Goal: Task Accomplishment & Management: Manage account settings

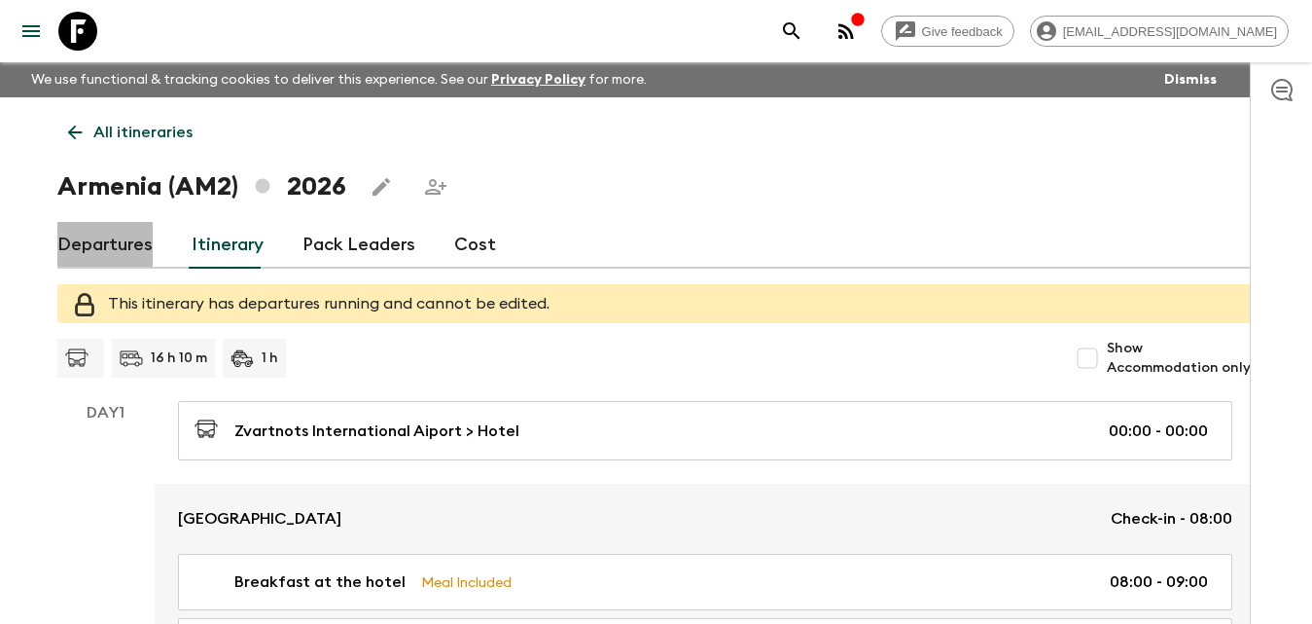
drag, startPoint x: 107, startPoint y: 234, endPoint x: 143, endPoint y: 235, distance: 36.0
click at [108, 234] on link "Departures" at bounding box center [104, 245] width 95 height 47
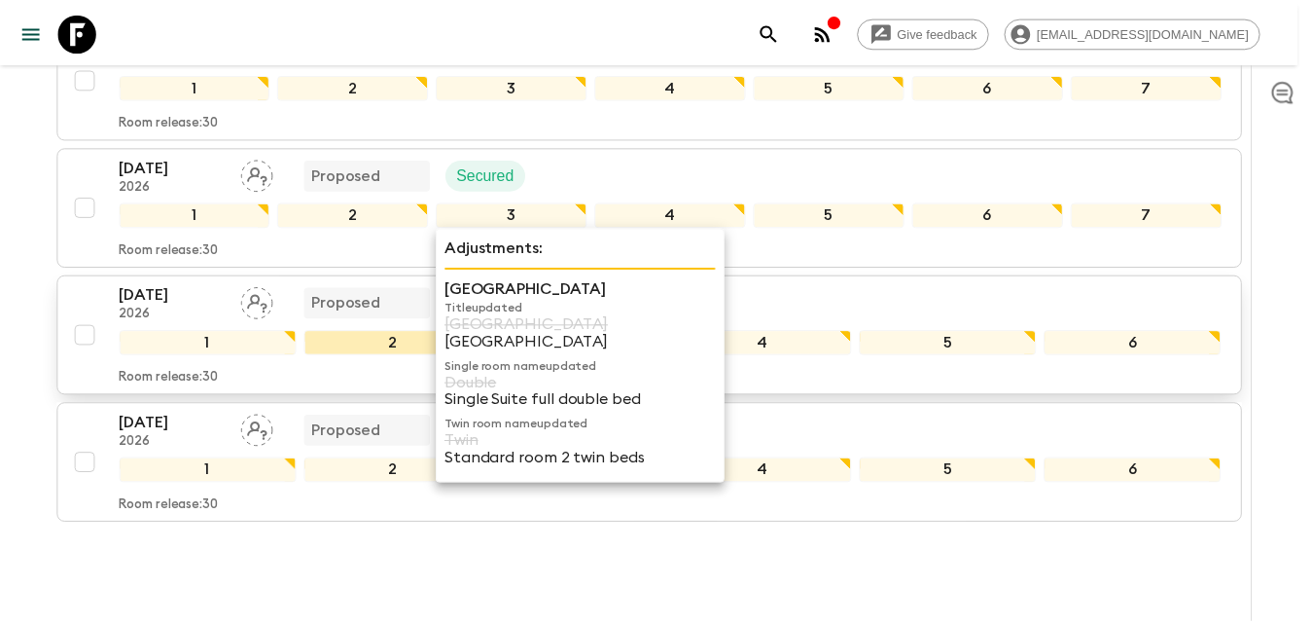
scroll to position [1244, 0]
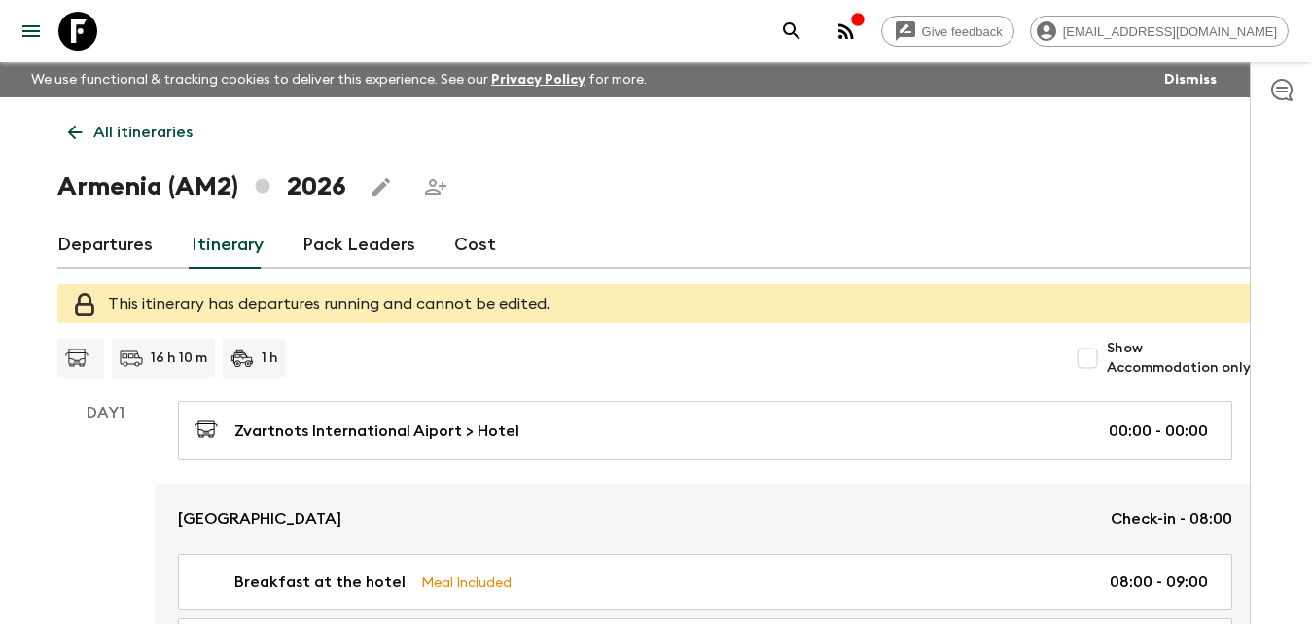
click at [113, 239] on link "Departures" at bounding box center [104, 245] width 95 height 47
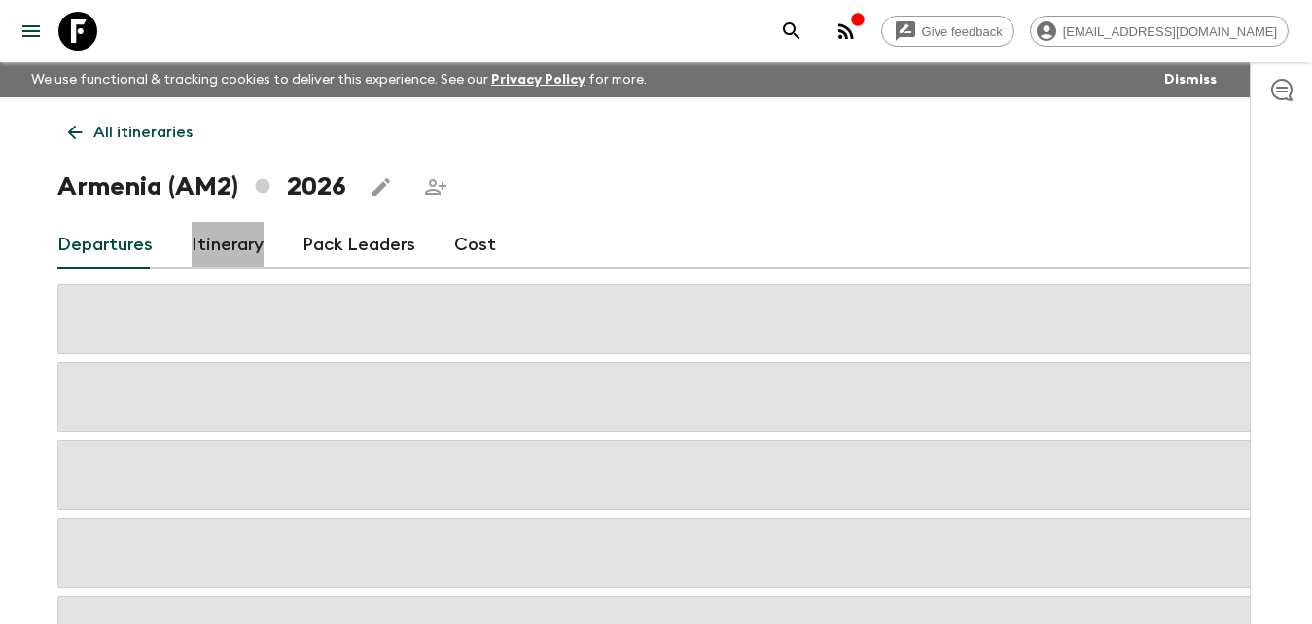
click at [230, 252] on link "Itinerary" at bounding box center [228, 245] width 72 height 47
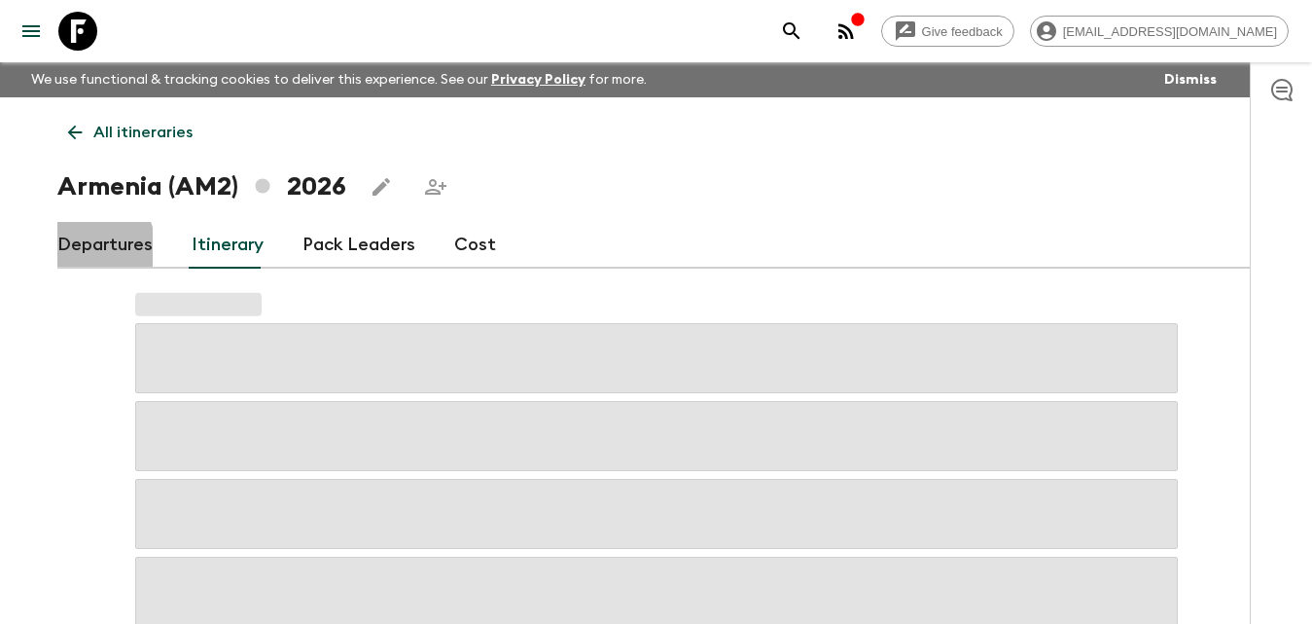
click at [89, 247] on link "Departures" at bounding box center [104, 245] width 95 height 47
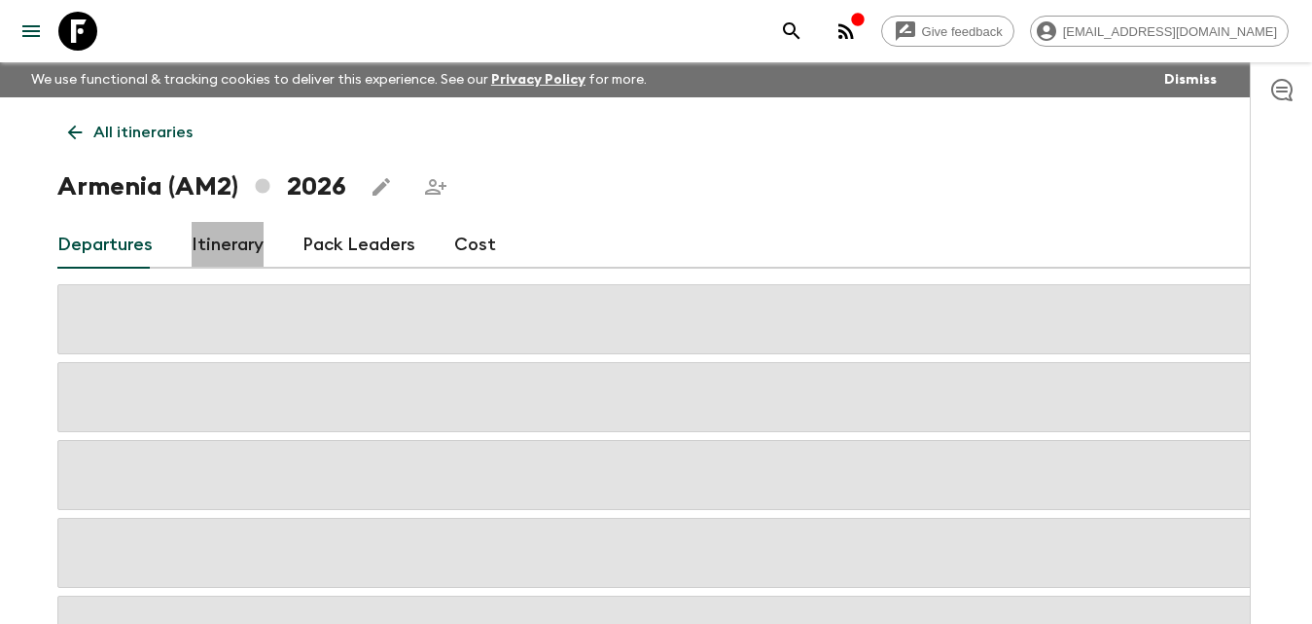
click at [257, 253] on link "Itinerary" at bounding box center [228, 245] width 72 height 47
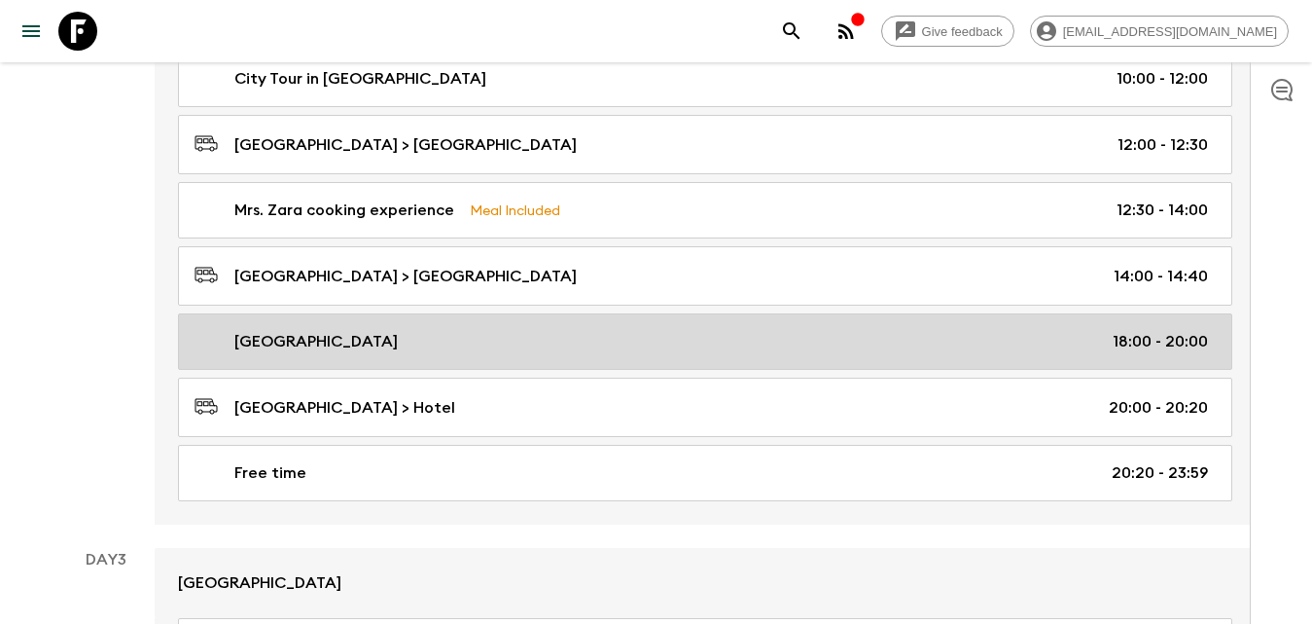
scroll to position [1273, 0]
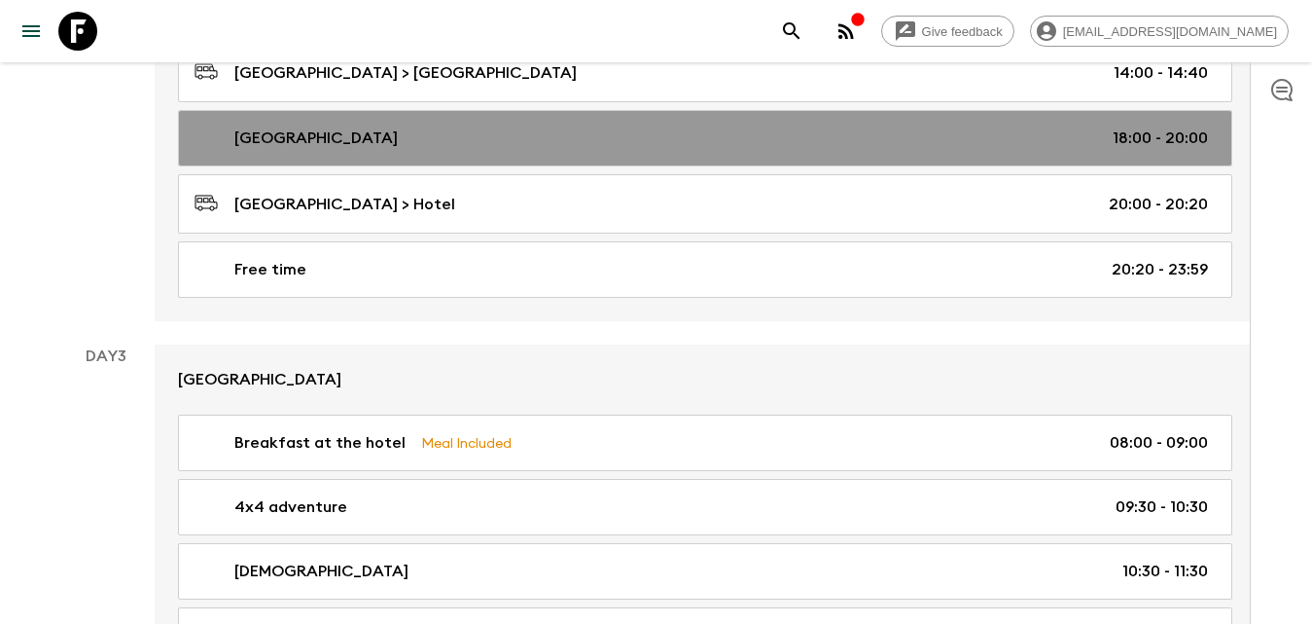
click at [392, 140] on div "Cascade Complex 18:00 - 20:00" at bounding box center [702, 137] width 1014 height 23
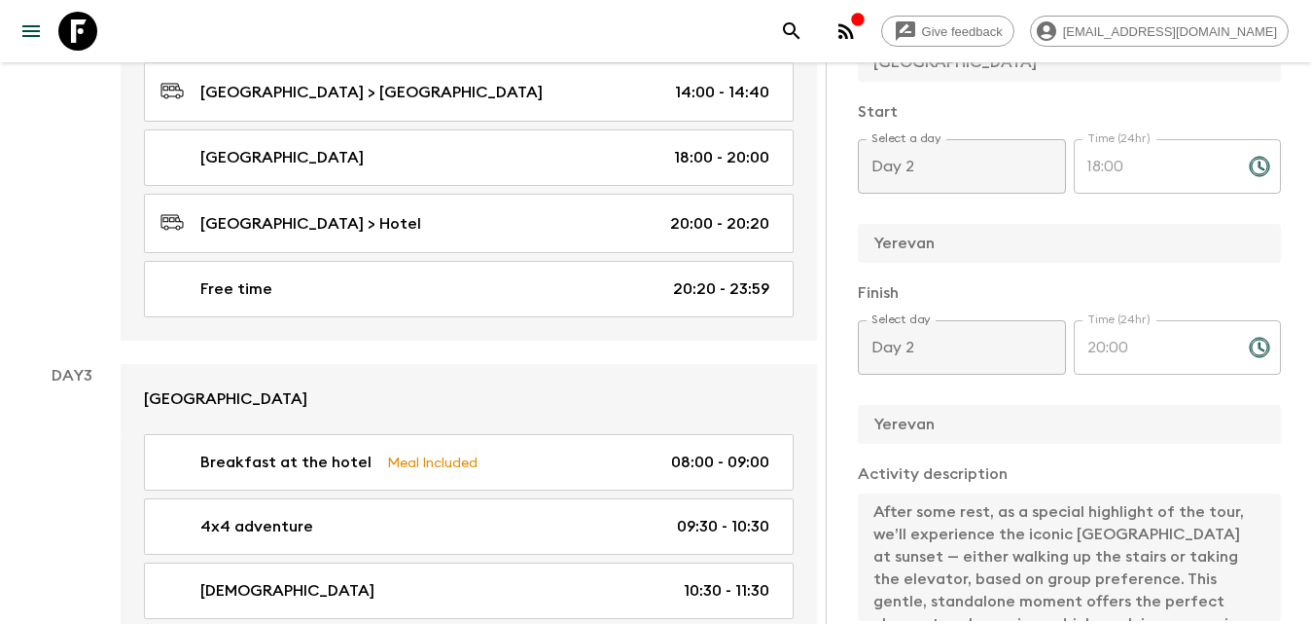
scroll to position [486, 0]
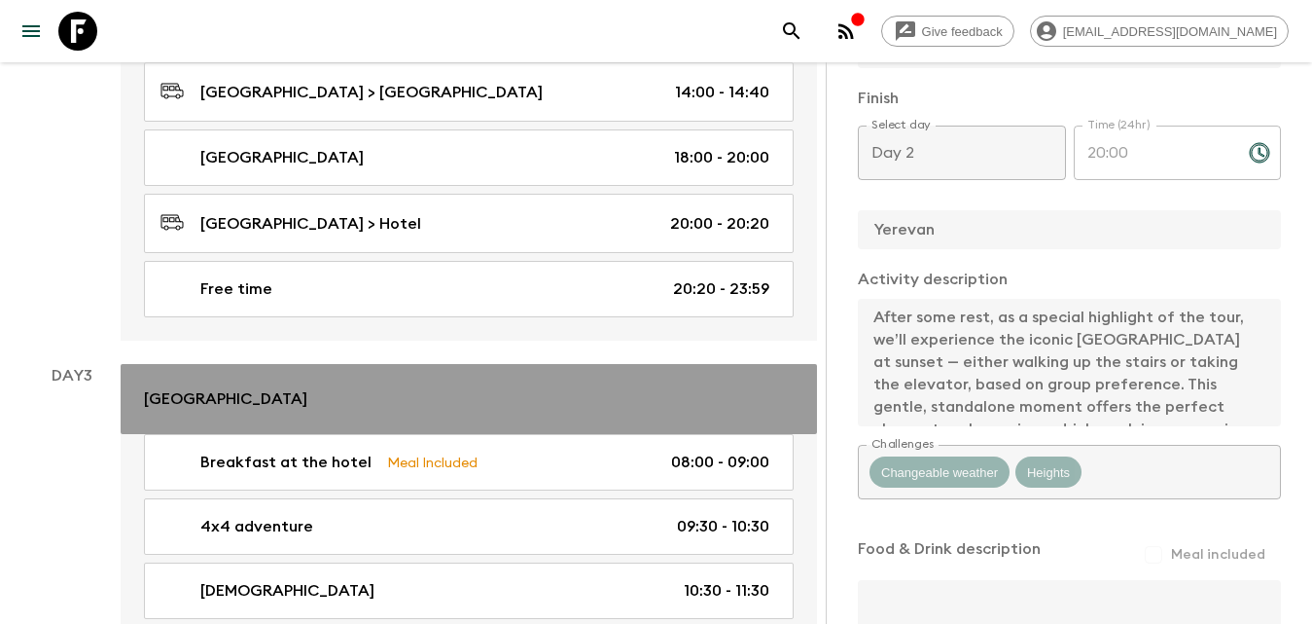
click at [731, 376] on link "[GEOGRAPHIC_DATA]" at bounding box center [469, 399] width 696 height 70
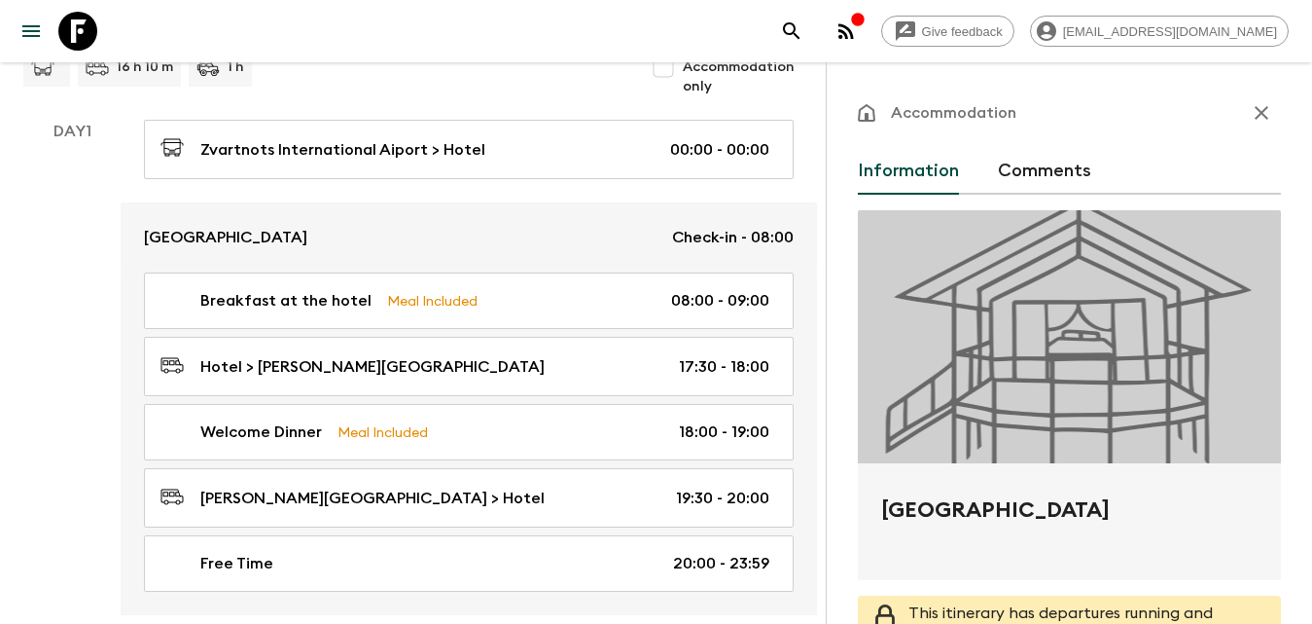
scroll to position [97, 0]
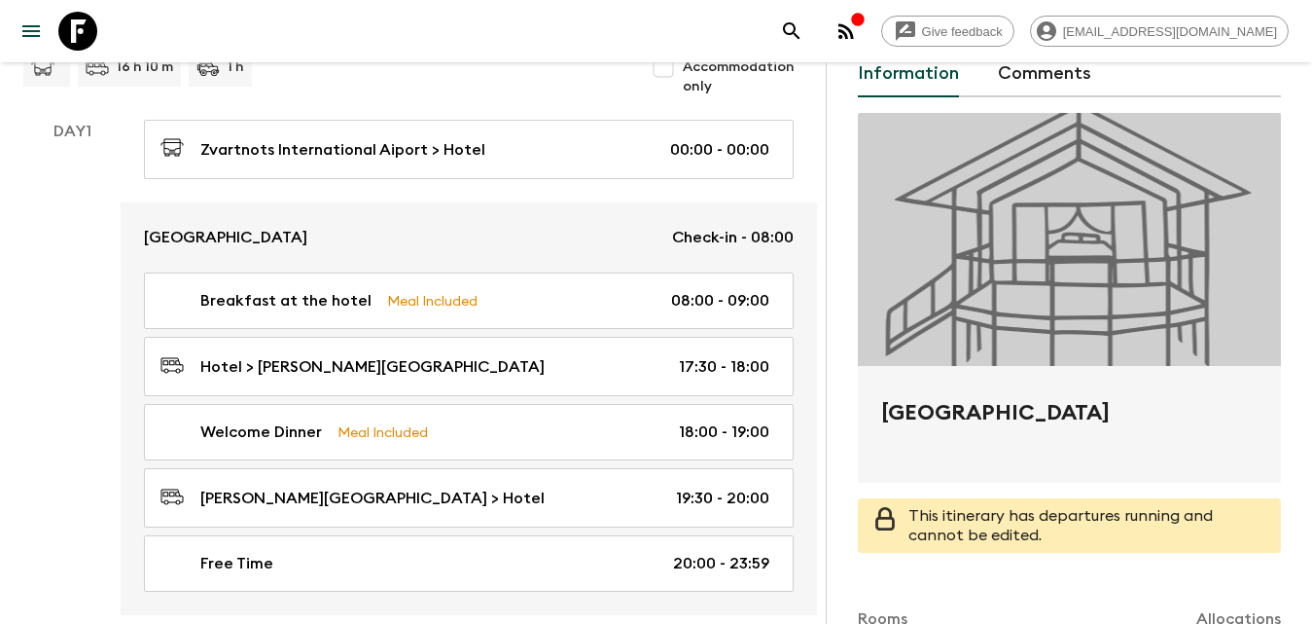
click at [1071, 532] on div "This itinerary has departures running and cannot be edited." at bounding box center [1087, 525] width 357 height 54
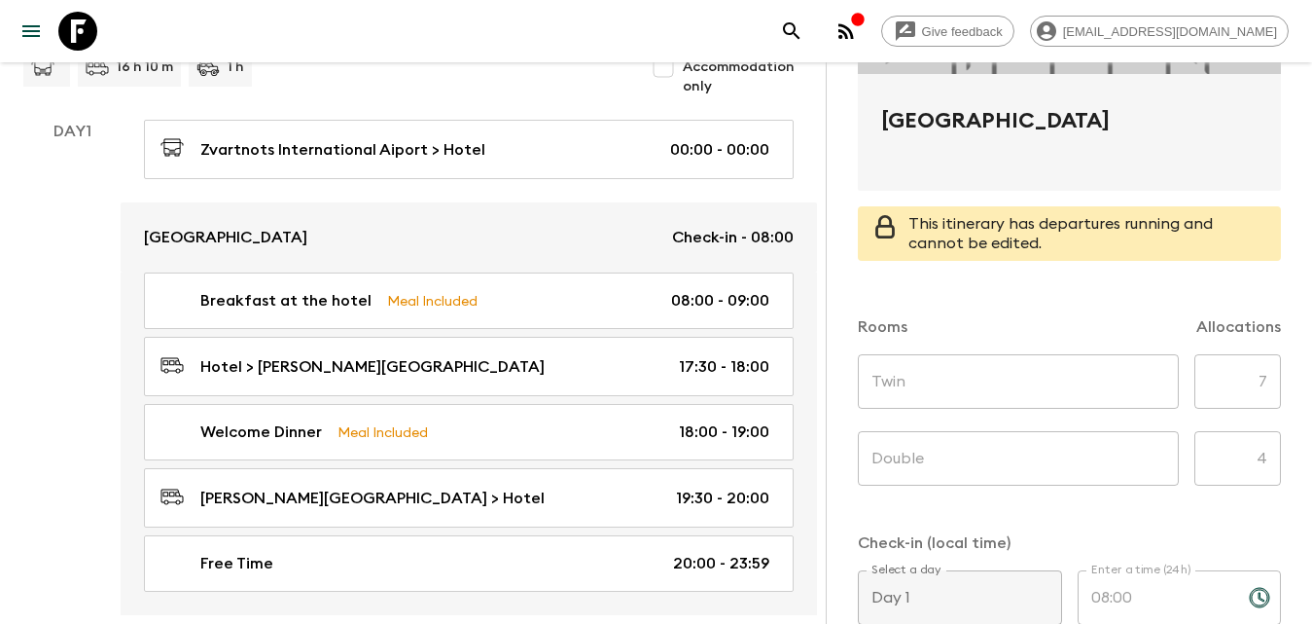
scroll to position [0, 0]
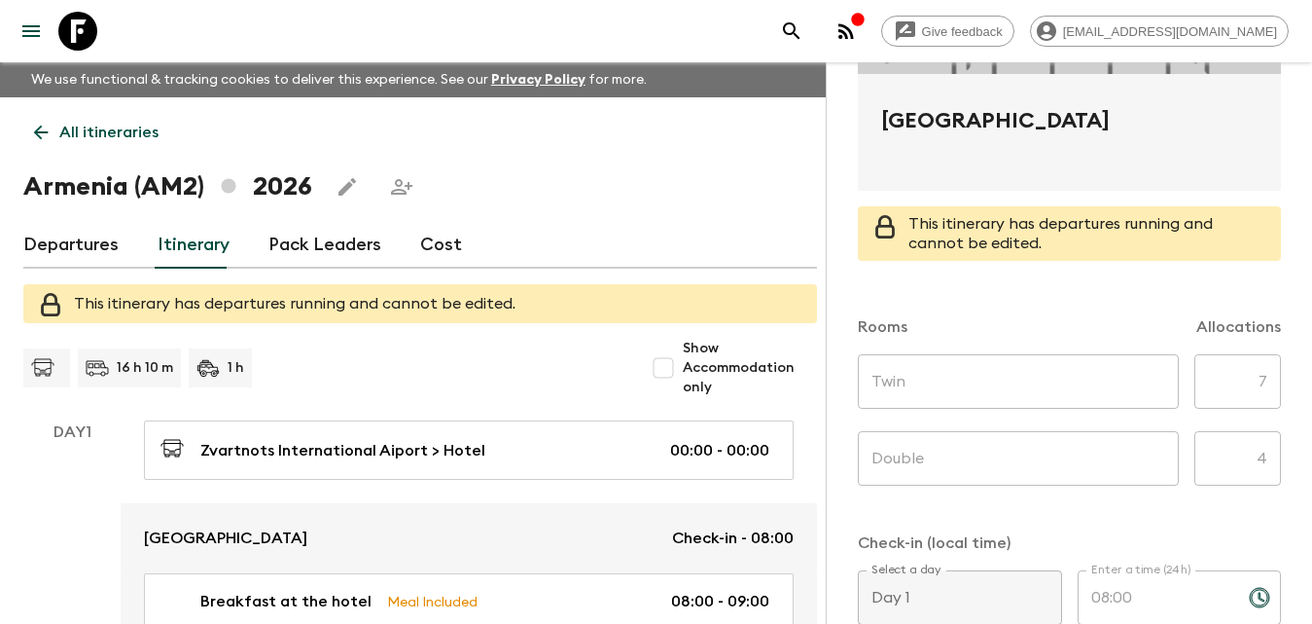
click at [64, 256] on link "Departures" at bounding box center [70, 245] width 95 height 47
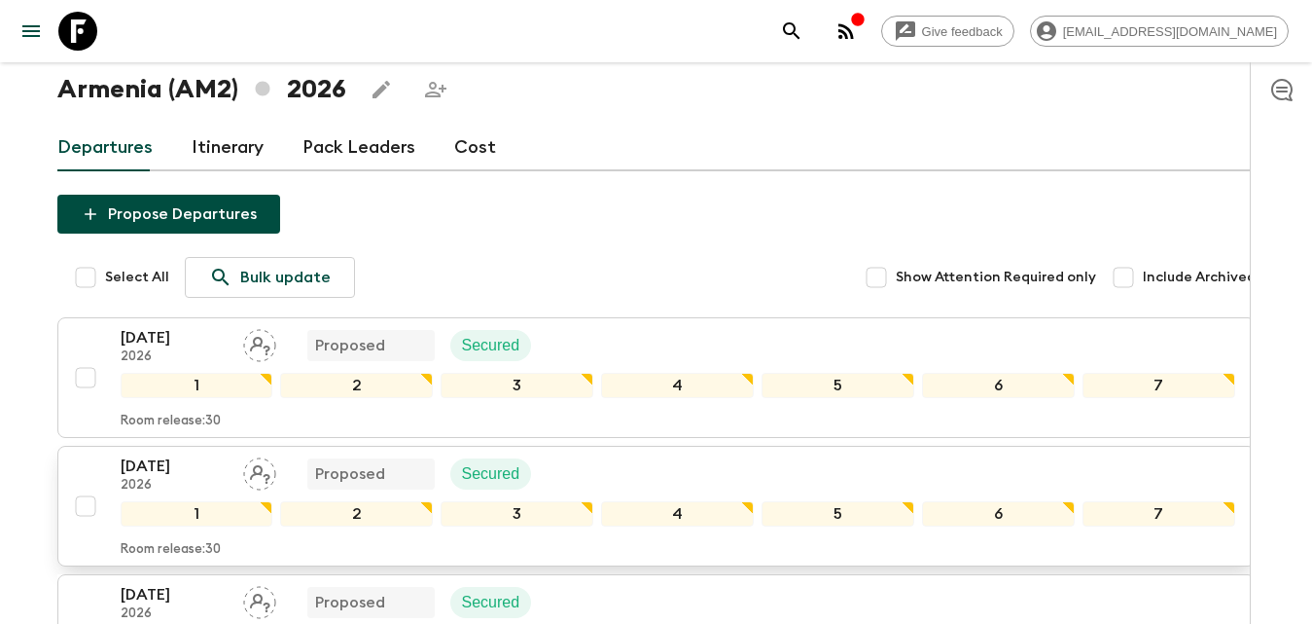
scroll to position [195, 0]
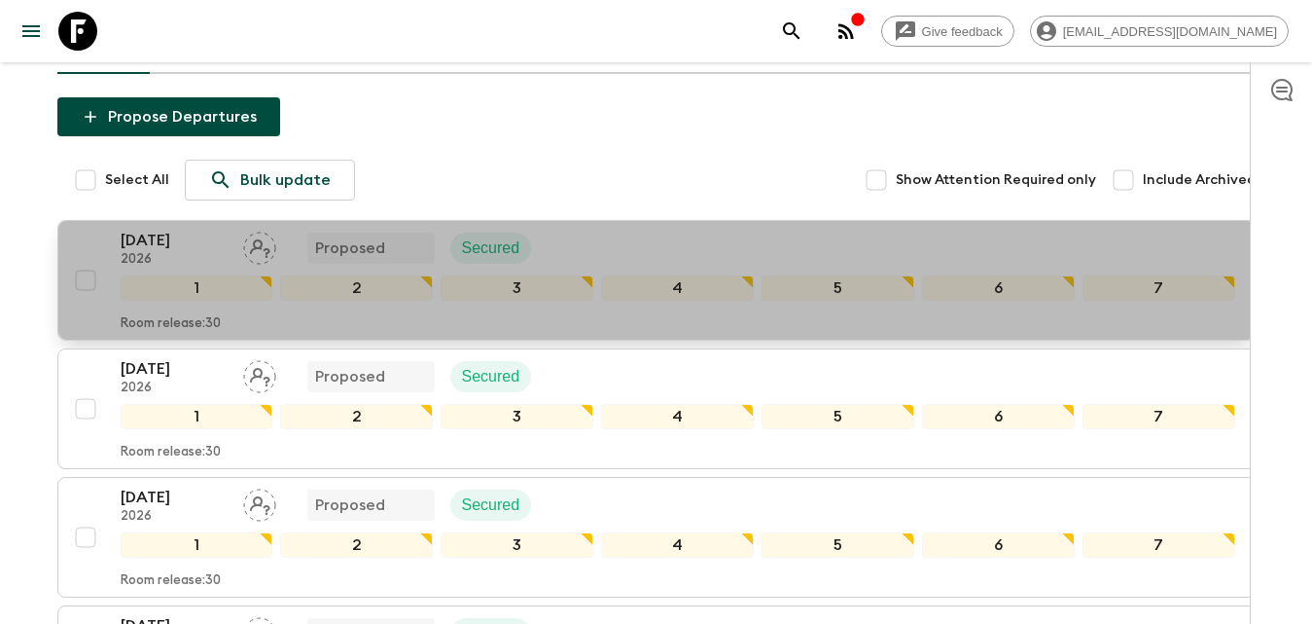
click at [185, 242] on p "[DATE]" at bounding box center [174, 240] width 107 height 23
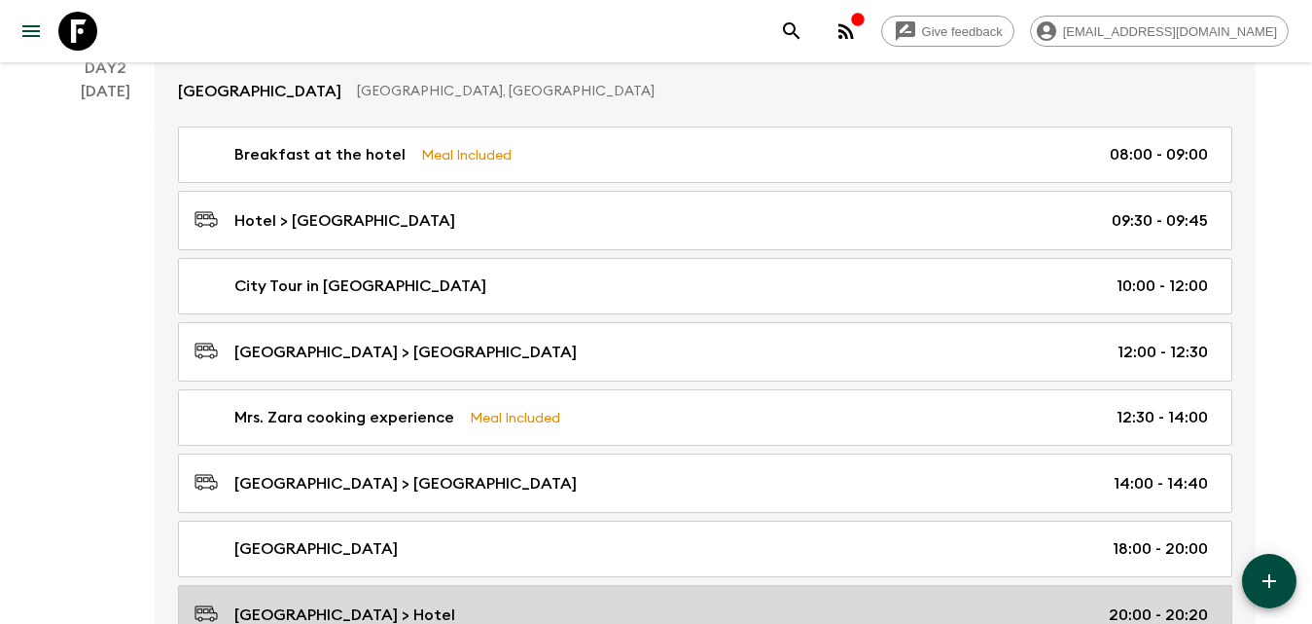
scroll to position [973, 0]
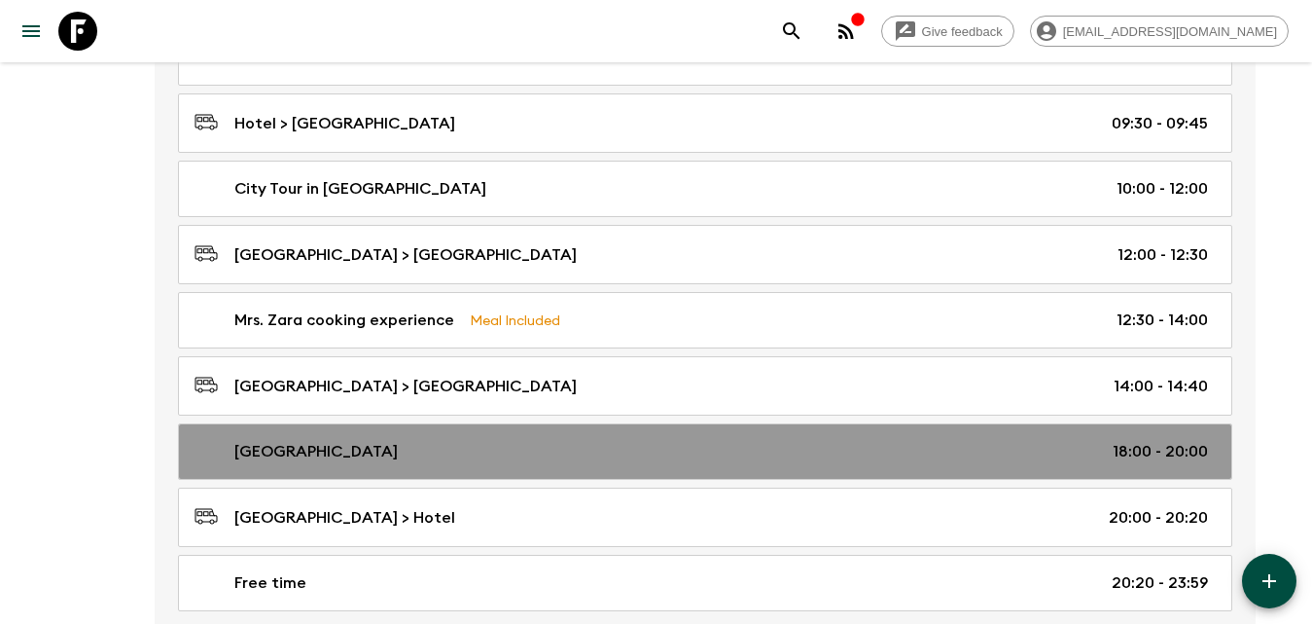
click at [303, 435] on link "[GEOGRAPHIC_DATA] 18:00 - 20:00" at bounding box center [705, 451] width 1054 height 56
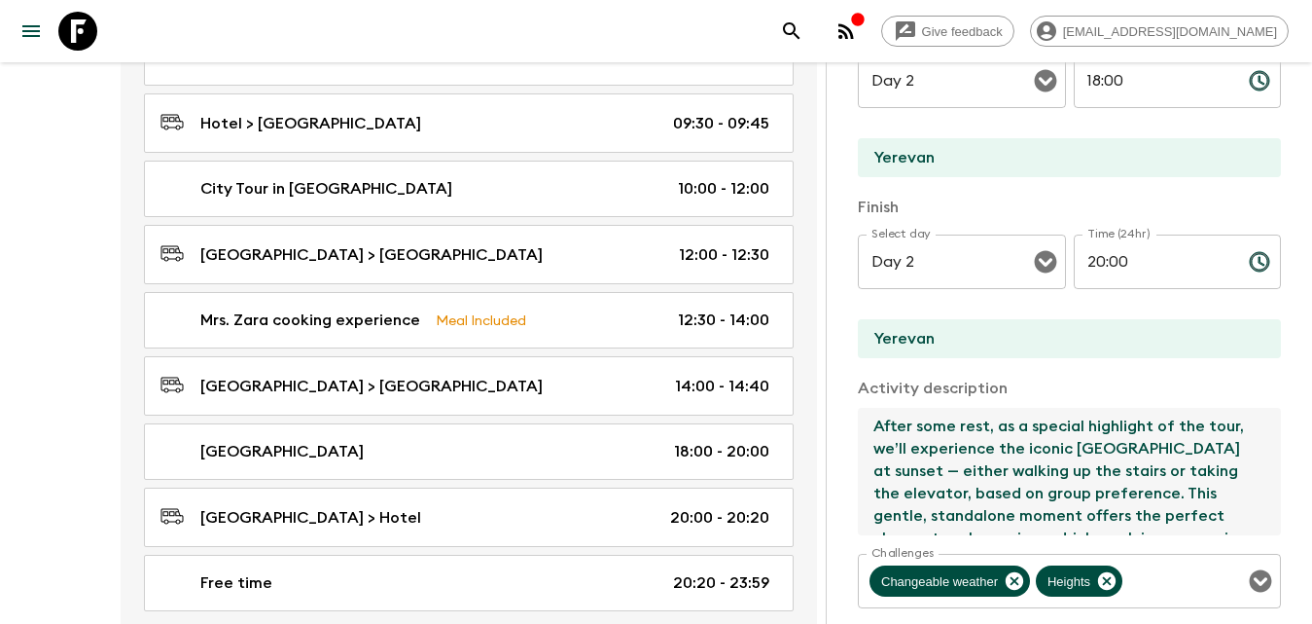
scroll to position [157, 0]
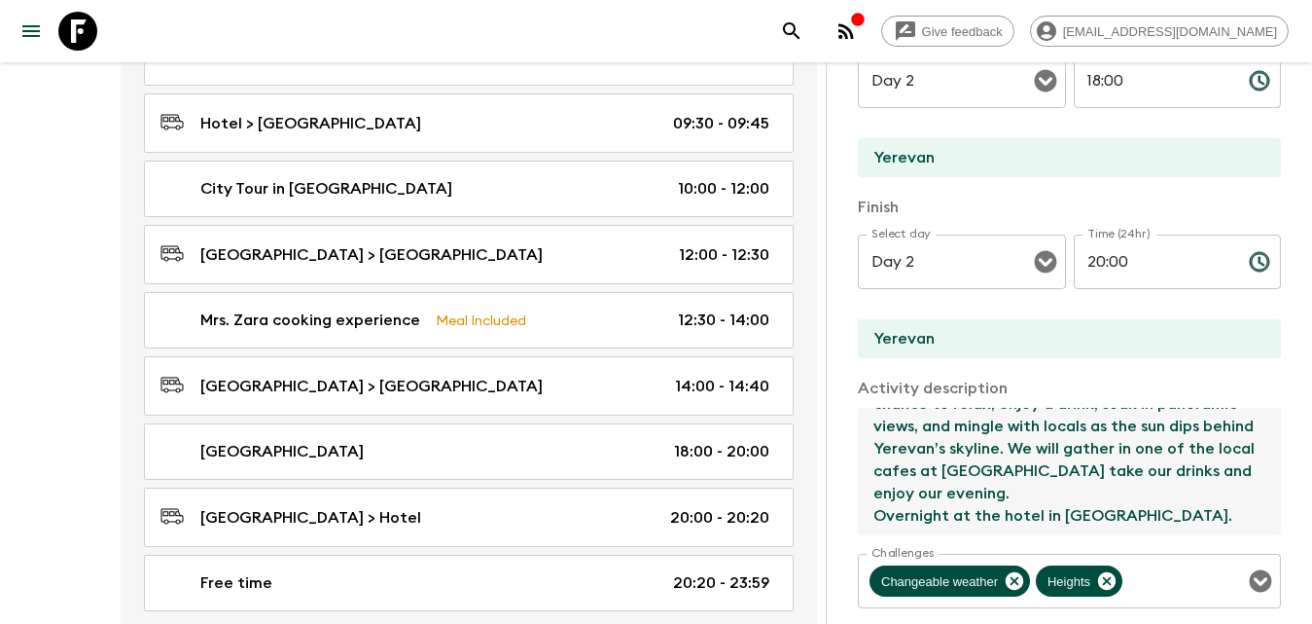
drag, startPoint x: 873, startPoint y: 422, endPoint x: 1160, endPoint y: 545, distance: 312.0
click at [1160, 545] on div "Activity Title [GEOGRAPHIC_DATA] Start Select a day Day 2 Select a day ​ Time (…" at bounding box center [1069, 361] width 423 height 916
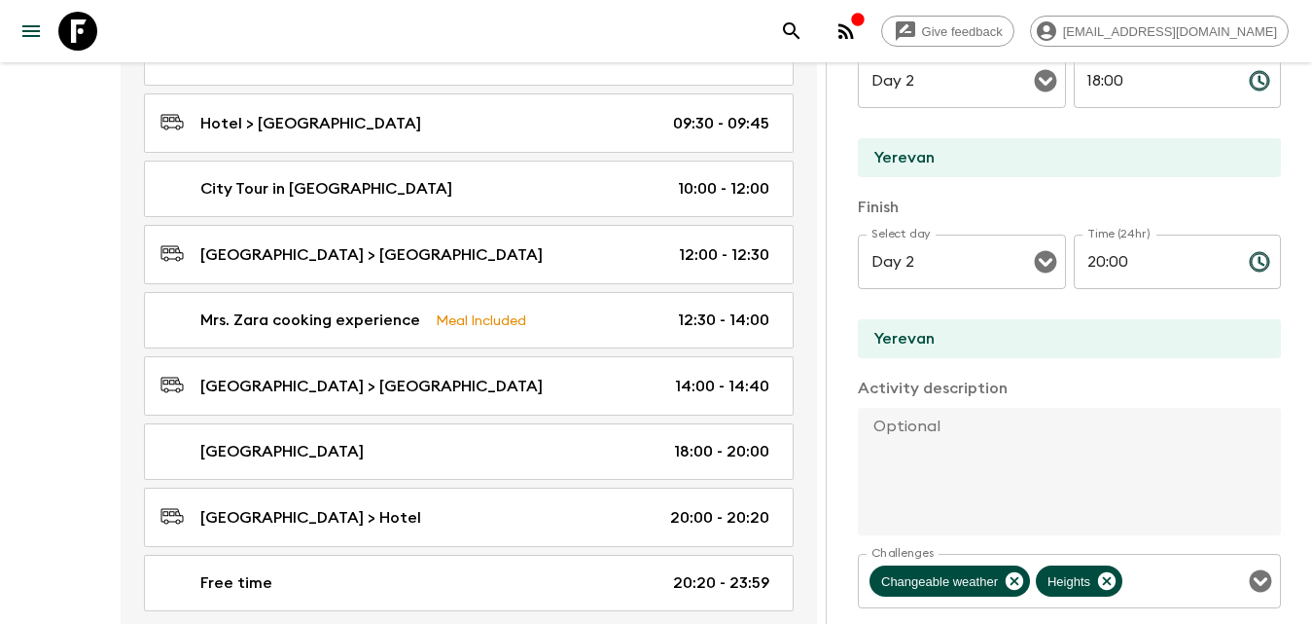
scroll to position [0, 0]
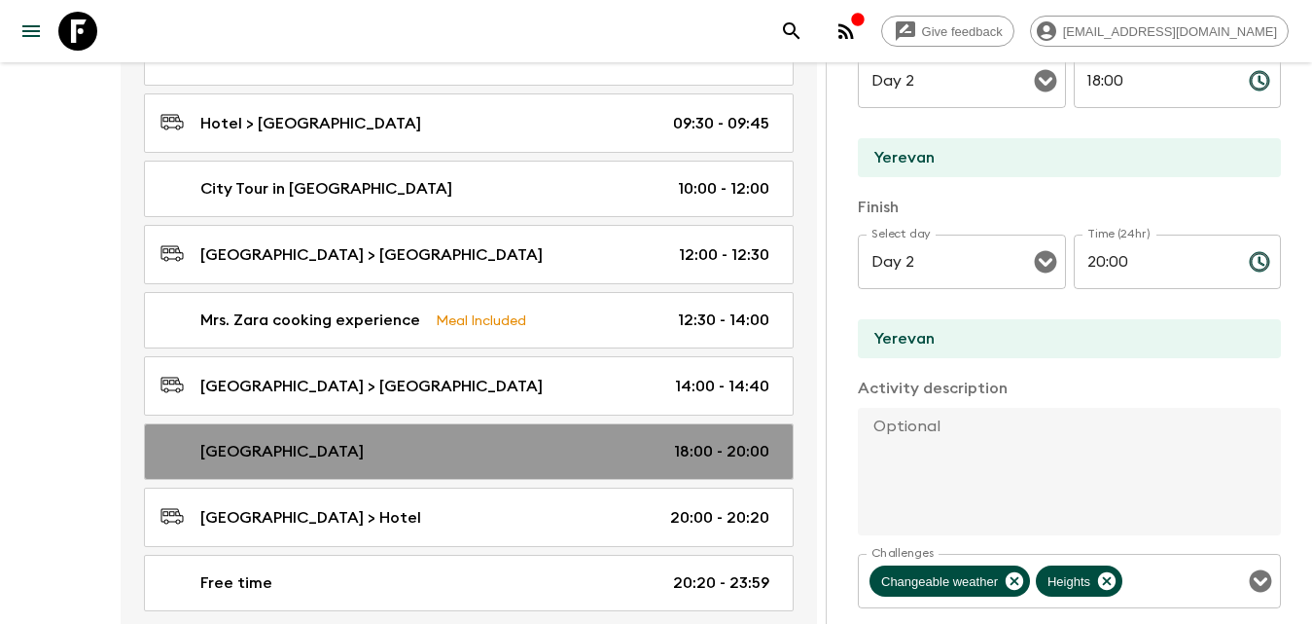
click at [779, 424] on link "[GEOGRAPHIC_DATA] 18:00 - 20:00" at bounding box center [469, 451] width 650 height 56
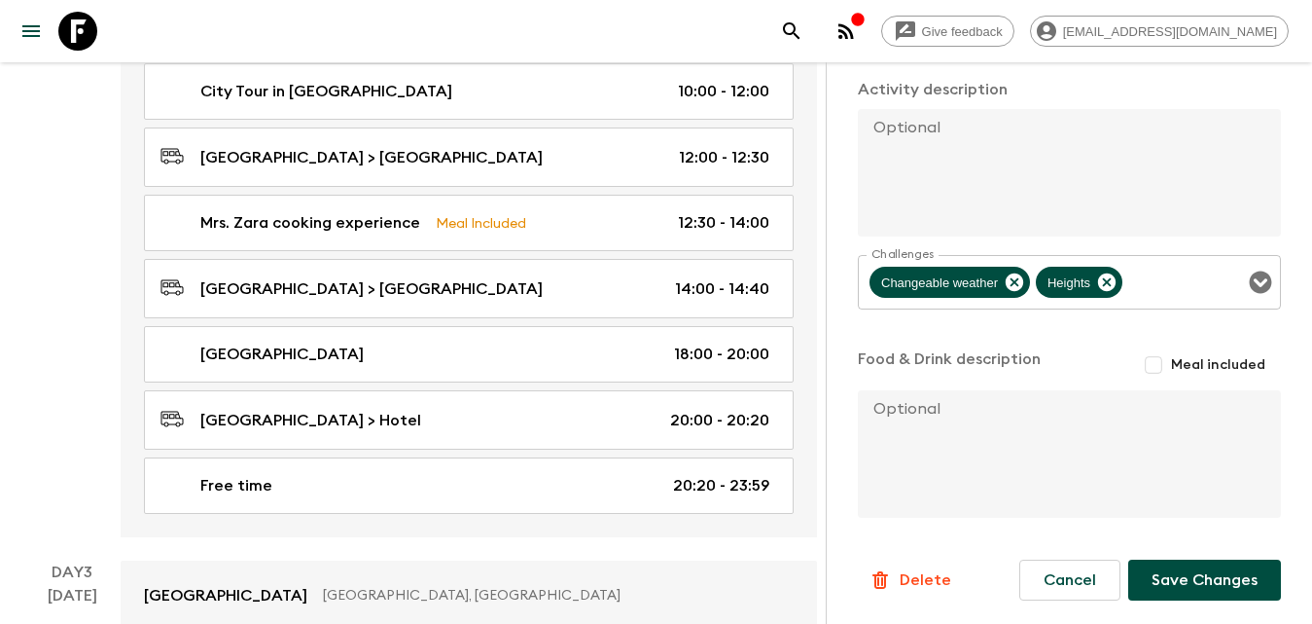
scroll to position [1167, 0]
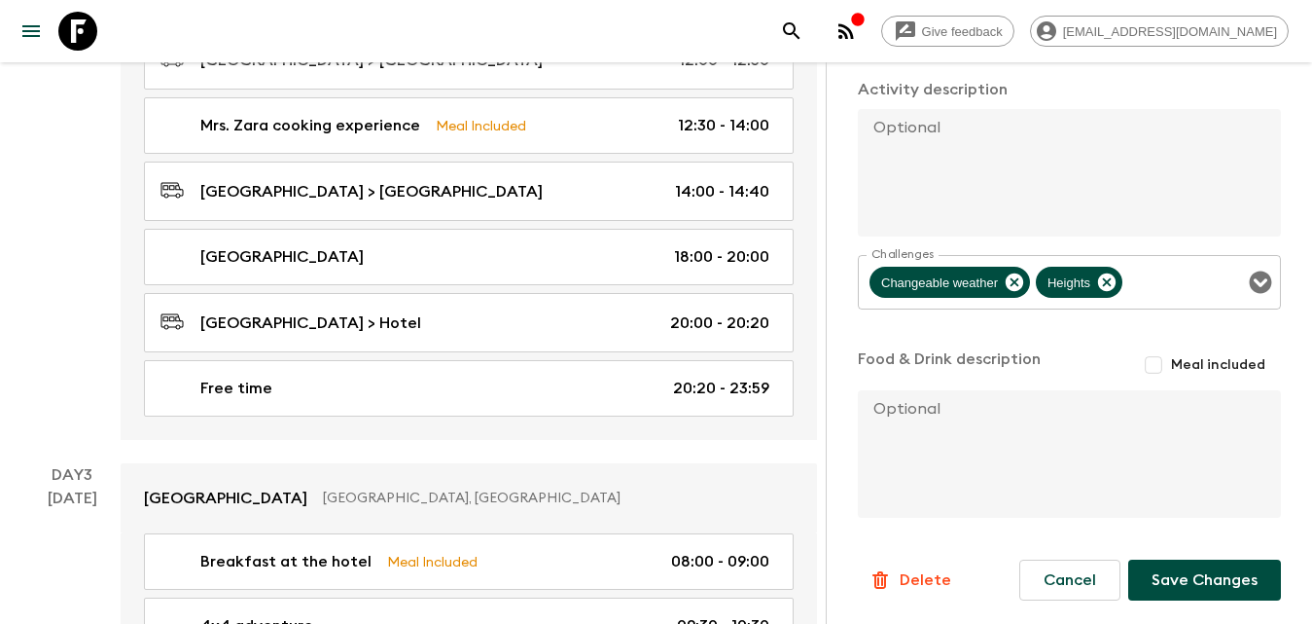
click at [911, 573] on p "Delete" at bounding box center [926, 579] width 52 height 23
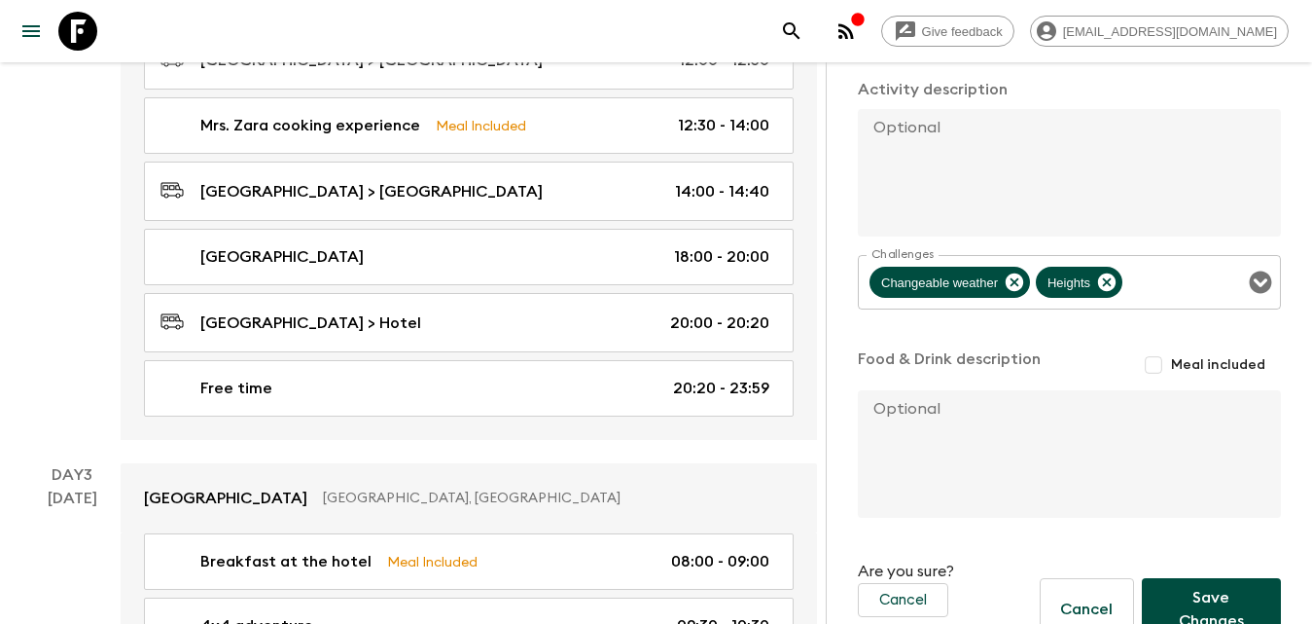
scroll to position [649, 0]
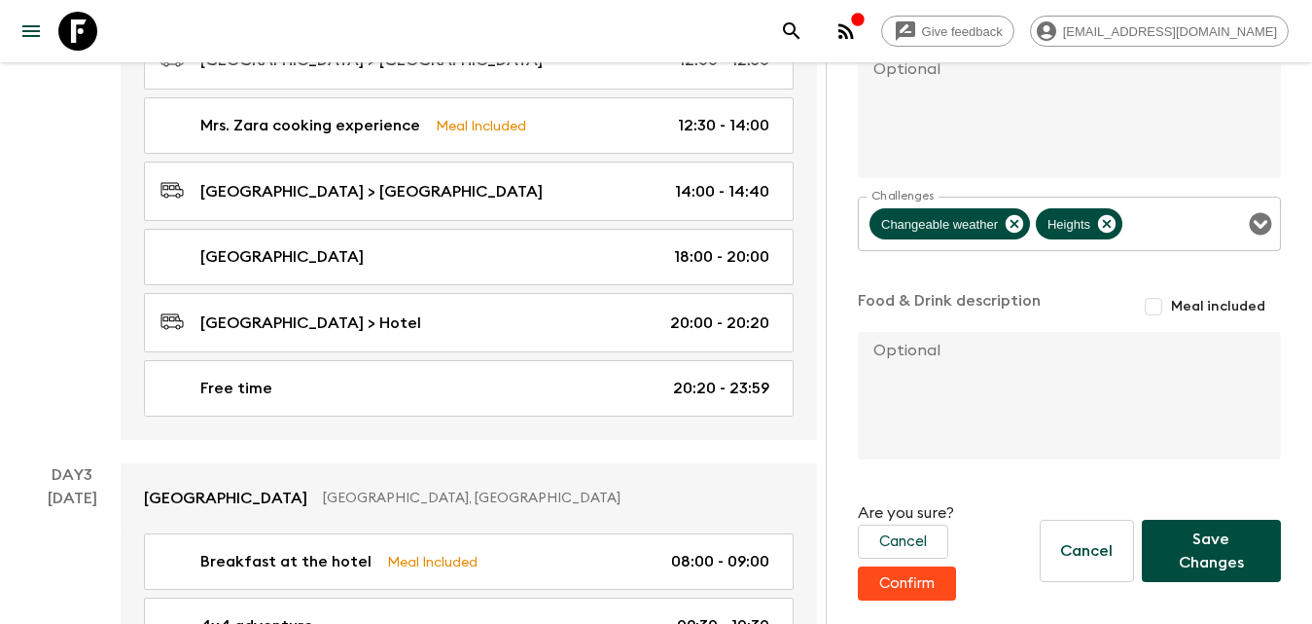
click at [1187, 567] on button "Save Changes" at bounding box center [1211, 550] width 139 height 62
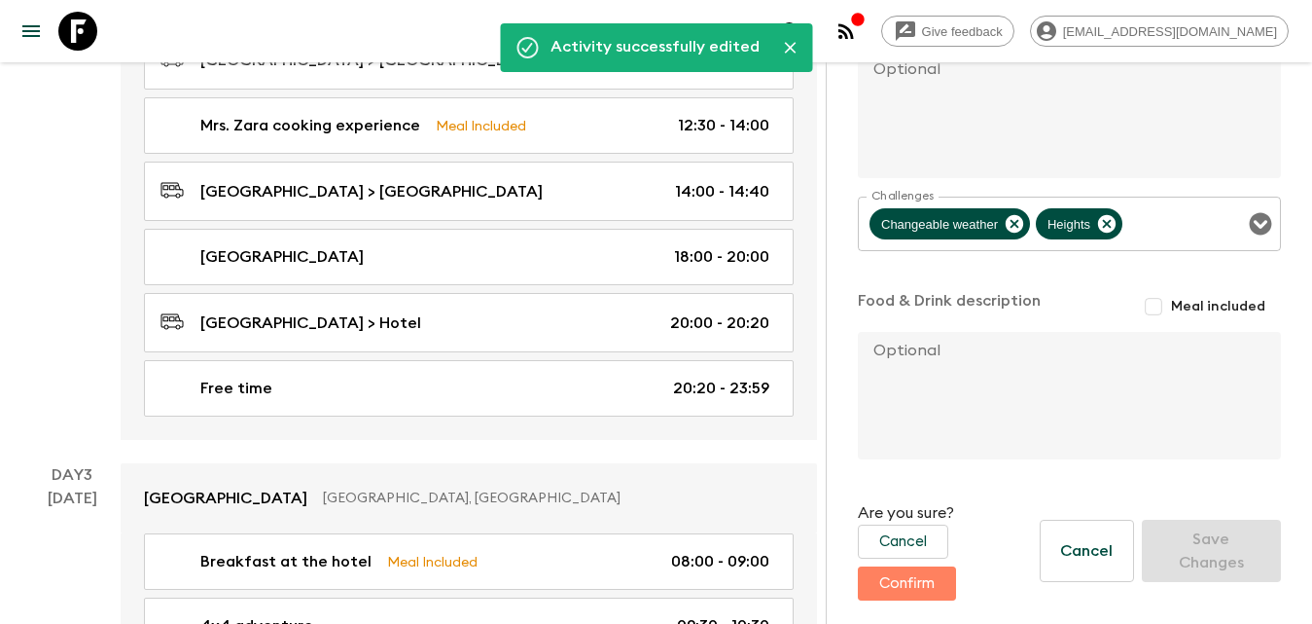
click at [925, 578] on button "Confirm" at bounding box center [907, 583] width 98 height 34
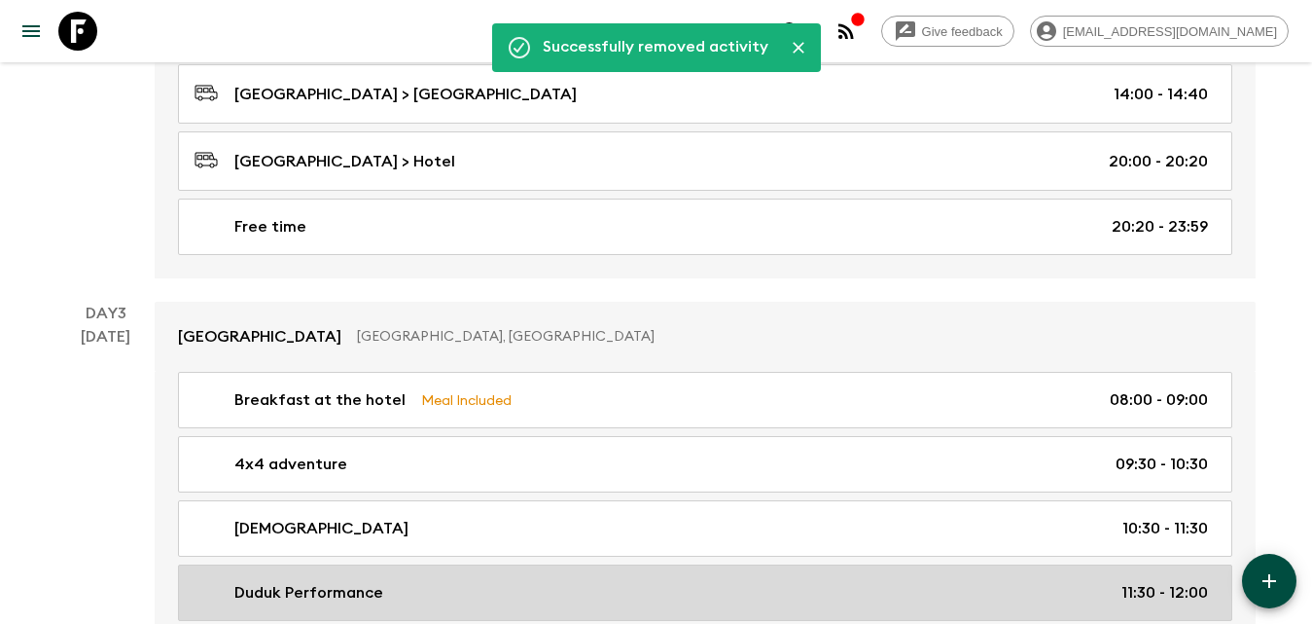
scroll to position [1459, 0]
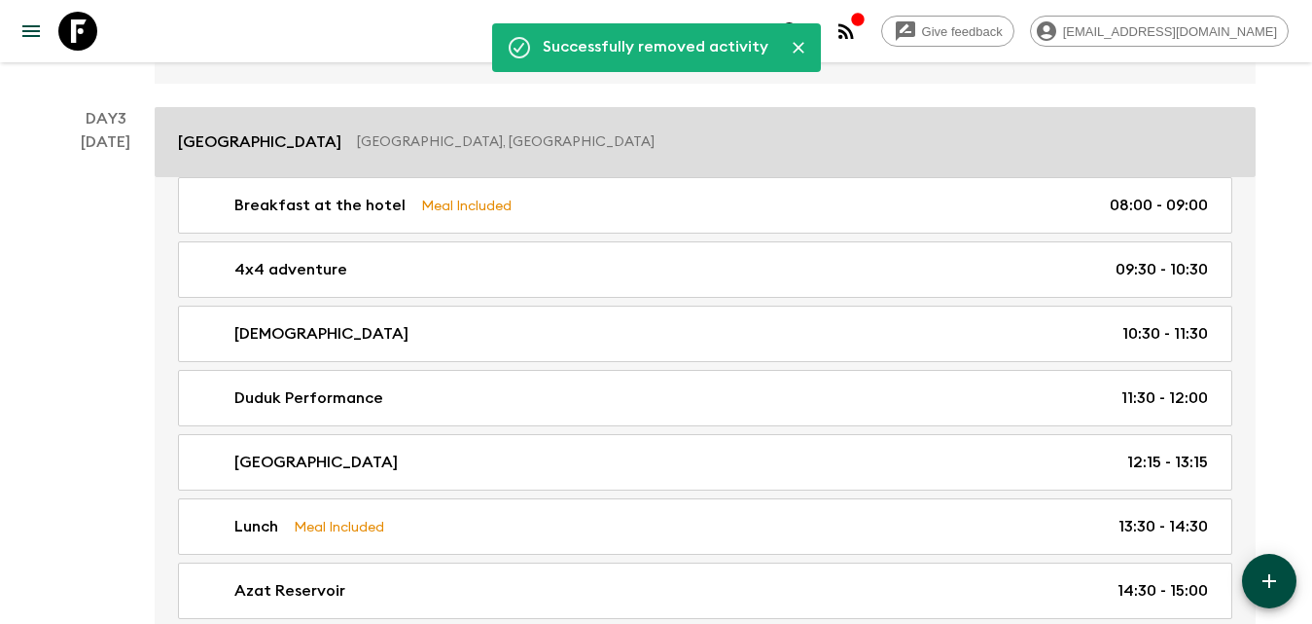
click at [504, 139] on p "[GEOGRAPHIC_DATA], [GEOGRAPHIC_DATA]" at bounding box center [787, 141] width 860 height 19
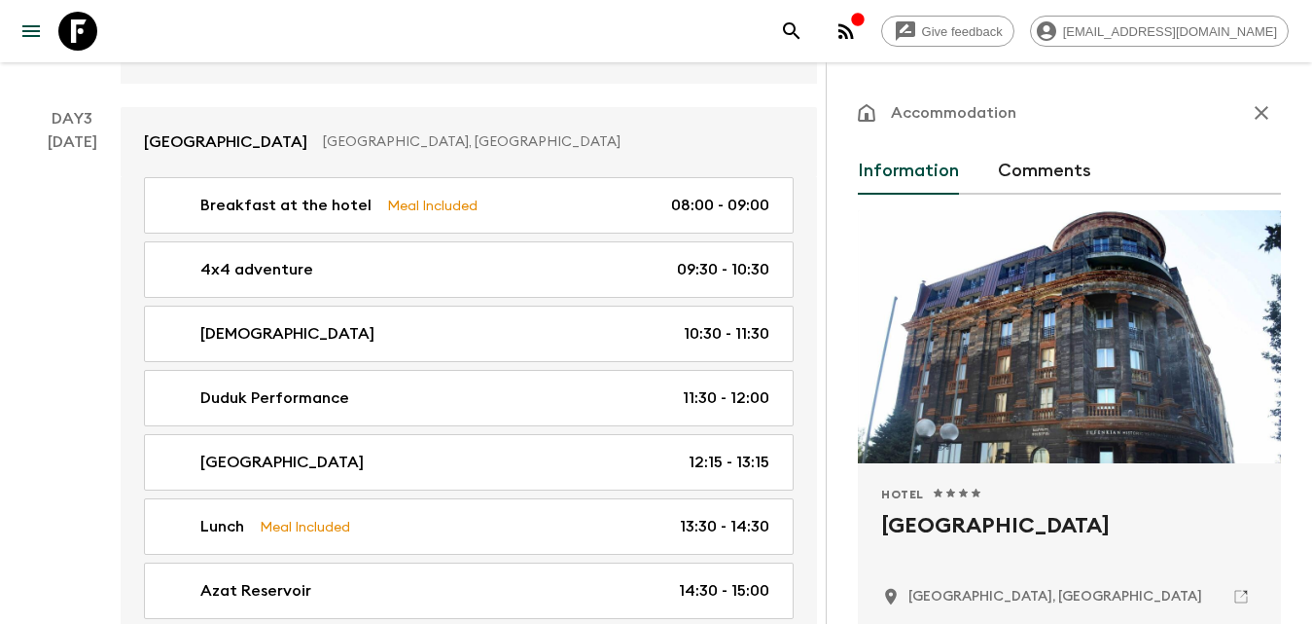
click at [1253, 117] on icon "button" at bounding box center [1261, 112] width 23 height 23
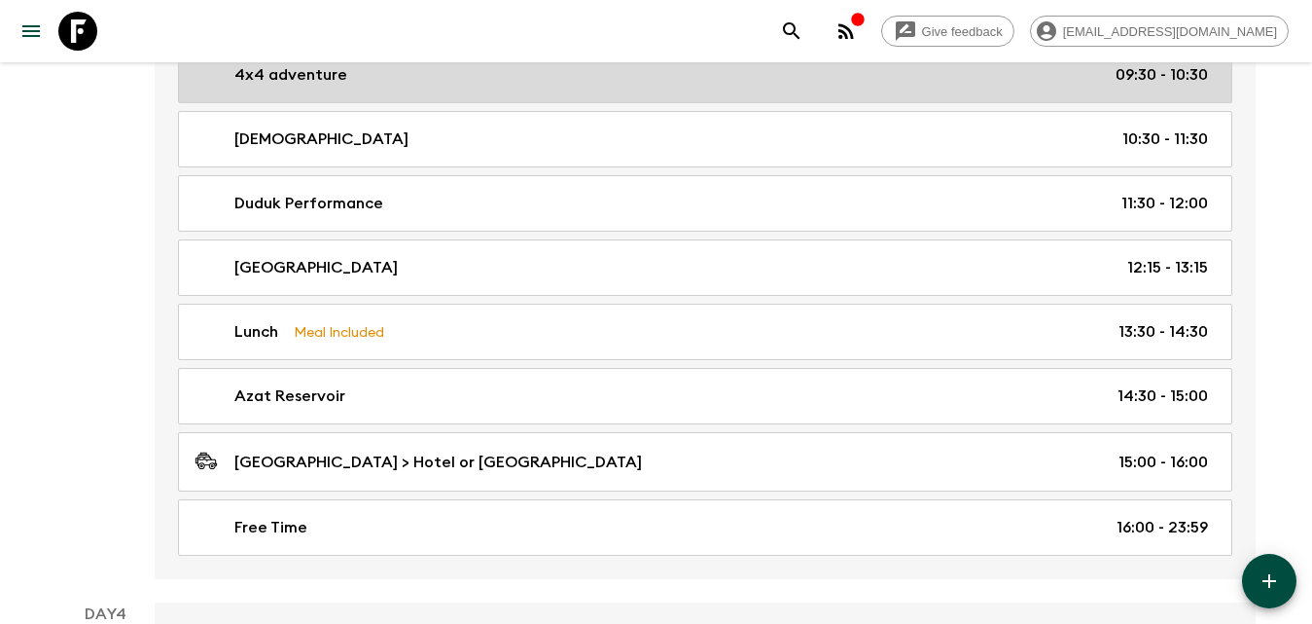
scroll to position [1459, 0]
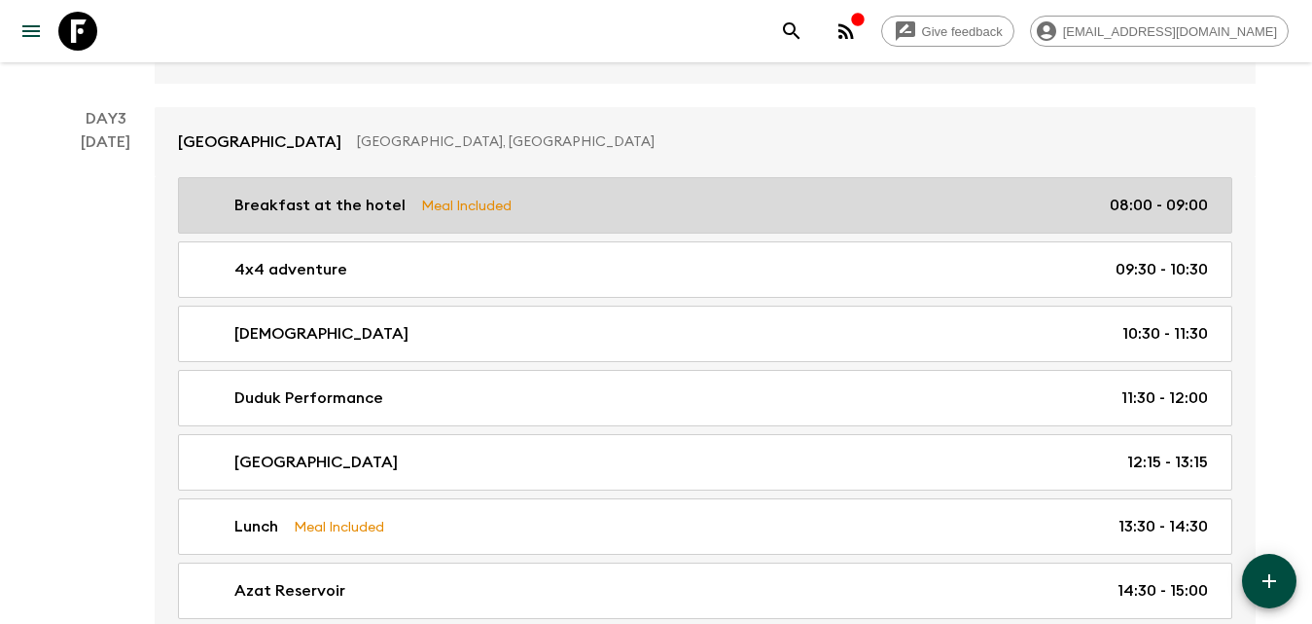
click at [460, 208] on p "Meal Included" at bounding box center [466, 205] width 90 height 21
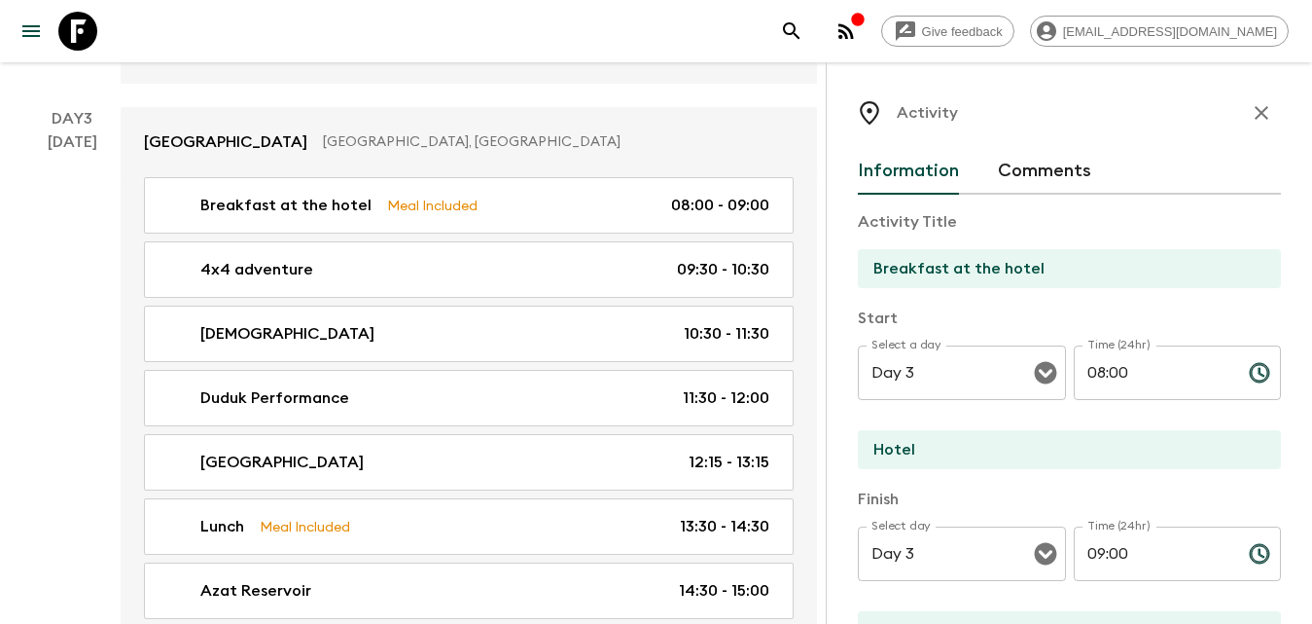
click at [1255, 117] on icon "button" at bounding box center [1262, 113] width 14 height 14
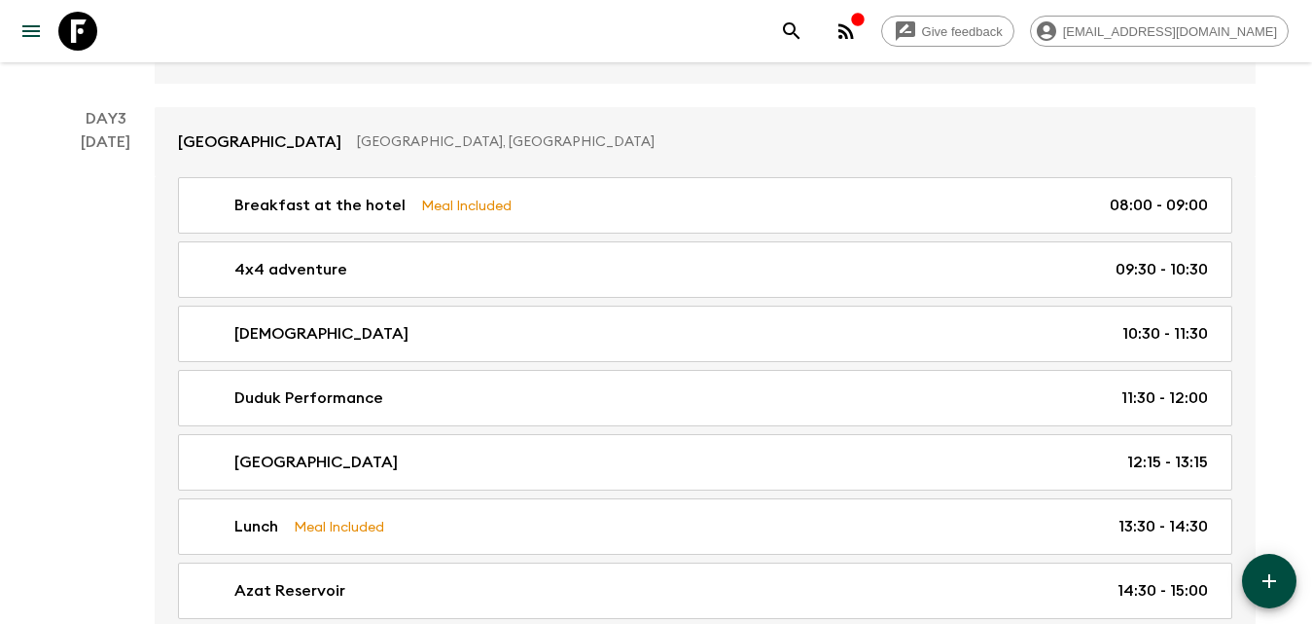
click at [1280, 576] on icon "button" at bounding box center [1269, 580] width 23 height 23
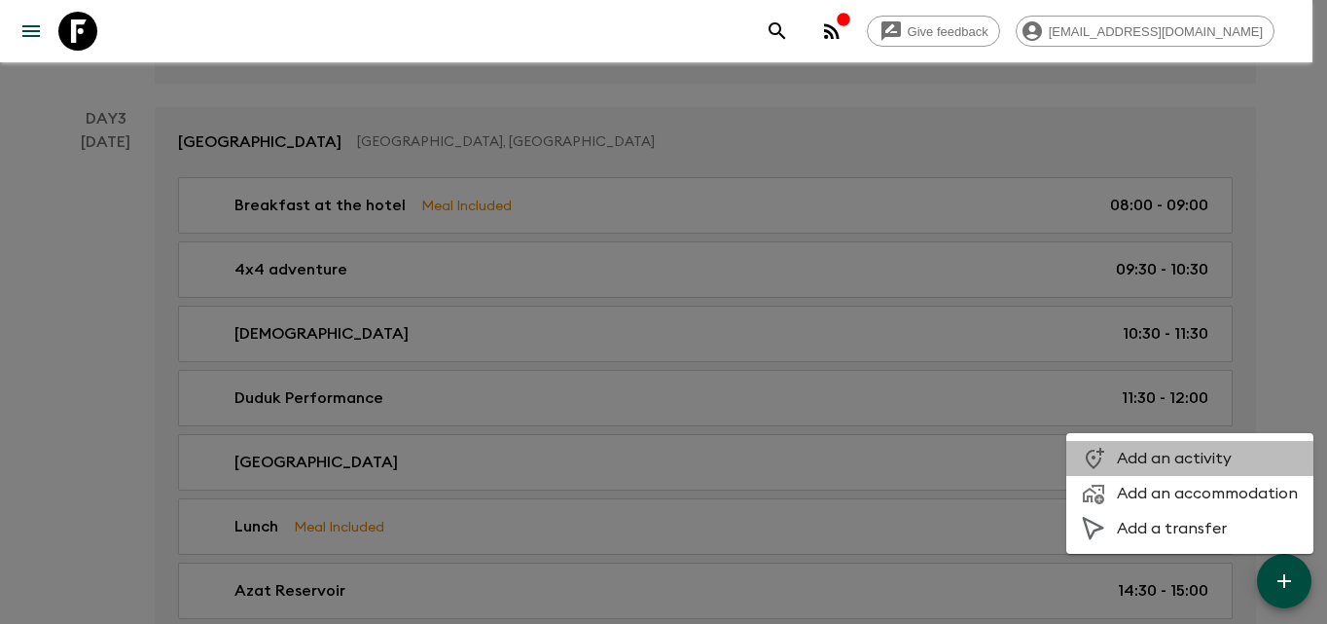
click at [1172, 456] on span "Add an activity" at bounding box center [1207, 457] width 181 height 19
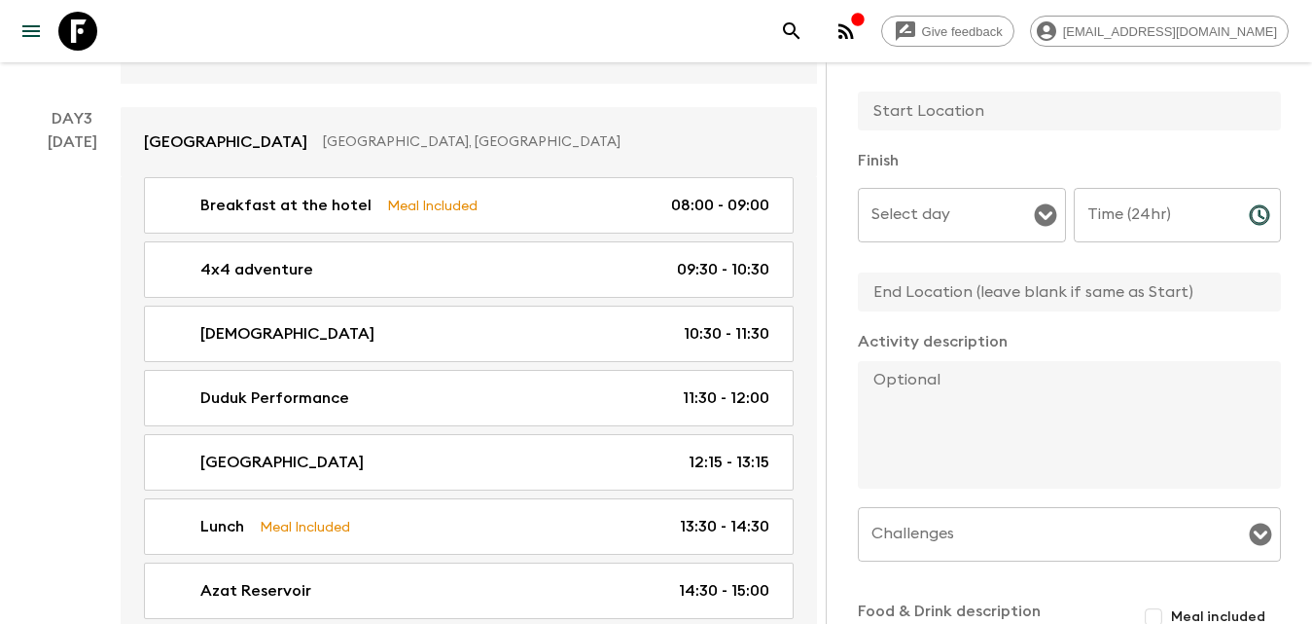
scroll to position [389, 0]
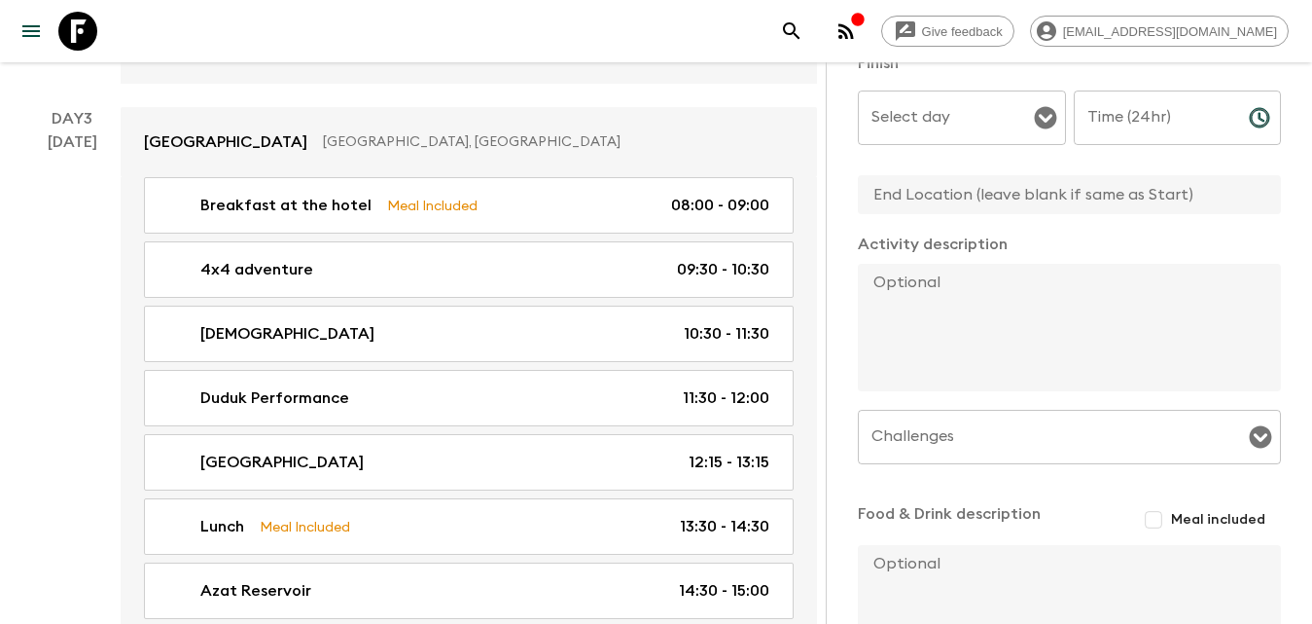
click at [955, 276] on textarea at bounding box center [1062, 327] width 408 height 127
paste textarea "After some rest, as a special highlight of the tour, we’ll experience the iconi…"
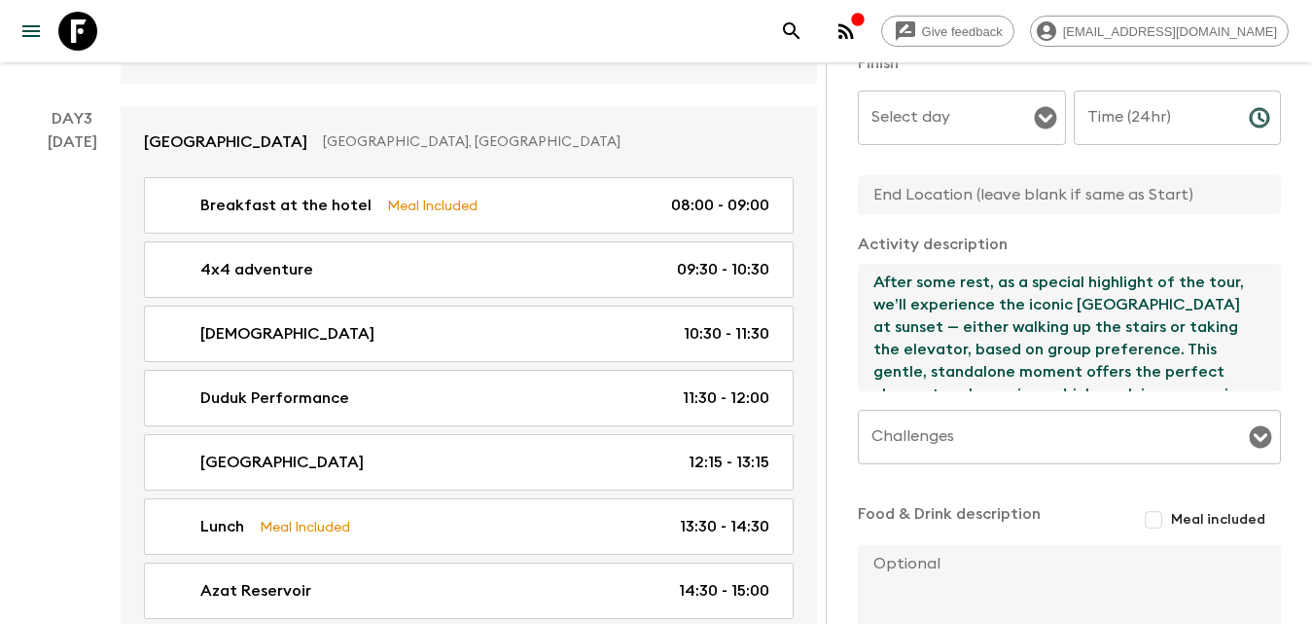
scroll to position [145, 0]
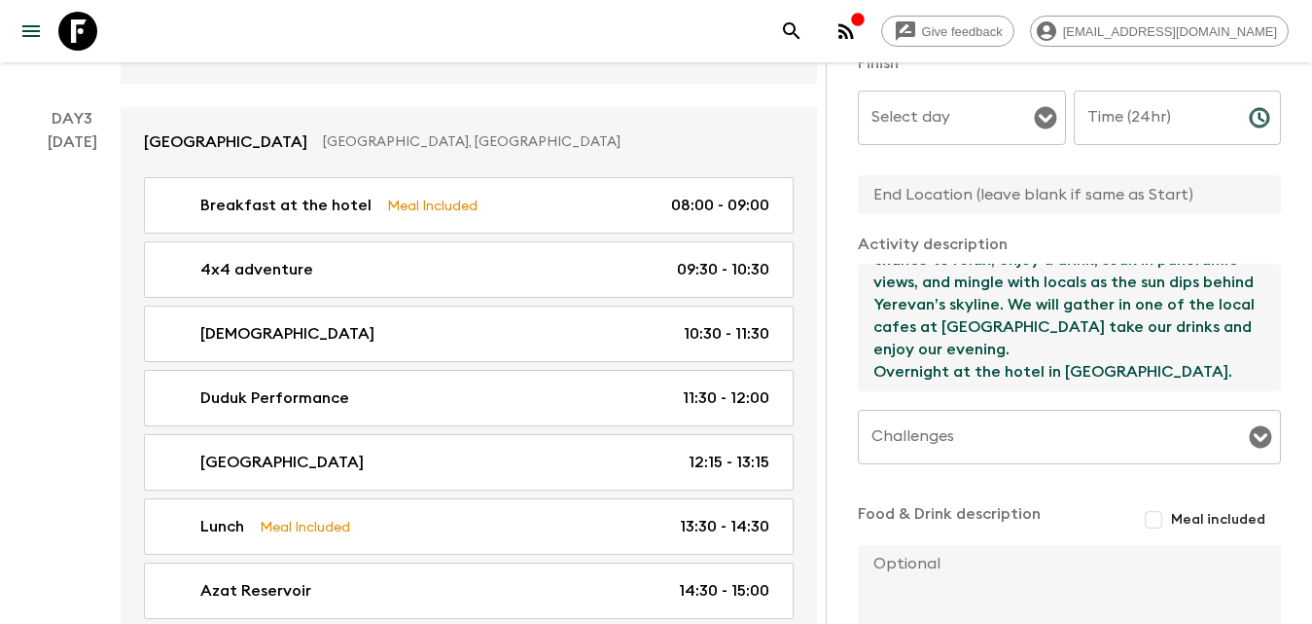
type textarea "After some rest, as a special highlight of the tour, we’ll experience the iconi…"
click at [975, 442] on input "Challenges" at bounding box center [1055, 436] width 376 height 37
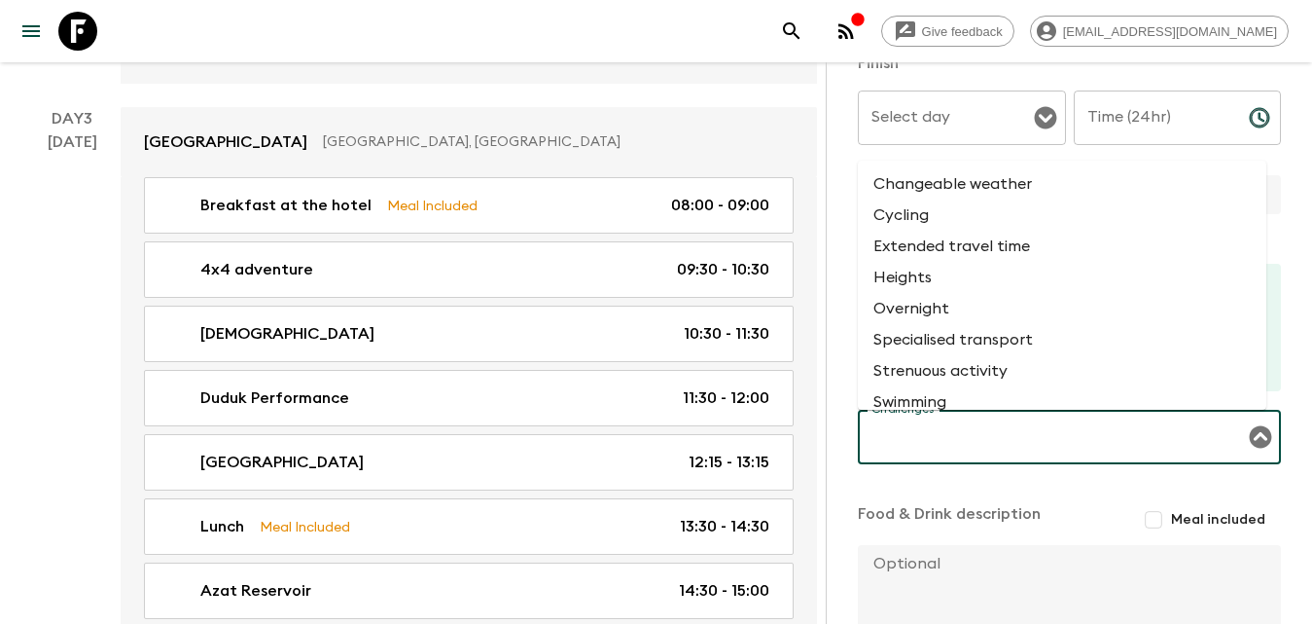
scroll to position [486, 0]
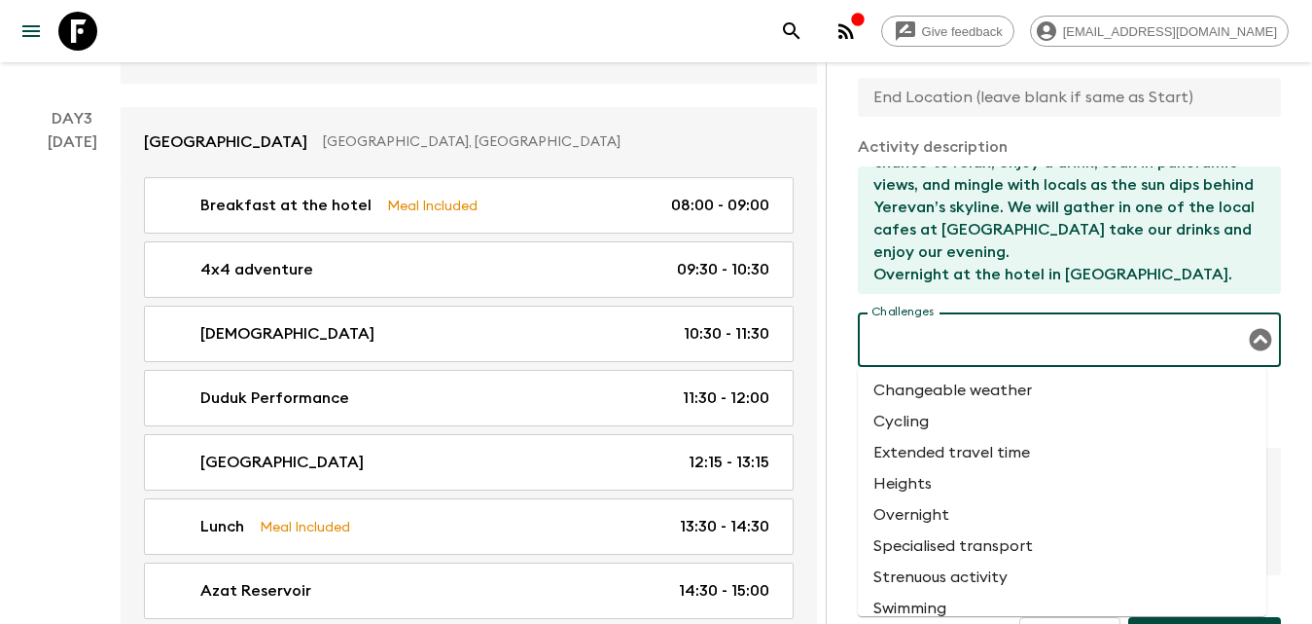
click at [929, 387] on li "Changeable weather" at bounding box center [1062, 390] width 409 height 31
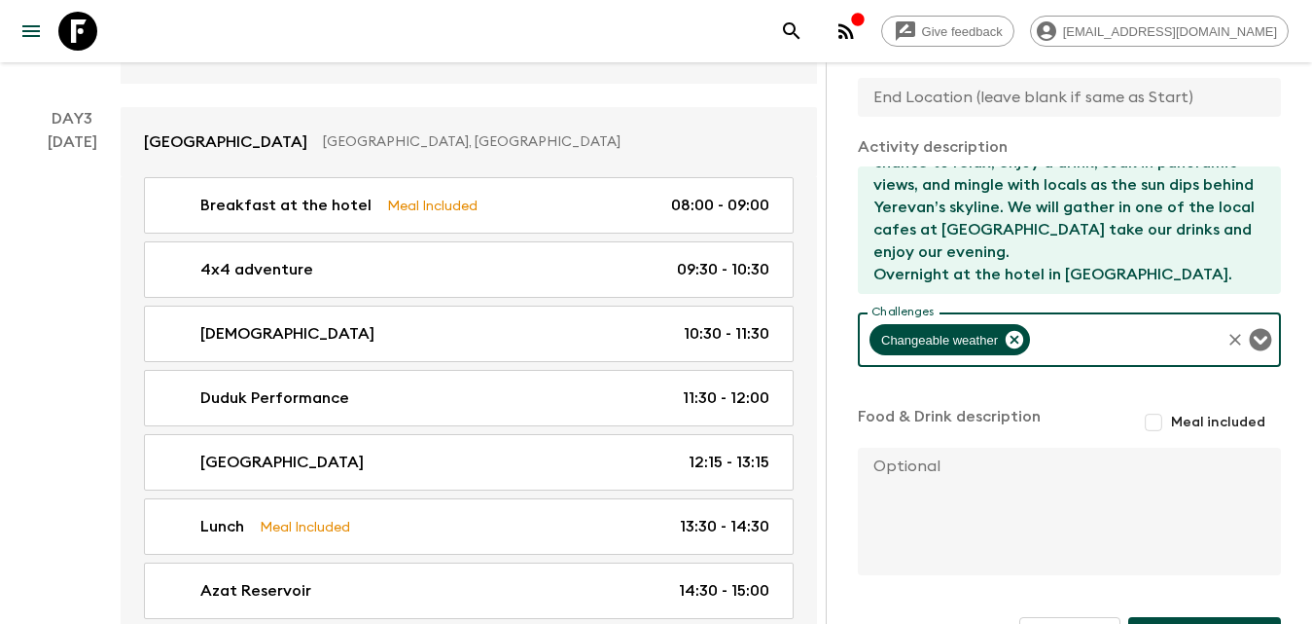
click at [1100, 342] on input "Challenges" at bounding box center [1125, 339] width 185 height 37
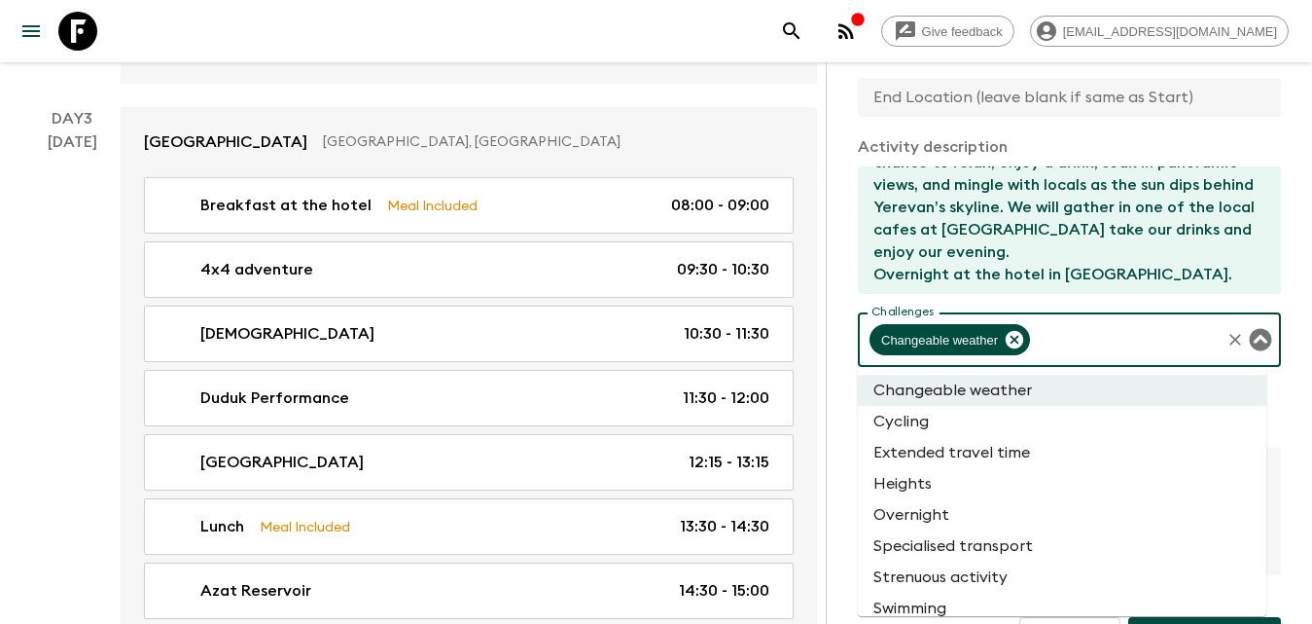
scroll to position [78, 0]
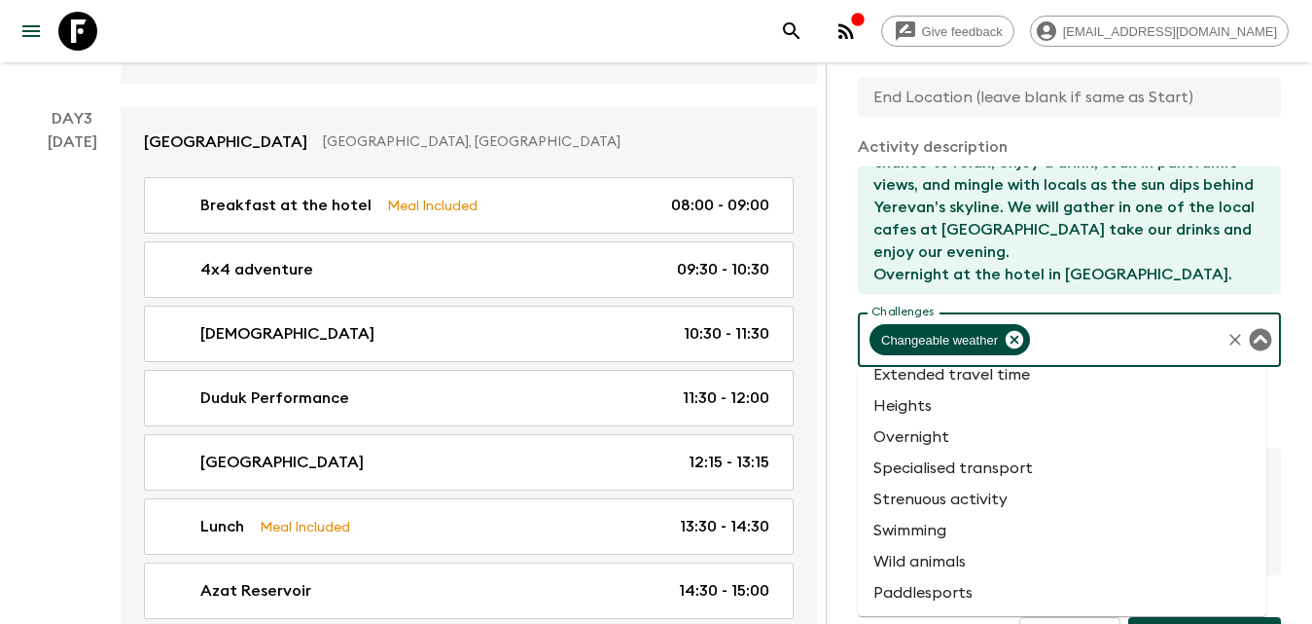
click at [932, 410] on li "Heights" at bounding box center [1062, 405] width 409 height 31
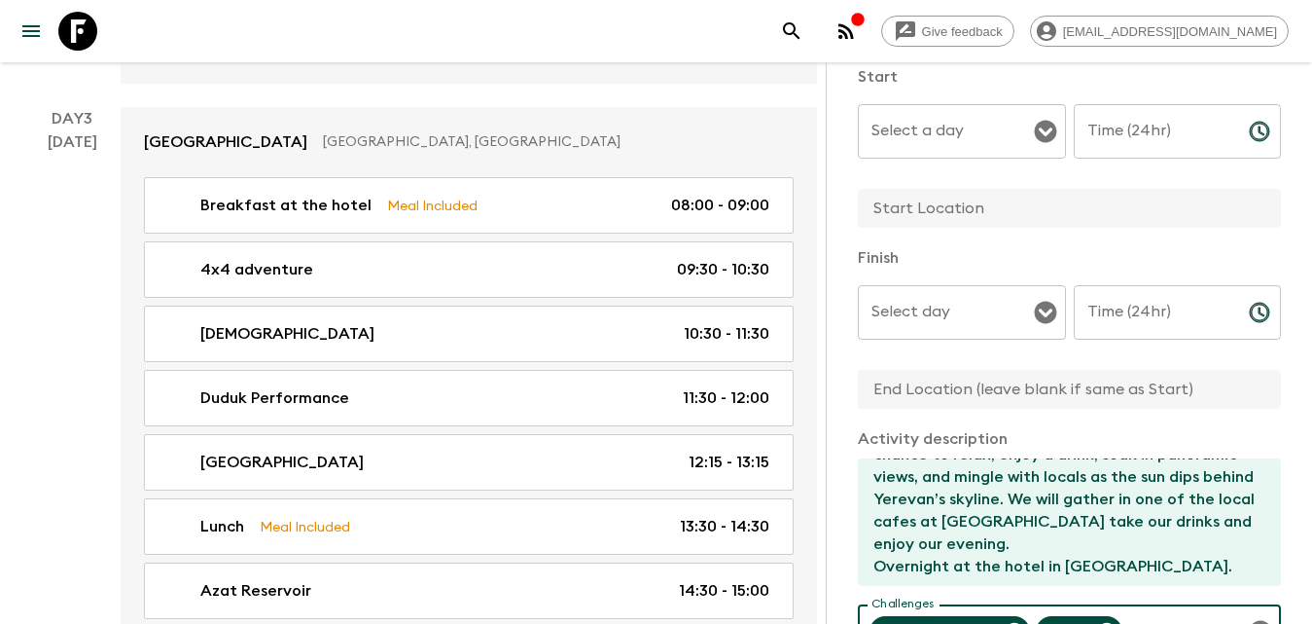
scroll to position [97, 0]
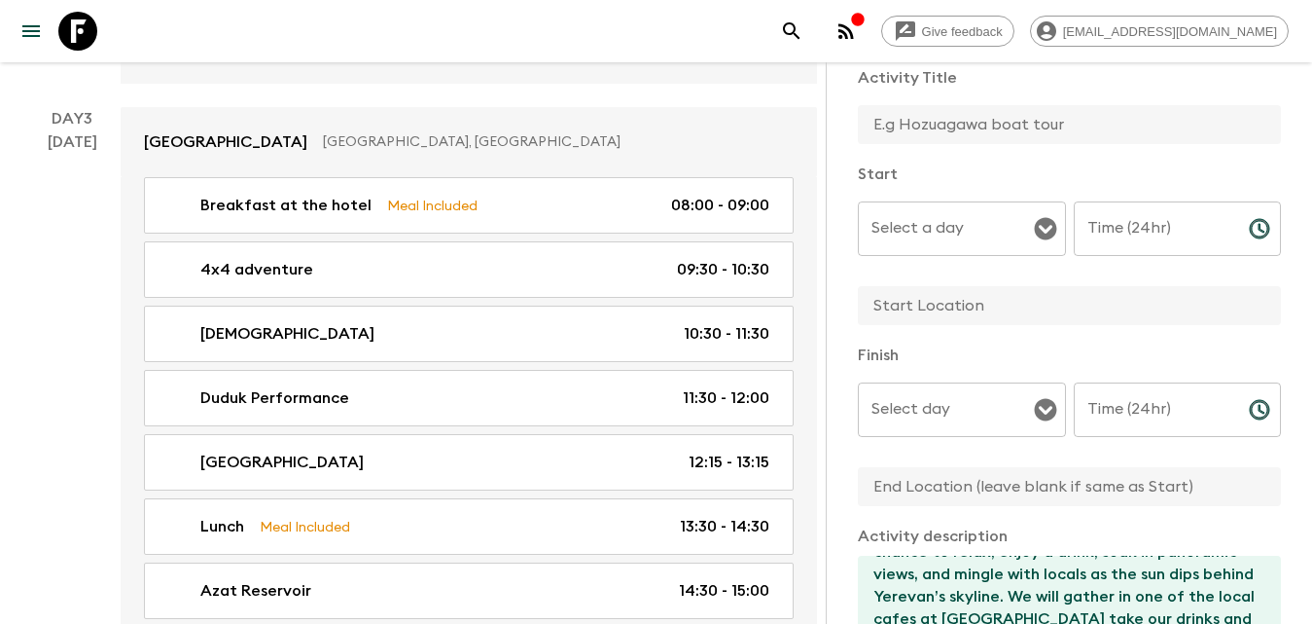
click at [940, 231] on input "Select a day" at bounding box center [947, 228] width 161 height 37
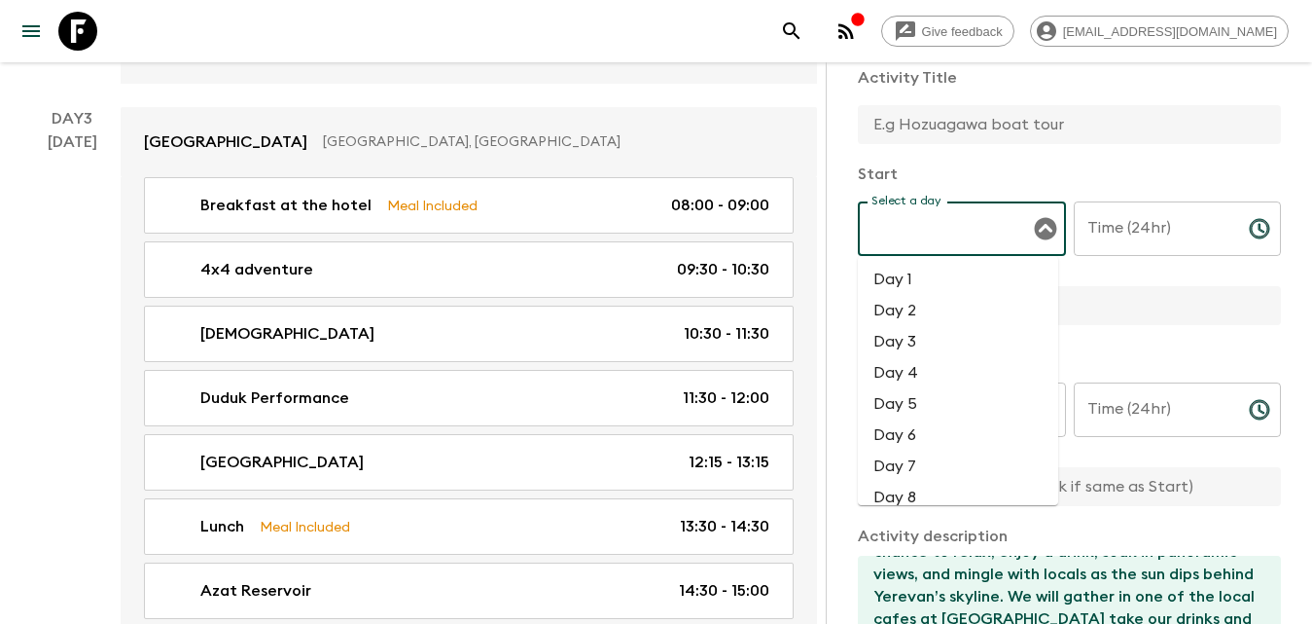
click at [925, 344] on li "Day 3" at bounding box center [958, 341] width 200 height 31
type input "Day 3"
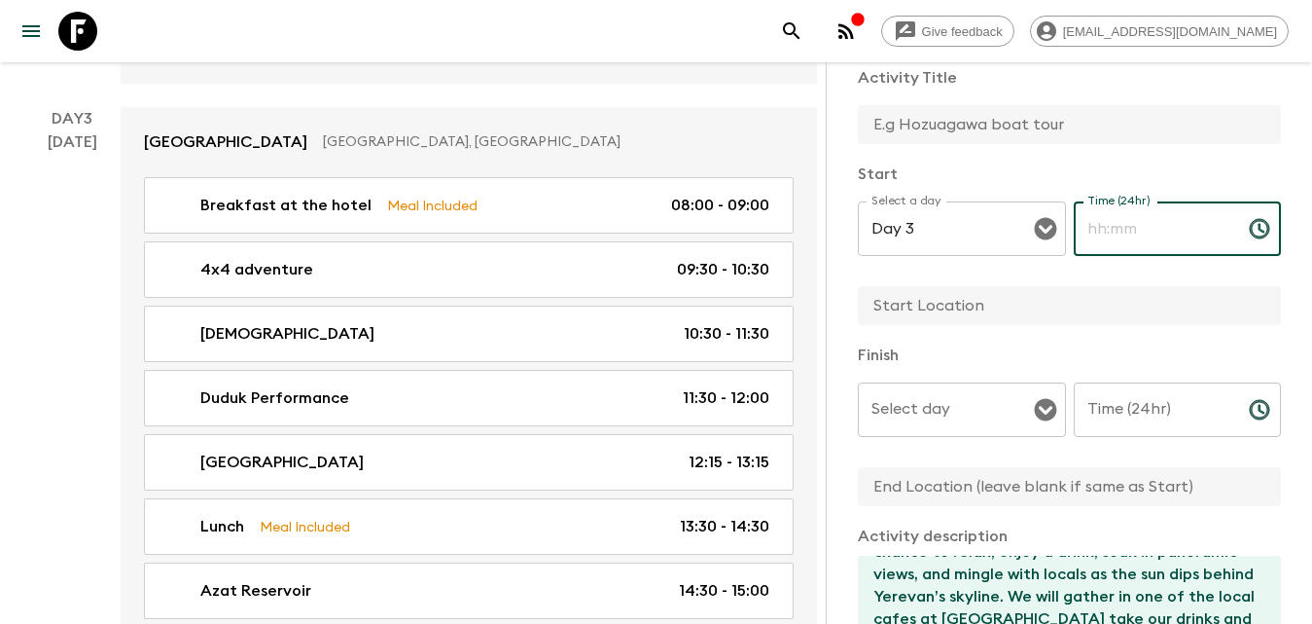
click at [1128, 239] on input "Time (24hr)" at bounding box center [1154, 228] width 160 height 54
type input "20:00"
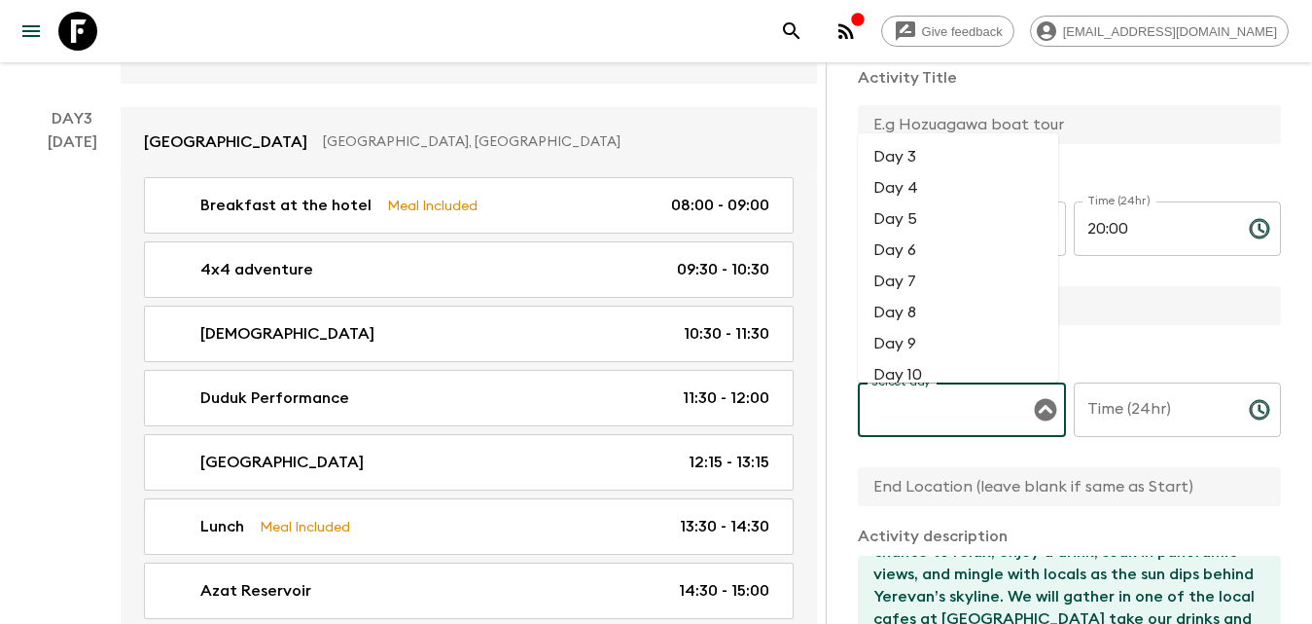
click at [968, 408] on input "Select day" at bounding box center [947, 409] width 161 height 37
click at [899, 156] on li "Day 3" at bounding box center [958, 156] width 200 height 31
type input "Day 3"
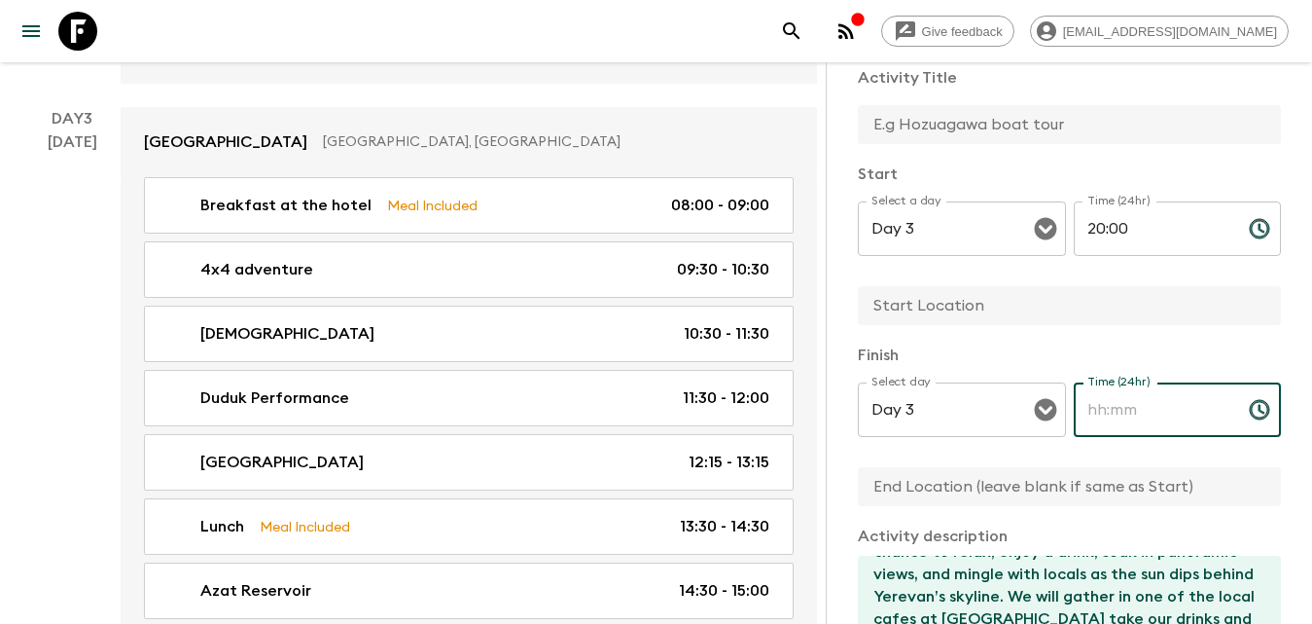
click at [1111, 408] on input "Time (24hr)" at bounding box center [1154, 409] width 160 height 54
type input "21:00"
click at [1079, 360] on p "Finish" at bounding box center [1069, 354] width 423 height 23
click at [957, 109] on input "text" at bounding box center [1062, 124] width 408 height 39
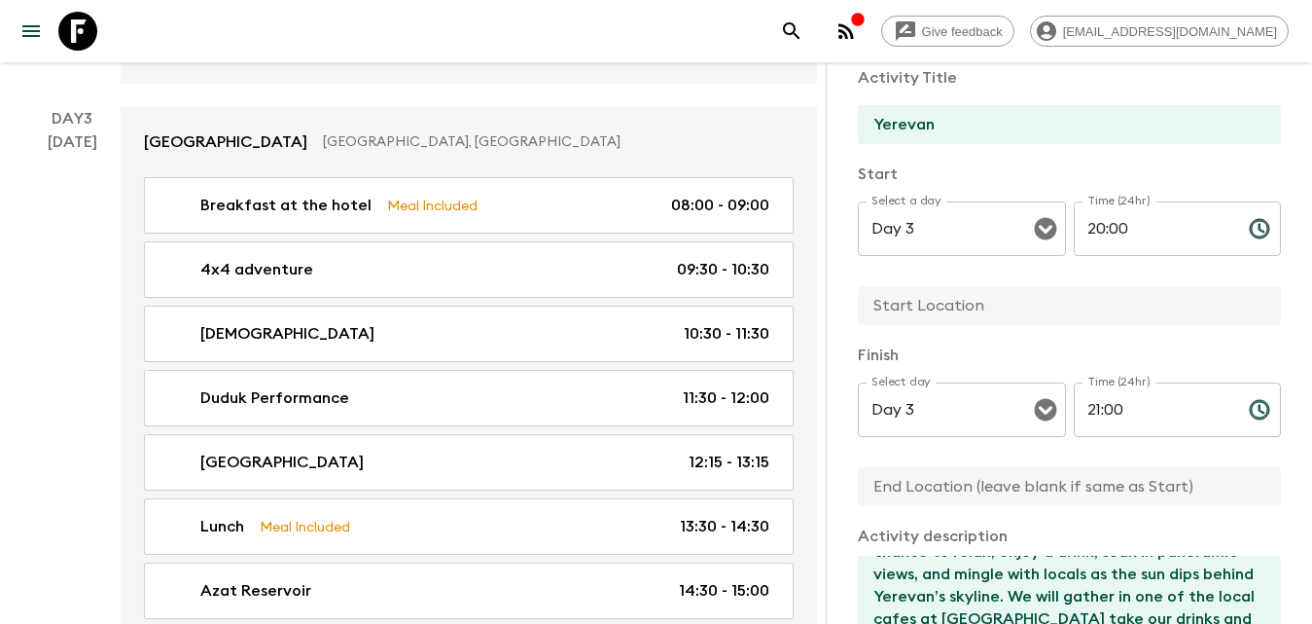
click at [950, 298] on input "text" at bounding box center [1062, 305] width 408 height 39
click at [922, 305] on input "text" at bounding box center [1062, 305] width 408 height 39
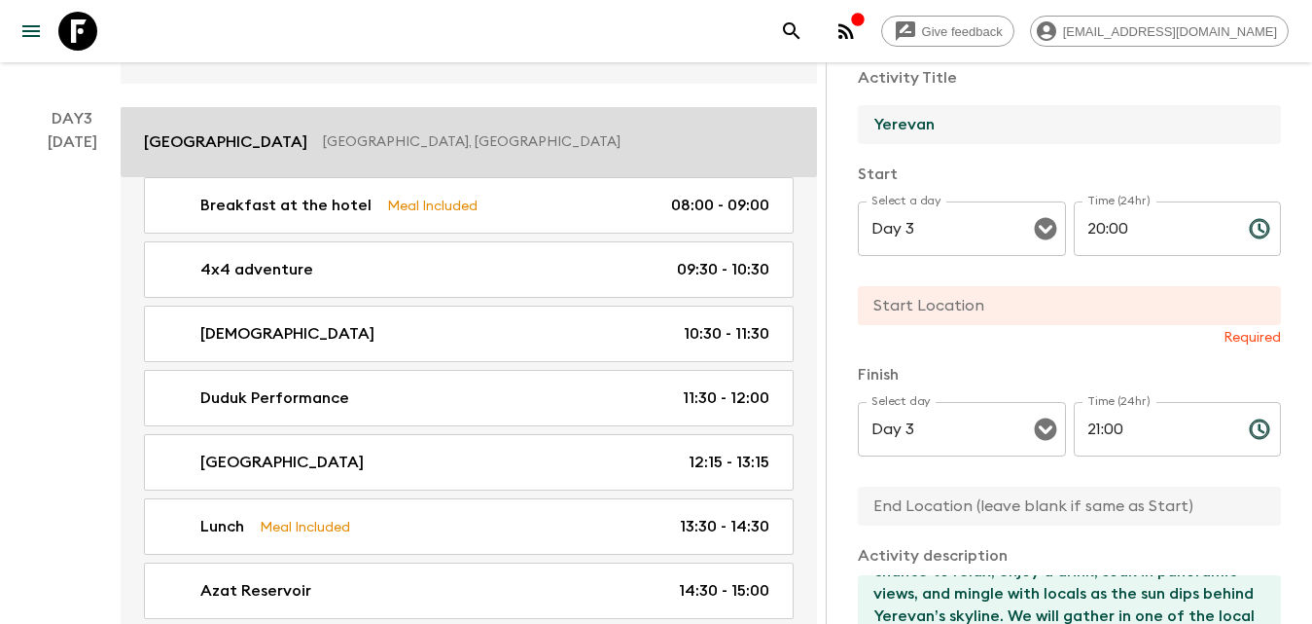
drag, startPoint x: 978, startPoint y: 128, endPoint x: 813, endPoint y: 131, distance: 164.4
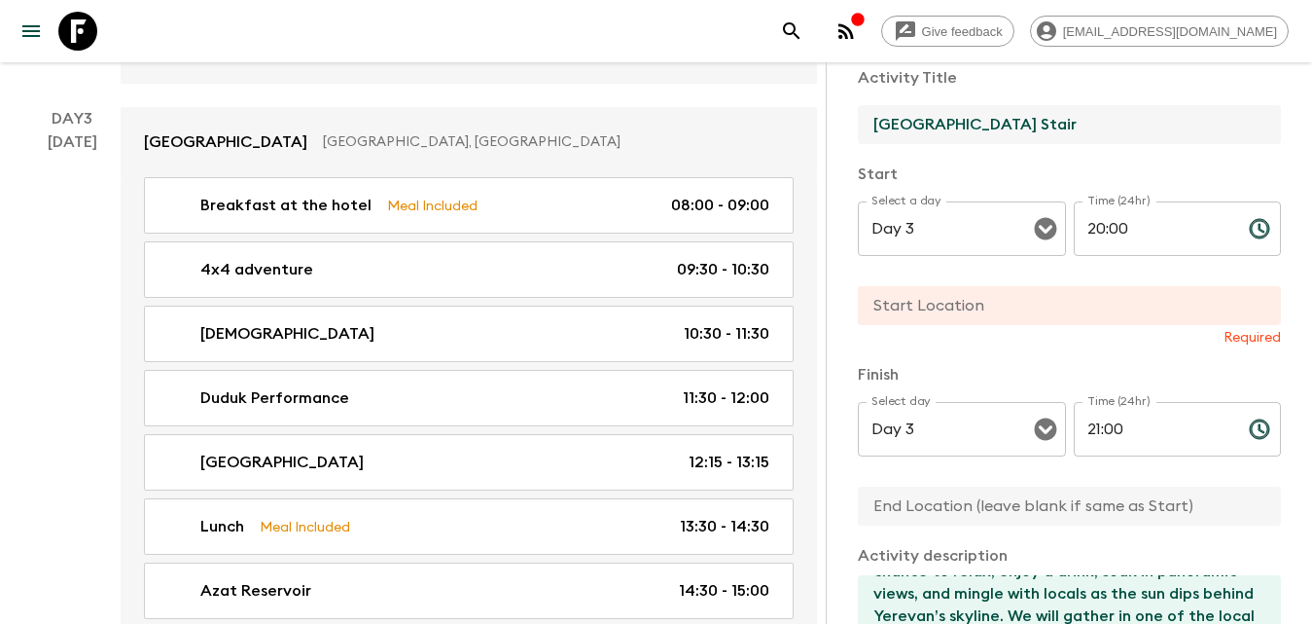
type input "[GEOGRAPHIC_DATA] Stair"
click at [908, 311] on input "text" at bounding box center [1062, 305] width 408 height 39
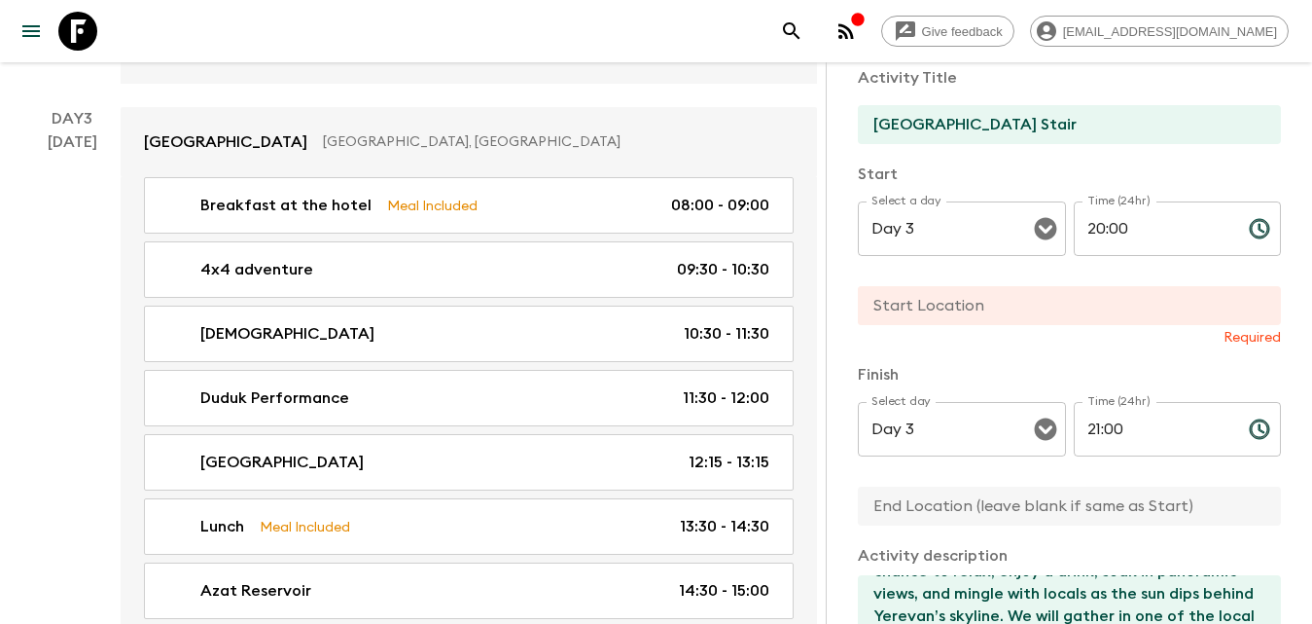
type input "Yerevan"
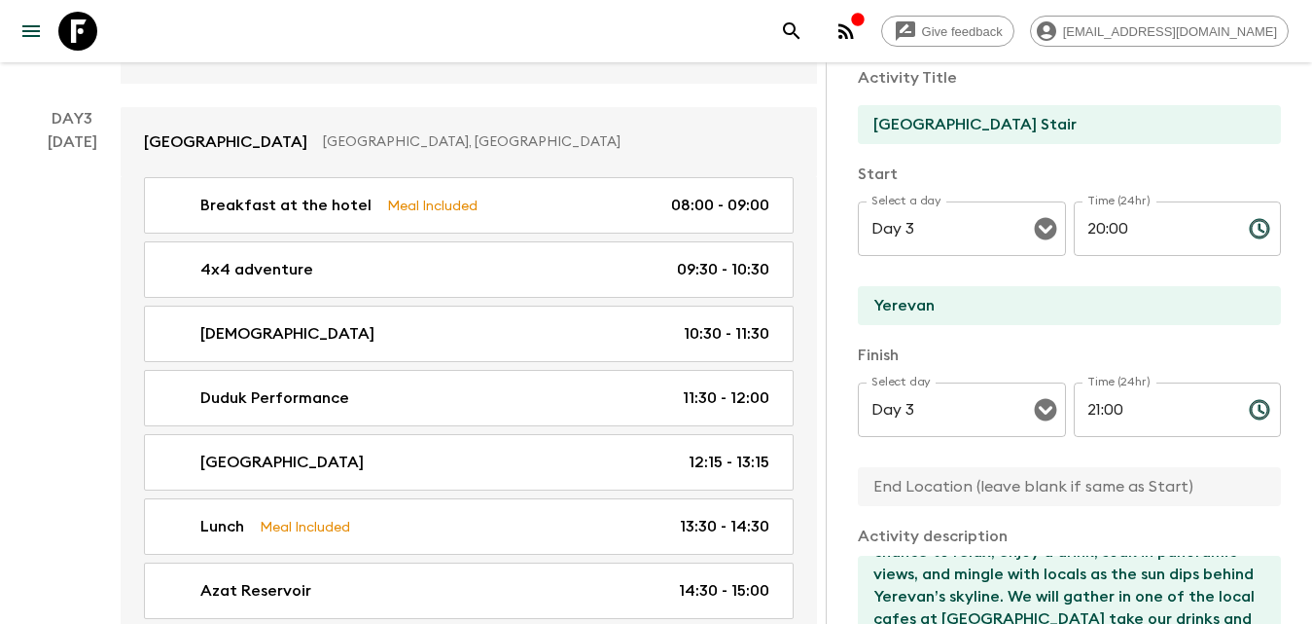
click at [974, 481] on input "text" at bounding box center [1062, 486] width 408 height 39
type input "Yerevan"
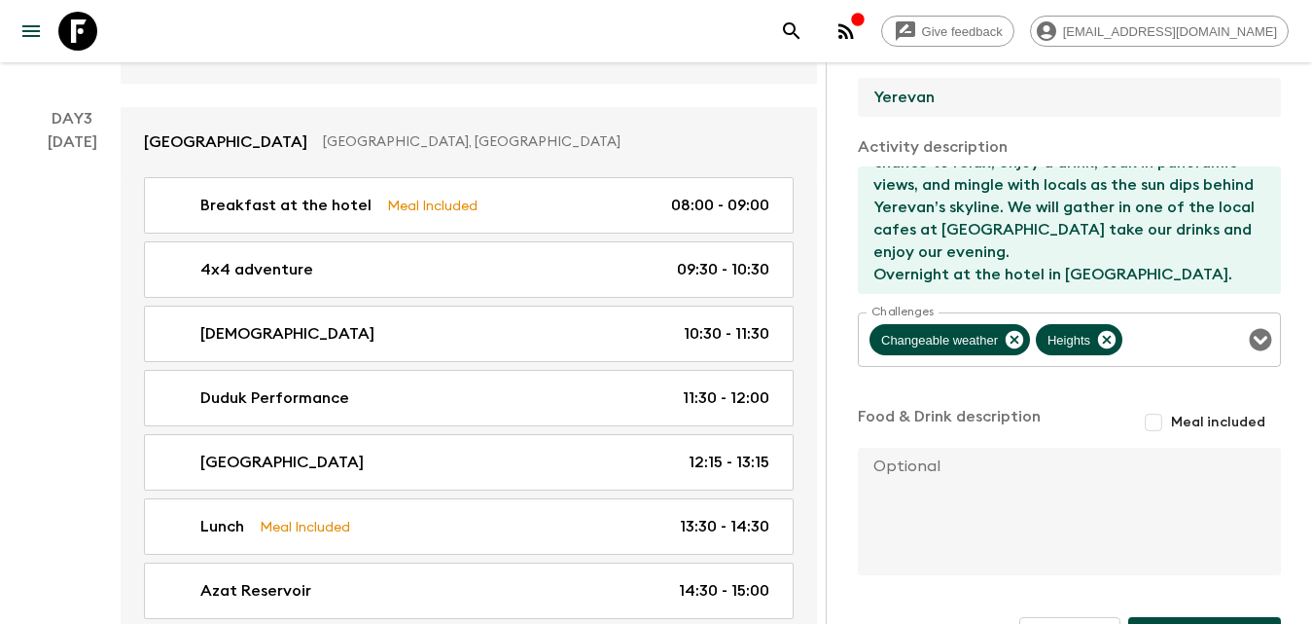
scroll to position [544, 0]
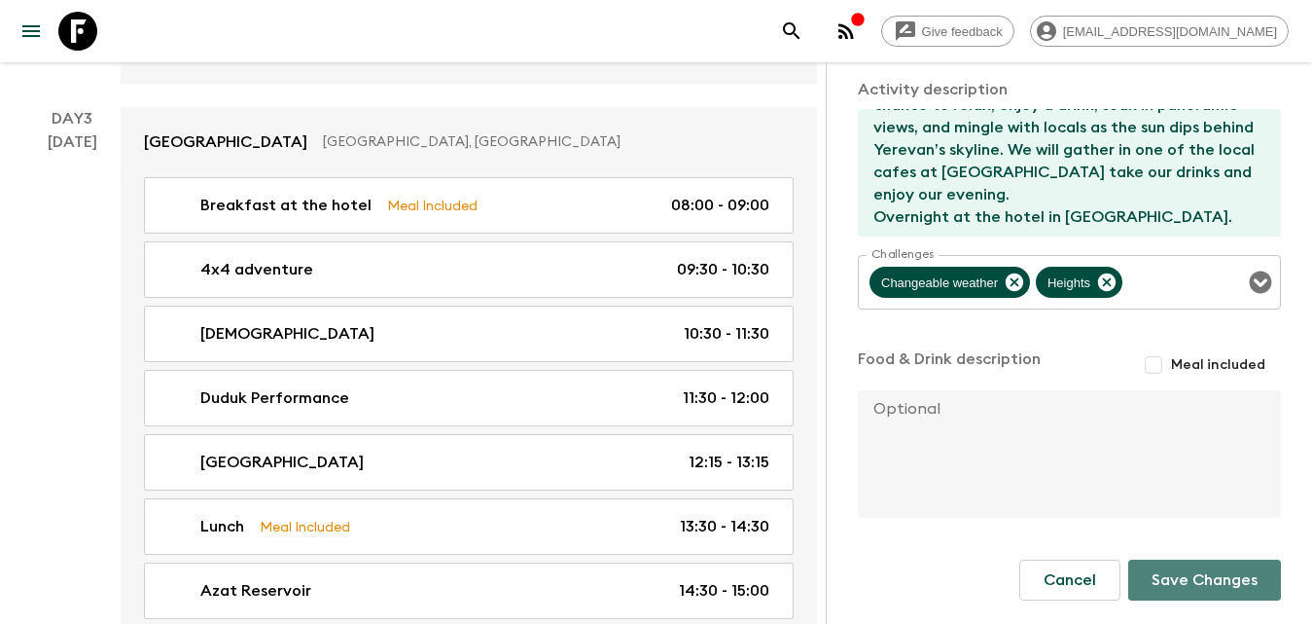
click at [1174, 581] on button "Save Changes" at bounding box center [1204, 579] width 153 height 41
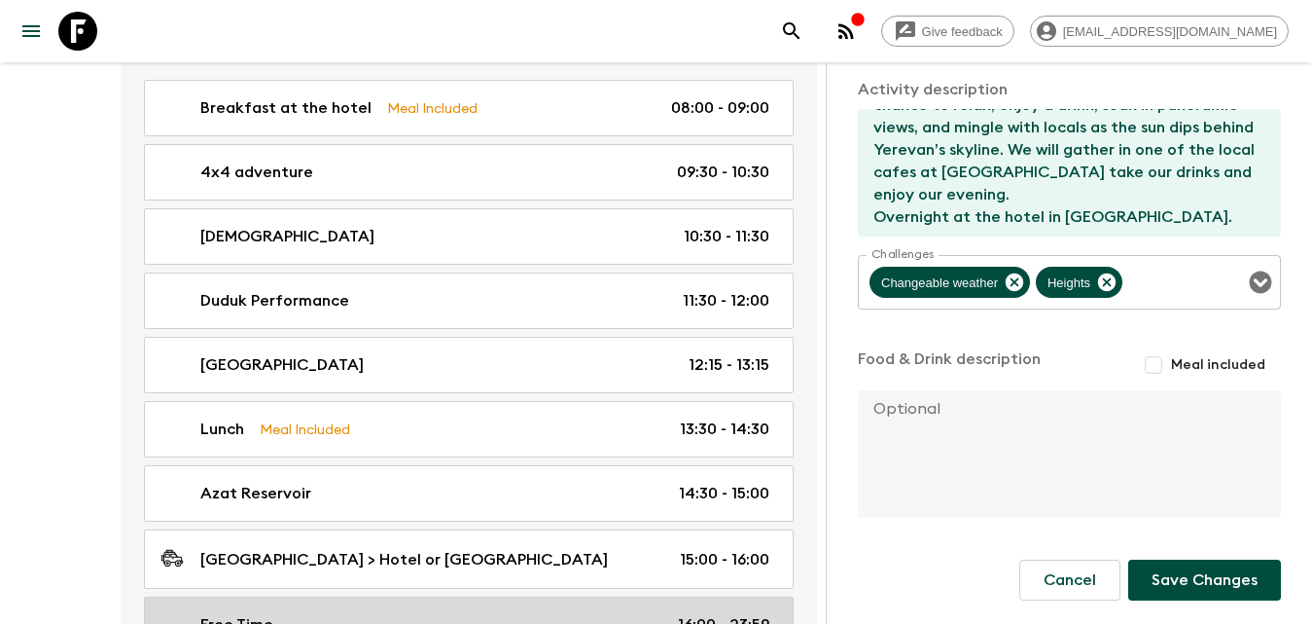
scroll to position [1654, 0]
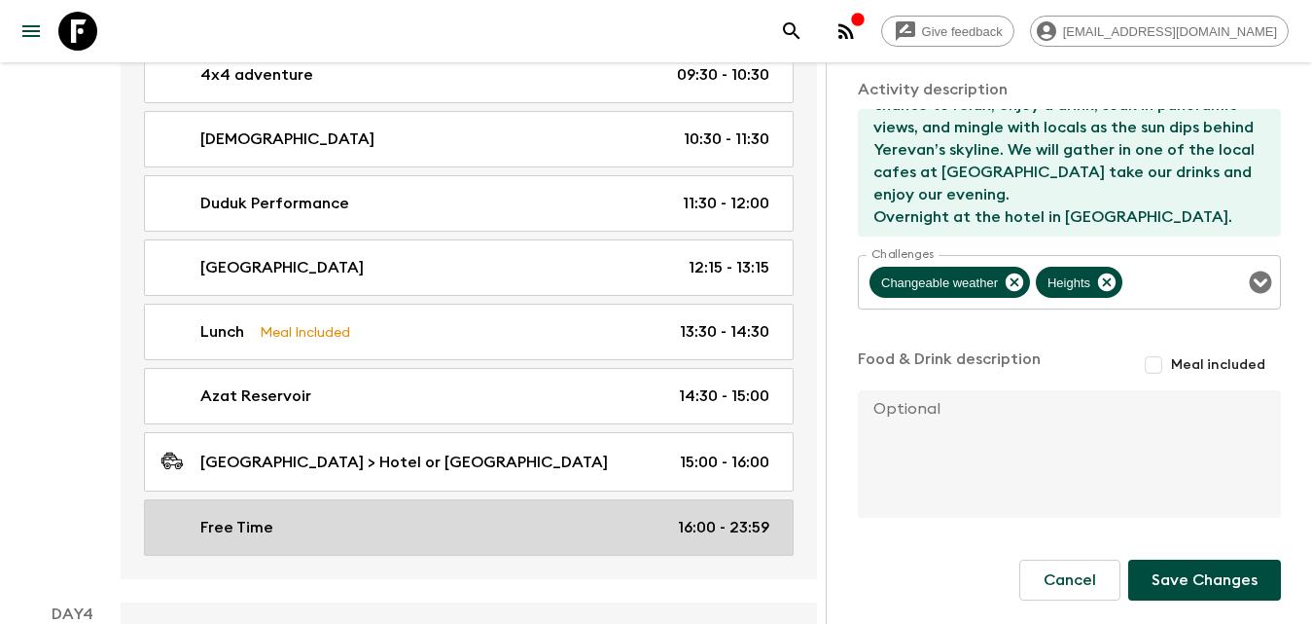
click at [453, 529] on div "Free Time 16:00 - 23:59" at bounding box center [465, 527] width 609 height 23
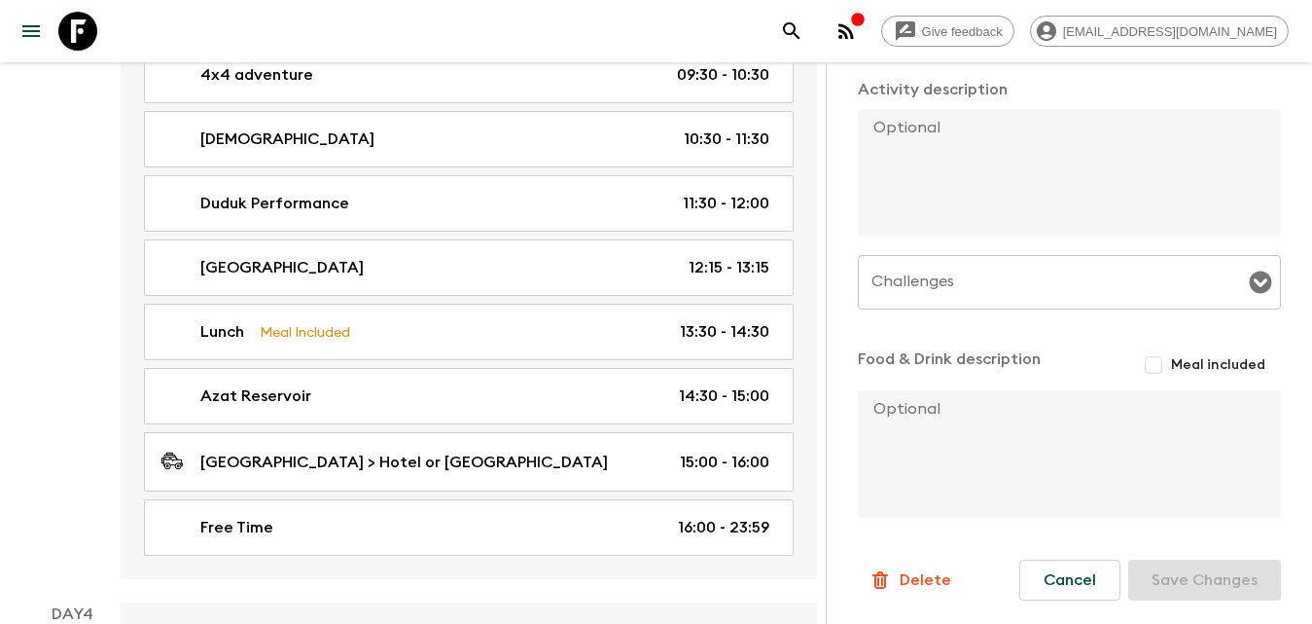
scroll to position [1751, 0]
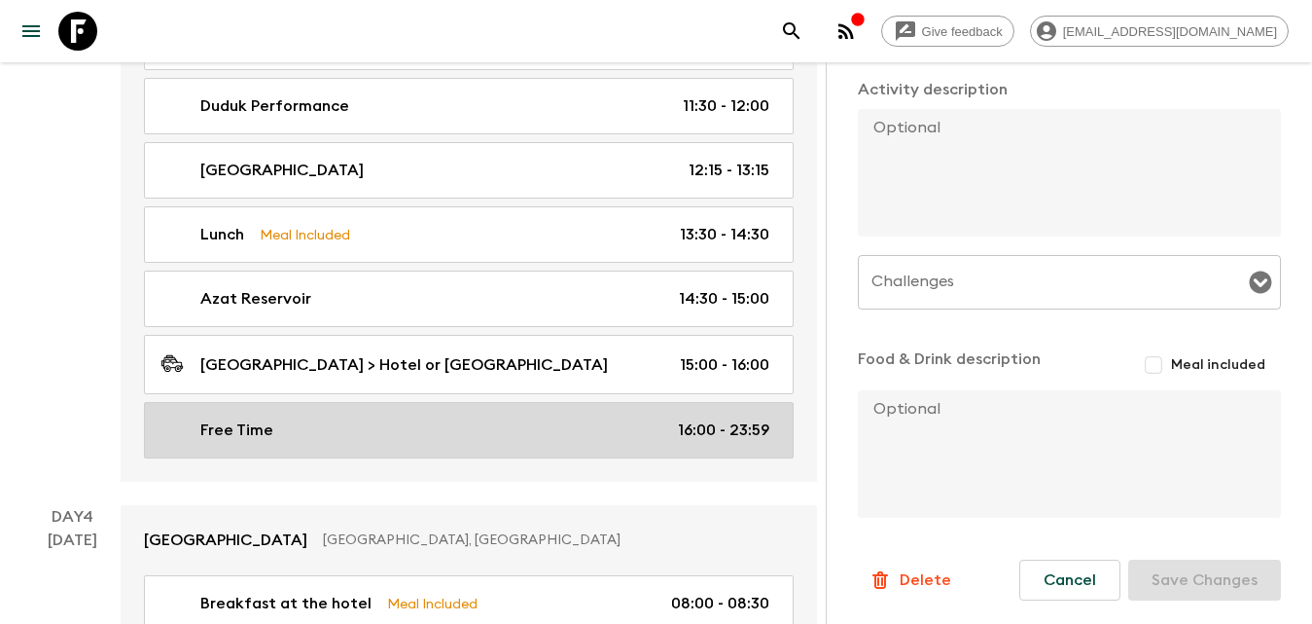
click at [537, 423] on div "Free Time 16:00 - 23:59" at bounding box center [465, 429] width 609 height 23
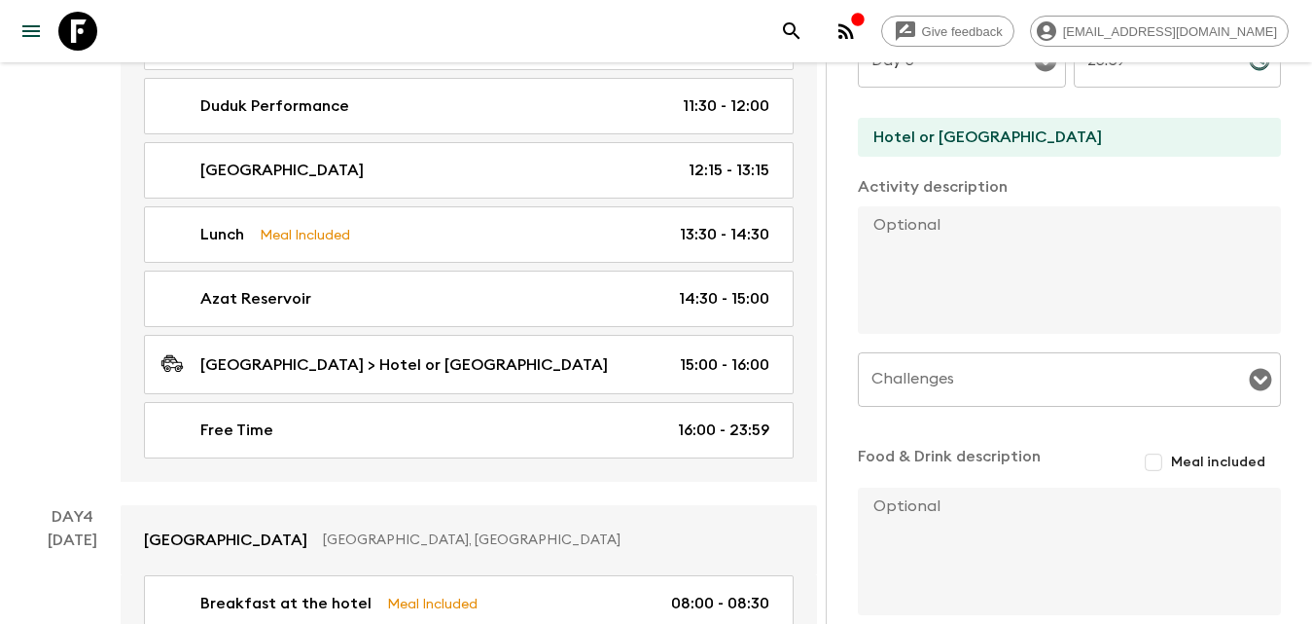
scroll to position [396, 0]
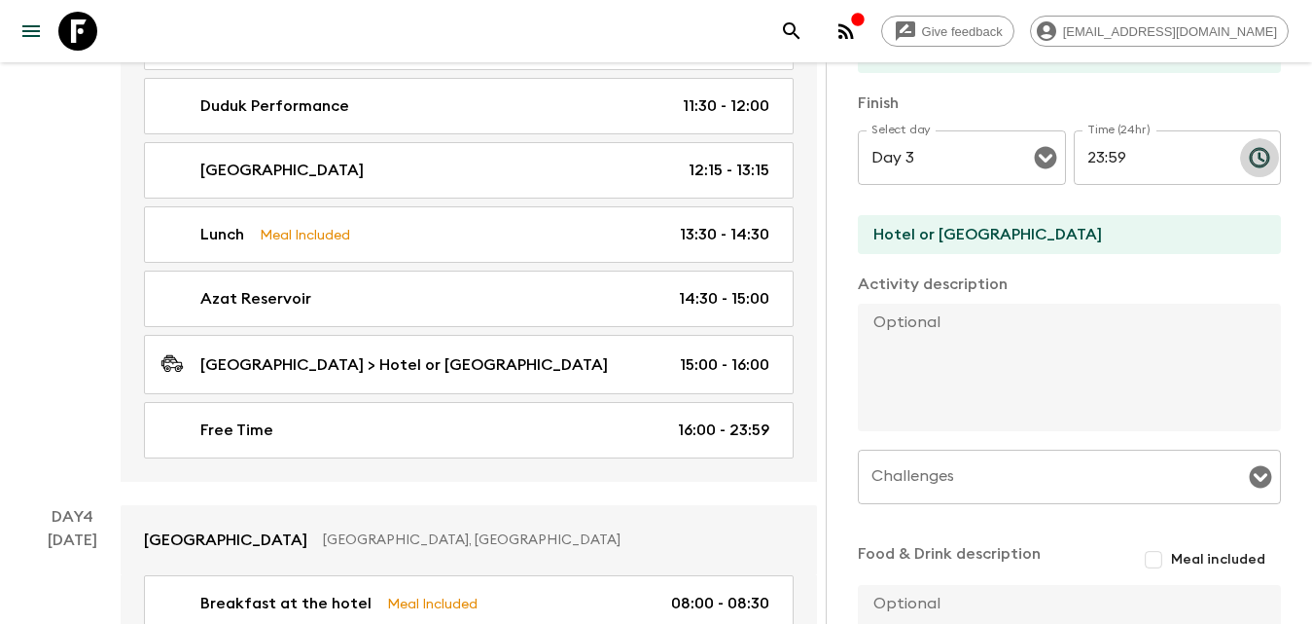
click at [1248, 161] on icon "Choose time, selected time is 11:59 PM" at bounding box center [1259, 157] width 23 height 23
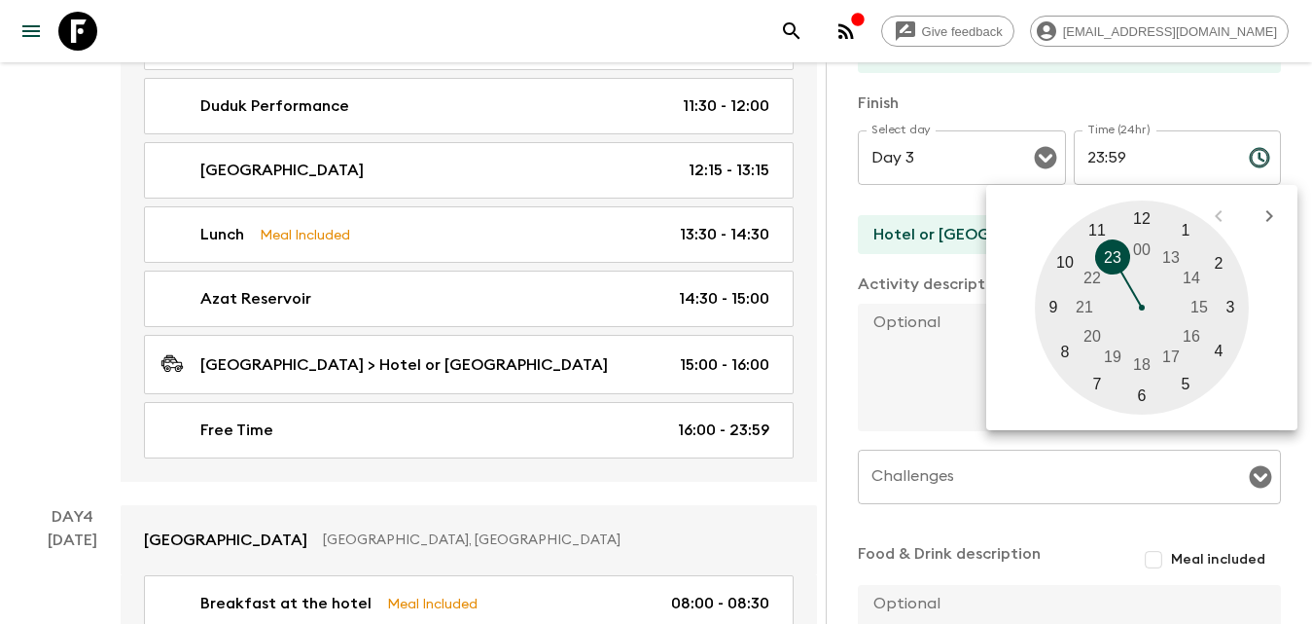
click at [1282, 152] on div "Activity Information Comments Activity Title Free Time Start Select a day Day 3…" at bounding box center [1069, 374] width 486 height 624
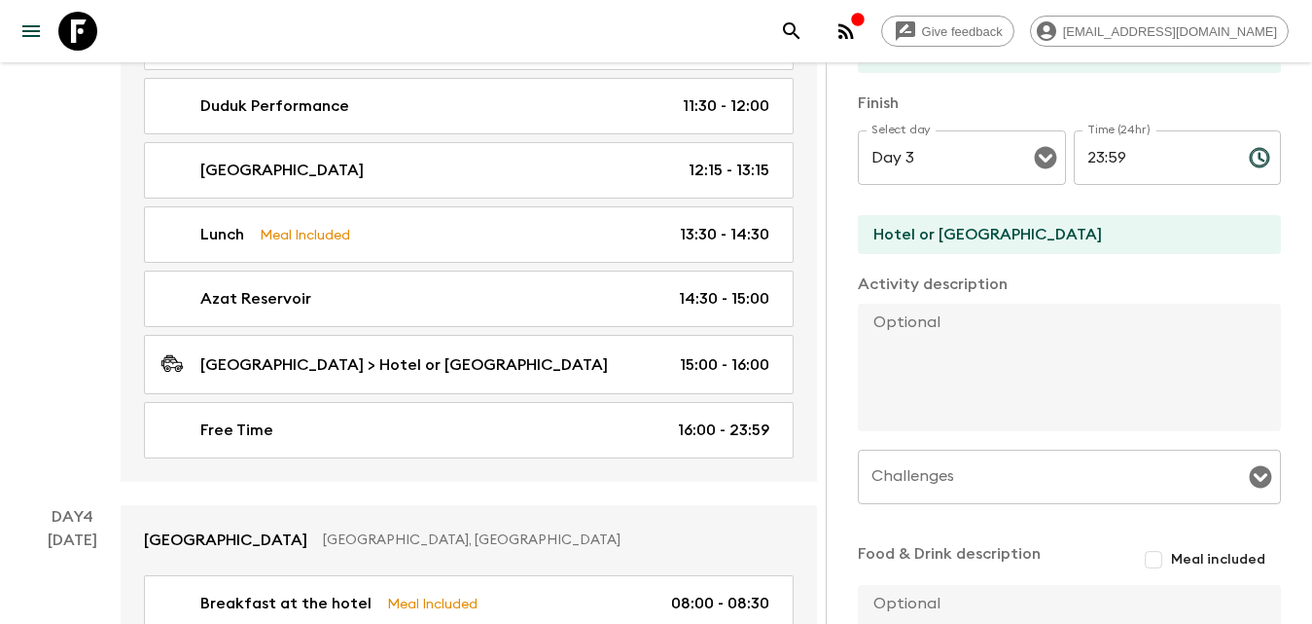
scroll to position [201, 0]
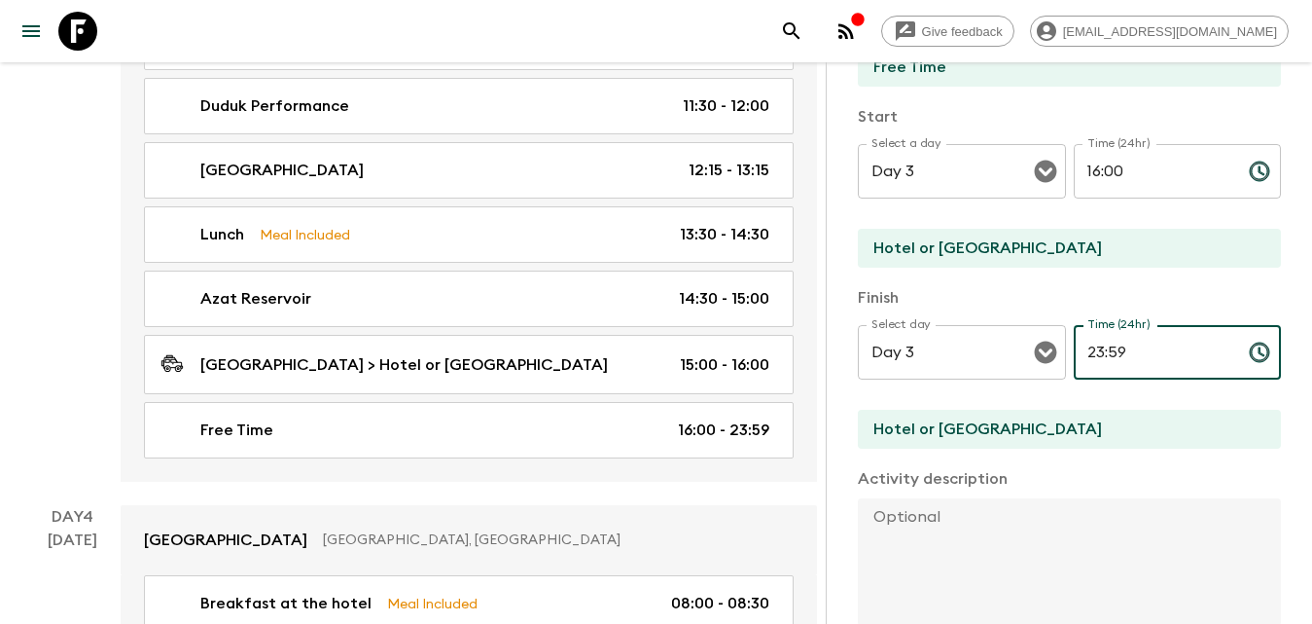
click at [1141, 371] on input "23:59" at bounding box center [1154, 352] width 160 height 54
click at [1118, 355] on input "23:59" at bounding box center [1154, 352] width 160 height 54
drag, startPoint x: 1088, startPoint y: 355, endPoint x: 1045, endPoint y: 352, distance: 42.9
click at [1045, 352] on div "Select day Day 3 Select day ​ Time (24hr) 23:59 Time (24hr) ​" at bounding box center [1069, 363] width 423 height 77
type input "20:00"
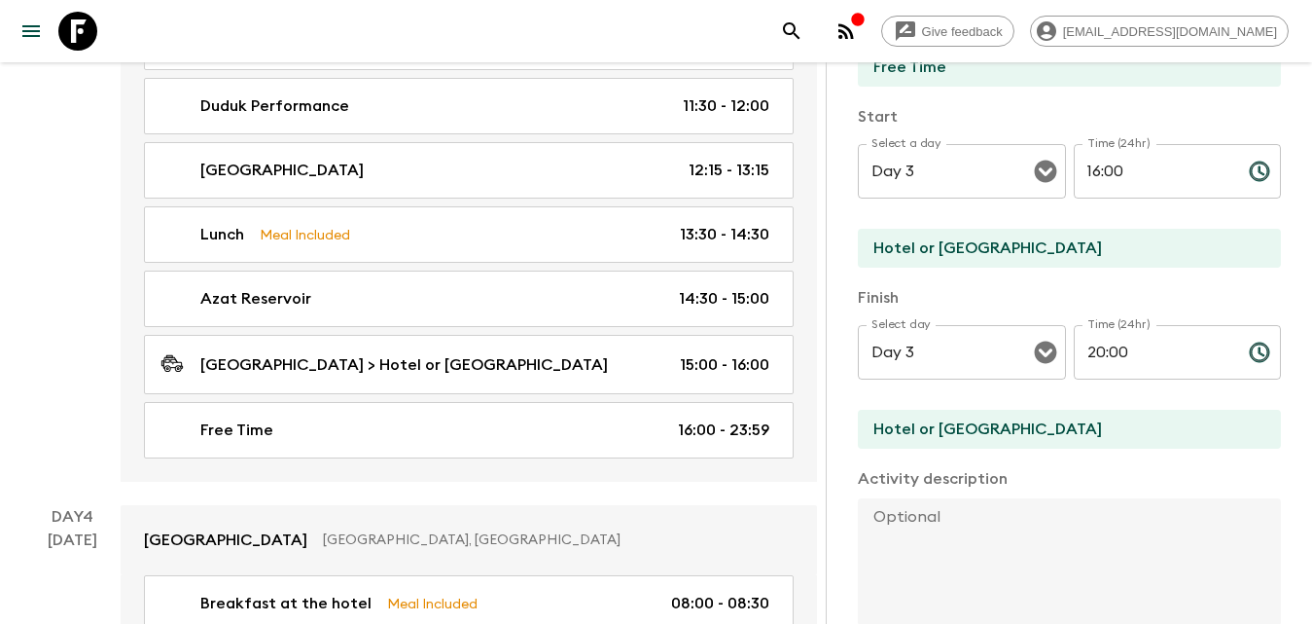
click at [1192, 289] on p "Finish" at bounding box center [1069, 297] width 423 height 23
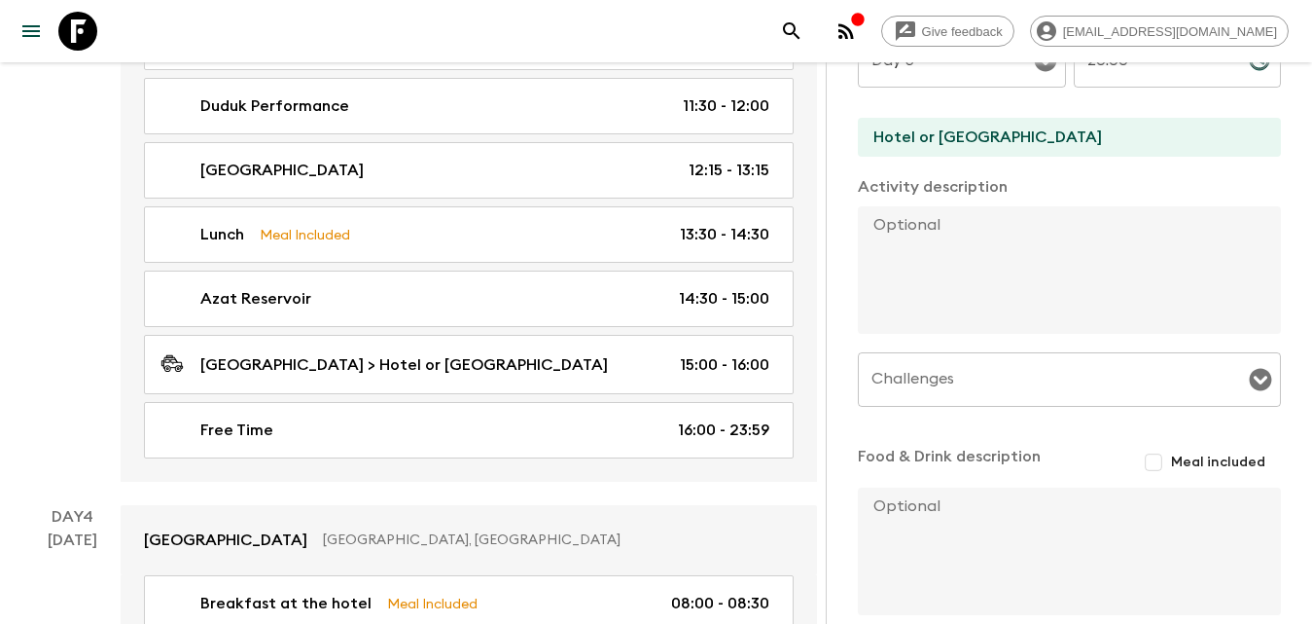
scroll to position [590, 0]
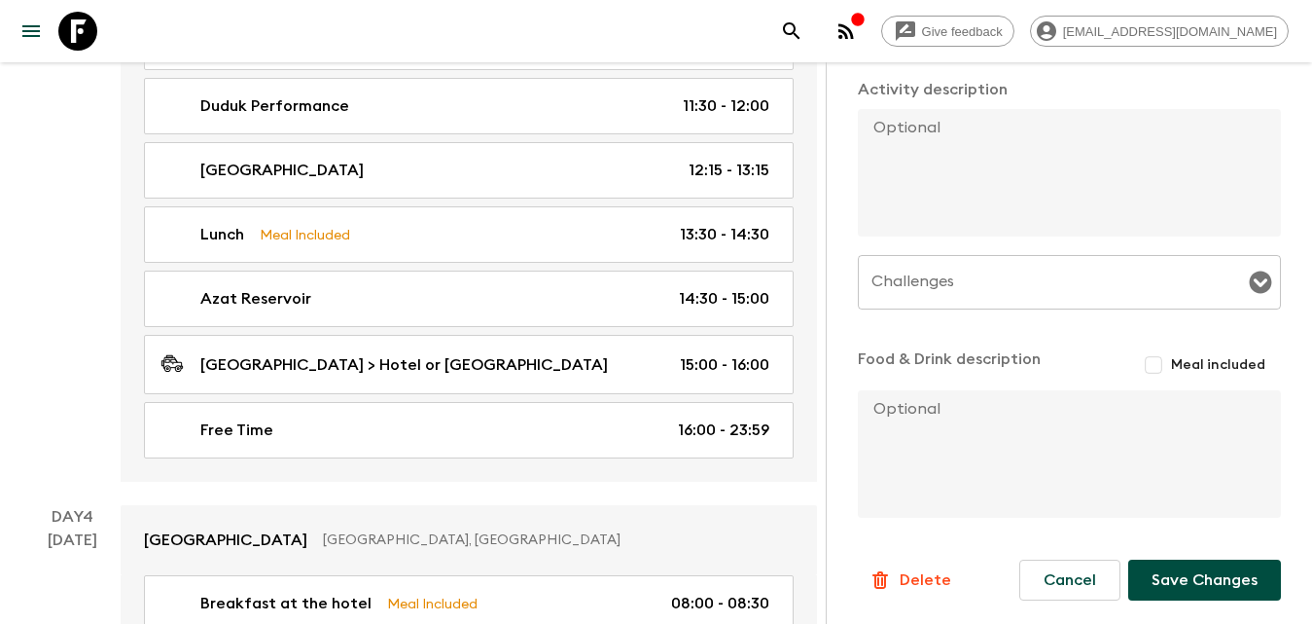
click at [1200, 595] on button "Save Changes" at bounding box center [1204, 579] width 153 height 41
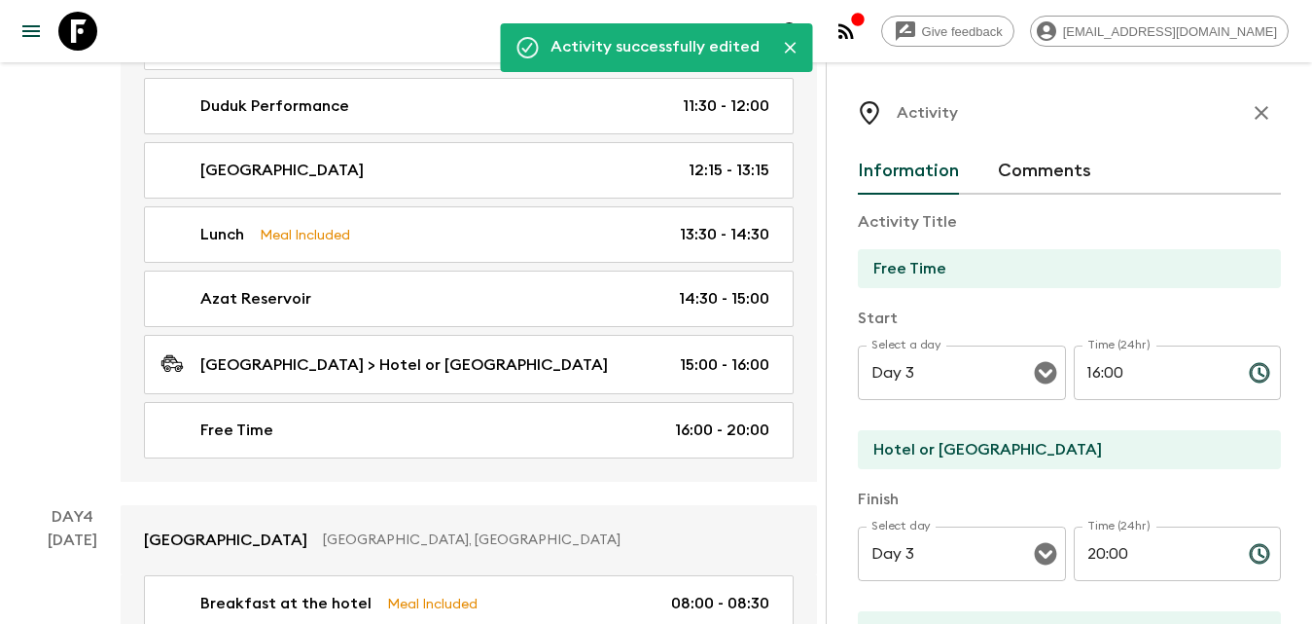
scroll to position [1459, 0]
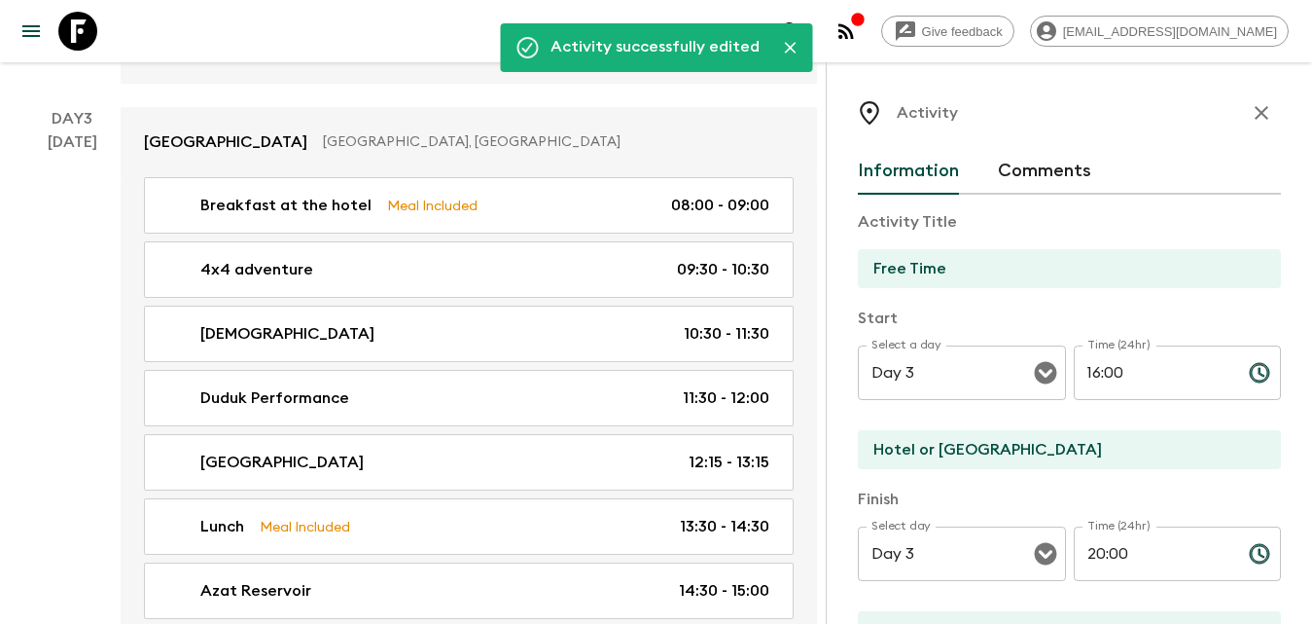
click at [1250, 114] on icon "button" at bounding box center [1261, 112] width 23 height 23
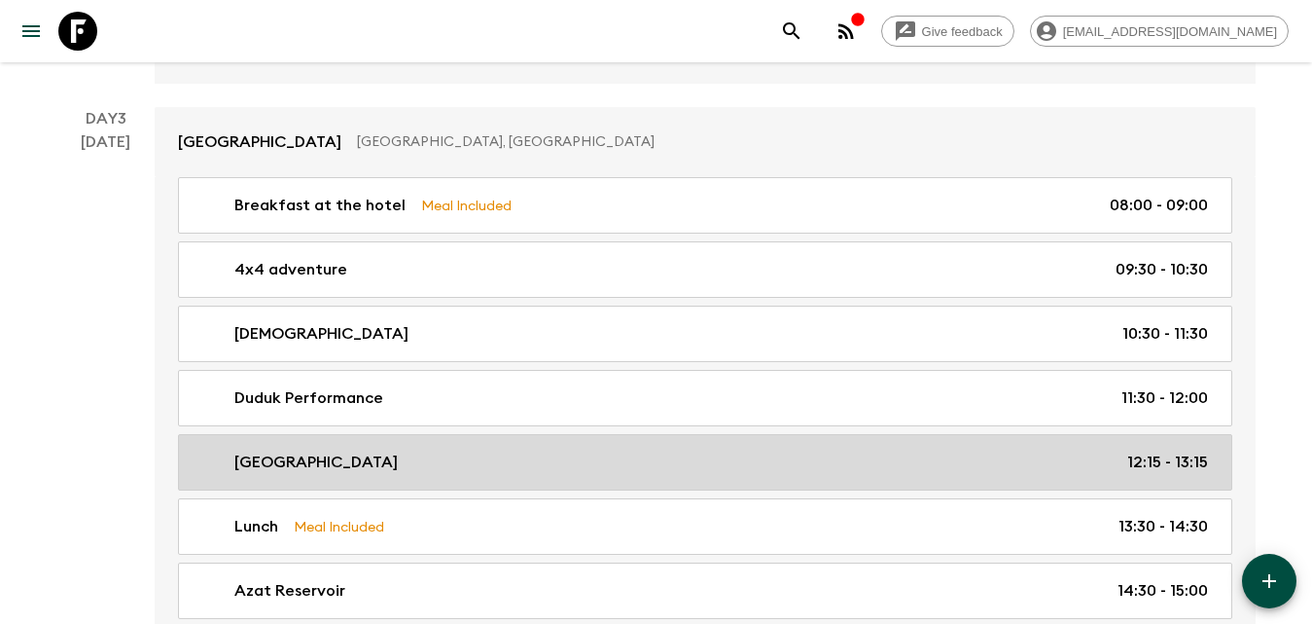
scroll to position [1556, 0]
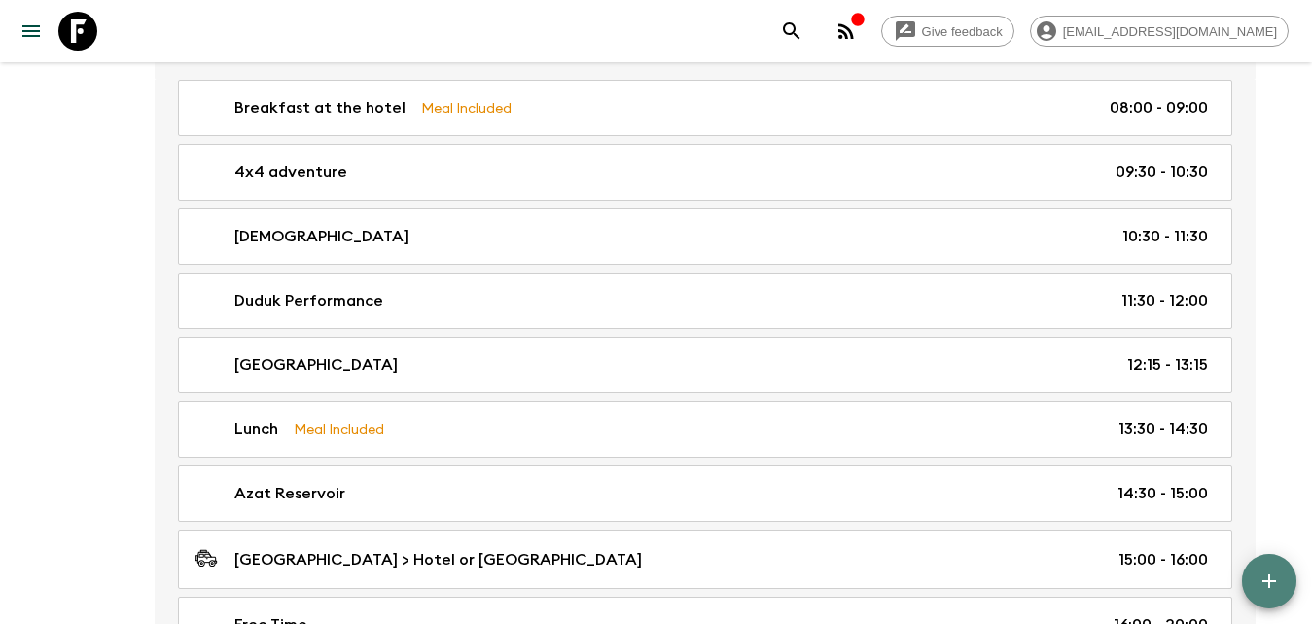
click at [1256, 579] on button "button" at bounding box center [1269, 581] width 54 height 54
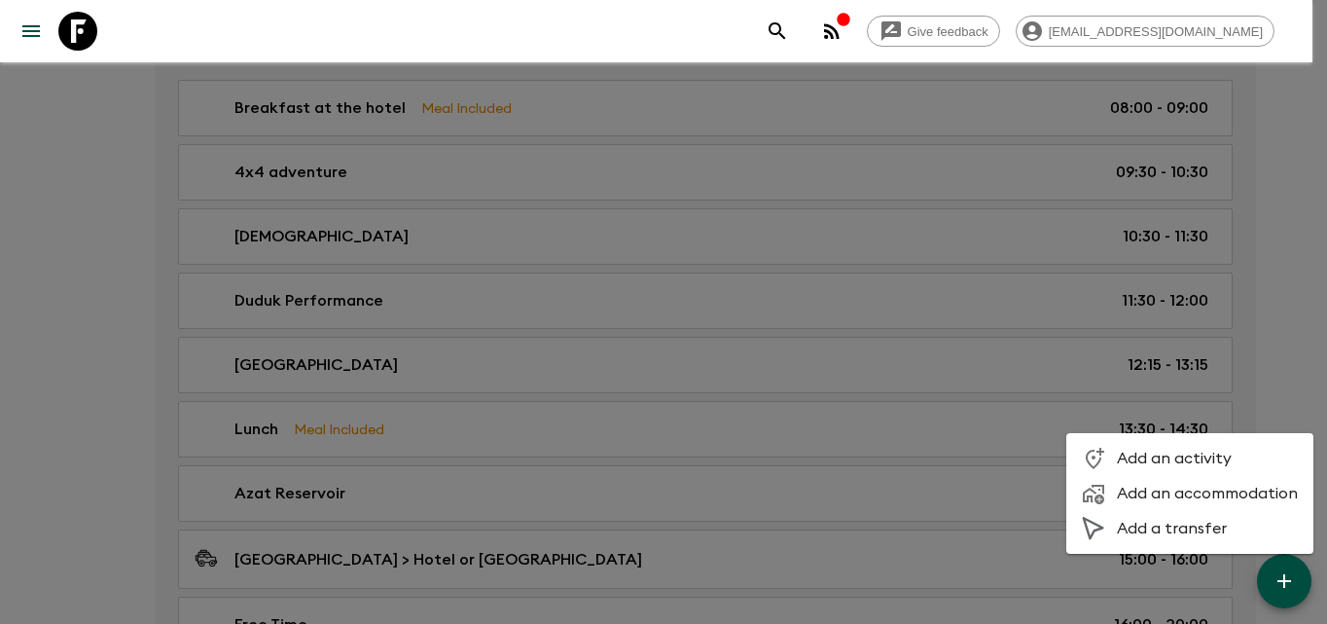
click at [1135, 460] on span "Add an activity" at bounding box center [1207, 457] width 181 height 19
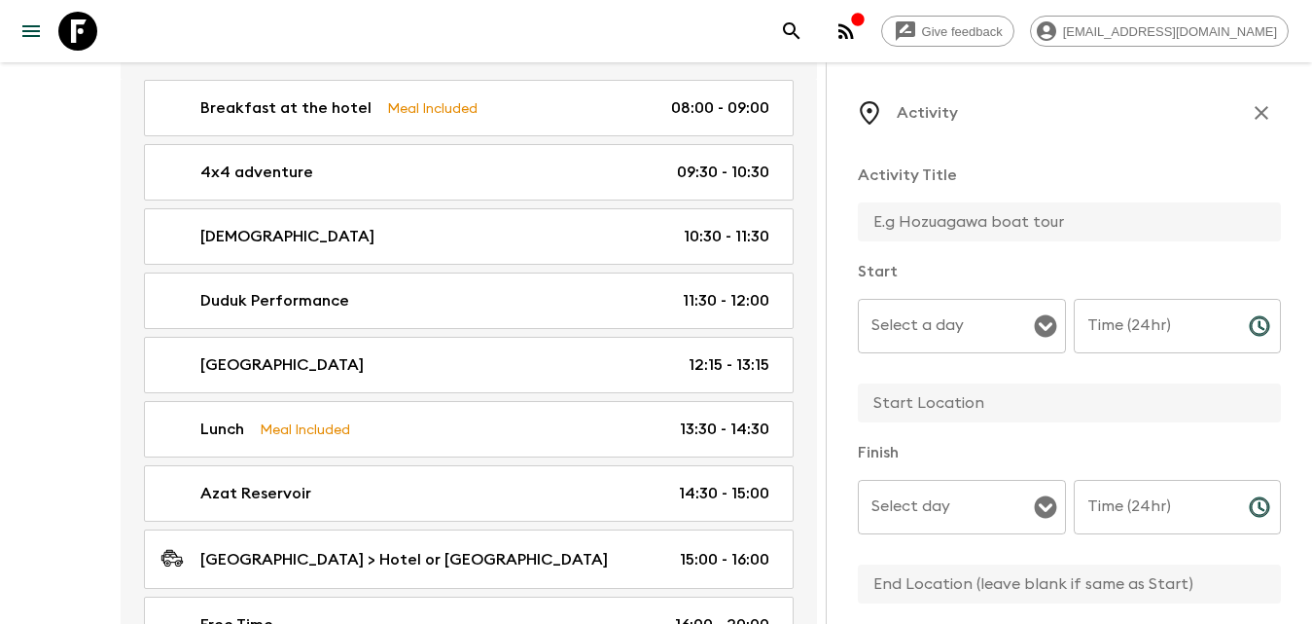
click at [992, 228] on input "text" at bounding box center [1062, 221] width 408 height 39
click at [983, 219] on input "text" at bounding box center [1062, 221] width 408 height 39
paste input "After some rest, as a special highlight of the tour, we’ll experience the iconi…"
type input "After some rest, as a special highlight of the tour, we’ll experience the iconi…"
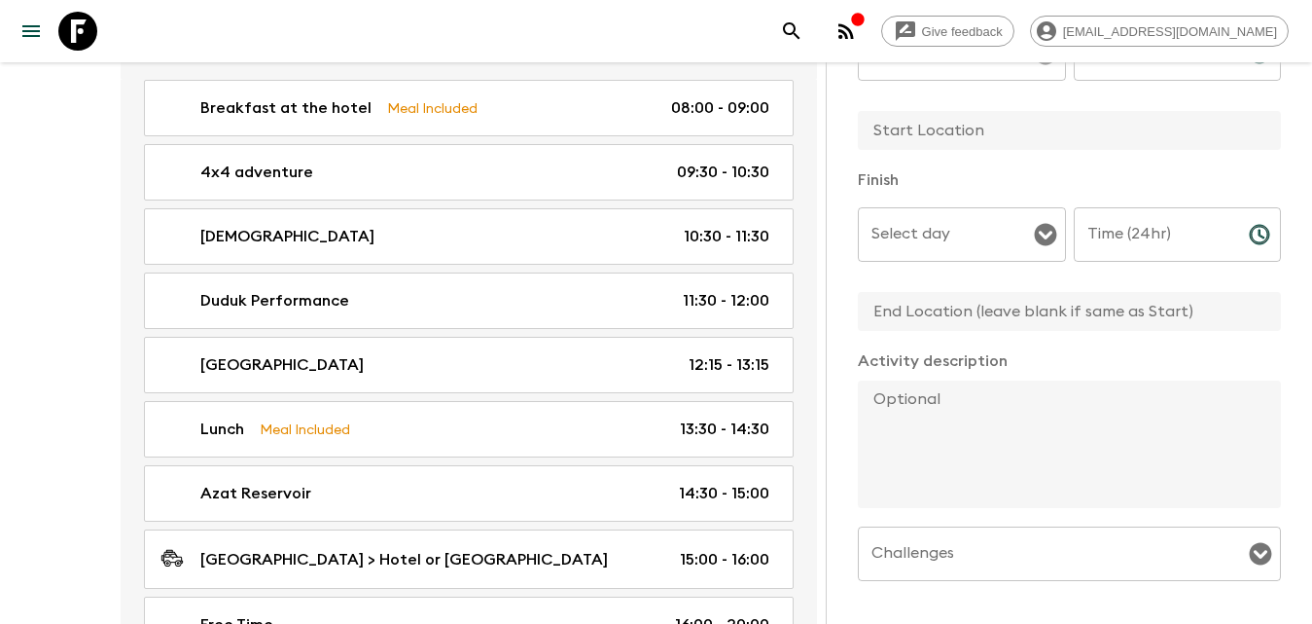
click at [981, 380] on textarea at bounding box center [1062, 443] width 408 height 127
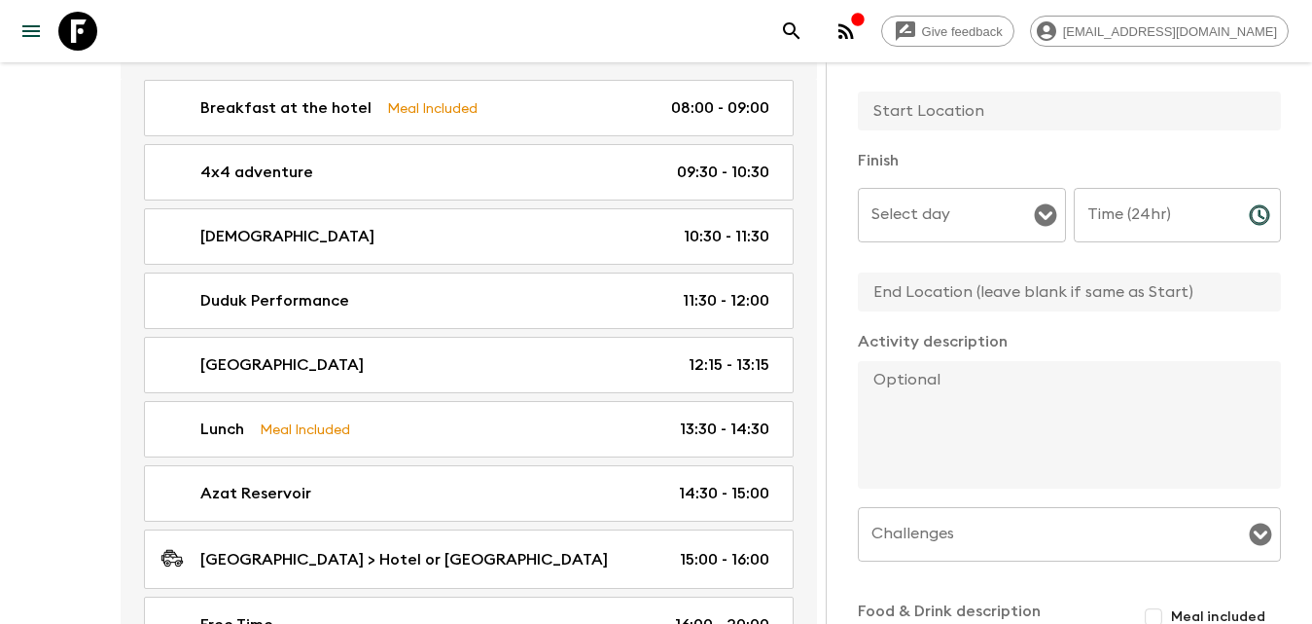
paste textarea "After some rest, as a special highlight of the tour, we’ll experience the iconi…"
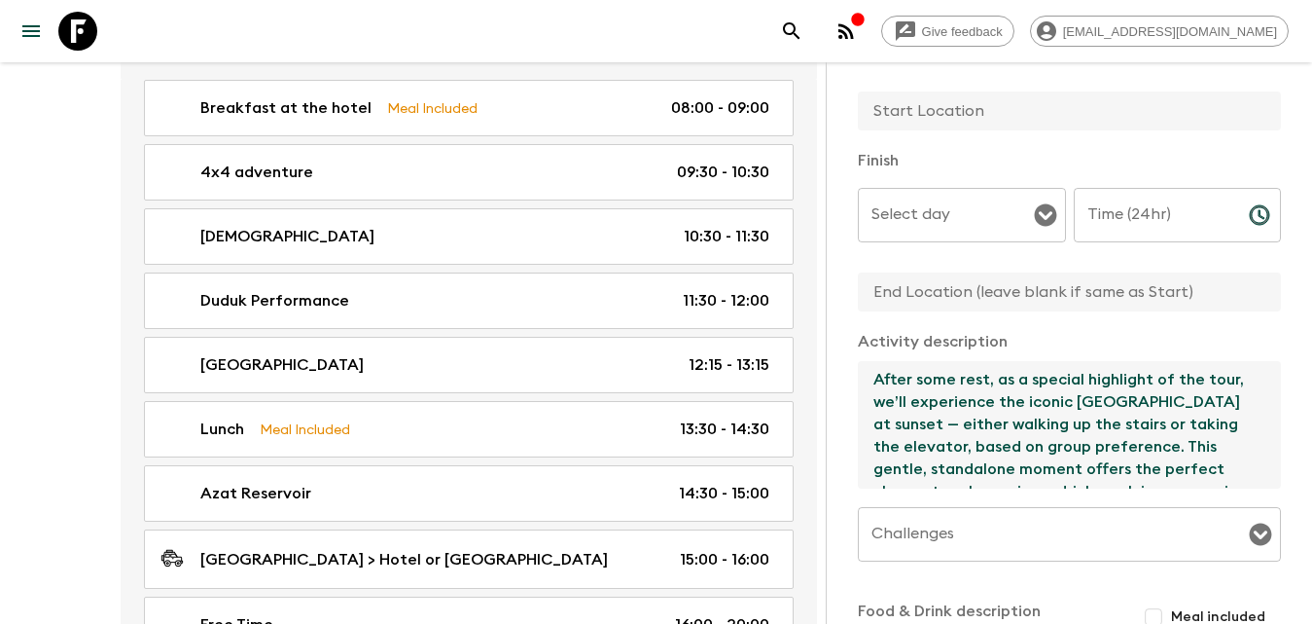
scroll to position [145, 0]
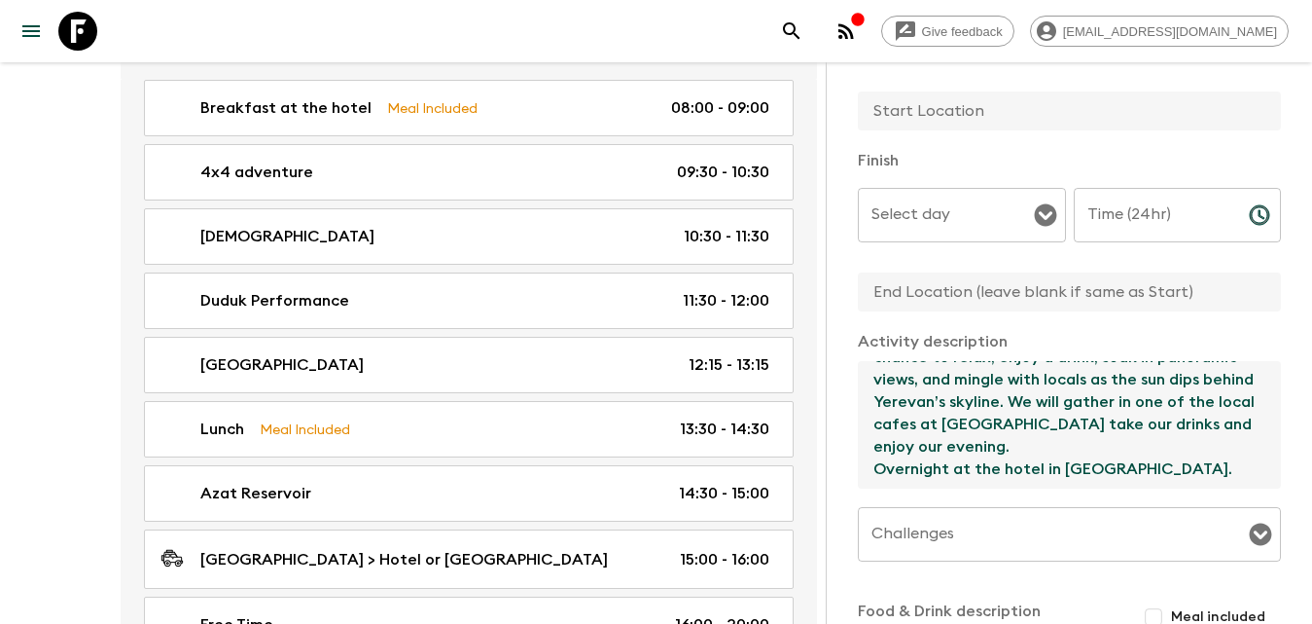
type textarea "After some rest, as a special highlight of the tour, we’ll experience the iconi…"
click at [961, 300] on input "text" at bounding box center [1062, 291] width 408 height 39
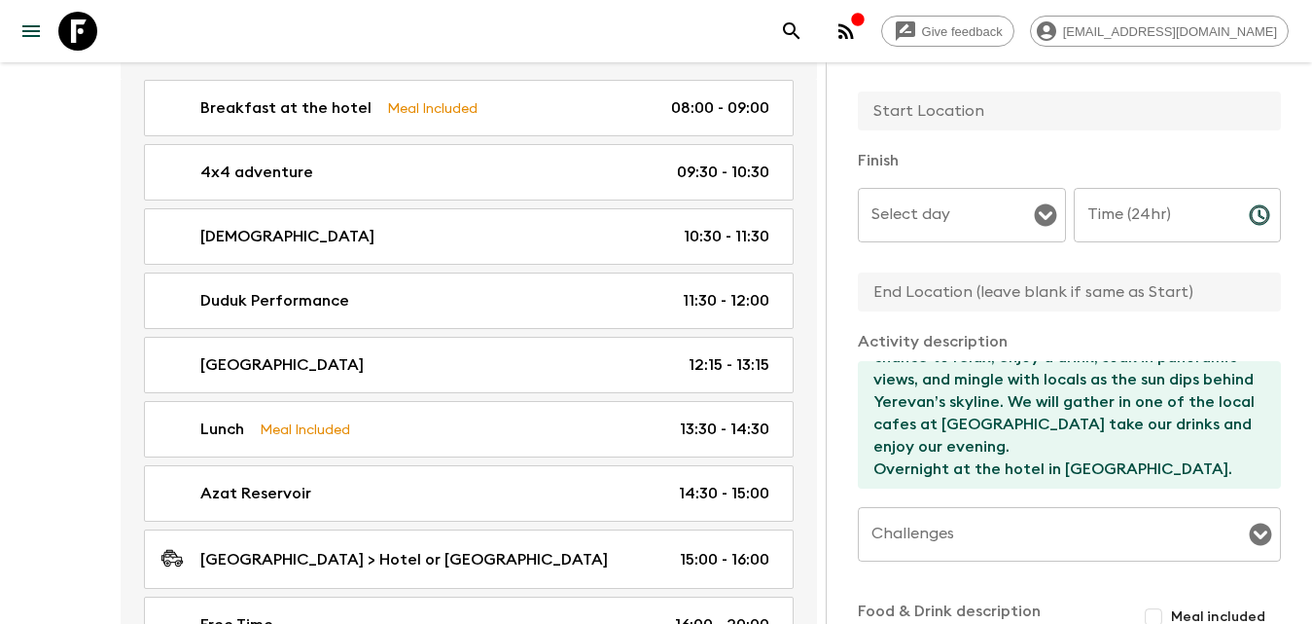
type input "Yerevan"
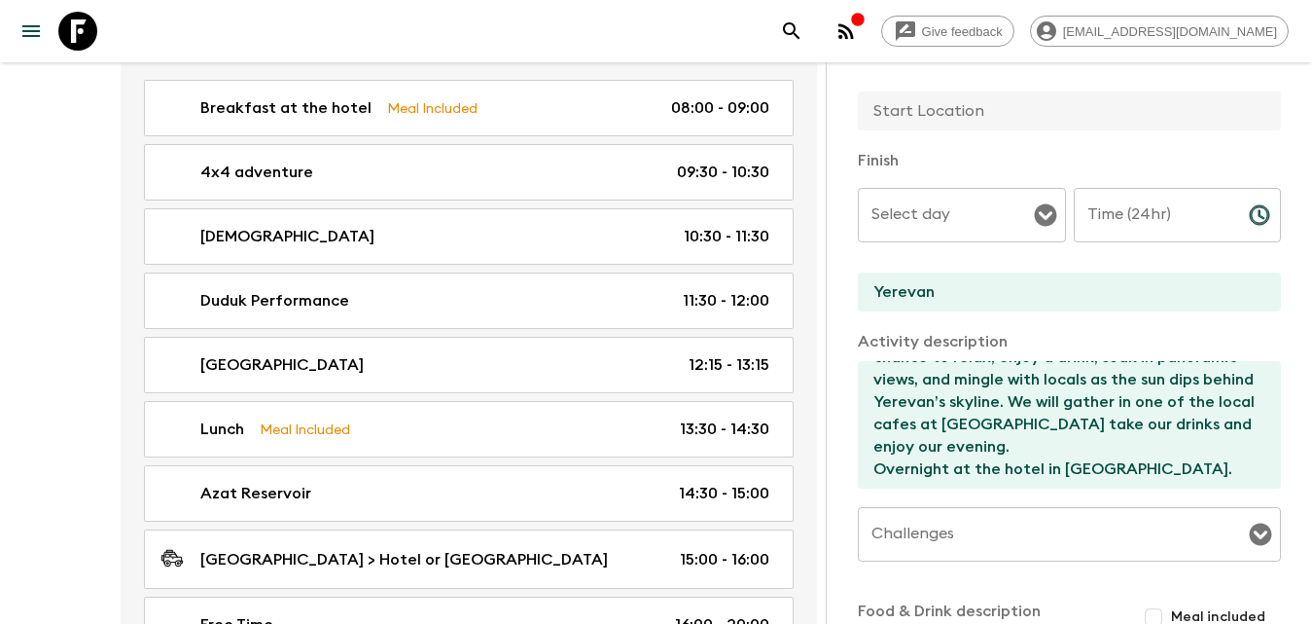
click at [951, 130] on div at bounding box center [1069, 112] width 423 height 42
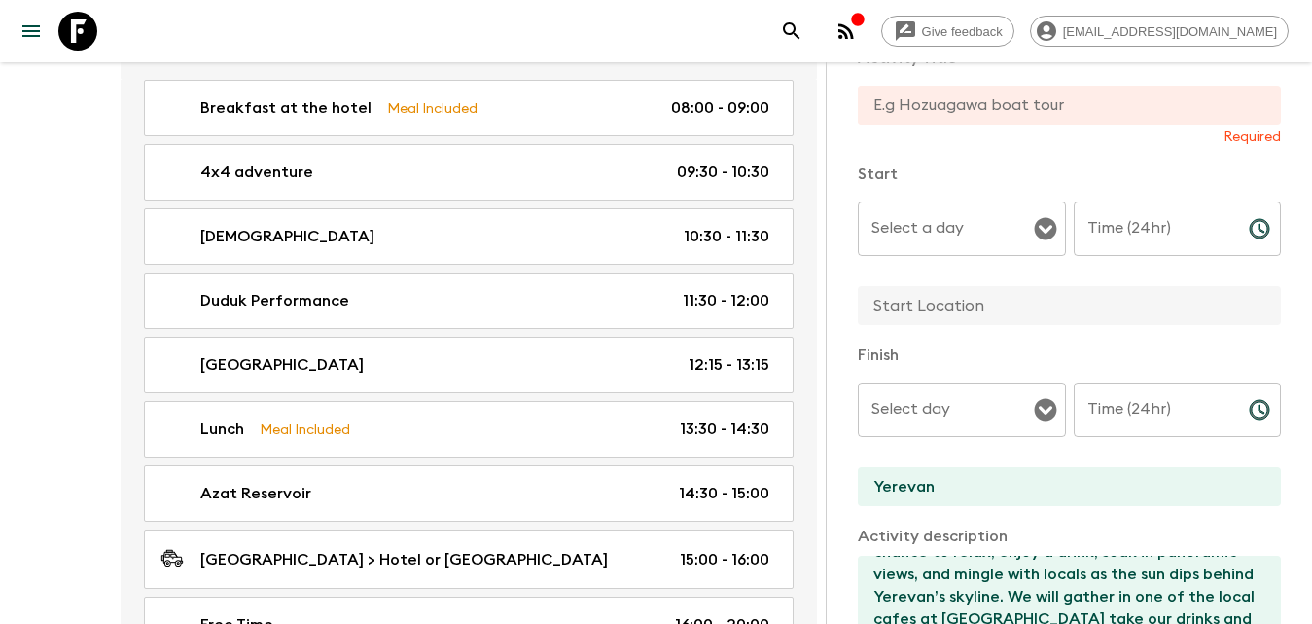
click at [939, 300] on input "text" at bounding box center [1062, 305] width 408 height 39
type input "Yerevan"
click at [968, 116] on input "text" at bounding box center [1062, 105] width 408 height 39
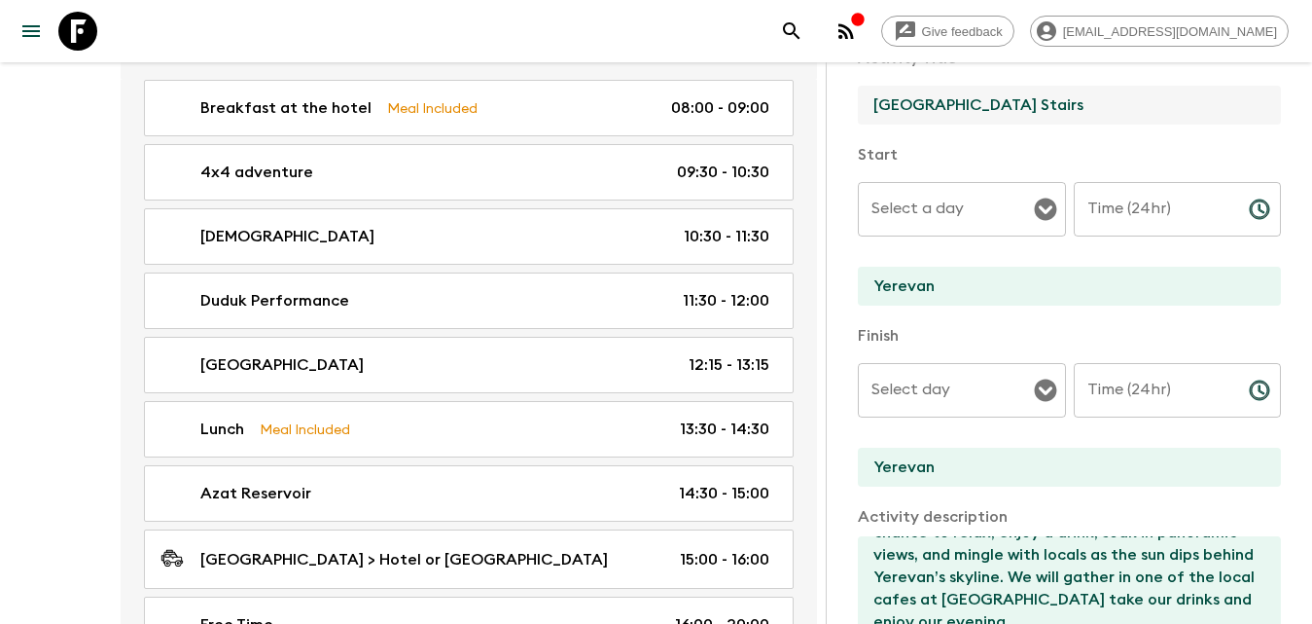
click at [992, 232] on div "Select a day" at bounding box center [962, 209] width 208 height 54
type input "Cascade Complex Stairs"
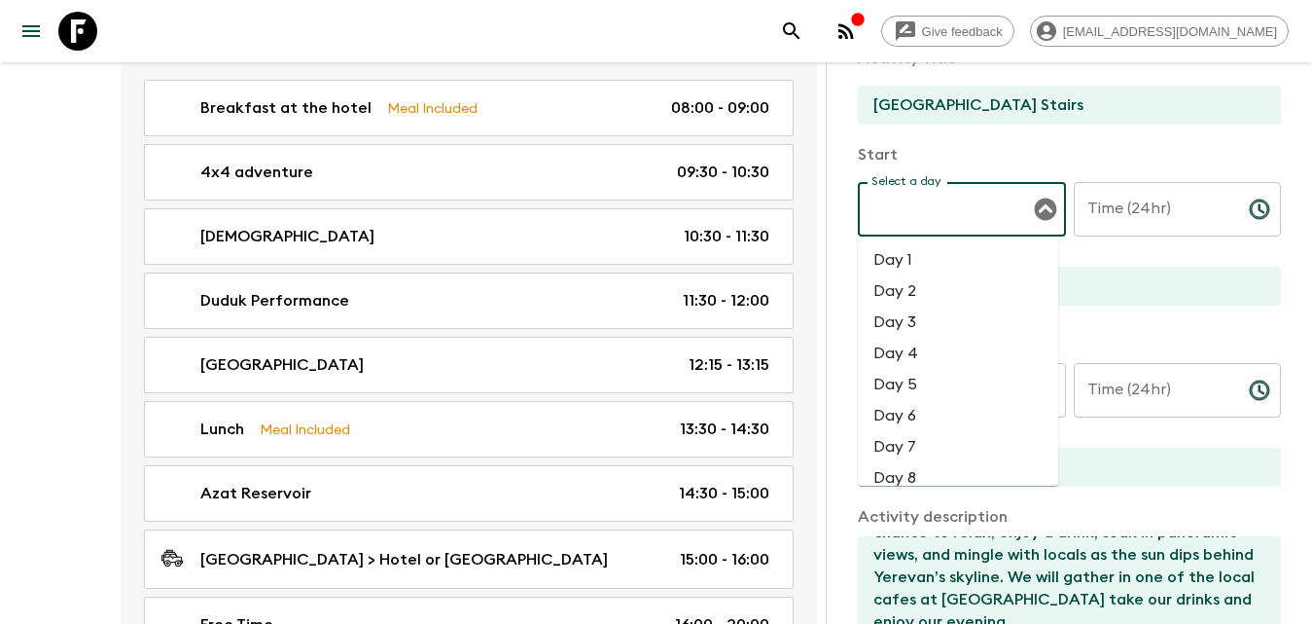
click at [942, 320] on li "Day 3" at bounding box center [958, 321] width 200 height 31
type input "Day 3"
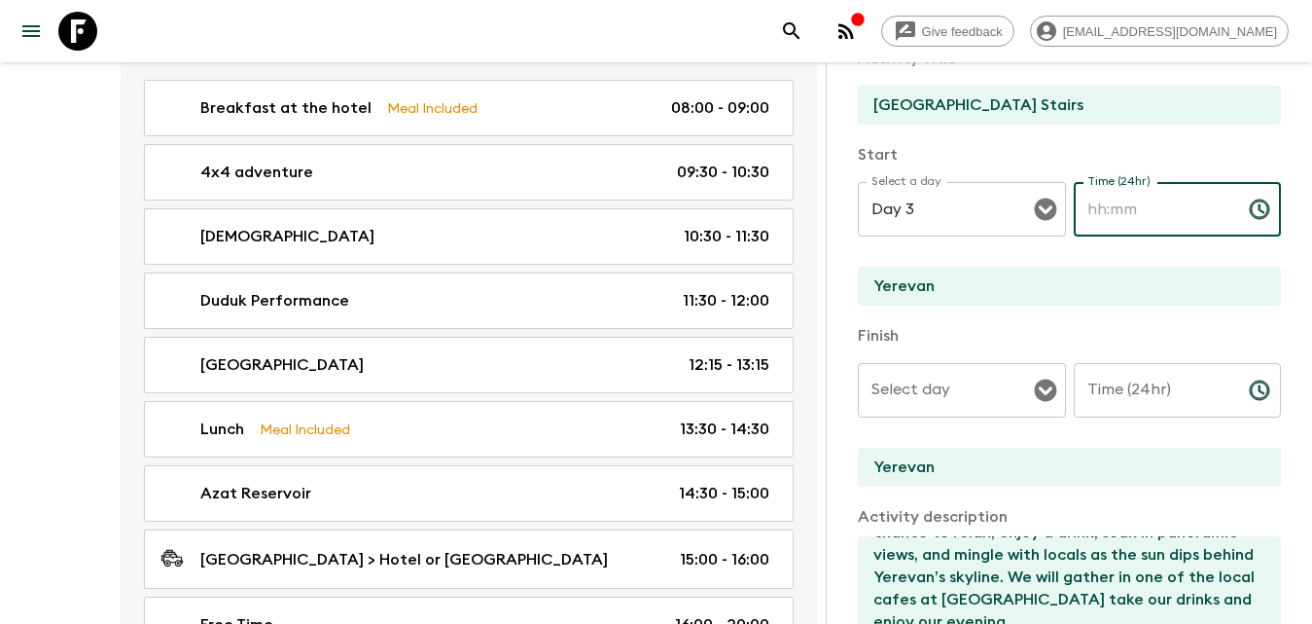
click at [1204, 222] on input "Time (24hr)" at bounding box center [1154, 209] width 160 height 54
type input "20:00"
click at [1160, 375] on input "Time (24hr)" at bounding box center [1154, 390] width 160 height 54
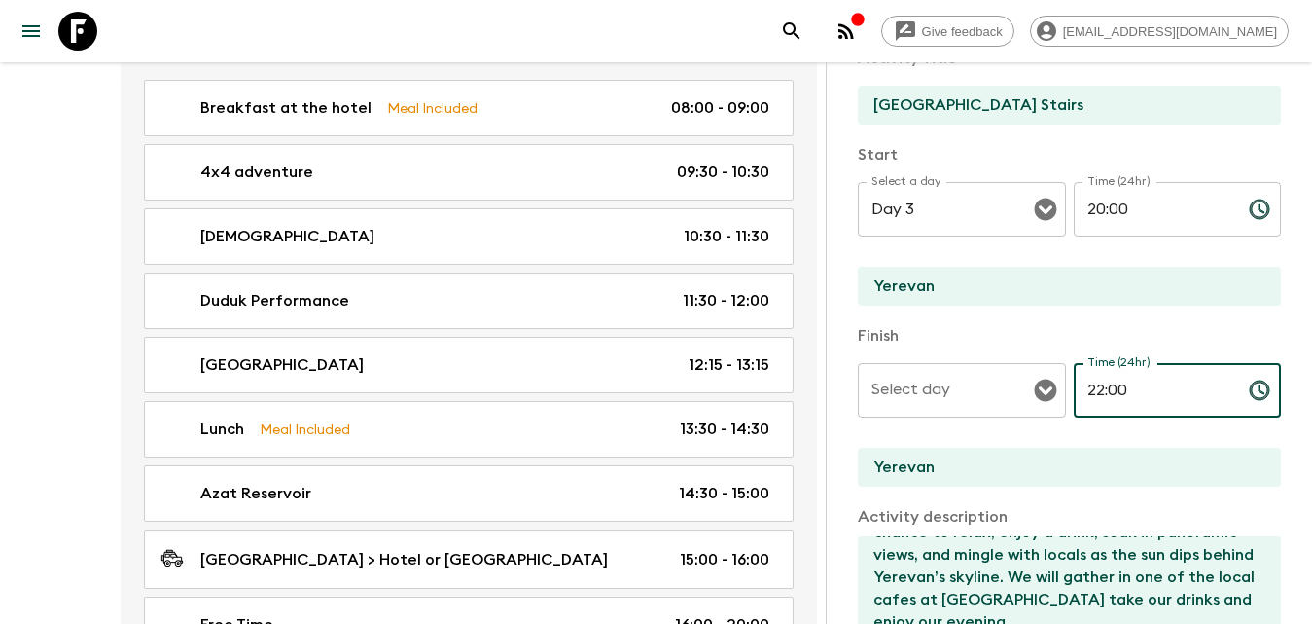
type input "22:00"
click at [927, 402] on input "Select day" at bounding box center [947, 390] width 161 height 37
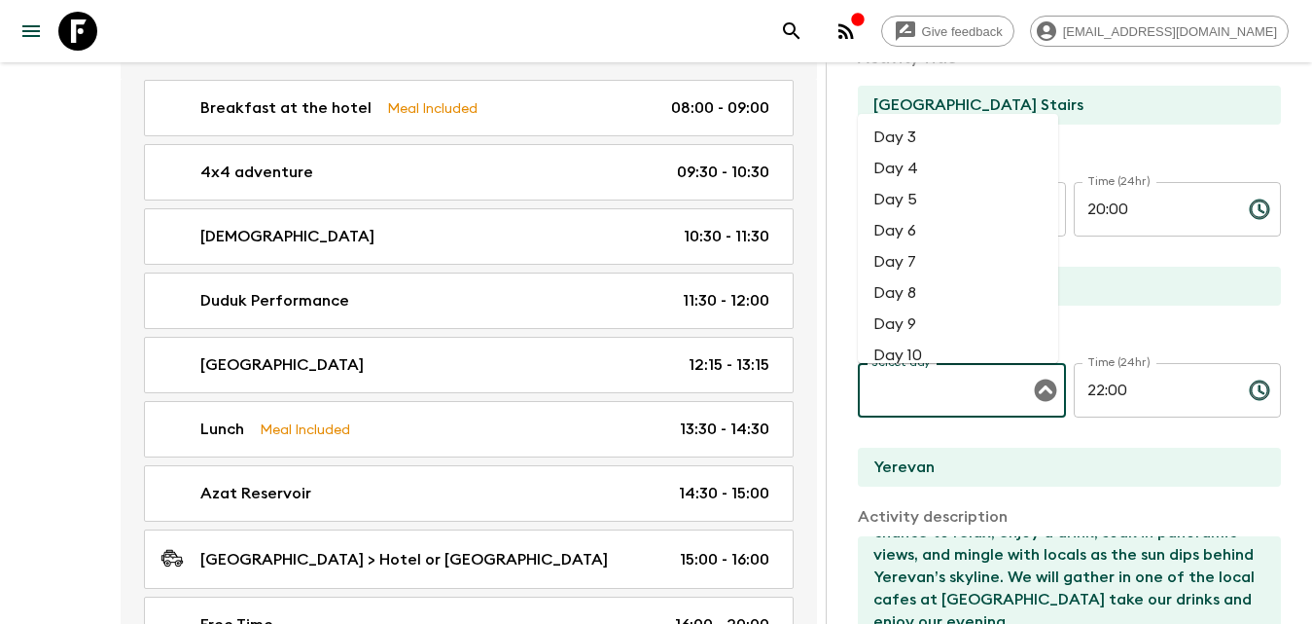
drag, startPoint x: 925, startPoint y: 138, endPoint x: 955, endPoint y: 169, distance: 43.3
click at [925, 139] on li "Day 3" at bounding box center [958, 137] width 200 height 31
type input "Day 3"
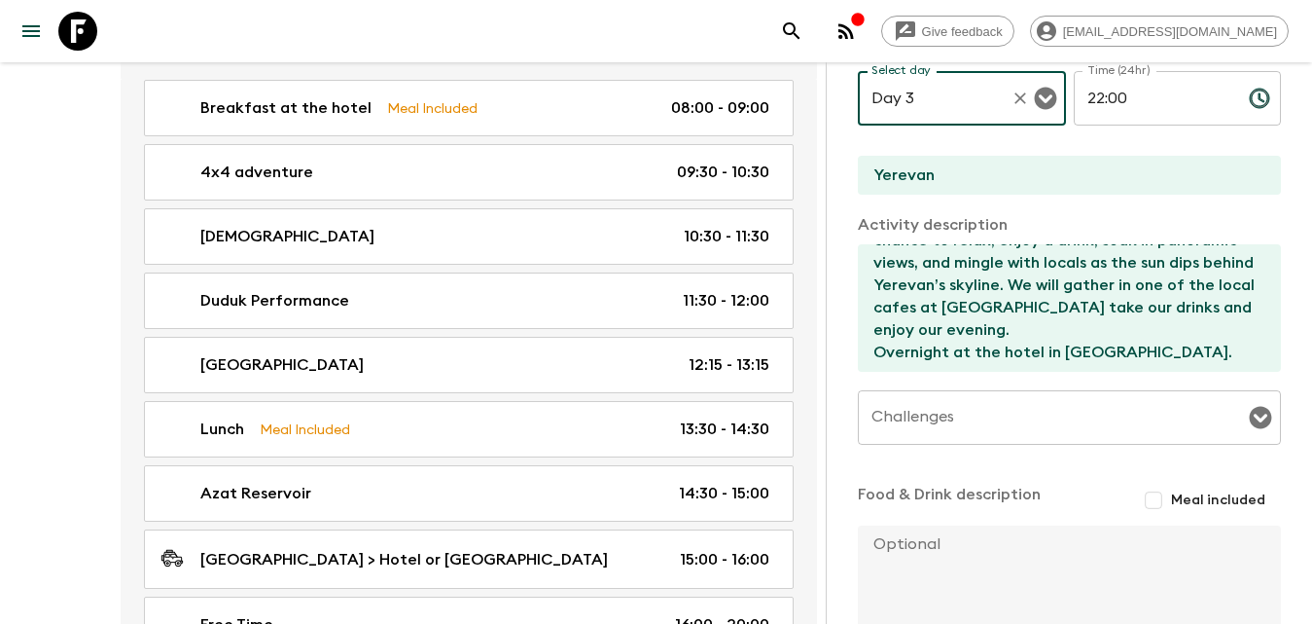
scroll to position [506, 0]
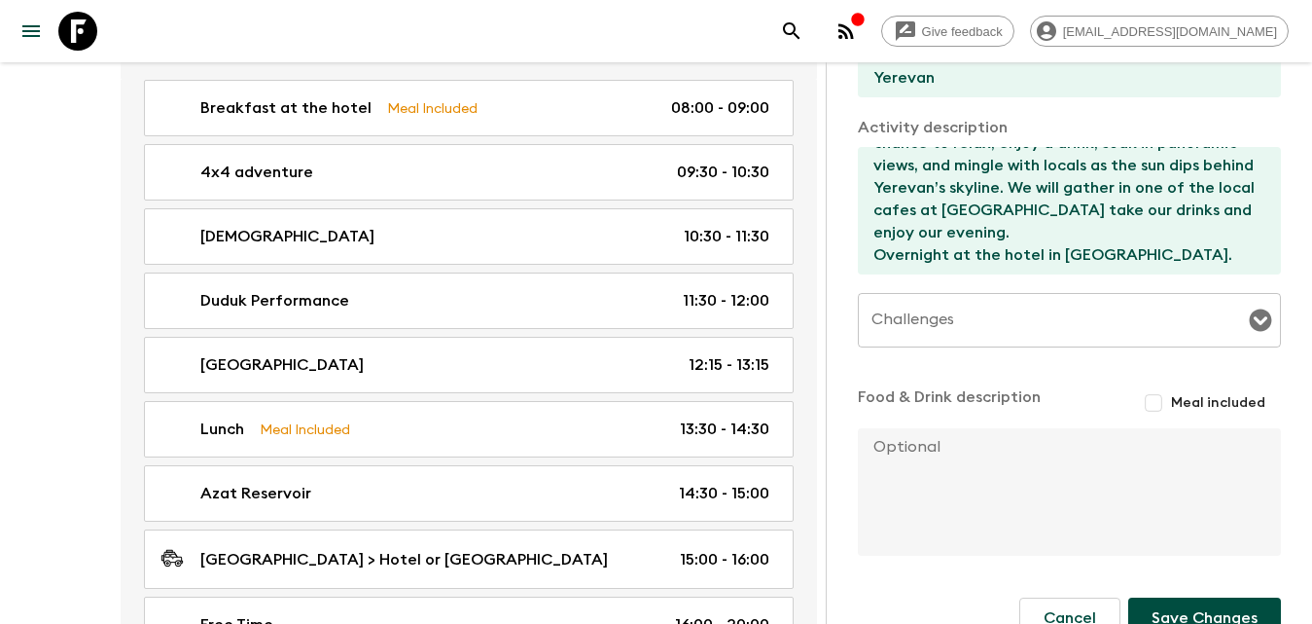
click at [1030, 340] on div "Challenges" at bounding box center [1069, 320] width 423 height 54
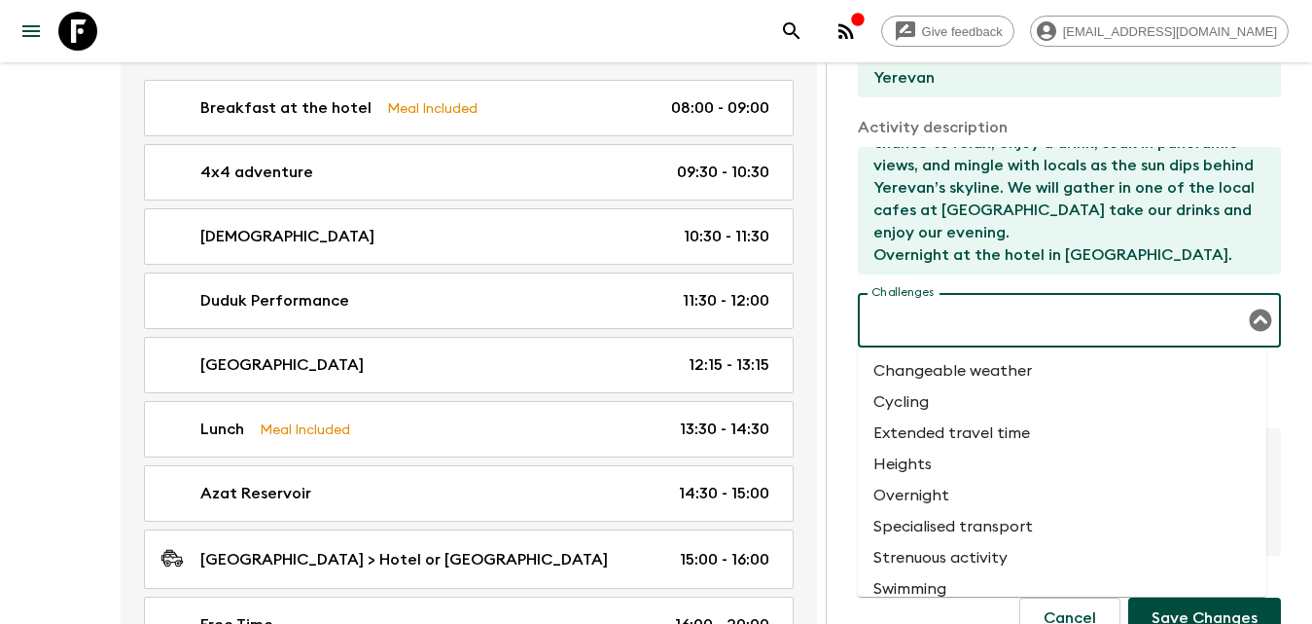
click at [997, 371] on li "Changeable weather" at bounding box center [1062, 370] width 409 height 31
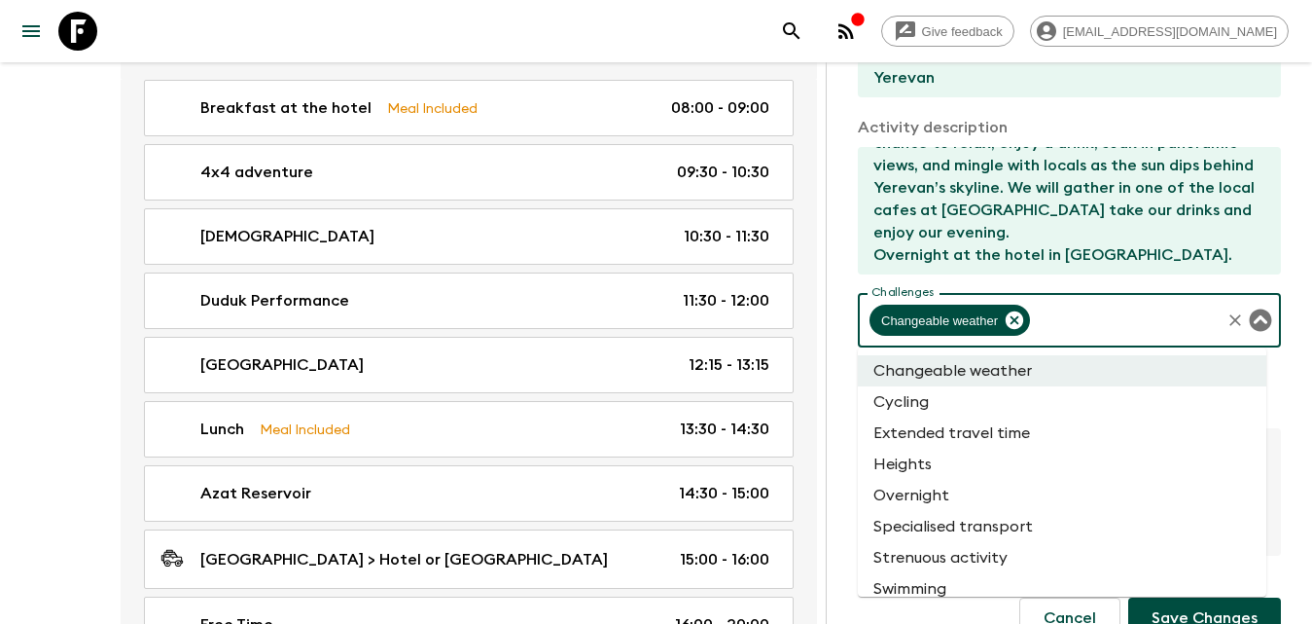
click at [1078, 327] on input "Challenges" at bounding box center [1125, 320] width 185 height 37
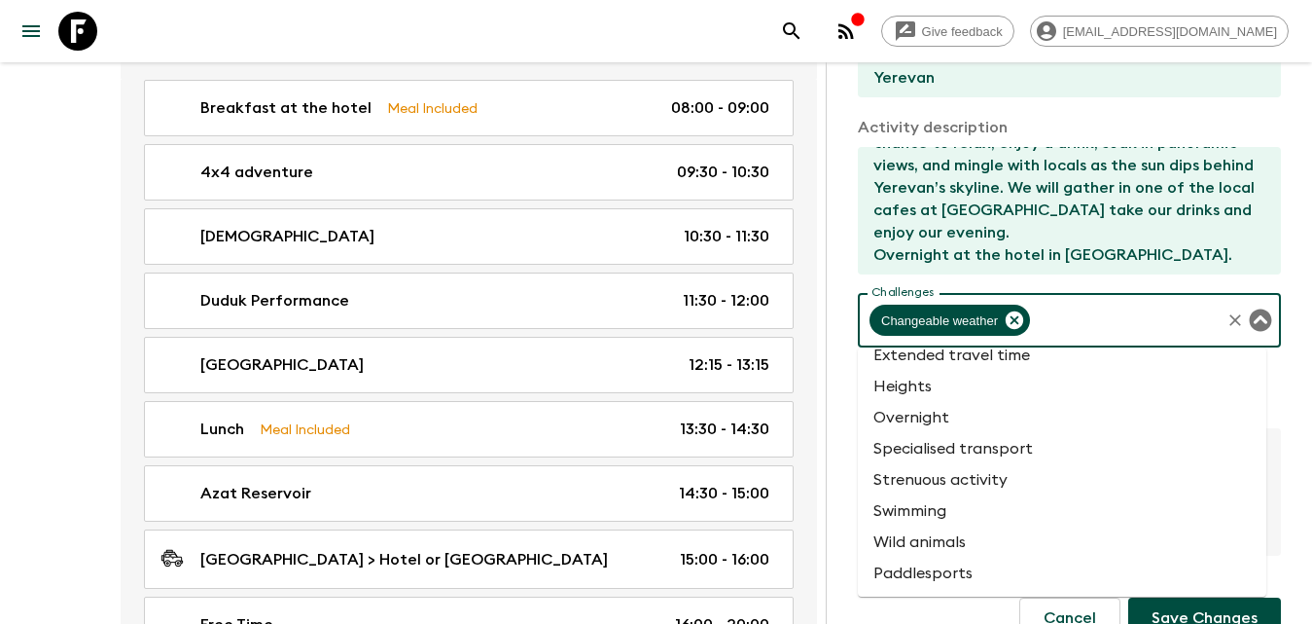
click at [955, 396] on li "Heights" at bounding box center [1062, 386] width 409 height 31
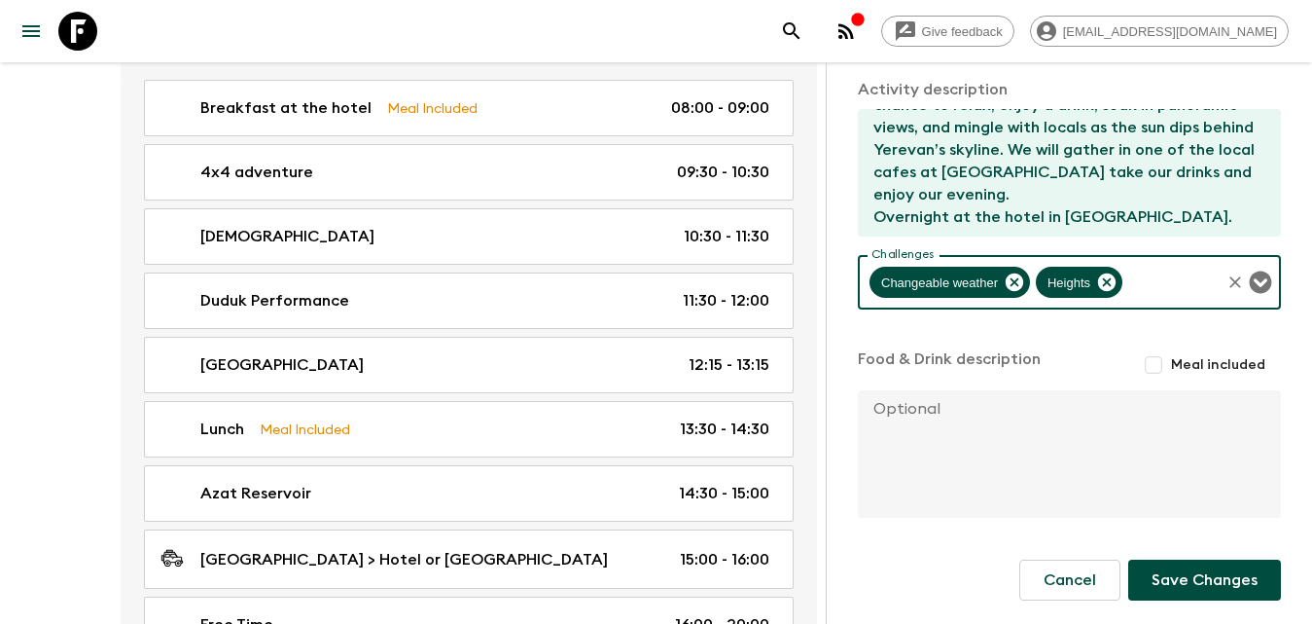
scroll to position [1751, 0]
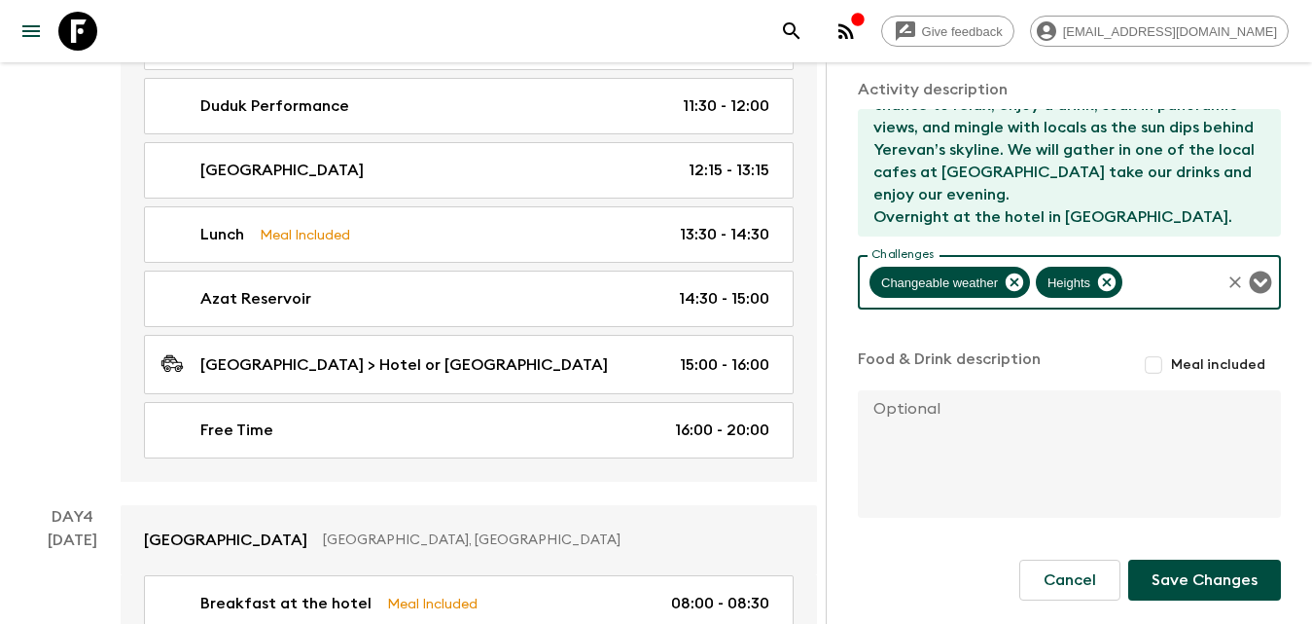
click at [1198, 582] on button "Save Changes" at bounding box center [1204, 579] width 153 height 41
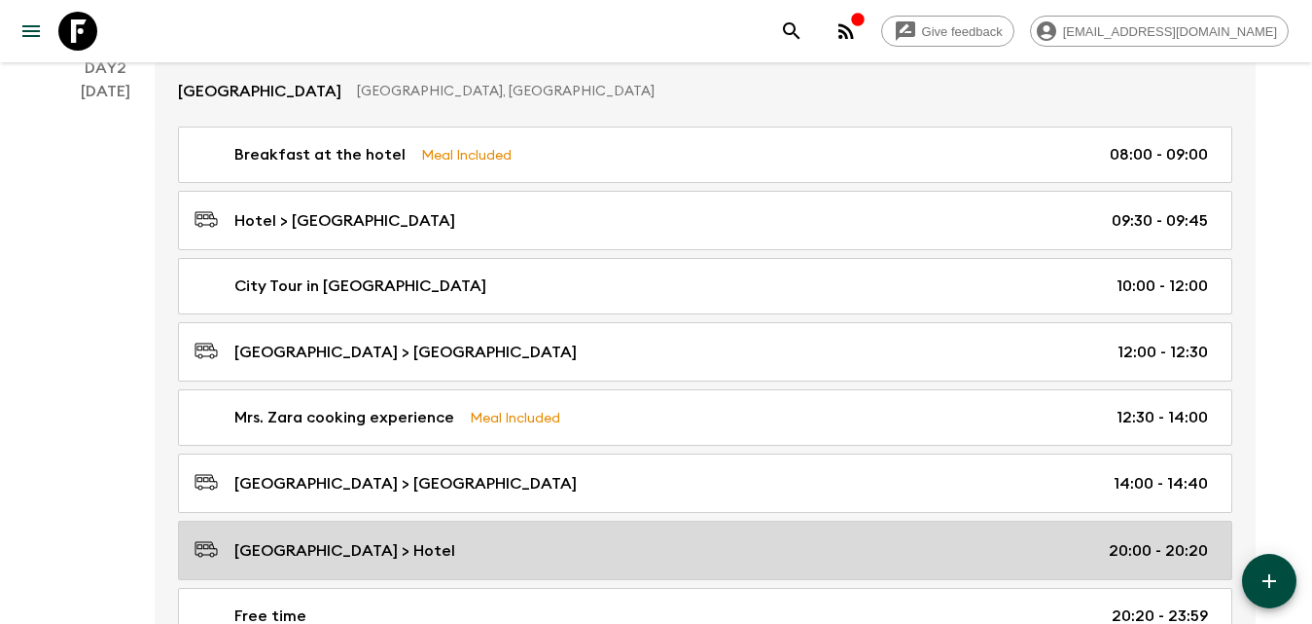
scroll to position [973, 0]
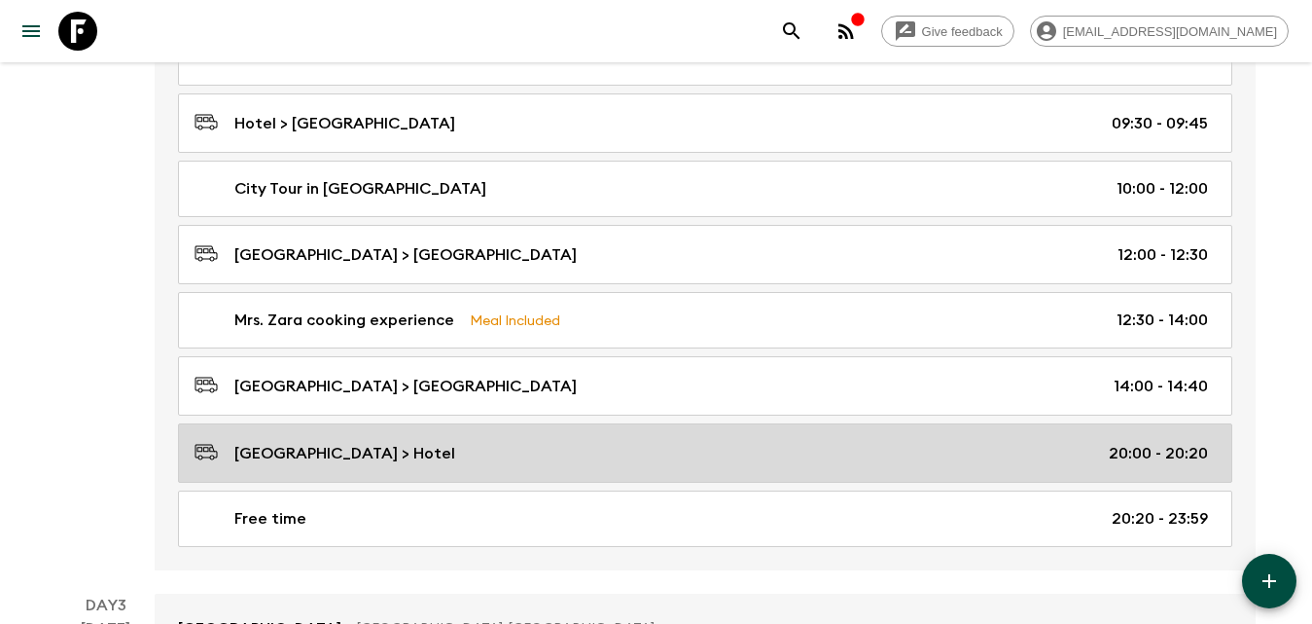
click at [862, 450] on div "[GEOGRAPHIC_DATA] > Hotel 20:00 - 20:20" at bounding box center [702, 453] width 1014 height 26
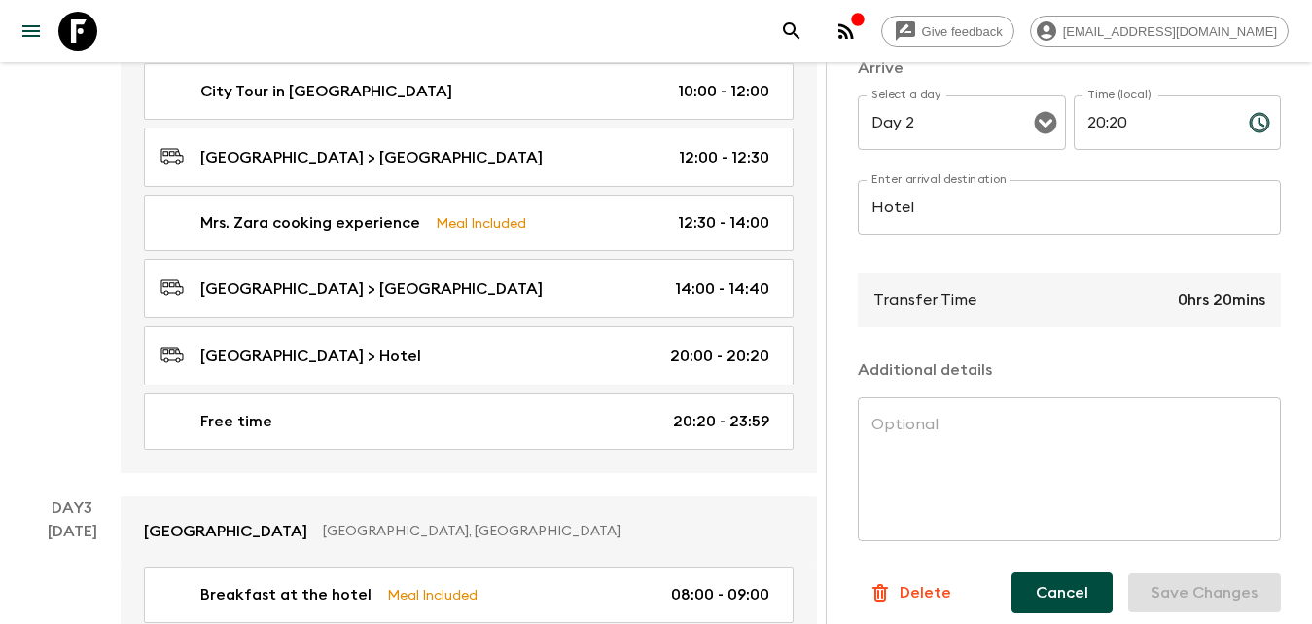
scroll to position [514, 0]
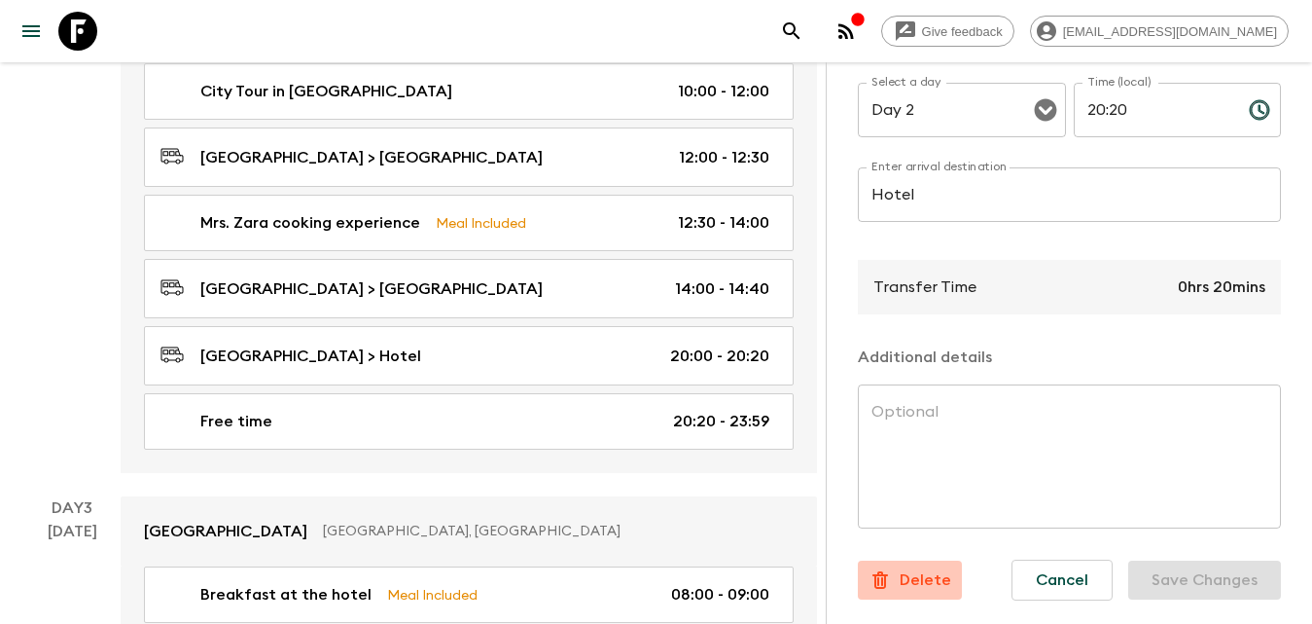
click at [943, 568] on p "Delete" at bounding box center [926, 579] width 52 height 23
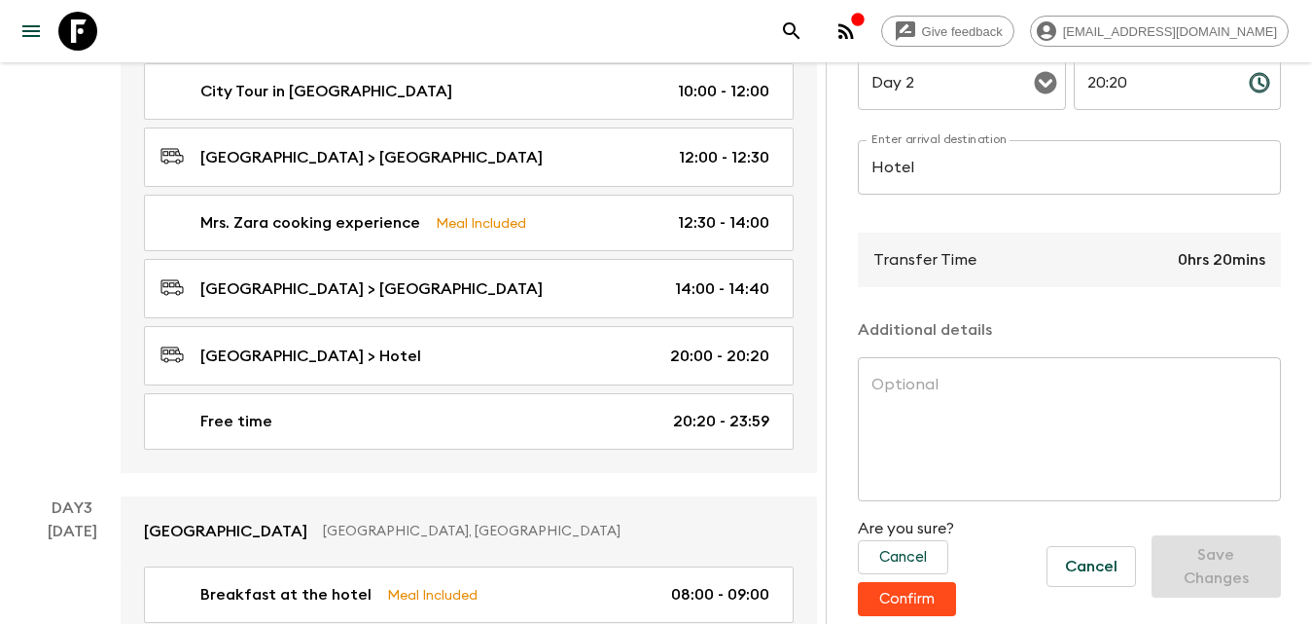
scroll to position [1167, 0]
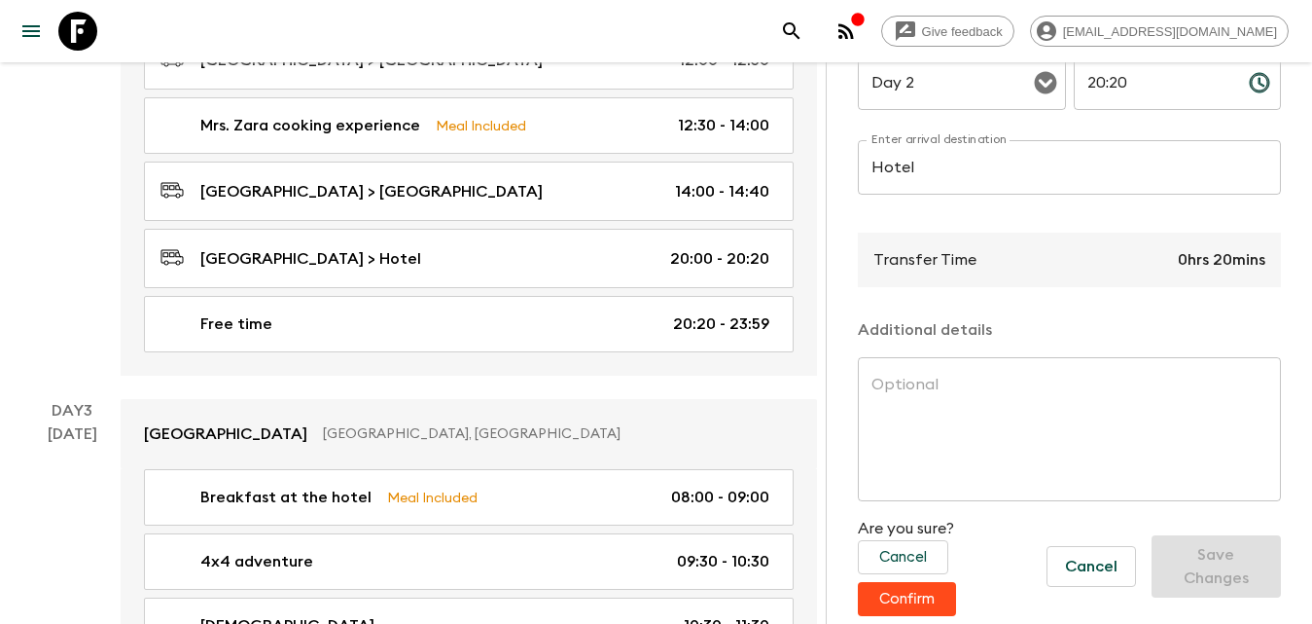
click at [926, 582] on button "Confirm" at bounding box center [907, 599] width 98 height 34
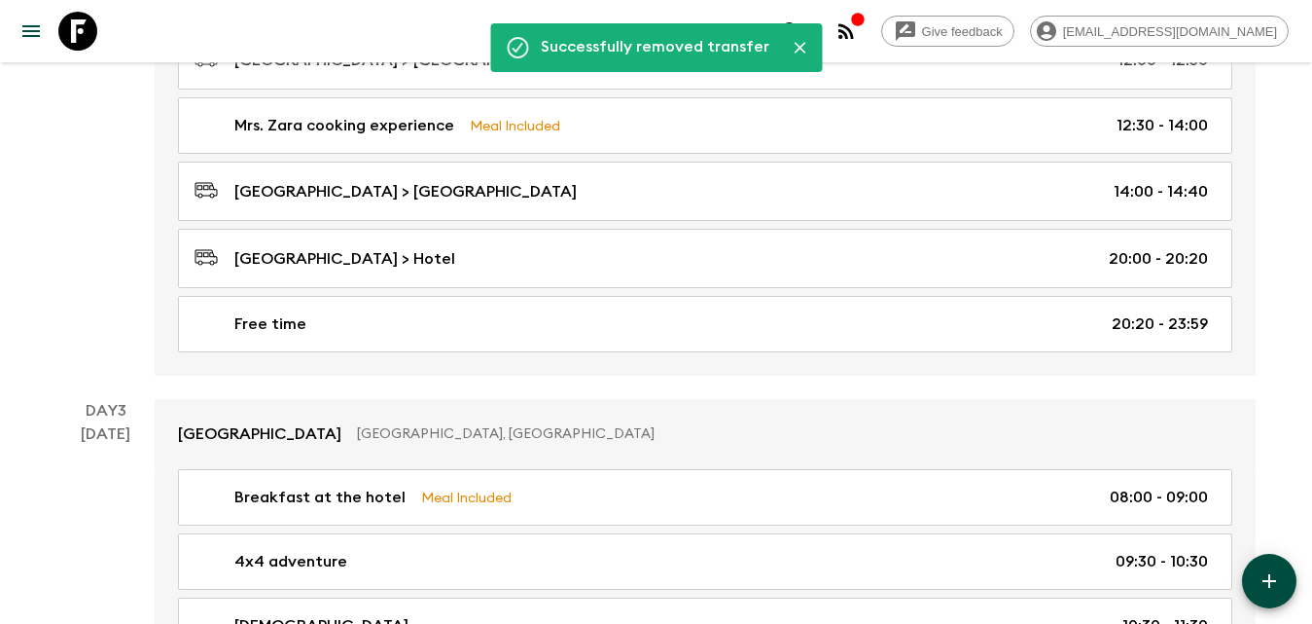
click at [426, 371] on div "Breakfast at the hotel Meal Included 08:00 - 09:00 Hotel > City centre 09:30 - …" at bounding box center [705, 105] width 1101 height 541
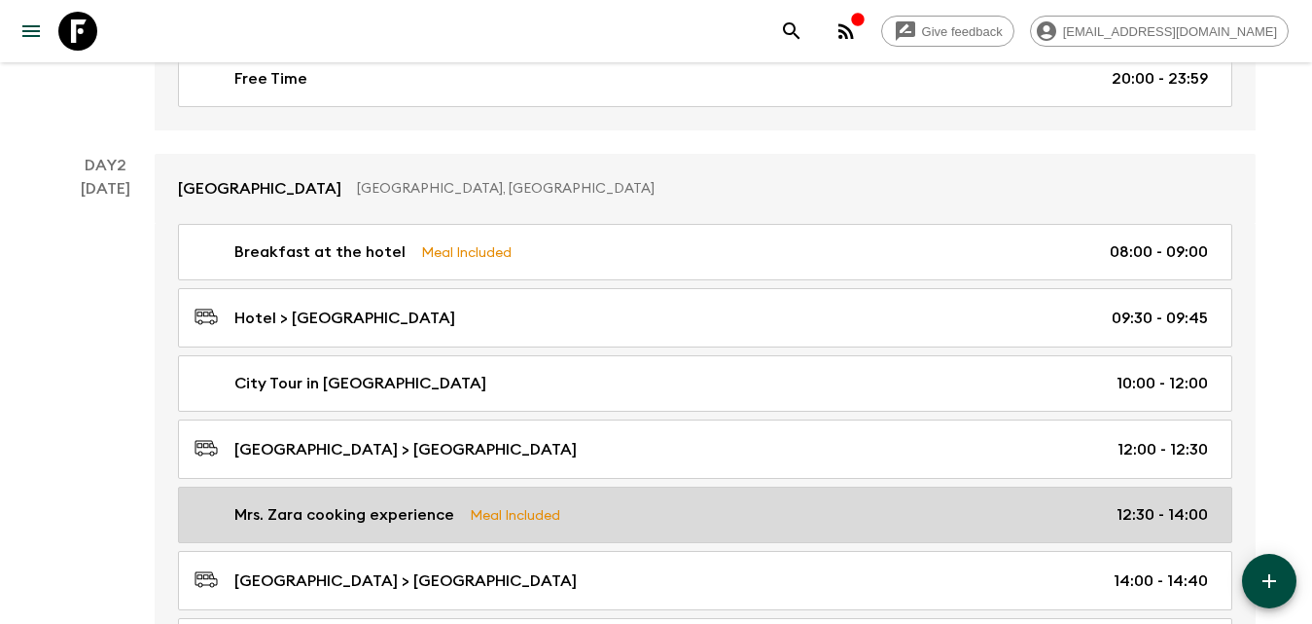
scroll to position [875, 0]
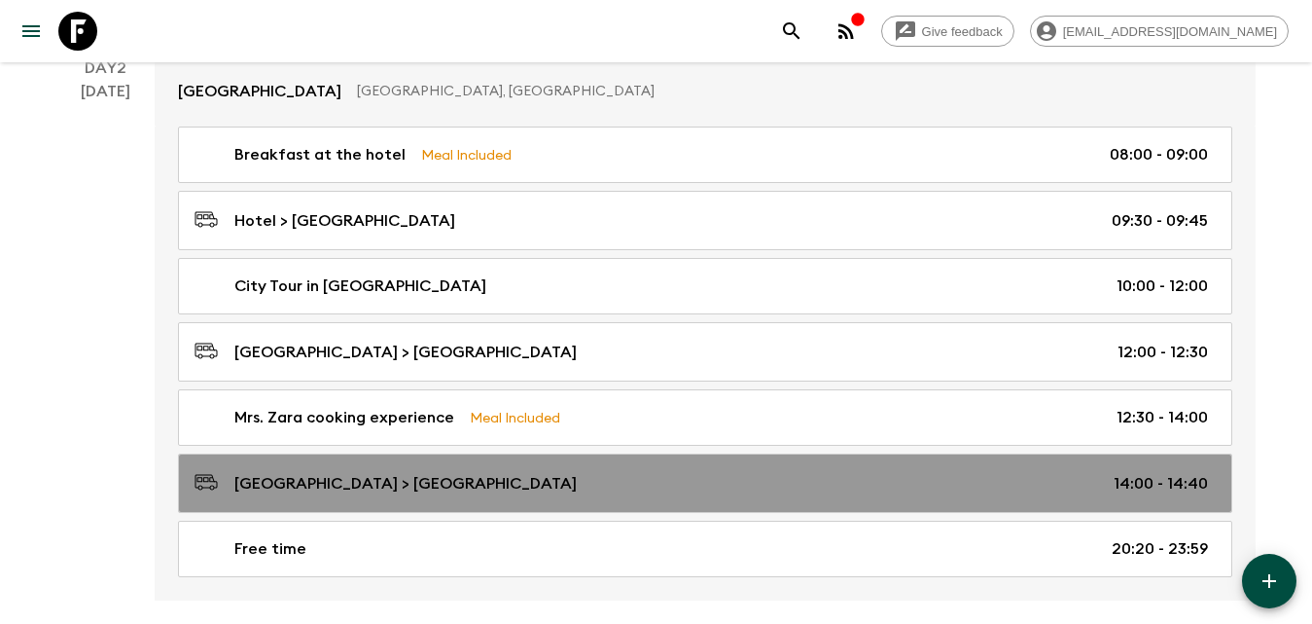
click at [416, 483] on p "[GEOGRAPHIC_DATA] > [GEOGRAPHIC_DATA]" at bounding box center [405, 483] width 342 height 23
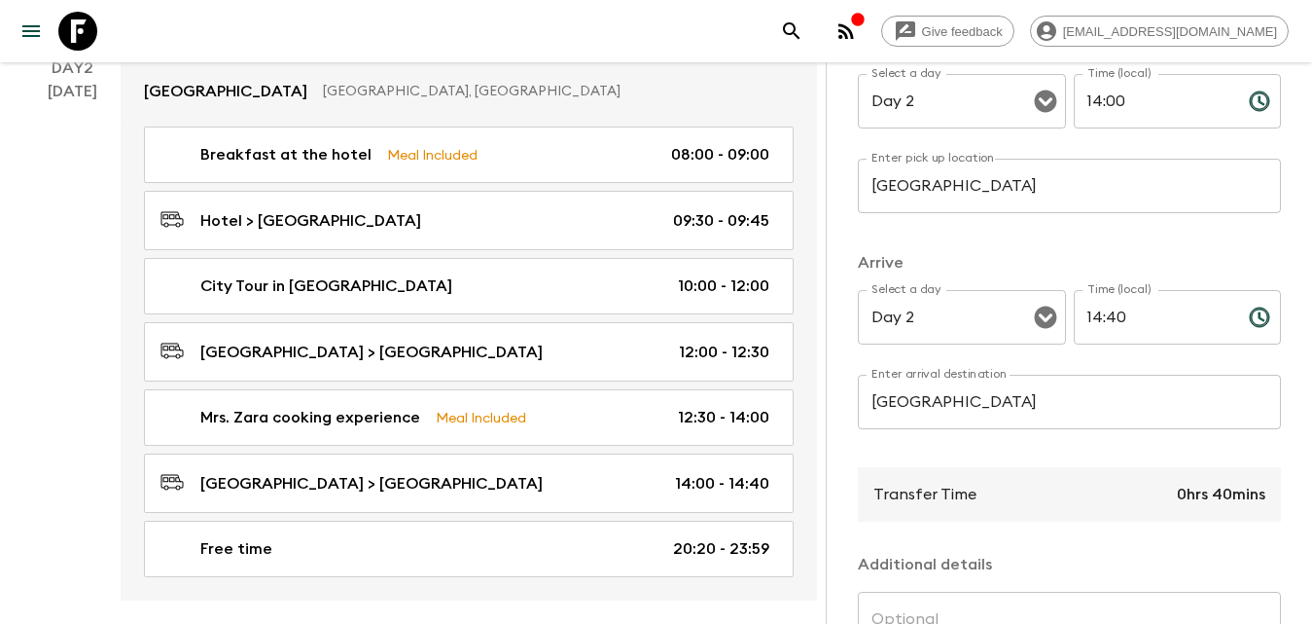
scroll to position [389, 0]
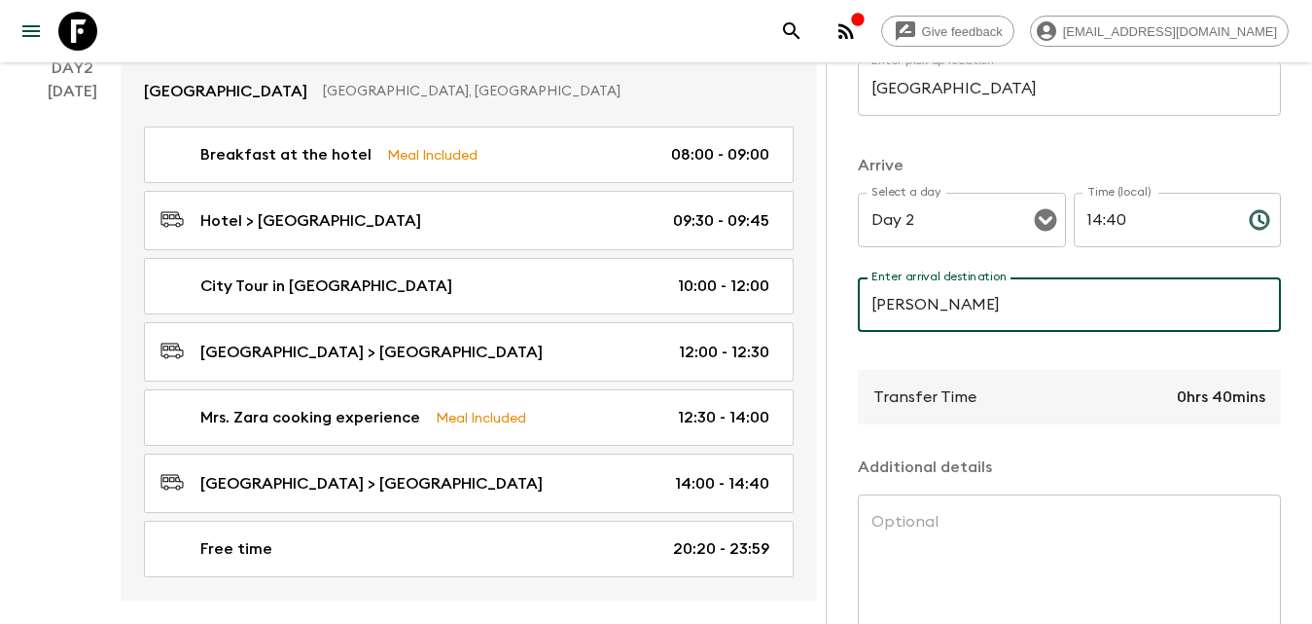
type input "Karas Wines"
click at [1118, 258] on p "​" at bounding box center [1178, 259] width 181 height 19
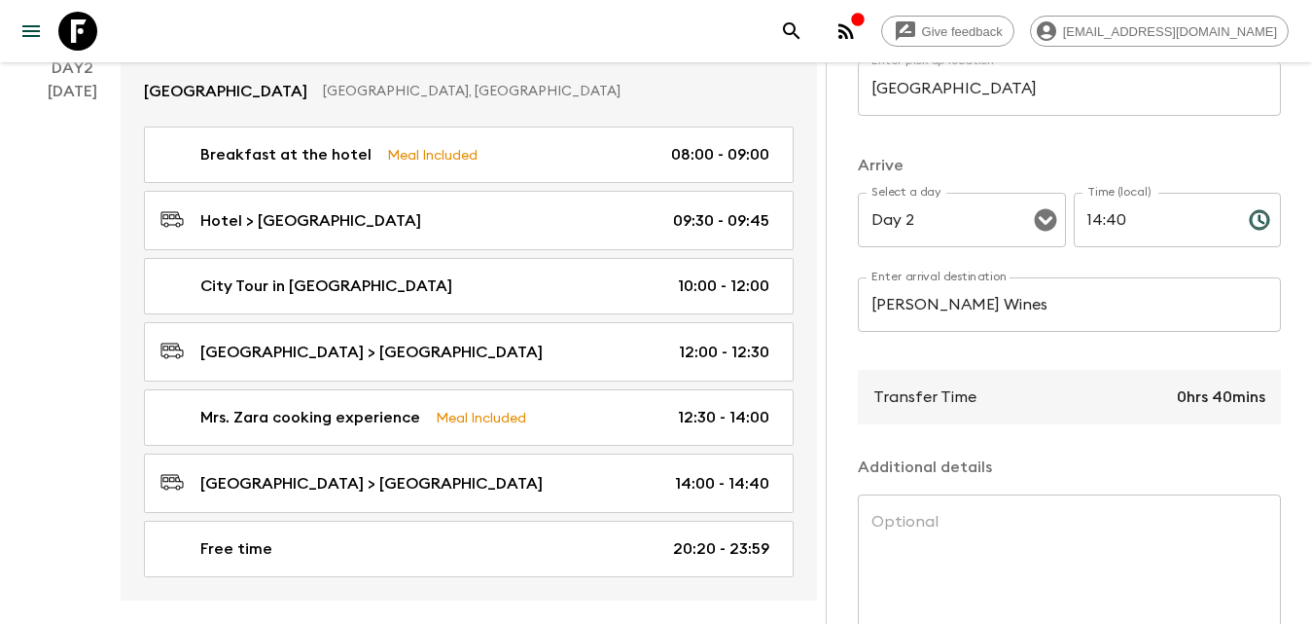
scroll to position [486, 0]
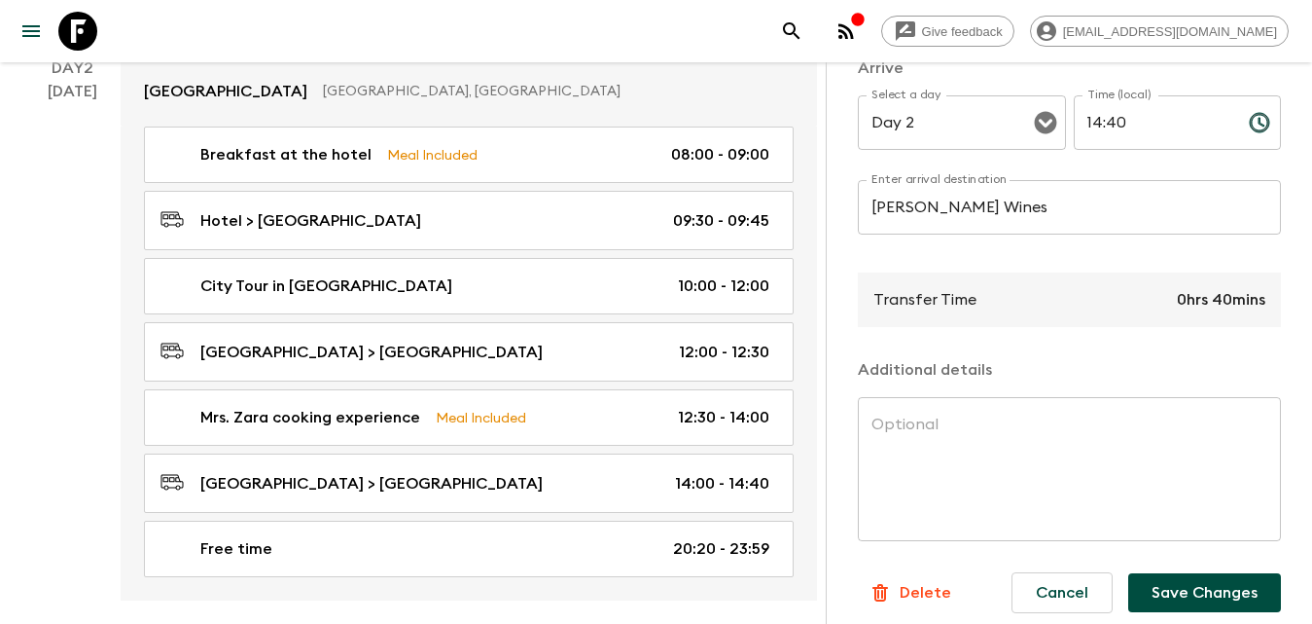
click at [1186, 306] on p "0hrs 40mins" at bounding box center [1221, 299] width 89 height 23
click at [1219, 297] on p "0hrs 40mins" at bounding box center [1221, 299] width 89 height 23
click at [1205, 297] on p "0hrs 40mins" at bounding box center [1221, 299] width 89 height 23
drag, startPoint x: 1205, startPoint y: 297, endPoint x: 989, endPoint y: 300, distance: 216.0
click at [1194, 297] on p "0hrs 40mins" at bounding box center [1221, 299] width 89 height 23
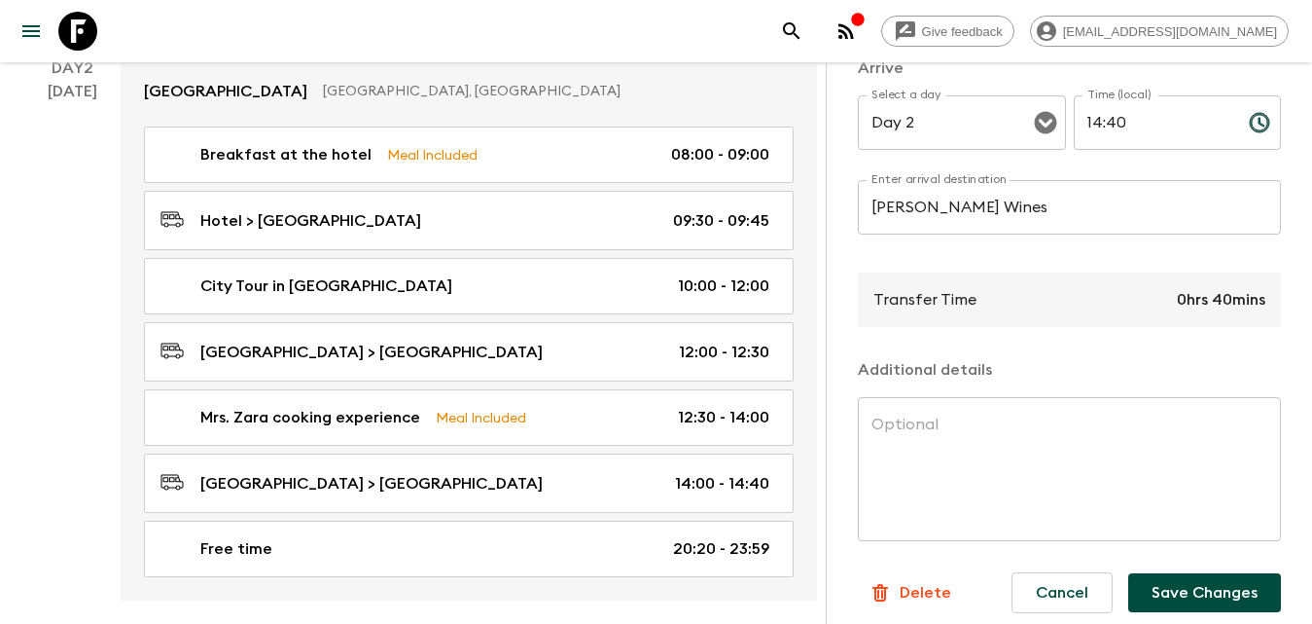
click at [941, 295] on p "Transfer Time" at bounding box center [925, 299] width 103 height 23
click at [1177, 293] on p "0hrs 40mins" at bounding box center [1221, 299] width 89 height 23
click at [1202, 300] on p "0hrs 40mins" at bounding box center [1221, 299] width 89 height 23
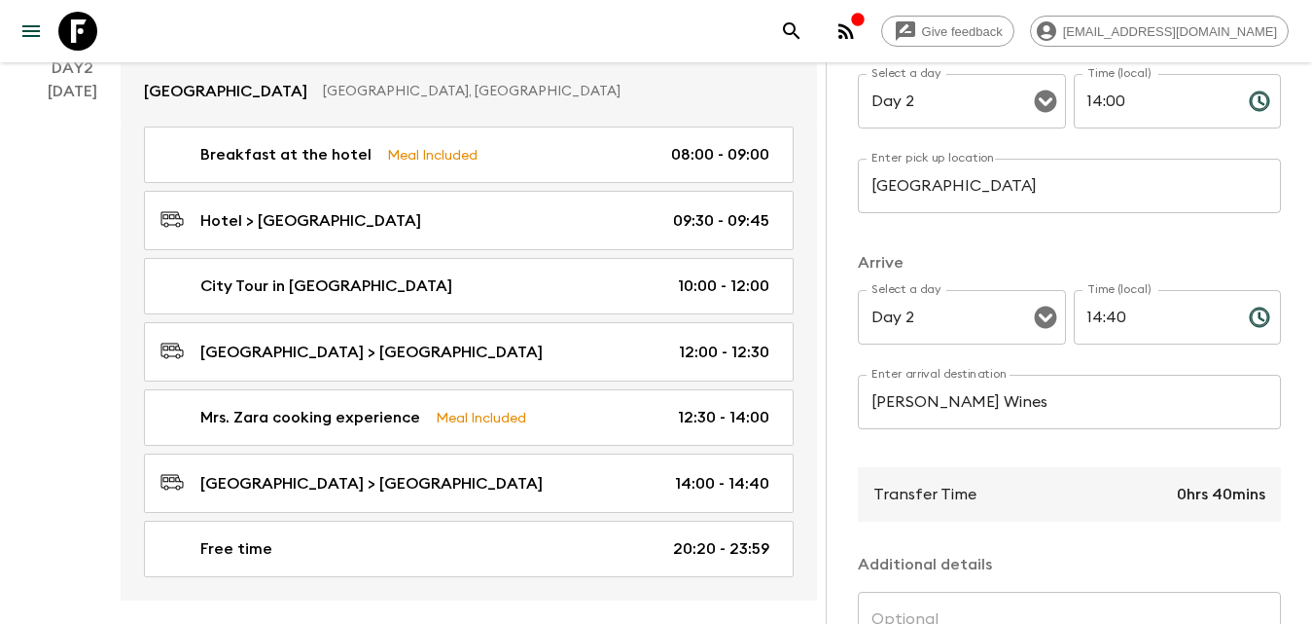
click at [1105, 316] on input "14:40" at bounding box center [1154, 317] width 160 height 54
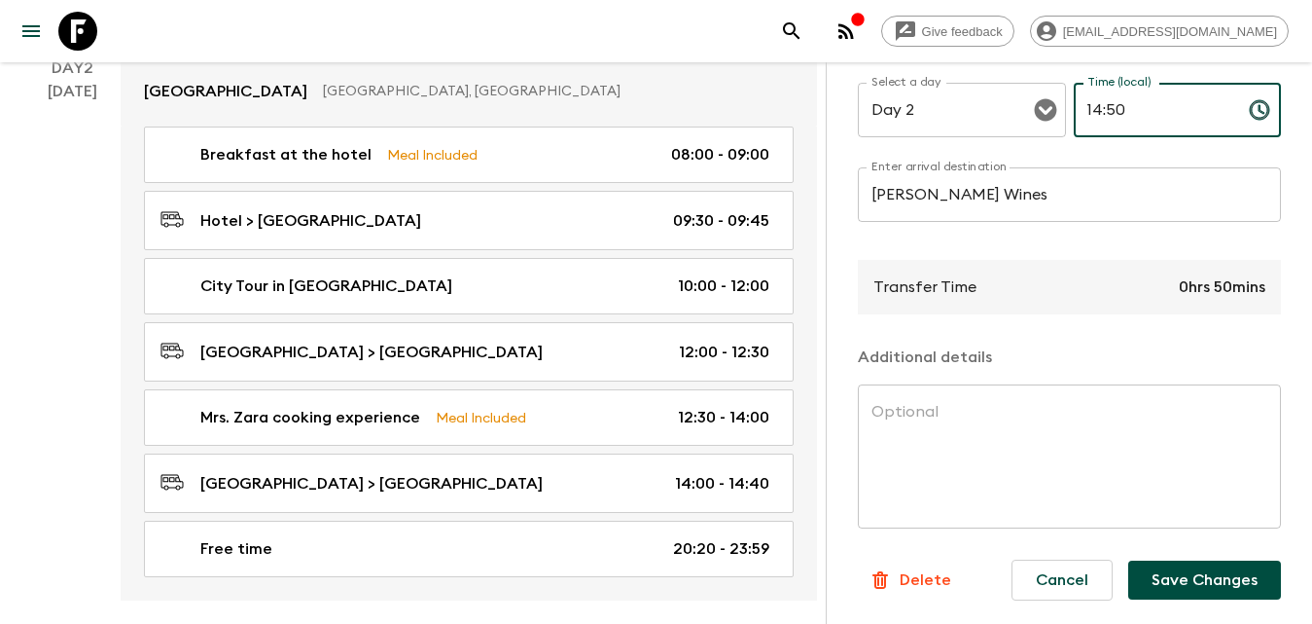
scroll to position [973, 0]
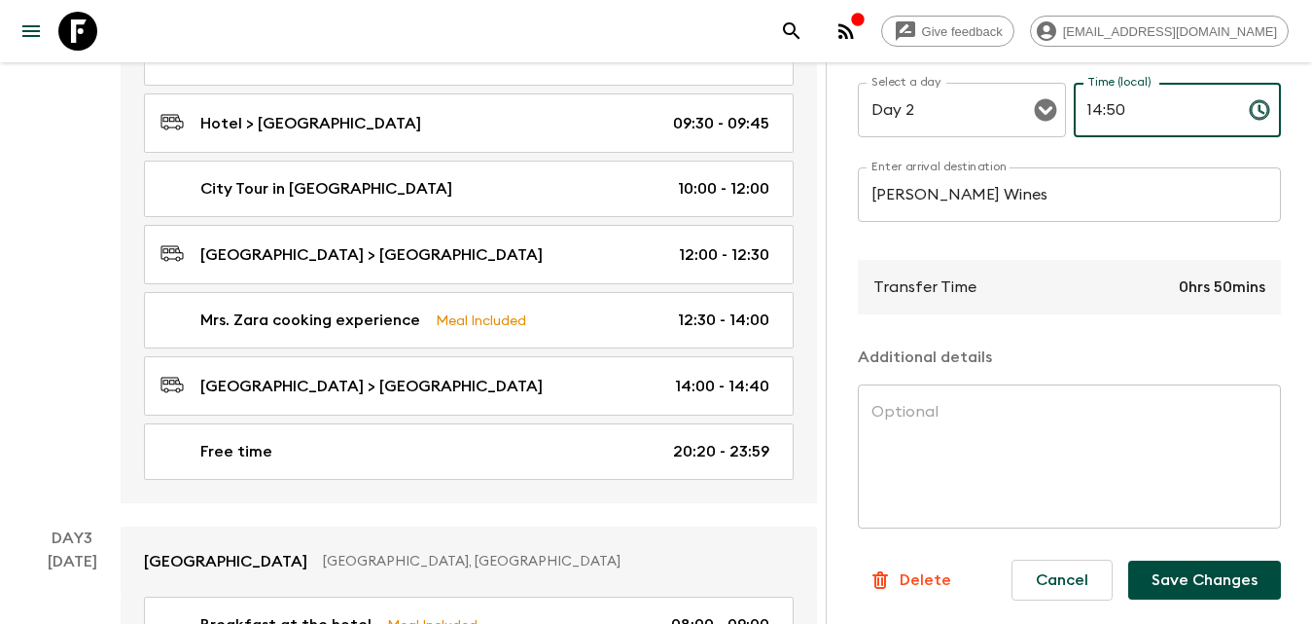
type input "14:50"
click at [1222, 567] on button "Save Changes" at bounding box center [1204, 579] width 153 height 39
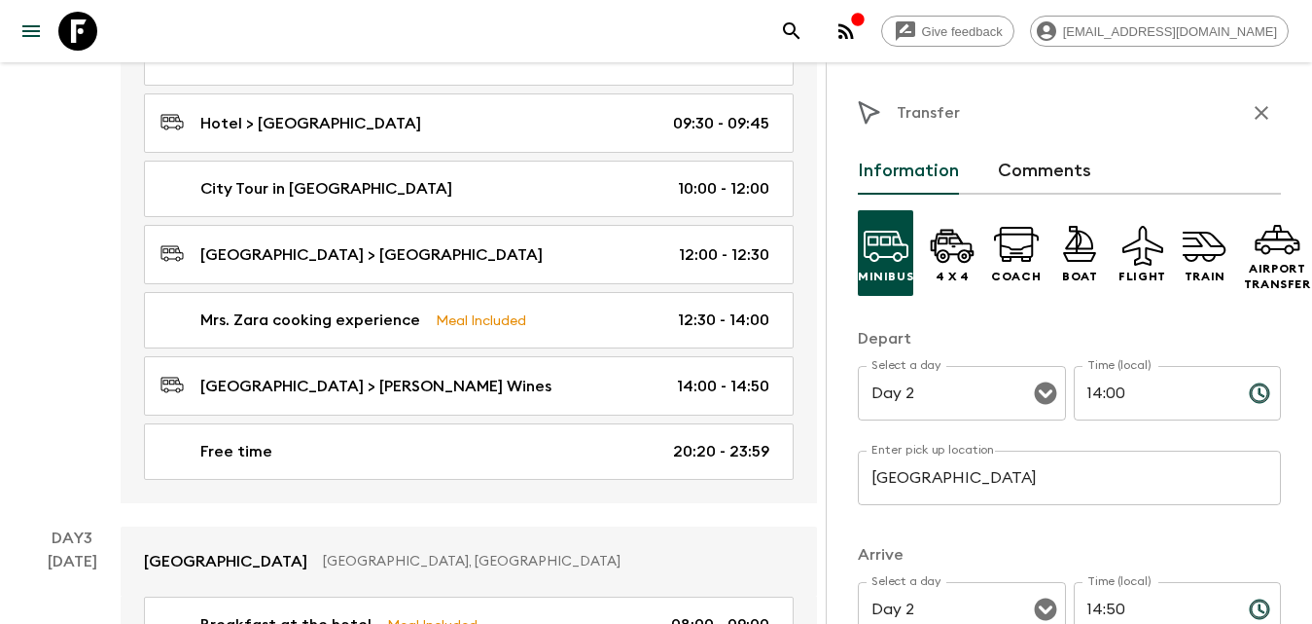
scroll to position [778, 0]
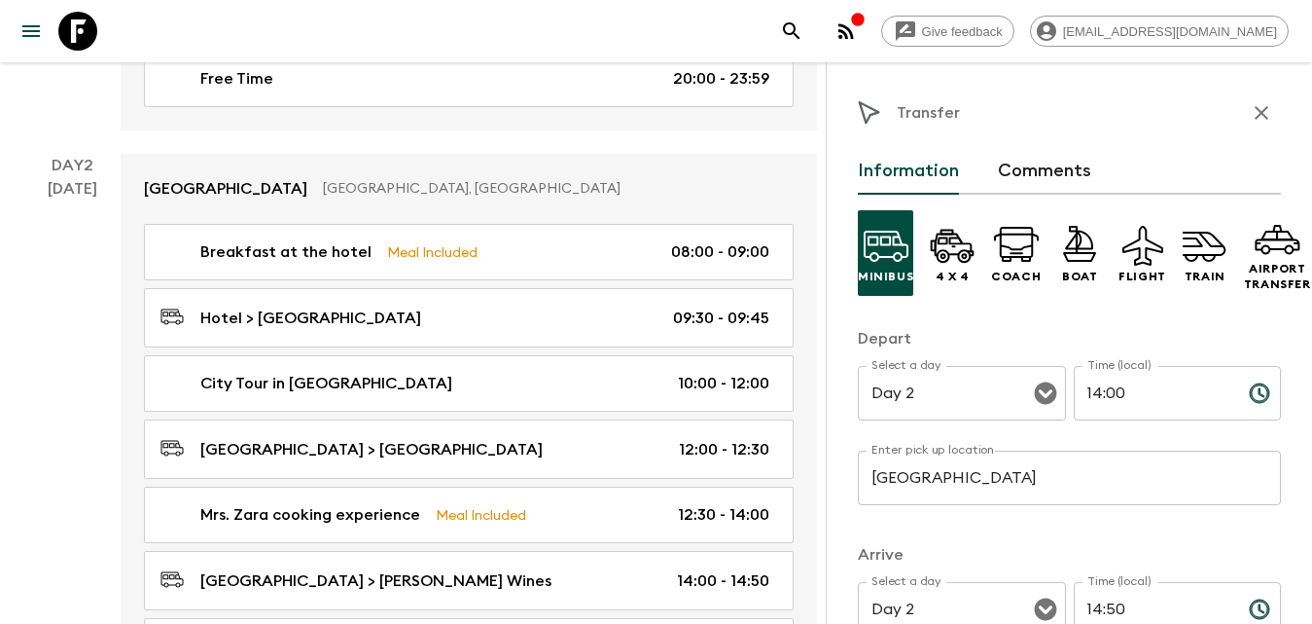
click at [1256, 98] on button "button" at bounding box center [1261, 112] width 39 height 39
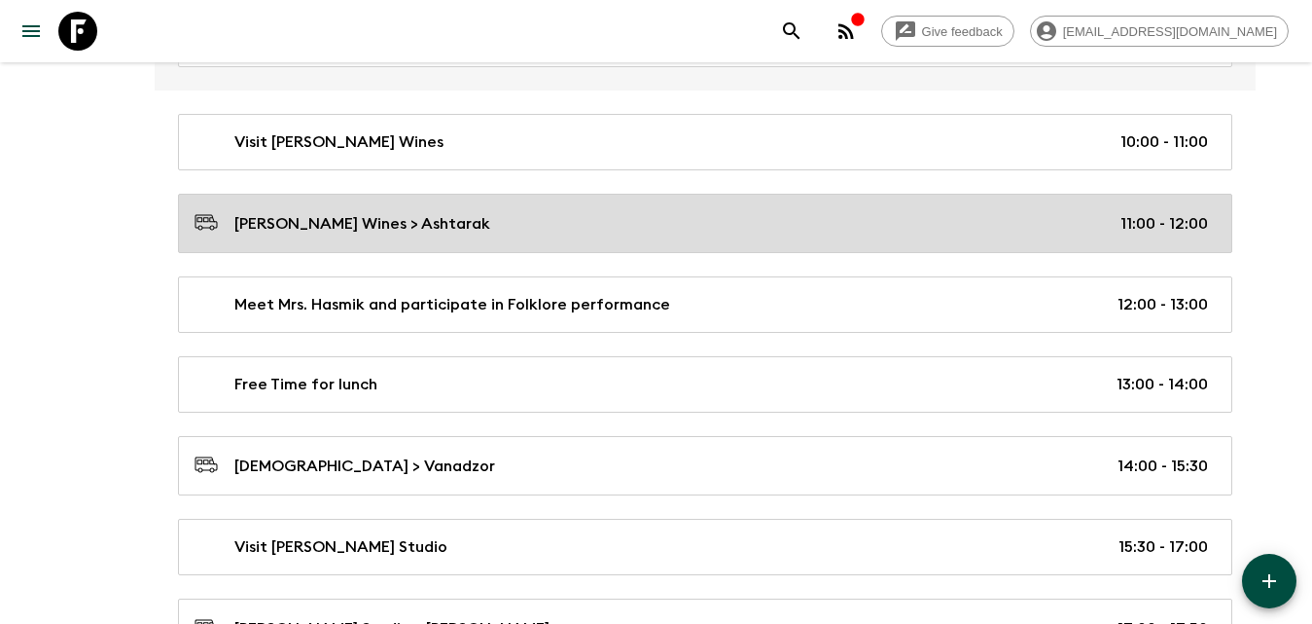
scroll to position [3307, 0]
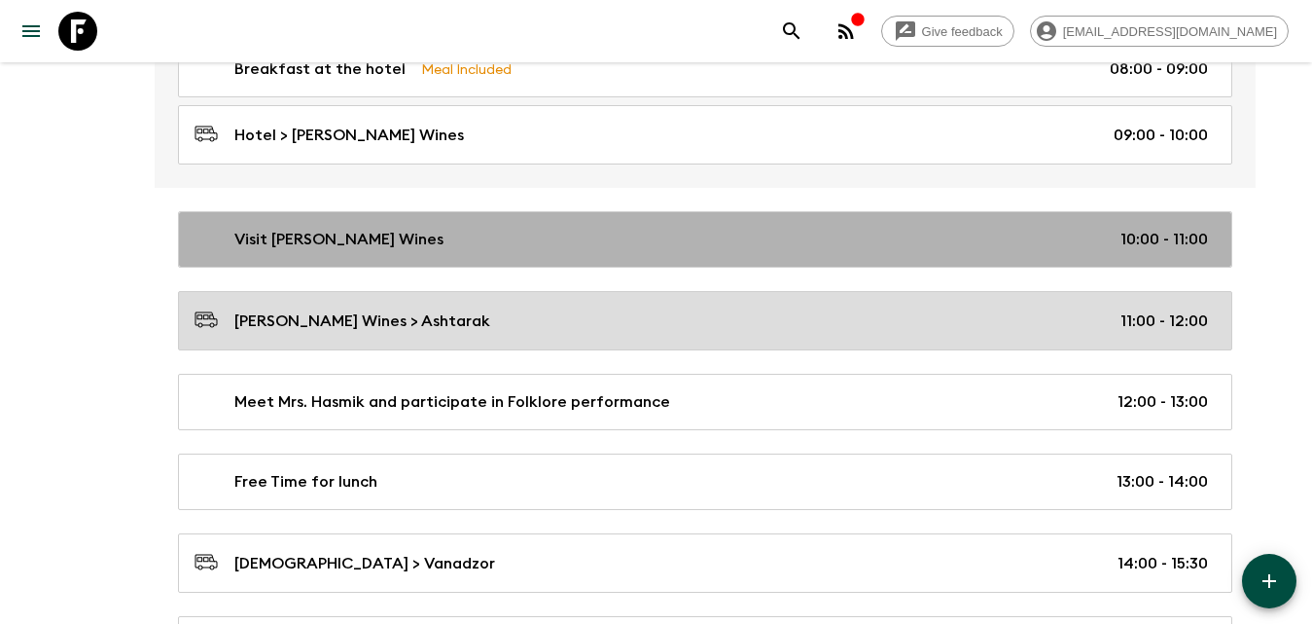
click at [380, 235] on div "Visit Karas Wines 10:00 - 11:00" at bounding box center [702, 239] width 1014 height 23
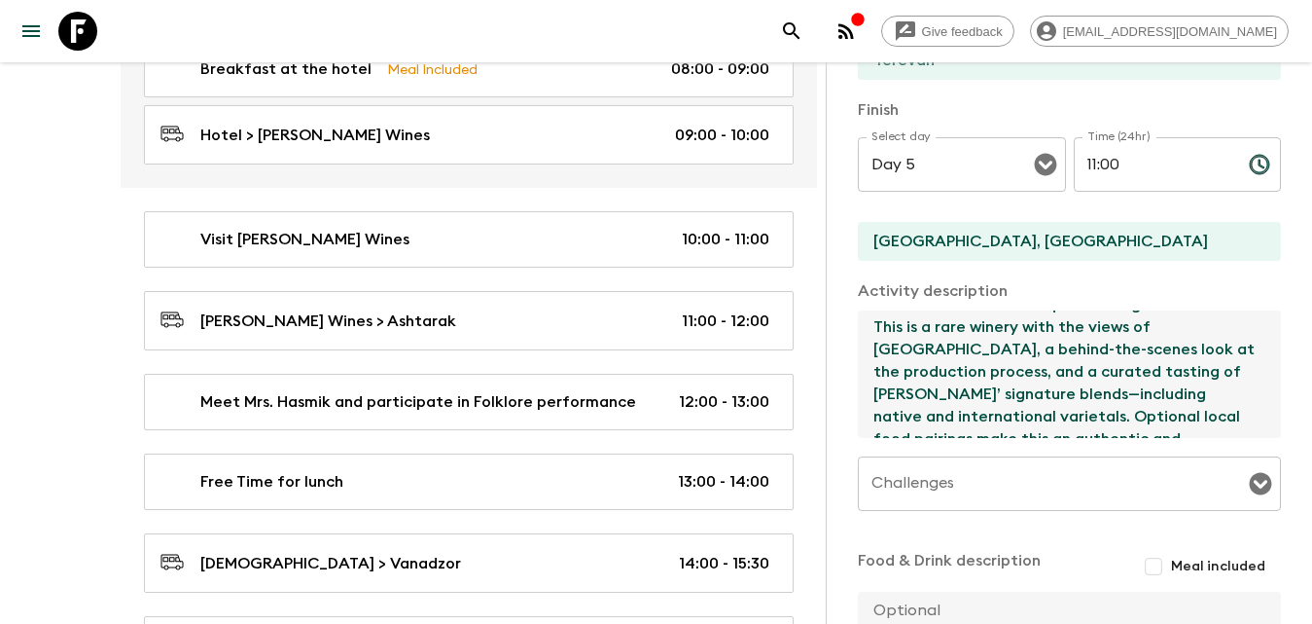
scroll to position [268, 0]
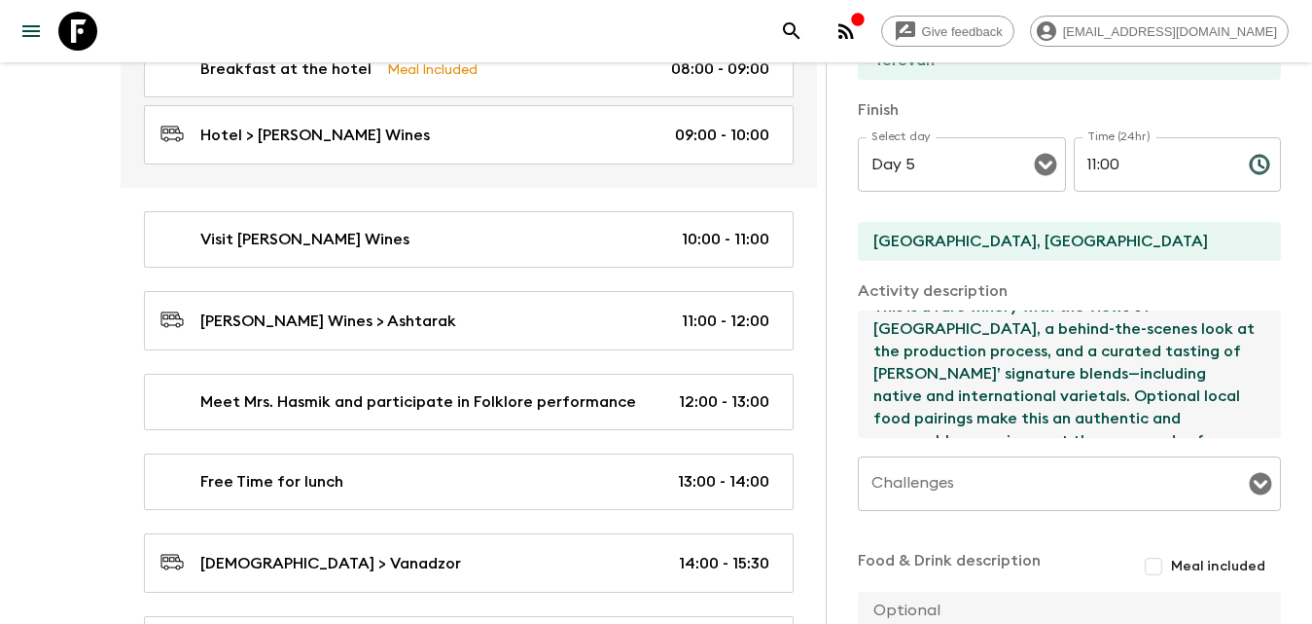
drag, startPoint x: 873, startPoint y: 323, endPoint x: 1155, endPoint y: 565, distance: 371.8
click at [1155, 565] on div "Activity Title Visit Karas Wines Start Select a day Day 5 Select a day ​ Time (…" at bounding box center [1069, 263] width 423 height 916
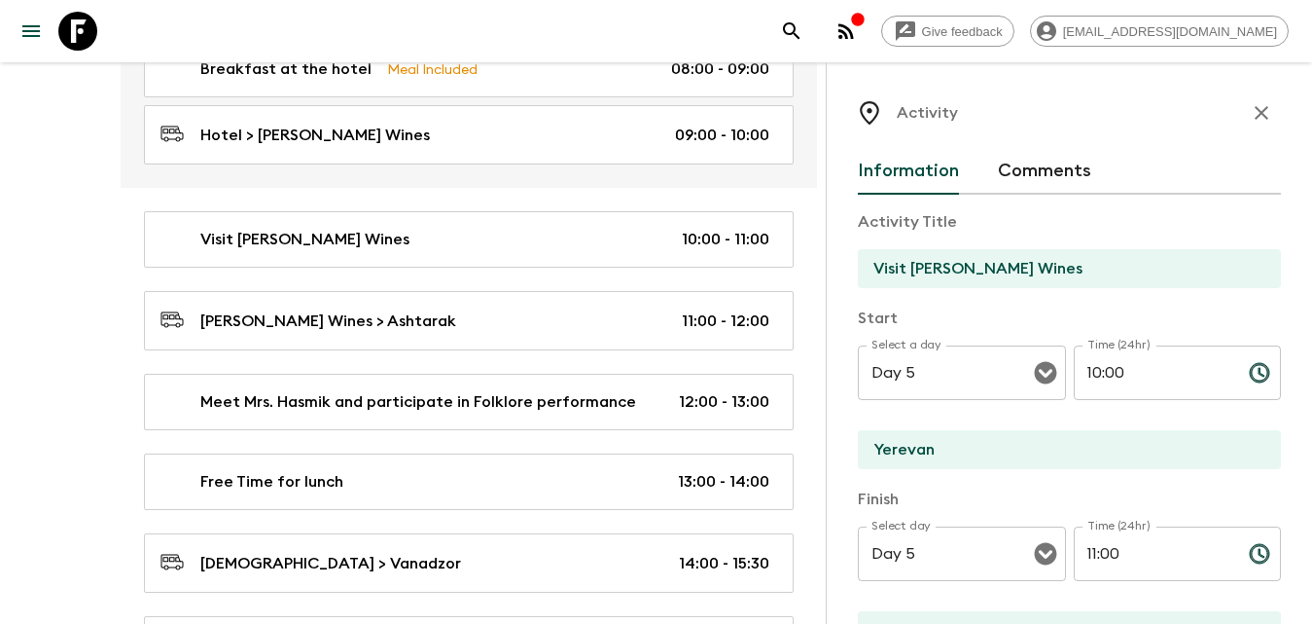
scroll to position [3210, 0]
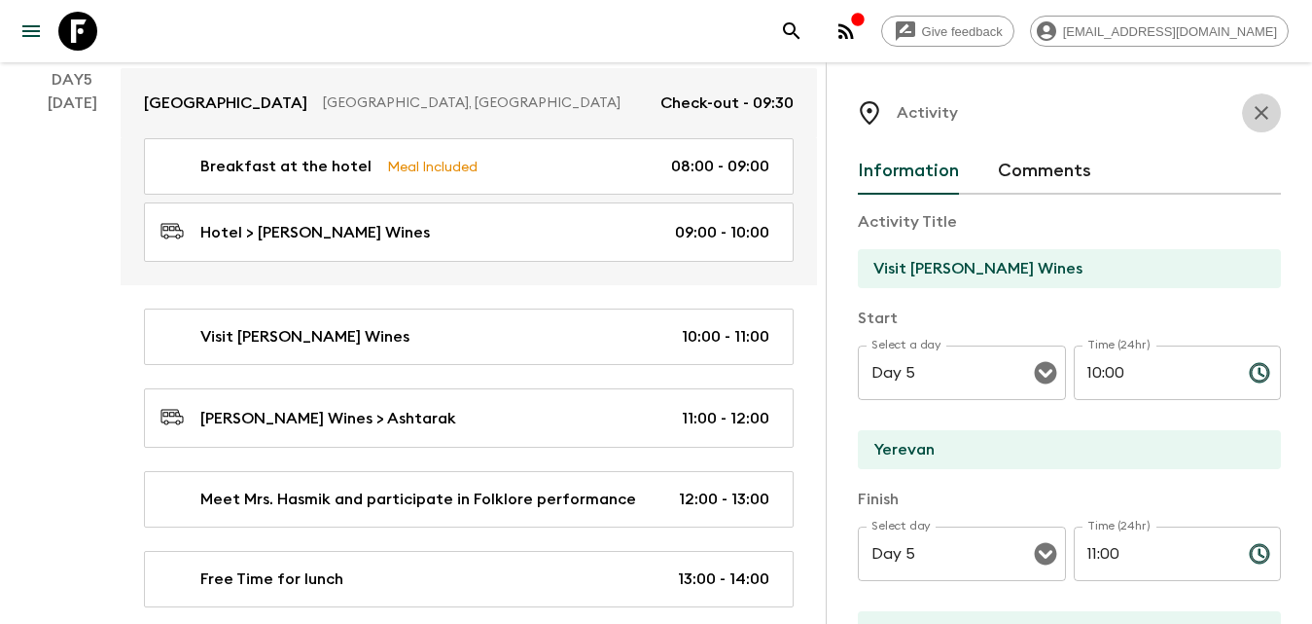
click at [1250, 121] on icon "button" at bounding box center [1261, 112] width 23 height 23
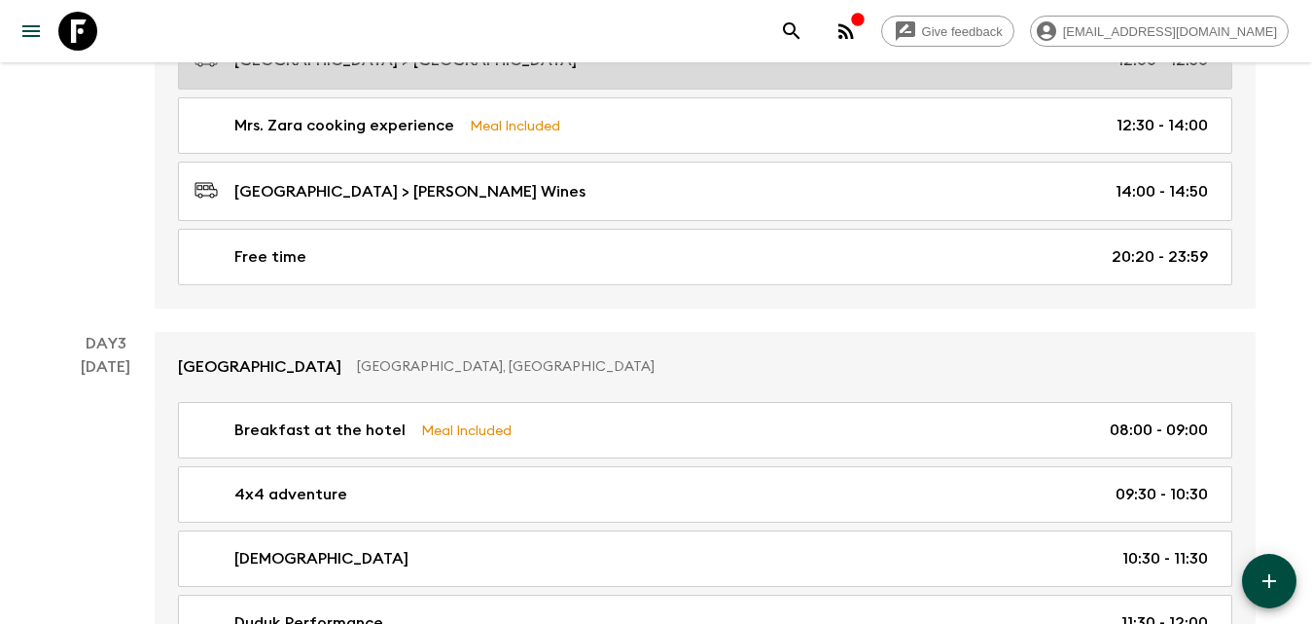
scroll to position [973, 0]
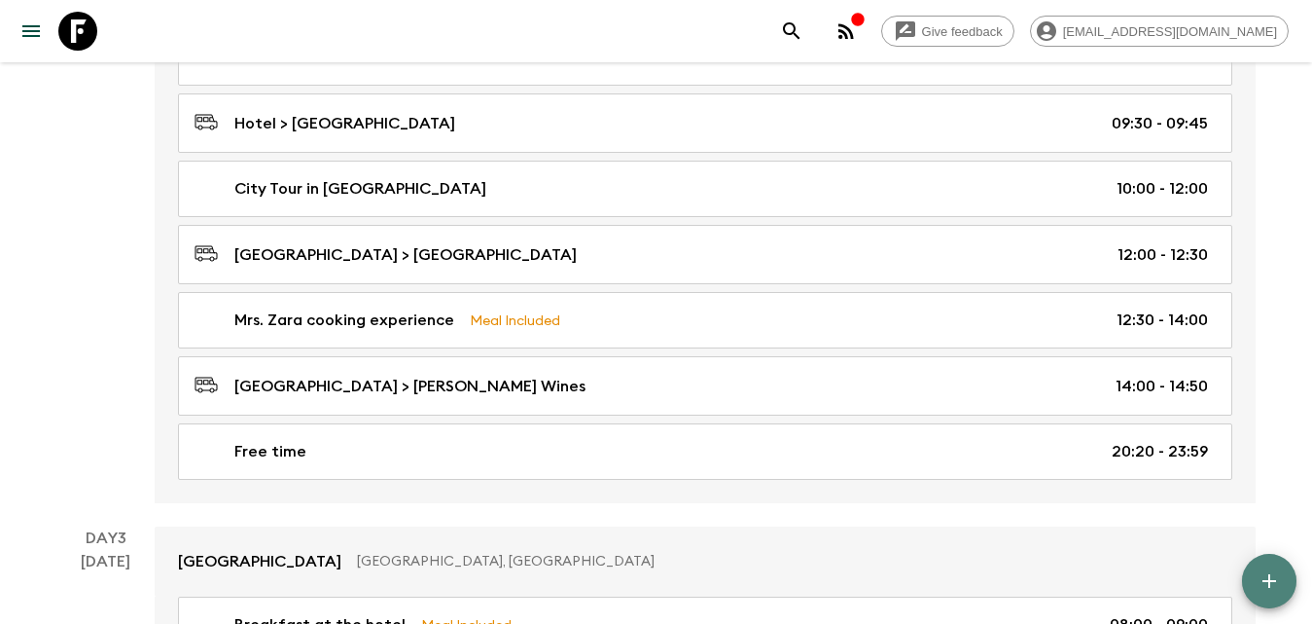
click at [1261, 568] on button "button" at bounding box center [1269, 581] width 54 height 54
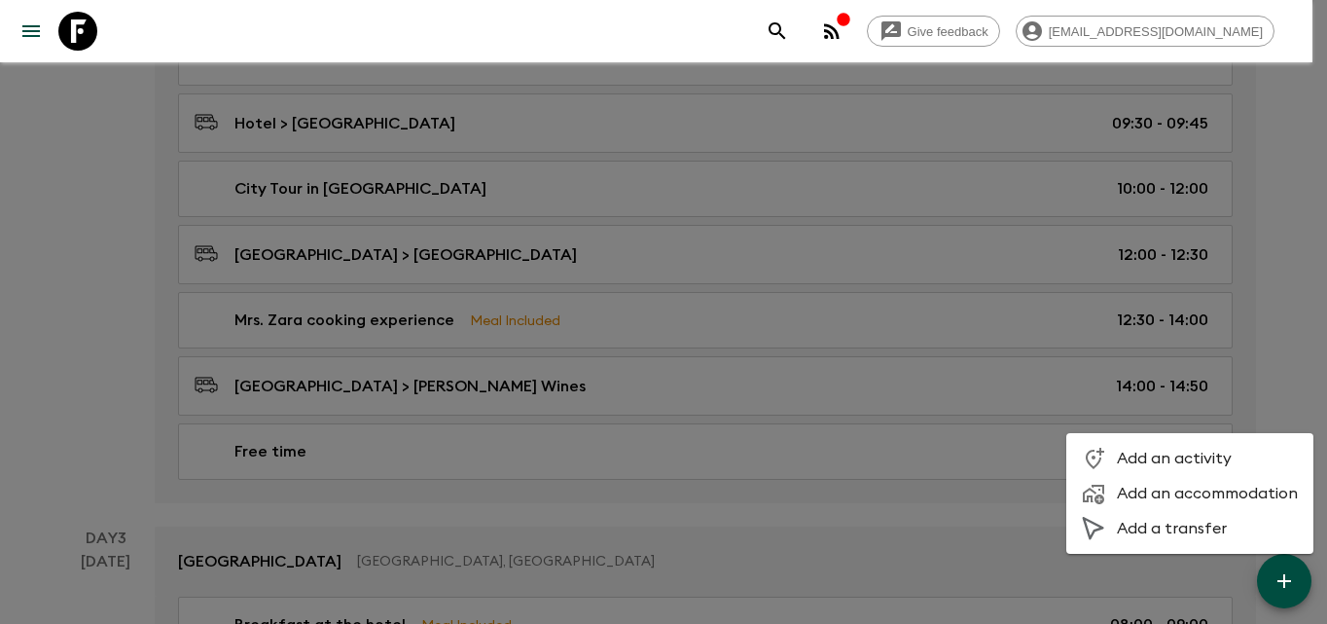
click at [1168, 456] on span "Add an activity" at bounding box center [1207, 457] width 181 height 19
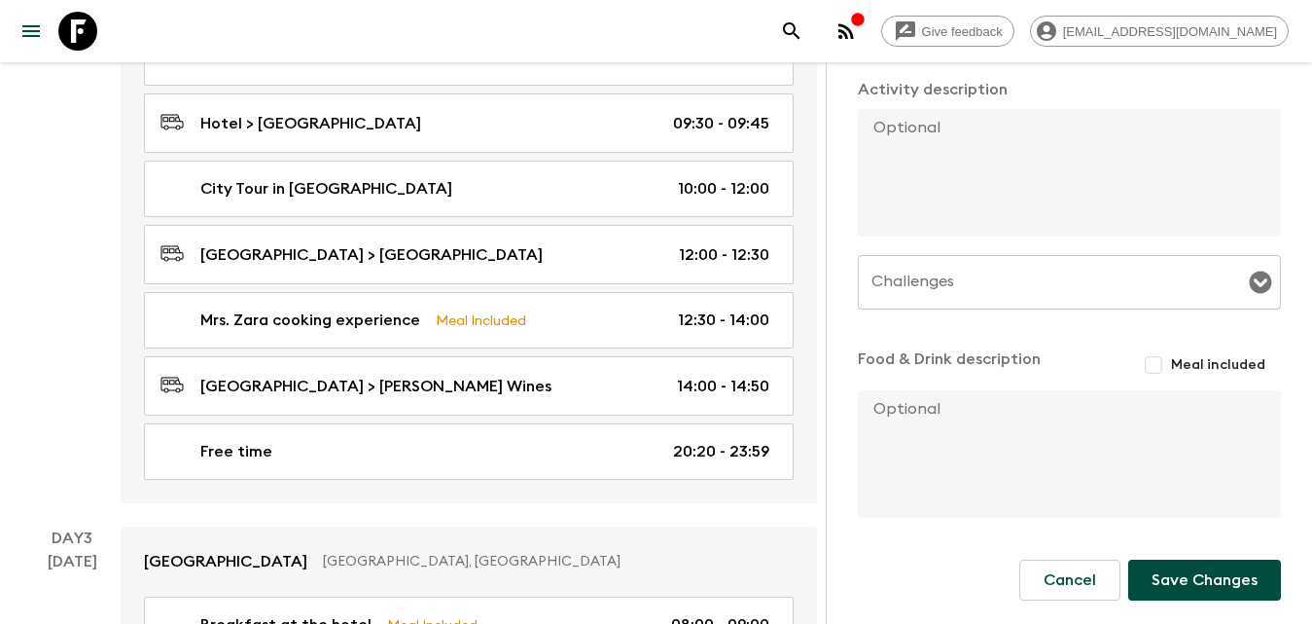
scroll to position [349, 0]
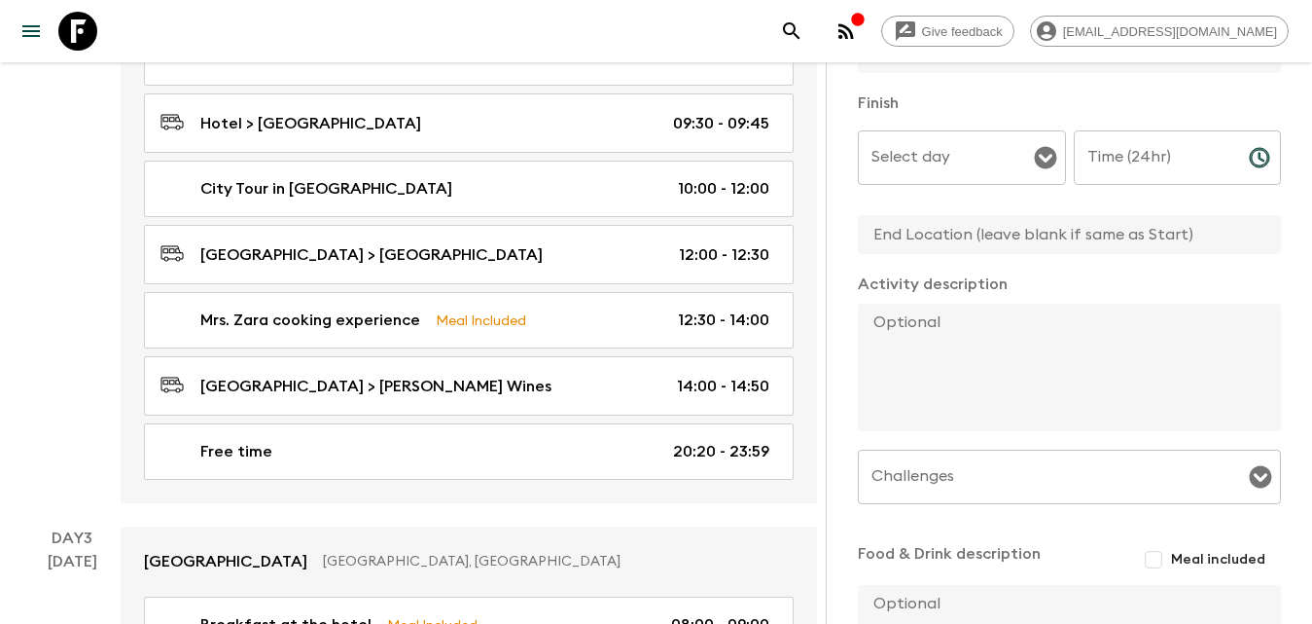
click at [977, 384] on textarea at bounding box center [1062, 367] width 408 height 127
paste textarea "We will start our day by driving to the Karas Winery. Located in Armenia’s sun-…"
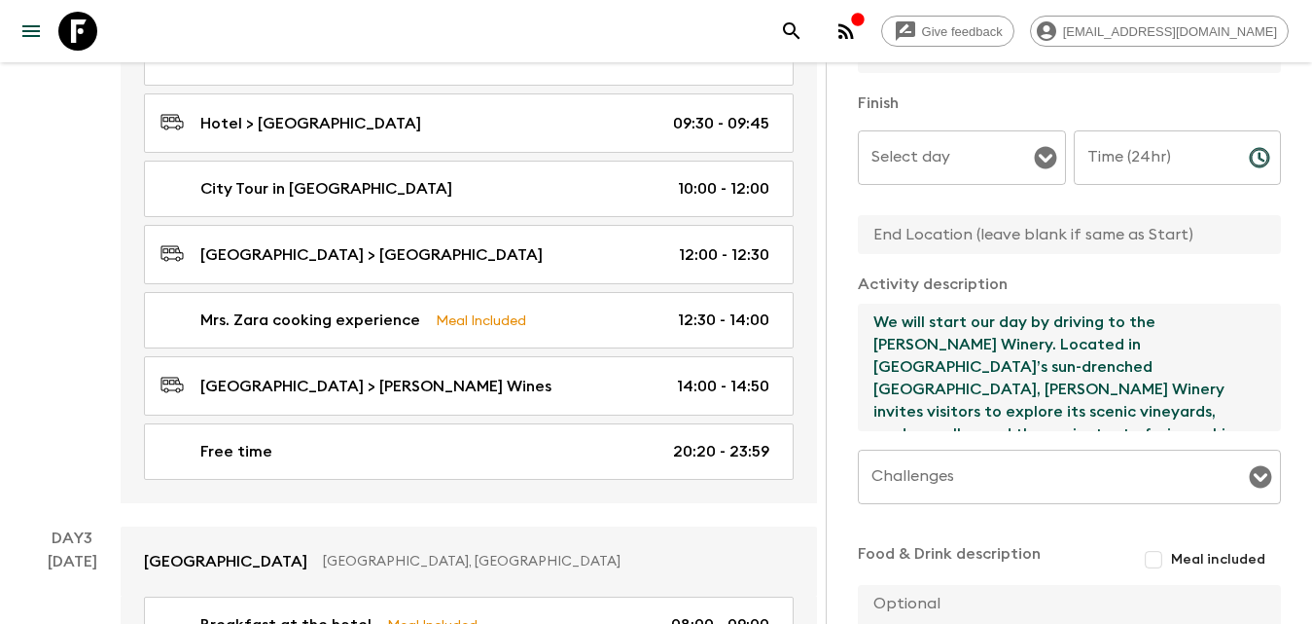
scroll to position [57, 0]
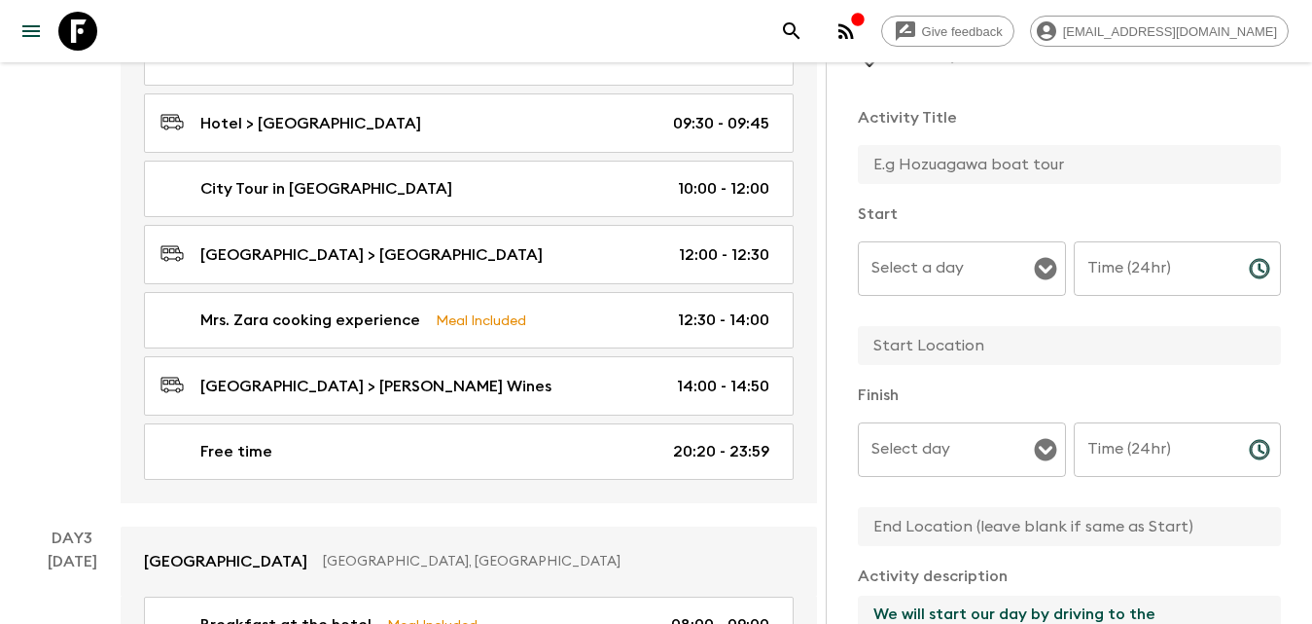
type textarea "We will start our day by driving to the Karas Winery. Located in Armenia’s sun-…"
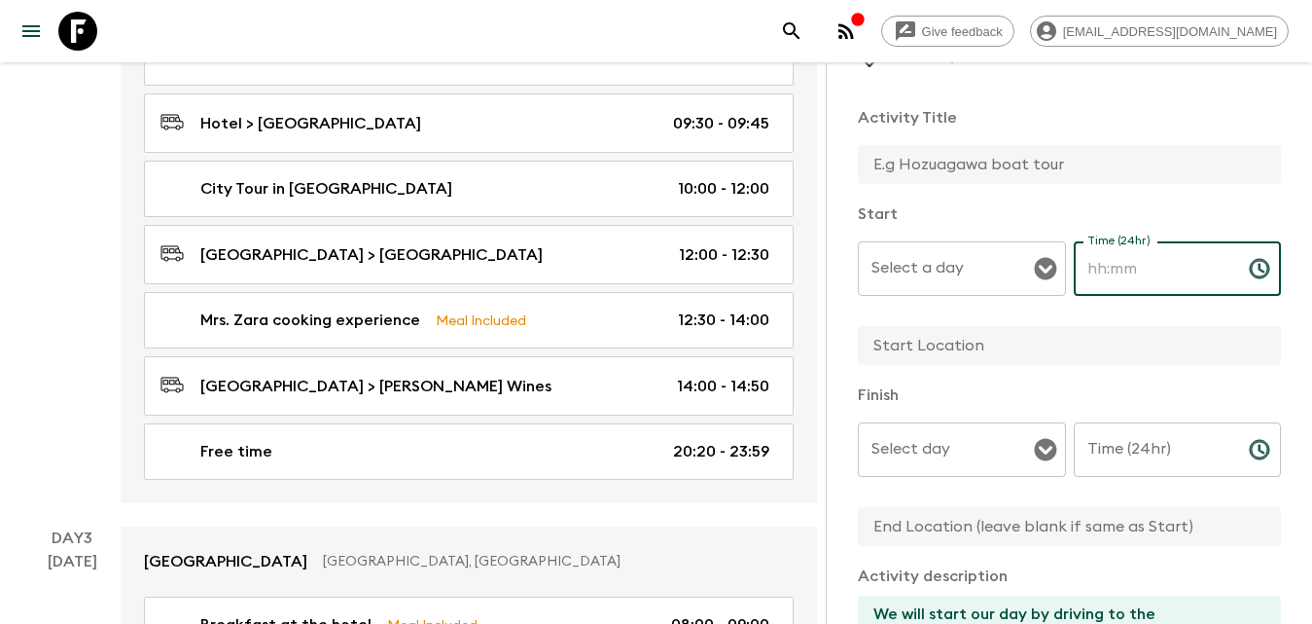
click at [1130, 288] on input "Time (24hr)" at bounding box center [1154, 268] width 160 height 54
type input "14:50"
click at [1122, 450] on input "Time (24hr)" at bounding box center [1154, 449] width 160 height 54
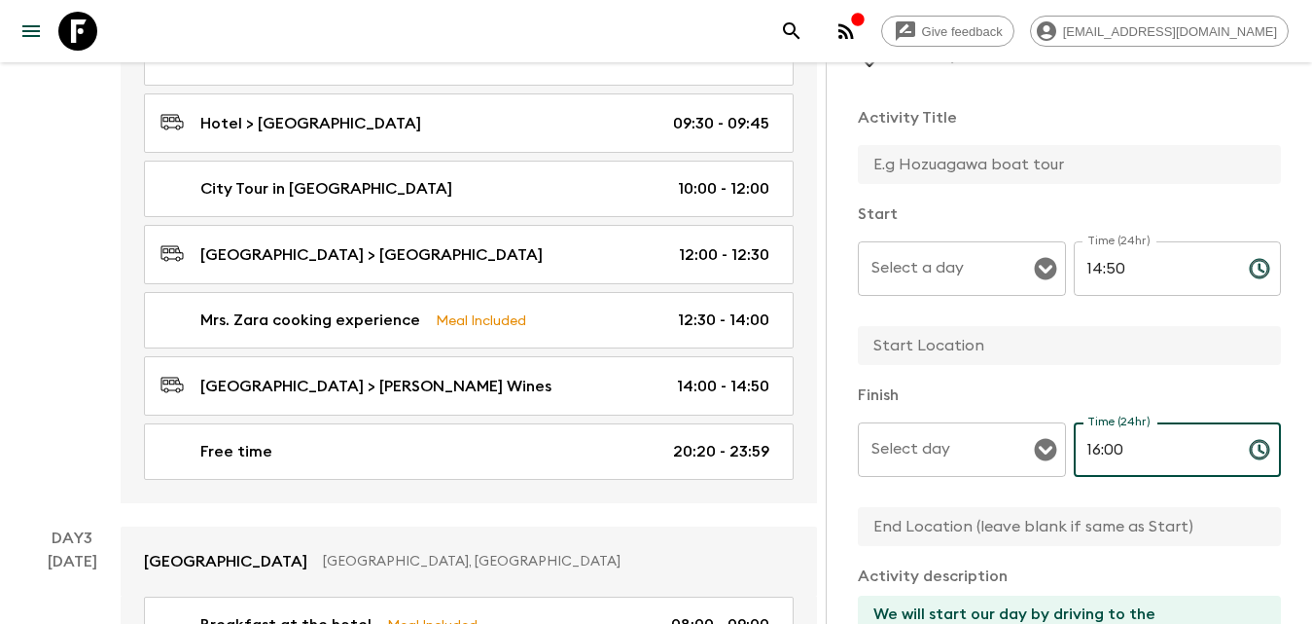
type input "16:00"
click at [989, 163] on input "text" at bounding box center [1062, 164] width 408 height 39
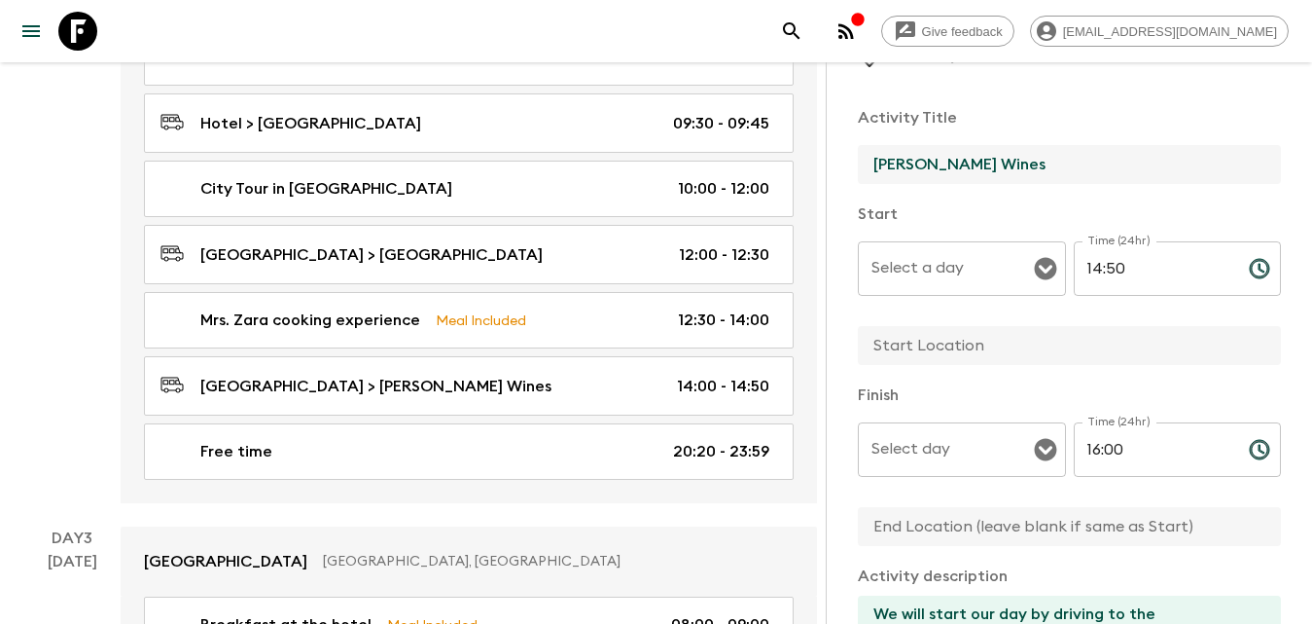
type input "[PERSON_NAME] Wines"
click at [987, 272] on input "Select a day" at bounding box center [947, 268] width 161 height 37
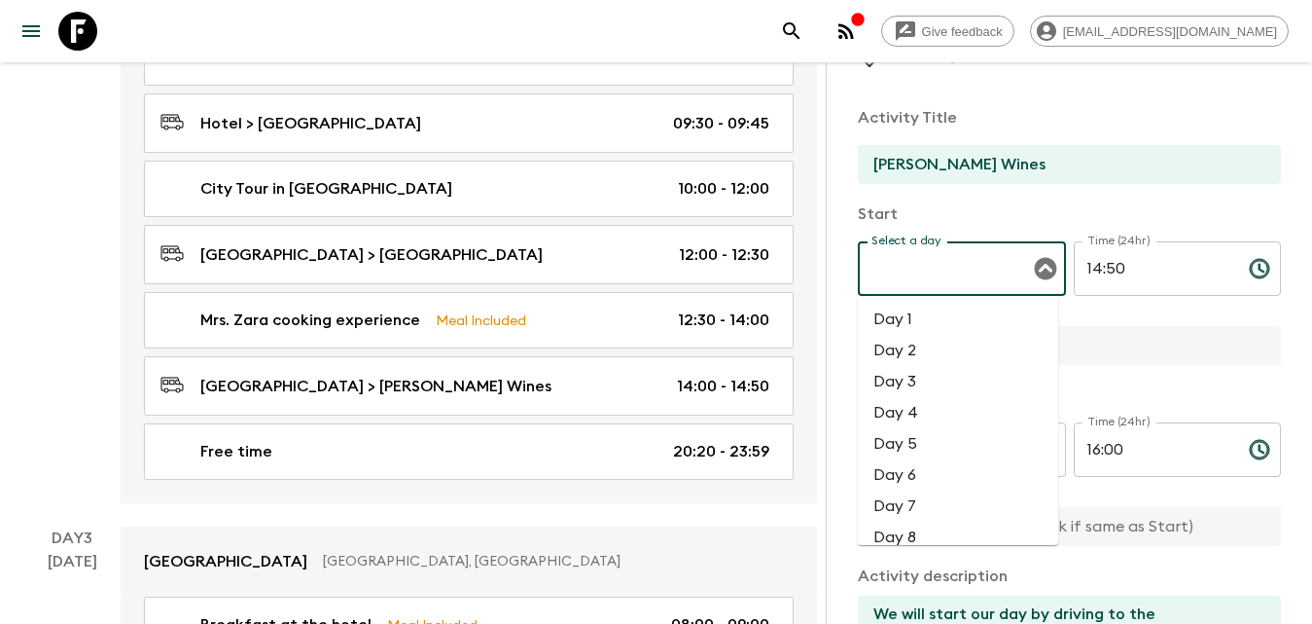
click at [930, 355] on li "Day 2" at bounding box center [958, 350] width 200 height 31
type input "Day 2"
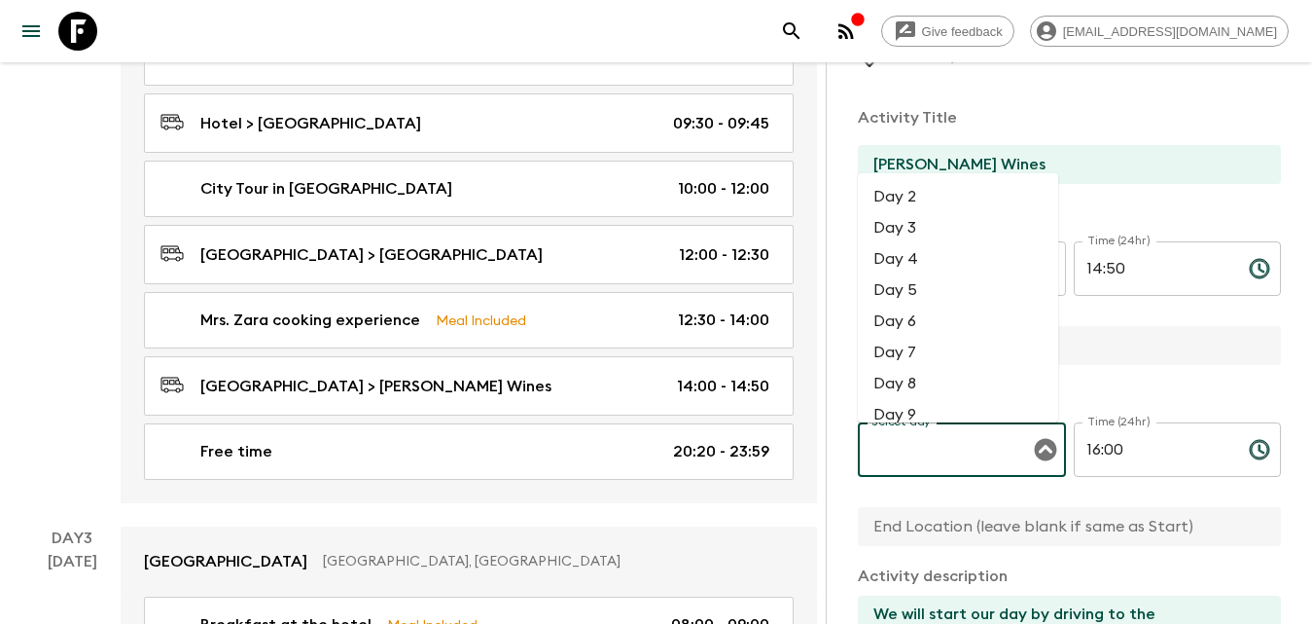
click at [962, 447] on input "Select day" at bounding box center [947, 449] width 161 height 37
click at [919, 184] on li "Day 2" at bounding box center [958, 196] width 200 height 31
type input "Day 2"
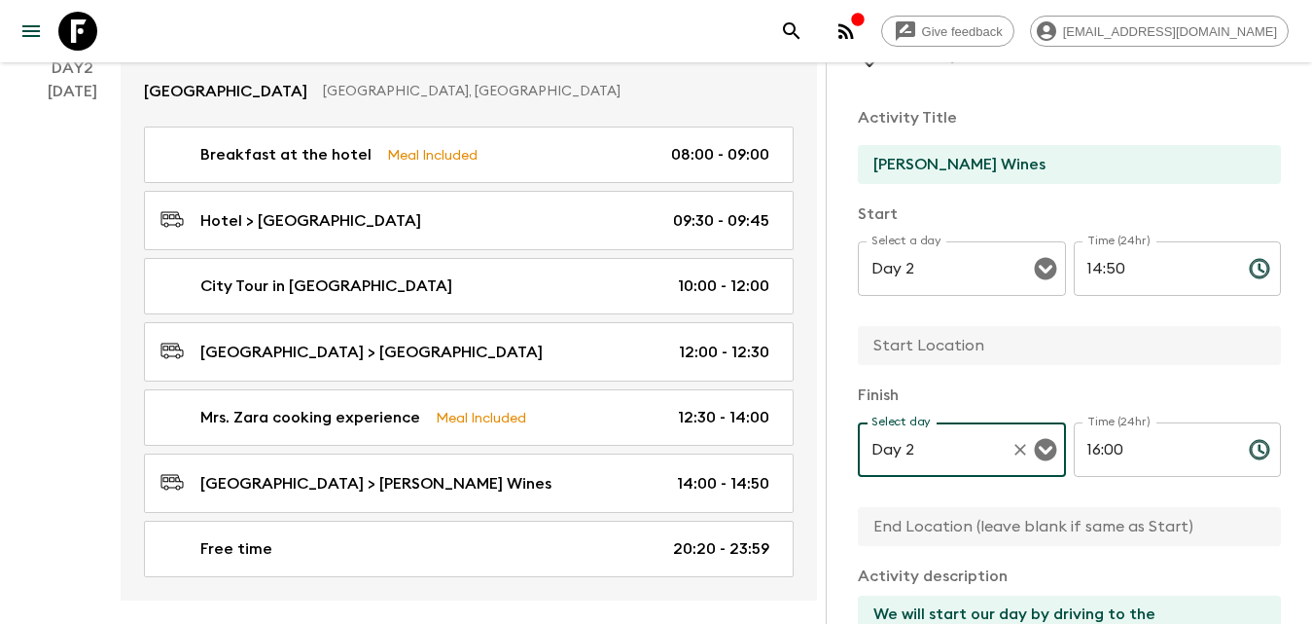
scroll to position [0, 0]
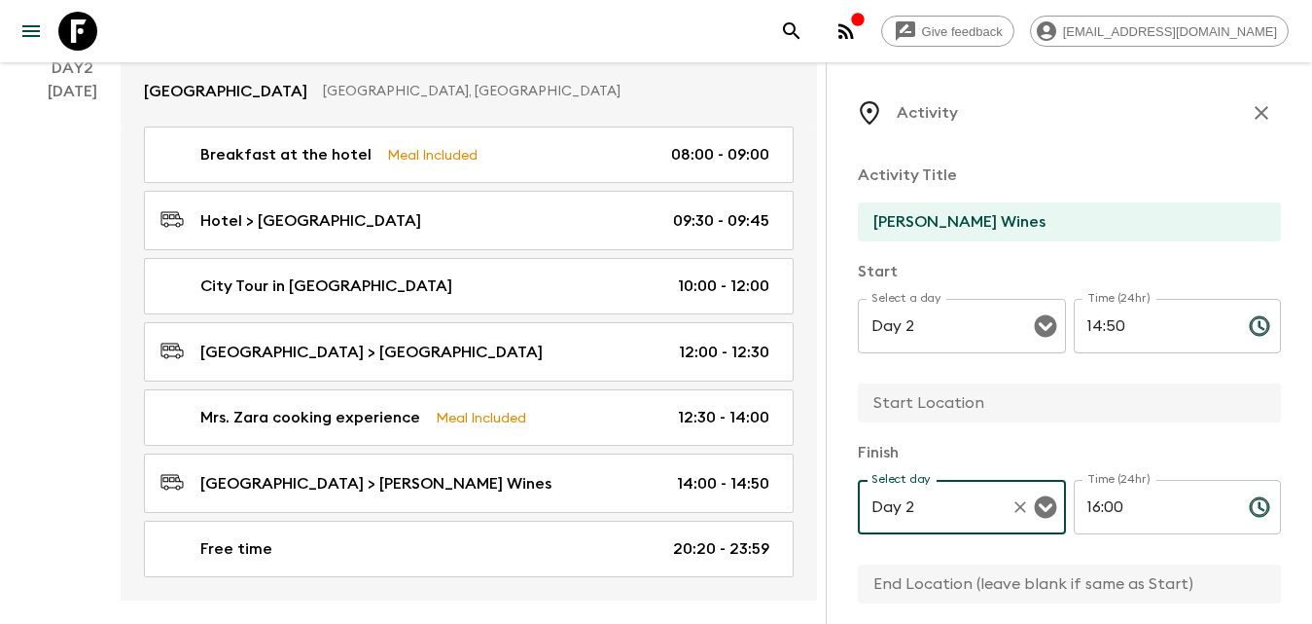
click at [917, 411] on input "text" at bounding box center [1062, 402] width 408 height 39
type input "[GEOGRAPHIC_DATA]"
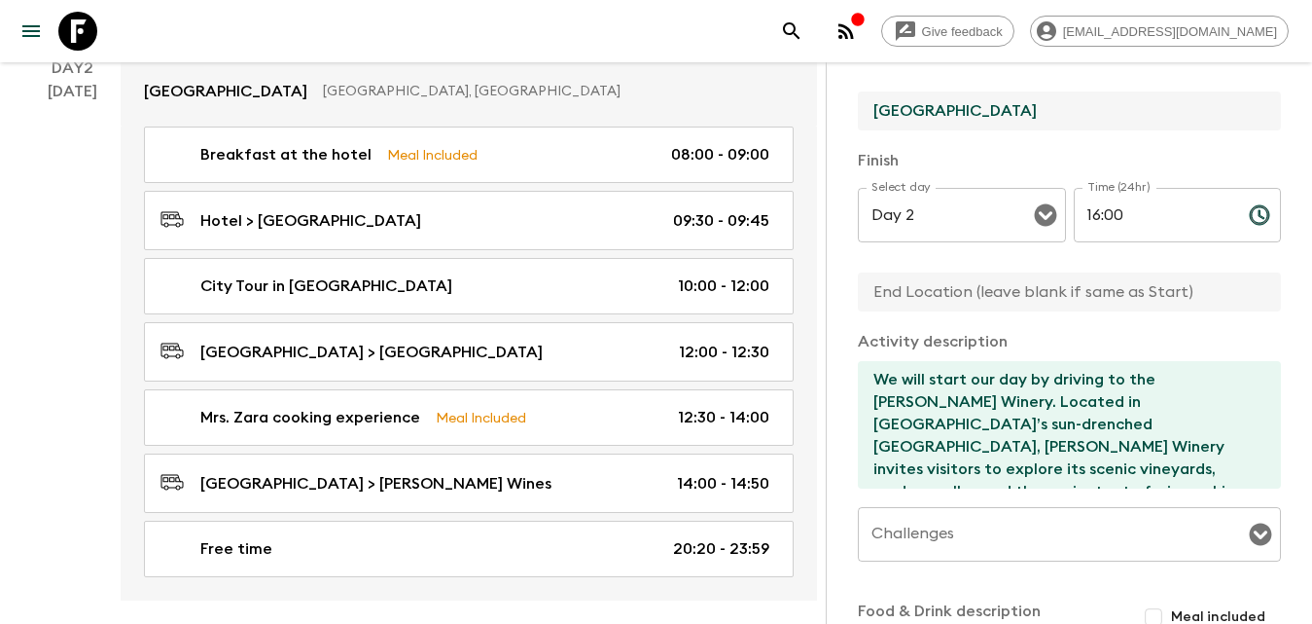
scroll to position [97, 0]
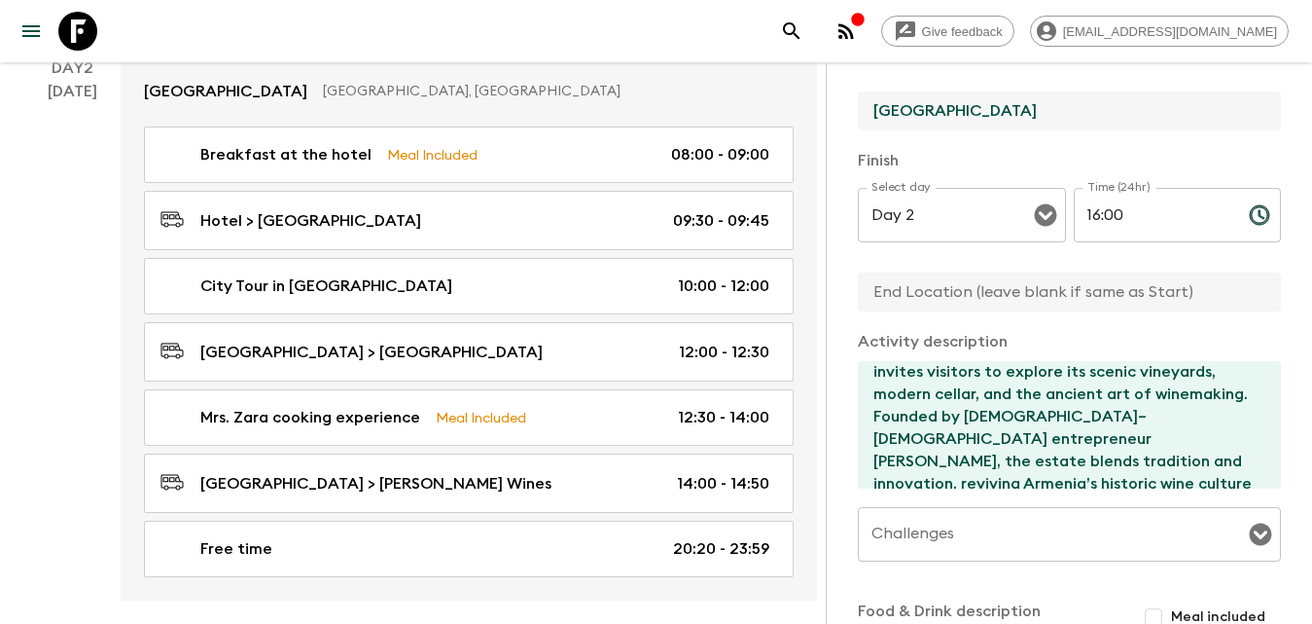
click at [962, 293] on input "text" at bounding box center [1062, 291] width 408 height 39
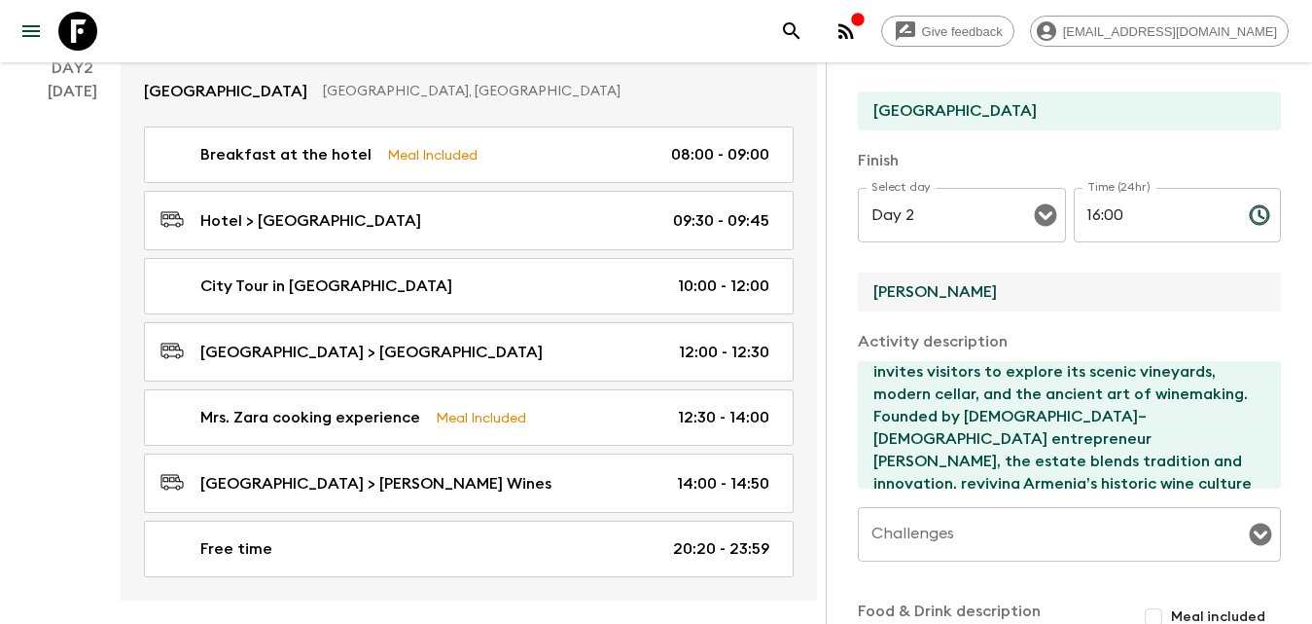
type input "[PERSON_NAME] Wines"
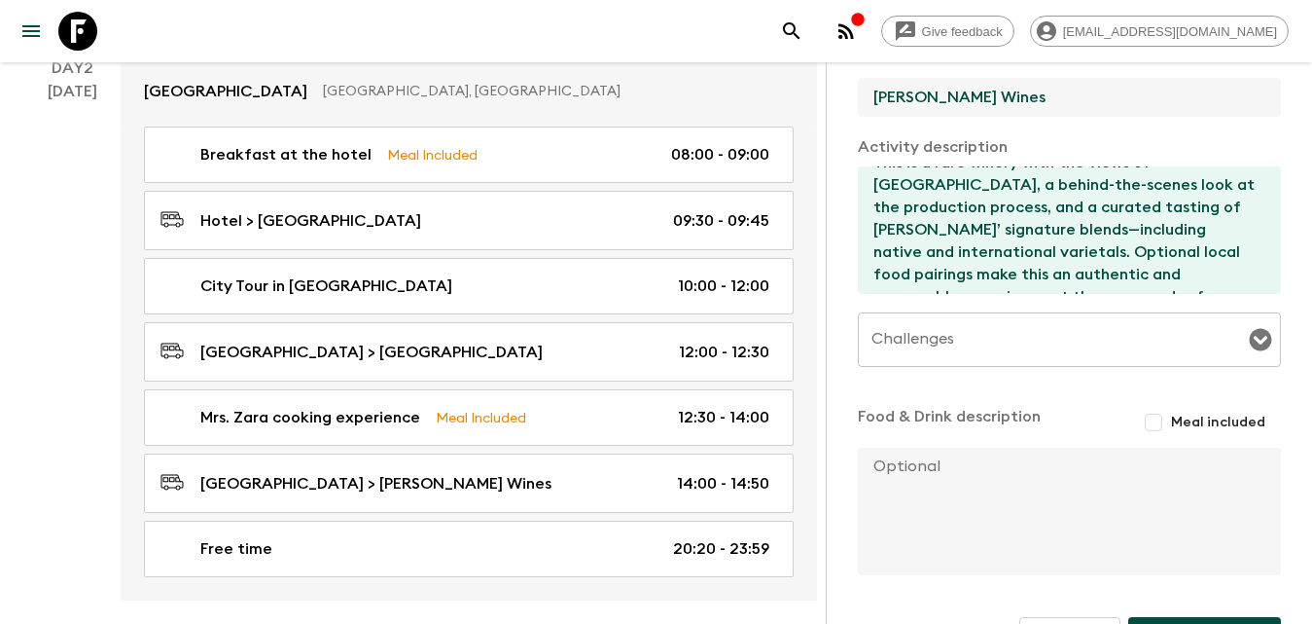
scroll to position [544, 0]
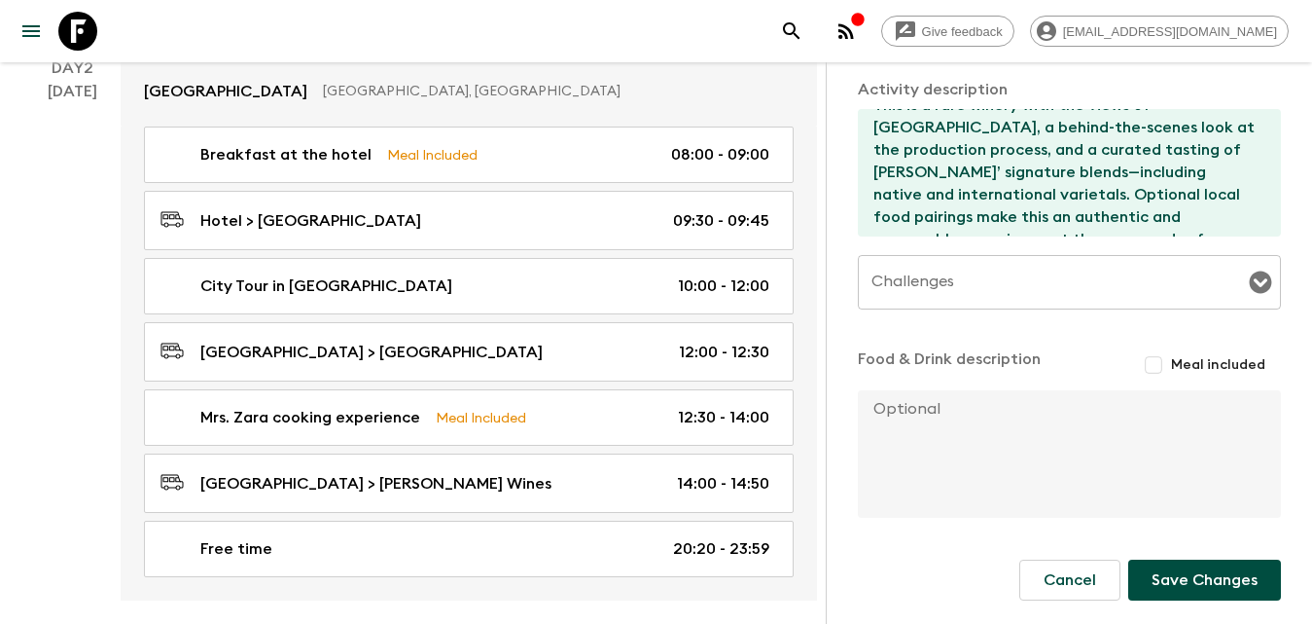
click at [1152, 287] on input "Challenges" at bounding box center [1055, 282] width 376 height 37
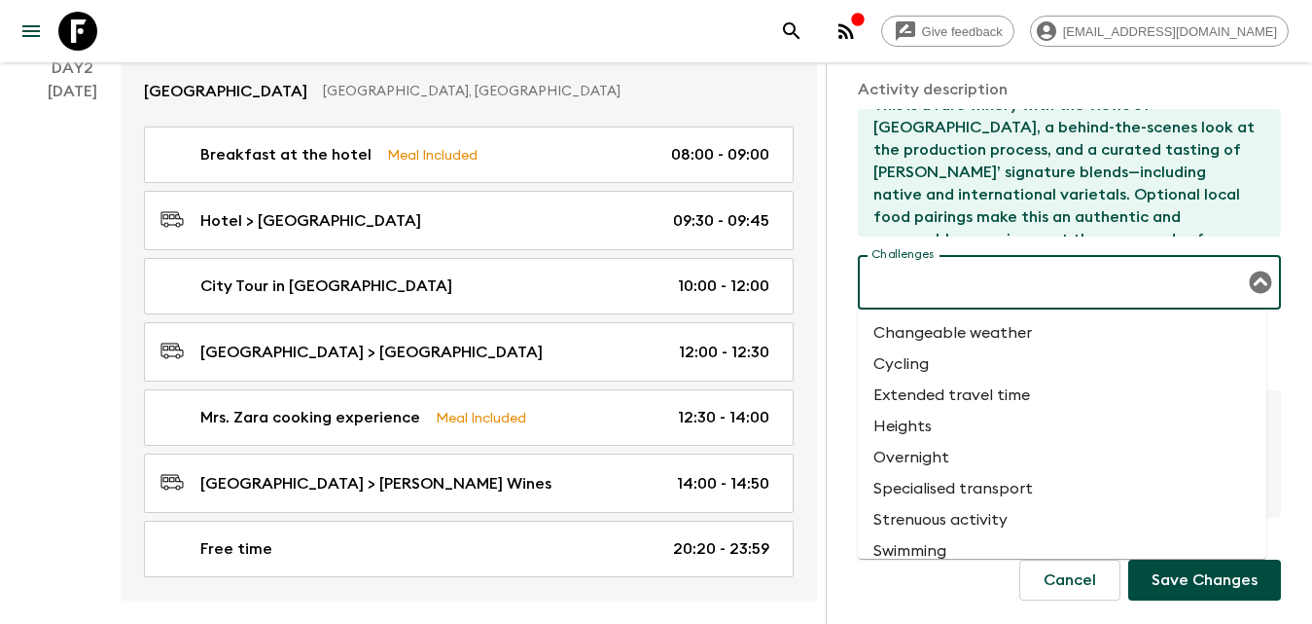
click at [1040, 329] on li "Changeable weather" at bounding box center [1062, 332] width 409 height 31
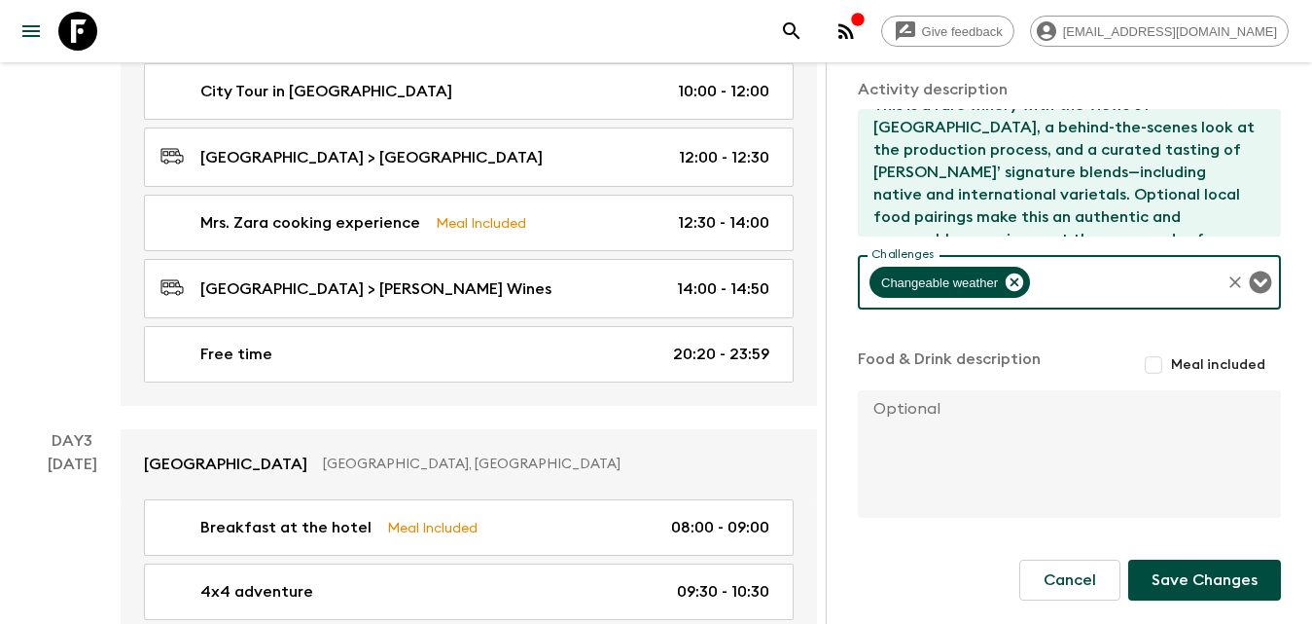
scroll to position [1265, 0]
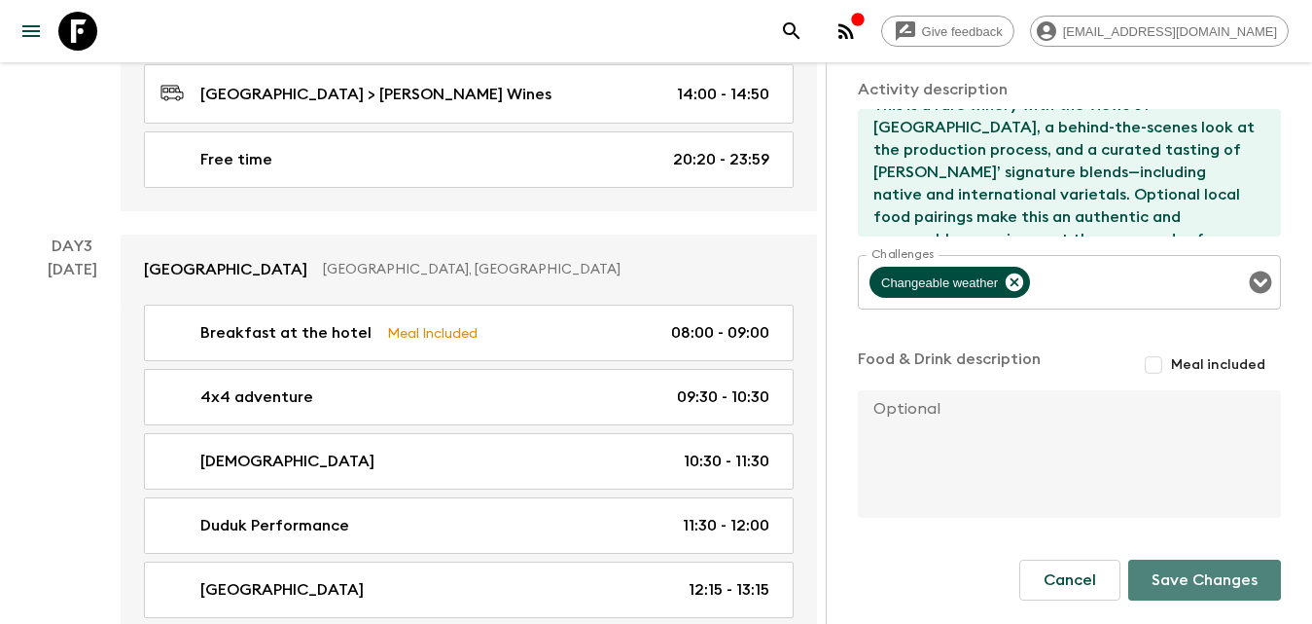
click at [1198, 594] on button "Save Changes" at bounding box center [1204, 579] width 153 height 41
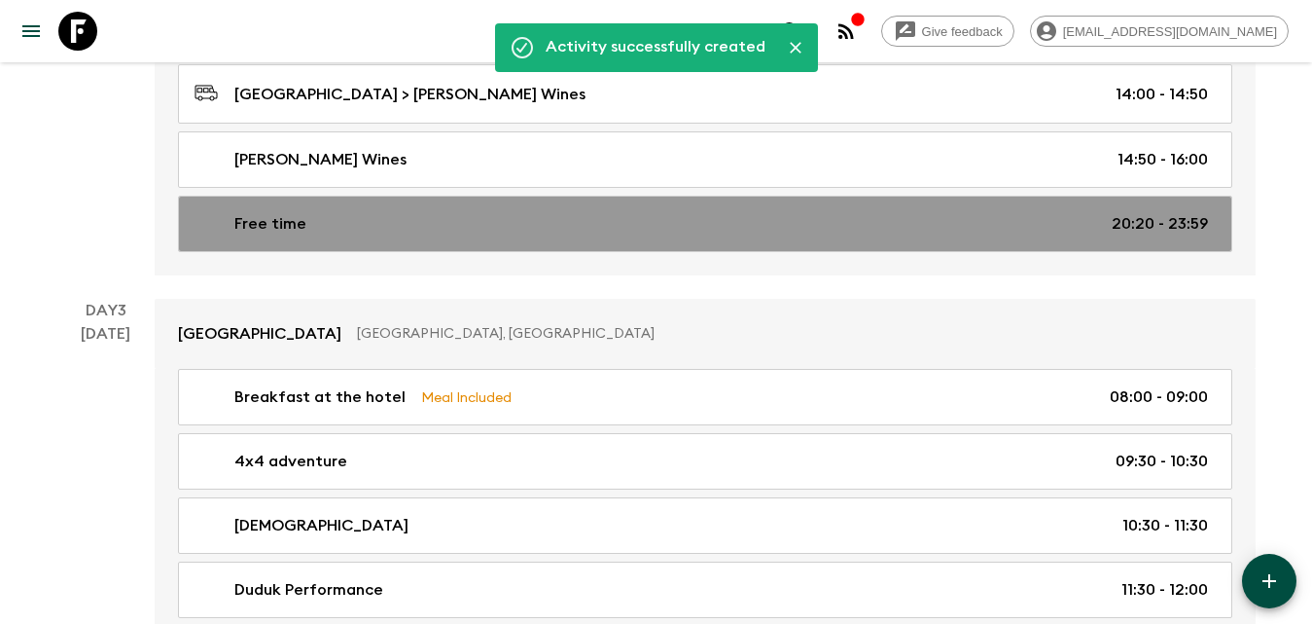
click at [764, 204] on link "Free time 20:20 - 23:59" at bounding box center [705, 224] width 1054 height 56
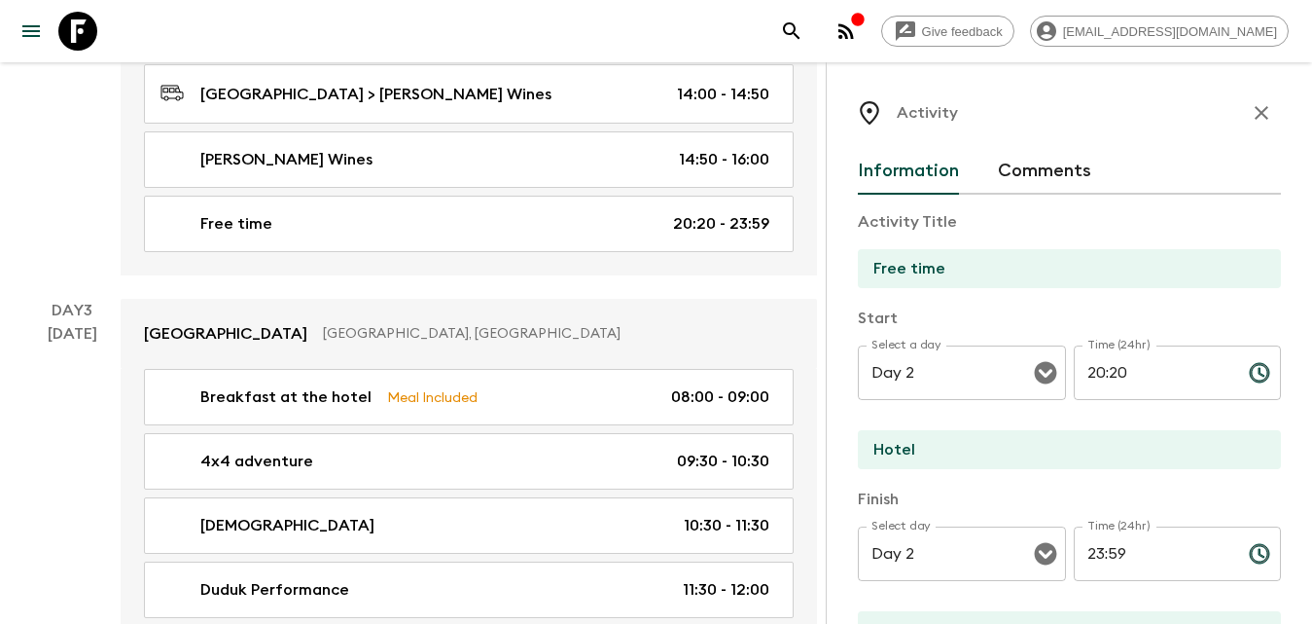
click at [1250, 105] on icon "button" at bounding box center [1261, 112] width 23 height 23
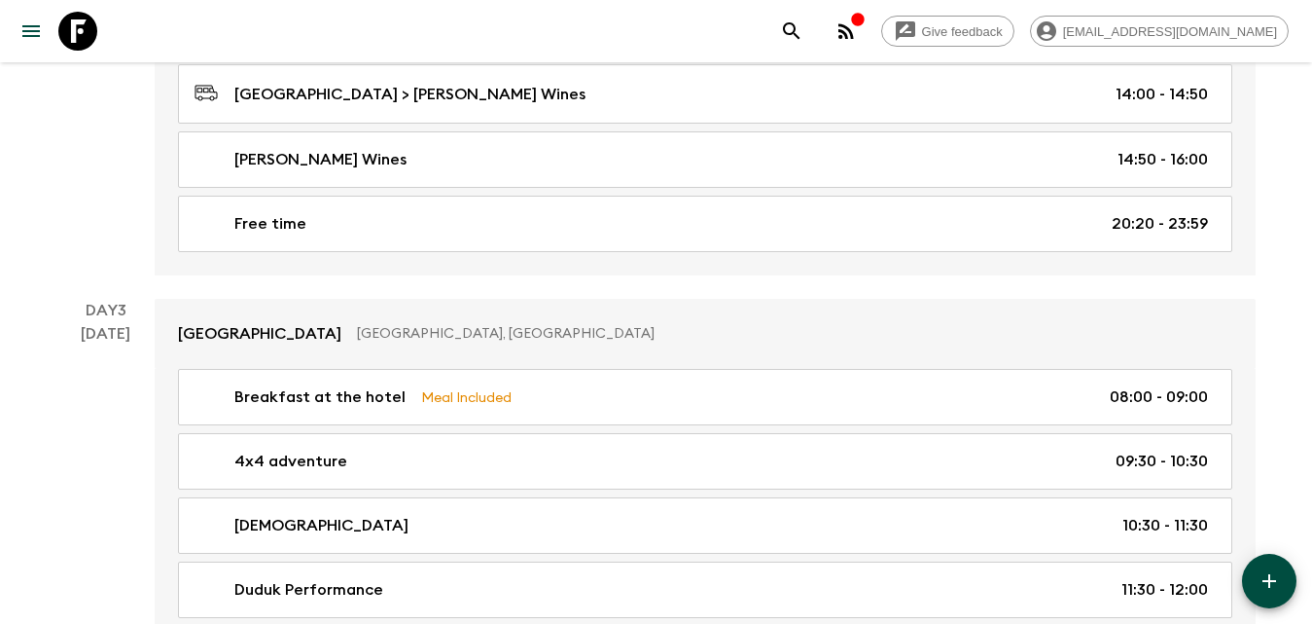
scroll to position [1070, 0]
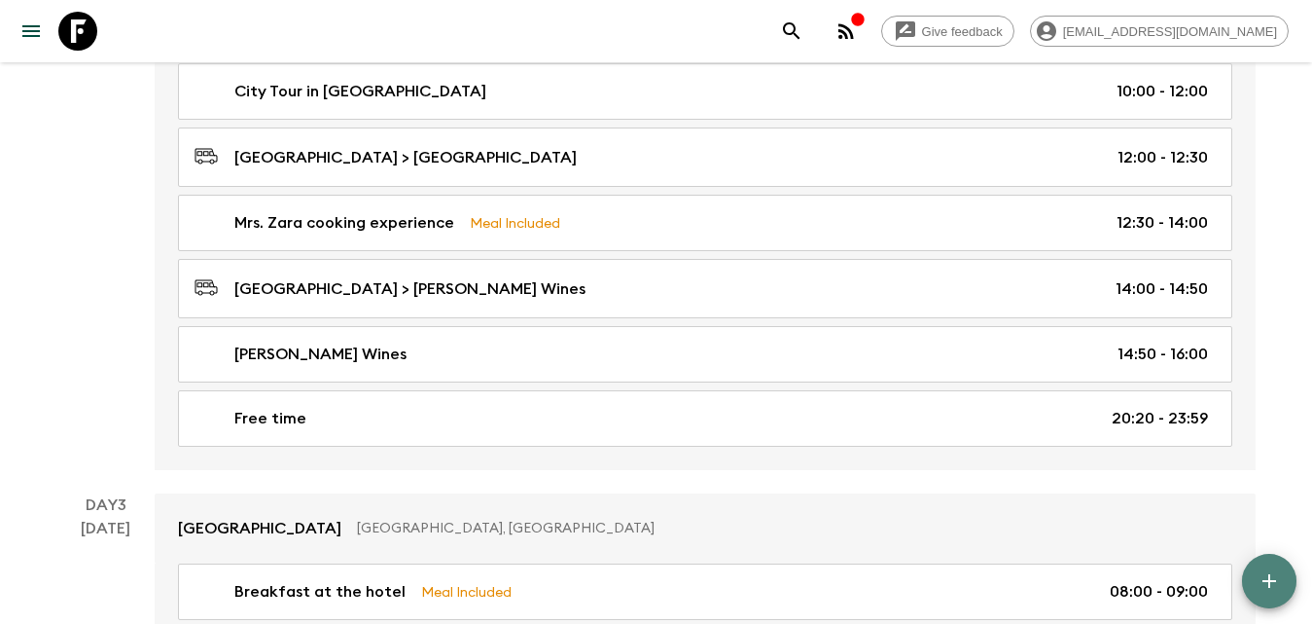
click at [1271, 573] on icon "button" at bounding box center [1269, 580] width 23 height 23
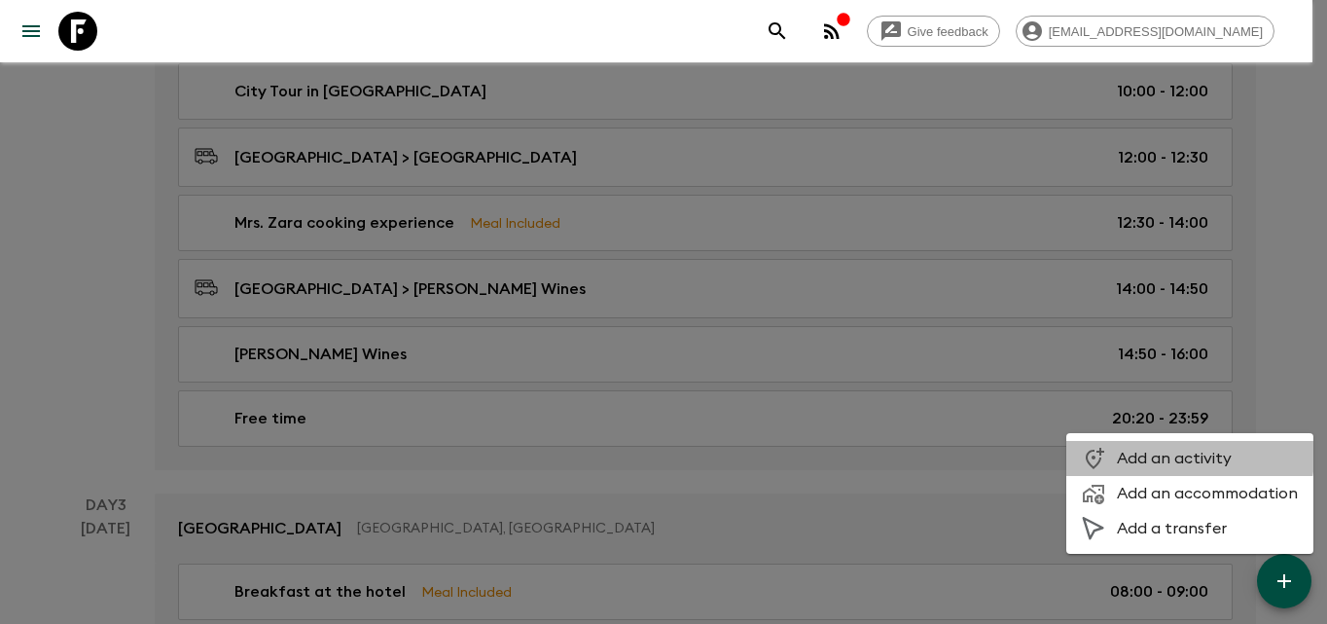
click at [1168, 454] on span "Add an activity" at bounding box center [1207, 457] width 181 height 19
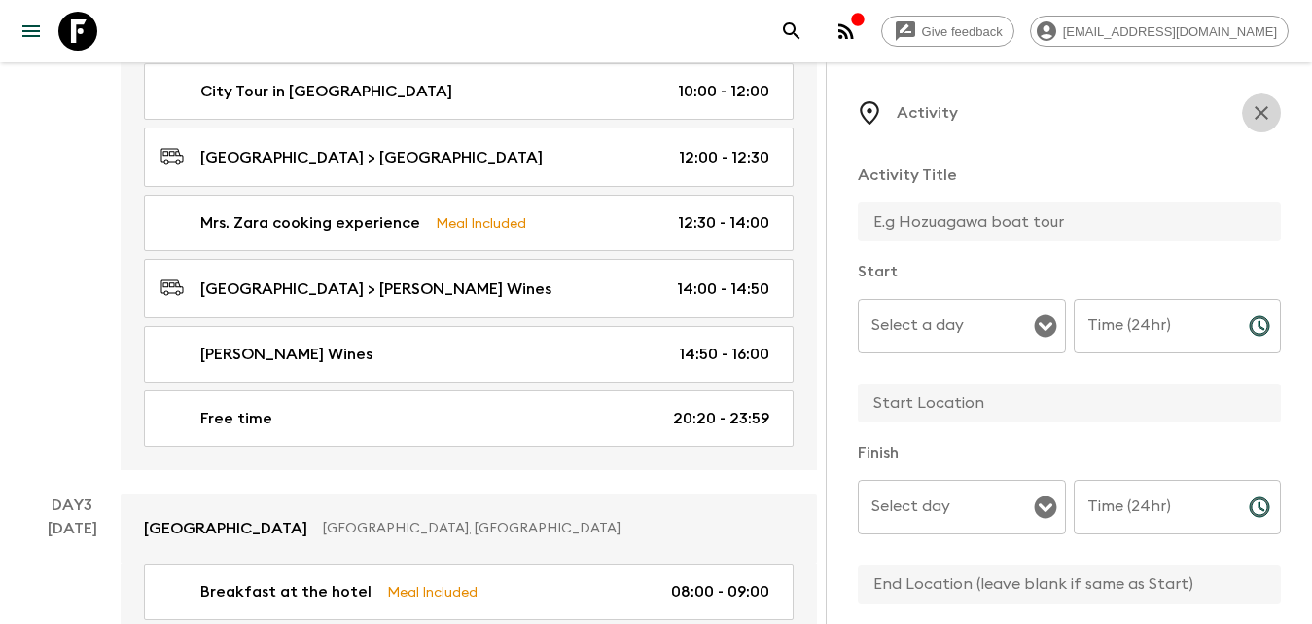
click at [1260, 119] on button "button" at bounding box center [1261, 112] width 39 height 39
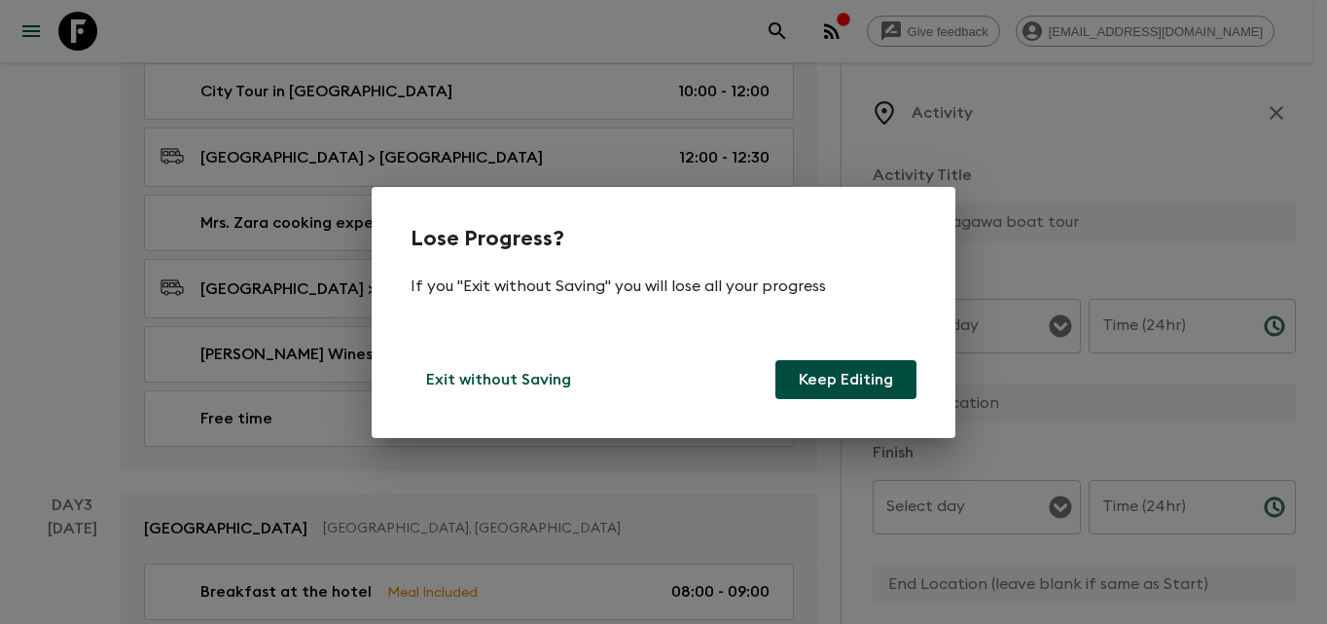
drag, startPoint x: 822, startPoint y: 392, endPoint x: 854, endPoint y: 395, distance: 32.2
click at [825, 393] on button "Keep Editing" at bounding box center [845, 379] width 141 height 39
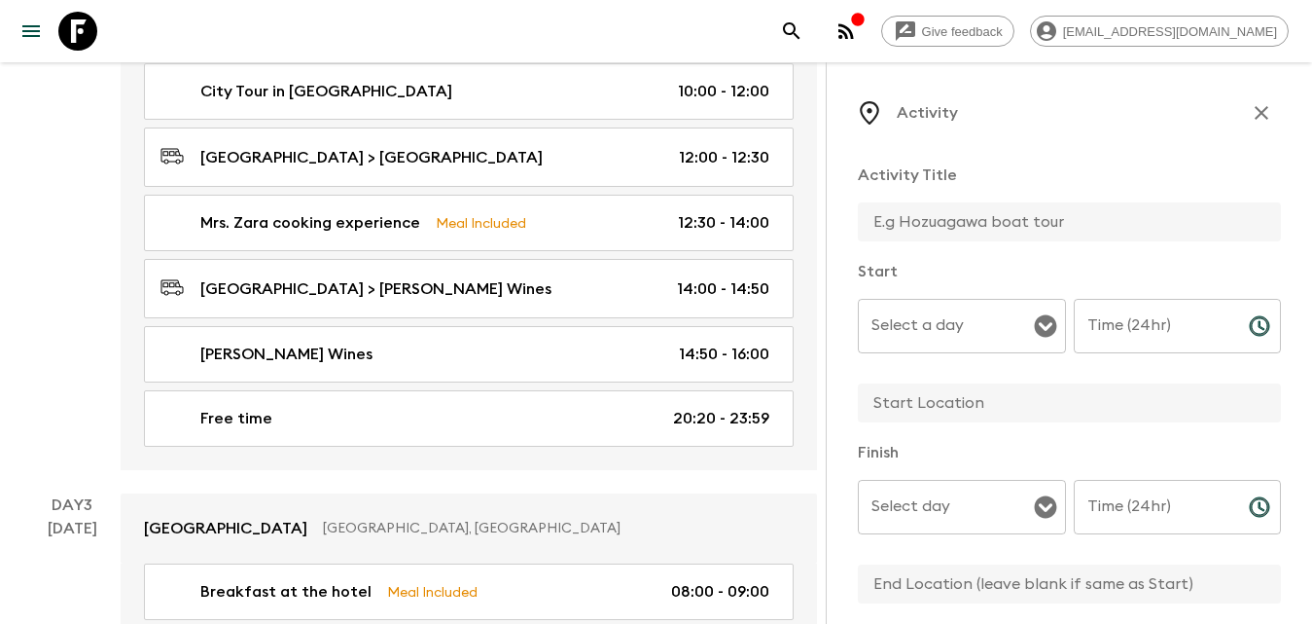
click at [1253, 111] on icon "button" at bounding box center [1261, 112] width 23 height 23
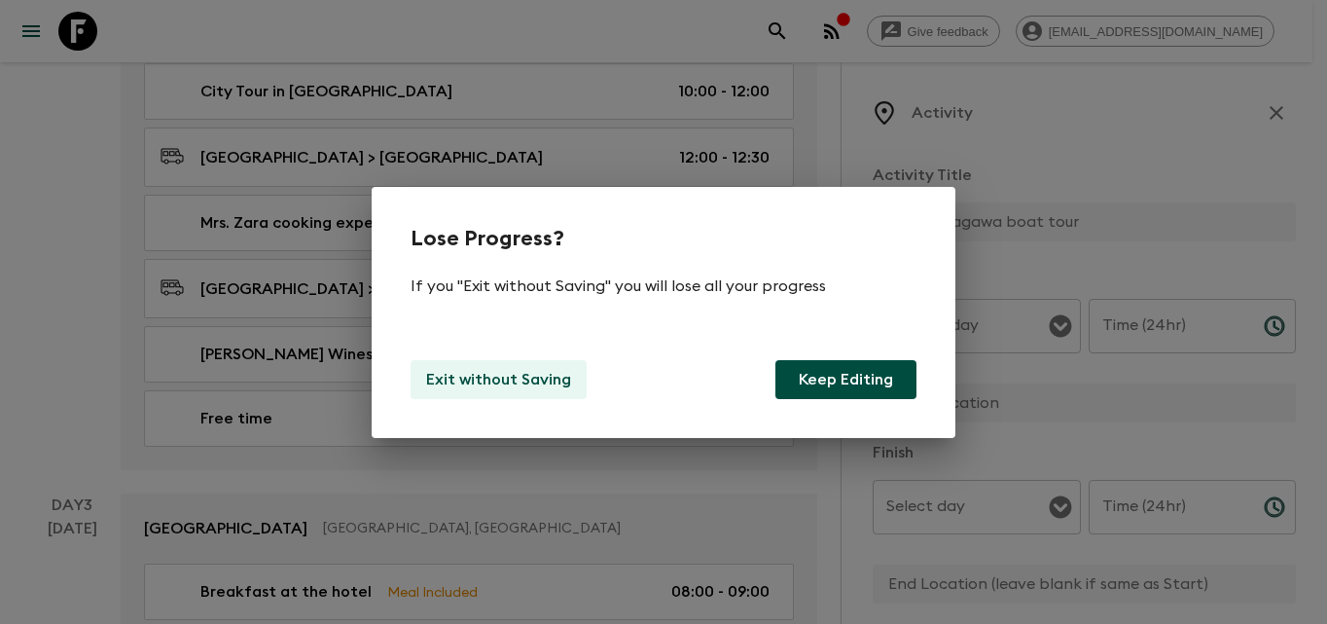
click at [547, 381] on p "Exit without Saving" at bounding box center [498, 379] width 145 height 23
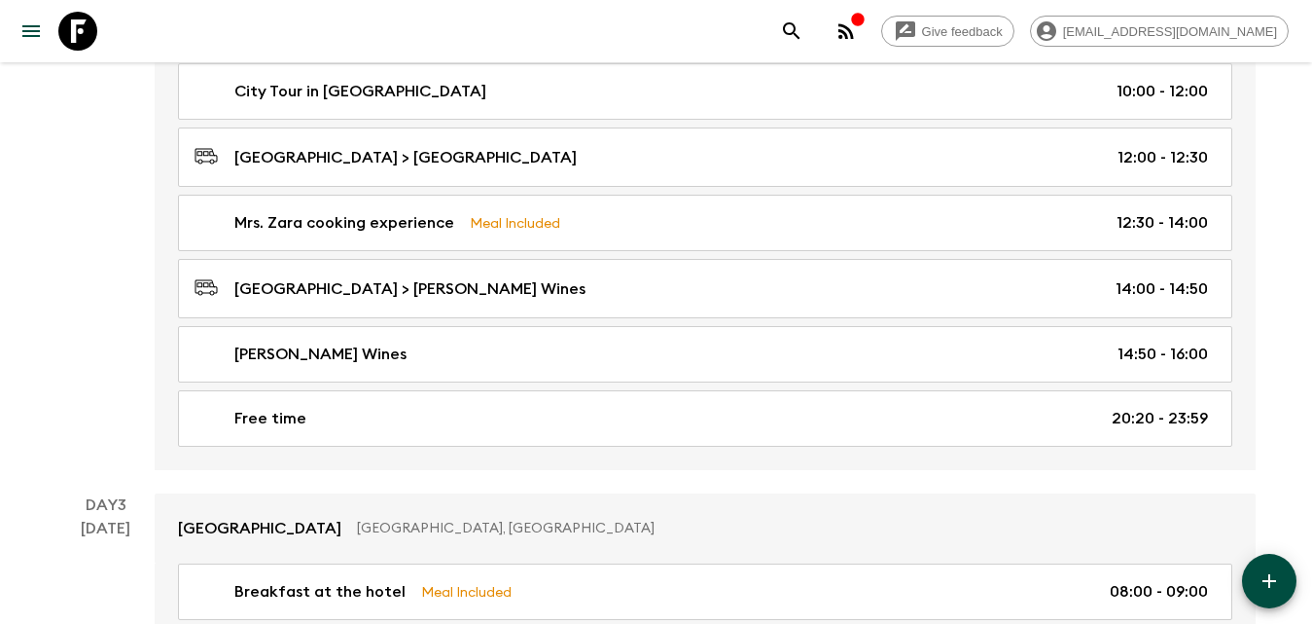
click at [1278, 582] on icon "button" at bounding box center [1269, 580] width 23 height 23
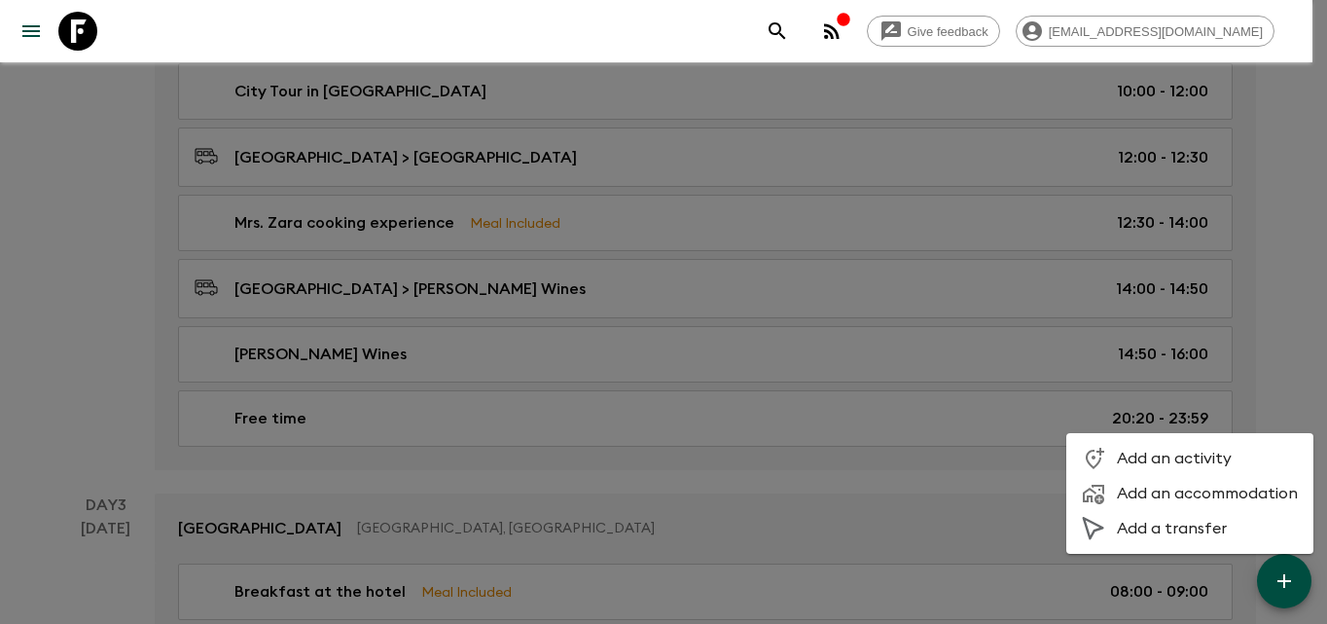
click at [1196, 523] on span "Add a transfer" at bounding box center [1207, 527] width 181 height 19
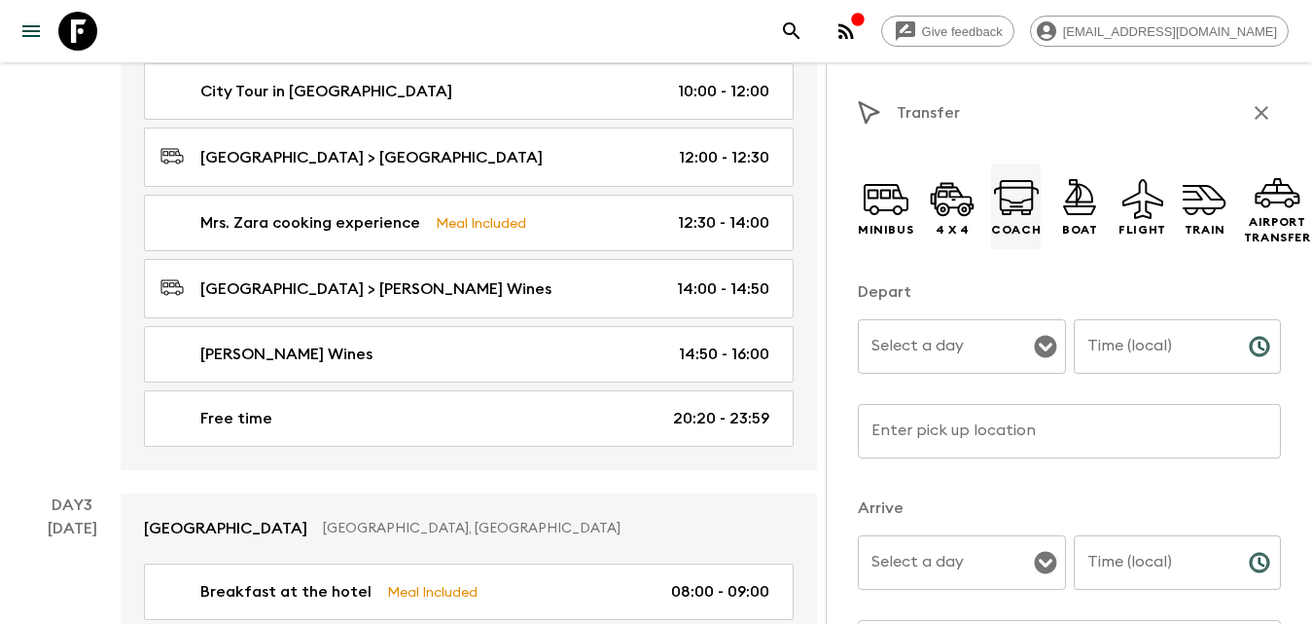
click at [1019, 212] on icon at bounding box center [1016, 198] width 47 height 47
click at [878, 197] on icon at bounding box center [886, 198] width 47 height 47
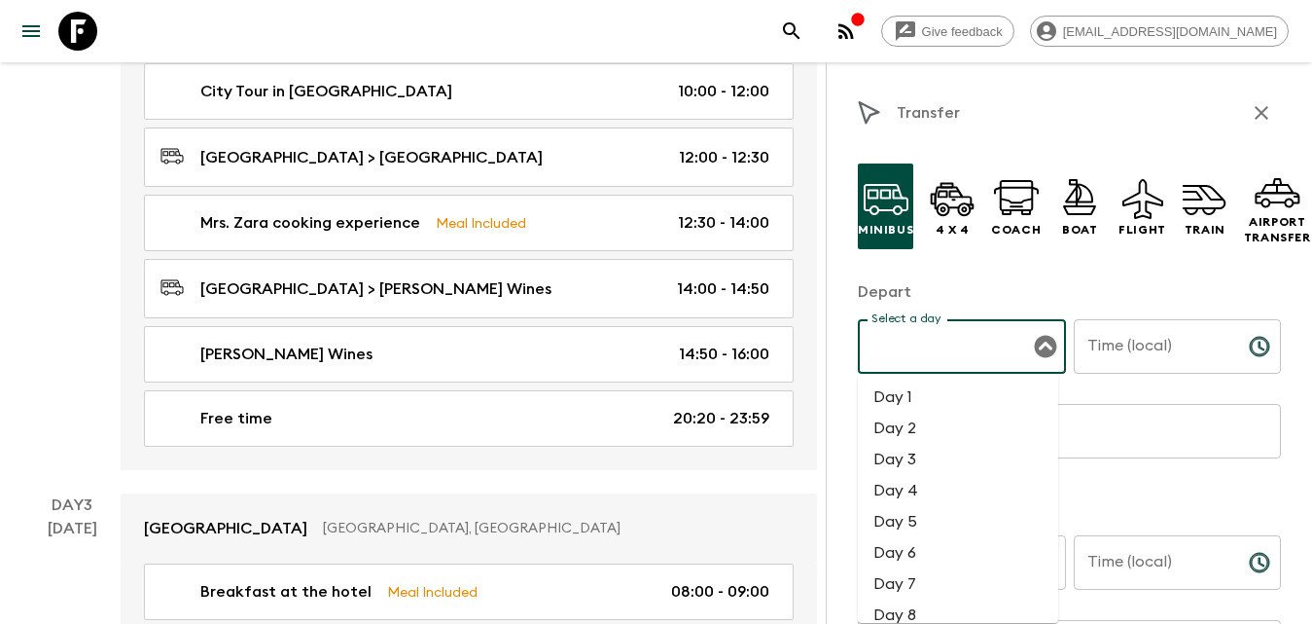
click at [969, 347] on input "Select a day" at bounding box center [947, 346] width 161 height 37
click at [935, 424] on li "Day 2" at bounding box center [958, 427] width 200 height 31
type input "Day 2"
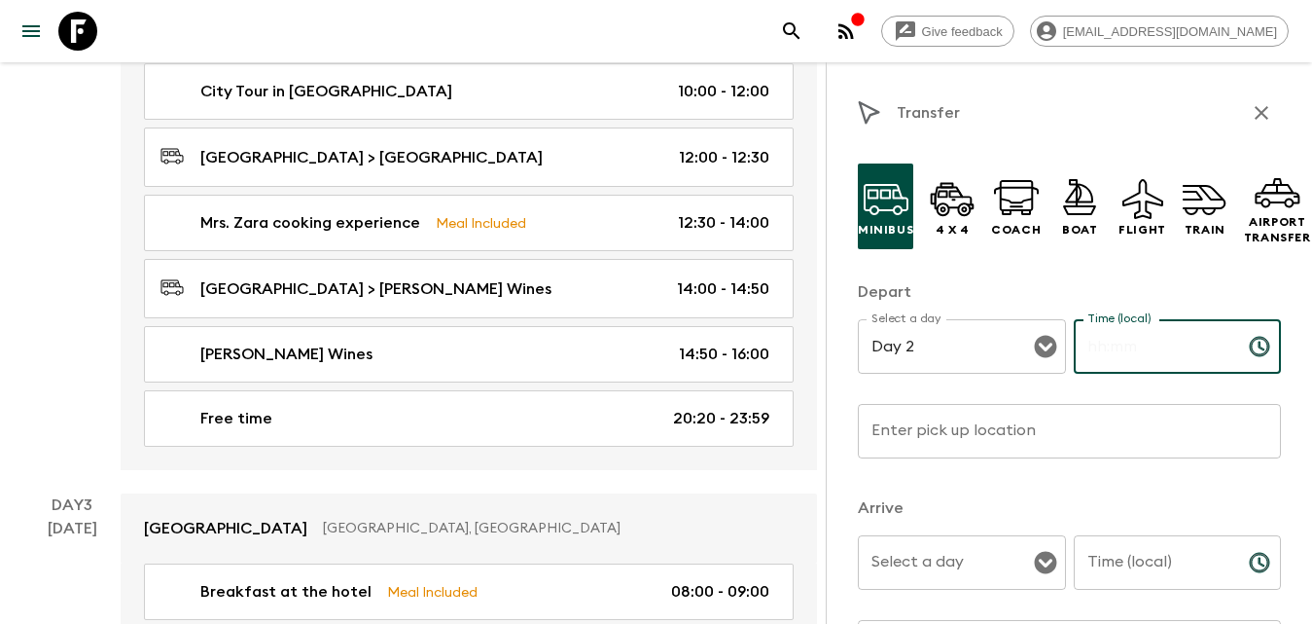
click at [1128, 339] on input "Time (local)" at bounding box center [1154, 346] width 160 height 54
type input "16:00"
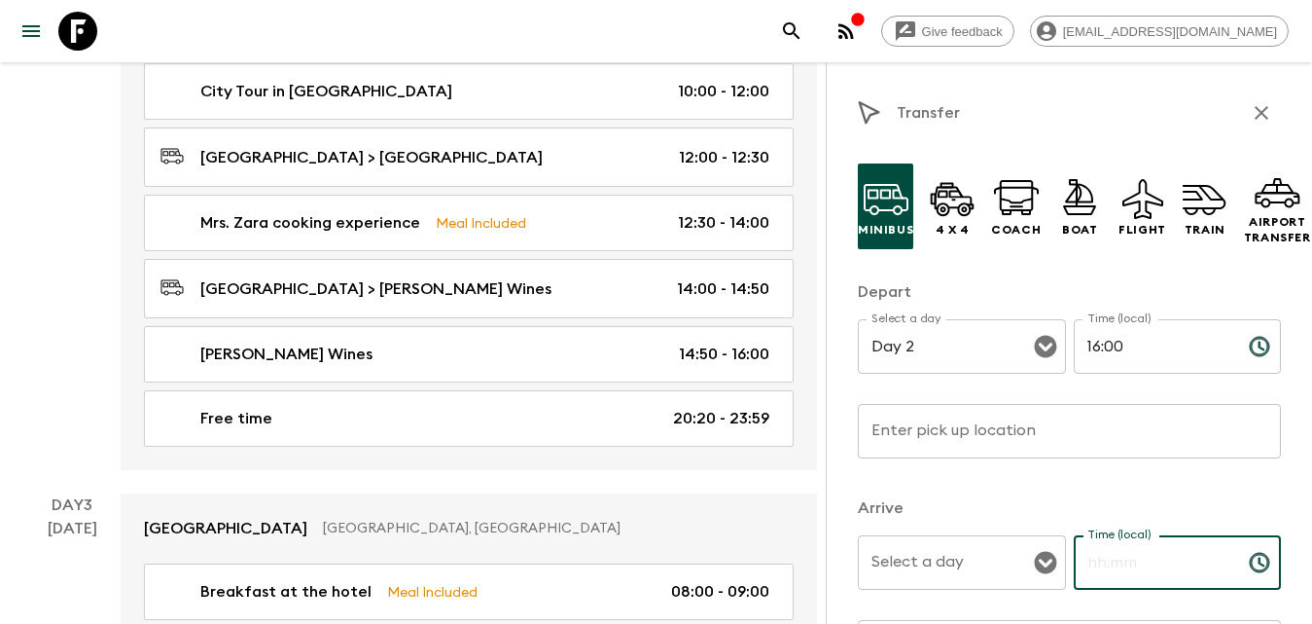
click at [1125, 552] on input "Time (local)" at bounding box center [1154, 562] width 160 height 54
type input "17:15"
click at [1004, 431] on input "Enter pick up location" at bounding box center [1069, 431] width 423 height 54
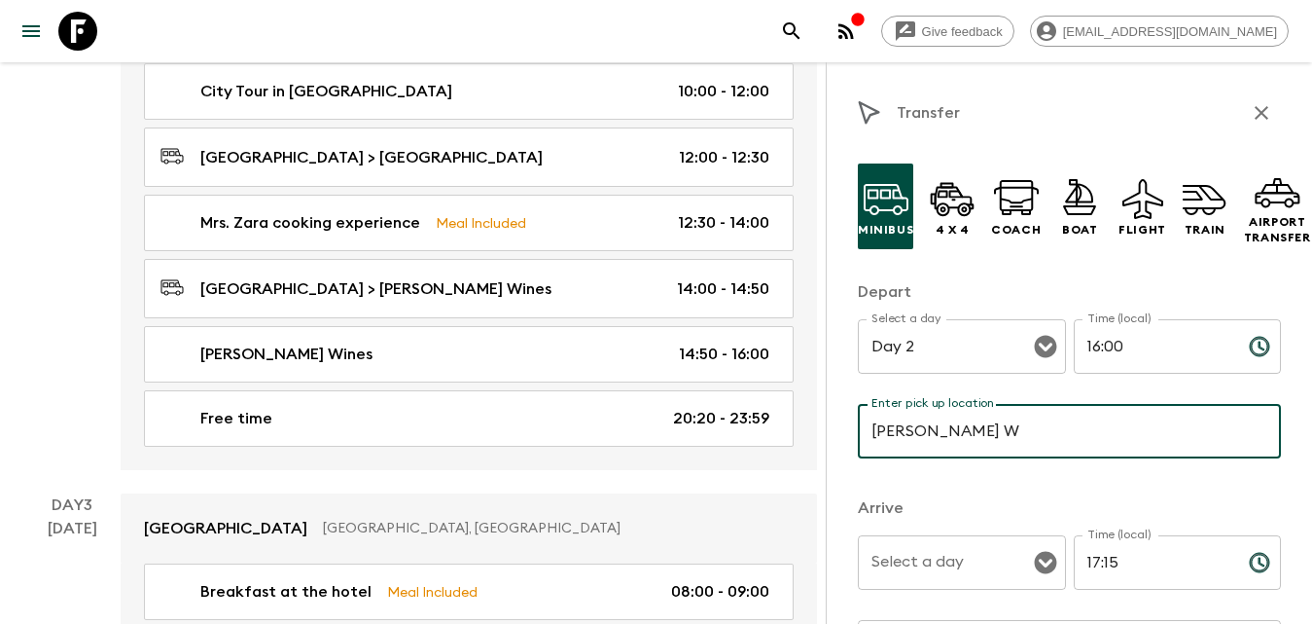
type input "[PERSON_NAME] Wines"
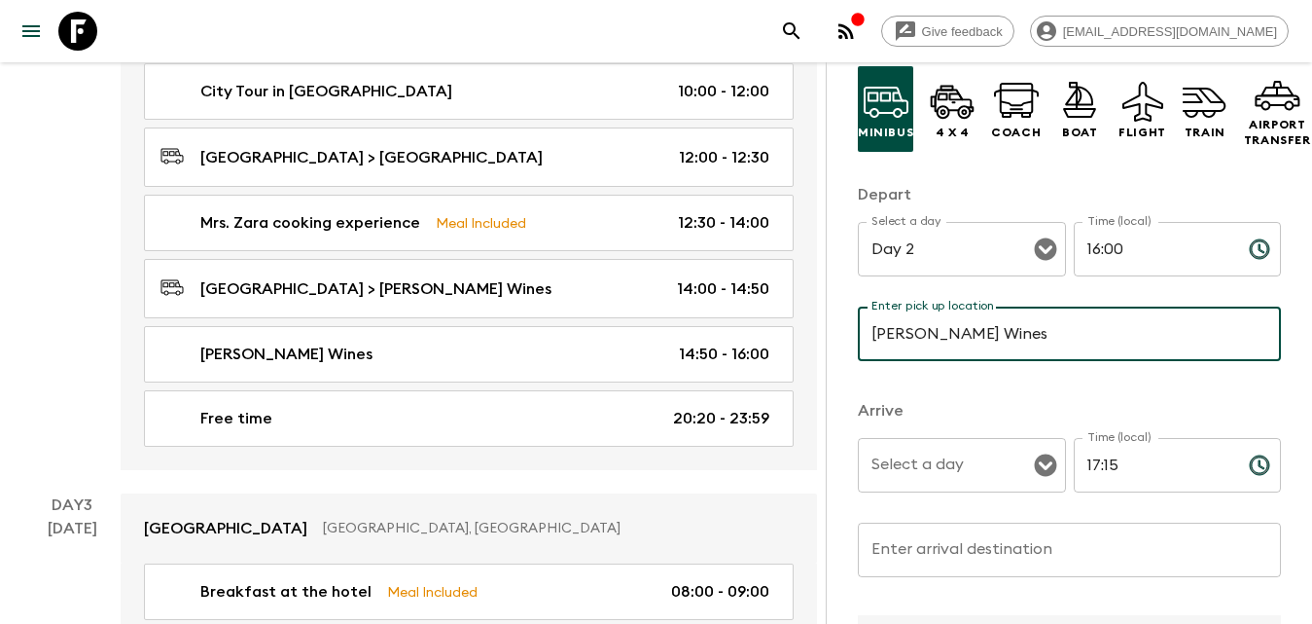
scroll to position [195, 0]
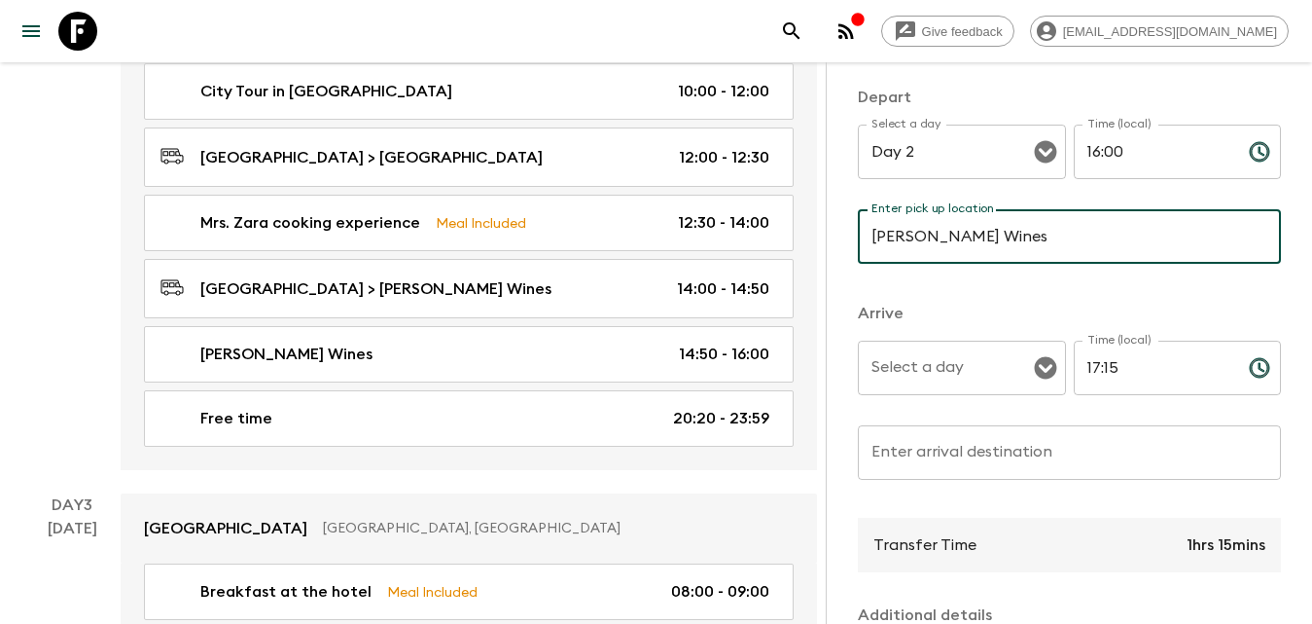
click at [964, 463] on input "Enter arrival destination" at bounding box center [1069, 452] width 423 height 54
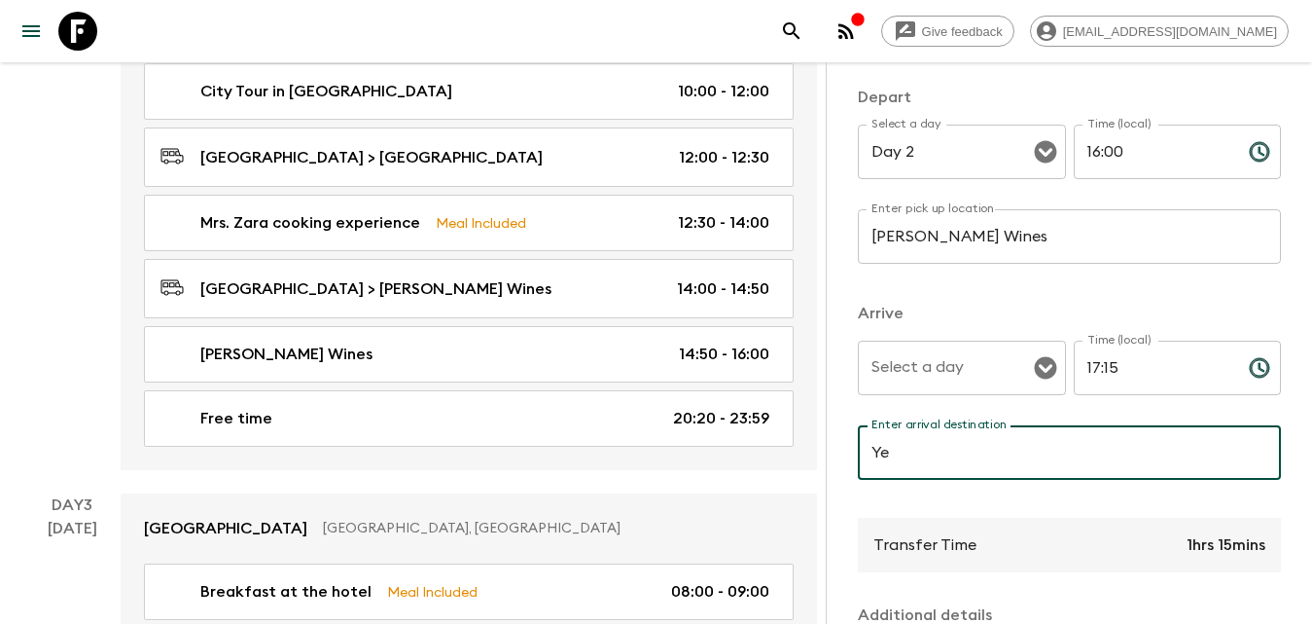
type input "Y"
type input "Hotel or [GEOGRAPHIC_DATA]"
click at [989, 472] on input "Hotel or [GEOGRAPHIC_DATA]" at bounding box center [1069, 452] width 423 height 54
click at [974, 387] on div "Select a day" at bounding box center [962, 367] width 208 height 54
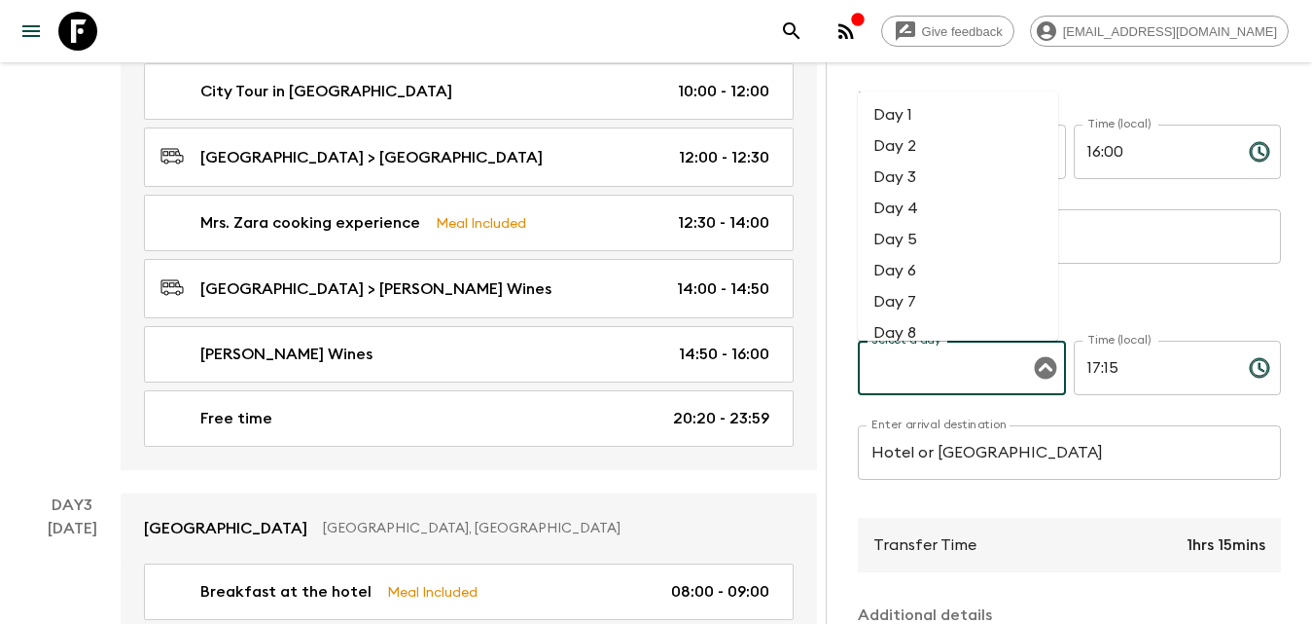
click at [897, 147] on li "Day 2" at bounding box center [958, 145] width 200 height 31
type input "Day 2"
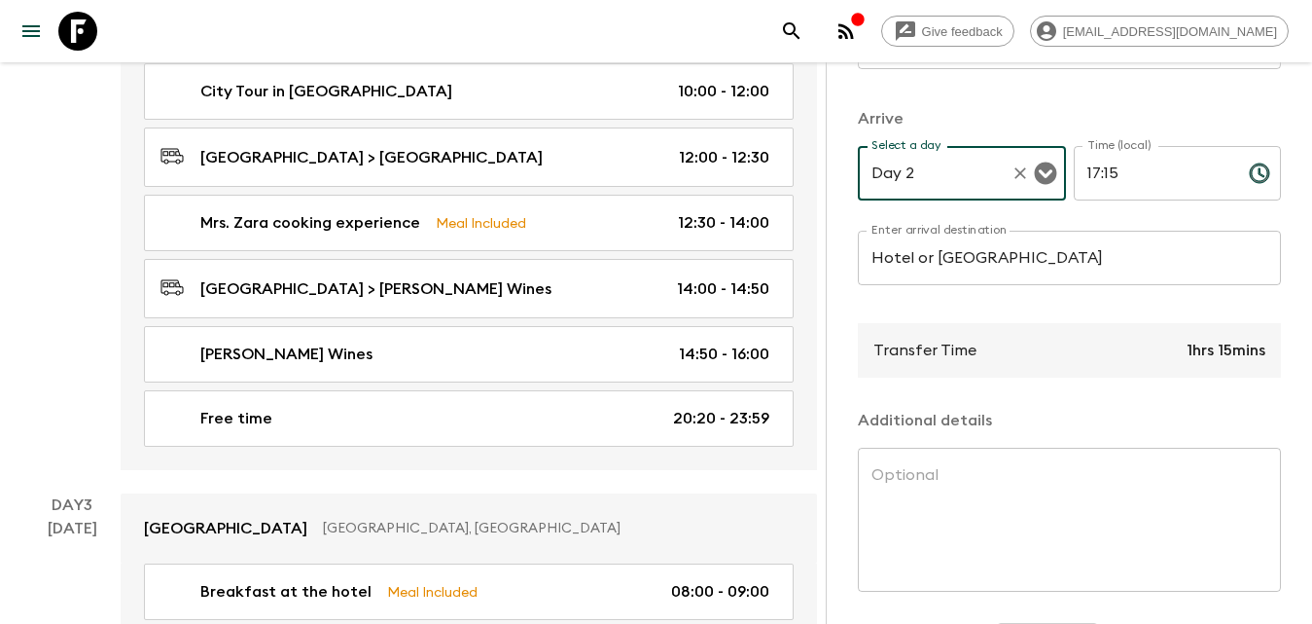
scroll to position [467, 0]
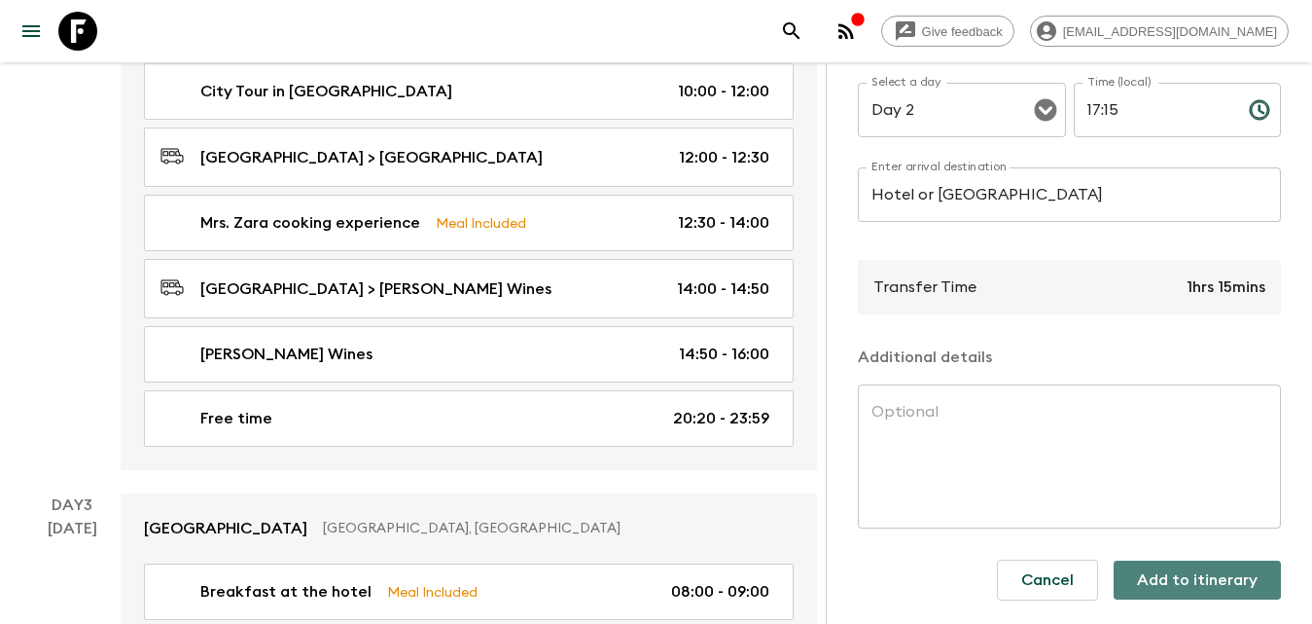
click at [1180, 581] on button "Add to itinerary" at bounding box center [1197, 579] width 167 height 39
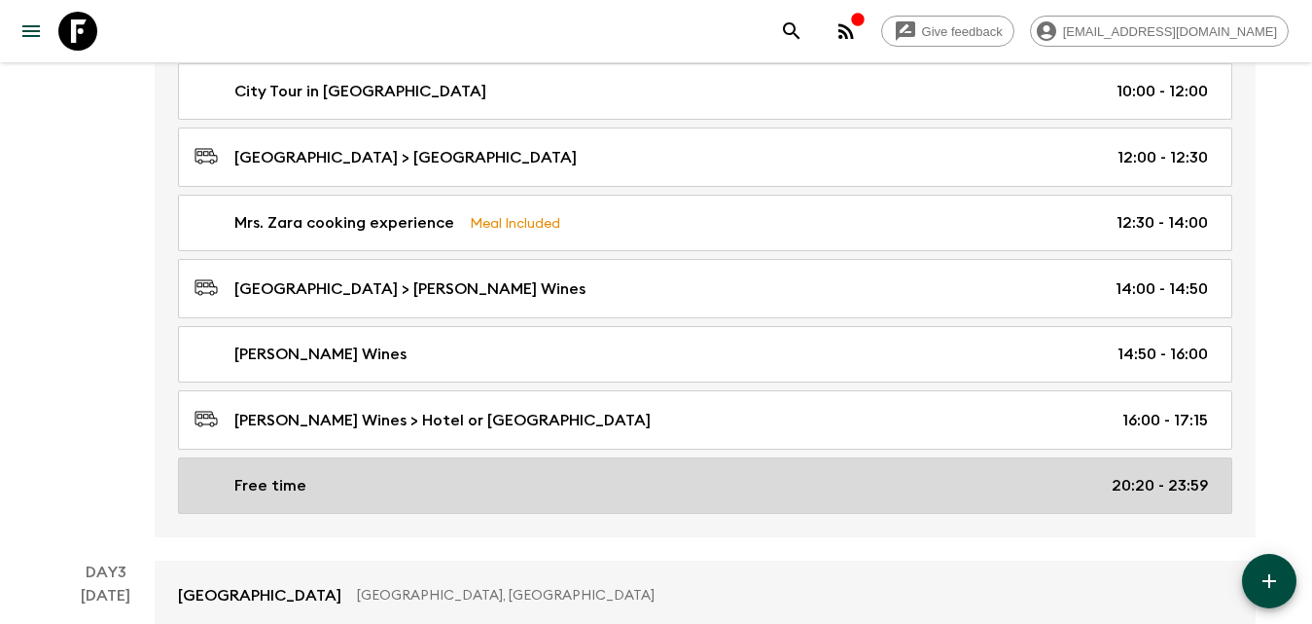
click at [603, 477] on div "Free time 20:20 - 23:59" at bounding box center [702, 485] width 1014 height 23
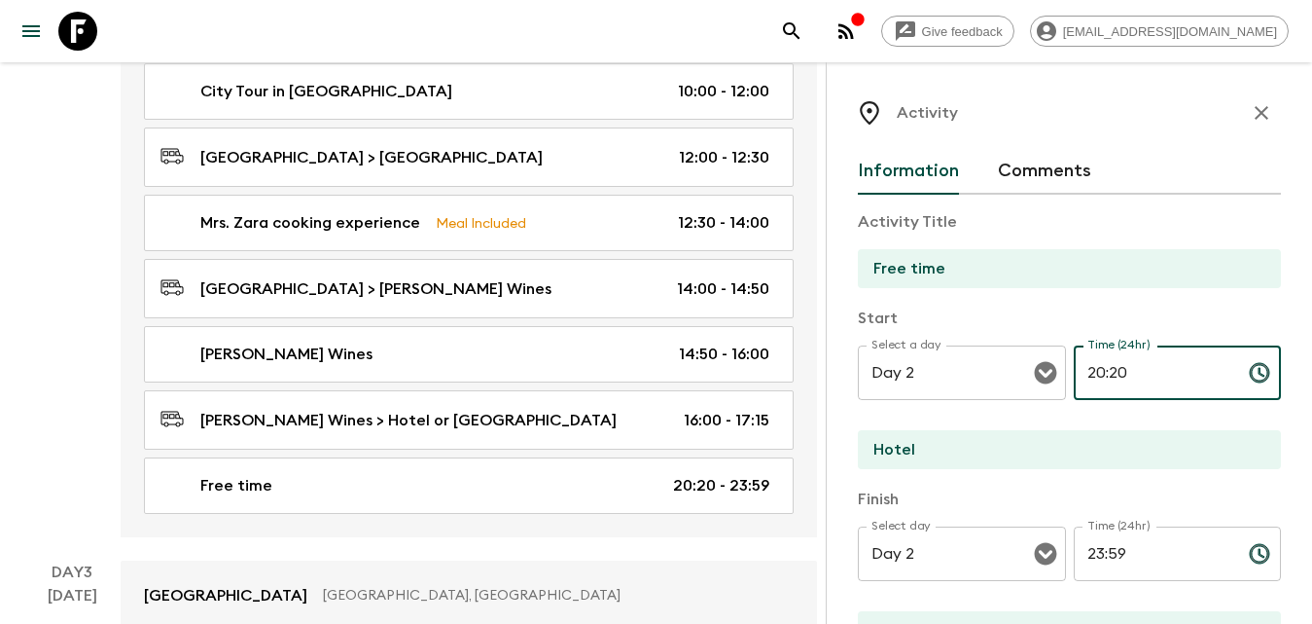
drag, startPoint x: 1128, startPoint y: 387, endPoint x: 1074, endPoint y: 385, distance: 54.5
click at [1074, 385] on input "20:20" at bounding box center [1154, 372] width 160 height 54
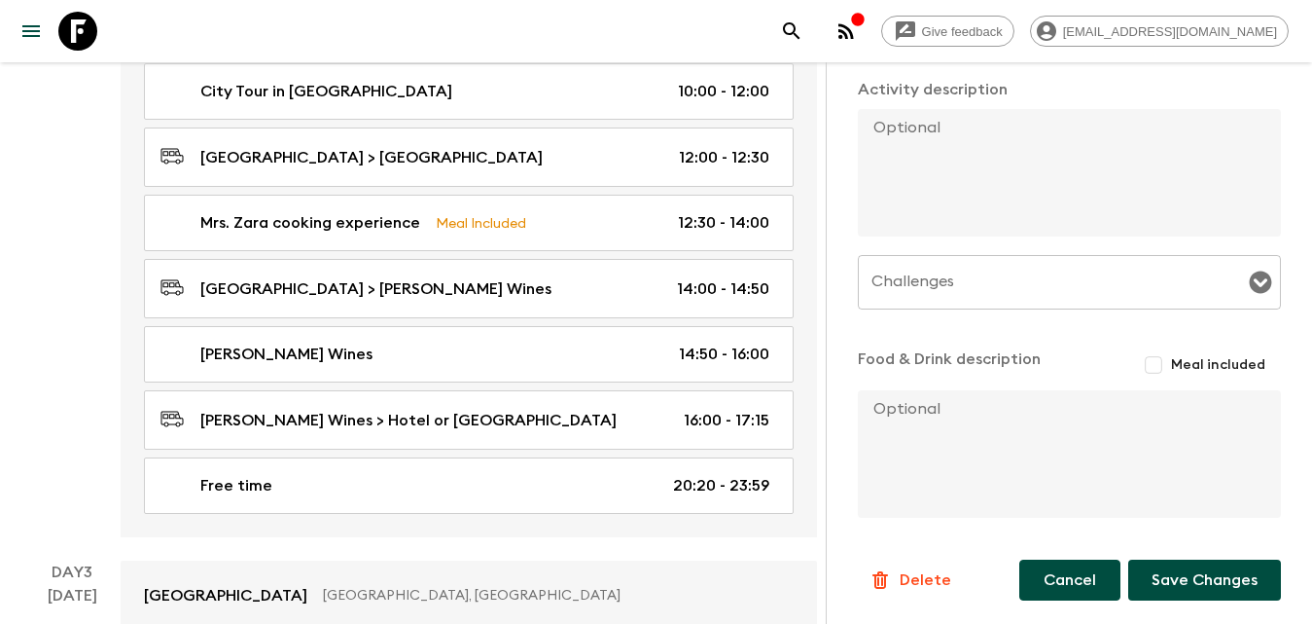
scroll to position [1167, 0]
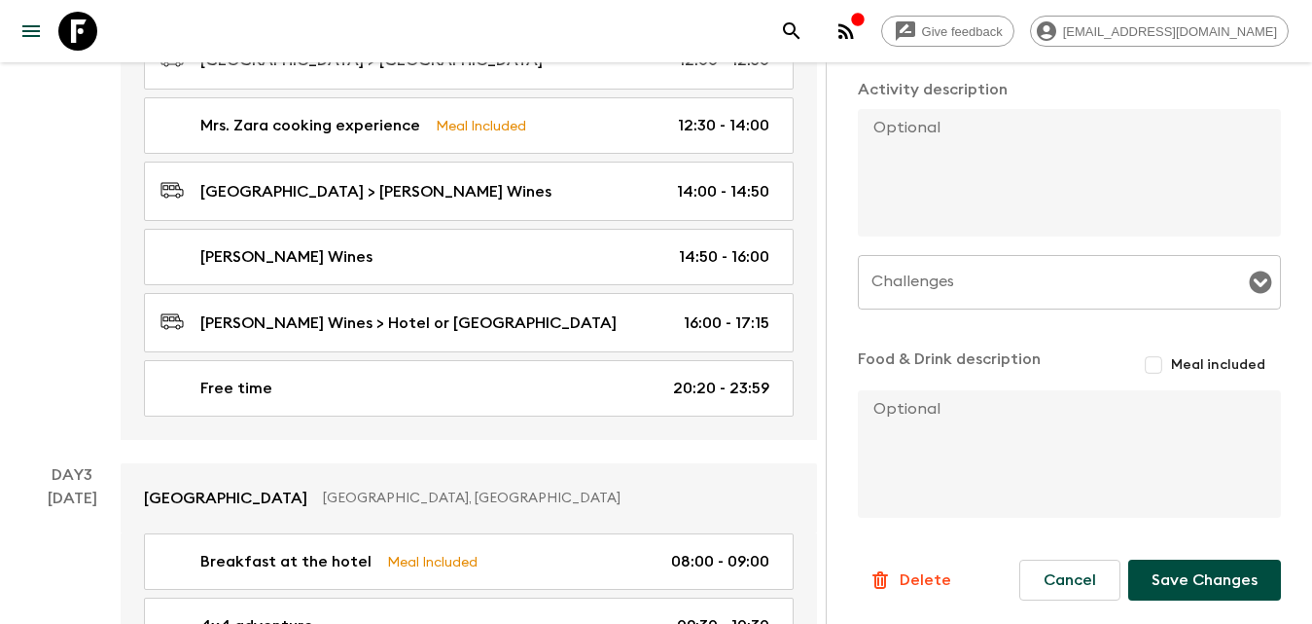
type input "17:15"
click at [1229, 588] on button "Save Changes" at bounding box center [1204, 579] width 153 height 41
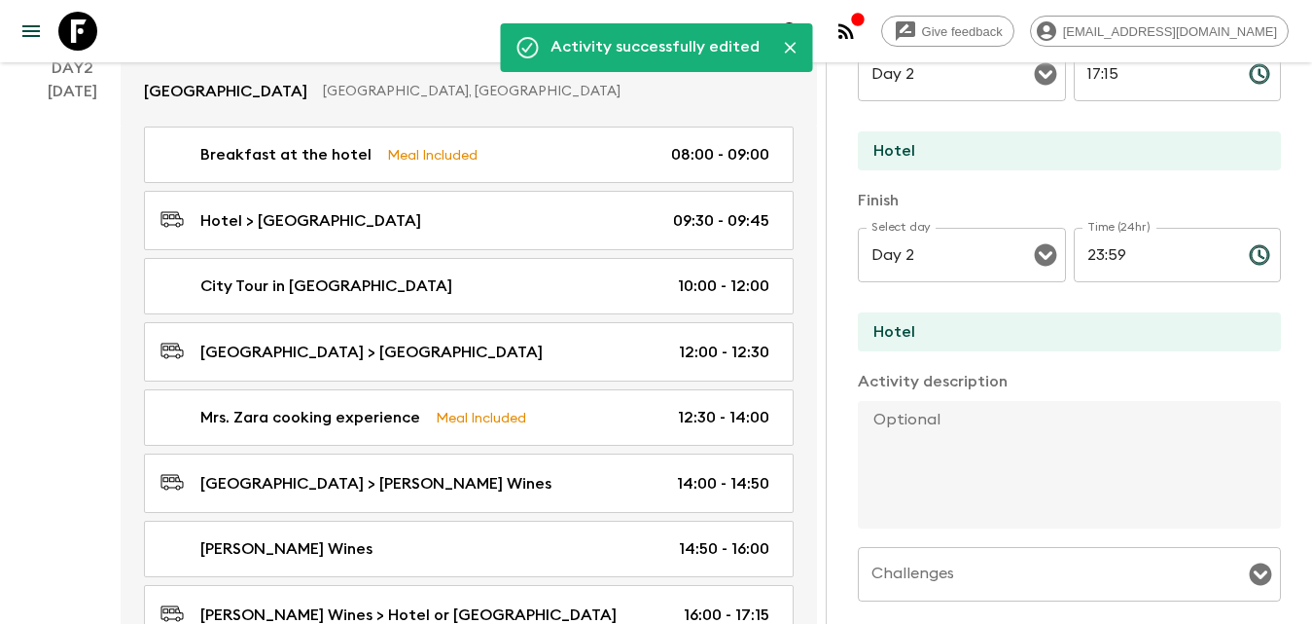
scroll to position [0, 0]
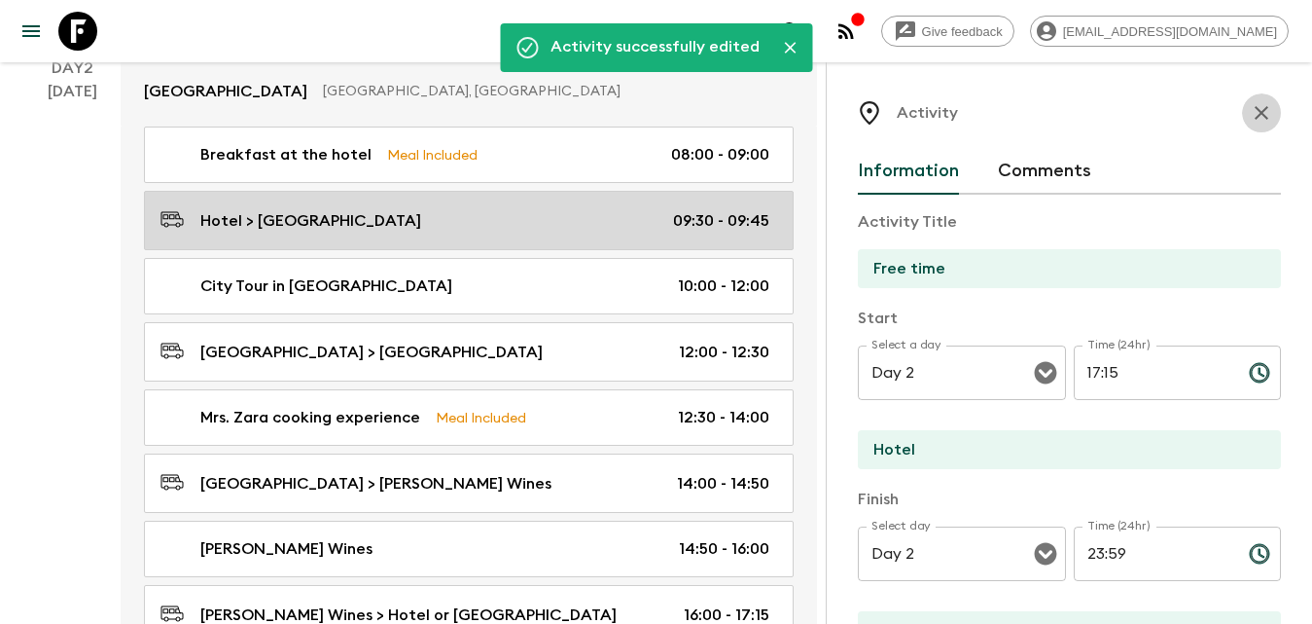
drag, startPoint x: 1247, startPoint y: 114, endPoint x: 1103, endPoint y: 225, distance: 181.7
click at [1250, 110] on icon "button" at bounding box center [1261, 112] width 23 height 23
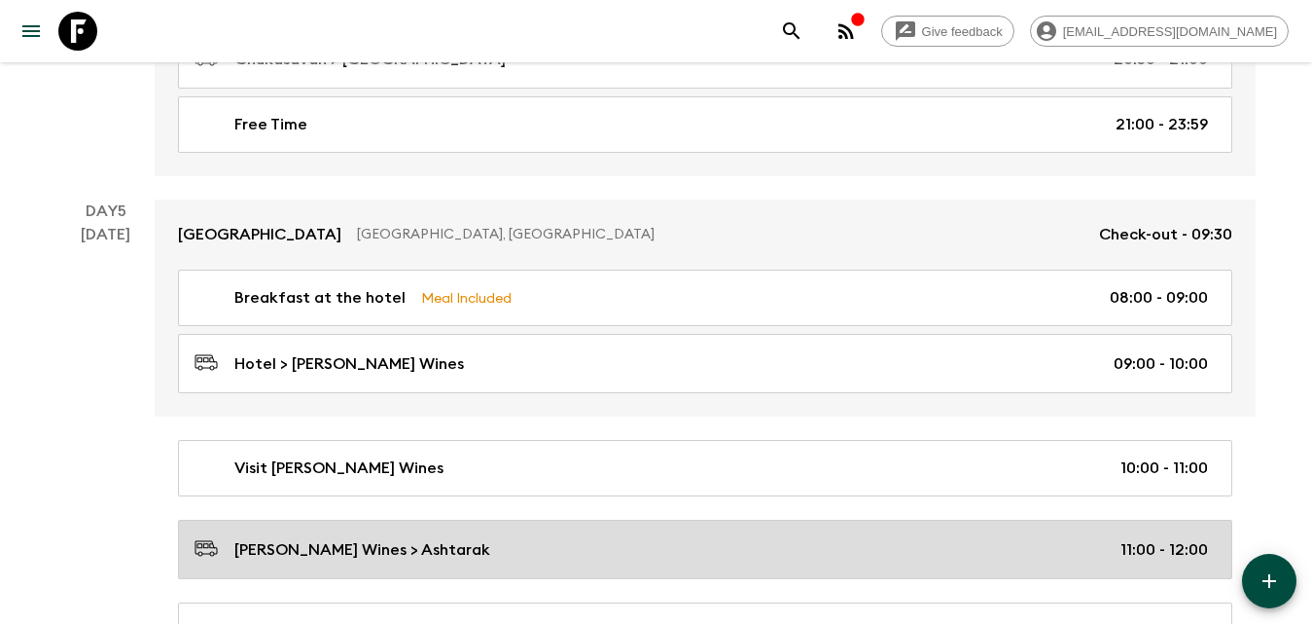
scroll to position [3405, 0]
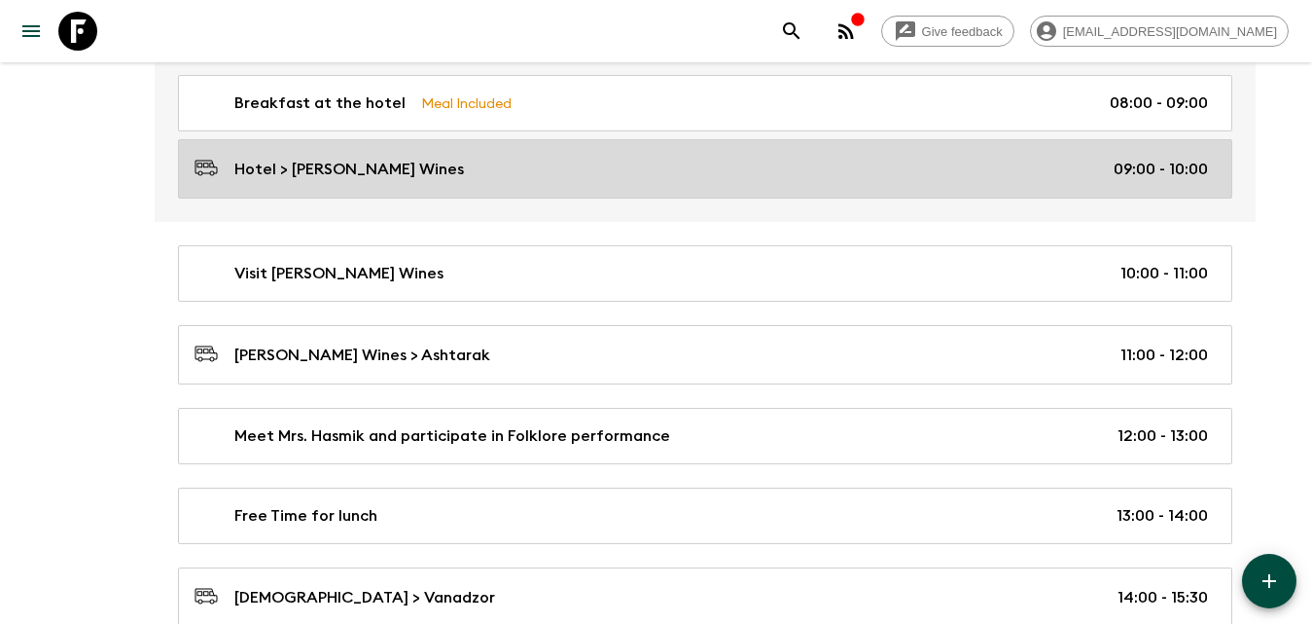
click at [406, 172] on div "Hotel > [PERSON_NAME] Wines 09:00 - 10:00" at bounding box center [702, 169] width 1014 height 26
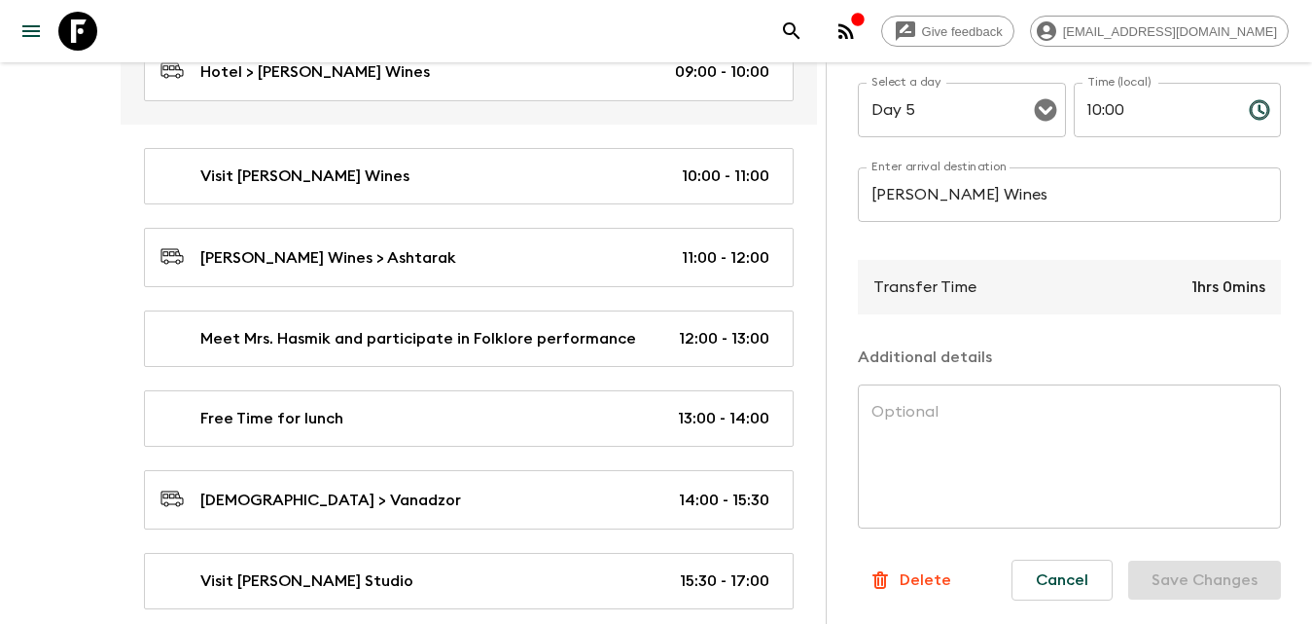
scroll to position [3794, 0]
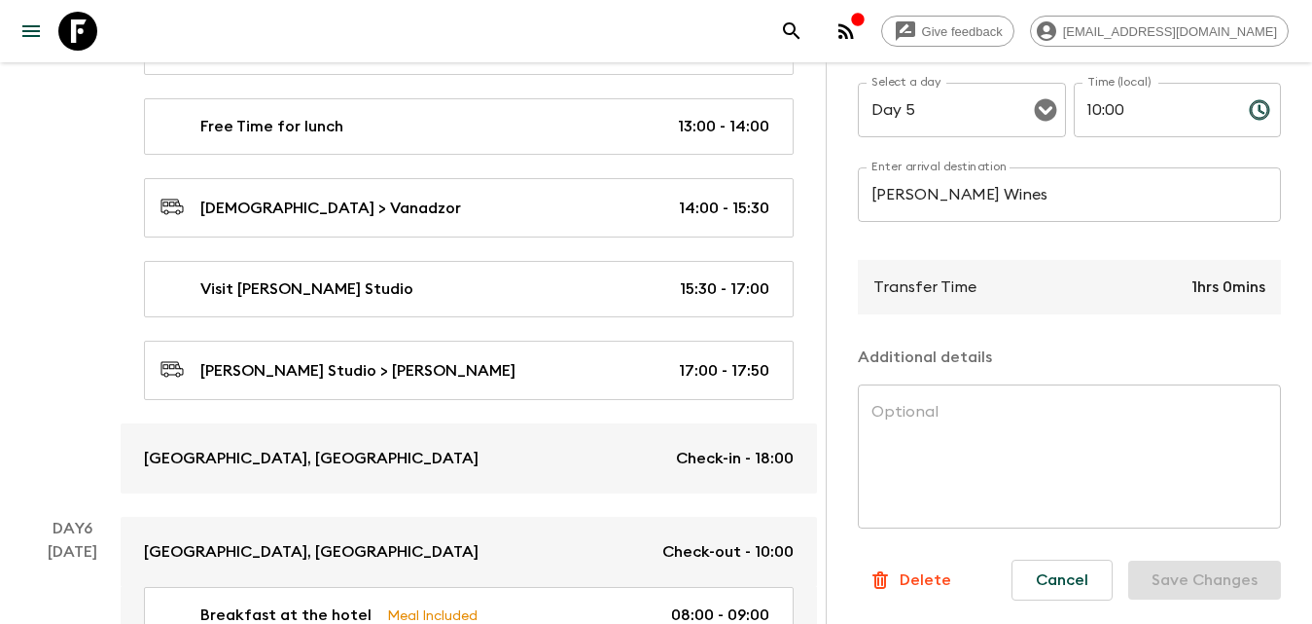
click at [903, 573] on p "Delete" at bounding box center [926, 579] width 52 height 23
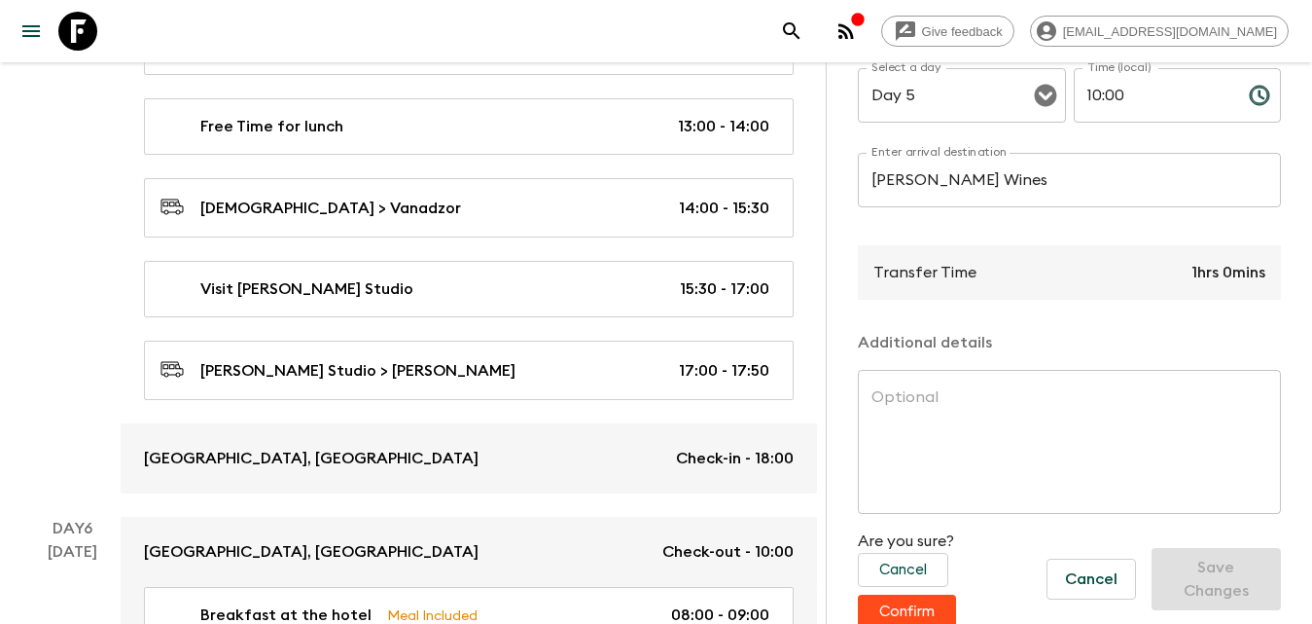
click at [911, 616] on button "Confirm" at bounding box center [907, 611] width 98 height 34
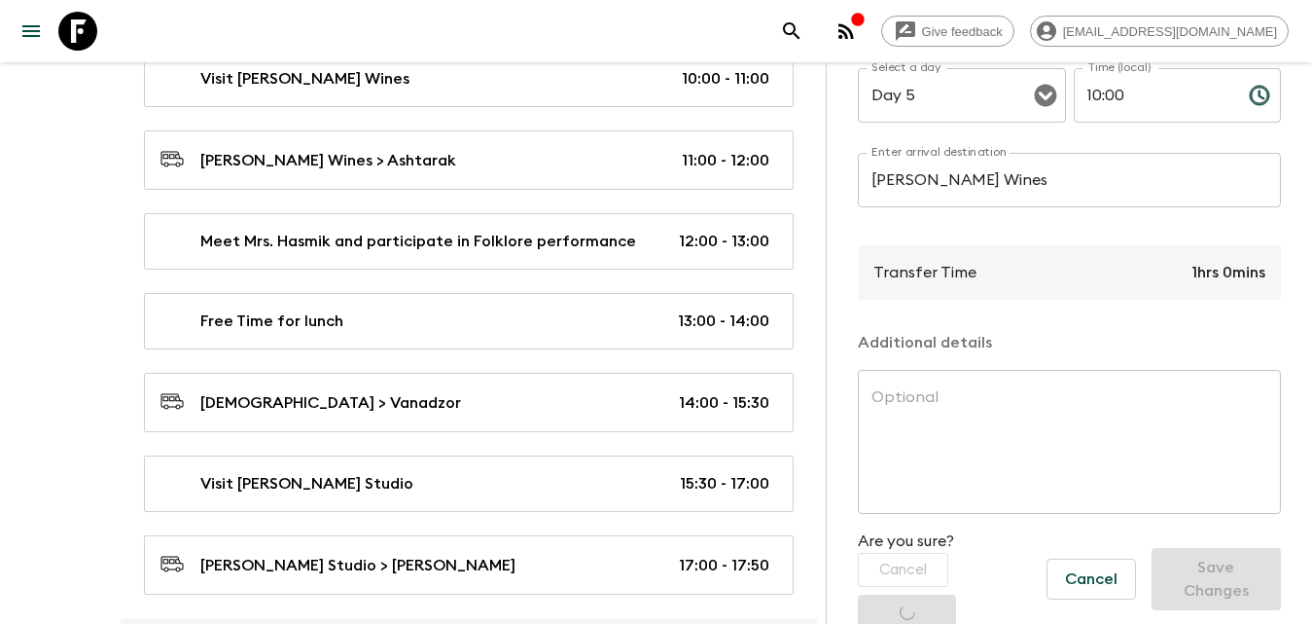
scroll to position [3405, 0]
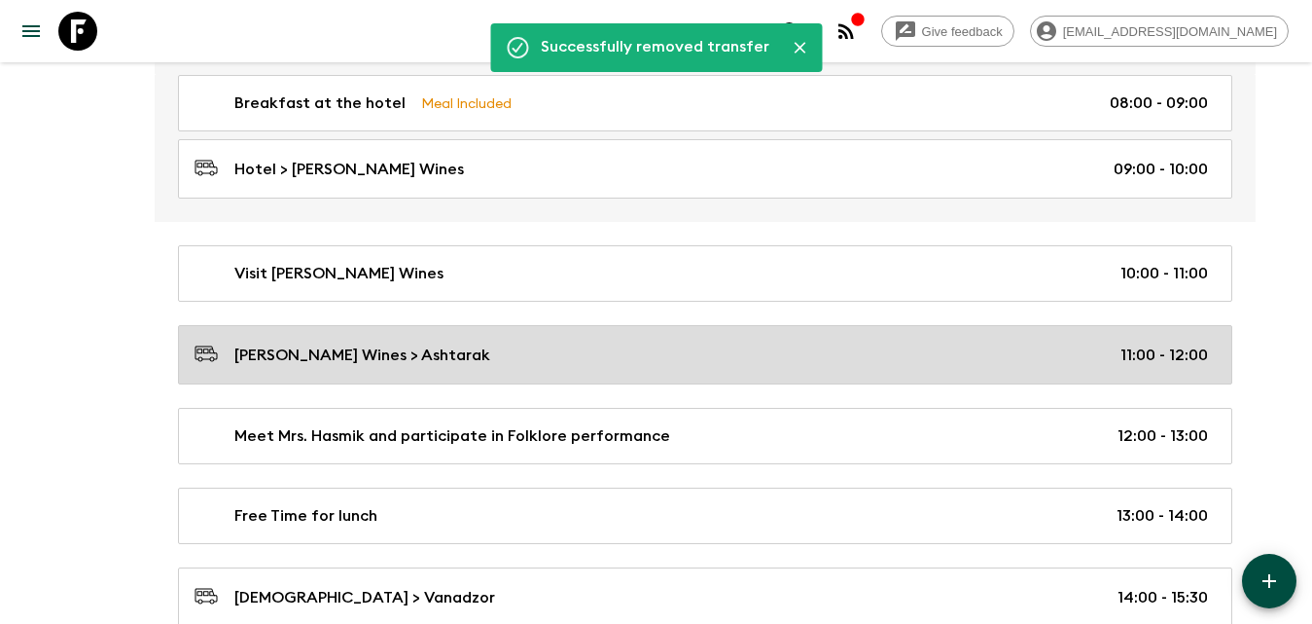
scroll to position [3210, 0]
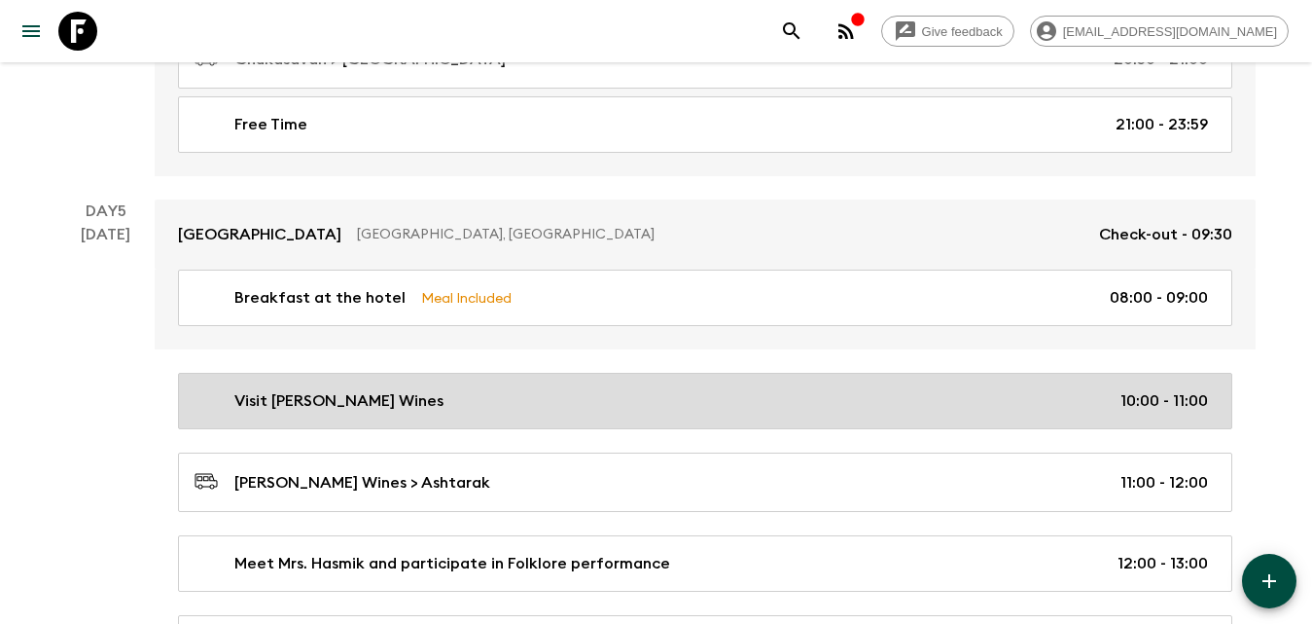
click at [391, 395] on div "Visit [PERSON_NAME] Wines 10:00 - 11:00" at bounding box center [702, 400] width 1014 height 23
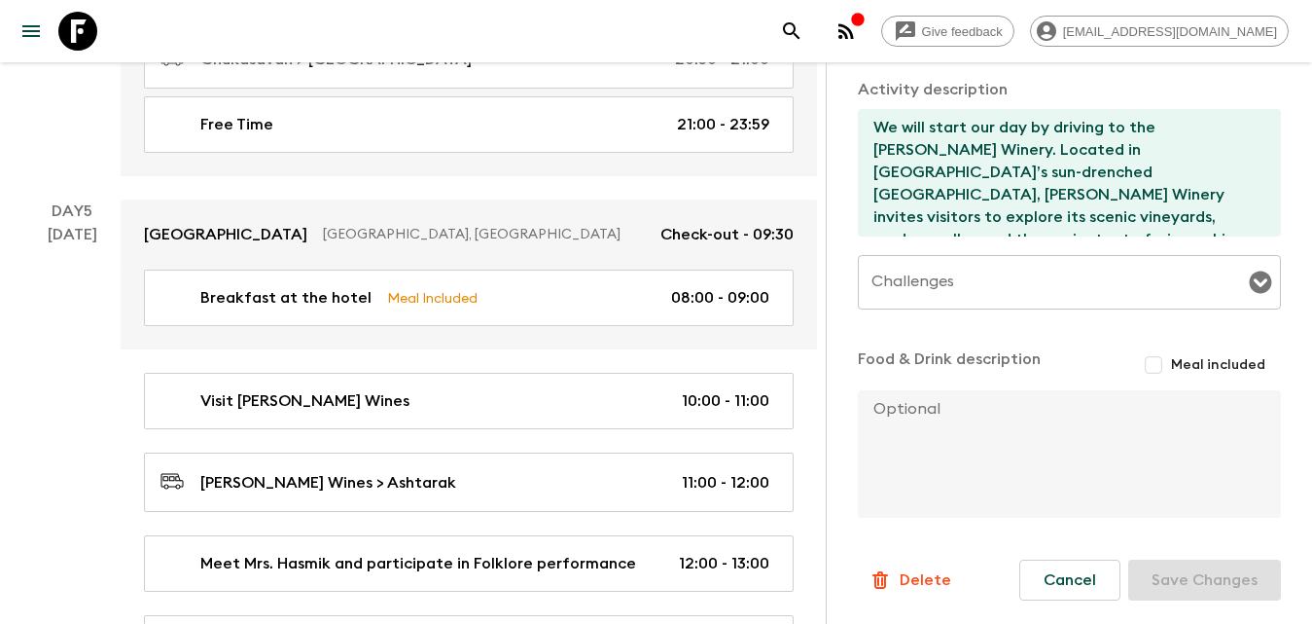
scroll to position [3502, 0]
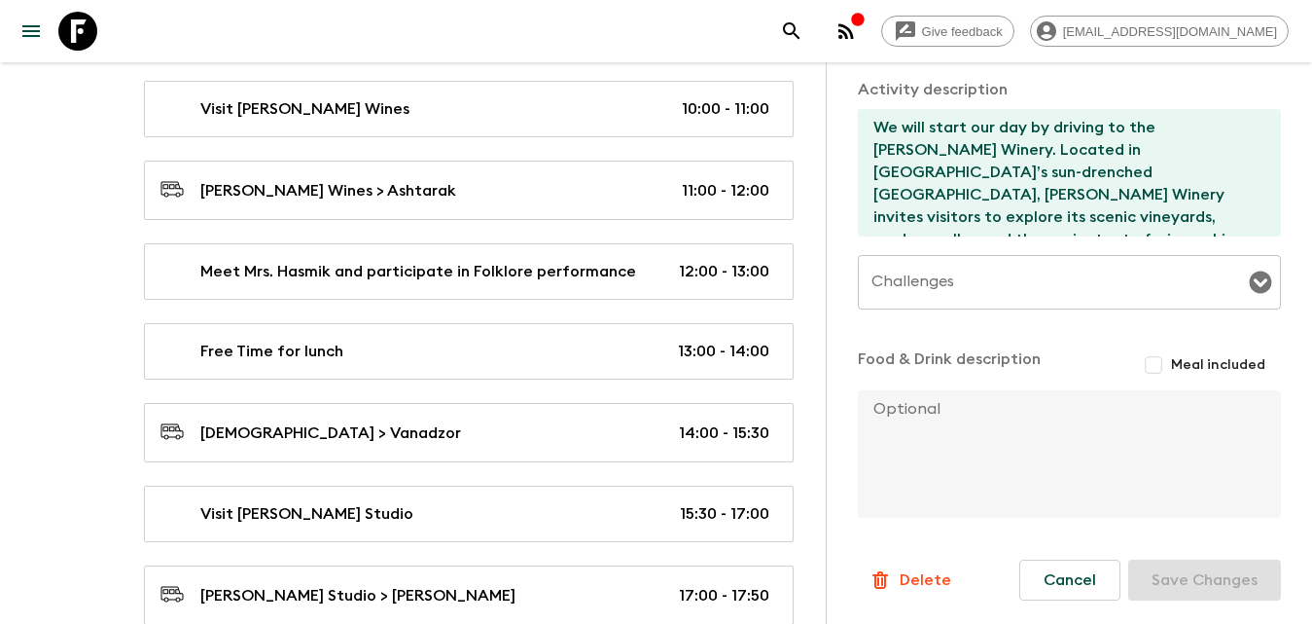
click at [925, 576] on p "Delete" at bounding box center [926, 579] width 52 height 23
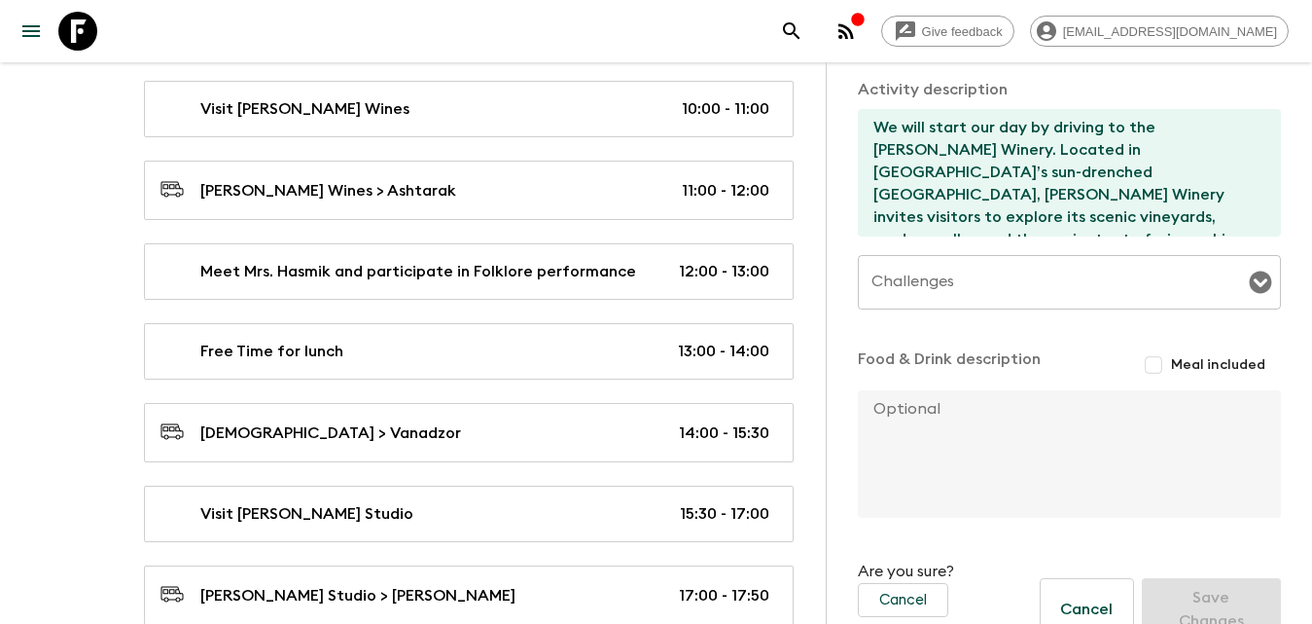
scroll to position [649, 0]
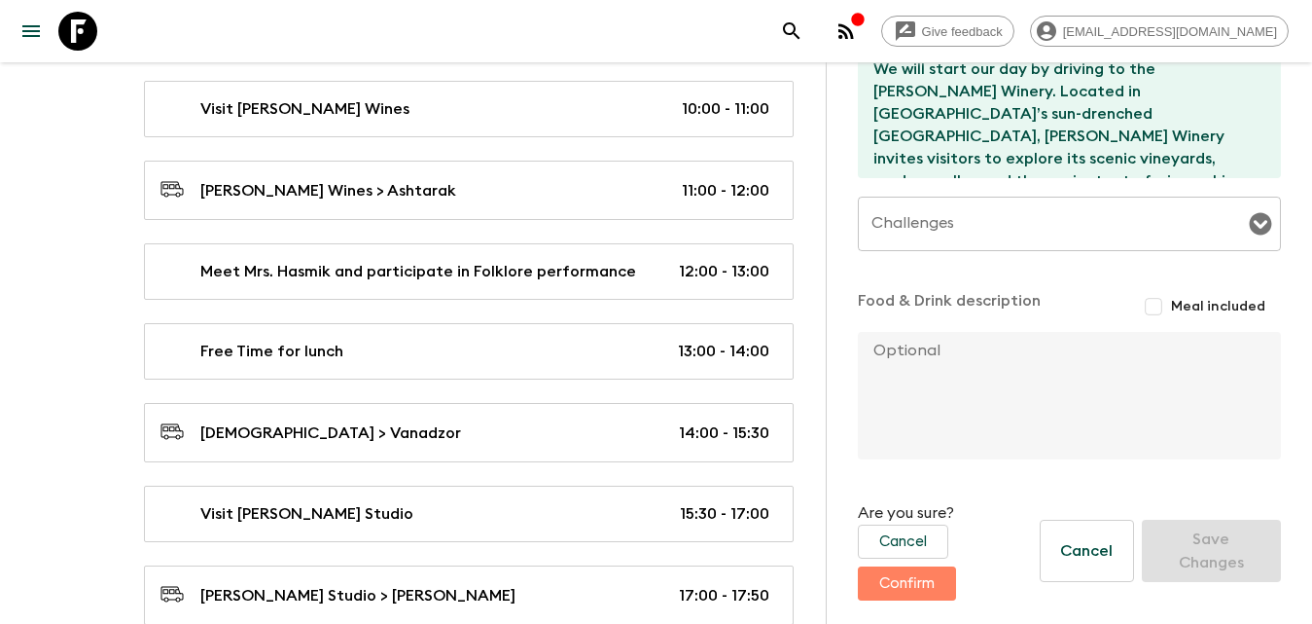
click at [922, 575] on button "Confirm" at bounding box center [907, 583] width 98 height 34
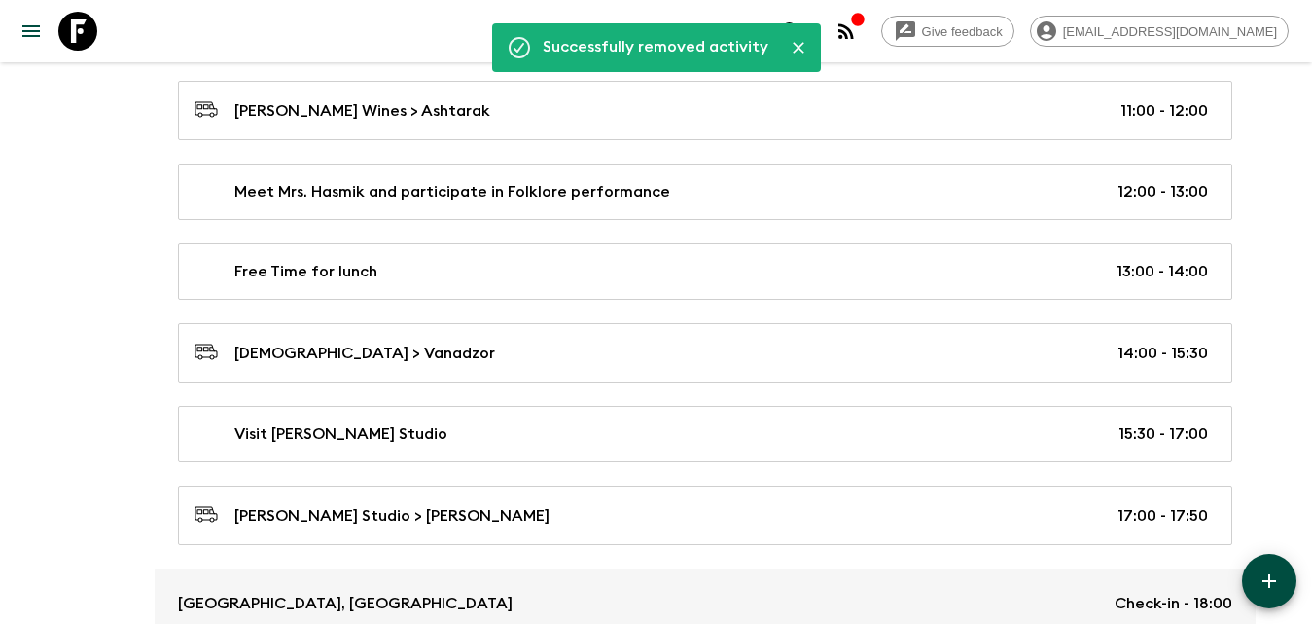
click at [111, 297] on div "30 Apr" at bounding box center [106, 284] width 50 height 707
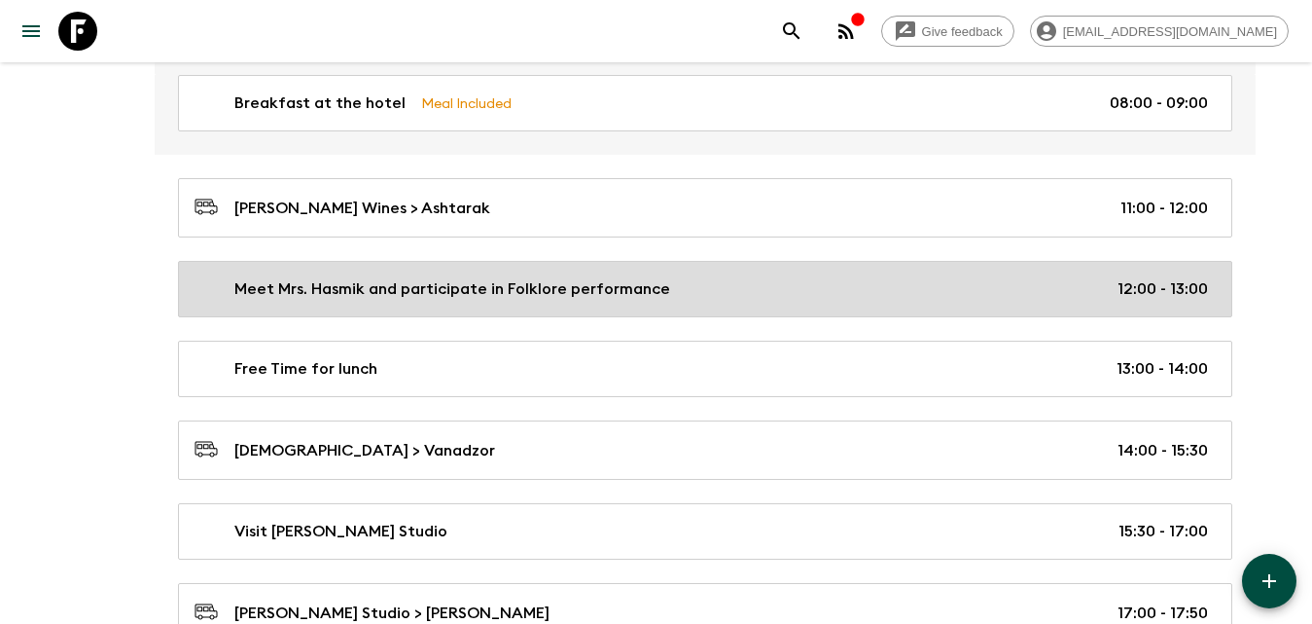
scroll to position [3307, 0]
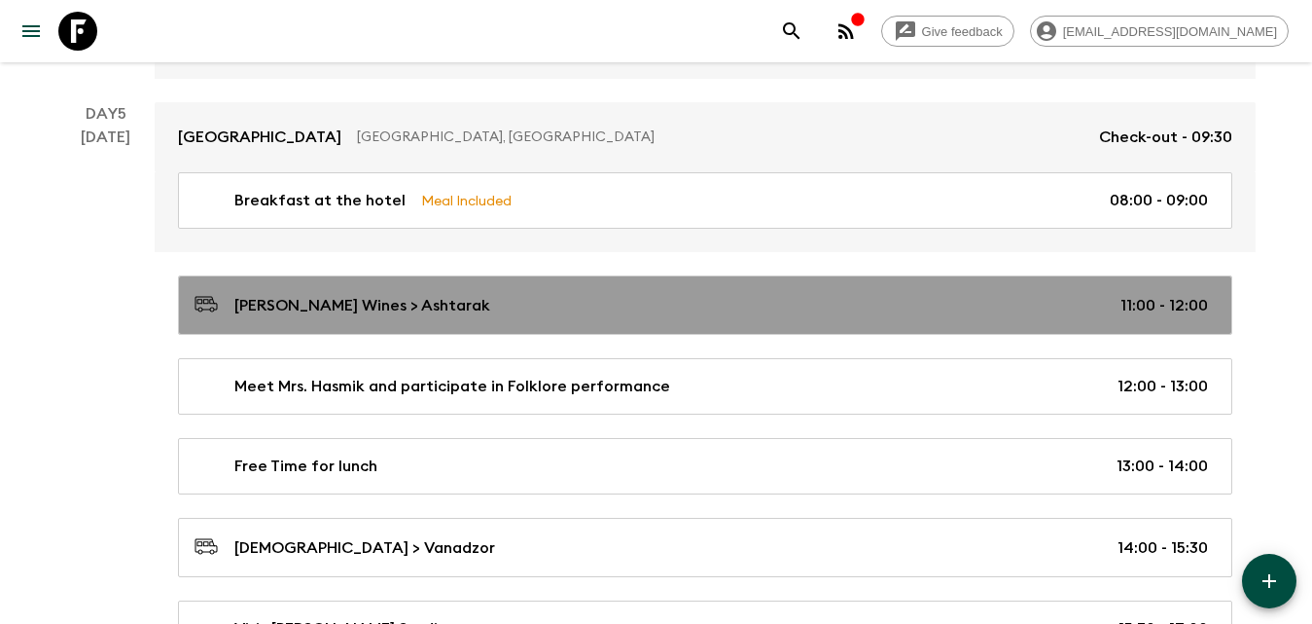
click at [273, 306] on p "[PERSON_NAME] Wines > Ashtarak" at bounding box center [362, 305] width 256 height 23
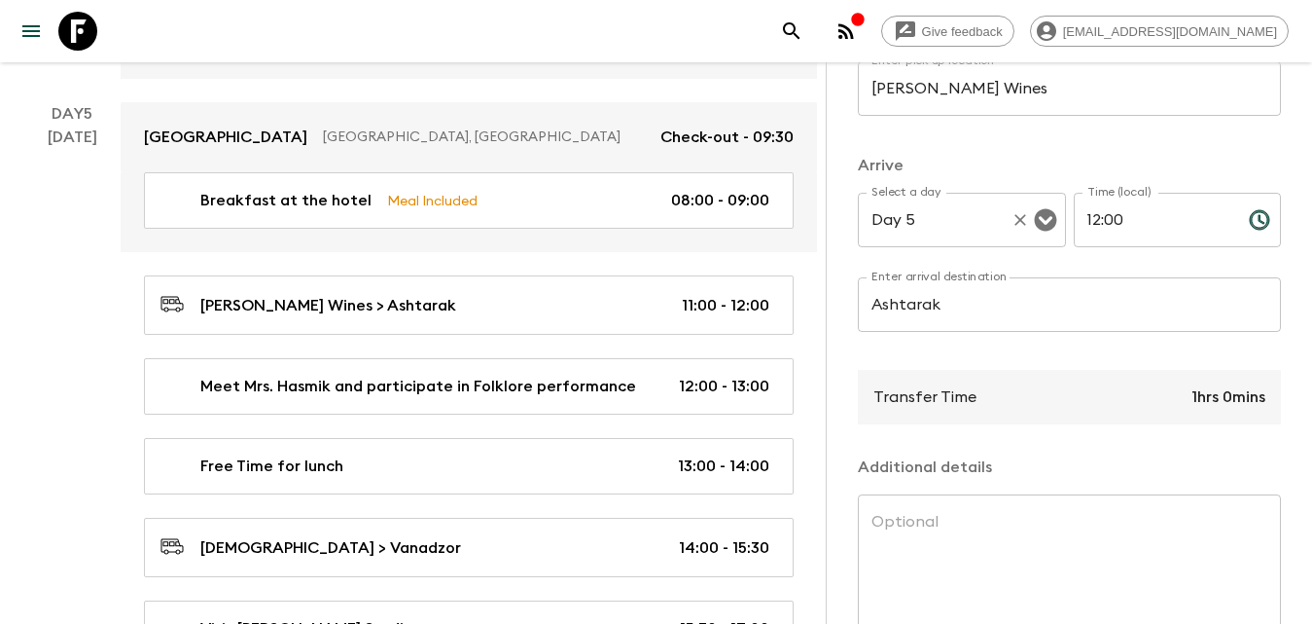
scroll to position [195, 0]
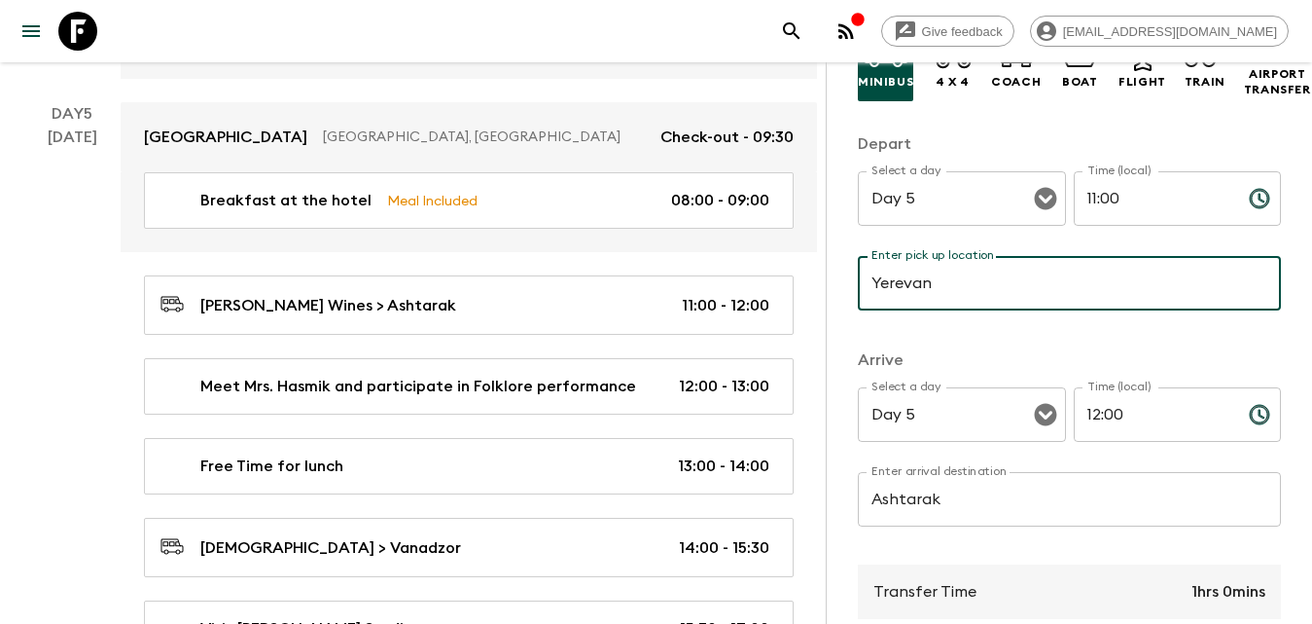
type input "Yerevan"
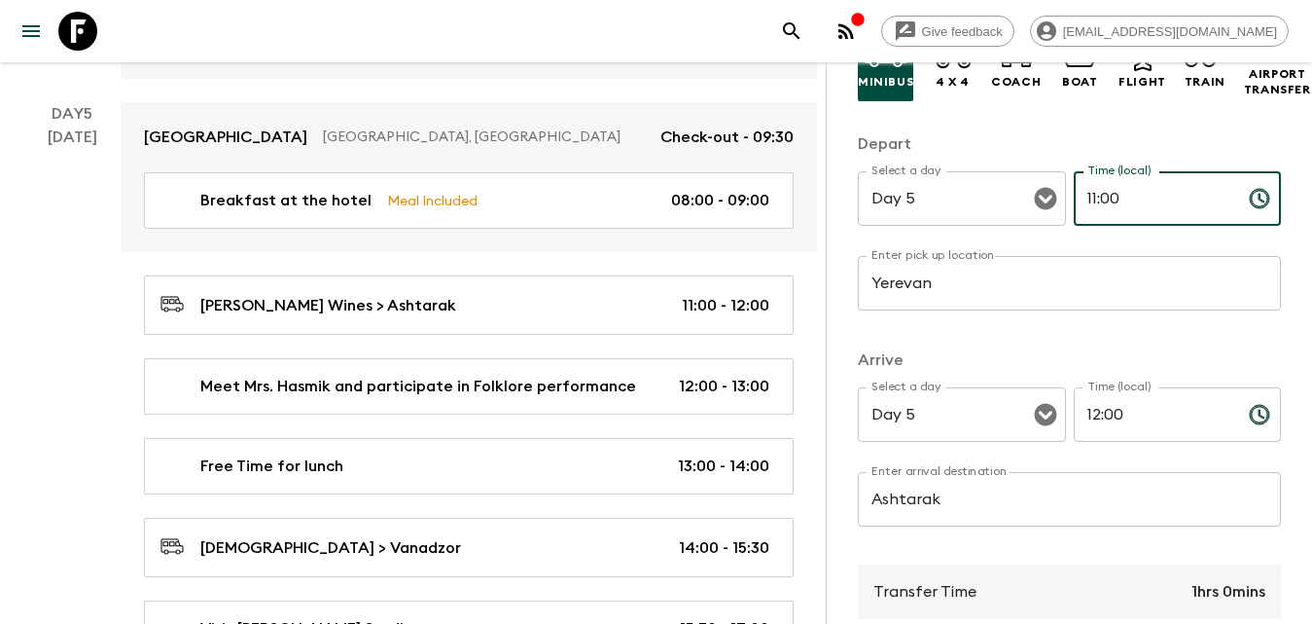
drag, startPoint x: 1090, startPoint y: 206, endPoint x: 1069, endPoint y: 206, distance: 21.4
click at [1074, 206] on input "11:00" at bounding box center [1154, 198] width 160 height 54
type input "10:00"
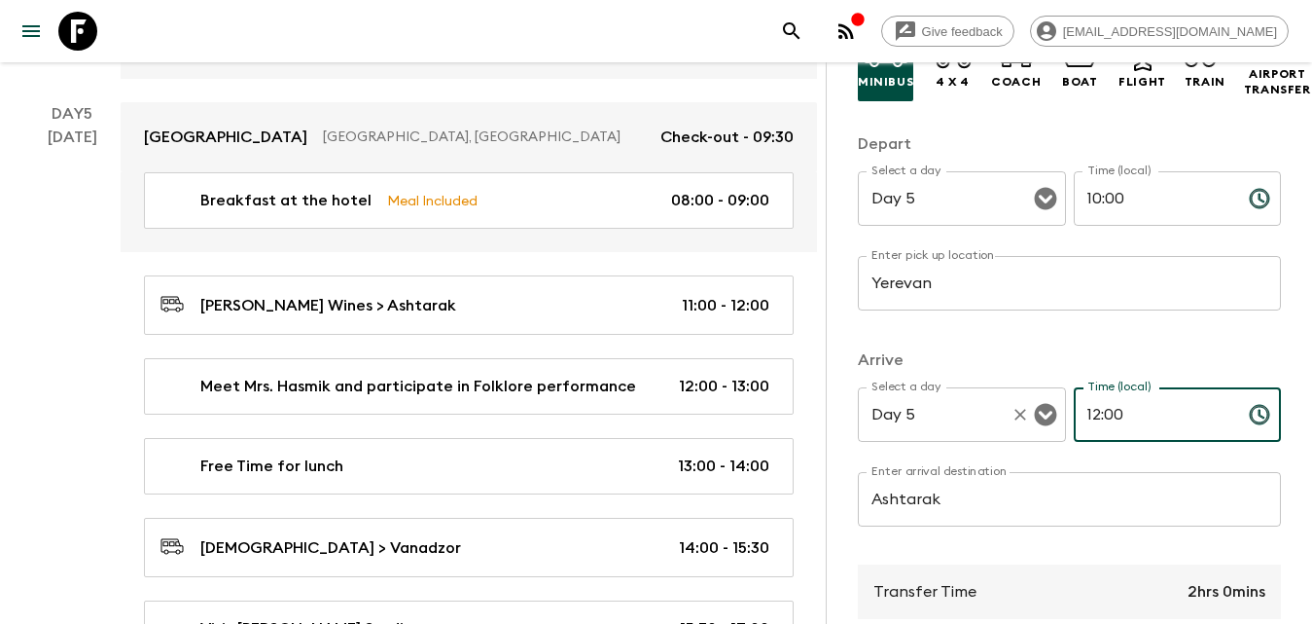
drag, startPoint x: 1162, startPoint y: 417, endPoint x: 969, endPoint y: 445, distance: 195.5
click at [969, 445] on div "Select a day Day 5 Select a day ​ Time (local) 12:00 Time (local) ​" at bounding box center [1069, 425] width 423 height 77
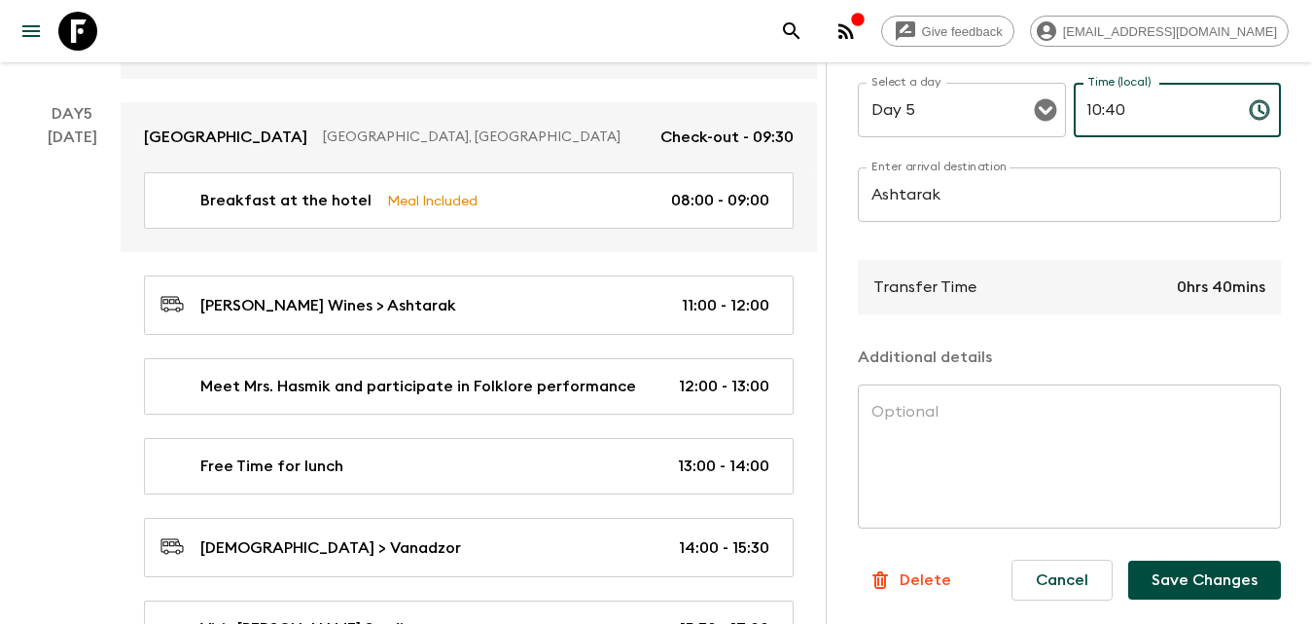
scroll to position [3405, 0]
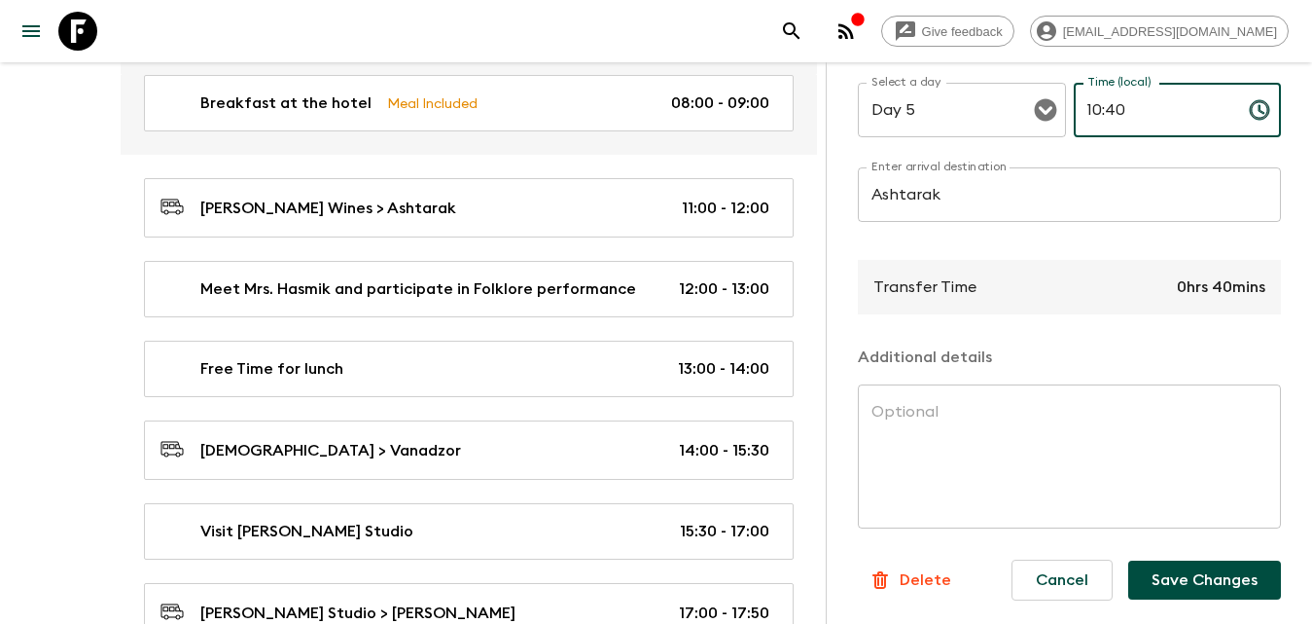
type input "10:40"
click at [1181, 563] on button "Save Changes" at bounding box center [1204, 579] width 153 height 39
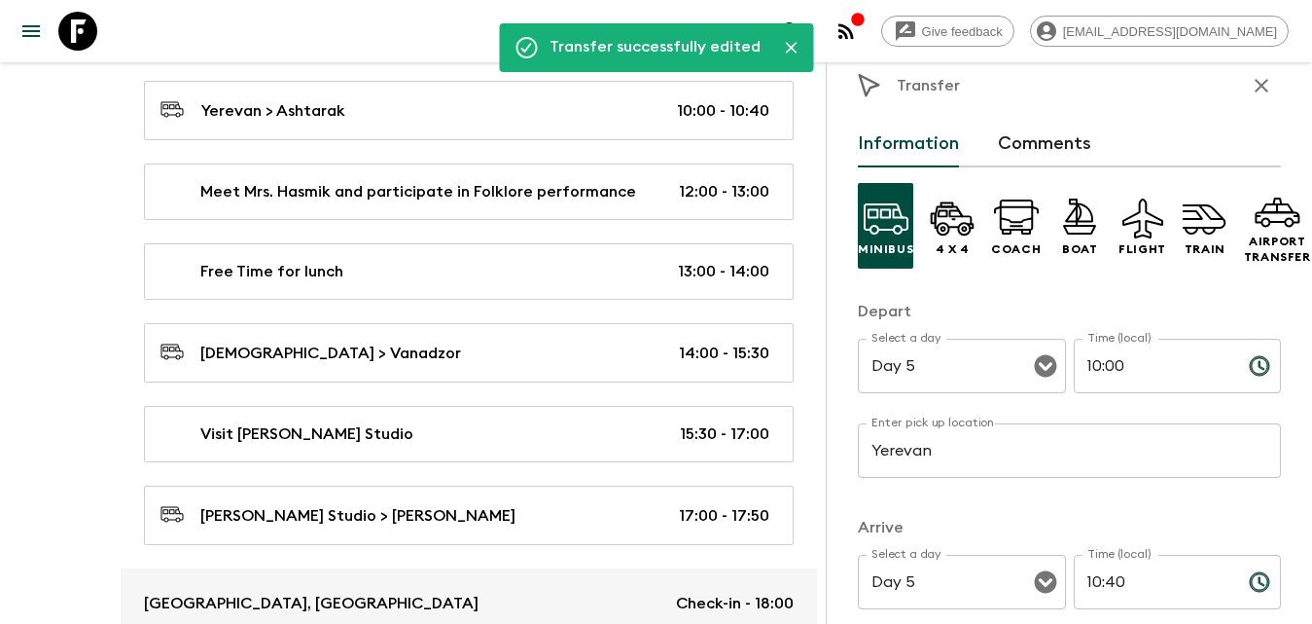
scroll to position [0, 0]
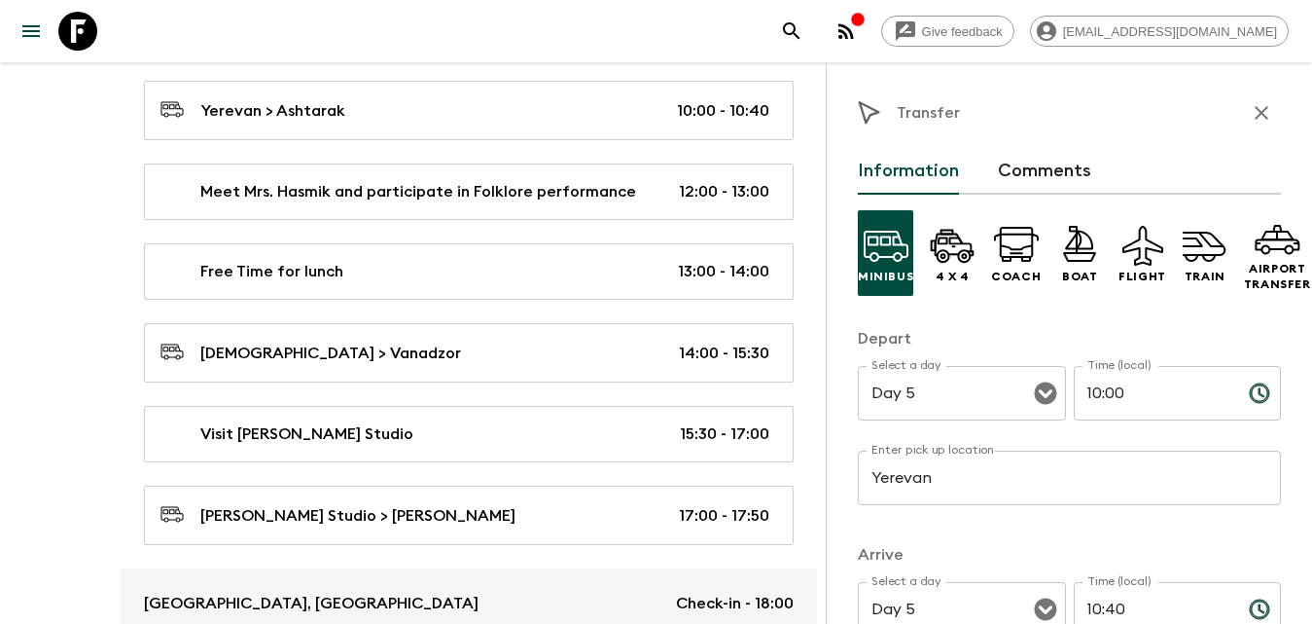
click at [1250, 101] on icon "button" at bounding box center [1261, 112] width 23 height 23
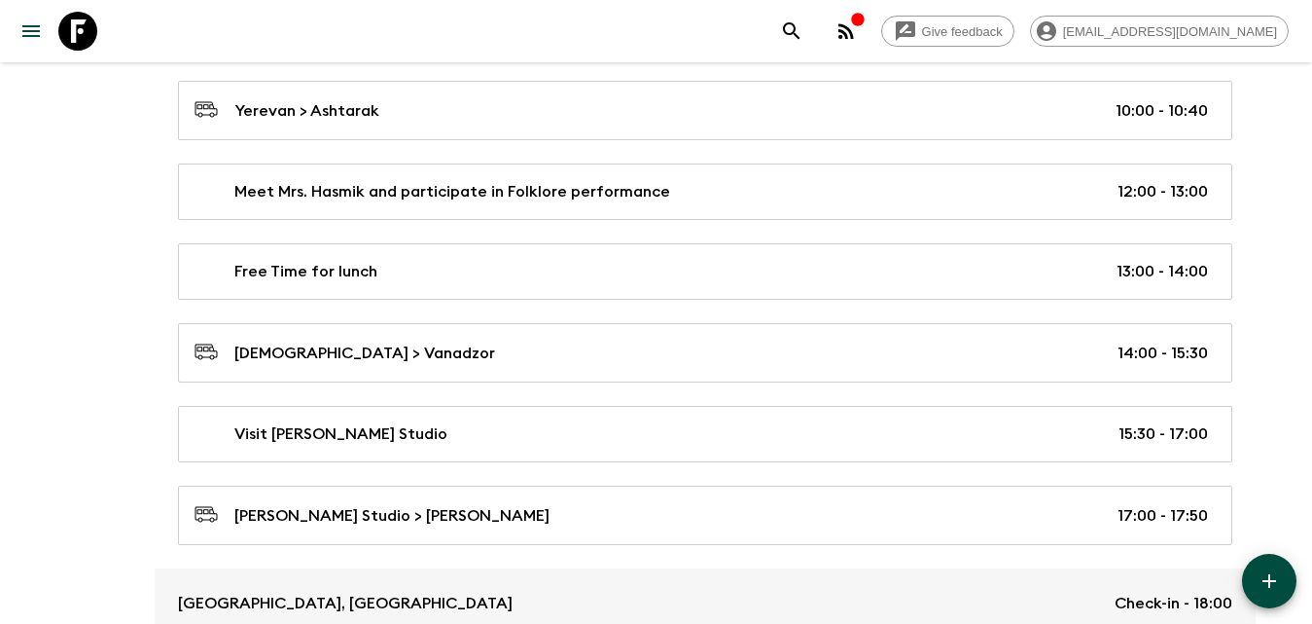
scroll to position [3405, 0]
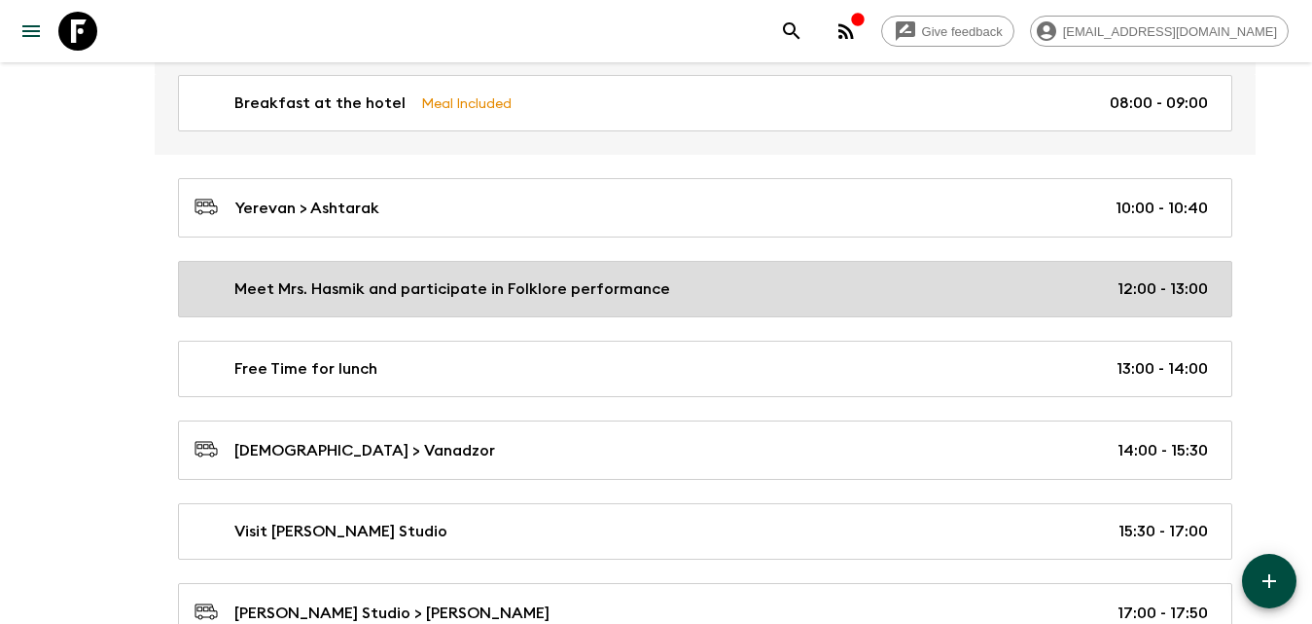
click at [419, 281] on p "Meet Mrs. Hasmik and participate in Folklore performance" at bounding box center [452, 288] width 436 height 23
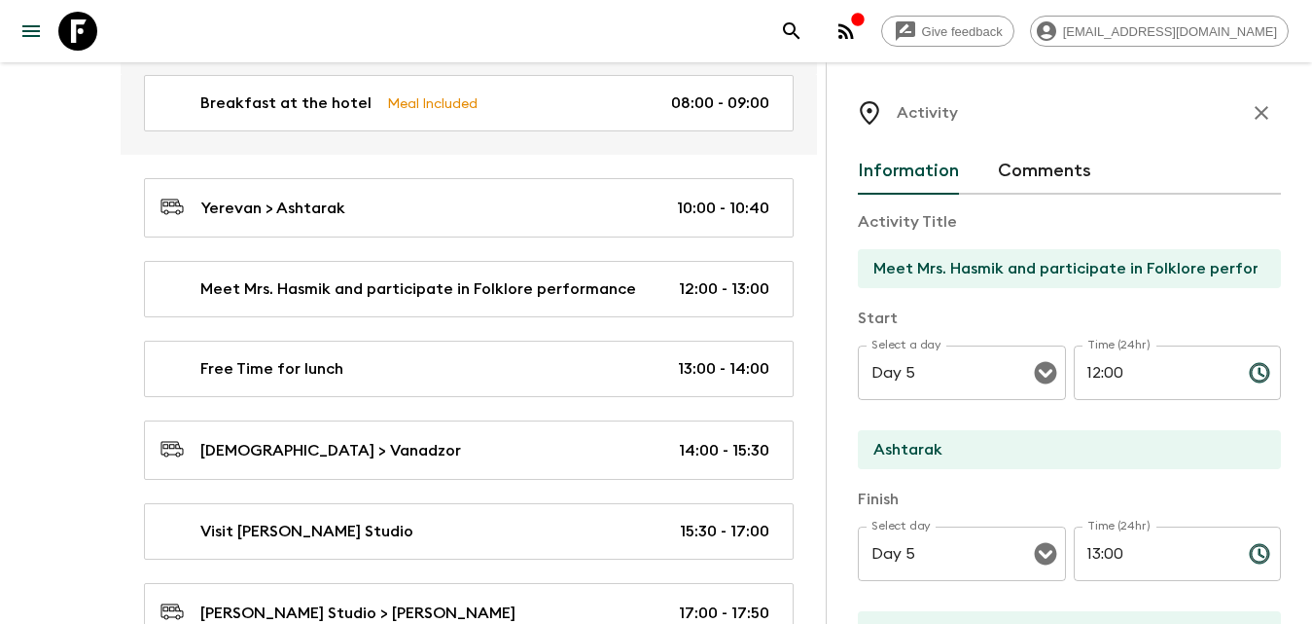
scroll to position [195, 0]
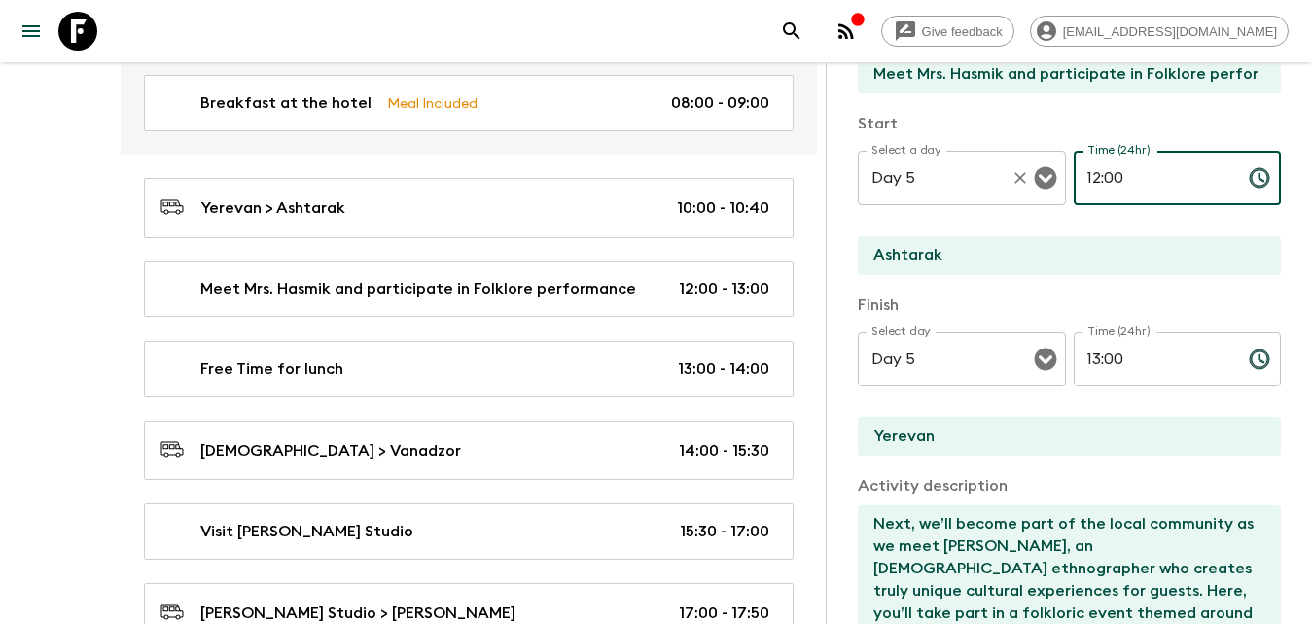
drag, startPoint x: 1125, startPoint y: 185, endPoint x: 999, endPoint y: 190, distance: 126.6
click at [999, 190] on div "Select a day Day 5 Select a day ​ Time (24hr) 12:00 Time (24hr) ​" at bounding box center [1069, 189] width 423 height 77
type input "10:40"
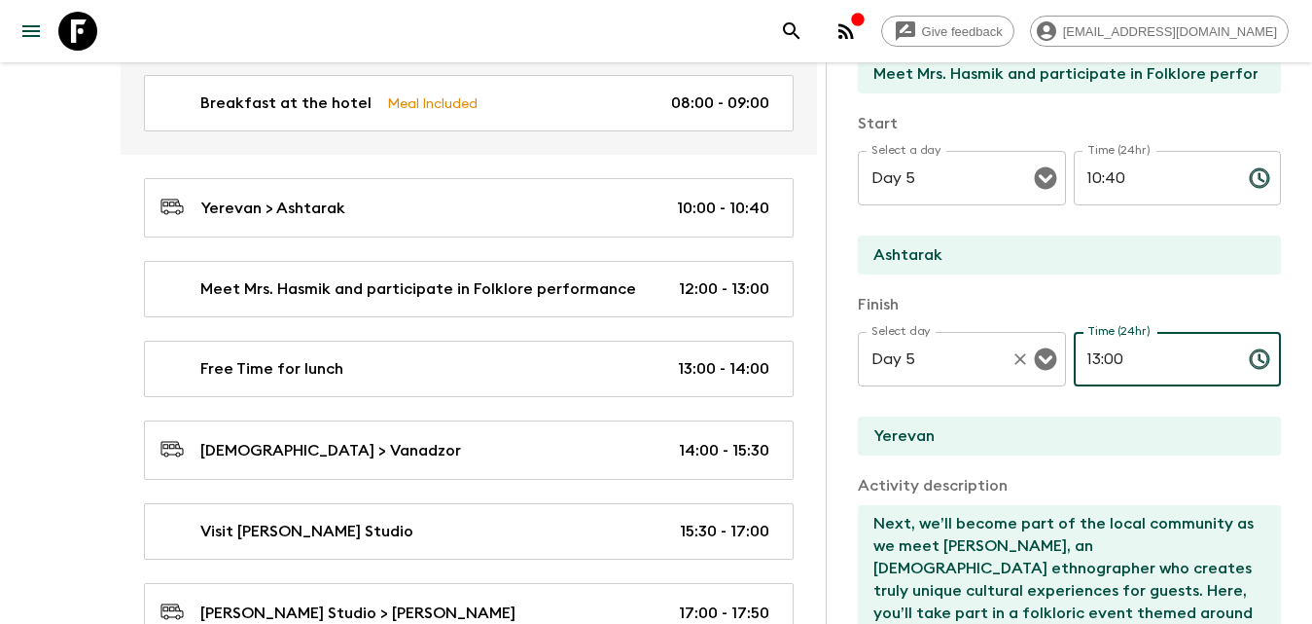
drag, startPoint x: 1138, startPoint y: 360, endPoint x: 1057, endPoint y: 363, distance: 80.8
click at [1060, 364] on div "Select day Day 5 Select day ​ Time (24hr) 13:00 Time (24hr) ​" at bounding box center [1069, 370] width 423 height 77
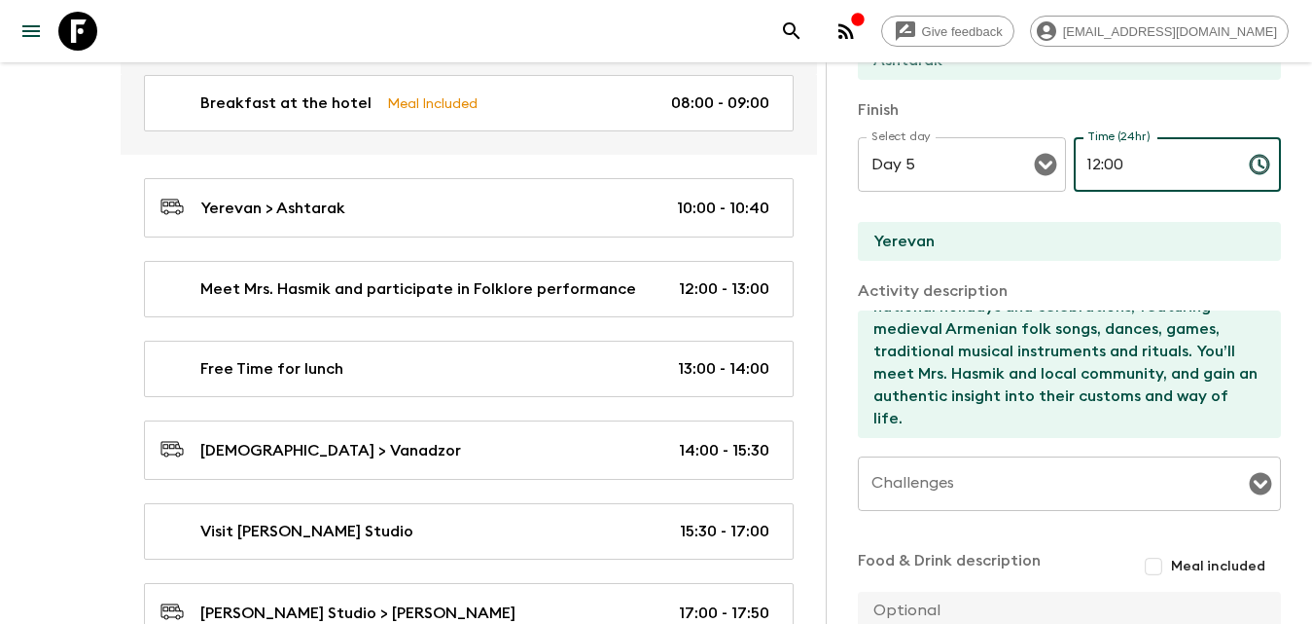
scroll to position [590, 0]
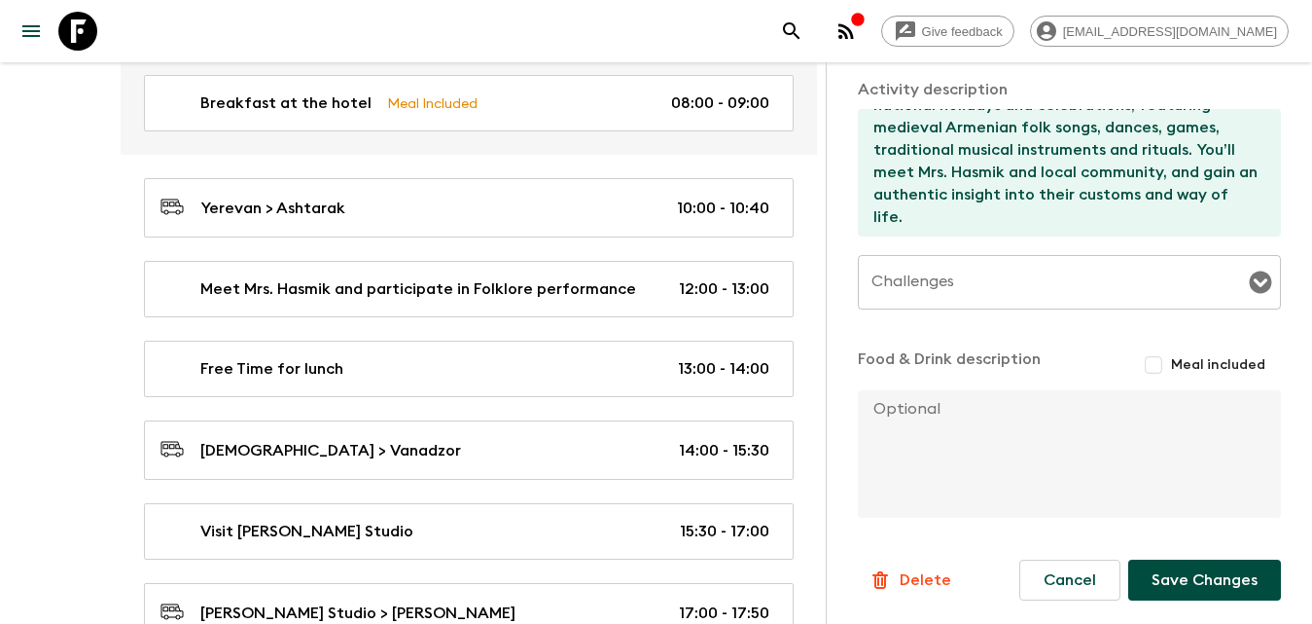
type input "12:00"
click at [1188, 580] on button "Save Changes" at bounding box center [1204, 579] width 153 height 41
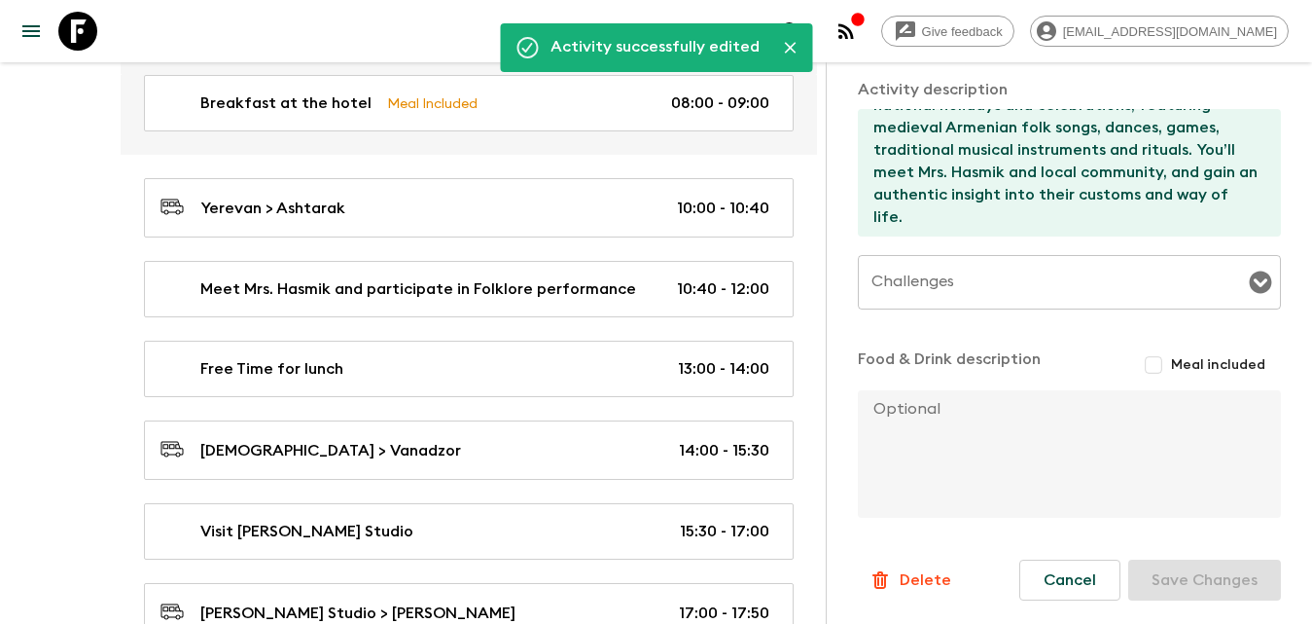
click at [71, 373] on div "30 Apr" at bounding box center [73, 381] width 50 height 707
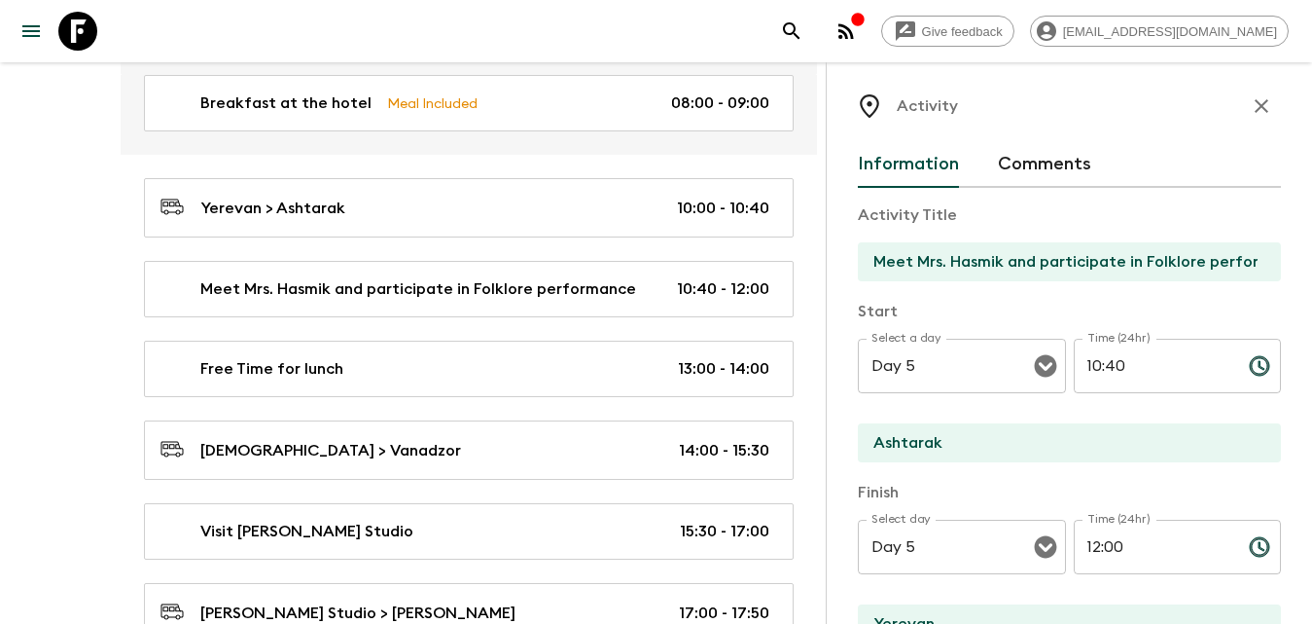
scroll to position [0, 0]
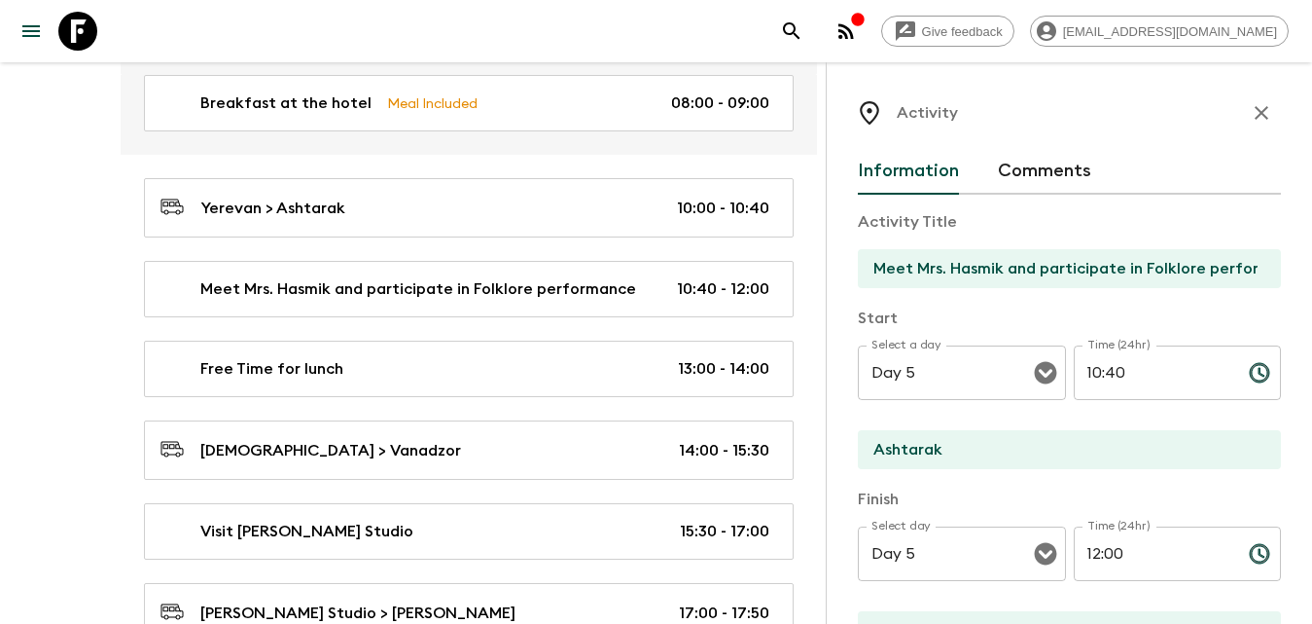
click at [1253, 122] on icon "button" at bounding box center [1261, 112] width 23 height 23
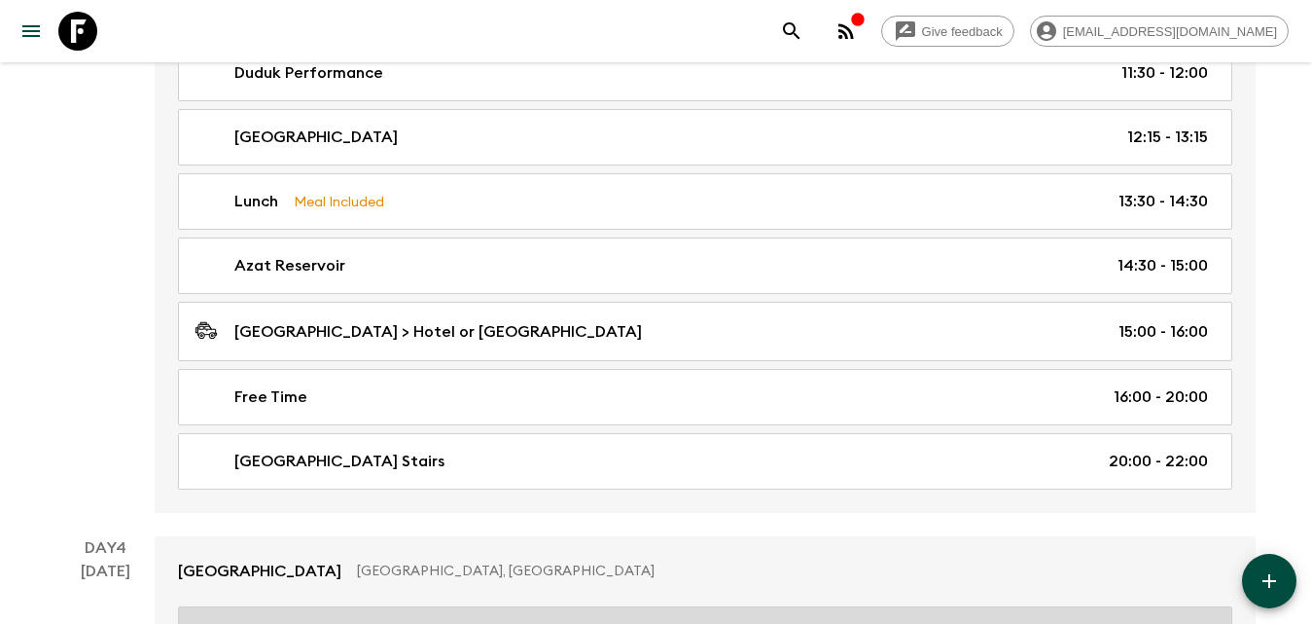
scroll to position [1946, 0]
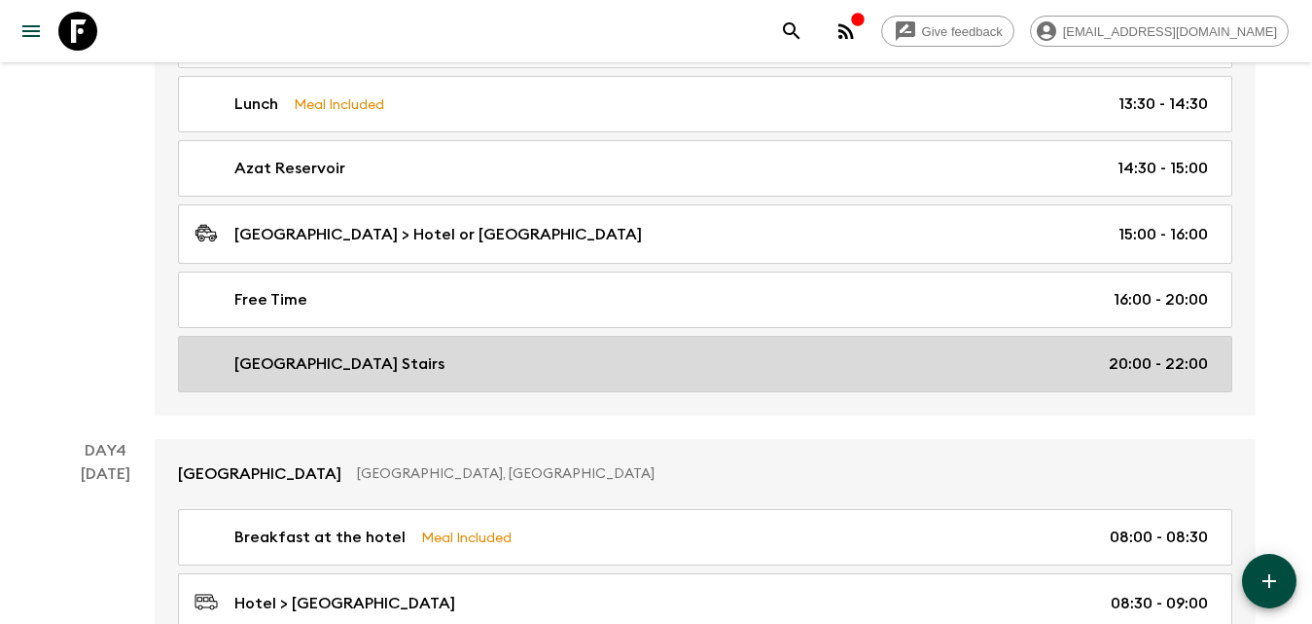
click at [612, 365] on div "Cascade Complex Stairs 20:00 - 22:00" at bounding box center [702, 363] width 1014 height 23
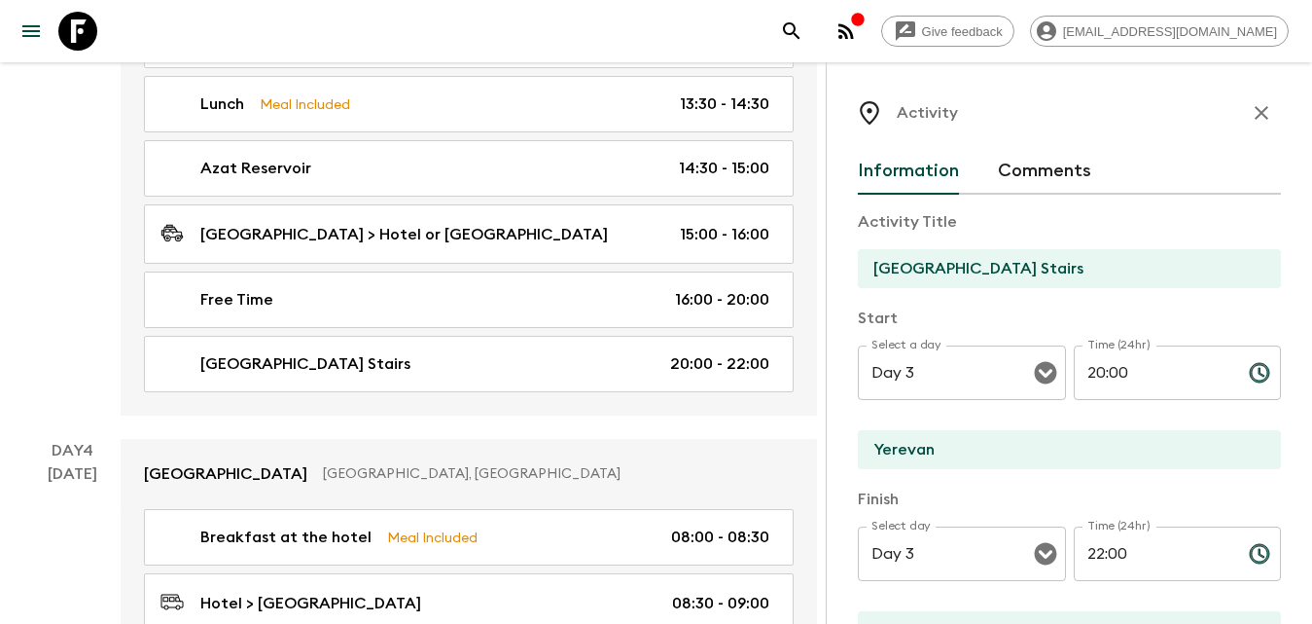
click at [1142, 561] on input "22:00" at bounding box center [1154, 553] width 160 height 54
click at [1248, 553] on icon "Choose time, selected time is 10:00 PM" at bounding box center [1259, 553] width 23 height 23
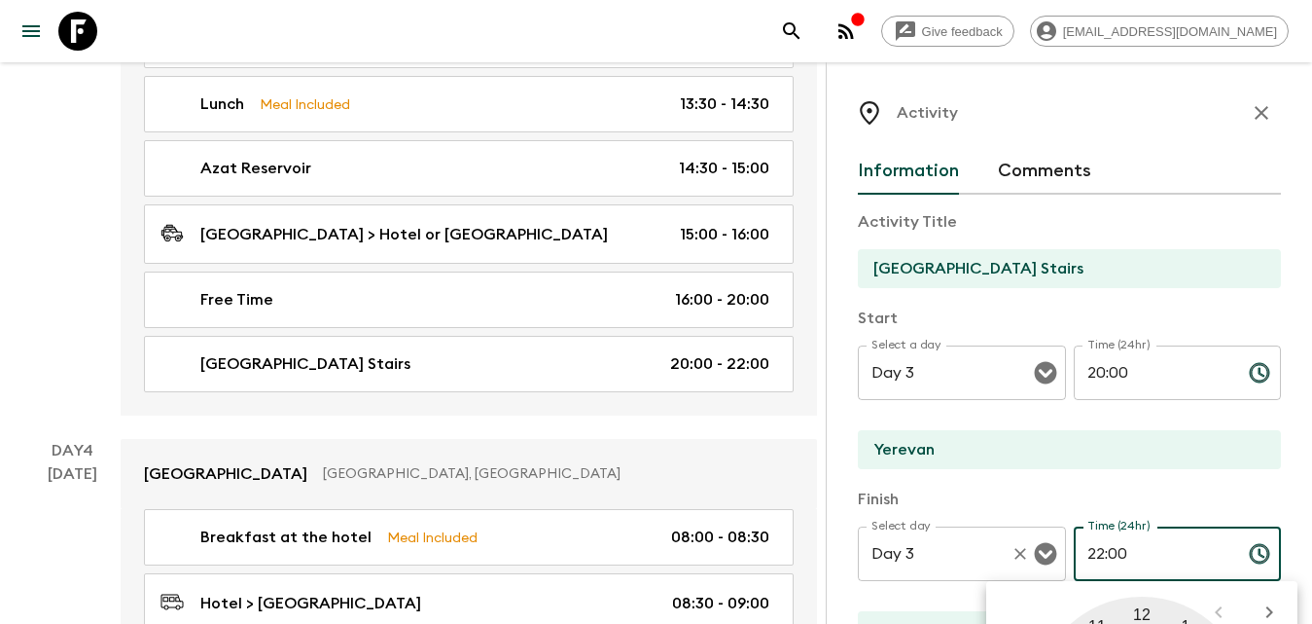
drag, startPoint x: 1112, startPoint y: 548, endPoint x: 1013, endPoint y: 543, distance: 99.3
click at [1008, 548] on div "Select day Day 3 Select day ​ Time (24hr) 22:00 Time (24hr) ​ 00 1 2 3 4 5 6 7 …" at bounding box center [1069, 564] width 423 height 77
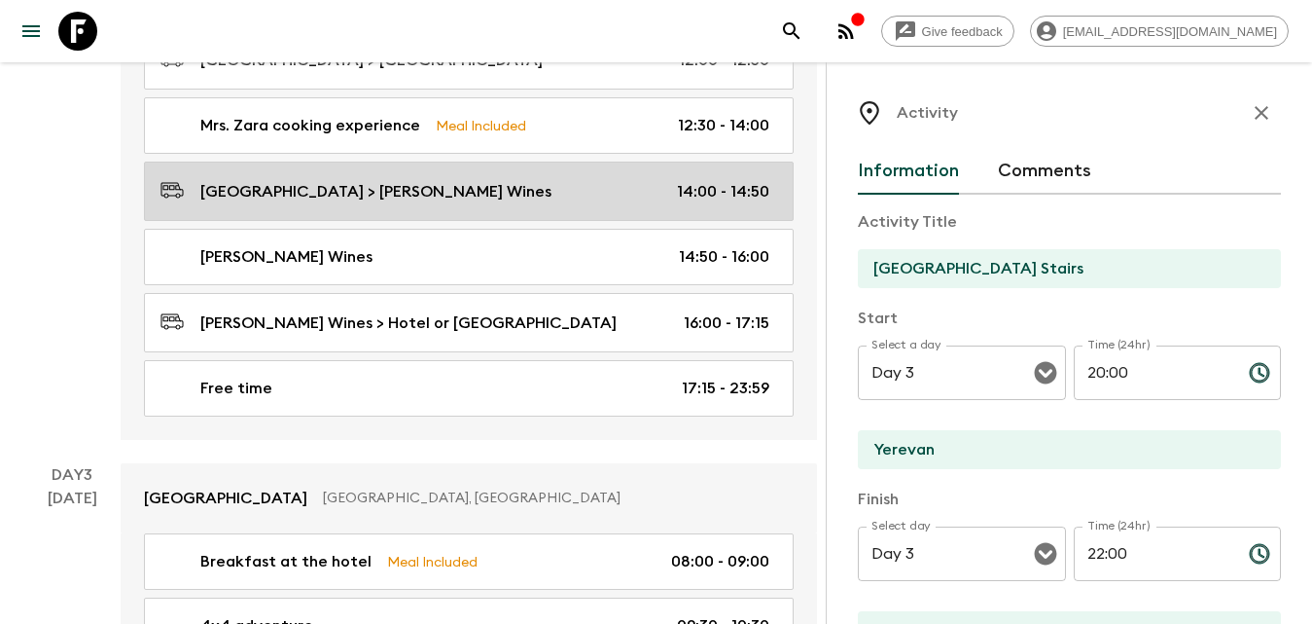
click at [1254, 119] on icon "button" at bounding box center [1261, 112] width 23 height 23
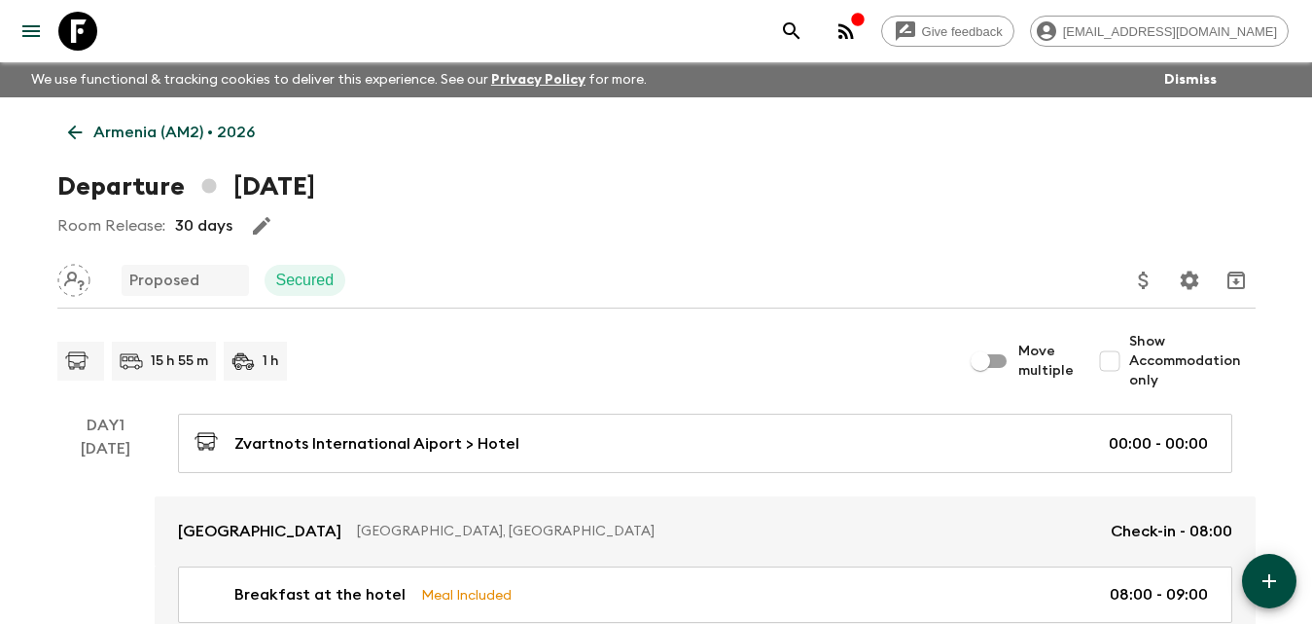
click at [87, 129] on link "Armenia (AM2) • 2026" at bounding box center [161, 132] width 208 height 39
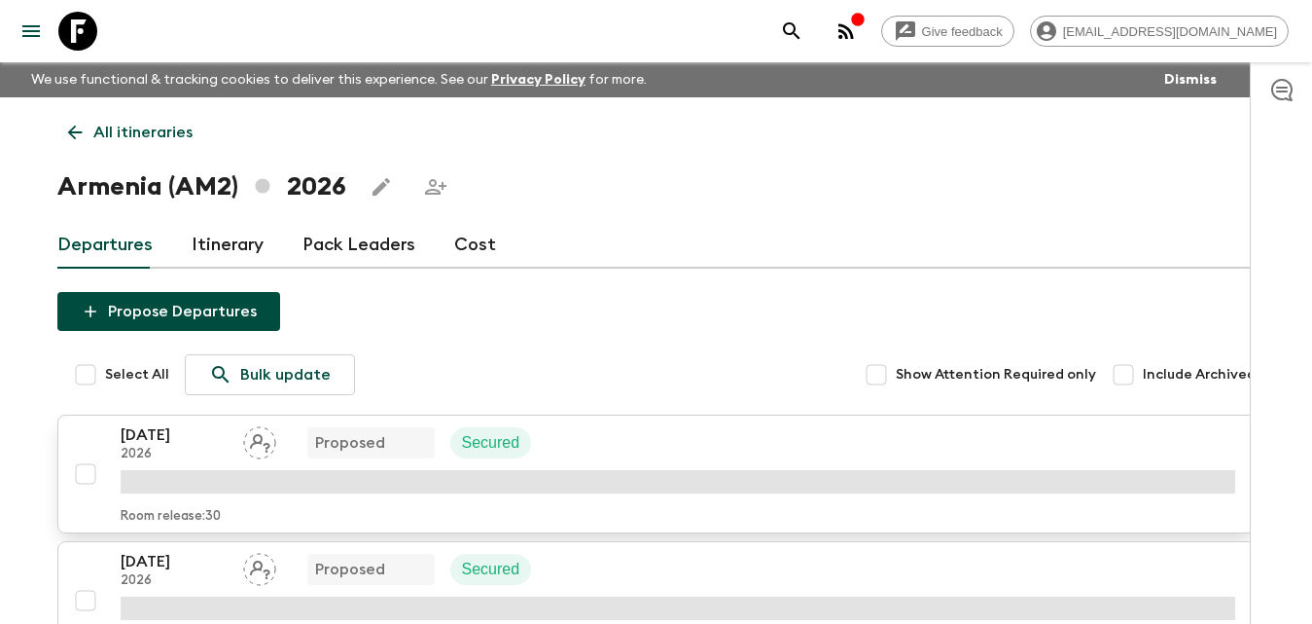
scroll to position [97, 0]
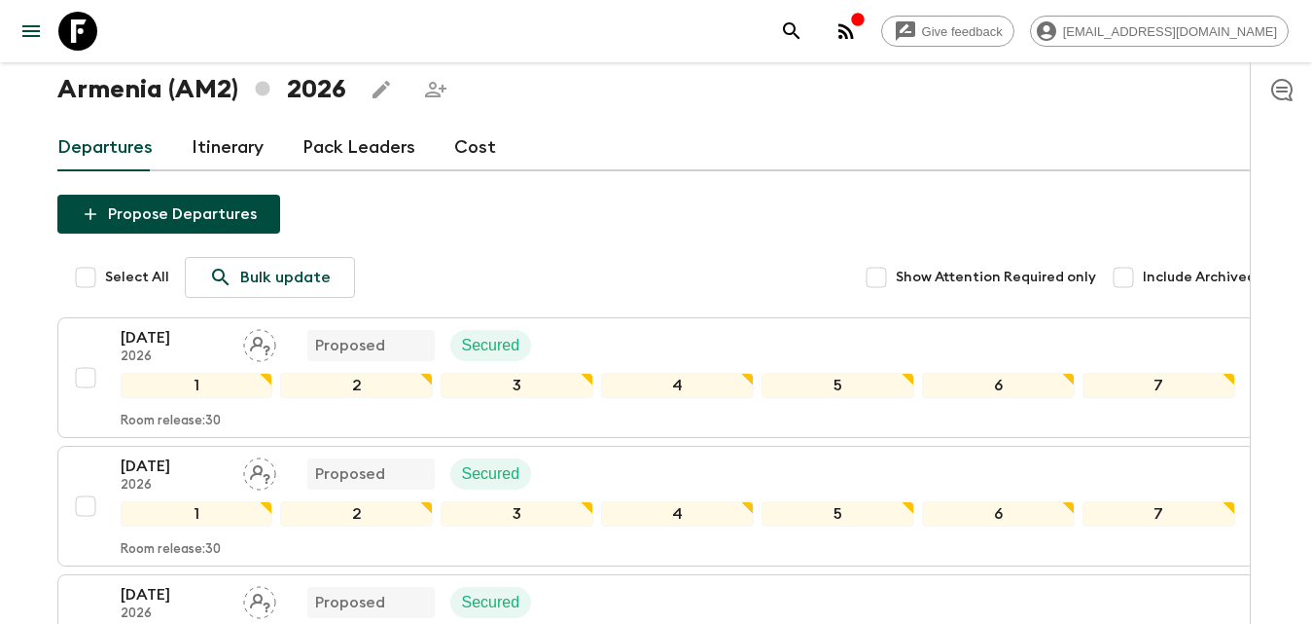
drag, startPoint x: 172, startPoint y: 328, endPoint x: 515, endPoint y: 293, distance: 344.2
click at [613, 258] on div "Select All Bulk update Show Attention Required only Include Archived" at bounding box center [666, 277] width 1179 height 41
drag, startPoint x: 187, startPoint y: 337, endPoint x: 556, endPoint y: 295, distance: 372.0
click at [556, 295] on div "Select All Bulk update Show Attention Required only Include Archived" at bounding box center [666, 277] width 1179 height 41
drag, startPoint x: 166, startPoint y: 332, endPoint x: 654, endPoint y: 245, distance: 495.0
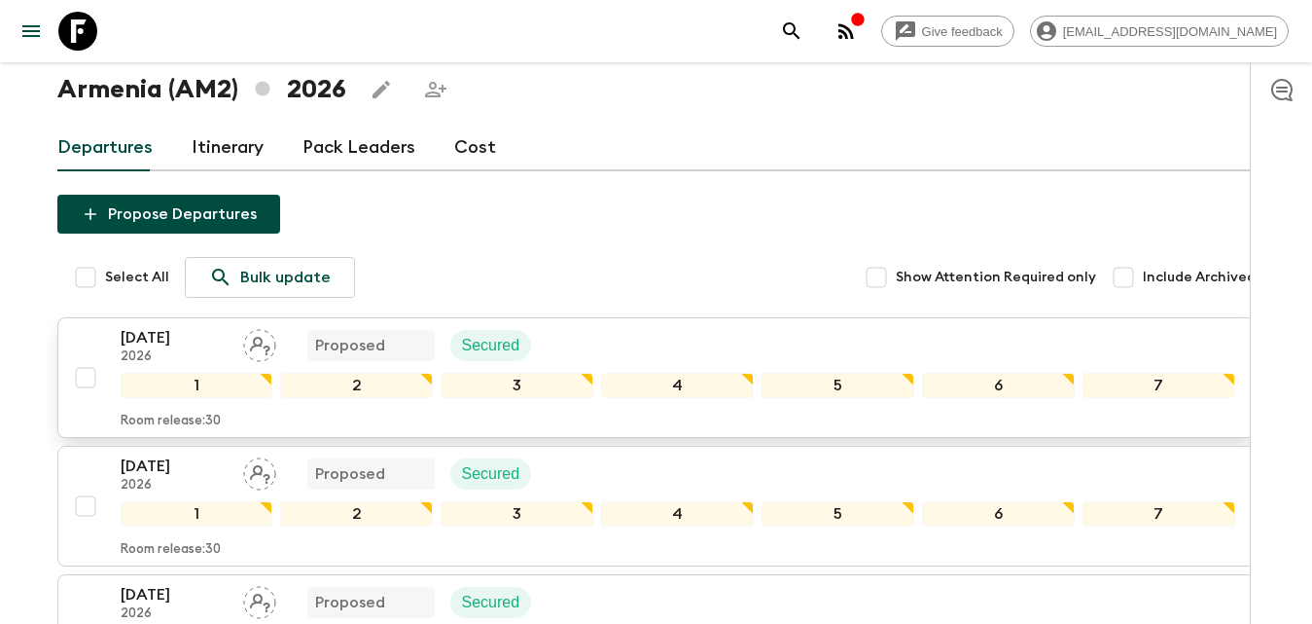
click at [154, 337] on p "[DATE]" at bounding box center [174, 337] width 107 height 23
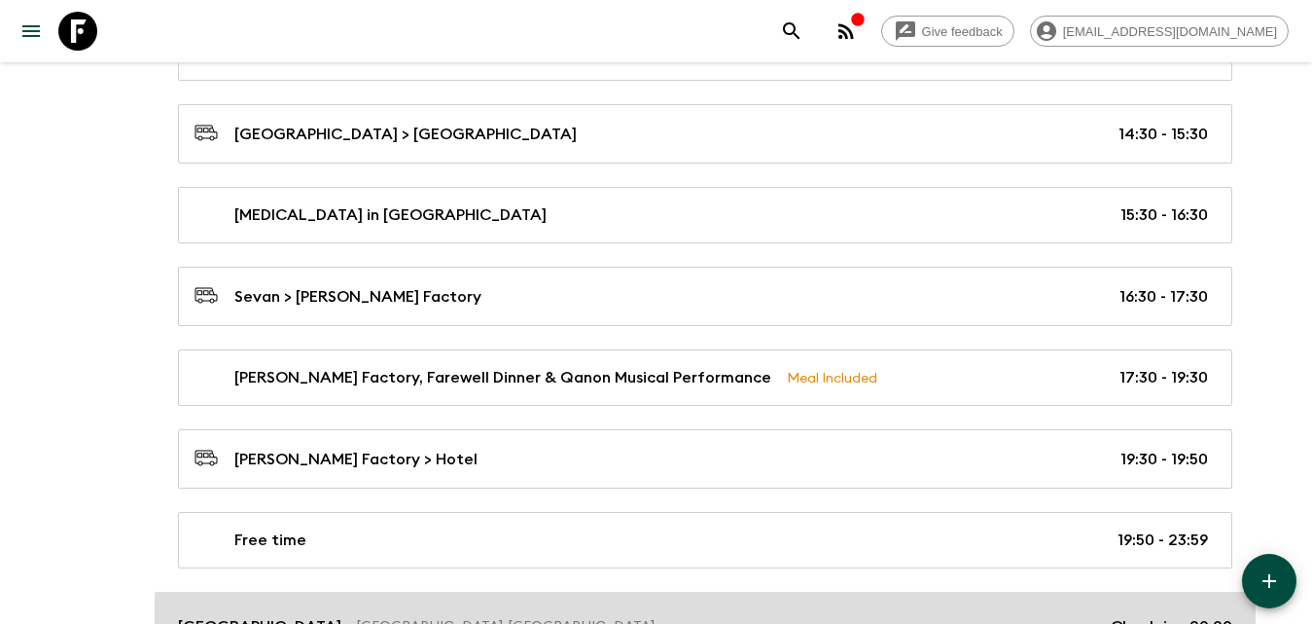
scroll to position [4793, 0]
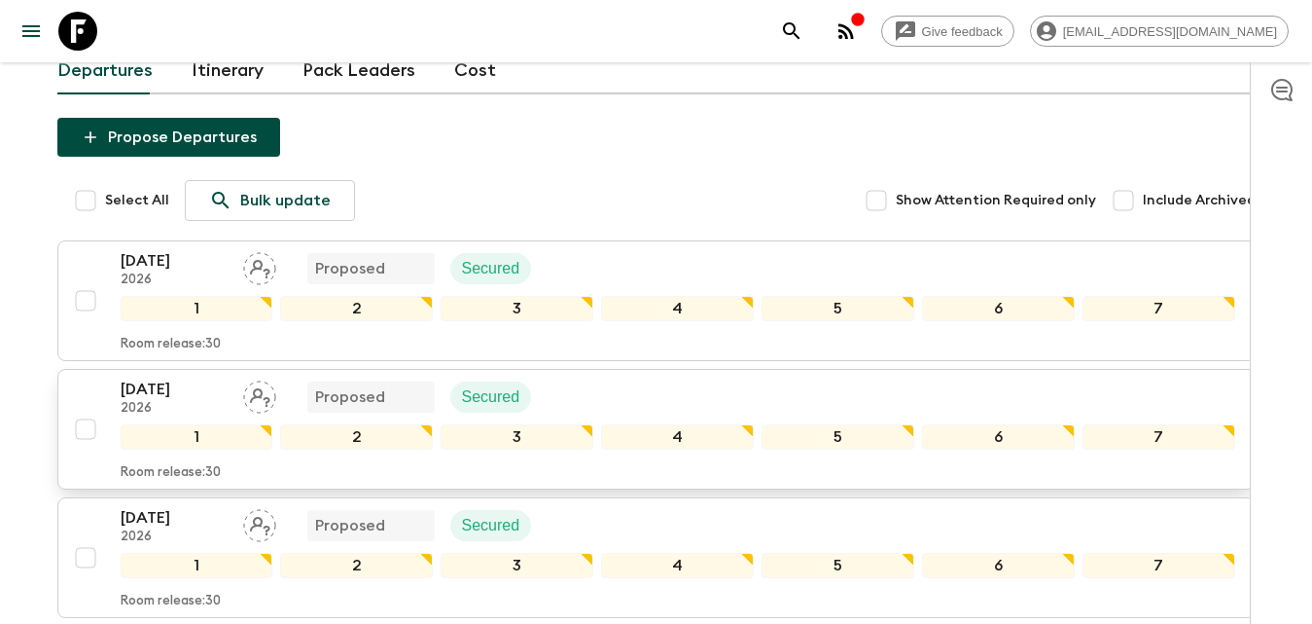
scroll to position [271, 0]
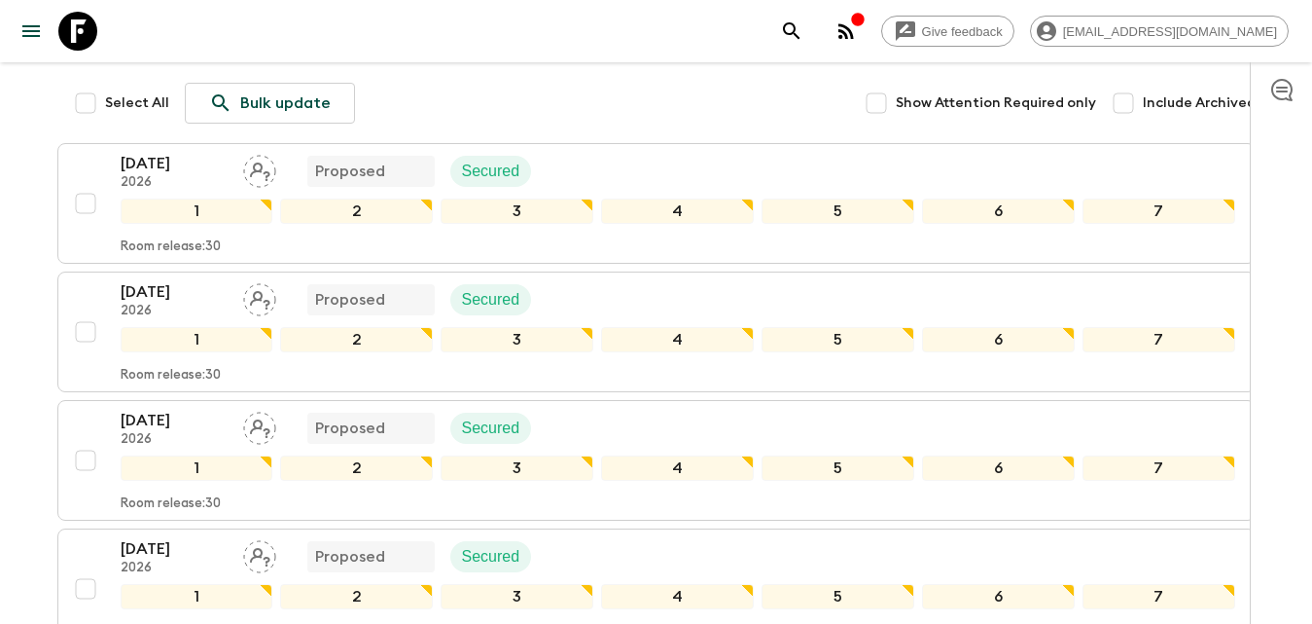
click at [183, 289] on p "[DATE]" at bounding box center [174, 291] width 107 height 23
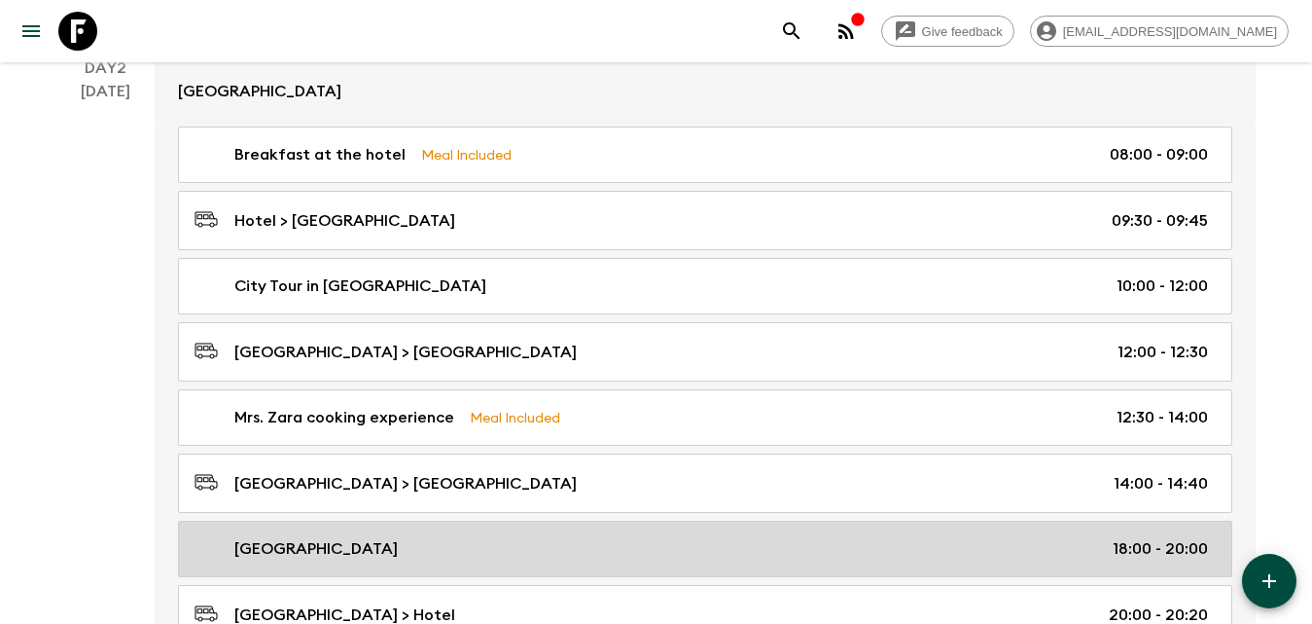
scroll to position [973, 0]
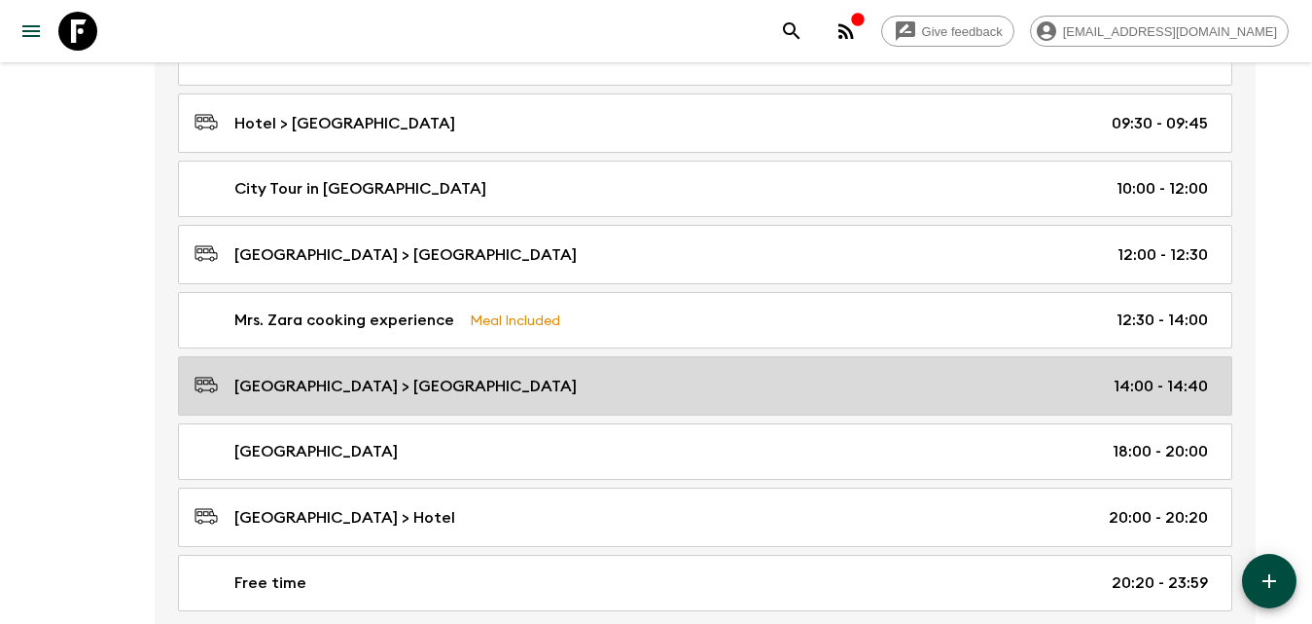
click at [358, 386] on p "[GEOGRAPHIC_DATA] > [GEOGRAPHIC_DATA]" at bounding box center [405, 386] width 342 height 23
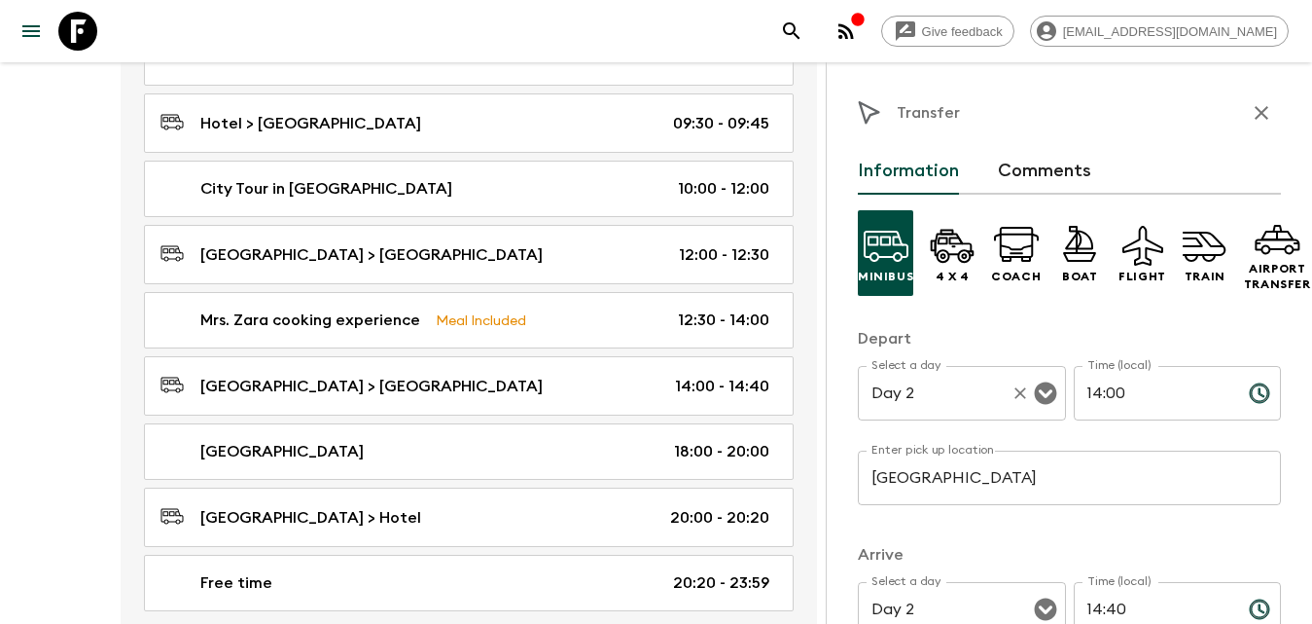
scroll to position [195, 0]
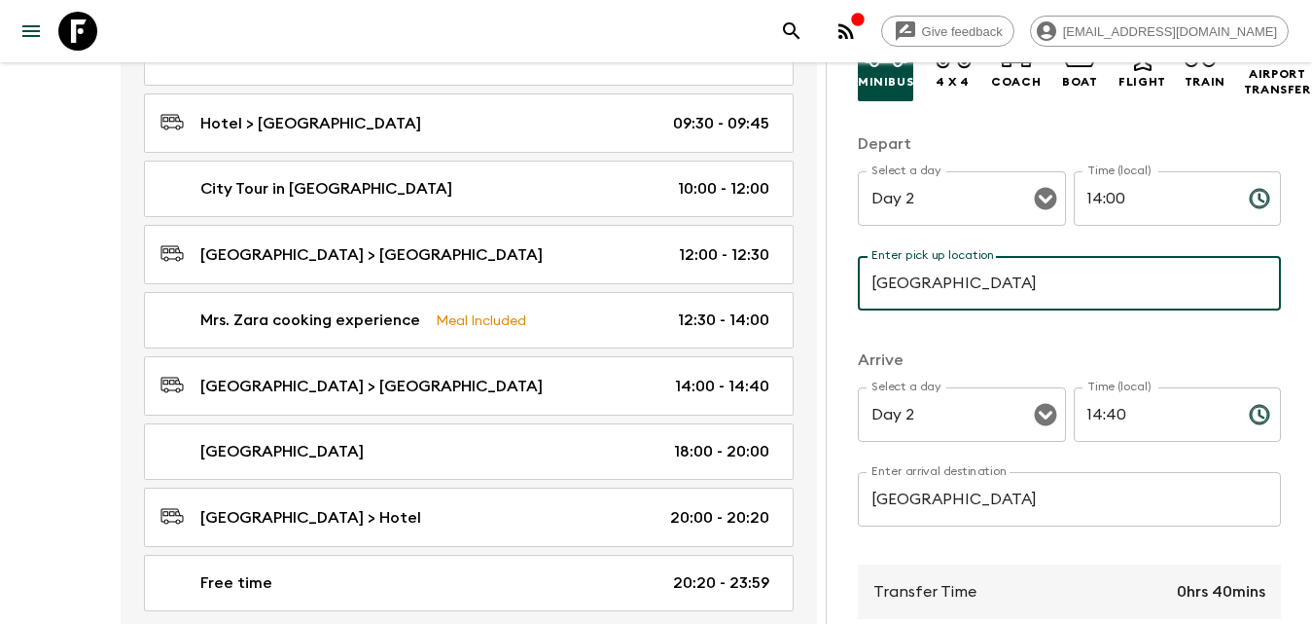
click at [1105, 283] on input "Musaler Village" at bounding box center [1069, 283] width 423 height 54
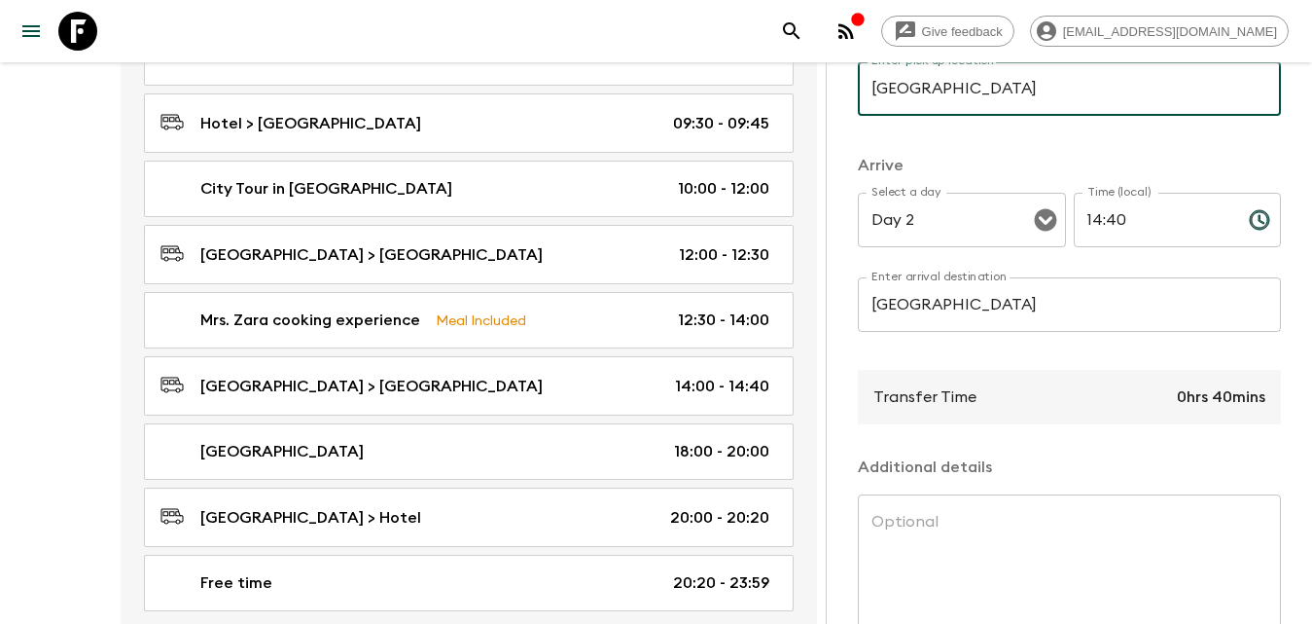
drag, startPoint x: 462, startPoint y: 11, endPoint x: 343, endPoint y: 19, distance: 119.0
click at [446, 14] on div "Give feedback incoming@armeniaholidays.com" at bounding box center [656, 31] width 1312 height 62
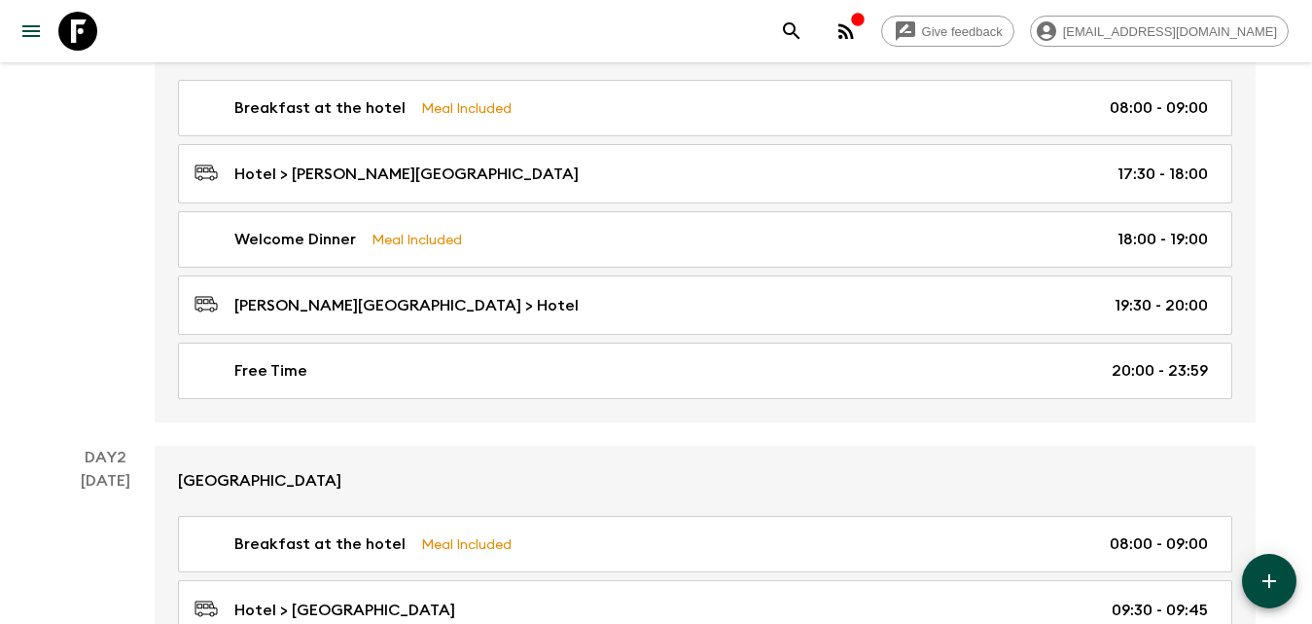
scroll to position [195, 0]
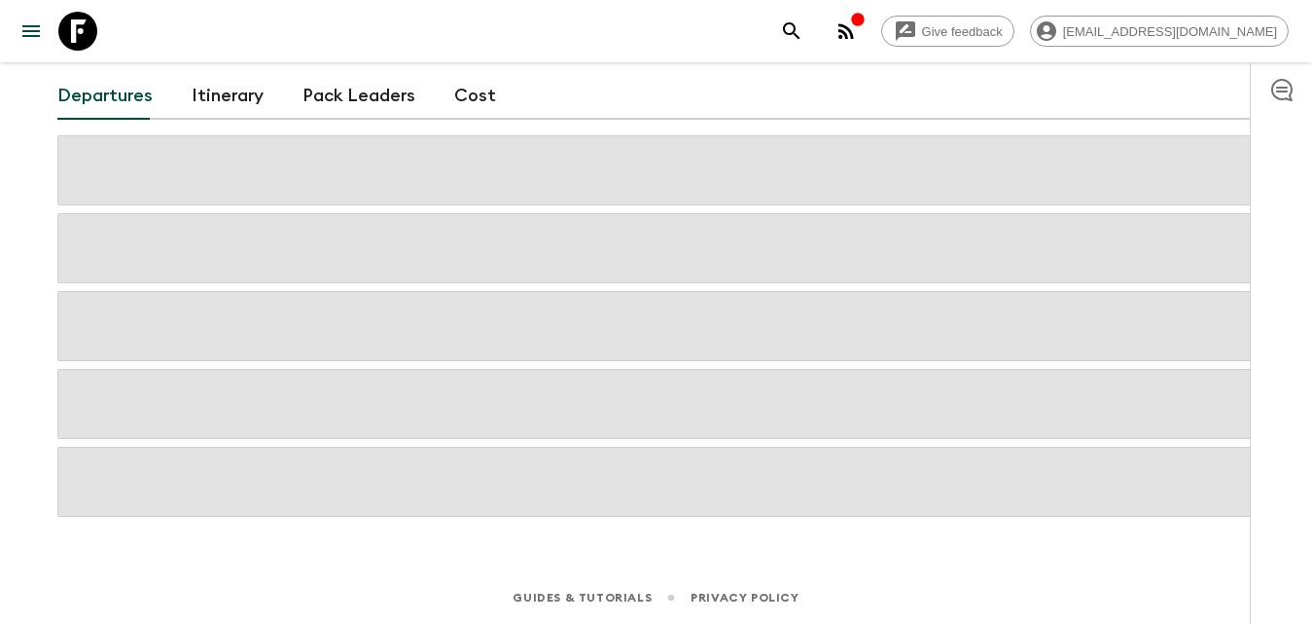
scroll to position [195, 0]
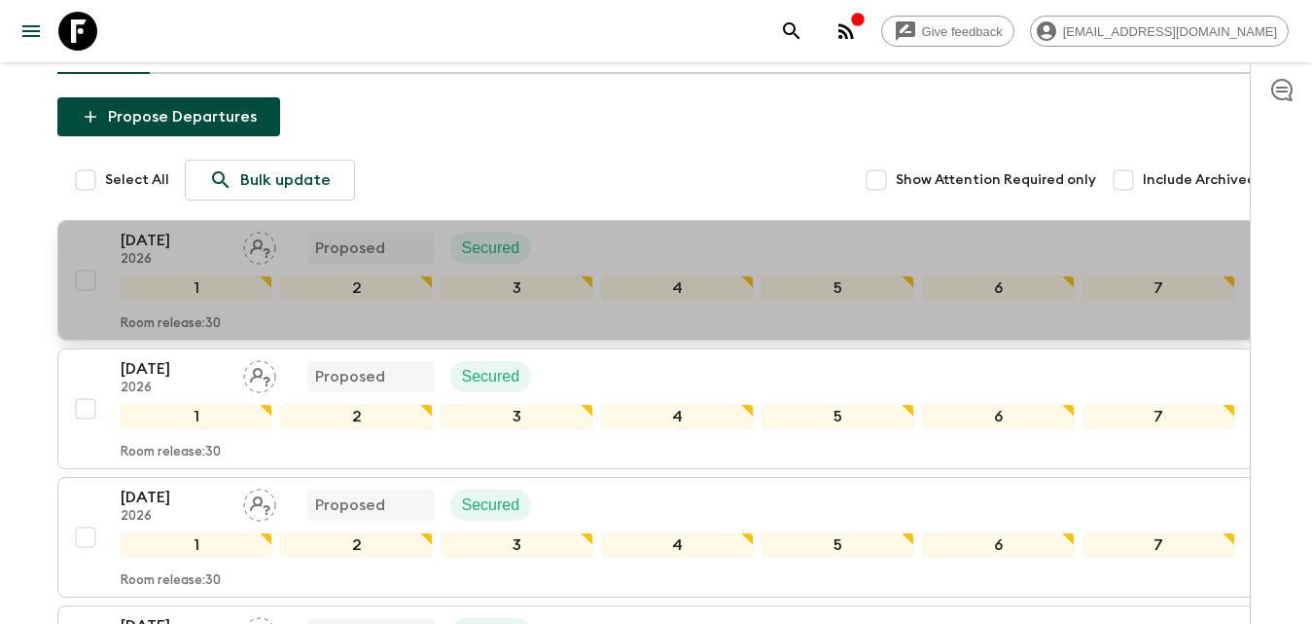
click at [146, 236] on p "[DATE]" at bounding box center [174, 240] width 107 height 23
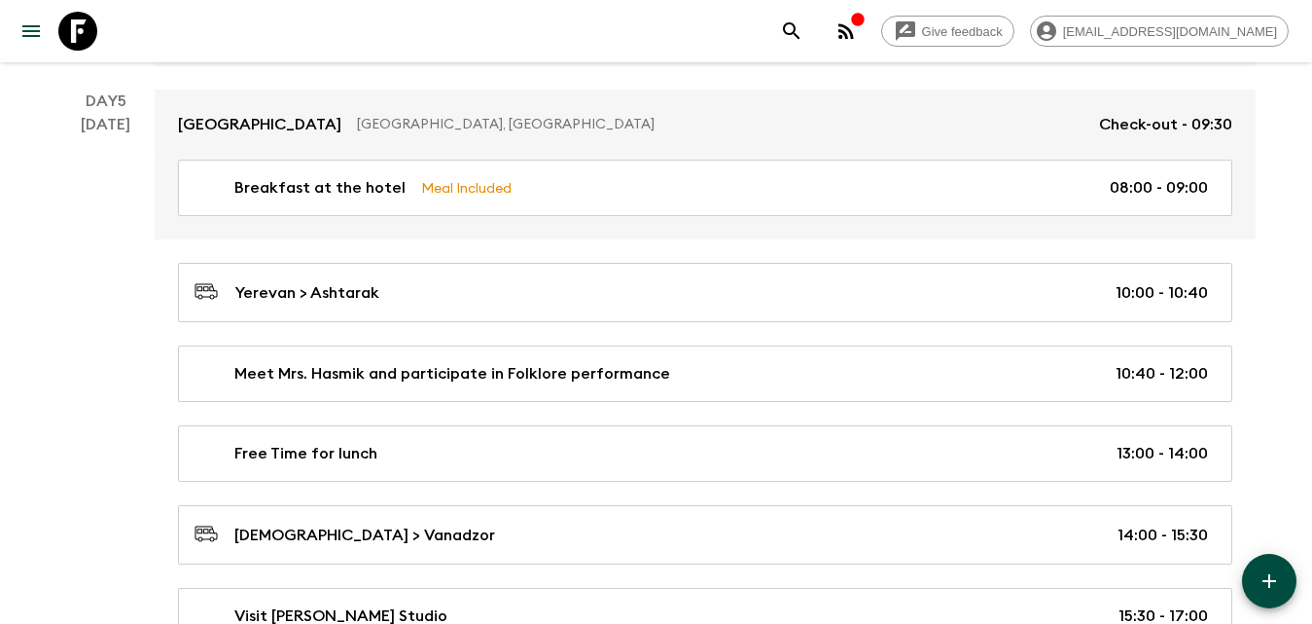
scroll to position [3417, 0]
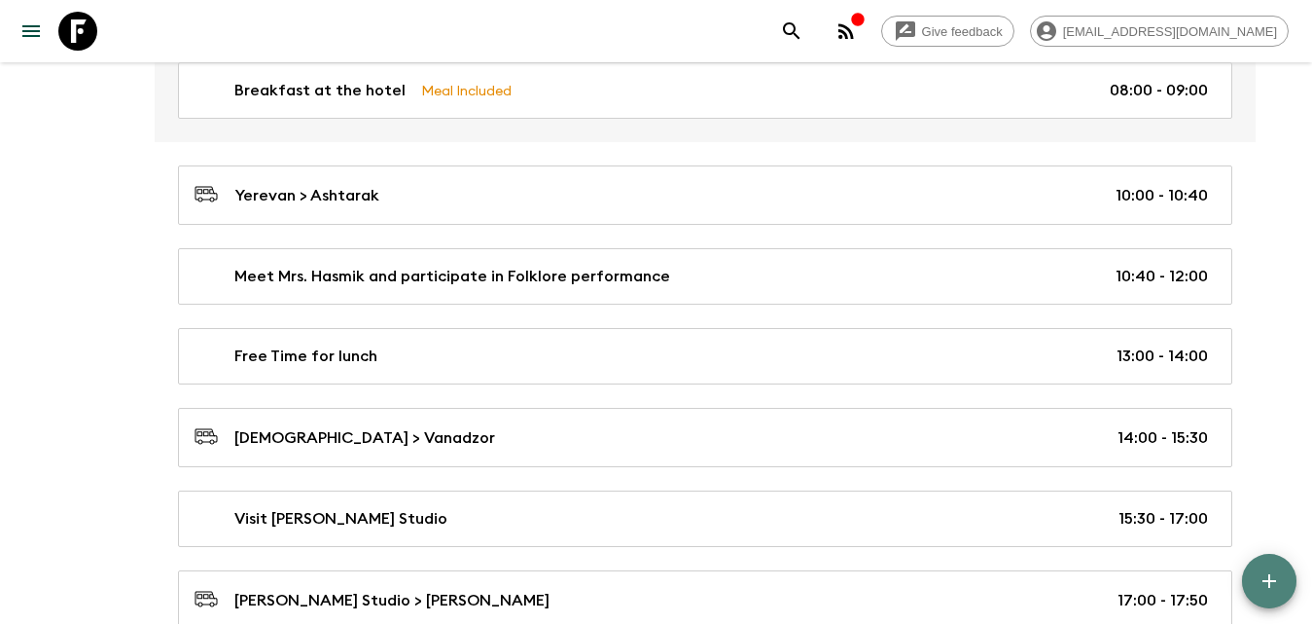
click at [1270, 568] on button "button" at bounding box center [1269, 581] width 54 height 54
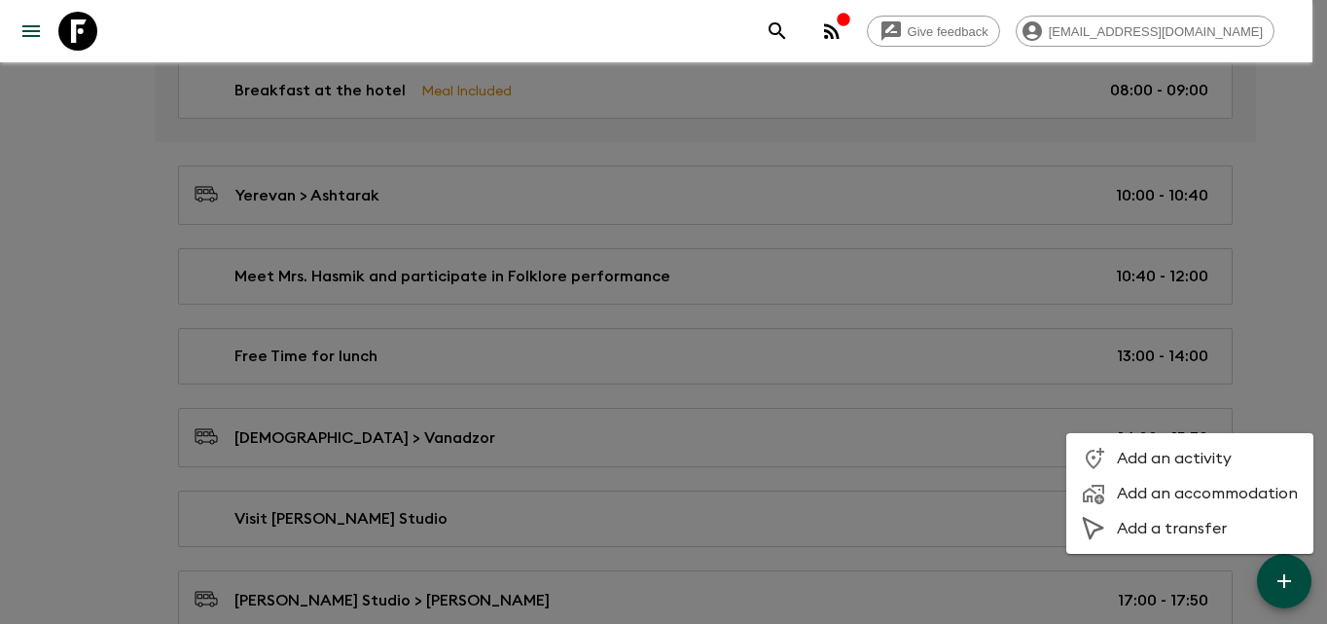
click at [753, 473] on div at bounding box center [663, 312] width 1327 height 624
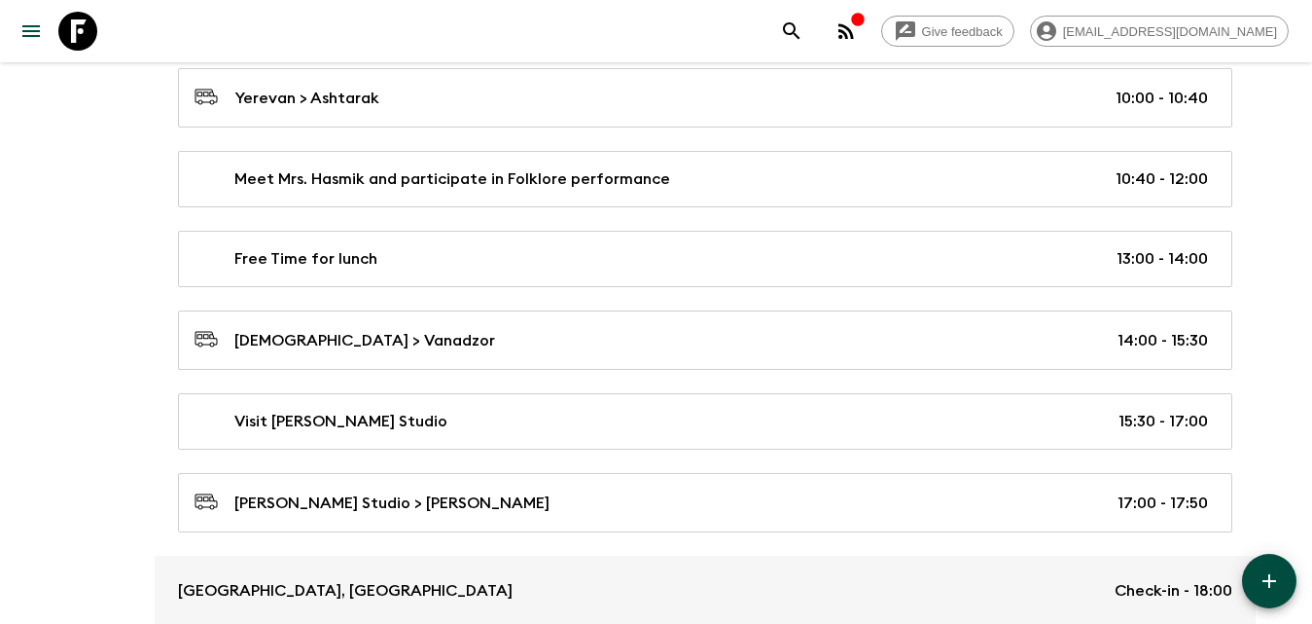
scroll to position [3612, 0]
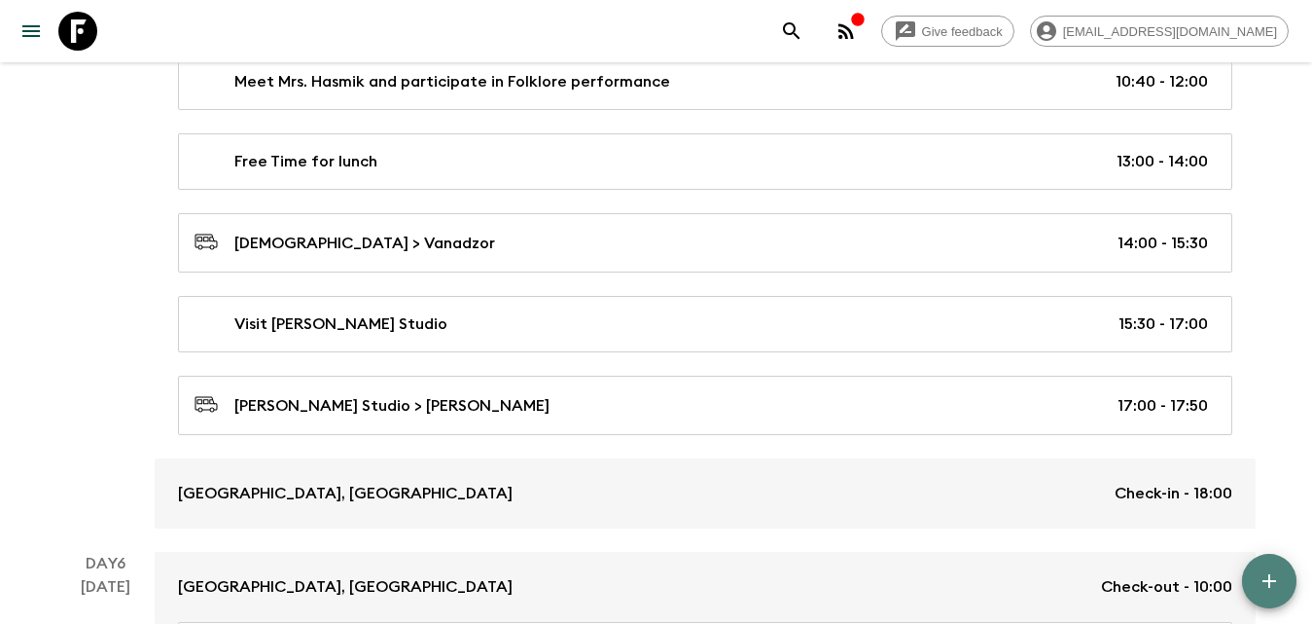
click at [1279, 585] on icon "button" at bounding box center [1269, 580] width 23 height 23
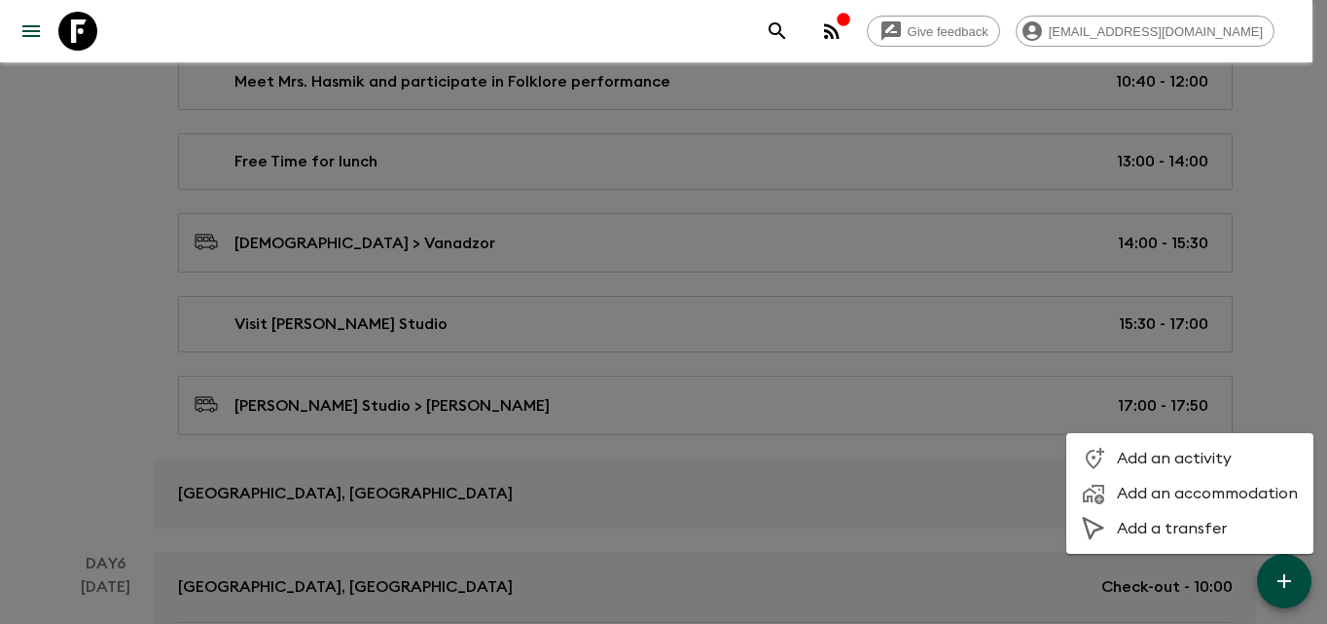
click at [1180, 451] on span "Add an activity" at bounding box center [1207, 457] width 181 height 19
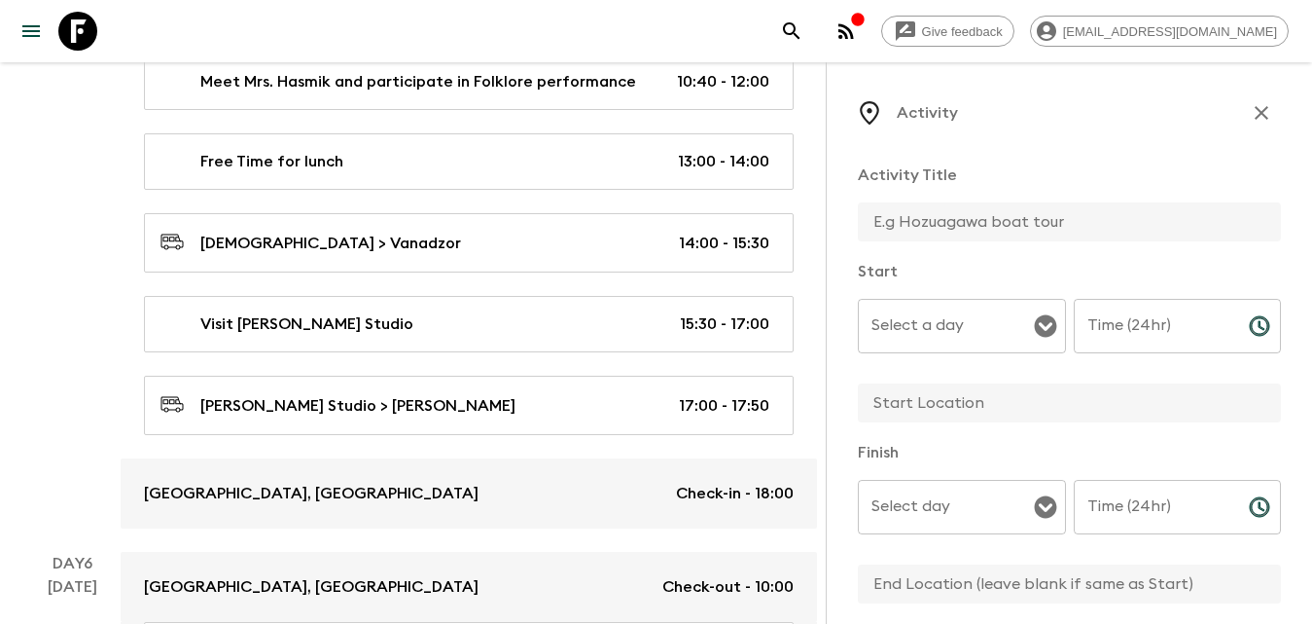
click at [957, 223] on input "text" at bounding box center [1062, 221] width 408 height 39
type input "Free Time"
click at [899, 340] on input "Select a day" at bounding box center [947, 325] width 161 height 37
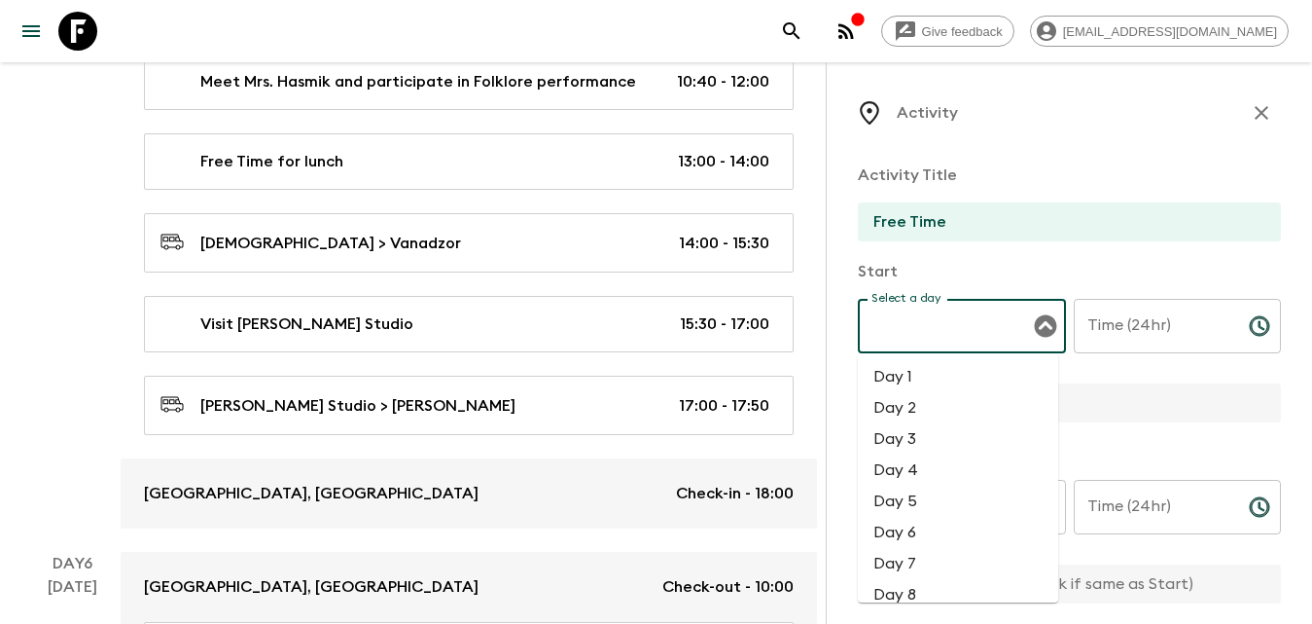
click at [922, 491] on li "Day 5" at bounding box center [958, 500] width 200 height 31
type input "Day 5"
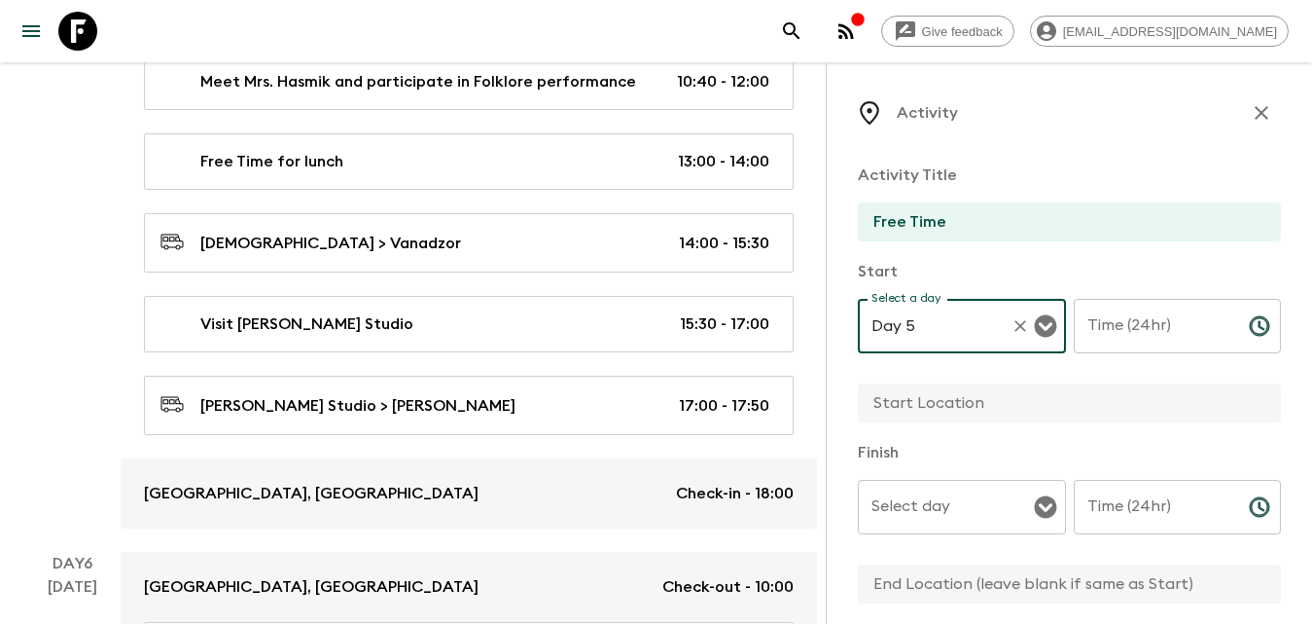
click at [1132, 323] on div "Time (24hr) Time (24hr) ​" at bounding box center [1178, 337] width 208 height 77
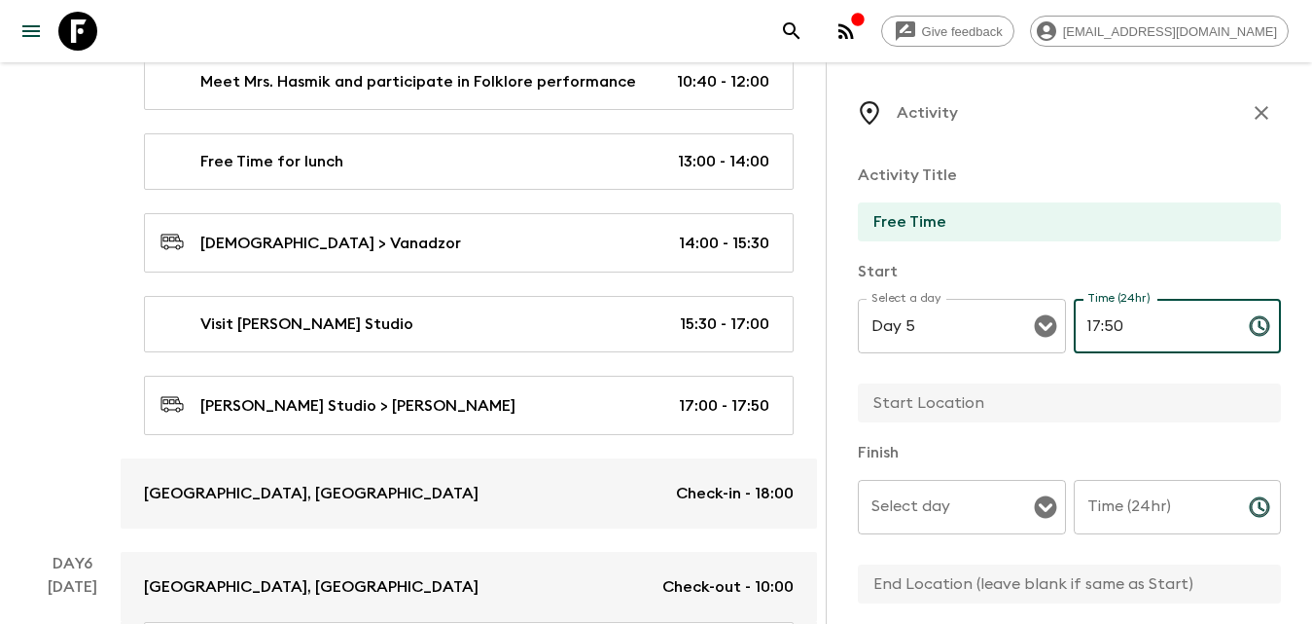
type input "17:50"
click at [1147, 501] on div "Time (24hr) Time (24hr) ​" at bounding box center [1178, 518] width 208 height 77
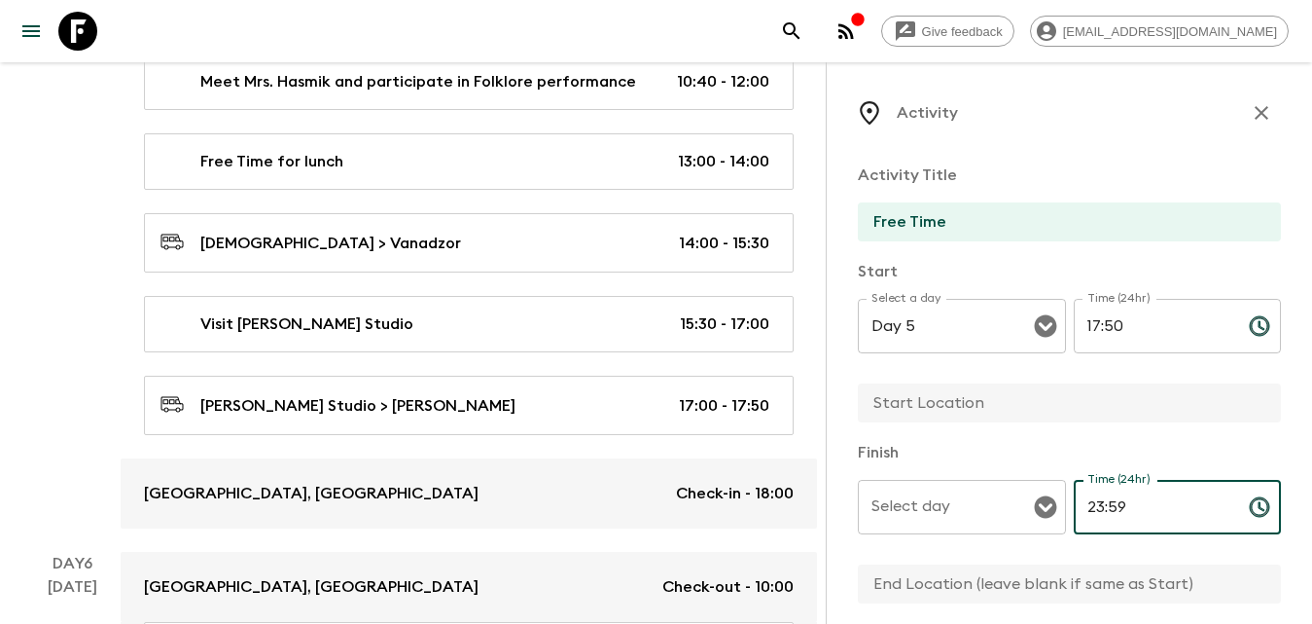
type input "23:59"
click at [1002, 511] on input "Select day" at bounding box center [947, 506] width 161 height 37
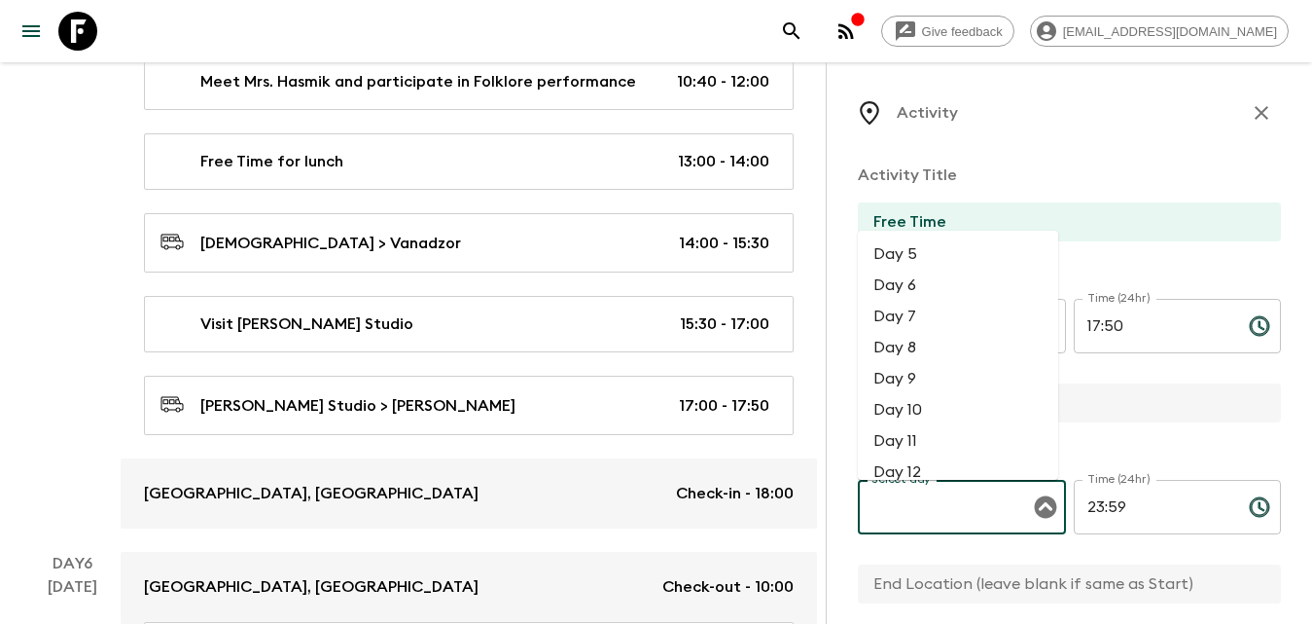
click at [955, 251] on li "Day 5" at bounding box center [958, 253] width 200 height 31
type input "Day 5"
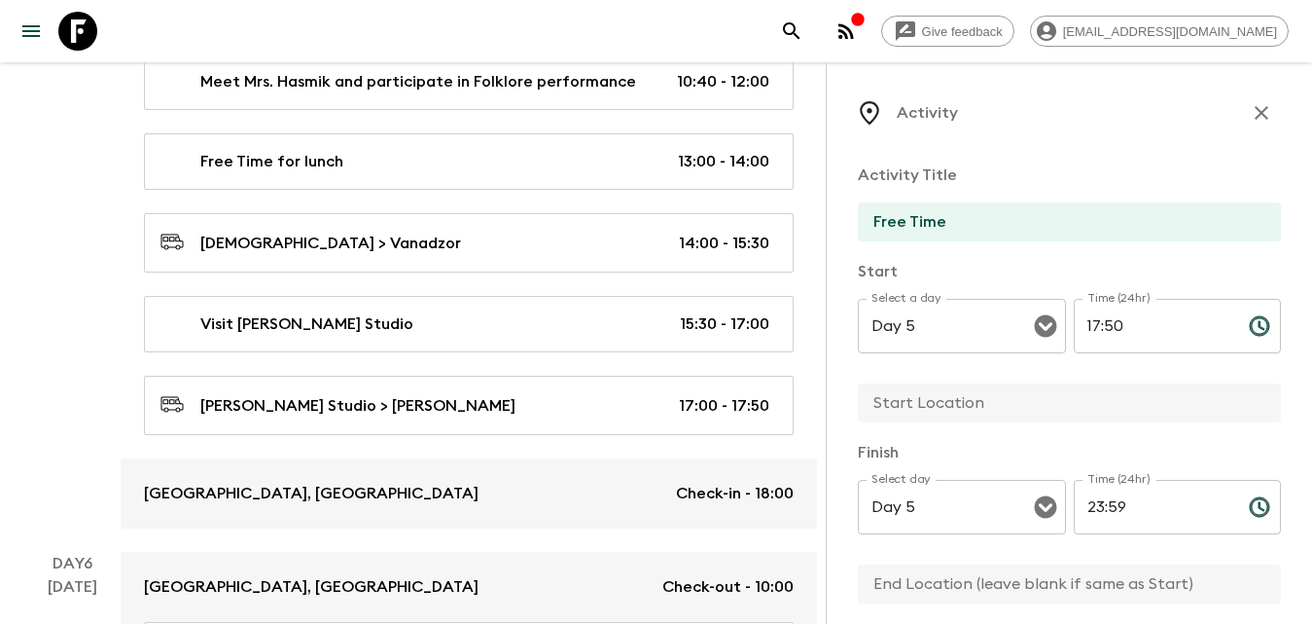
click at [942, 415] on input "text" at bounding box center [1062, 402] width 408 height 39
click at [910, 412] on input "text" at bounding box center [1062, 402] width 408 height 39
type input "Dilijan"
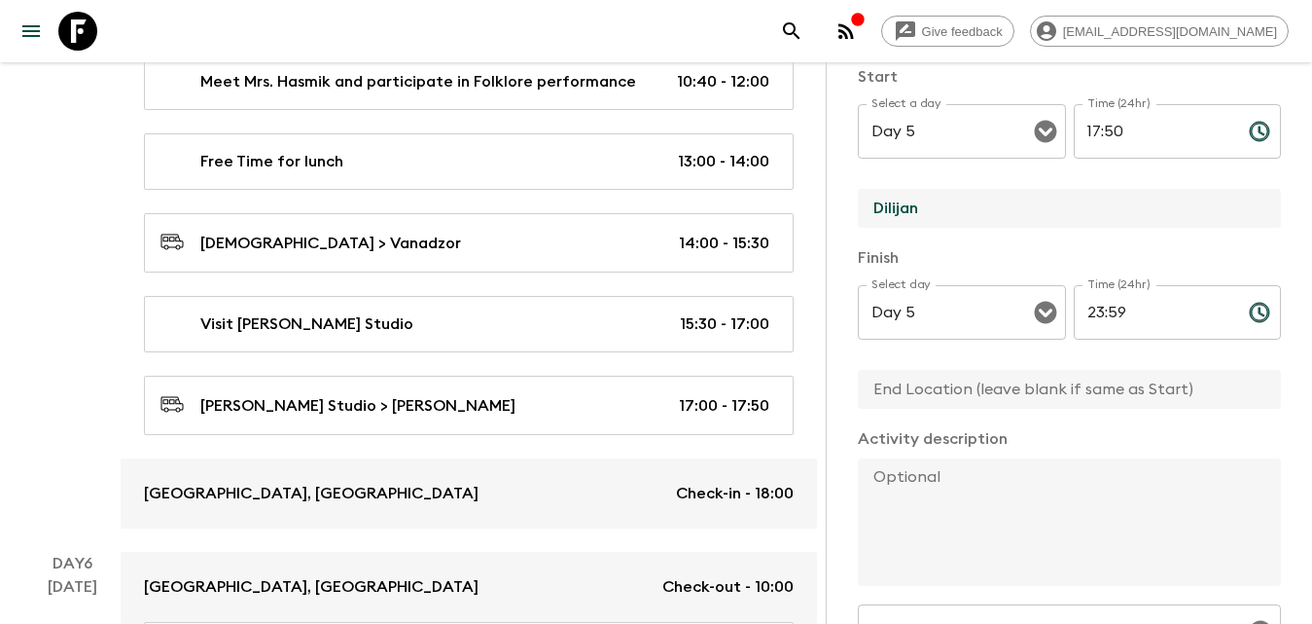
click at [963, 401] on input "text" at bounding box center [1062, 389] width 408 height 39
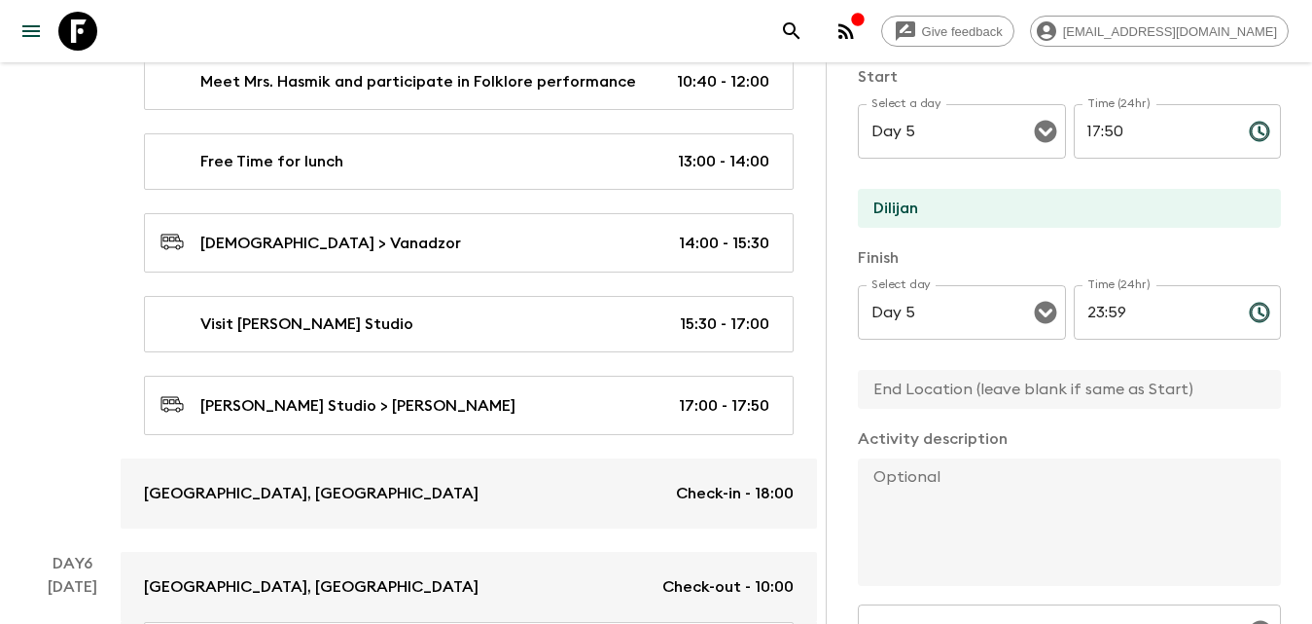
click at [920, 392] on input "text" at bounding box center [1062, 389] width 408 height 39
type input "Dilijan"
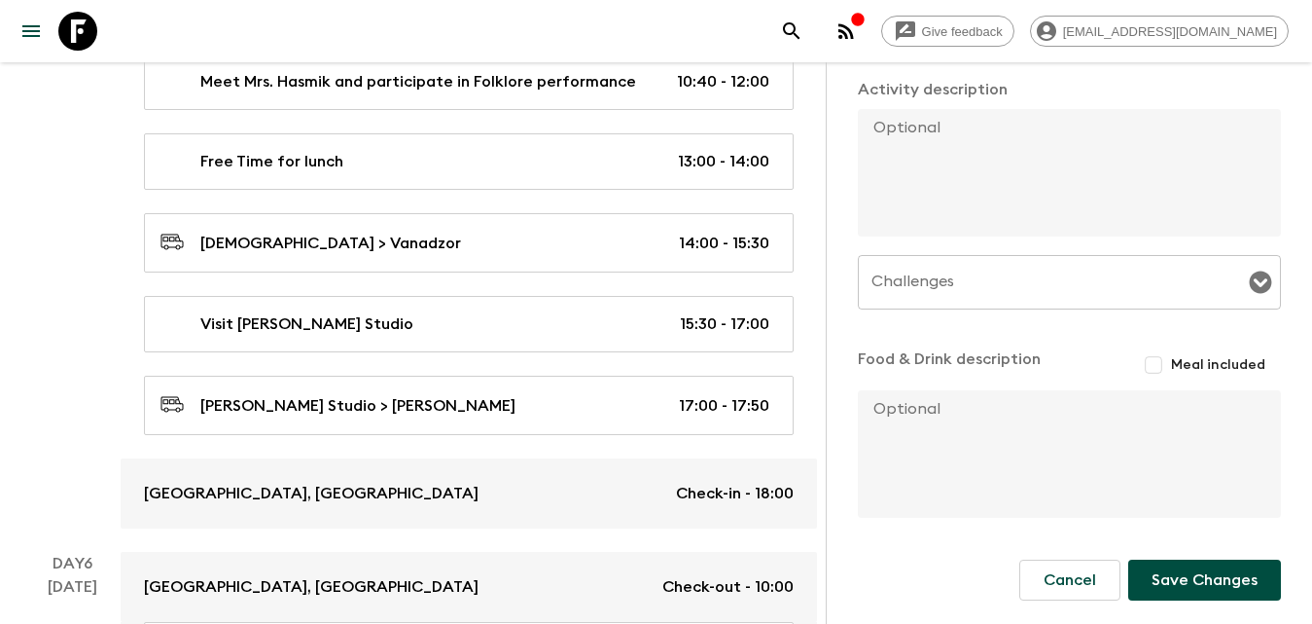
scroll to position [3709, 0]
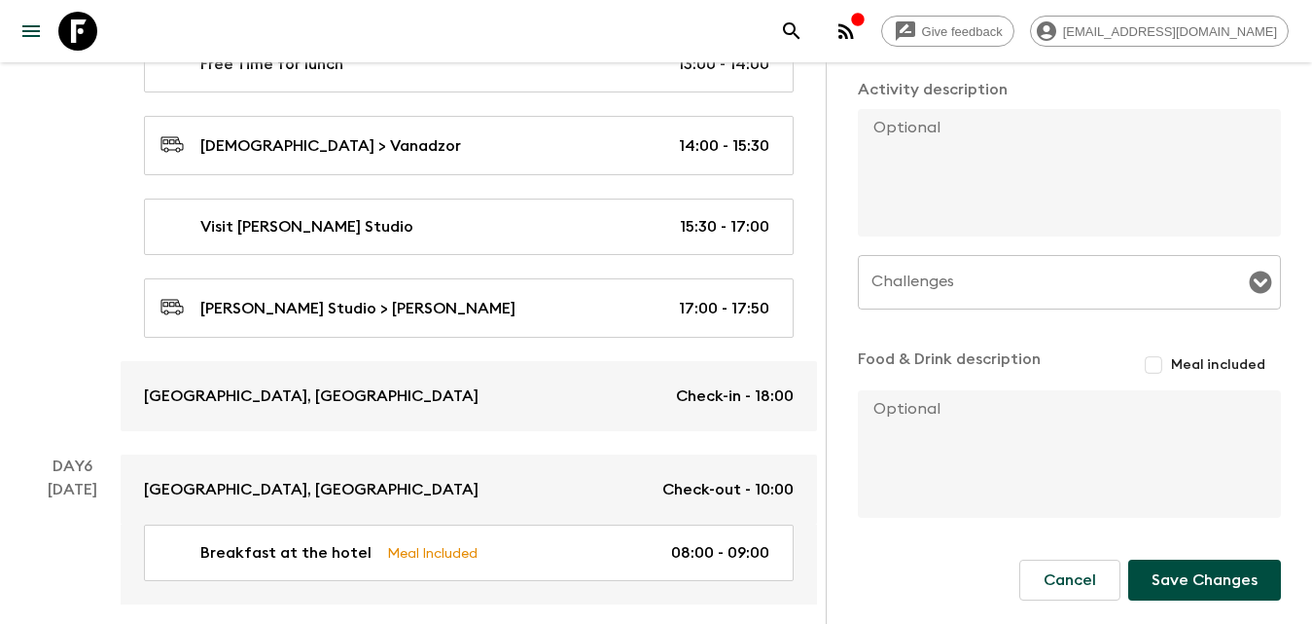
click at [1166, 589] on button "Save Changes" at bounding box center [1204, 579] width 153 height 41
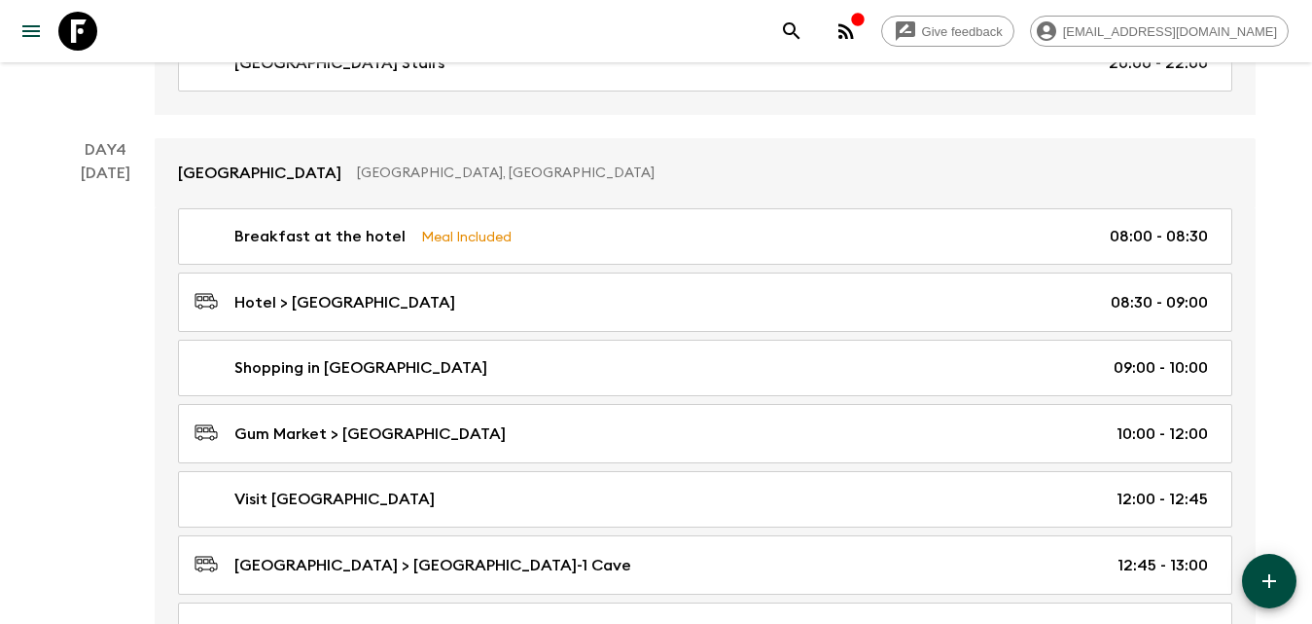
scroll to position [1857, 0]
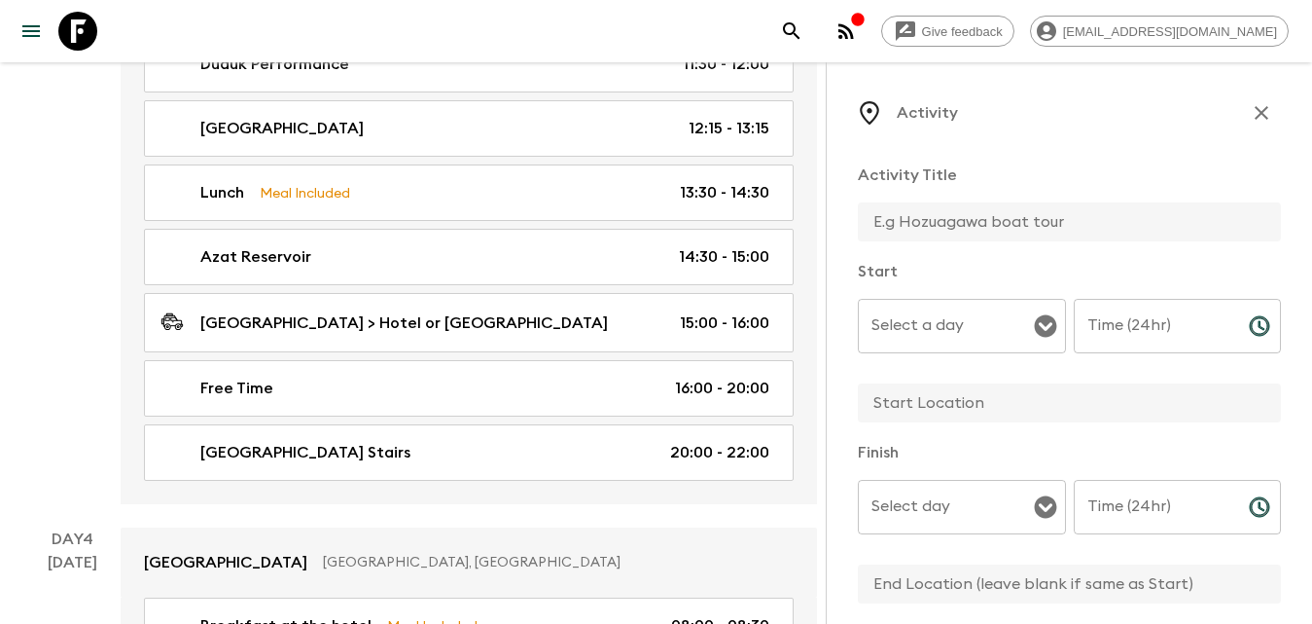
scroll to position [3709, 0]
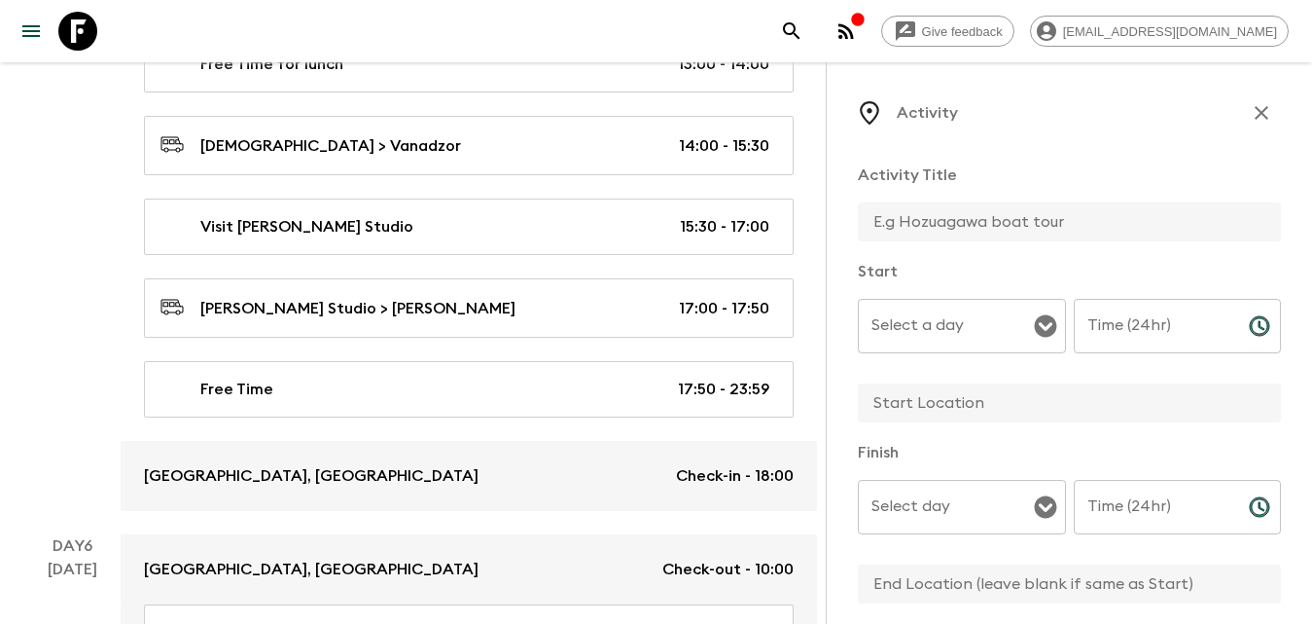
scroll to position [3612, 0]
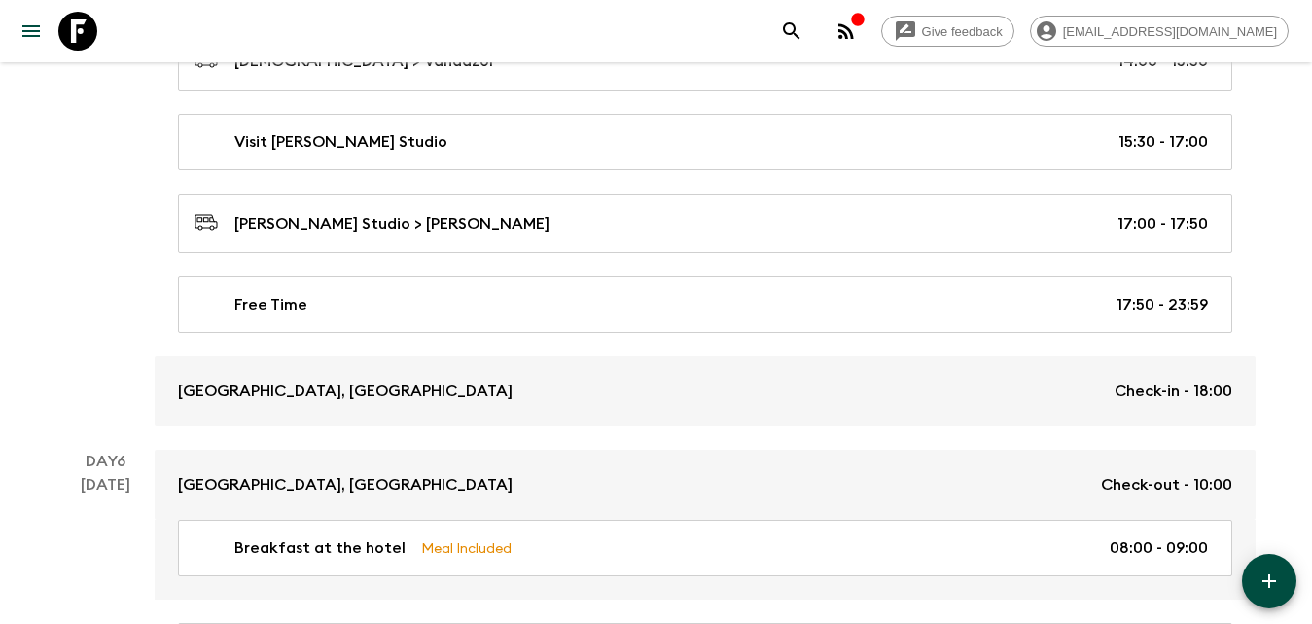
scroll to position [3502, 0]
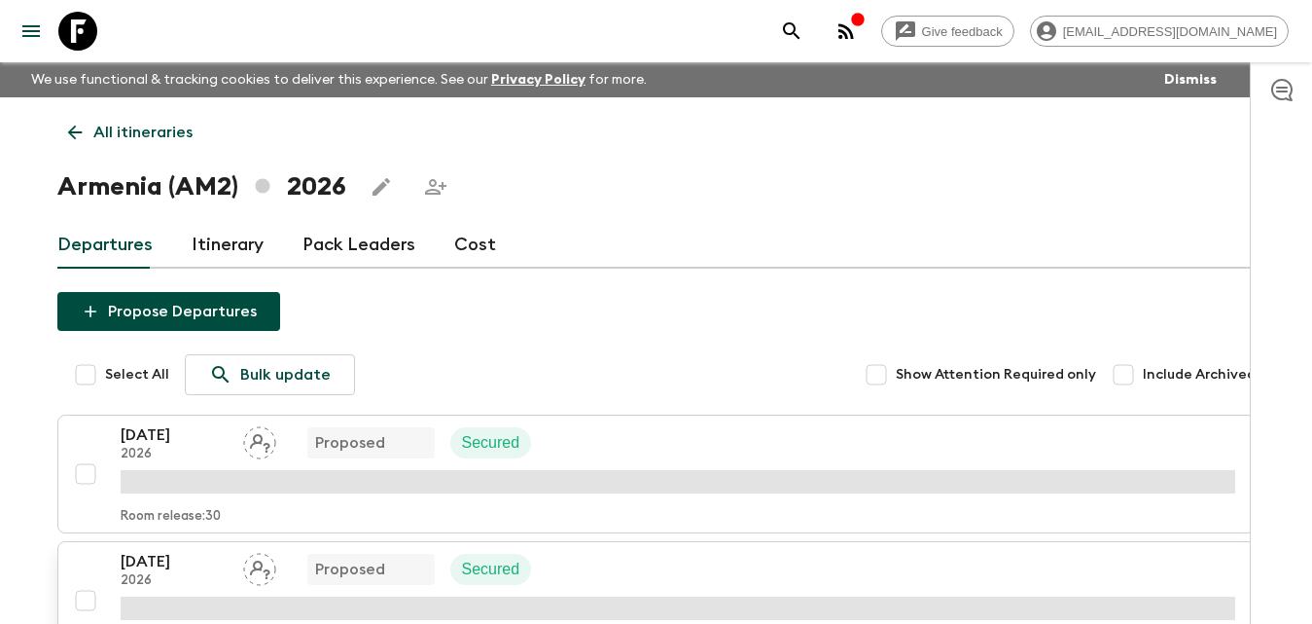
scroll to position [195, 0]
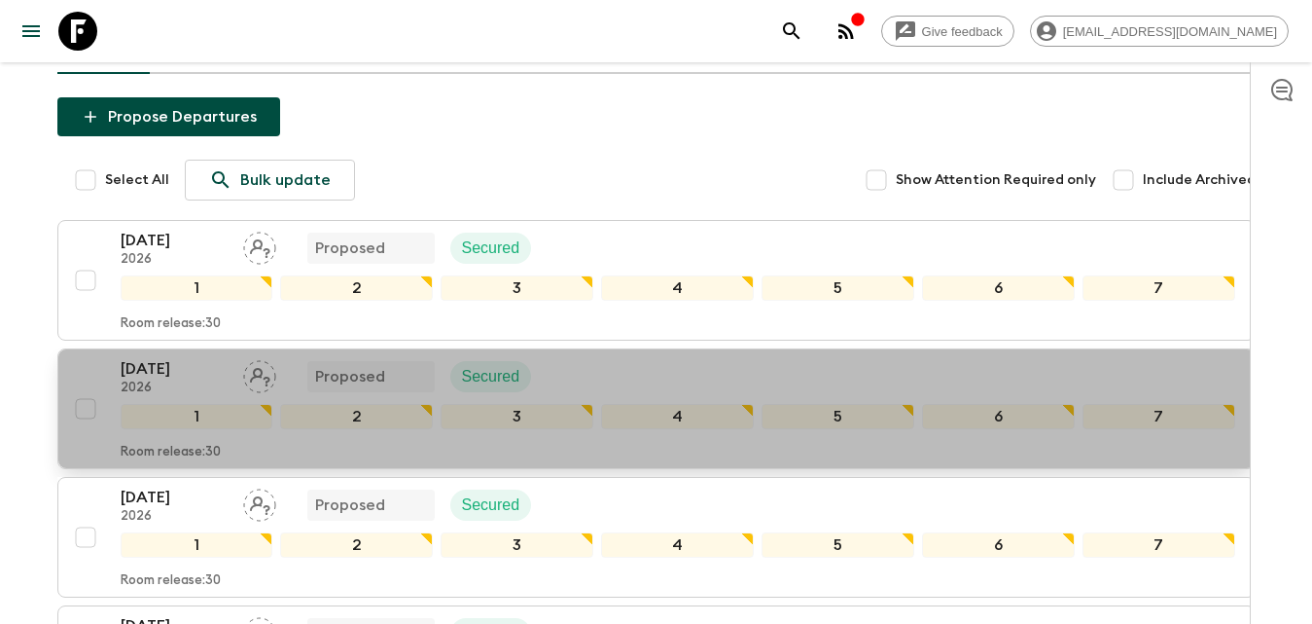
click at [171, 362] on p "[DATE]" at bounding box center [174, 368] width 107 height 23
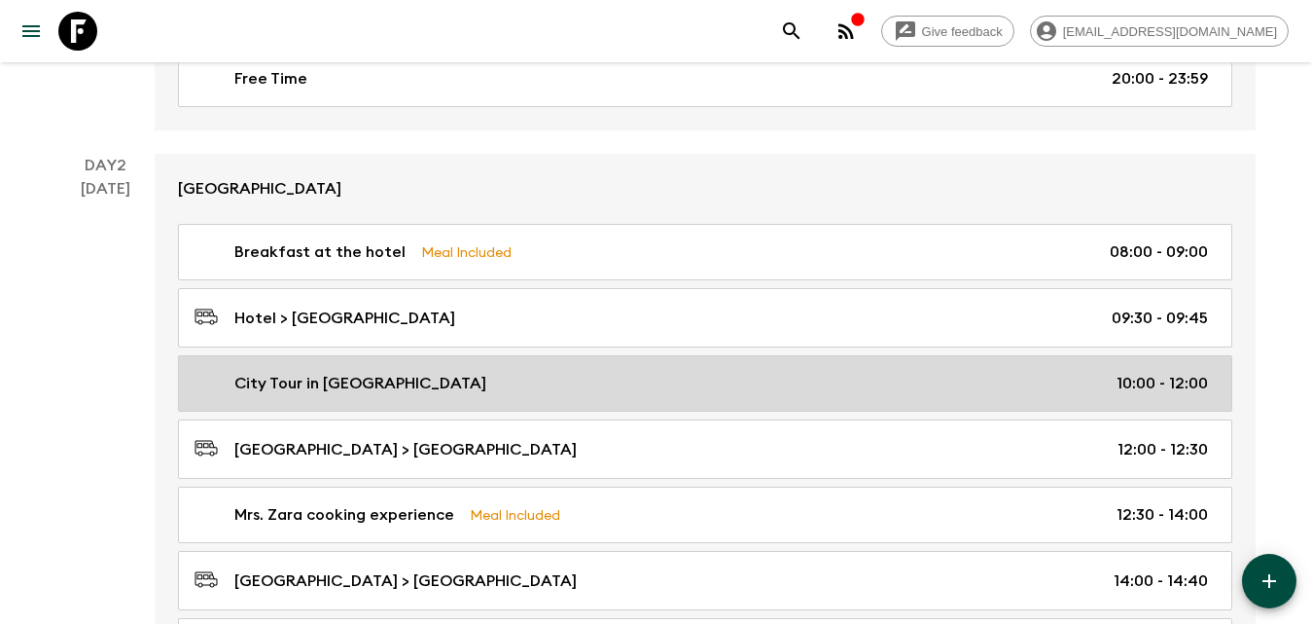
scroll to position [875, 0]
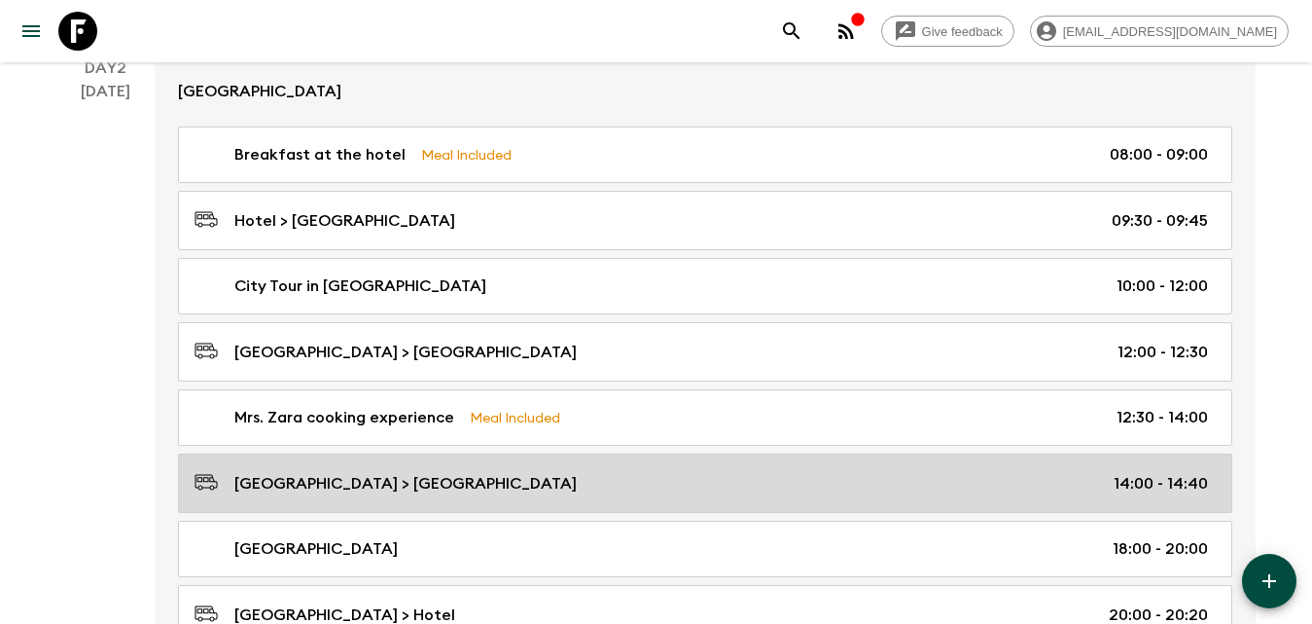
click at [402, 487] on p "[GEOGRAPHIC_DATA] > [GEOGRAPHIC_DATA]" at bounding box center [405, 483] width 342 height 23
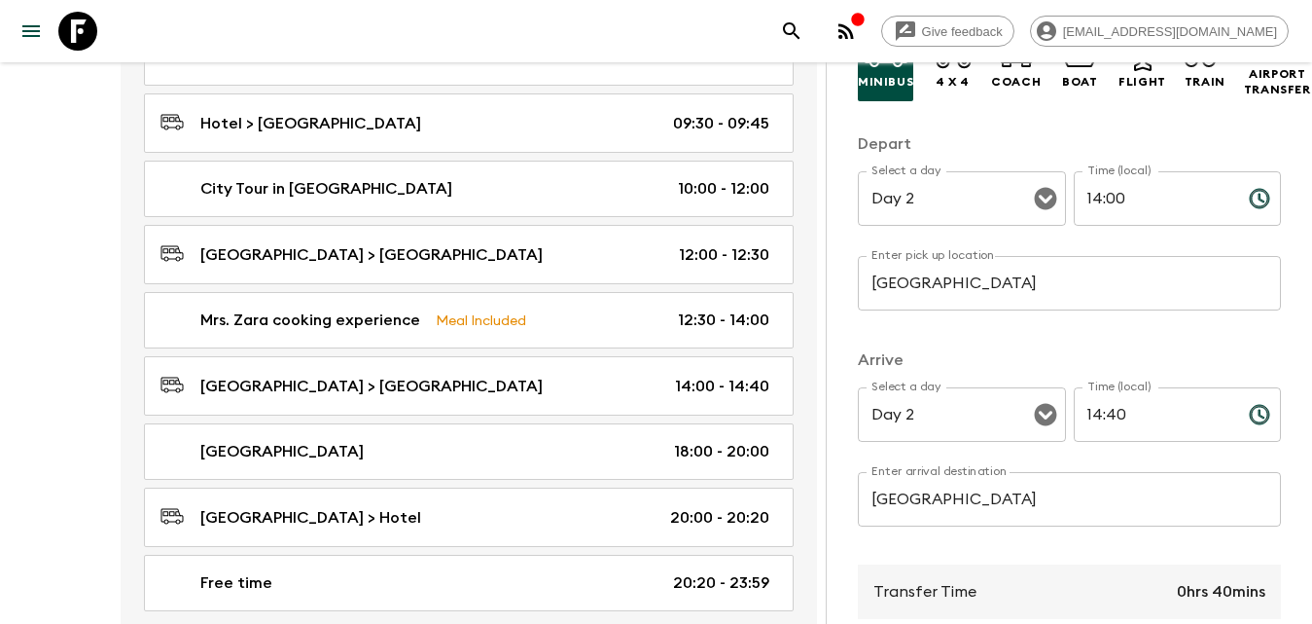
scroll to position [292, 0]
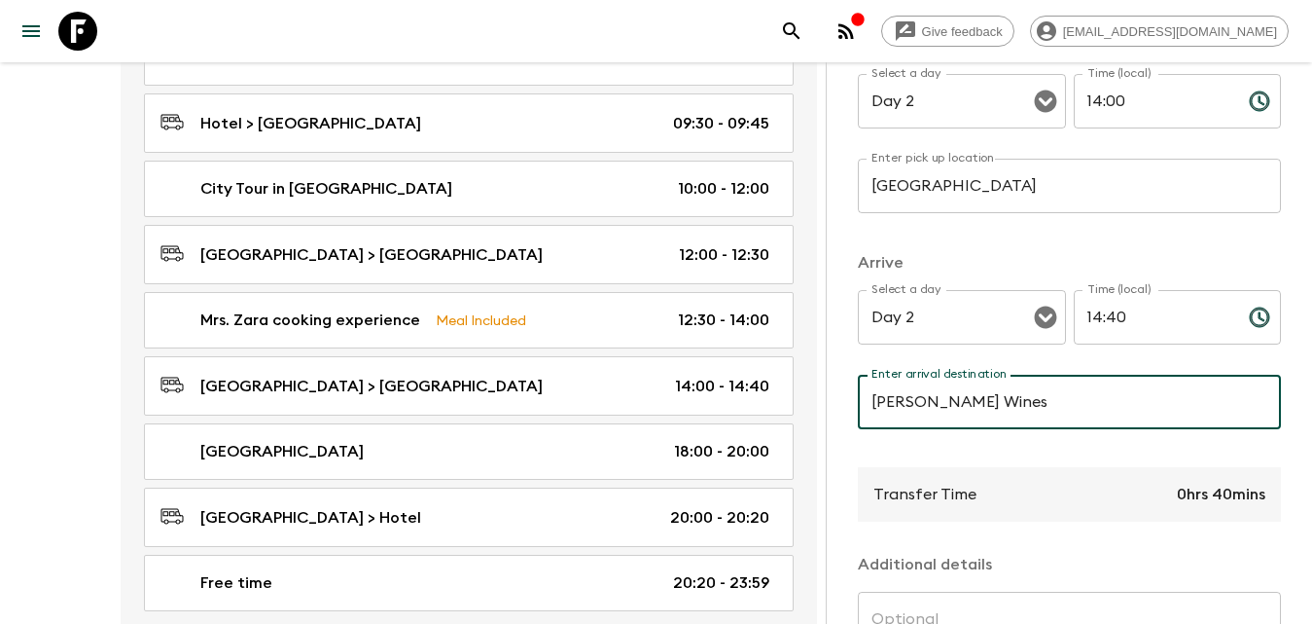
click at [1001, 411] on input "[PERSON_NAME] Wines" at bounding box center [1069, 402] width 423 height 54
type input "[PERSON_NAME] Wines"
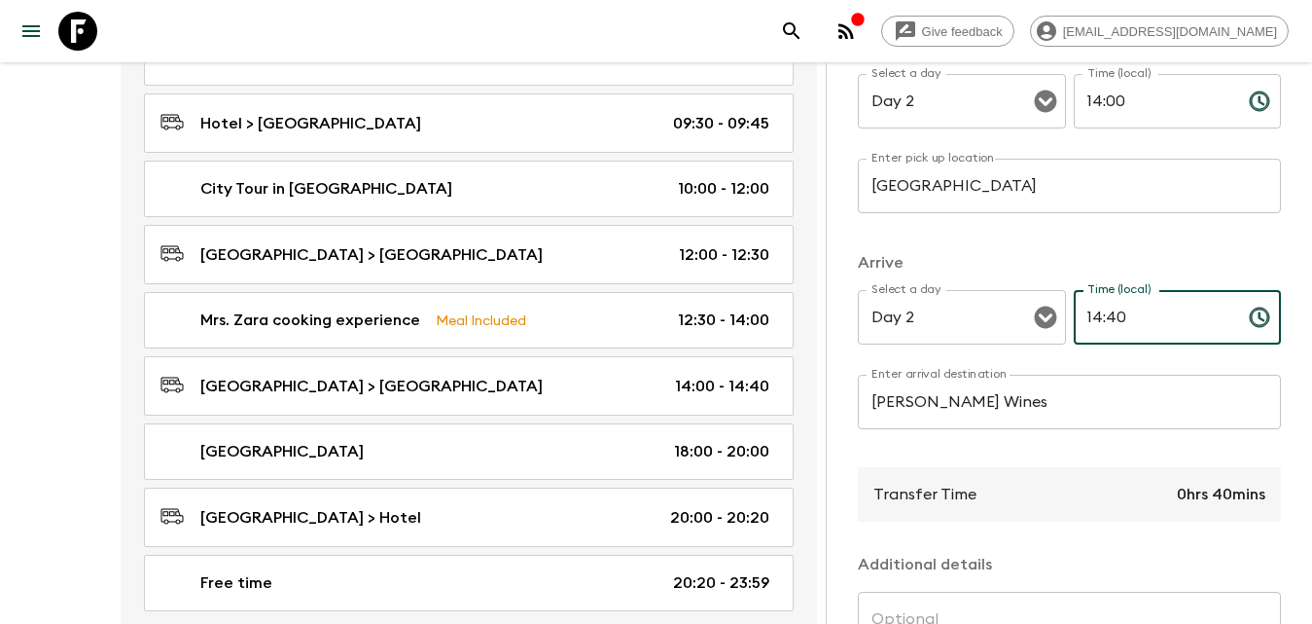
click at [1126, 313] on input "14:40" at bounding box center [1154, 317] width 160 height 54
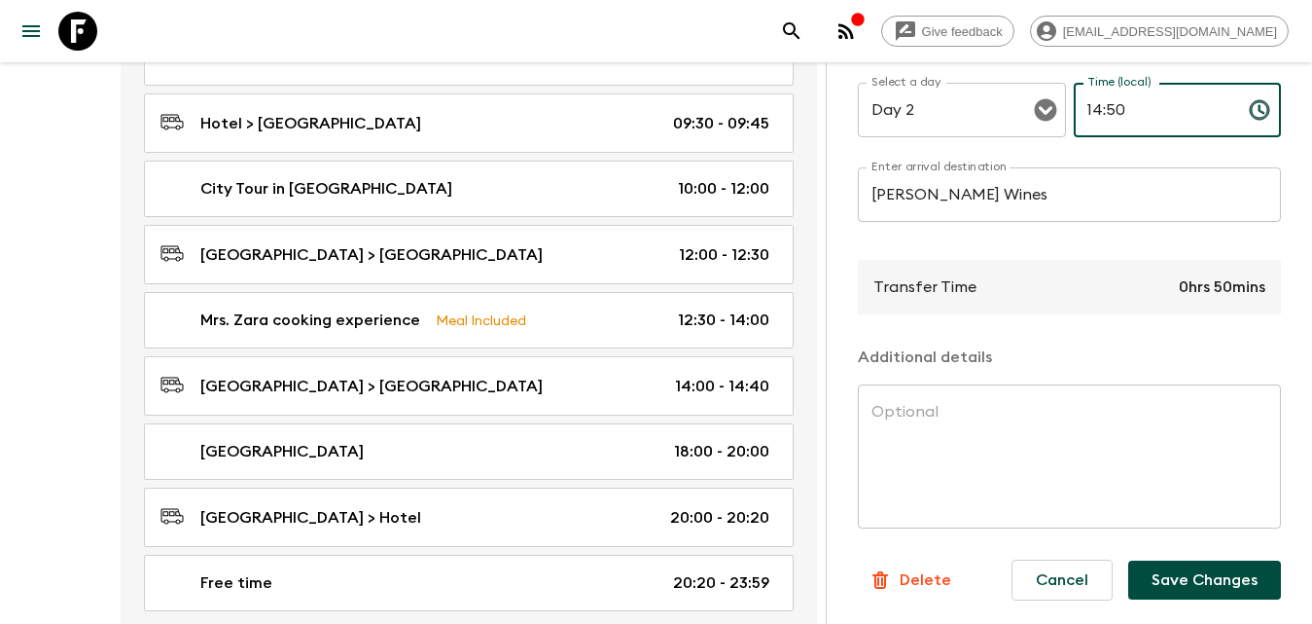
scroll to position [1167, 0]
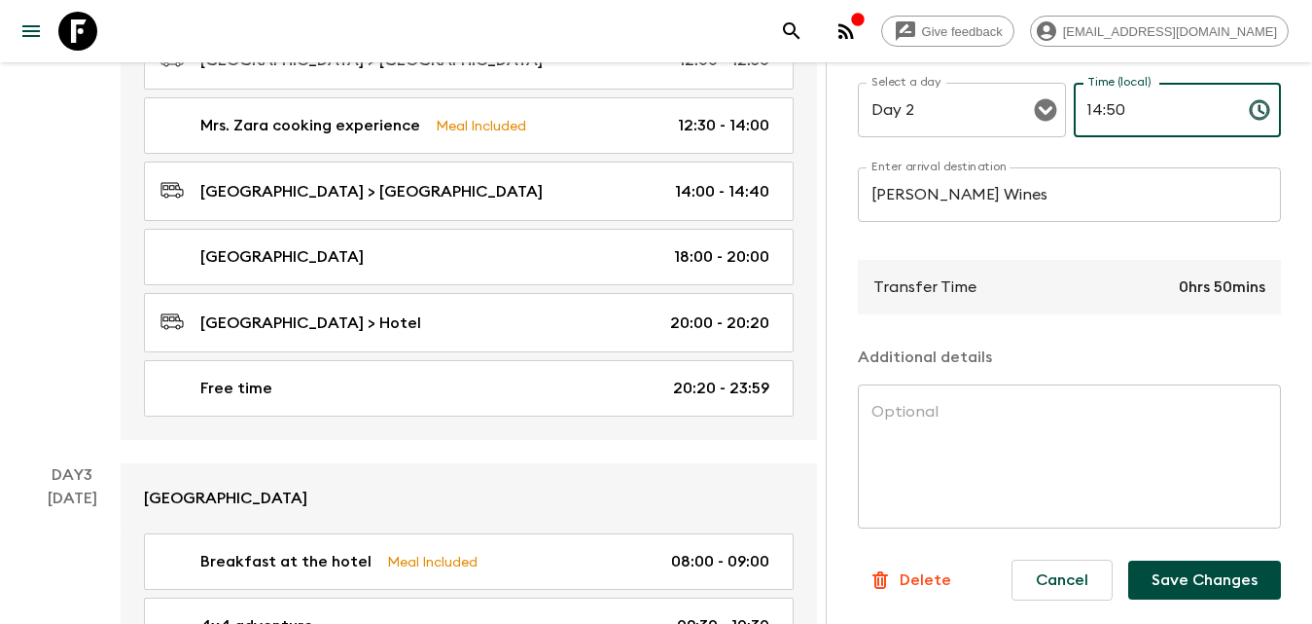
type input "14:50"
click at [1168, 570] on button "Save Changes" at bounding box center [1204, 579] width 153 height 39
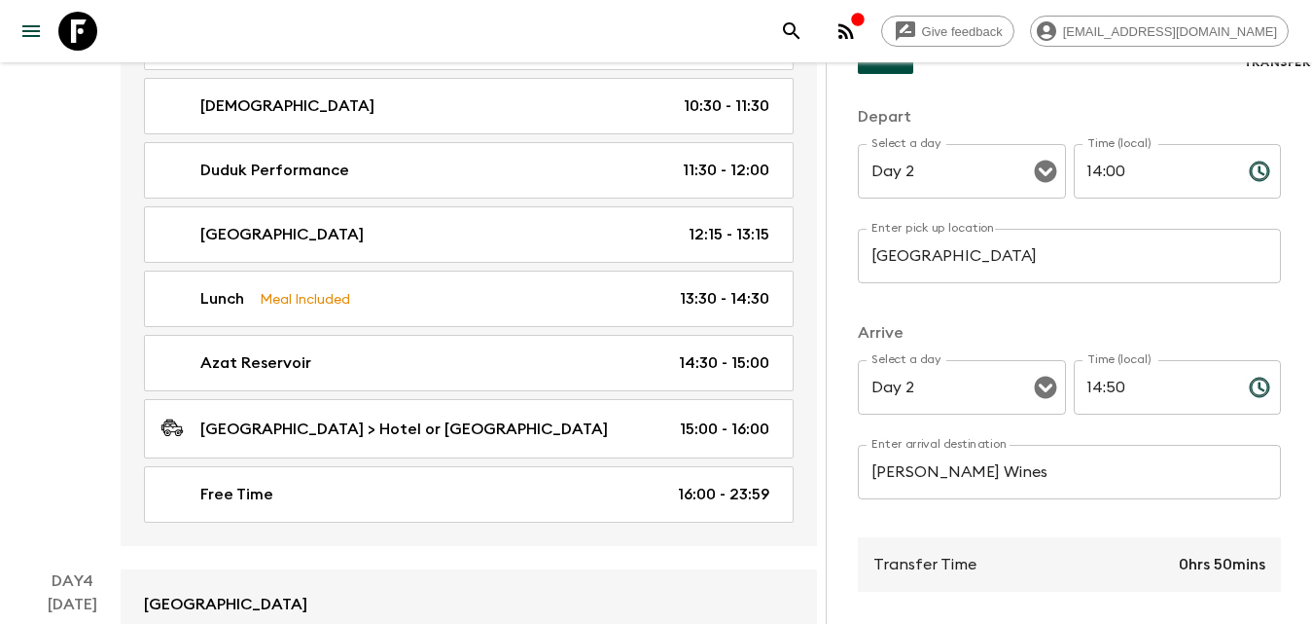
scroll to position [0, 0]
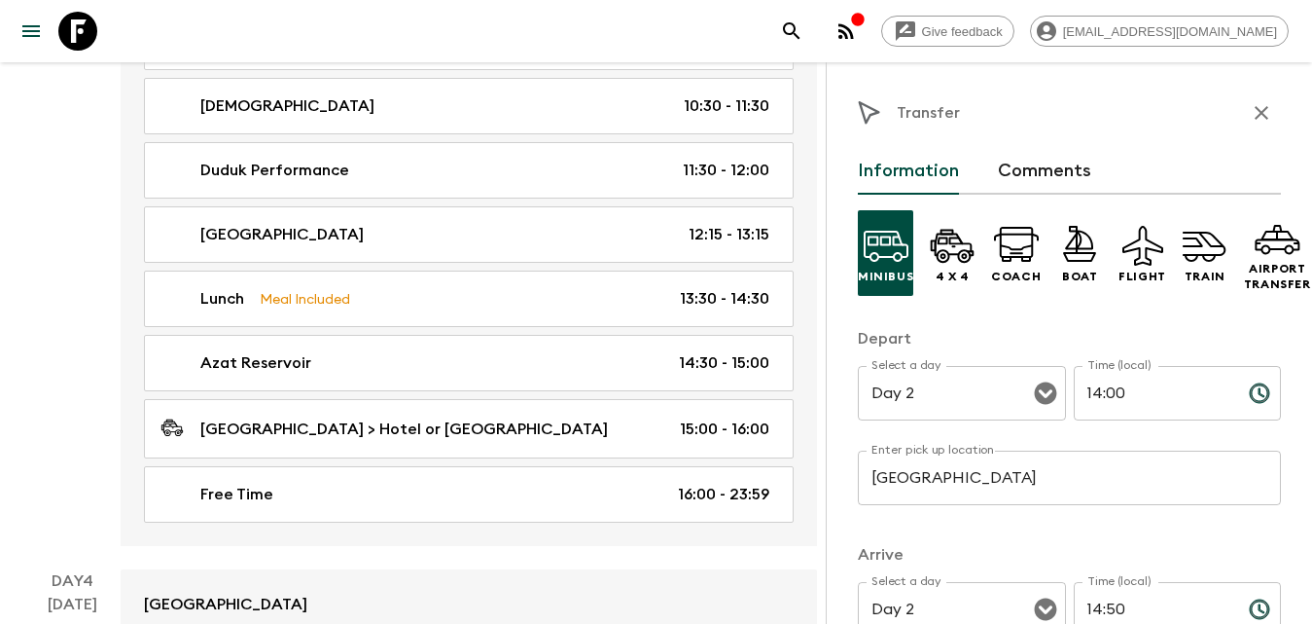
click at [1242, 117] on button "button" at bounding box center [1261, 112] width 39 height 39
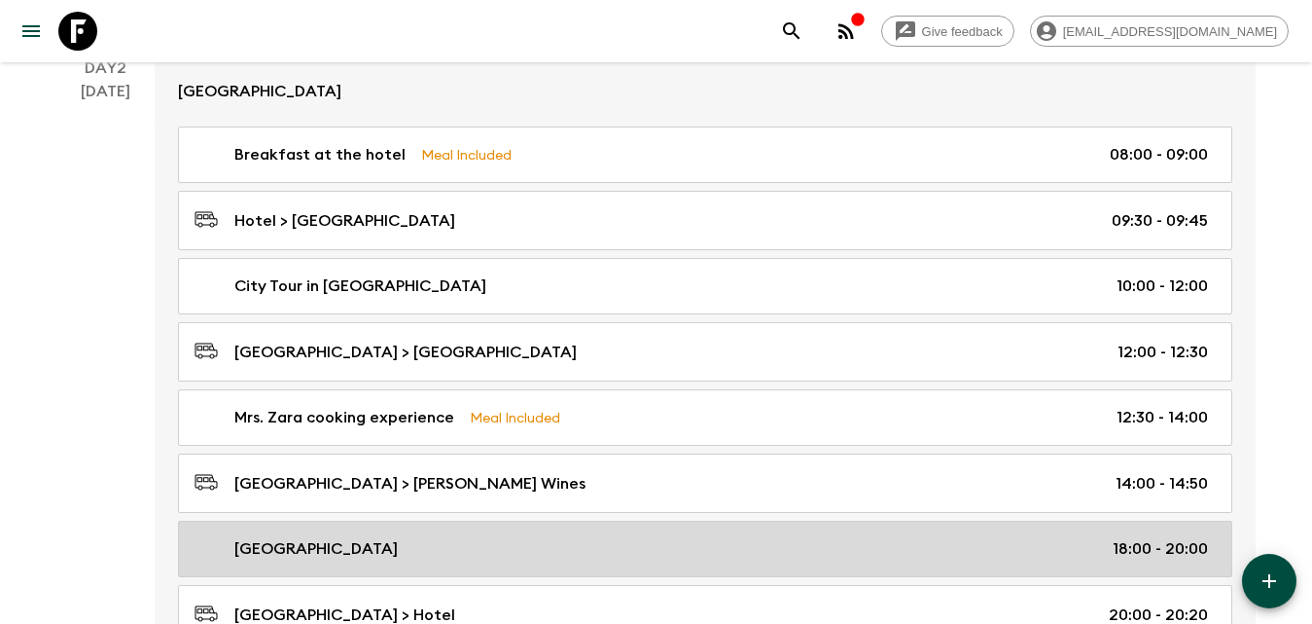
scroll to position [973, 0]
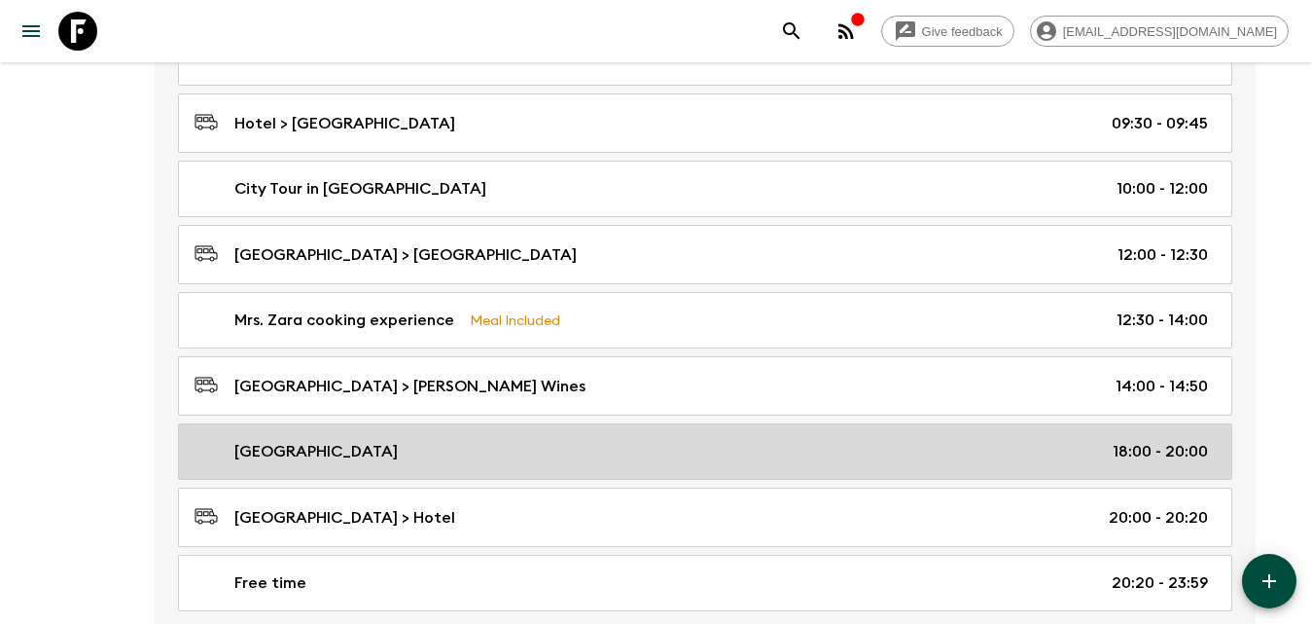
click at [806, 459] on div "[GEOGRAPHIC_DATA] 18:00 - 20:00" at bounding box center [702, 451] width 1014 height 23
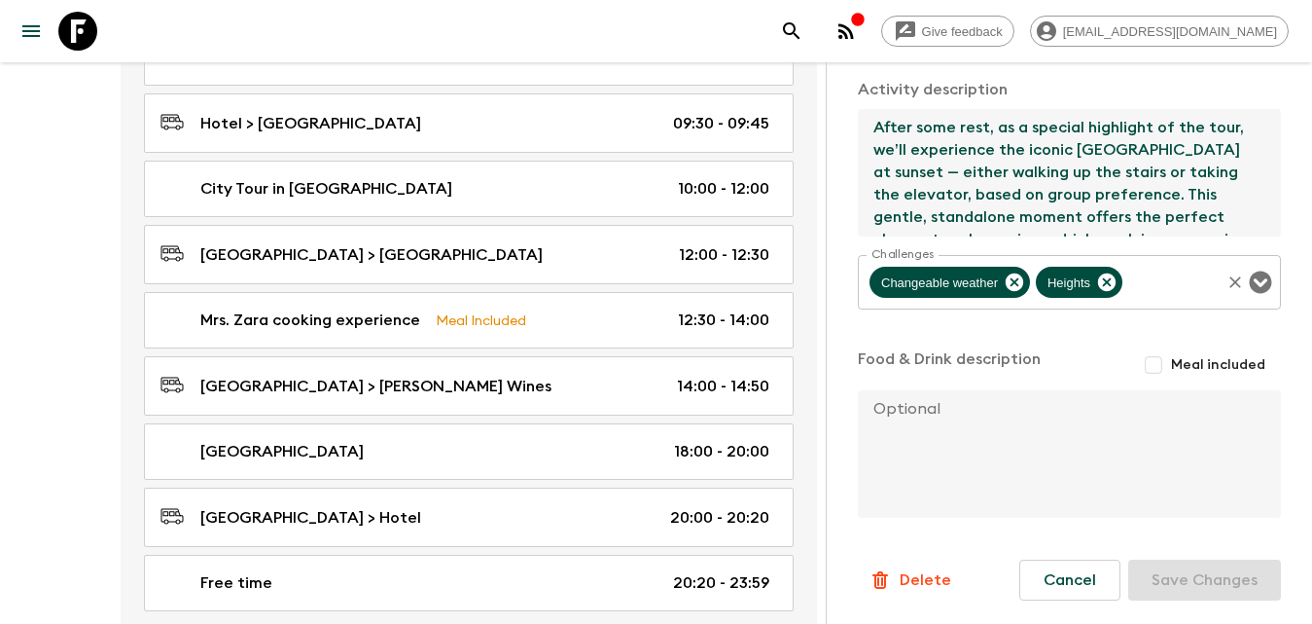
scroll to position [157, 0]
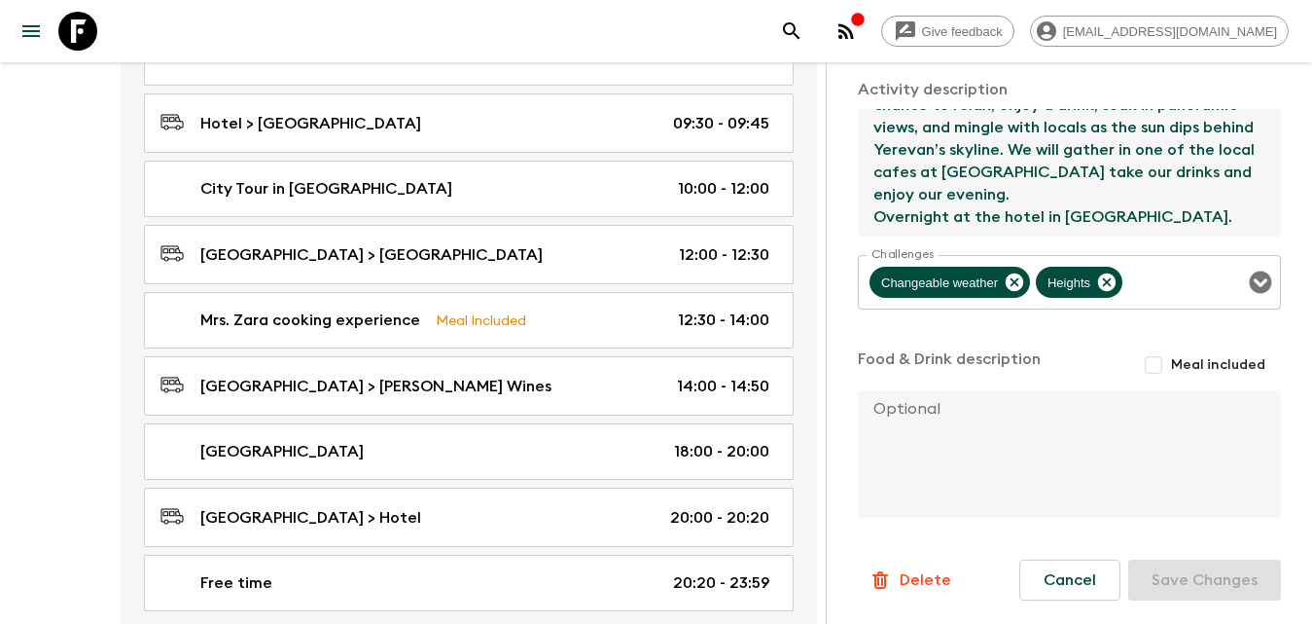
drag, startPoint x: 876, startPoint y: 125, endPoint x: 1198, endPoint y: 344, distance: 389.9
click at [1198, 338] on div "Activity Title [GEOGRAPHIC_DATA] Start Select a day Day 2 Select a day ​ Time (…" at bounding box center [1069, 62] width 423 height 916
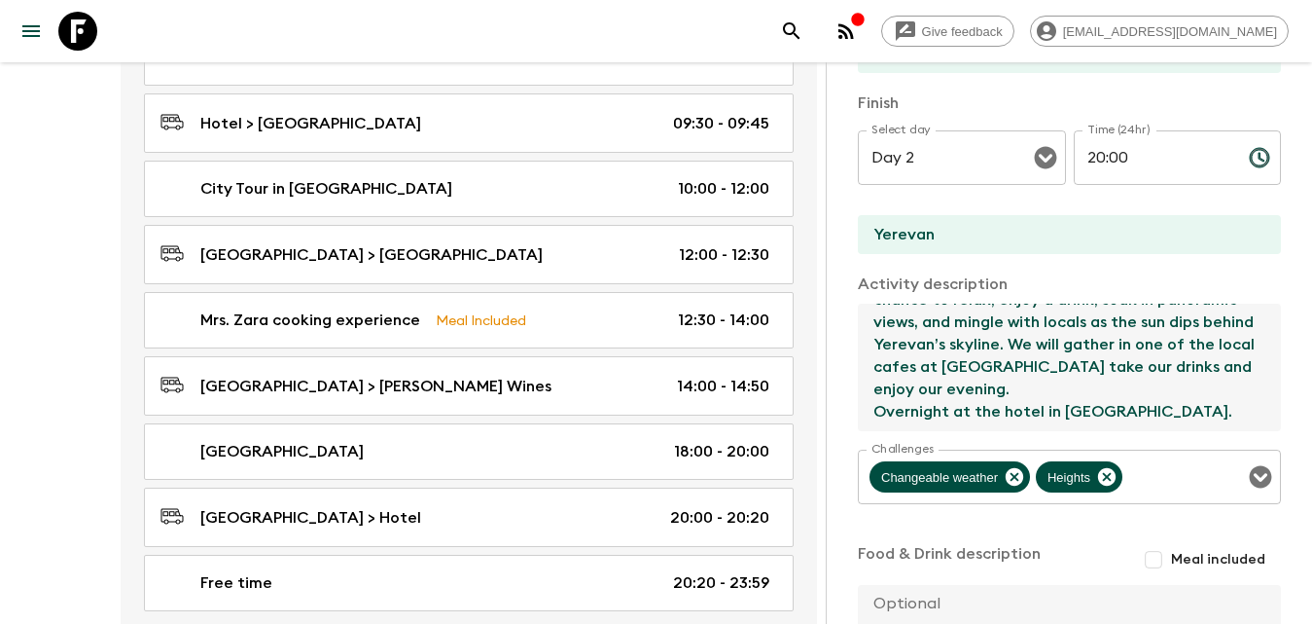
scroll to position [201, 0]
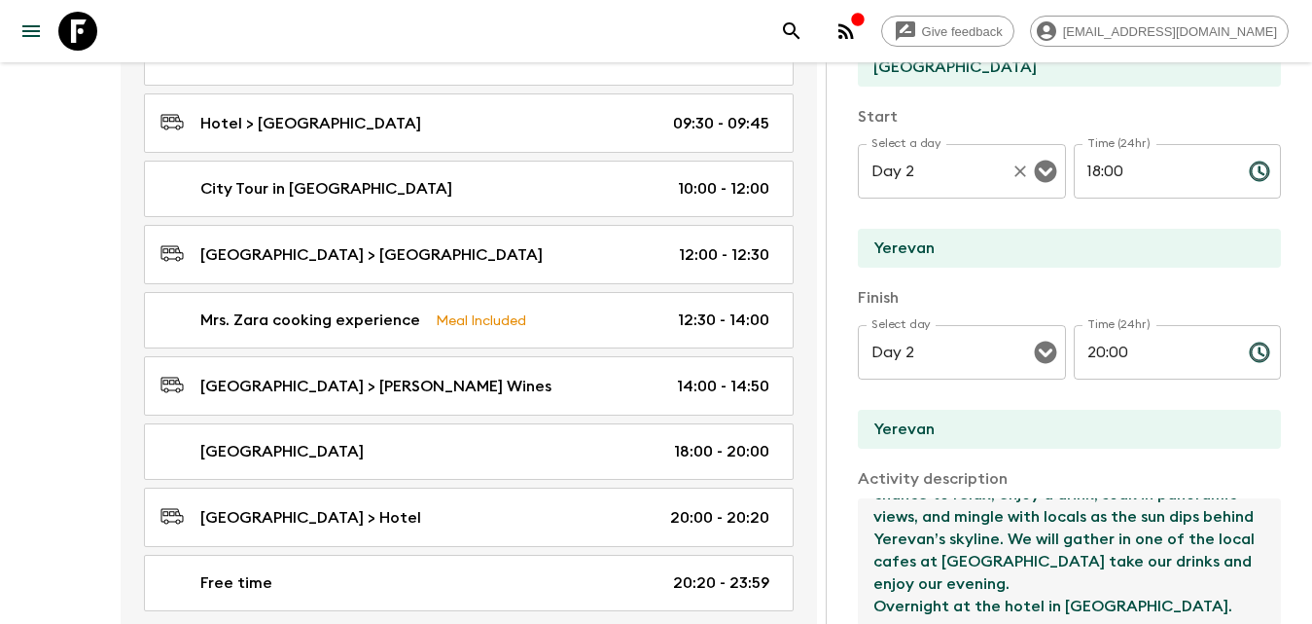
click at [1018, 173] on icon "Clear" at bounding box center [1020, 170] width 19 height 19
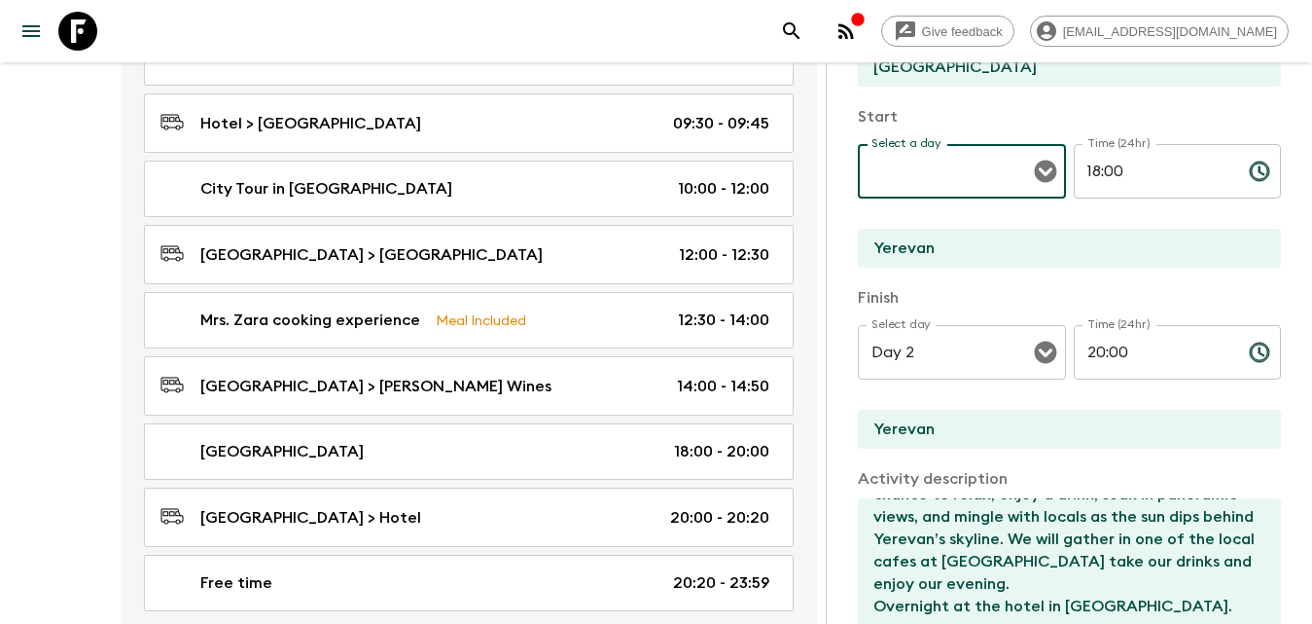
click at [1034, 170] on icon "Open" at bounding box center [1045, 171] width 23 height 23
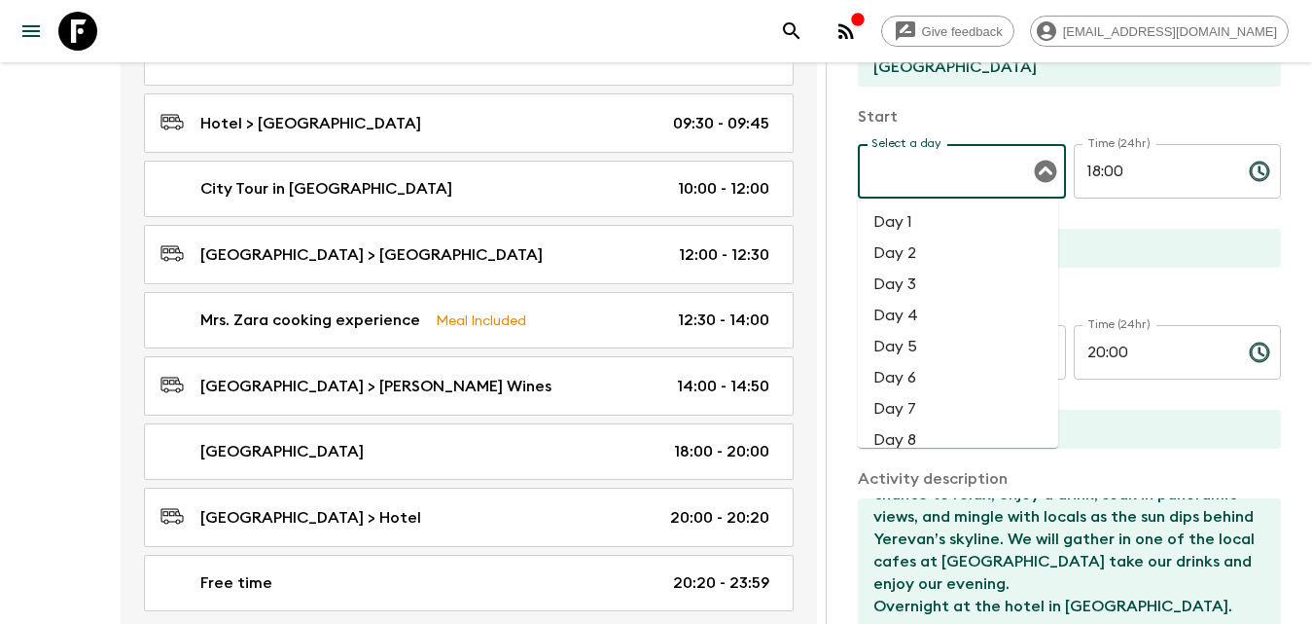
click at [976, 276] on li "Day 3" at bounding box center [958, 283] width 200 height 31
type input "Day 3"
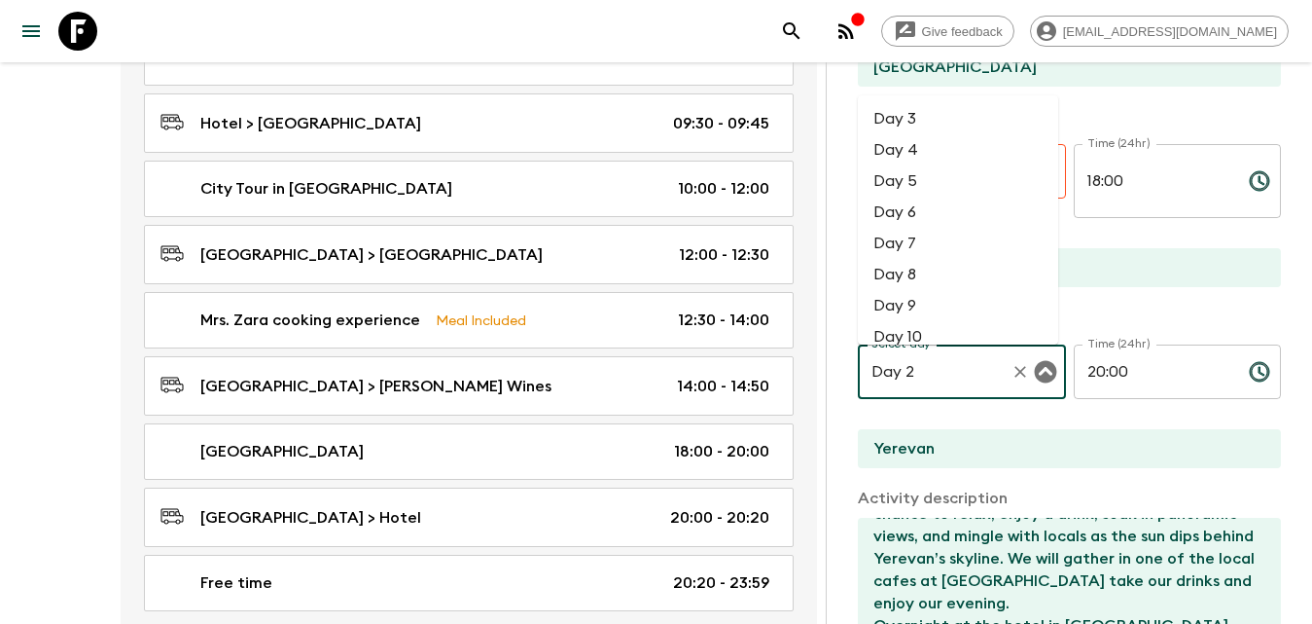
click at [935, 119] on li "Day 3" at bounding box center [958, 118] width 200 height 31
type input "Day 3"
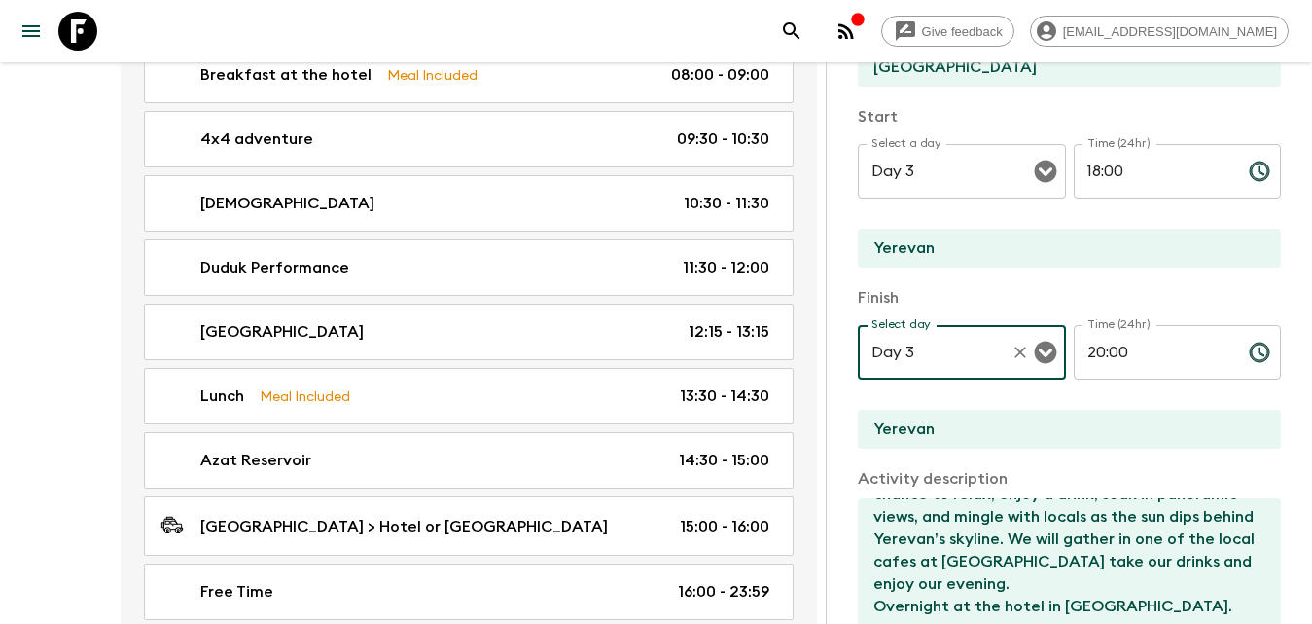
scroll to position [1751, 0]
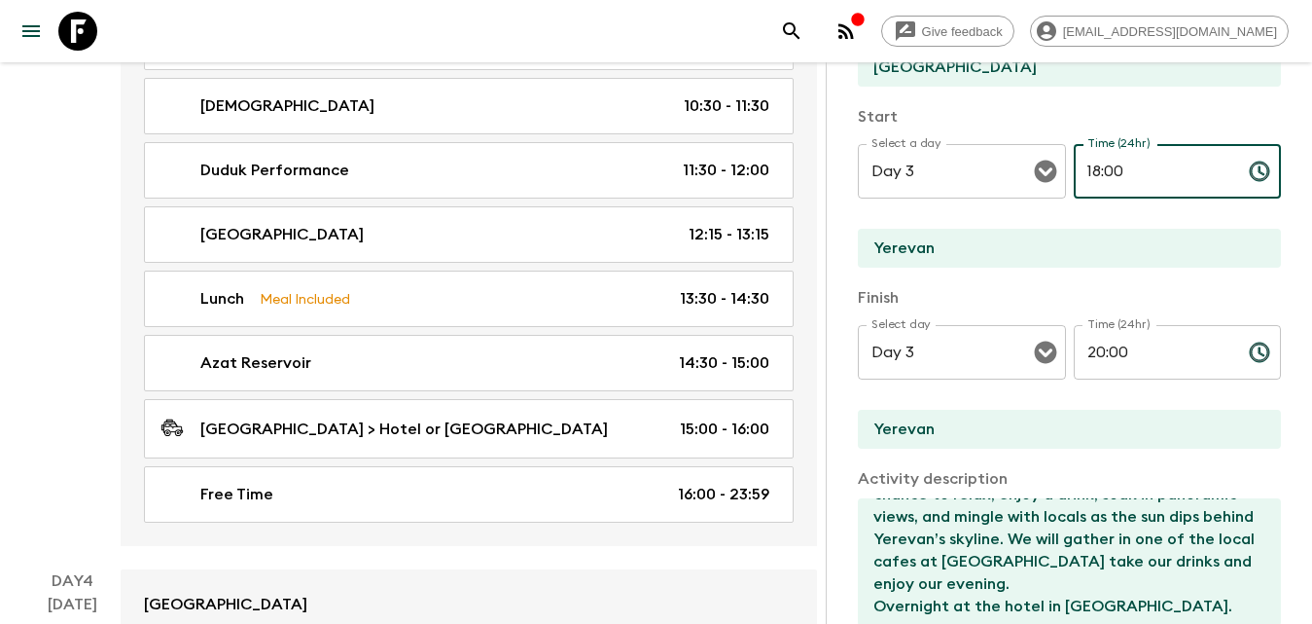
click at [1147, 159] on input "18:00" at bounding box center [1154, 171] width 160 height 54
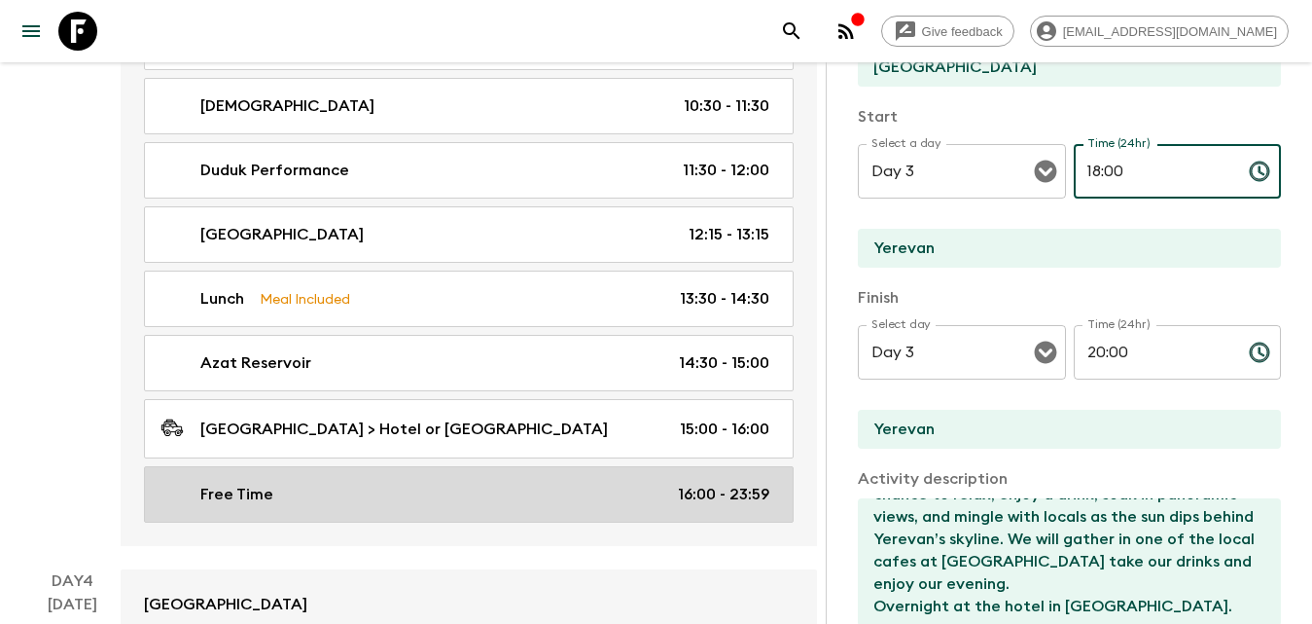
click at [670, 505] on div "Free Time 16:00 - 23:59" at bounding box center [465, 493] width 609 height 23
type input "Free Time"
type input "Hotel or [GEOGRAPHIC_DATA]"
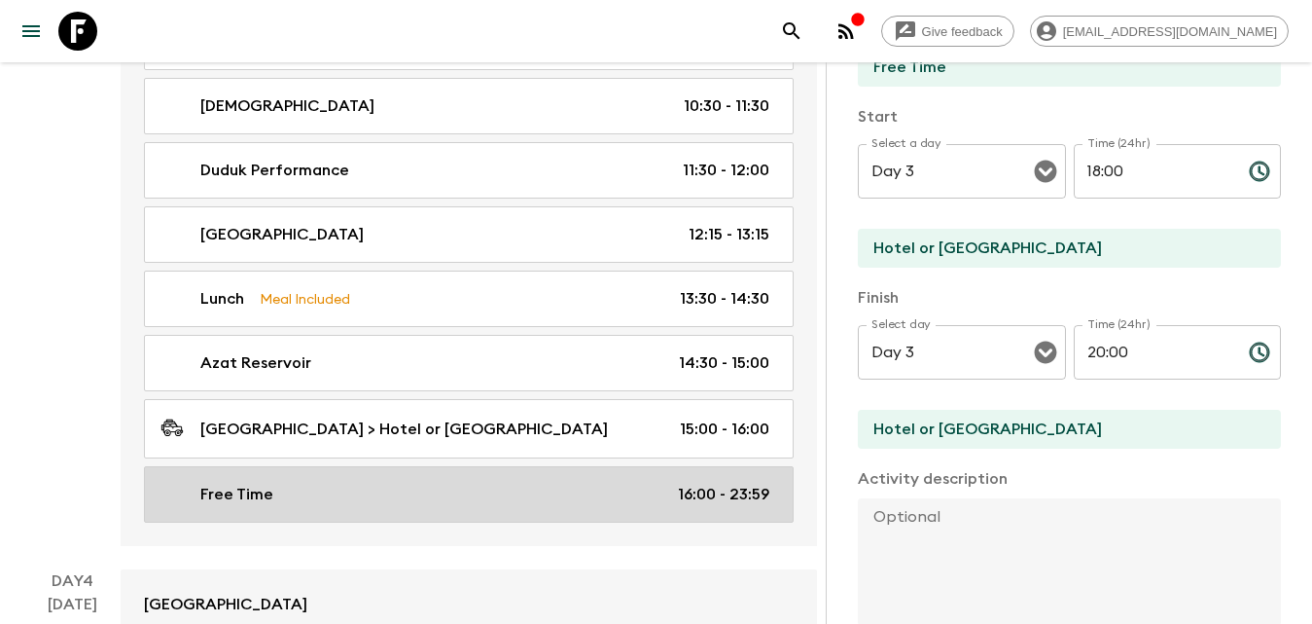
type input "16:00"
type input "23:59"
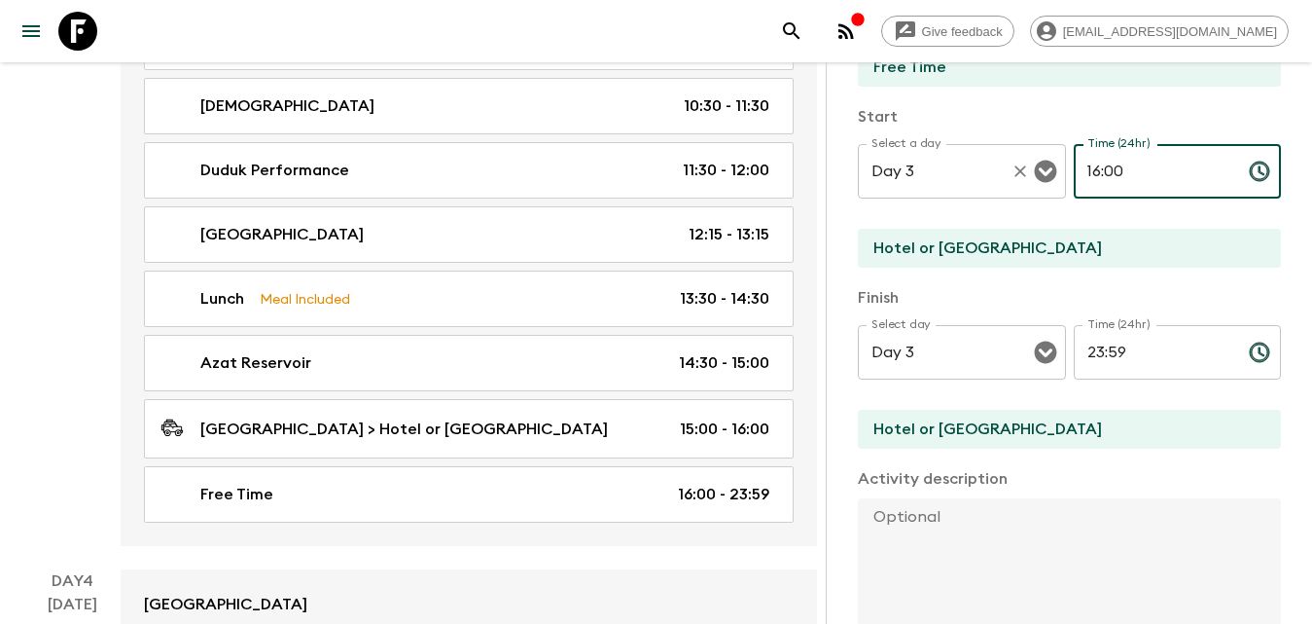
drag, startPoint x: 1133, startPoint y: 168, endPoint x: 983, endPoint y: 178, distance: 150.1
click at [983, 178] on div "Select a day Day 3 Select a day ​ Time (24hr) 16:00 Time (24hr) ​" at bounding box center [1069, 182] width 423 height 77
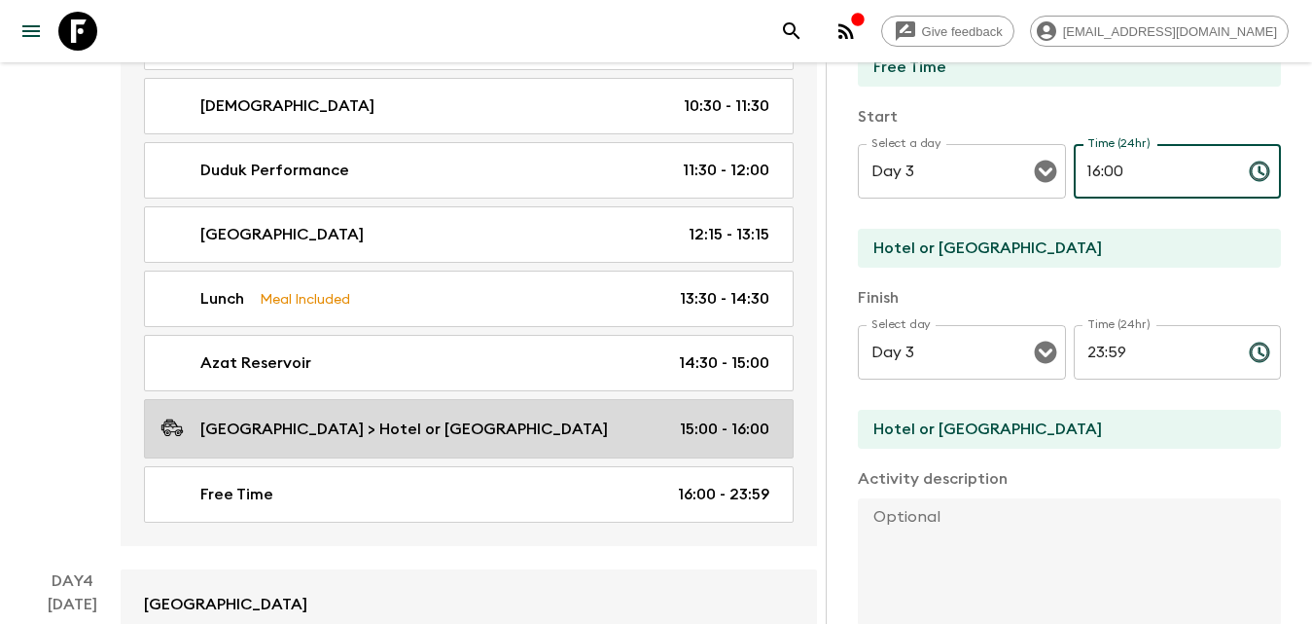
type input "2"
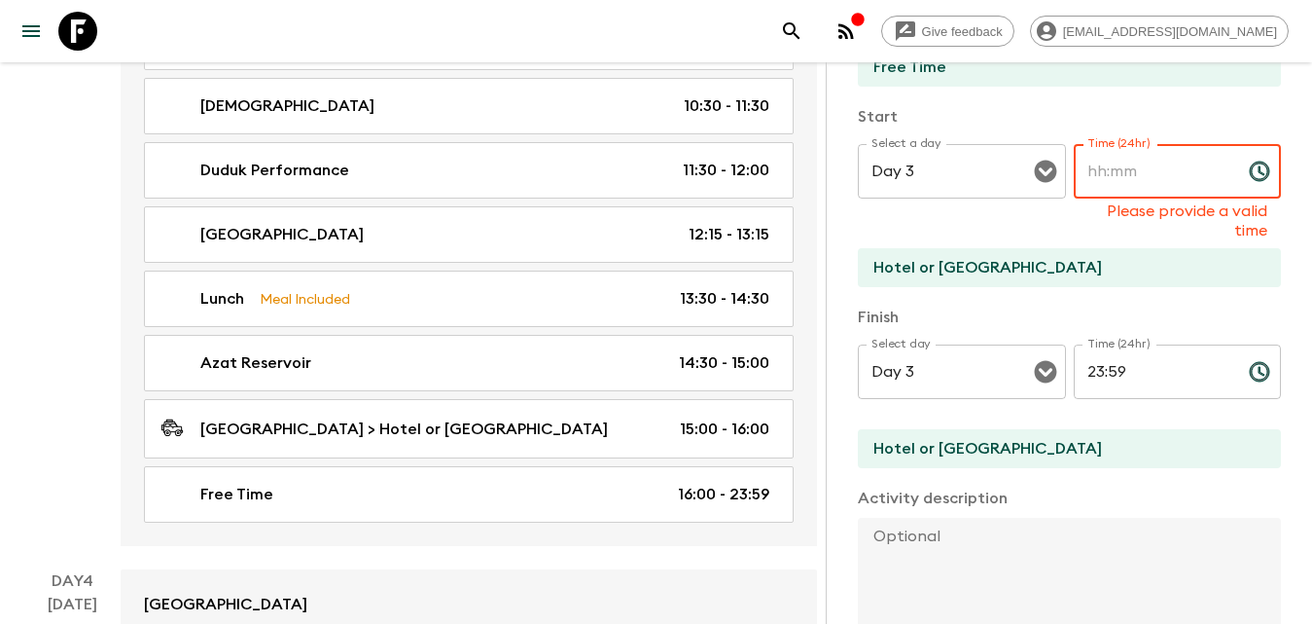
scroll to position [299, 0]
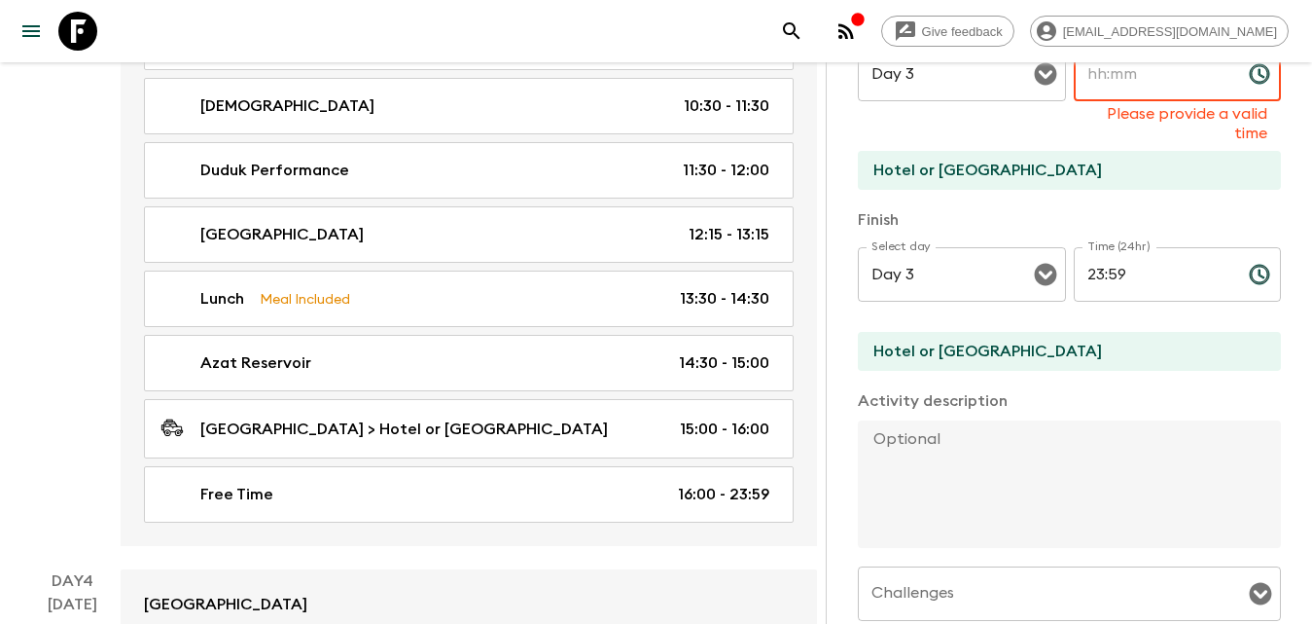
click at [1025, 447] on textarea at bounding box center [1062, 483] width 408 height 127
paste textarea "We will start our day by driving to the [PERSON_NAME] Winery. Located in [GEOGR…"
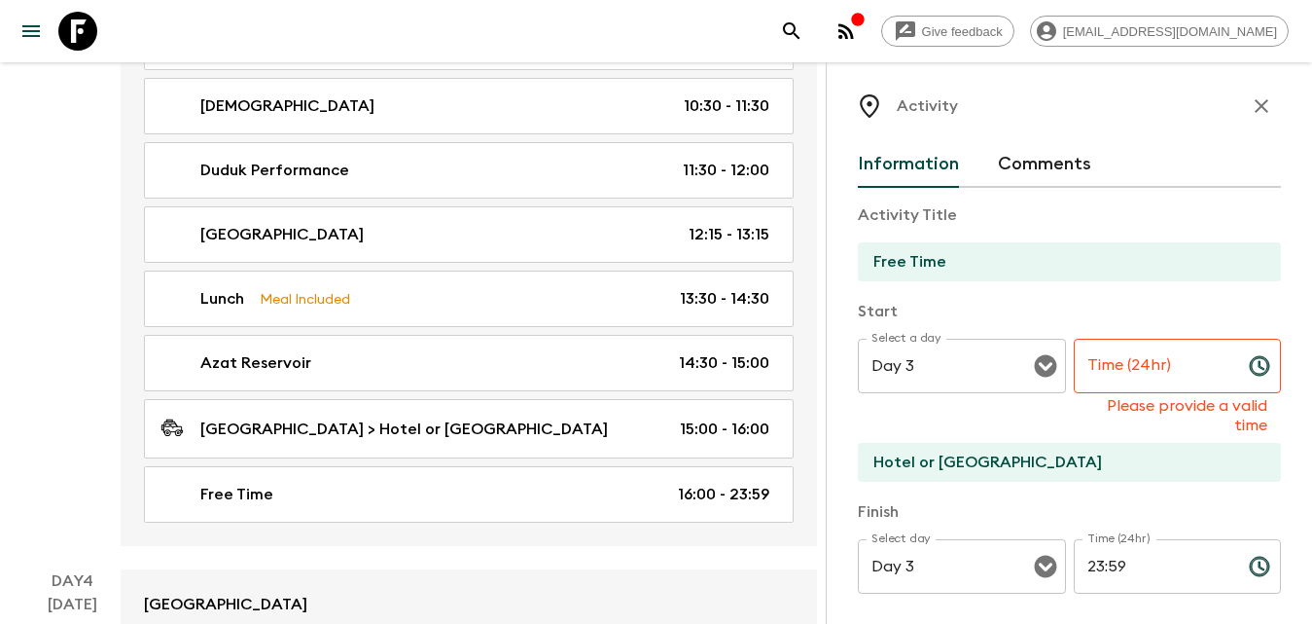
scroll to position [0, 0]
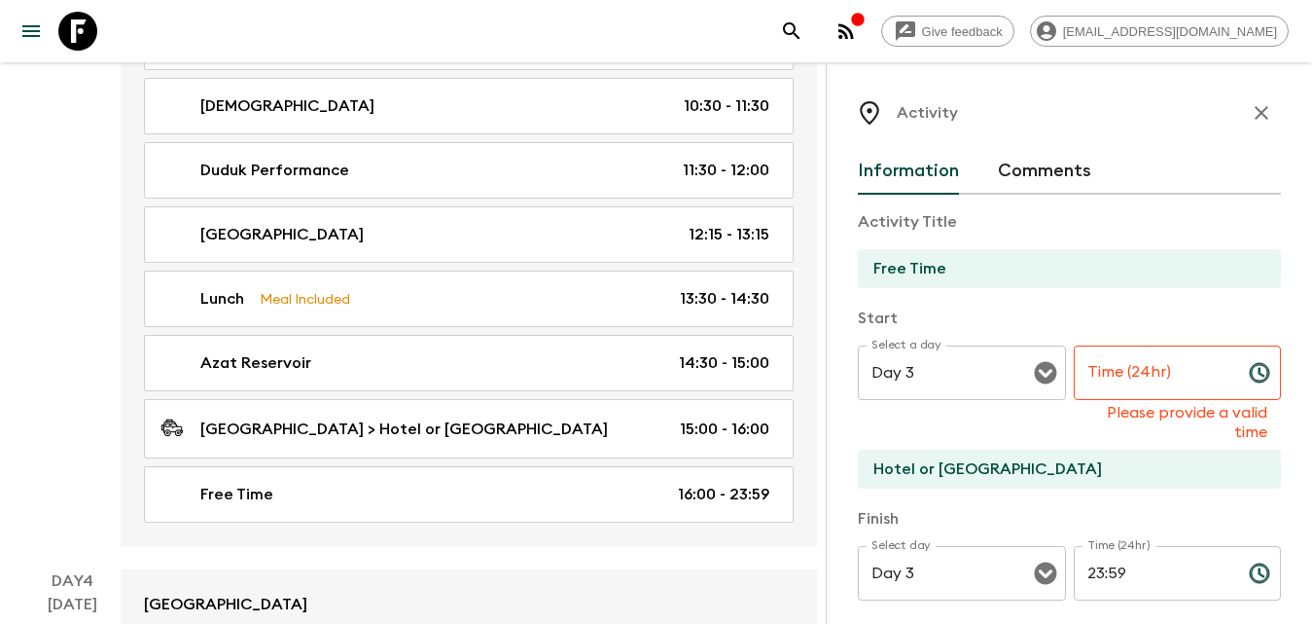
type textarea "We will start our day by driving to the [PERSON_NAME] Winery. Located in [GEOGR…"
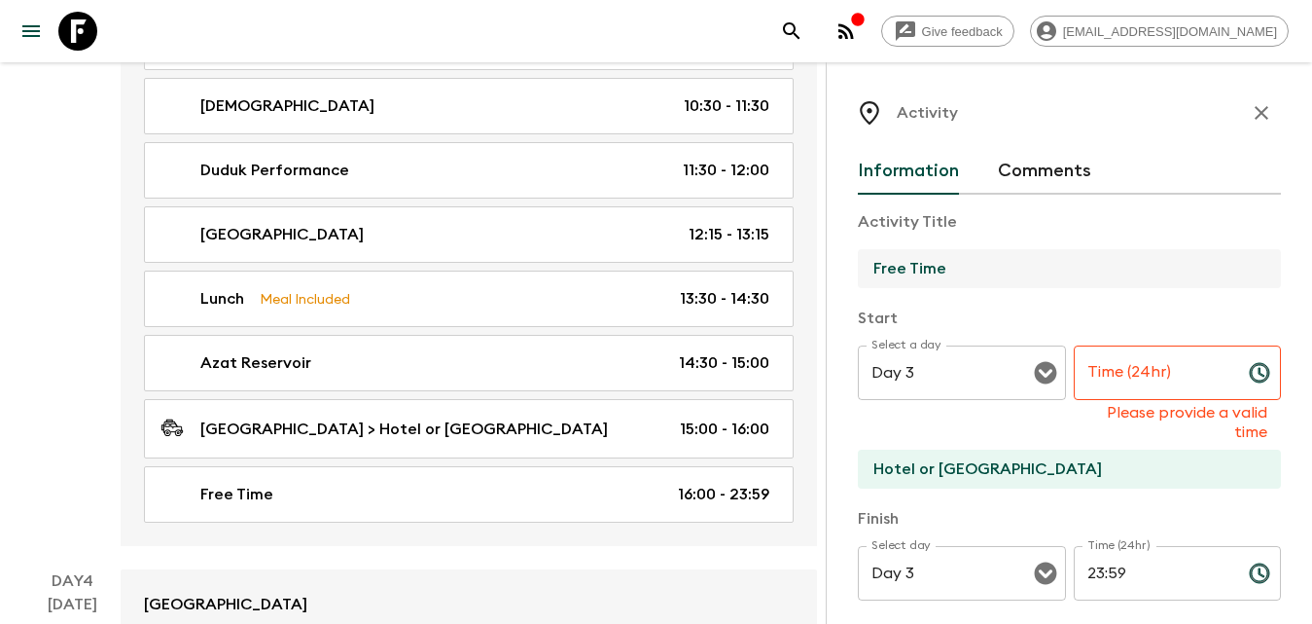
drag, startPoint x: 912, startPoint y: 264, endPoint x: 852, endPoint y: 268, distance: 60.4
click at [852, 268] on div "Activity Information Comments Activity Title Free Time Start Select a day Day 3…" at bounding box center [1069, 374] width 486 height 624
type input "[GEOGRAPHIC_DATA] Stairs"
click at [1136, 382] on input "Time (24hr)" at bounding box center [1154, 372] width 160 height 54
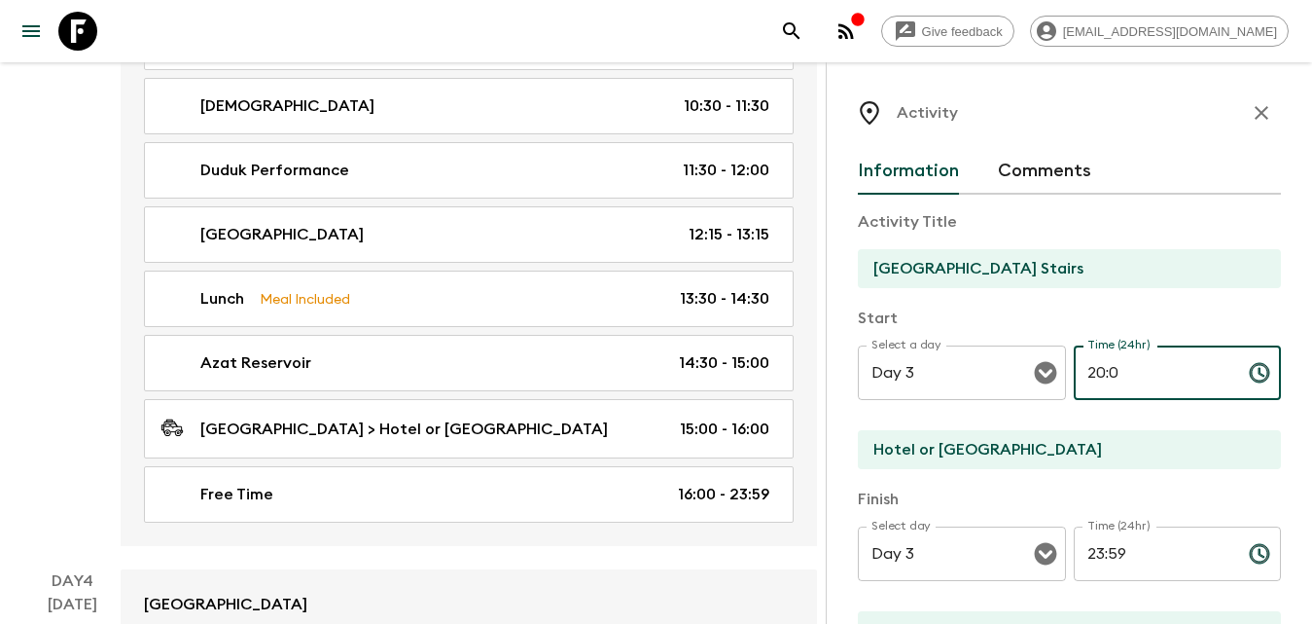
scroll to position [97, 0]
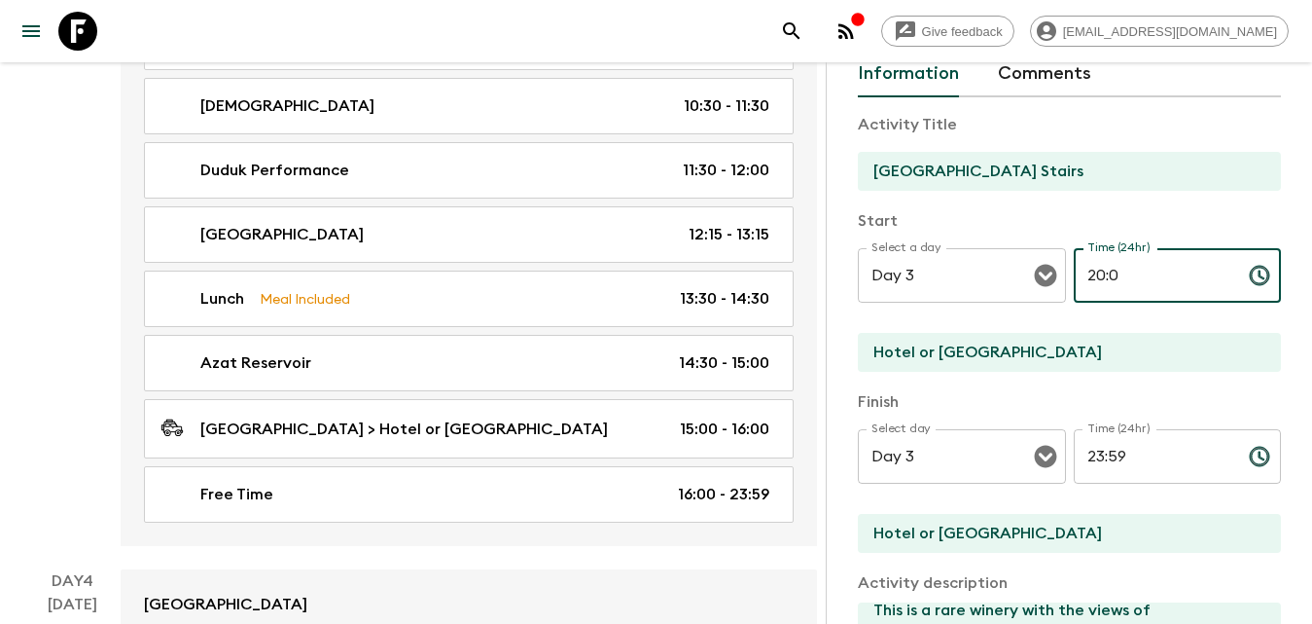
type input "20:0"
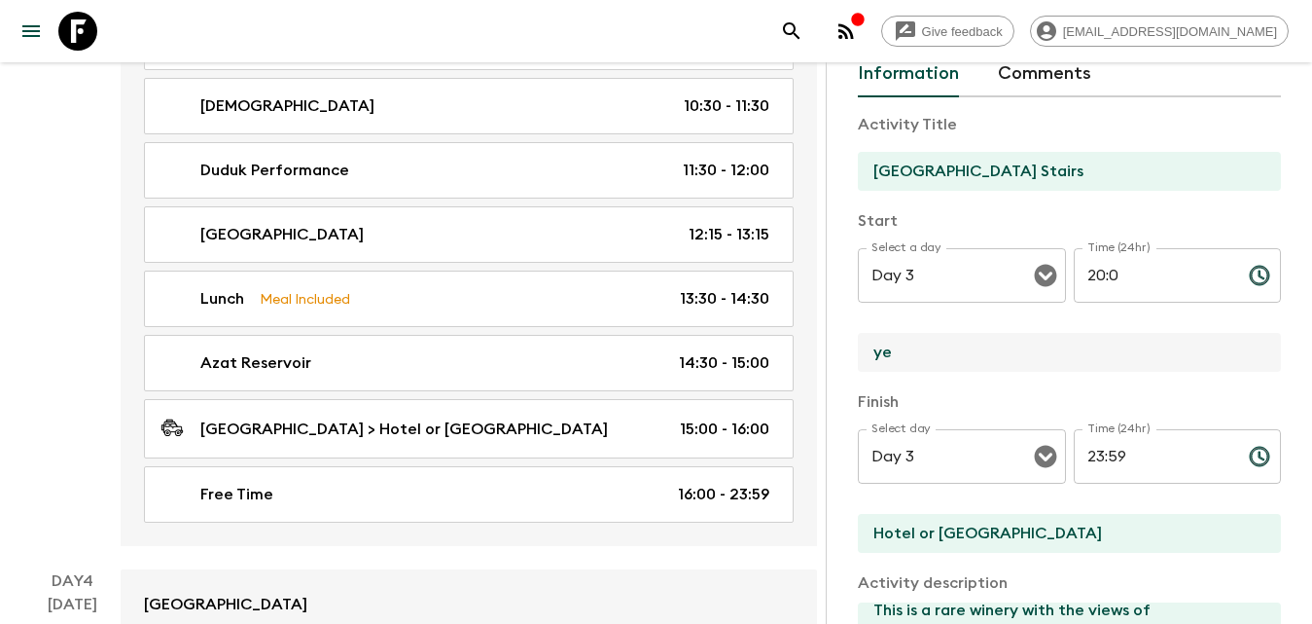
type input "Yerevan"
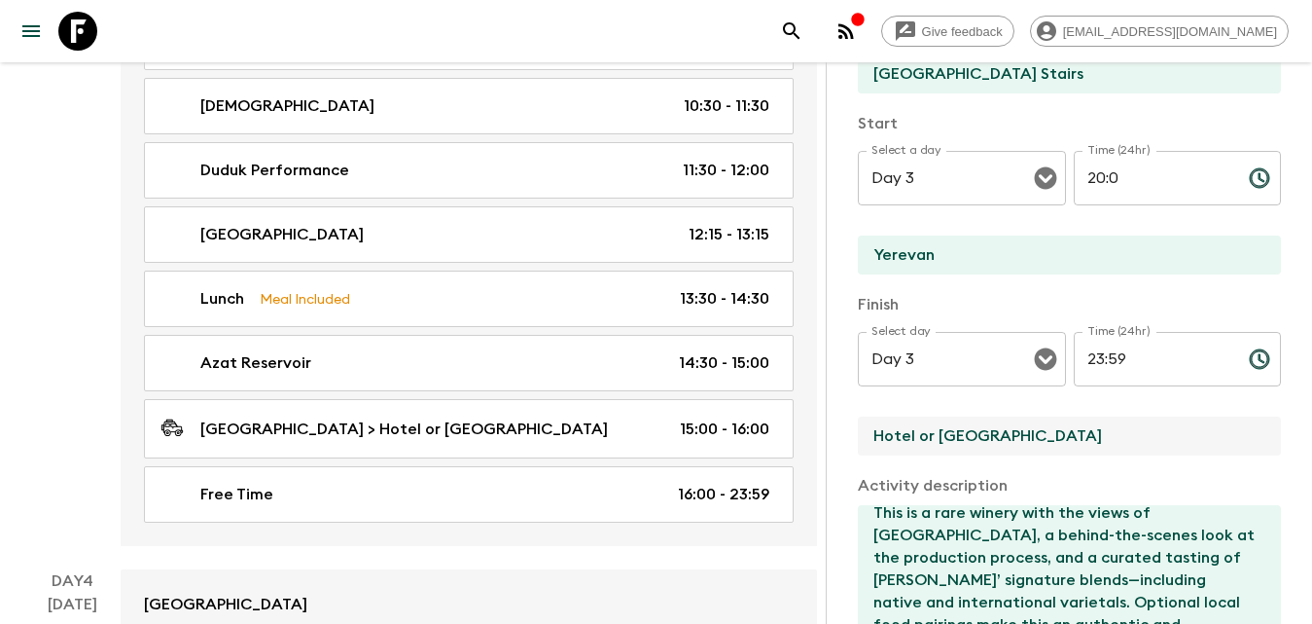
drag, startPoint x: 979, startPoint y: 439, endPoint x: 846, endPoint y: 439, distance: 132.3
click at [846, 439] on div "Activity Information Comments Activity Title Cascade Complex Stairs Start Selec…" at bounding box center [1069, 374] width 486 height 624
type input "Yerevan"
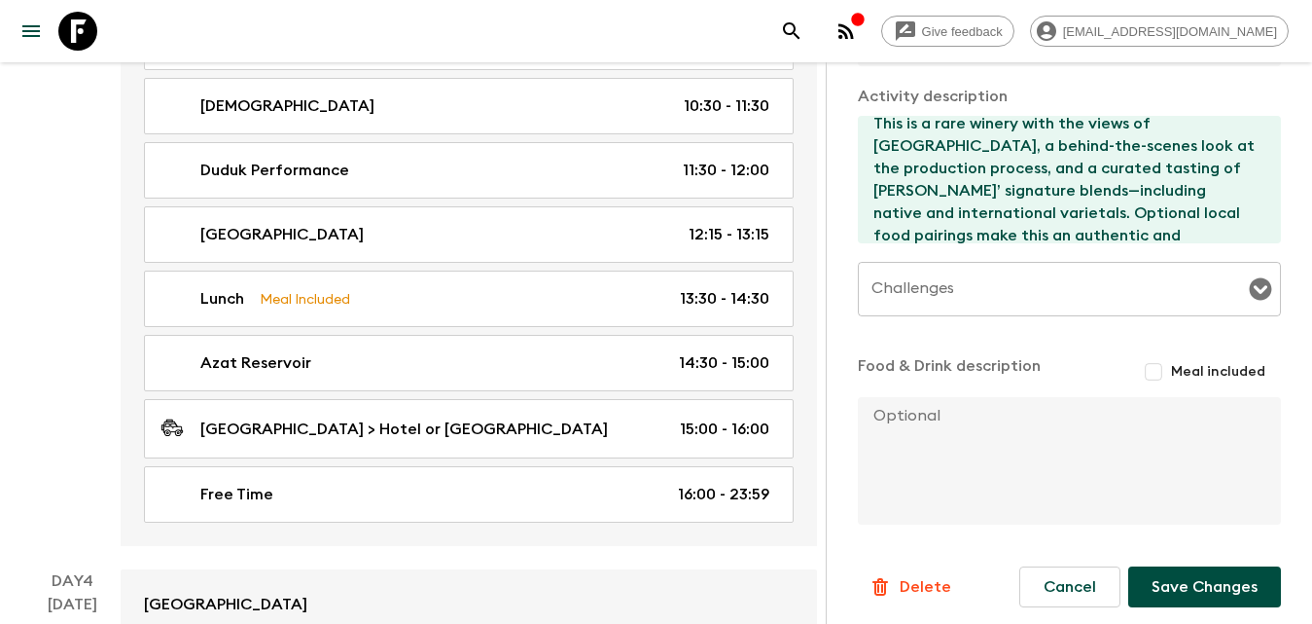
scroll to position [590, 0]
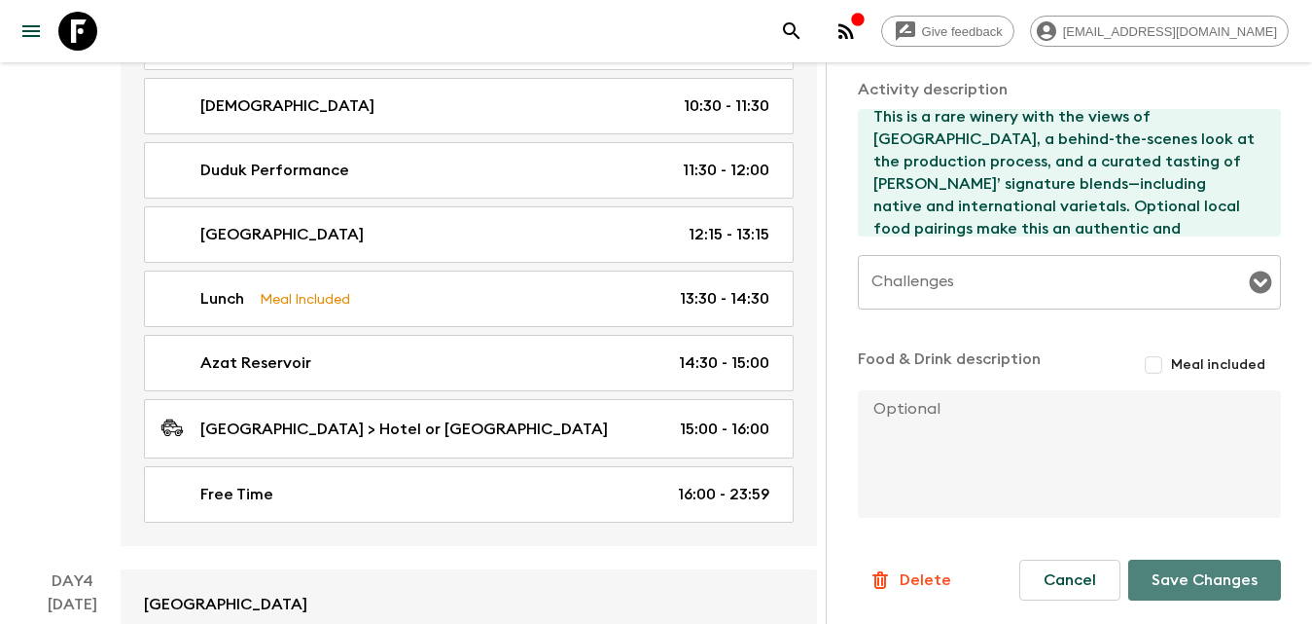
click at [1179, 571] on button "Save Changes" at bounding box center [1204, 579] width 153 height 41
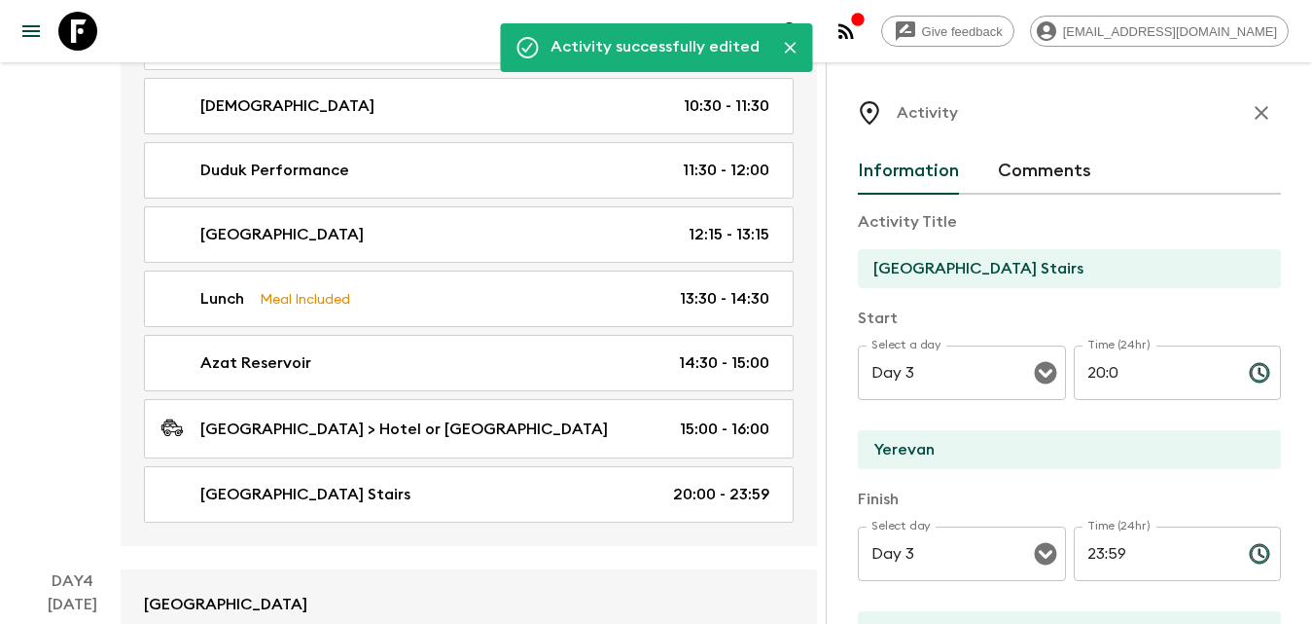
scroll to position [1459, 0]
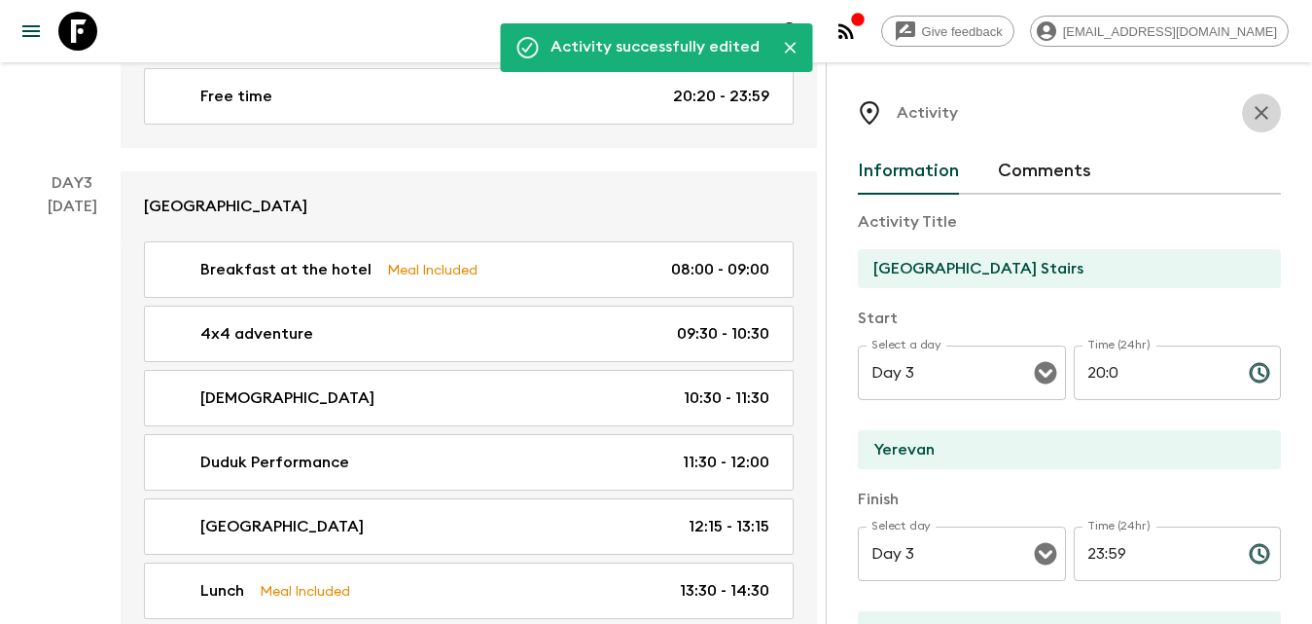
click at [1250, 124] on icon "button" at bounding box center [1261, 112] width 23 height 23
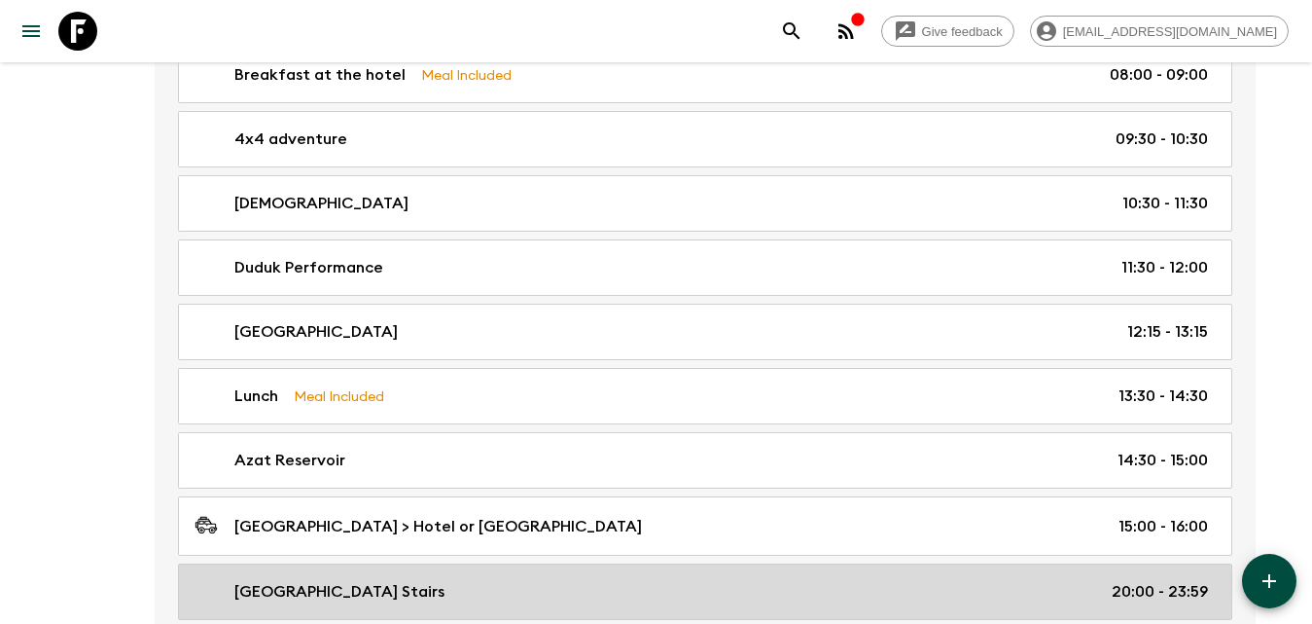
scroll to position [1751, 0]
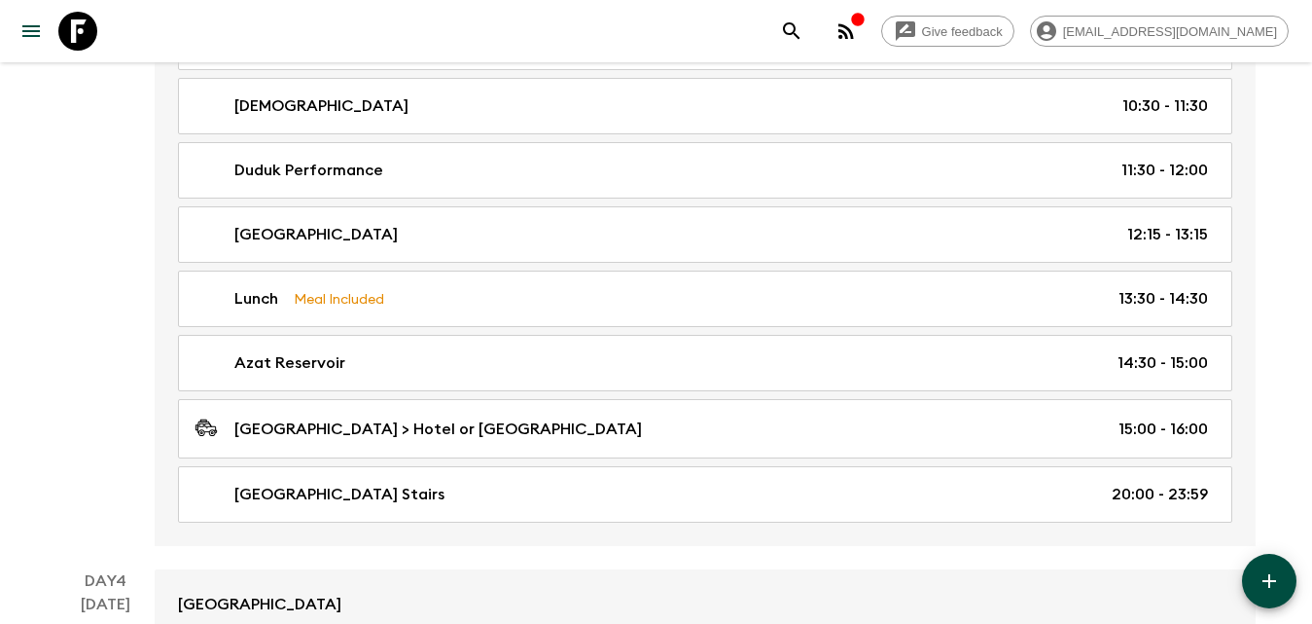
click at [1281, 580] on button "button" at bounding box center [1269, 581] width 54 height 54
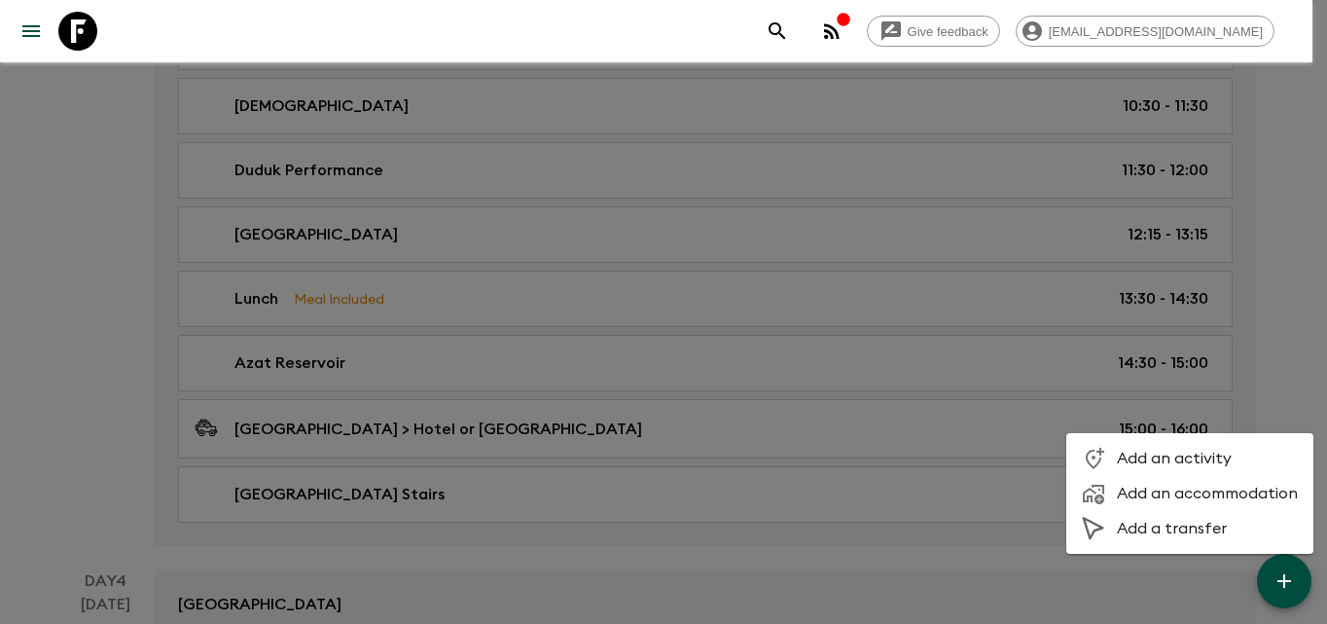
click at [1196, 452] on span "Add an activity" at bounding box center [1207, 457] width 181 height 19
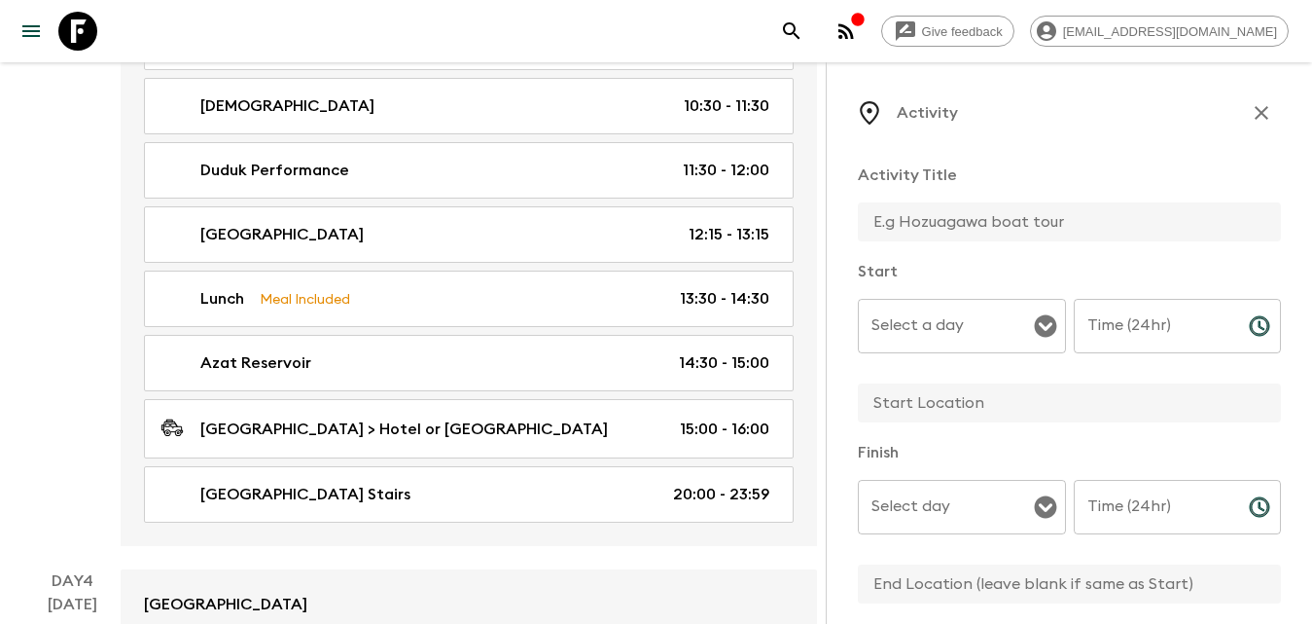
scroll to position [97, 0]
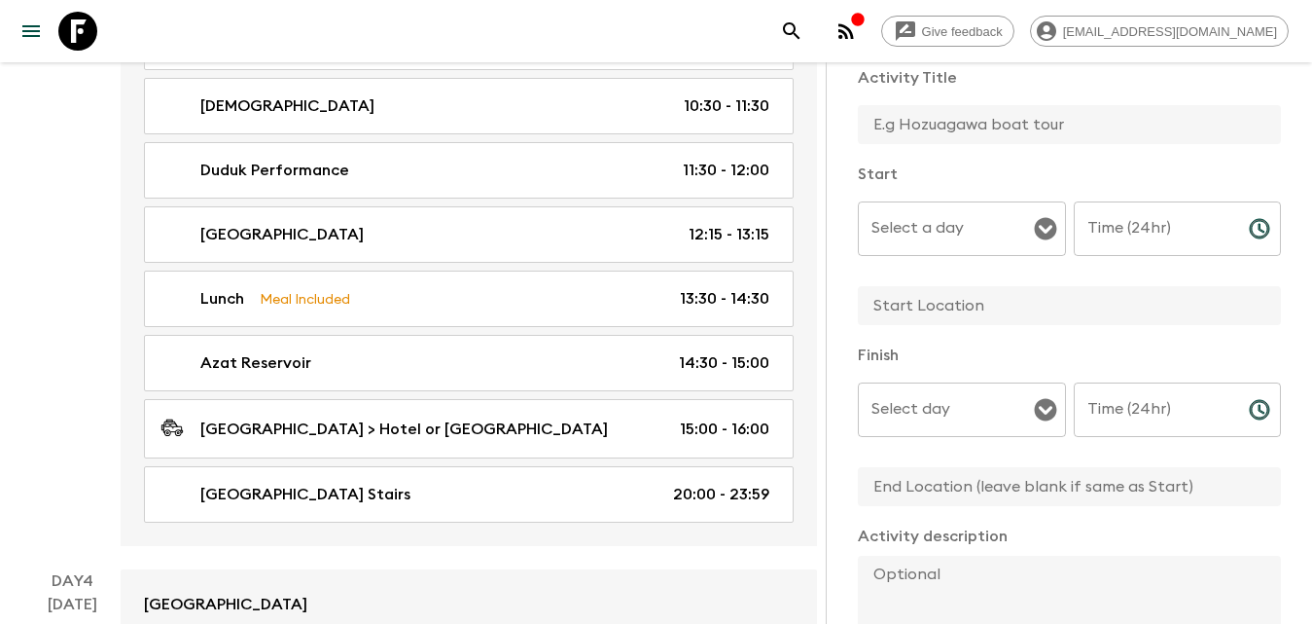
click at [1161, 237] on input "Time (24hr)" at bounding box center [1154, 228] width 160 height 54
type input "16:00"
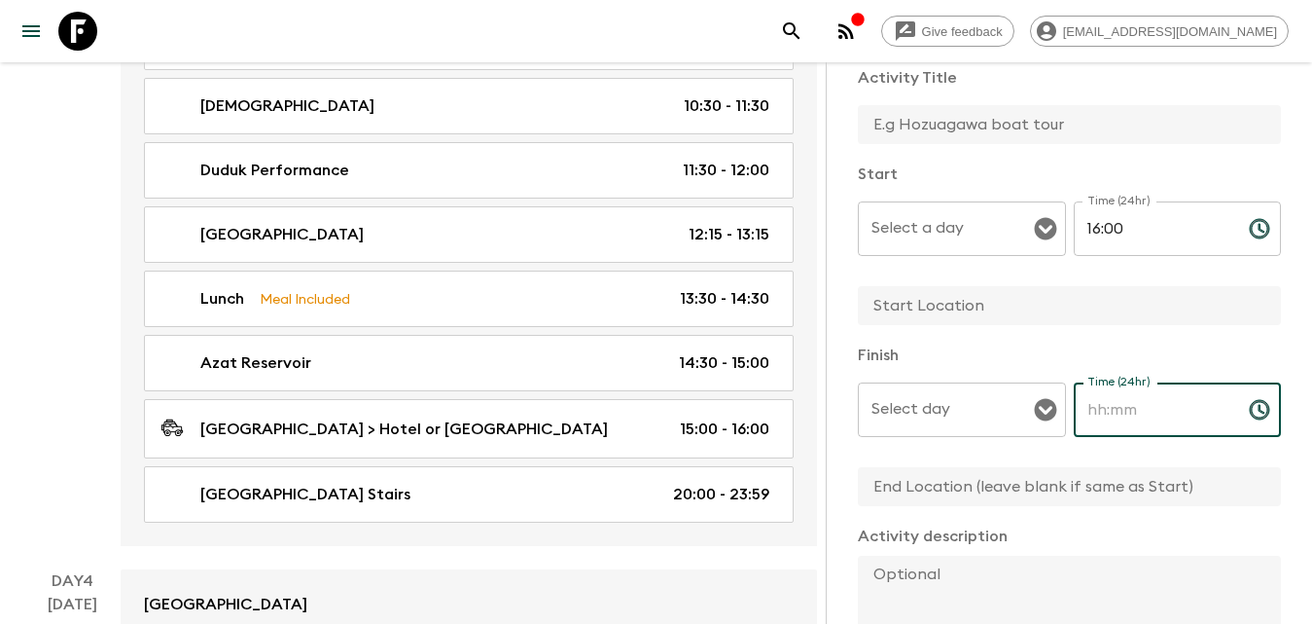
click at [1127, 413] on input "Time (24hr)" at bounding box center [1154, 409] width 160 height 54
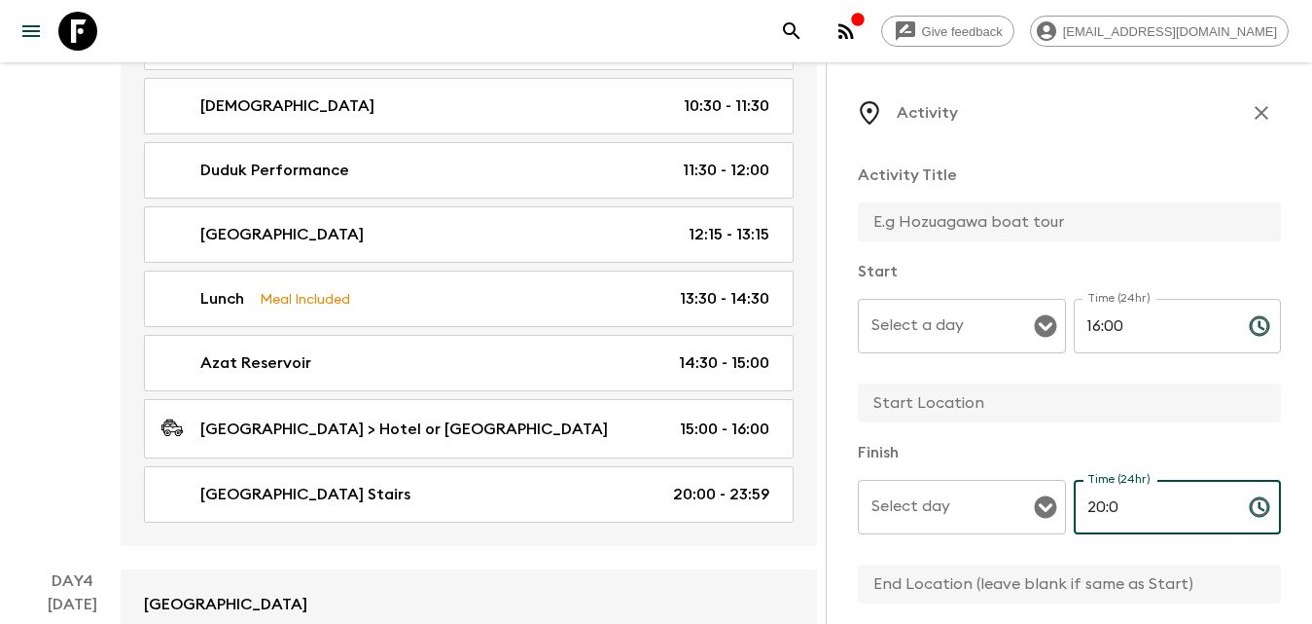
type input "20:0"
click at [1018, 226] on input "text" at bounding box center [1062, 221] width 408 height 39
click at [1032, 312] on button "Open" at bounding box center [1045, 325] width 27 height 27
type input "Free Time"
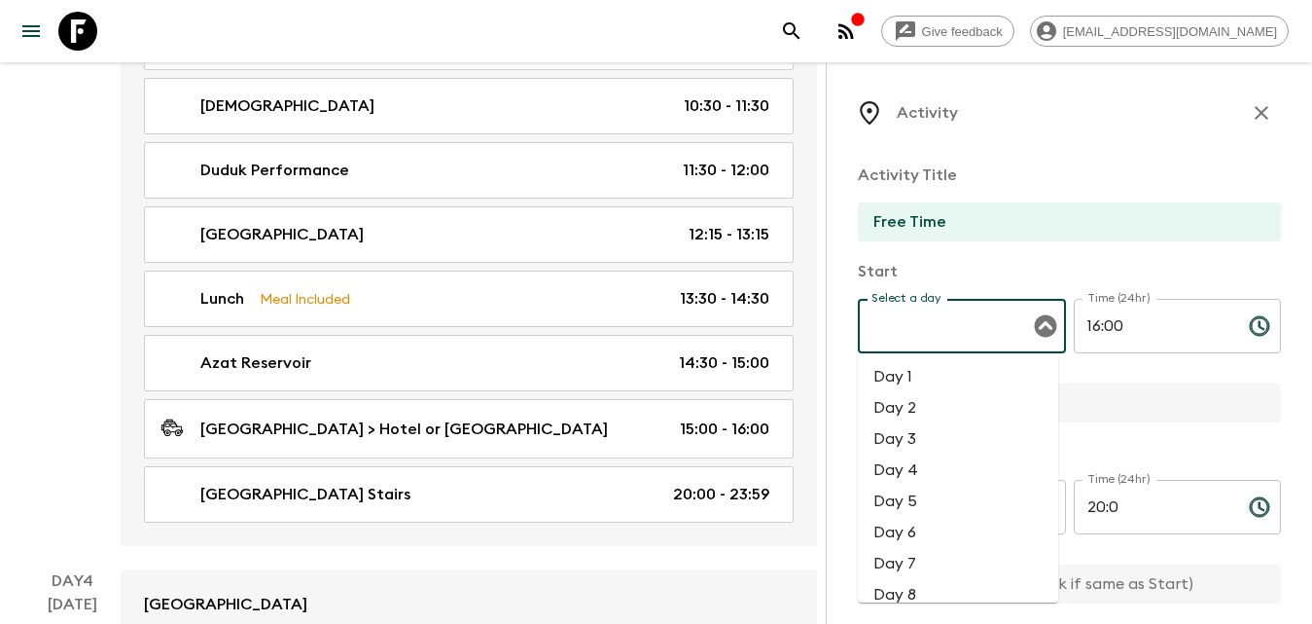
click at [966, 437] on li "Day 3" at bounding box center [958, 438] width 200 height 31
type input "Day 3"
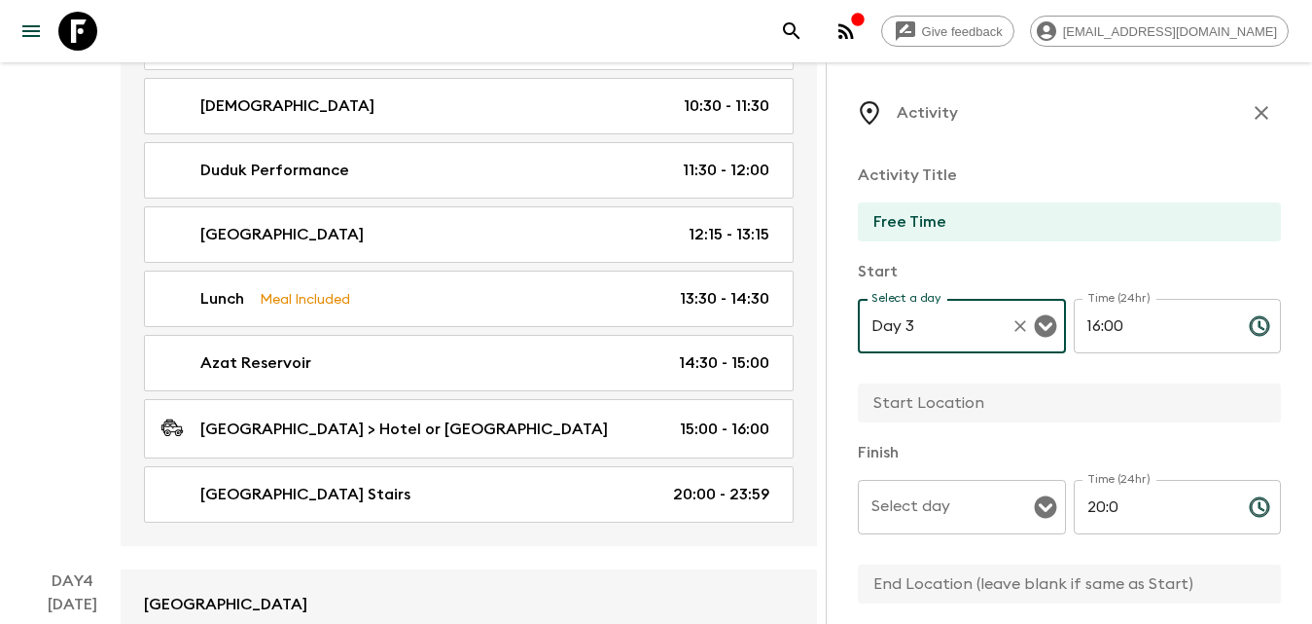
click at [957, 412] on input "text" at bounding box center [1062, 402] width 408 height 39
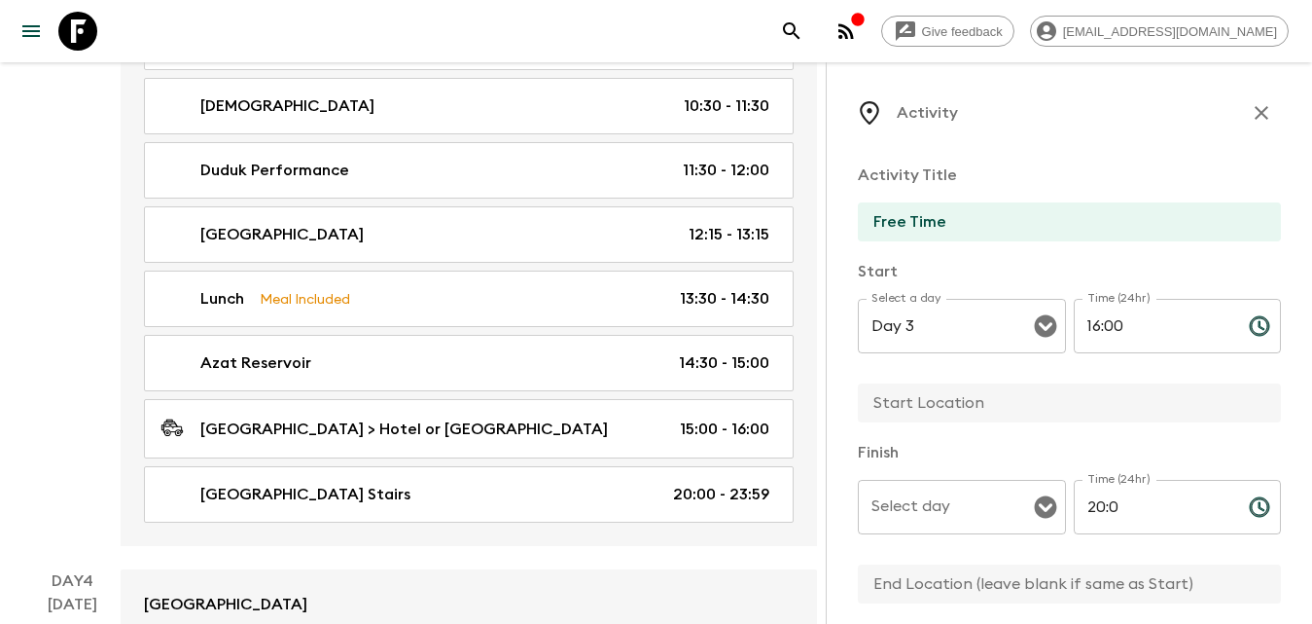
type input "Yerevan"
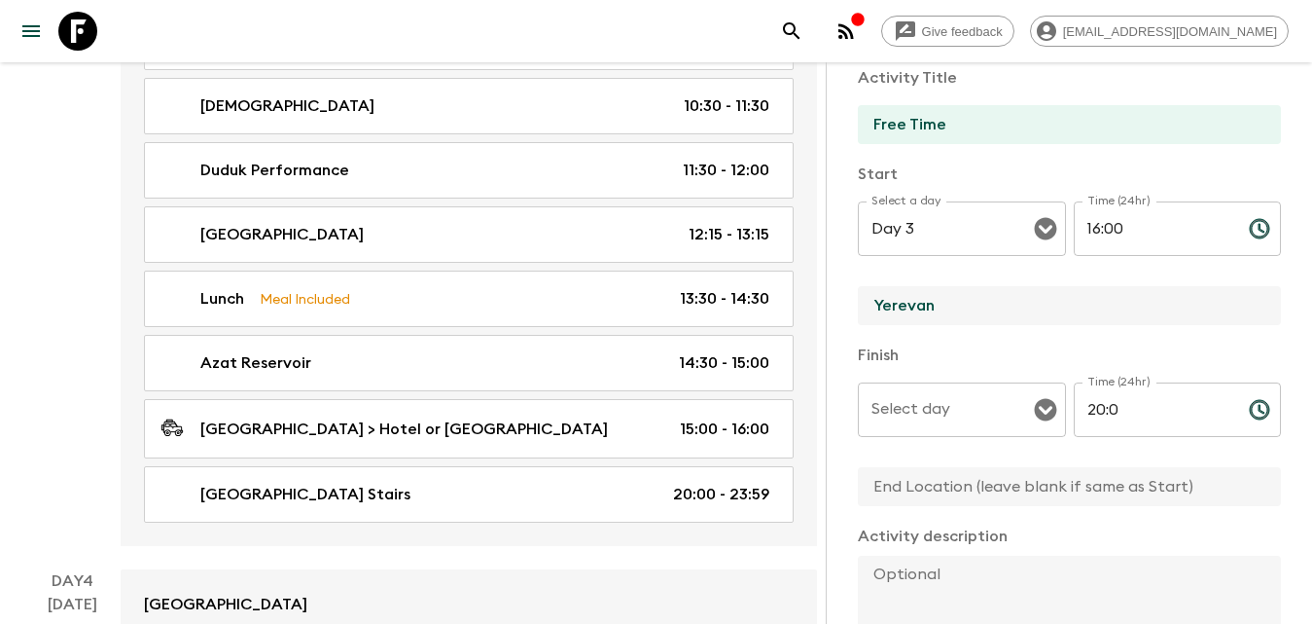
click at [977, 486] on input "text" at bounding box center [1062, 486] width 408 height 39
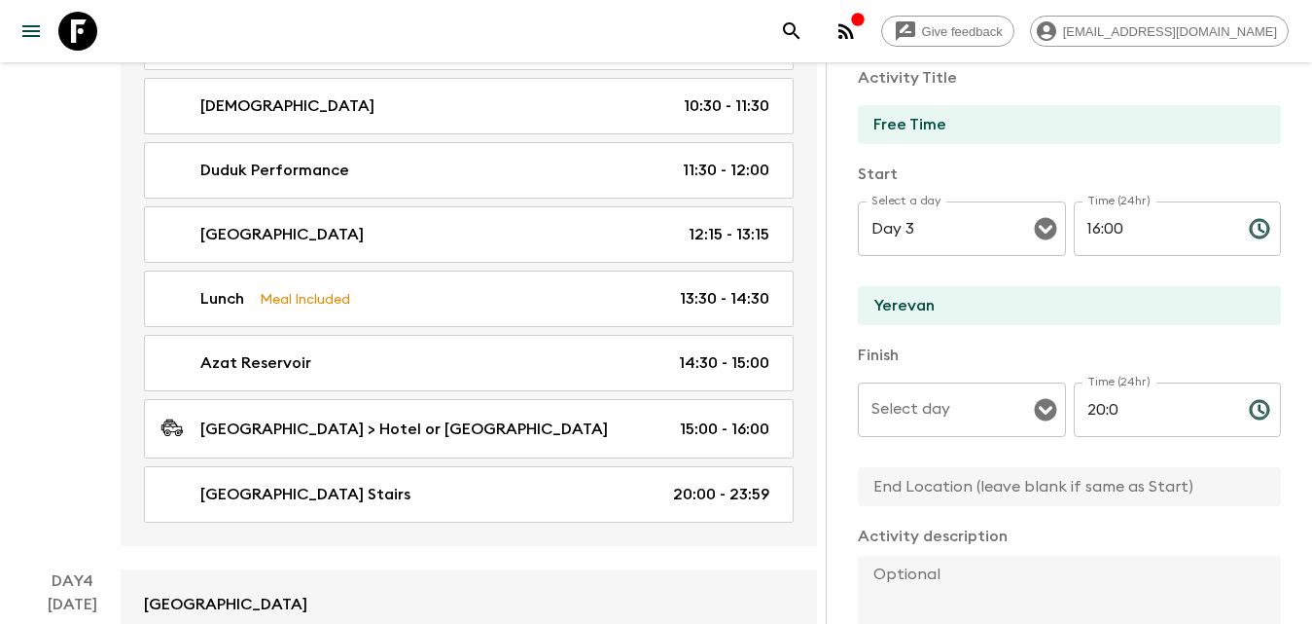
type input "Yerevan"
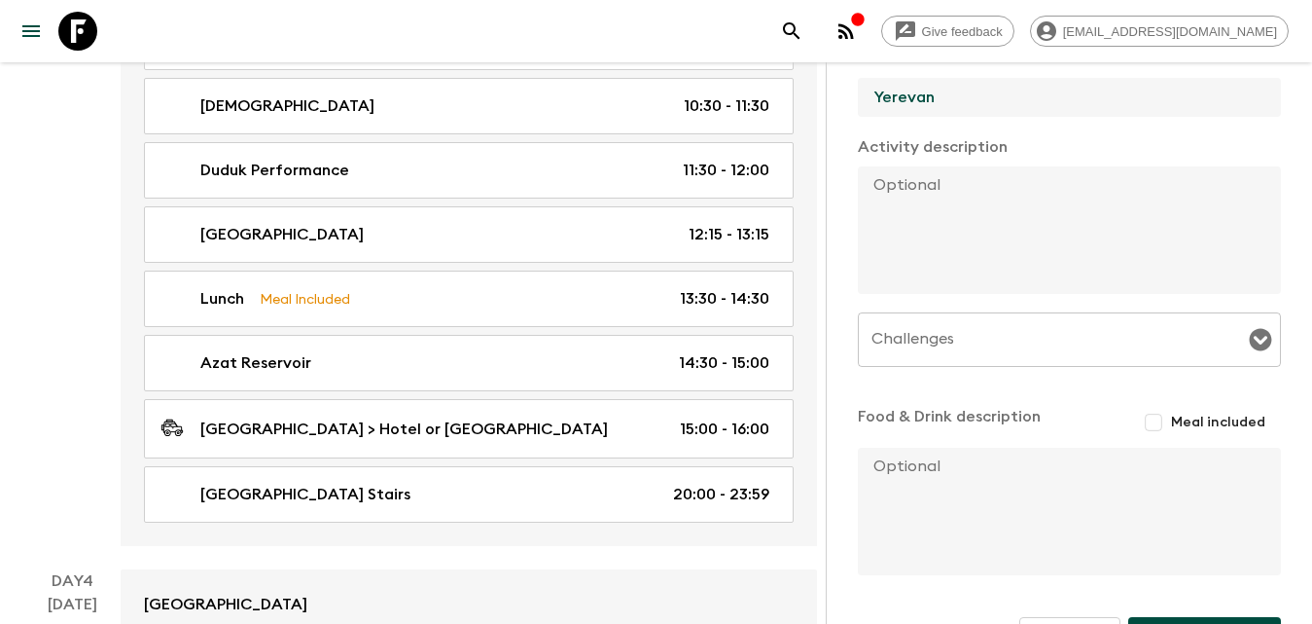
scroll to position [195, 0]
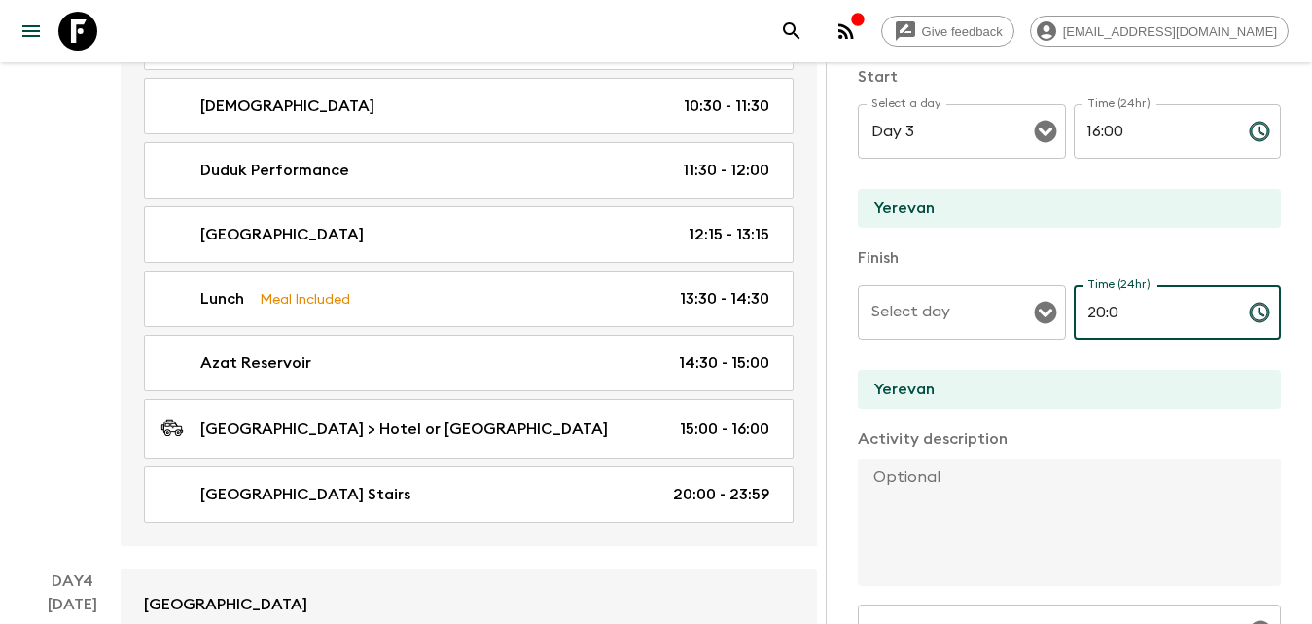
click at [1127, 315] on input "20:0" at bounding box center [1154, 312] width 160 height 54
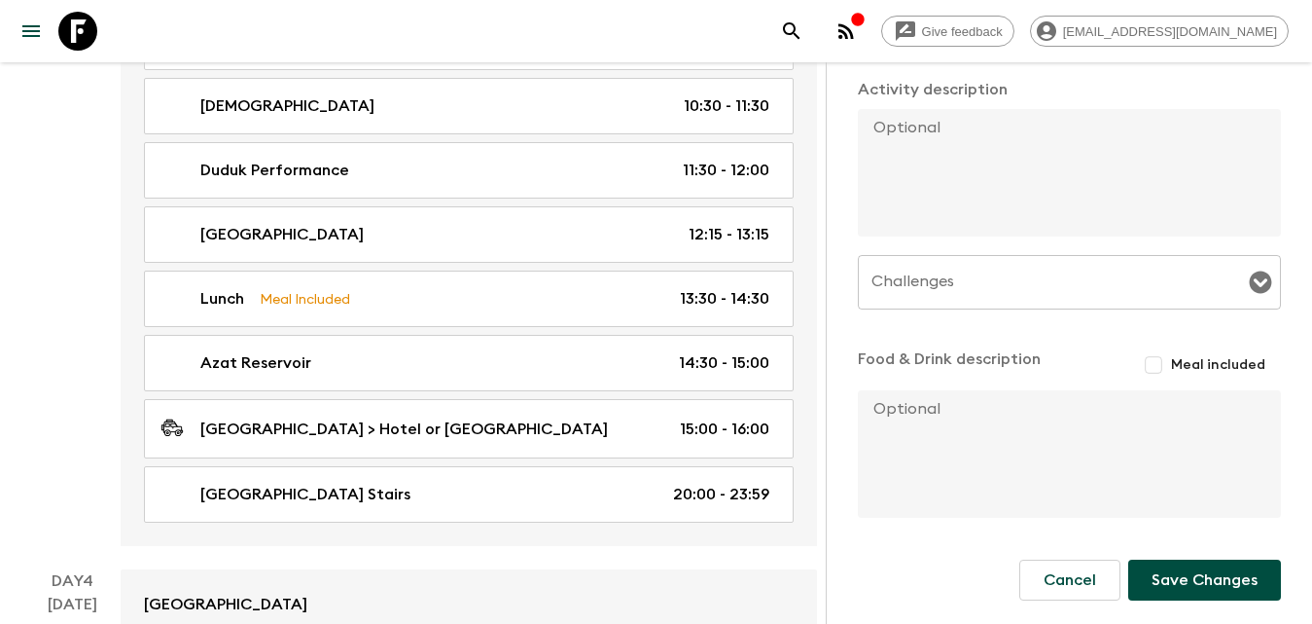
type input "20:00"
click at [1174, 574] on button "Save Changes" at bounding box center [1204, 579] width 153 height 41
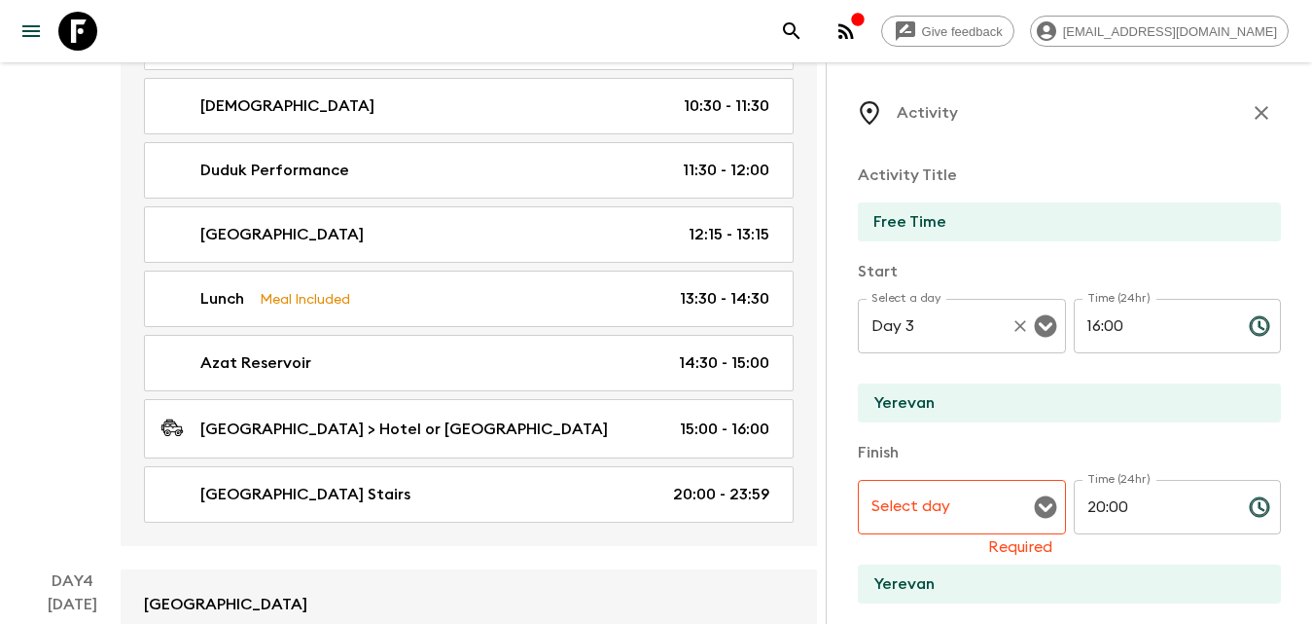
scroll to position [1362, 0]
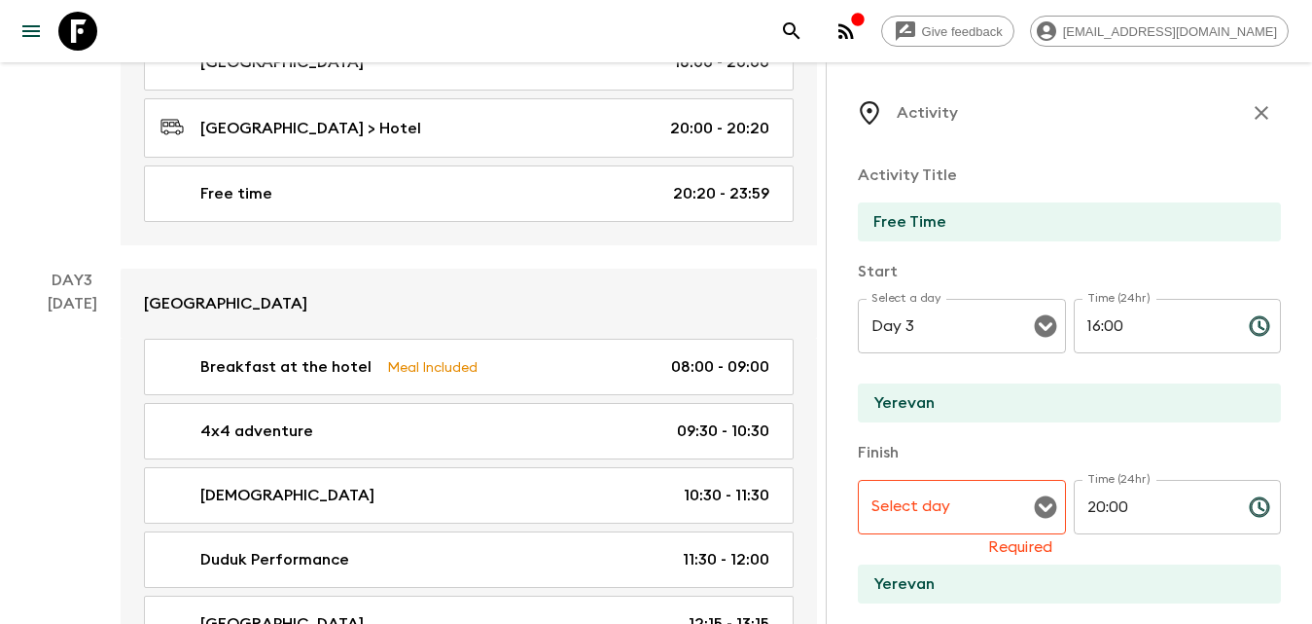
click at [971, 526] on div "Select day" at bounding box center [962, 507] width 208 height 54
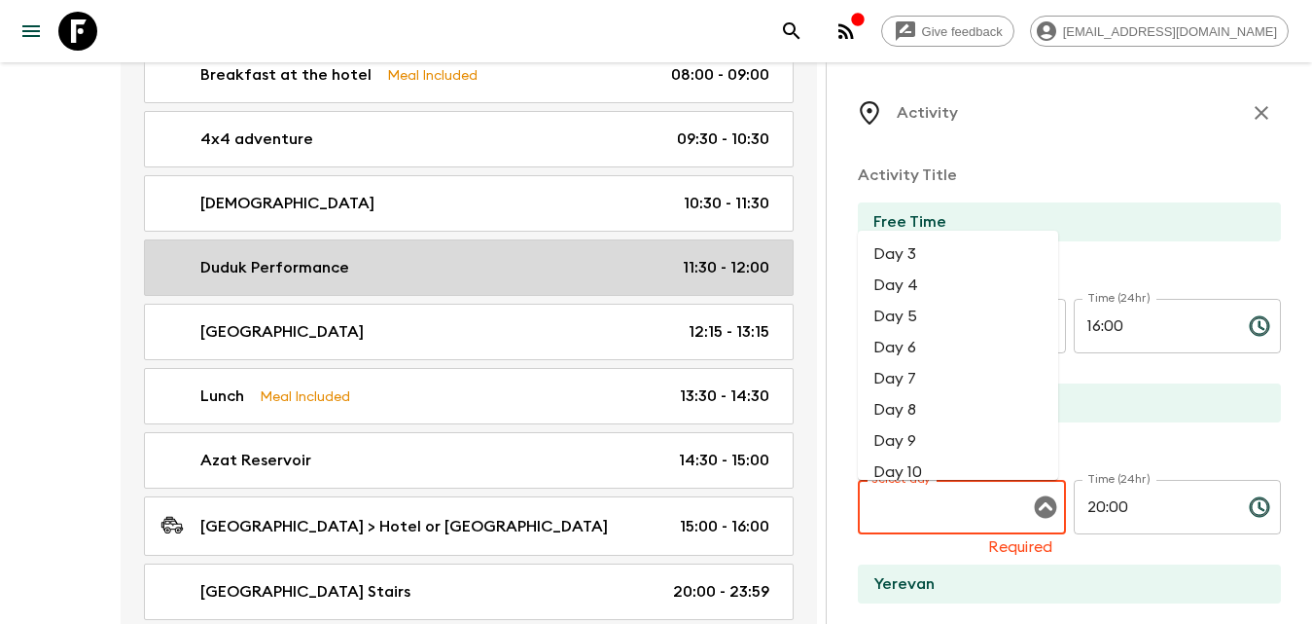
scroll to position [1751, 0]
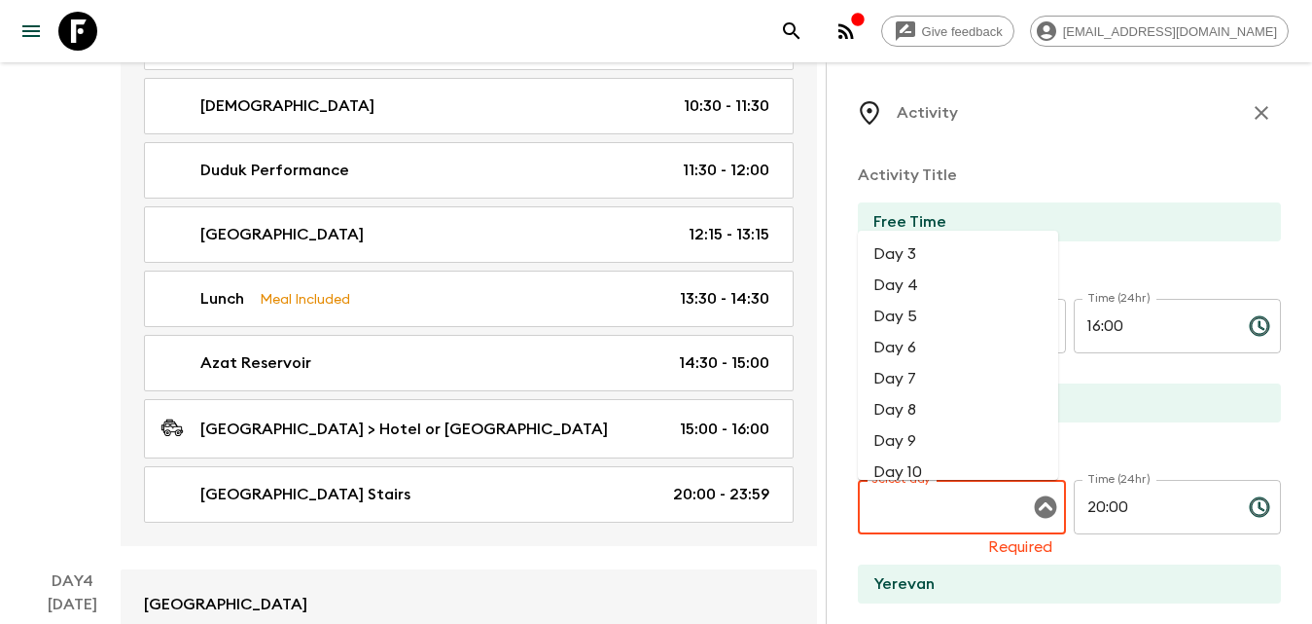
click at [920, 242] on li "Day 3" at bounding box center [958, 253] width 200 height 31
type input "Day 3"
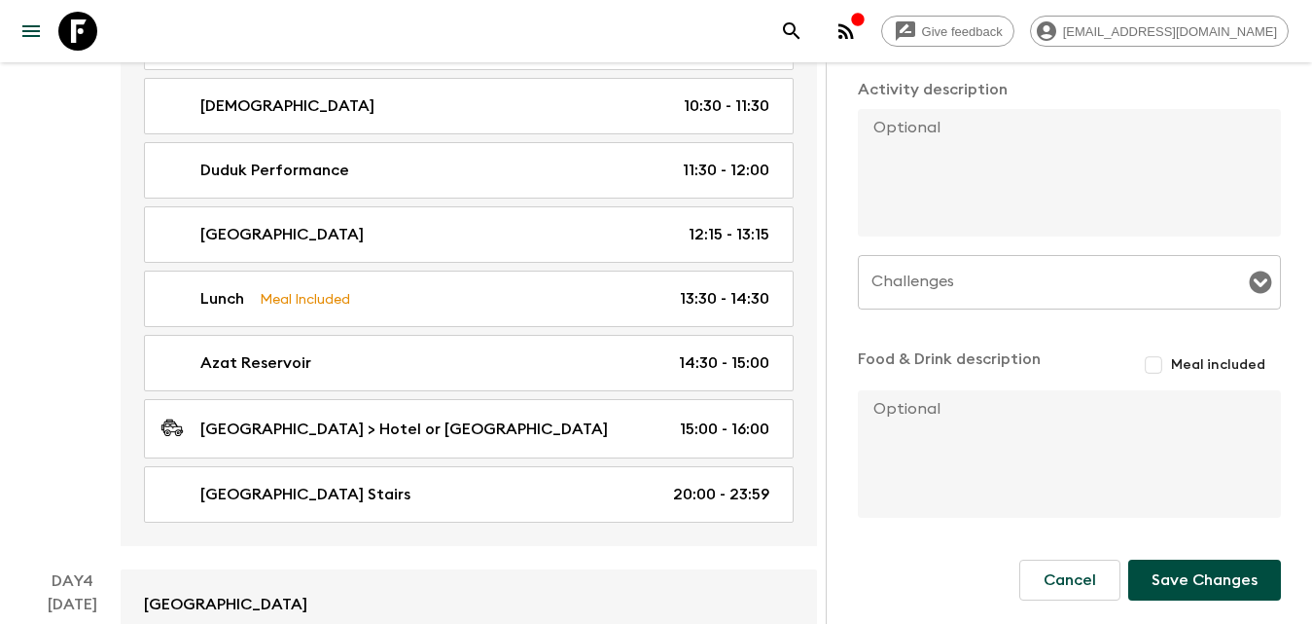
scroll to position [1946, 0]
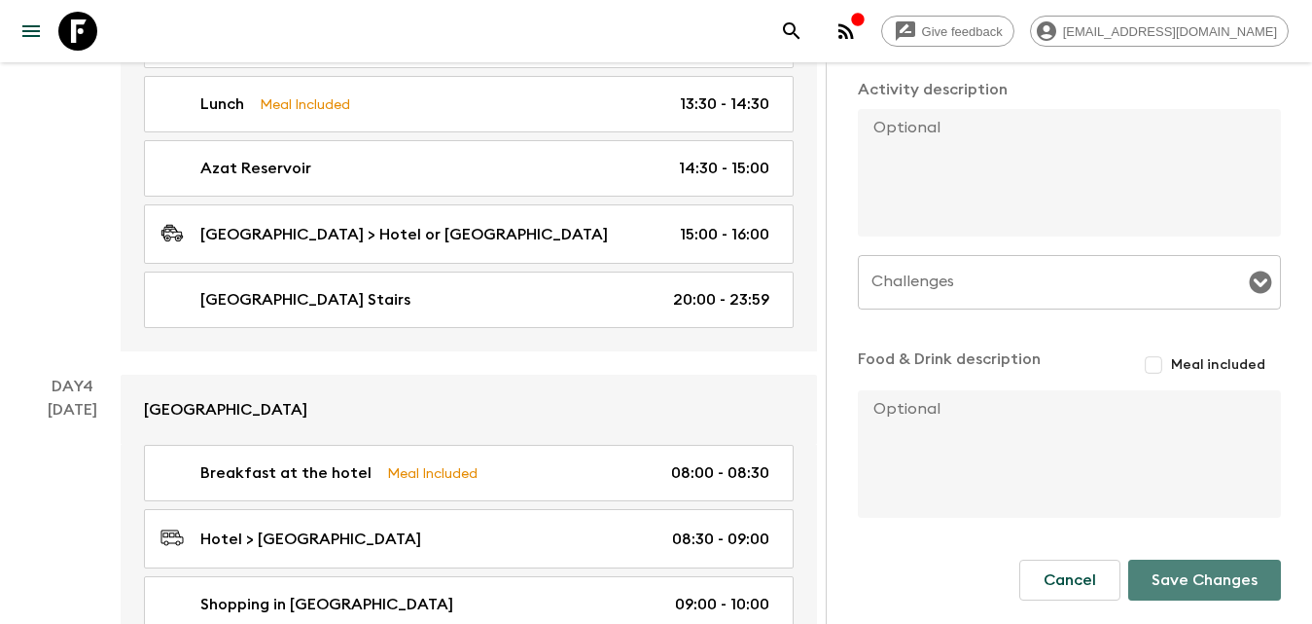
click at [1189, 577] on button "Save Changes" at bounding box center [1204, 579] width 153 height 41
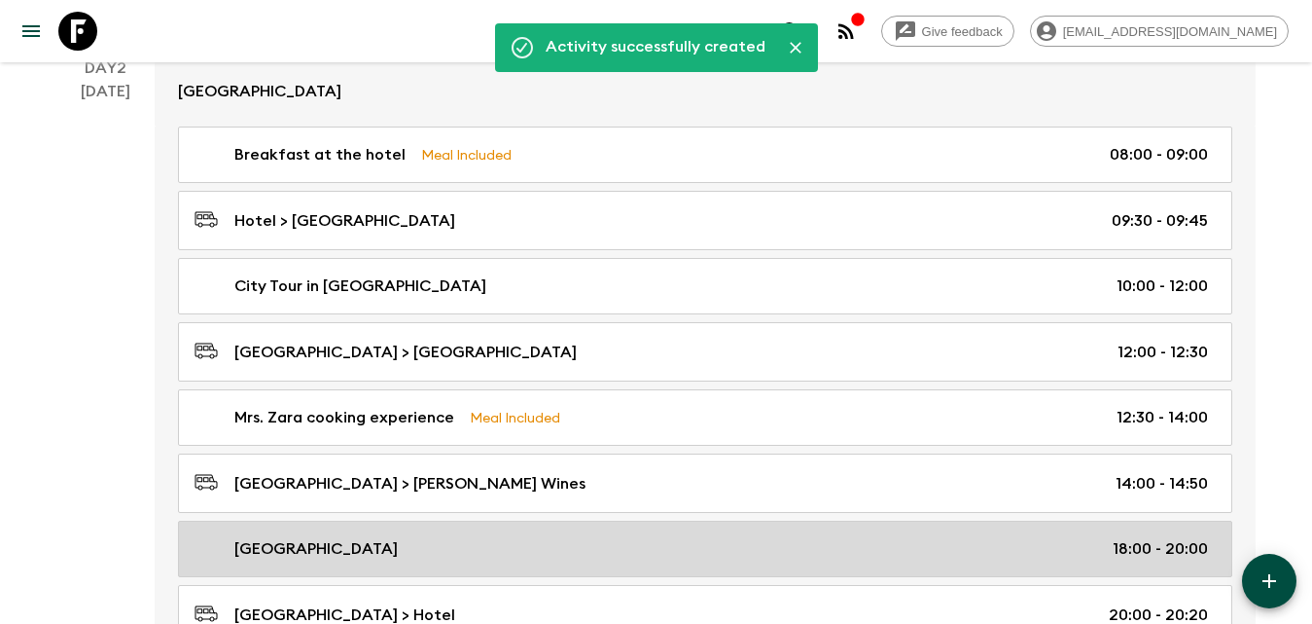
scroll to position [973, 0]
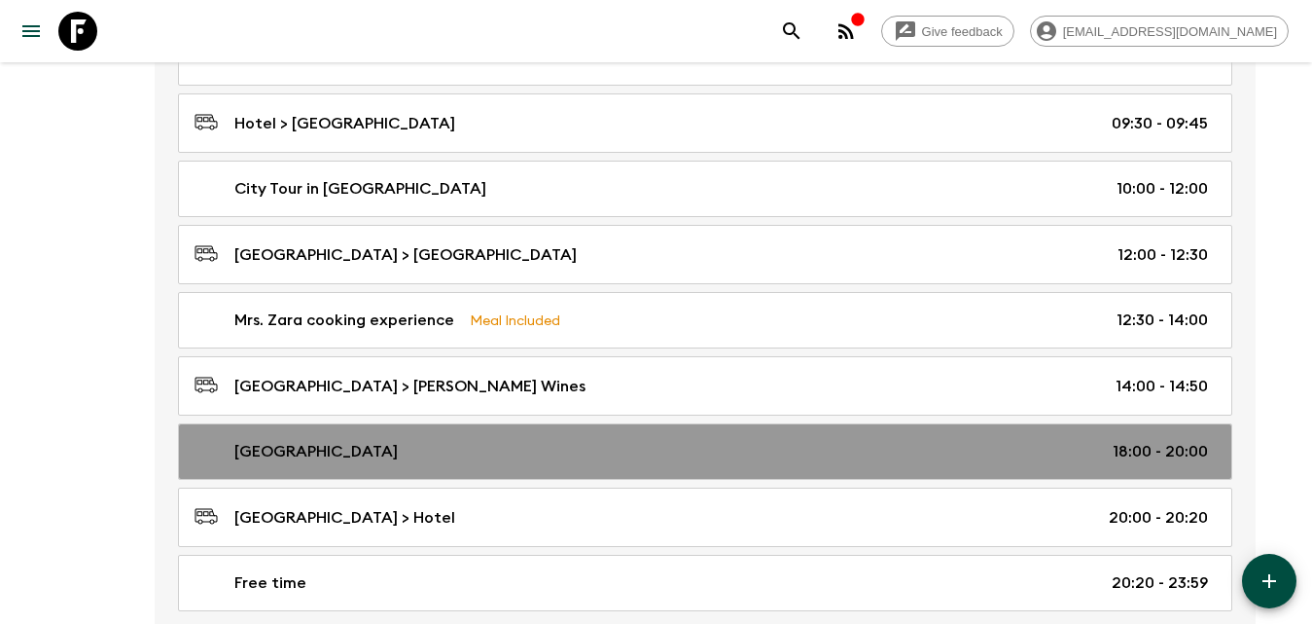
click at [346, 454] on p "[GEOGRAPHIC_DATA]" at bounding box center [315, 451] width 163 height 23
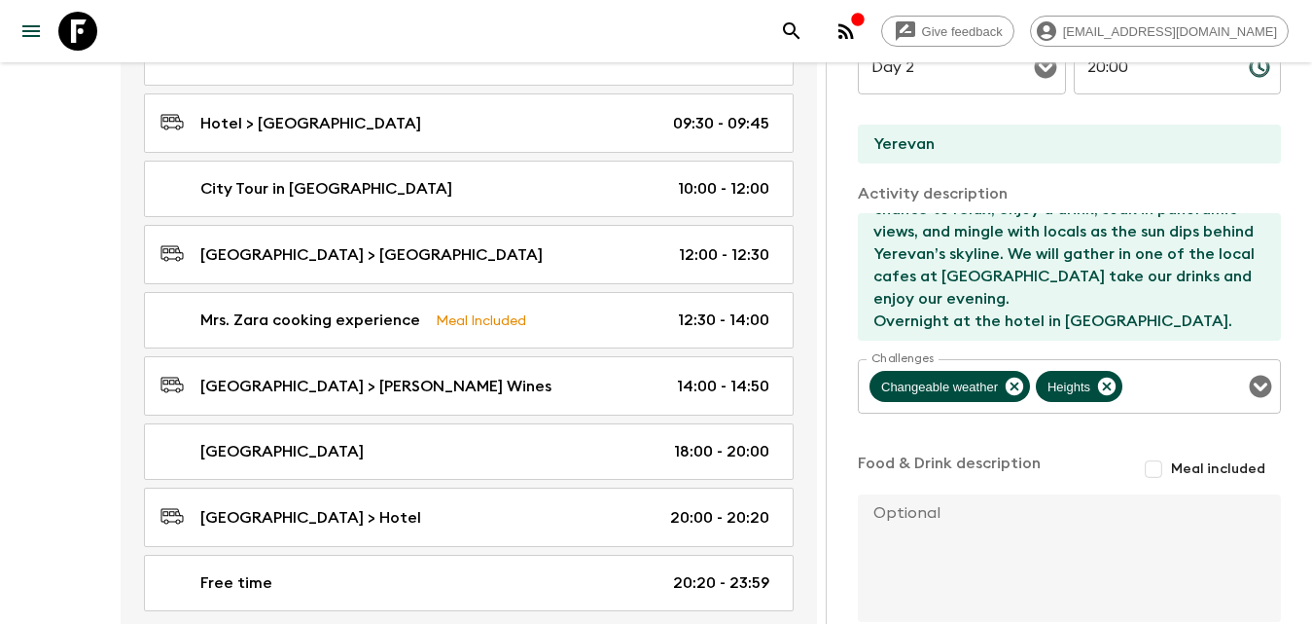
scroll to position [590, 0]
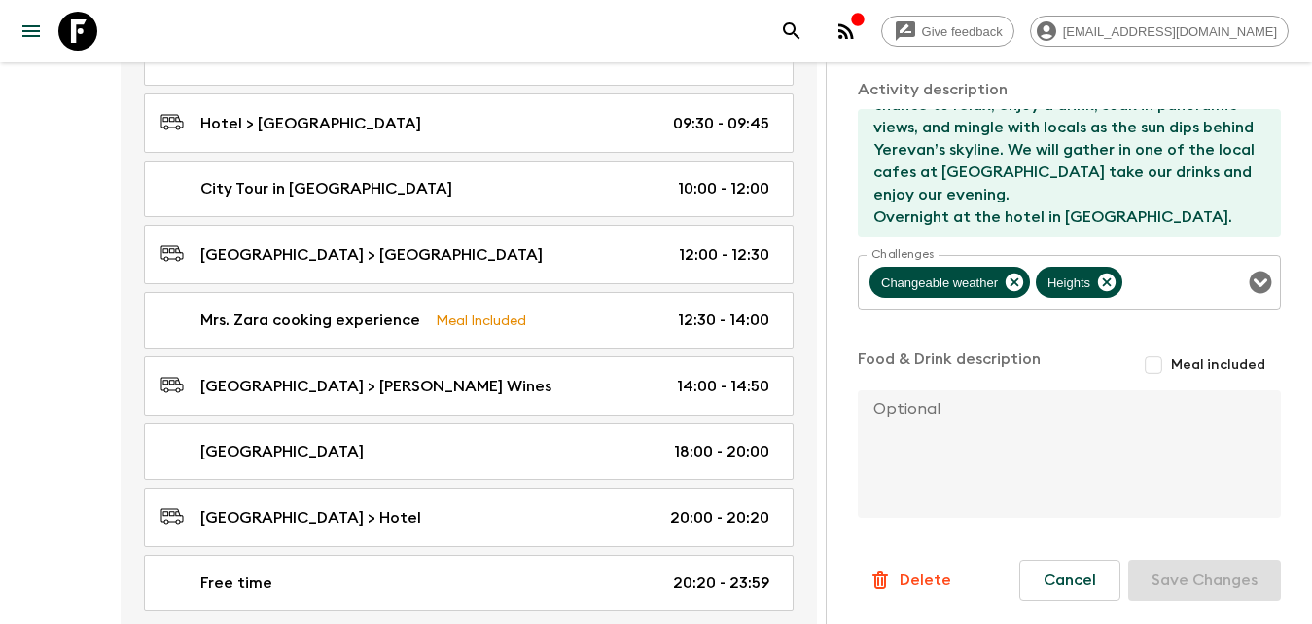
click at [927, 583] on p "Delete" at bounding box center [926, 579] width 52 height 23
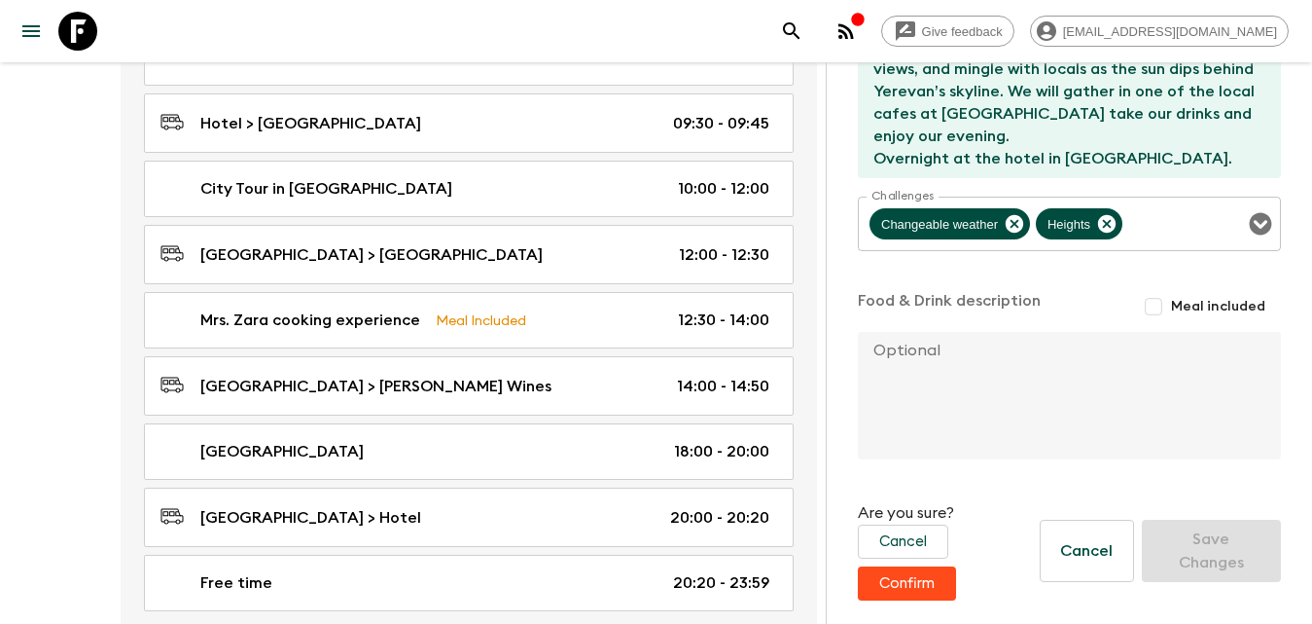
scroll to position [1070, 0]
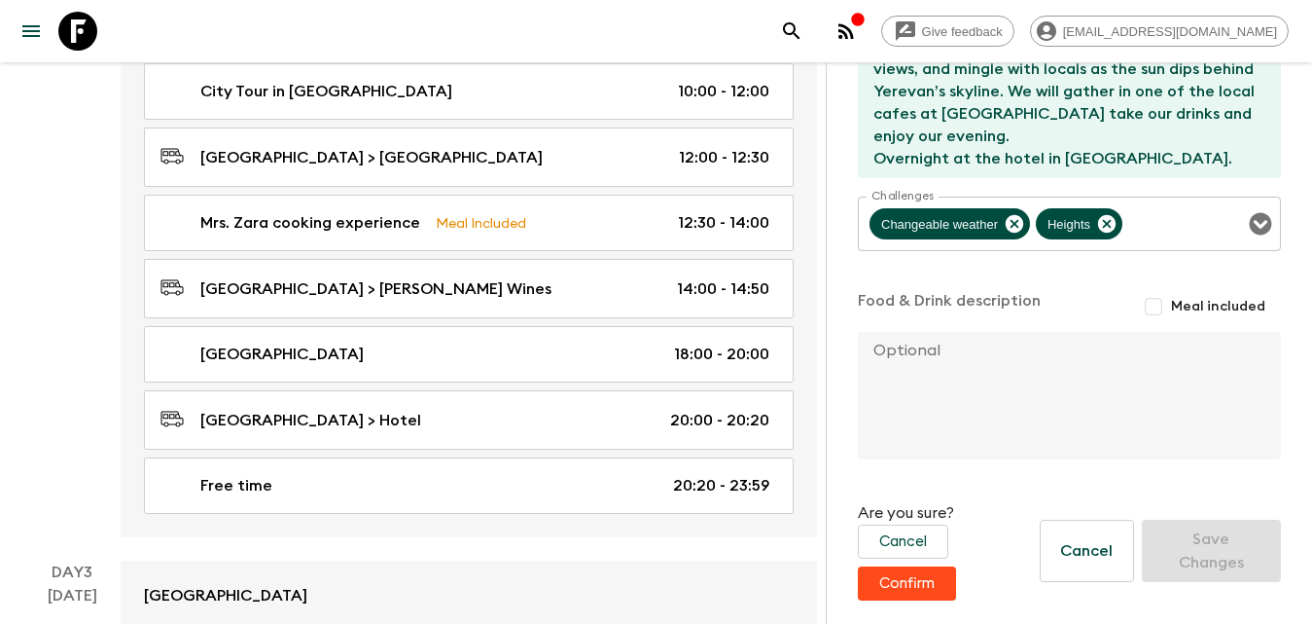
click at [924, 580] on button "Confirm" at bounding box center [907, 583] width 98 height 34
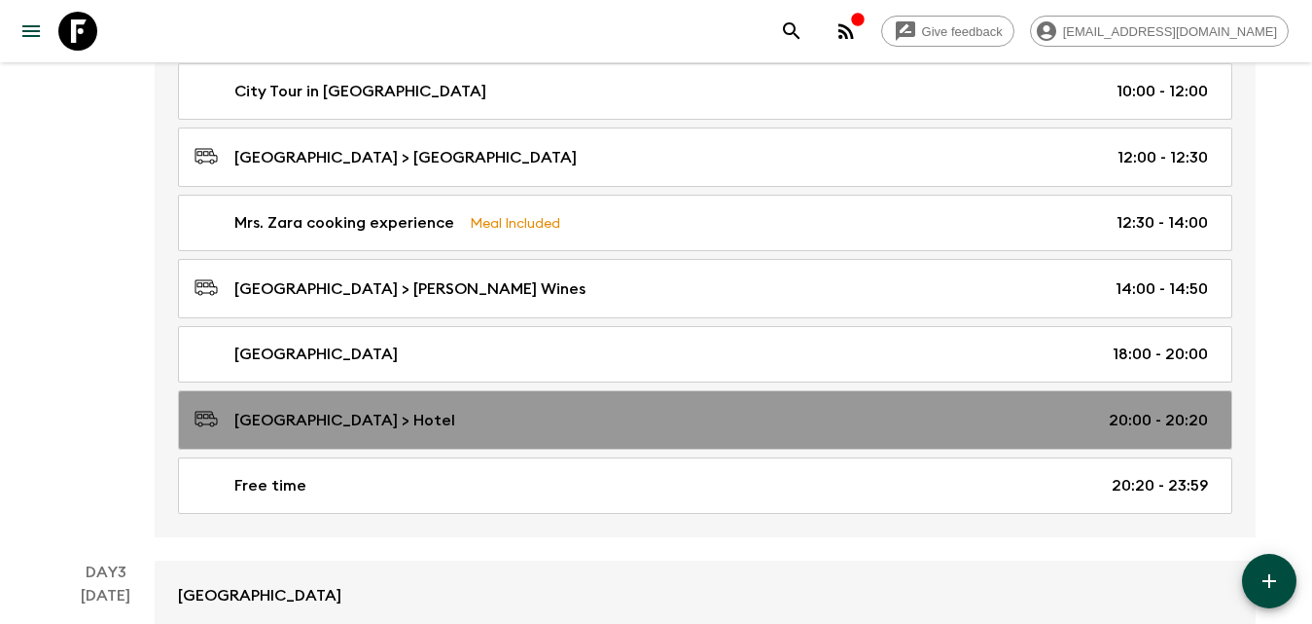
click at [307, 409] on p "[GEOGRAPHIC_DATA] > Hotel" at bounding box center [344, 420] width 221 height 23
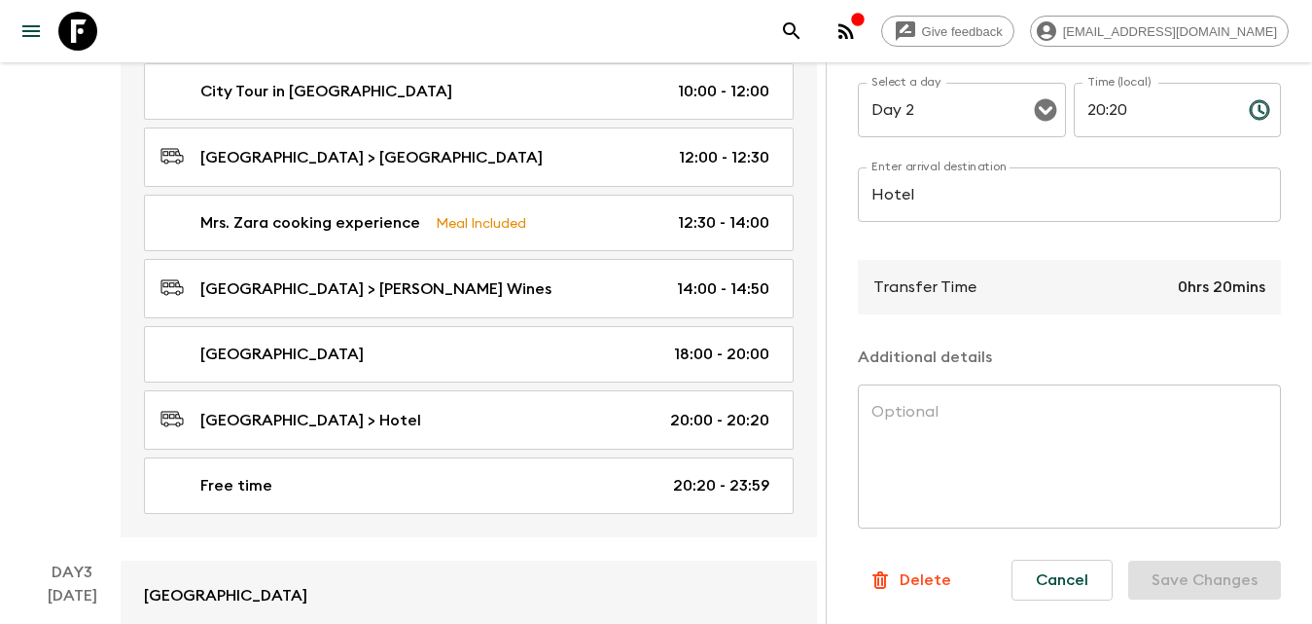
scroll to position [1265, 0]
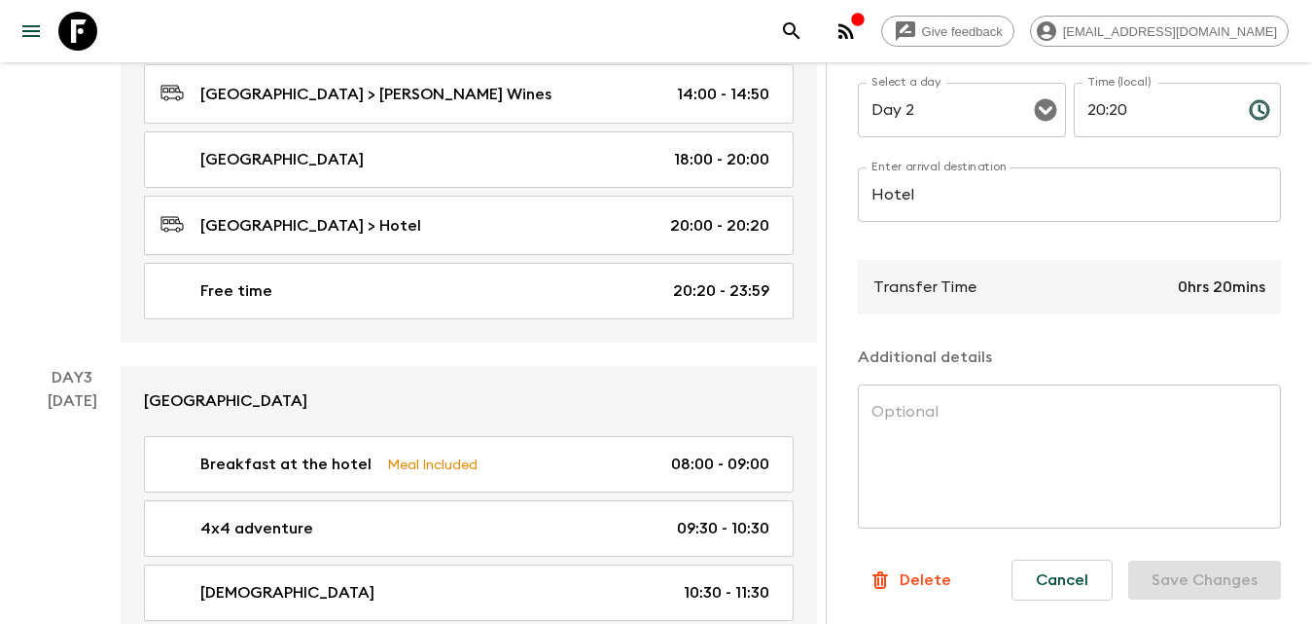
click at [927, 568] on p "Delete" at bounding box center [926, 579] width 52 height 23
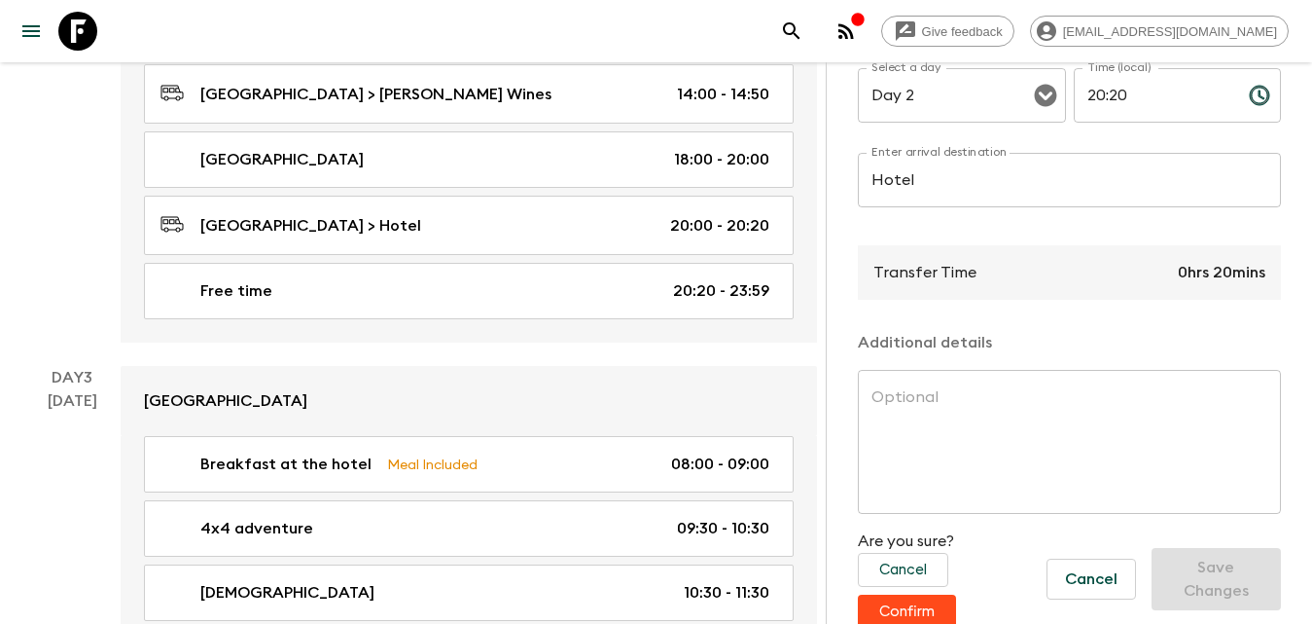
click at [917, 608] on button "Confirm" at bounding box center [907, 611] width 98 height 34
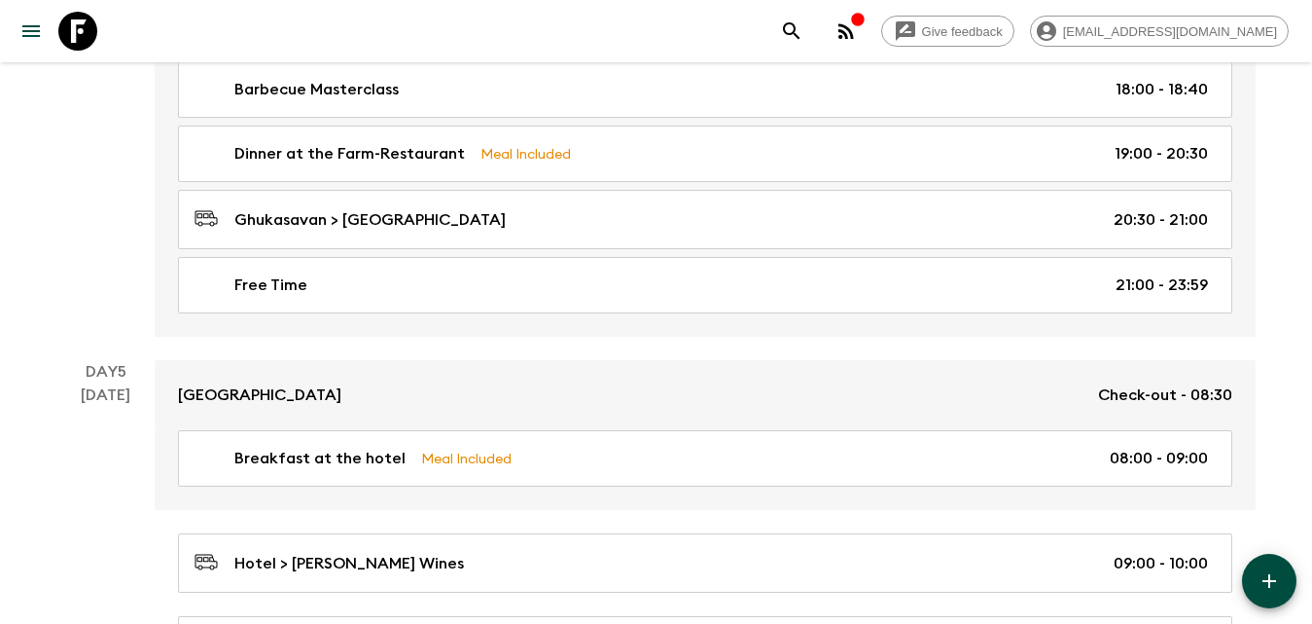
scroll to position [3307, 0]
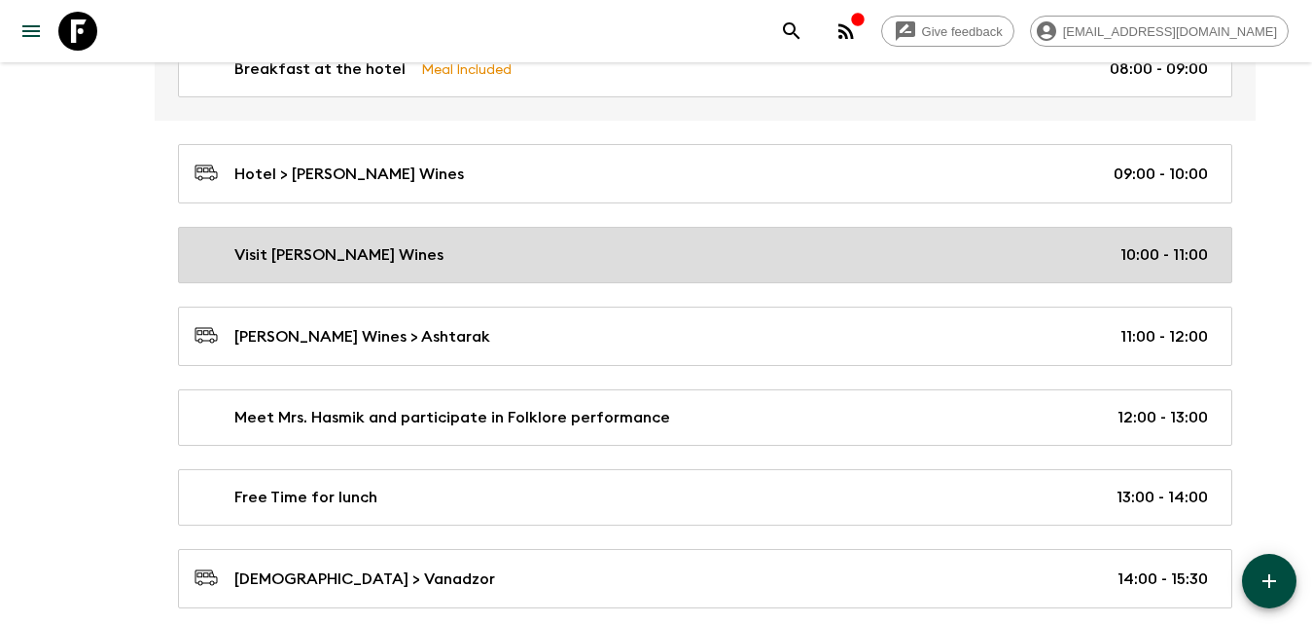
click at [406, 260] on div "Visit [PERSON_NAME] Wines 10:00 - 11:00" at bounding box center [702, 254] width 1014 height 23
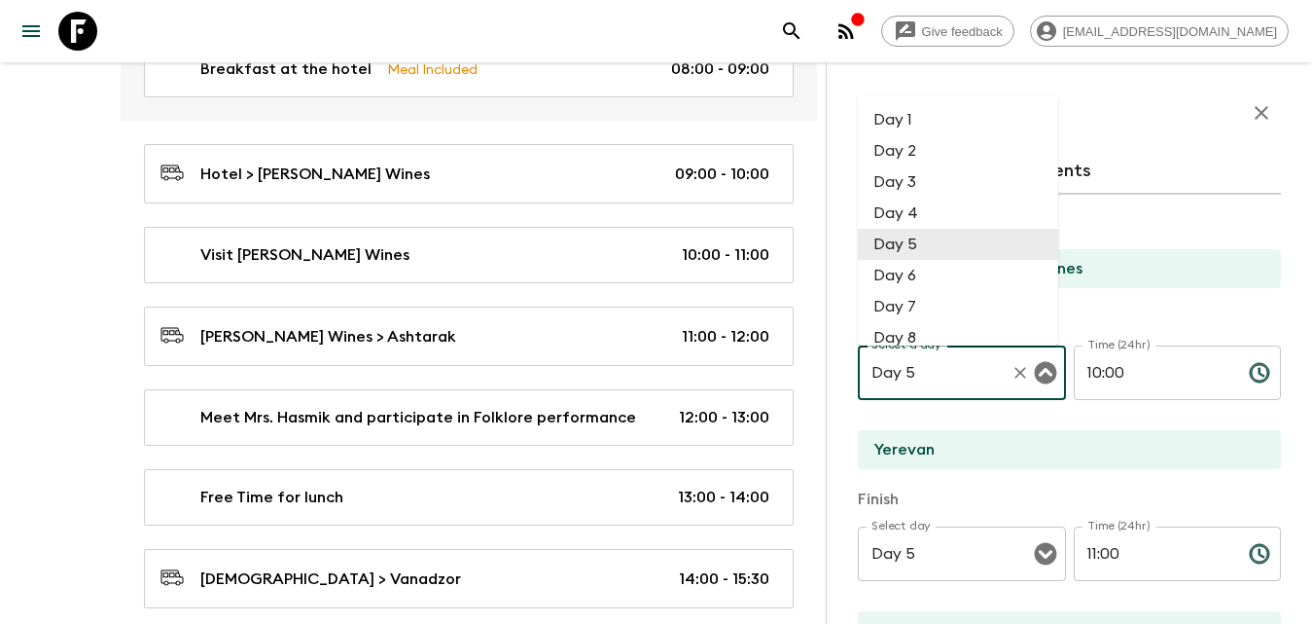
drag, startPoint x: 871, startPoint y: 375, endPoint x: 895, endPoint y: 363, distance: 27.0
click at [872, 375] on input "Day 5" at bounding box center [935, 372] width 136 height 37
click at [898, 140] on li "Day 2" at bounding box center [958, 150] width 200 height 31
type input "Day 2"
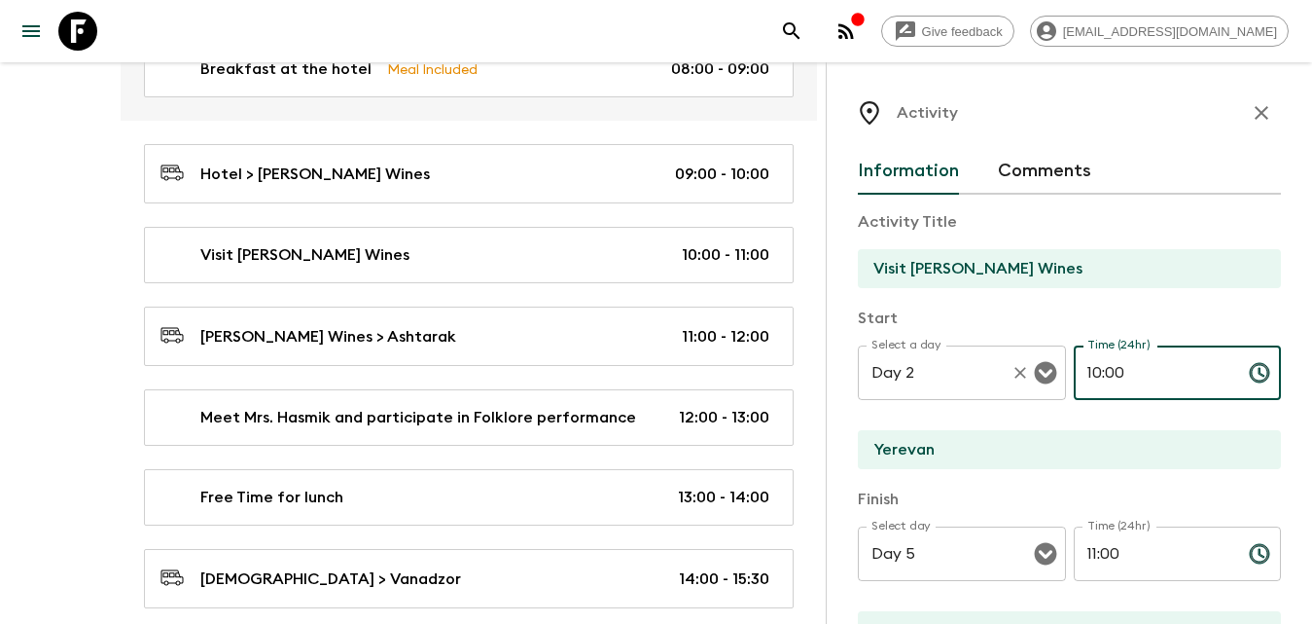
drag, startPoint x: 1109, startPoint y: 378, endPoint x: 996, endPoint y: 378, distance: 112.8
click at [994, 378] on div "Select a day Day 2 Select a day ​ Time (24hr) 10:00 Time (24hr) ​" at bounding box center [1069, 383] width 423 height 77
type input "14:50"
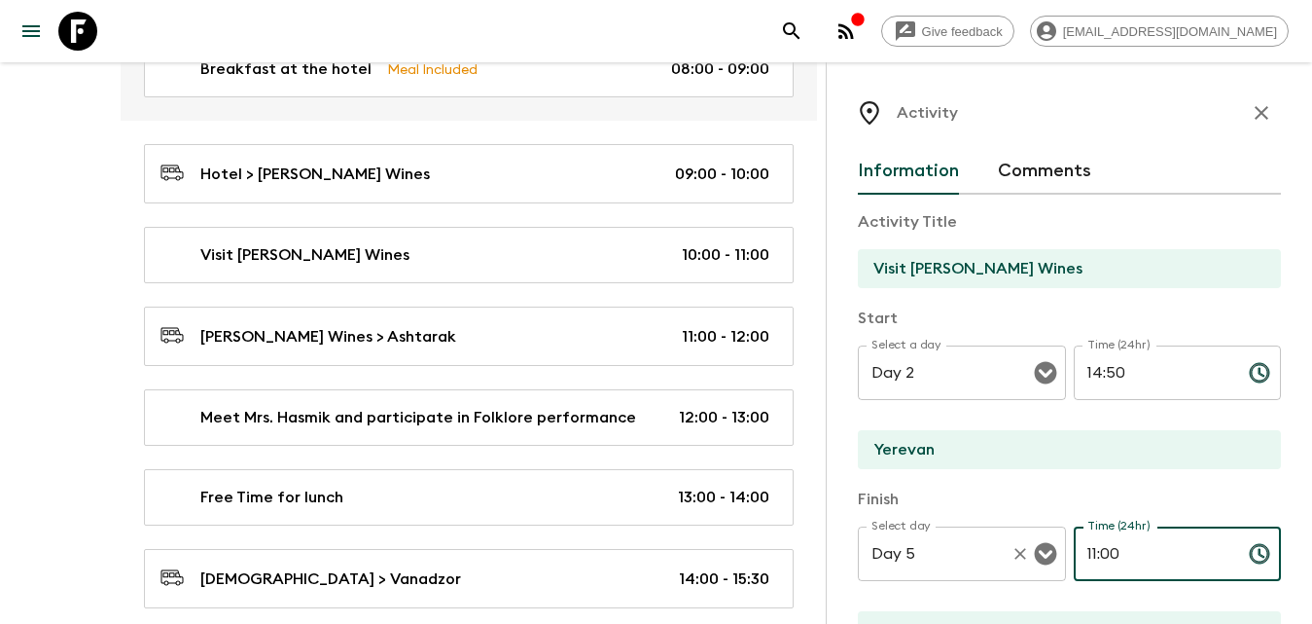
drag, startPoint x: 1148, startPoint y: 550, endPoint x: 1055, endPoint y: 549, distance: 92.4
click at [1044, 550] on div "Select day Day 5 Select day ​ Time (24hr) 11:00 Time (24hr) ​" at bounding box center [1069, 564] width 423 height 77
click at [1018, 544] on icon "Clear" at bounding box center [1020, 553] width 19 height 19
type input "16:00"
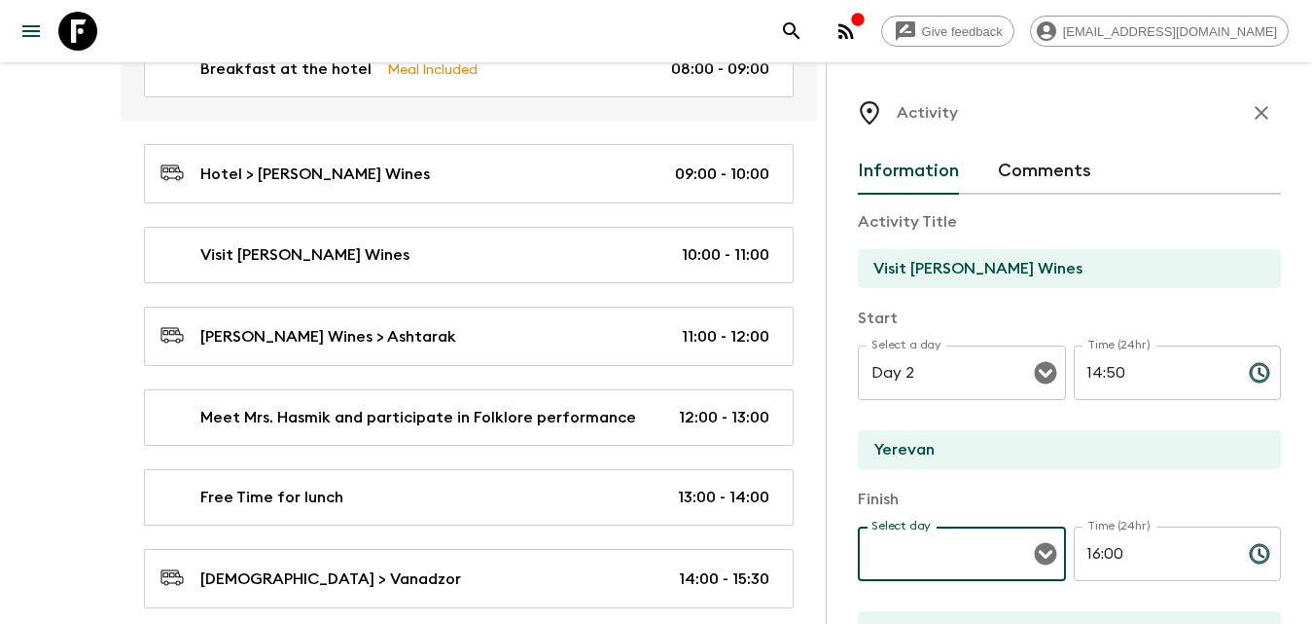
click at [1046, 561] on icon "Open" at bounding box center [1045, 554] width 22 height 22
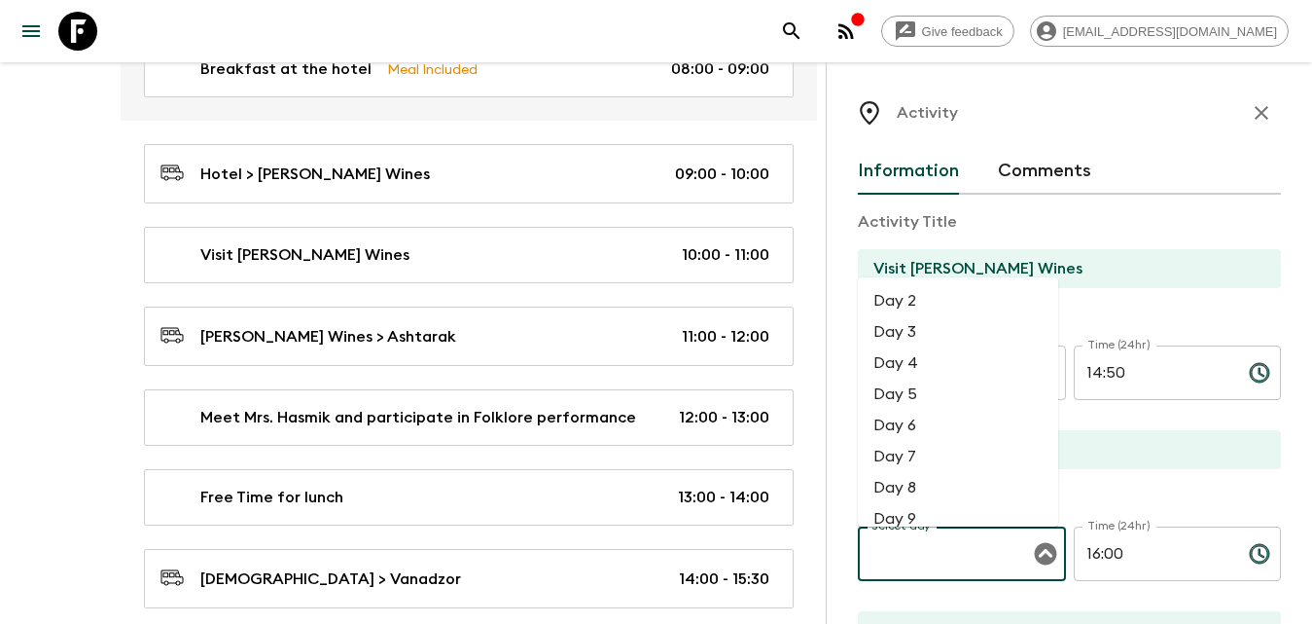
click at [941, 304] on li "Day 2" at bounding box center [958, 300] width 200 height 31
type input "Day 2"
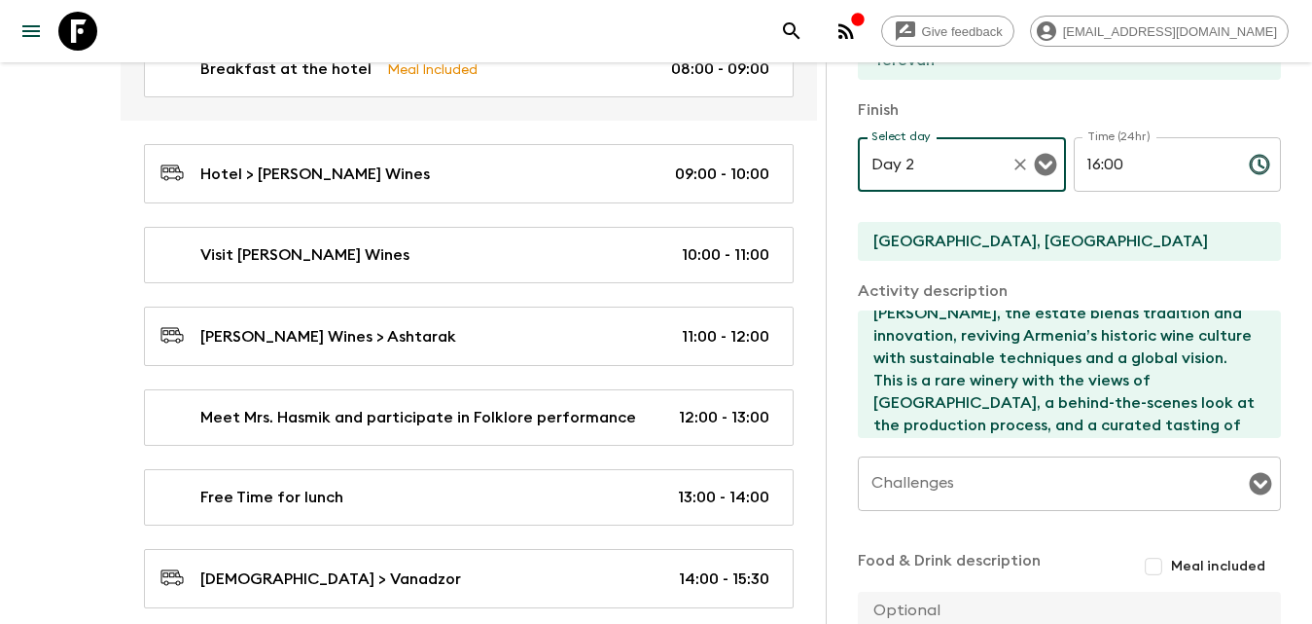
scroll to position [584, 0]
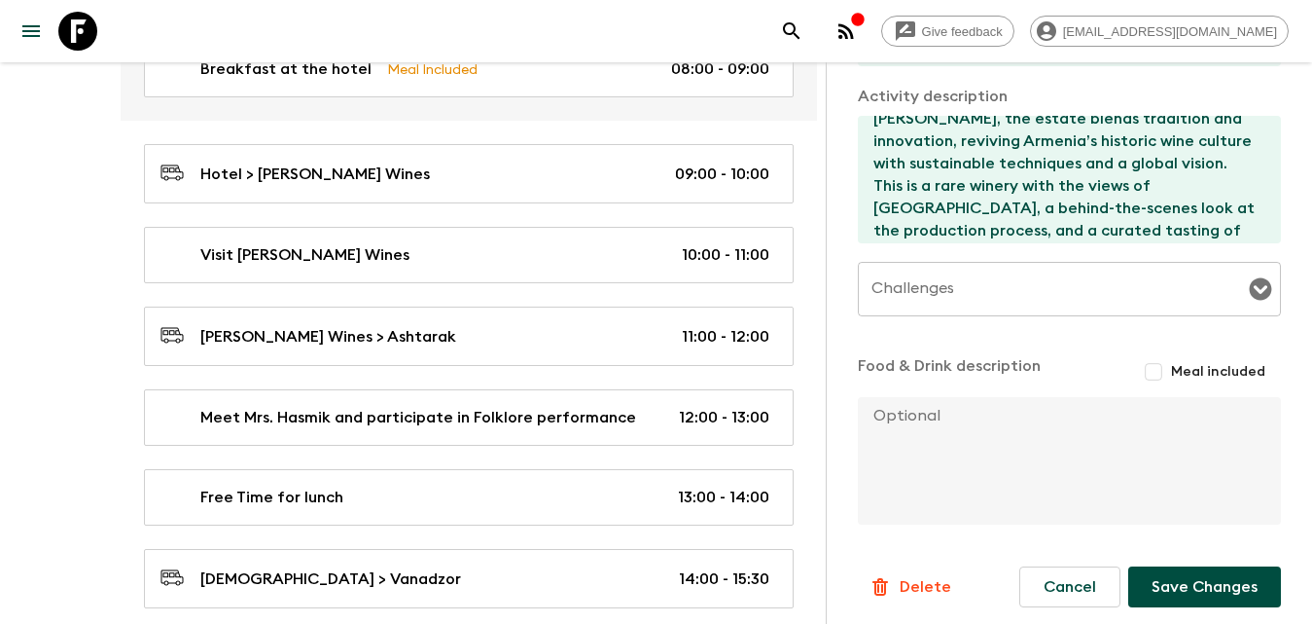
click at [1174, 578] on button "Save Changes" at bounding box center [1204, 586] width 153 height 41
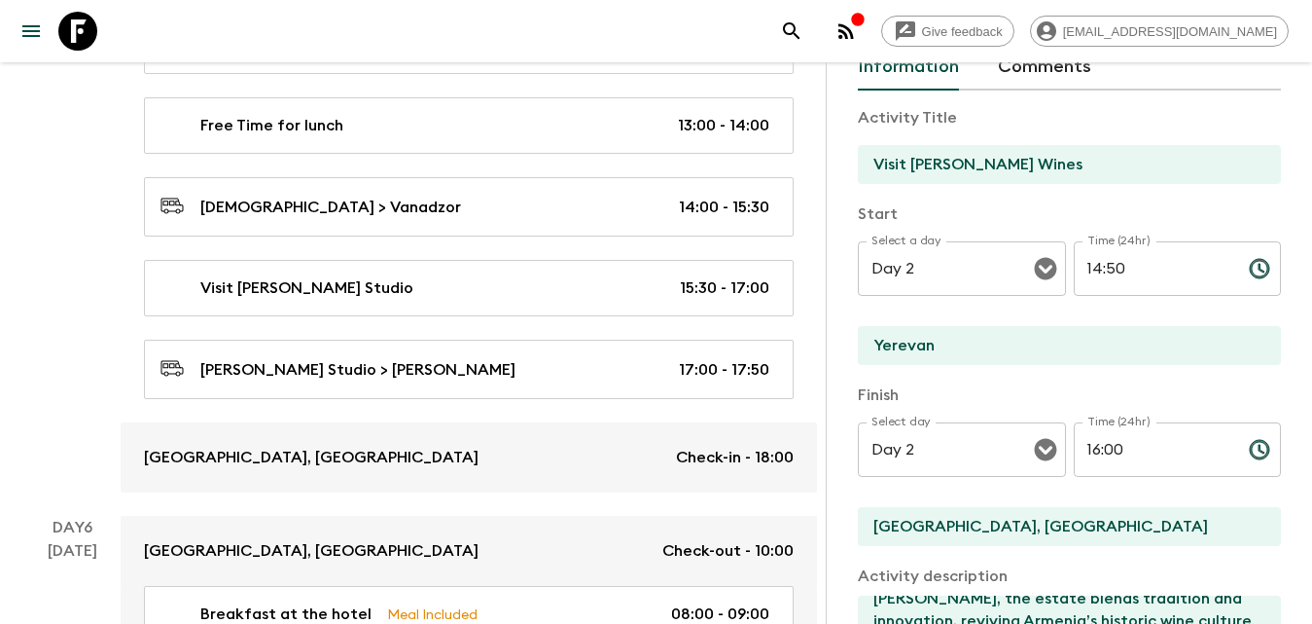
scroll to position [0, 0]
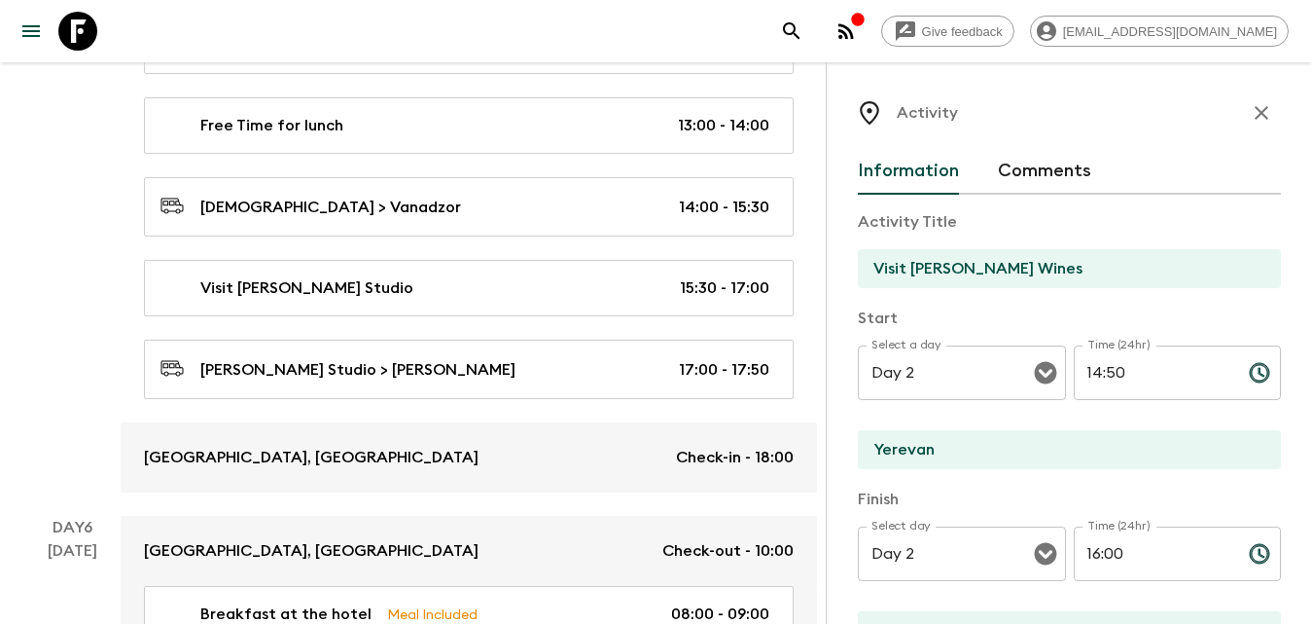
click at [1250, 112] on icon "button" at bounding box center [1261, 112] width 23 height 23
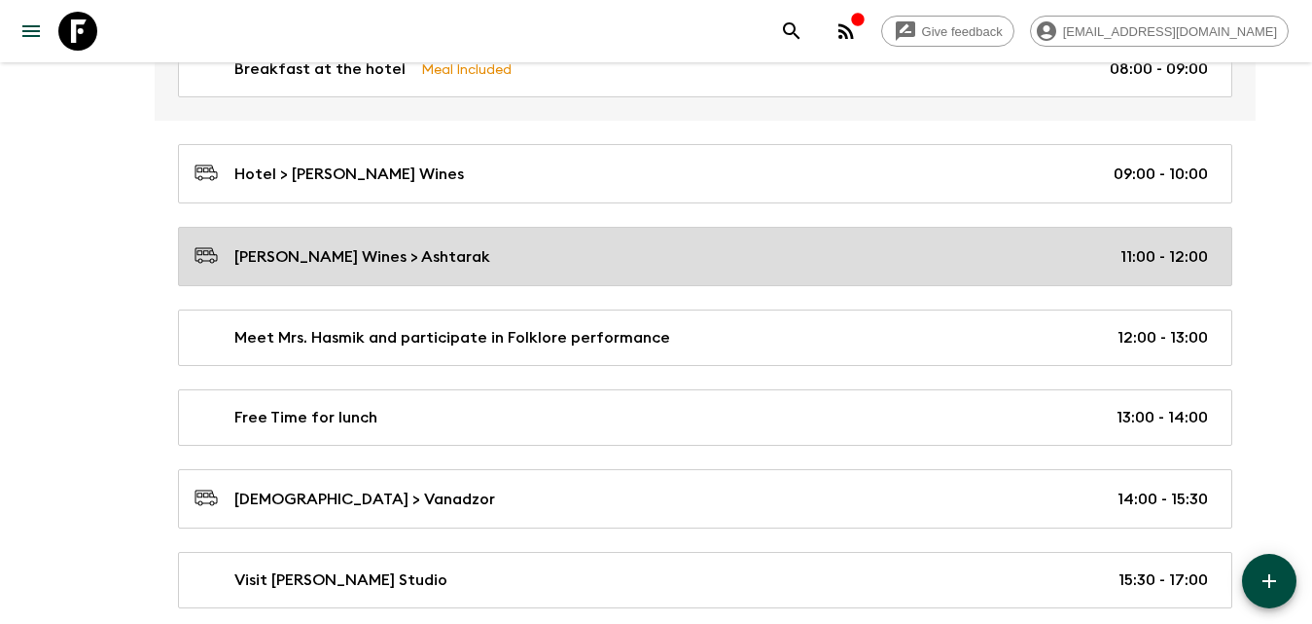
scroll to position [3274, 0]
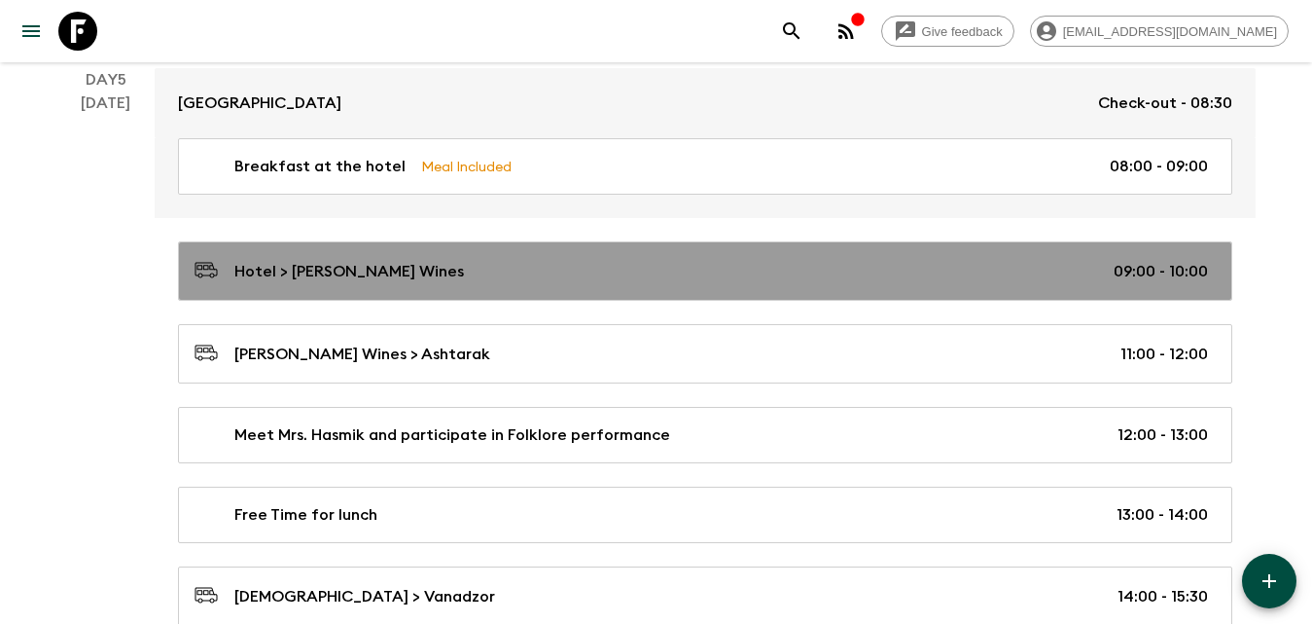
click at [370, 266] on p "Hotel > [PERSON_NAME] Wines" at bounding box center [349, 271] width 230 height 23
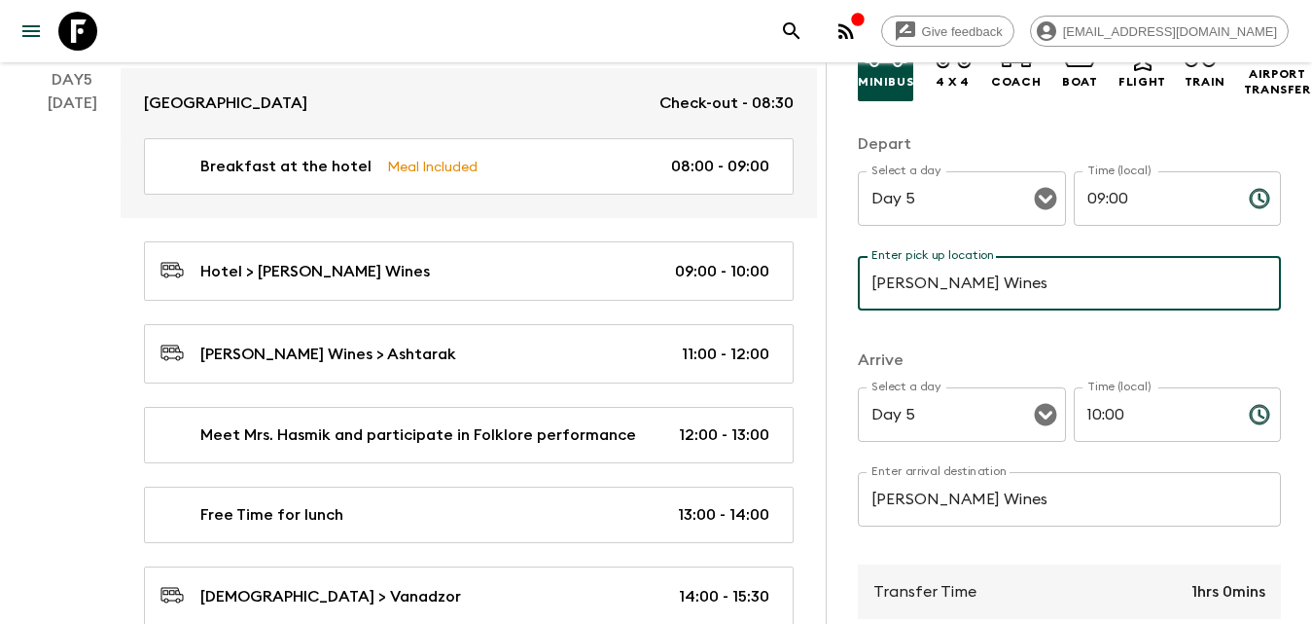
scroll to position [389, 0]
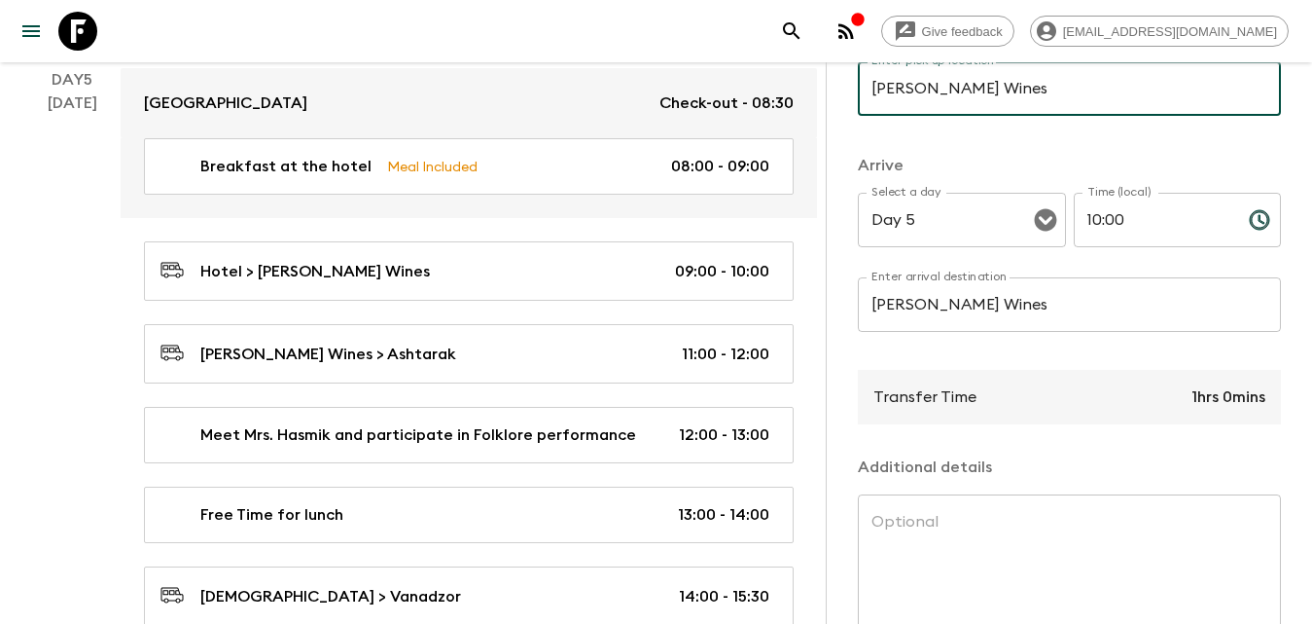
type input "[PERSON_NAME] Wines"
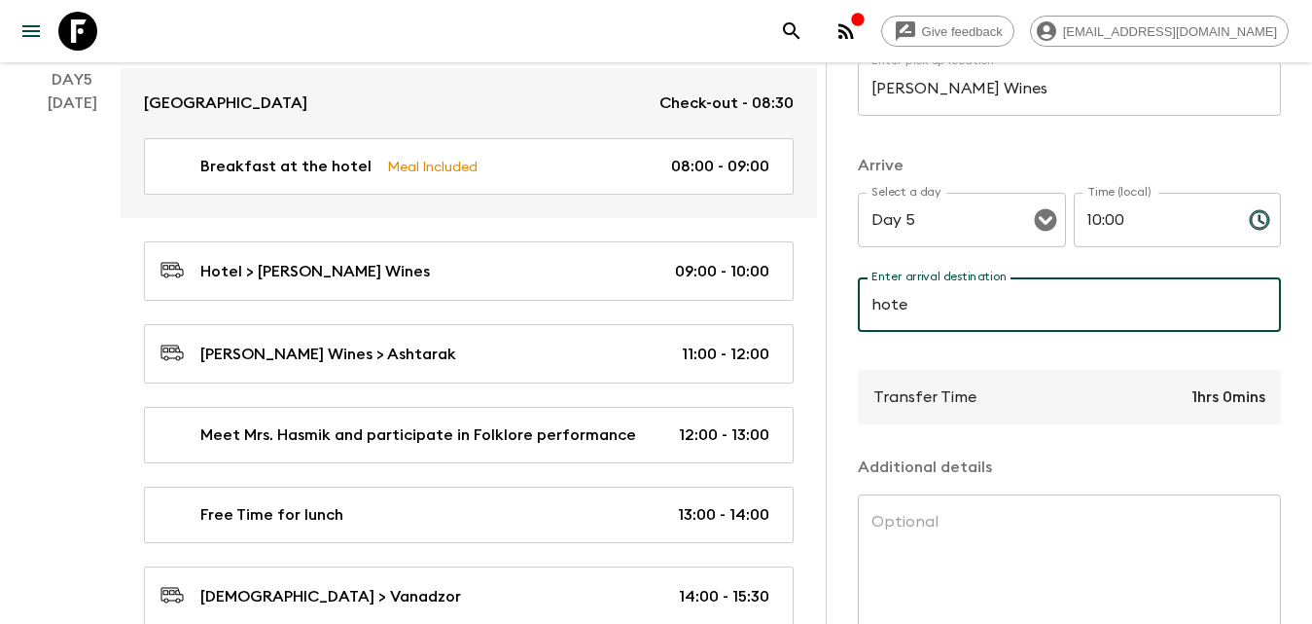
type input "Hotel or [GEOGRAPHIC_DATA]"
click at [1007, 228] on button "Clear" at bounding box center [1020, 219] width 27 height 27
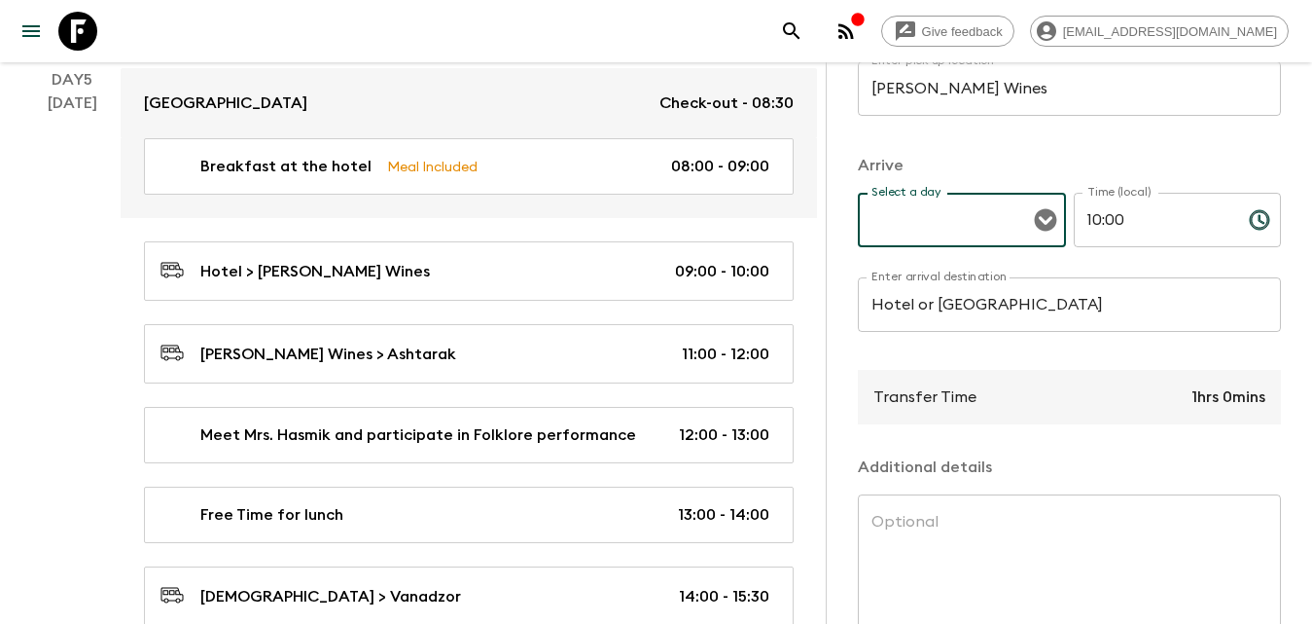
click at [1046, 237] on div "Select a day" at bounding box center [962, 220] width 208 height 54
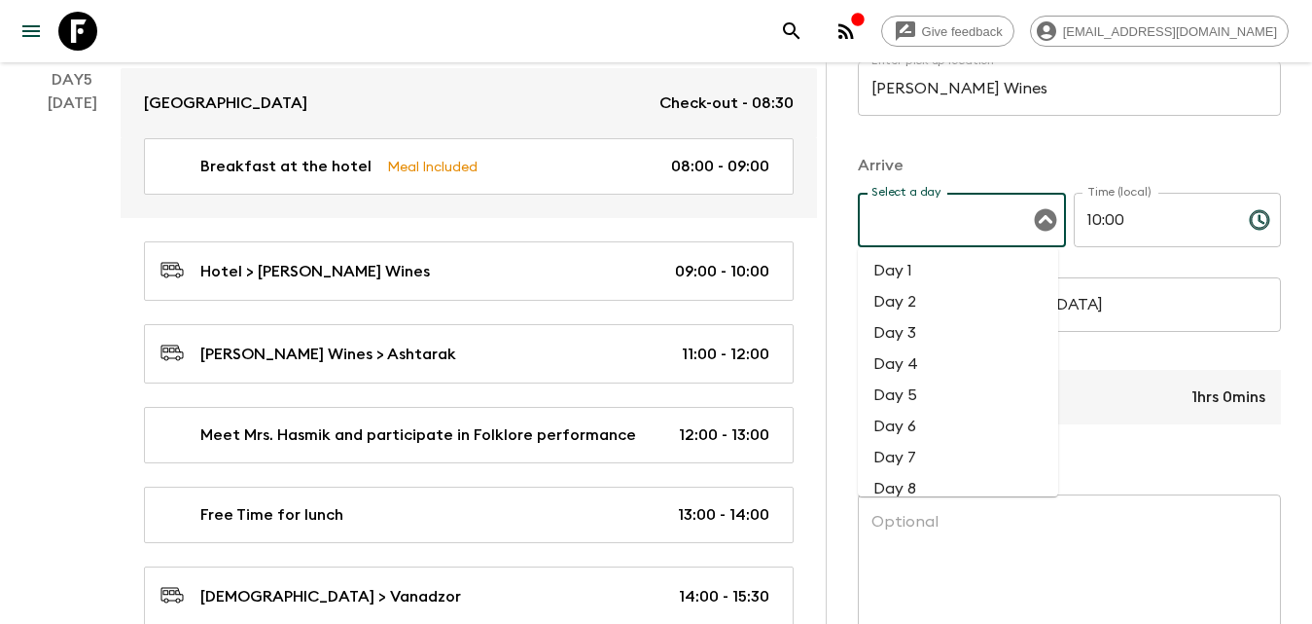
click at [1041, 223] on icon "Close" at bounding box center [1045, 219] width 23 height 23
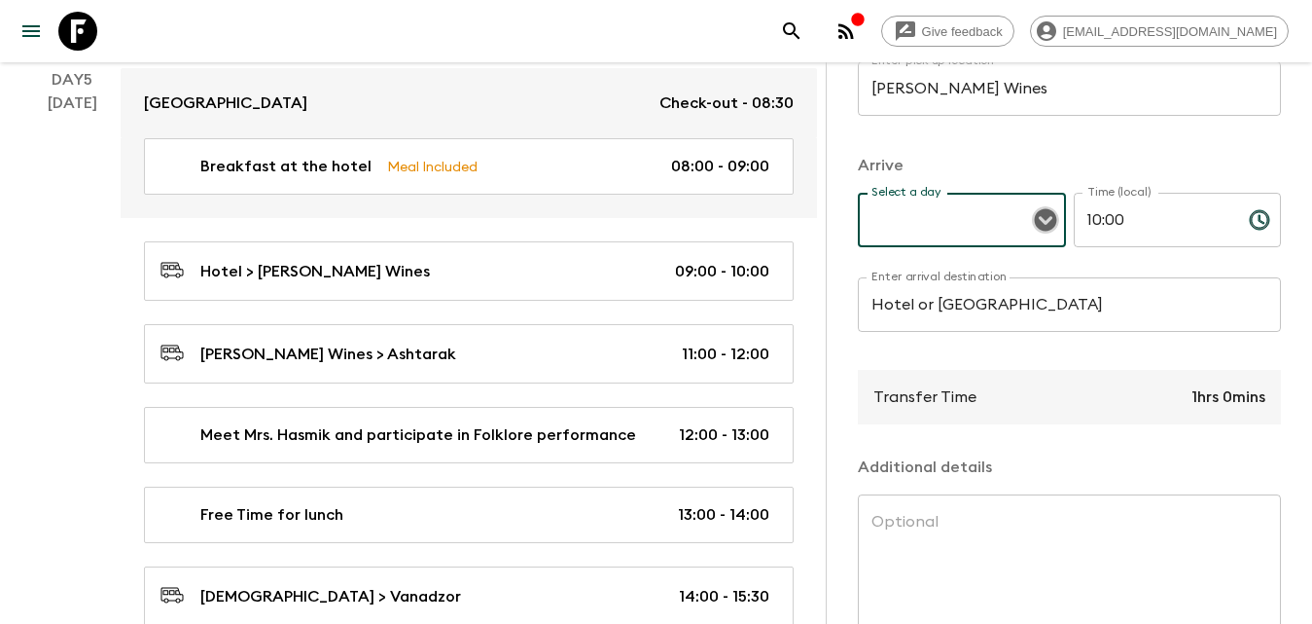
click at [1034, 223] on icon "Open" at bounding box center [1045, 220] width 22 height 22
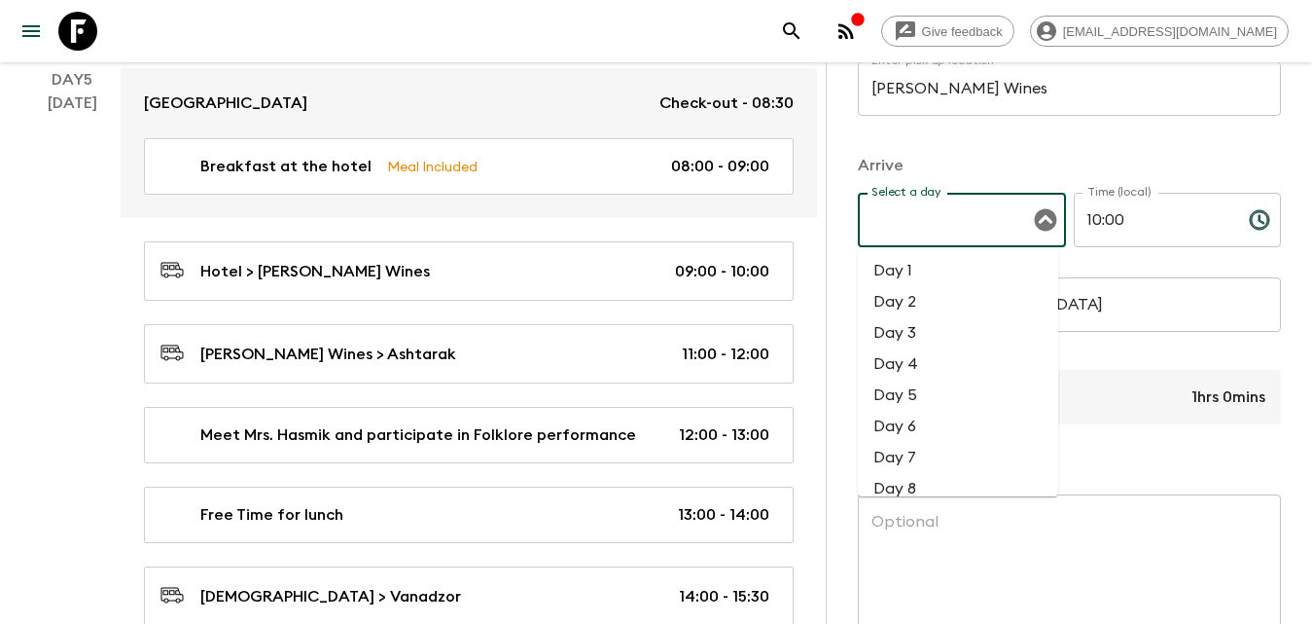
click at [957, 332] on li "Day 3" at bounding box center [958, 332] width 200 height 31
type input "Day 3"
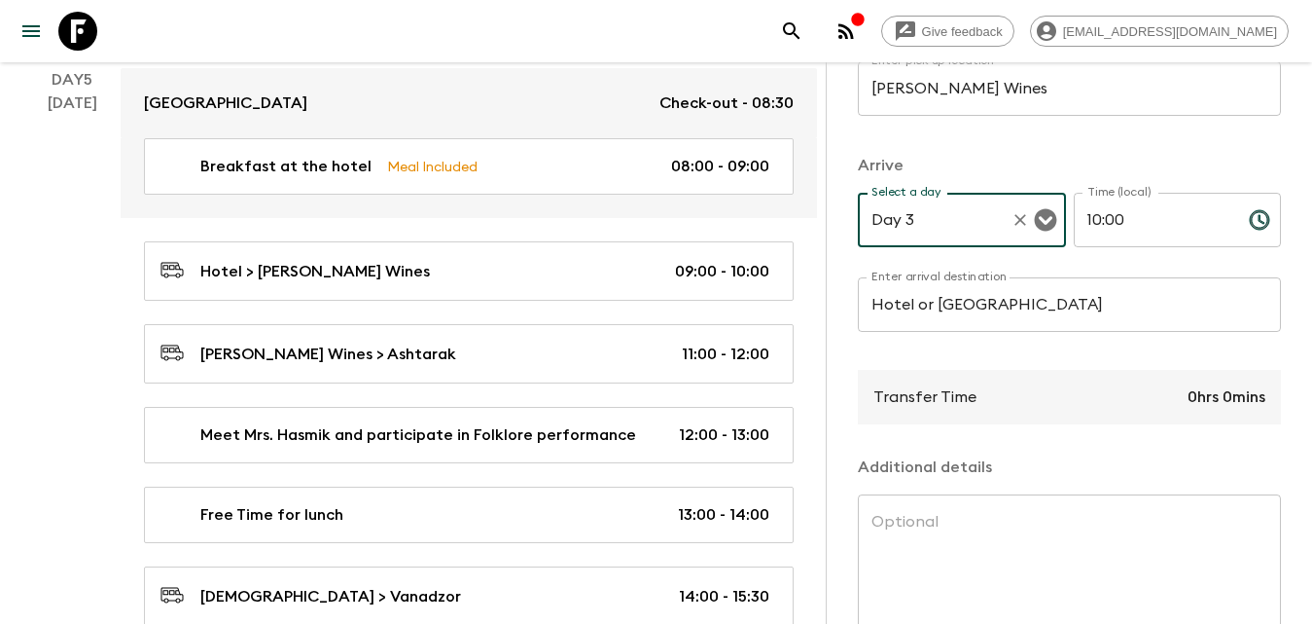
scroll to position [97, 0]
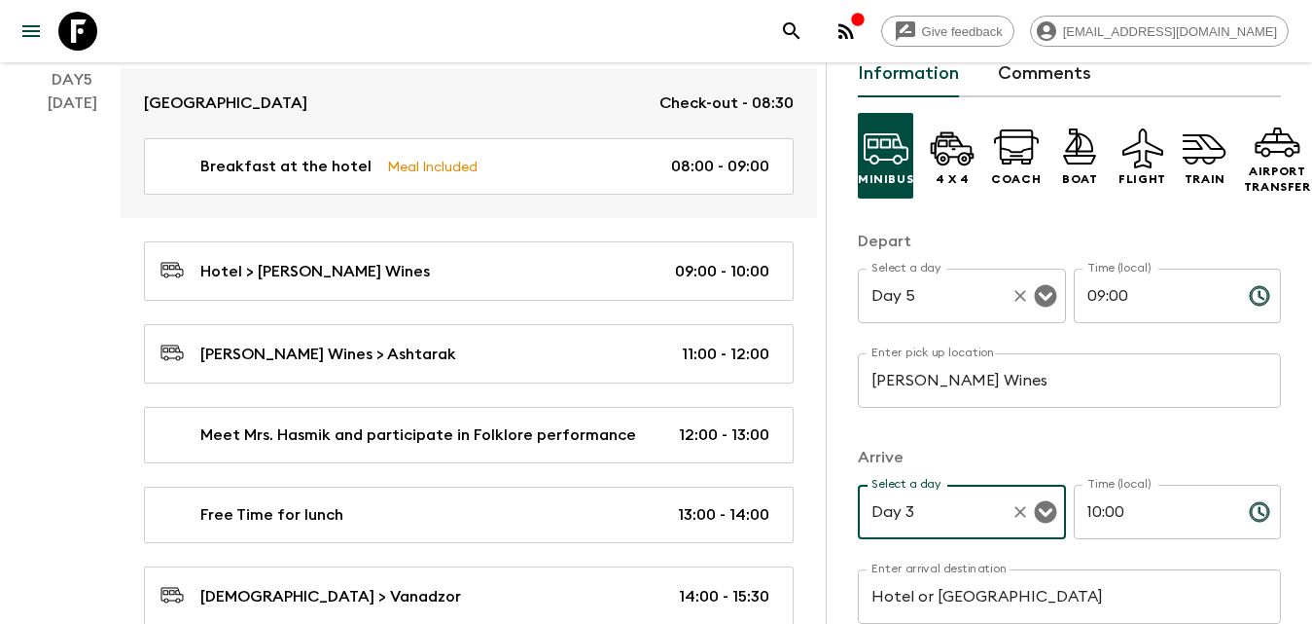
click at [1040, 292] on icon "Open" at bounding box center [1045, 296] width 22 height 22
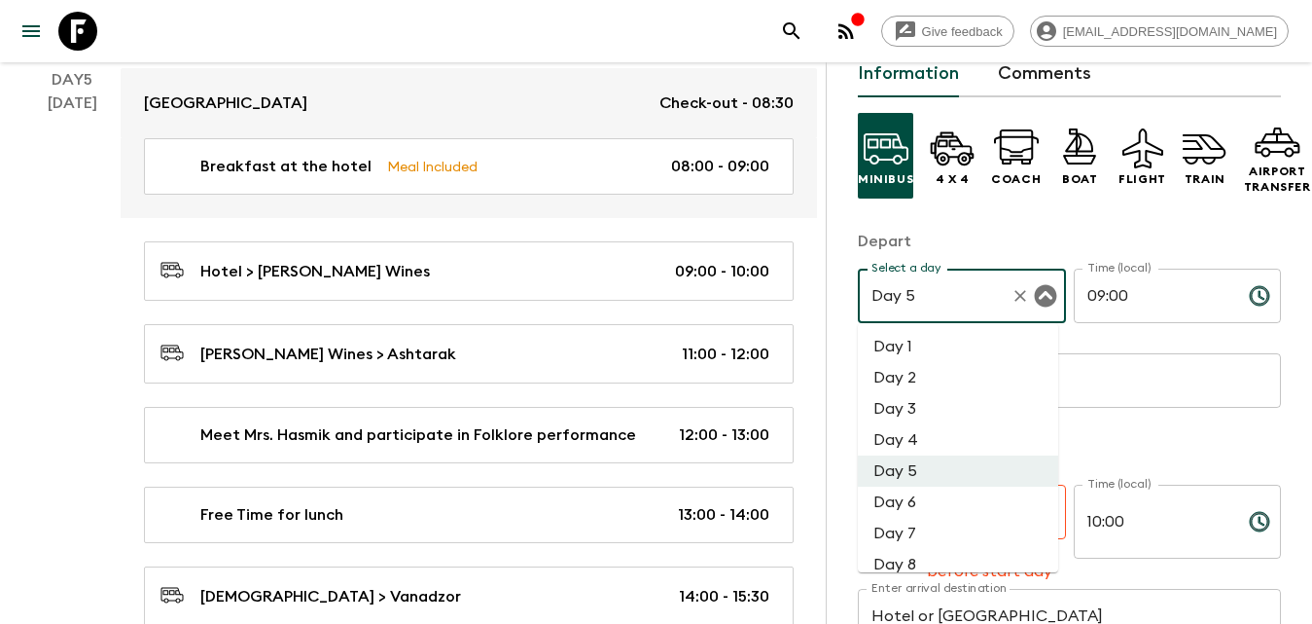
click at [953, 402] on li "Day 3" at bounding box center [958, 408] width 200 height 31
type input "Day 3"
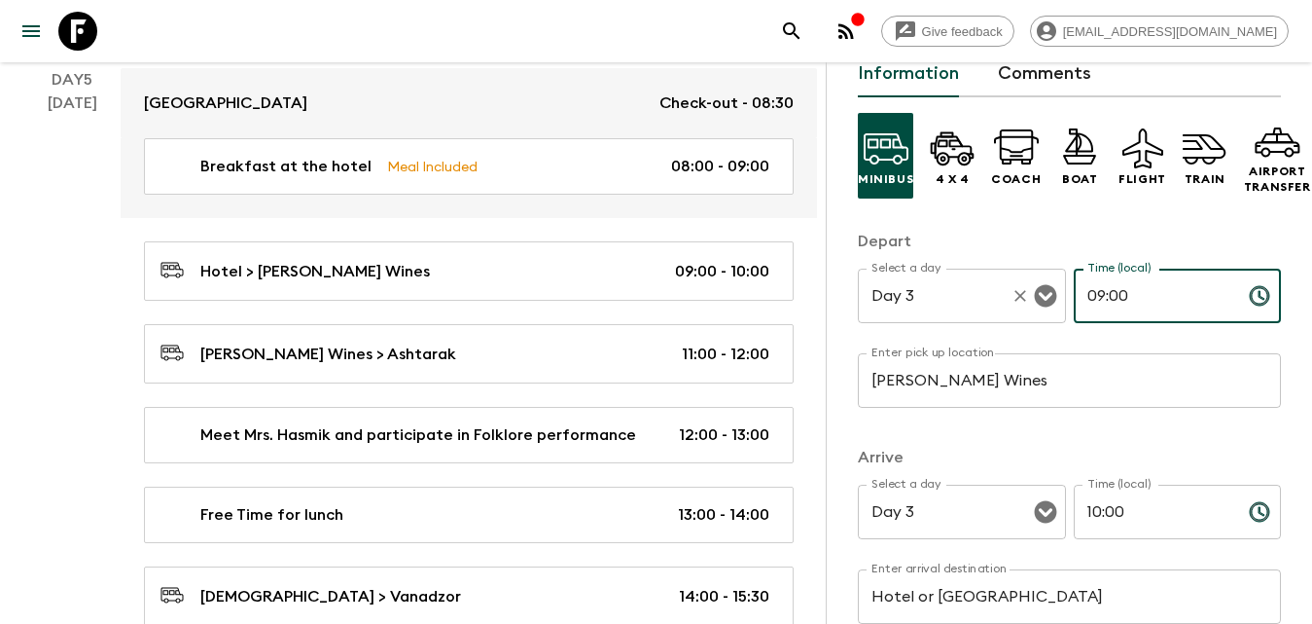
drag, startPoint x: 1096, startPoint y: 305, endPoint x: 1013, endPoint y: 304, distance: 83.7
click at [1013, 304] on div "Select a day Day 3 Select a day ​ Time (local) 09:00 Time (local) ​" at bounding box center [1069, 306] width 423 height 77
click at [996, 290] on div "Day 3 Select a day" at bounding box center [962, 295] width 208 height 54
type input "16:00"
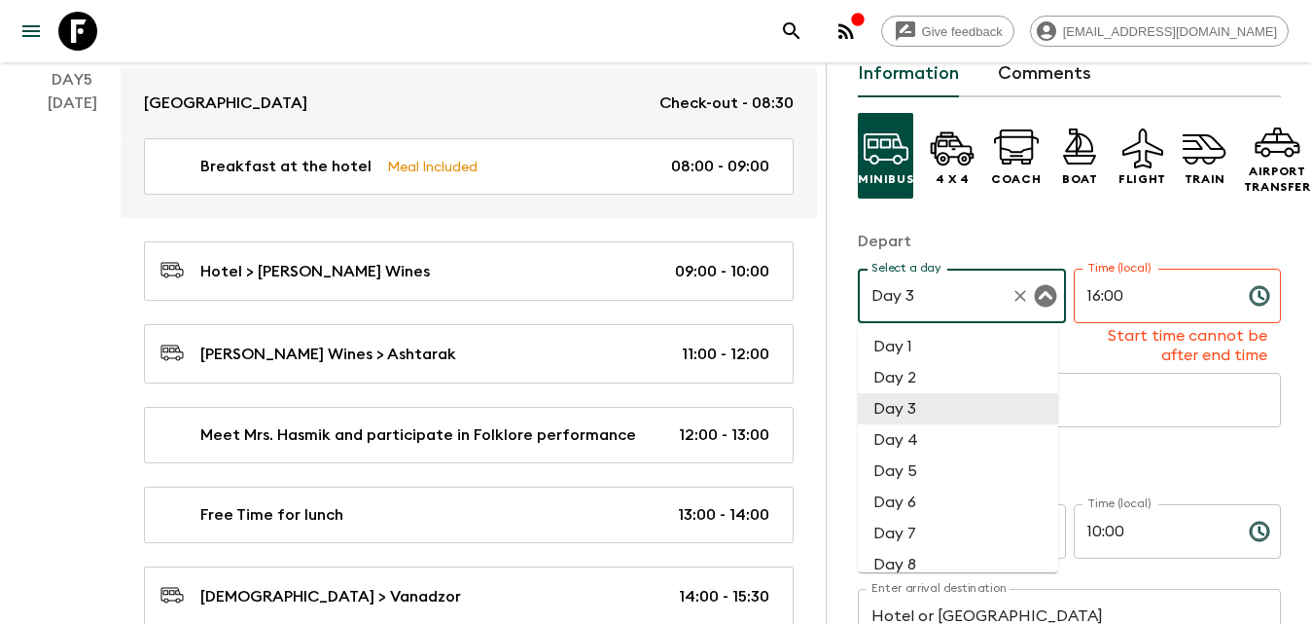
click at [1018, 296] on icon "Clear" at bounding box center [1020, 295] width 19 height 19
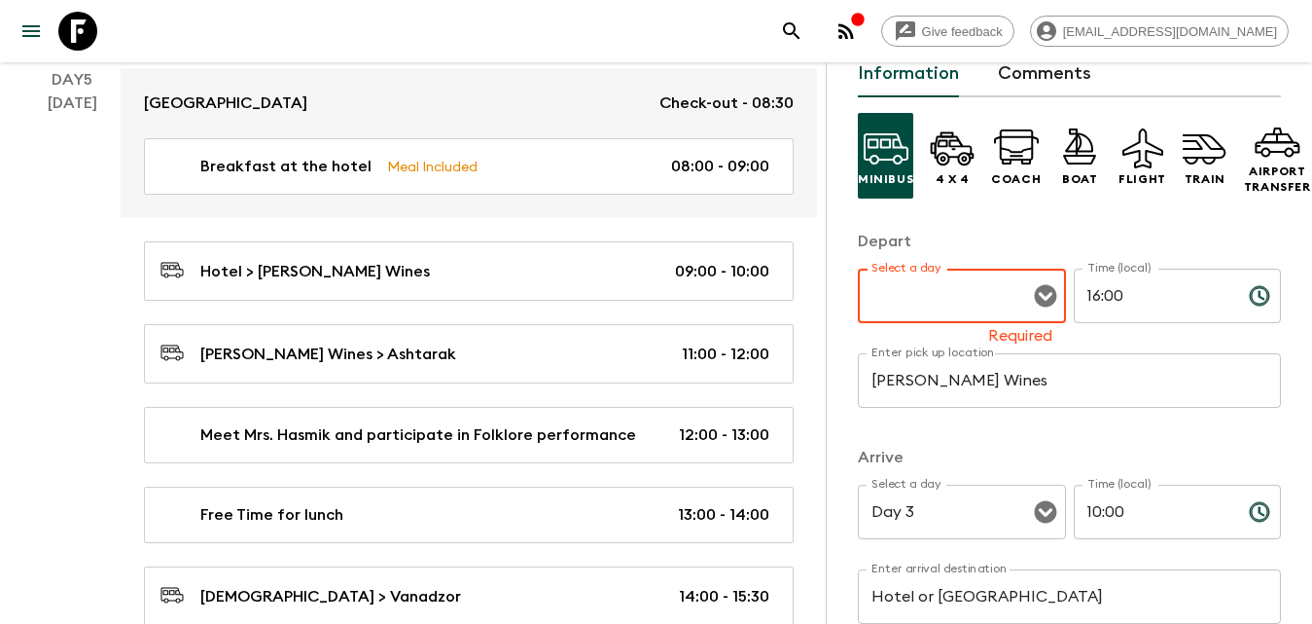
click at [986, 296] on input "Select a day" at bounding box center [947, 295] width 161 height 37
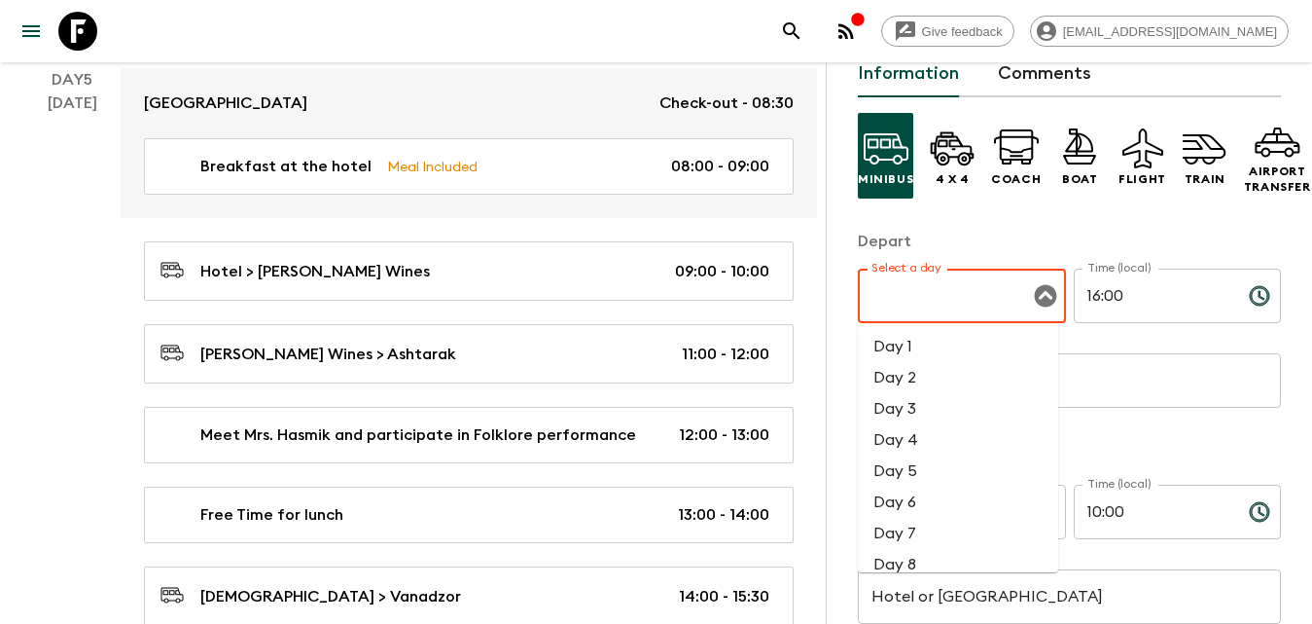
click at [916, 290] on input "Select a day" at bounding box center [947, 295] width 161 height 37
click at [945, 379] on li "Day 2" at bounding box center [958, 377] width 200 height 31
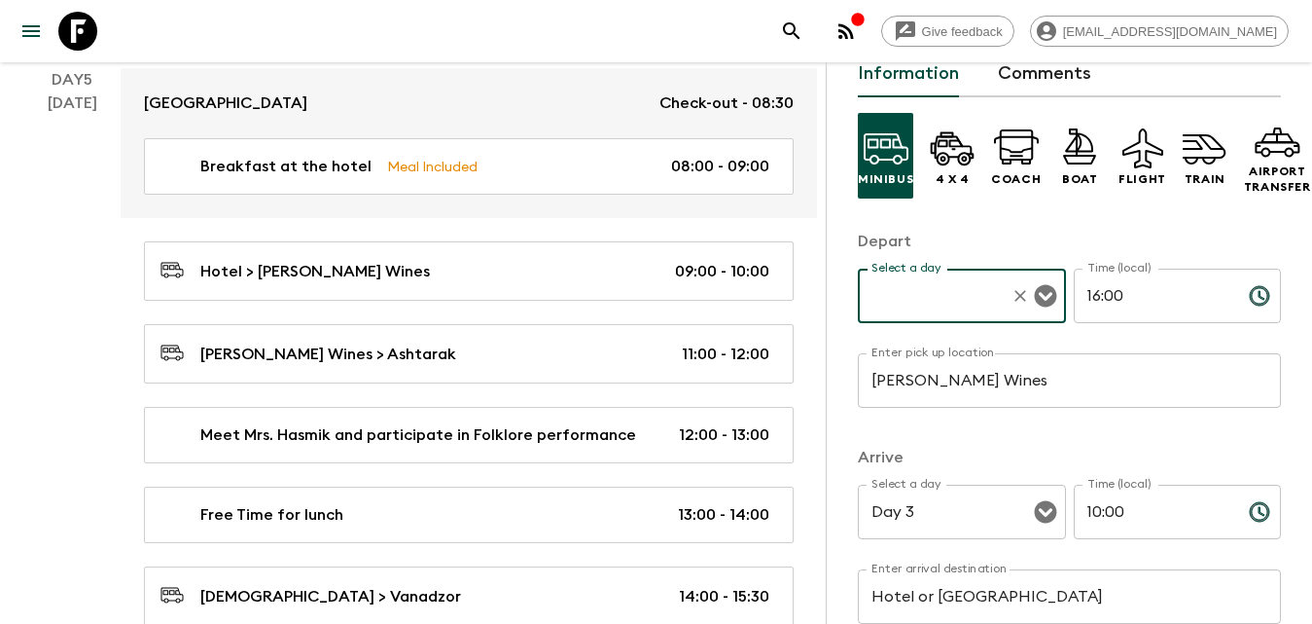
type input "Day 2"
click at [970, 501] on input "Day 3" at bounding box center [935, 511] width 136 height 37
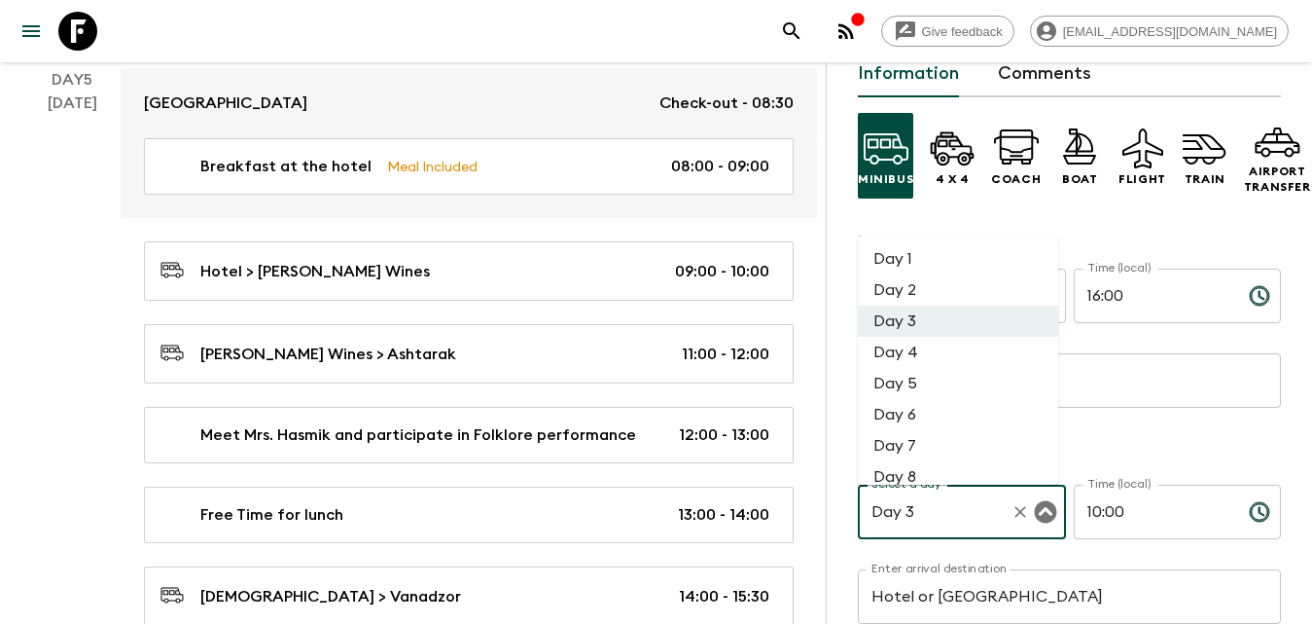
click at [914, 290] on li "Day 2" at bounding box center [958, 289] width 200 height 31
type input "Day 2"
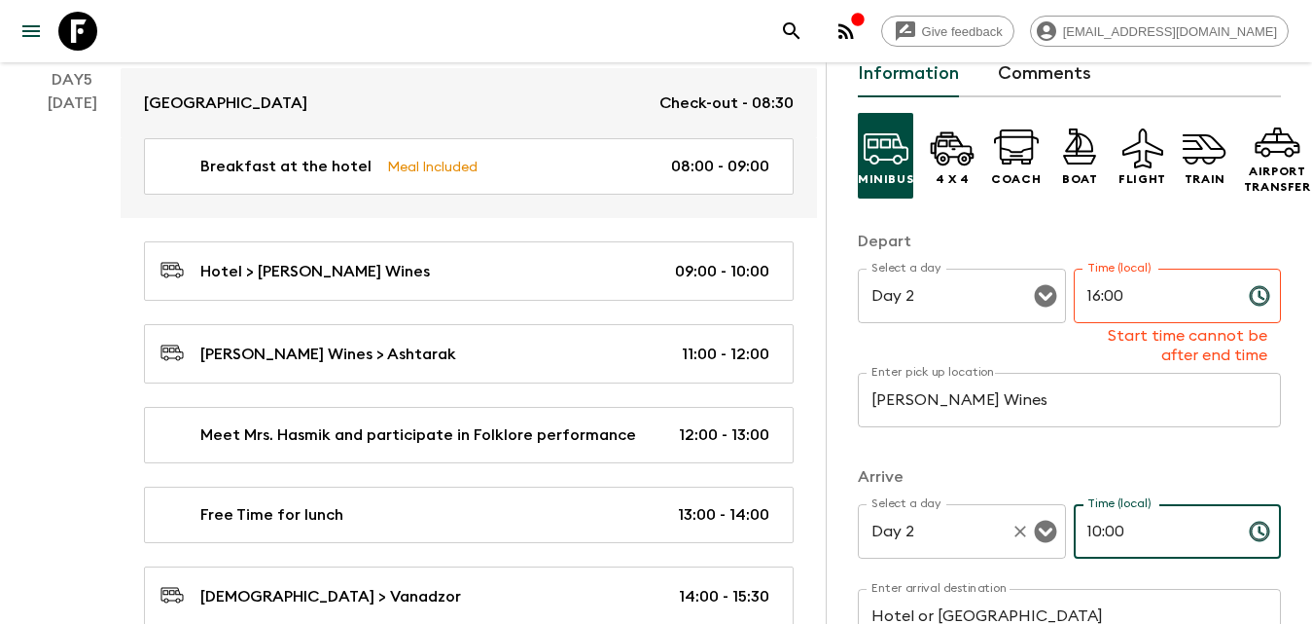
drag, startPoint x: 1156, startPoint y: 538, endPoint x: 1016, endPoint y: 537, distance: 140.1
click at [1016, 538] on div "Select a day Day 2 Select a day ​ Time (local) 10:00 Time (local) ​" at bounding box center [1069, 542] width 423 height 77
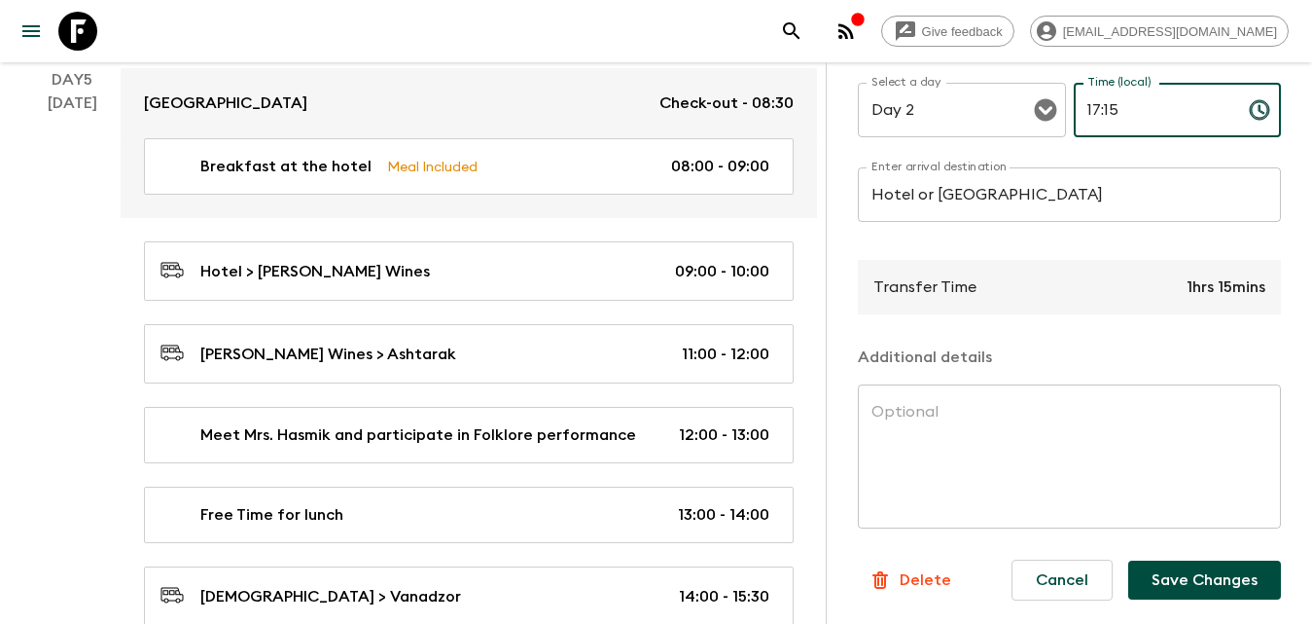
scroll to position [3372, 0]
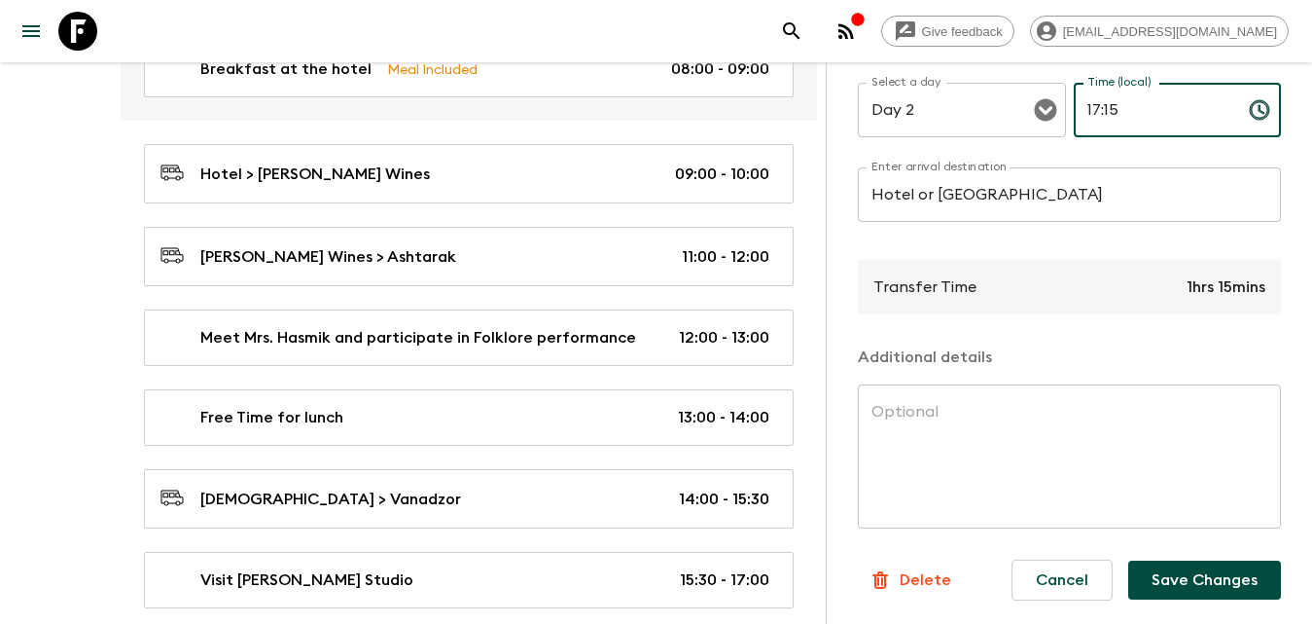
type input "17:15"
click at [1192, 576] on button "Save Changes" at bounding box center [1204, 579] width 153 height 39
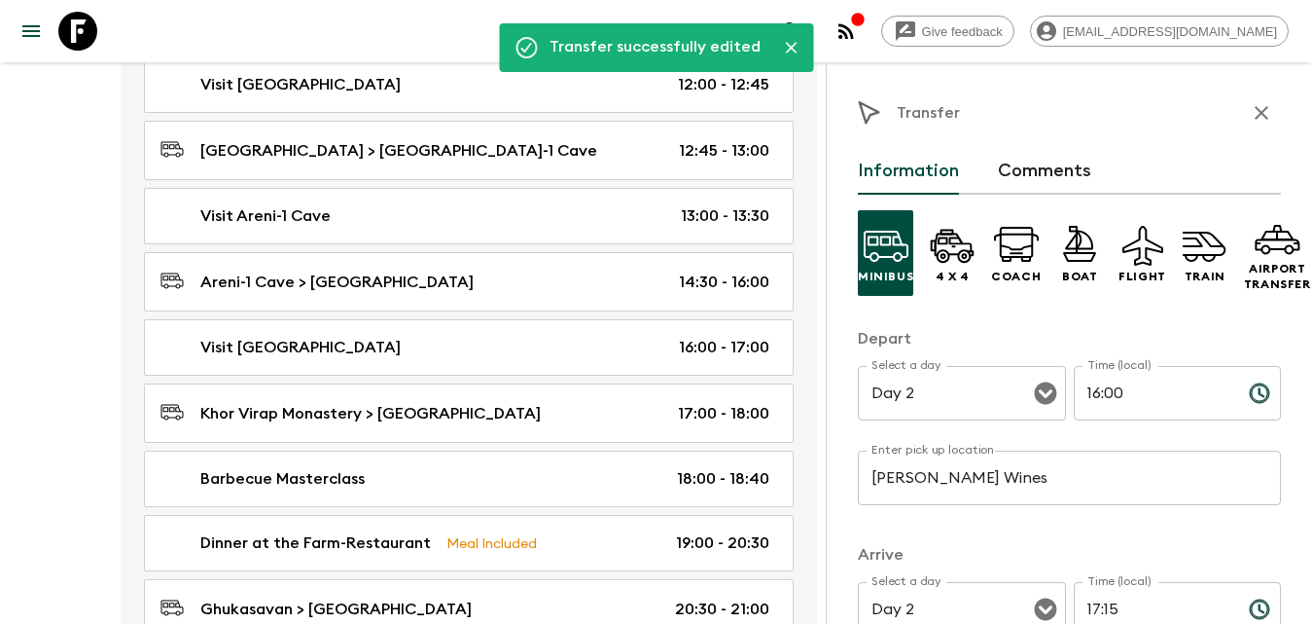
scroll to position [2271, 0]
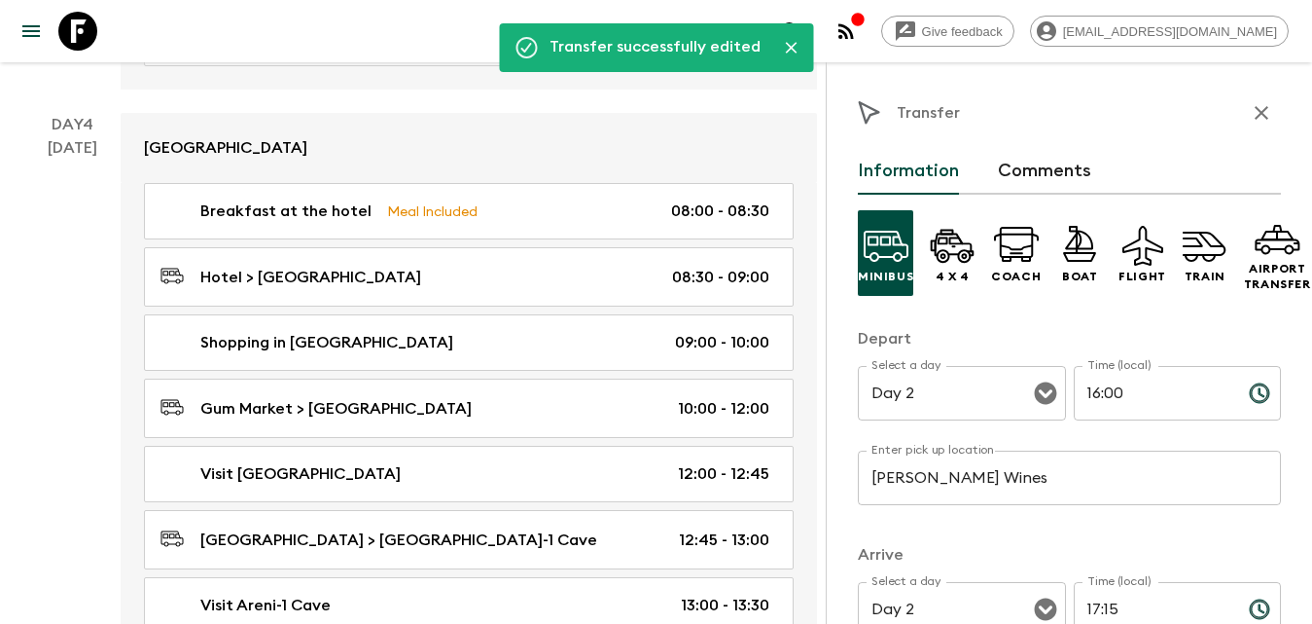
click at [1250, 120] on icon "button" at bounding box center [1261, 112] width 23 height 23
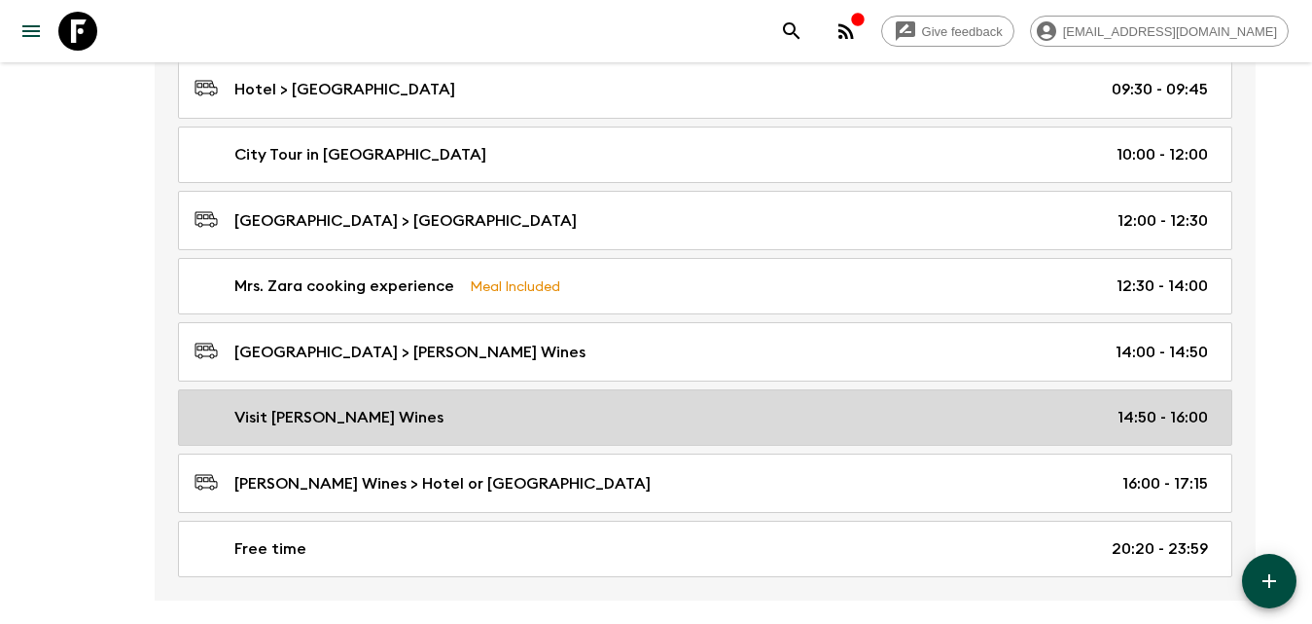
scroll to position [1104, 0]
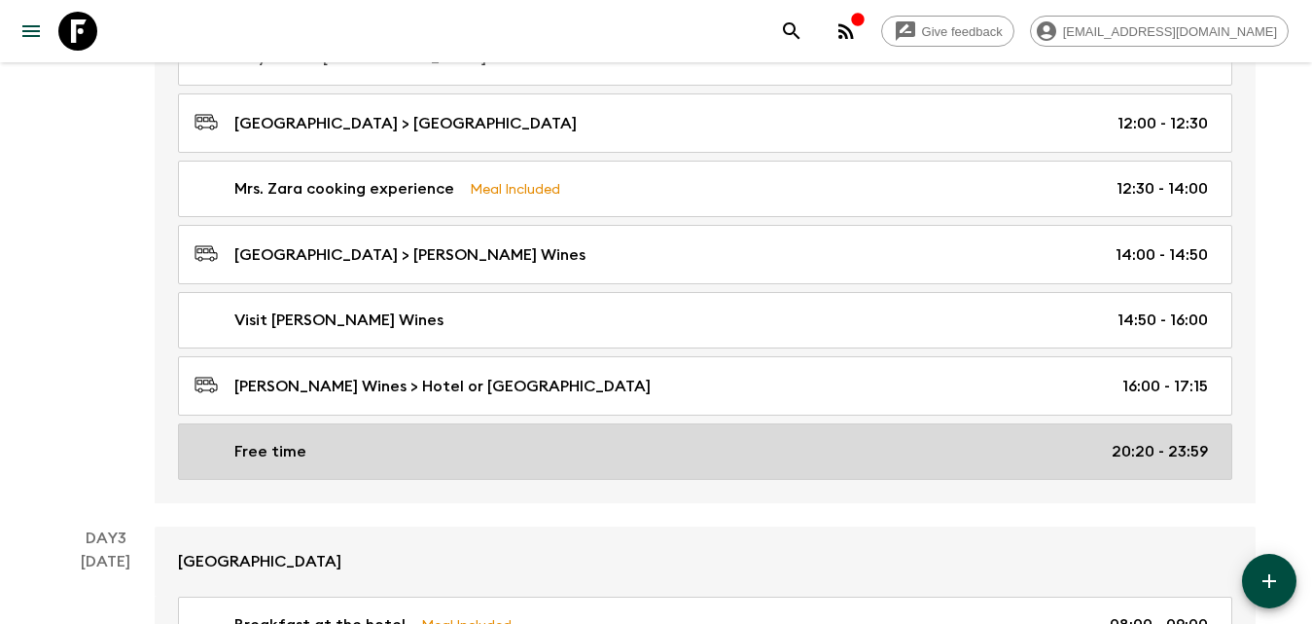
click at [589, 448] on div "Free time 20:20 - 23:59" at bounding box center [702, 451] width 1014 height 23
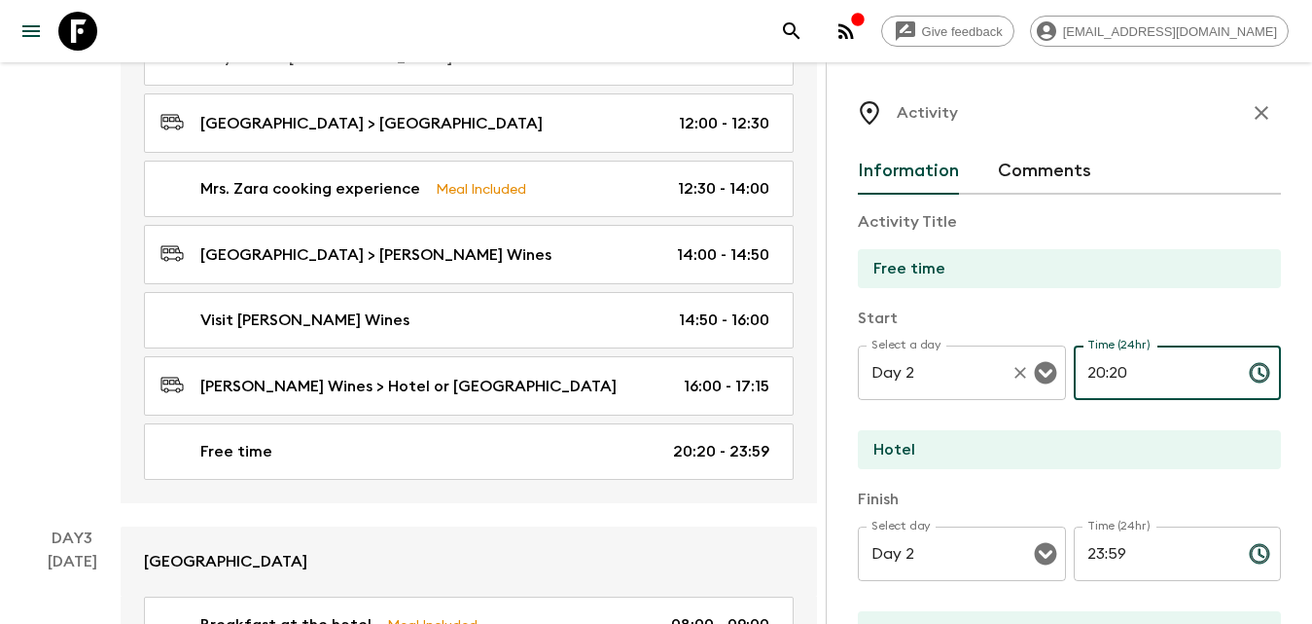
drag, startPoint x: 1153, startPoint y: 375, endPoint x: 1039, endPoint y: 373, distance: 113.9
click at [1045, 375] on div "Select a day Day 2 Select a day ​ Time (24hr) 20:20 Time (24hr) ​" at bounding box center [1069, 383] width 423 height 77
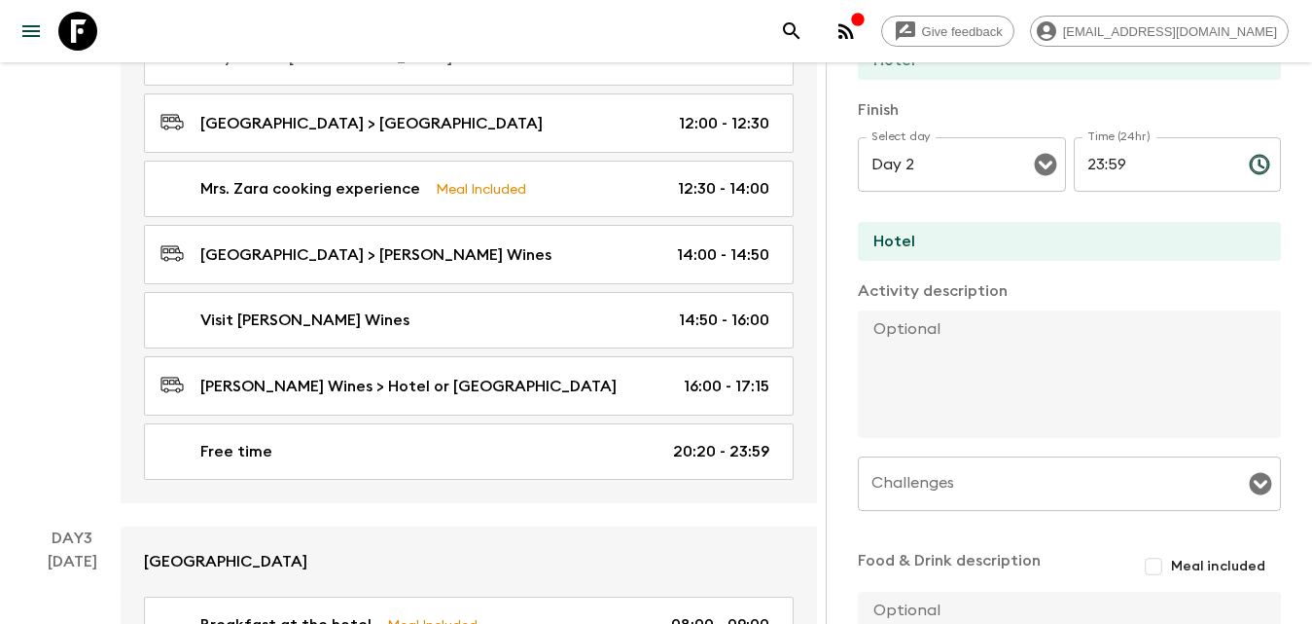
scroll to position [1201, 0]
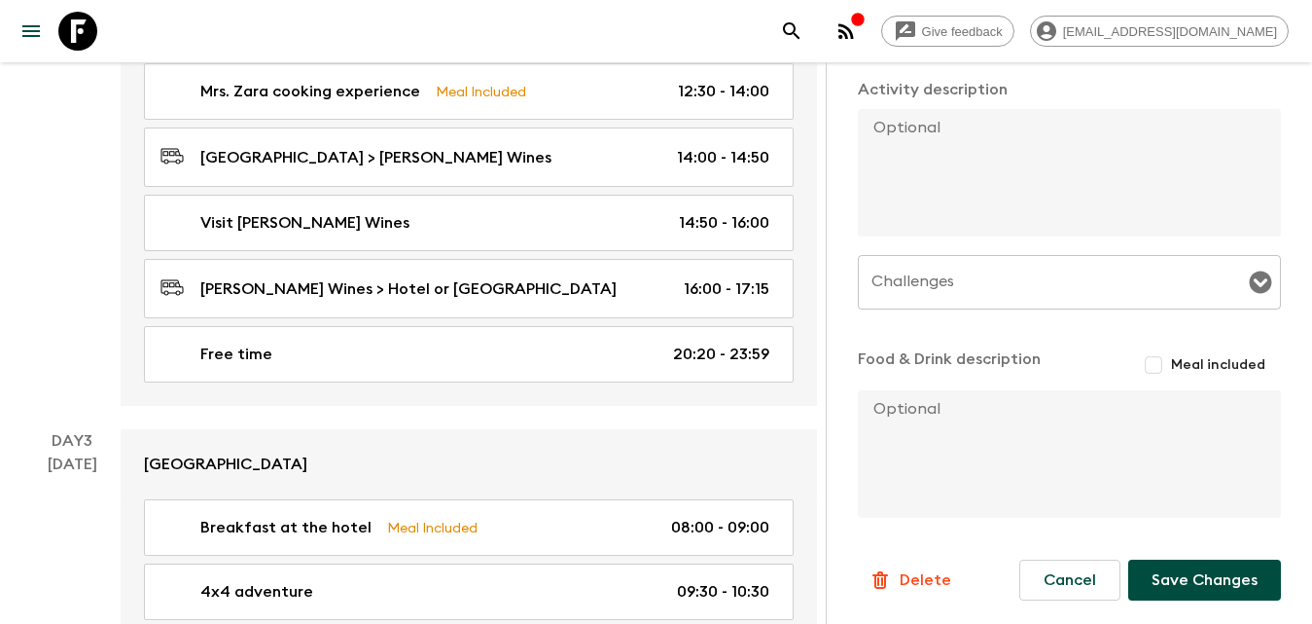
type input "17:15"
click at [1190, 579] on button "Save Changes" at bounding box center [1204, 579] width 153 height 41
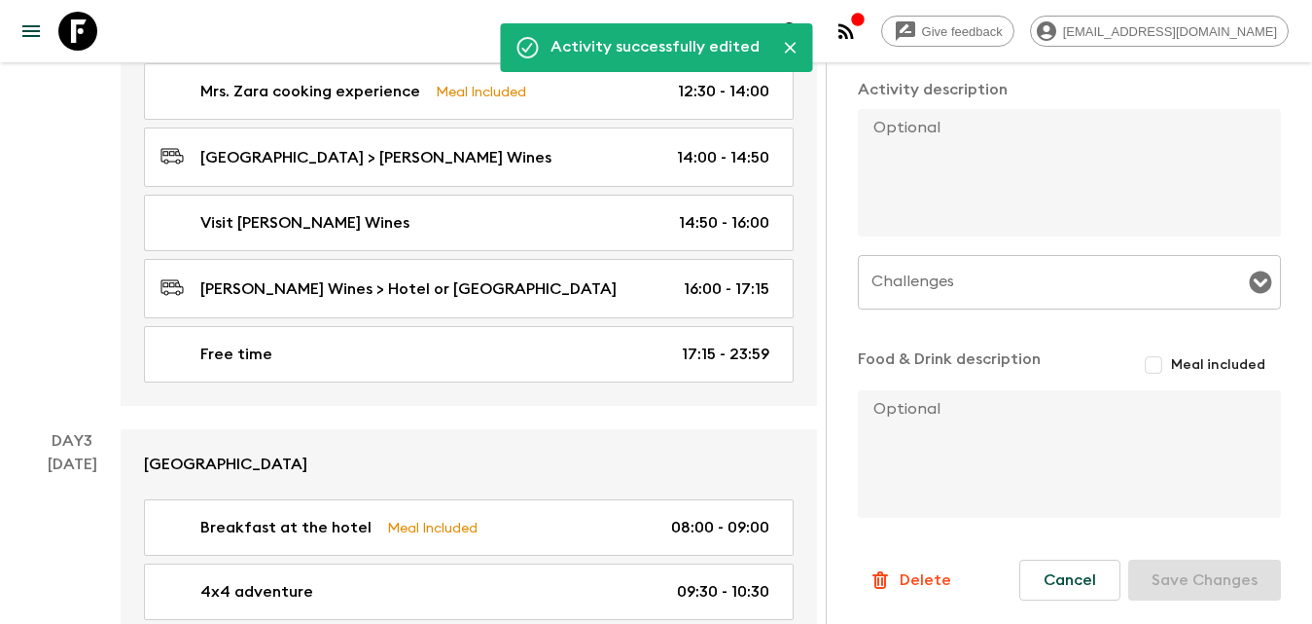
scroll to position [1299, 0]
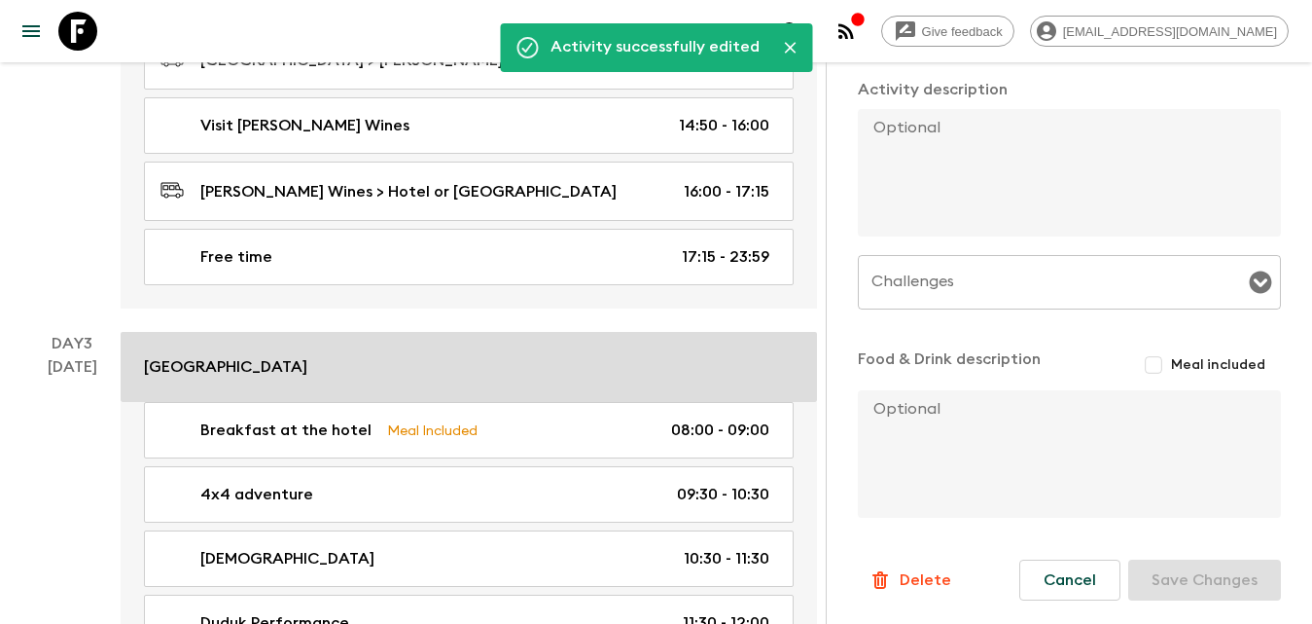
click at [300, 336] on link "[GEOGRAPHIC_DATA]" at bounding box center [469, 367] width 696 height 70
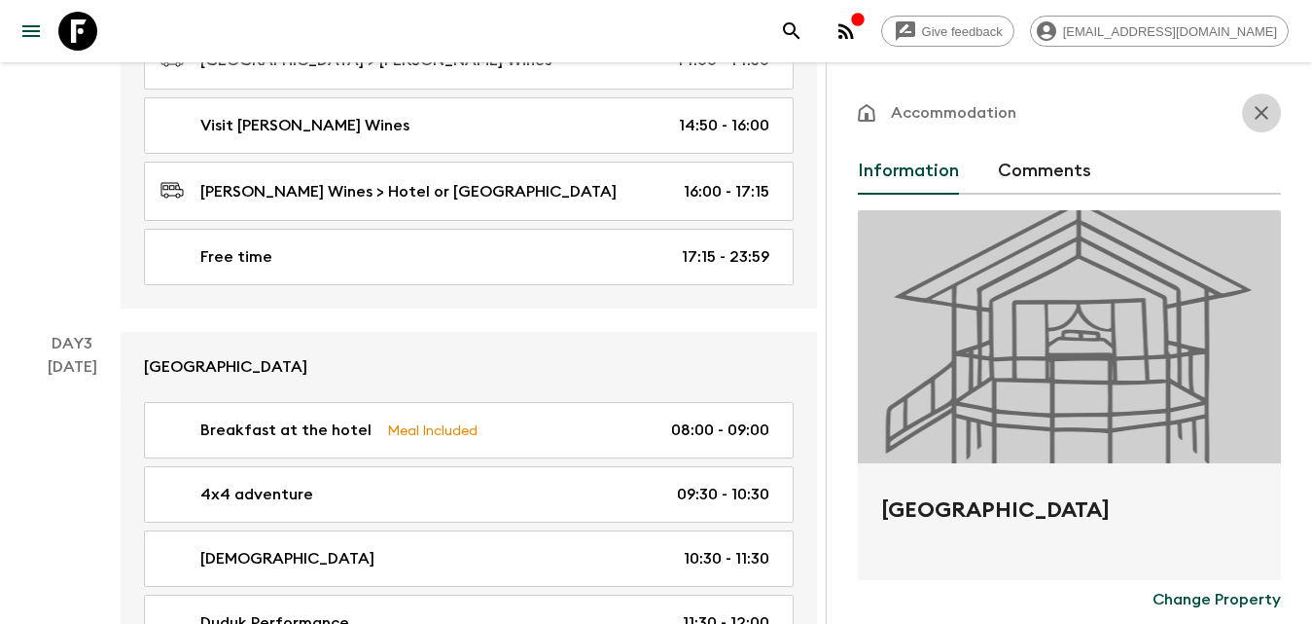
click at [1254, 116] on icon "button" at bounding box center [1261, 112] width 23 height 23
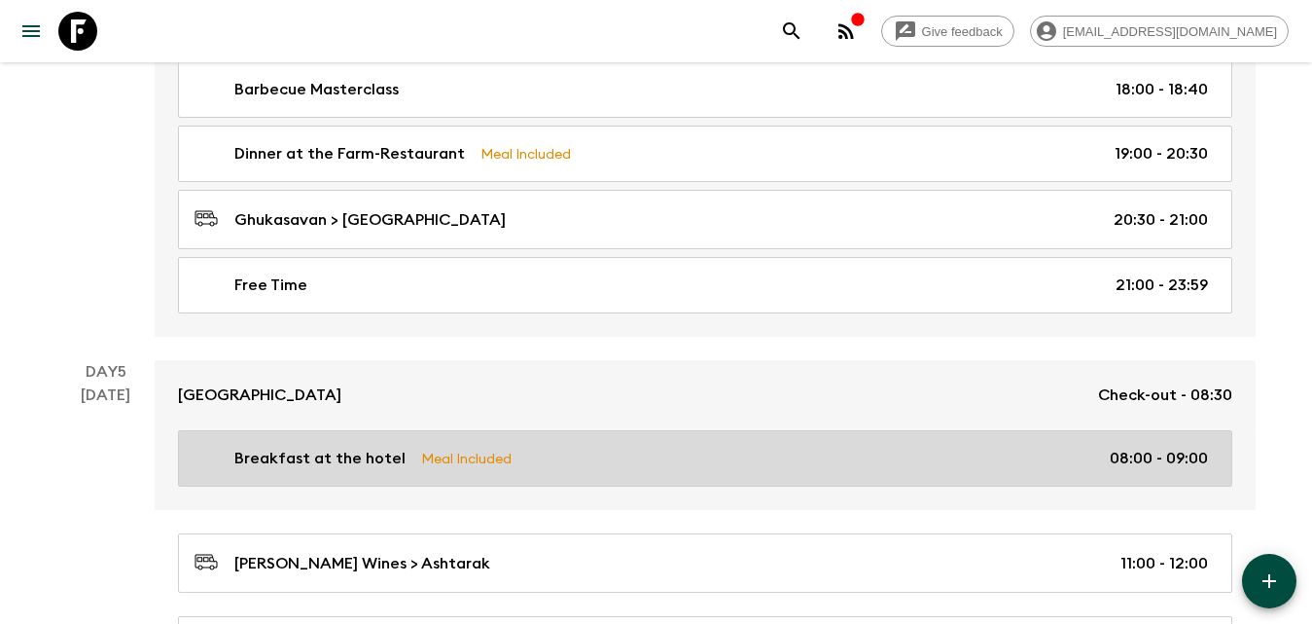
scroll to position [3244, 0]
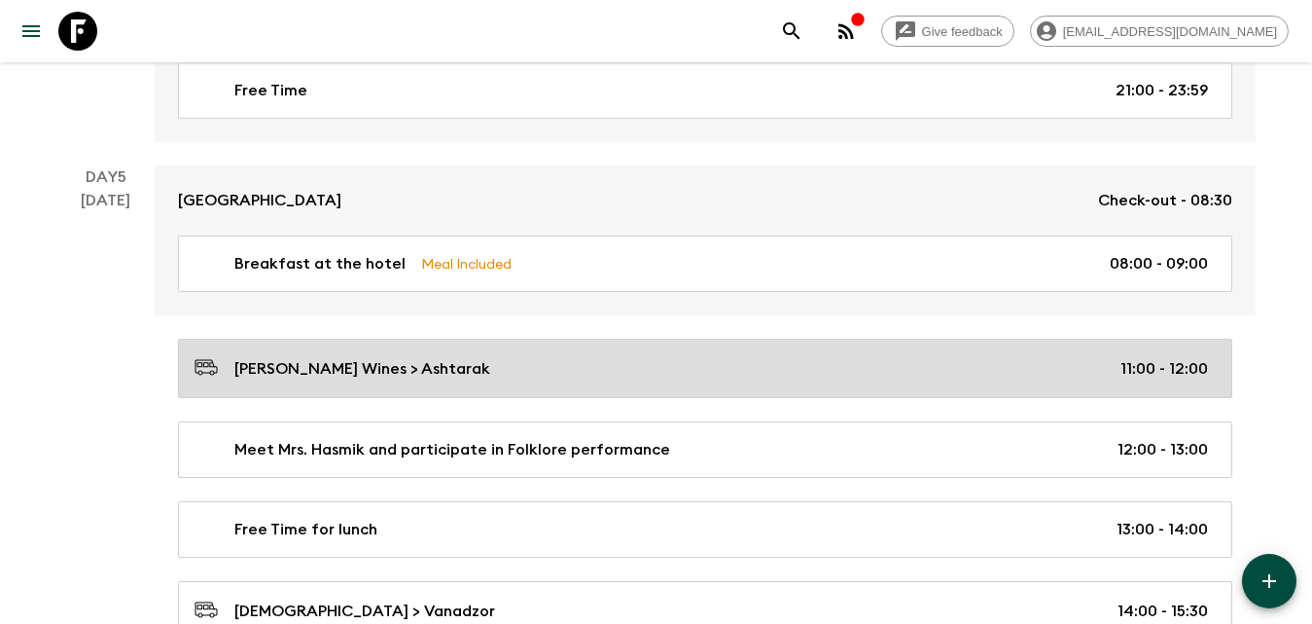
click at [400, 361] on p "[PERSON_NAME] Wines > Ashtarak" at bounding box center [362, 368] width 256 height 23
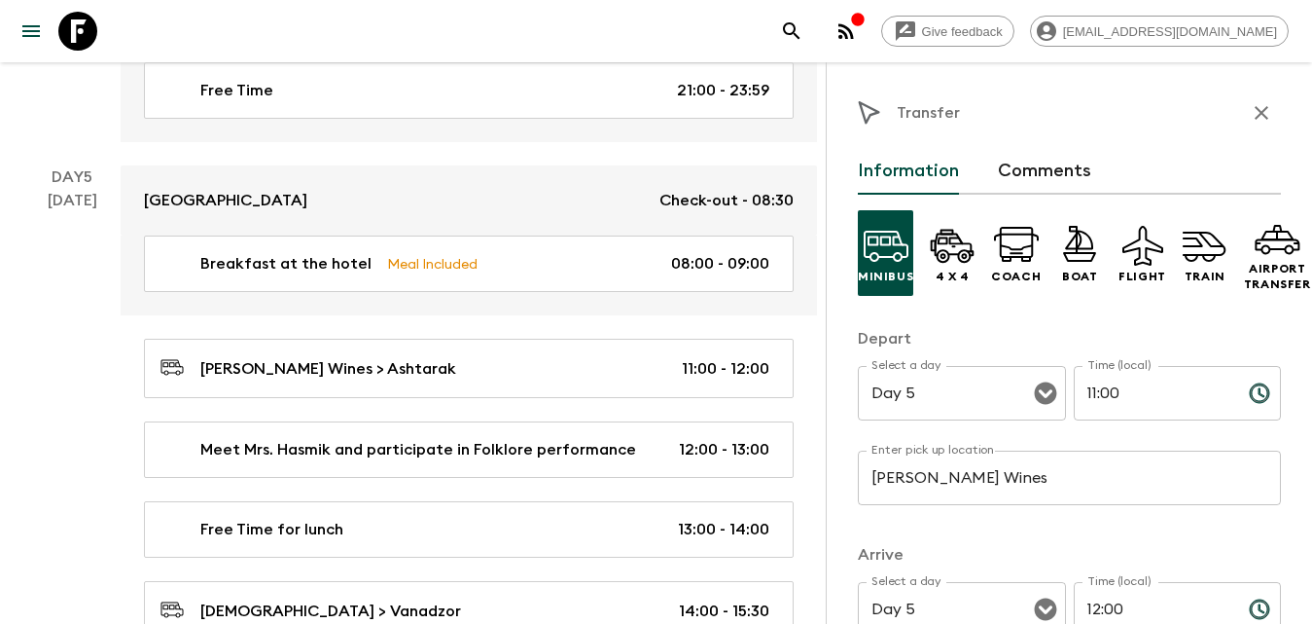
scroll to position [195, 0]
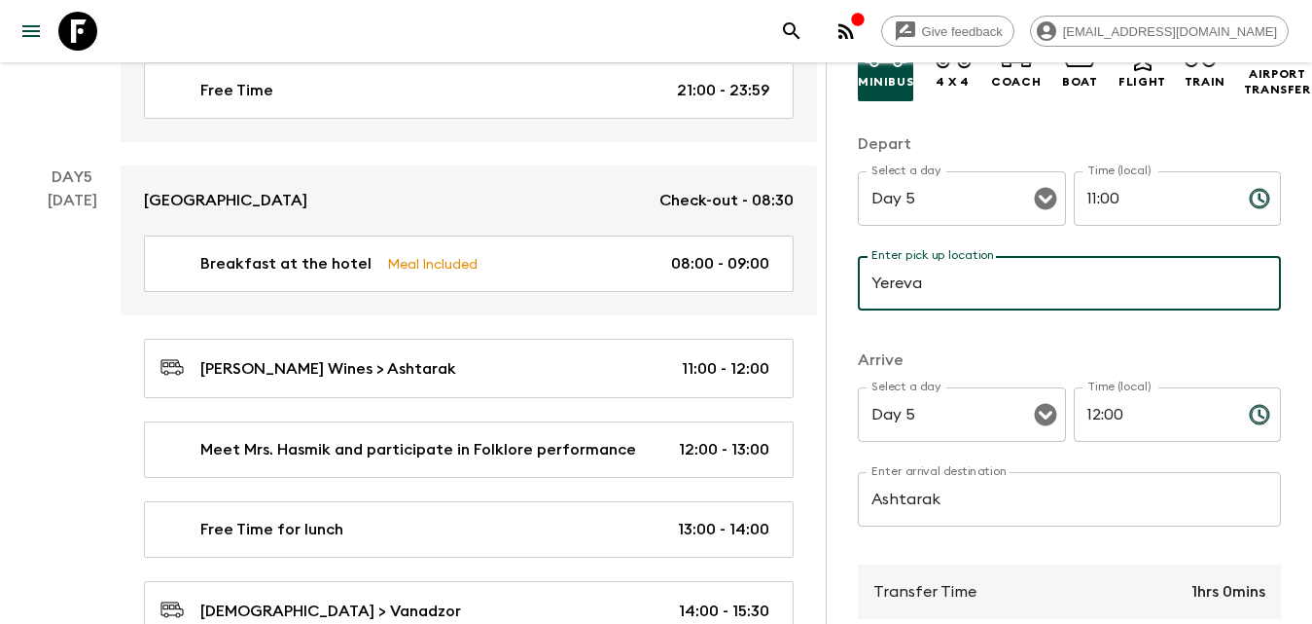
type input "Yerevan"
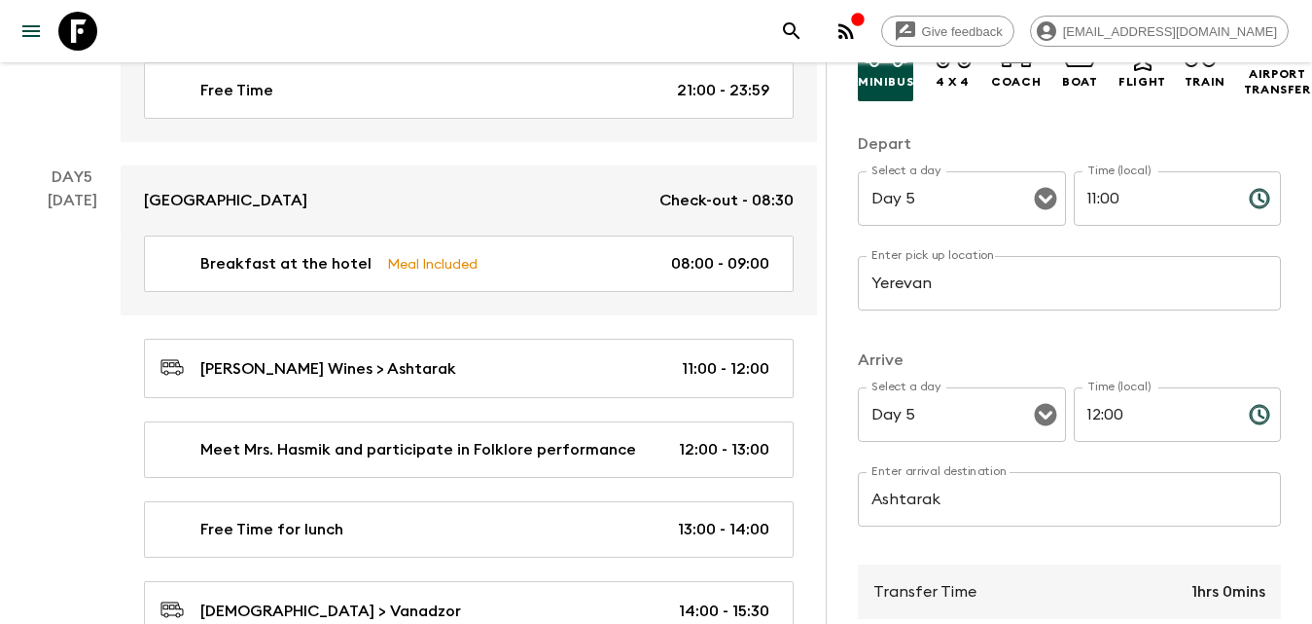
drag, startPoint x: 1073, startPoint y: 180, endPoint x: 1121, endPoint y: 190, distance: 48.6
click at [1049, 186] on div "Select a day Day 5 Select a day ​ Time (local) 11:00 Time (local) ​" at bounding box center [1069, 209] width 423 height 77
drag, startPoint x: 1022, startPoint y: 191, endPoint x: 1013, endPoint y: 194, distance: 10.2
click at [1015, 192] on div "Select a day Day 5 Select a day ​ Time (local) 11:00 Time (local) ​" at bounding box center [1069, 209] width 423 height 77
type input "10:00"
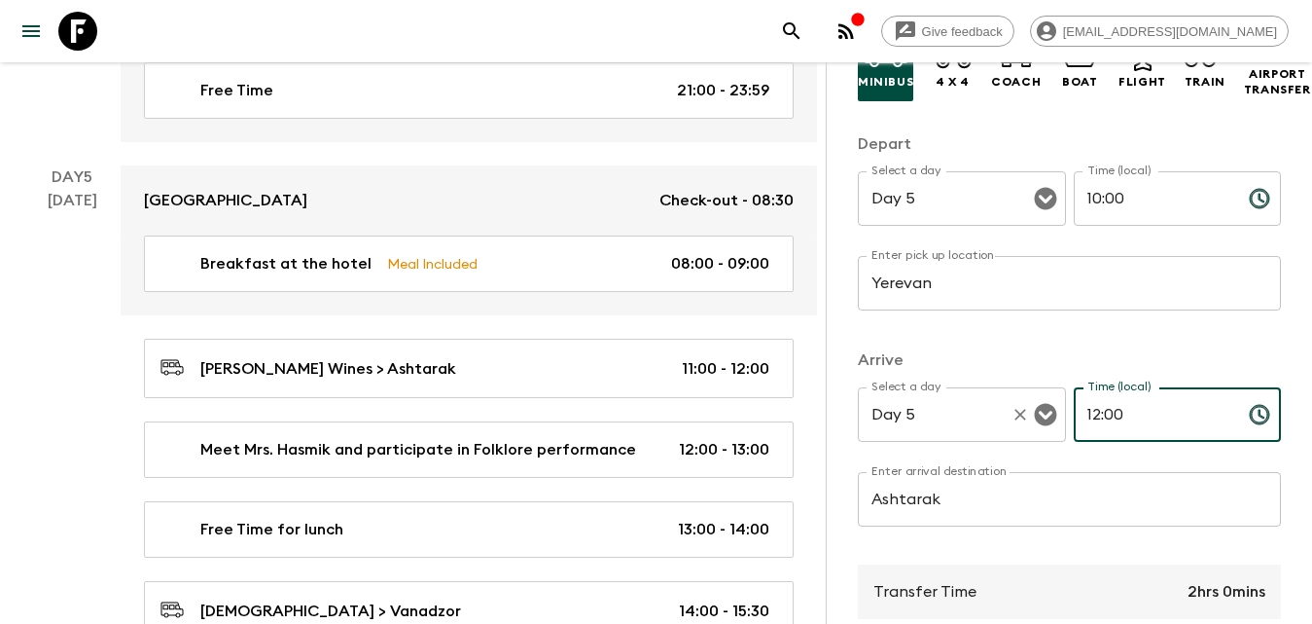
drag, startPoint x: 1061, startPoint y: 422, endPoint x: 997, endPoint y: 418, distance: 64.3
click at [999, 421] on div "Select a day Day 5 Select a day ​ Time (local) 12:00 Time (local) ​" at bounding box center [1069, 425] width 423 height 77
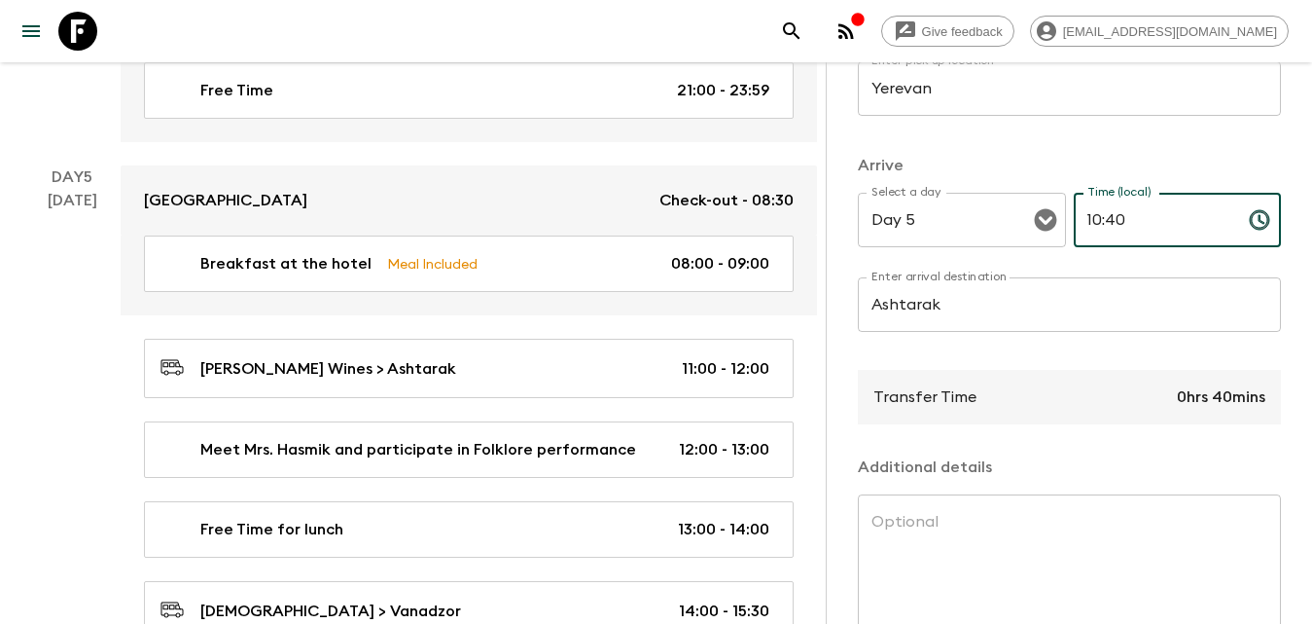
scroll to position [514, 0]
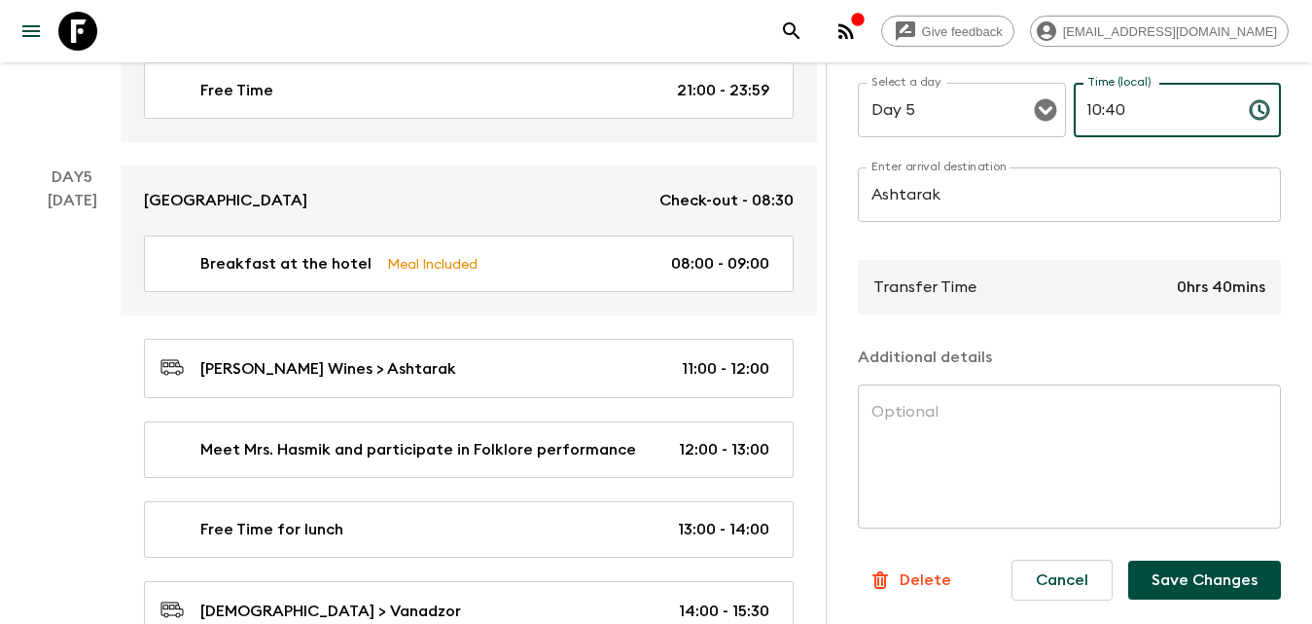
type input "10:40"
click at [1171, 562] on button "Save Changes" at bounding box center [1204, 579] width 153 height 39
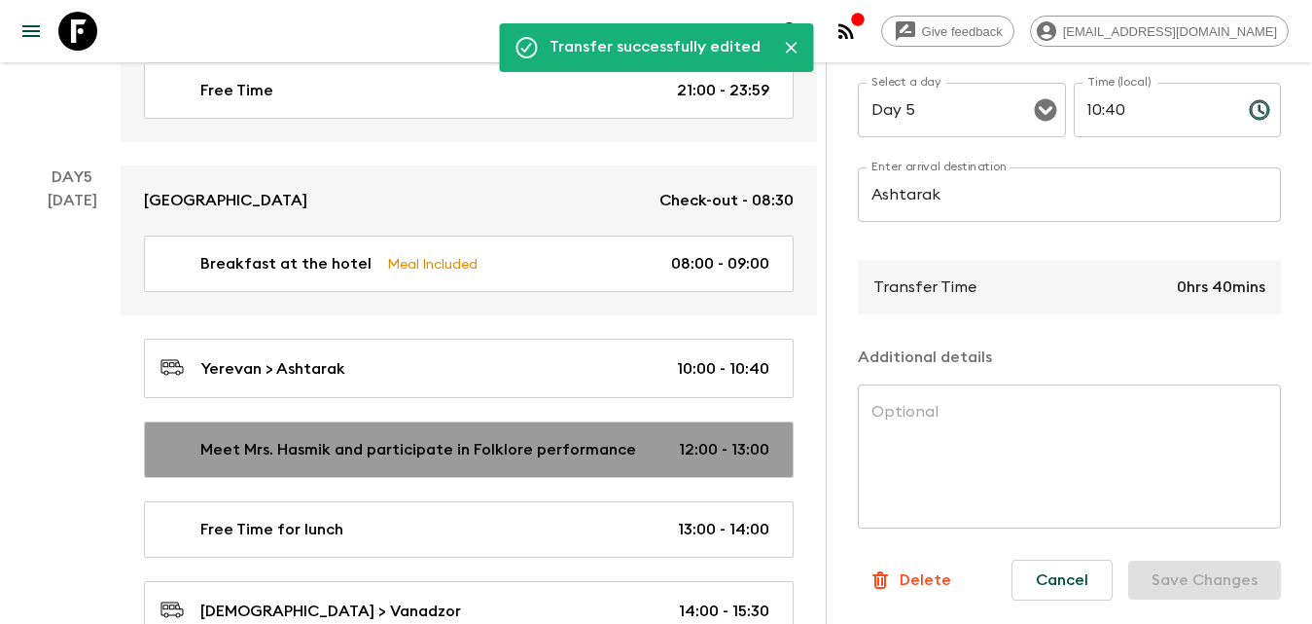
click at [530, 440] on p "Meet Mrs. Hasmik and participate in Folklore performance" at bounding box center [418, 449] width 436 height 23
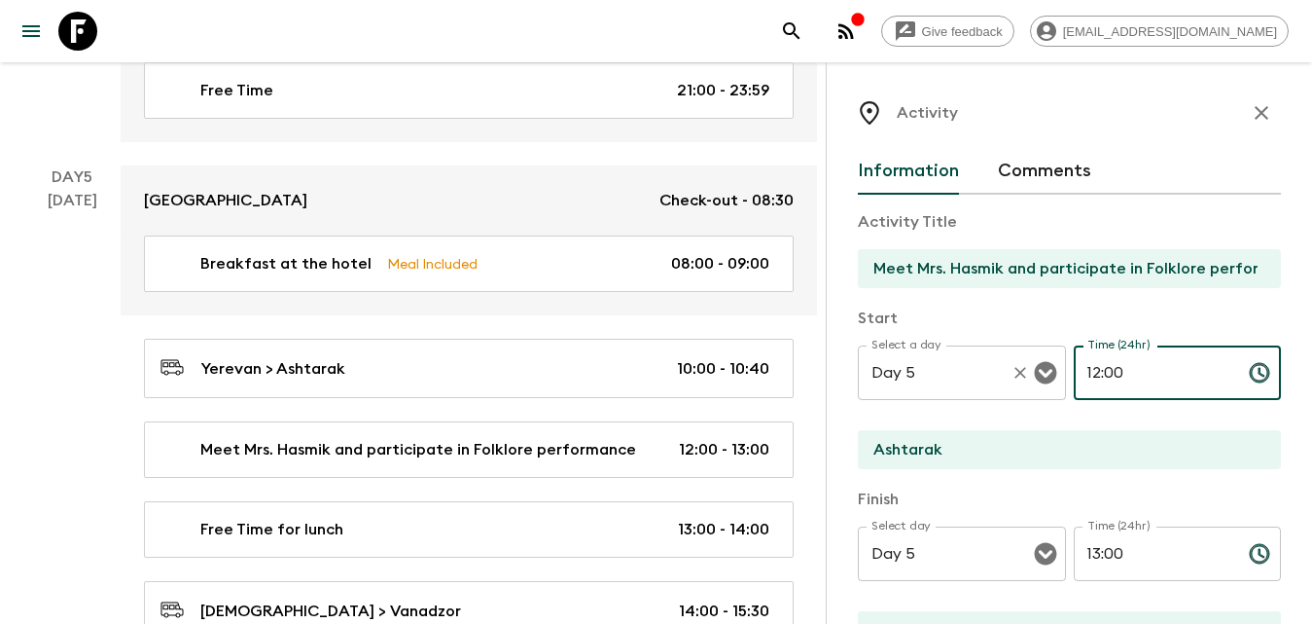
click at [1016, 374] on div "Select a day Day 5 Select a day ​ Time (24hr) 12:00 Time (24hr) ​" at bounding box center [1069, 383] width 423 height 77
type input "10:40"
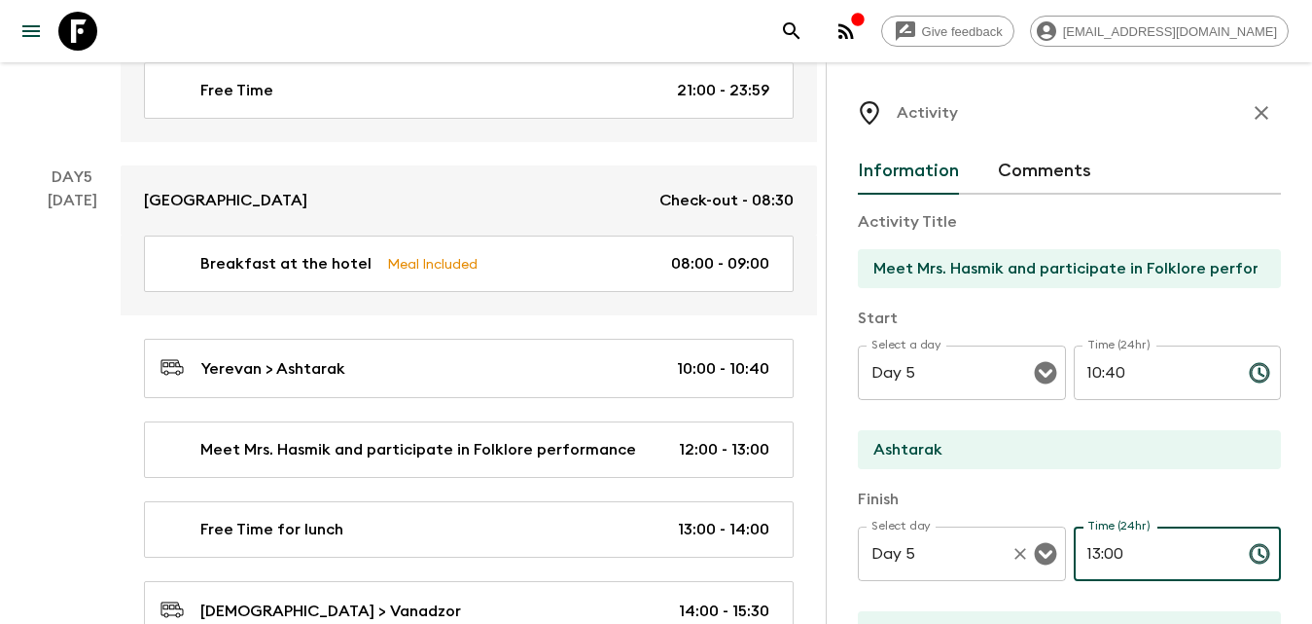
drag, startPoint x: 1147, startPoint y: 557, endPoint x: 1029, endPoint y: 555, distance: 117.7
click at [1029, 555] on div "Select day Day 5 Select day ​ Time (24hr) 13:00 Time (24hr) ​" at bounding box center [1069, 564] width 423 height 77
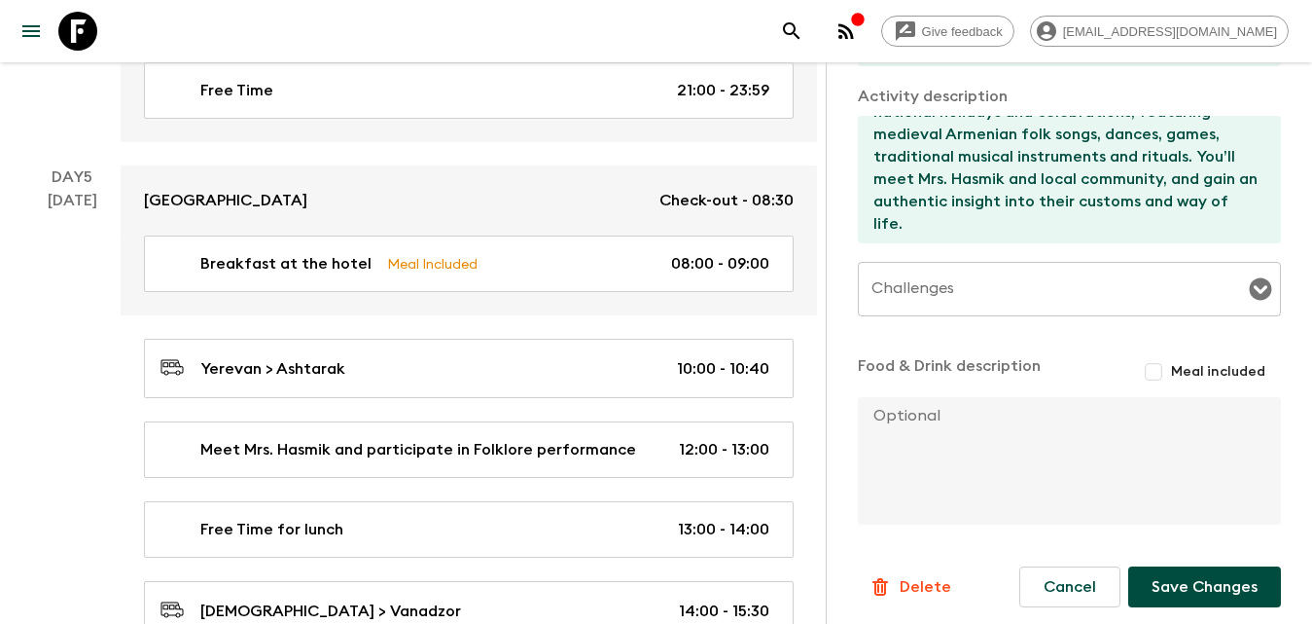
scroll to position [590, 0]
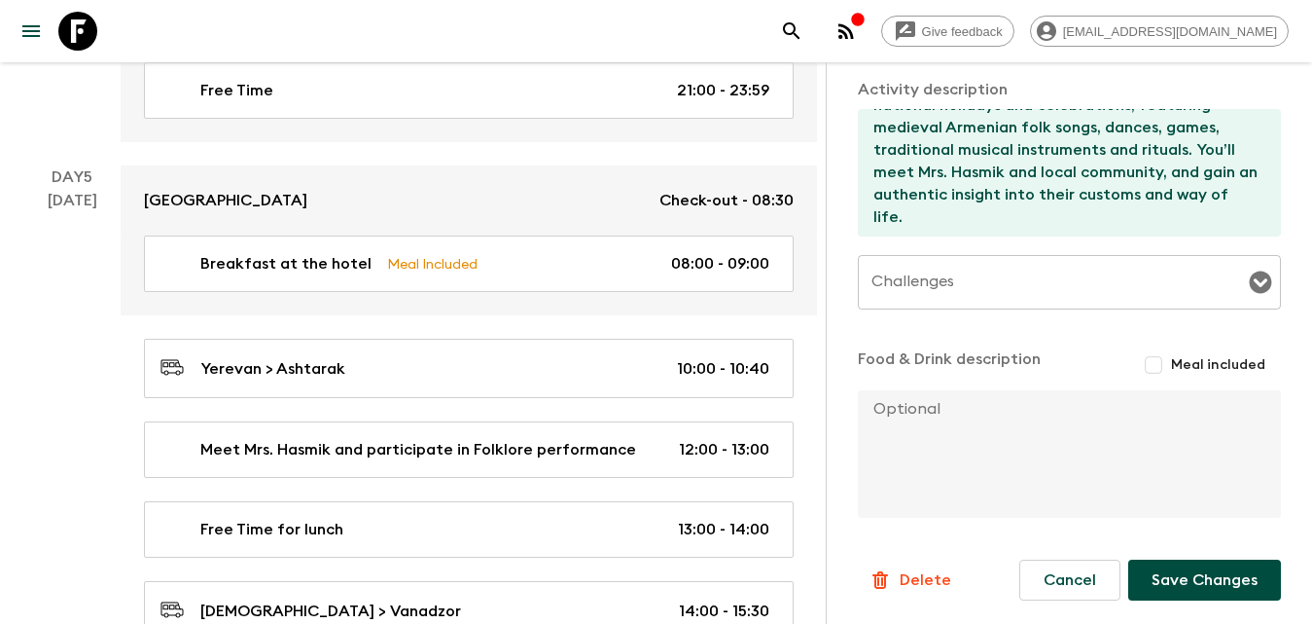
type input "12:00"
click at [1184, 575] on button "Save Changes" at bounding box center [1204, 579] width 153 height 41
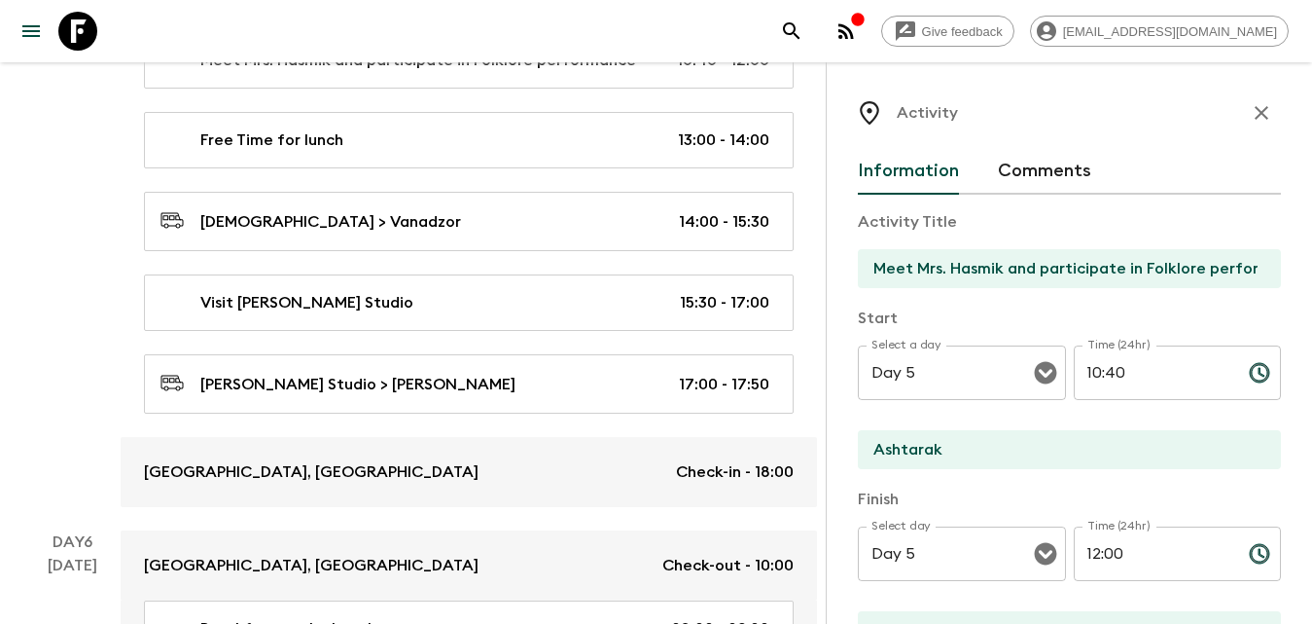
scroll to position [3439, 0]
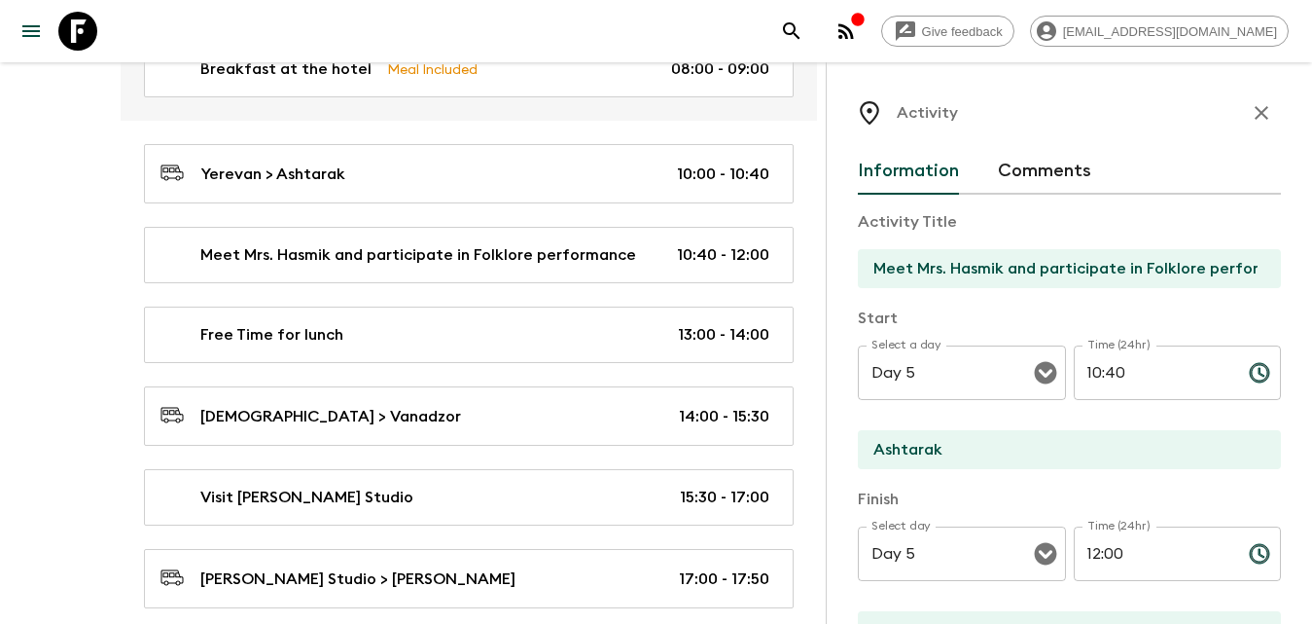
click at [1256, 116] on icon "button" at bounding box center [1261, 112] width 23 height 23
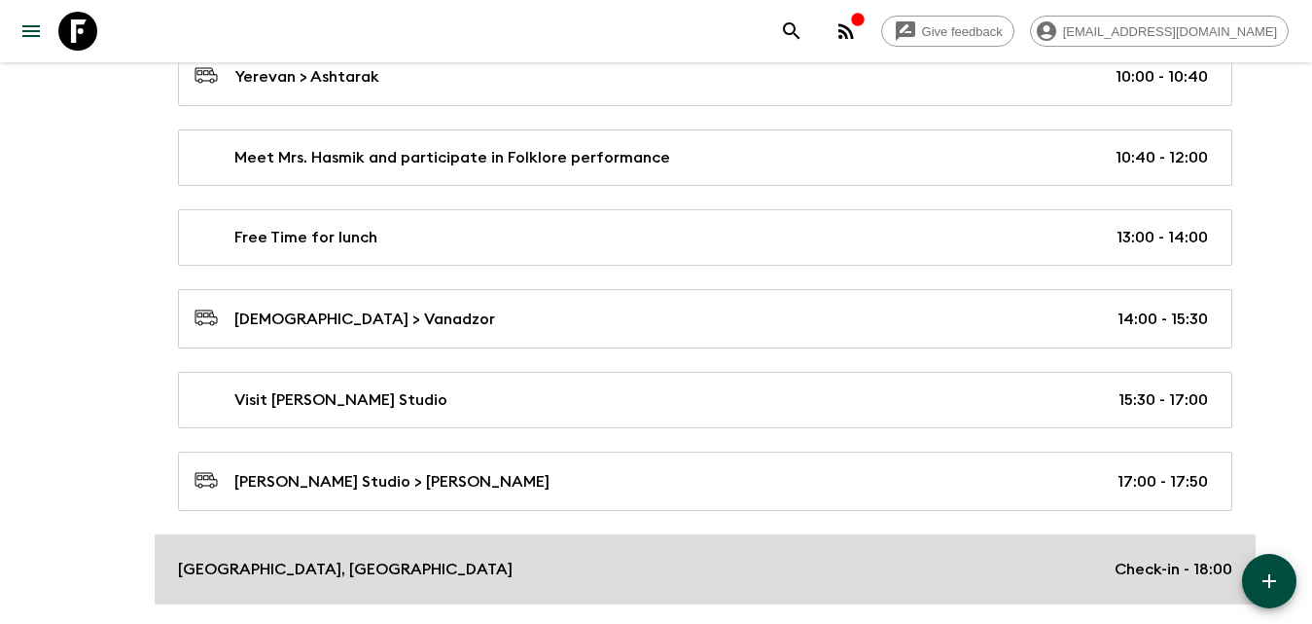
scroll to position [3633, 0]
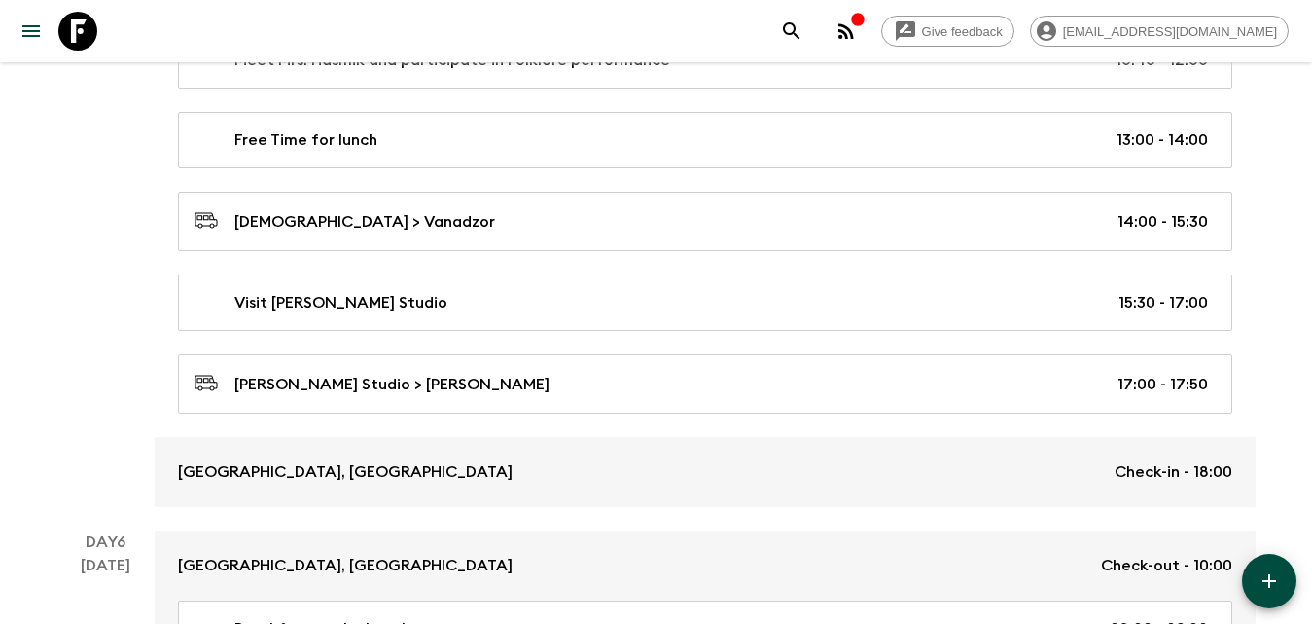
click at [1282, 574] on button "button" at bounding box center [1269, 581] width 54 height 54
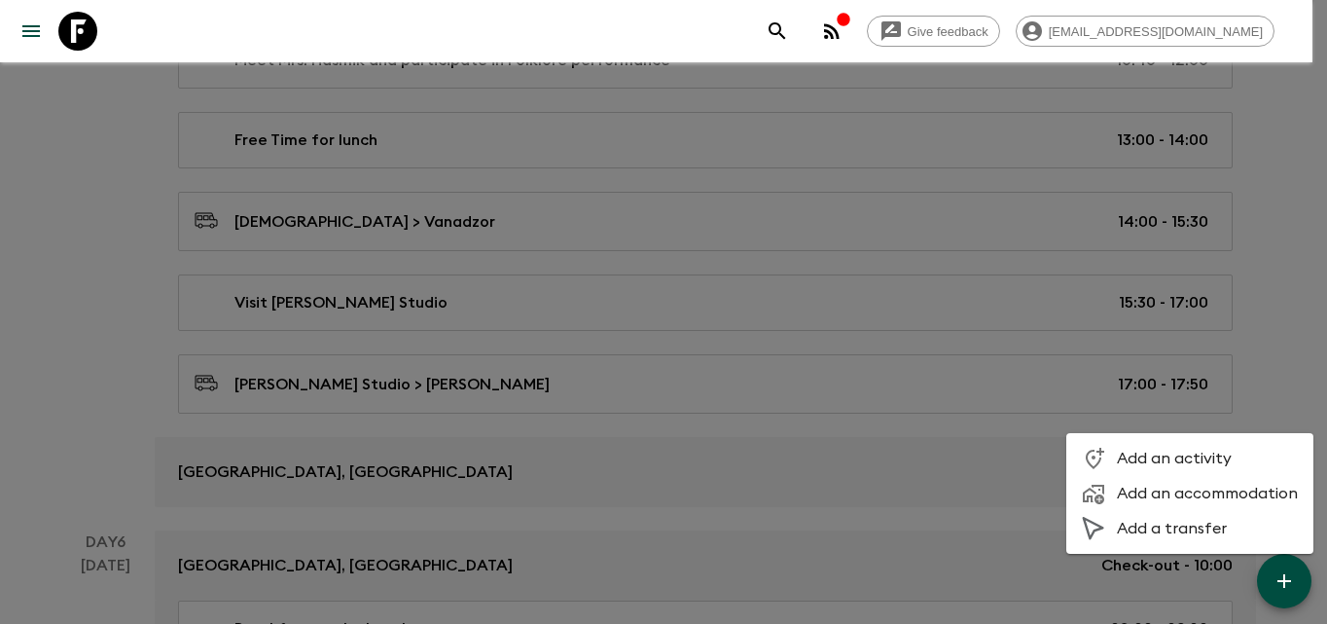
click at [1183, 452] on span "Add an activity" at bounding box center [1207, 457] width 181 height 19
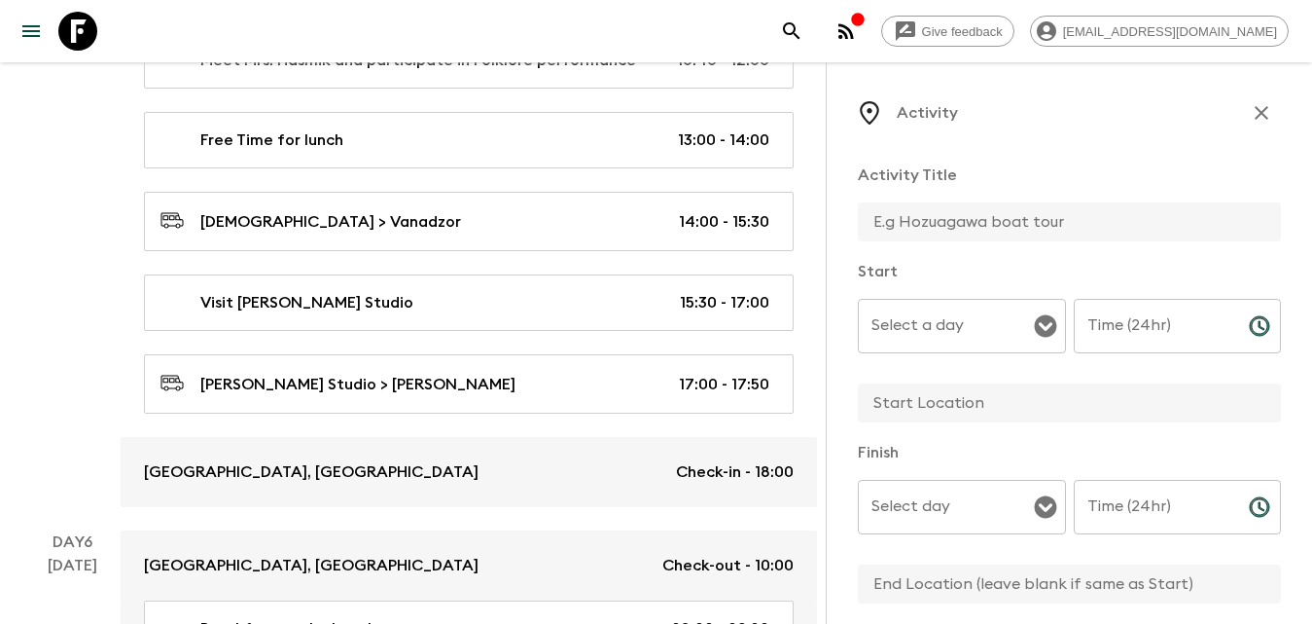
drag, startPoint x: 935, startPoint y: 196, endPoint x: 937, endPoint y: 215, distance: 18.6
click at [936, 206] on div "Activity Title" at bounding box center [1069, 203] width 423 height 81
click at [937, 215] on input "text" at bounding box center [1062, 221] width 408 height 39
type input "Free Time"
click at [935, 406] on input "text" at bounding box center [1062, 402] width 408 height 39
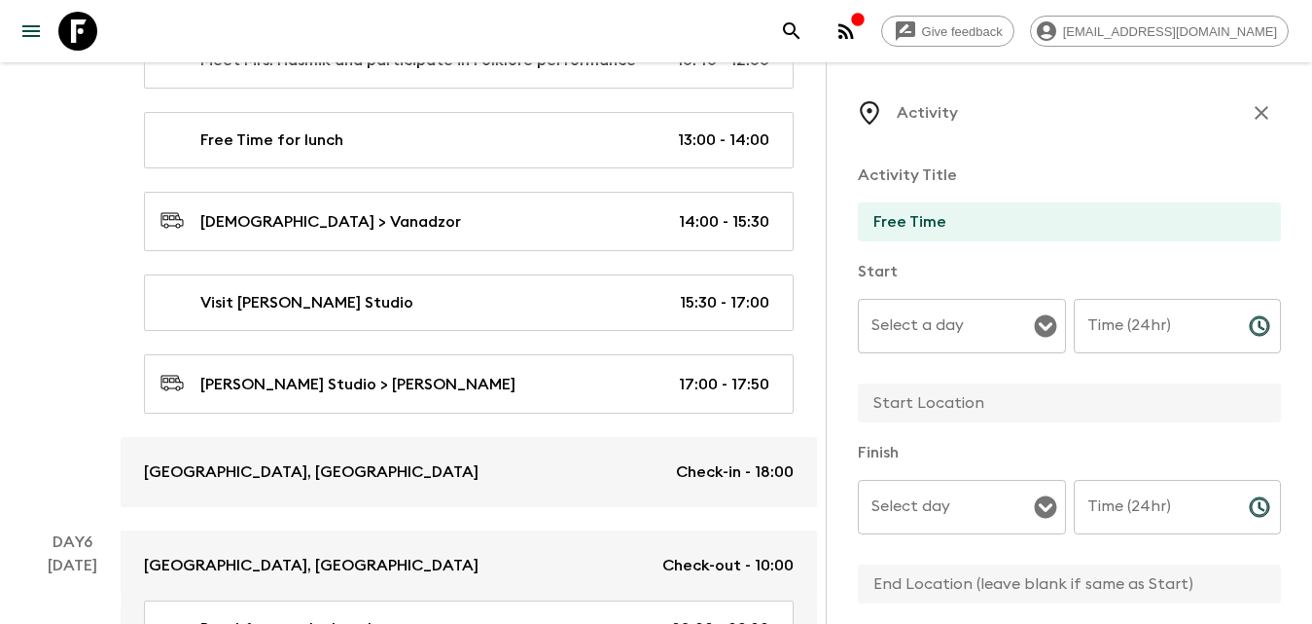
type input "Dilijan"
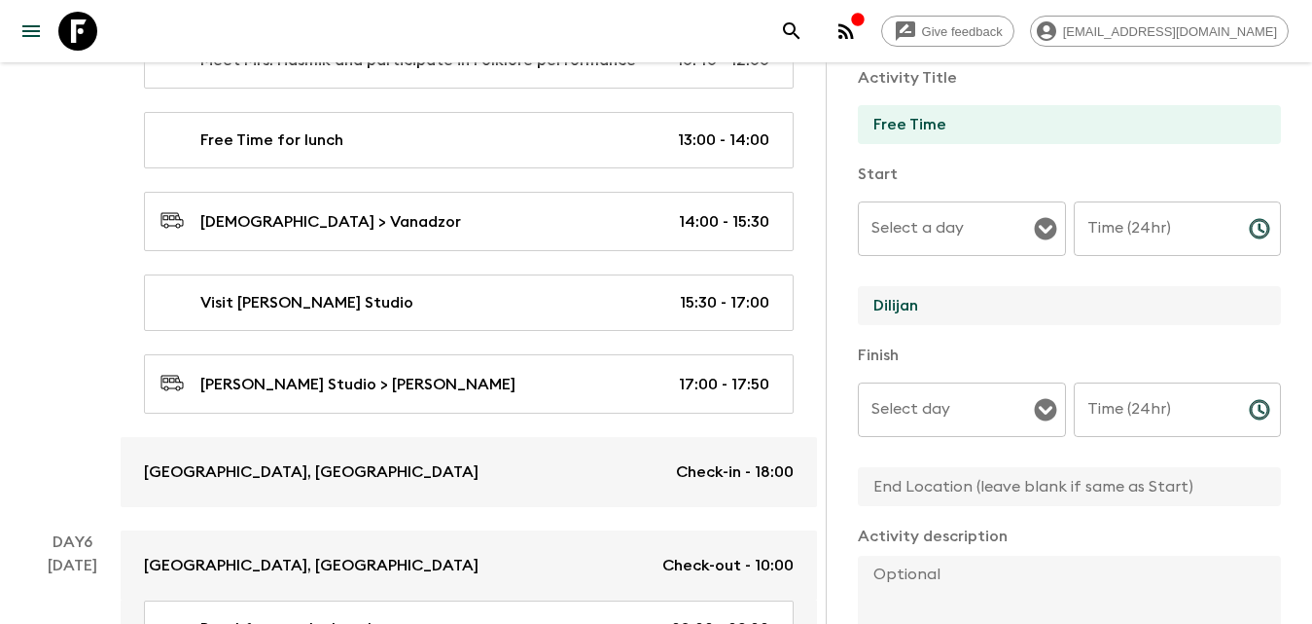
scroll to position [195, 0]
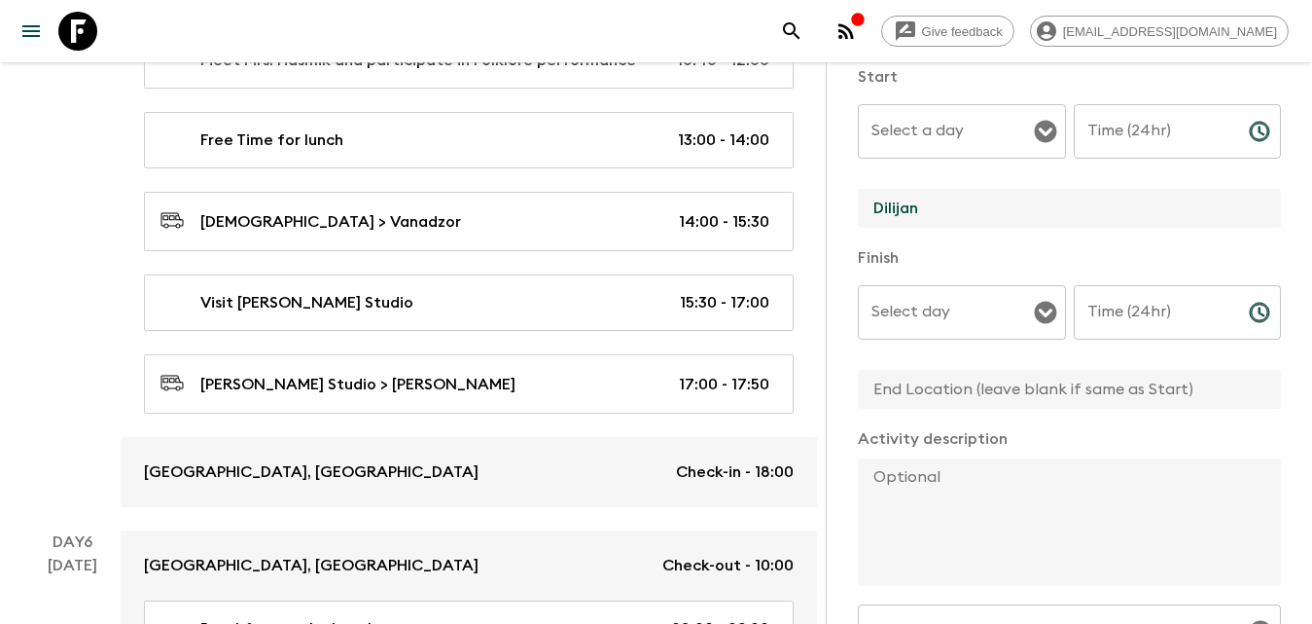
click at [959, 389] on input "text" at bounding box center [1062, 389] width 408 height 39
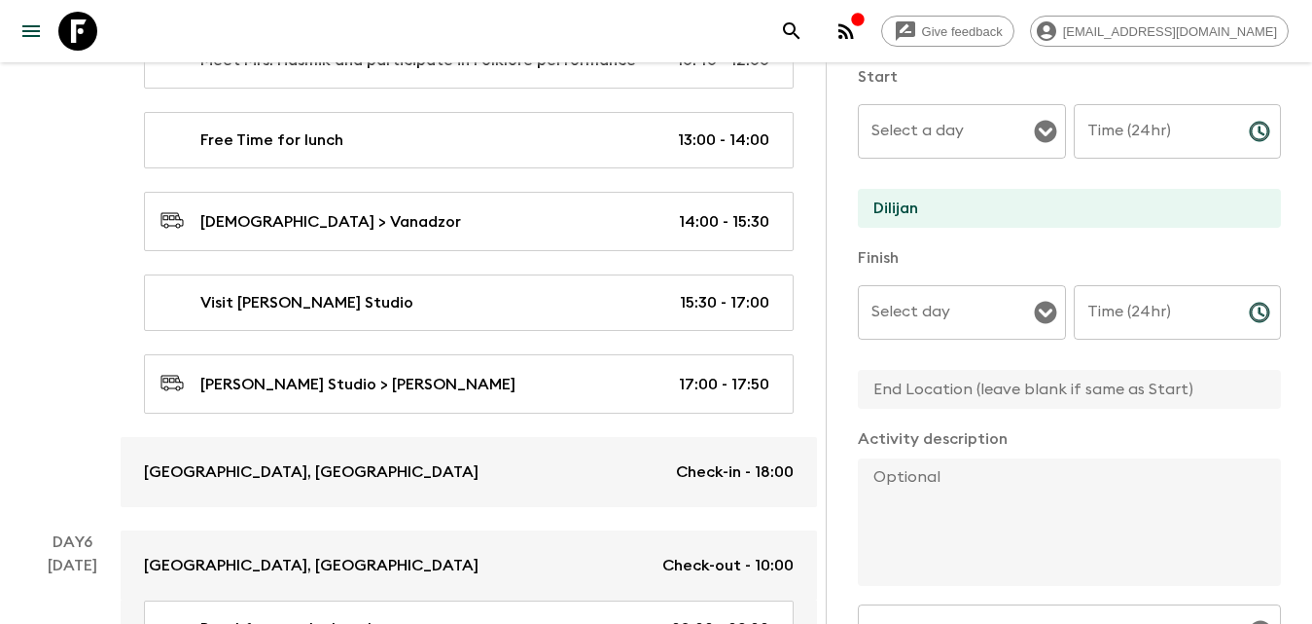
click at [932, 395] on input "text" at bounding box center [1062, 389] width 408 height 39
type input "Dilijan"
click at [975, 314] on input "Select day" at bounding box center [947, 312] width 161 height 37
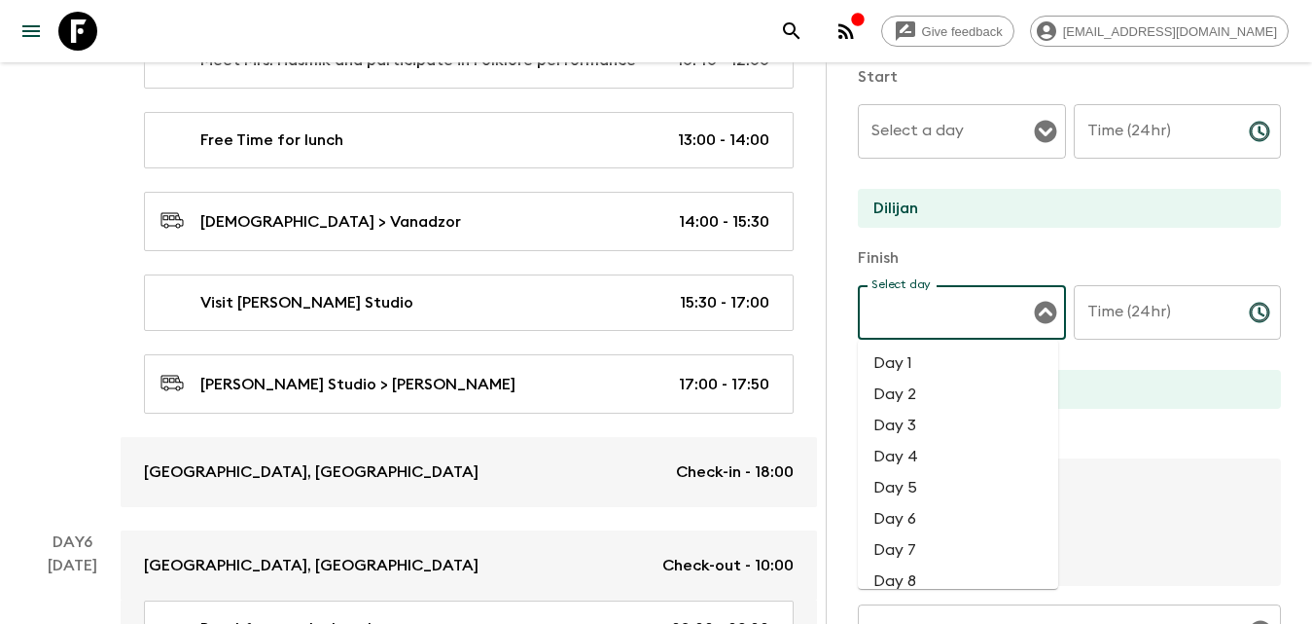
click at [914, 479] on li "Day 5" at bounding box center [958, 487] width 200 height 31
type input "Day 5"
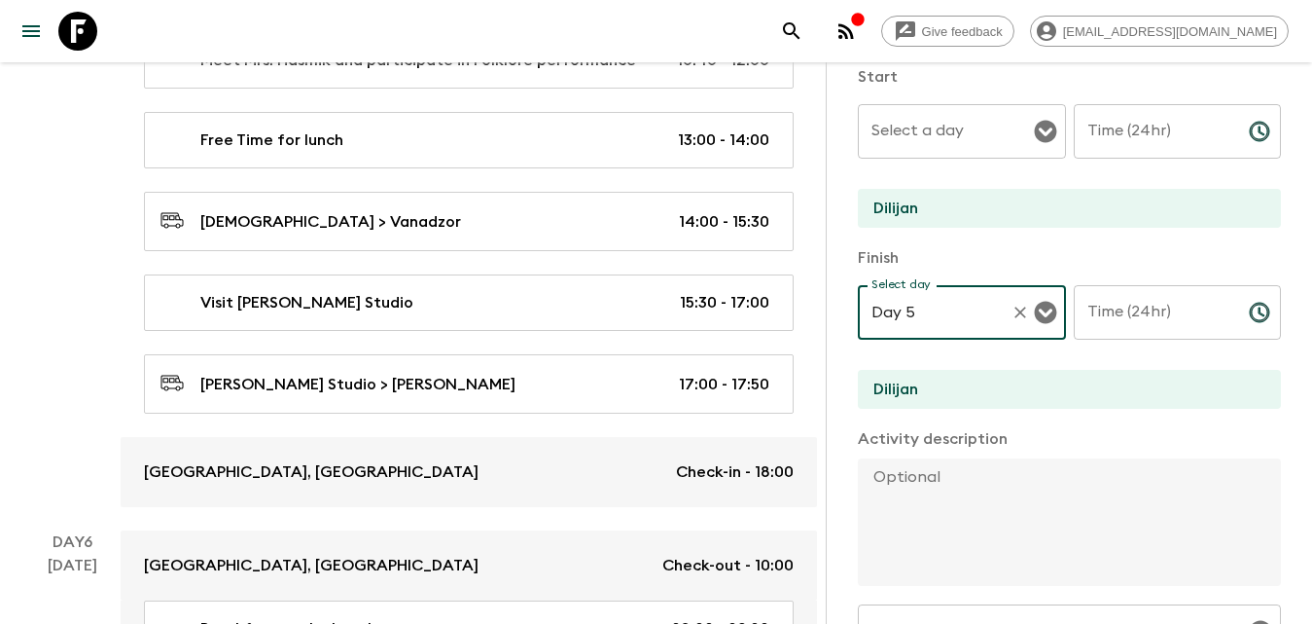
click at [911, 136] on input "Select a day" at bounding box center [947, 131] width 161 height 37
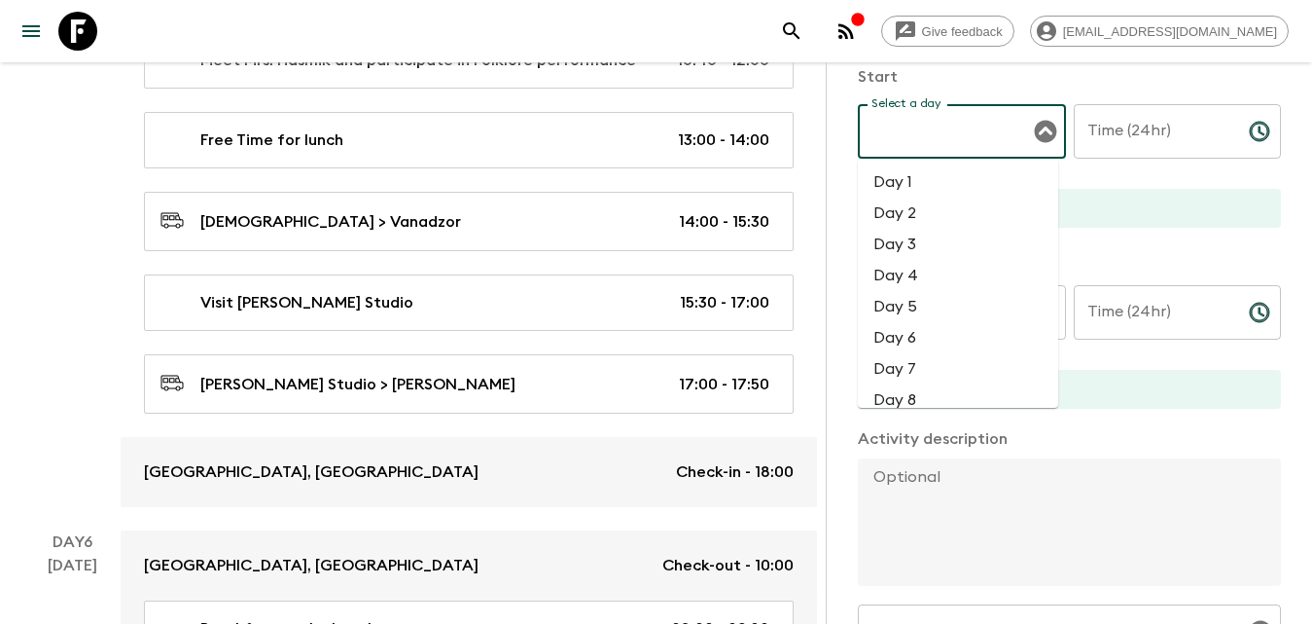
click at [918, 310] on li "Day 5" at bounding box center [958, 306] width 200 height 31
type input "Day 5"
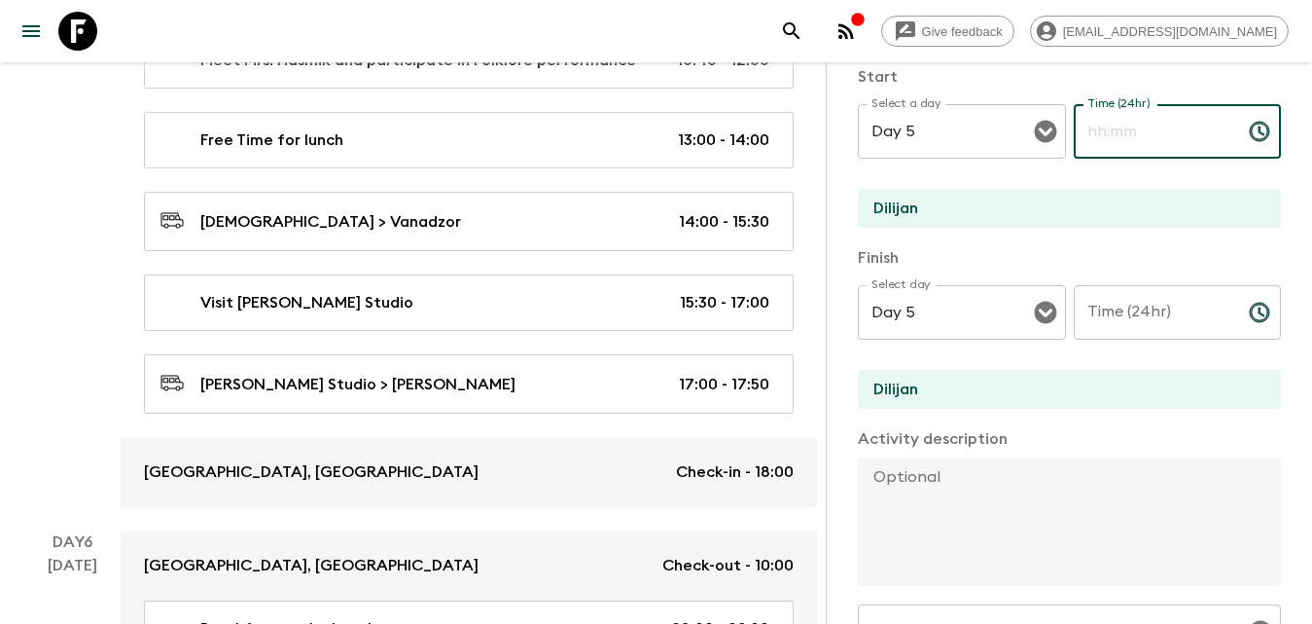
click at [1216, 118] on input "Time (24hr)" at bounding box center [1154, 131] width 160 height 54
type input "17:50"
click at [1162, 310] on input "Time (24hr)" at bounding box center [1154, 312] width 160 height 54
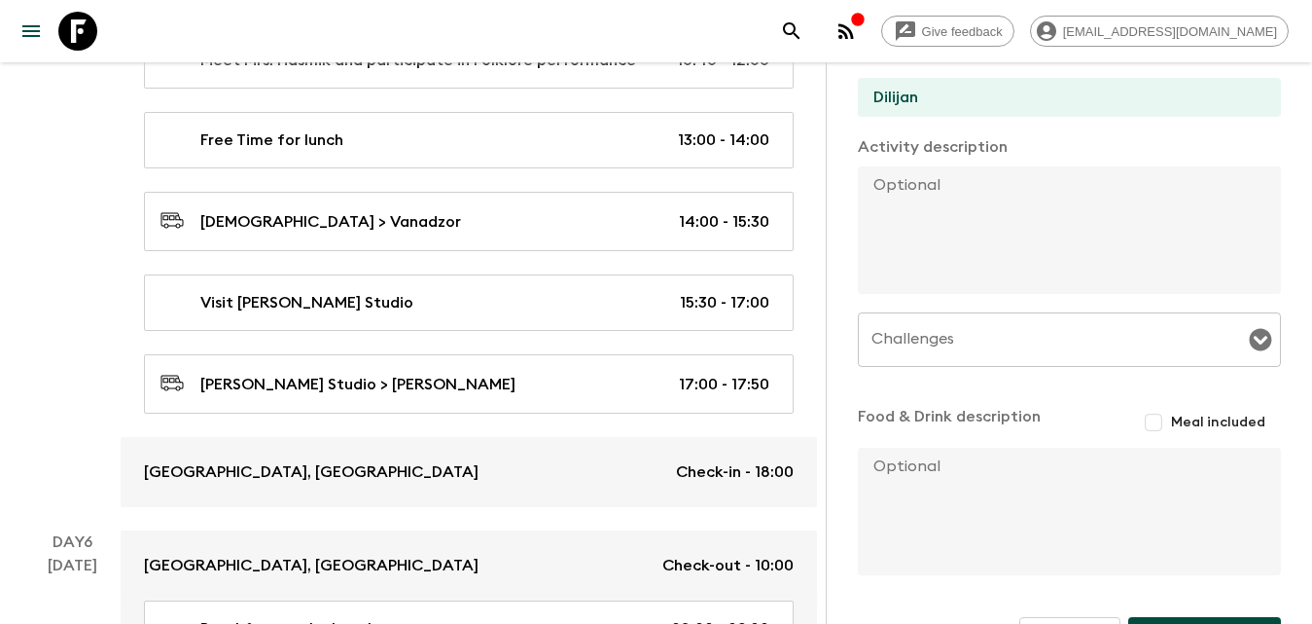
scroll to position [544, 0]
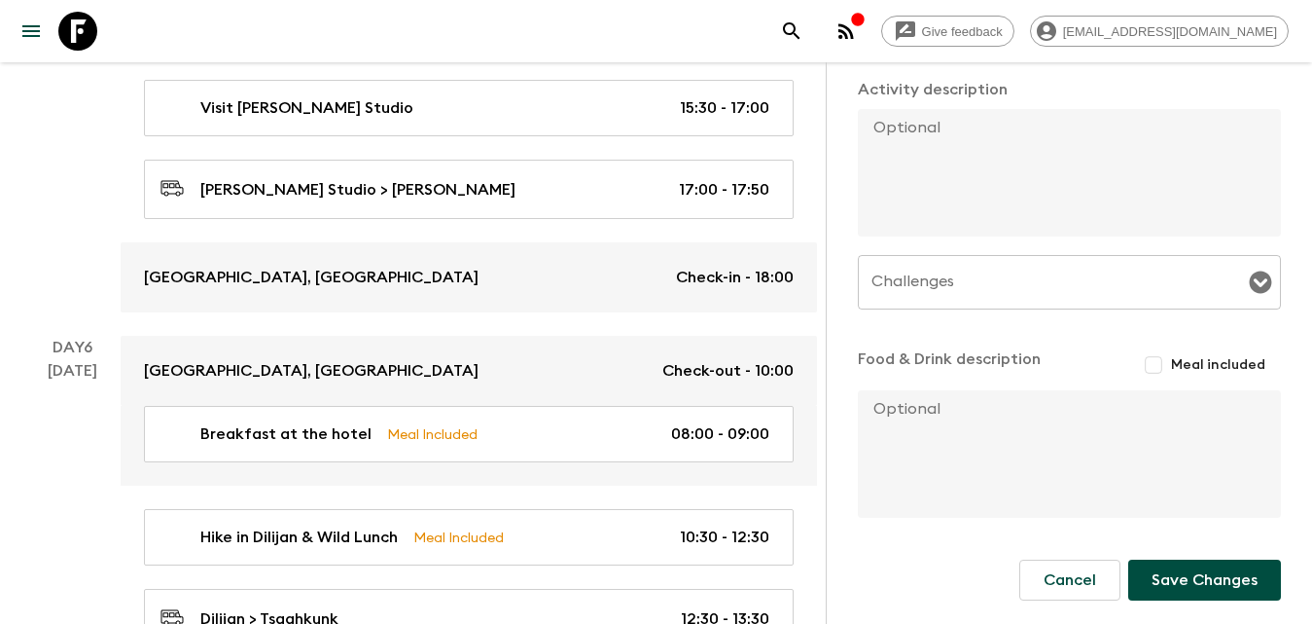
type input "23:59"
click at [1174, 576] on button "Save Changes" at bounding box center [1204, 579] width 153 height 41
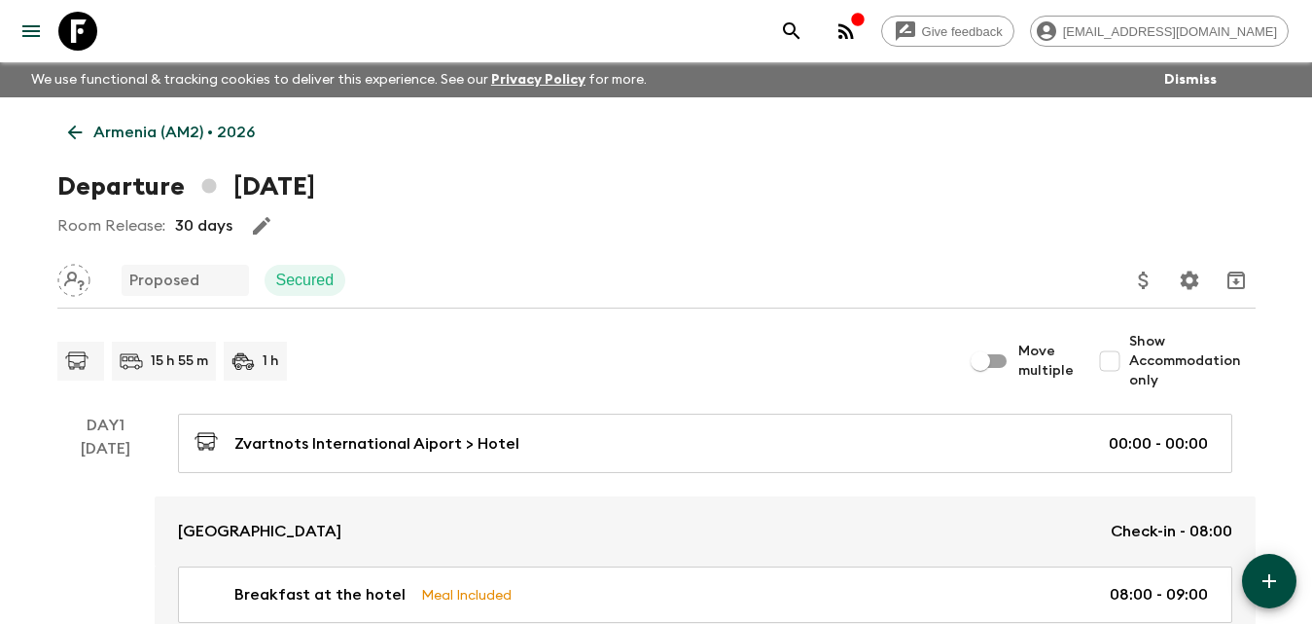
click at [107, 127] on p "Armenia (AM2) • 2026" at bounding box center [173, 132] width 161 height 23
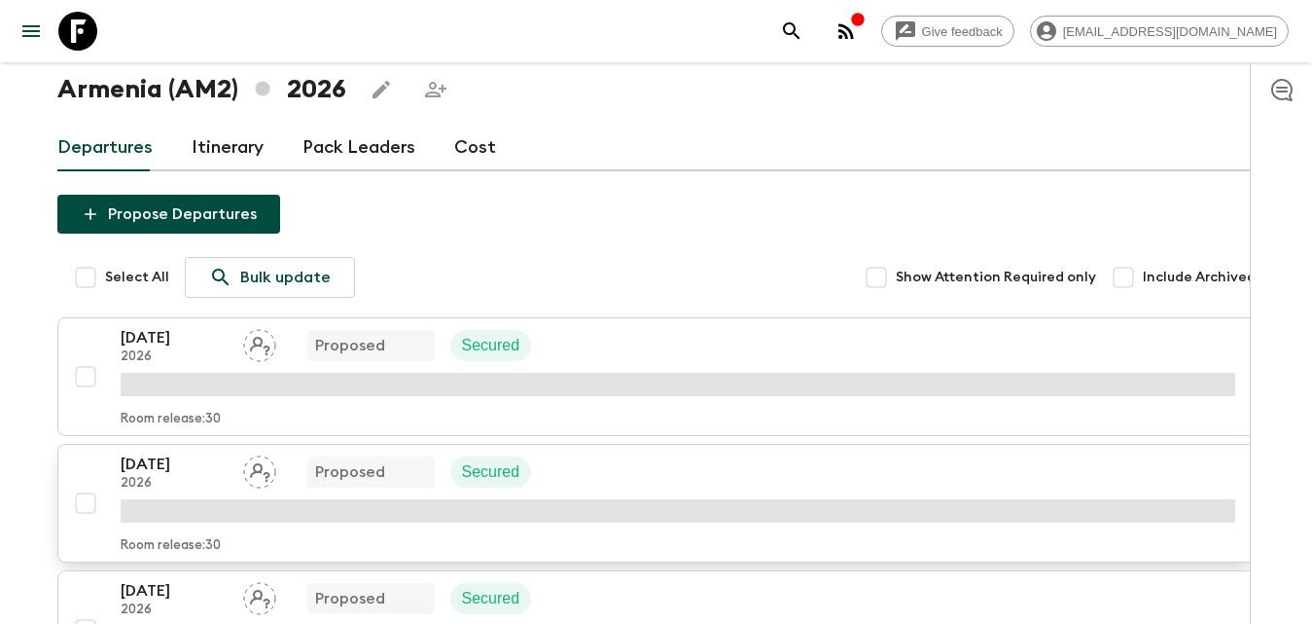
scroll to position [195, 0]
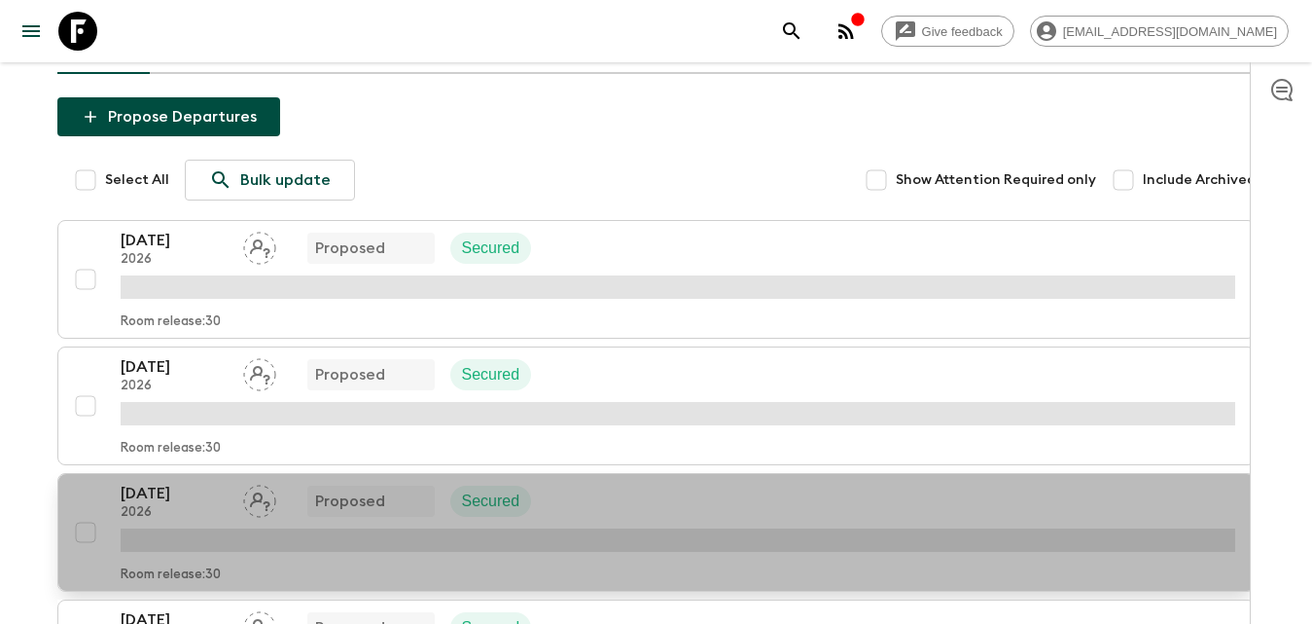
click at [201, 489] on p "[DATE]" at bounding box center [174, 493] width 107 height 23
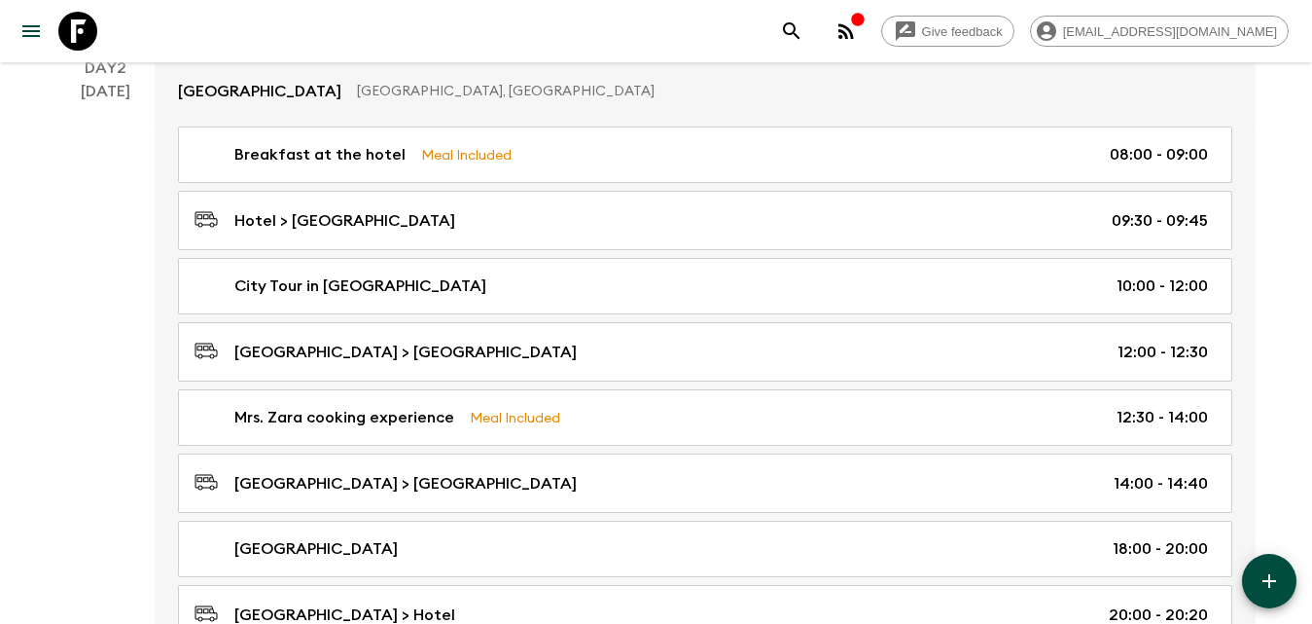
scroll to position [973, 0]
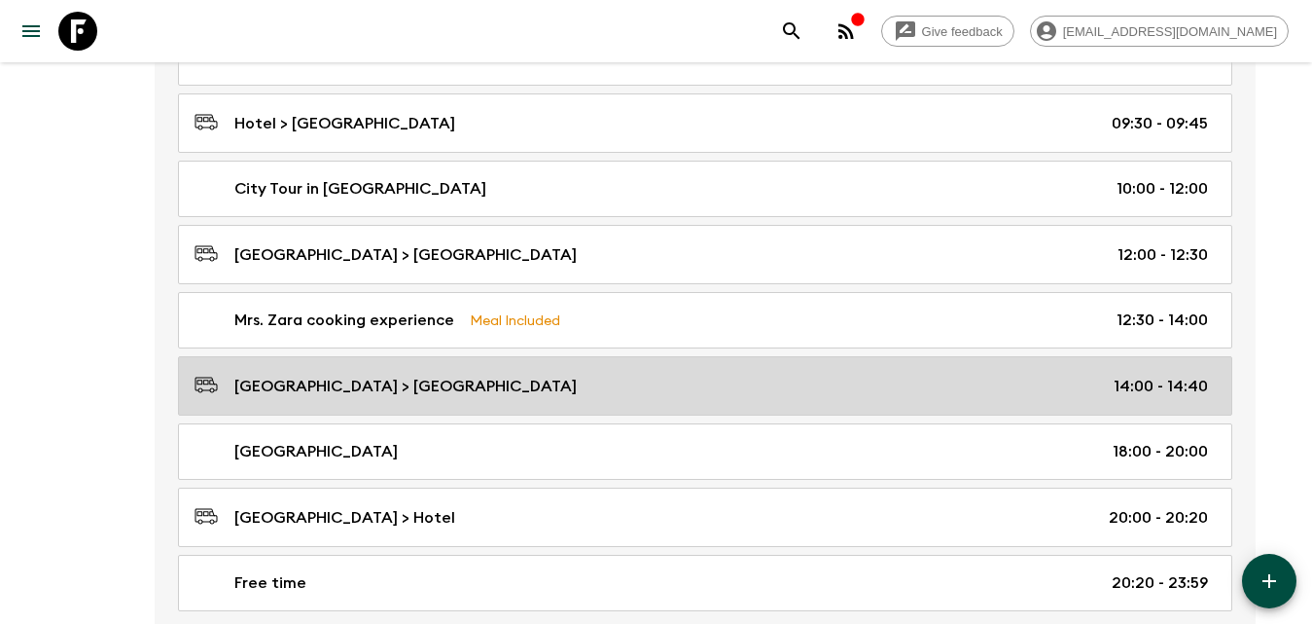
click at [405, 389] on p "[GEOGRAPHIC_DATA] > [GEOGRAPHIC_DATA]" at bounding box center [405, 386] width 342 height 23
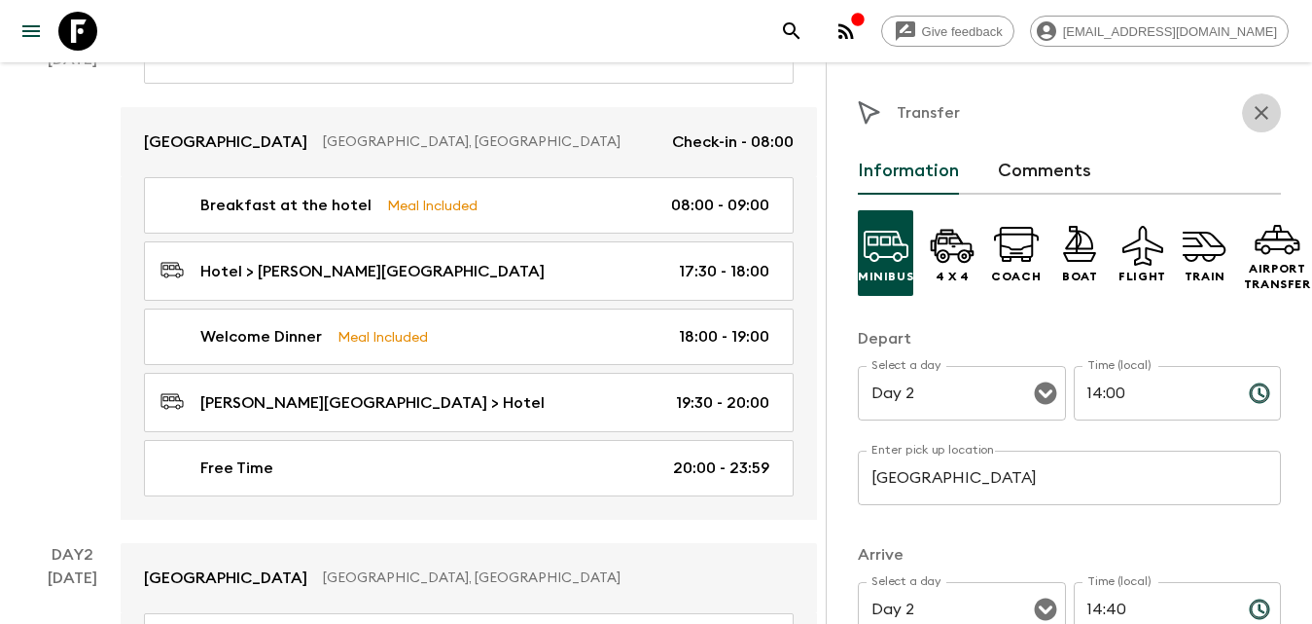
click at [1251, 115] on icon "button" at bounding box center [1261, 112] width 23 height 23
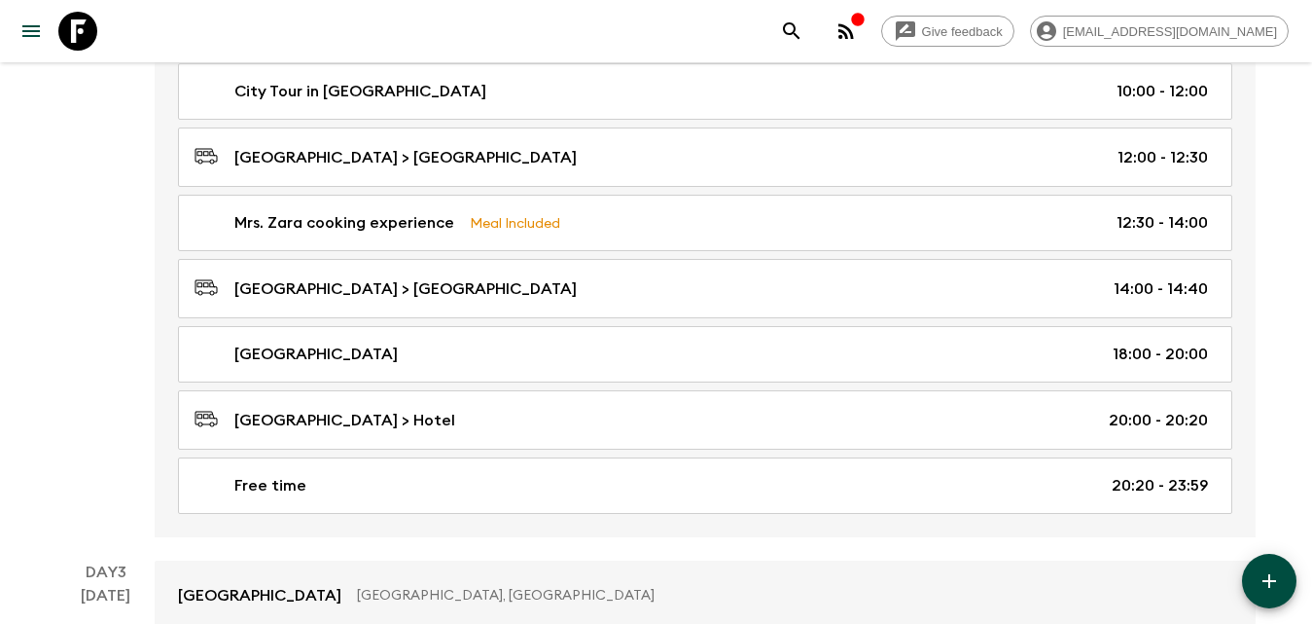
scroll to position [1167, 0]
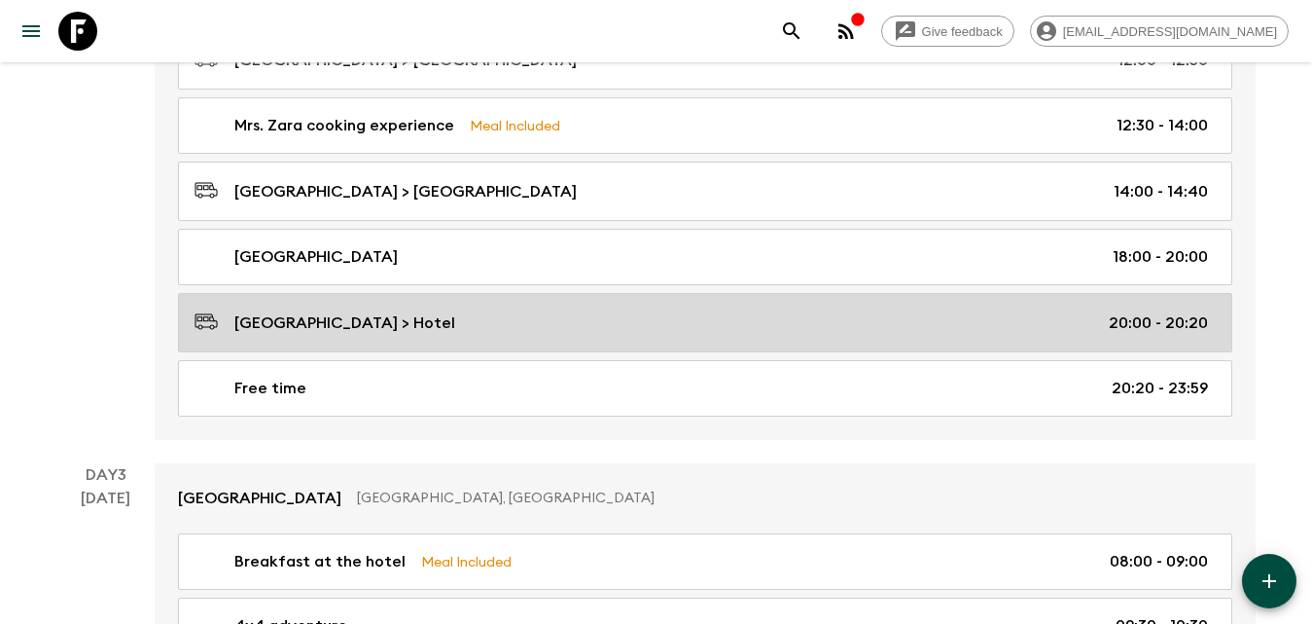
click at [410, 339] on link "[GEOGRAPHIC_DATA] > Hotel 20:00 - 20:20" at bounding box center [705, 322] width 1054 height 59
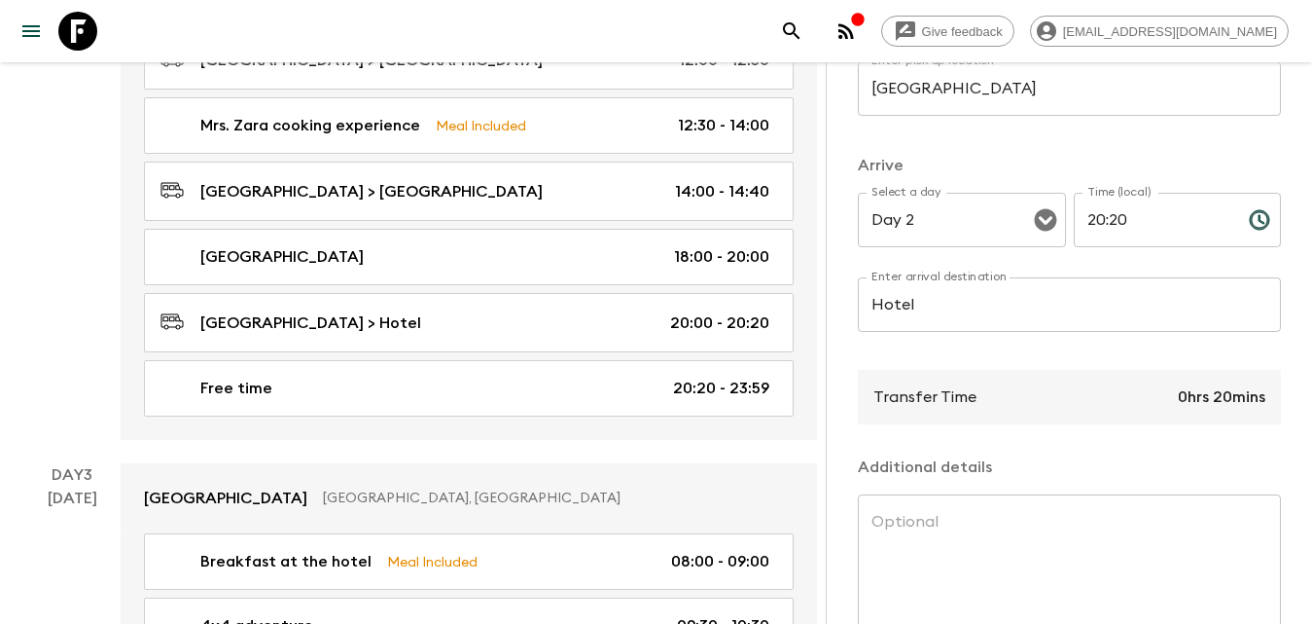
scroll to position [514, 0]
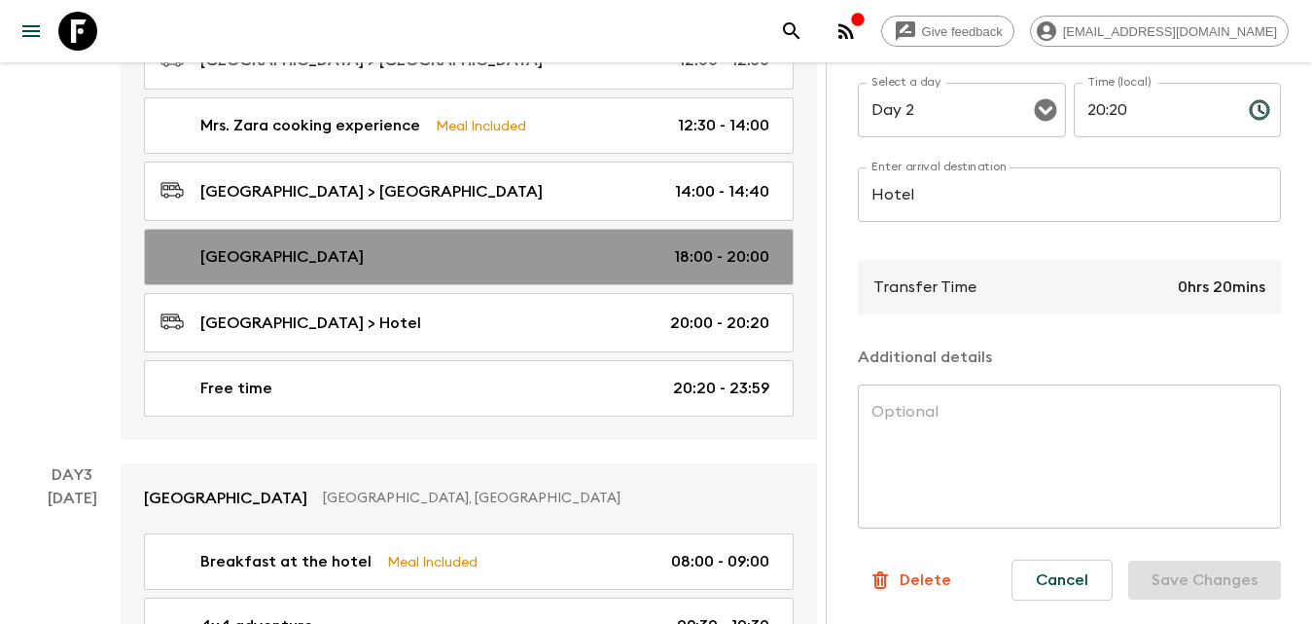
click at [574, 261] on div "[GEOGRAPHIC_DATA] 18:00 - 20:00" at bounding box center [465, 256] width 609 height 23
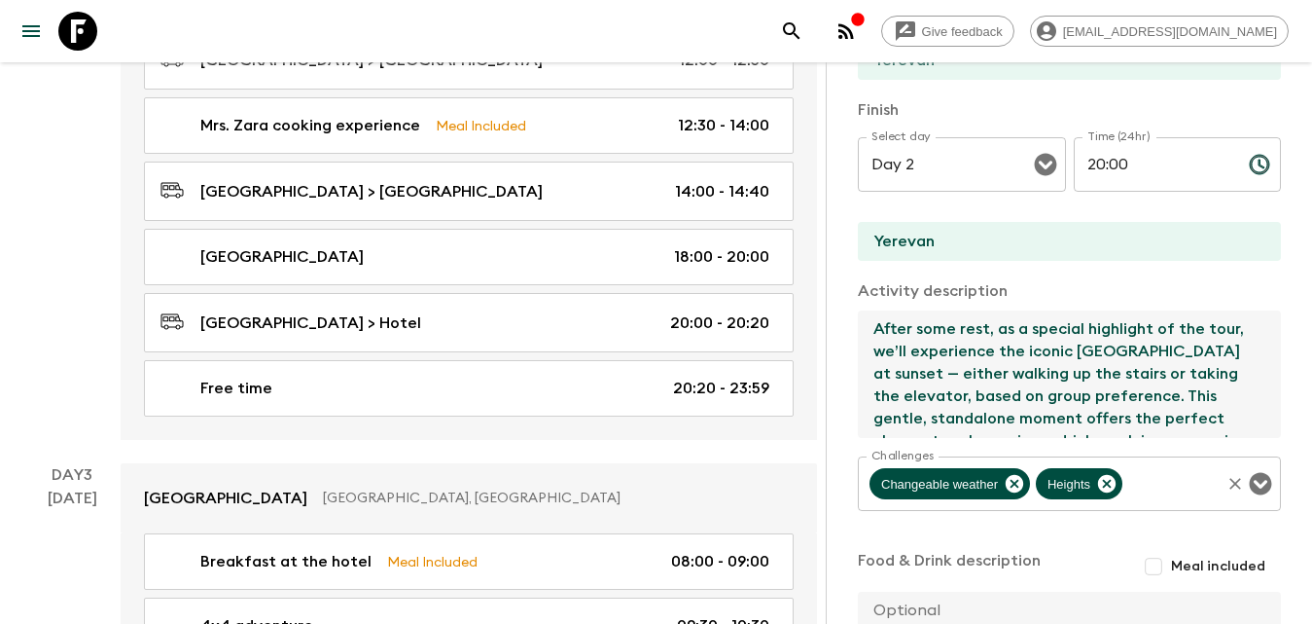
scroll to position [157, 0]
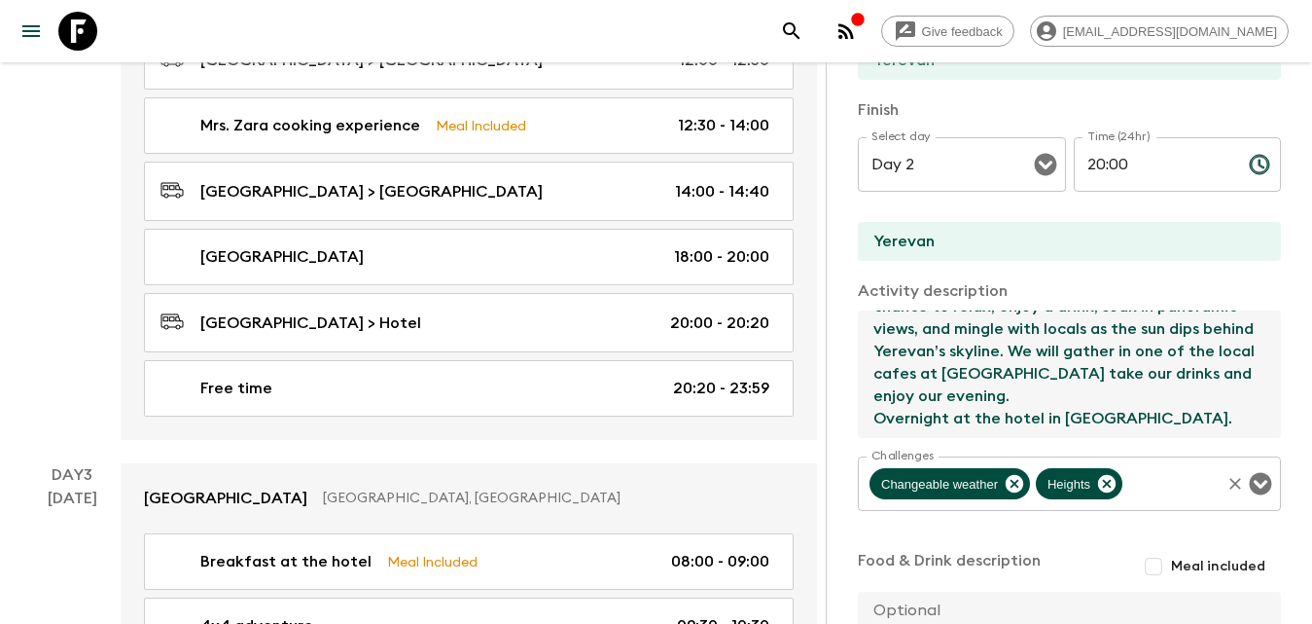
drag, startPoint x: 873, startPoint y: 326, endPoint x: 1199, endPoint y: 490, distance: 365.9
click at [1199, 490] on div "Activity Title Cascade Complex Start Select a day Day 2 Select a day ​ Time (24…" at bounding box center [1069, 263] width 423 height 916
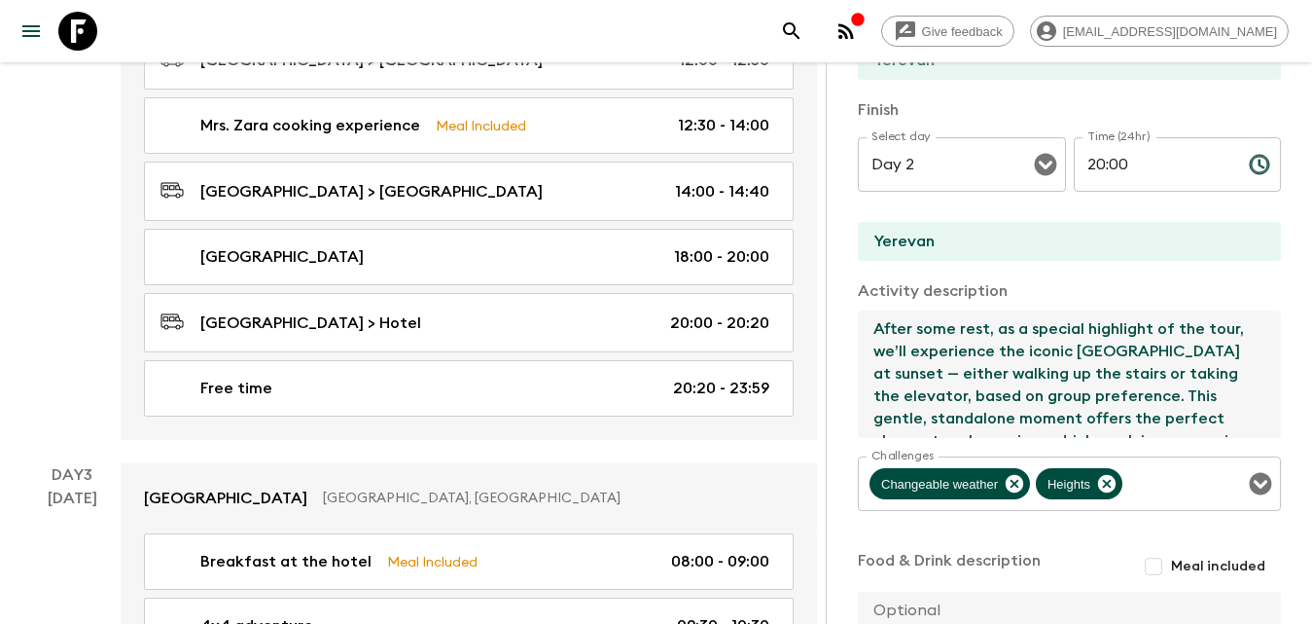
scroll to position [0, 0]
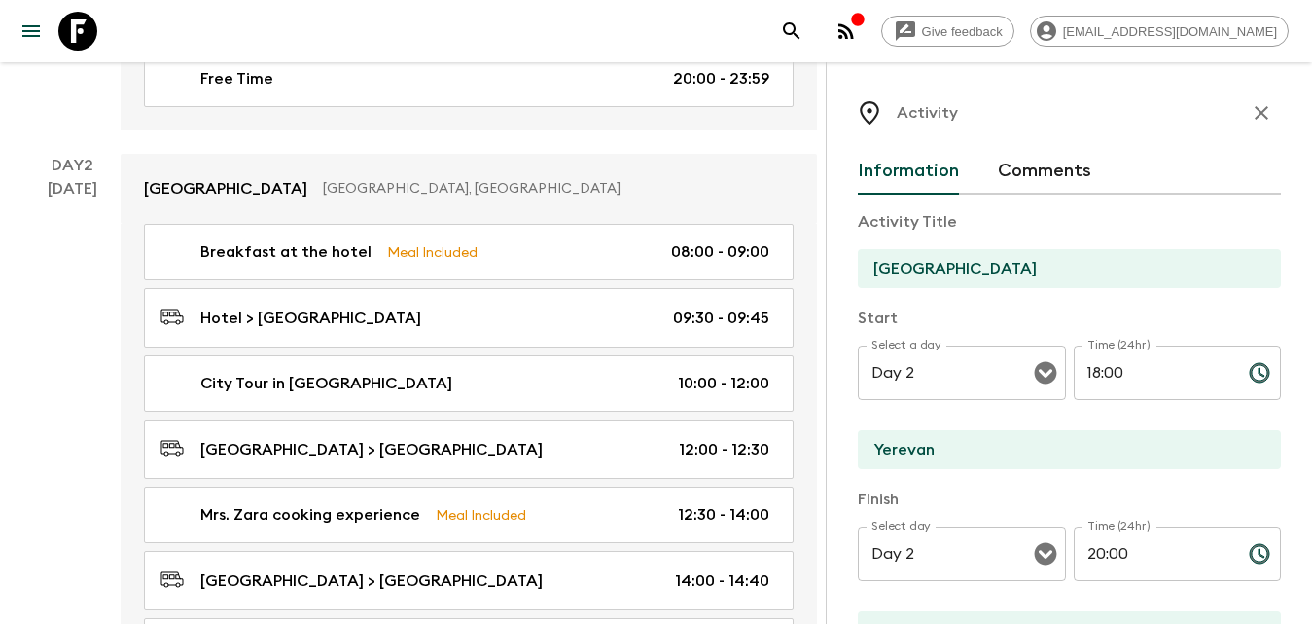
click at [1251, 120] on icon "button" at bounding box center [1261, 112] width 23 height 23
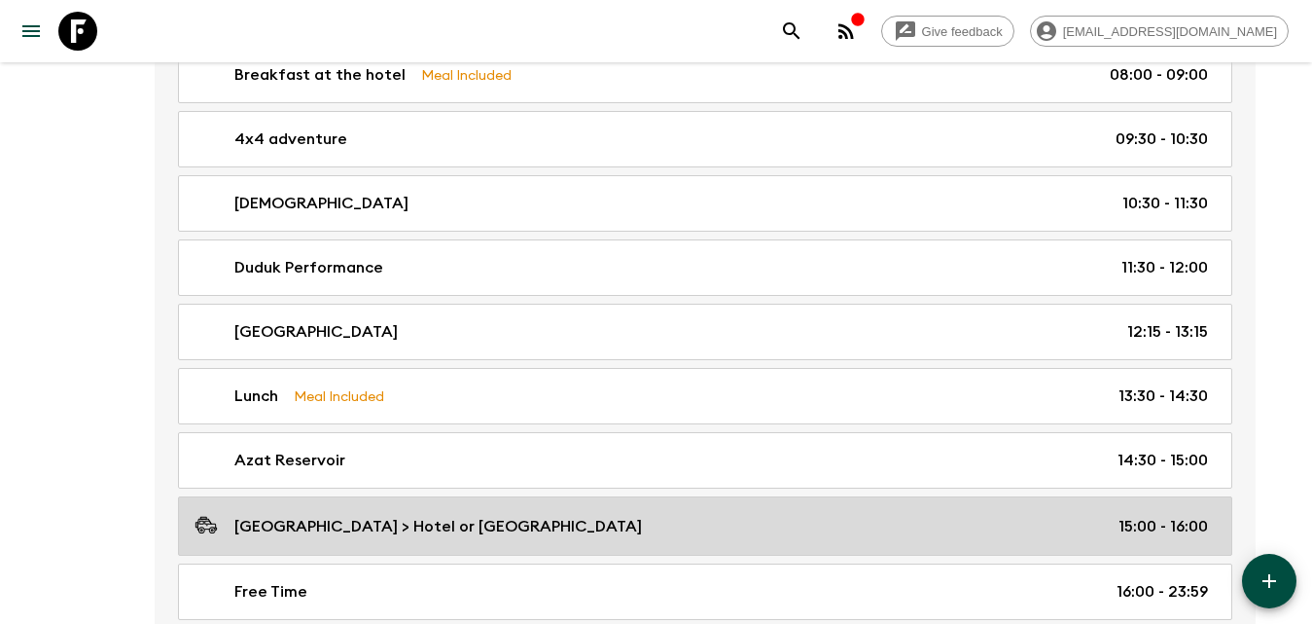
scroll to position [1751, 0]
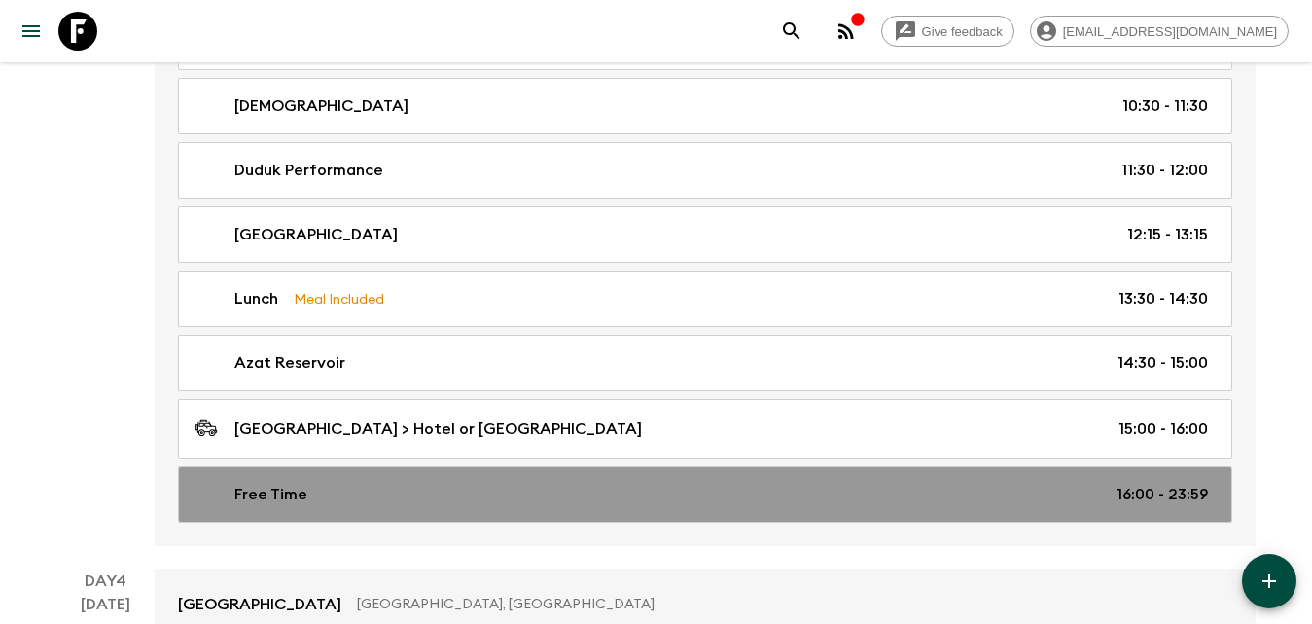
click at [411, 489] on div "Free Time 16:00 - 23:59" at bounding box center [702, 493] width 1014 height 23
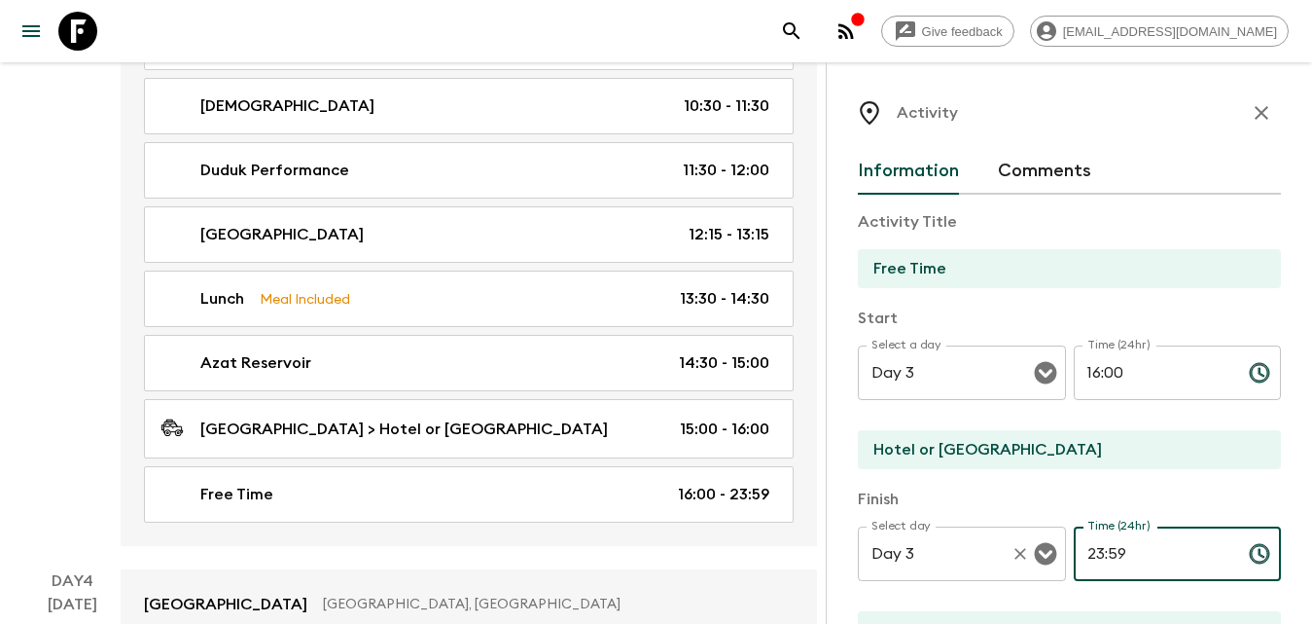
drag, startPoint x: 1145, startPoint y: 545, endPoint x: 1021, endPoint y: 567, distance: 125.6
click at [1023, 567] on div "Select day Day 3 Select day ​ Time (24hr) 23:59 Time (24hr) ​" at bounding box center [1069, 564] width 423 height 77
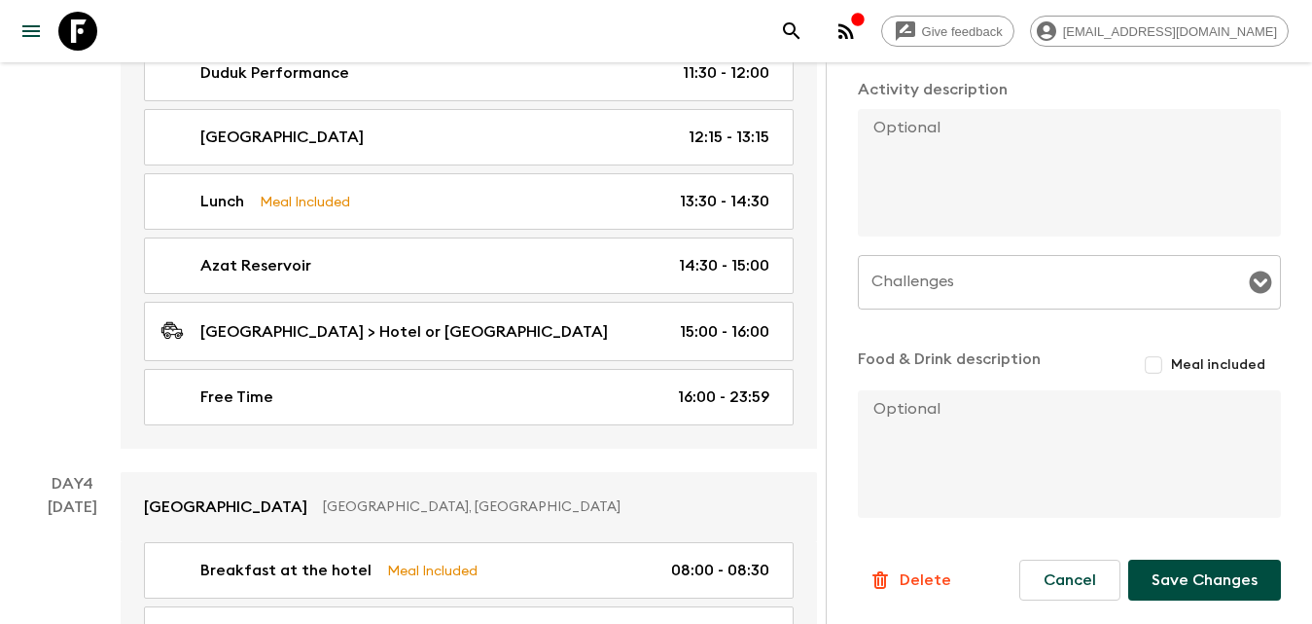
scroll to position [2140, 0]
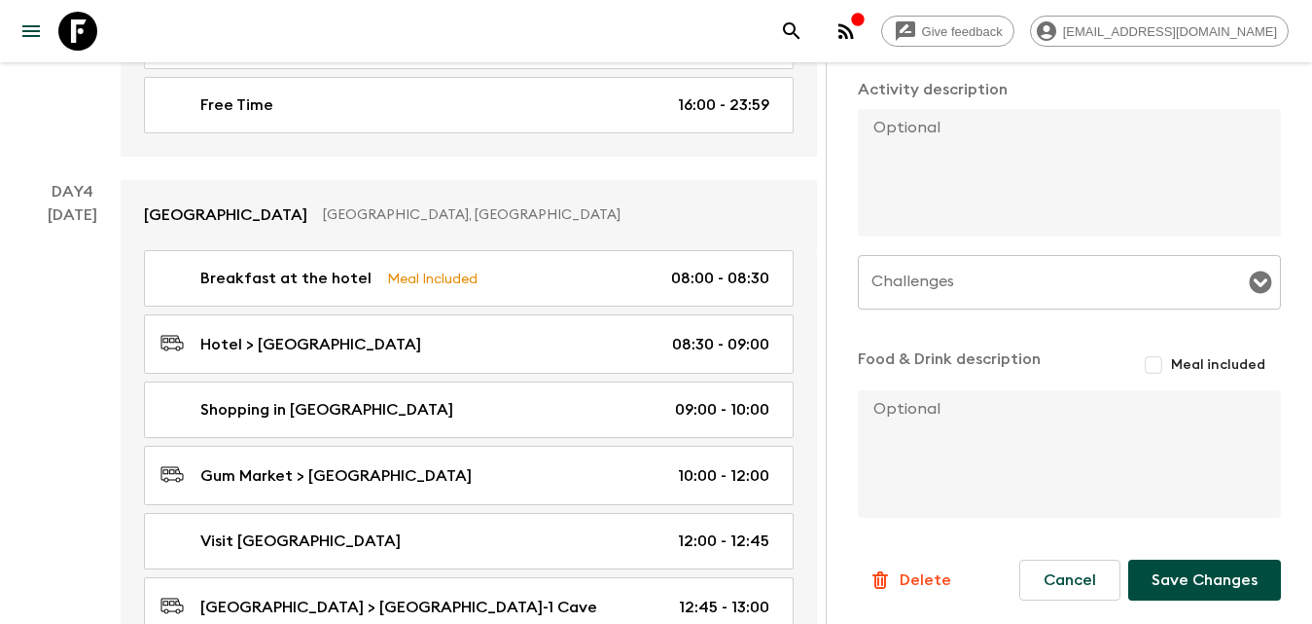
type input "20:00"
click at [1189, 584] on button "Save Changes" at bounding box center [1204, 579] width 153 height 41
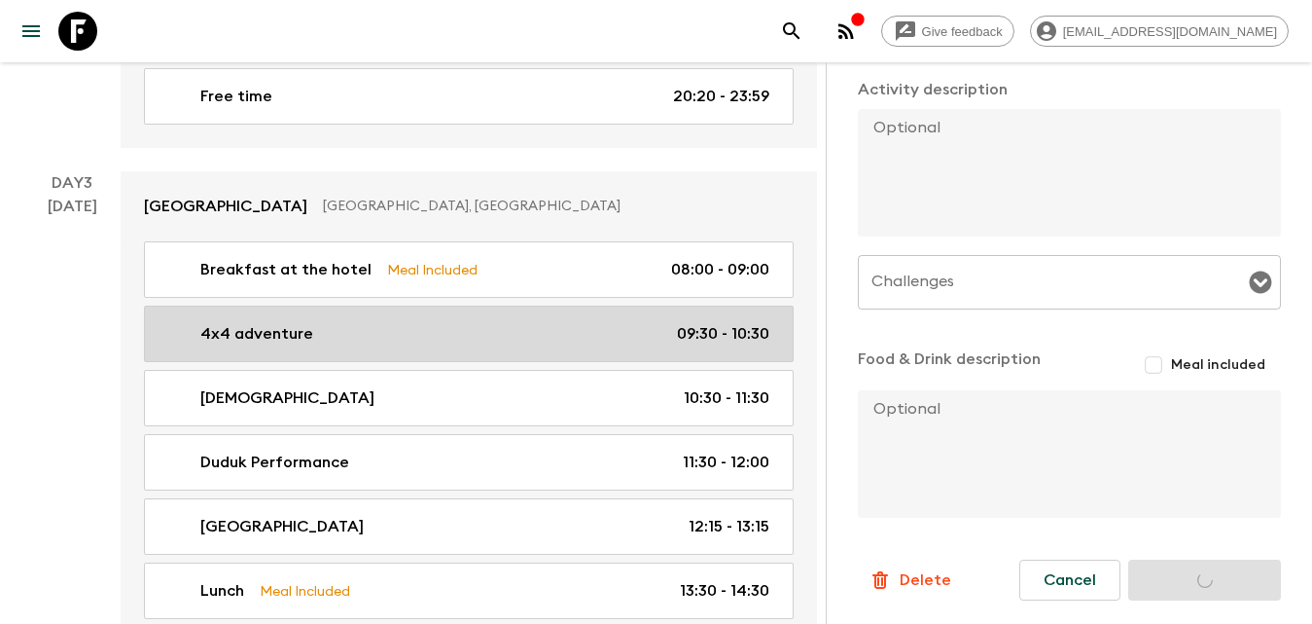
scroll to position [1265, 0]
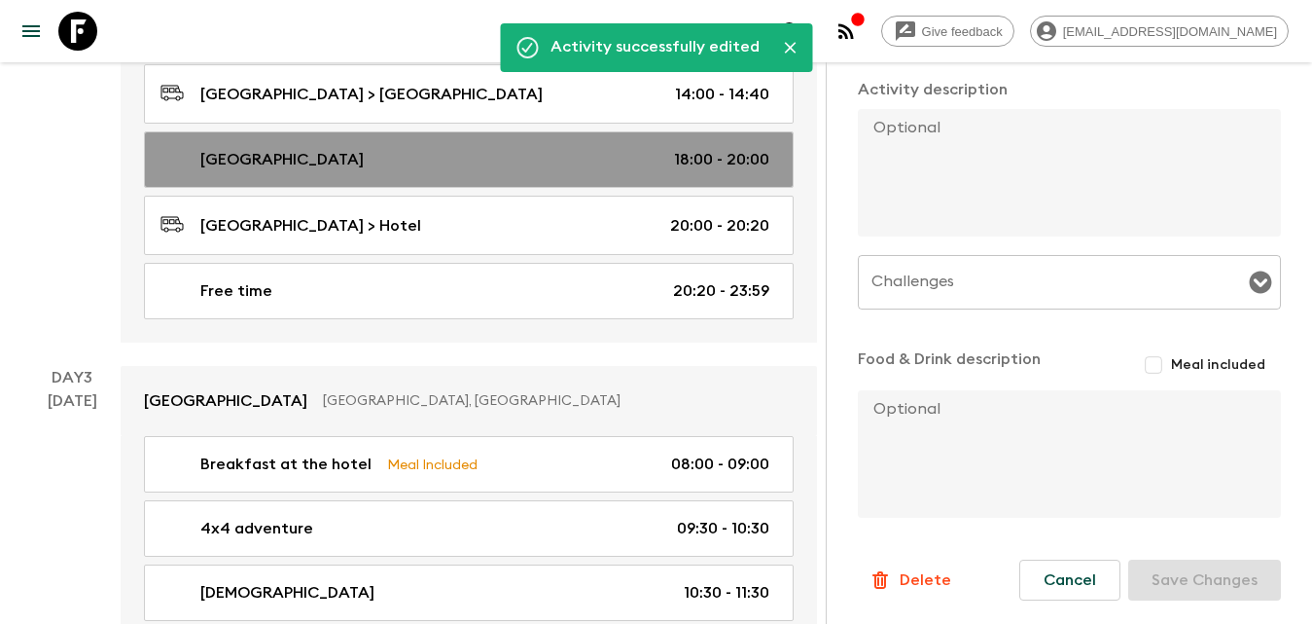
click at [358, 151] on div "[GEOGRAPHIC_DATA] 18:00 - 20:00" at bounding box center [465, 159] width 609 height 23
type input "[GEOGRAPHIC_DATA]"
type input "Yerevan"
type textarea "After some rest, as a special highlight of the tour, we’ll experience the iconi…"
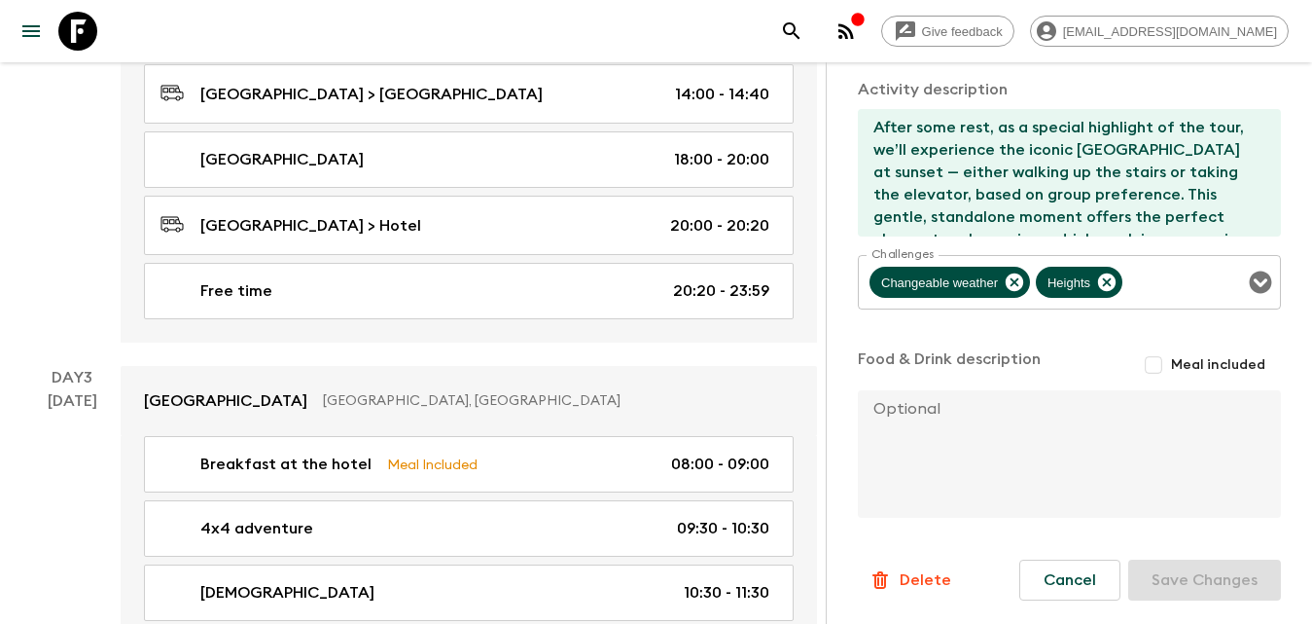
type input "Day 2"
type input "18:00"
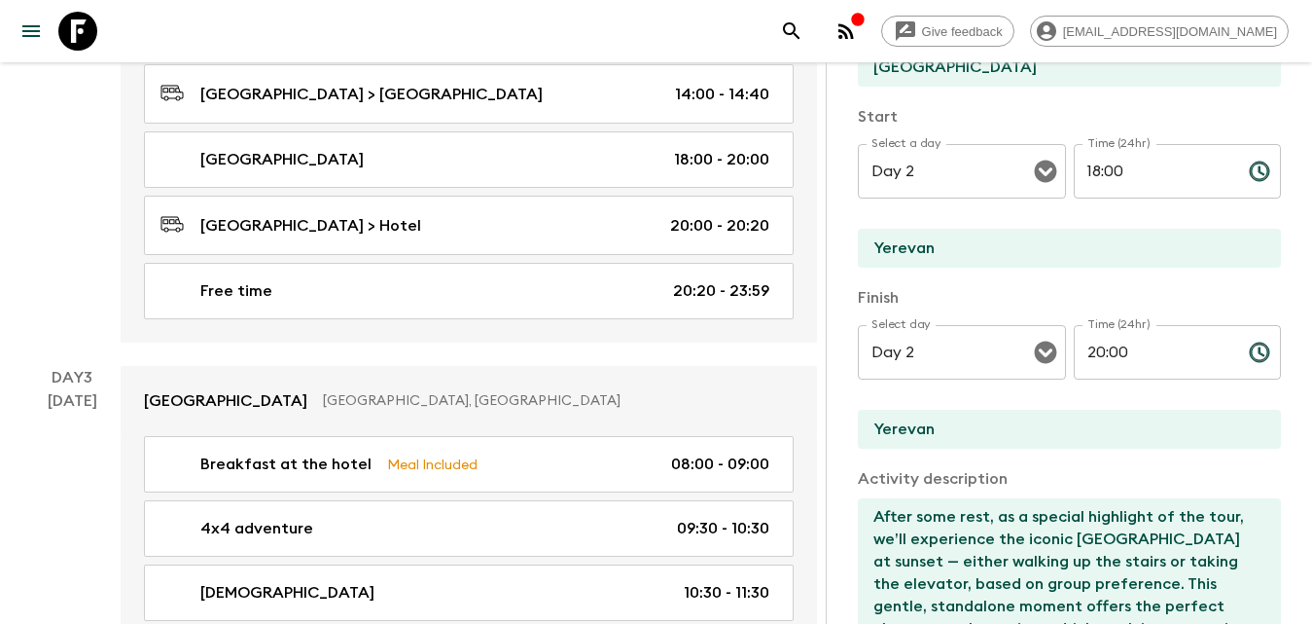
scroll to position [396, 0]
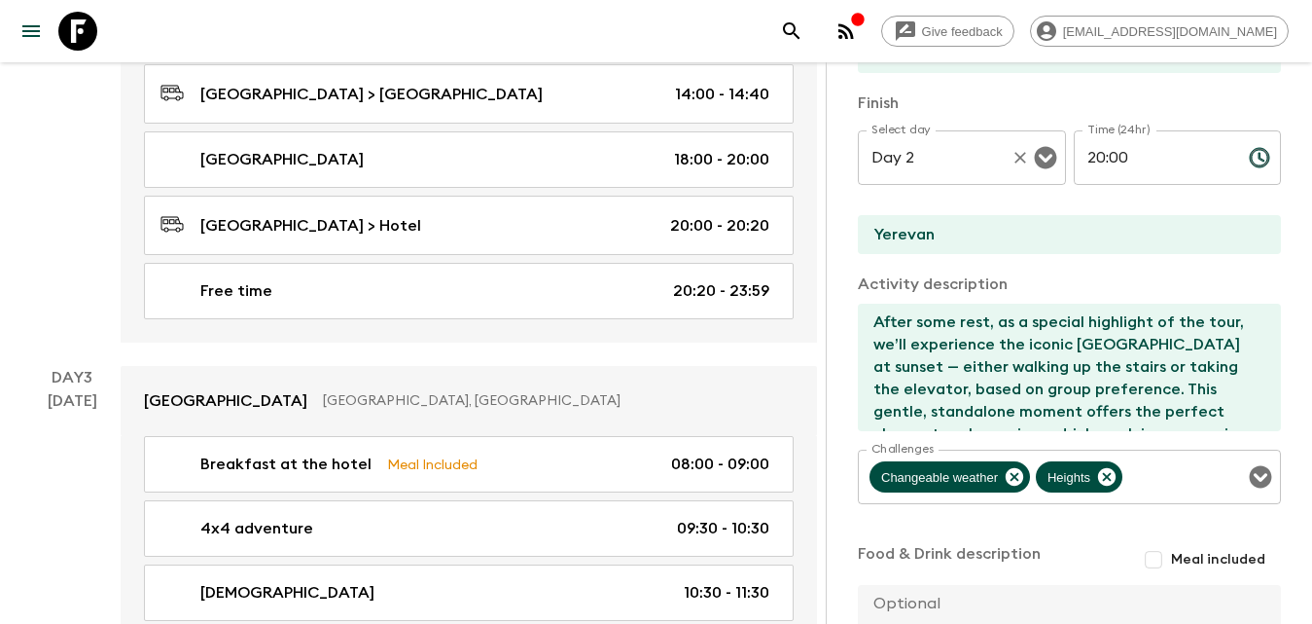
click at [976, 150] on input "Day 2" at bounding box center [935, 157] width 136 height 37
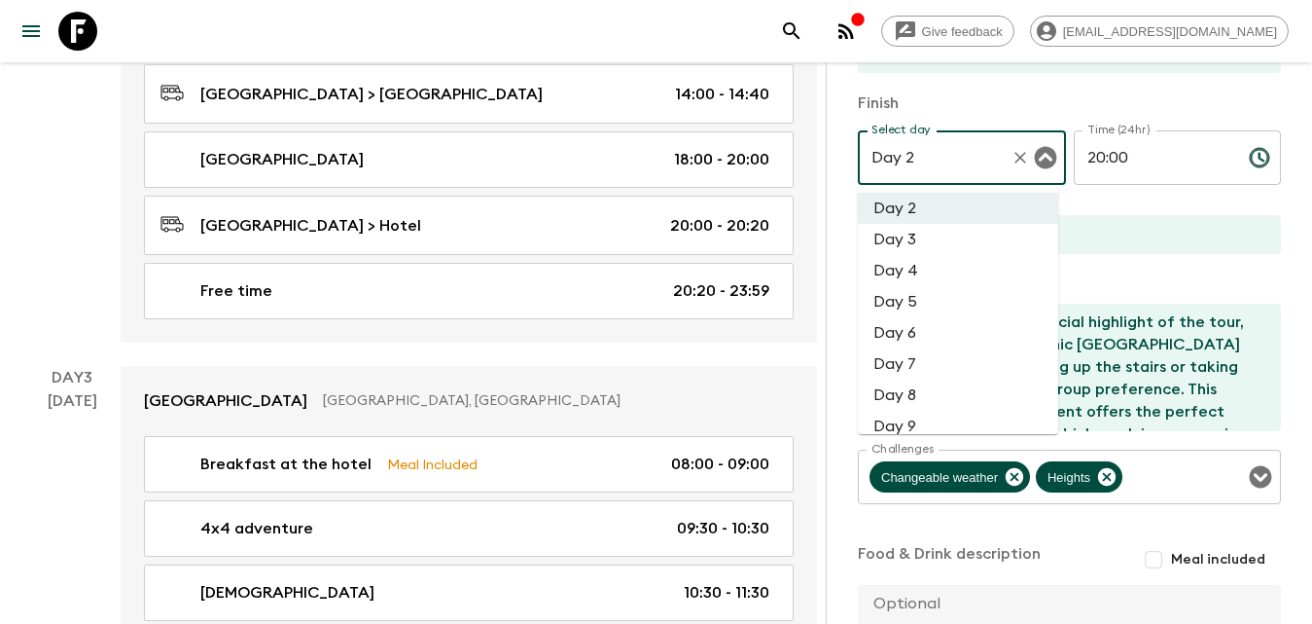
click at [941, 240] on li "Day 3" at bounding box center [958, 239] width 200 height 31
type input "Day 3"
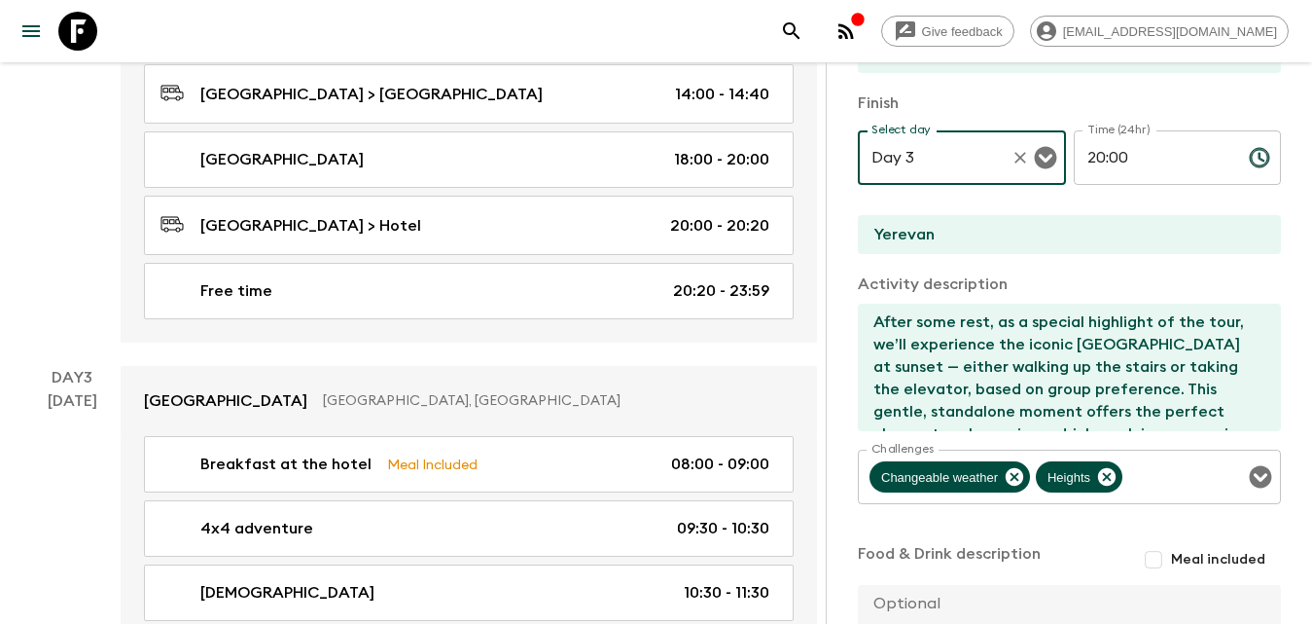
scroll to position [7, 0]
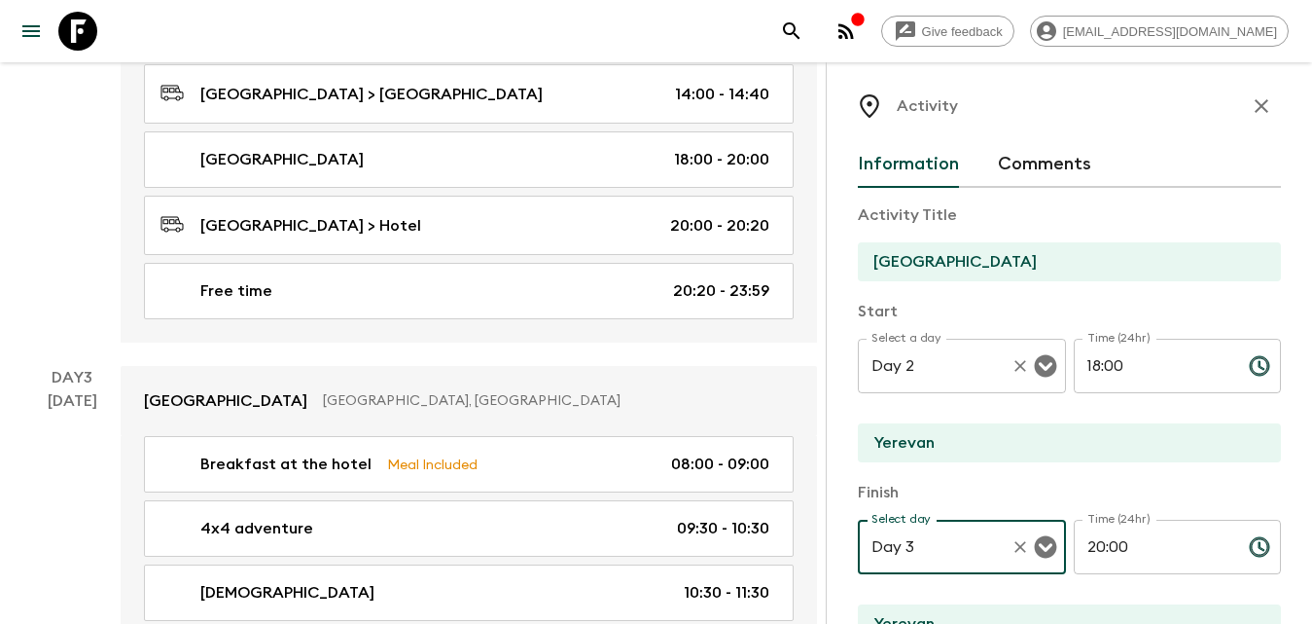
click at [967, 364] on input "Day 2" at bounding box center [935, 365] width 136 height 37
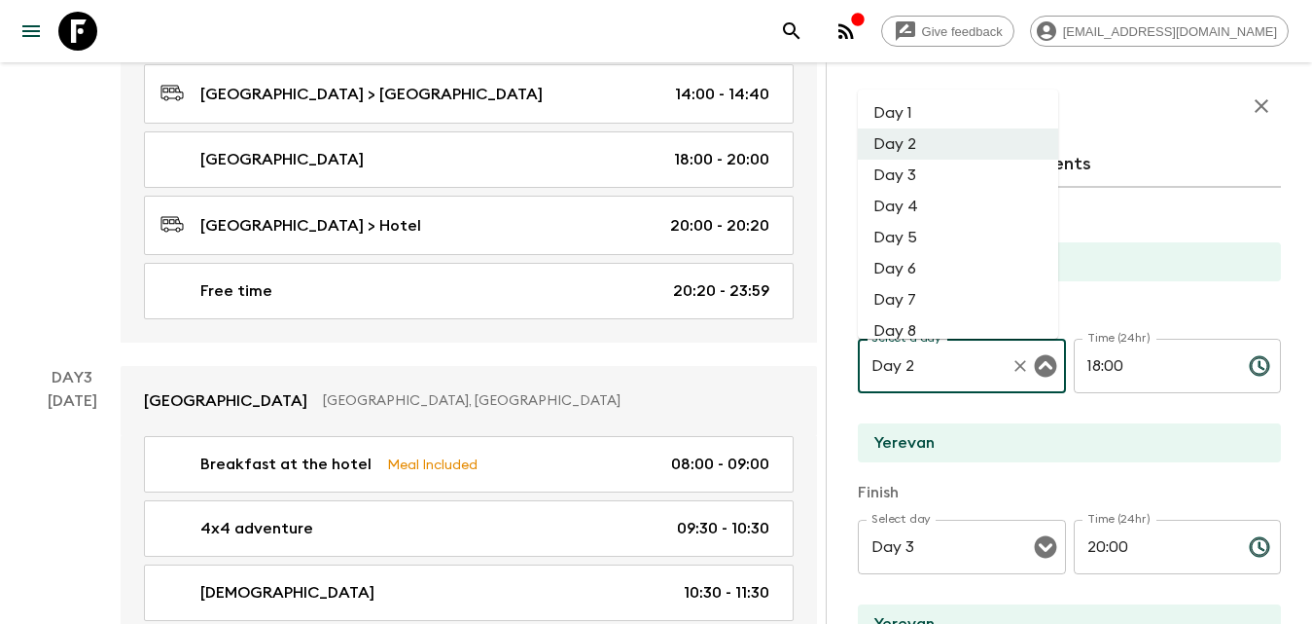
click at [930, 171] on li "Day 3" at bounding box center [958, 175] width 200 height 31
type input "Day 3"
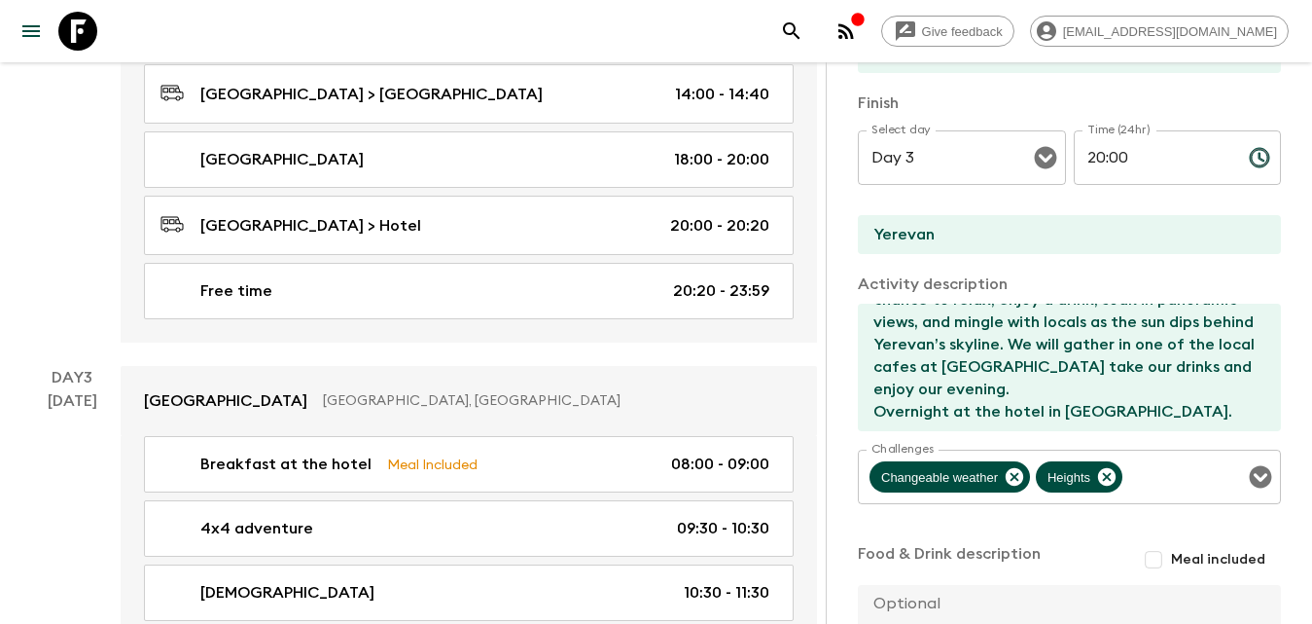
scroll to position [590, 0]
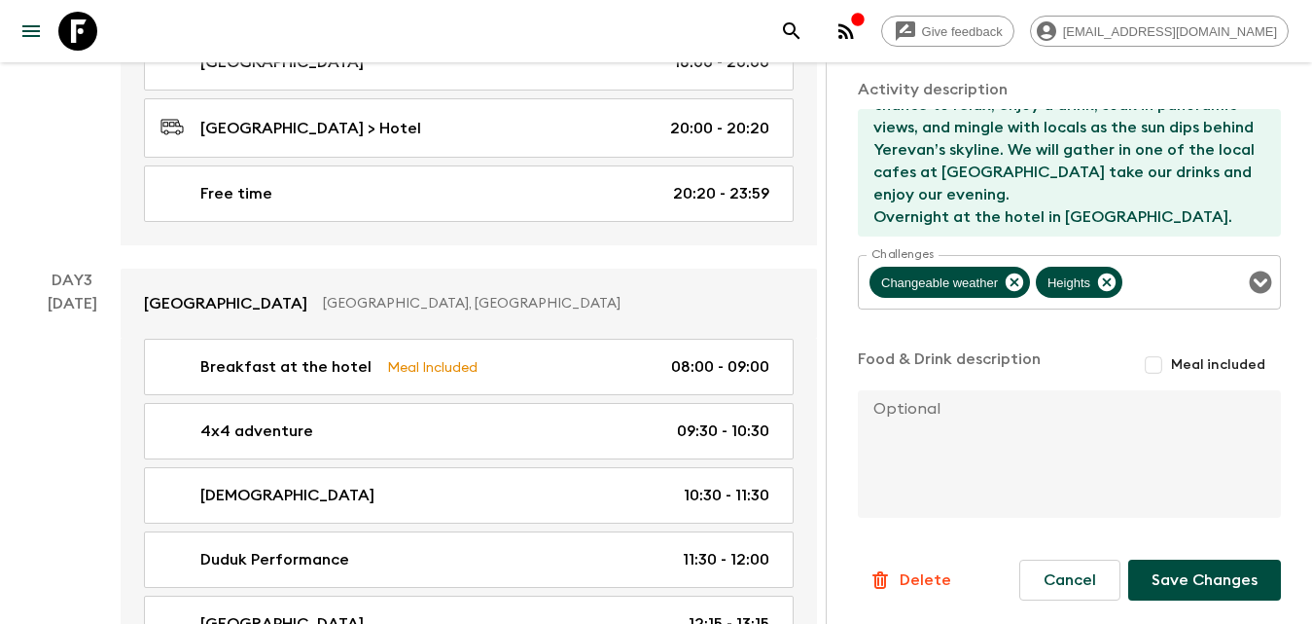
click at [1197, 602] on div "Information Comments Activity Title Cascade Complex Start Select a day Day 3 Se…" at bounding box center [1069, 105] width 423 height 1097
click at [1194, 582] on button "Save Changes" at bounding box center [1204, 579] width 153 height 41
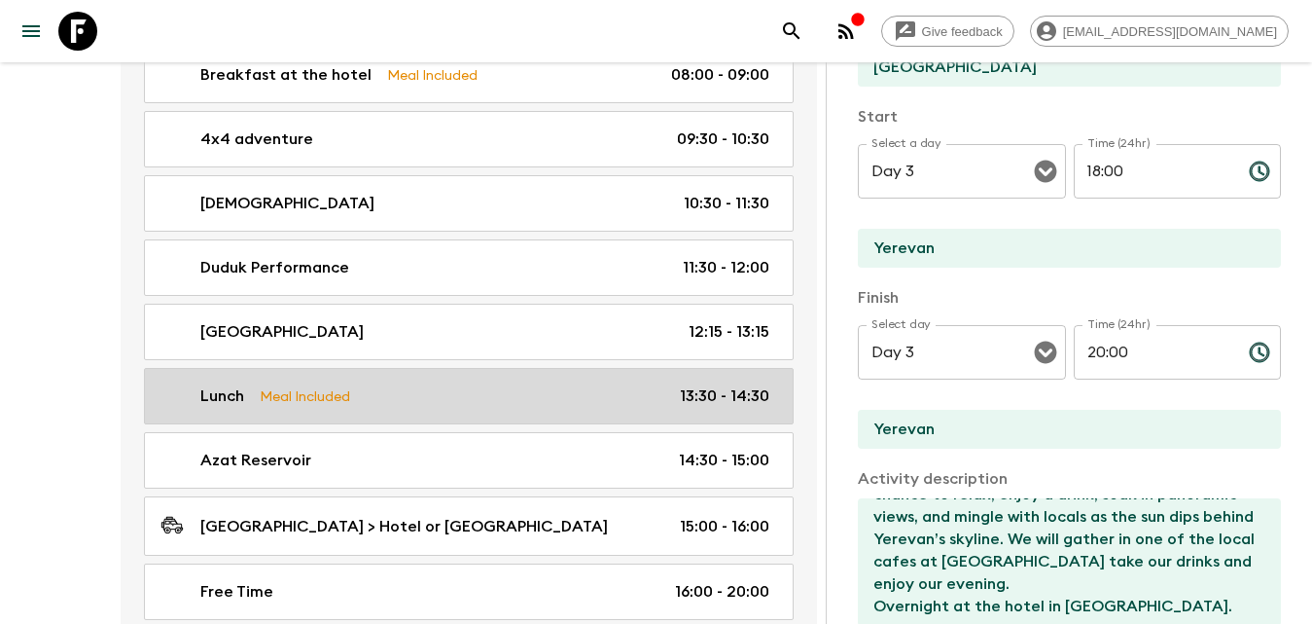
scroll to position [1751, 0]
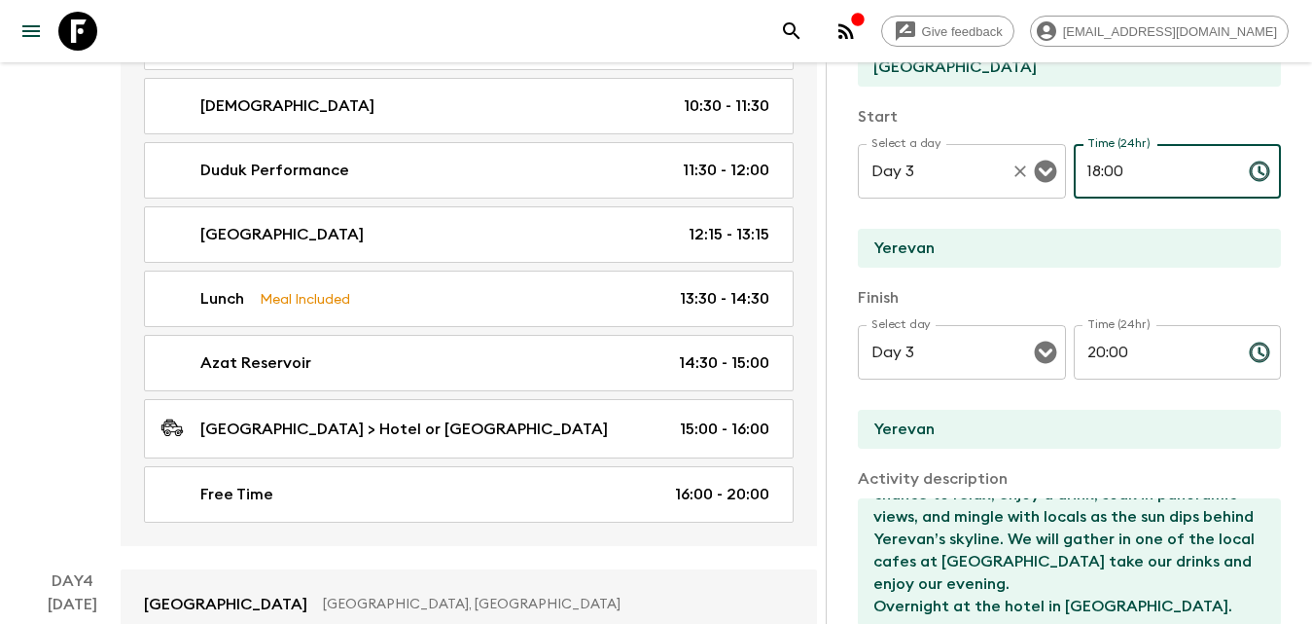
click at [1001, 174] on div "Select a day Day 3 Select a day ​ Time (24hr) 18:00 Time (24hr) ​" at bounding box center [1069, 182] width 423 height 77
type input "20:00"
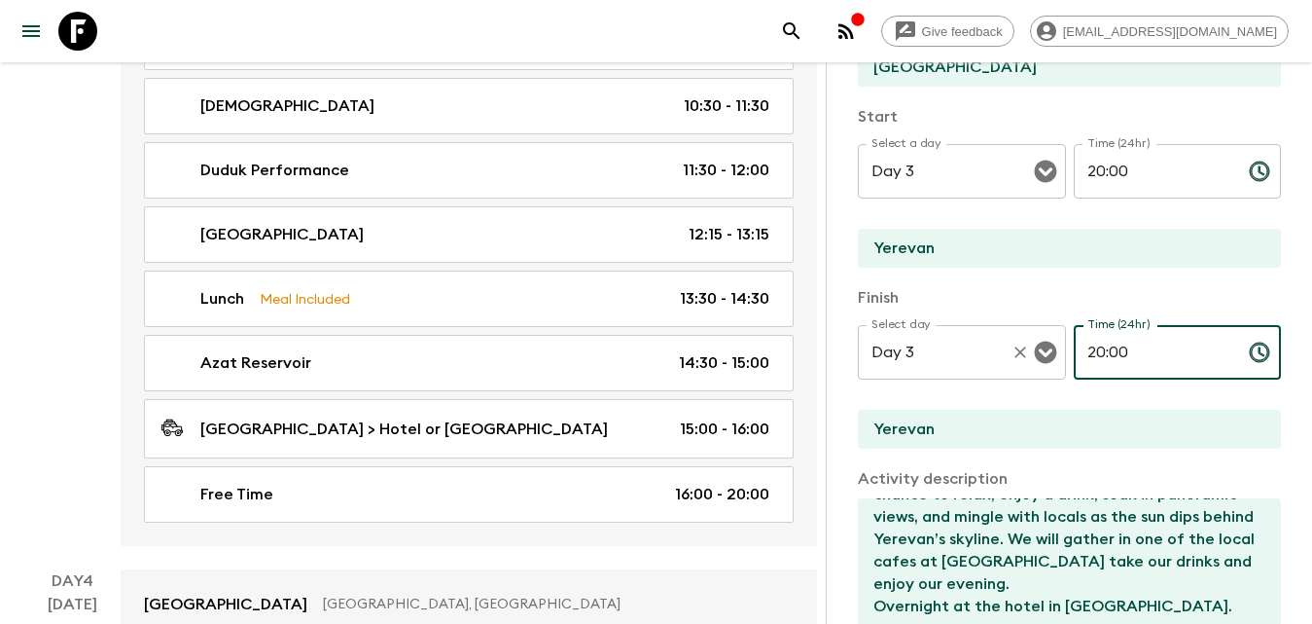
drag, startPoint x: 1128, startPoint y: 354, endPoint x: 1034, endPoint y: 362, distance: 94.7
click at [1034, 362] on div "Select day Day 3 Select day ​ Time (24hr) 20:00 Time (24hr) ​" at bounding box center [1069, 363] width 423 height 77
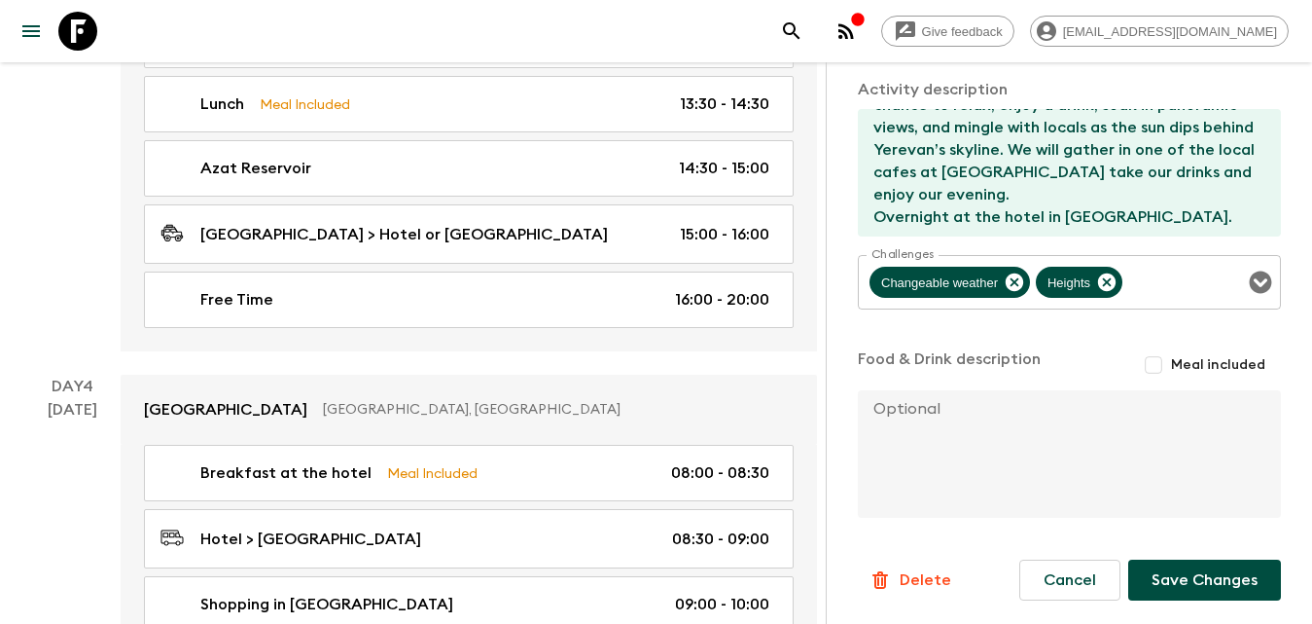
type input "23:59"
click at [1201, 572] on button "Save Changes" at bounding box center [1204, 579] width 153 height 41
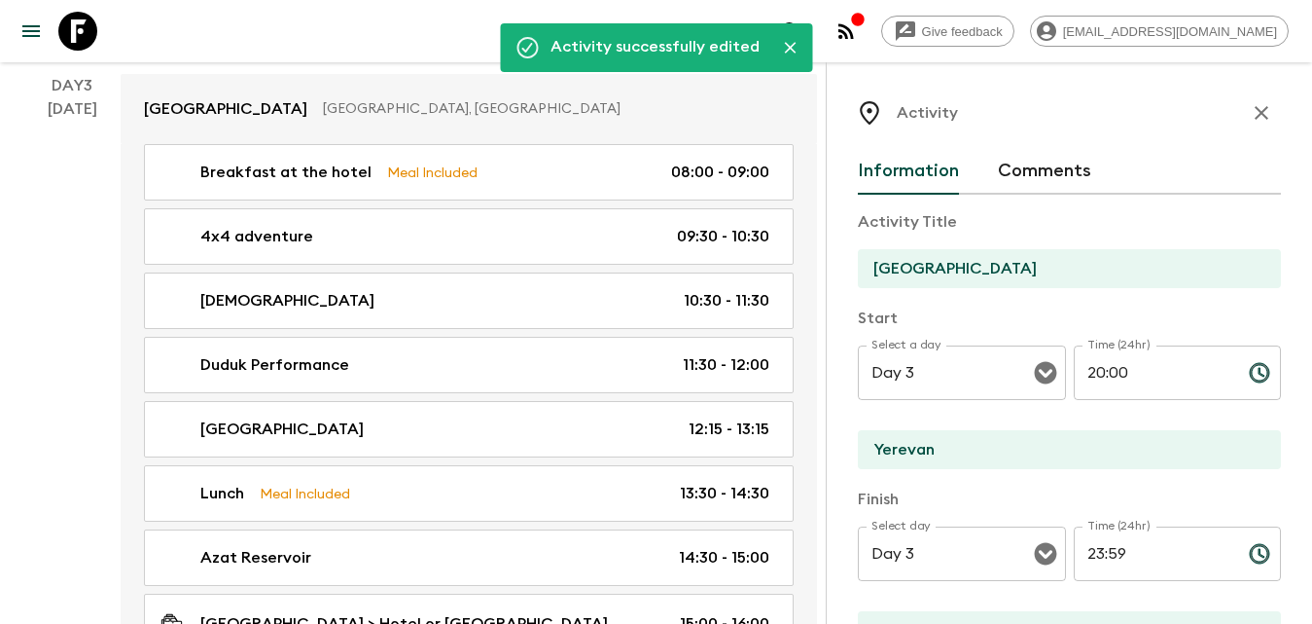
scroll to position [1103, 0]
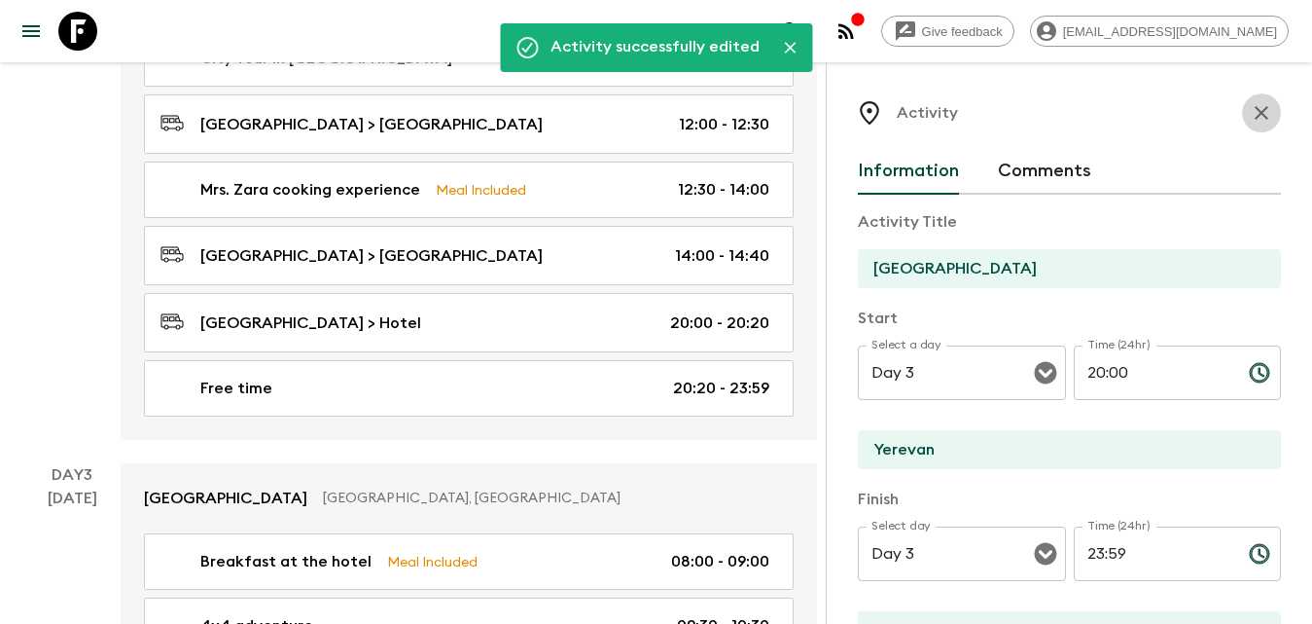
click at [1250, 106] on icon "button" at bounding box center [1261, 112] width 23 height 23
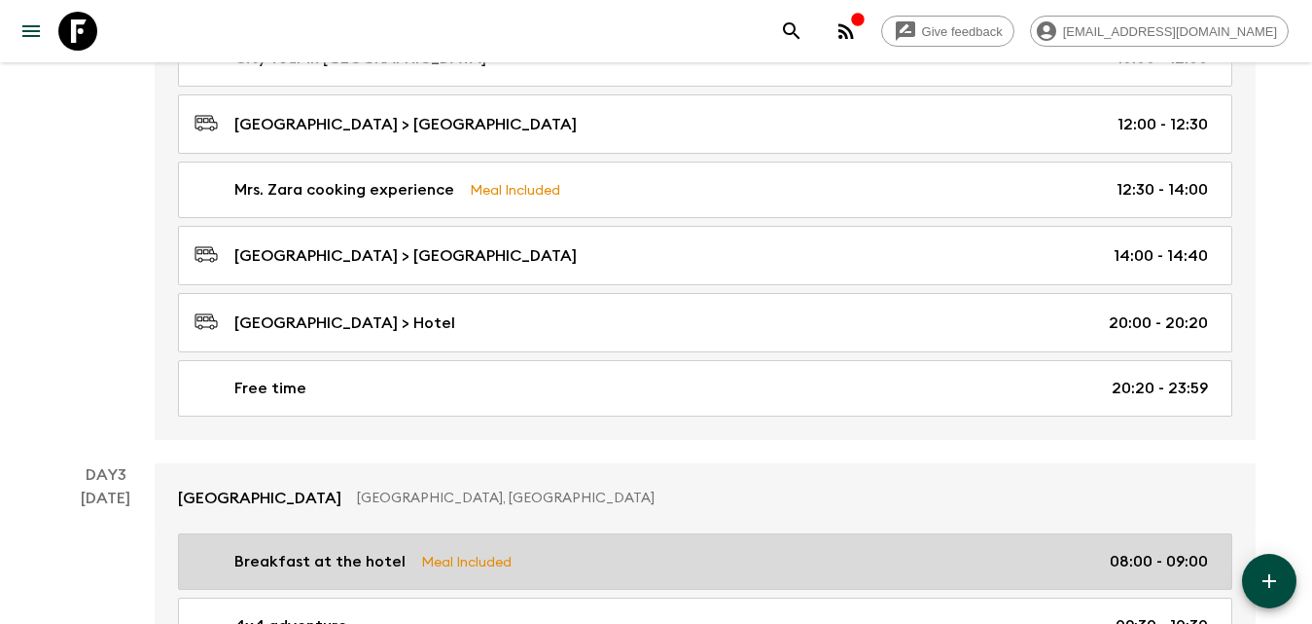
scroll to position [1200, 0]
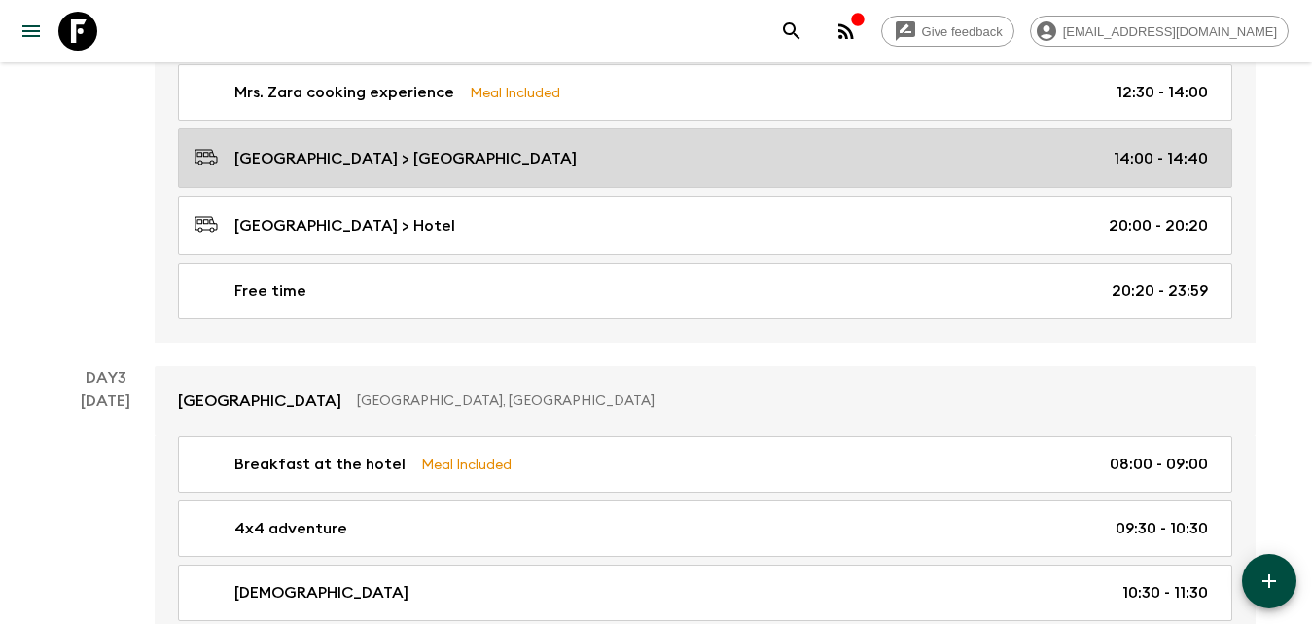
click at [453, 153] on p "[GEOGRAPHIC_DATA] > [GEOGRAPHIC_DATA]" at bounding box center [405, 158] width 342 height 23
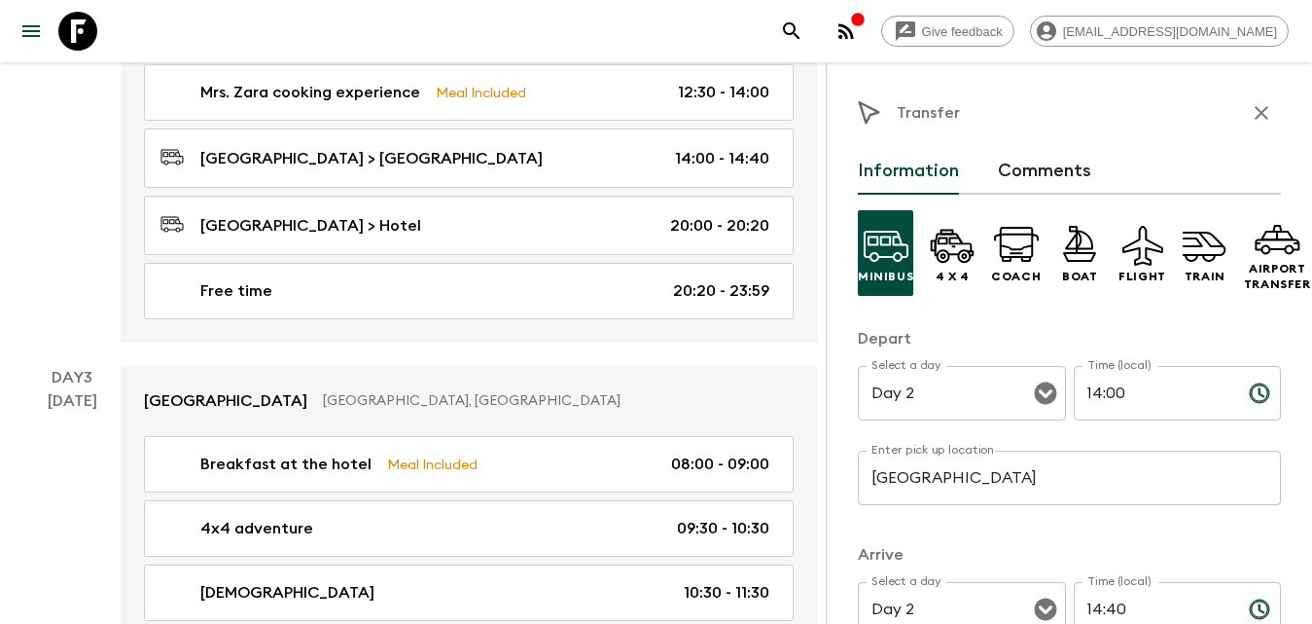
scroll to position [195, 0]
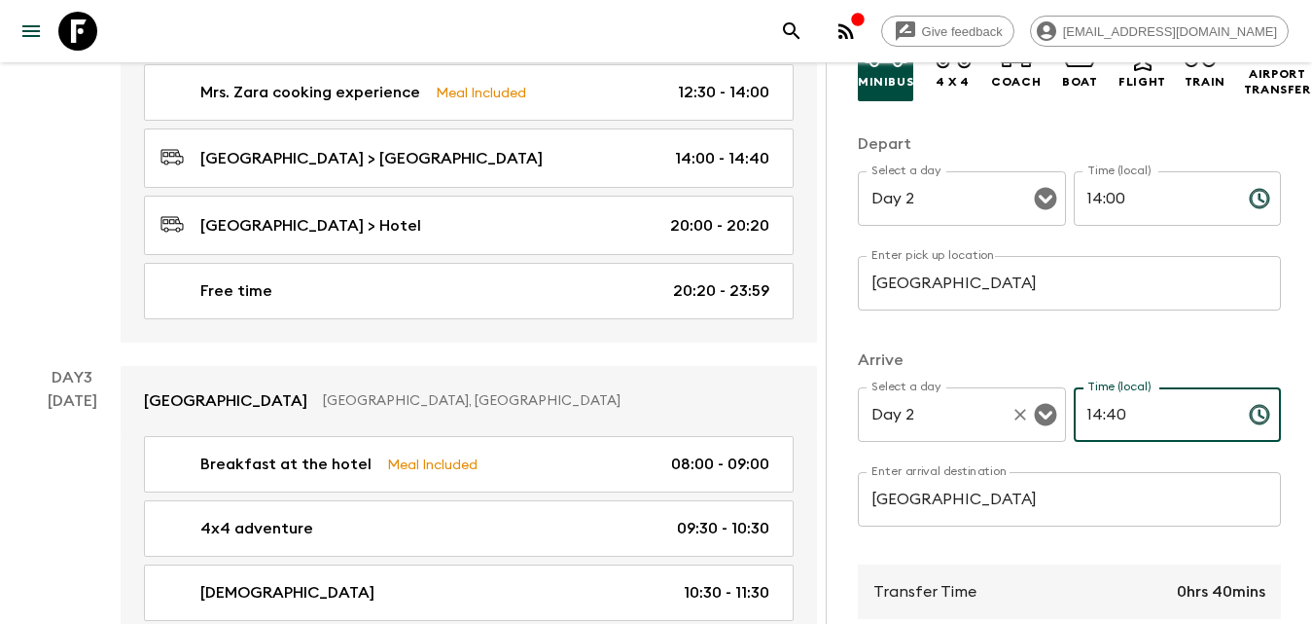
drag, startPoint x: 1117, startPoint y: 421, endPoint x: 1017, endPoint y: 413, distance: 100.5
click at [1017, 415] on div "Select a day Day 2 Select a day ​ Time (local) 14:40 Time (local) ​" at bounding box center [1069, 425] width 423 height 77
type input "14:50"
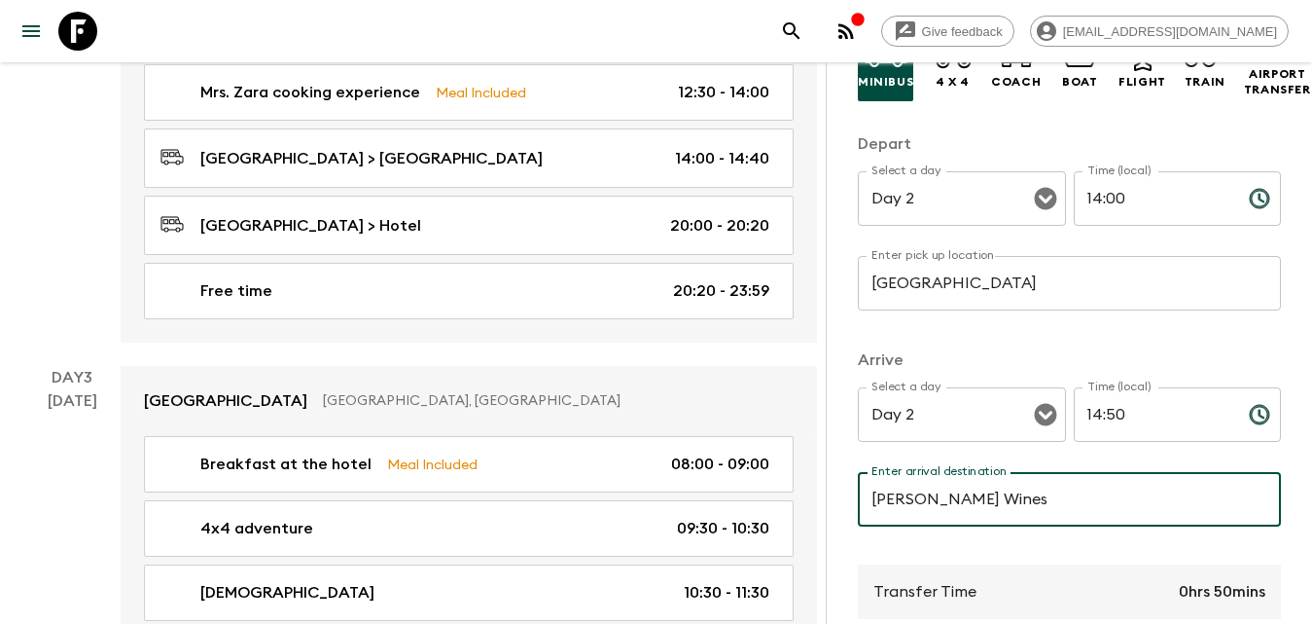
scroll to position [514, 0]
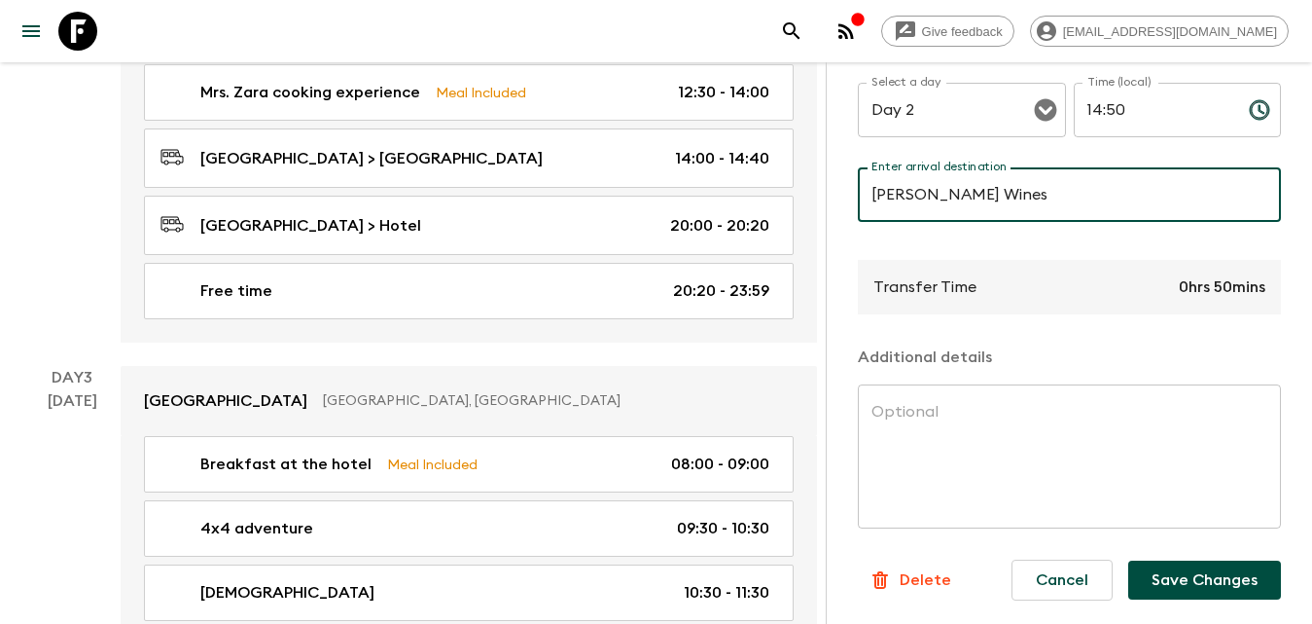
type input "[PERSON_NAME] Wines"
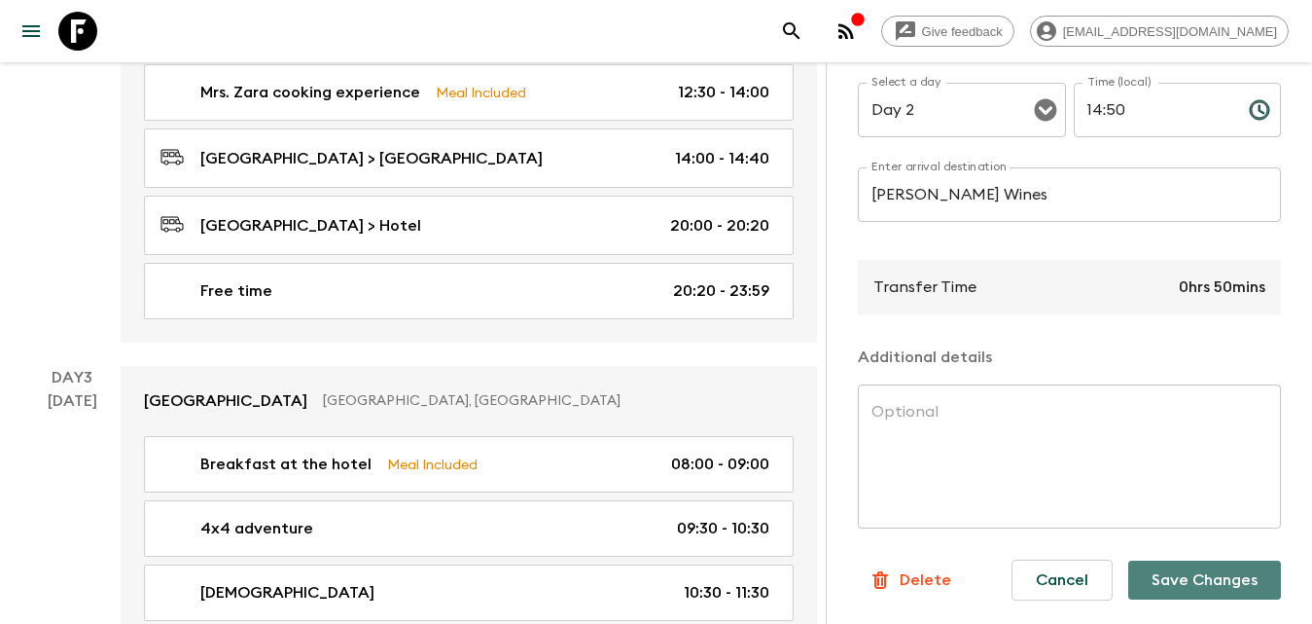
click at [1201, 561] on button "Save Changes" at bounding box center [1204, 579] width 153 height 39
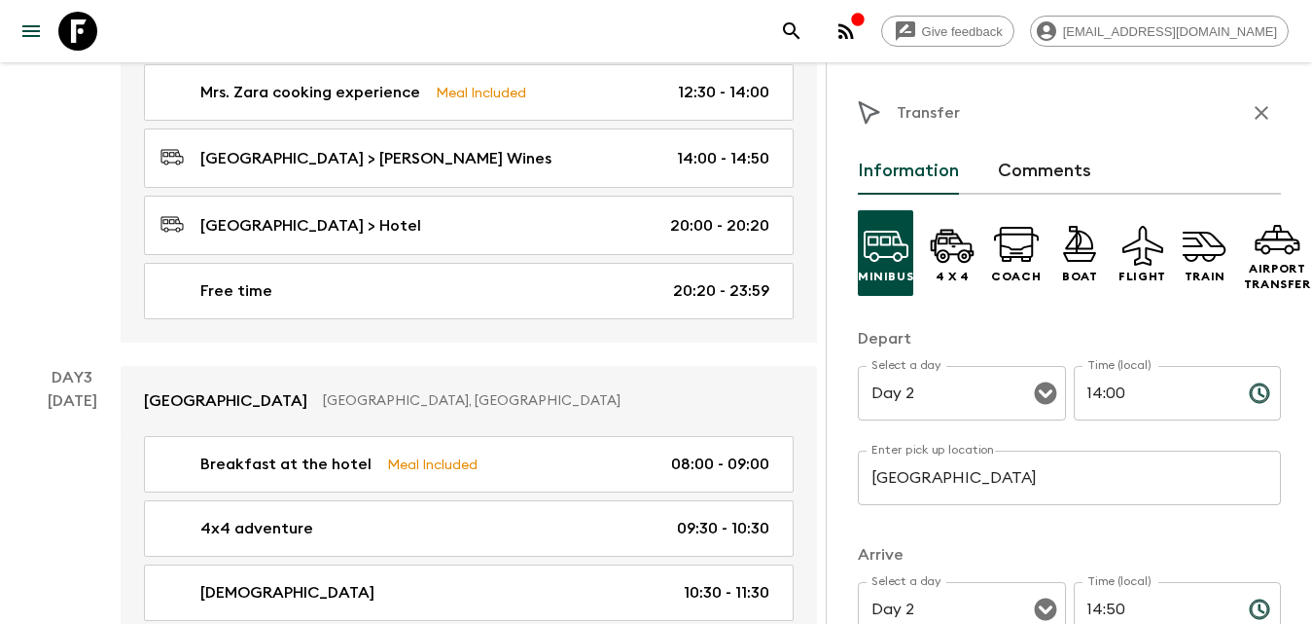
scroll to position [909, 0]
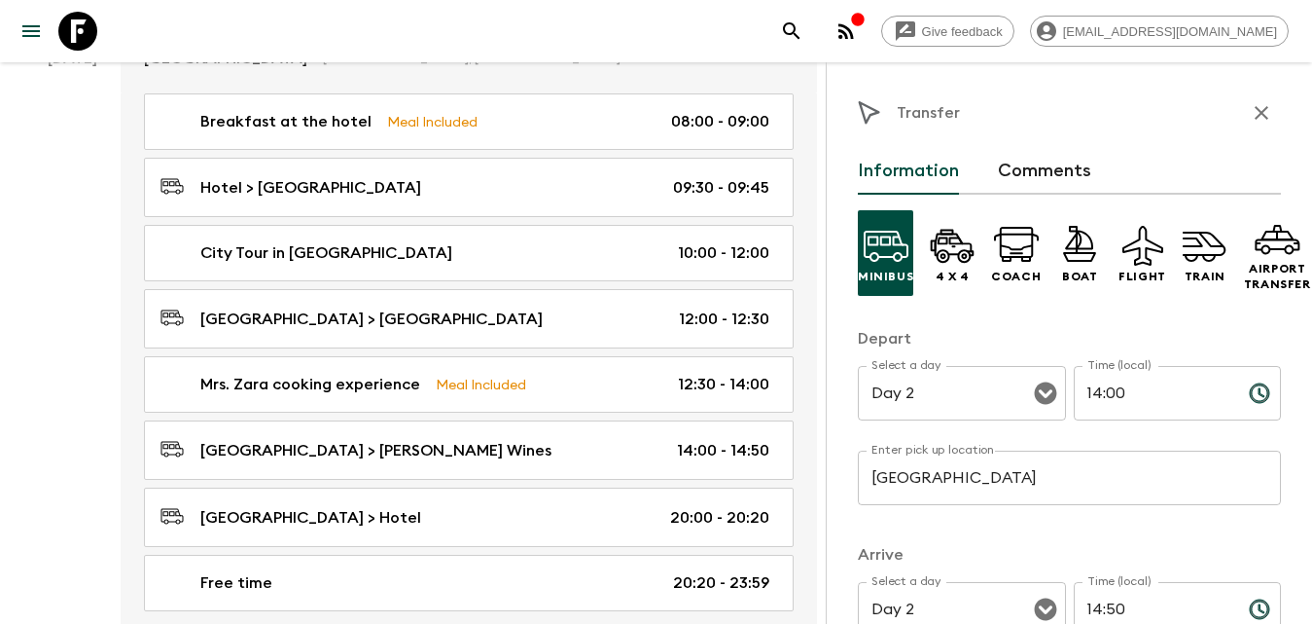
click at [1250, 119] on icon "button" at bounding box center [1261, 112] width 23 height 23
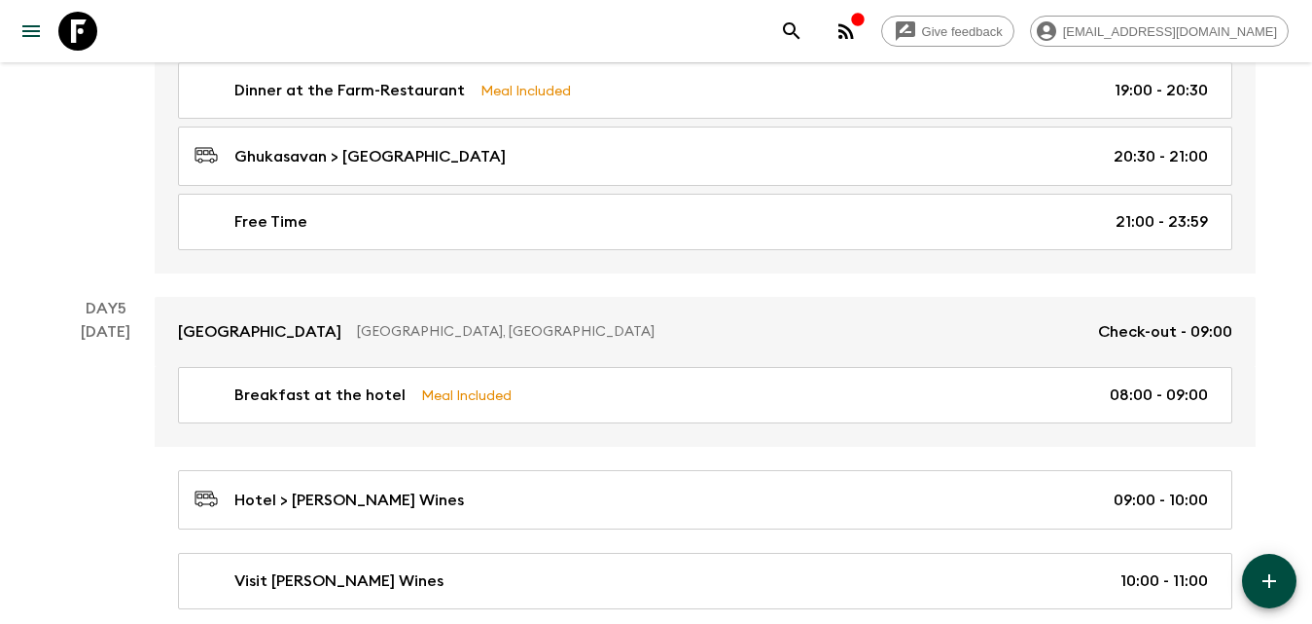
scroll to position [3340, 0]
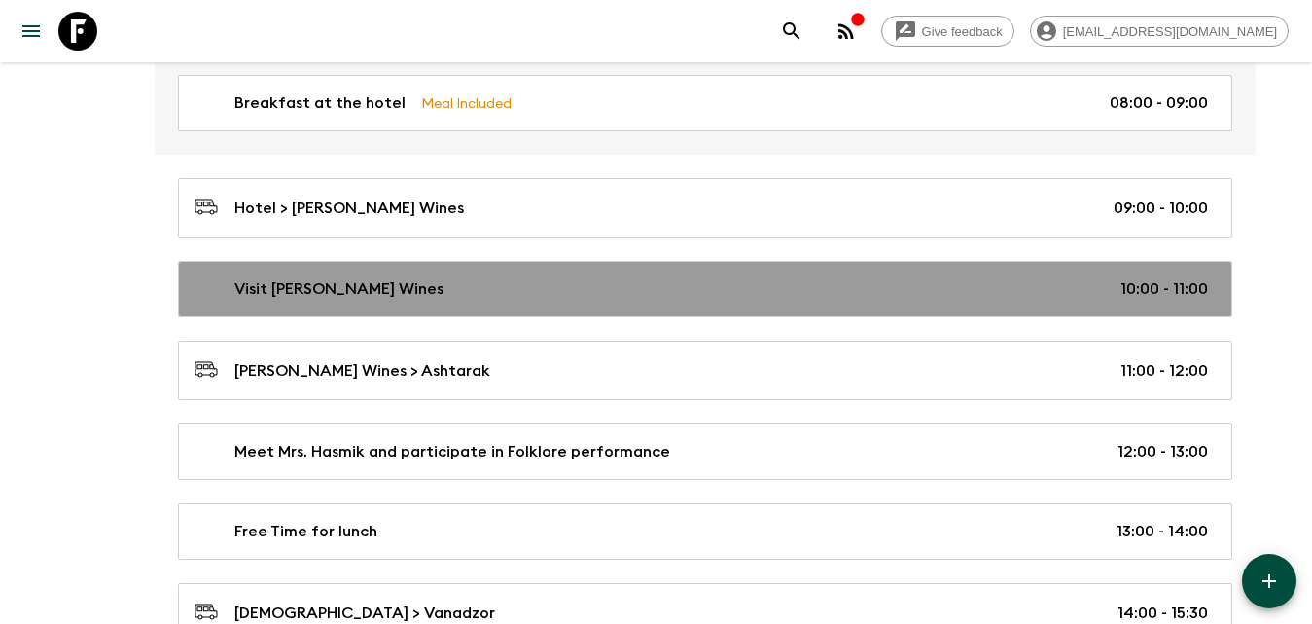
click at [399, 295] on div "Visit [PERSON_NAME] Wines 10:00 - 11:00" at bounding box center [702, 288] width 1014 height 23
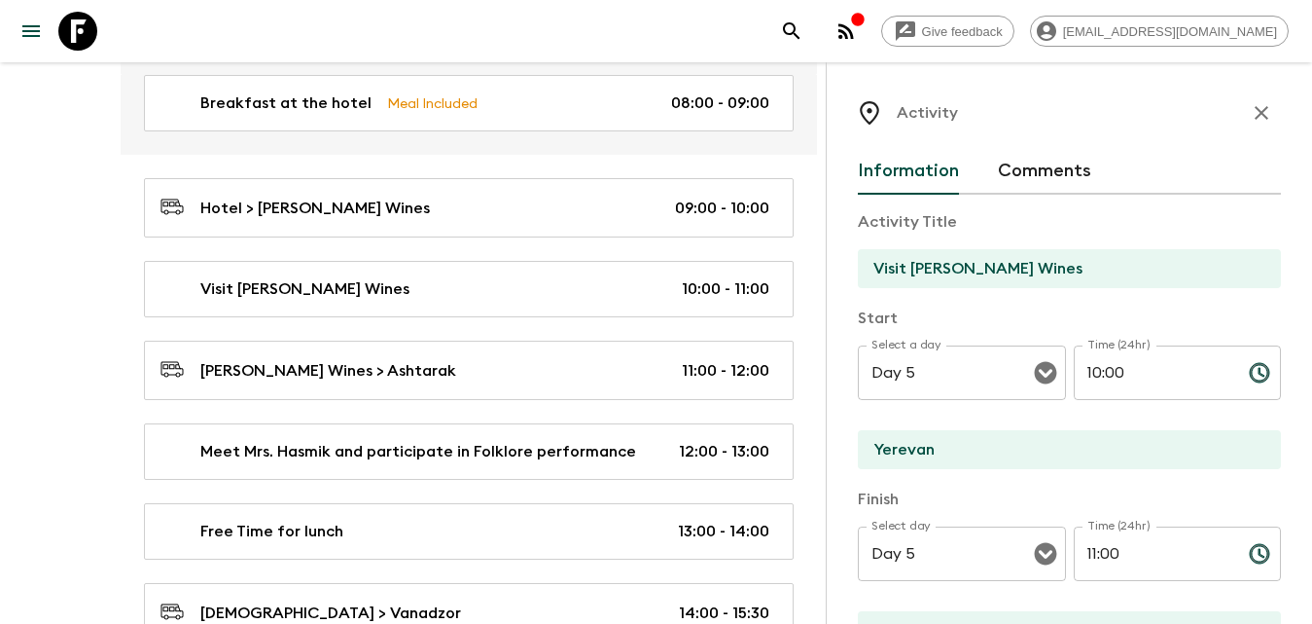
scroll to position [97, 0]
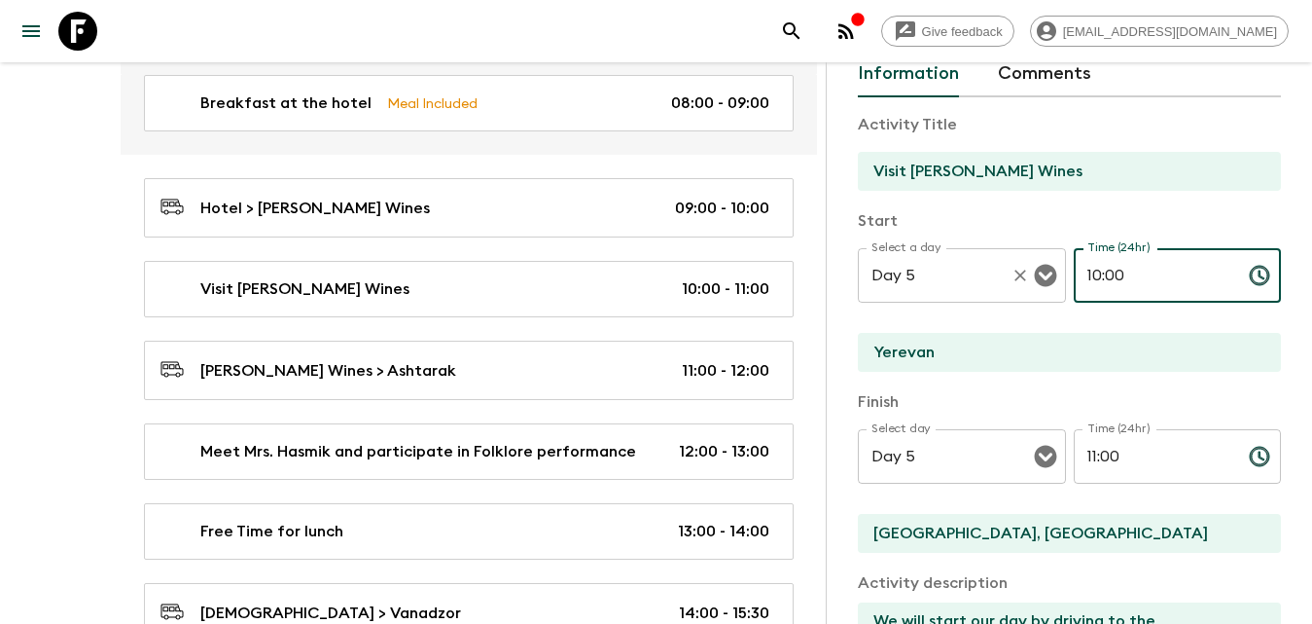
drag, startPoint x: 1124, startPoint y: 289, endPoint x: 1039, endPoint y: 287, distance: 84.7
click at [1043, 289] on div "Select a day Day 5 Select a day ​ Time (24hr) 10:00 Time (24hr) ​" at bounding box center [1069, 286] width 423 height 77
type input "14:50"
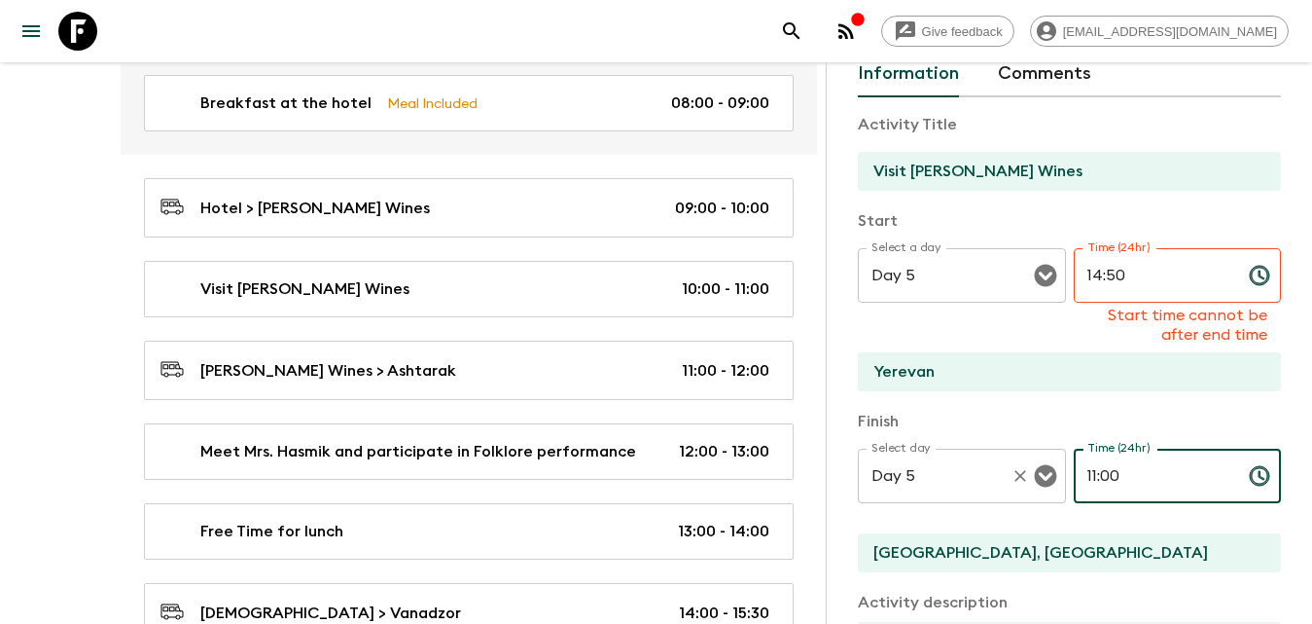
drag, startPoint x: 1128, startPoint y: 446, endPoint x: 1054, endPoint y: 474, distance: 79.1
click at [1053, 474] on div "Select day Day 5 Select day ​ Time (24hr) 11:00 Time (24hr) ​" at bounding box center [1069, 486] width 423 height 77
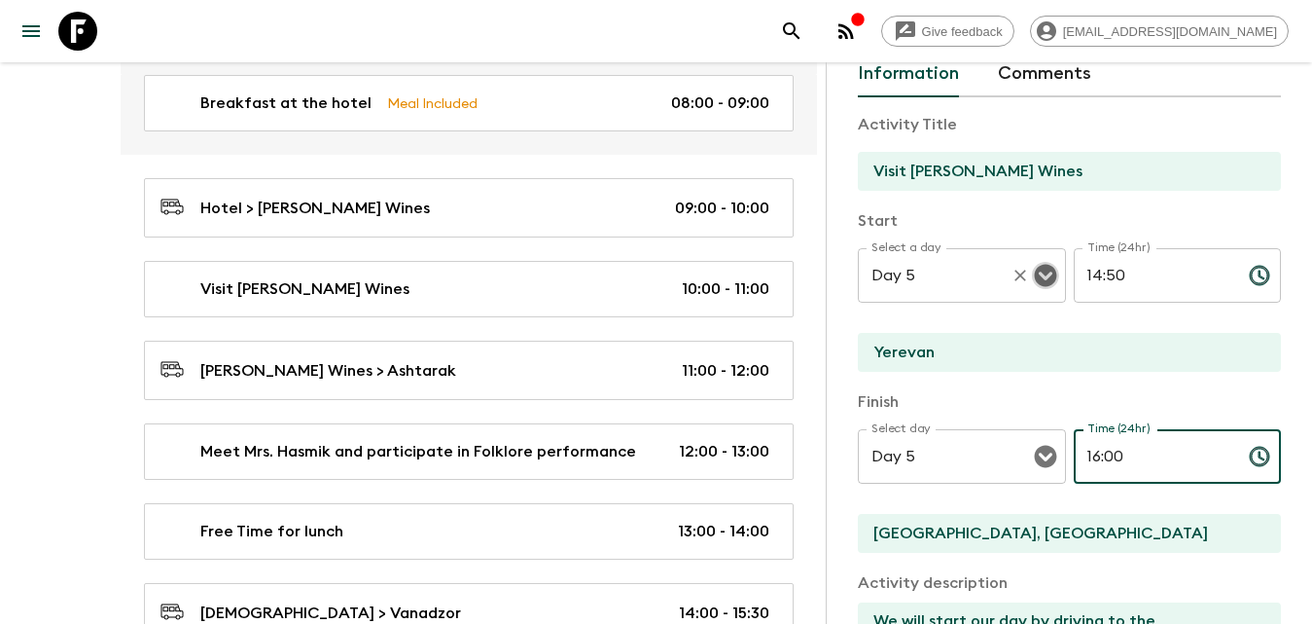
click at [1042, 282] on icon "Open" at bounding box center [1045, 276] width 22 height 22
type input "16:00"
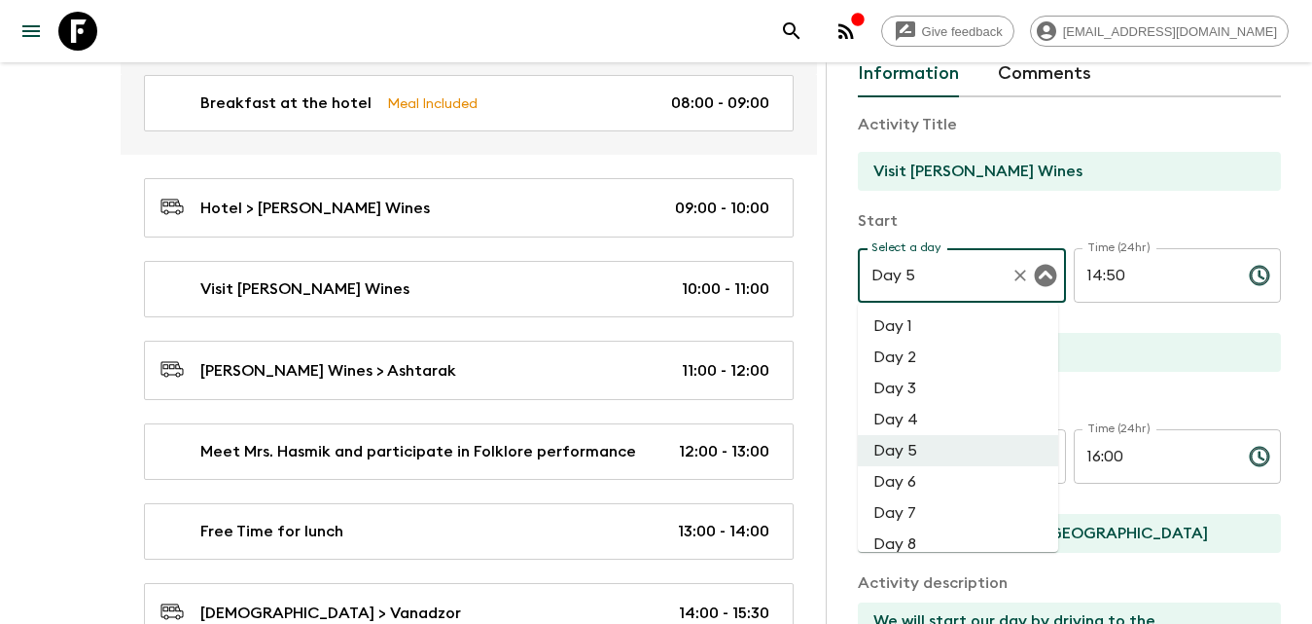
click at [898, 362] on li "Day 2" at bounding box center [958, 356] width 200 height 31
type input "Day 2"
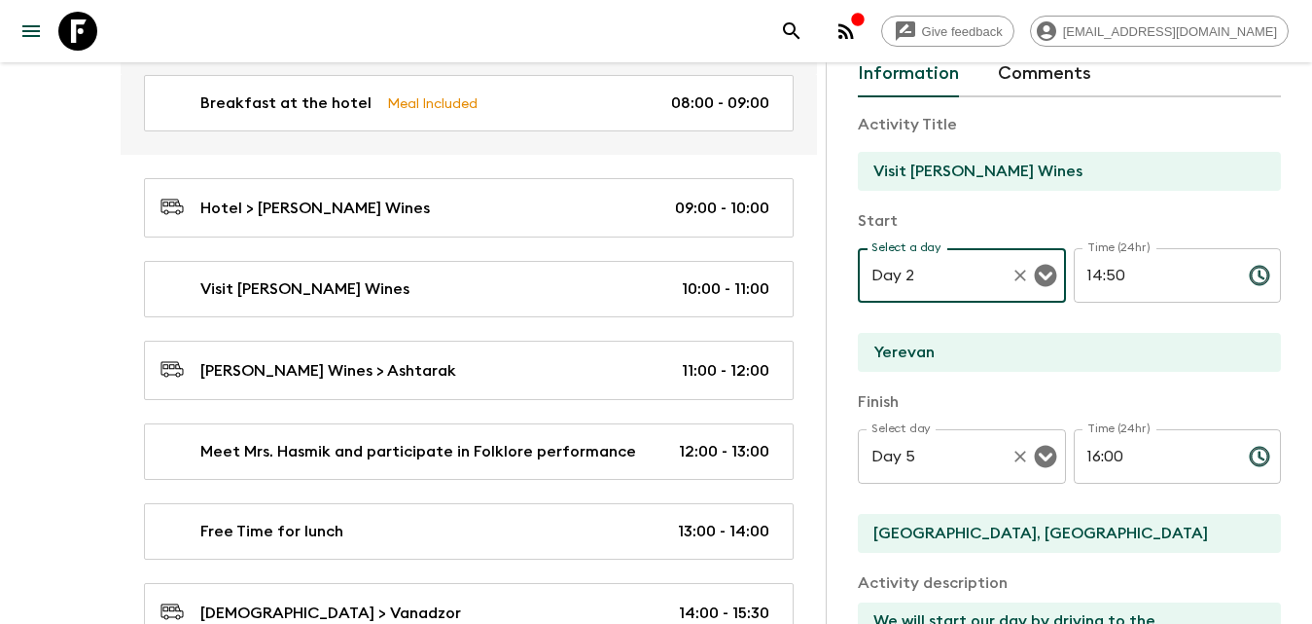
click at [971, 473] on div "Day 5 Select day" at bounding box center [962, 456] width 208 height 54
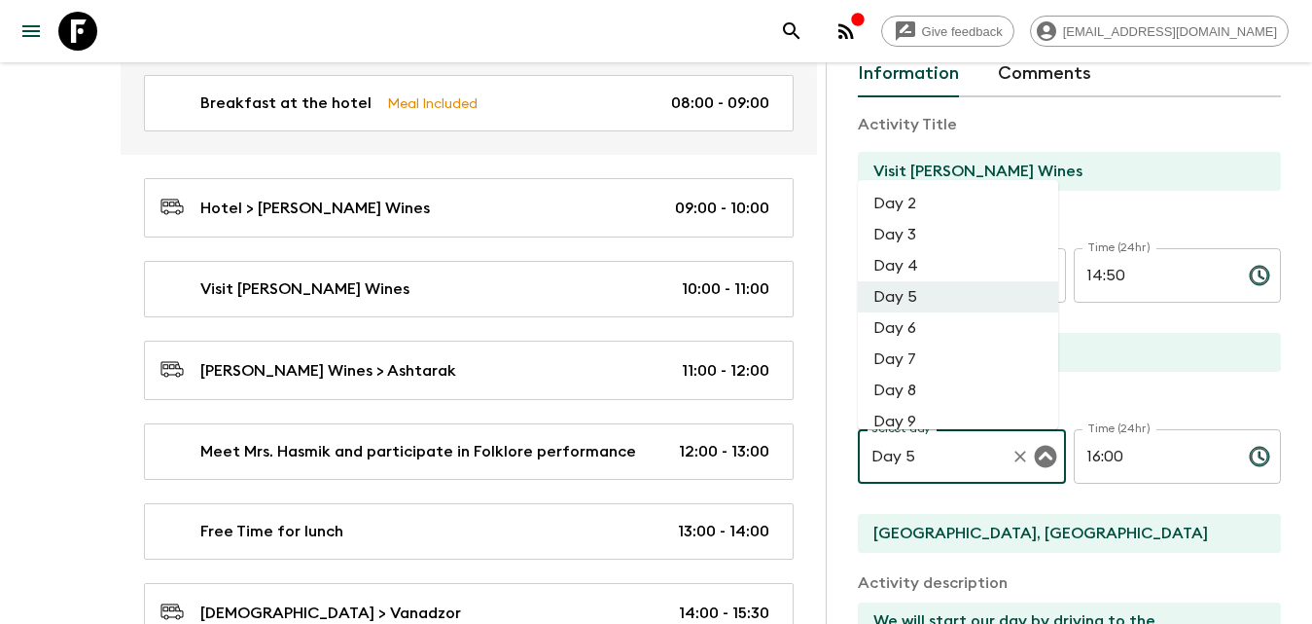
click at [930, 194] on li "Day 2" at bounding box center [958, 203] width 200 height 31
type input "Day 2"
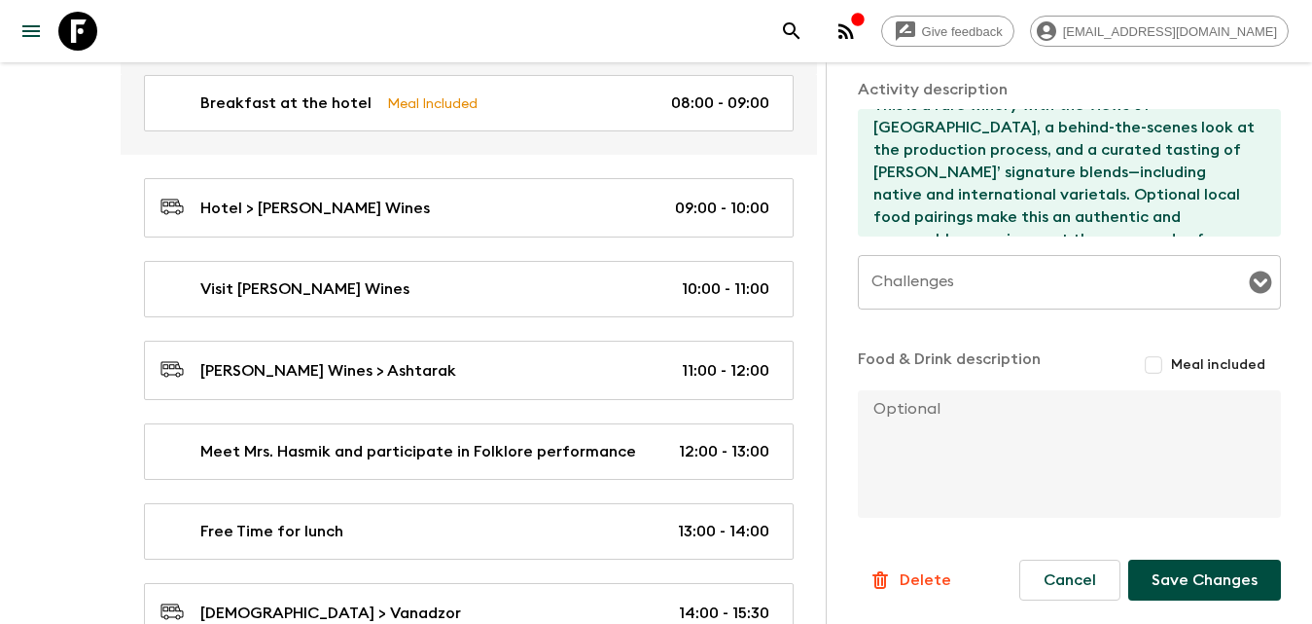
scroll to position [3438, 0]
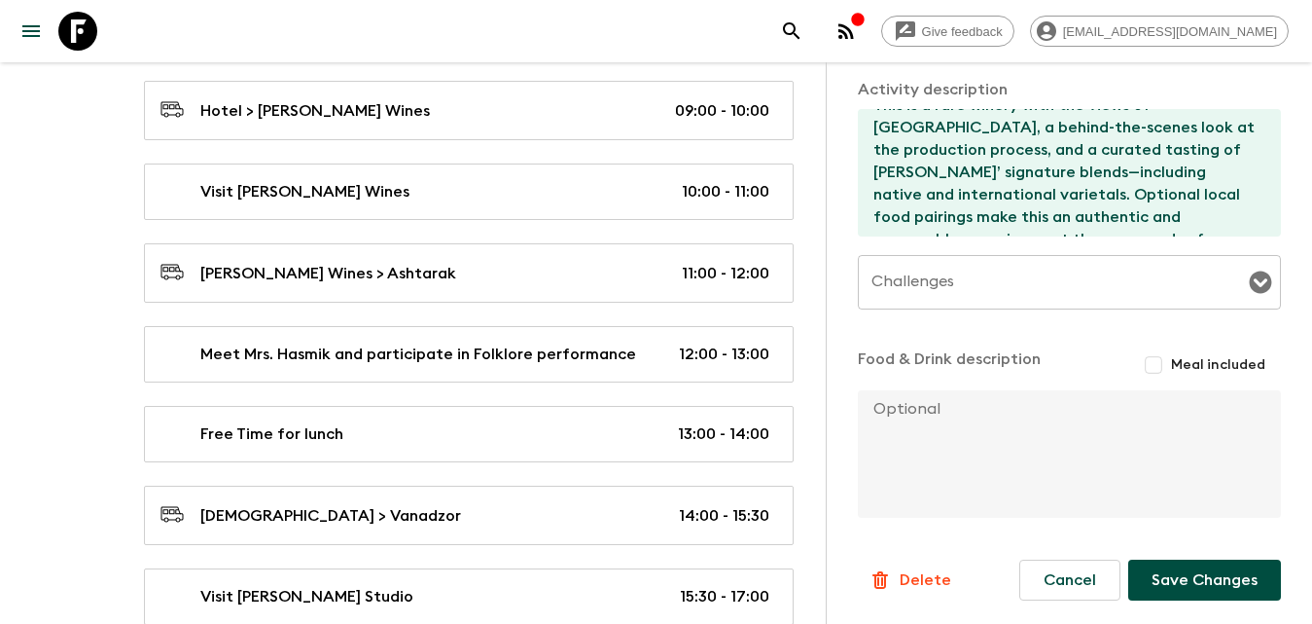
click at [1182, 581] on button "Save Changes" at bounding box center [1204, 579] width 153 height 41
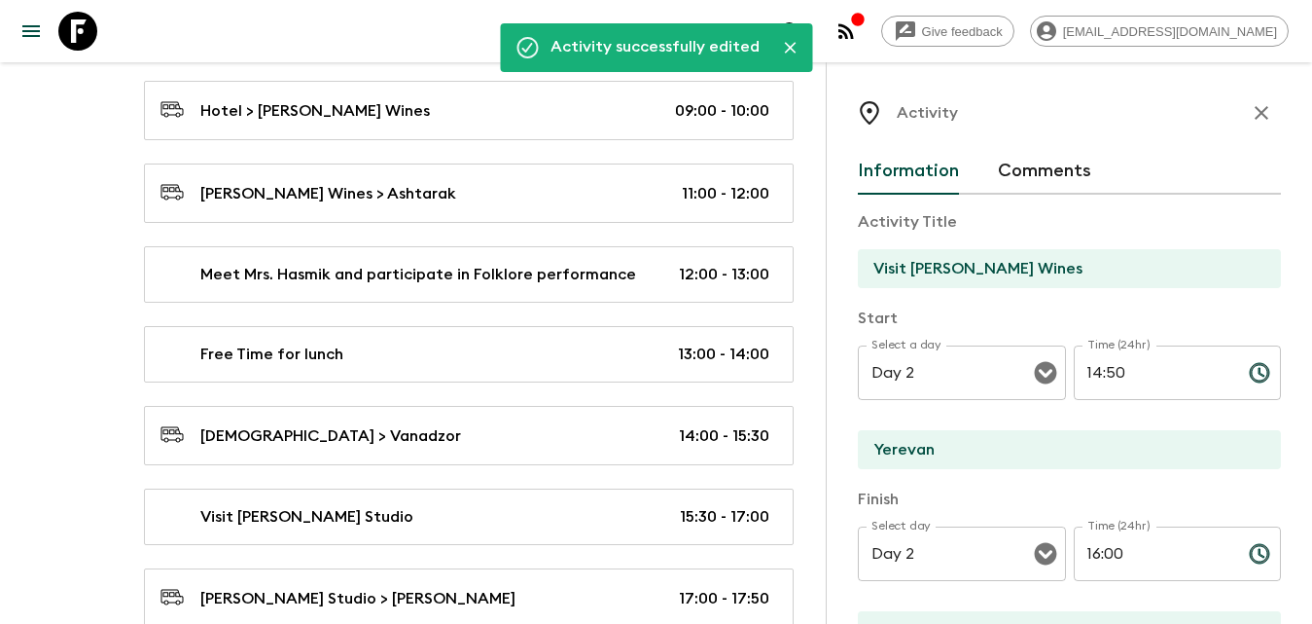
scroll to position [3113, 0]
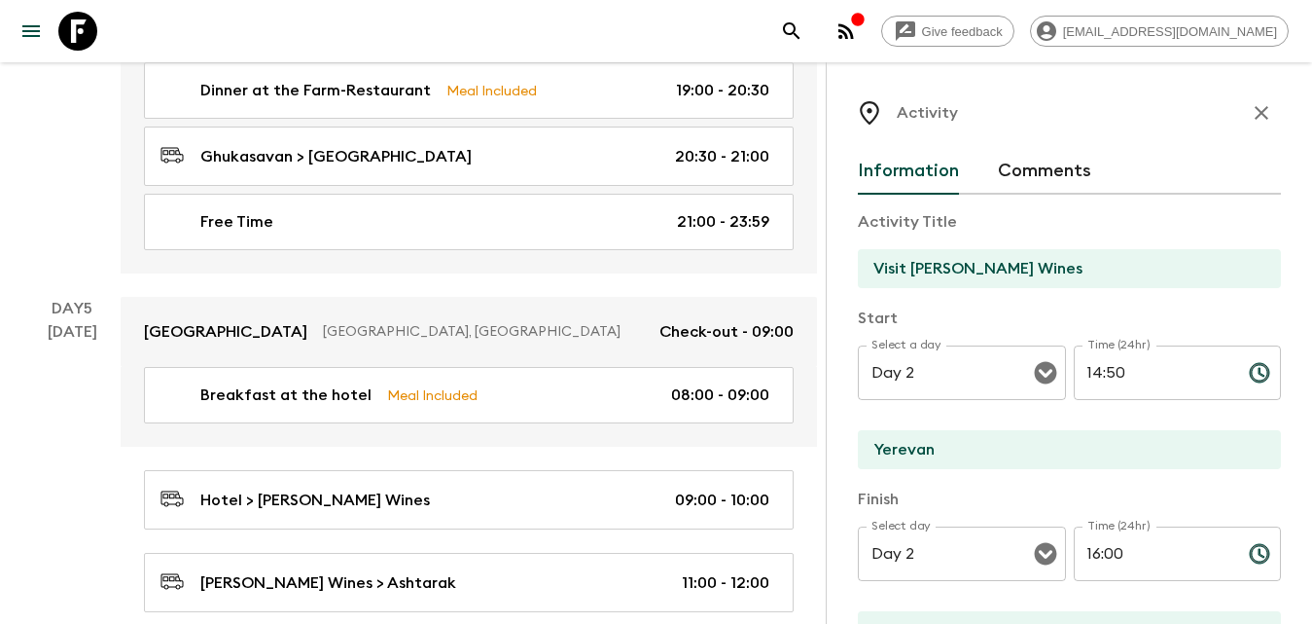
click at [1255, 111] on icon "button" at bounding box center [1262, 113] width 14 height 14
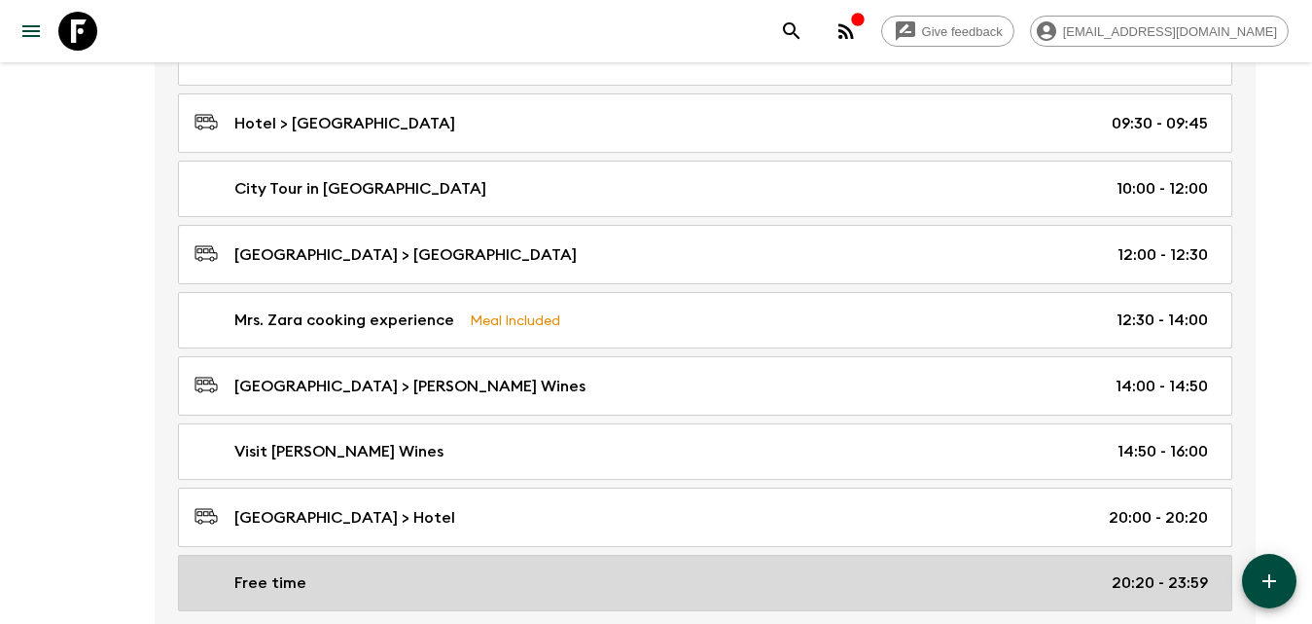
scroll to position [1167, 0]
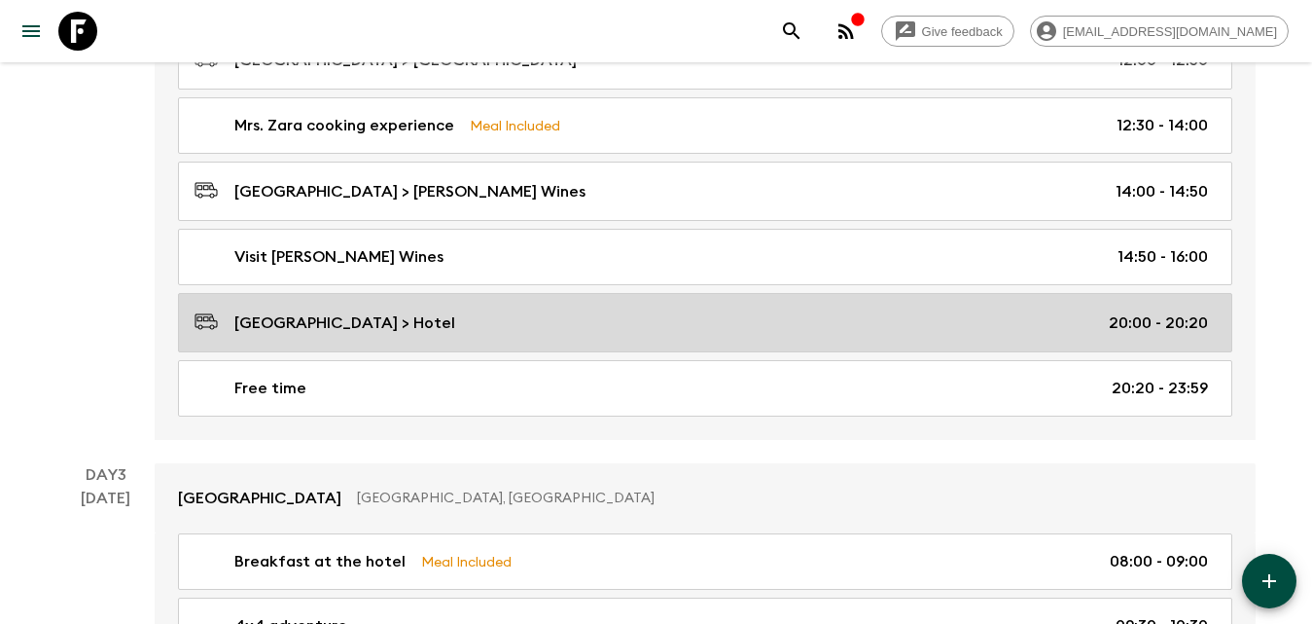
click at [413, 321] on p "[GEOGRAPHIC_DATA] > Hotel" at bounding box center [344, 322] width 221 height 23
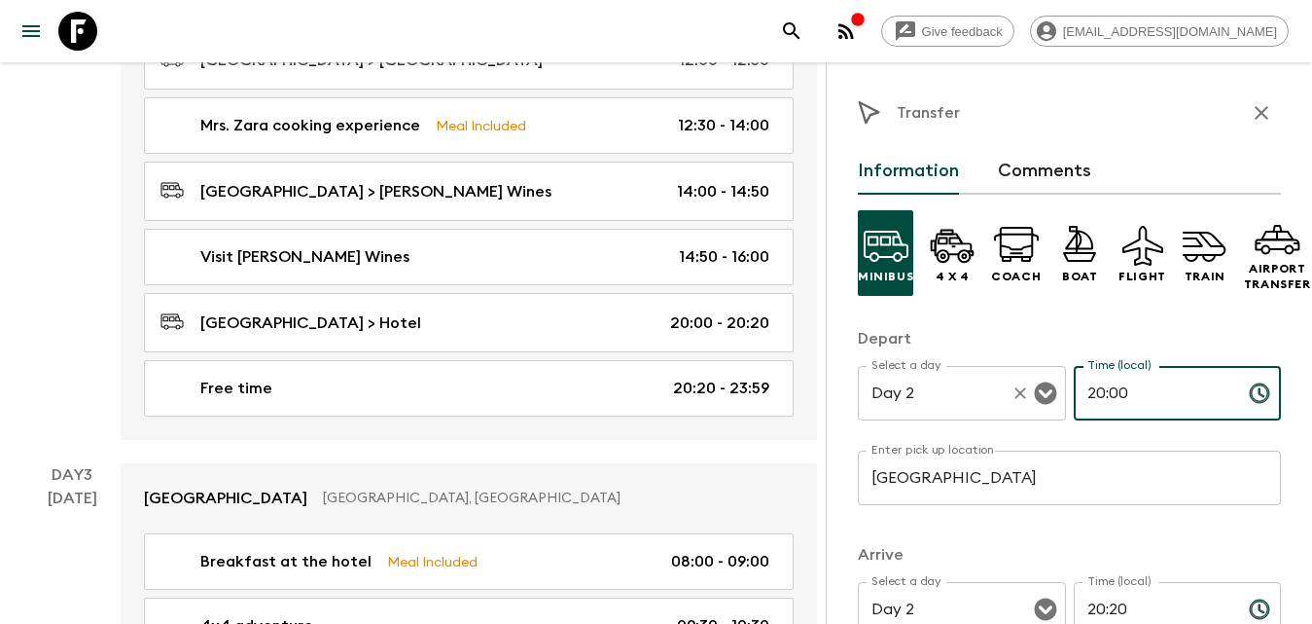
drag, startPoint x: 1066, startPoint y: 395, endPoint x: 1016, endPoint y: 392, distance: 50.7
click at [1017, 393] on div "Select a day Day 2 Select a day ​ Time (local) 20:00 Time (local) ​" at bounding box center [1069, 404] width 423 height 77
click at [1130, 385] on input "20:00" at bounding box center [1154, 393] width 160 height 54
drag, startPoint x: 1131, startPoint y: 392, endPoint x: 1055, endPoint y: 393, distance: 75.9
click at [1054, 394] on div "Select a day Day 2 Select a day ​ Time (local) 20:00 Time (local) ​" at bounding box center [1069, 404] width 423 height 77
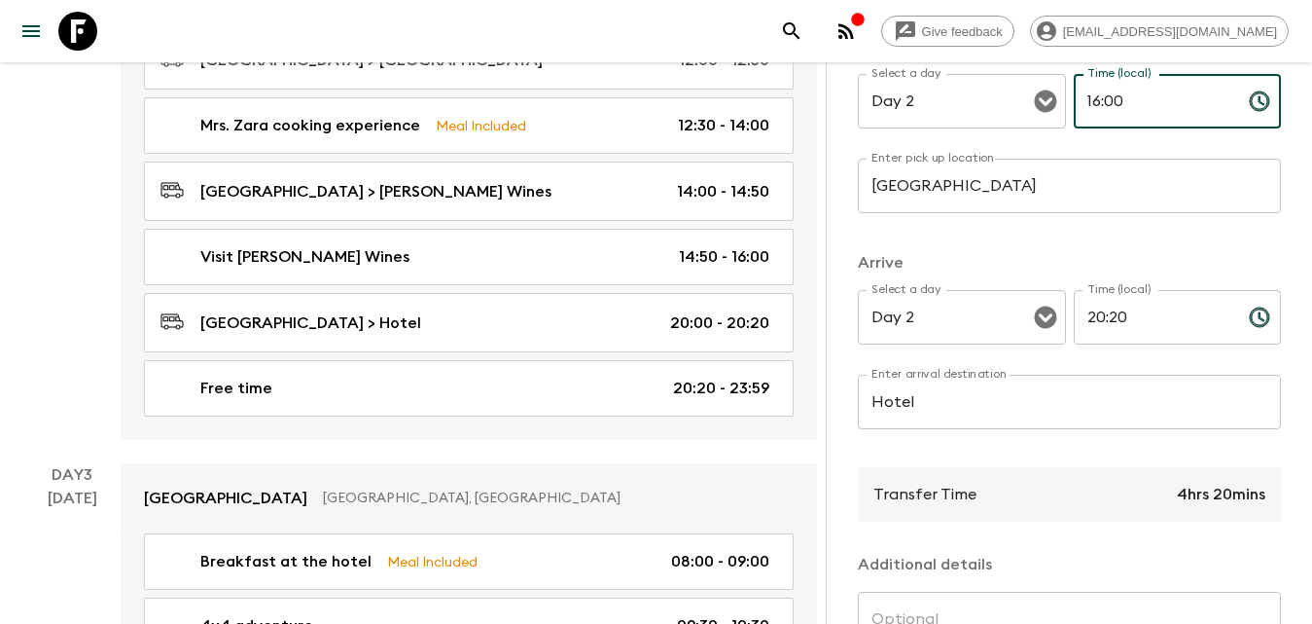
scroll to position [389, 0]
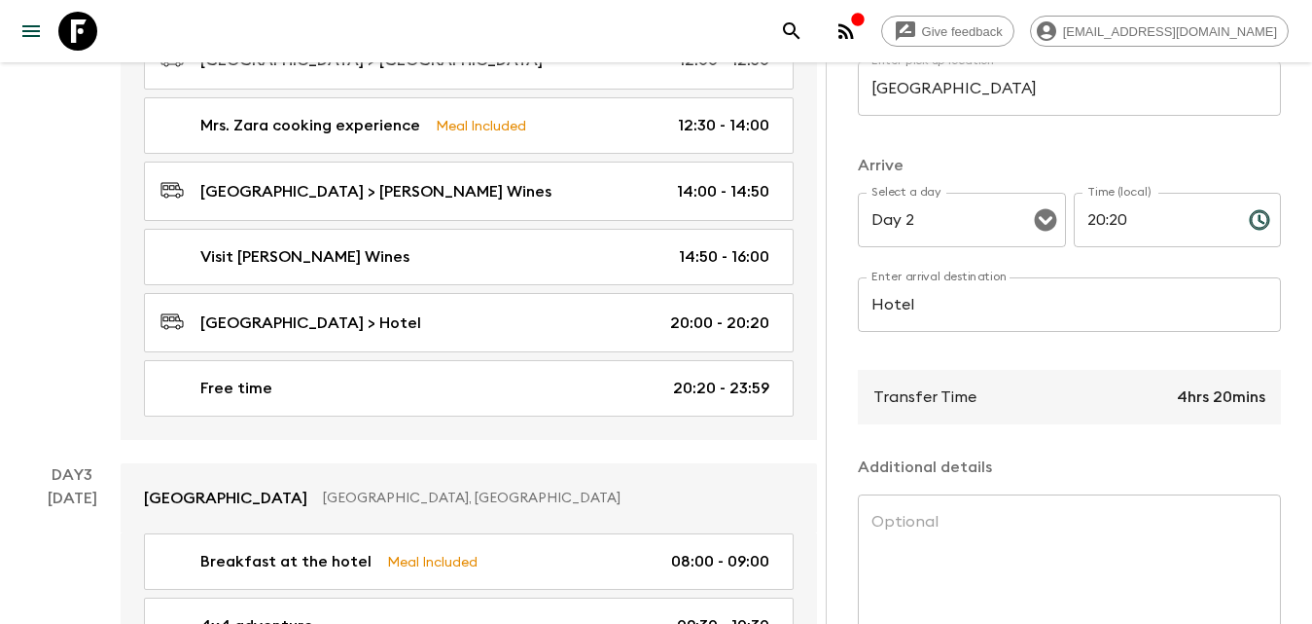
type input "16:00"
drag, startPoint x: 1158, startPoint y: 223, endPoint x: 1070, endPoint y: 240, distance: 89.3
click at [1043, 223] on div "Select a day Day 2 Select a day ​ Time (local) 20:20 Time (local) ​" at bounding box center [1069, 231] width 423 height 77
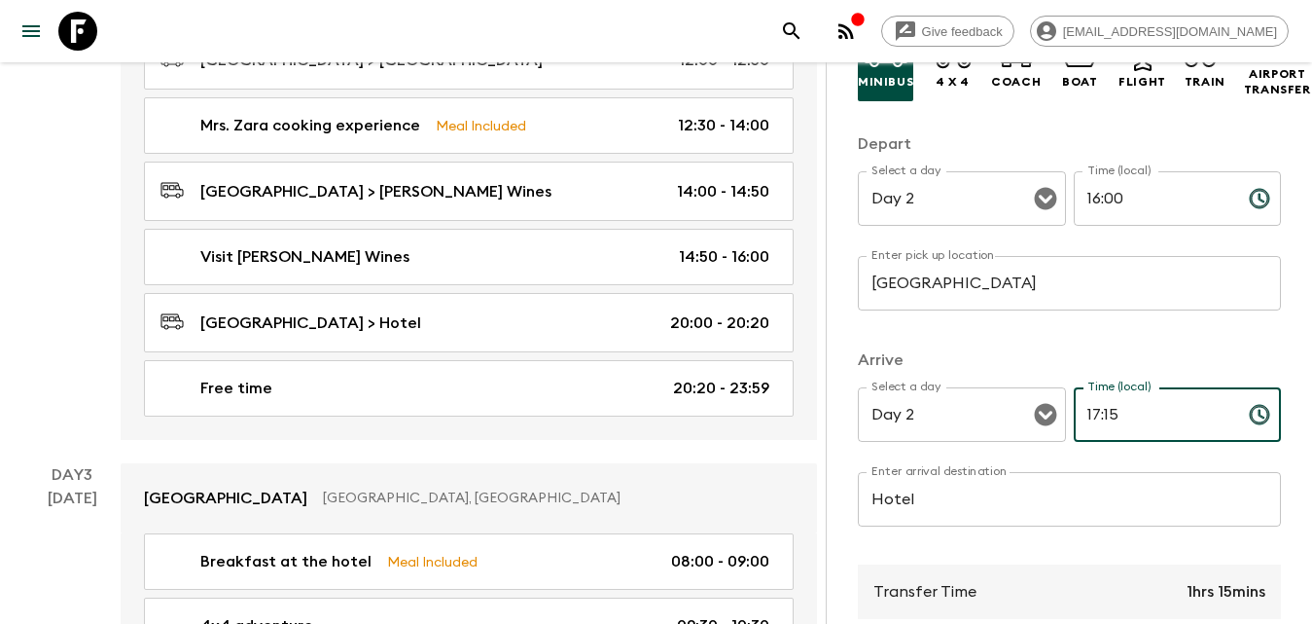
type input "17:15"
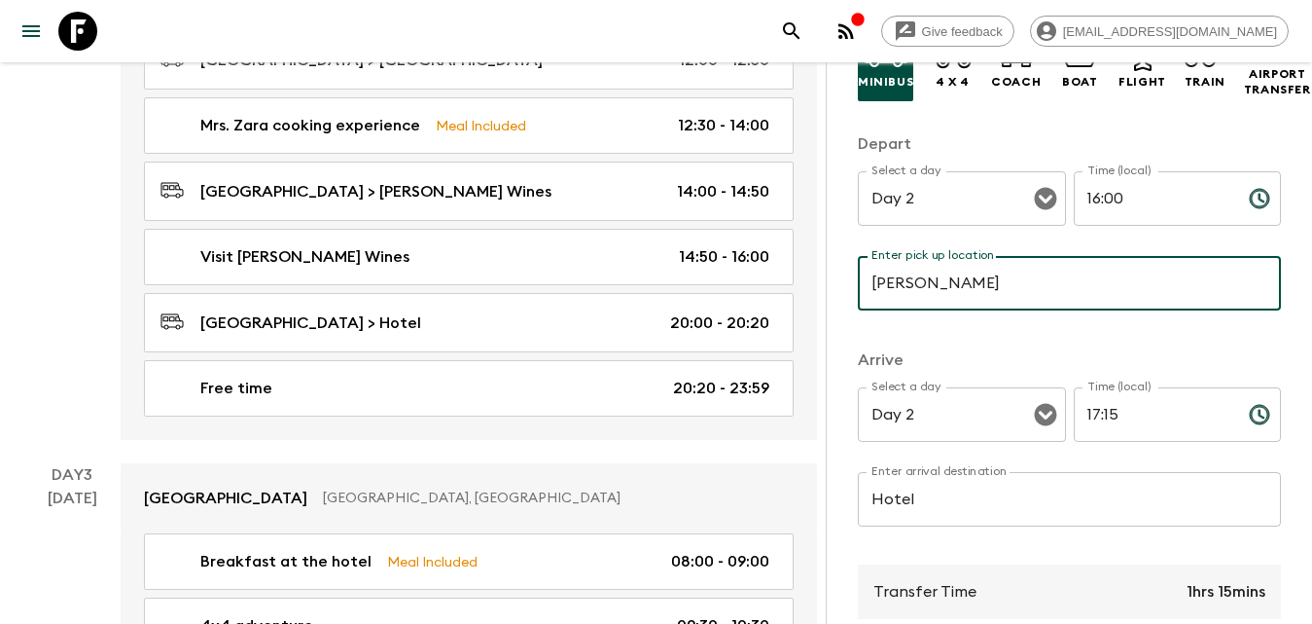
type input "[PERSON_NAME] Wines"
click at [966, 507] on input "Hotel" at bounding box center [1069, 499] width 423 height 54
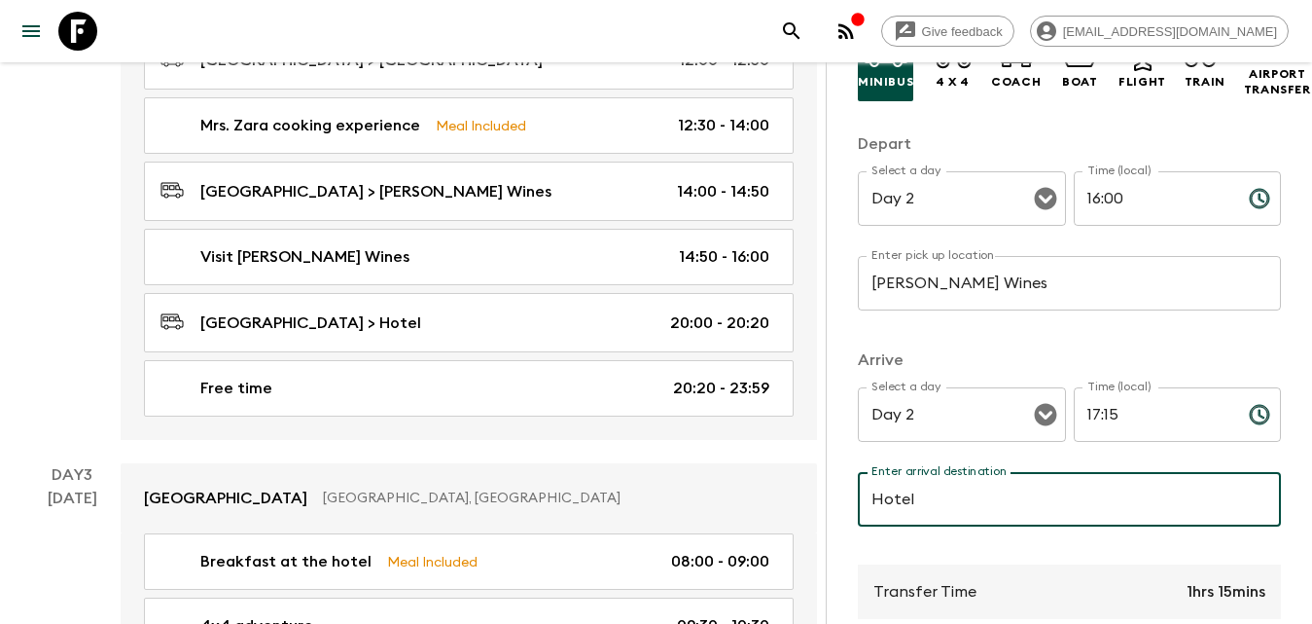
type input "Hotel or [GEOGRAPHIC_DATA]"
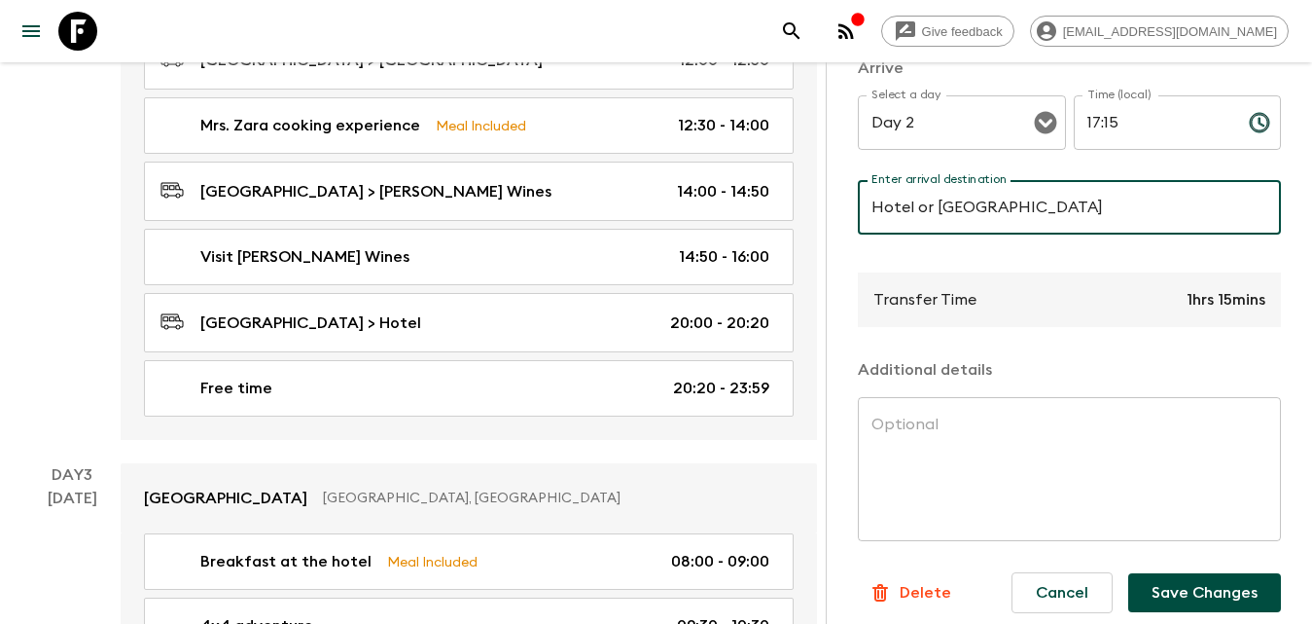
scroll to position [514, 0]
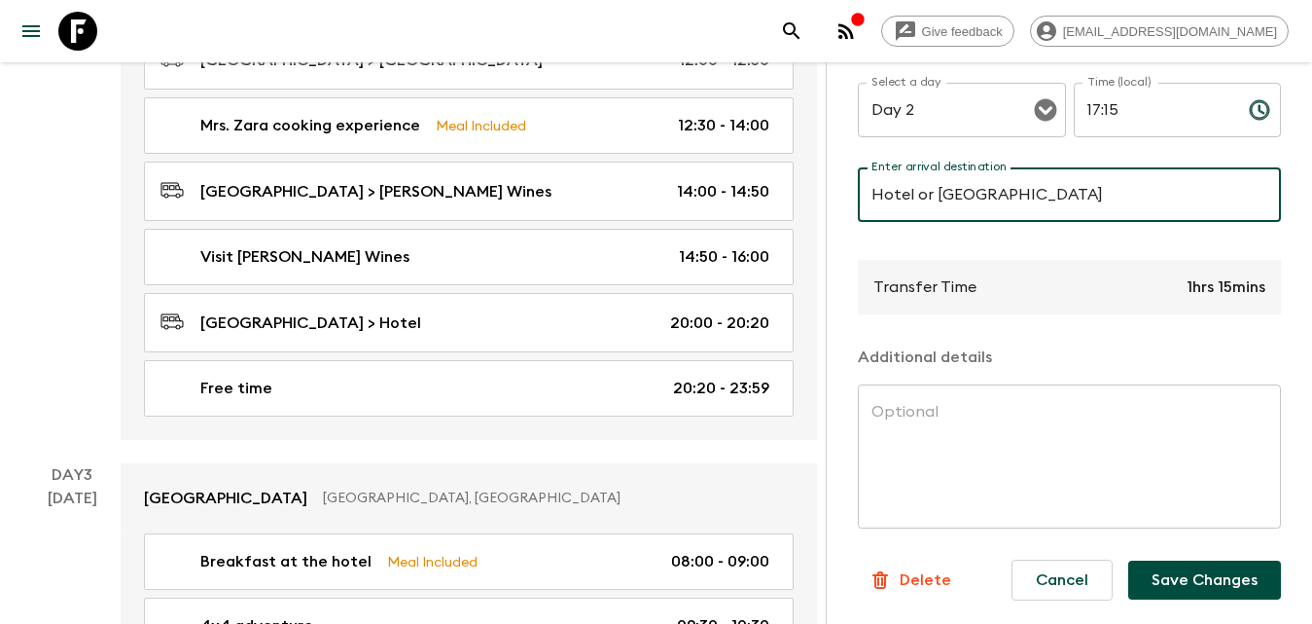
click at [1183, 562] on button "Save Changes" at bounding box center [1204, 579] width 153 height 39
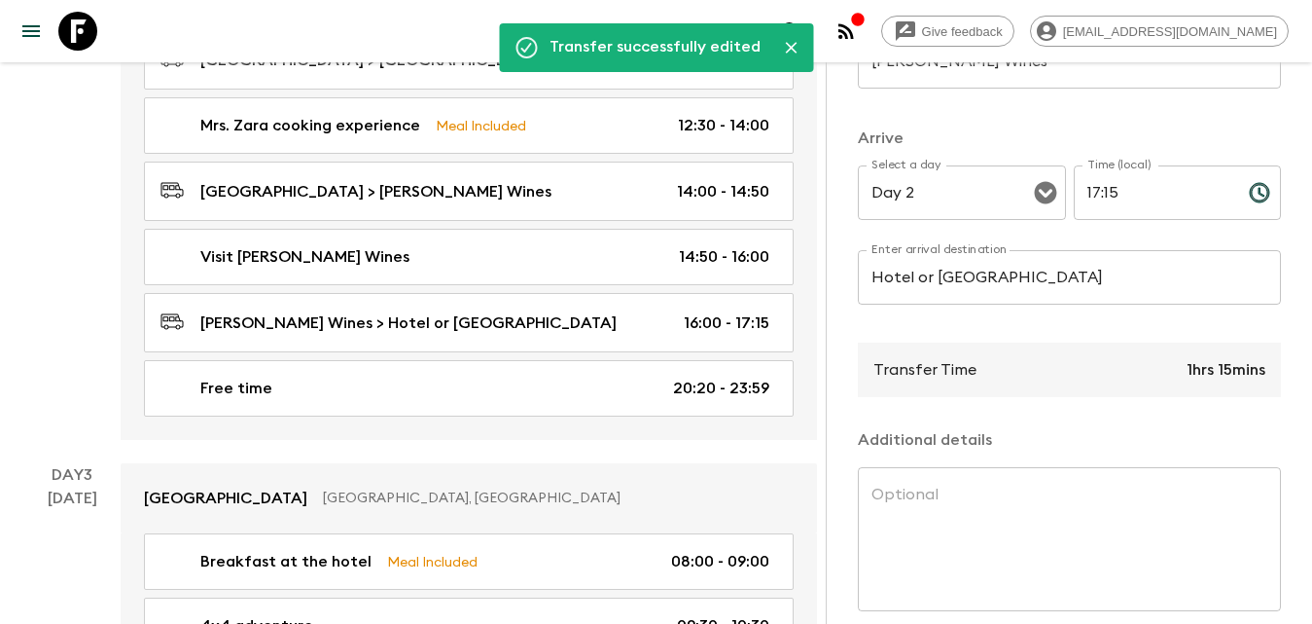
scroll to position [125, 0]
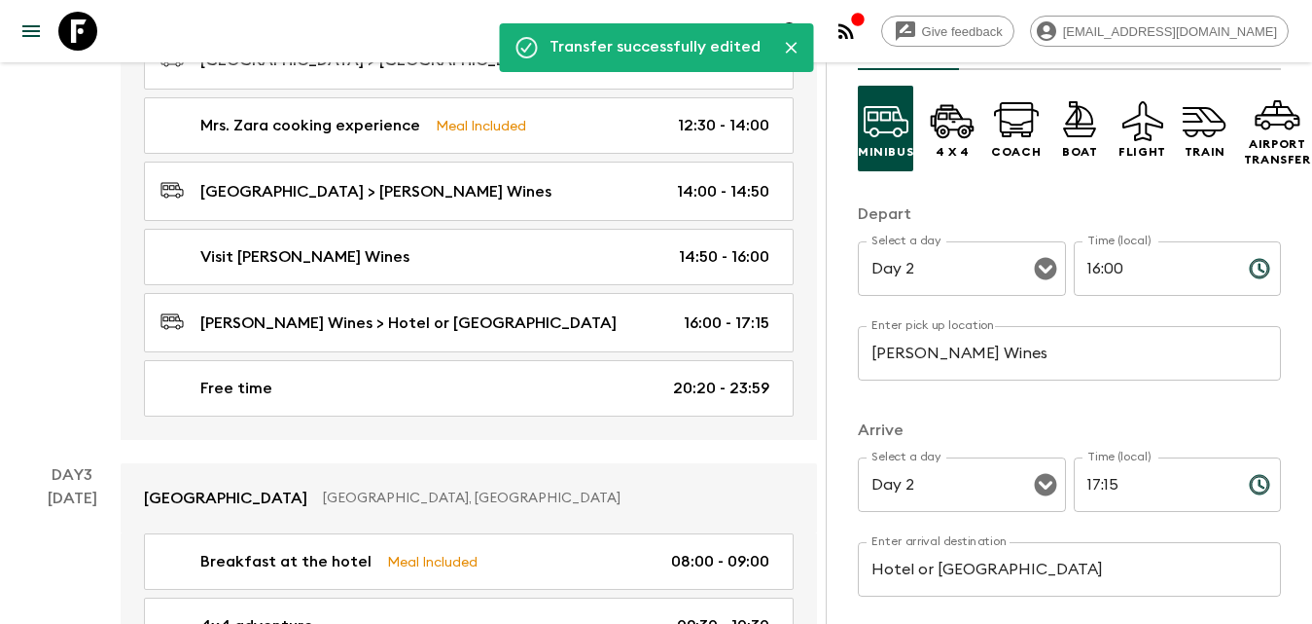
click at [741, 372] on link "Free time 20:20 - 23:59" at bounding box center [469, 388] width 650 height 56
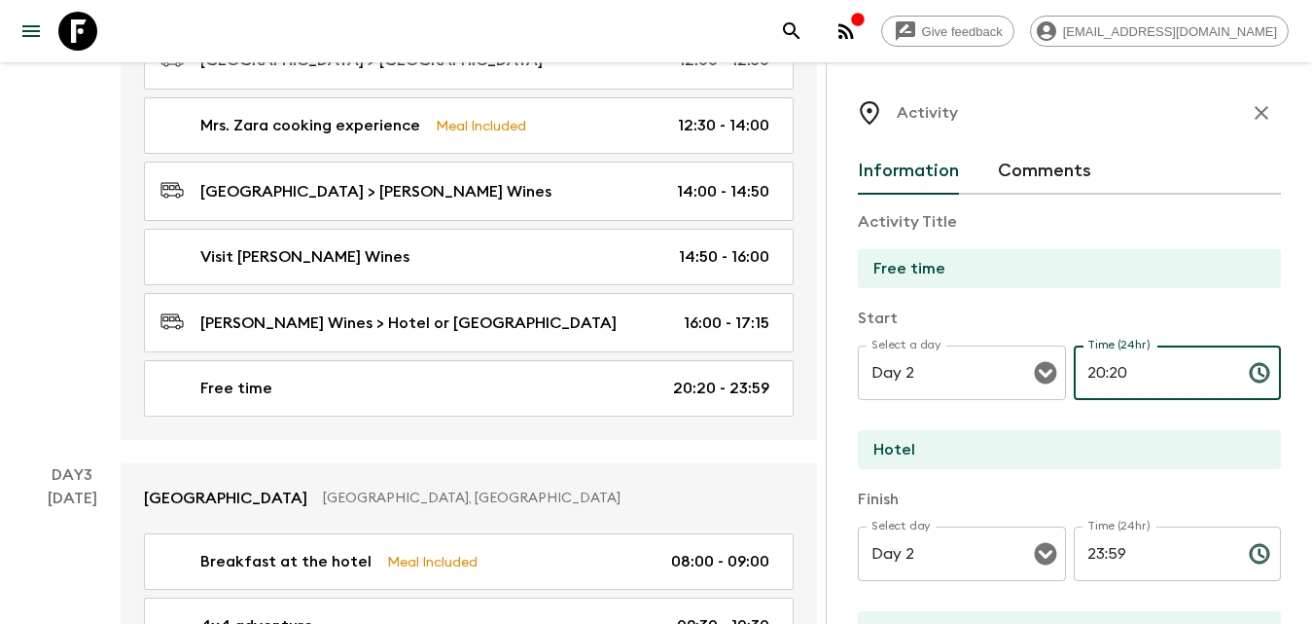
drag, startPoint x: 1143, startPoint y: 376, endPoint x: 1080, endPoint y: 371, distance: 63.5
click at [1077, 375] on input "20:20" at bounding box center [1154, 372] width 160 height 54
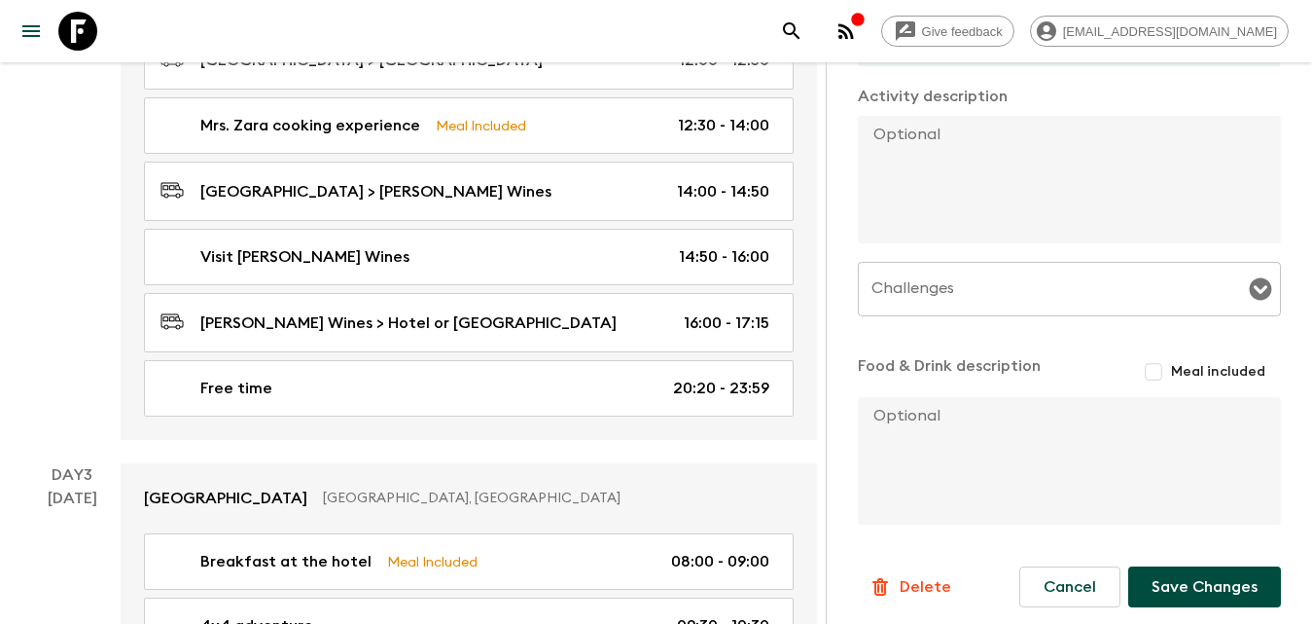
scroll to position [590, 0]
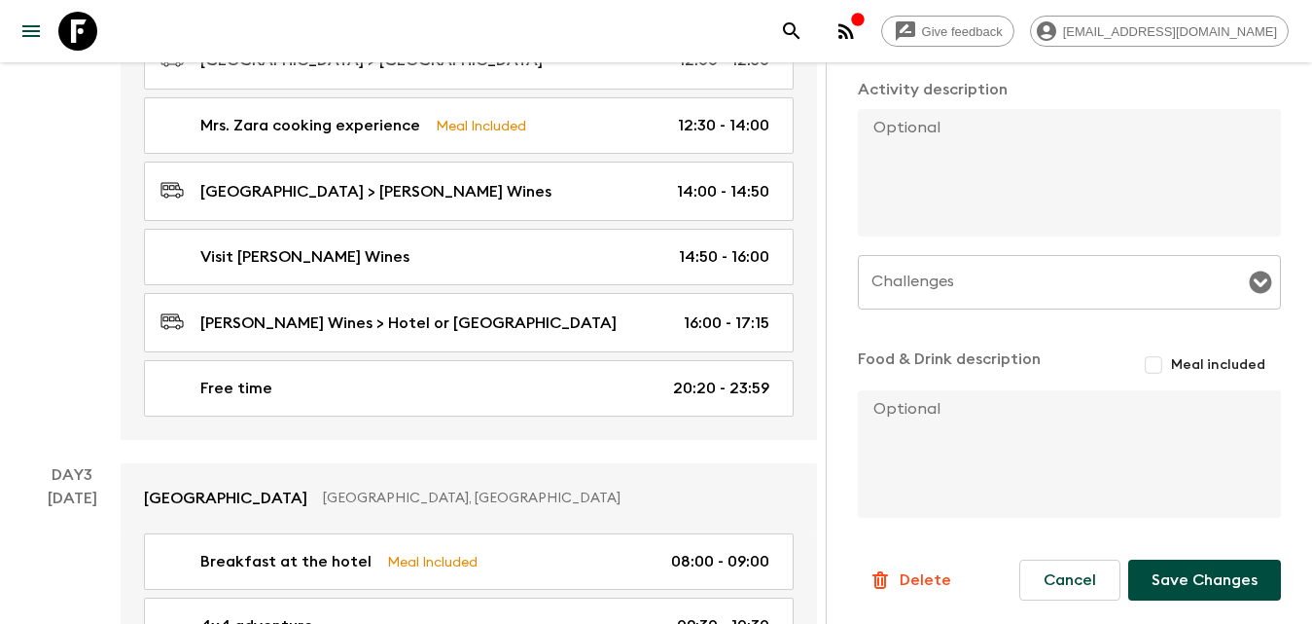
type input "17:15"
click at [1176, 570] on button "Save Changes" at bounding box center [1204, 579] width 153 height 41
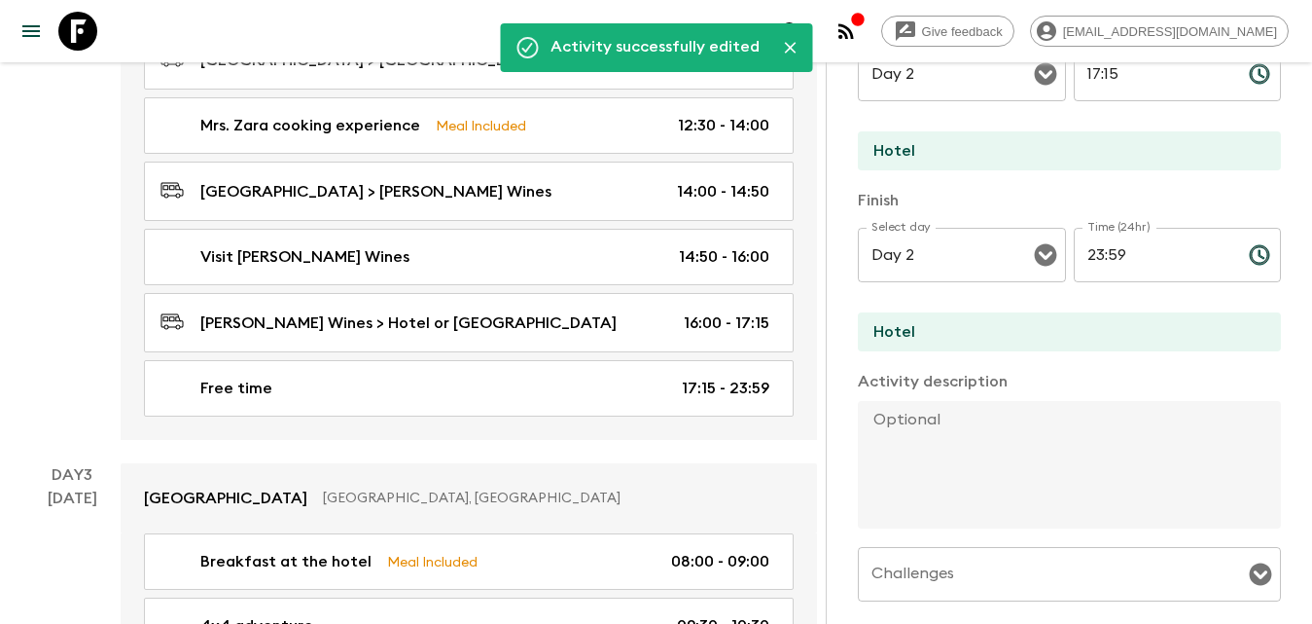
scroll to position [0, 0]
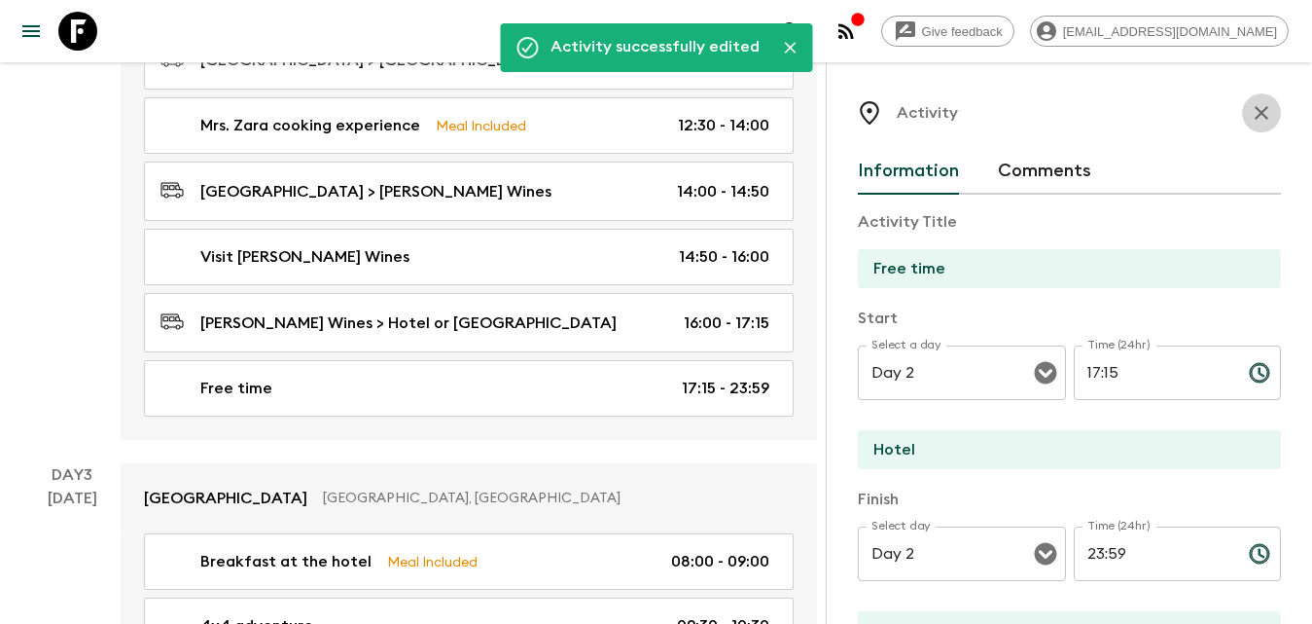
click at [1250, 117] on icon "button" at bounding box center [1261, 112] width 23 height 23
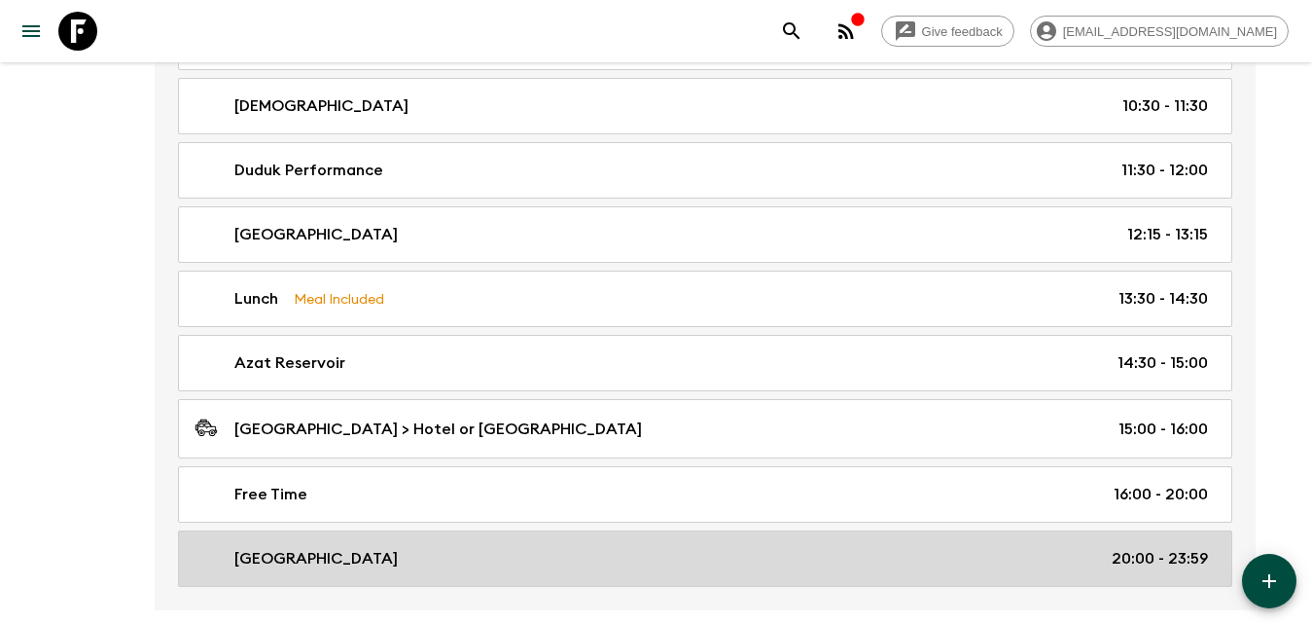
scroll to position [1848, 0]
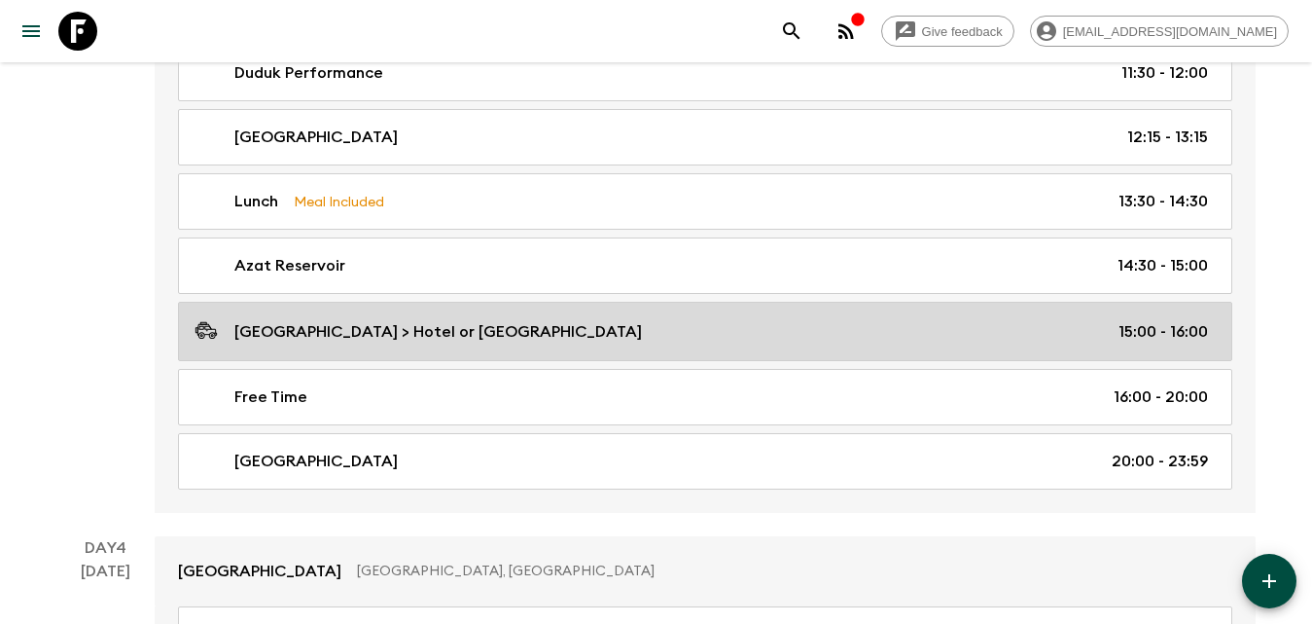
click at [432, 337] on p "[GEOGRAPHIC_DATA] > Hotel or [GEOGRAPHIC_DATA]" at bounding box center [438, 331] width 408 height 23
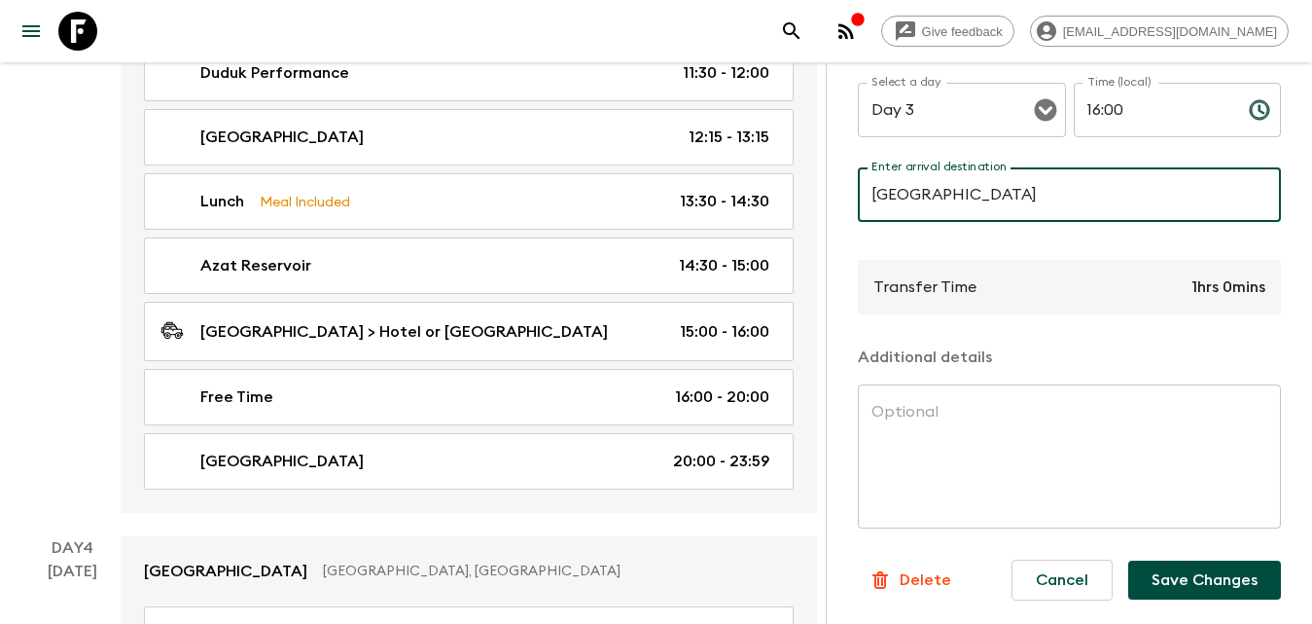
scroll to position [2043, 0]
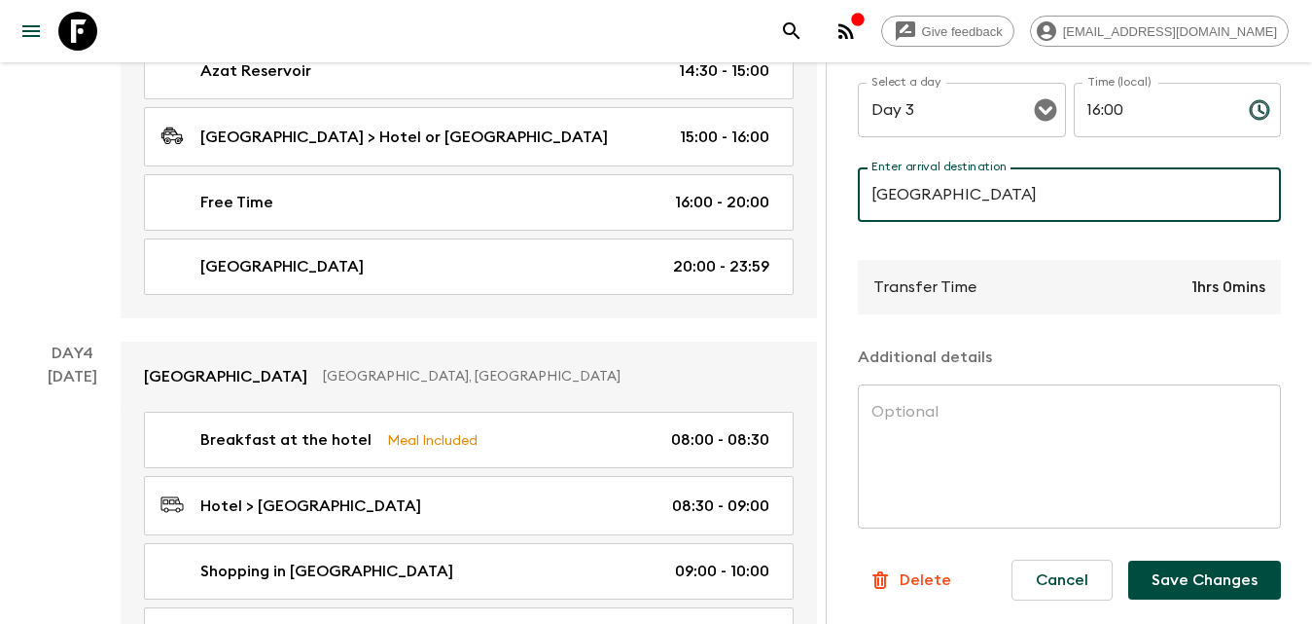
click at [1183, 562] on button "Save Changes" at bounding box center [1204, 579] width 153 height 39
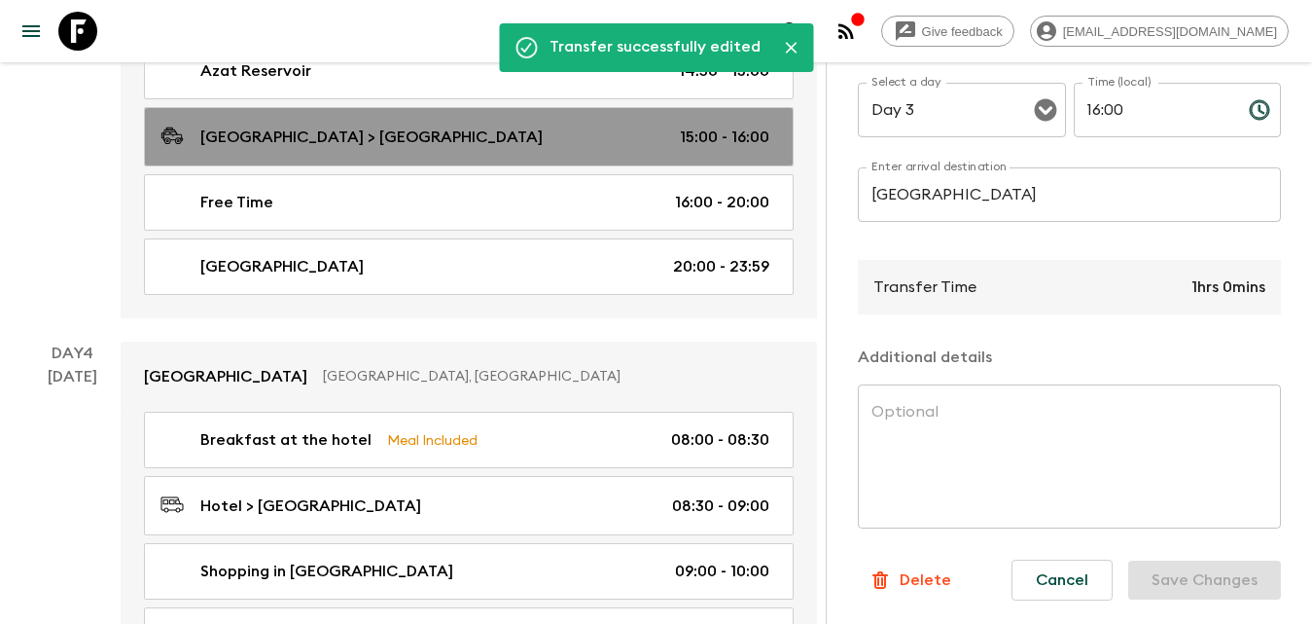
click at [465, 135] on div "Azat Reservoir > Cascade Complex 15:00 - 16:00" at bounding box center [465, 137] width 609 height 26
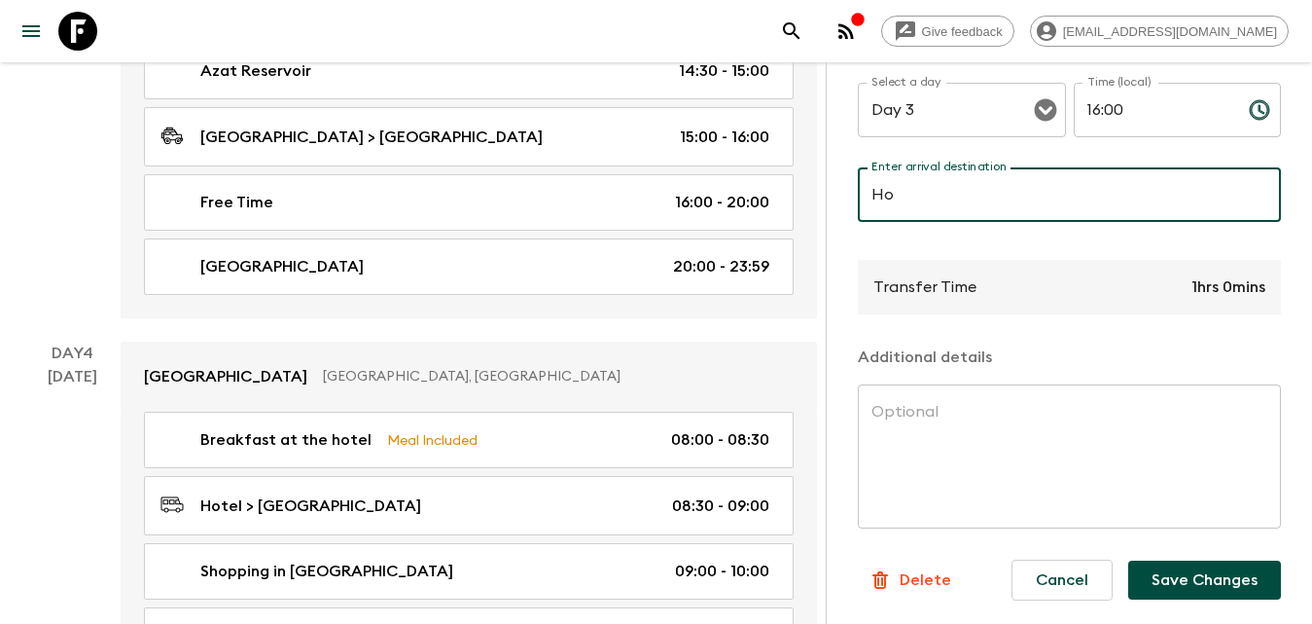
type input "Hotel or [GEOGRAPHIC_DATA]"
click at [1174, 561] on button "Save Changes" at bounding box center [1204, 579] width 153 height 39
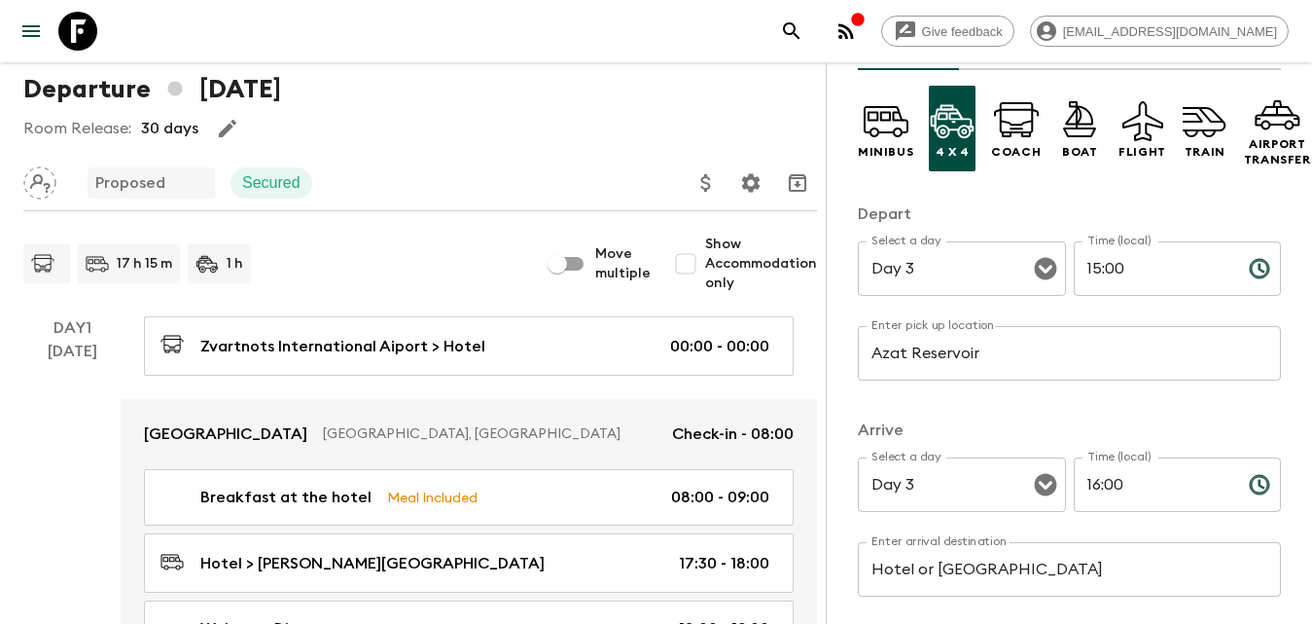
scroll to position [0, 0]
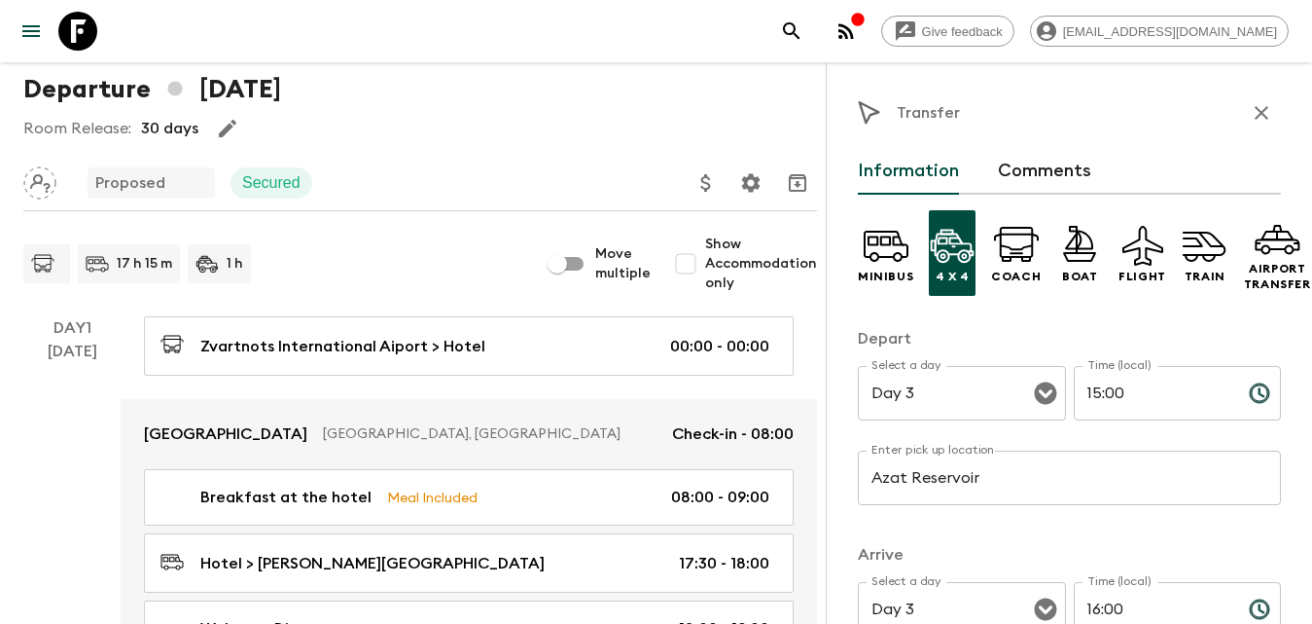
drag, startPoint x: 1255, startPoint y: 114, endPoint x: 1235, endPoint y: 169, distance: 58.8
click at [1253, 112] on icon "button" at bounding box center [1261, 112] width 23 height 23
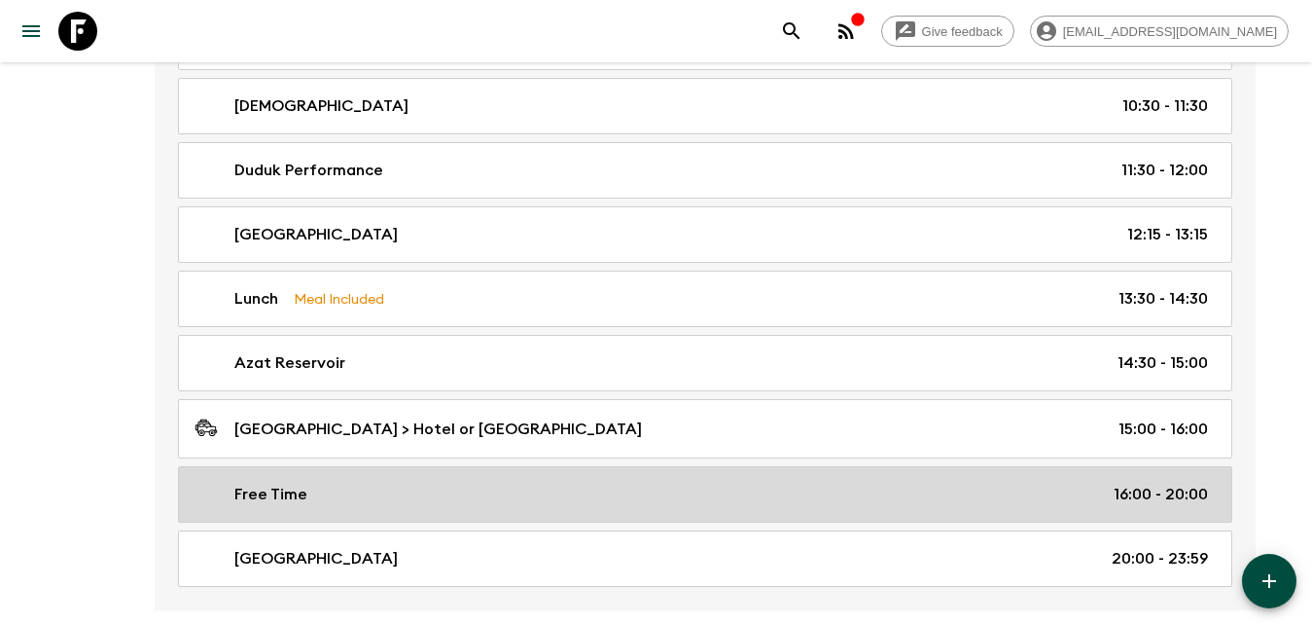
scroll to position [1848, 0]
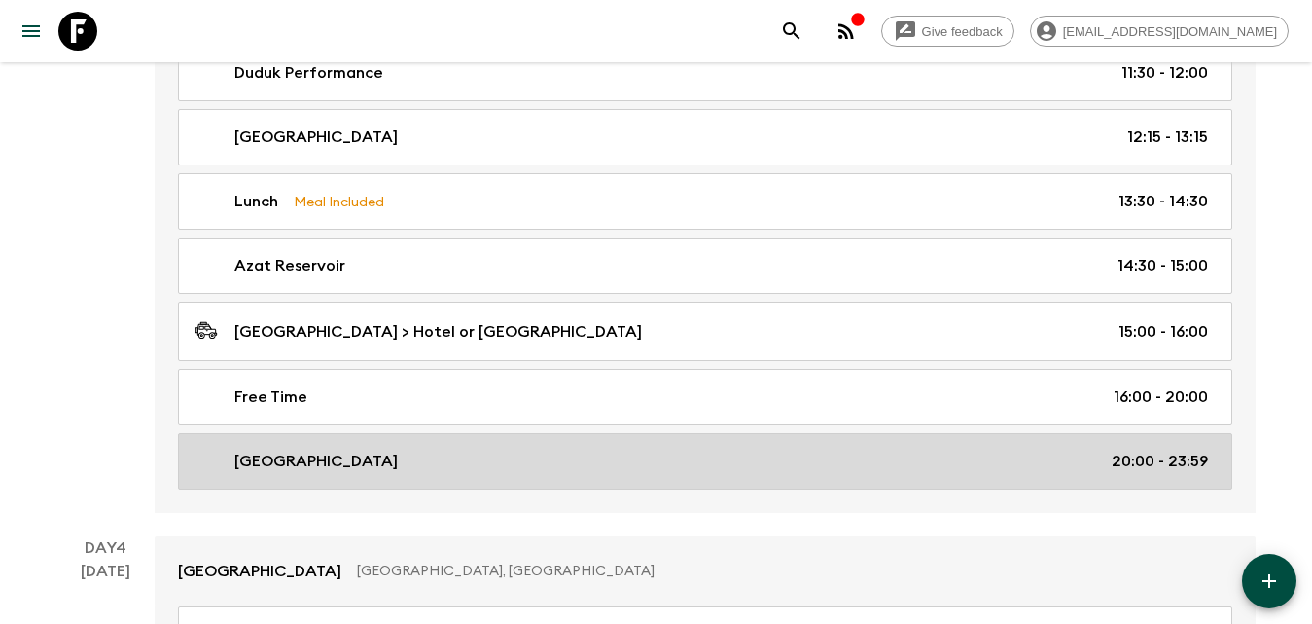
click at [382, 460] on div "Cascade Complex 20:00 - 23:59" at bounding box center [702, 460] width 1014 height 23
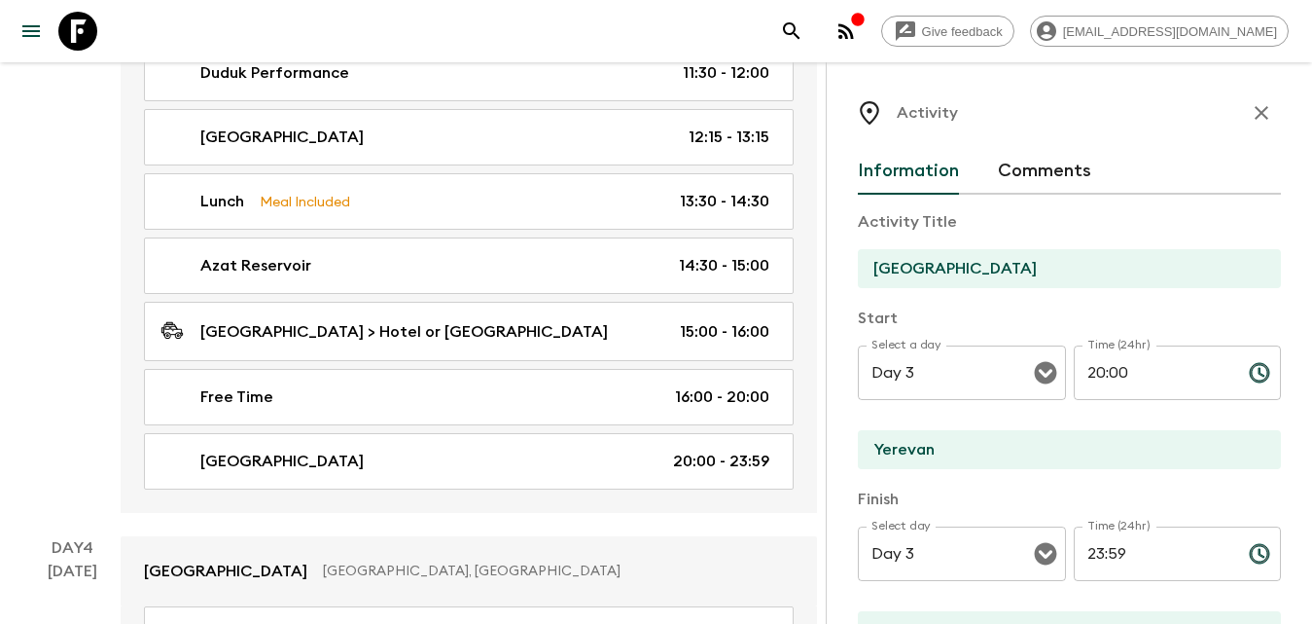
click at [1060, 271] on input "[GEOGRAPHIC_DATA]" at bounding box center [1062, 268] width 408 height 39
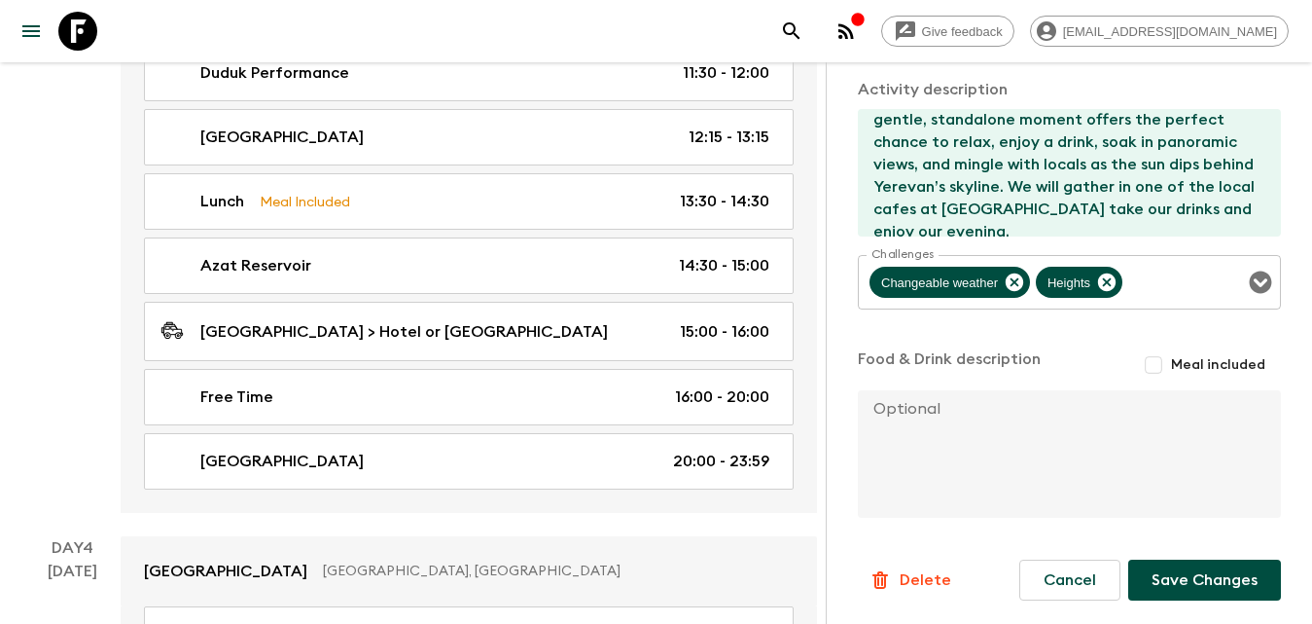
scroll to position [2043, 0]
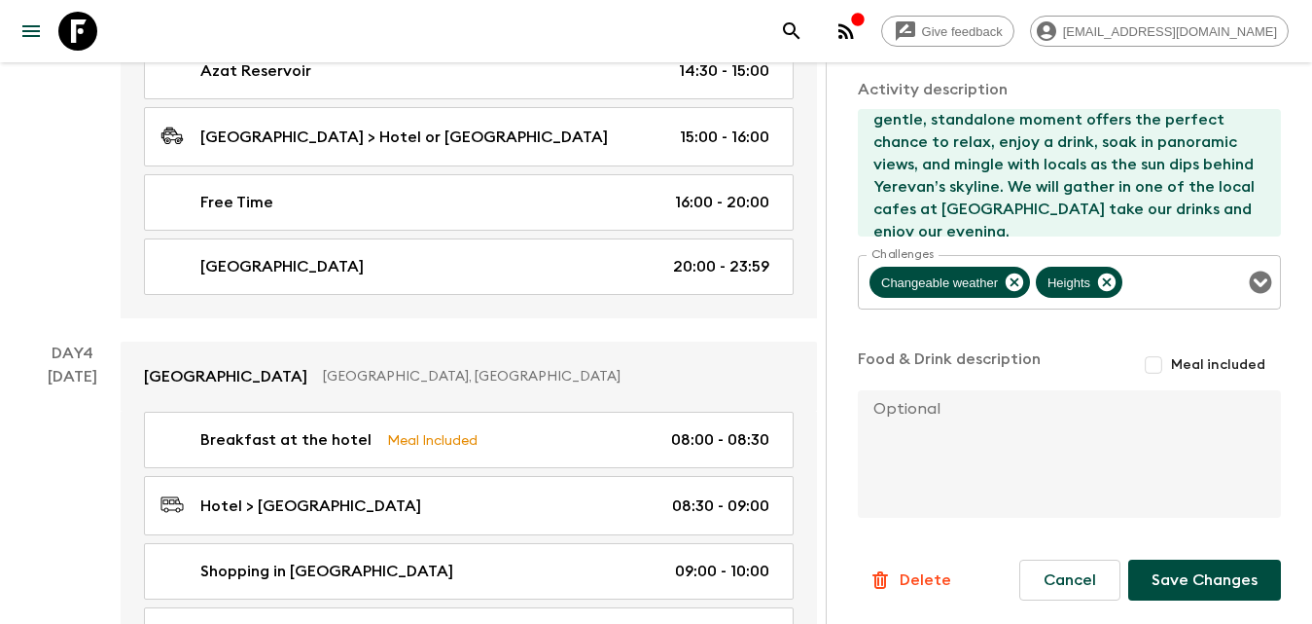
type input "Cascade Complex Stairs"
click at [1195, 570] on button "Save Changes" at bounding box center [1204, 579] width 153 height 41
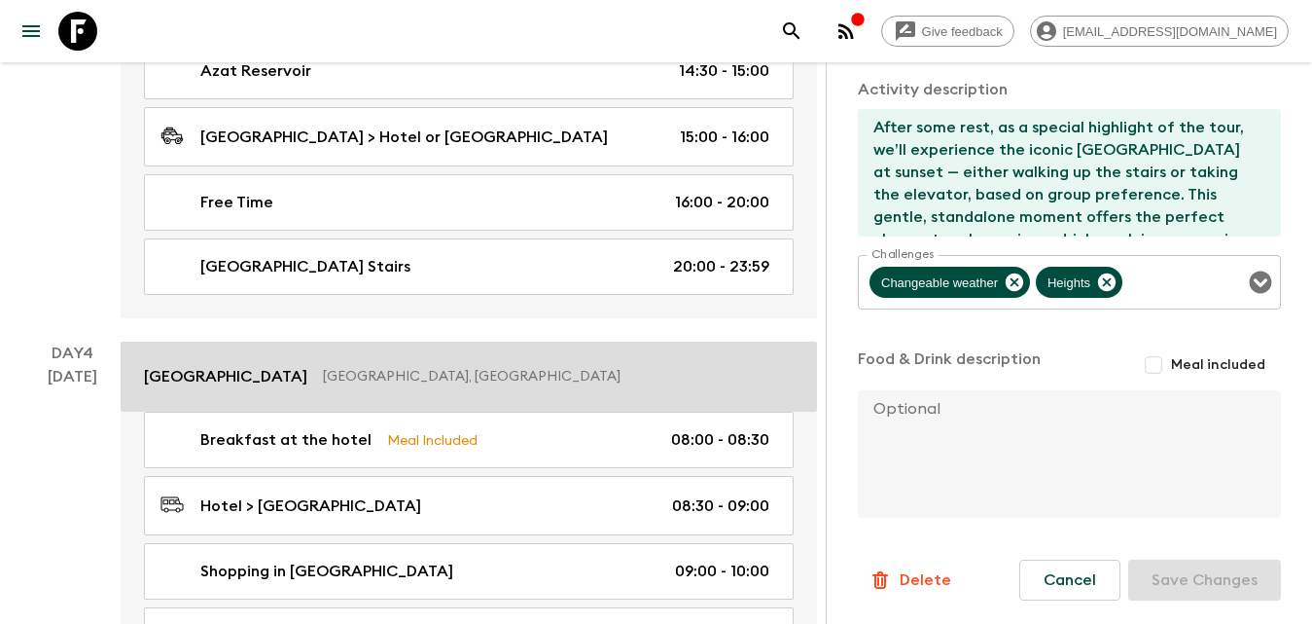
scroll to position [493, 0]
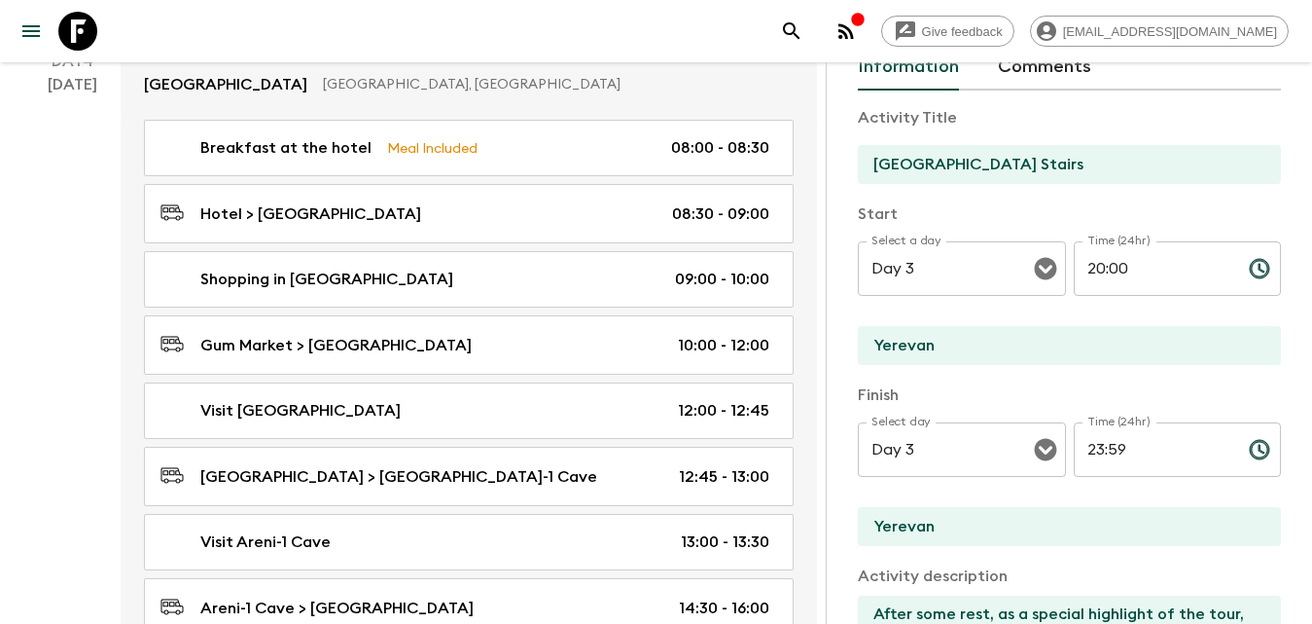
scroll to position [0, 0]
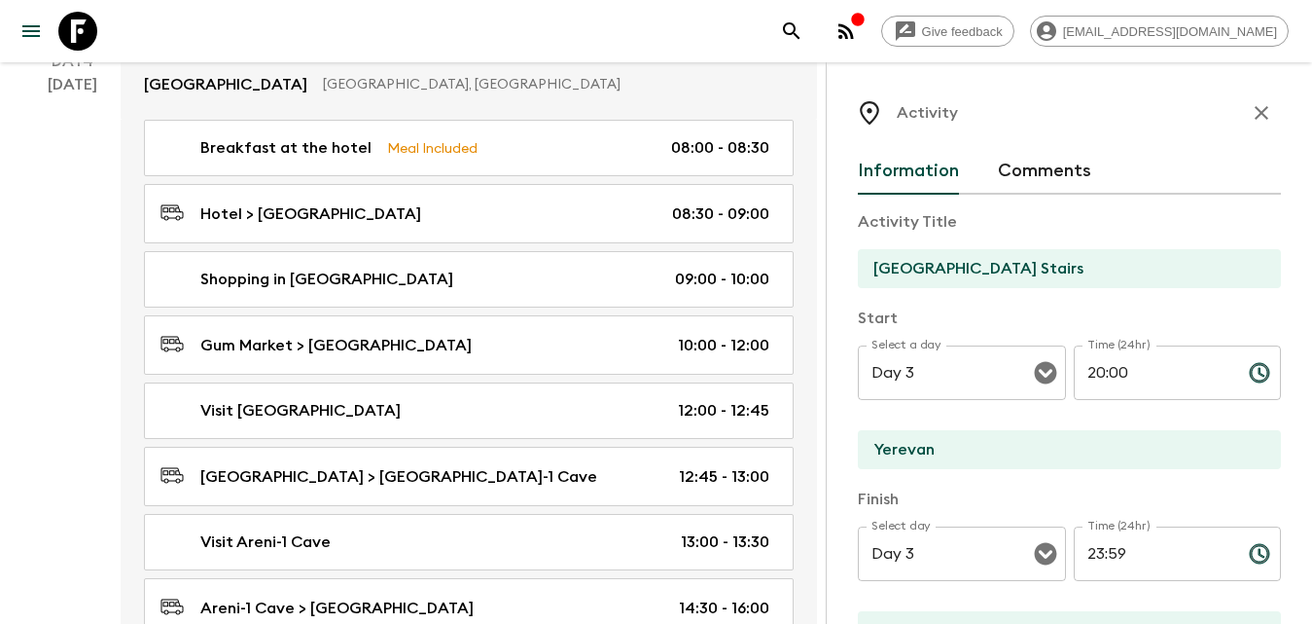
click at [1250, 109] on icon "button" at bounding box center [1261, 112] width 23 height 23
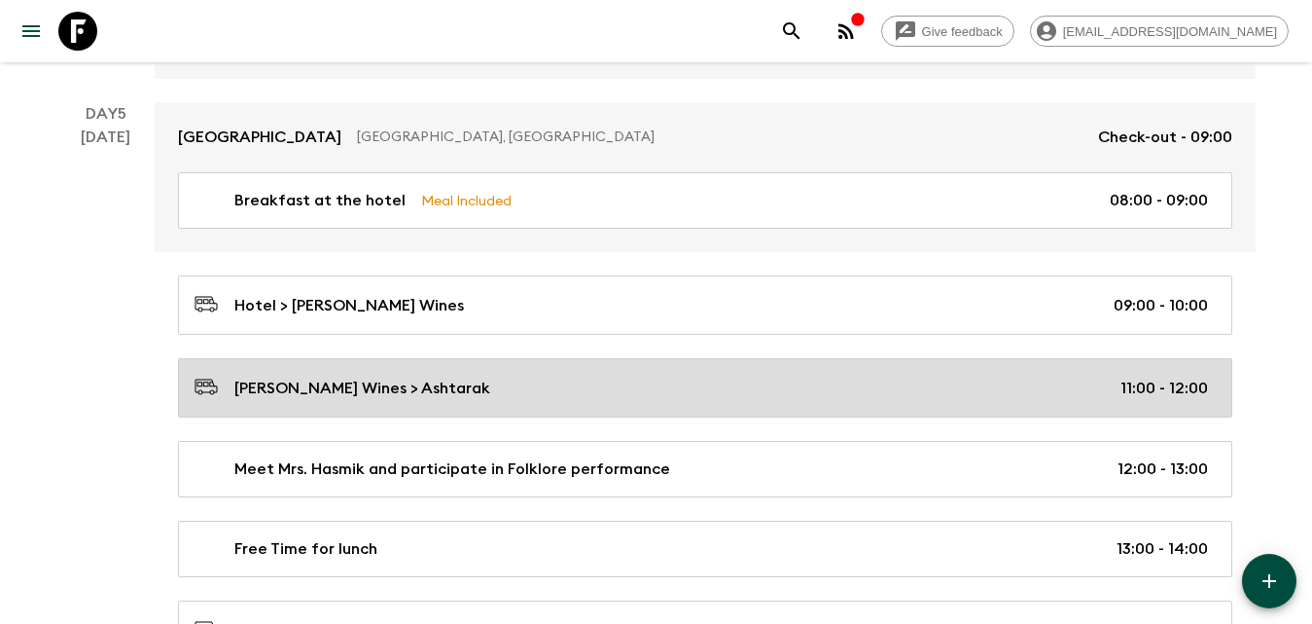
scroll to position [3405, 0]
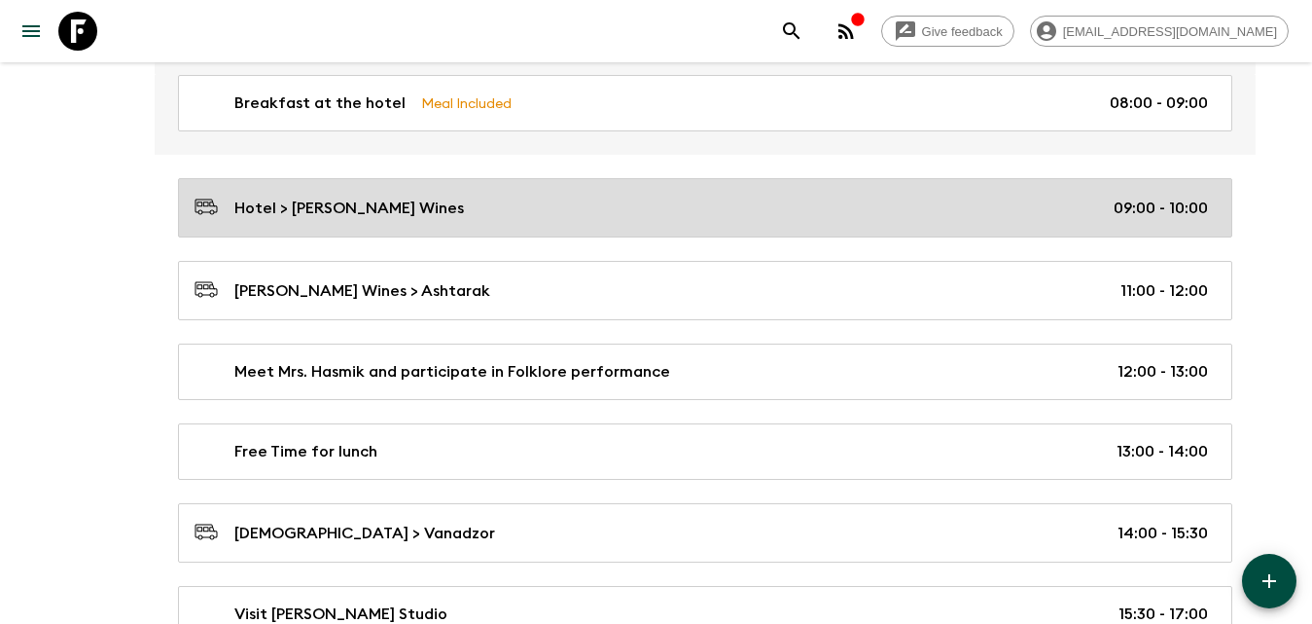
click at [374, 220] on div "Hotel > [PERSON_NAME] Wines 09:00 - 10:00" at bounding box center [702, 208] width 1014 height 26
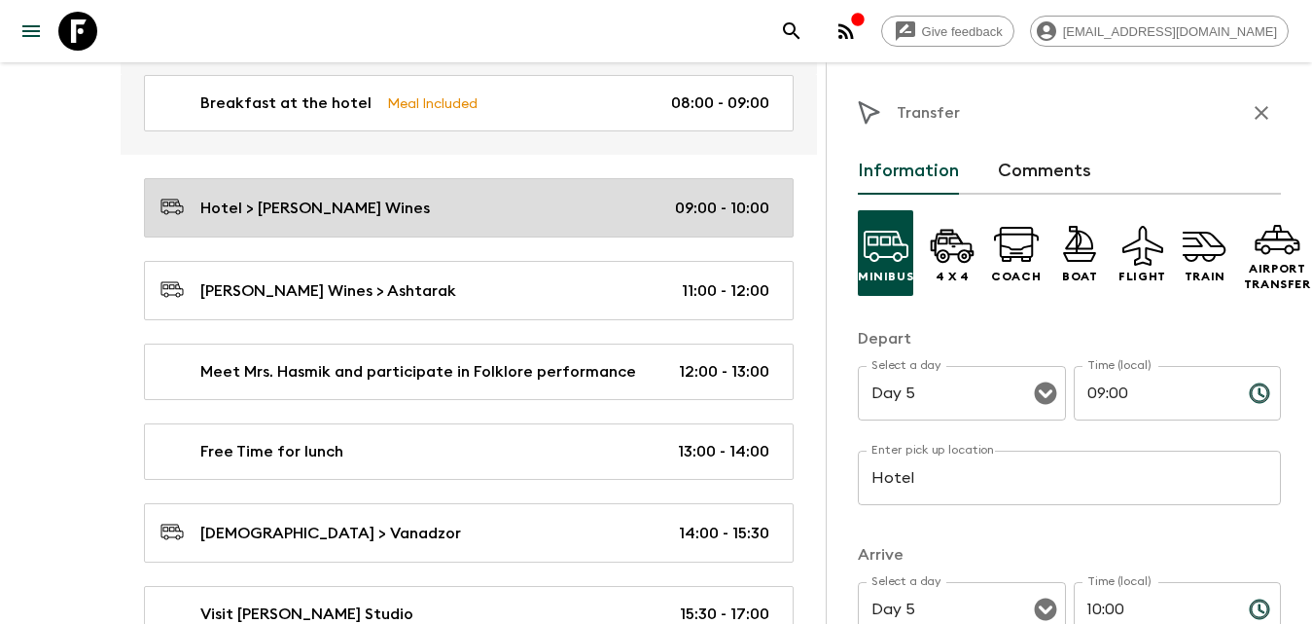
click at [481, 222] on link "Hotel > [PERSON_NAME] Wines 09:00 - 10:00" at bounding box center [469, 207] width 650 height 59
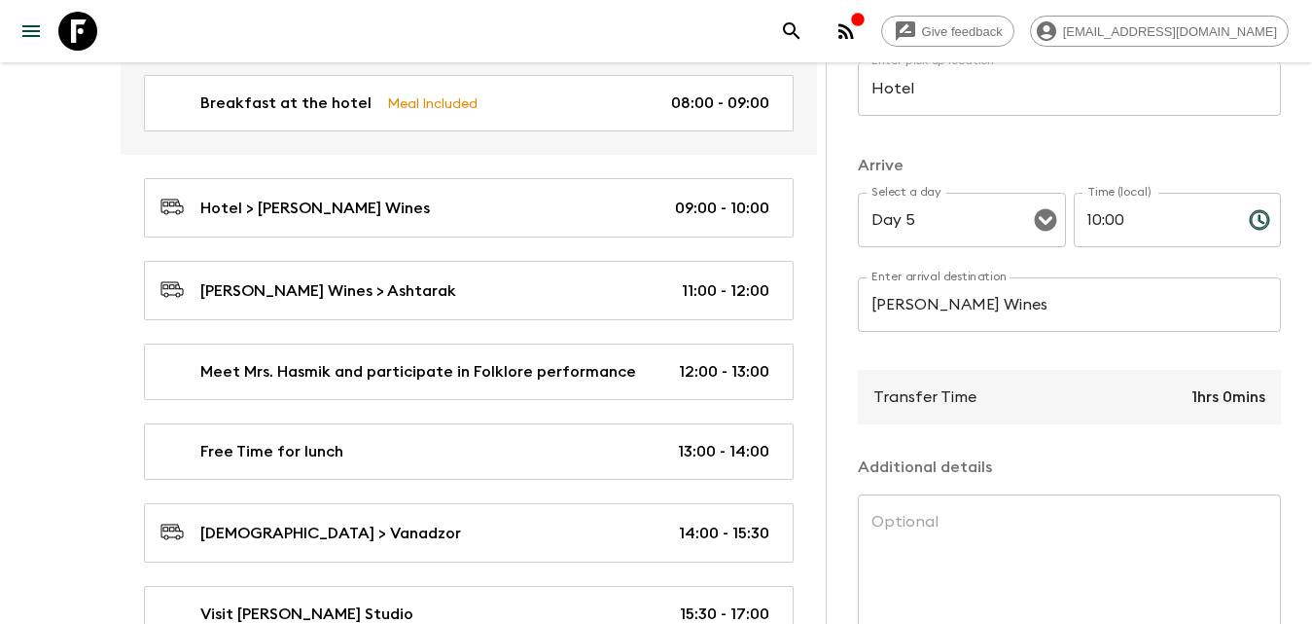
scroll to position [514, 0]
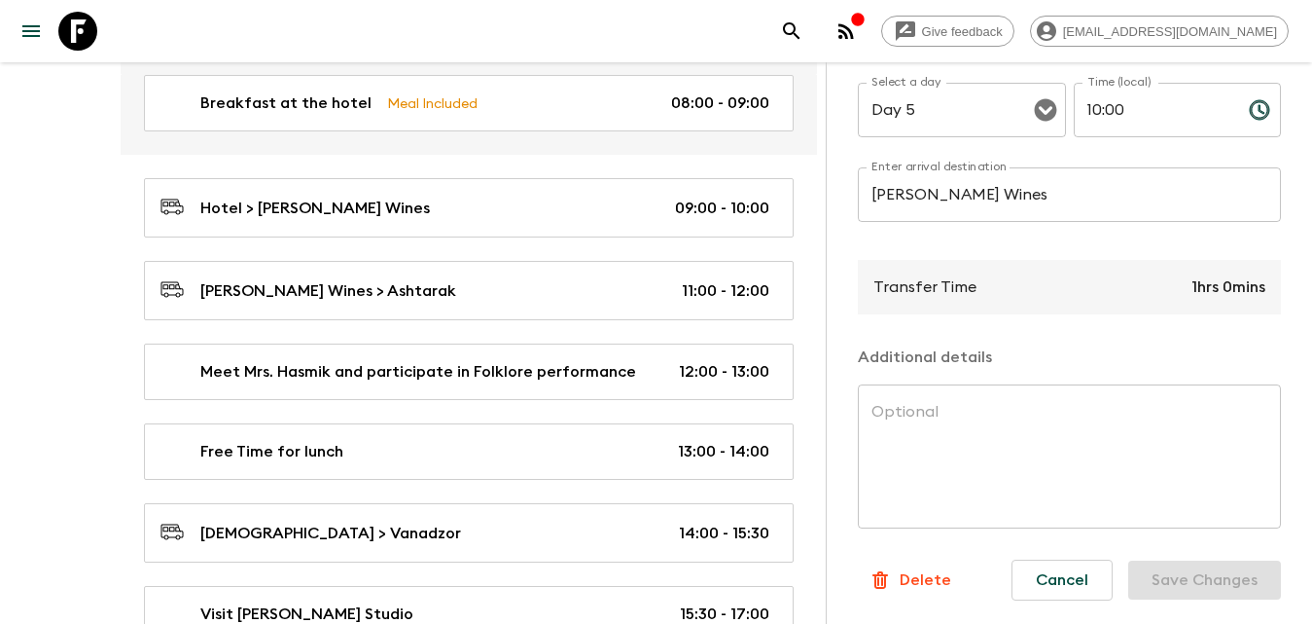
click at [921, 568] on p "Delete" at bounding box center [926, 579] width 52 height 23
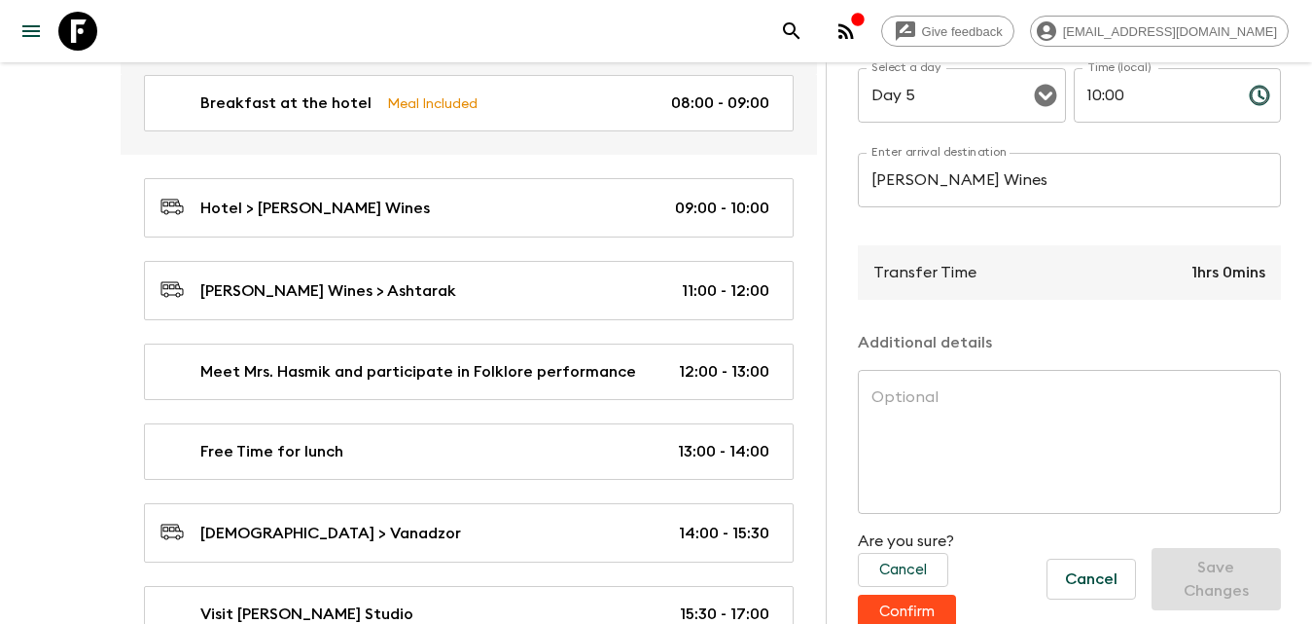
scroll to position [541, 0]
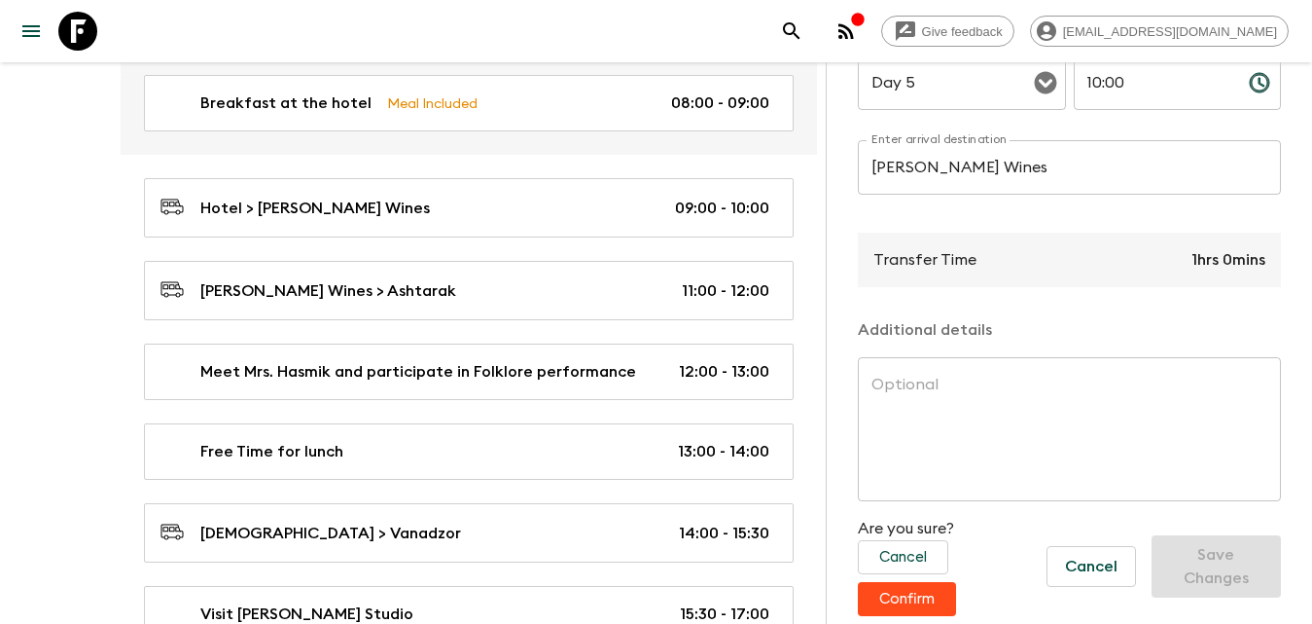
click at [921, 592] on button "Confirm" at bounding box center [907, 599] width 98 height 34
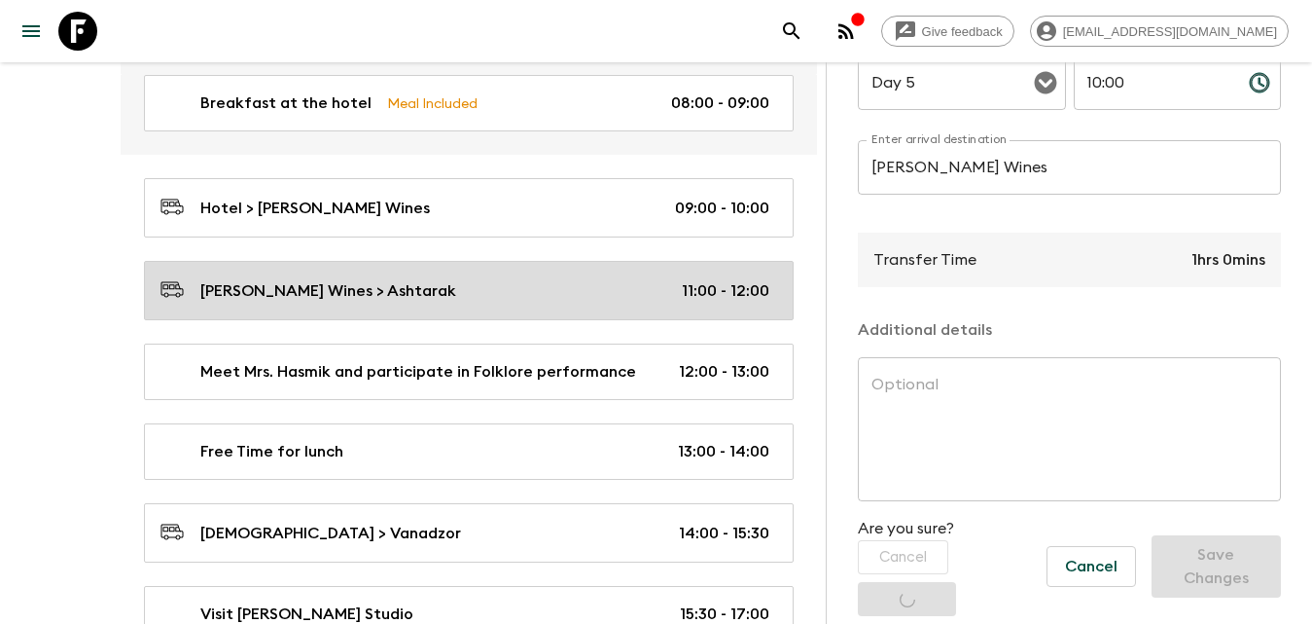
click at [449, 292] on div "[PERSON_NAME] Wines > Ashtarak 11:00 - 12:00" at bounding box center [465, 290] width 609 height 26
type input "[PERSON_NAME] Wines"
type input "Ashtarak"
type input "11:00"
type input "12:00"
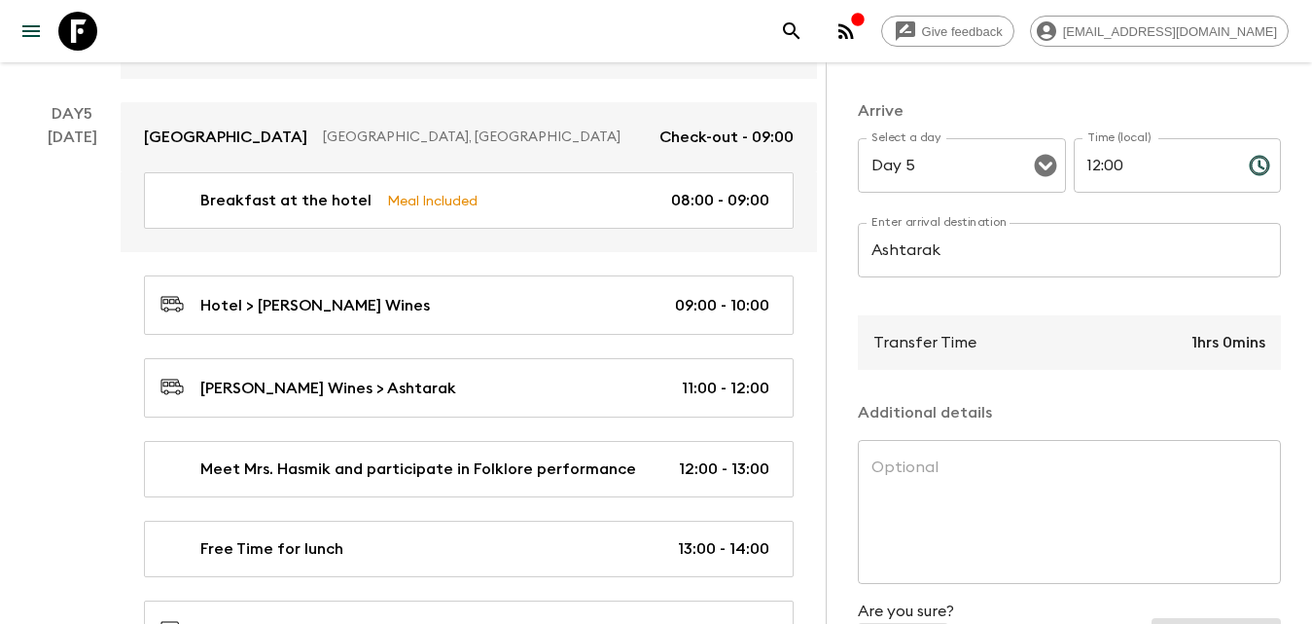
scroll to position [249, 0]
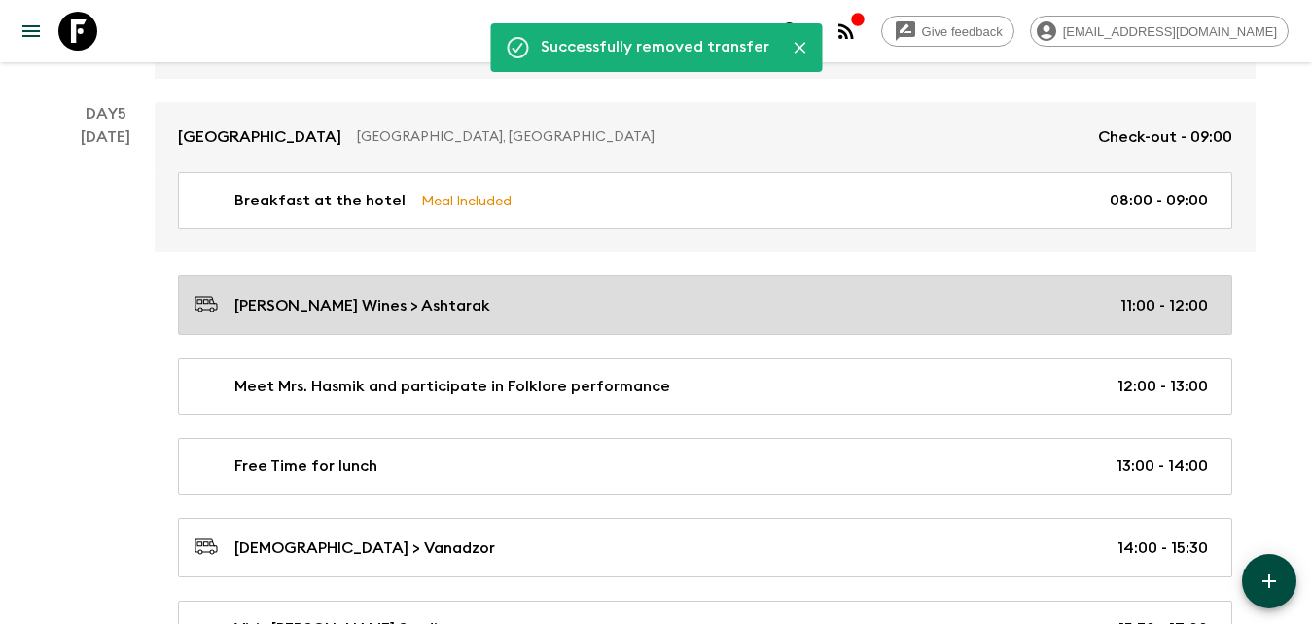
click at [486, 312] on div "[PERSON_NAME] Wines > Ashtarak 11:00 - 12:00" at bounding box center [702, 305] width 1014 height 26
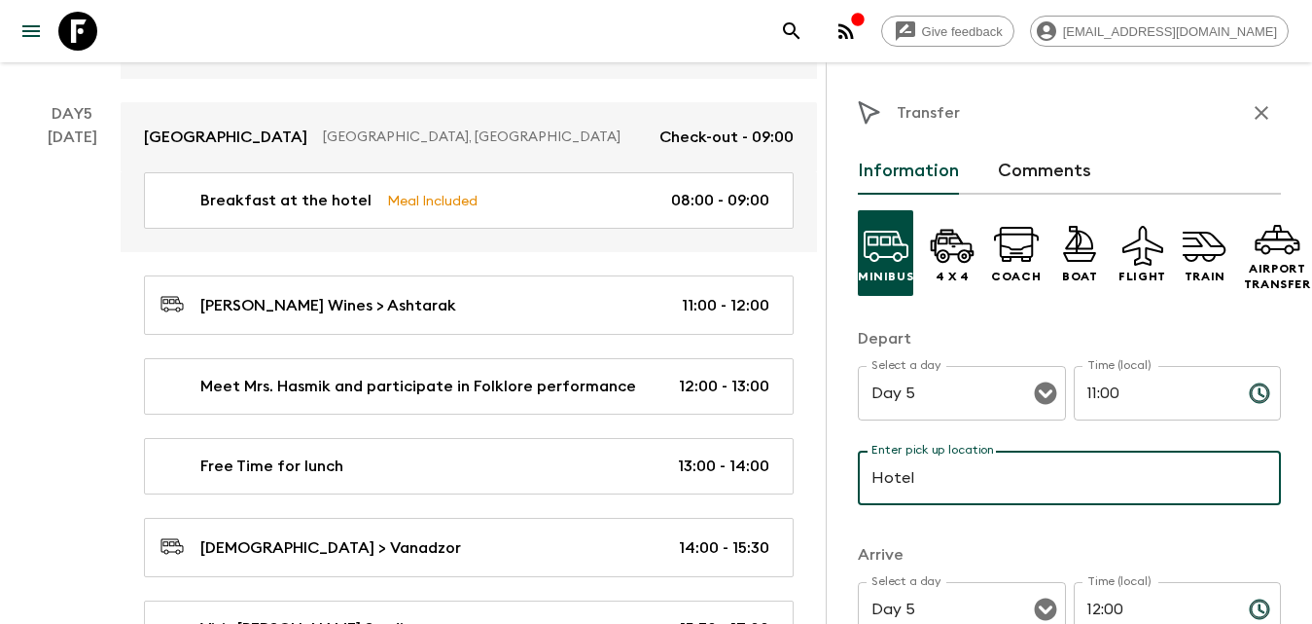
type input "Hotel"
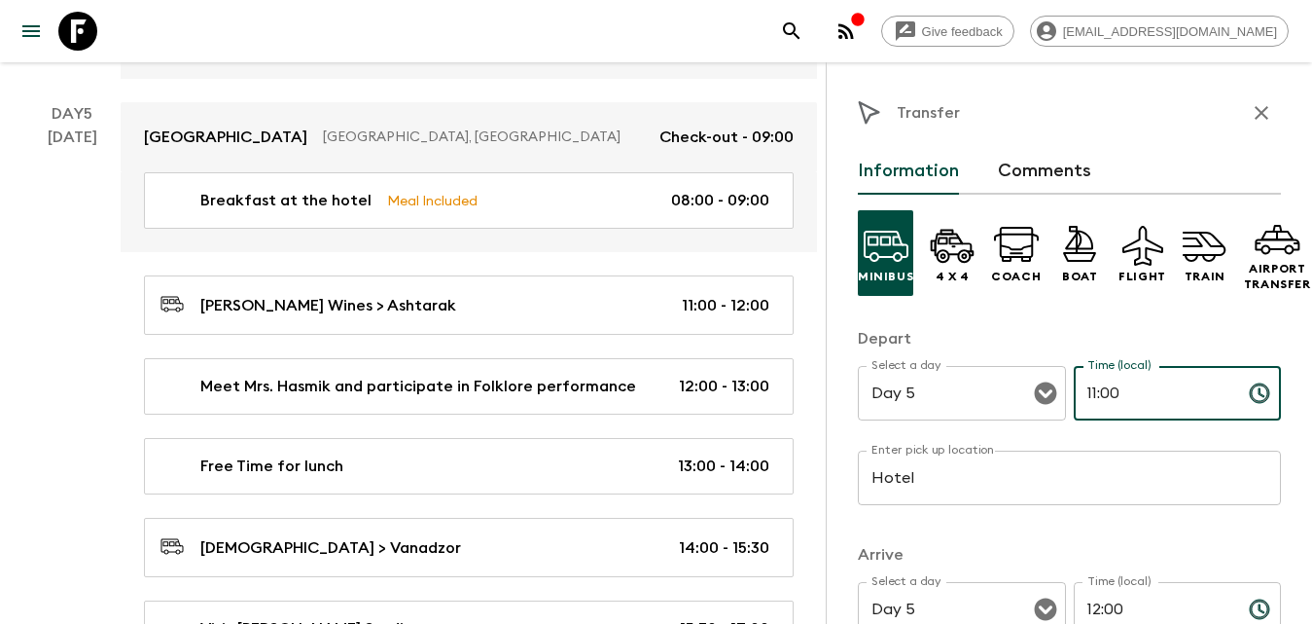
drag, startPoint x: 1103, startPoint y: 389, endPoint x: 1064, endPoint y: 384, distance: 39.2
click at [1064, 384] on div "Select a day Day 5 Select a day ​ Time (local) 11:00 Time (local) ​" at bounding box center [1069, 404] width 423 height 77
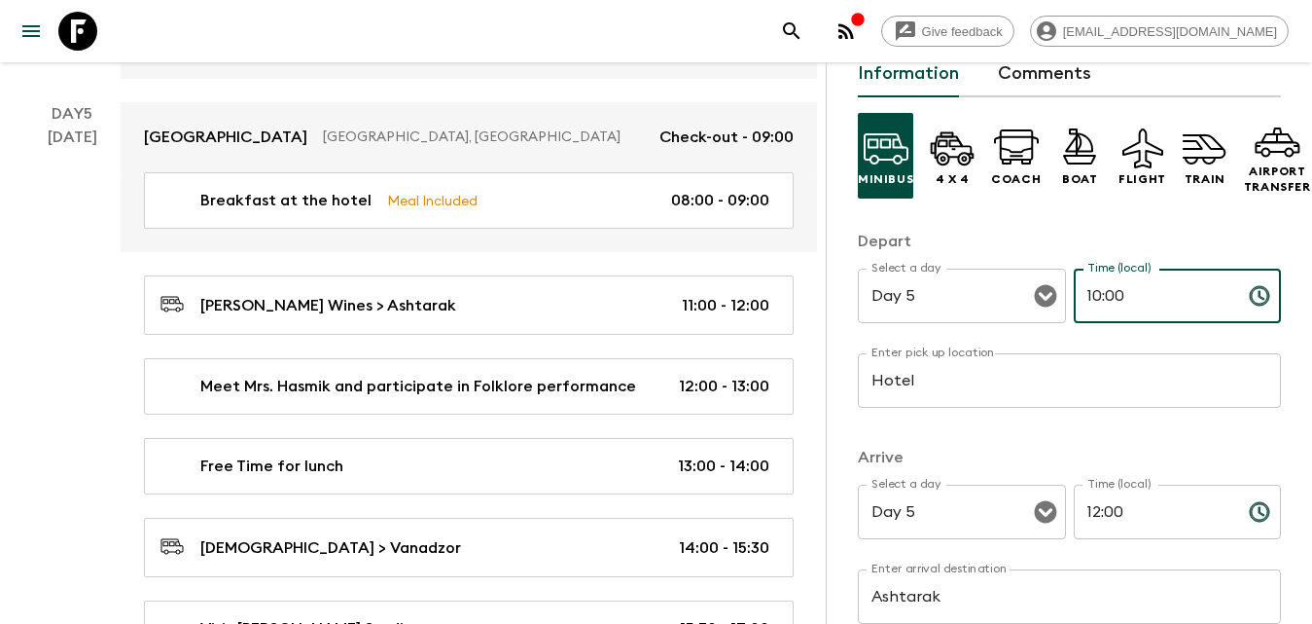
type input "10:00"
click at [1053, 516] on div "Select a day Day 5 Select a day ​ Time (local) 12:00 Time (local) ​" at bounding box center [1069, 522] width 423 height 77
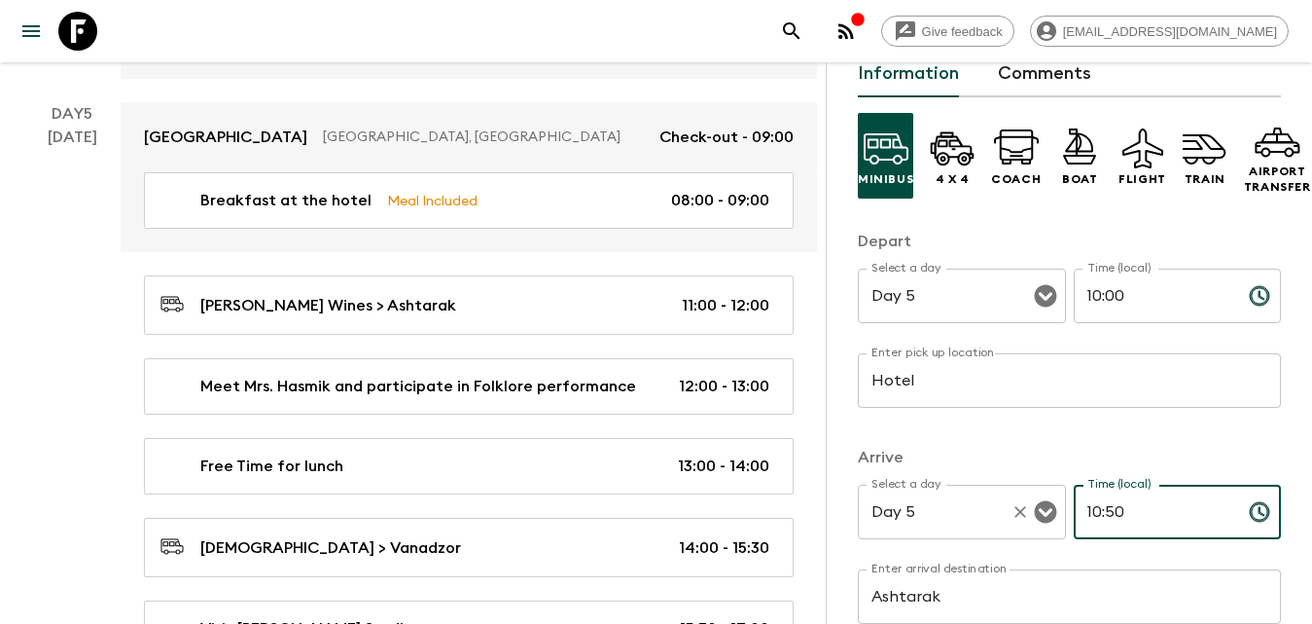
click at [1007, 501] on button "Clear" at bounding box center [1020, 511] width 27 height 27
type input "10:50"
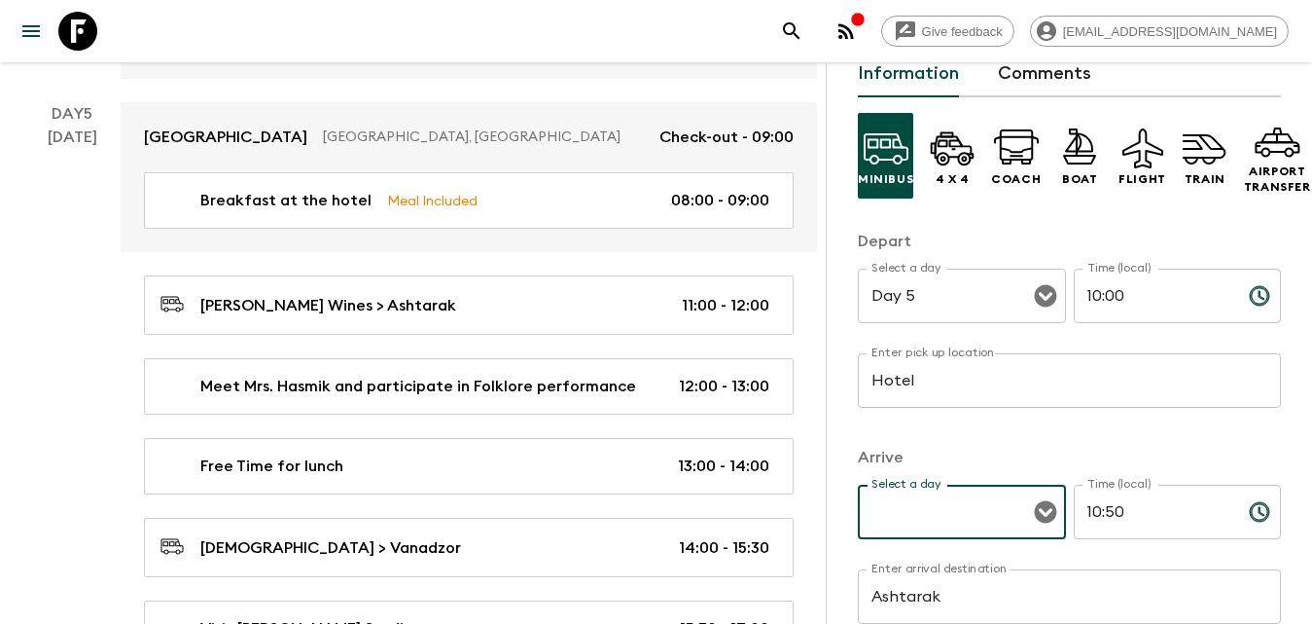
click at [1250, 504] on icon "Choose time, selected time is 10:50 AM" at bounding box center [1259, 511] width 19 height 19
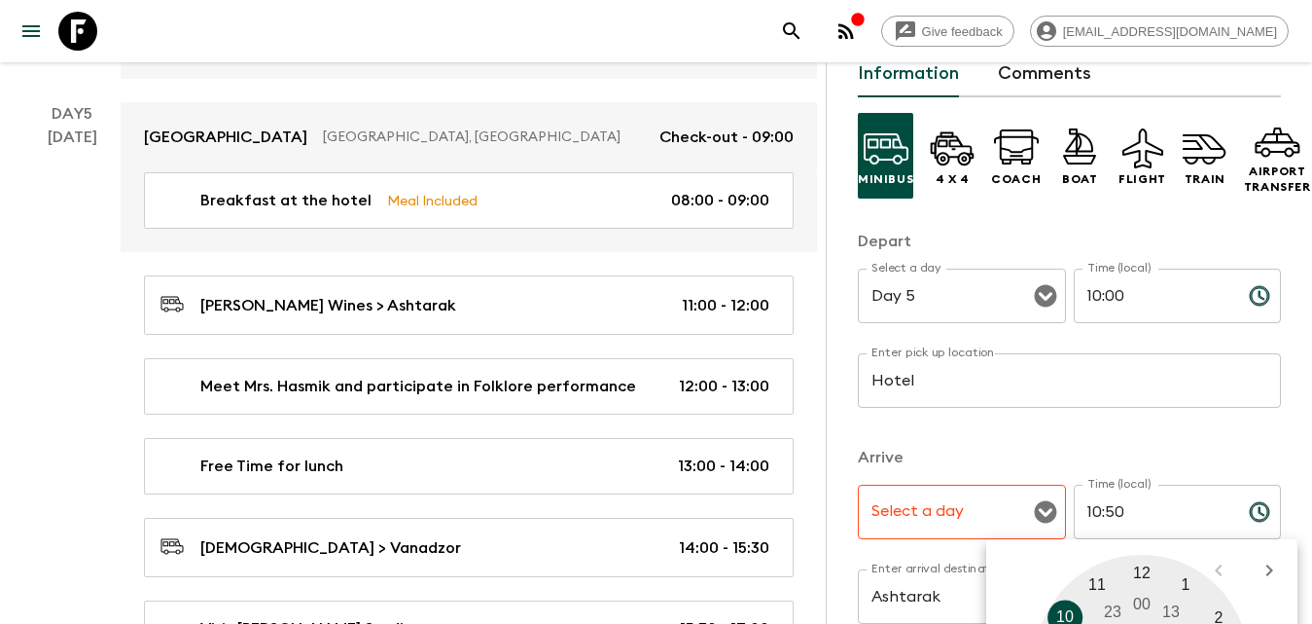
click at [1143, 505] on input "10:50" at bounding box center [1154, 511] width 160 height 54
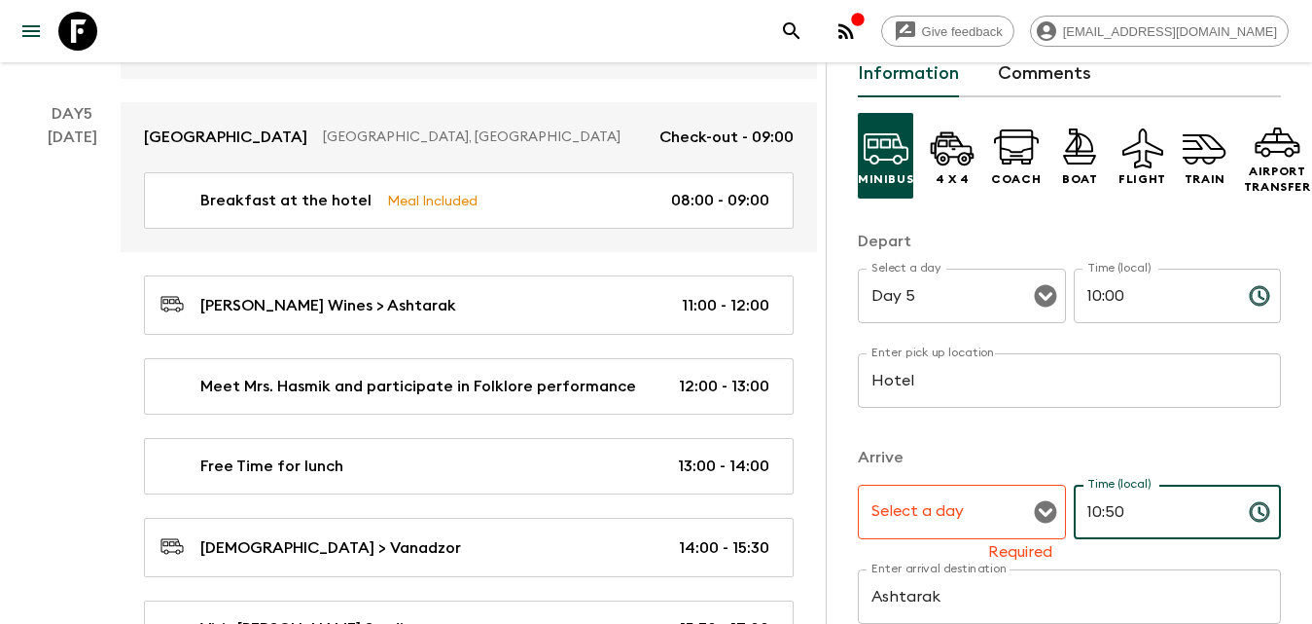
drag, startPoint x: 1143, startPoint y: 505, endPoint x: 1080, endPoint y: 508, distance: 63.3
click at [1080, 508] on input "10:50" at bounding box center [1154, 511] width 160 height 54
click at [1042, 510] on icon "Open" at bounding box center [1045, 511] width 23 height 23
type input "10:40"
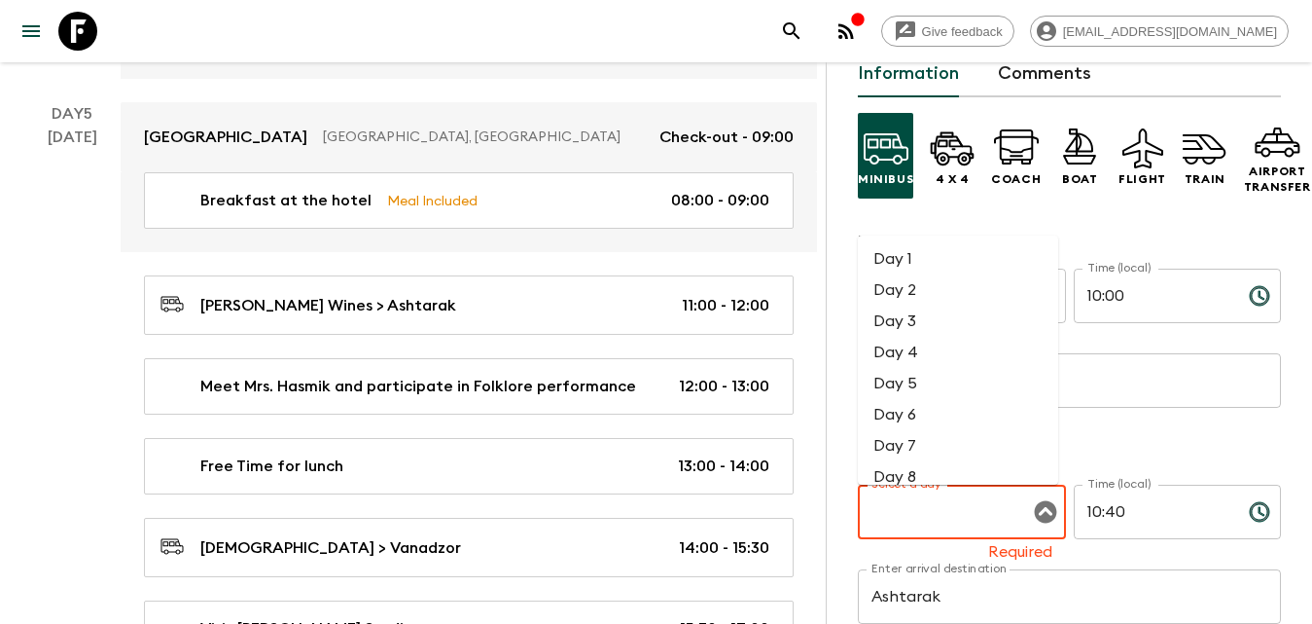
click at [915, 378] on li "Day 5" at bounding box center [958, 383] width 200 height 31
type input "Day 5"
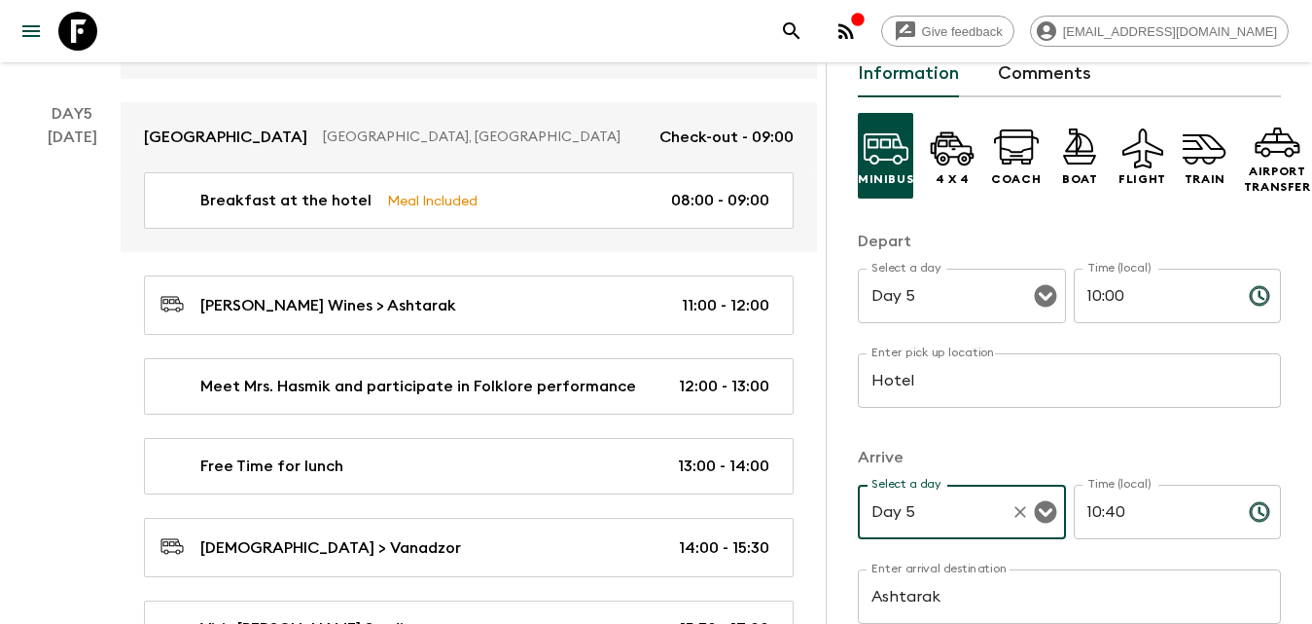
scroll to position [389, 0]
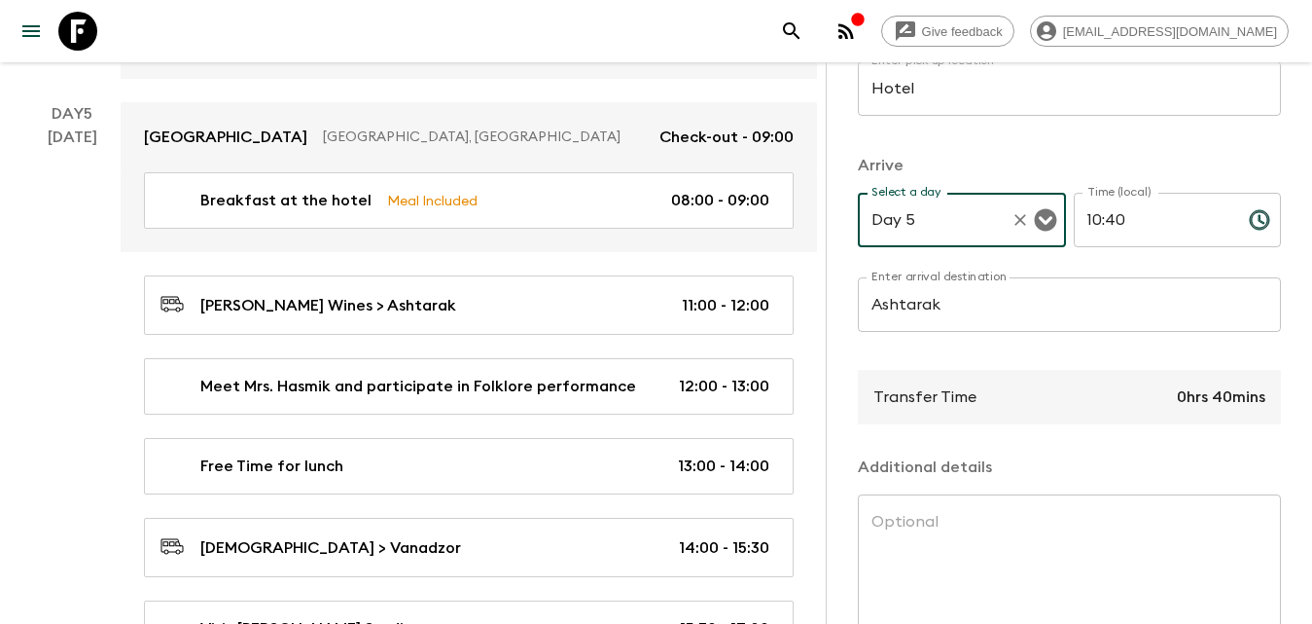
click at [1013, 303] on input "Ashtarak" at bounding box center [1069, 304] width 423 height 54
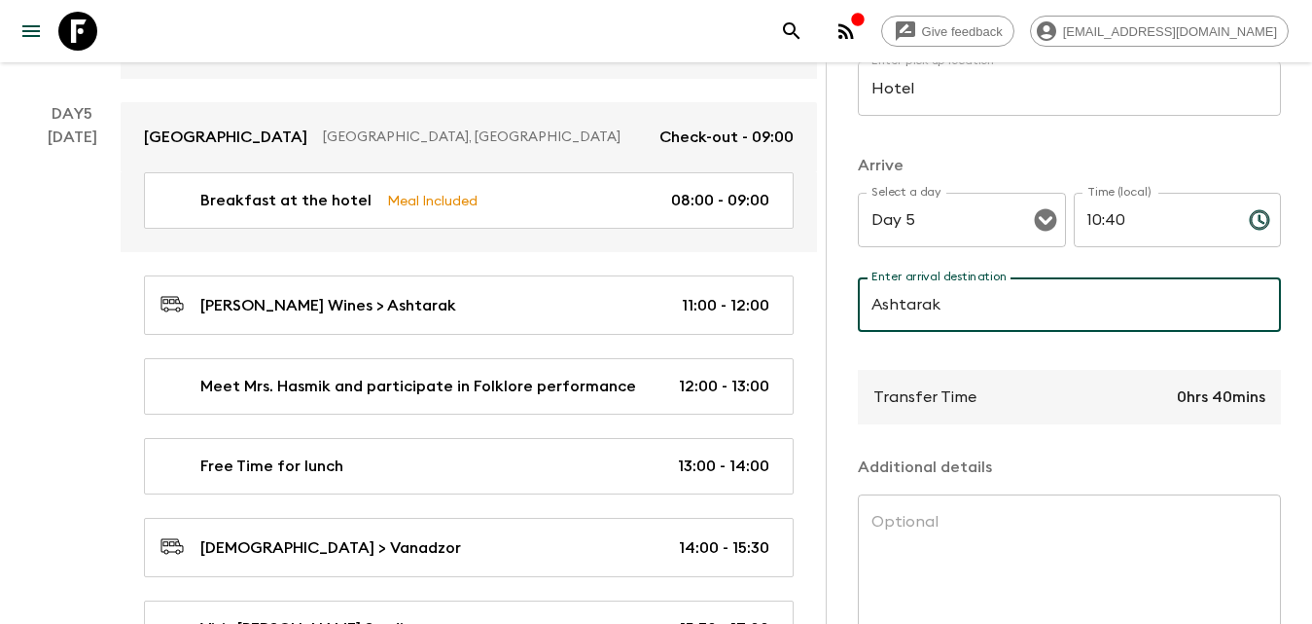
scroll to position [3502, 0]
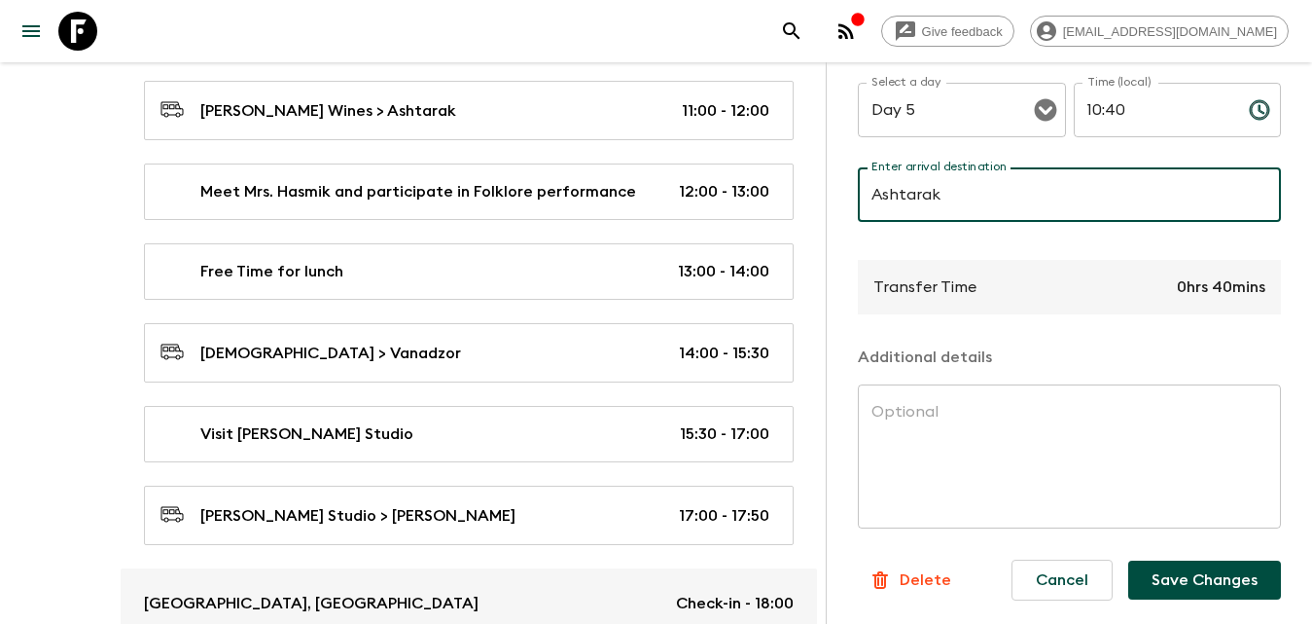
click at [1174, 571] on button "Save Changes" at bounding box center [1204, 579] width 153 height 39
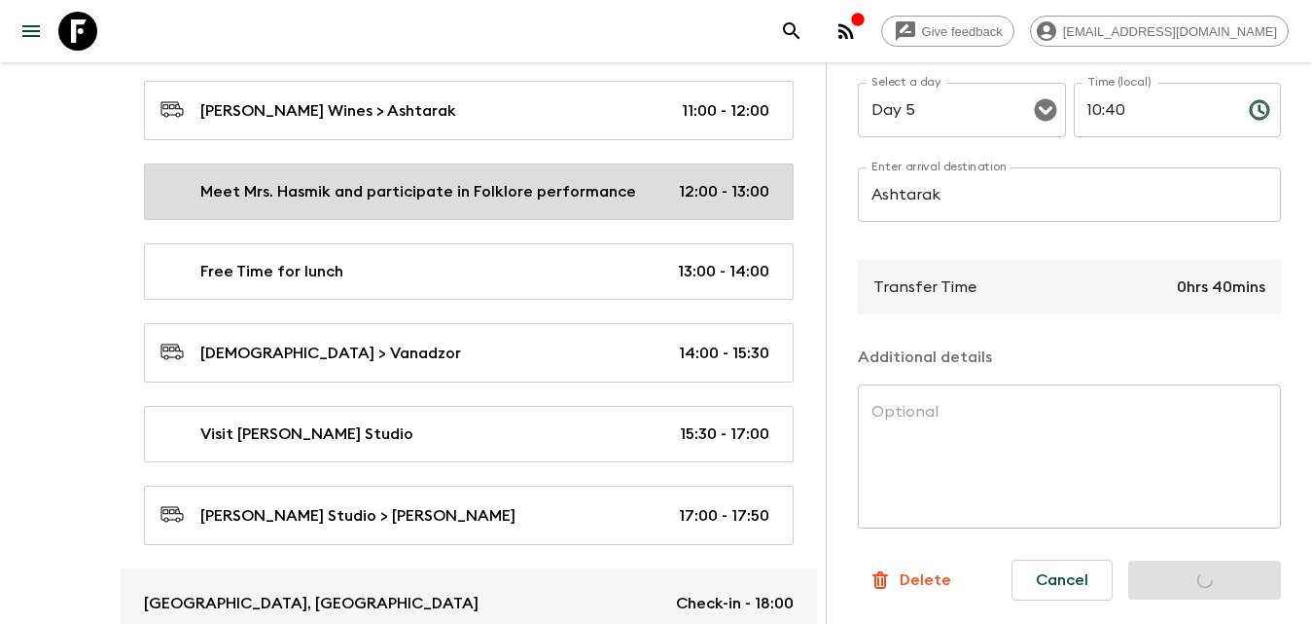
drag, startPoint x: 316, startPoint y: 195, endPoint x: 428, endPoint y: 201, distance: 112.1
click at [317, 195] on p "Meet Mrs. Hasmik and participate in Folklore performance" at bounding box center [418, 191] width 436 height 23
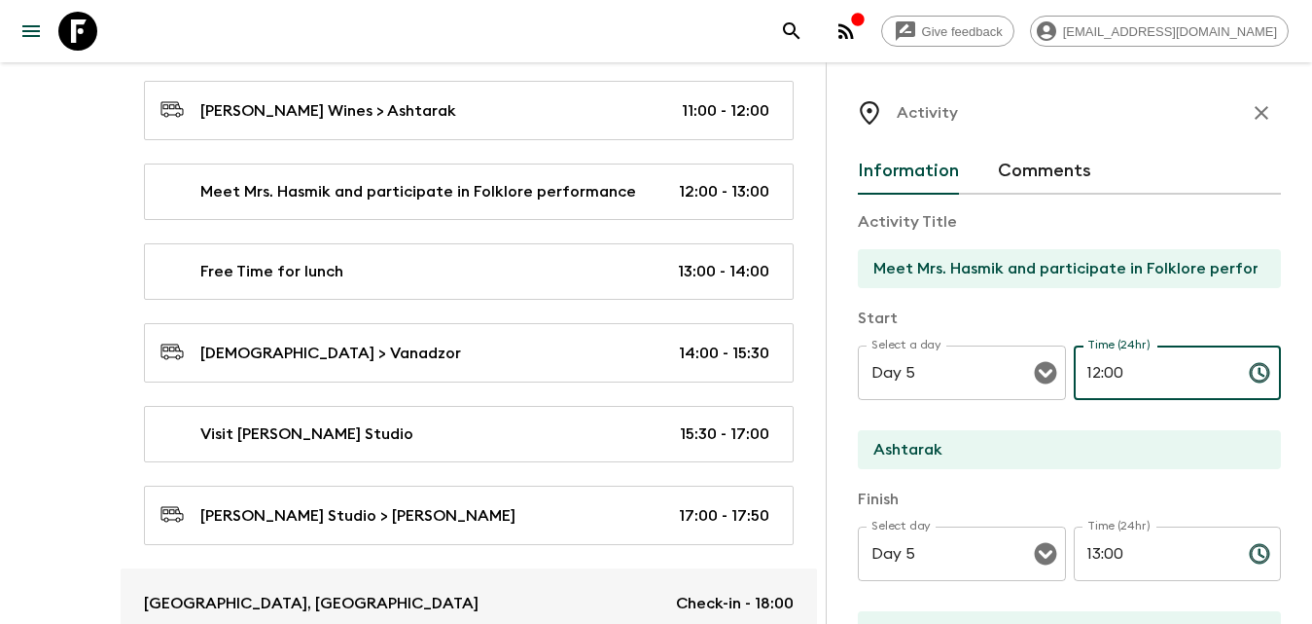
drag, startPoint x: 1154, startPoint y: 375, endPoint x: 1066, endPoint y: 375, distance: 87.5
click at [1074, 375] on input "12:00" at bounding box center [1154, 372] width 160 height 54
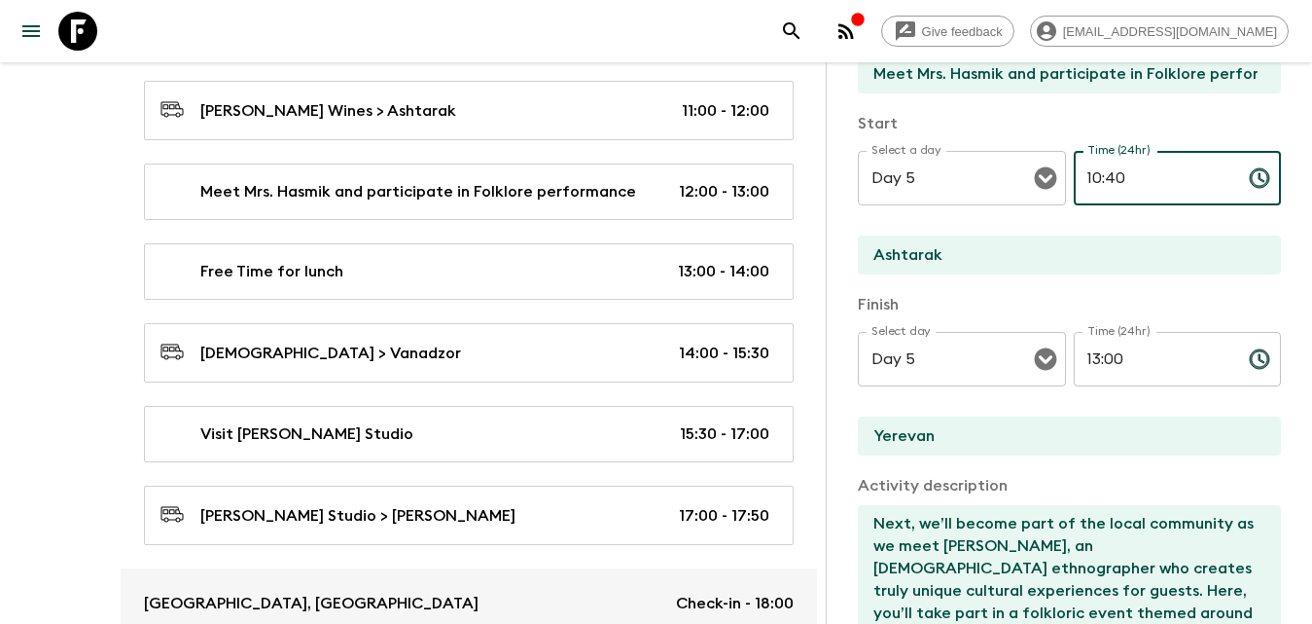
type input "10:40"
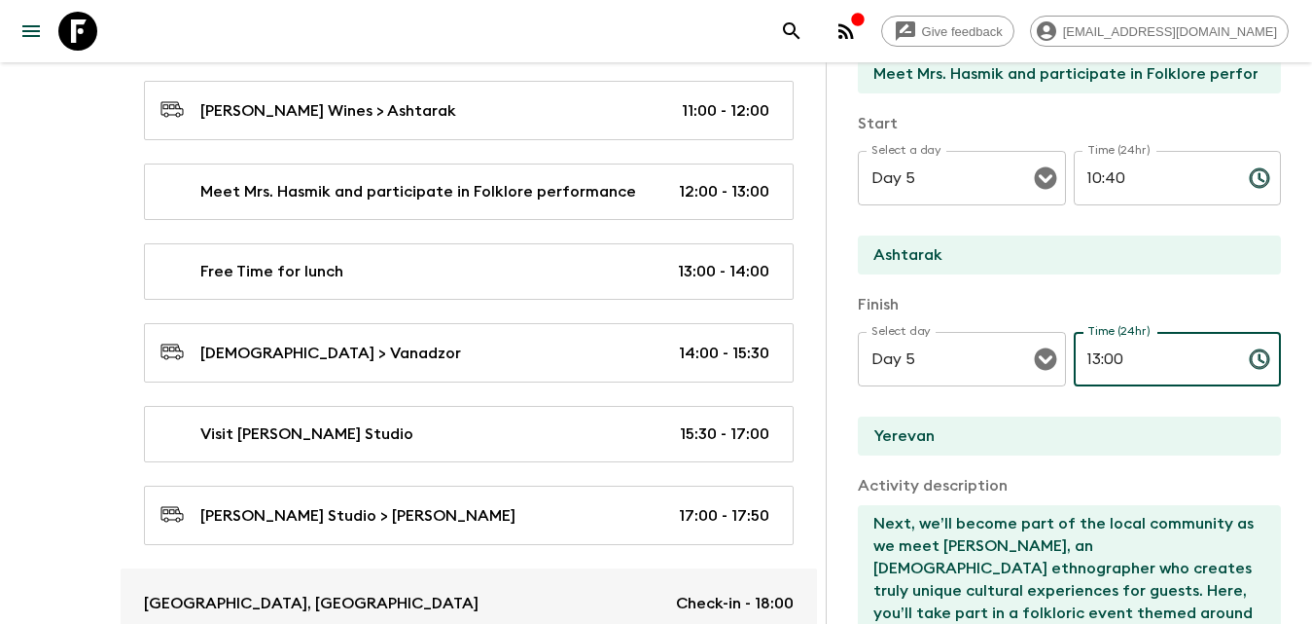
drag, startPoint x: 1136, startPoint y: 369, endPoint x: 1072, endPoint y: 368, distance: 64.2
click at [1074, 368] on input "13:00" at bounding box center [1154, 359] width 160 height 54
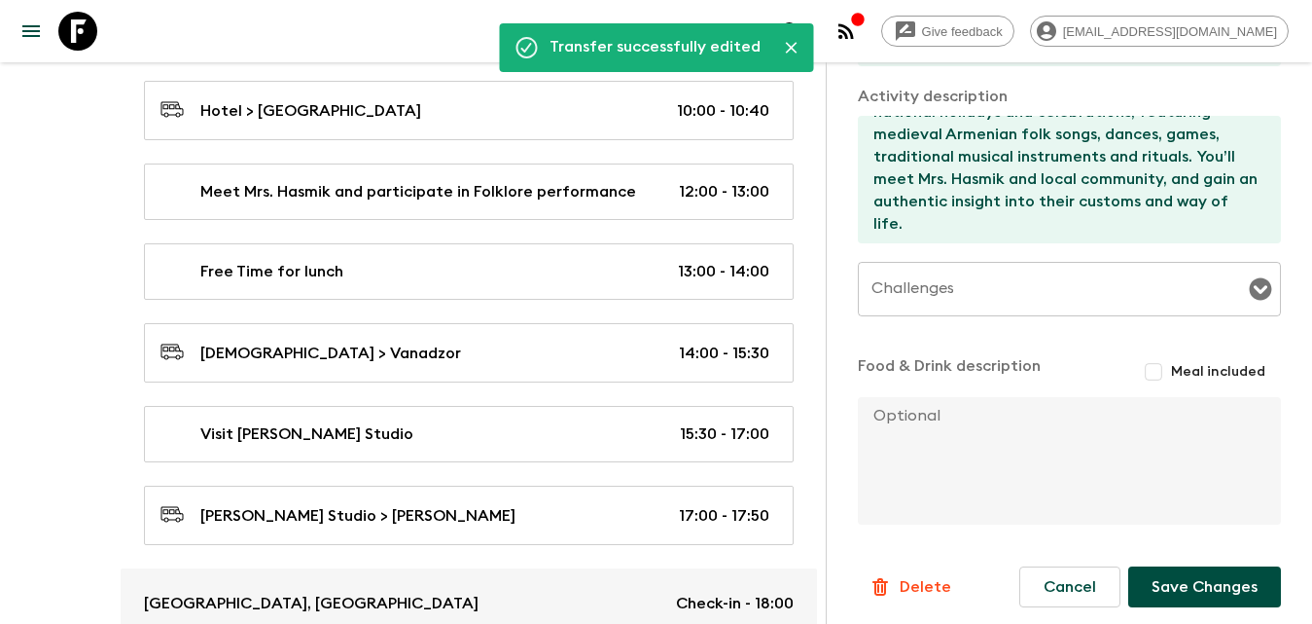
scroll to position [590, 0]
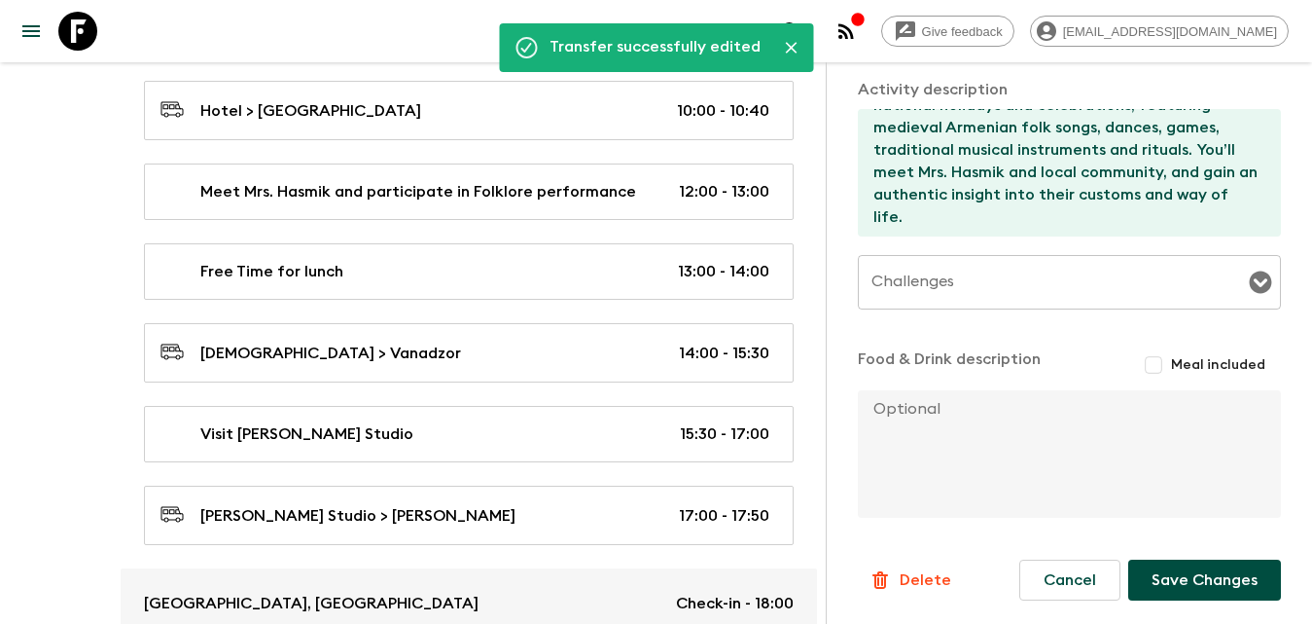
type input "12:00"
click at [1208, 584] on button "Save Changes" at bounding box center [1204, 579] width 153 height 41
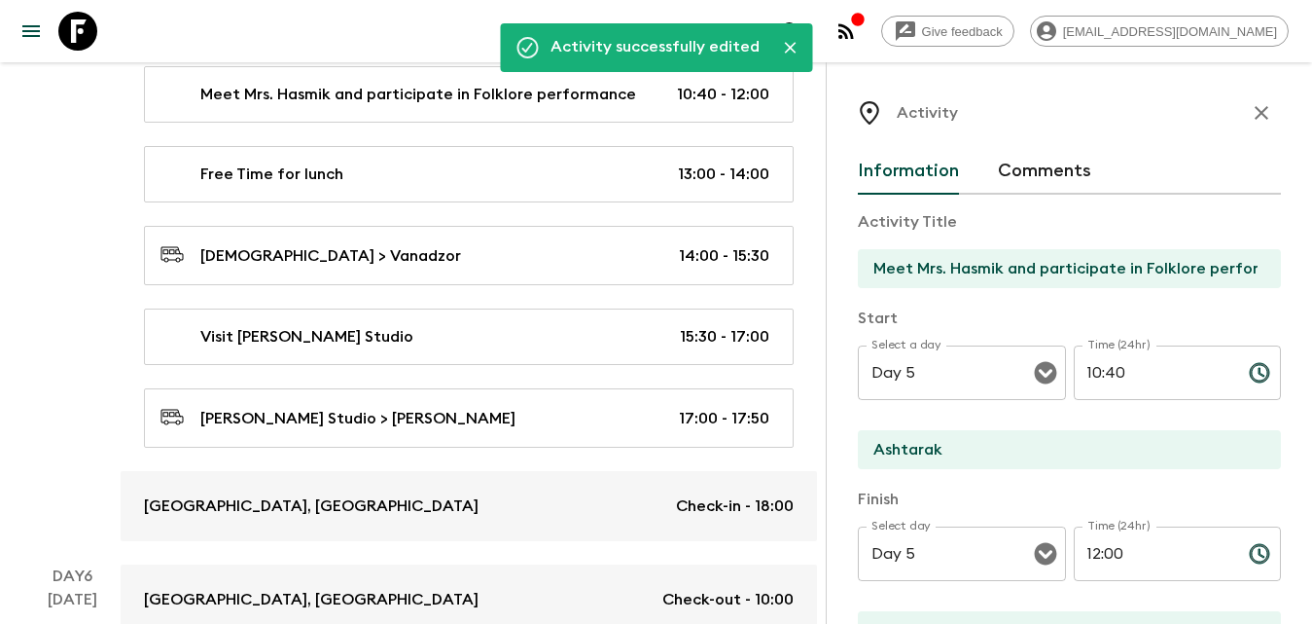
scroll to position [3210, 0]
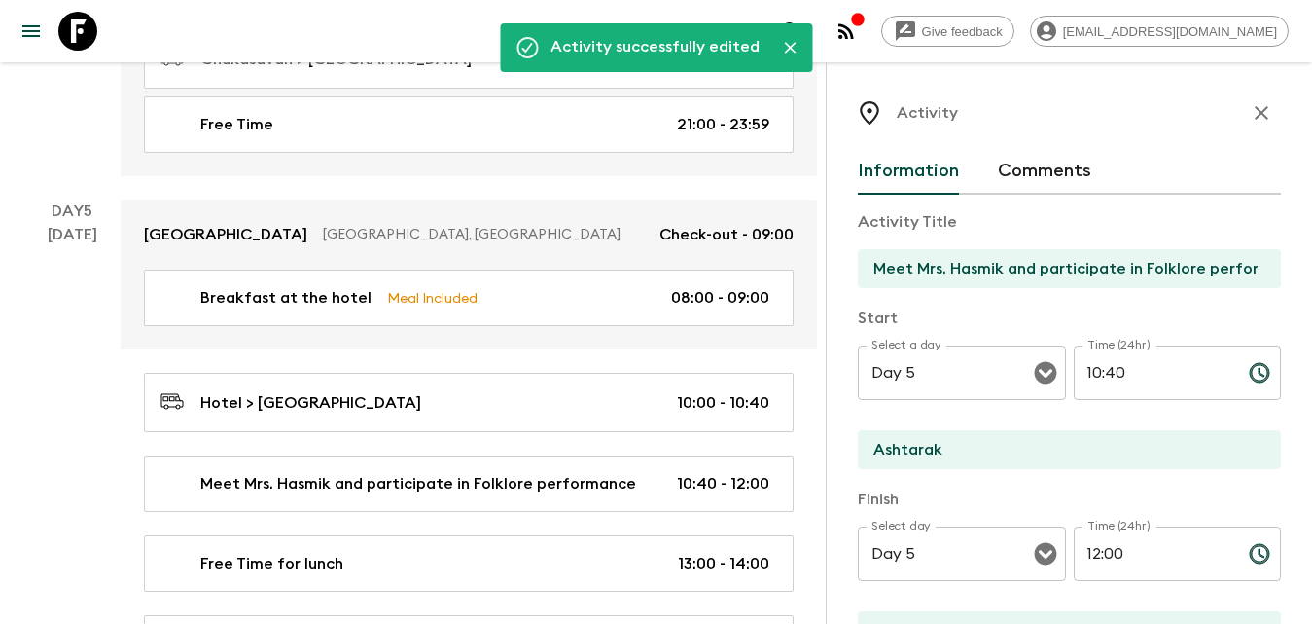
click at [1250, 115] on icon "button" at bounding box center [1261, 112] width 23 height 23
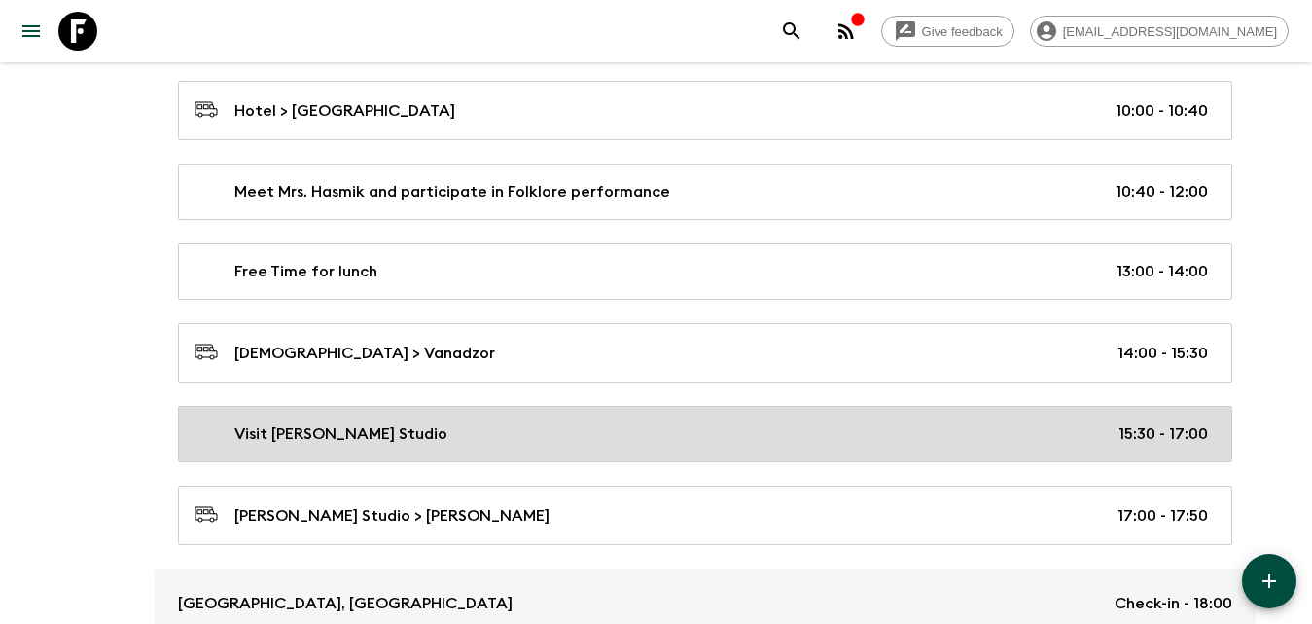
scroll to position [3599, 0]
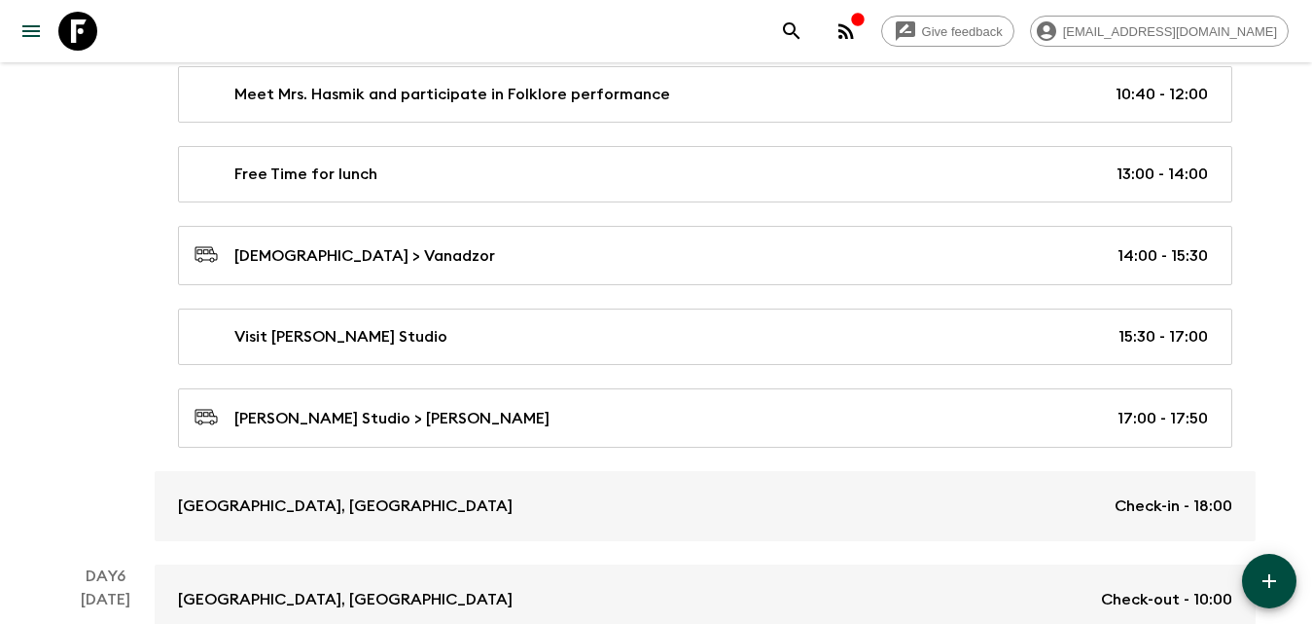
click at [1279, 571] on icon "button" at bounding box center [1269, 580] width 23 height 23
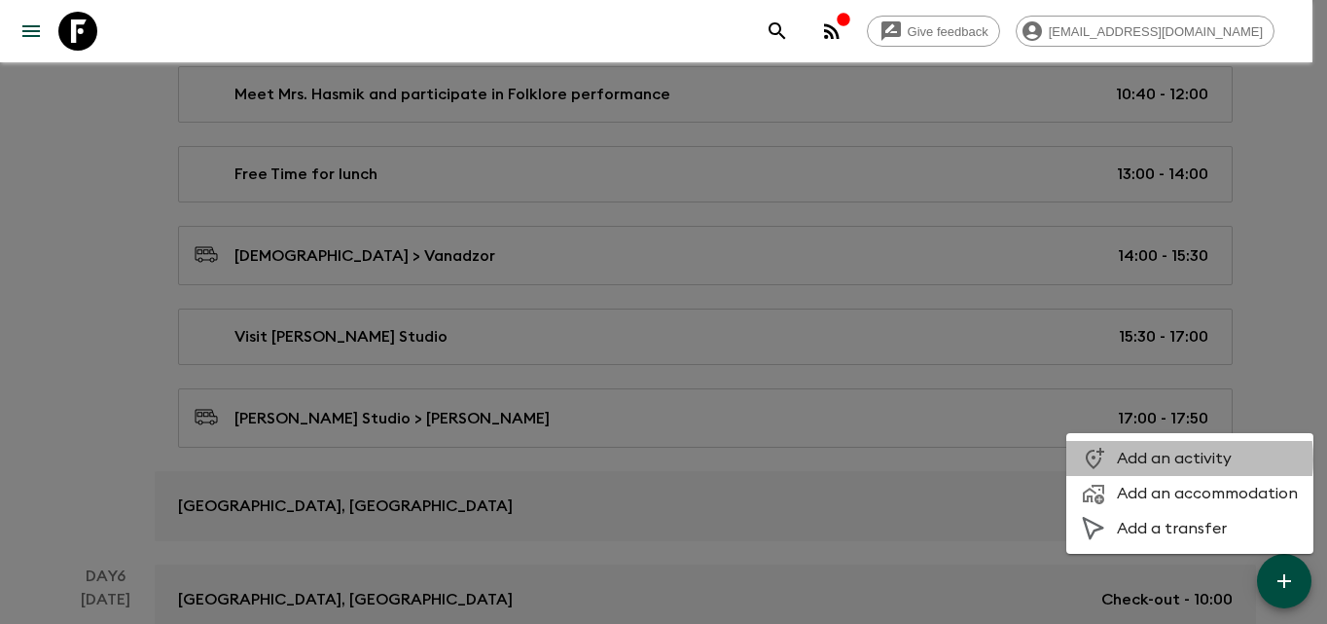
click at [1171, 459] on span "Add an activity" at bounding box center [1207, 457] width 181 height 19
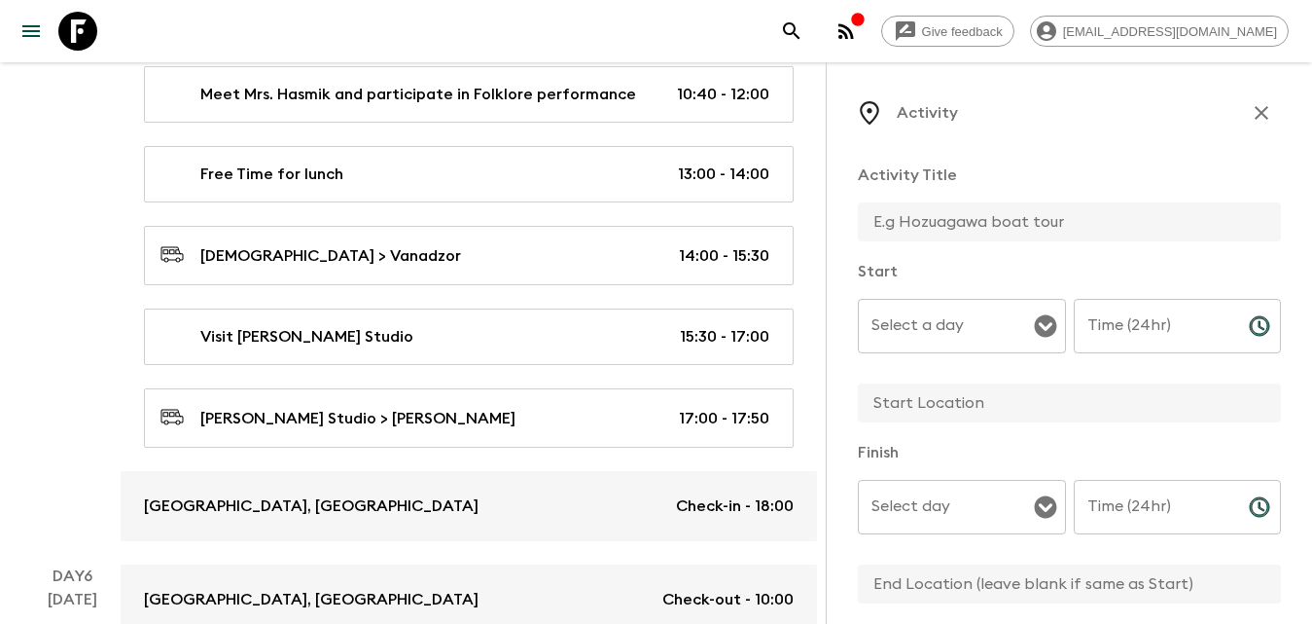
click at [1012, 214] on input "text" at bounding box center [1062, 221] width 408 height 39
type input "Free Time"
click at [992, 332] on input "Select a day" at bounding box center [947, 325] width 161 height 37
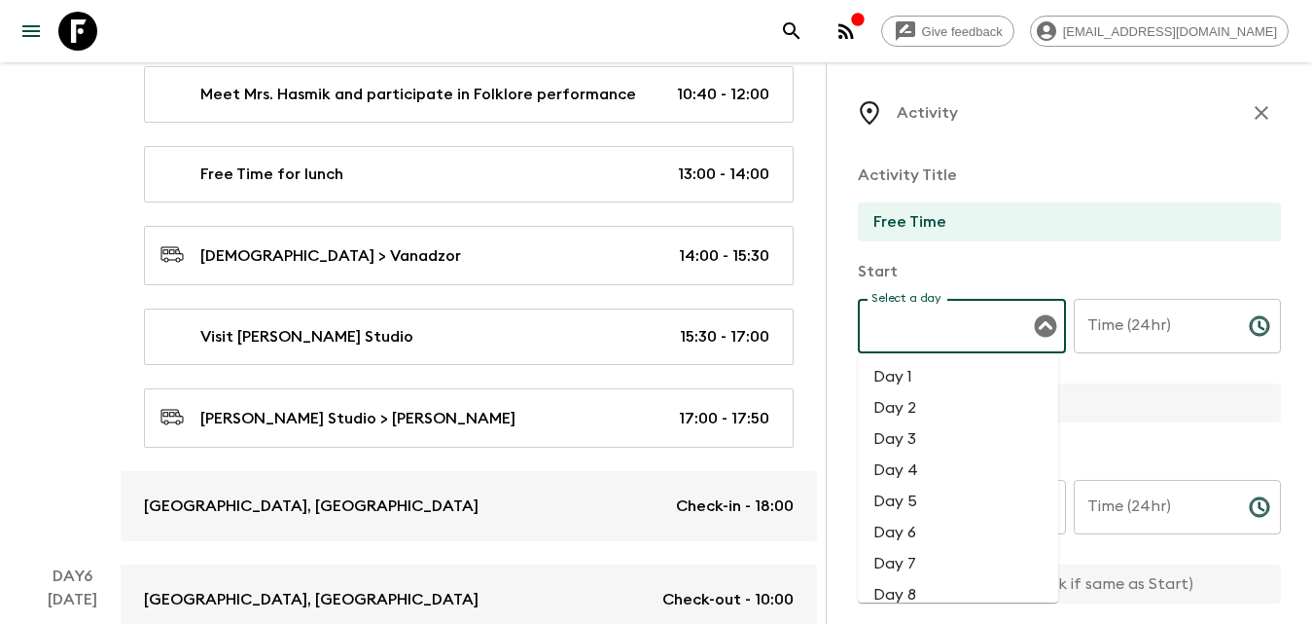
click at [935, 492] on li "Day 5" at bounding box center [958, 500] width 200 height 31
type input "Day 5"
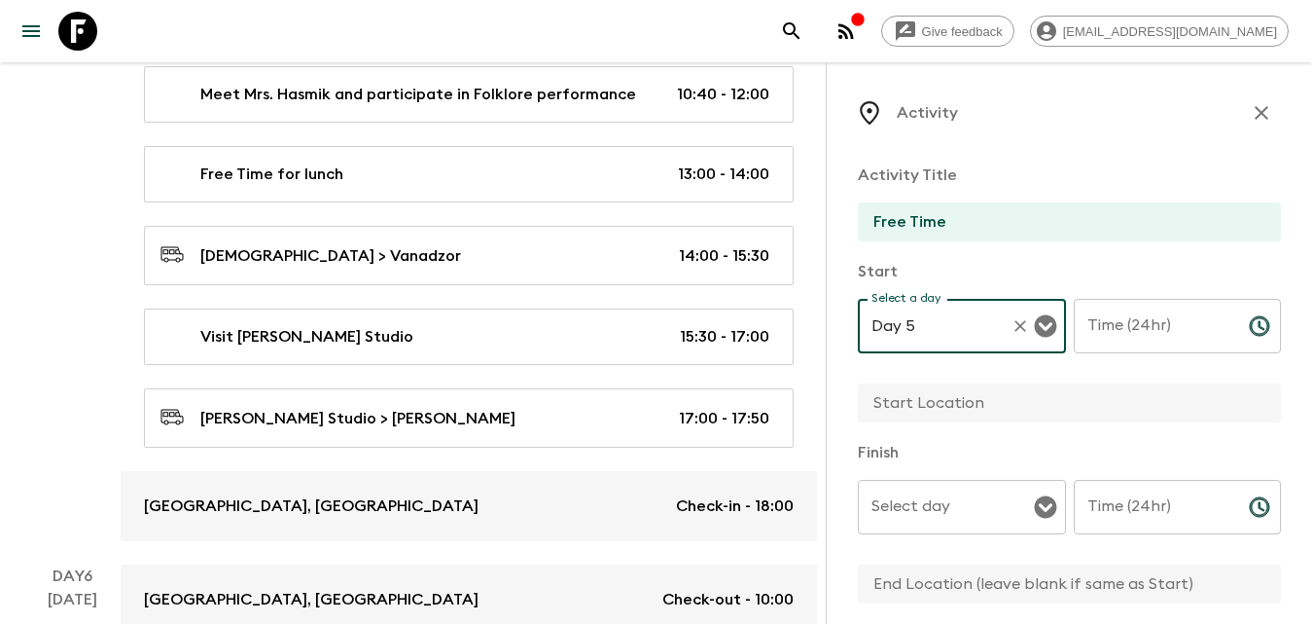
click at [1160, 326] on input "Time (24hr)" at bounding box center [1154, 326] width 160 height 54
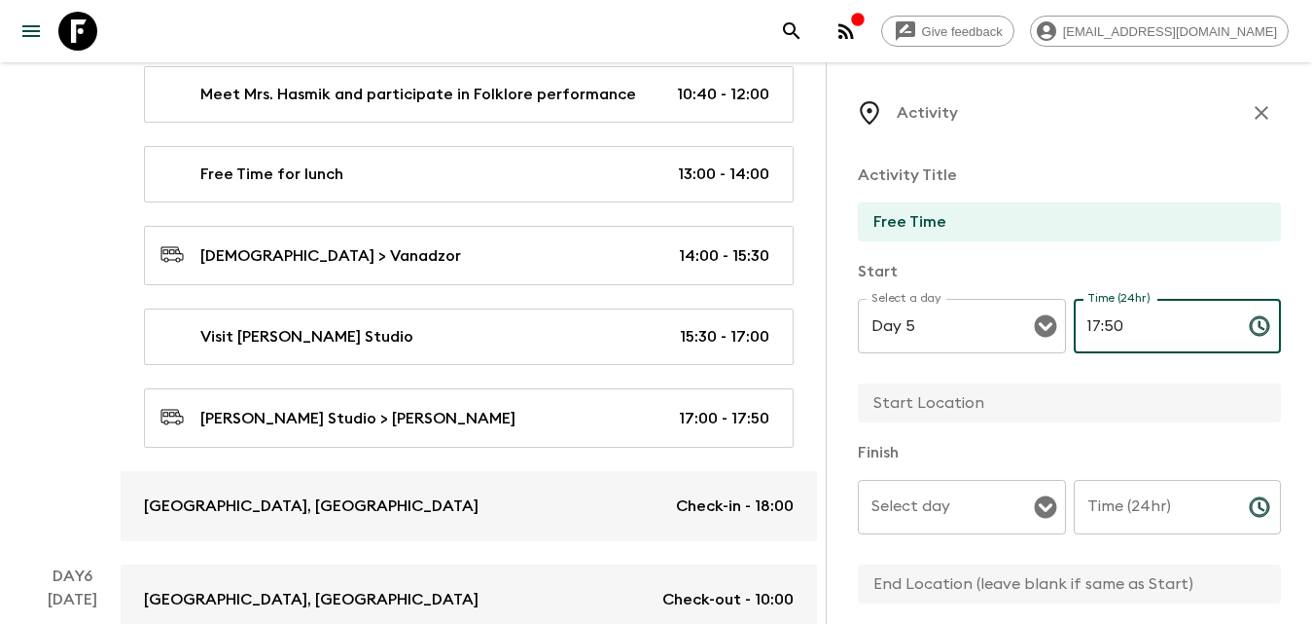
type input "17:50"
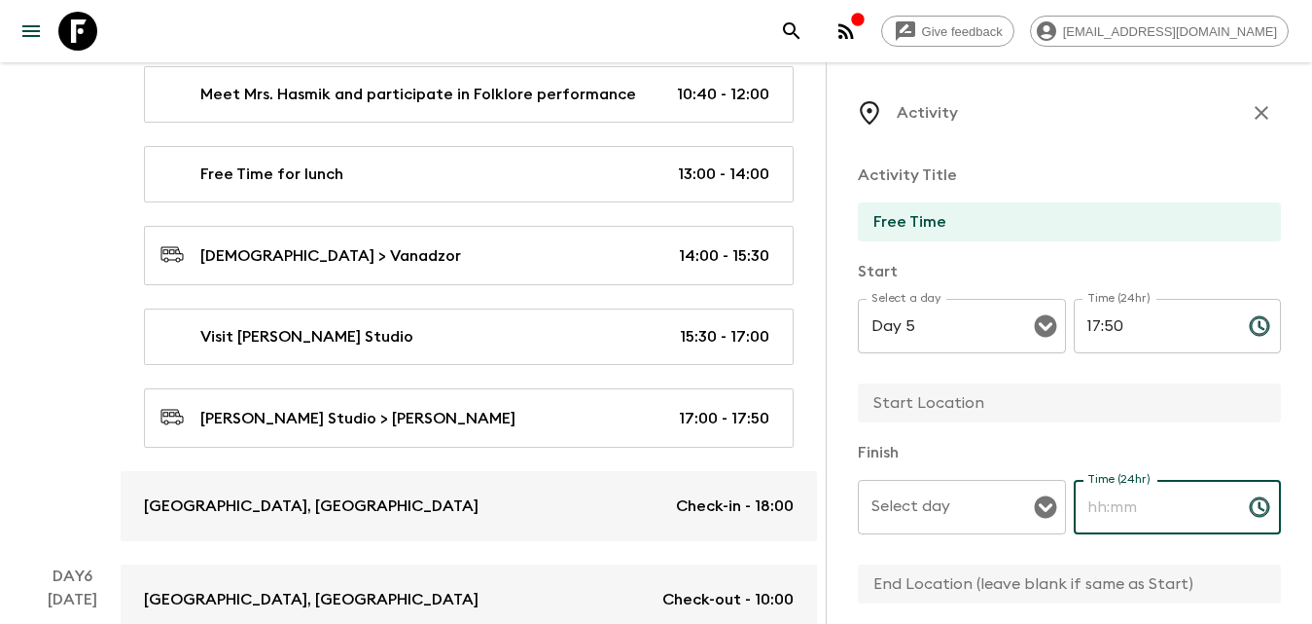
click at [1137, 515] on input "Time (24hr)" at bounding box center [1154, 507] width 160 height 54
type input "23:59"
click at [1007, 386] on input "text" at bounding box center [1062, 402] width 408 height 39
type input "Dilijan"
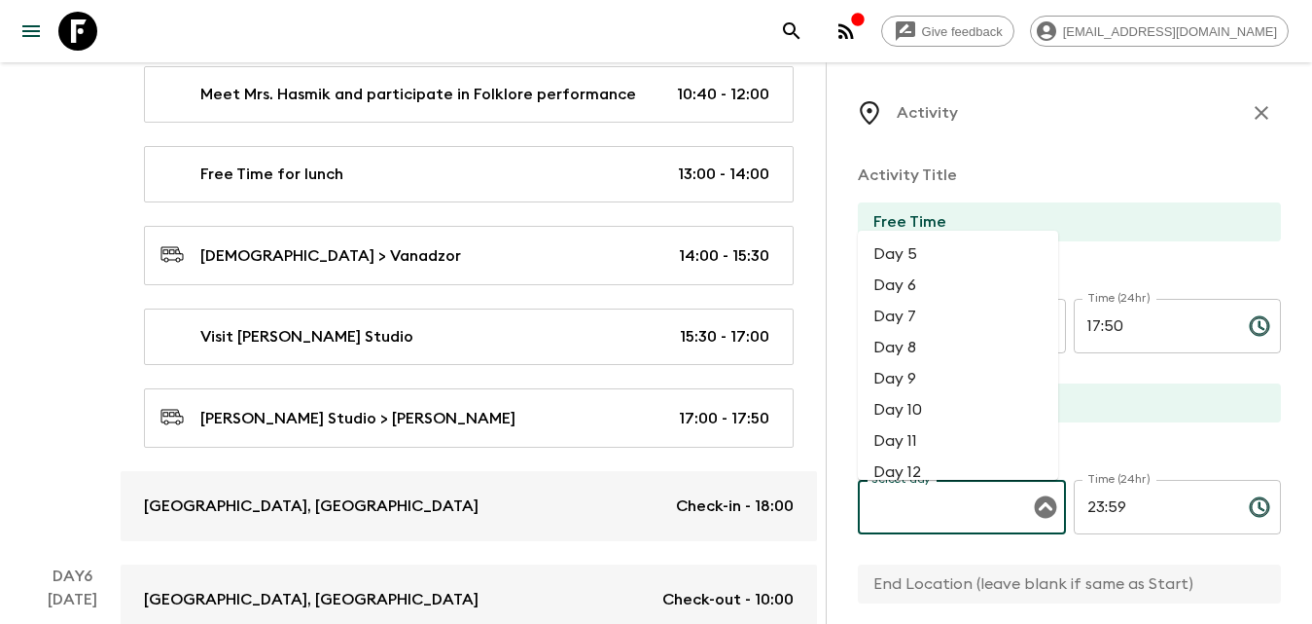
drag, startPoint x: 947, startPoint y: 509, endPoint x: 947, endPoint y: 380, distance: 128.4
click at [947, 505] on input "Select day" at bounding box center [947, 506] width 161 height 37
click at [913, 248] on li "Day 5" at bounding box center [958, 253] width 200 height 31
type input "Day 5"
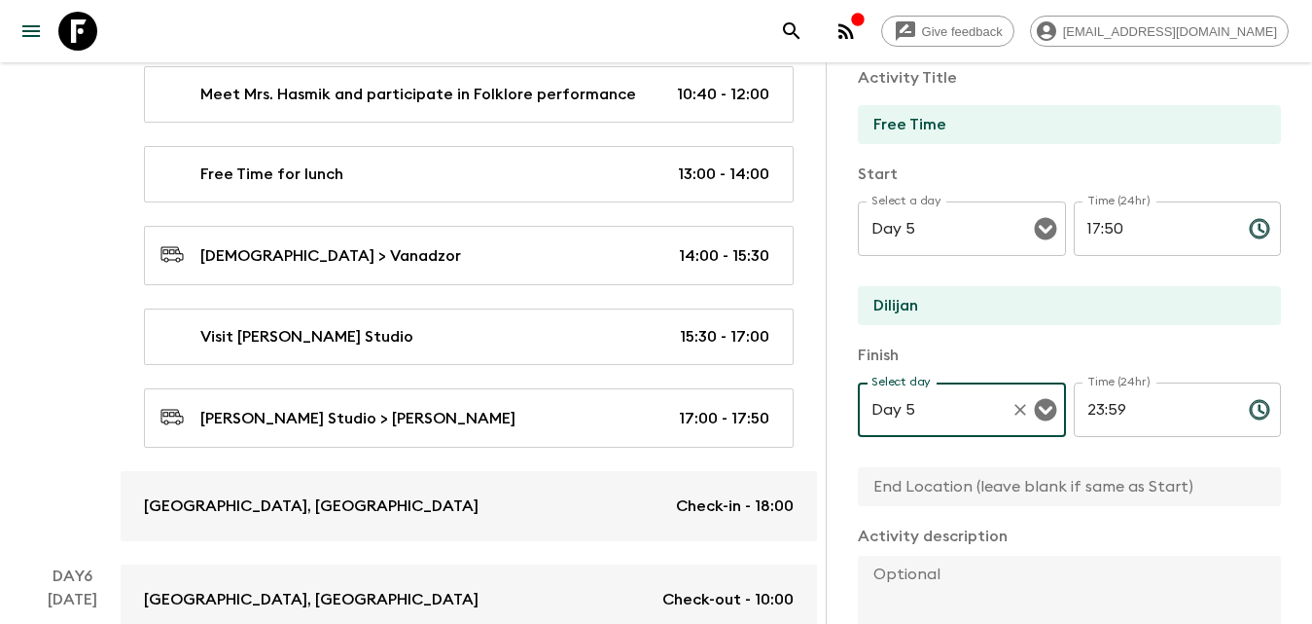
scroll to position [195, 0]
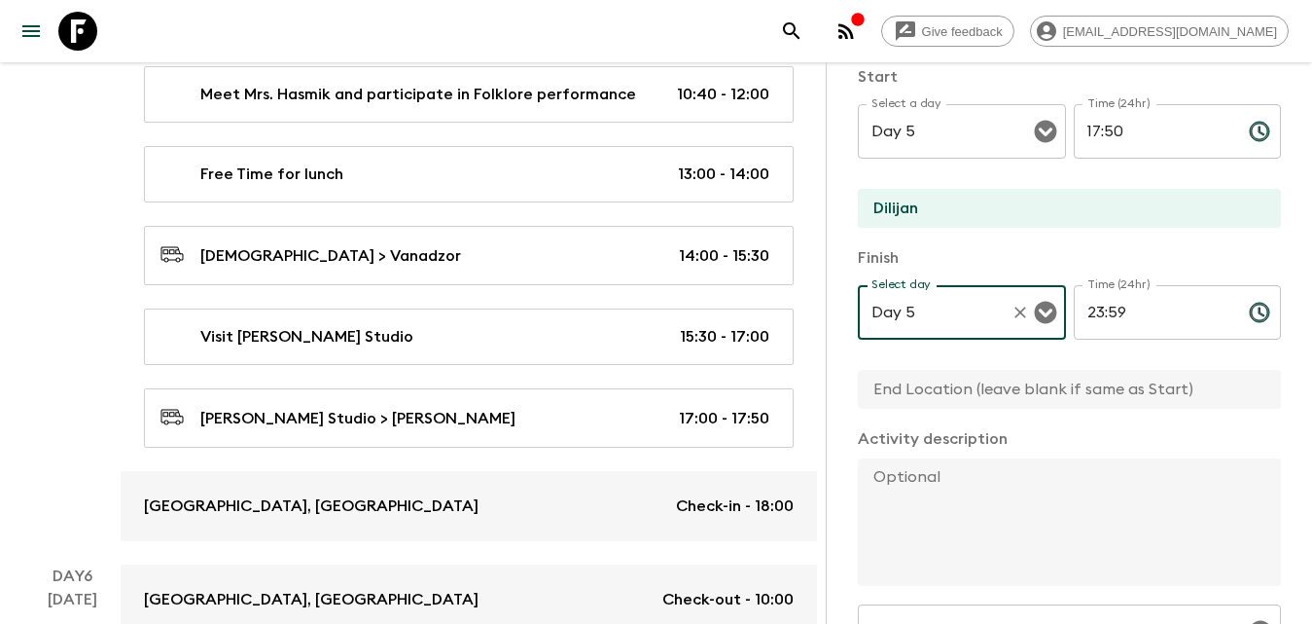
click at [971, 369] on div "Finish Select day Day 5 Select day ​ Time (24hr) 23:59 Time (24hr) ​" at bounding box center [1069, 328] width 423 height 165
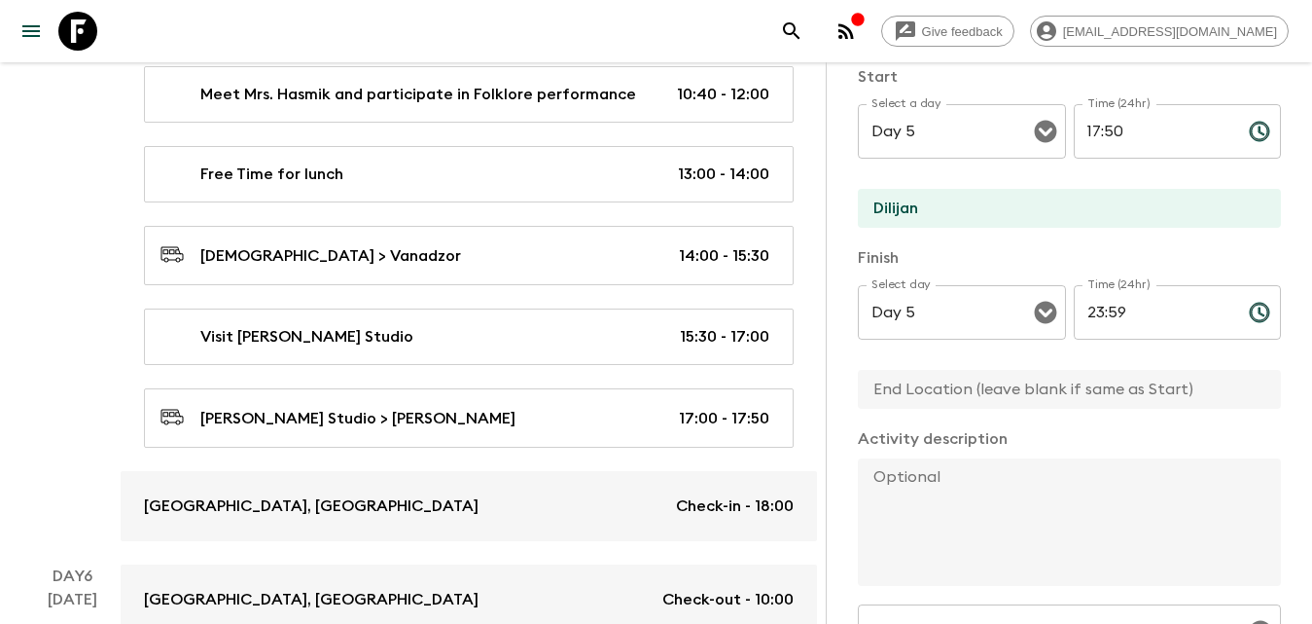
click at [980, 388] on input "text" at bounding box center [1062, 389] width 408 height 39
click at [927, 390] on input "text" at bounding box center [1062, 389] width 408 height 39
type input "Dilijan"
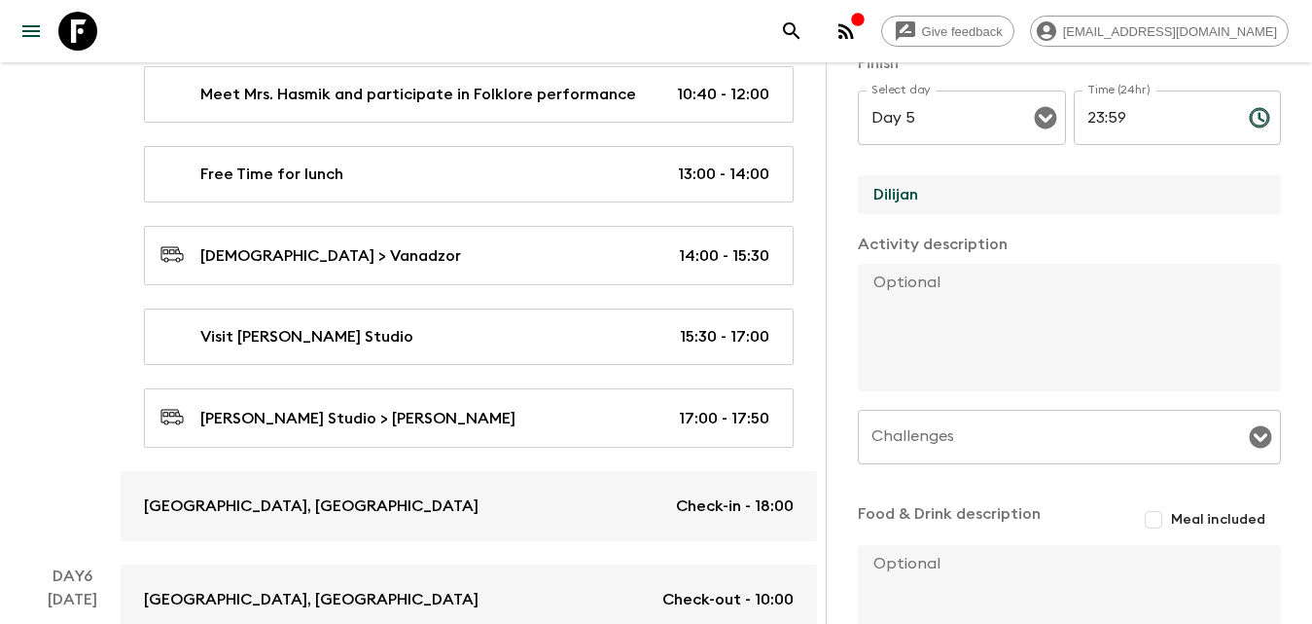
scroll to position [544, 0]
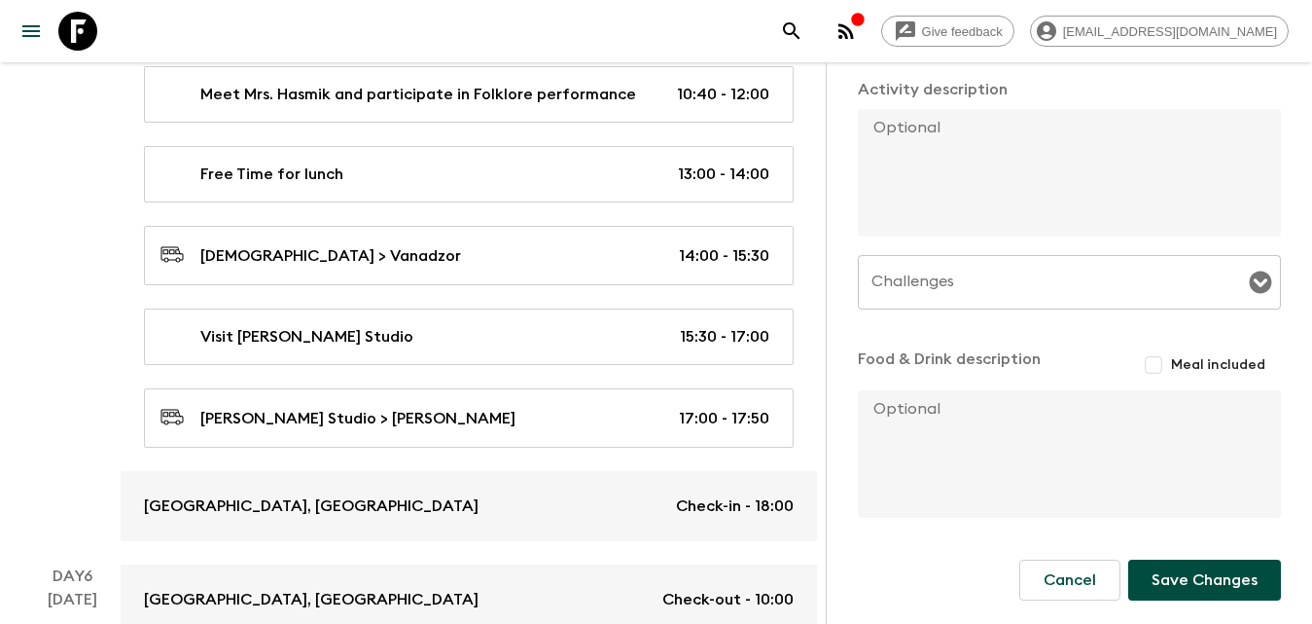
click at [1194, 589] on button "Save Changes" at bounding box center [1204, 579] width 153 height 41
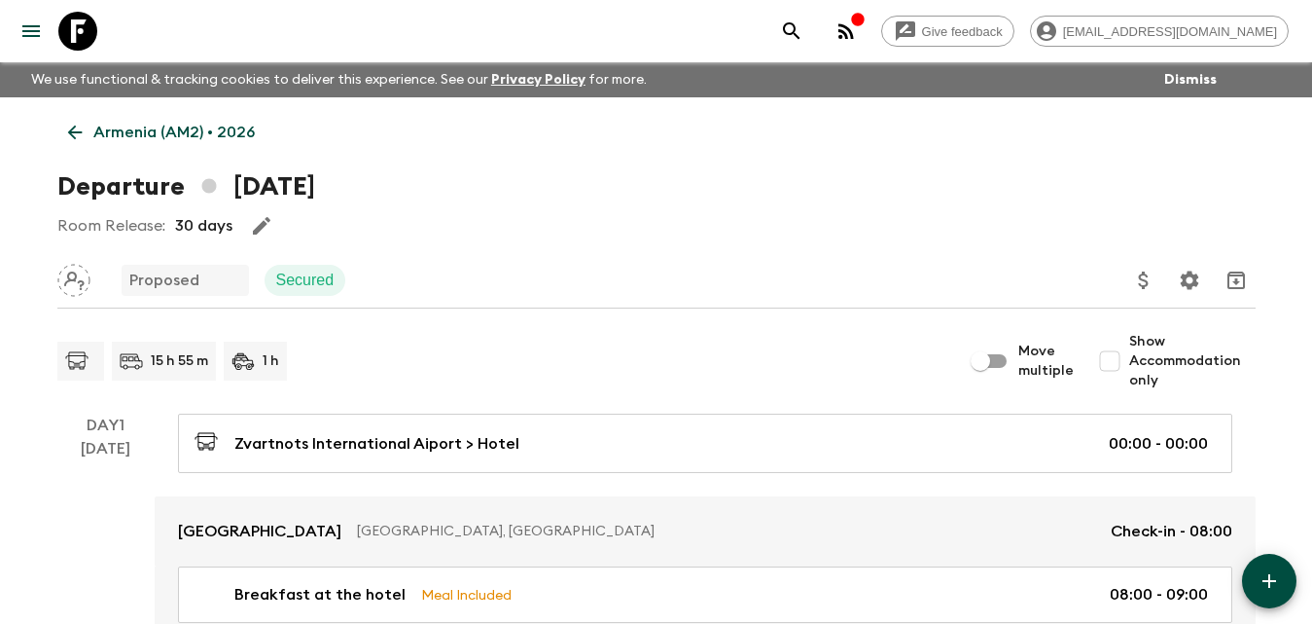
click at [93, 136] on p "Armenia (AM2) • 2026" at bounding box center [173, 132] width 161 height 23
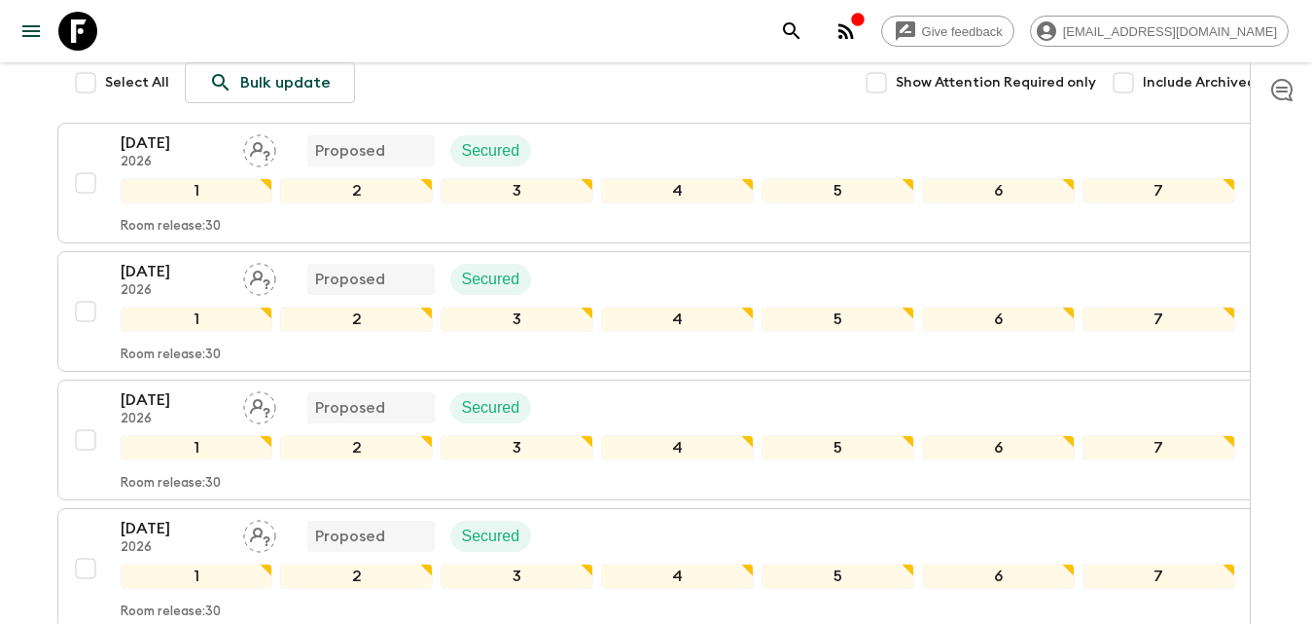
scroll to position [389, 0]
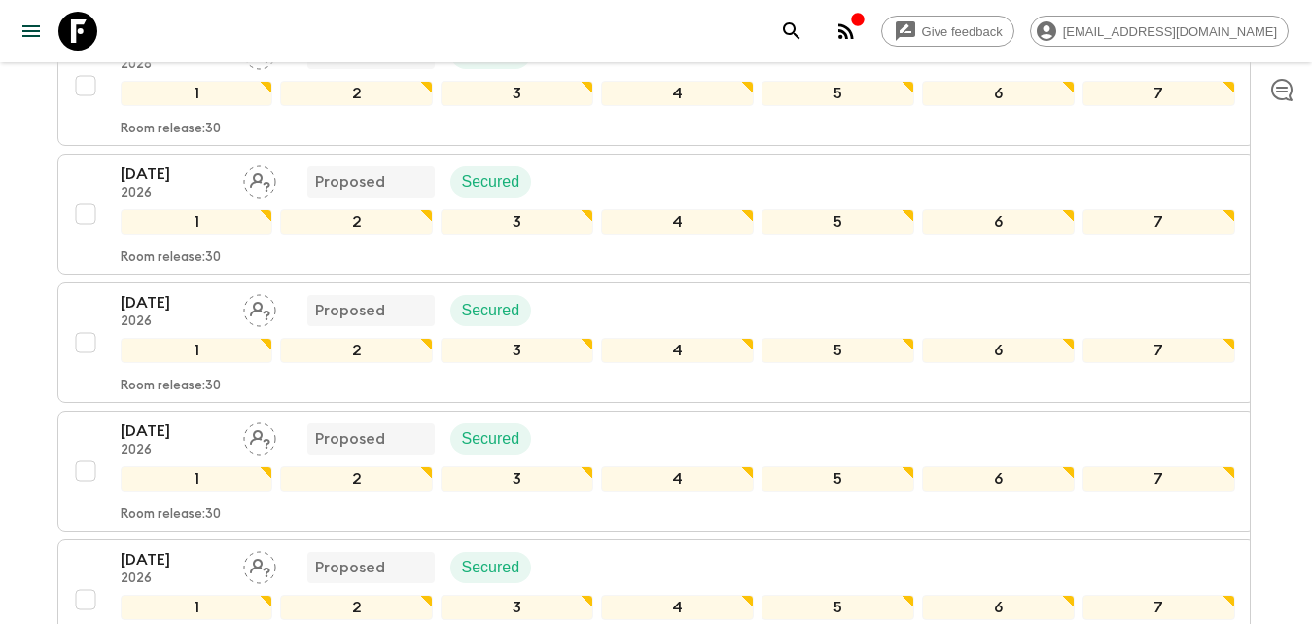
click at [165, 426] on p "[DATE]" at bounding box center [174, 430] width 107 height 23
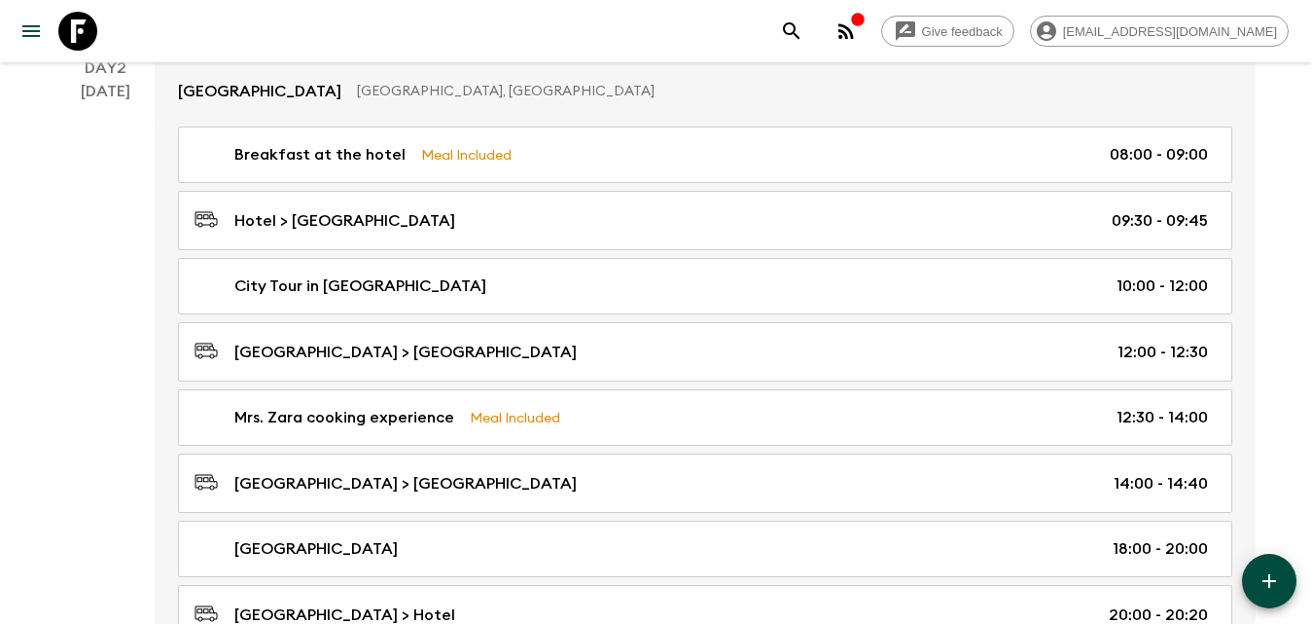
scroll to position [1070, 0]
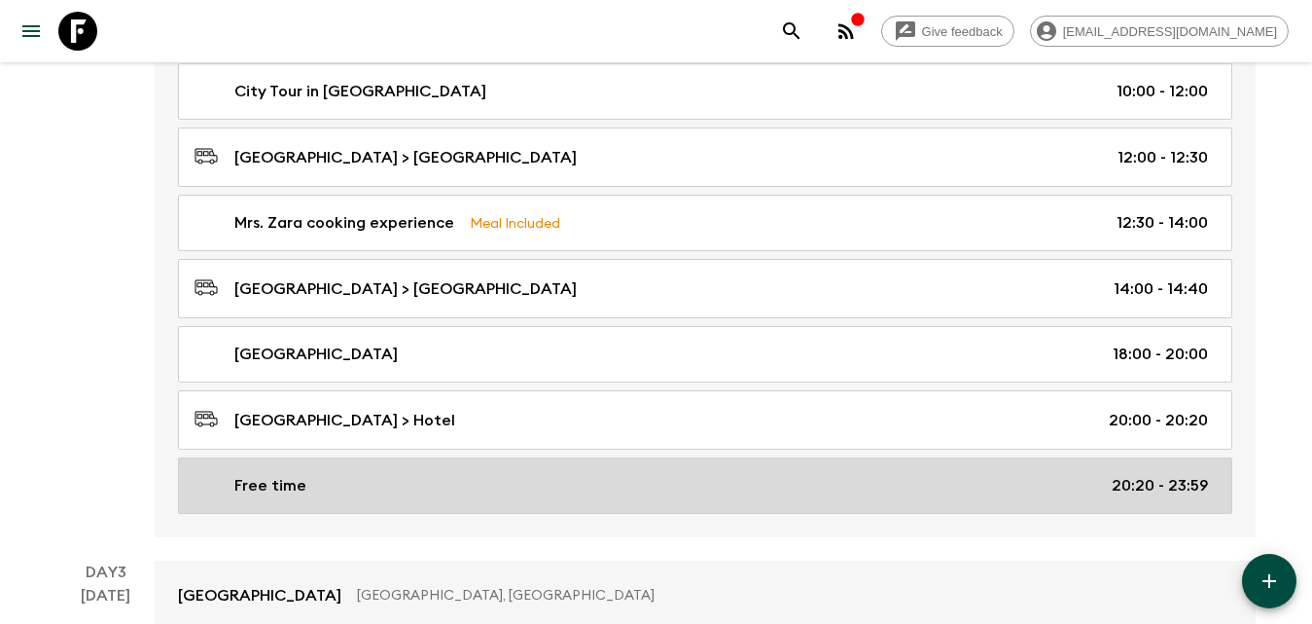
click at [401, 485] on div "Free time 20:20 - 23:59" at bounding box center [702, 485] width 1014 height 23
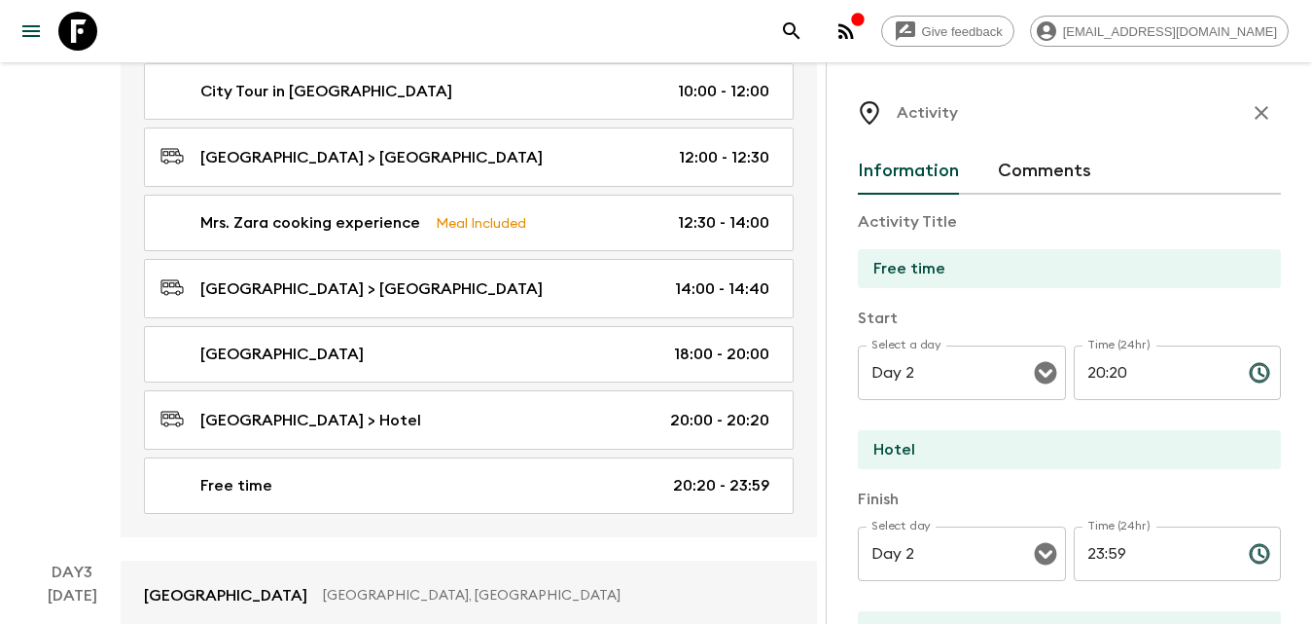
click at [1242, 112] on button "button" at bounding box center [1261, 112] width 39 height 39
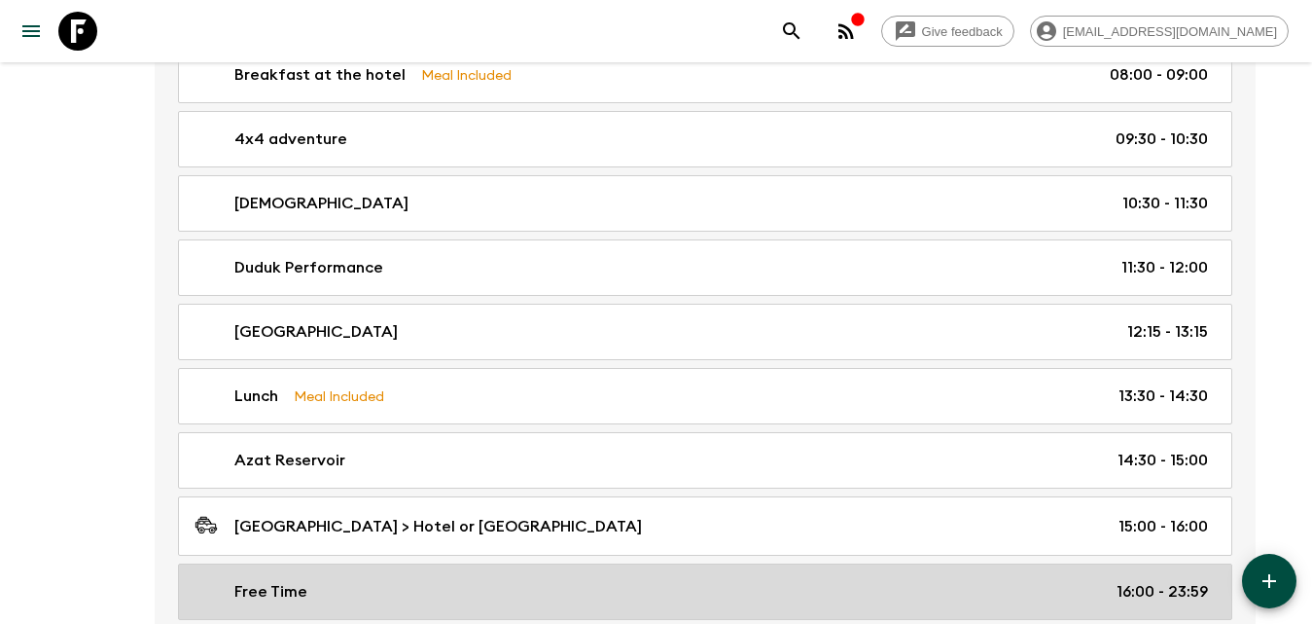
scroll to position [1751, 0]
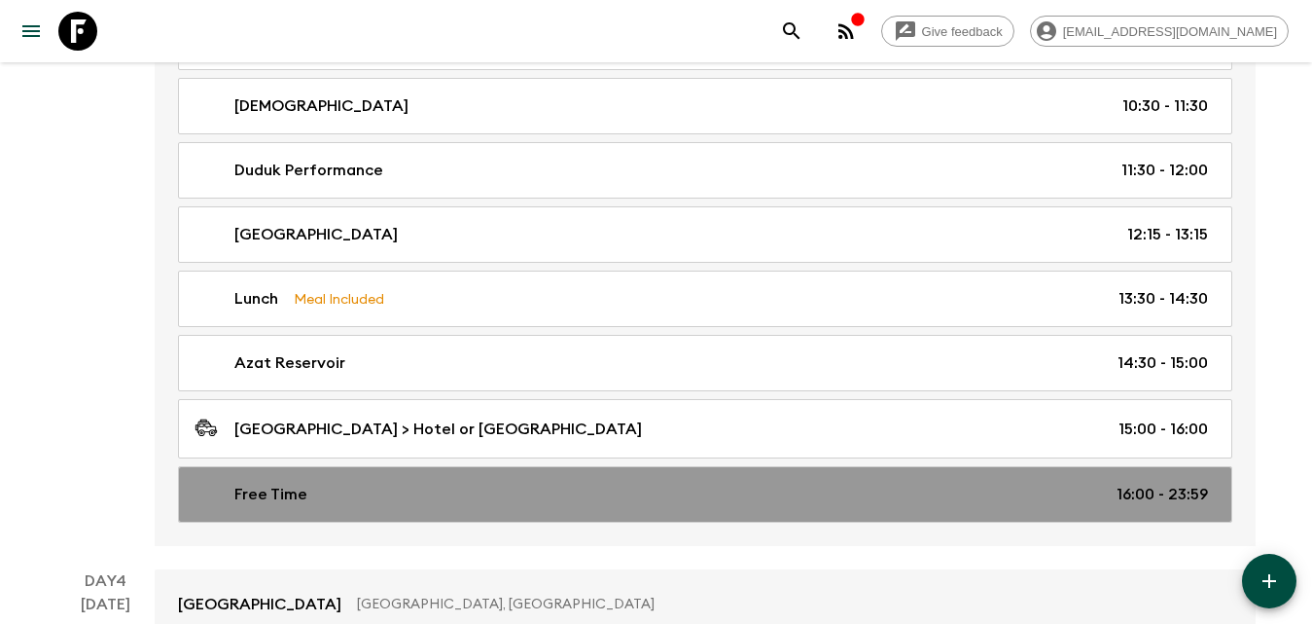
click at [373, 482] on div "Free Time 16:00 - 23:59" at bounding box center [702, 493] width 1014 height 23
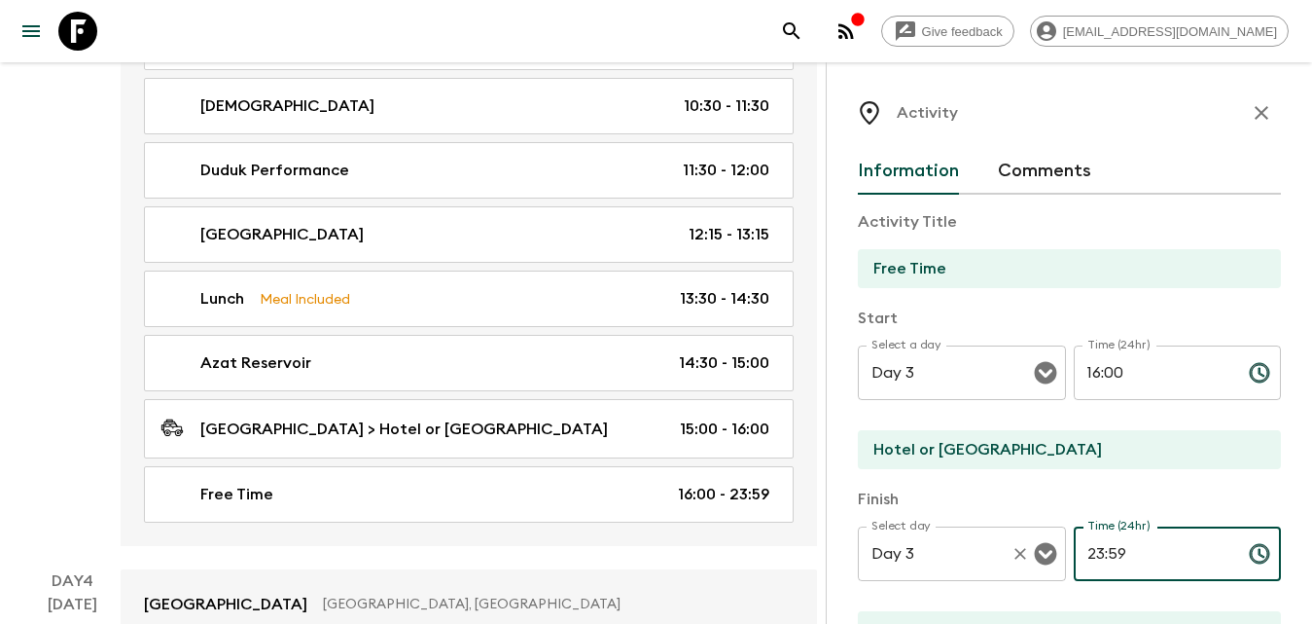
drag, startPoint x: 1137, startPoint y: 551, endPoint x: 1048, endPoint y: 537, distance: 90.5
click at [1046, 546] on div "Select day Day 3 Select day ​ Time (24hr) 23:59 Time (24hr) ​" at bounding box center [1069, 564] width 423 height 77
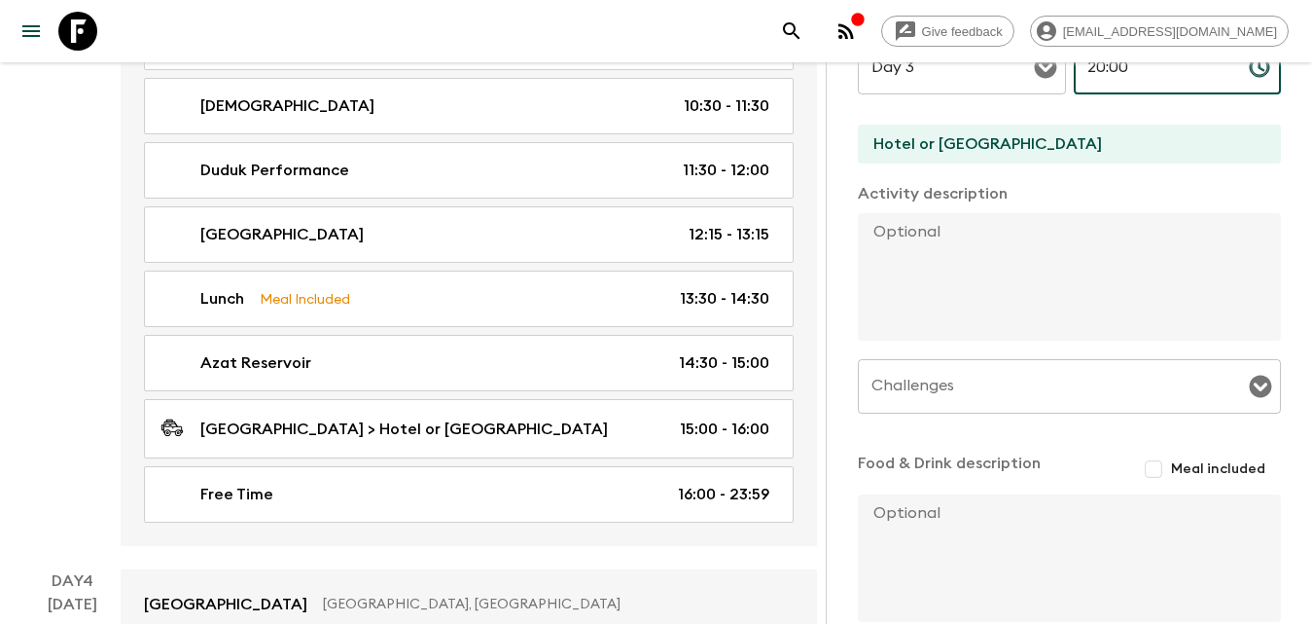
scroll to position [590, 0]
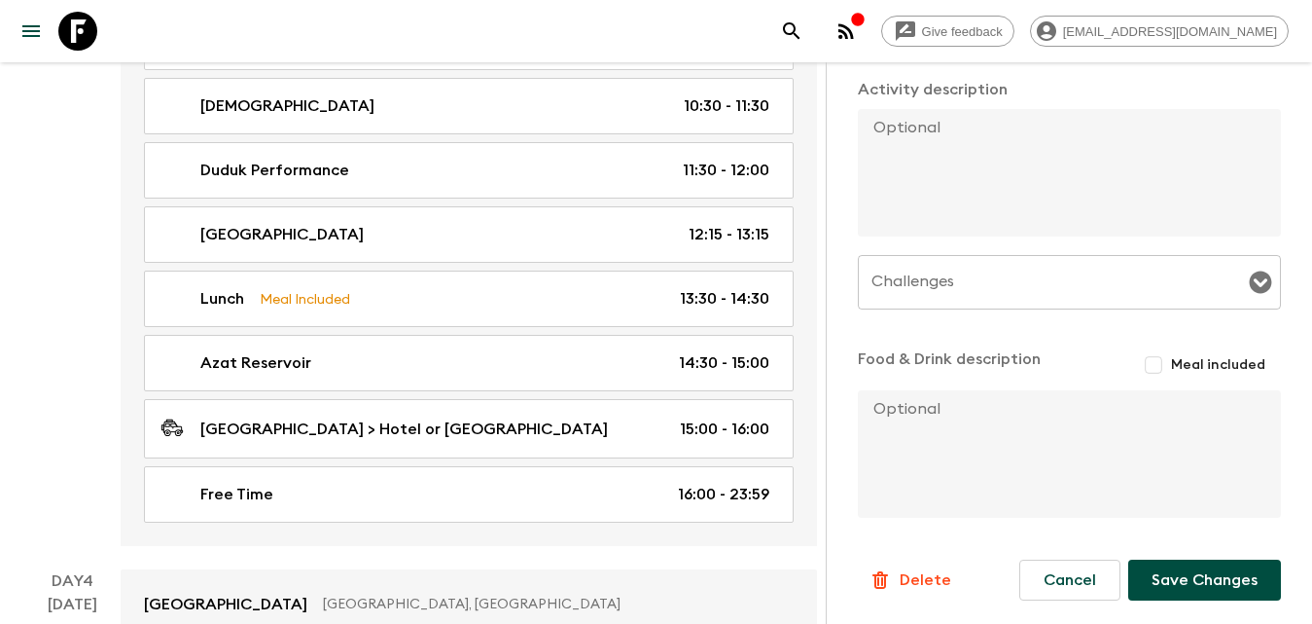
type input "20:00"
click at [1176, 576] on button "Save Changes" at bounding box center [1204, 579] width 153 height 41
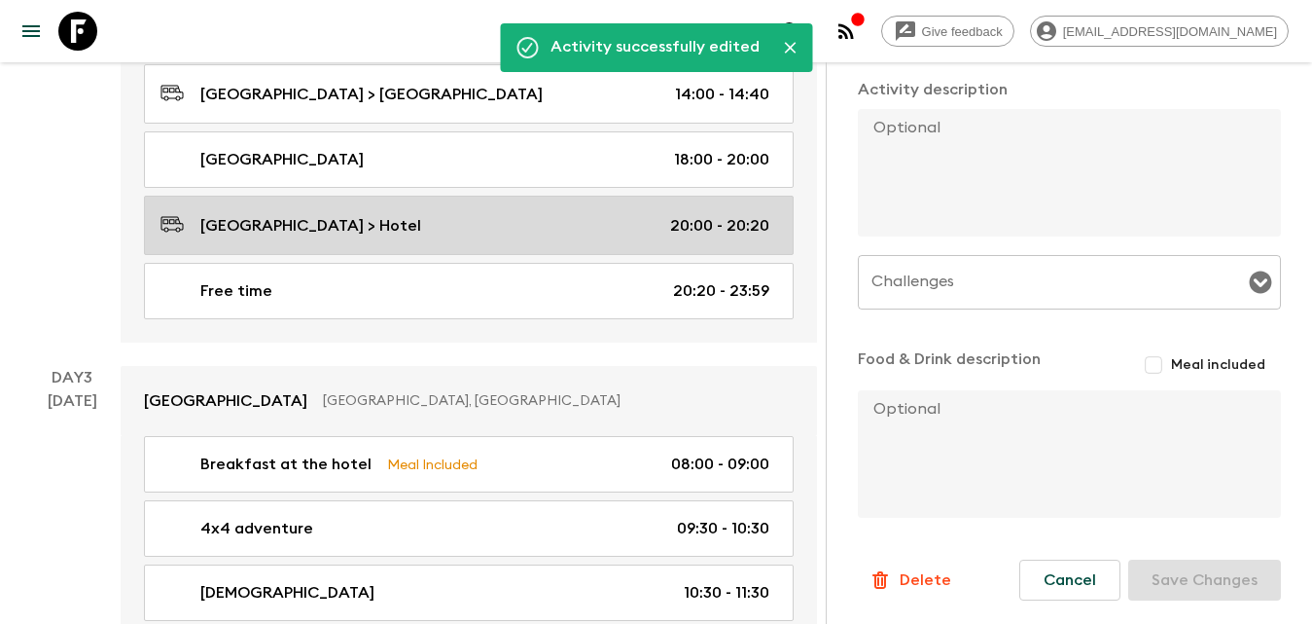
scroll to position [1167, 0]
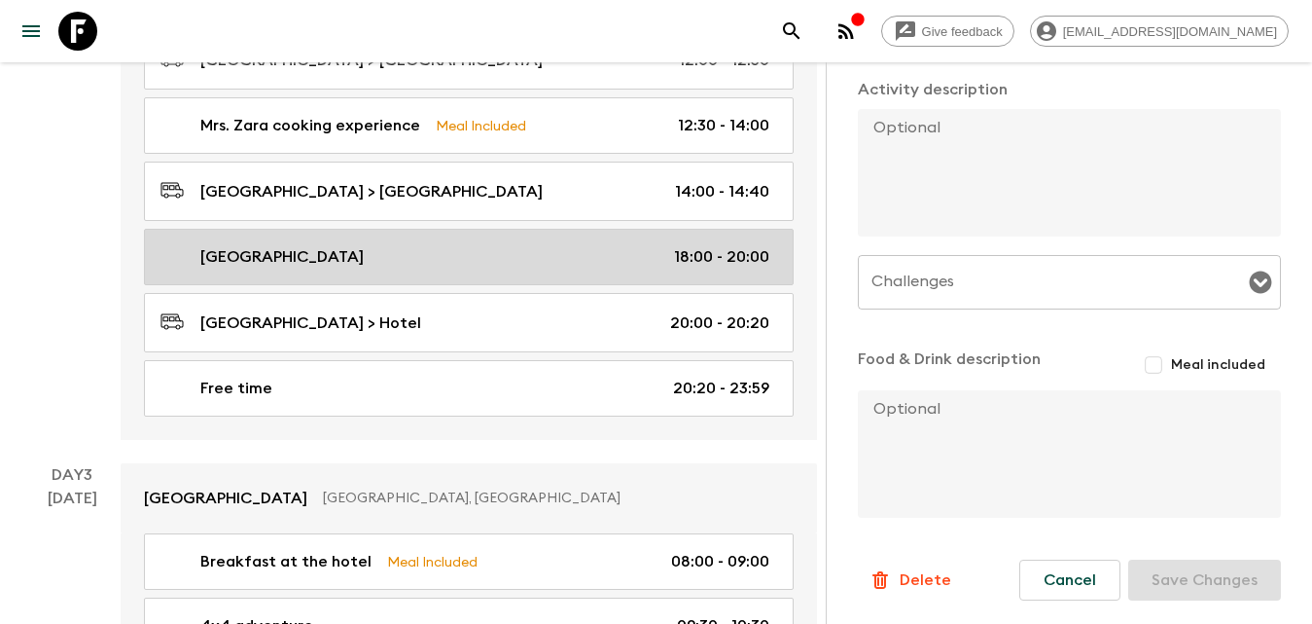
click at [375, 252] on div "[GEOGRAPHIC_DATA] 18:00 - 20:00" at bounding box center [465, 256] width 609 height 23
type input "[GEOGRAPHIC_DATA]"
type input "Yerevan"
type textarea "After some rest, as a special highlight of the tour, we’ll experience the iconi…"
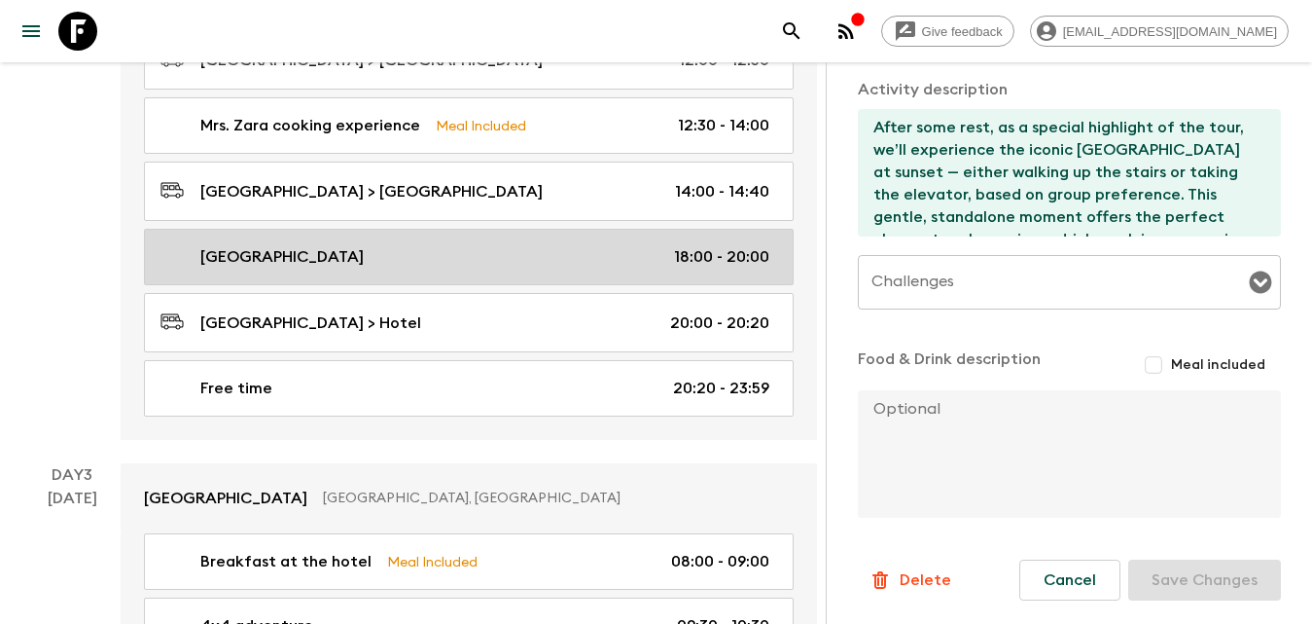
type input "Day 2"
type input "18:00"
type input "Day 2"
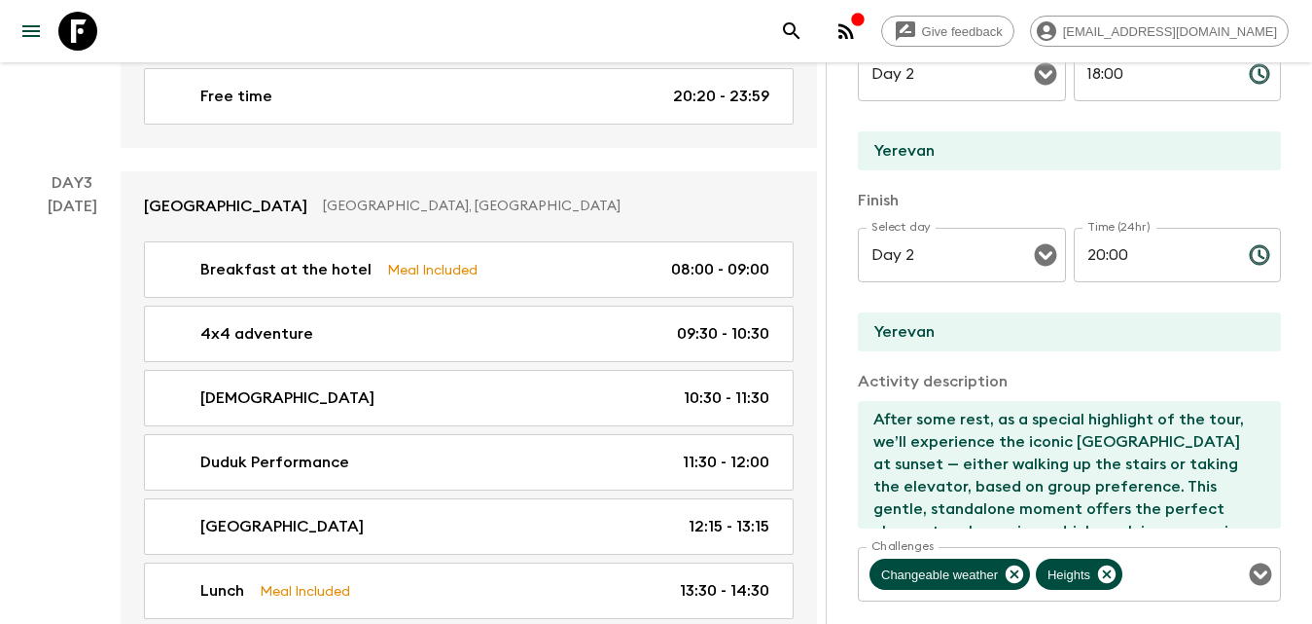
scroll to position [201, 0]
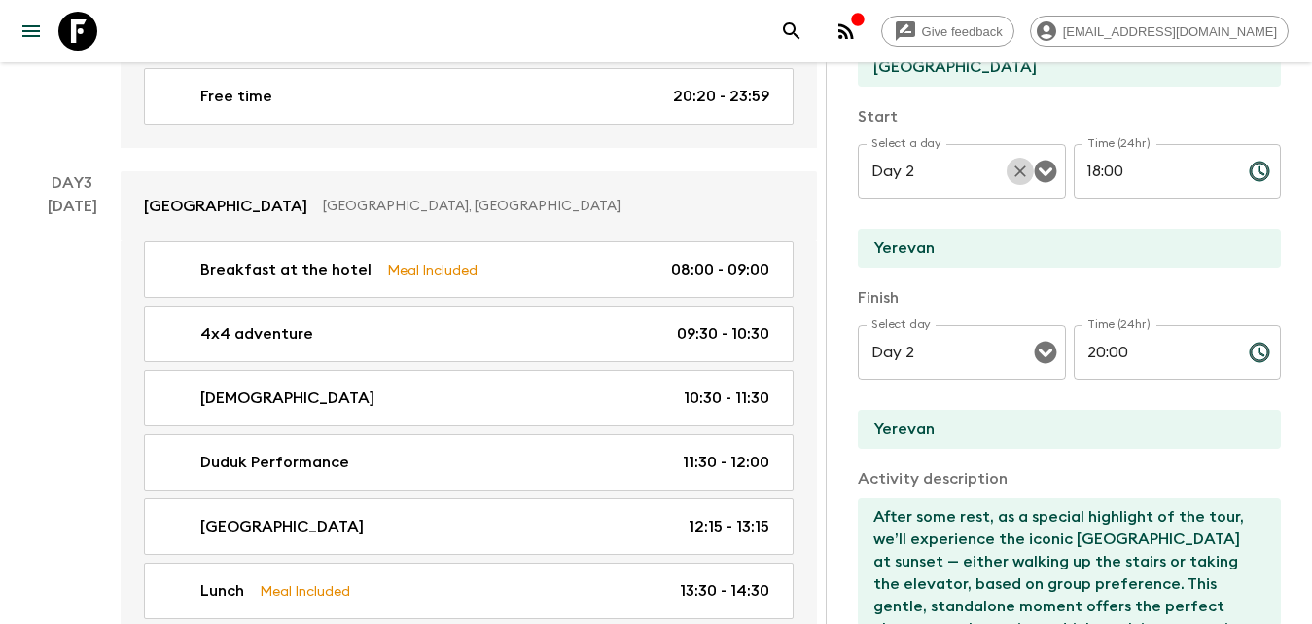
click at [1023, 177] on button "Clear" at bounding box center [1020, 171] width 27 height 27
click at [1034, 168] on icon "Open" at bounding box center [1045, 171] width 23 height 23
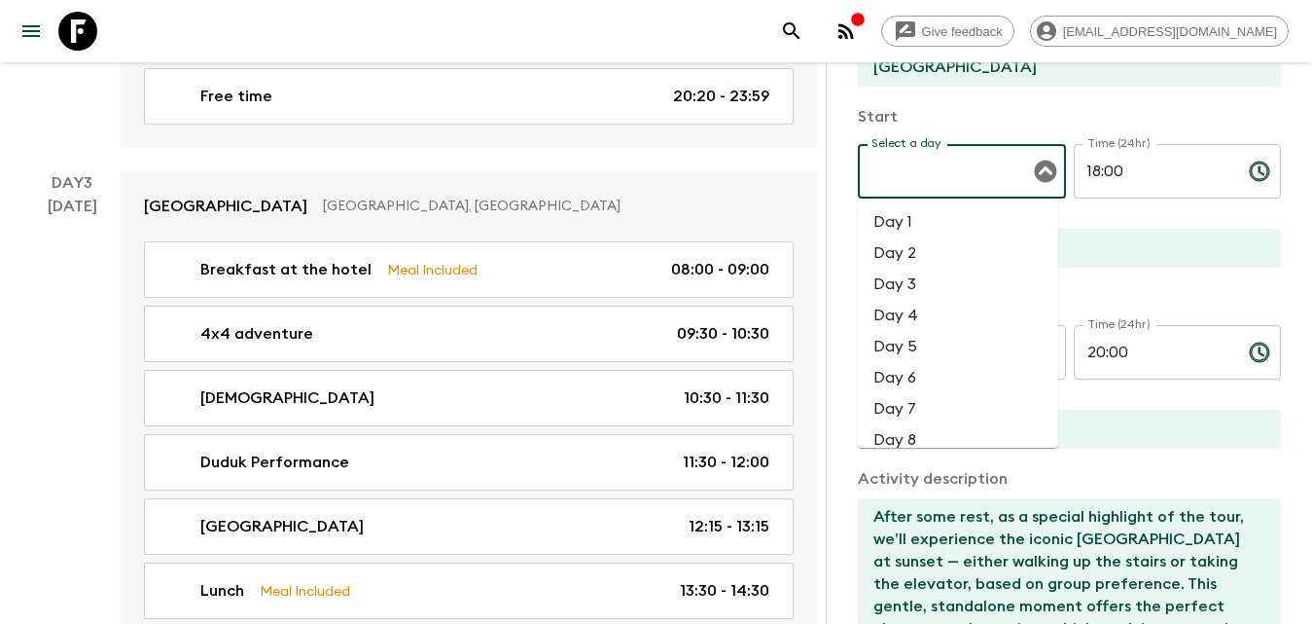
drag, startPoint x: 904, startPoint y: 277, endPoint x: 981, endPoint y: 342, distance: 100.8
click at [905, 280] on li "Day 3" at bounding box center [958, 283] width 200 height 31
type input "Day 3"
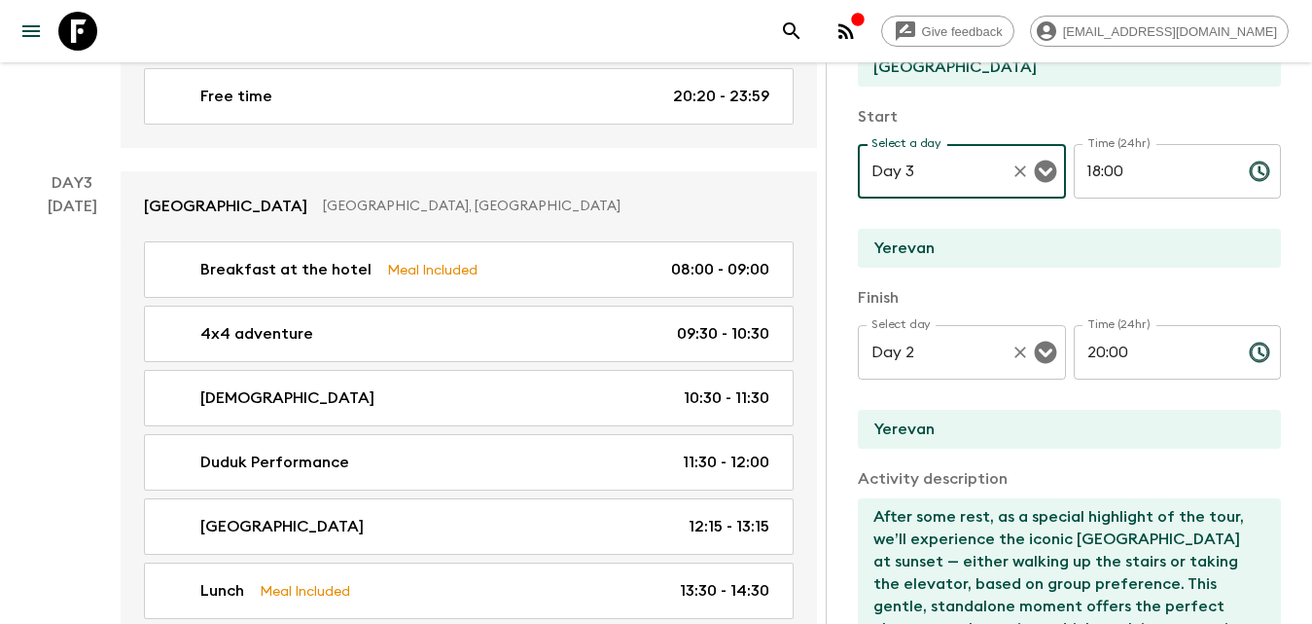
click at [1014, 357] on icon "Clear" at bounding box center [1020, 351] width 19 height 19
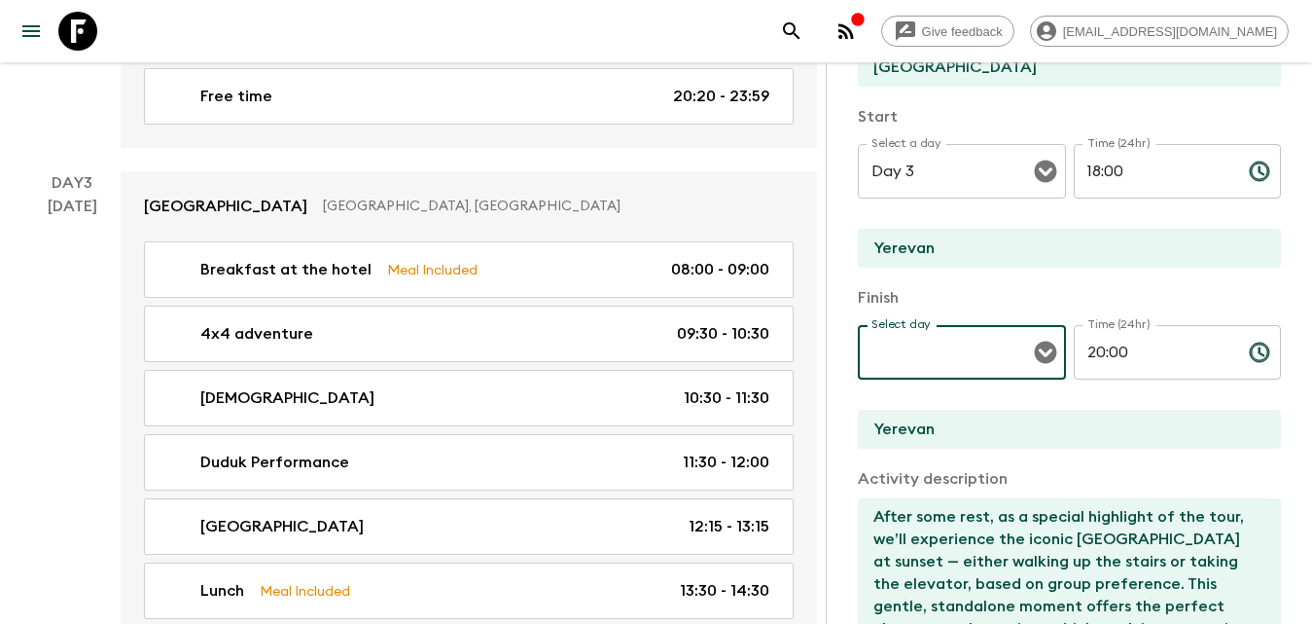
click at [1034, 351] on icon "Open" at bounding box center [1045, 351] width 23 height 23
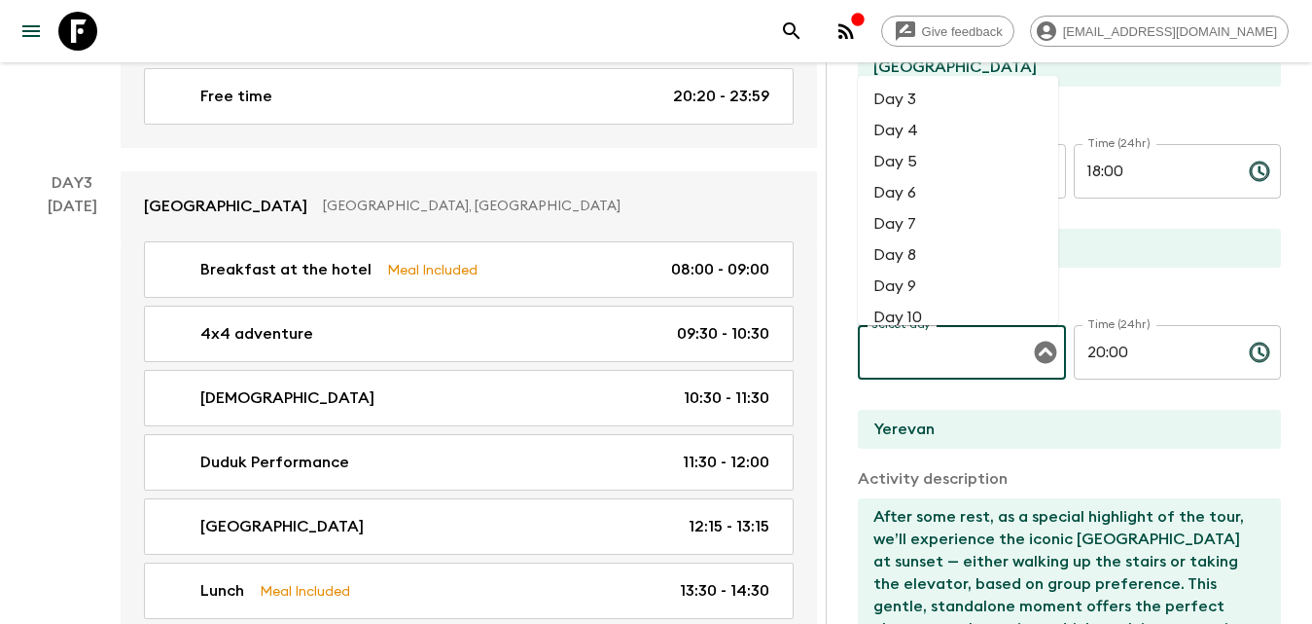
click at [941, 104] on li "Day 3" at bounding box center [958, 99] width 200 height 31
type input "Day 3"
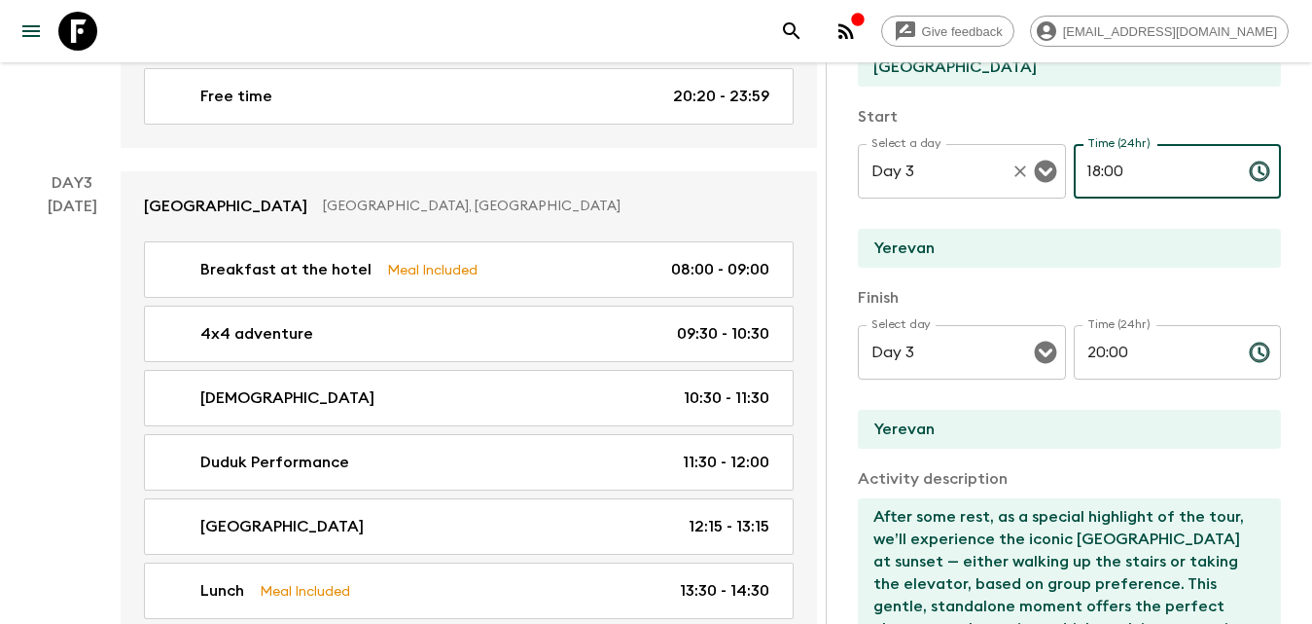
drag, startPoint x: 1130, startPoint y: 162, endPoint x: 1051, endPoint y: 171, distance: 80.2
click at [1051, 171] on div "Select a day Day 3 Select a day ​ Time (24hr) 18:00 Time (24hr) ​" at bounding box center [1069, 182] width 423 height 77
type input "20:00"
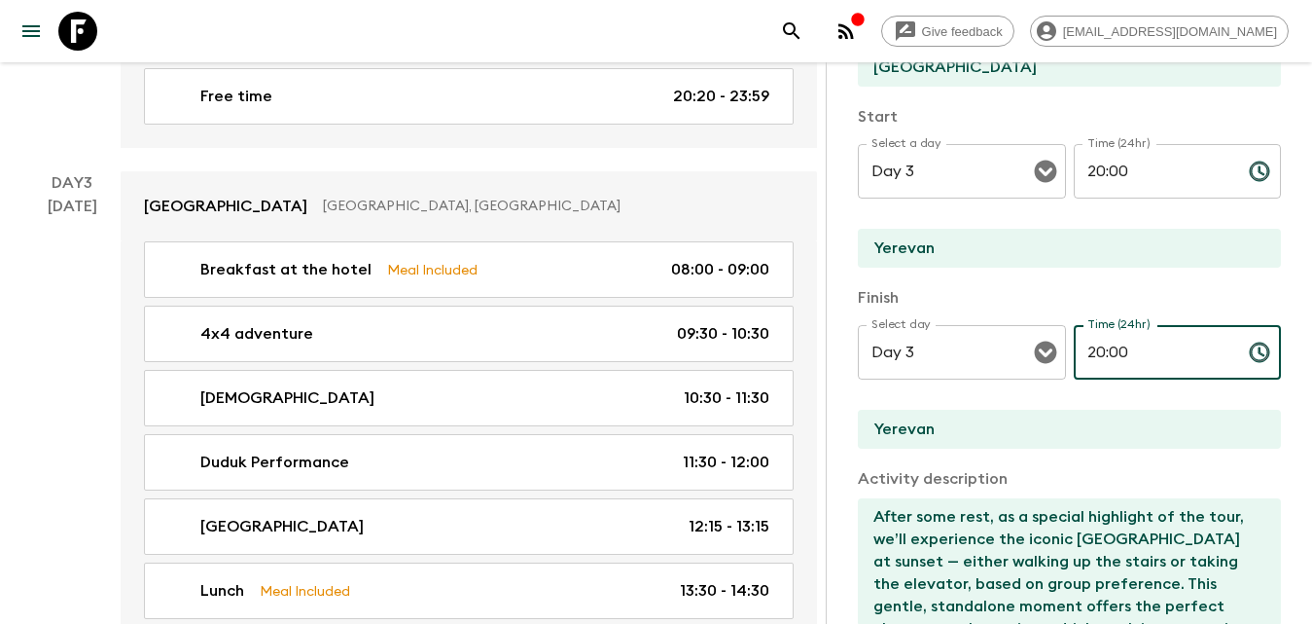
drag, startPoint x: 1147, startPoint y: 353, endPoint x: 1058, endPoint y: 320, distance: 94.5
click at [1055, 339] on div "Select day Day 3 Select day ​ Time (24hr) 20:00 Time (24hr) ​" at bounding box center [1069, 363] width 423 height 77
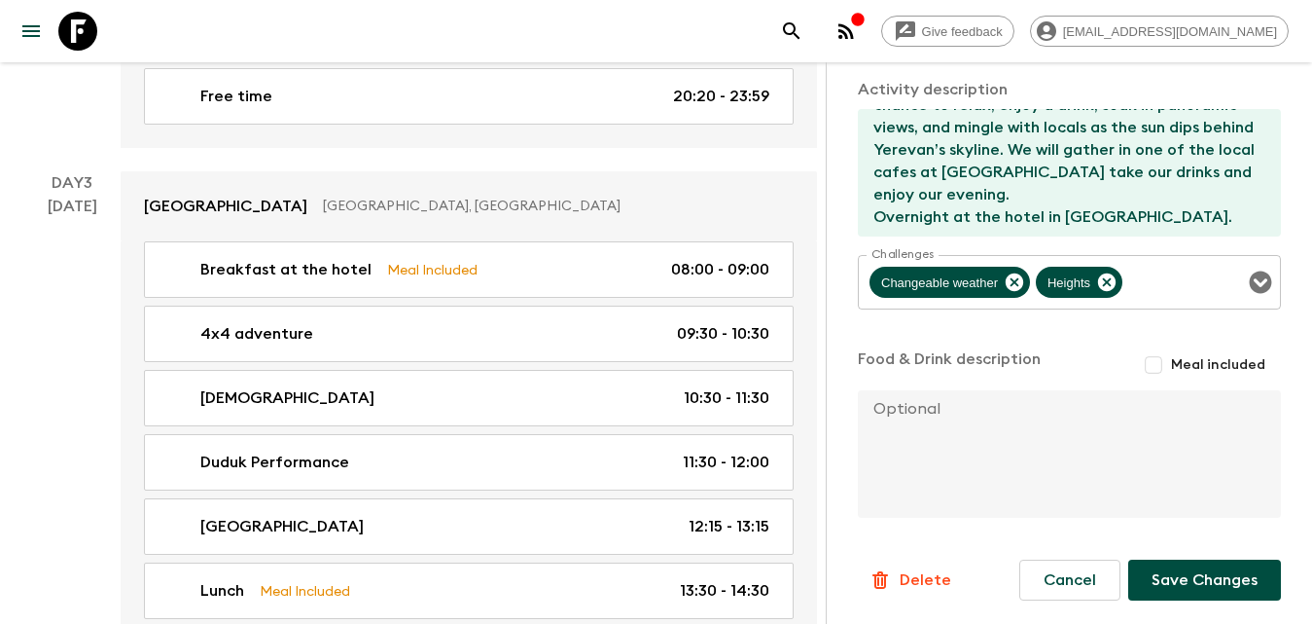
scroll to position [1654, 0]
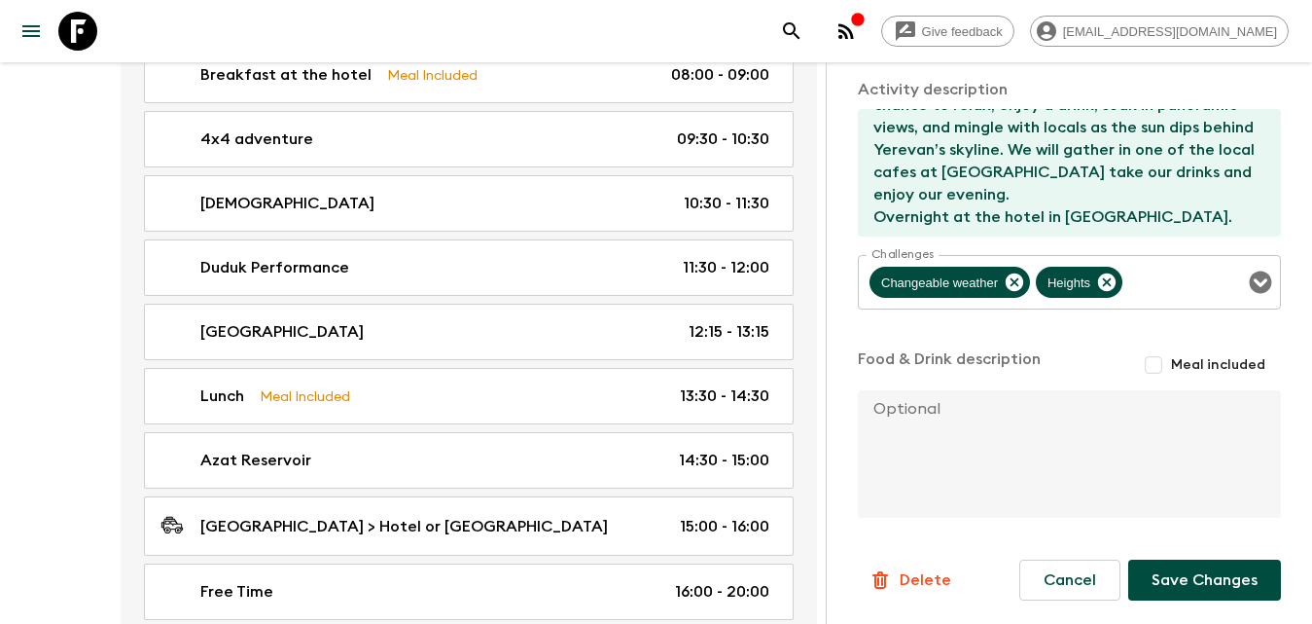
type input "23:59"
click at [1164, 569] on button "Save Changes" at bounding box center [1204, 579] width 153 height 41
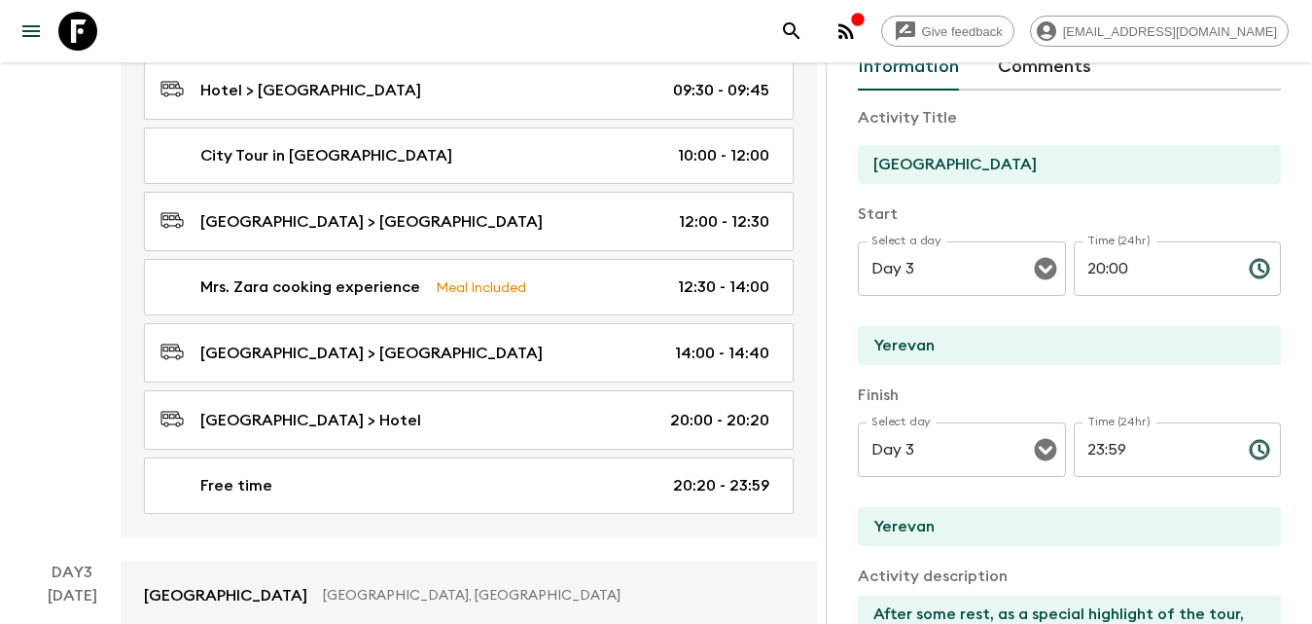
scroll to position [0, 0]
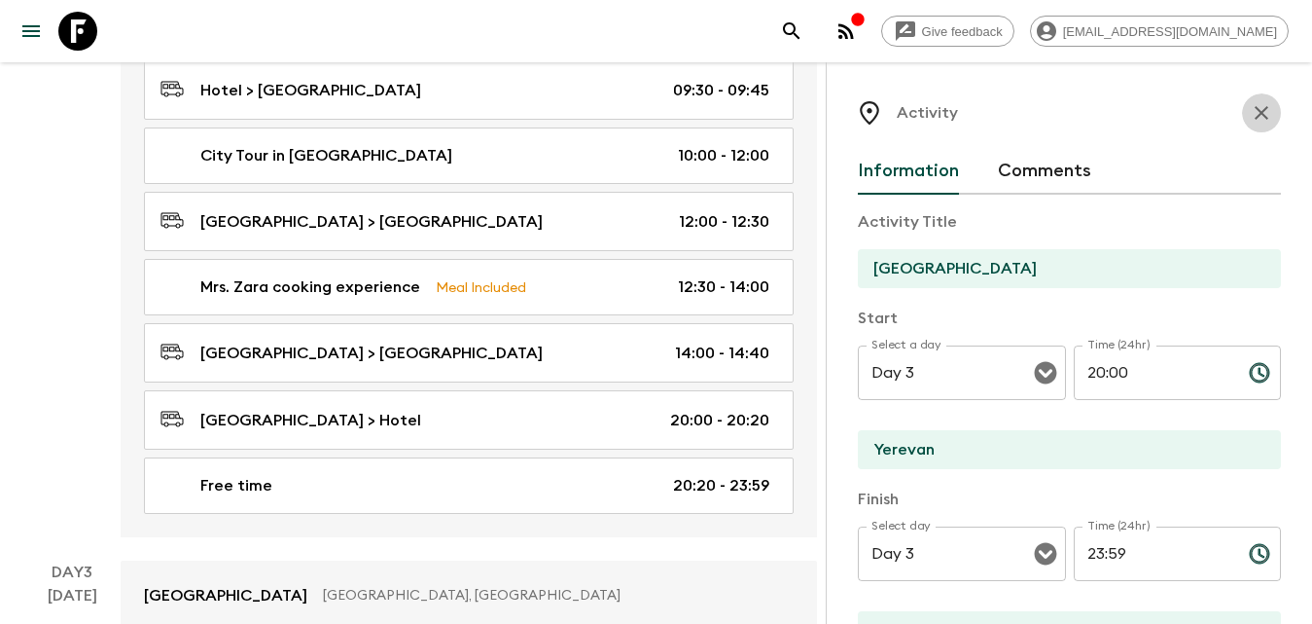
click at [1250, 112] on icon "button" at bounding box center [1261, 112] width 23 height 23
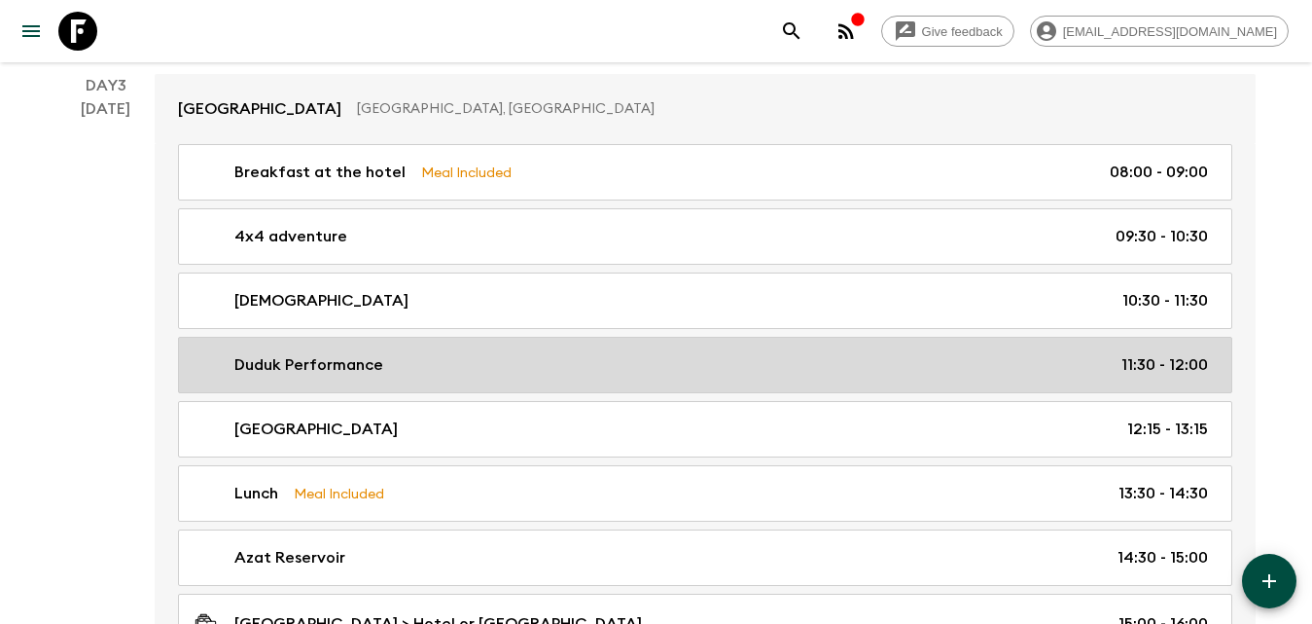
scroll to position [1200, 0]
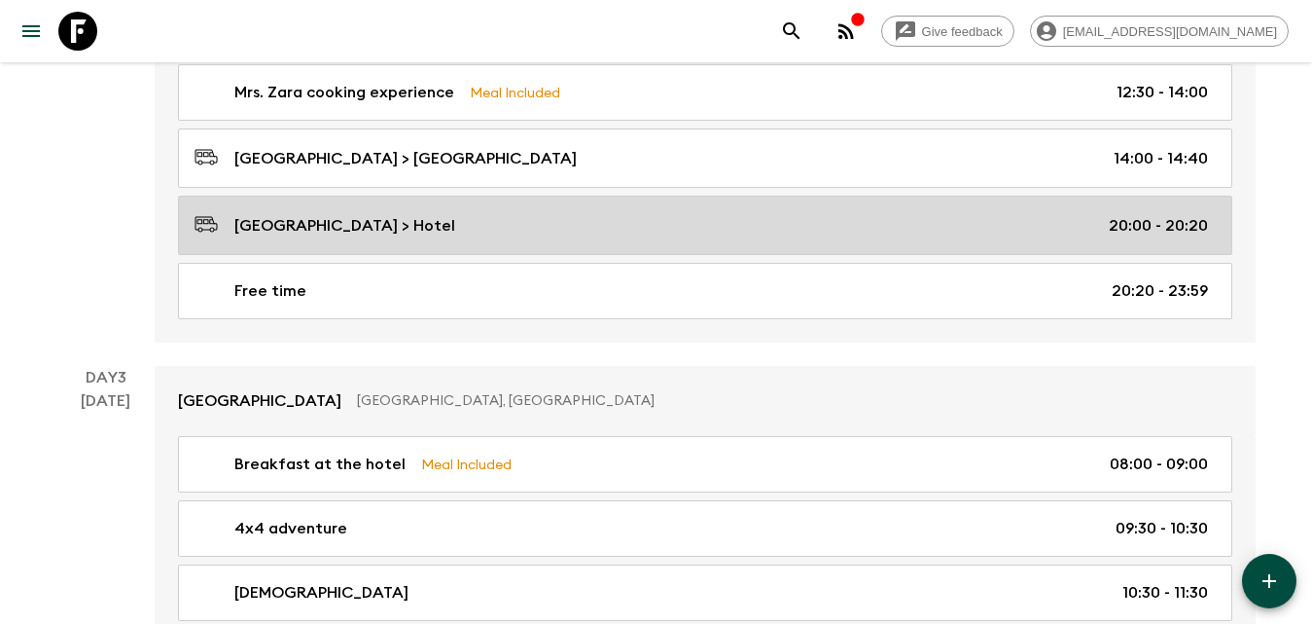
click at [384, 232] on p "[GEOGRAPHIC_DATA] > Hotel" at bounding box center [344, 225] width 221 height 23
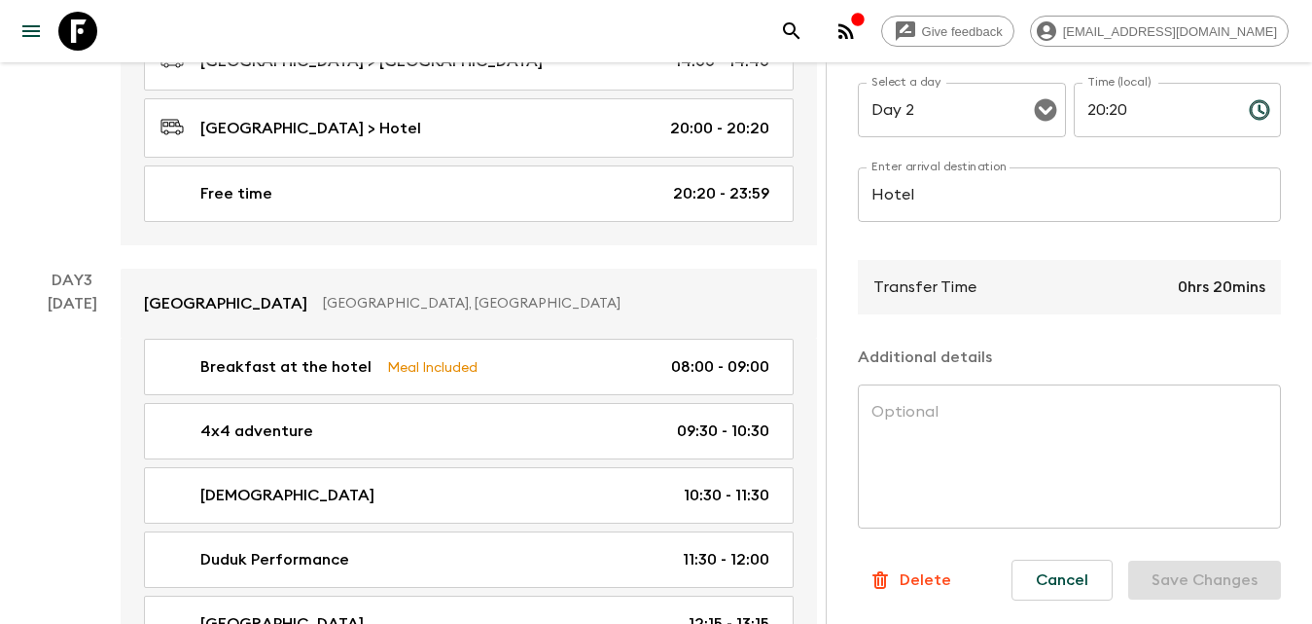
scroll to position [1395, 0]
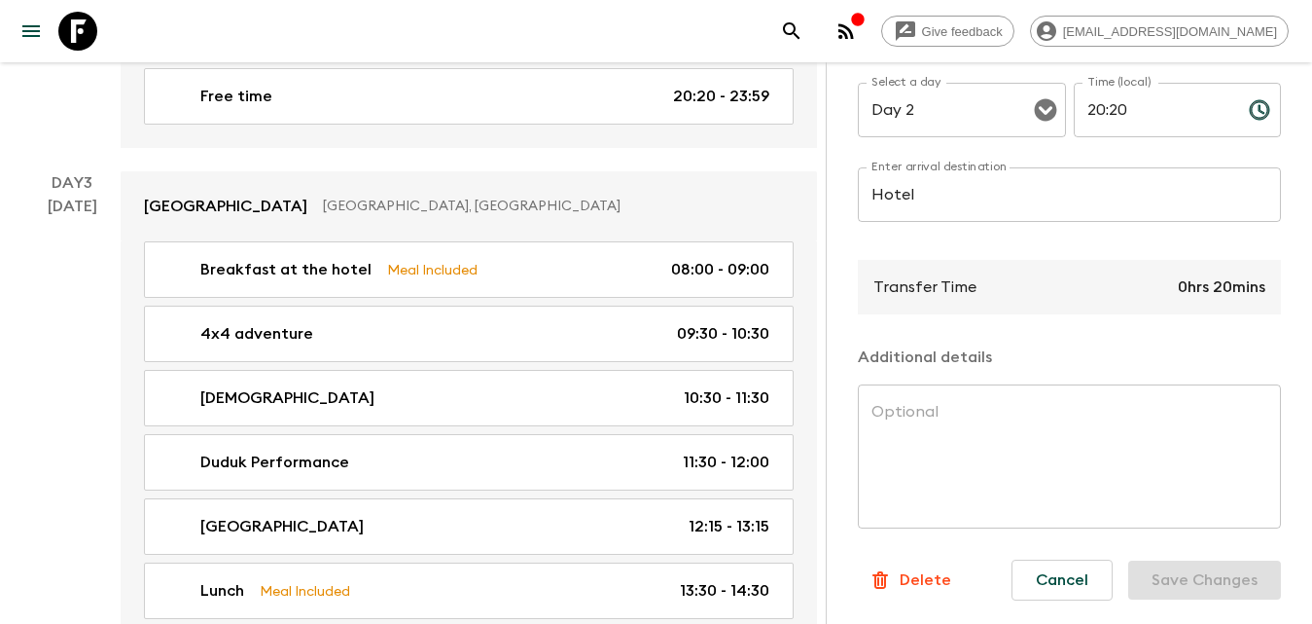
click at [911, 568] on p "Delete" at bounding box center [926, 579] width 52 height 23
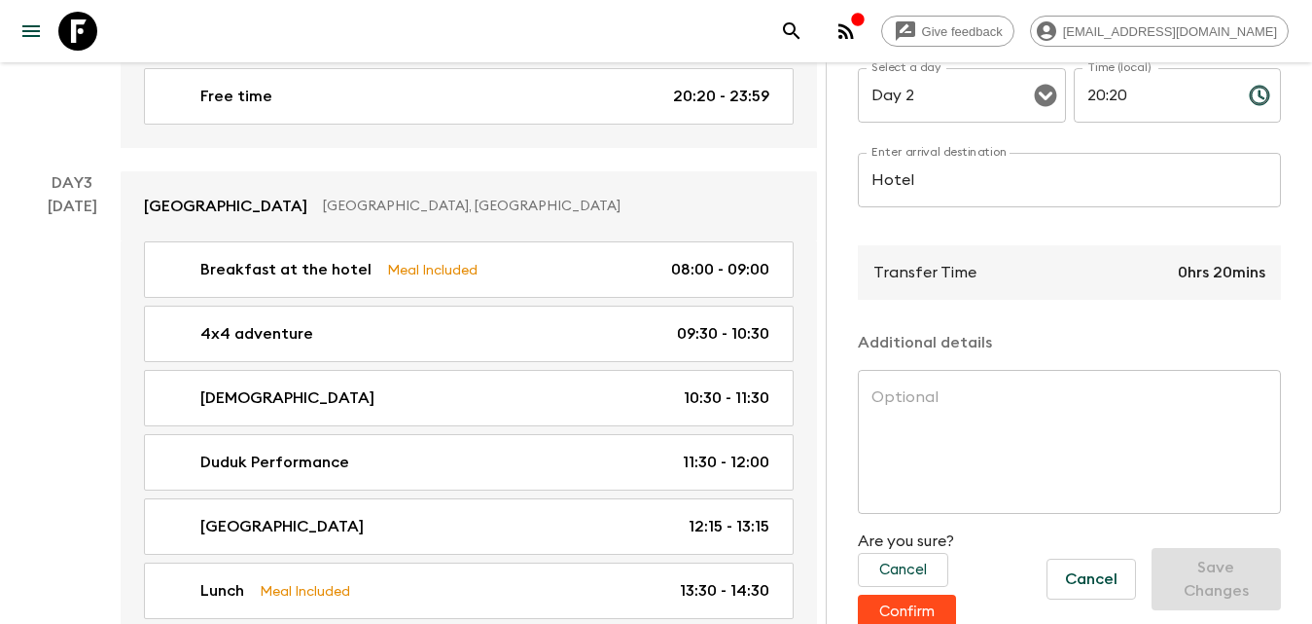
drag, startPoint x: 912, startPoint y: 613, endPoint x: 733, endPoint y: 526, distance: 198.8
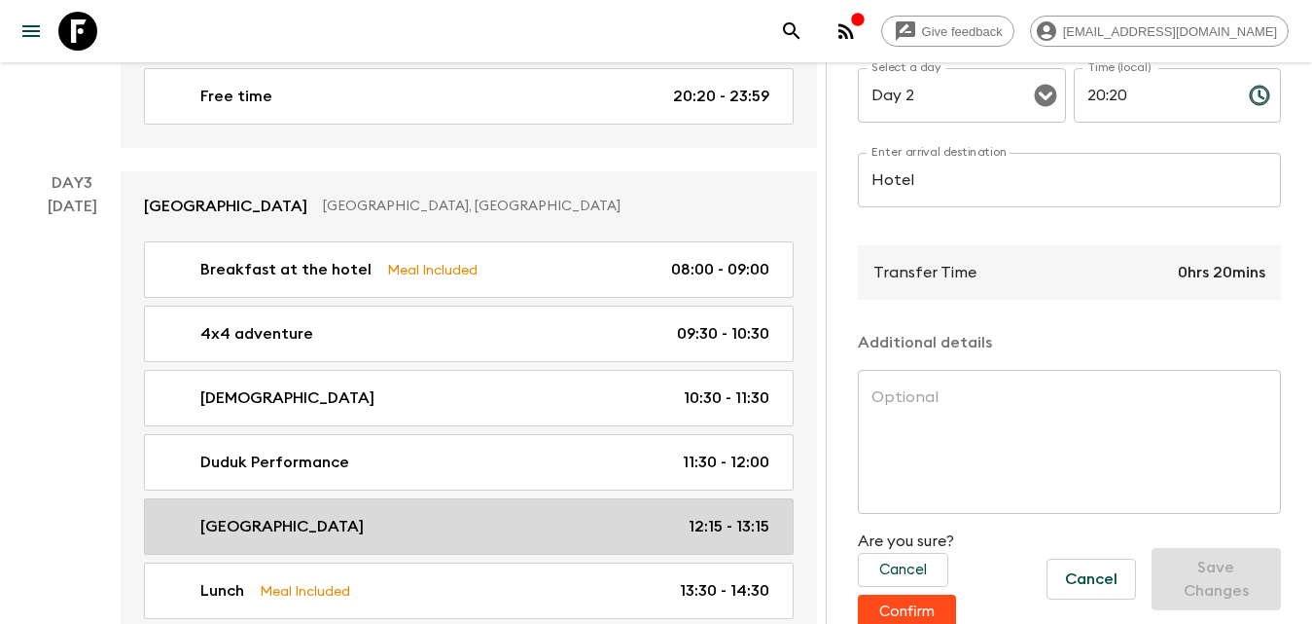
click at [912, 612] on button "Confirm" at bounding box center [907, 611] width 98 height 34
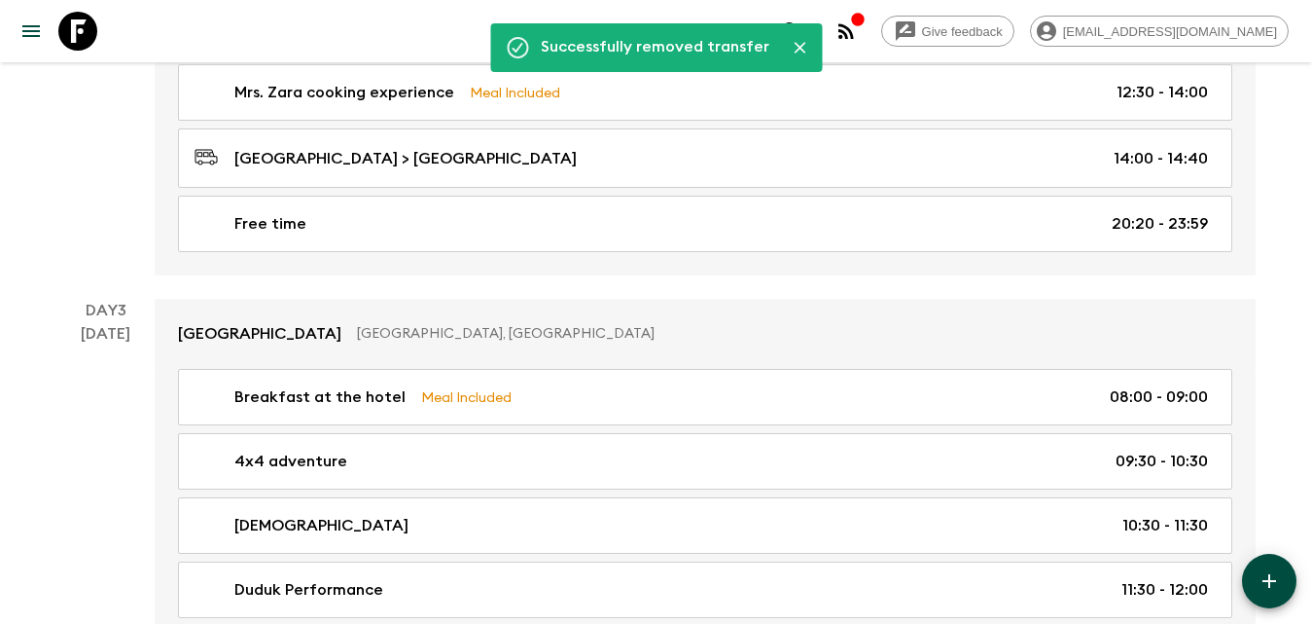
scroll to position [1006, 0]
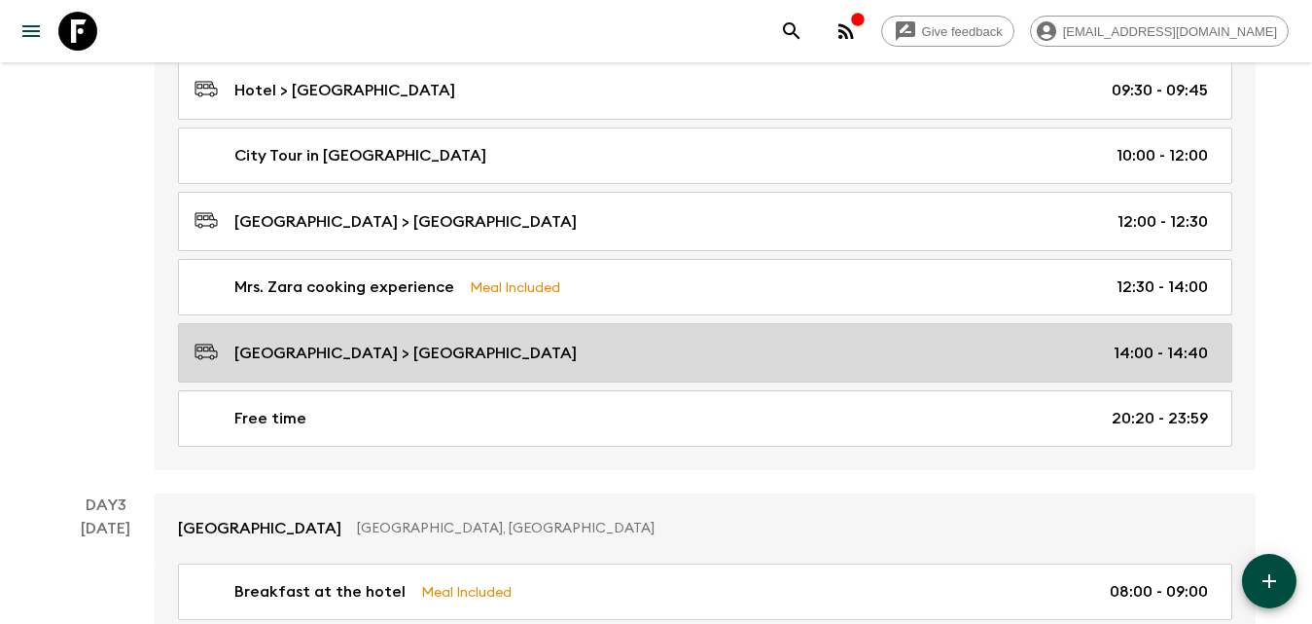
click at [463, 356] on p "[GEOGRAPHIC_DATA] > [GEOGRAPHIC_DATA]" at bounding box center [405, 352] width 342 height 23
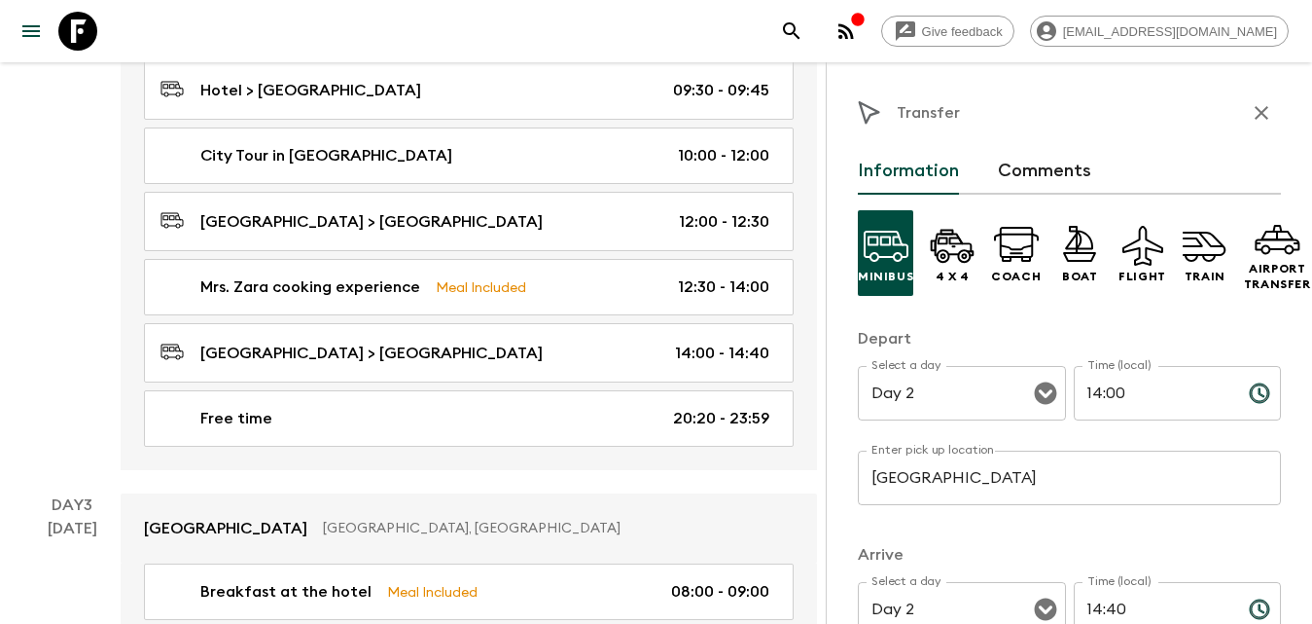
scroll to position [195, 0]
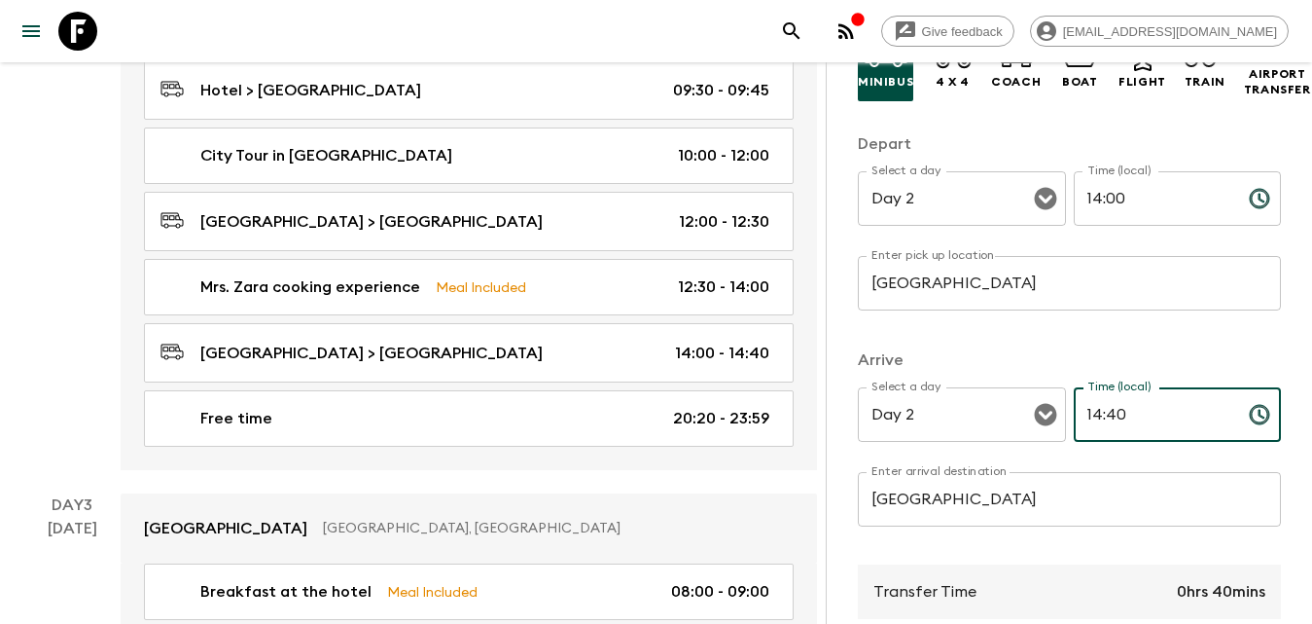
drag, startPoint x: 1137, startPoint y: 407, endPoint x: 1059, endPoint y: 412, distance: 78.0
click at [1059, 412] on div "Select a day Day 2 Select a day ​ Time (local) 14:40 Time (local) ​" at bounding box center [1069, 425] width 423 height 77
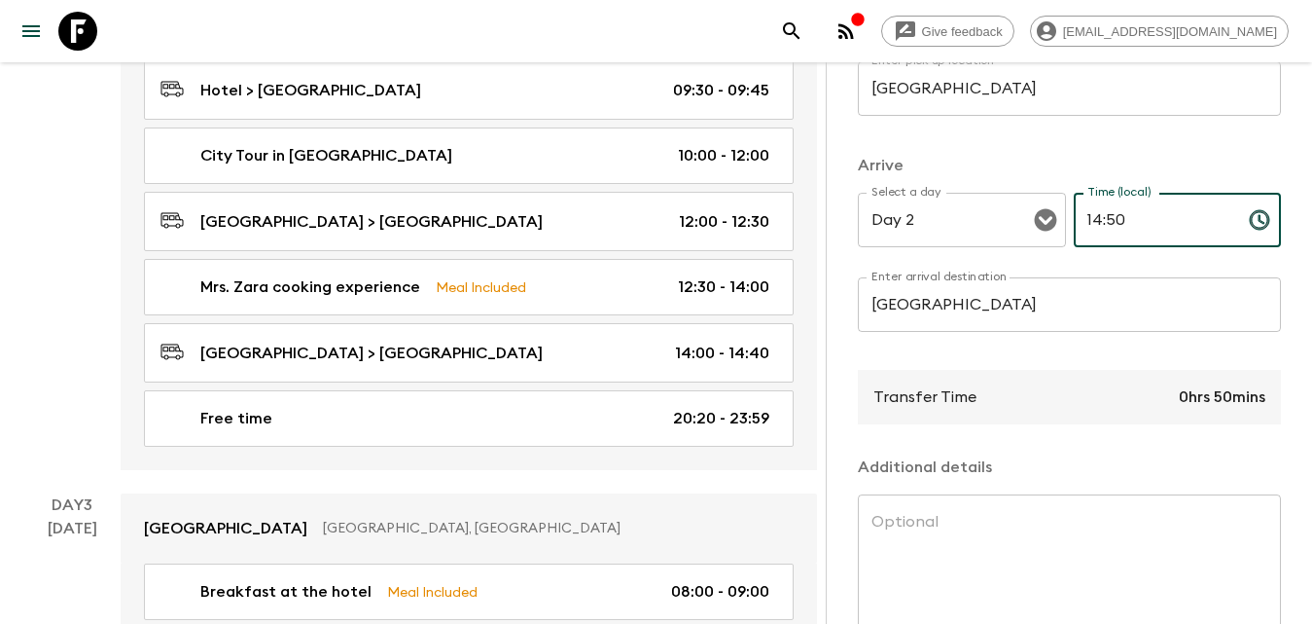
type input "14:50"
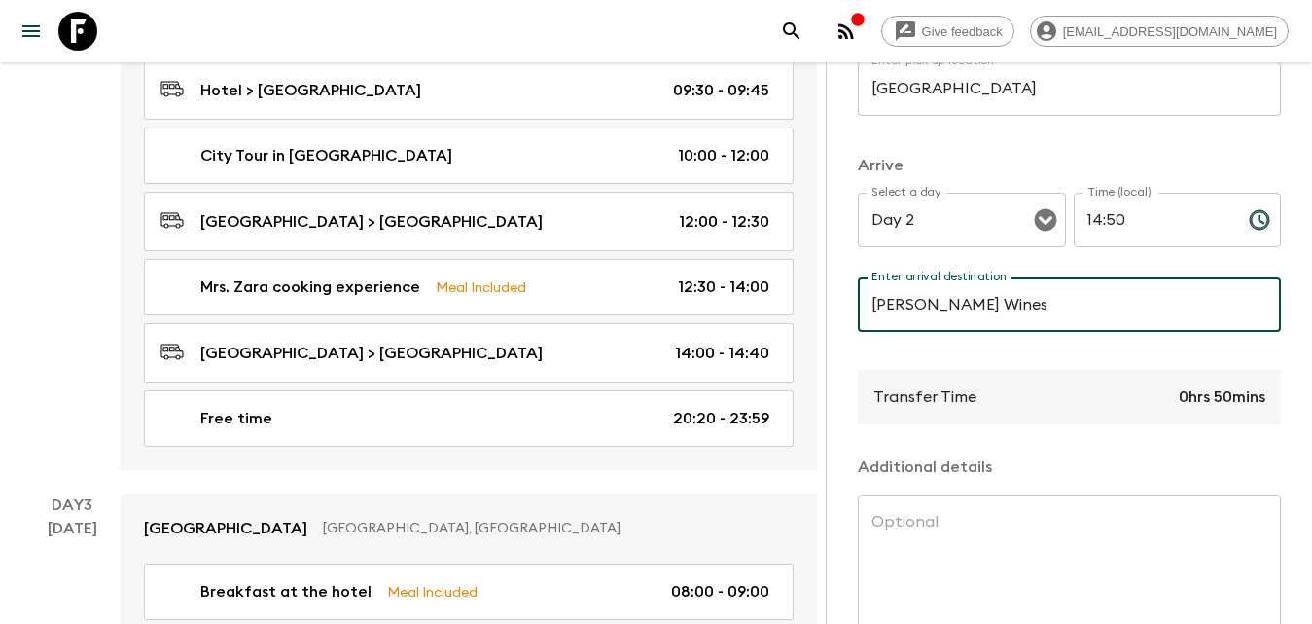
type input "[PERSON_NAME] Wines"
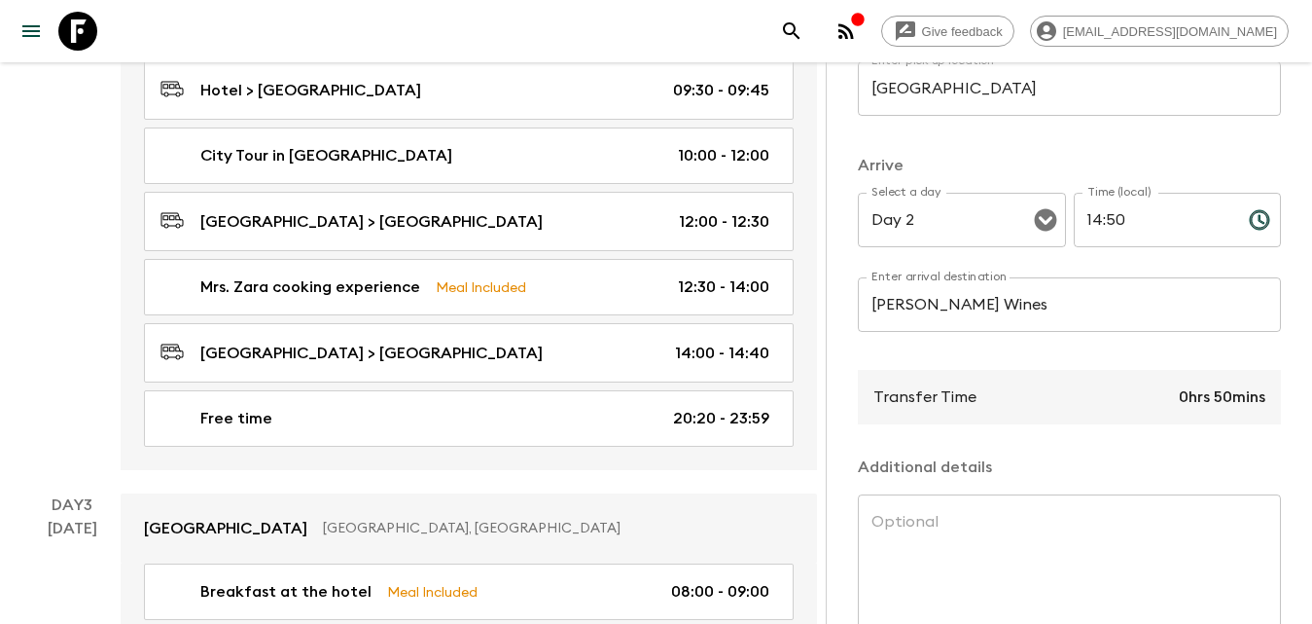
drag, startPoint x: 1098, startPoint y: 431, endPoint x: 1087, endPoint y: 407, distance: 27.0
click at [1098, 430] on p at bounding box center [1069, 432] width 423 height 16
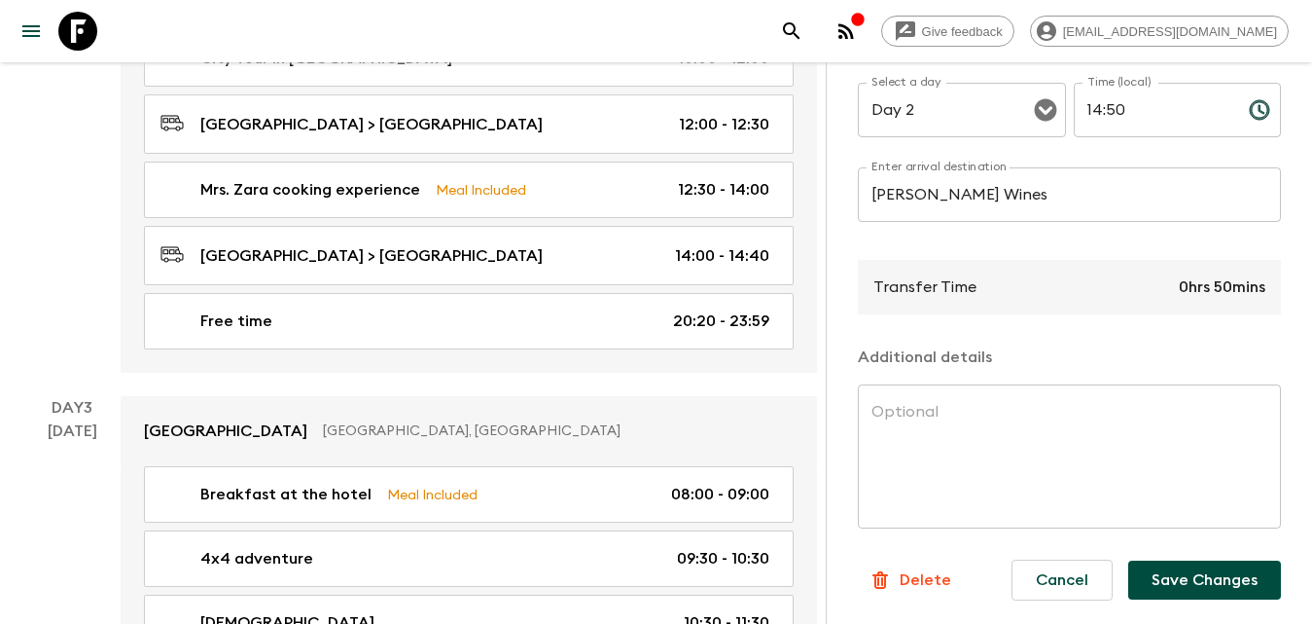
scroll to position [1200, 0]
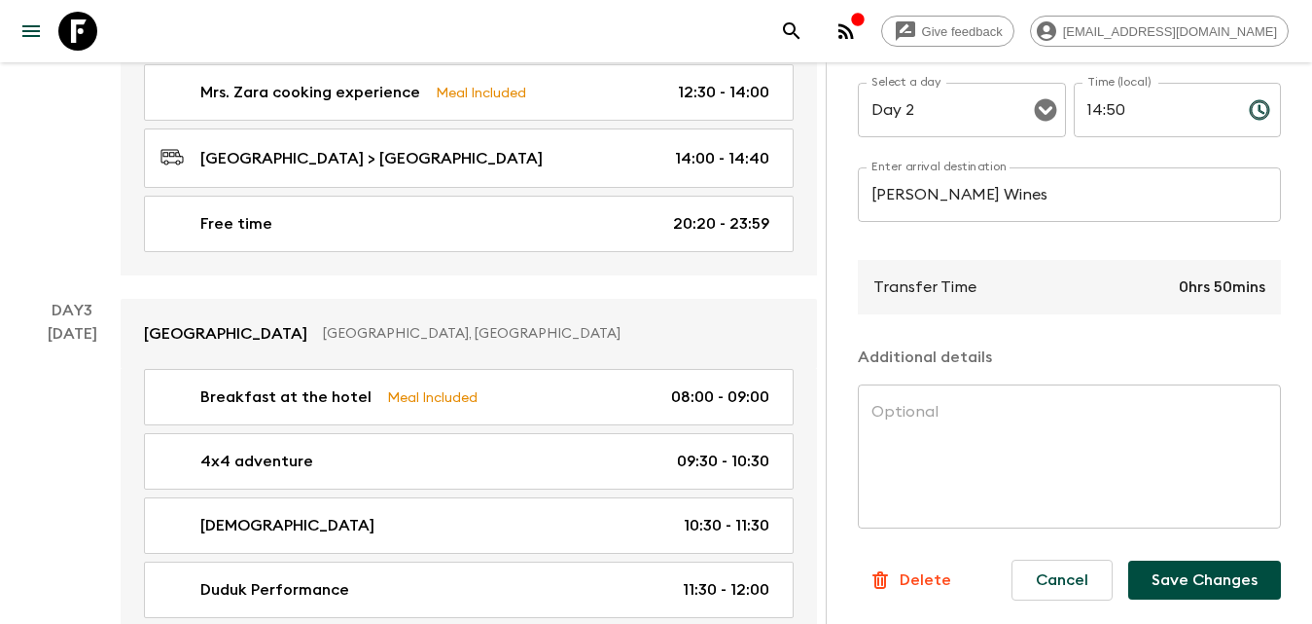
click at [1219, 565] on button "Save Changes" at bounding box center [1204, 579] width 153 height 39
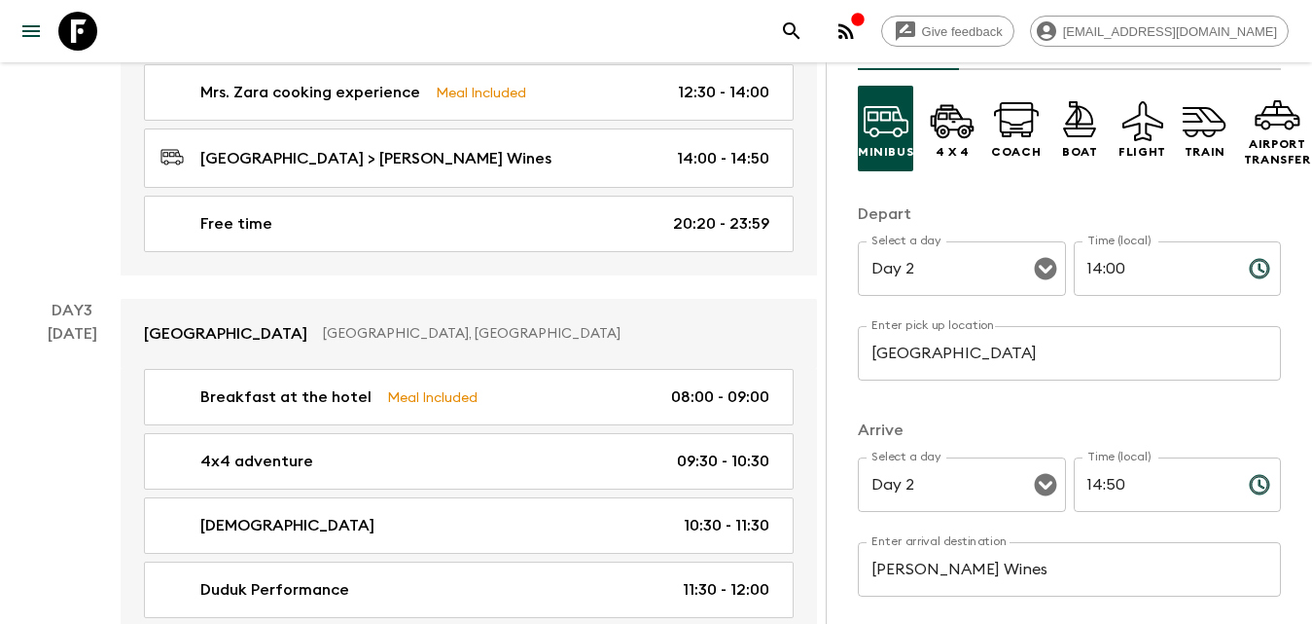
scroll to position [0, 0]
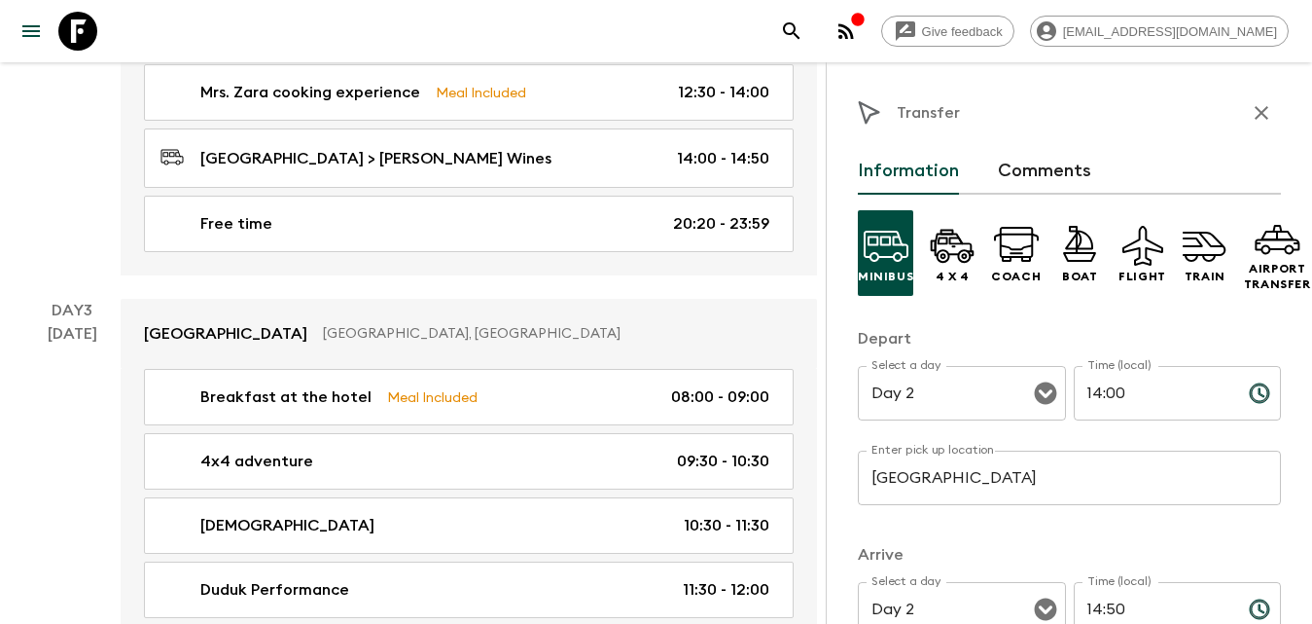
click at [1264, 118] on button "button" at bounding box center [1261, 112] width 39 height 39
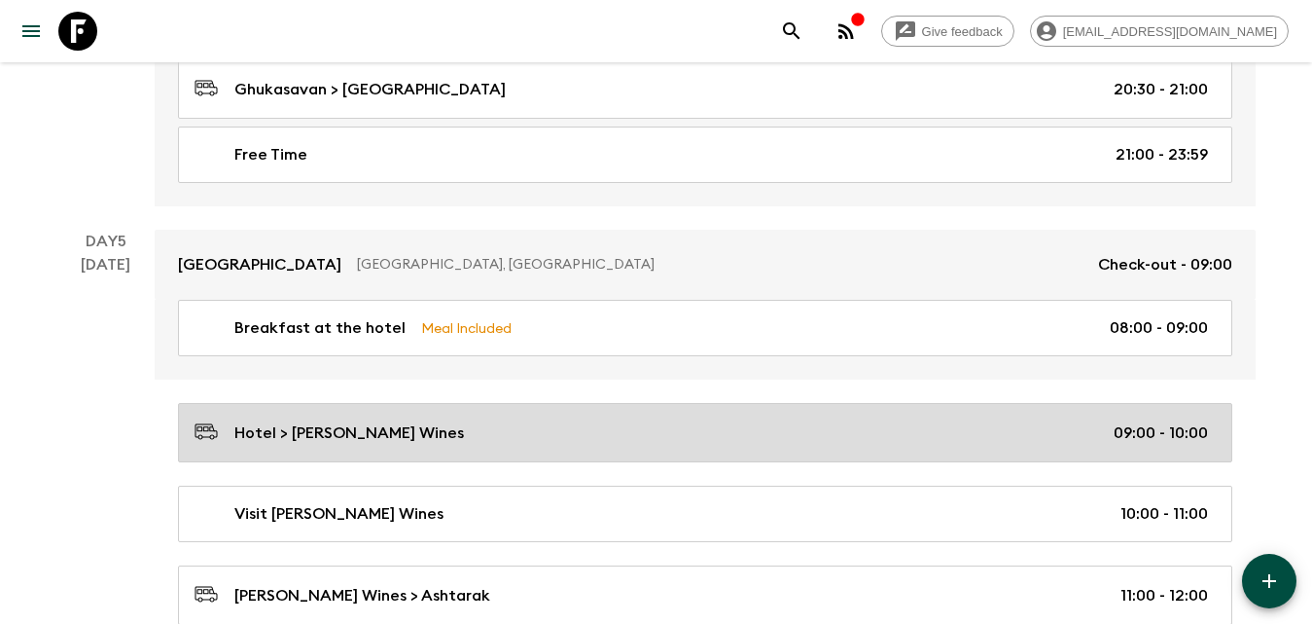
scroll to position [3146, 0]
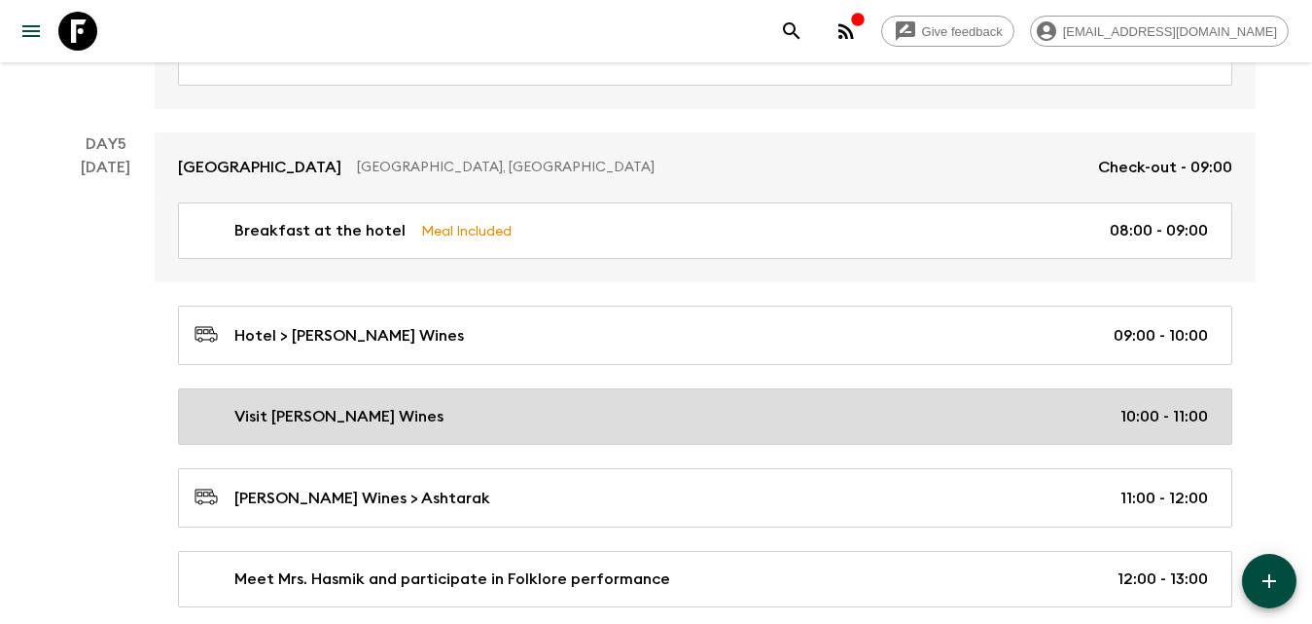
click at [377, 411] on div "Visit [PERSON_NAME] Wines 10:00 - 11:00" at bounding box center [702, 416] width 1014 height 23
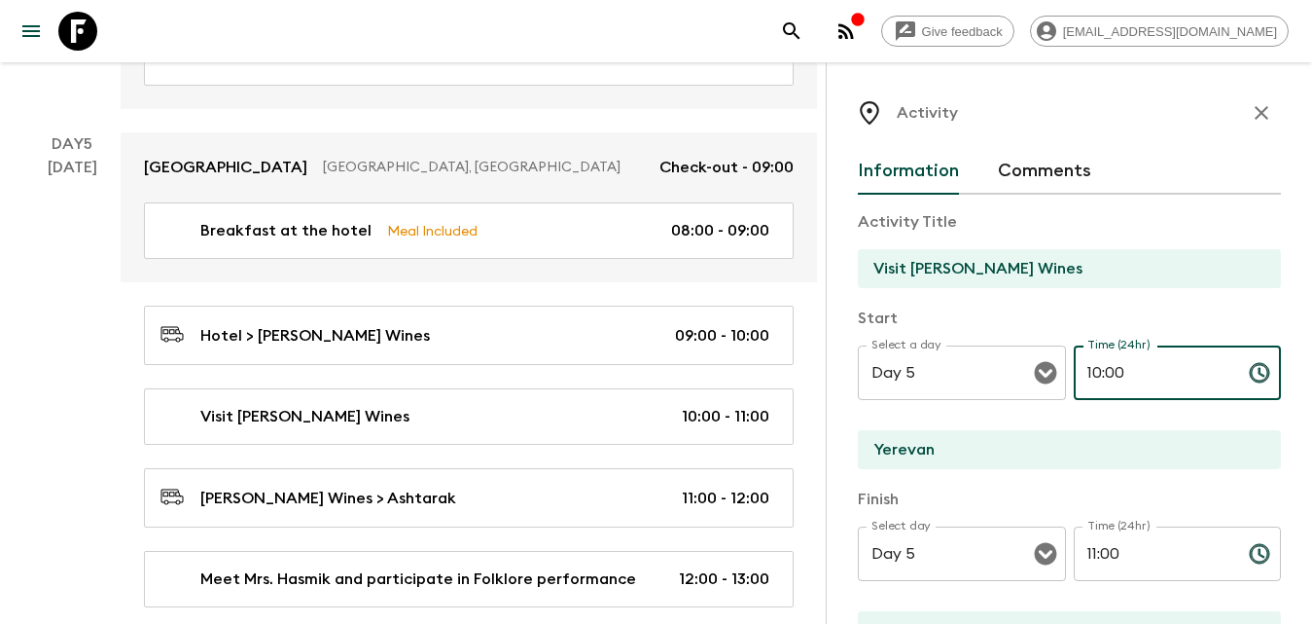
drag, startPoint x: 1144, startPoint y: 367, endPoint x: 1022, endPoint y: 344, distance: 123.6
click at [1020, 358] on div "Select a day Day 5 Select a day ​ Time (24hr) 10:00 Time (24hr) ​" at bounding box center [1069, 383] width 423 height 77
type input "14:50"
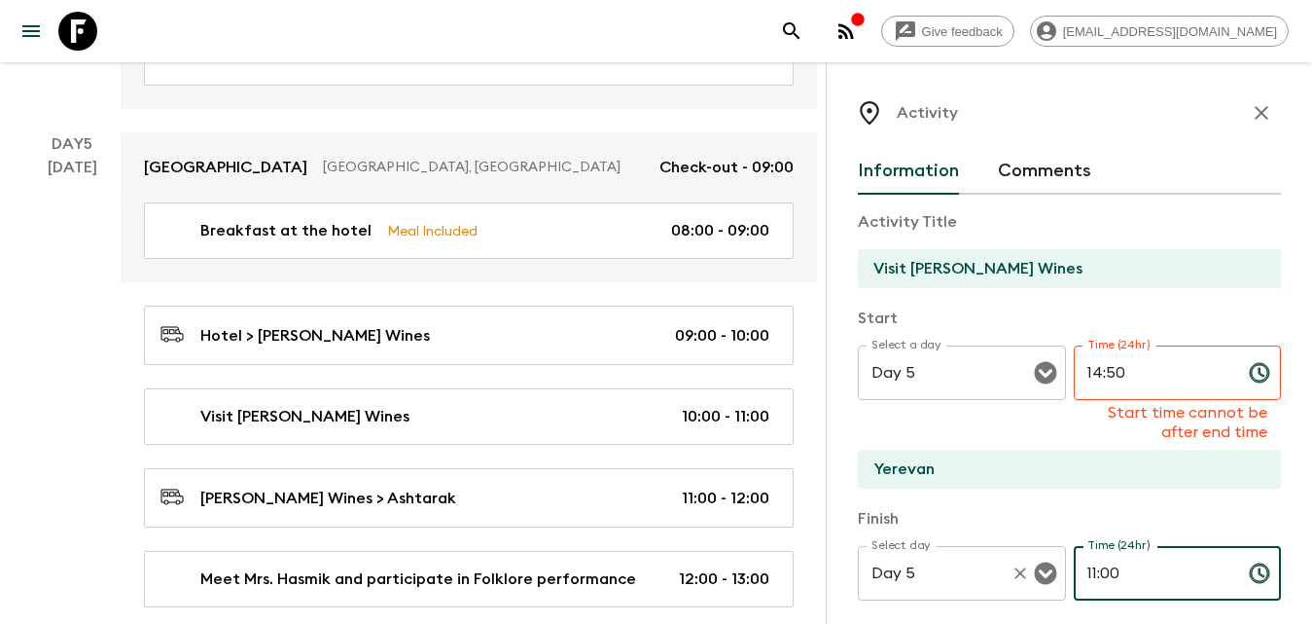
drag, startPoint x: 1030, startPoint y: 562, endPoint x: 1023, endPoint y: 535, distance: 28.1
click at [1015, 549] on div "Select day Day 5 Select day ​ Time (24hr) 11:00 Time (24hr) ​" at bounding box center [1069, 584] width 423 height 77
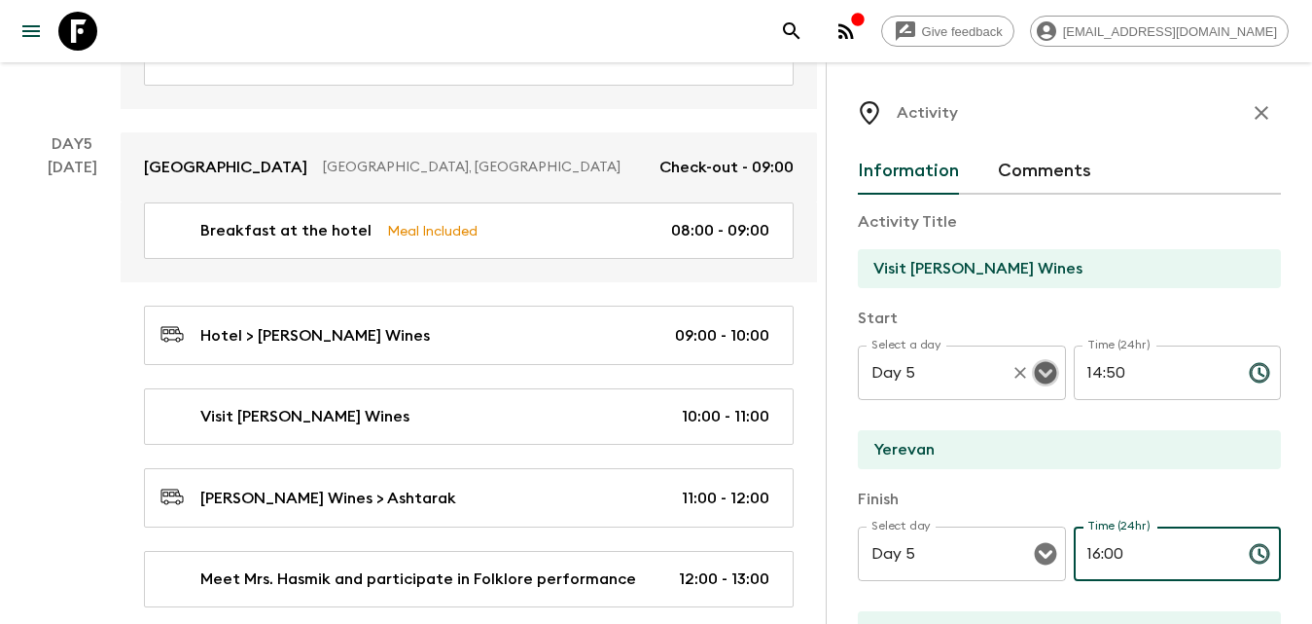
click at [1034, 367] on icon "Open" at bounding box center [1045, 372] width 23 height 23
type input "16:00"
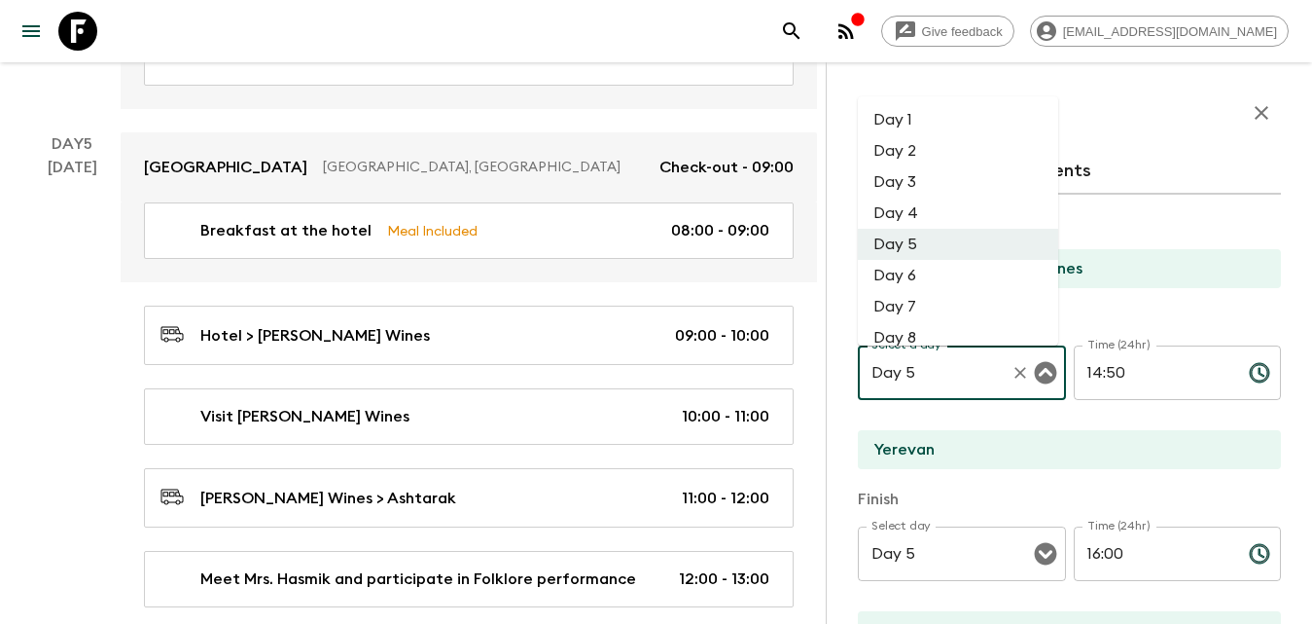
drag, startPoint x: 903, startPoint y: 155, endPoint x: 919, endPoint y: 201, distance: 49.5
click at [903, 156] on li "Day 2" at bounding box center [958, 150] width 200 height 31
type input "Day 2"
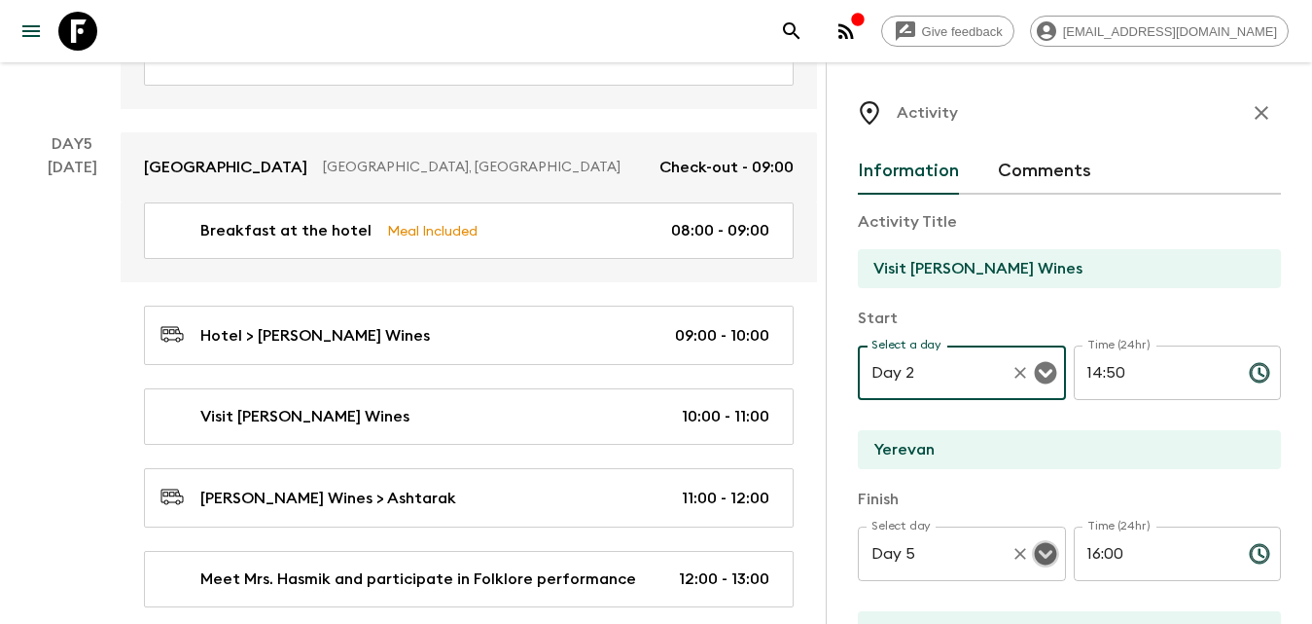
click at [1044, 547] on icon "Open" at bounding box center [1045, 554] width 22 height 22
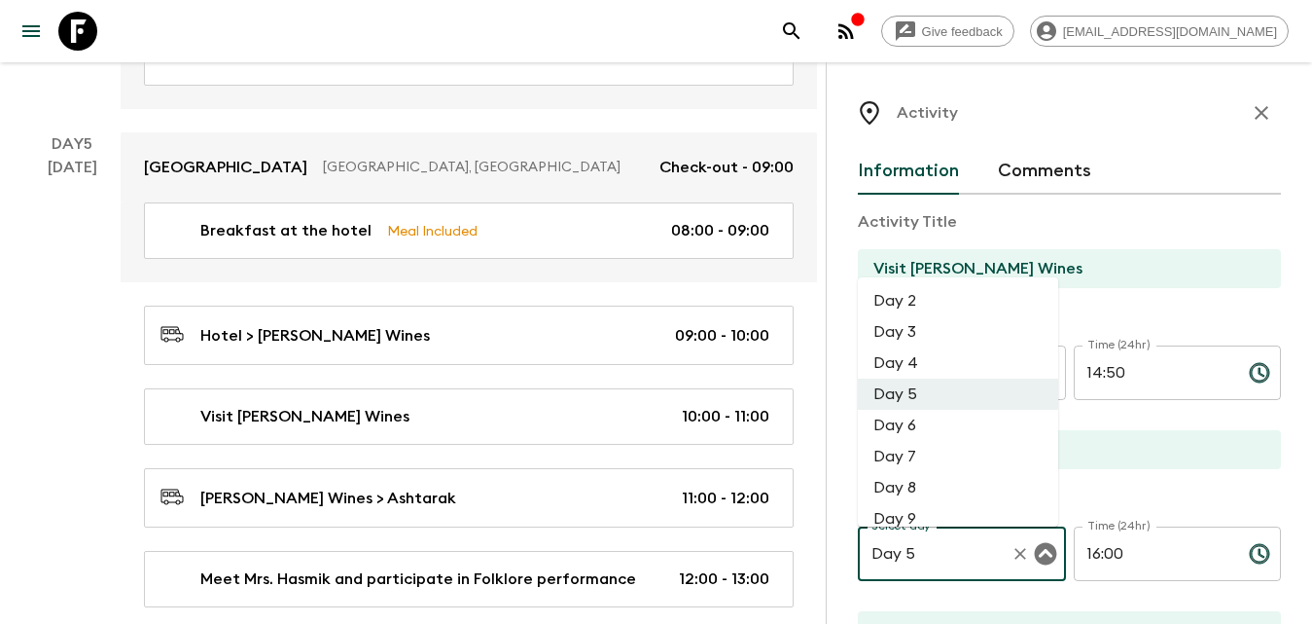
click at [922, 291] on li "Day 2" at bounding box center [958, 300] width 200 height 31
type input "Day 2"
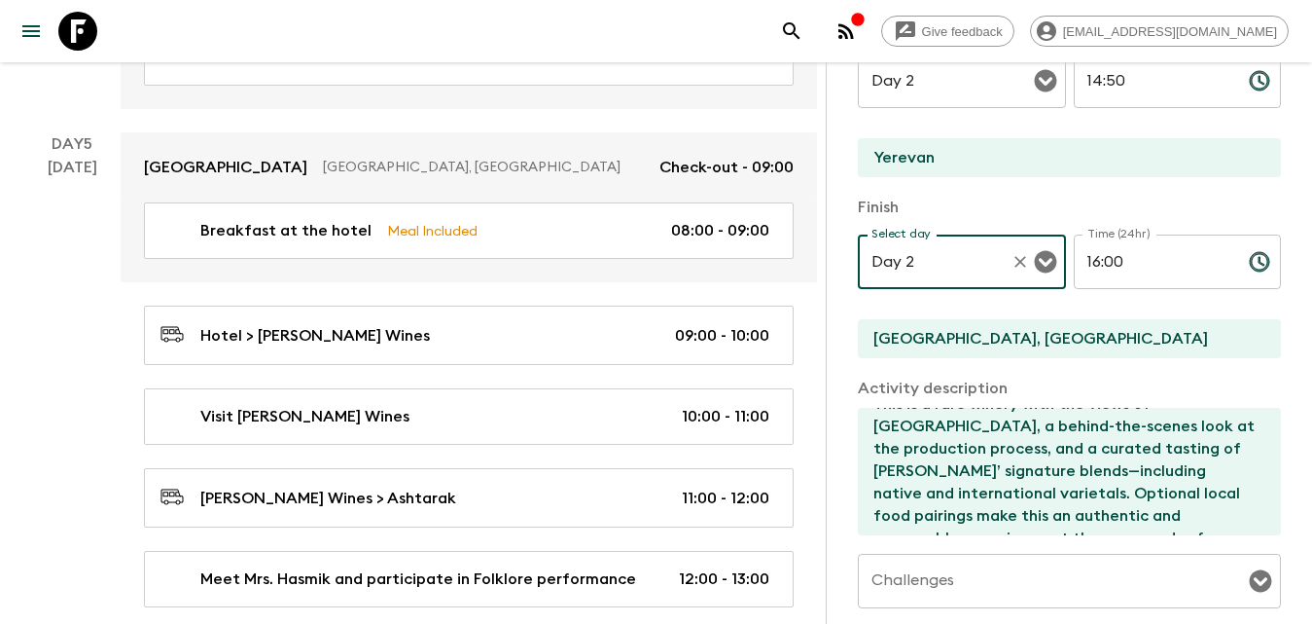
scroll to position [590, 0]
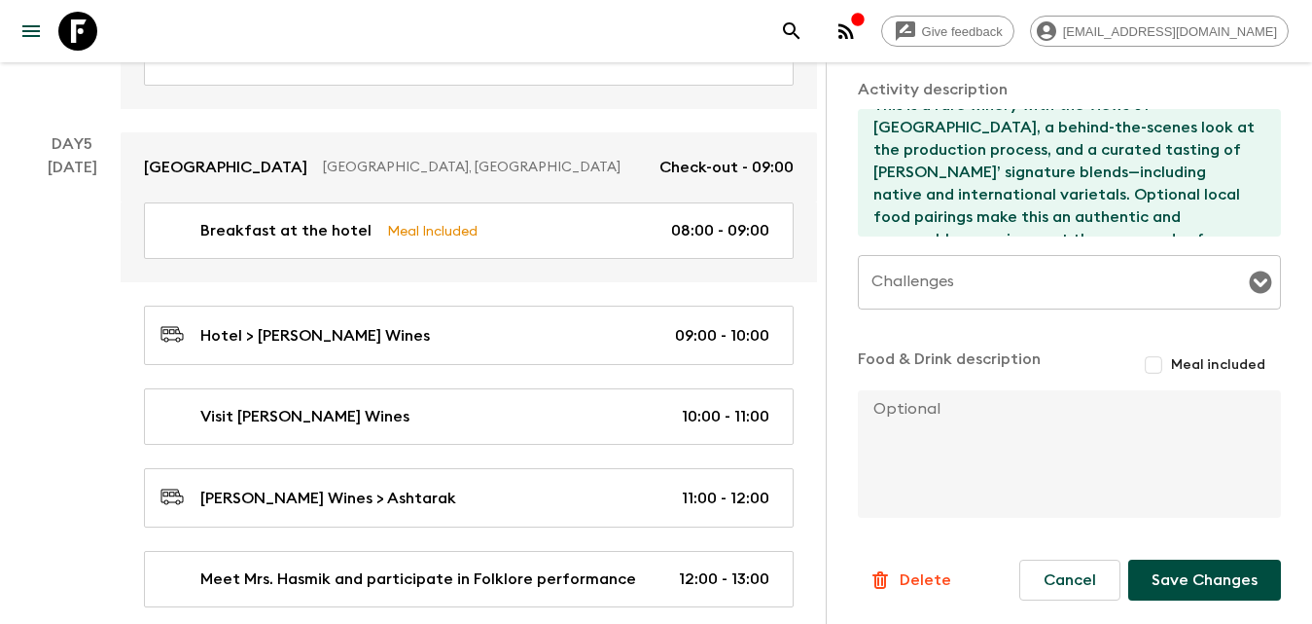
click at [1190, 573] on button "Save Changes" at bounding box center [1204, 579] width 153 height 41
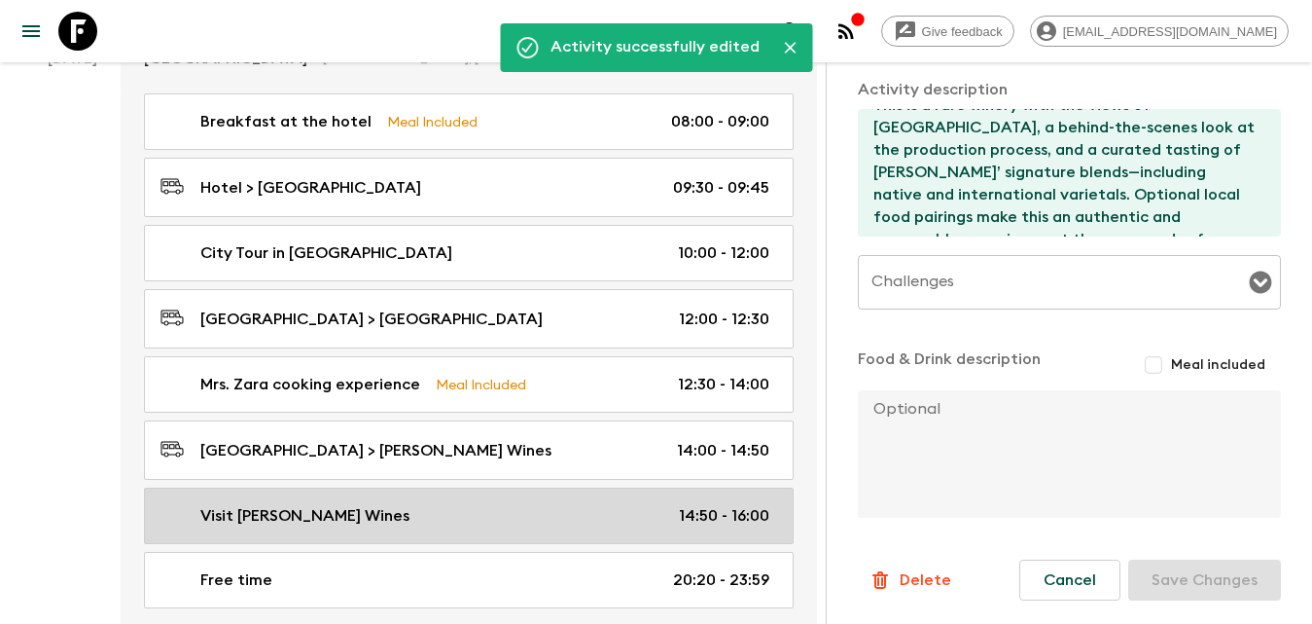
scroll to position [1006, 0]
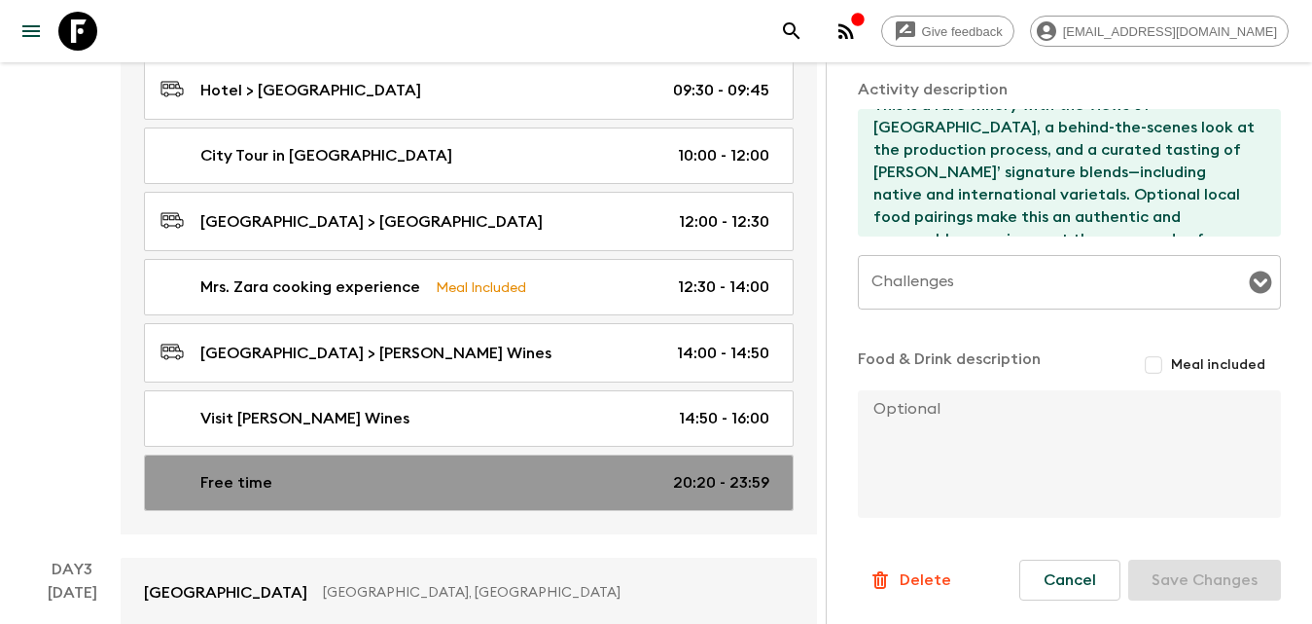
click at [652, 492] on div "Free time 20:20 - 23:59" at bounding box center [465, 482] width 609 height 23
type input "Free time"
type input "Hotel"
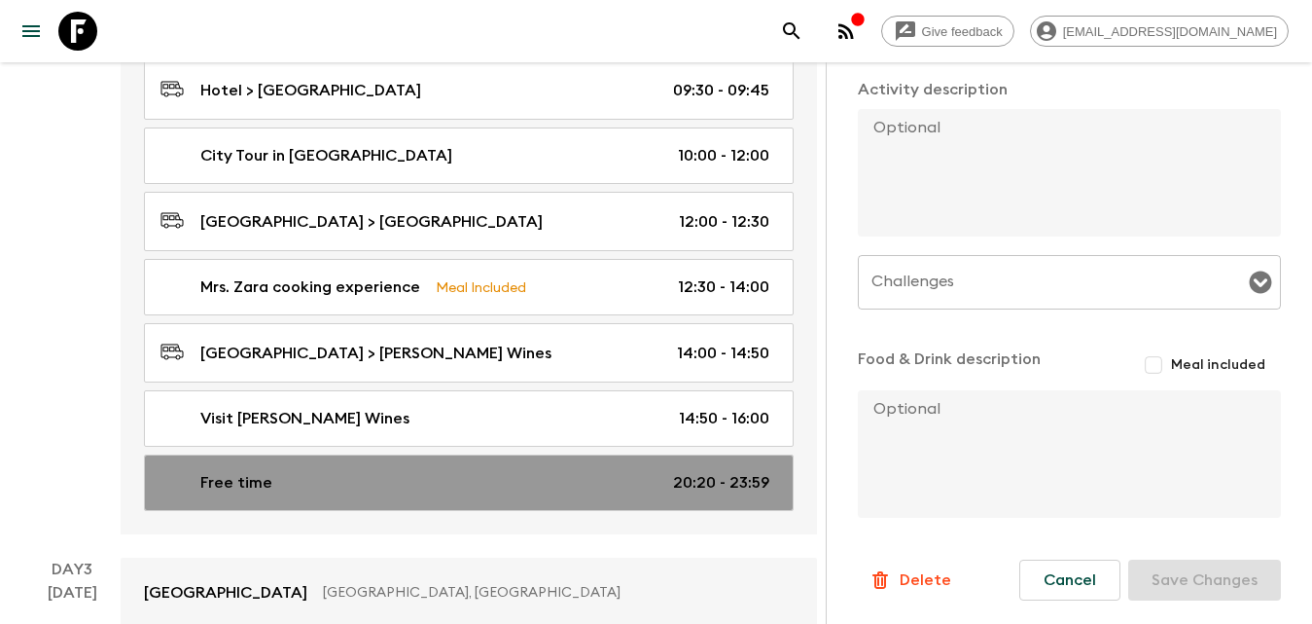
type input "20:20"
type input "23:59"
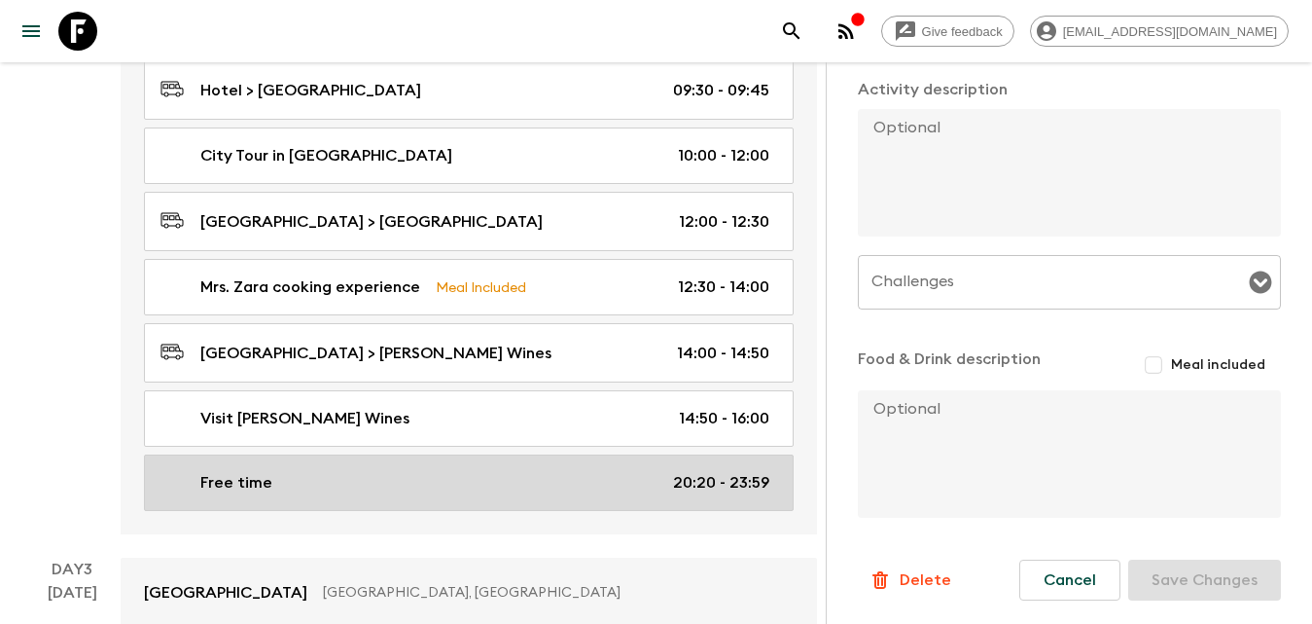
click at [703, 492] on p "20:20 - 23:59" at bounding box center [721, 482] width 96 height 23
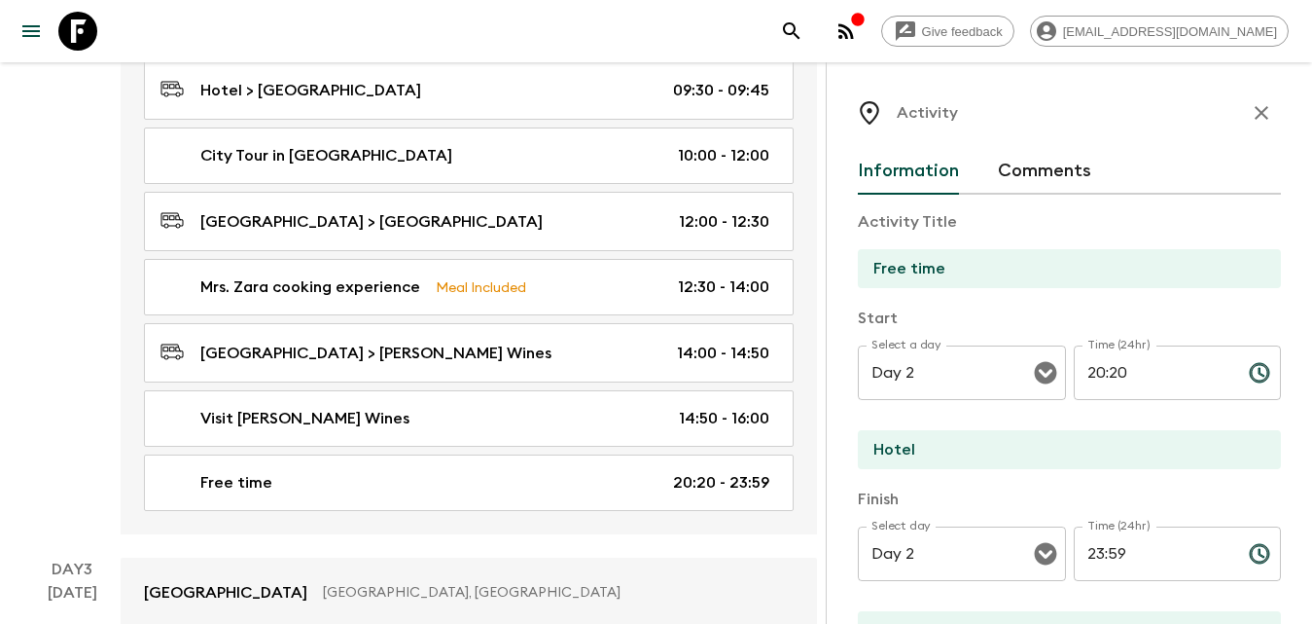
click at [1255, 104] on icon "button" at bounding box center [1261, 112] width 23 height 23
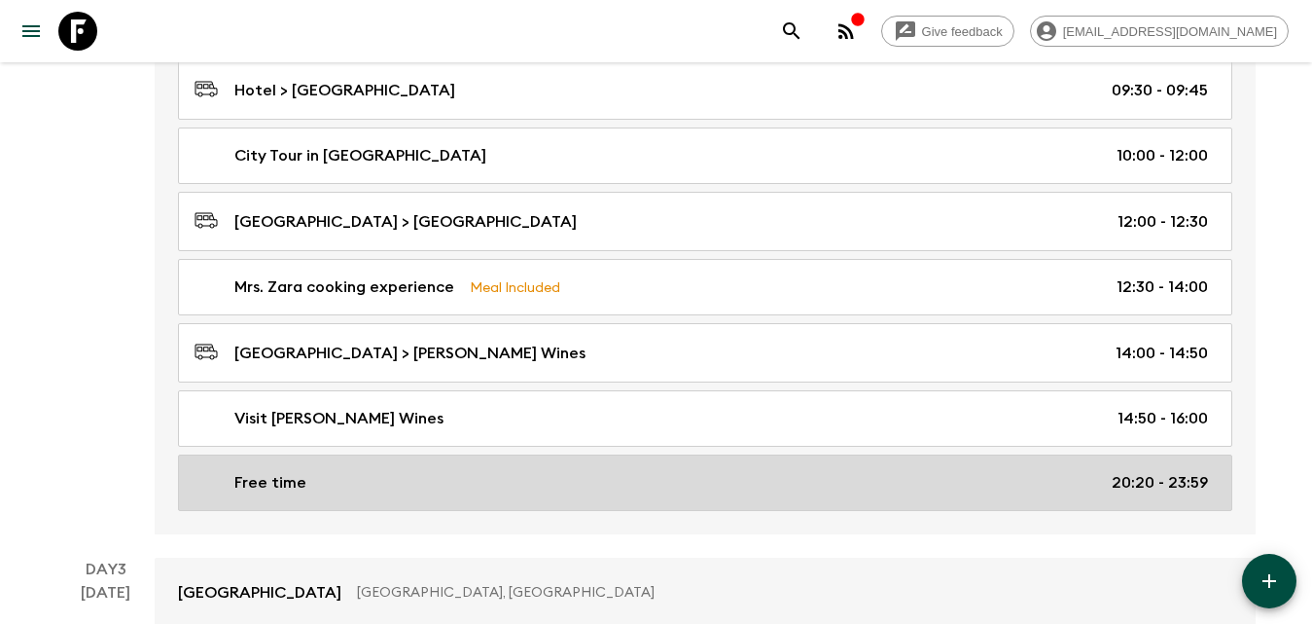
click at [709, 495] on link "Free time 20:20 - 23:59" at bounding box center [705, 482] width 1054 height 56
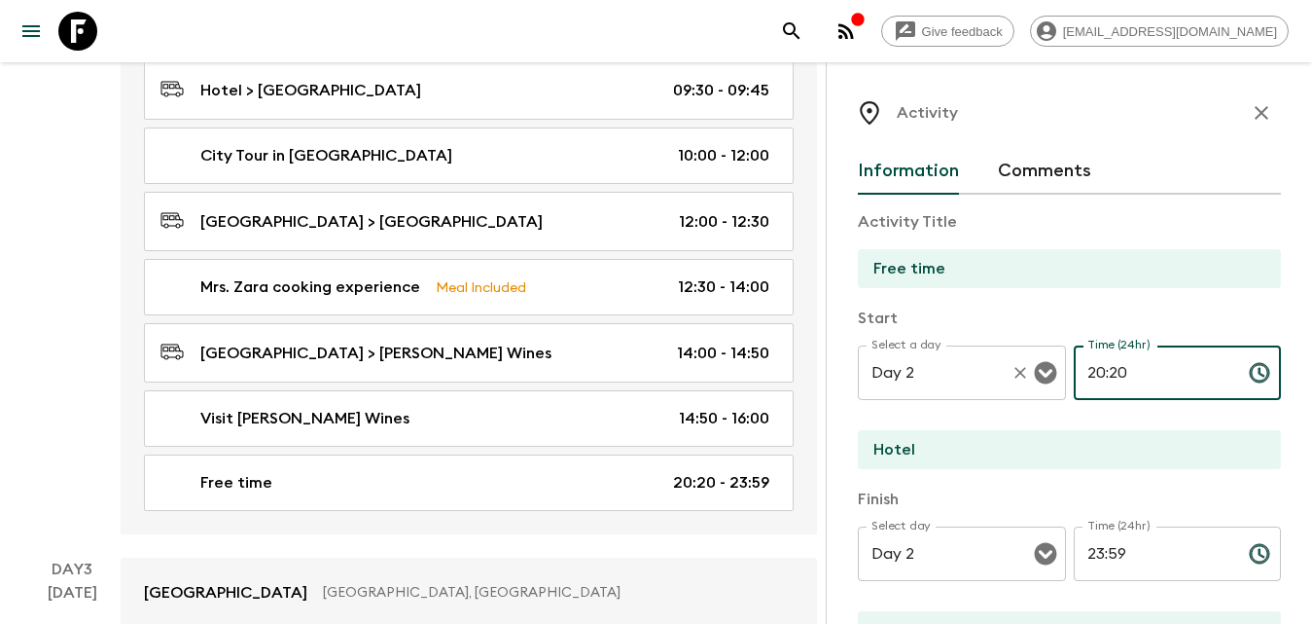
drag, startPoint x: 1136, startPoint y: 383, endPoint x: 1023, endPoint y: 379, distance: 112.9
click at [1029, 379] on div "Select a day Day 2 Select a day ​ Time (24hr) 20:20 Time (24hr) ​" at bounding box center [1069, 383] width 423 height 77
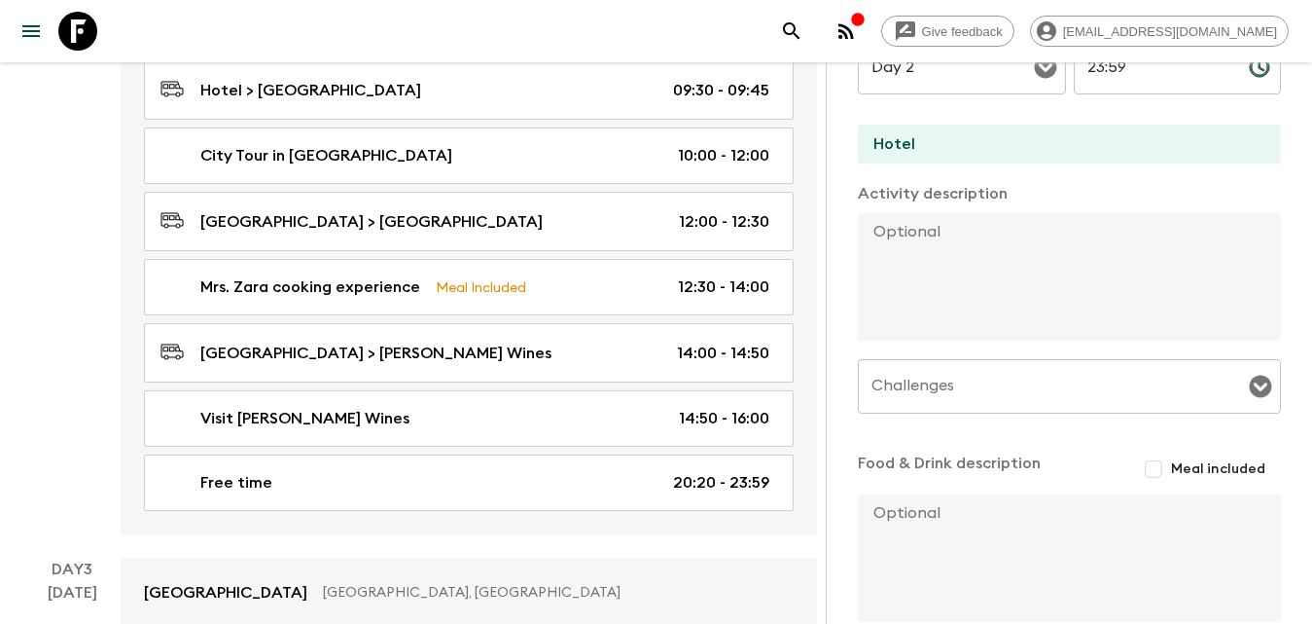
scroll to position [590, 0]
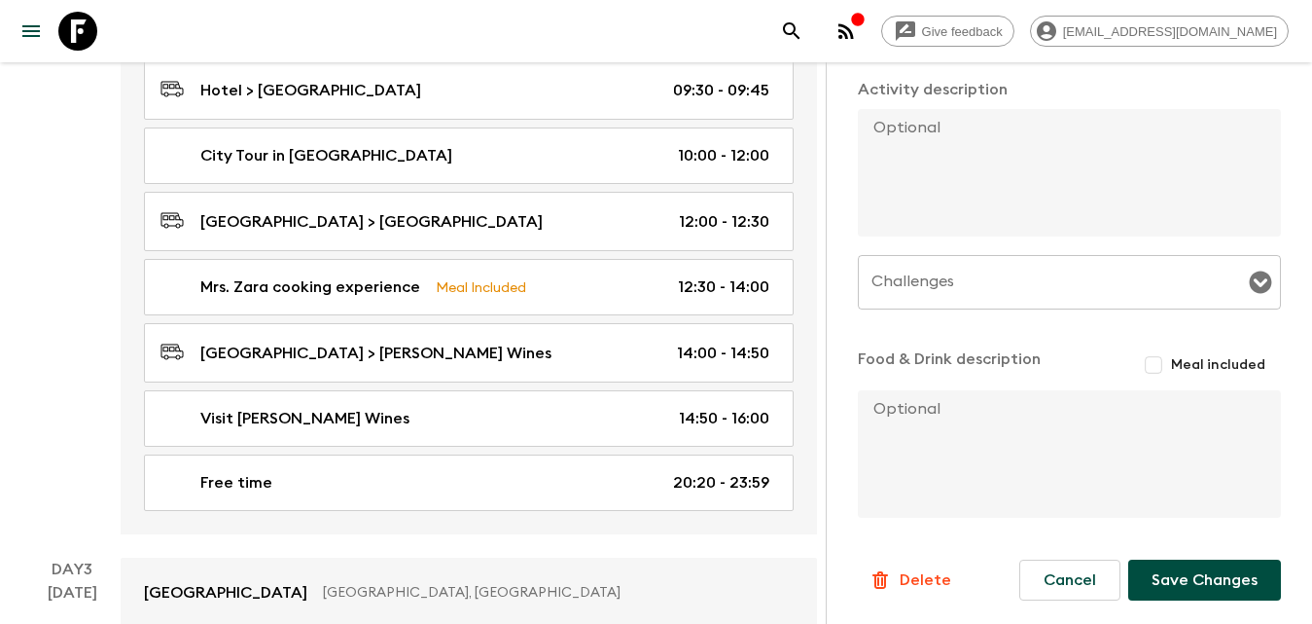
type input "17:10"
drag, startPoint x: 1190, startPoint y: 572, endPoint x: 1127, endPoint y: 560, distance: 63.3
click at [1190, 569] on button "Save Changes" at bounding box center [1204, 579] width 153 height 41
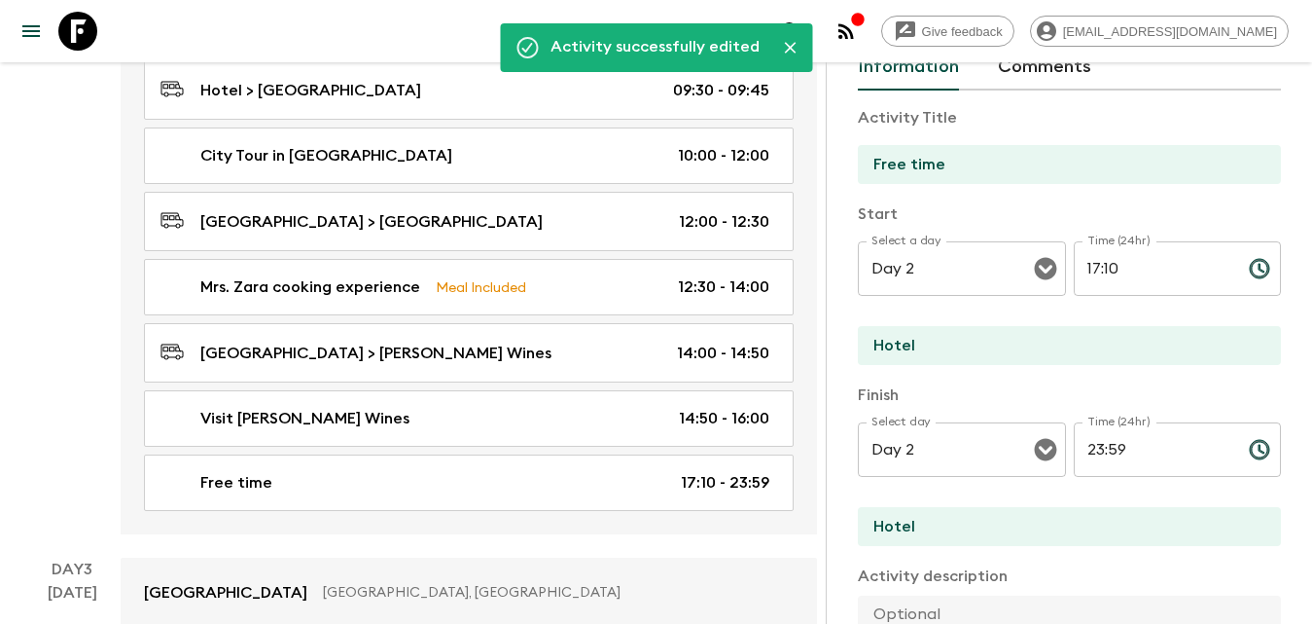
scroll to position [0, 0]
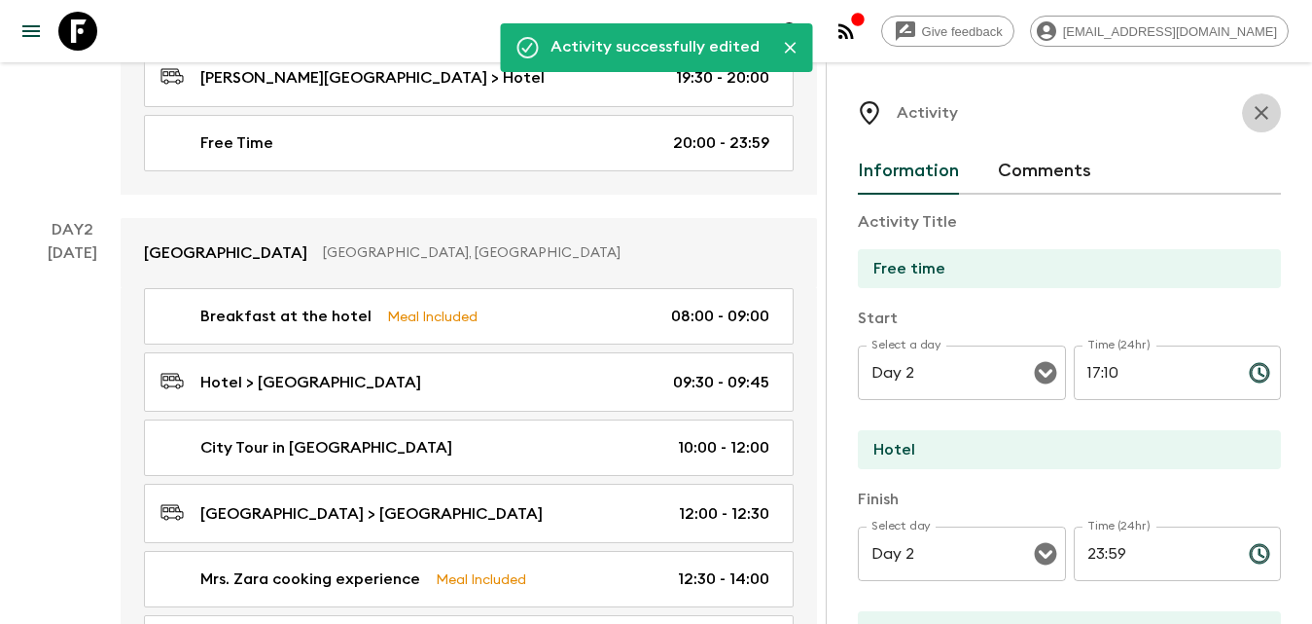
click at [1250, 120] on icon "button" at bounding box center [1261, 112] width 23 height 23
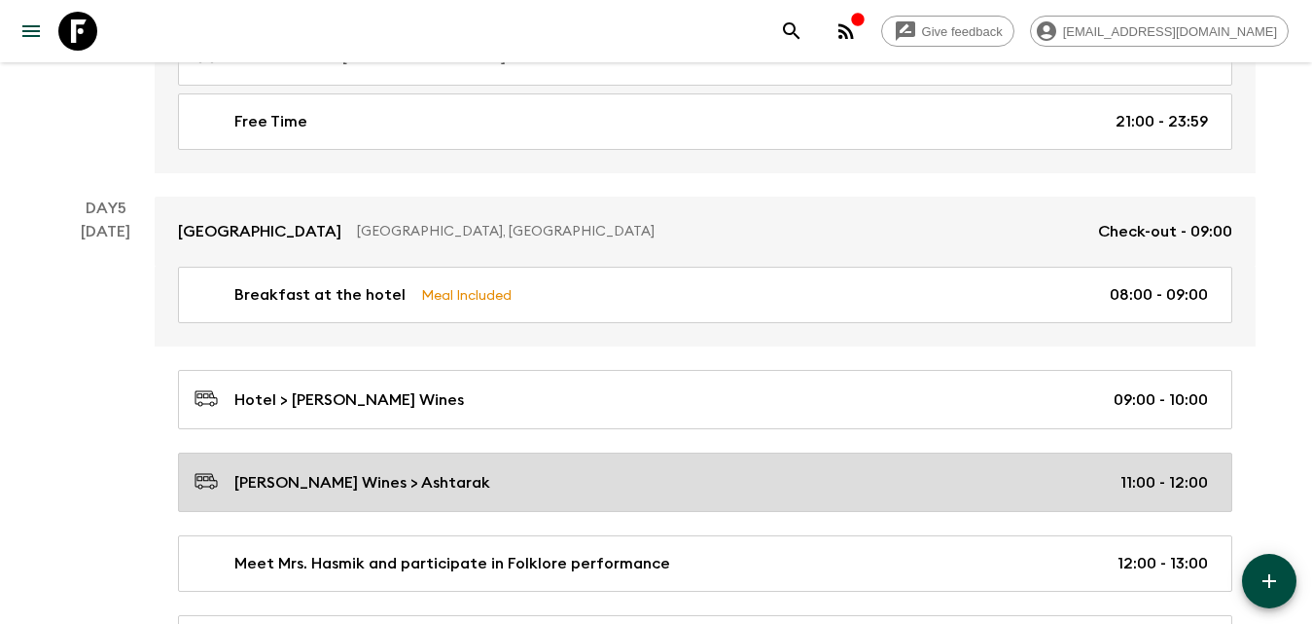
scroll to position [3243, 0]
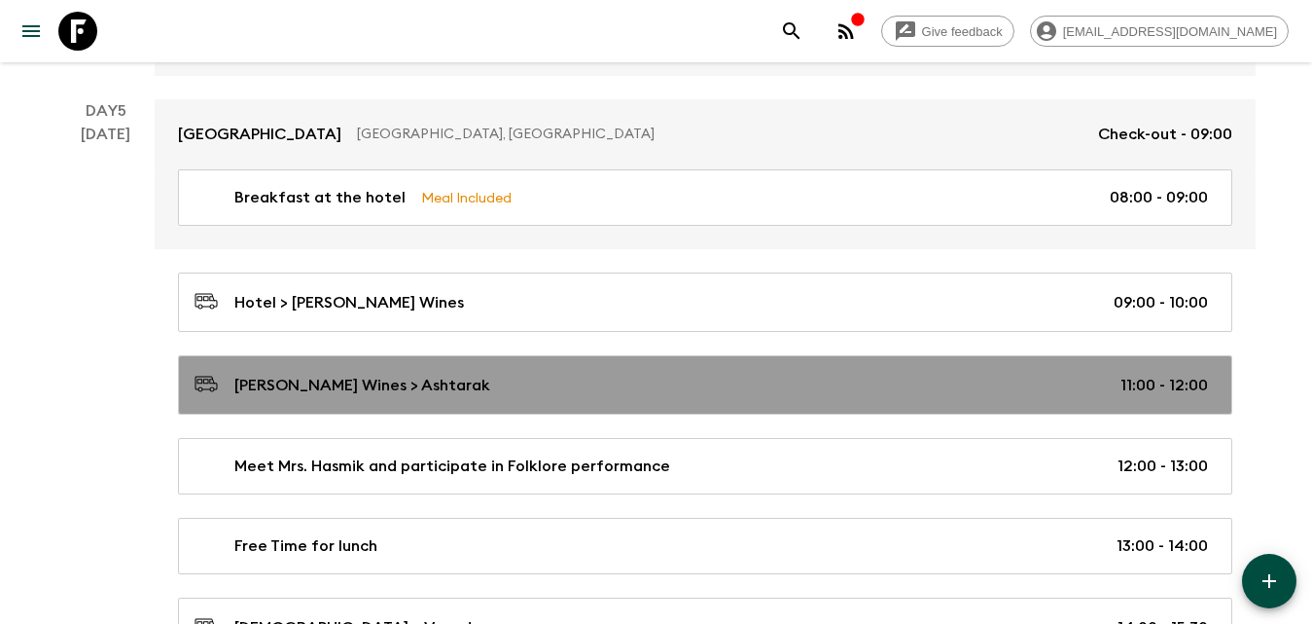
click at [388, 391] on p "[PERSON_NAME] Wines > Ashtarak" at bounding box center [362, 385] width 256 height 23
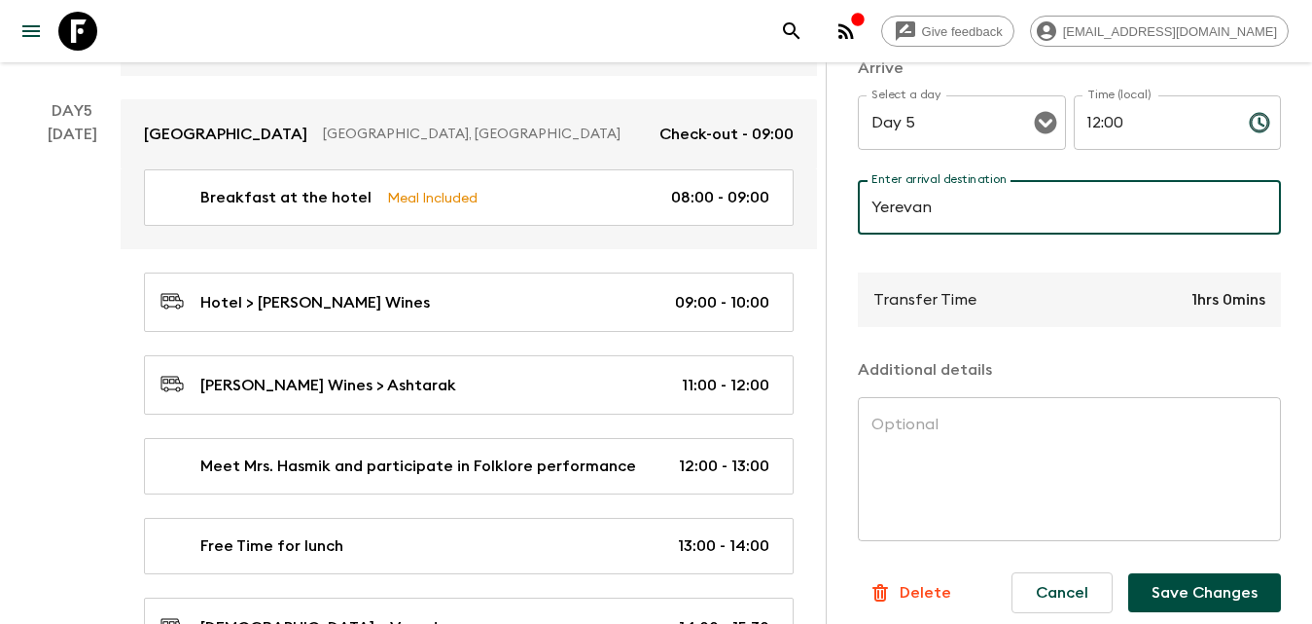
scroll to position [292, 0]
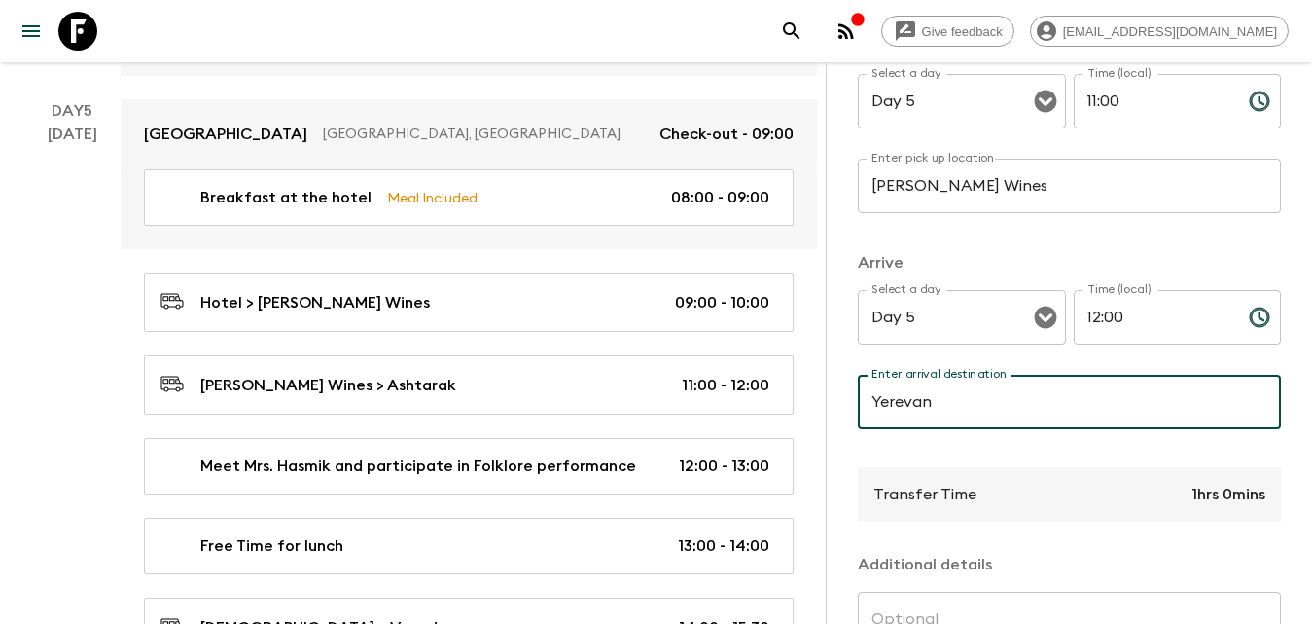
type input "Yerevan"
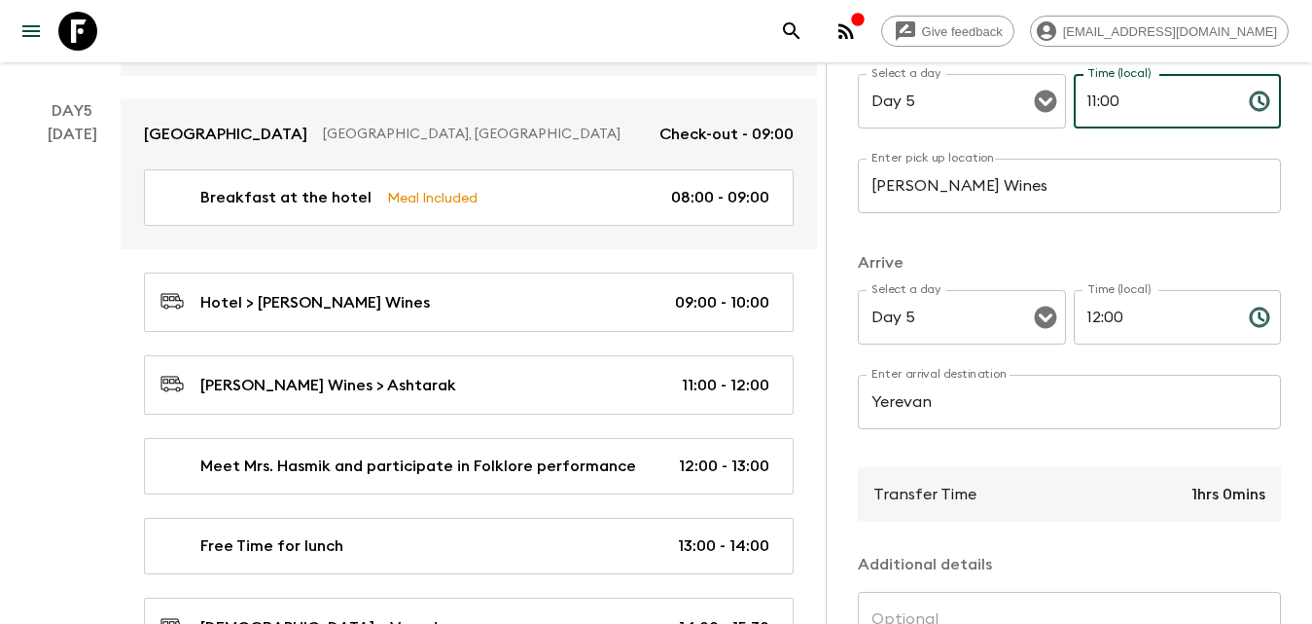
drag, startPoint x: 1132, startPoint y: 113, endPoint x: 1088, endPoint y: 114, distance: 44.8
click at [1054, 108] on div "Select a day Day 5 Select a day ​ Time (local) 11:00 Time (local) ​" at bounding box center [1069, 112] width 423 height 77
type input "16:00"
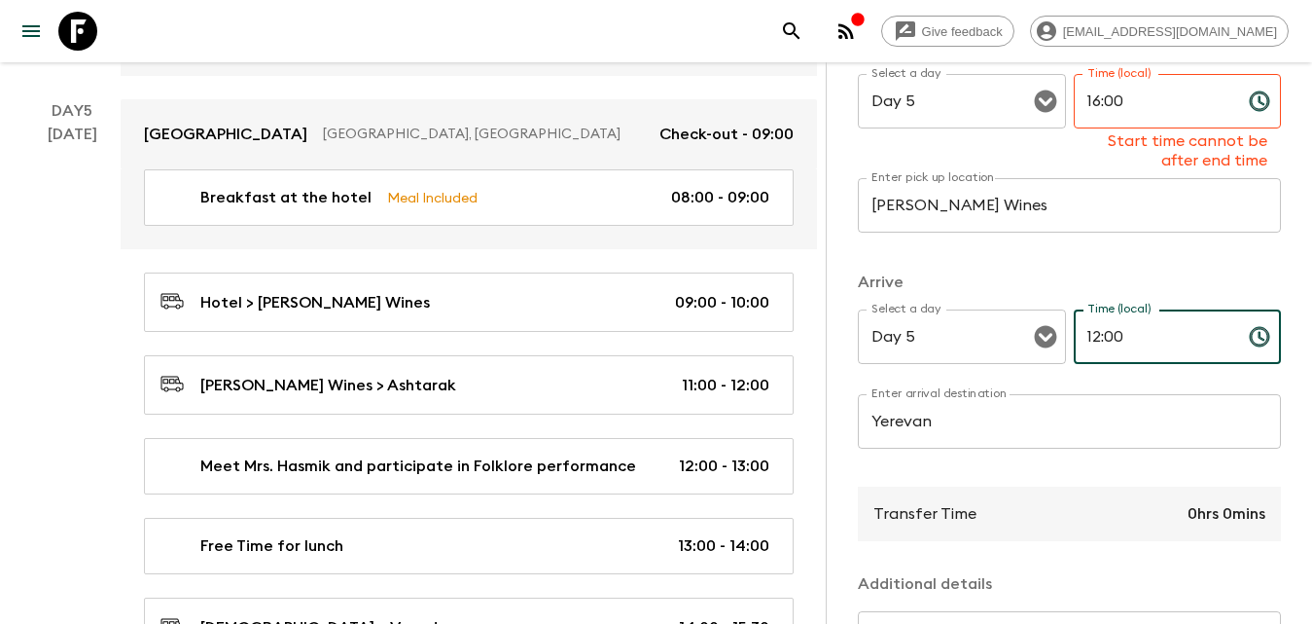
drag, startPoint x: 1148, startPoint y: 309, endPoint x: 1043, endPoint y: 304, distance: 105.2
click at [1043, 305] on div "Arrive Select a day Day 5 Select a day ​ Time (local) 12:00 Time (local) ​ Ente…" at bounding box center [1069, 370] width 423 height 200
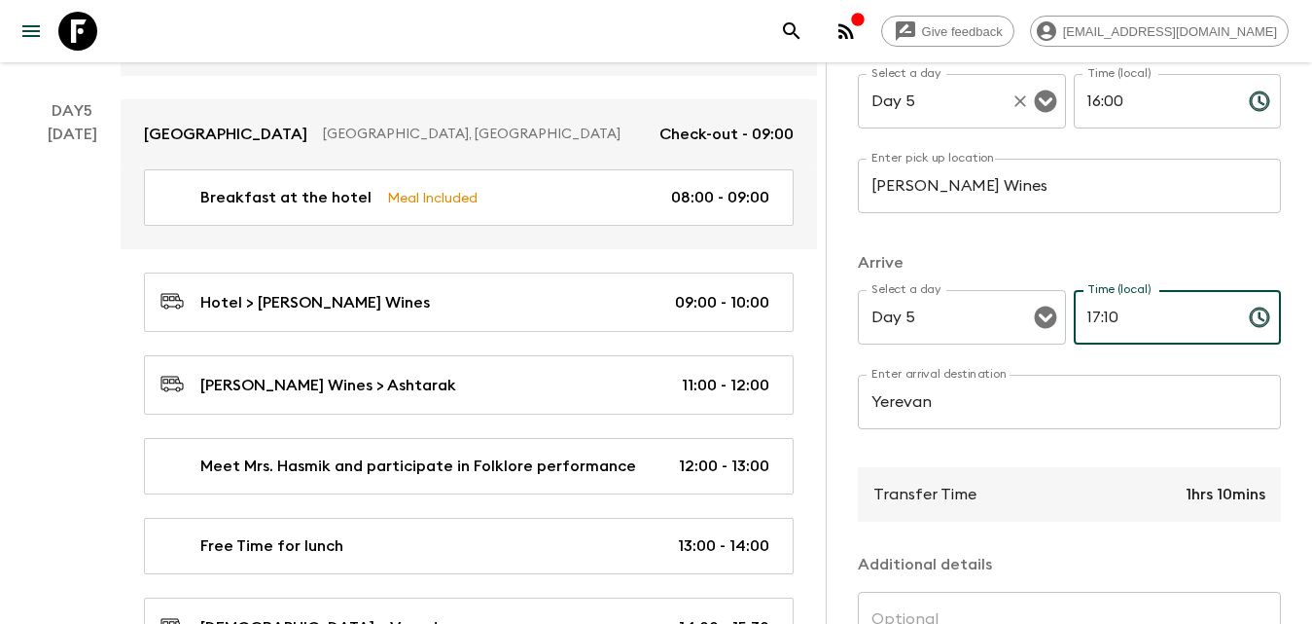
click at [1036, 107] on icon "Open" at bounding box center [1045, 101] width 22 height 22
type input "17:10"
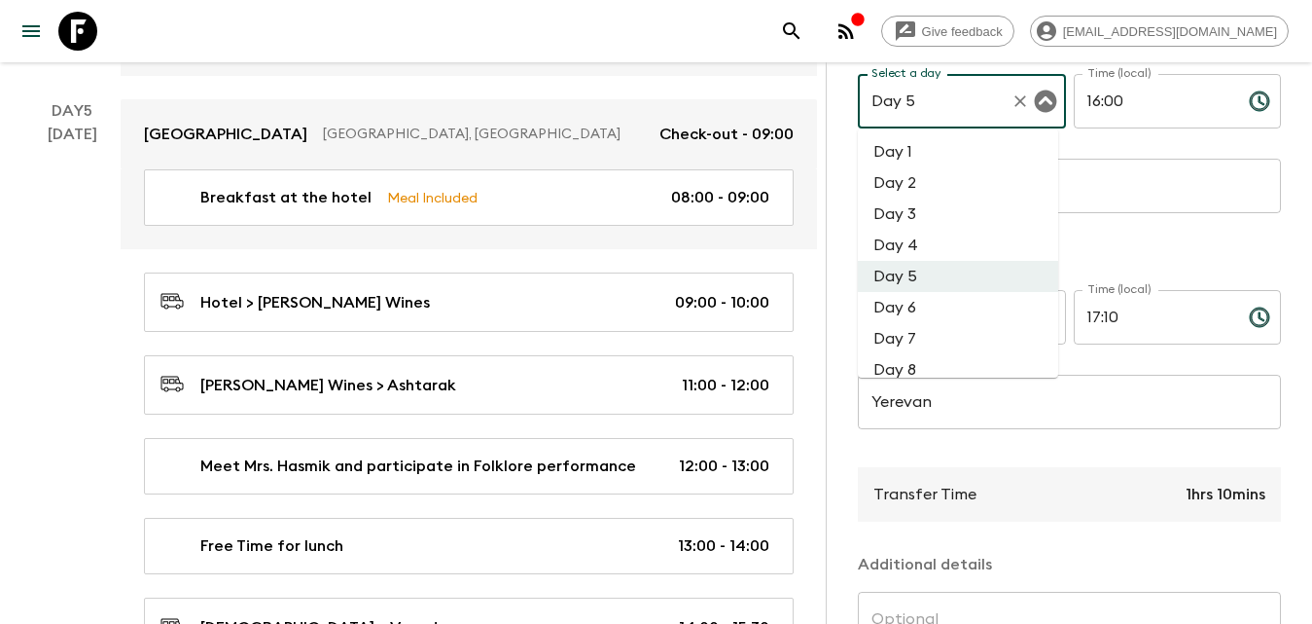
drag, startPoint x: 912, startPoint y: 181, endPoint x: 925, endPoint y: 214, distance: 35.4
click at [913, 182] on li "Day 2" at bounding box center [958, 182] width 200 height 31
type input "Day 2"
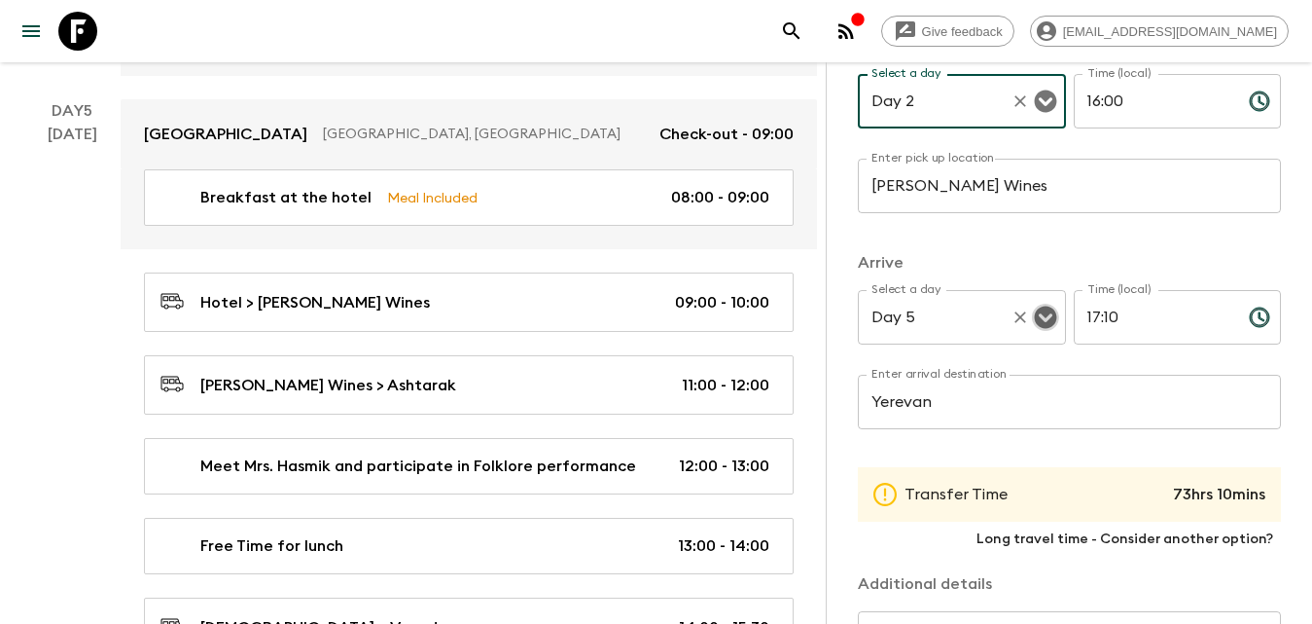
click at [1034, 317] on icon "Open" at bounding box center [1045, 316] width 23 height 23
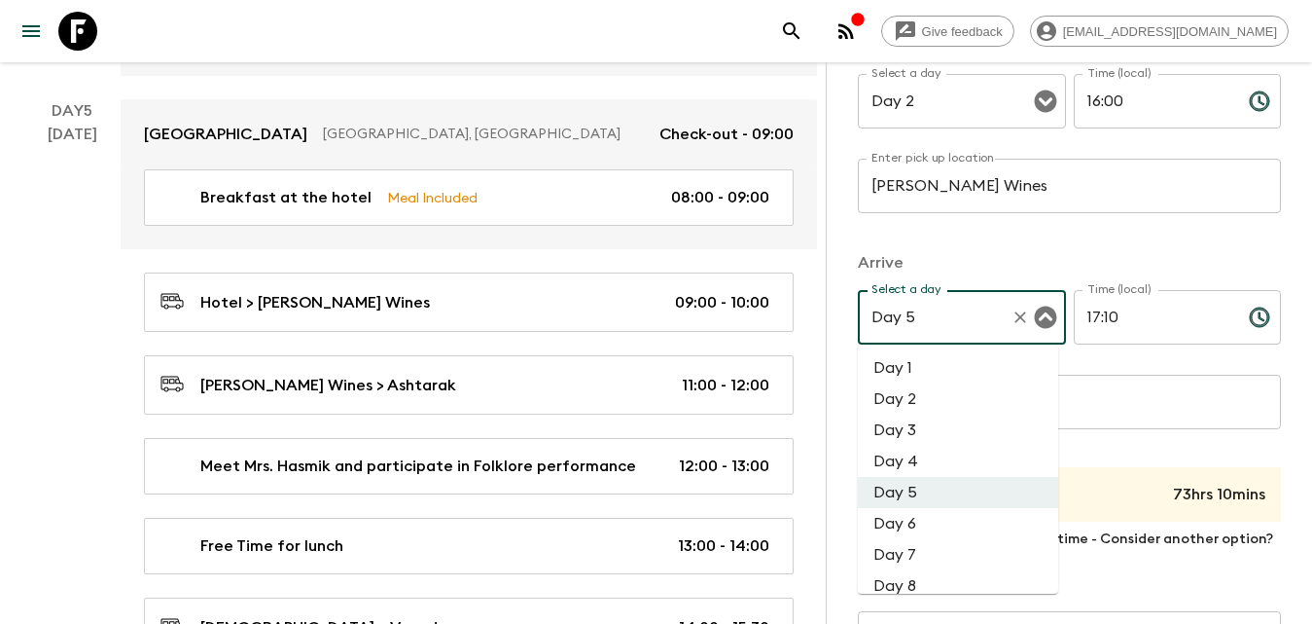
drag, startPoint x: 909, startPoint y: 401, endPoint x: 961, endPoint y: 367, distance: 62.6
click at [913, 398] on li "Day 2" at bounding box center [958, 398] width 200 height 31
type input "Day 2"
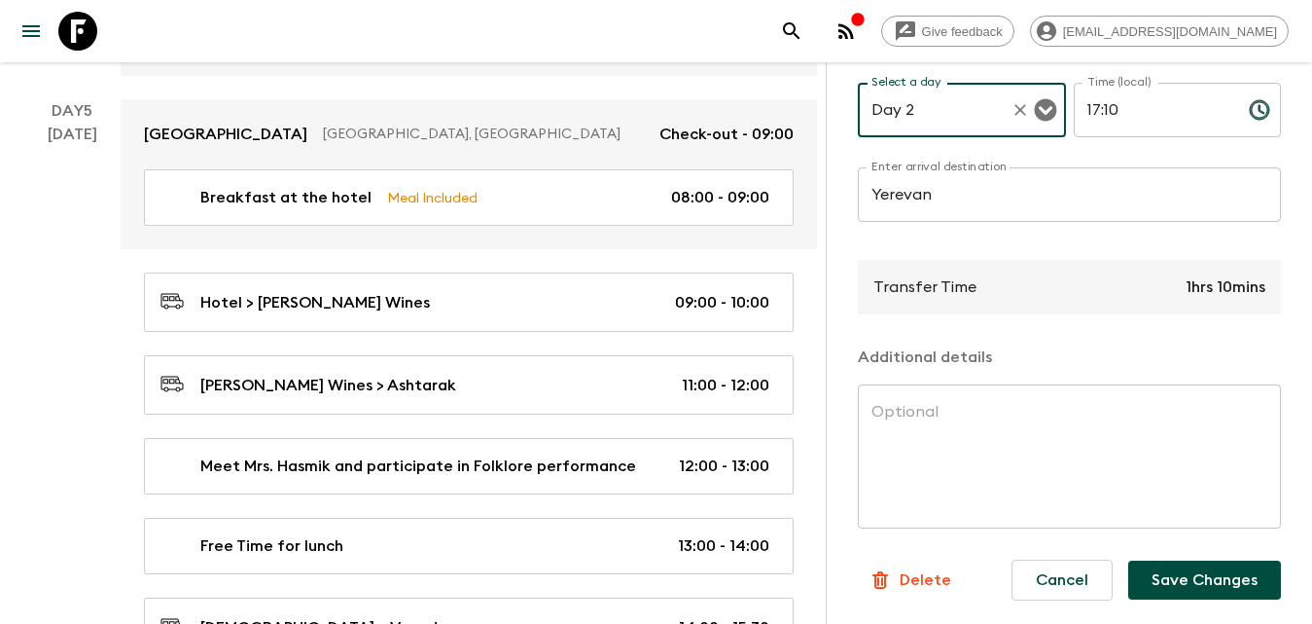
scroll to position [3340, 0]
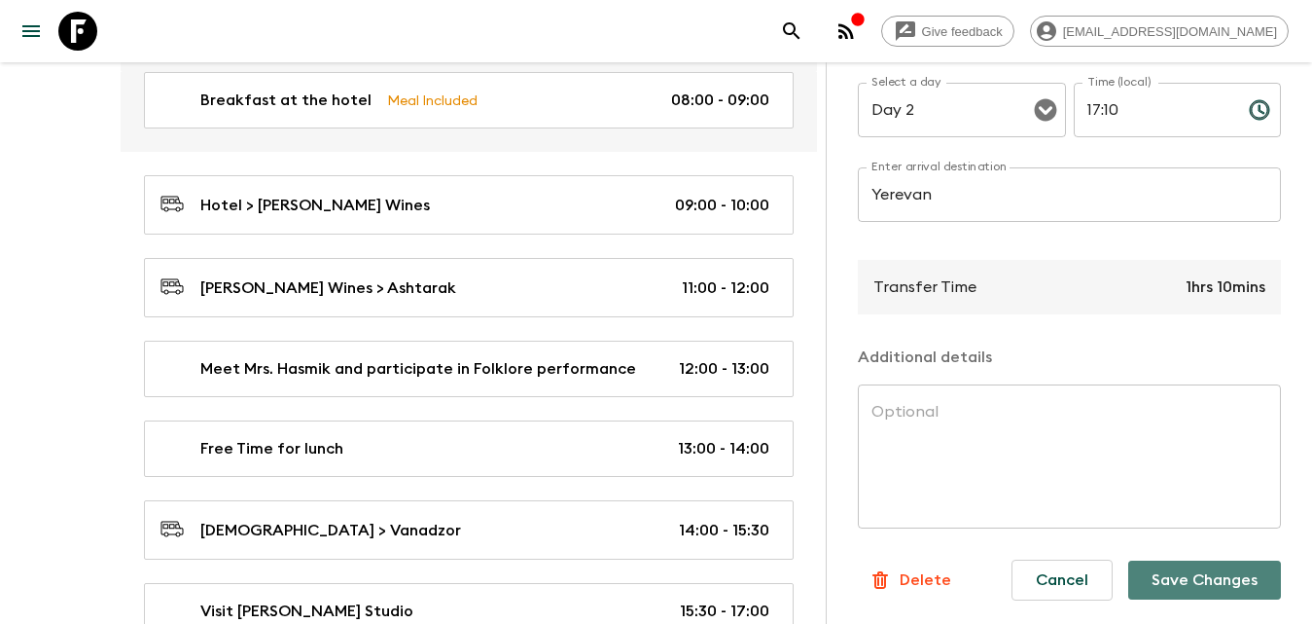
click at [1183, 560] on button "Save Changes" at bounding box center [1204, 579] width 153 height 39
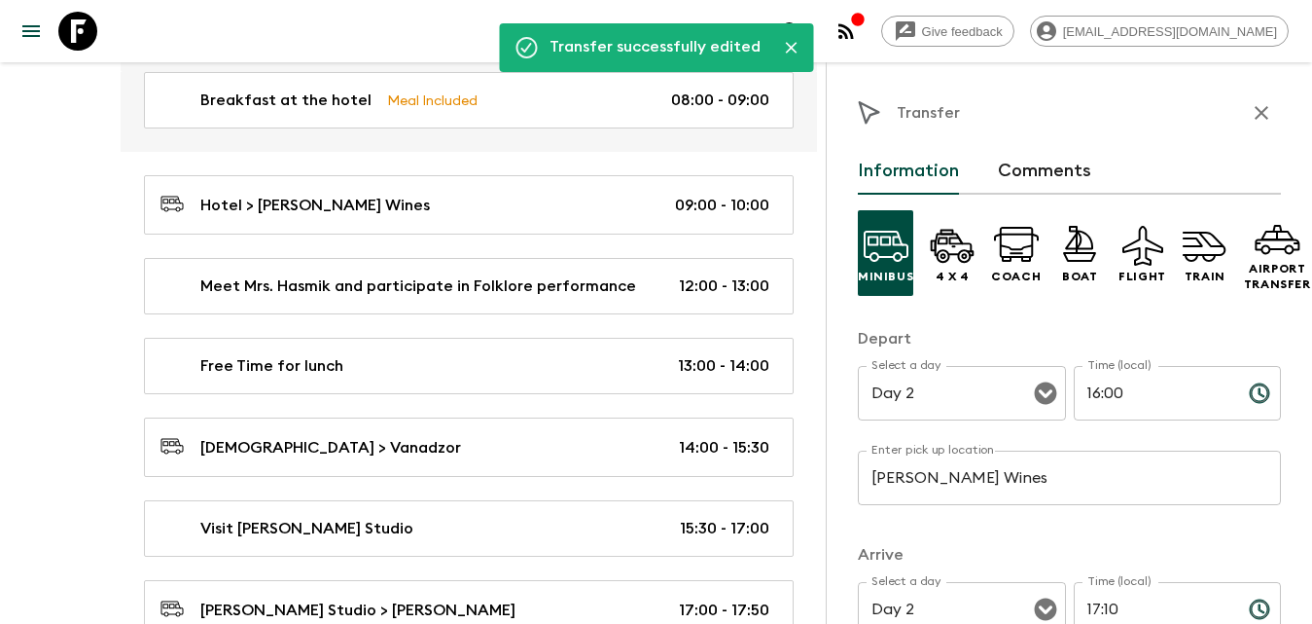
scroll to position [3018, 0]
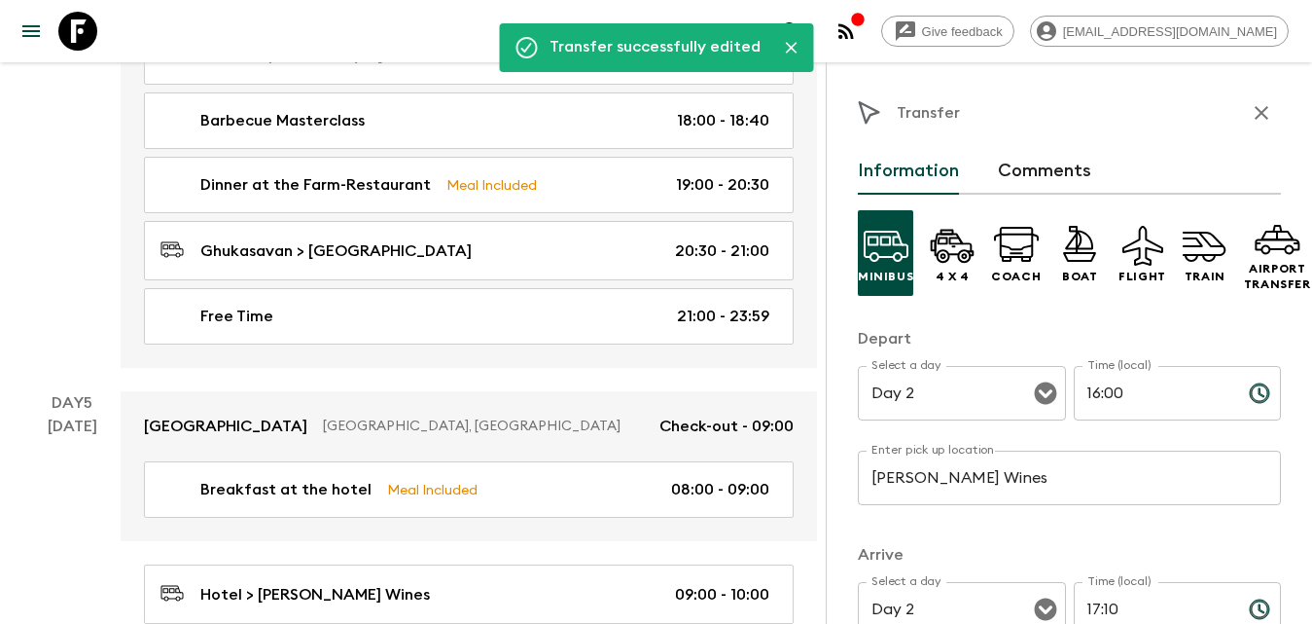
click at [1255, 109] on icon "button" at bounding box center [1262, 113] width 14 height 14
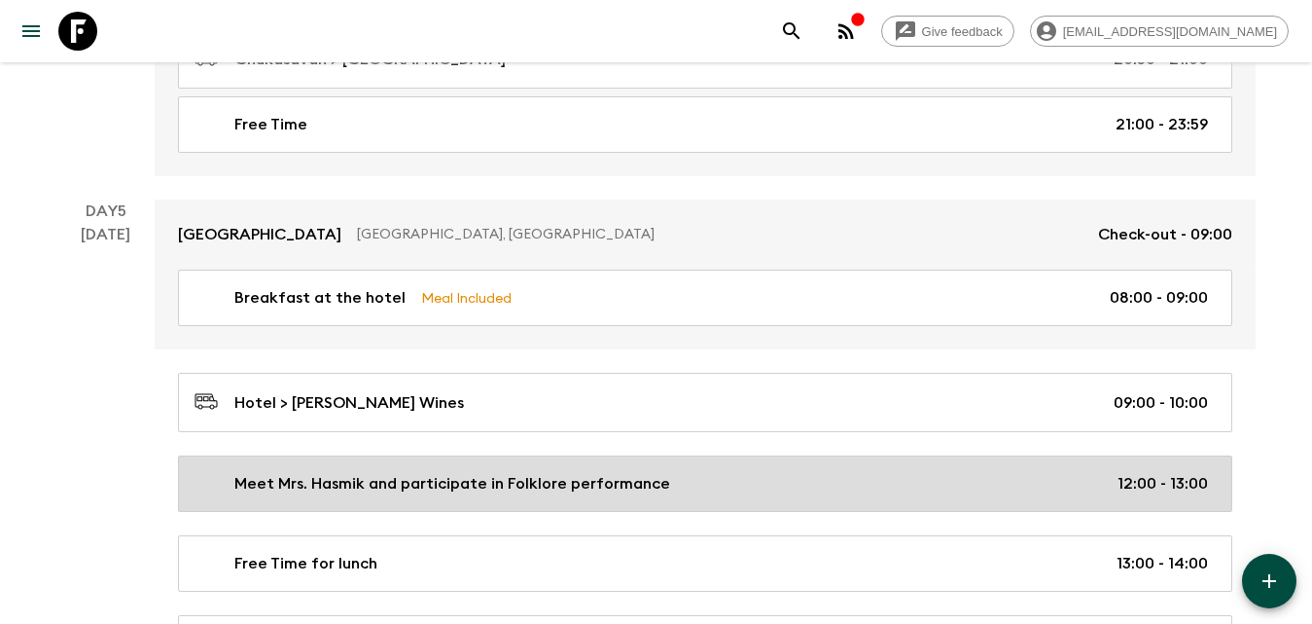
scroll to position [3307, 0]
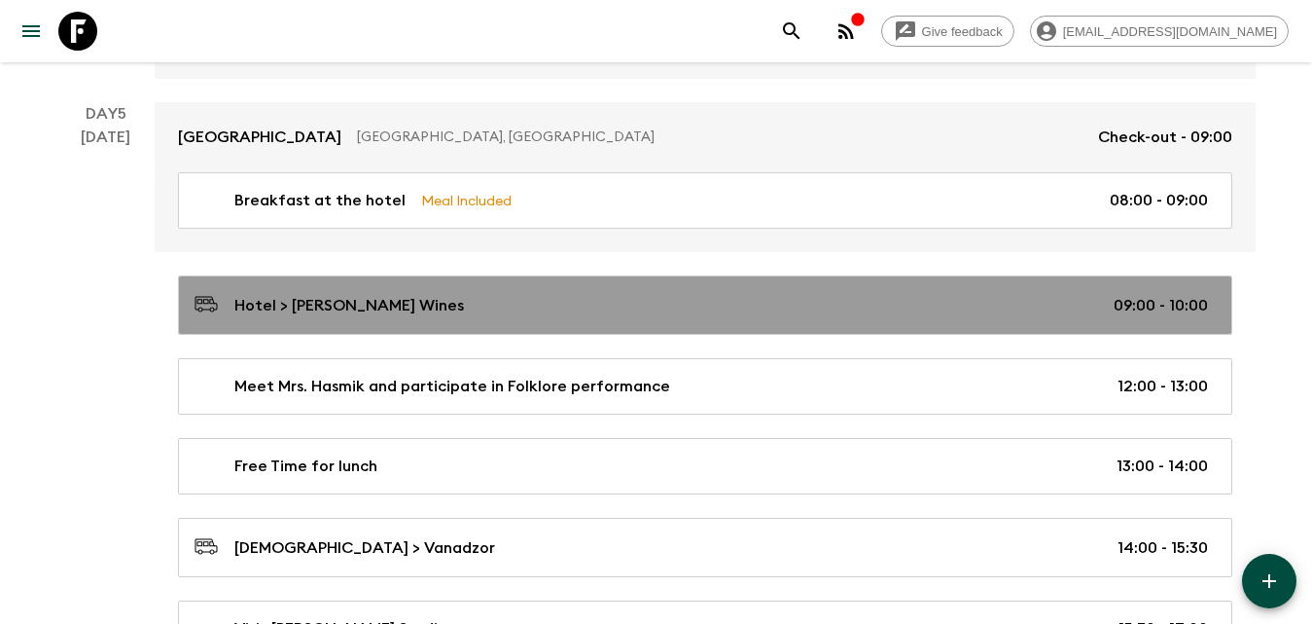
click at [380, 307] on div "Hotel > [PERSON_NAME] Wines 09:00 - 10:00" at bounding box center [702, 305] width 1014 height 26
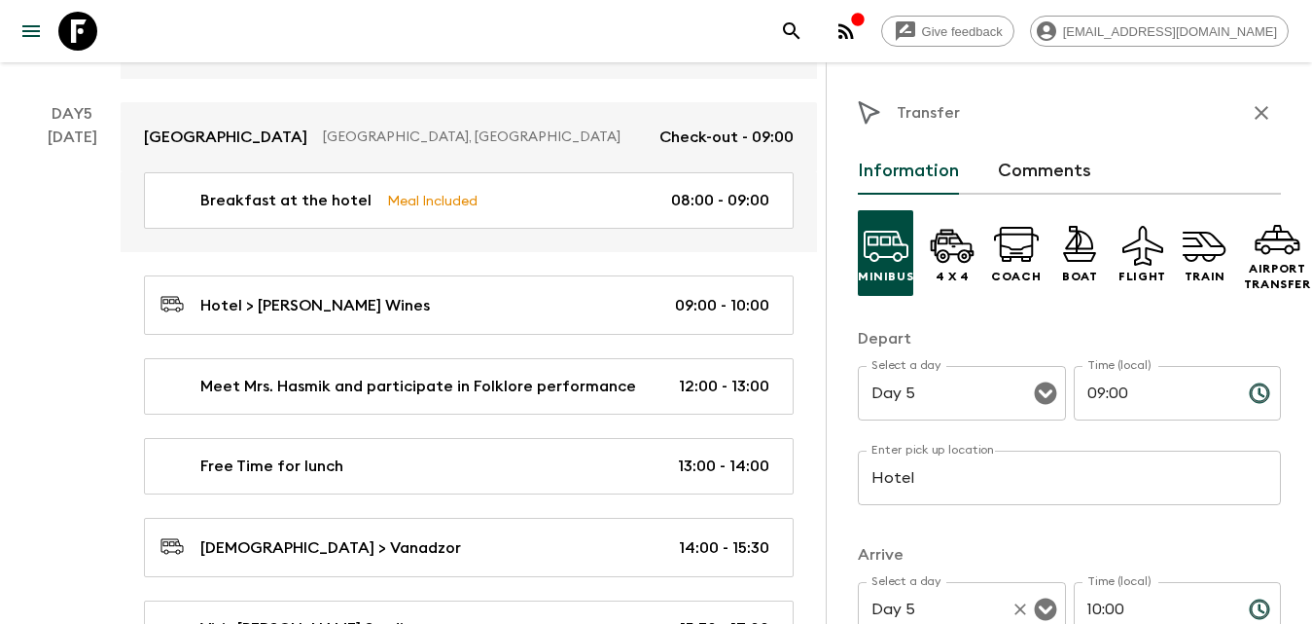
scroll to position [195, 0]
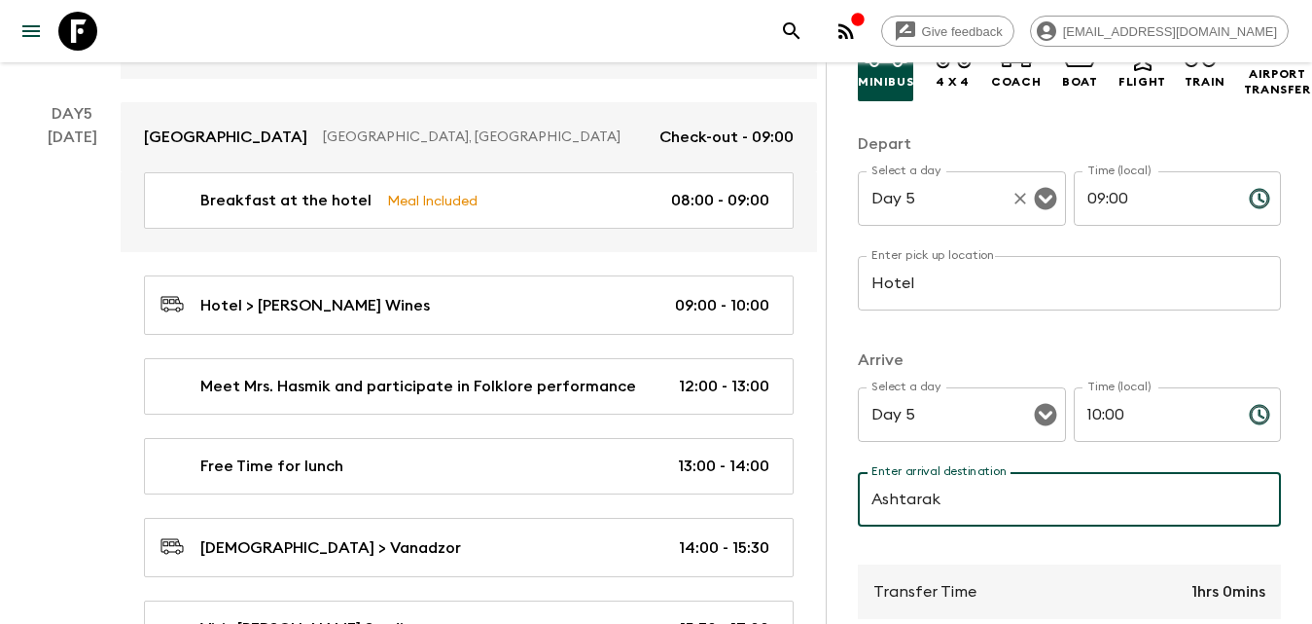
type input "Ashtarak"
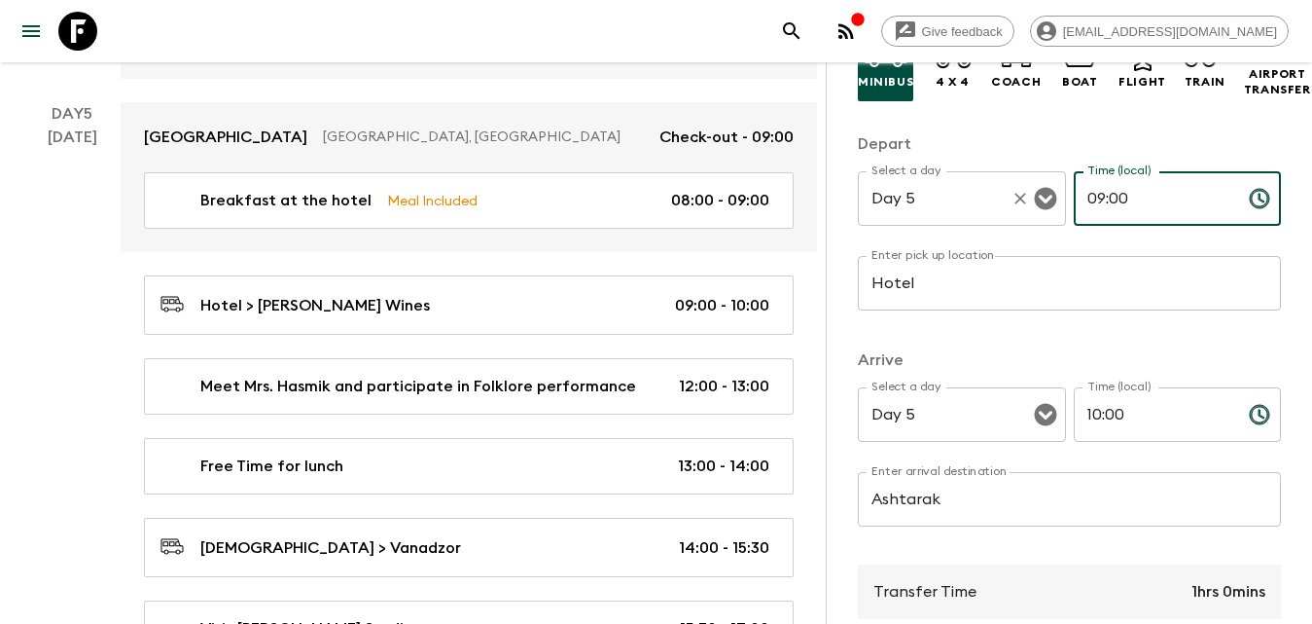
click at [1032, 200] on div "Select a day Day 5 Select a day ​ Time (local) 09:00 Time (local) ​" at bounding box center [1069, 209] width 423 height 77
type input "10:0"
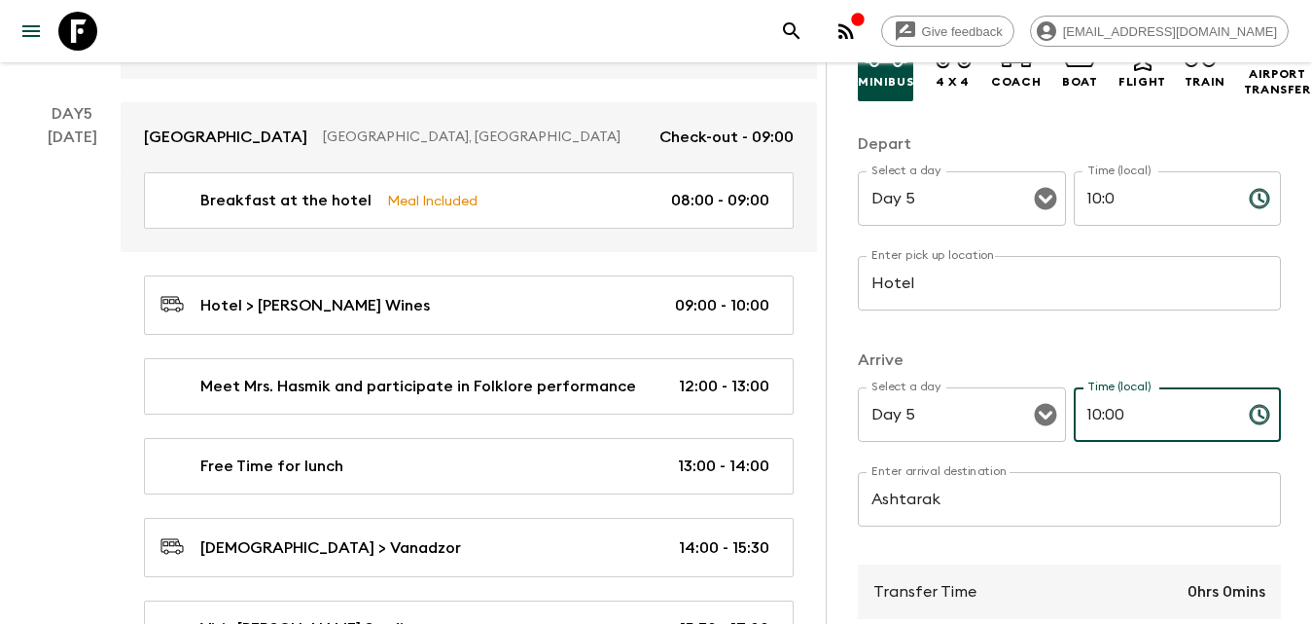
drag, startPoint x: 1138, startPoint y: 411, endPoint x: 1062, endPoint y: 408, distance: 75.9
click at [1055, 413] on div "Select a day Day 5 Select a day ​ Time (local) 10:00 Time (local) ​" at bounding box center [1069, 425] width 423 height 77
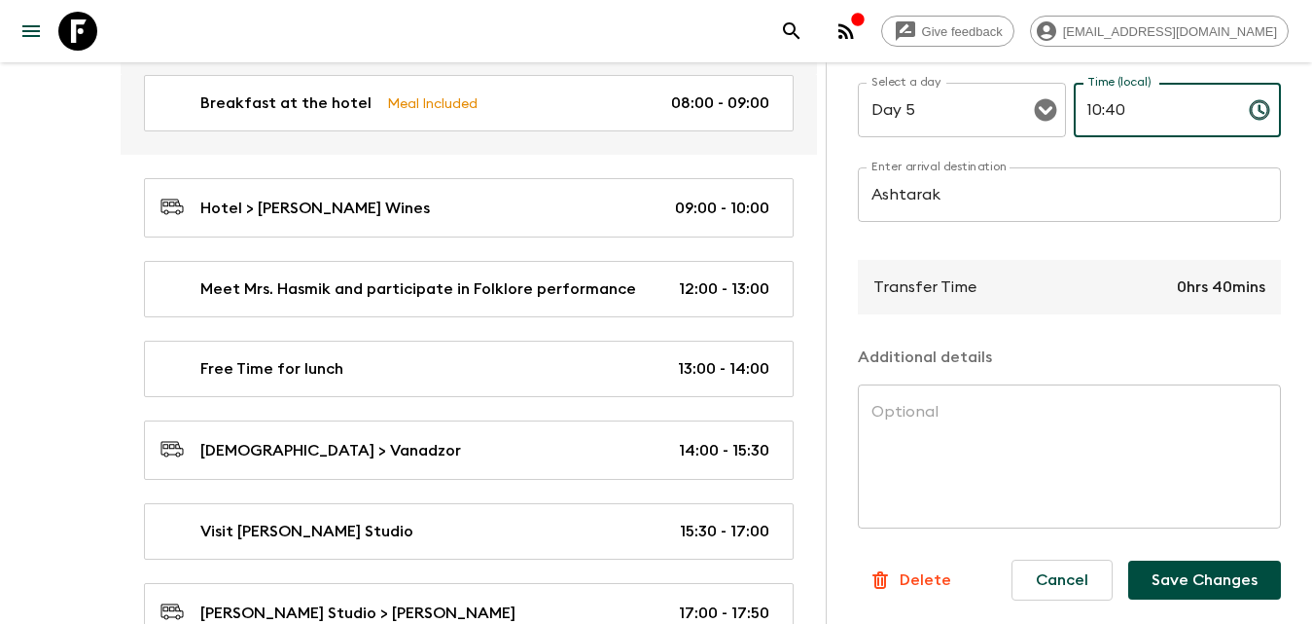
scroll to position [3599, 0]
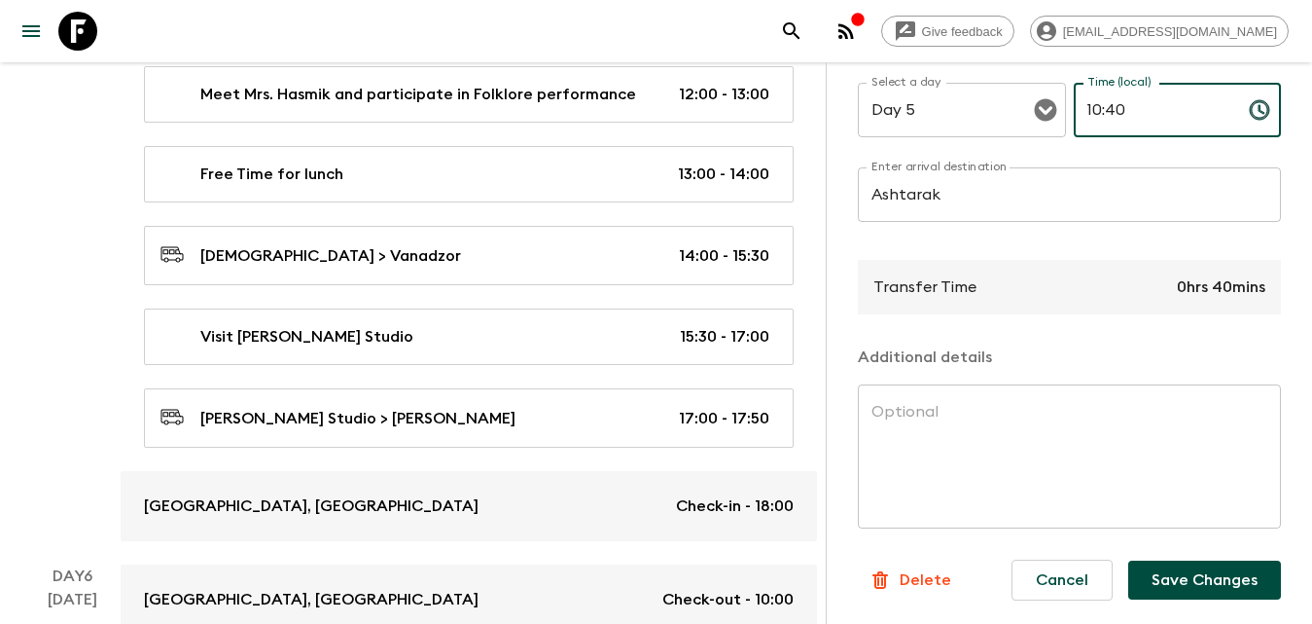
type input "10:40"
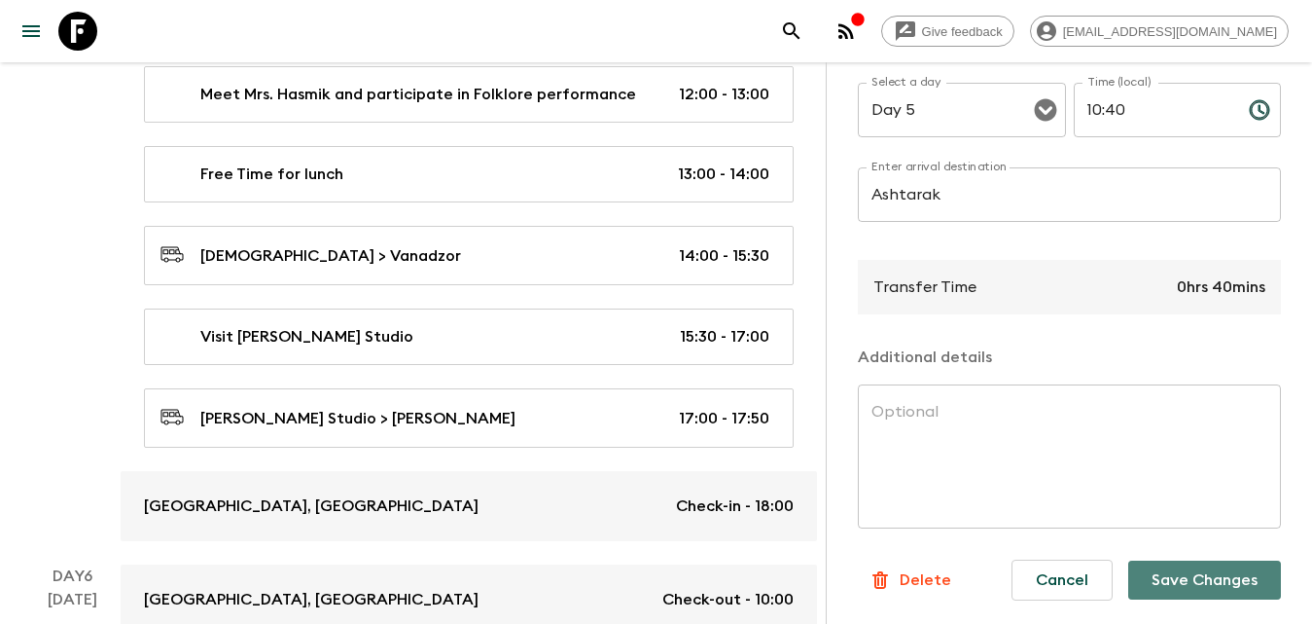
click at [1192, 570] on button "Save Changes" at bounding box center [1204, 579] width 153 height 39
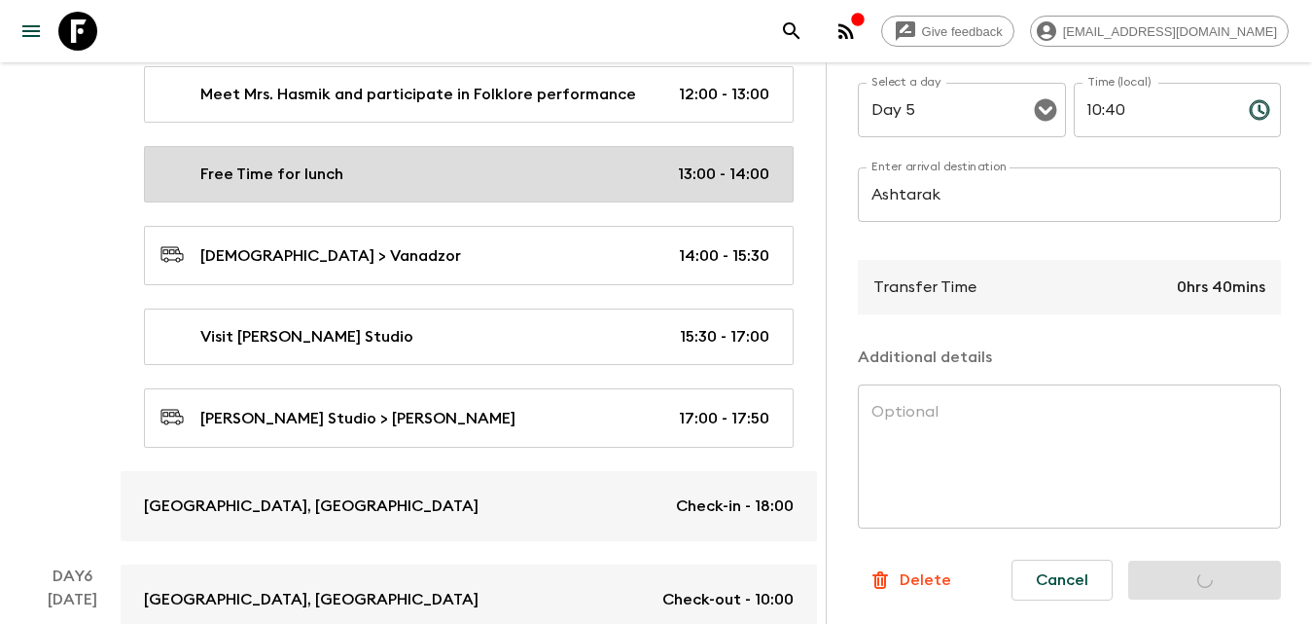
scroll to position [3502, 0]
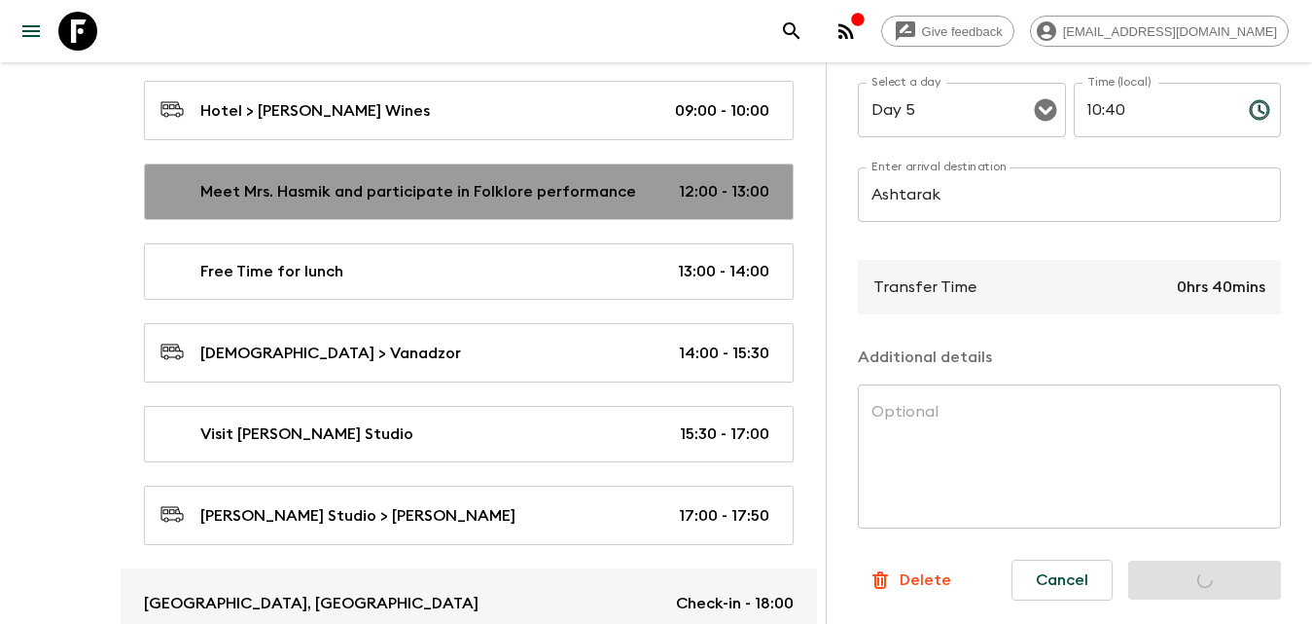
click at [391, 198] on p "Meet Mrs. Hasmik and participate in Folklore performance" at bounding box center [418, 191] width 436 height 23
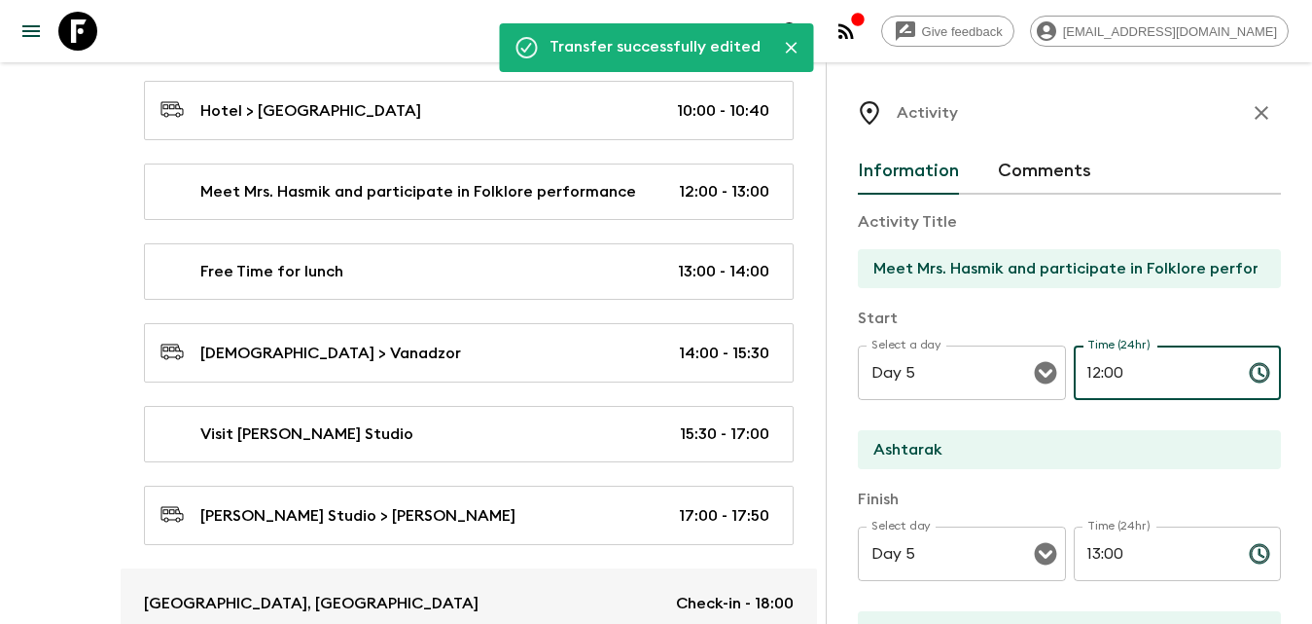
drag, startPoint x: 1150, startPoint y: 377, endPoint x: 1060, endPoint y: 377, distance: 89.5
click at [1060, 377] on div "Select a day Day 5 Select a day ​ Time (24hr) 12:00 Time (24hr) ​" at bounding box center [1069, 383] width 423 height 77
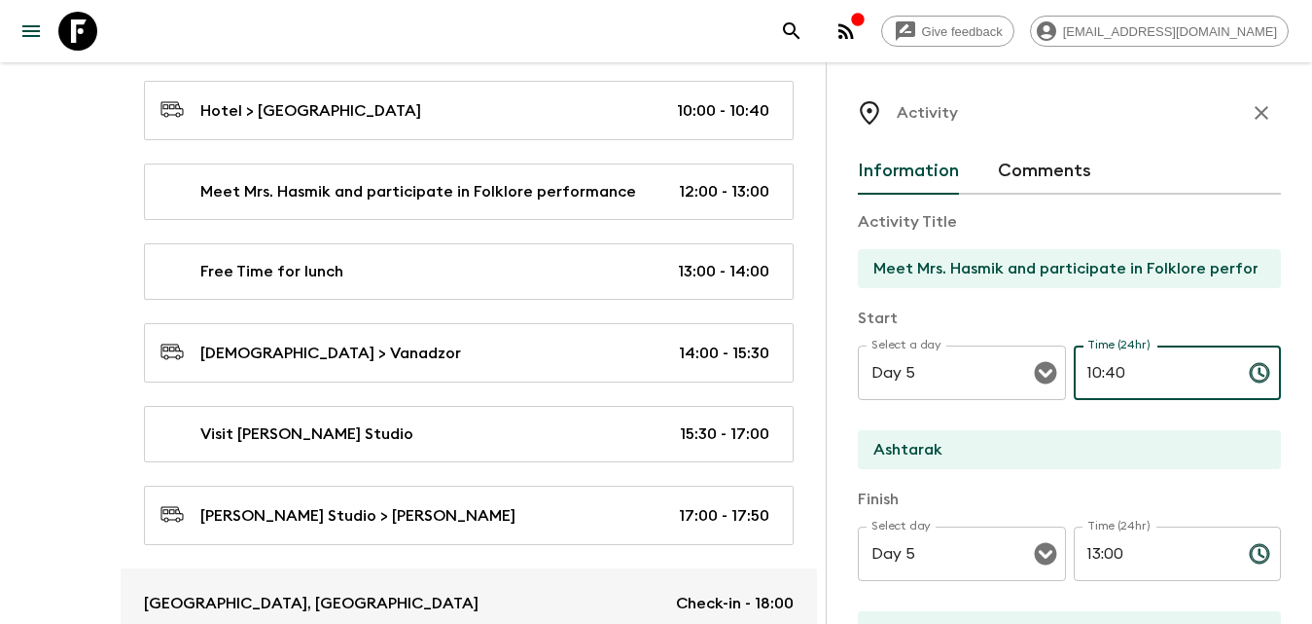
type input "10:40"
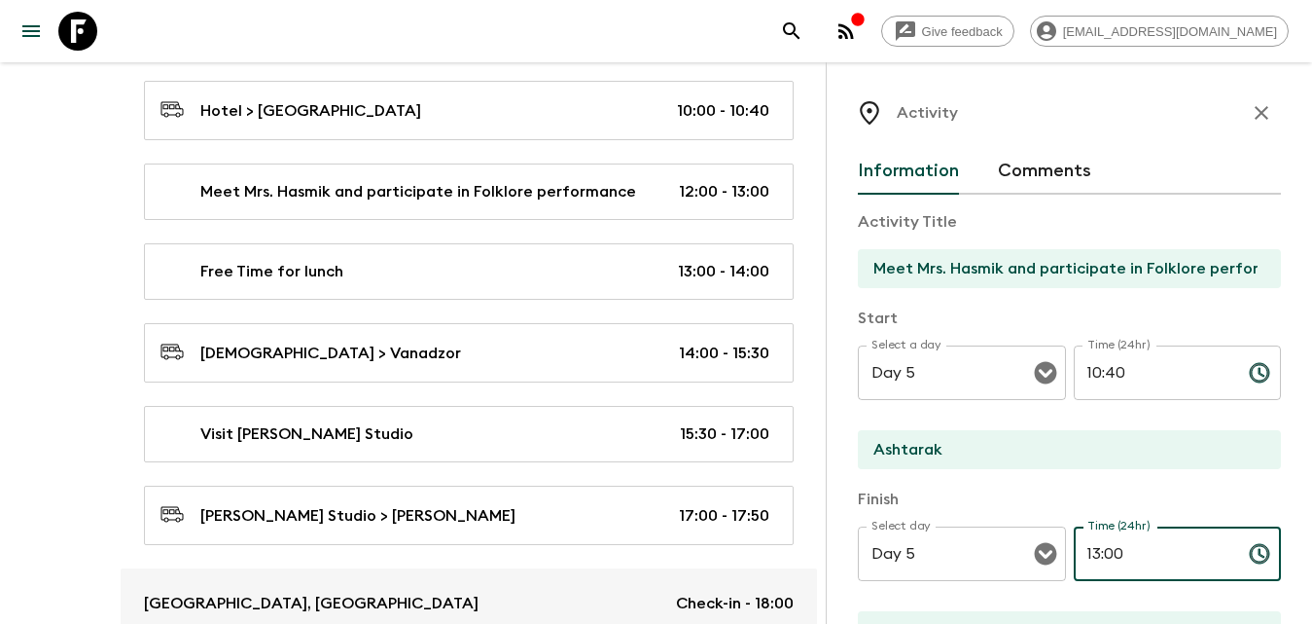
drag, startPoint x: 1133, startPoint y: 555, endPoint x: 1062, endPoint y: 554, distance: 71.0
click at [1062, 554] on div "Select day Day 5 Select day ​ Time (24hr) 13:00 Time (24hr) ​" at bounding box center [1069, 564] width 423 height 77
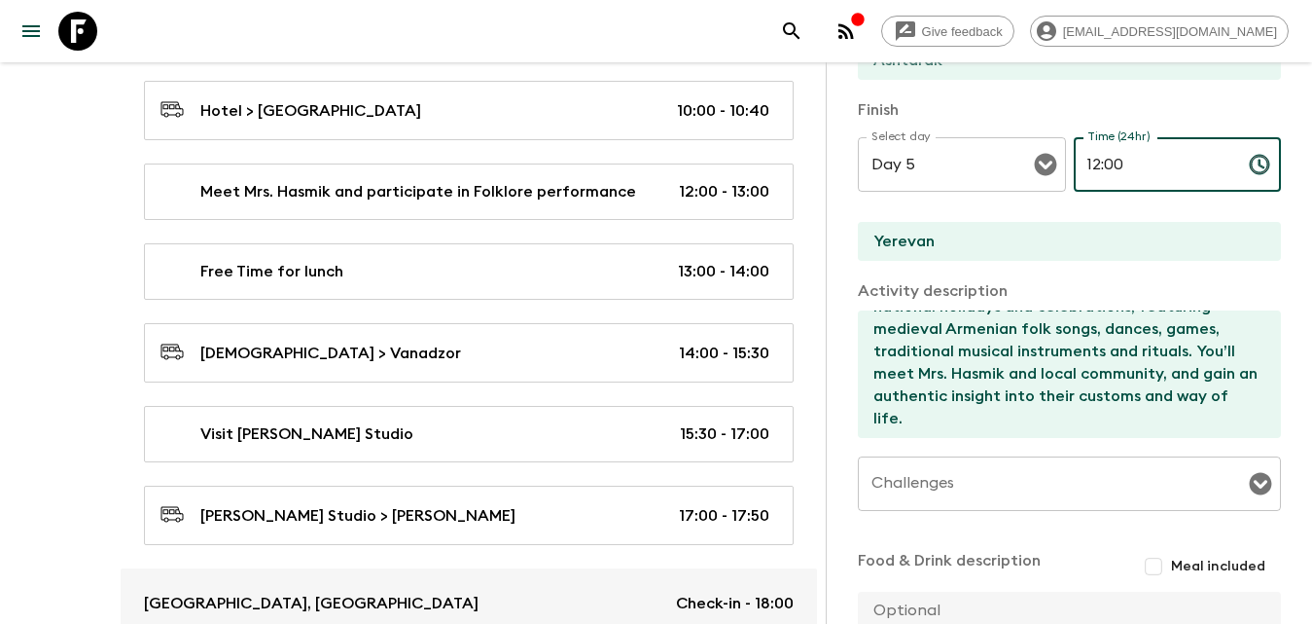
scroll to position [590, 0]
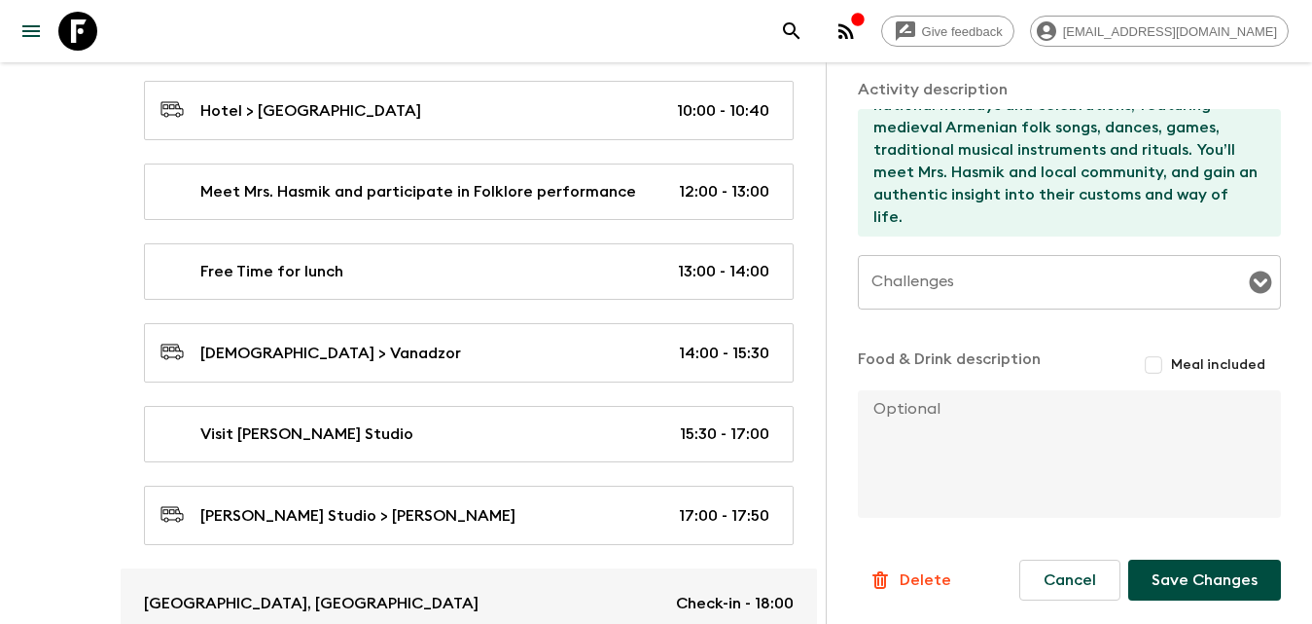
type input "12:00"
click at [1209, 575] on button "Save Changes" at bounding box center [1204, 579] width 153 height 41
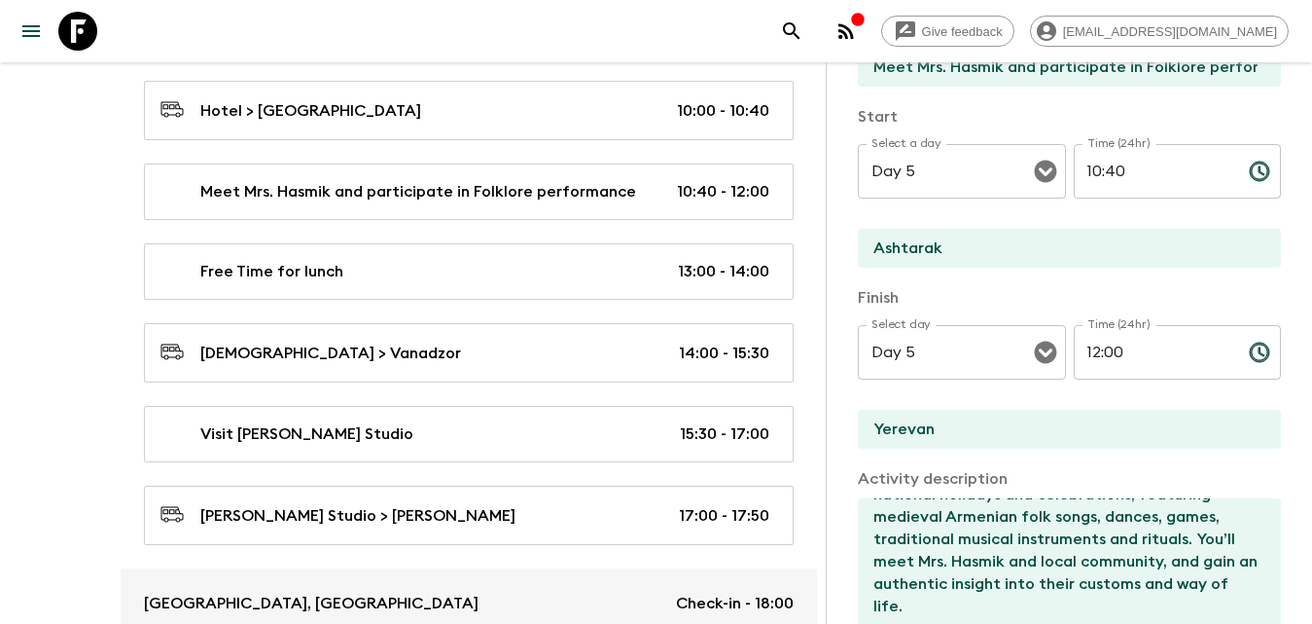
scroll to position [0, 0]
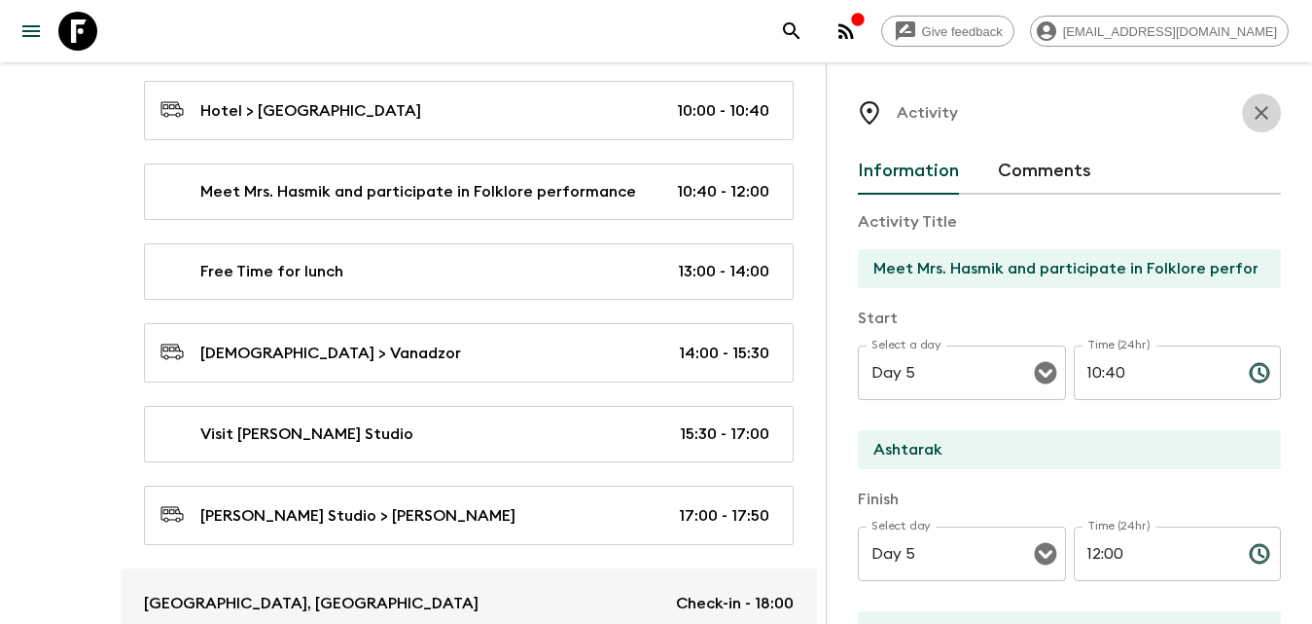
click at [1253, 114] on icon "button" at bounding box center [1261, 112] width 23 height 23
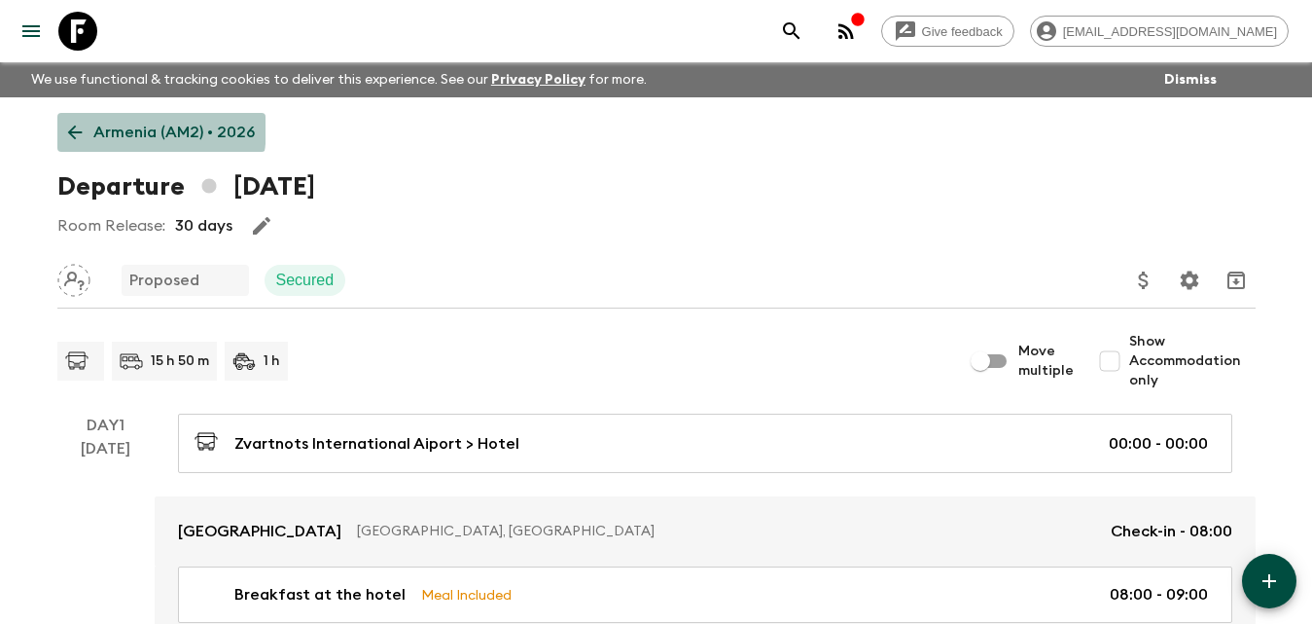
click at [70, 125] on icon at bounding box center [74, 132] width 21 height 21
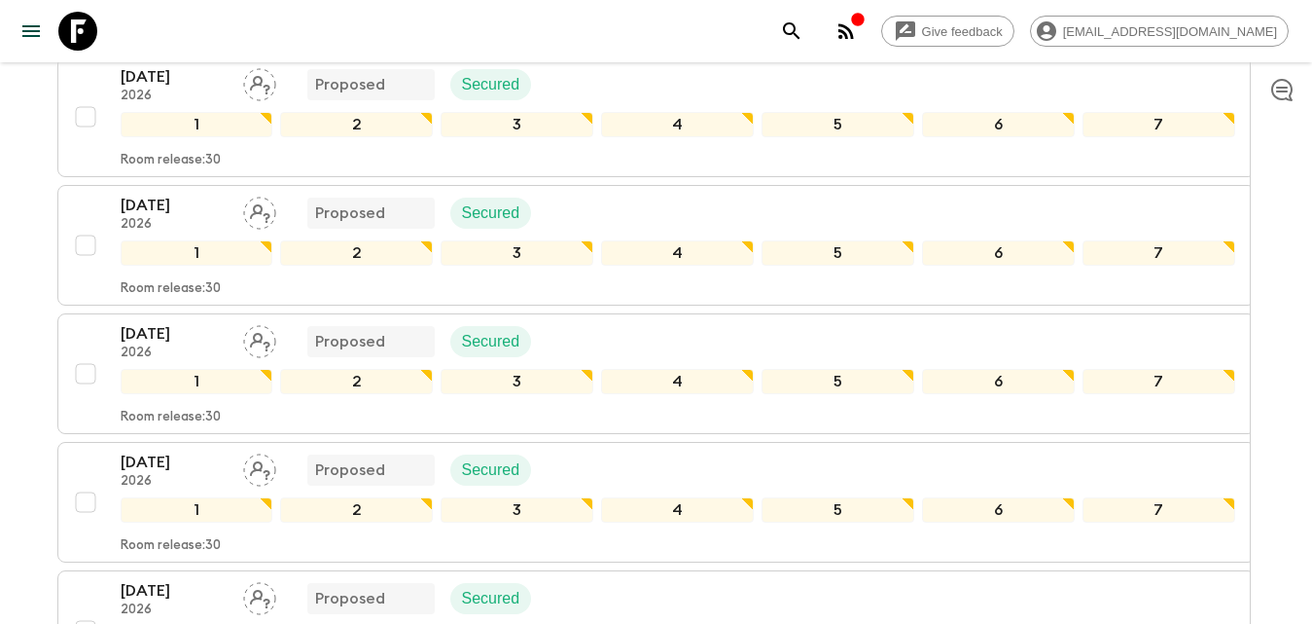
scroll to position [681, 0]
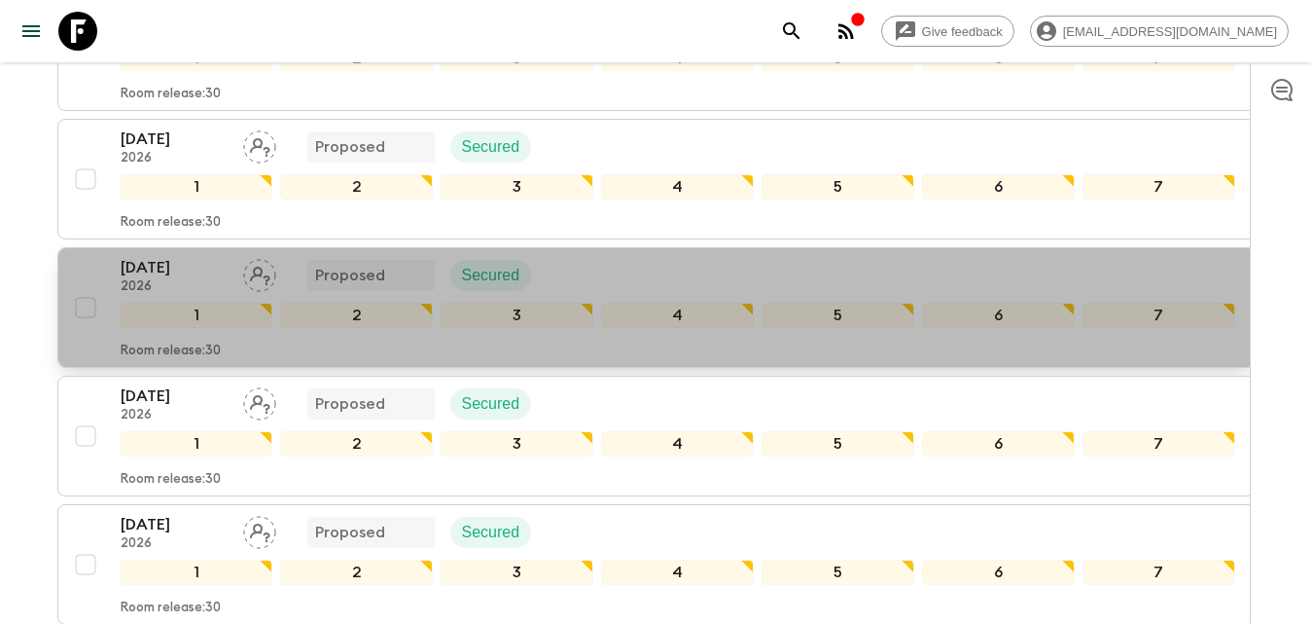
click at [142, 264] on p "[DATE]" at bounding box center [174, 267] width 107 height 23
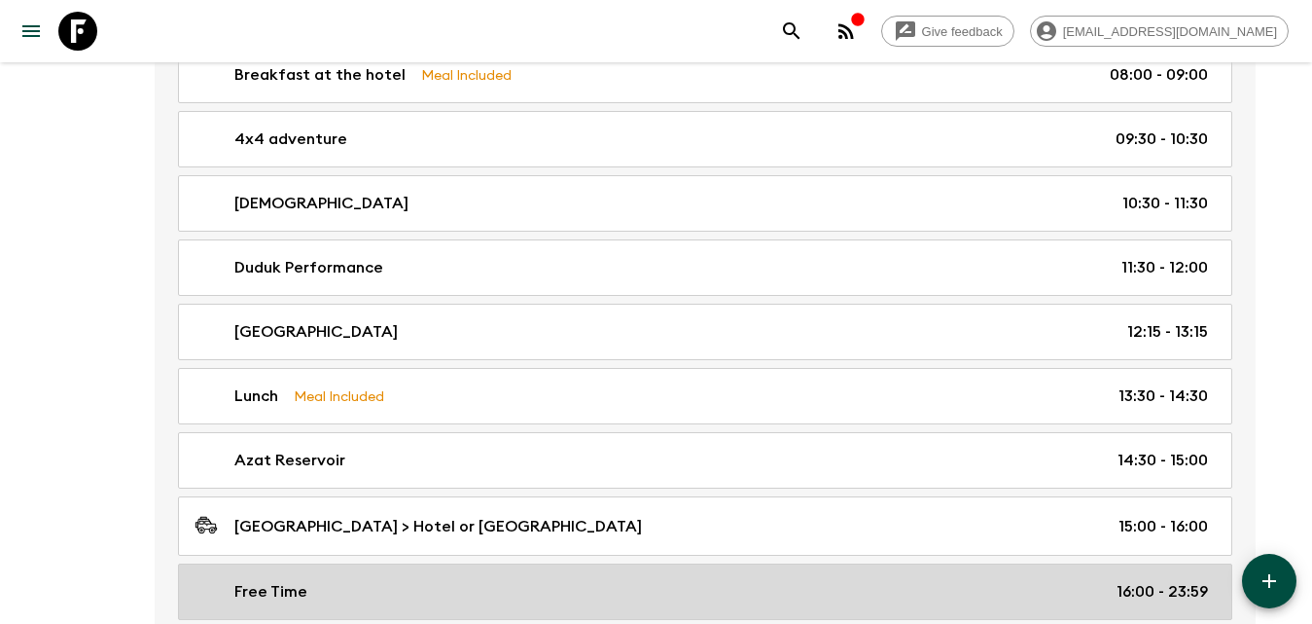
scroll to position [1848, 0]
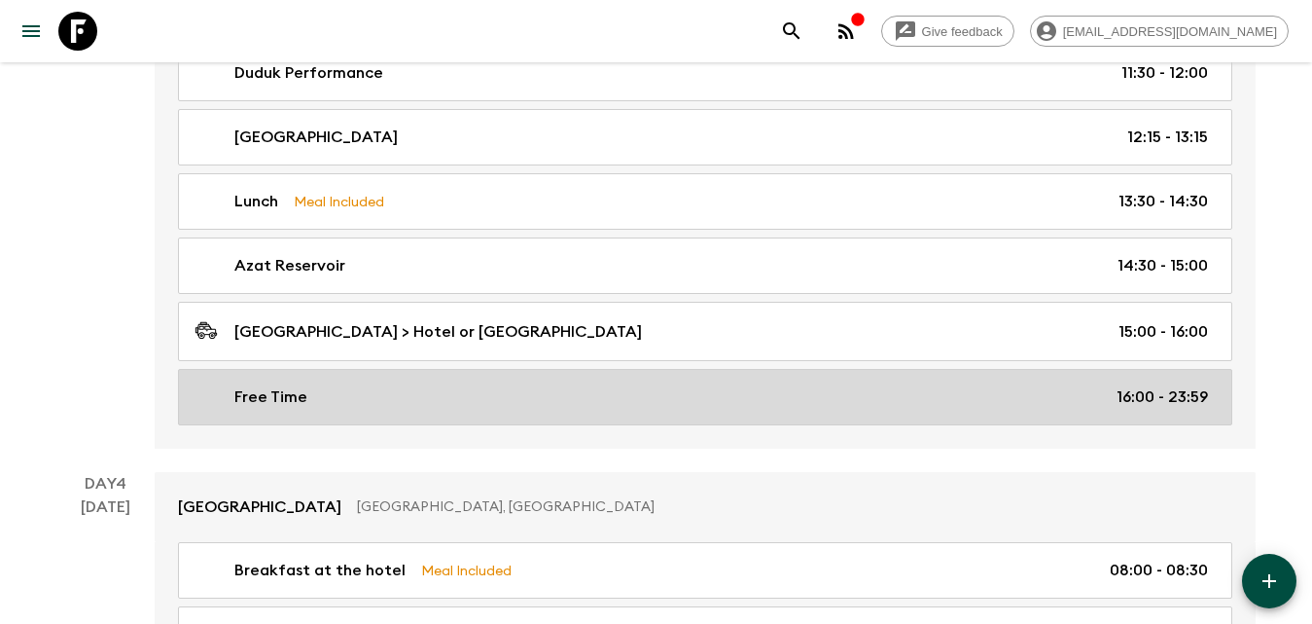
click at [352, 401] on div "Free Time 16:00 - 23:59" at bounding box center [702, 396] width 1014 height 23
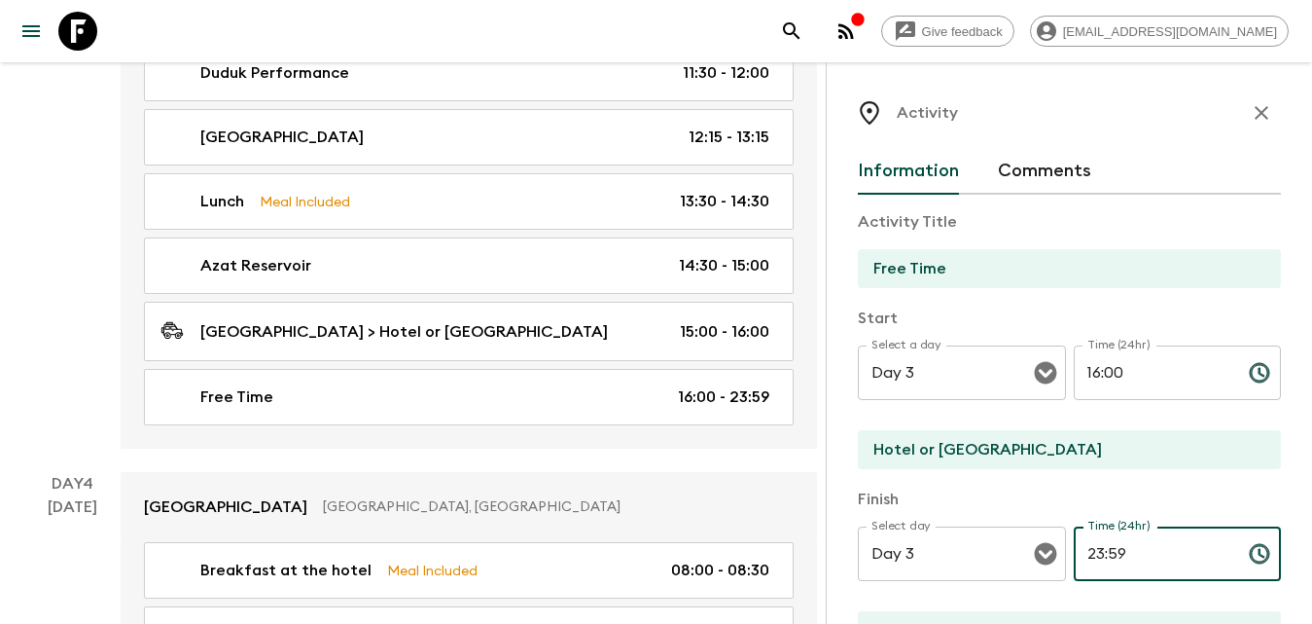
drag, startPoint x: 1093, startPoint y: 564, endPoint x: 1062, endPoint y: 568, distance: 31.4
click at [1062, 568] on div "Select day Day 3 Select day ​ Time (24hr) 23:59 Time (24hr) ​" at bounding box center [1069, 564] width 423 height 77
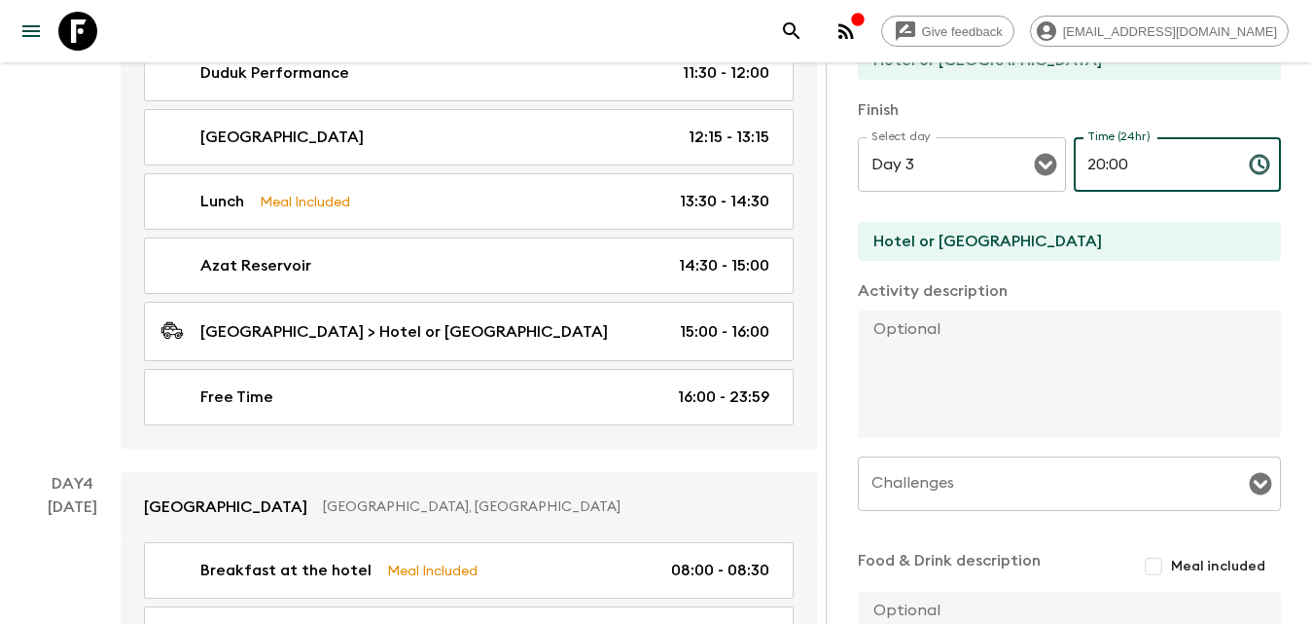
scroll to position [590, 0]
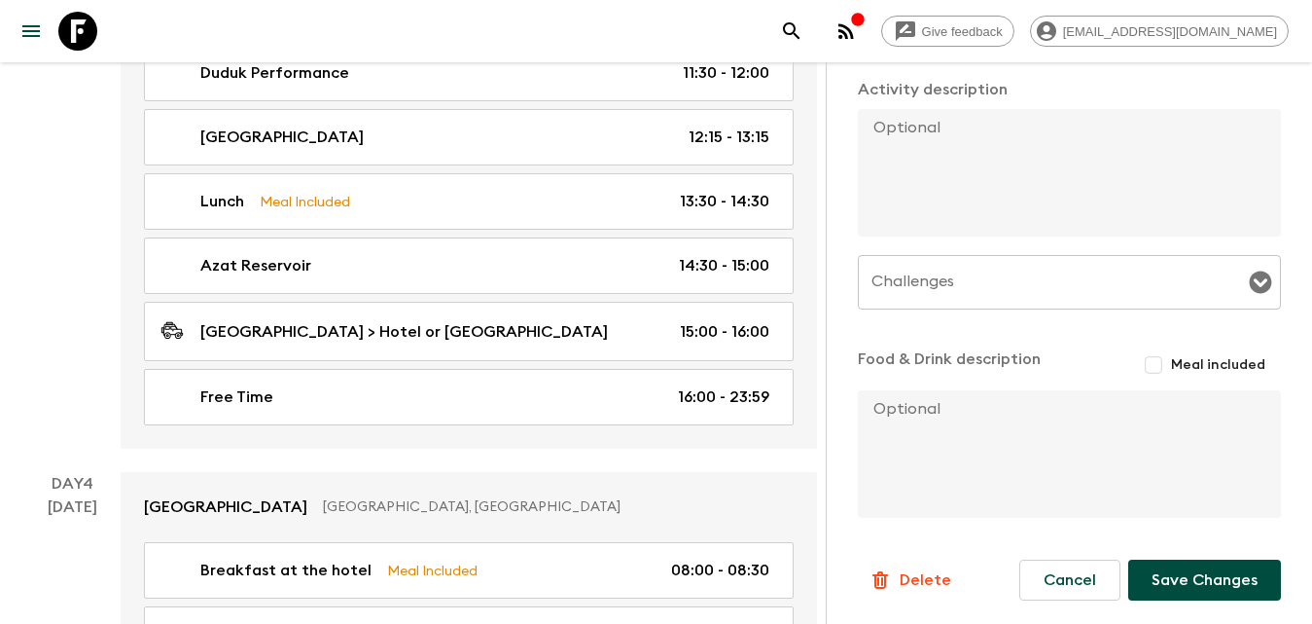
type input "20:00"
click at [1227, 585] on button "Save Changes" at bounding box center [1204, 579] width 153 height 41
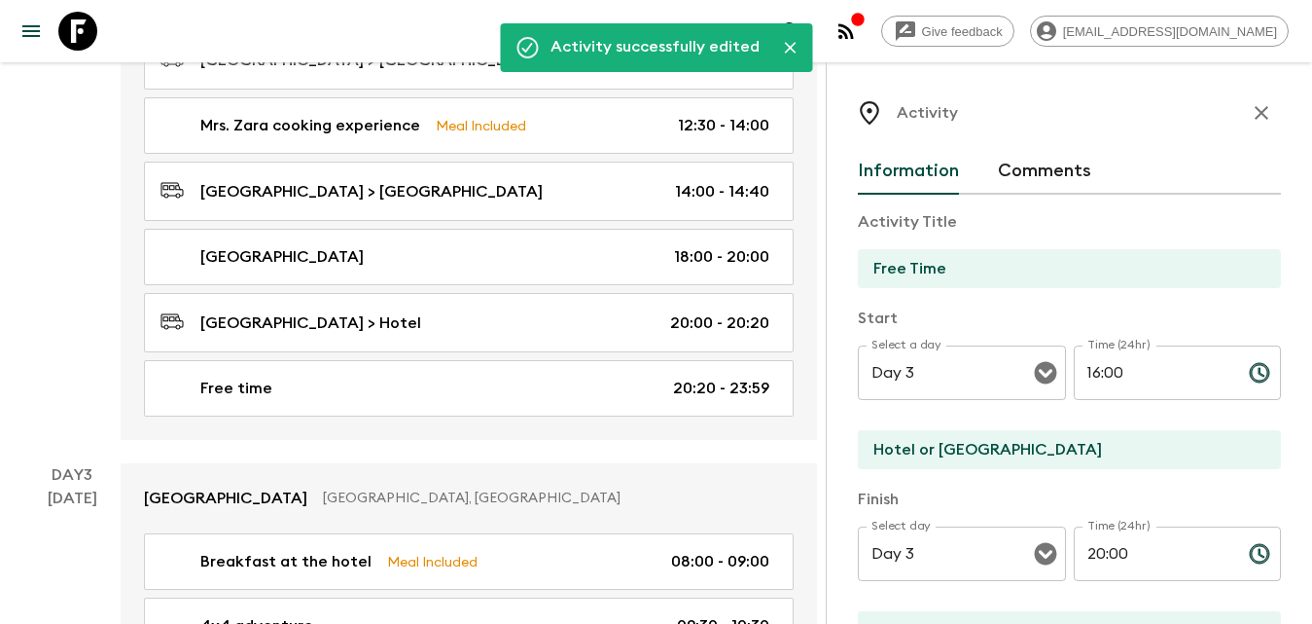
scroll to position [778, 0]
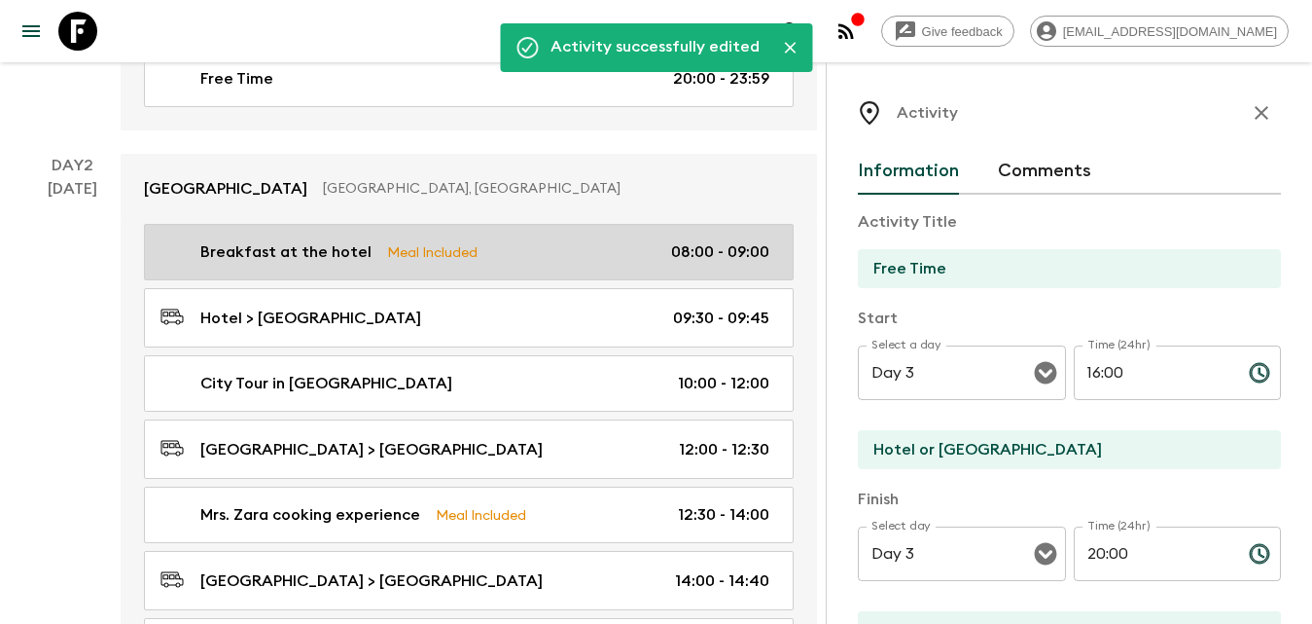
drag, startPoint x: 1253, startPoint y: 117, endPoint x: 916, endPoint y: 259, distance: 365.3
click at [1253, 115] on icon "button" at bounding box center [1261, 112] width 23 height 23
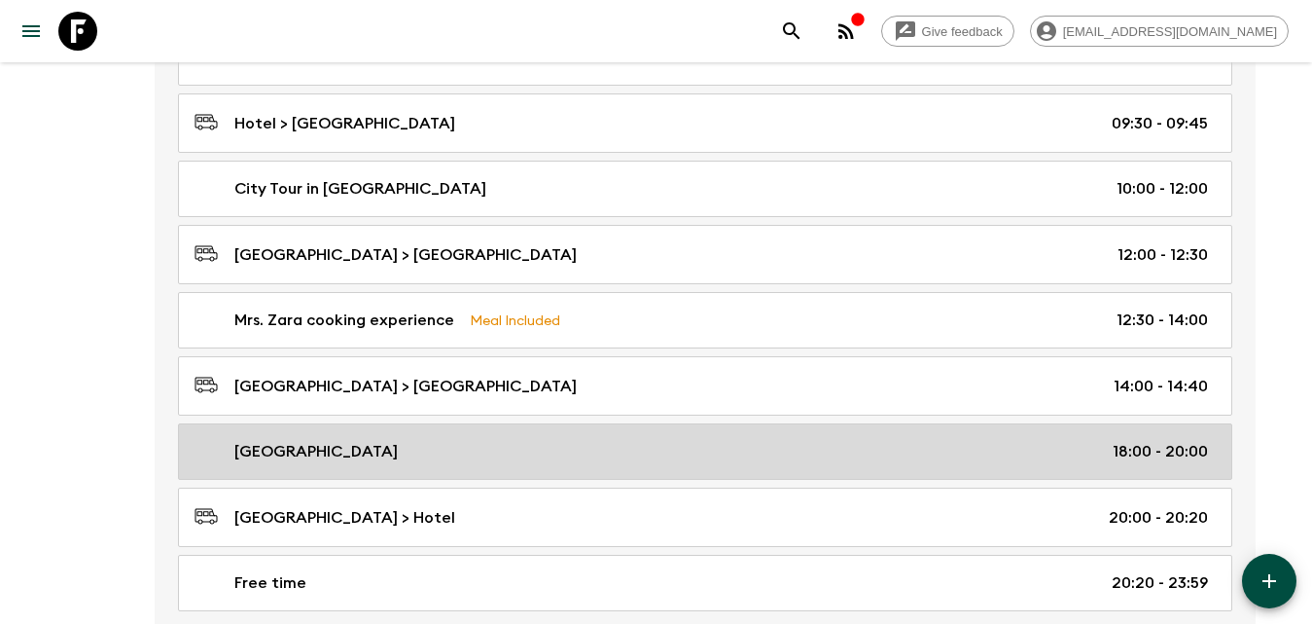
scroll to position [1070, 0]
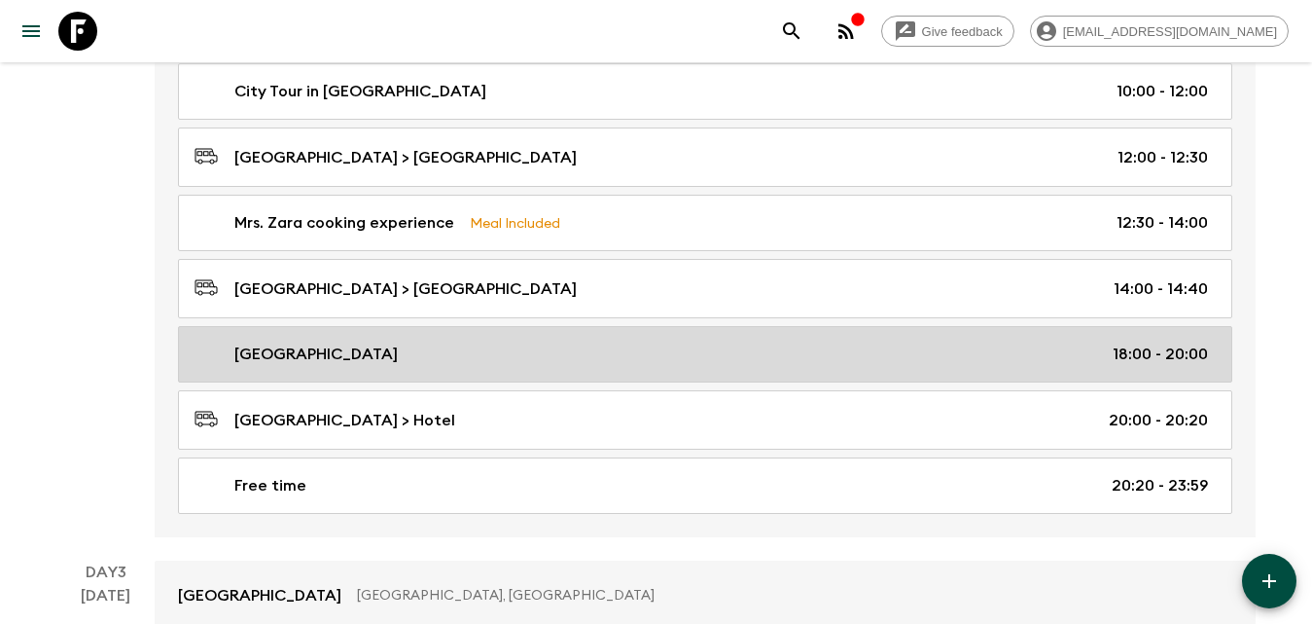
click at [379, 360] on div "[GEOGRAPHIC_DATA] 18:00 - 20:00" at bounding box center [702, 353] width 1014 height 23
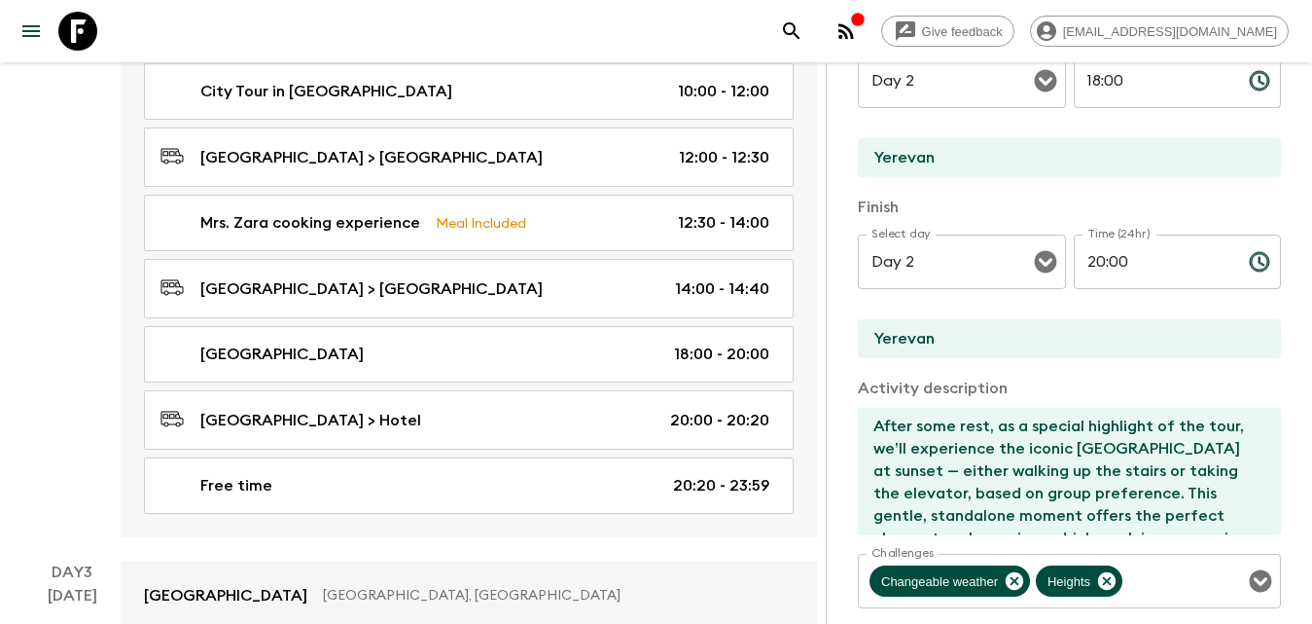
scroll to position [195, 0]
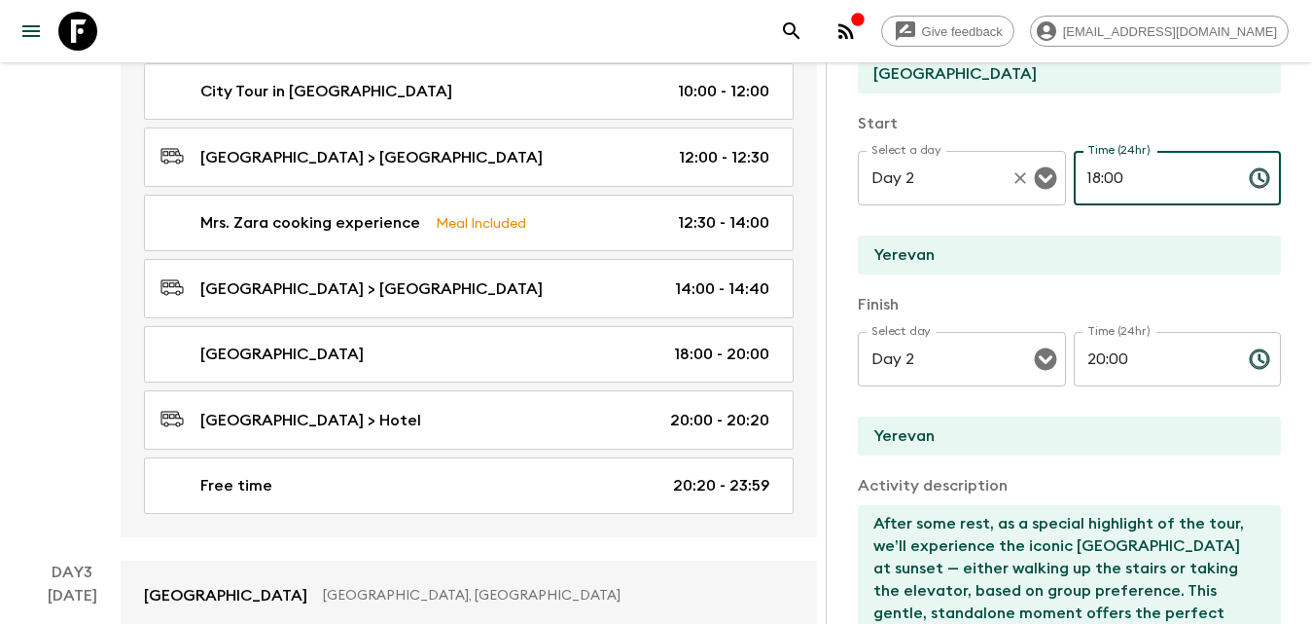
drag, startPoint x: 1122, startPoint y: 182, endPoint x: 1038, endPoint y: 187, distance: 83.8
click at [1038, 187] on div "Select a day Day 2 Select a day ​ Time (24hr) 18:00 Time (24hr) ​" at bounding box center [1069, 189] width 423 height 77
type input "20:00"
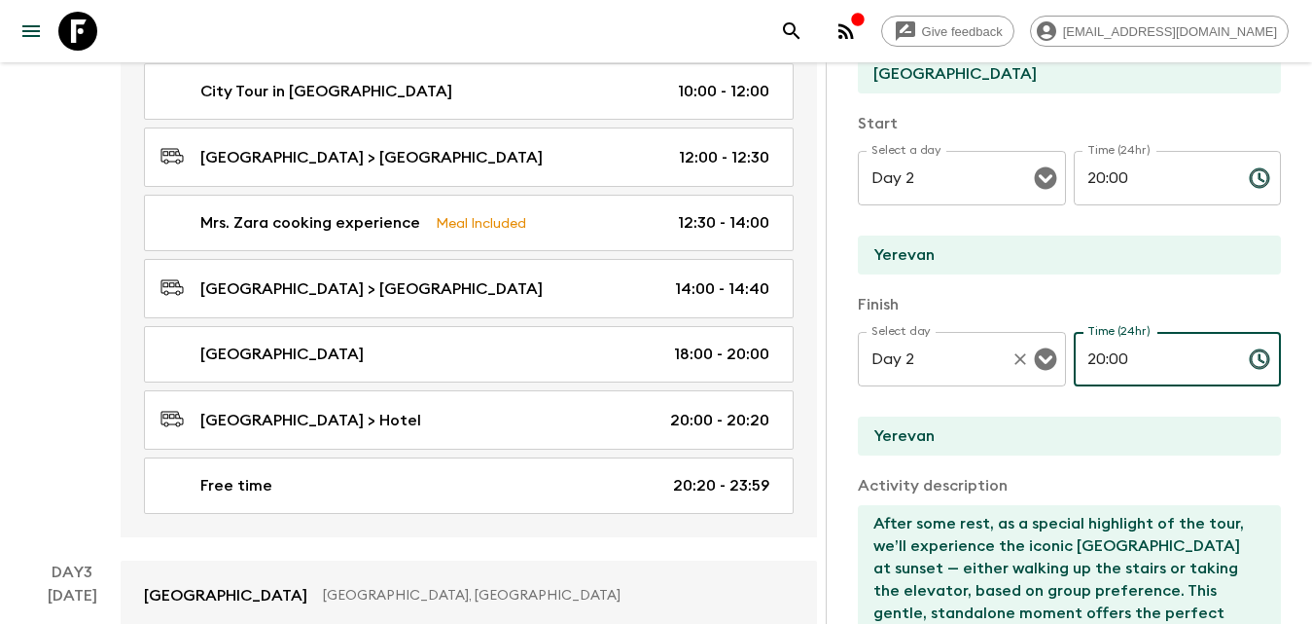
drag, startPoint x: 1142, startPoint y: 377, endPoint x: 1054, endPoint y: 375, distance: 87.6
click at [1054, 375] on div "Select day Day 2 Select day ​ Time (24hr) 20:00 Time (24hr) ​" at bounding box center [1069, 370] width 423 height 77
click at [1036, 177] on icon "Open" at bounding box center [1045, 177] width 23 height 23
type input "23:59"
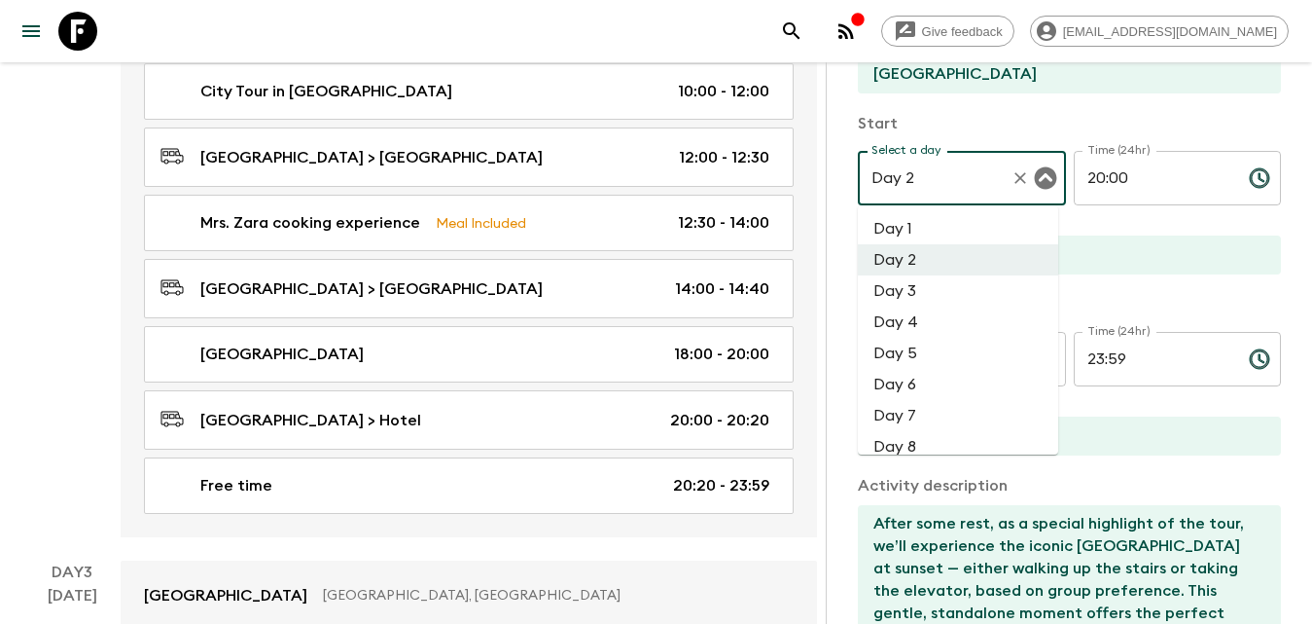
drag, startPoint x: 917, startPoint y: 288, endPoint x: 958, endPoint y: 305, distance: 44.5
click at [918, 288] on li "Day 3" at bounding box center [958, 290] width 200 height 31
type input "Day 3"
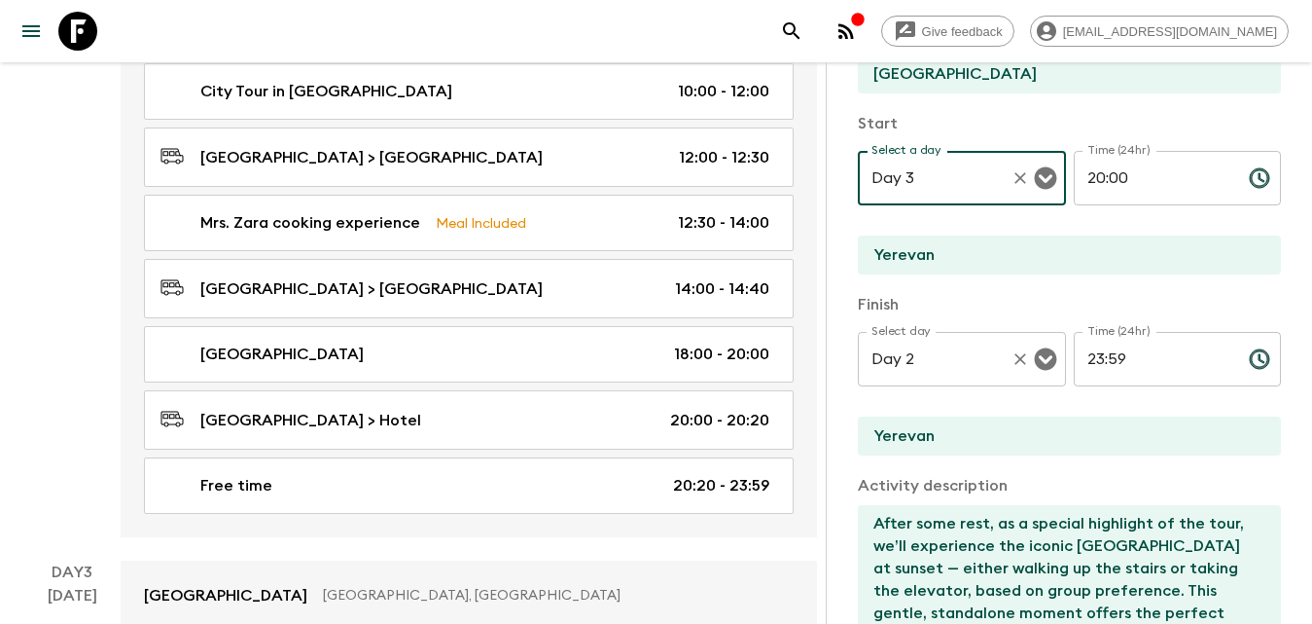
click at [1053, 366] on div "Day 2 Select day" at bounding box center [962, 359] width 208 height 54
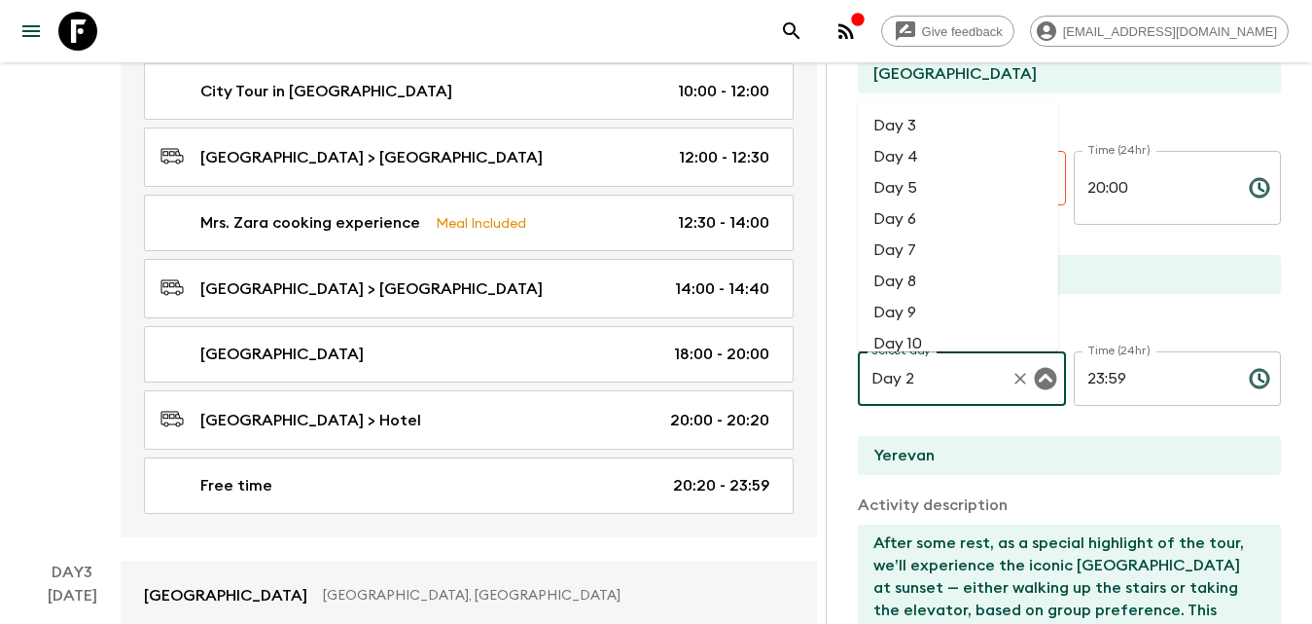
drag, startPoint x: 919, startPoint y: 121, endPoint x: 964, endPoint y: 156, distance: 56.8
click at [920, 122] on li "Day 3" at bounding box center [958, 125] width 200 height 31
type input "Day 3"
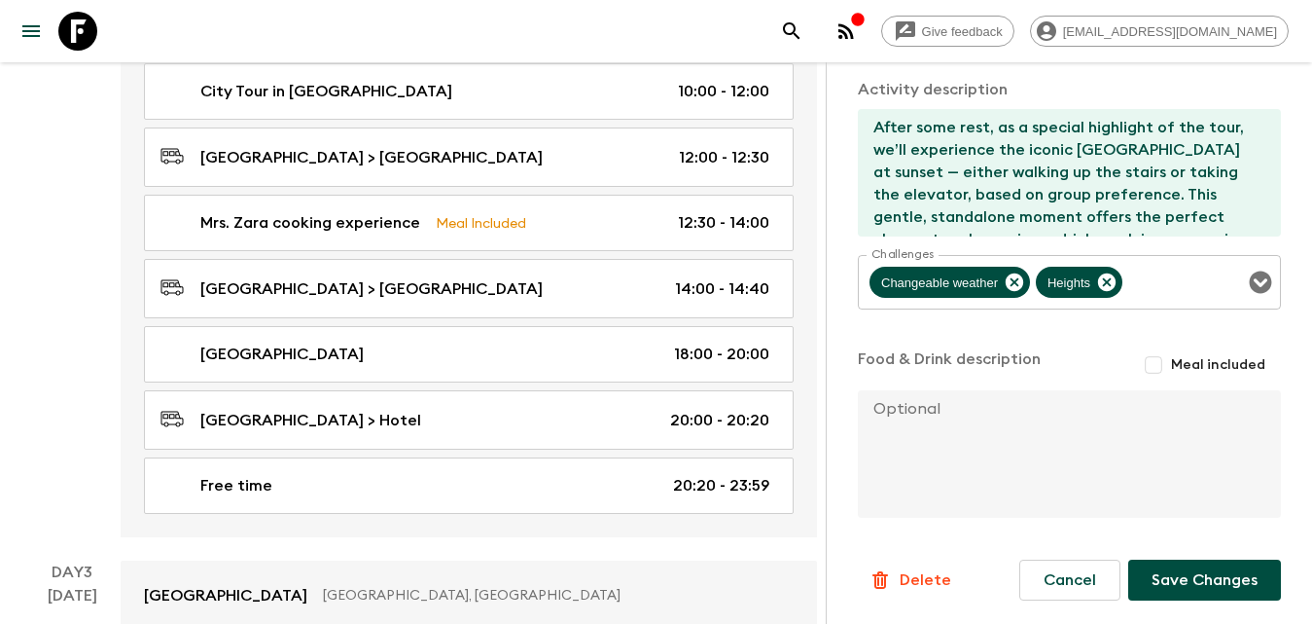
scroll to position [1265, 0]
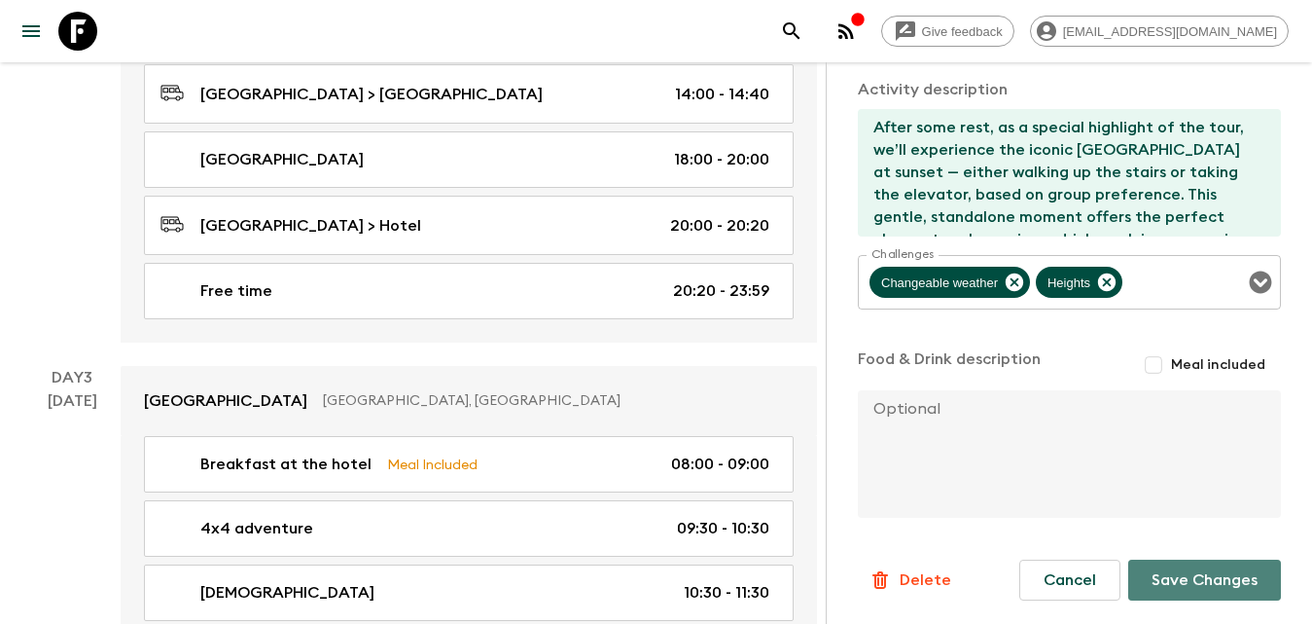
click at [1206, 570] on button "Save Changes" at bounding box center [1204, 579] width 153 height 41
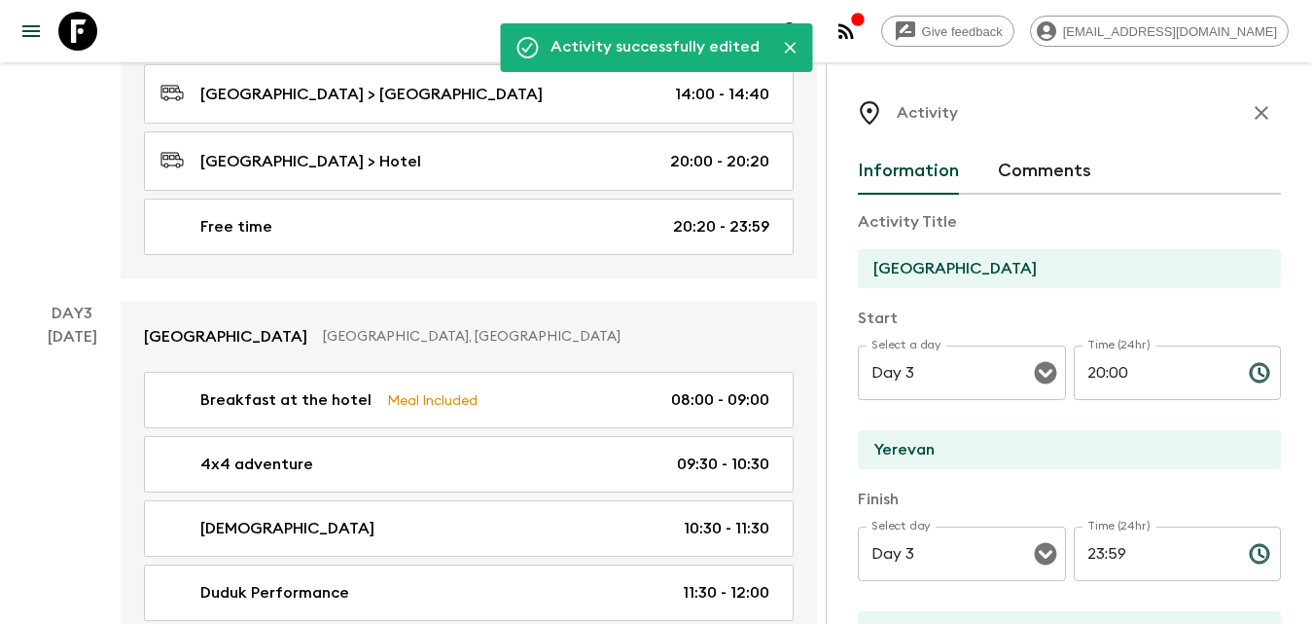
scroll to position [875, 0]
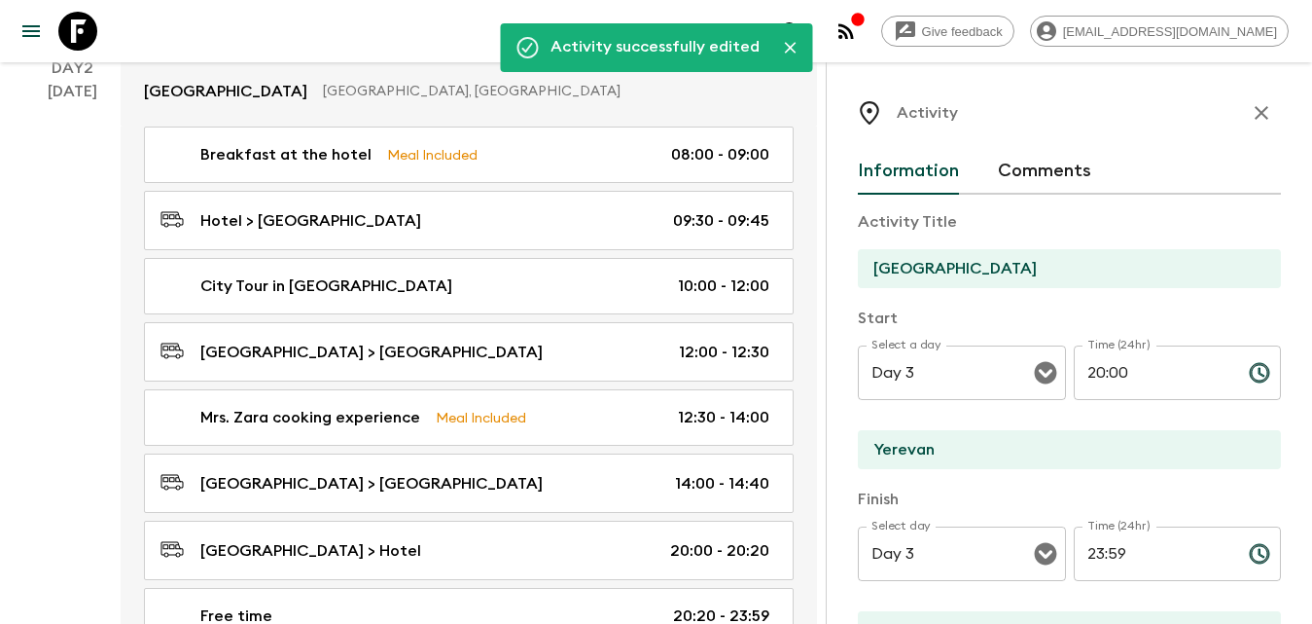
click at [1255, 113] on icon "button" at bounding box center [1262, 113] width 14 height 14
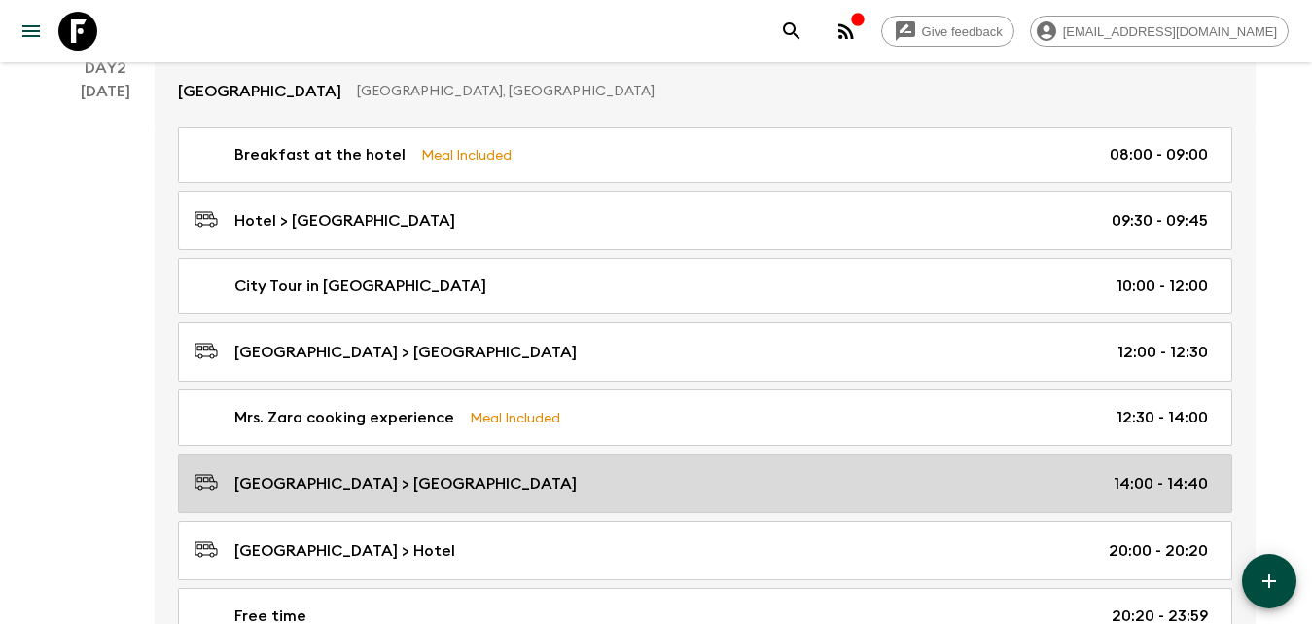
scroll to position [973, 0]
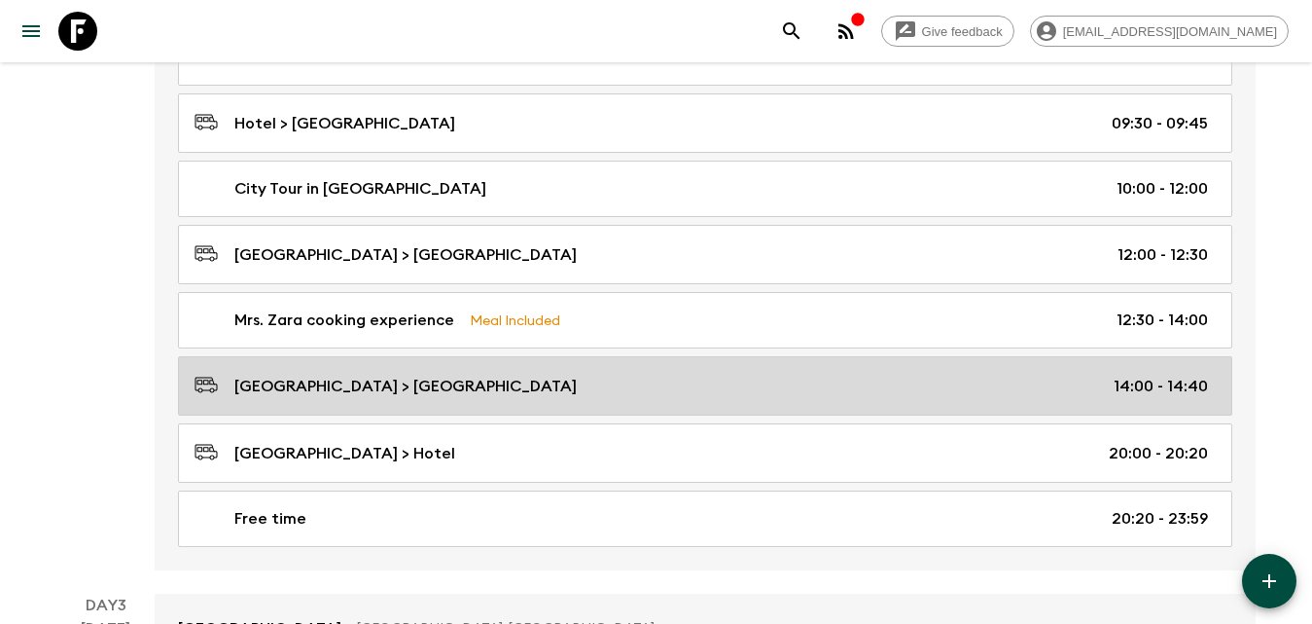
click at [386, 390] on p "[GEOGRAPHIC_DATA] > [GEOGRAPHIC_DATA]" at bounding box center [405, 386] width 342 height 23
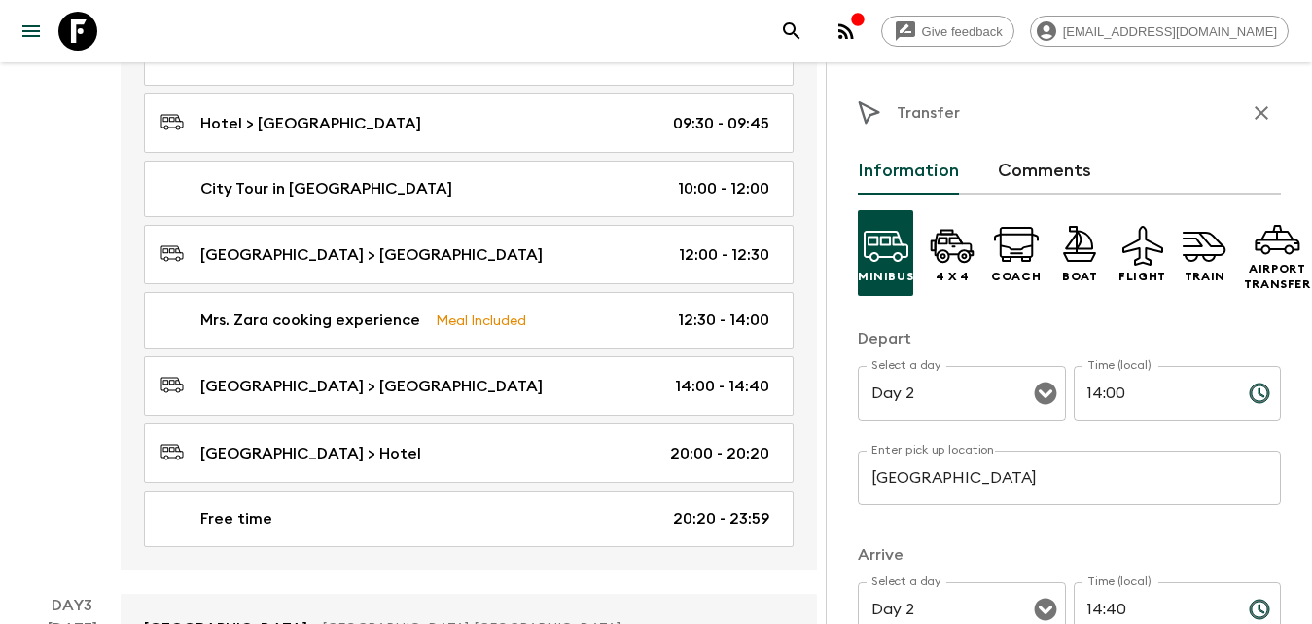
scroll to position [195, 0]
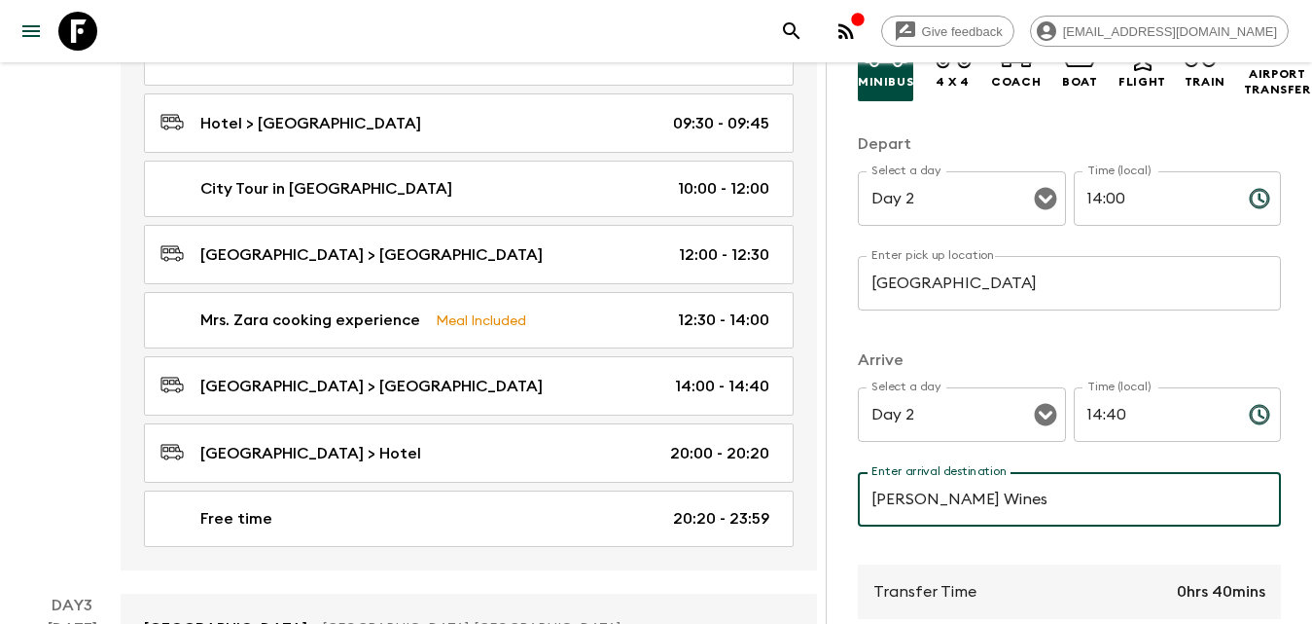
type input "[PERSON_NAME] Wines"
click at [1109, 411] on input "14:40" at bounding box center [1154, 414] width 160 height 54
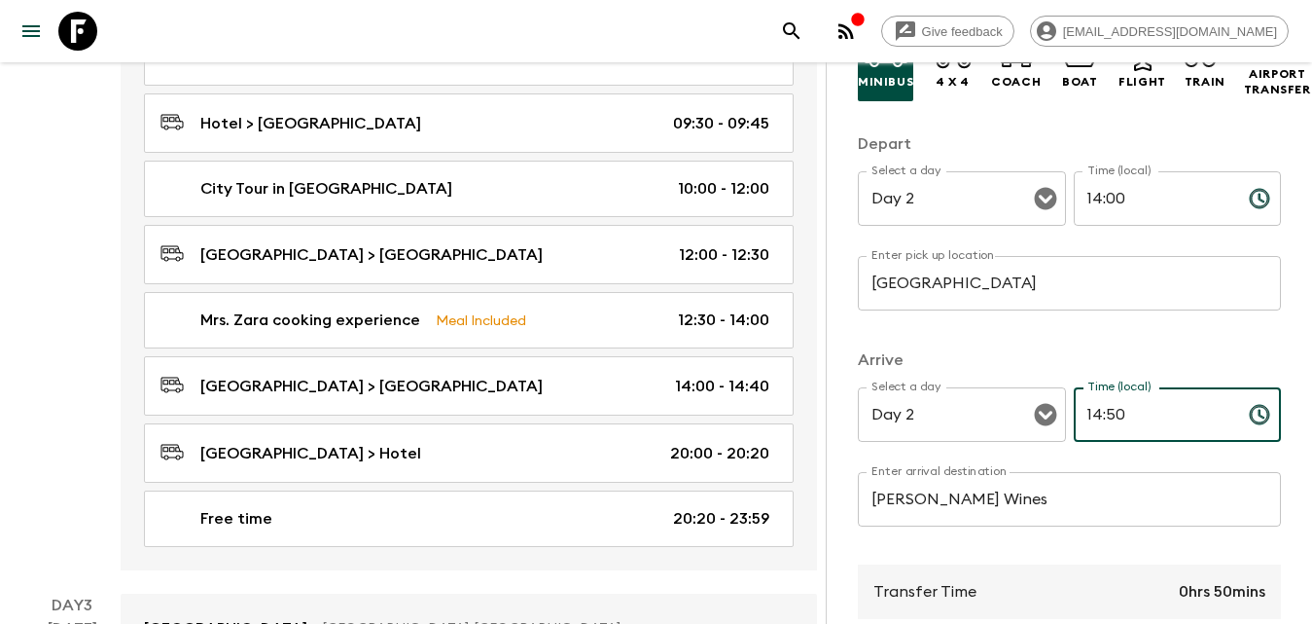
scroll to position [514, 0]
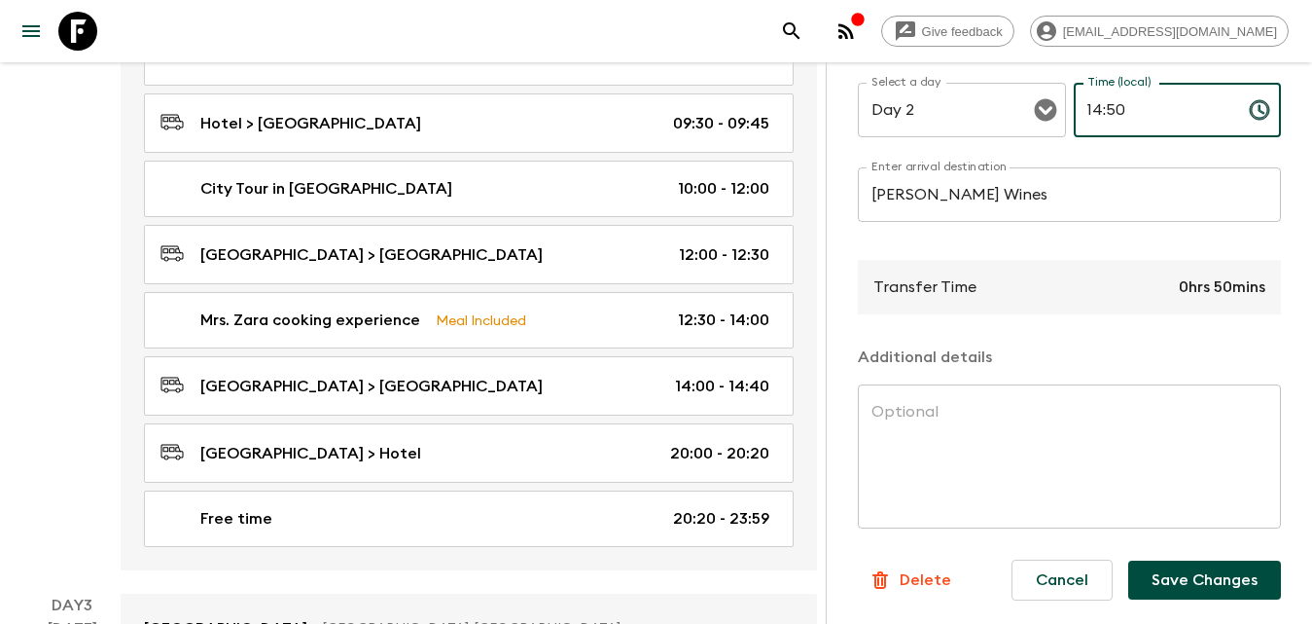
type input "14:50"
click at [1219, 570] on button "Save Changes" at bounding box center [1204, 579] width 153 height 39
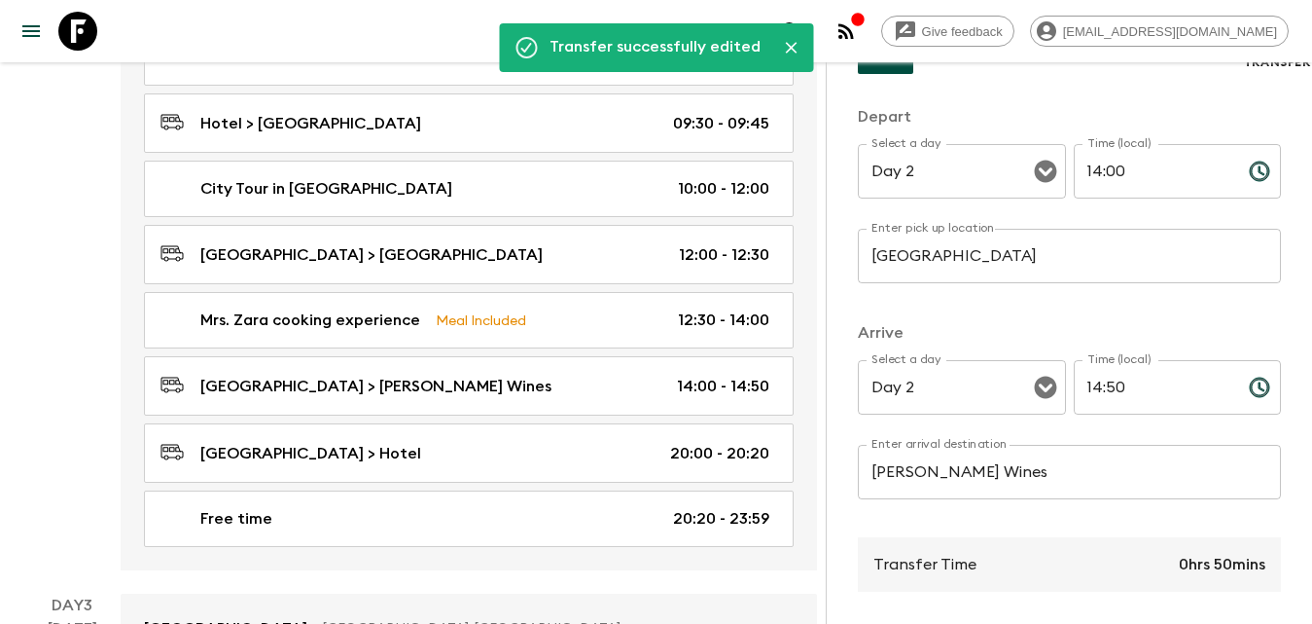
scroll to position [0, 0]
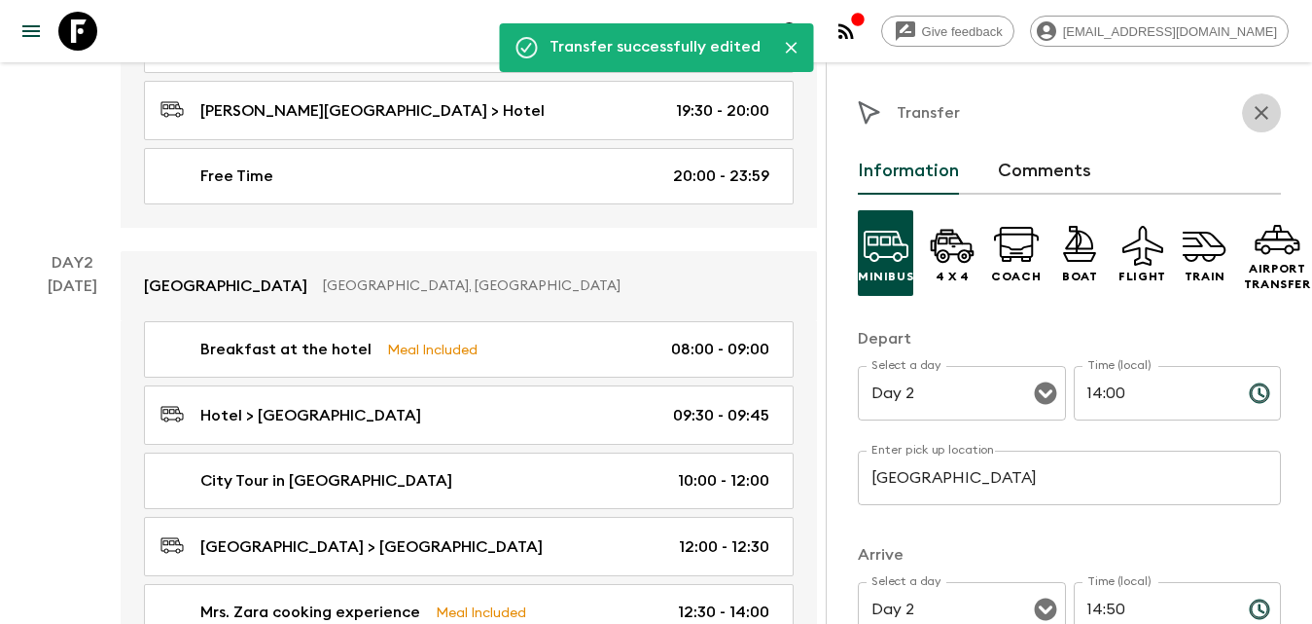
click at [1250, 108] on icon "button" at bounding box center [1261, 112] width 23 height 23
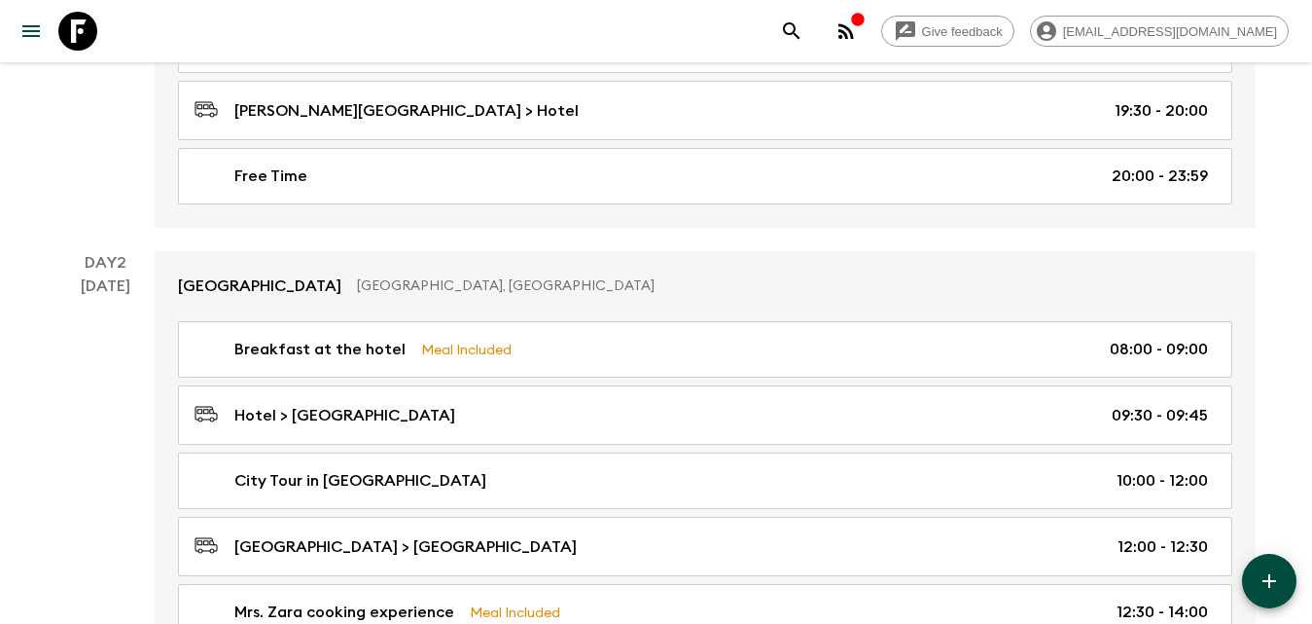
scroll to position [875, 0]
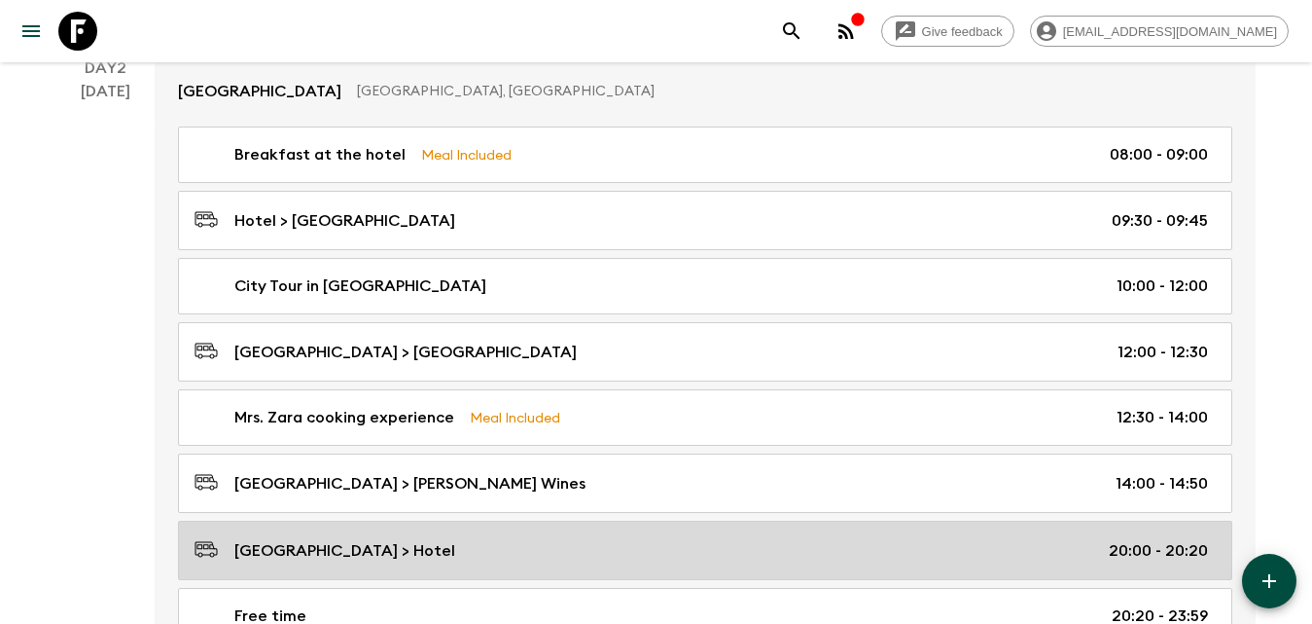
click at [401, 548] on p "[GEOGRAPHIC_DATA] > Hotel" at bounding box center [344, 550] width 221 height 23
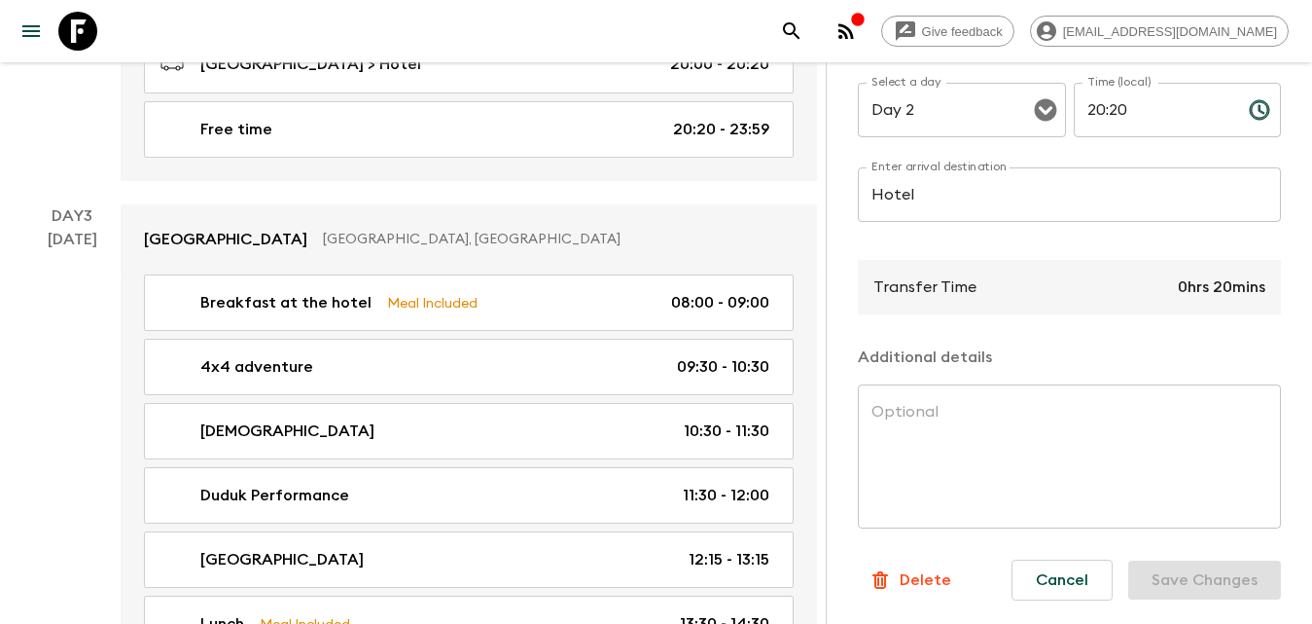
scroll to position [1459, 0]
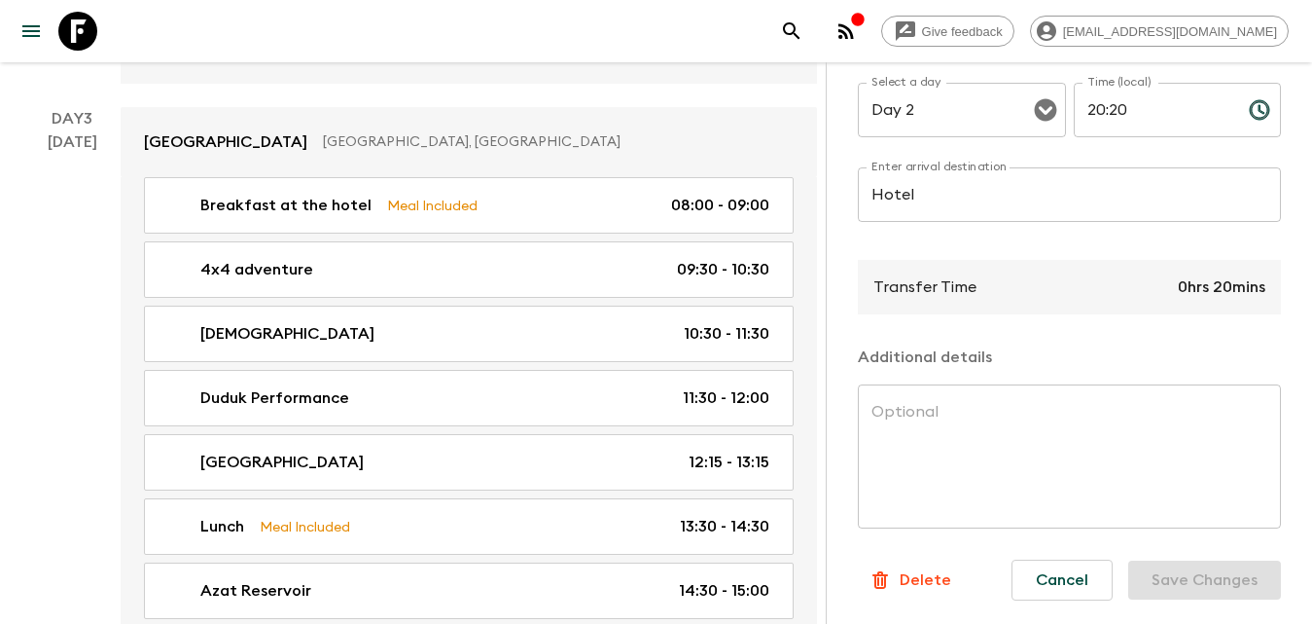
click at [926, 569] on p "Delete" at bounding box center [926, 579] width 52 height 23
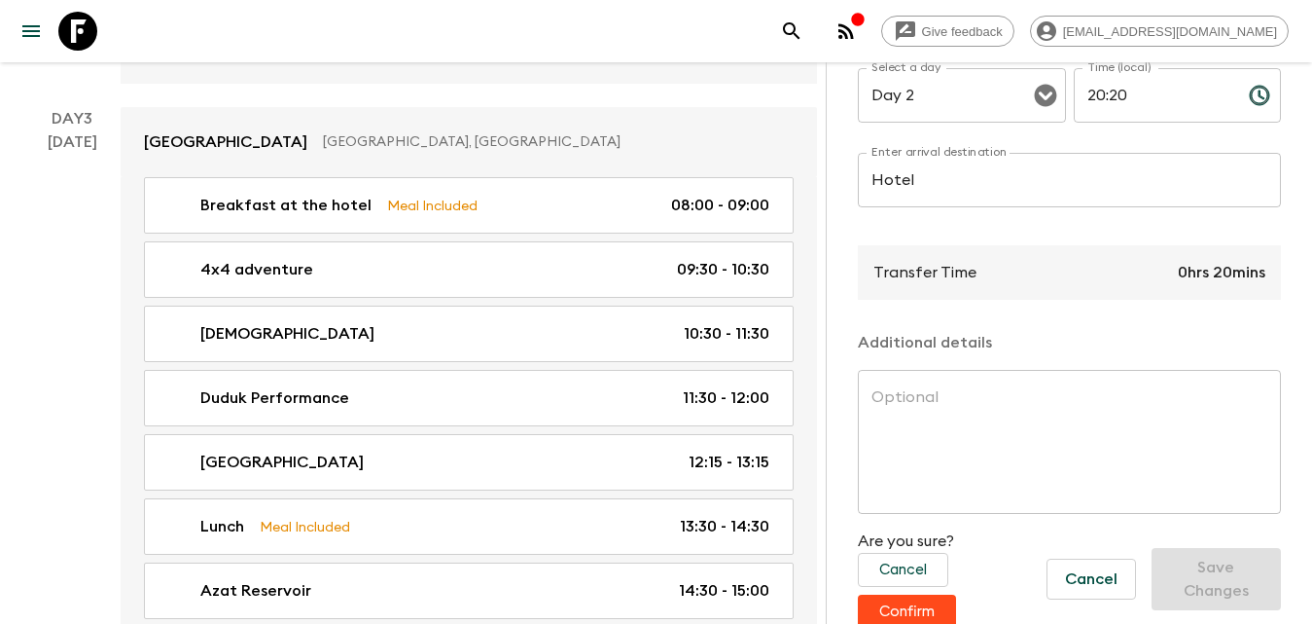
scroll to position [541, 0]
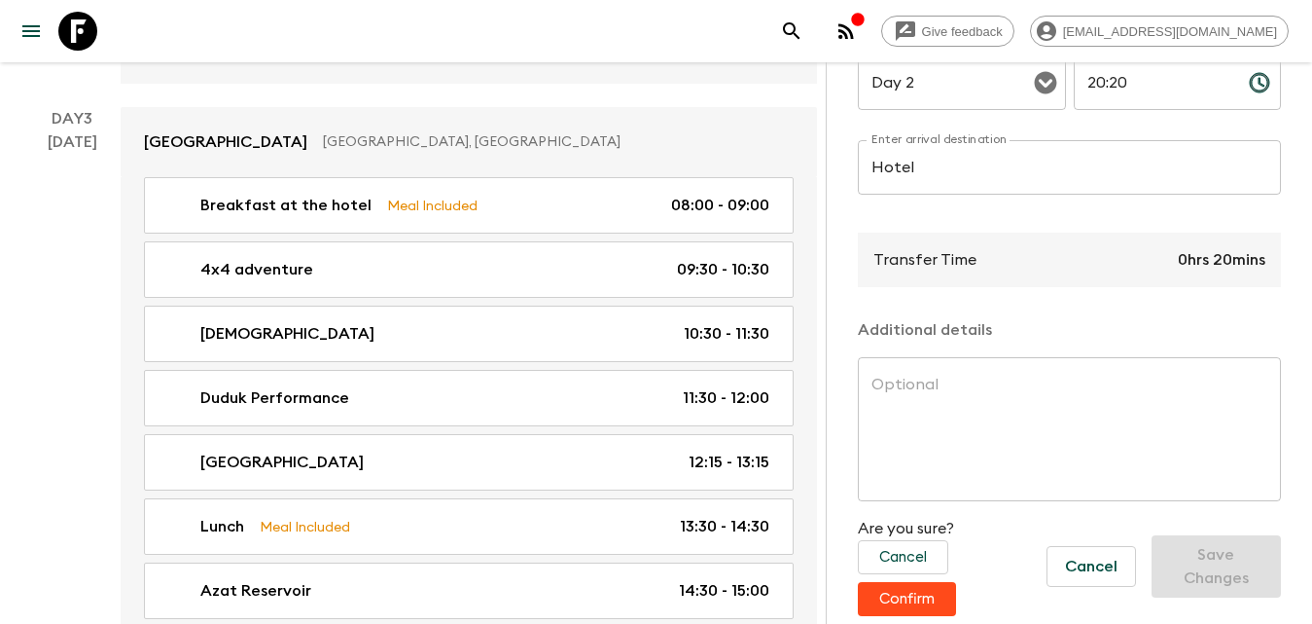
click at [935, 583] on button "Confirm" at bounding box center [907, 599] width 98 height 34
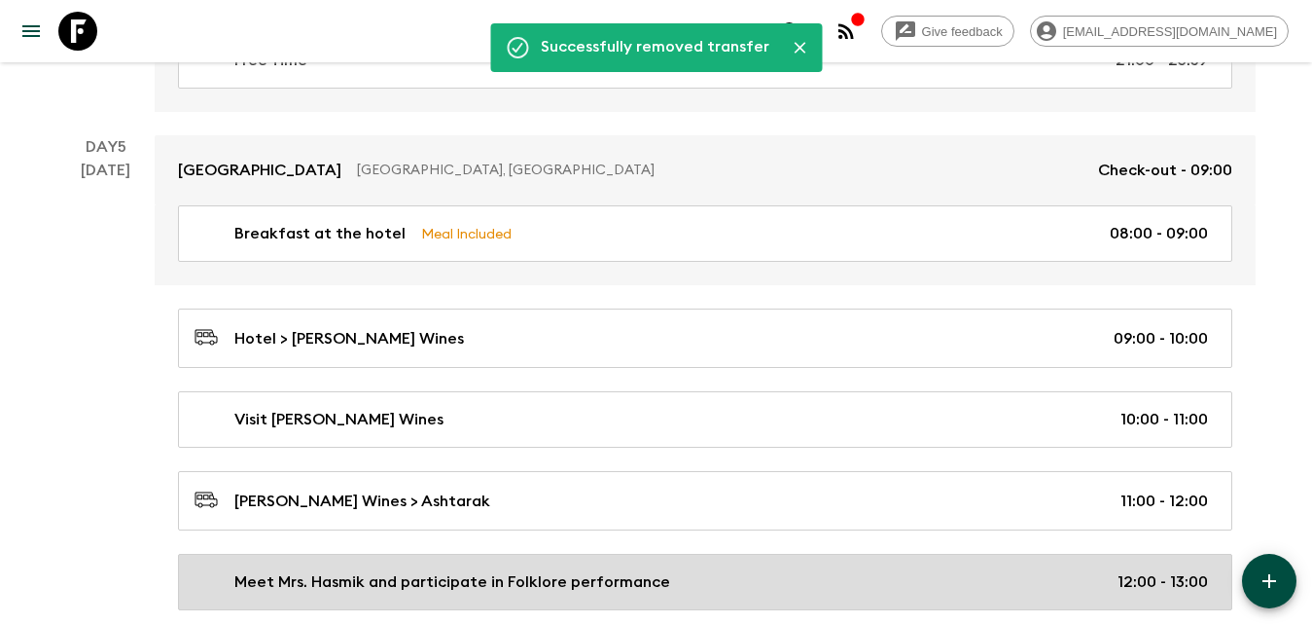
scroll to position [3338, 0]
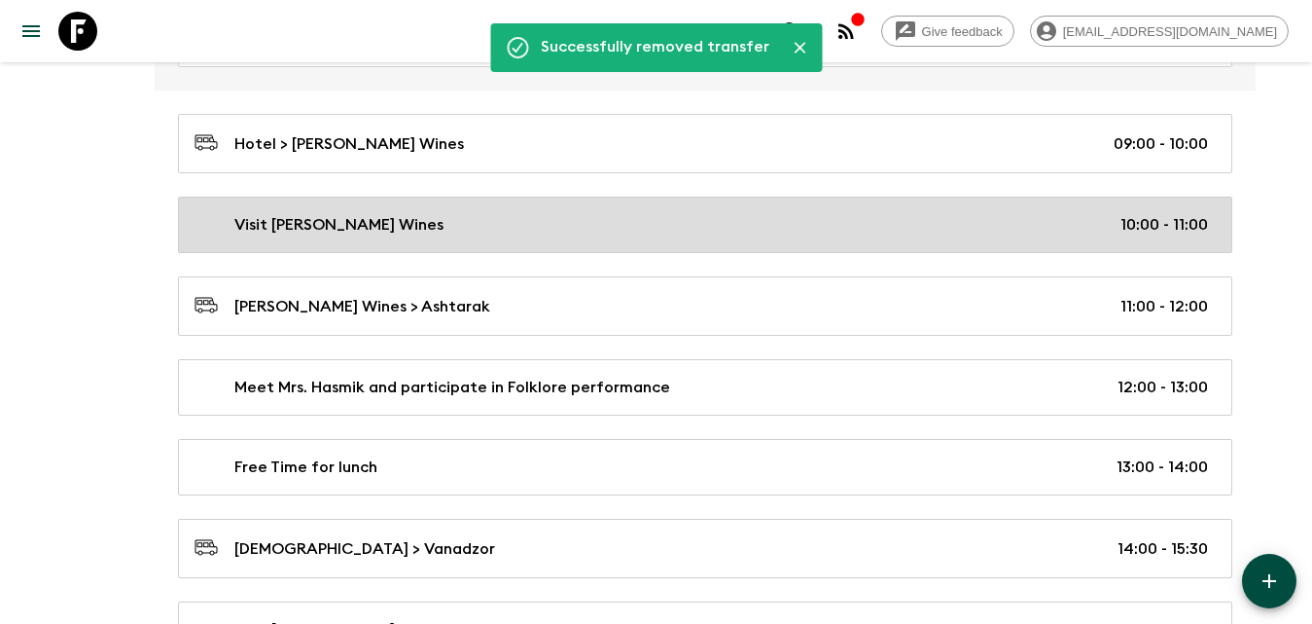
click at [358, 227] on p "Visit [PERSON_NAME] Wines" at bounding box center [338, 224] width 209 height 23
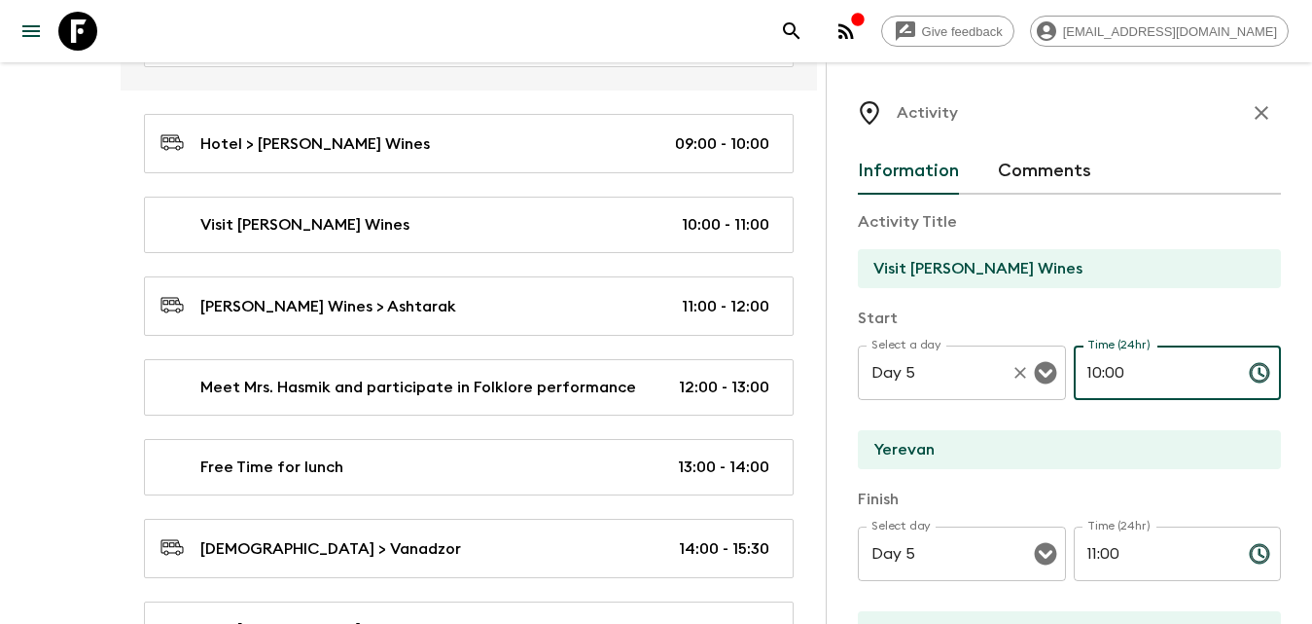
drag, startPoint x: 1128, startPoint y: 375, endPoint x: 1053, endPoint y: 375, distance: 75.9
click at [1053, 375] on div "Select a day Day 5 Select a day ​ Time (24hr) 10:00 Time (24hr) ​" at bounding box center [1069, 383] width 423 height 77
type input "14:50"
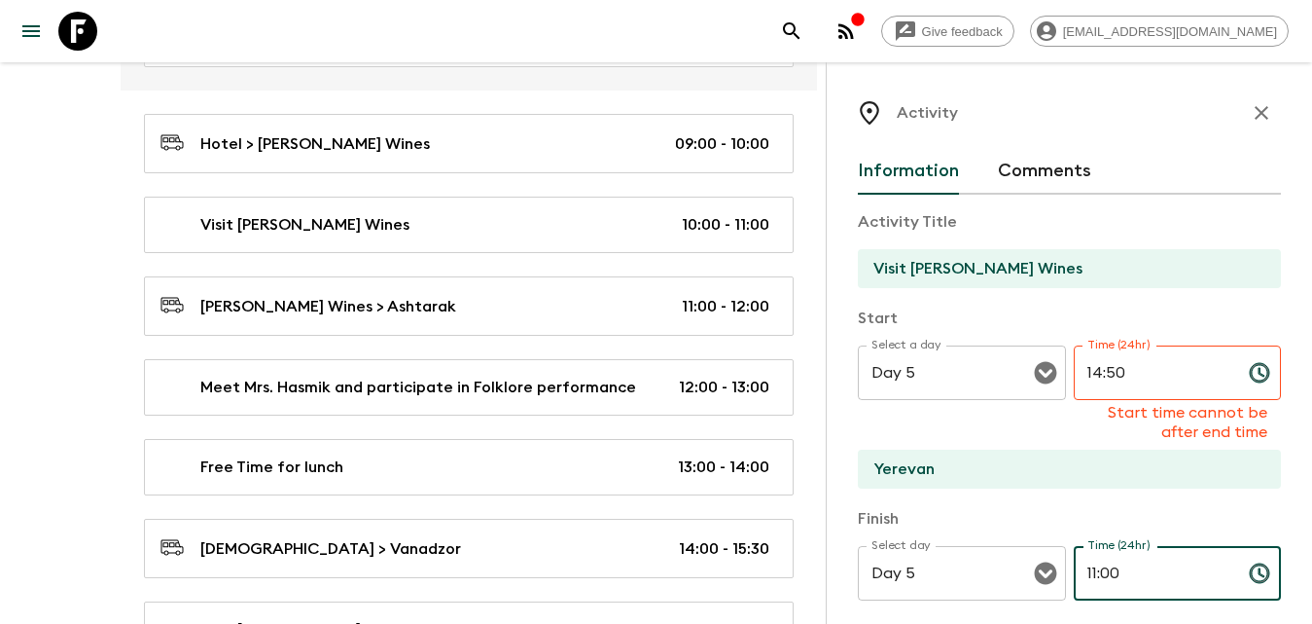
drag, startPoint x: 1054, startPoint y: 546, endPoint x: 1011, endPoint y: 540, distance: 43.2
click at [1011, 542] on div "Finish Select day Day 5 Select day ​ Time (24hr) 11:00 Time (24hr) ​ Arevadasht…" at bounding box center [1069, 589] width 423 height 165
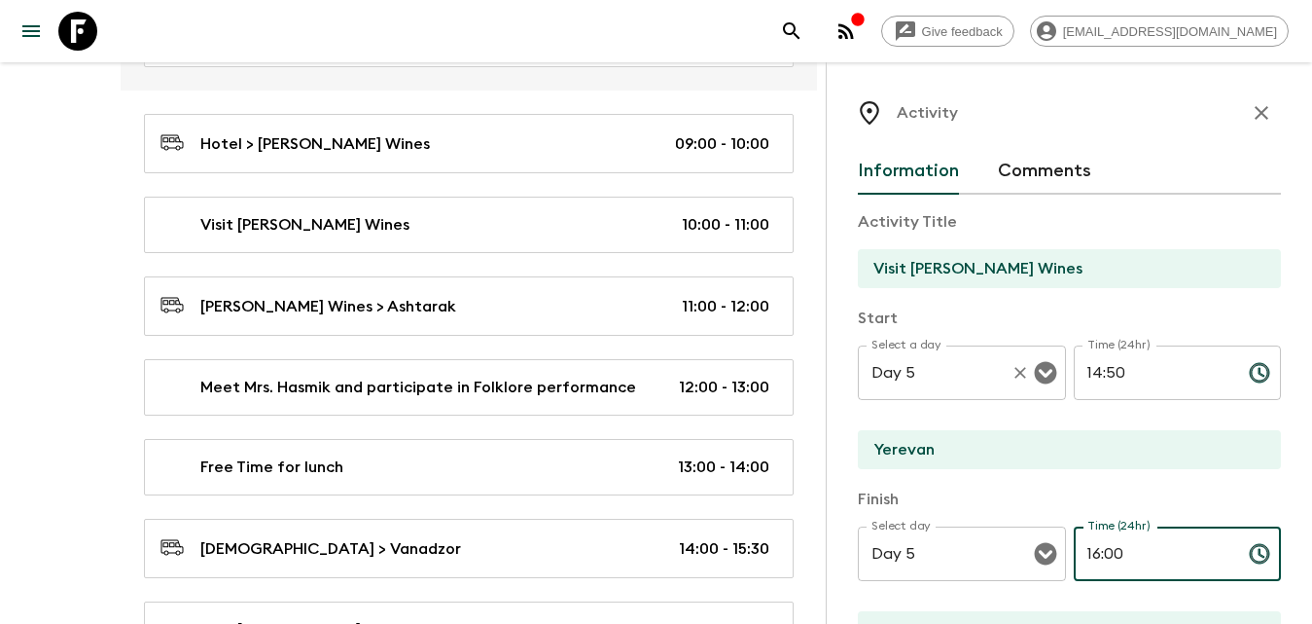
click at [1010, 384] on button "Clear" at bounding box center [1020, 372] width 27 height 27
type input "16:00"
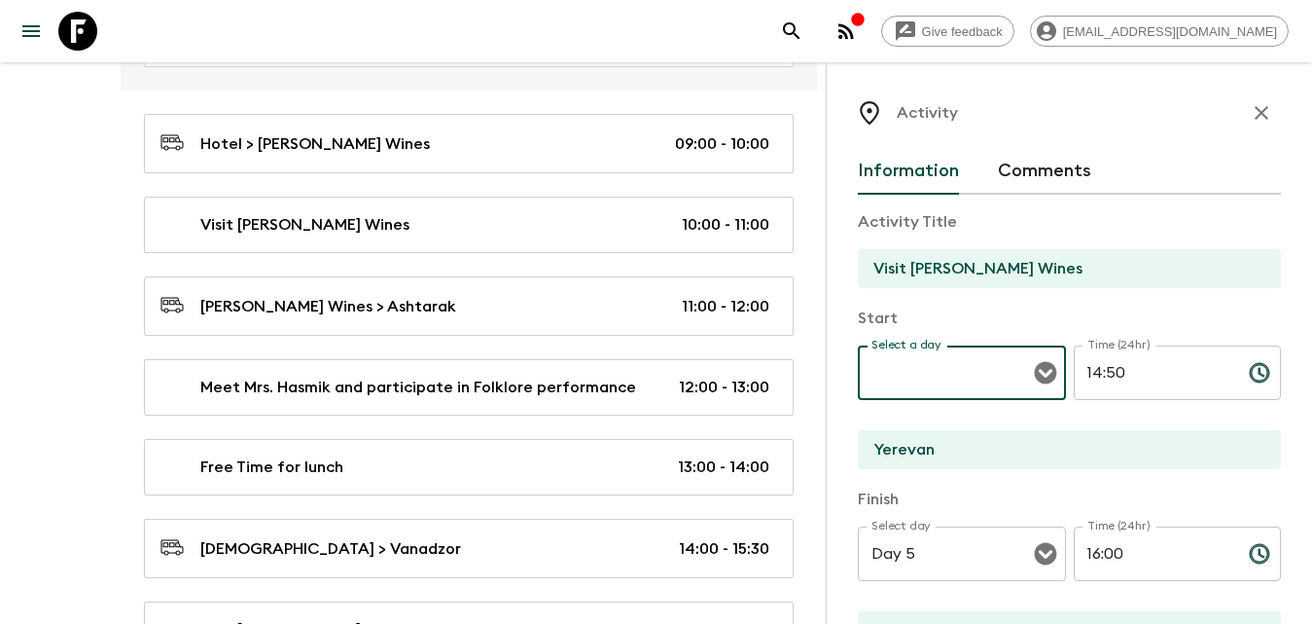
click at [1034, 372] on icon "Open" at bounding box center [1045, 373] width 22 height 22
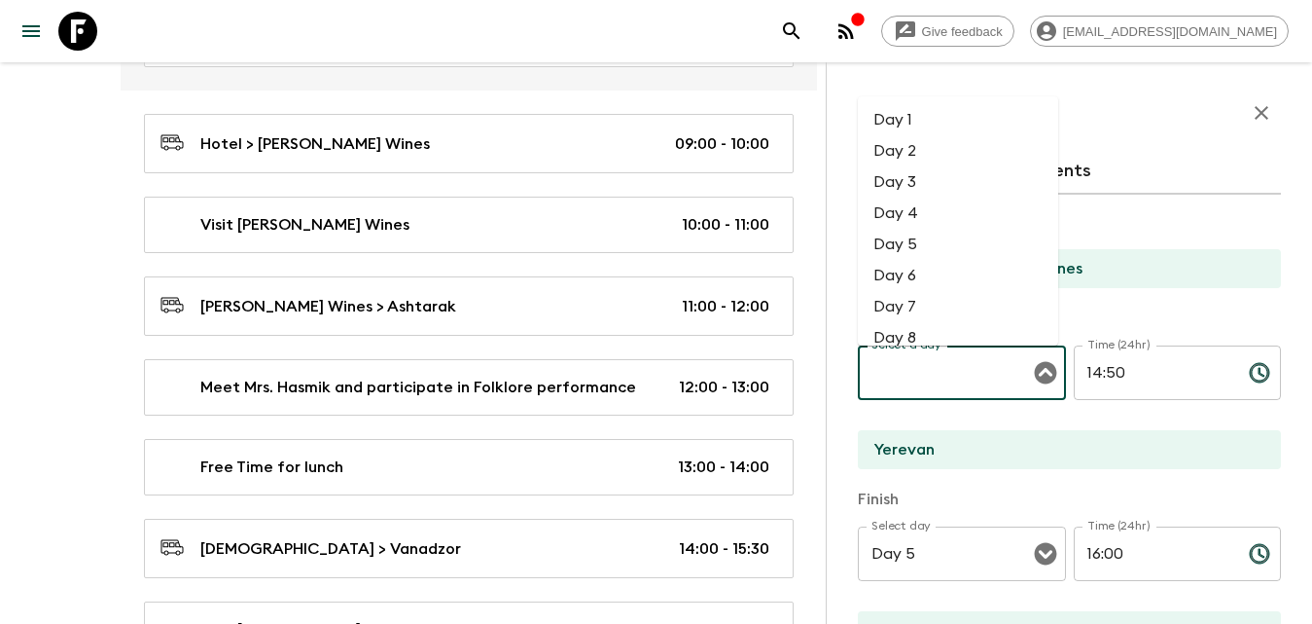
drag, startPoint x: 913, startPoint y: 145, endPoint x: 930, endPoint y: 184, distance: 42.3
click at [913, 146] on li "Day 2" at bounding box center [958, 150] width 200 height 31
type input "Day 2"
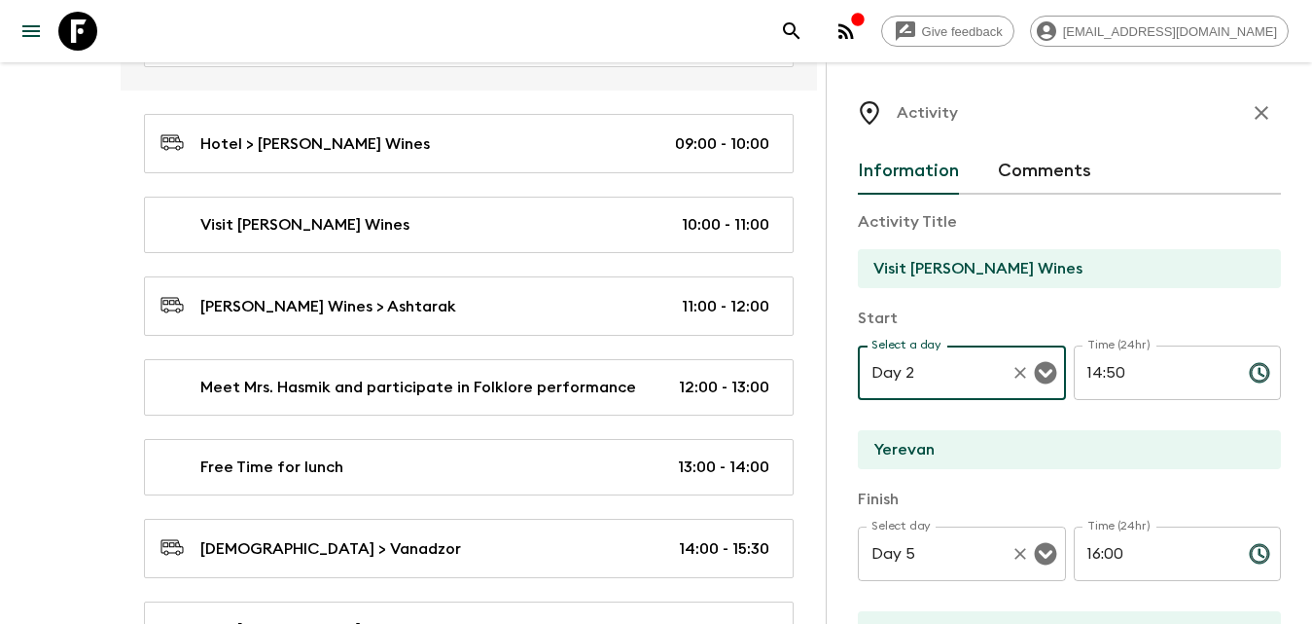
drag, startPoint x: 1043, startPoint y: 557, endPoint x: 1043, endPoint y: 547, distance: 10.7
click at [1043, 556] on icon "Open" at bounding box center [1045, 554] width 22 height 22
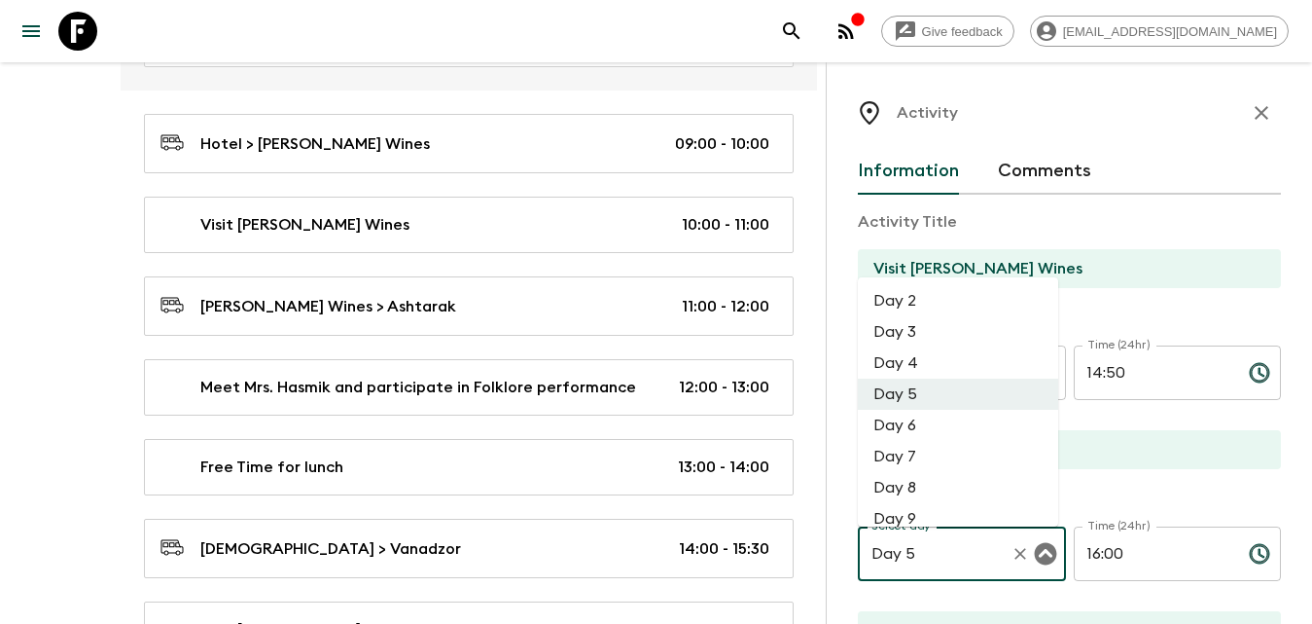
drag, startPoint x: 911, startPoint y: 289, endPoint x: 1066, endPoint y: 331, distance: 160.2
click at [912, 289] on li "Day 2" at bounding box center [958, 300] width 200 height 31
type input "Day 2"
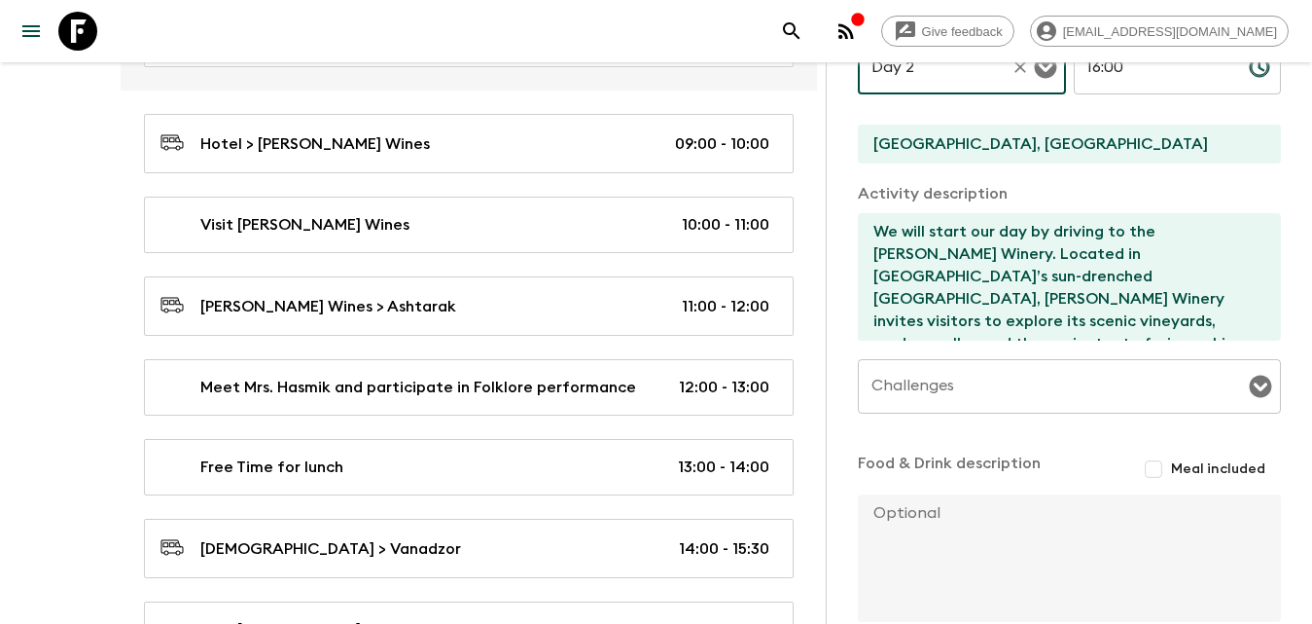
scroll to position [590, 0]
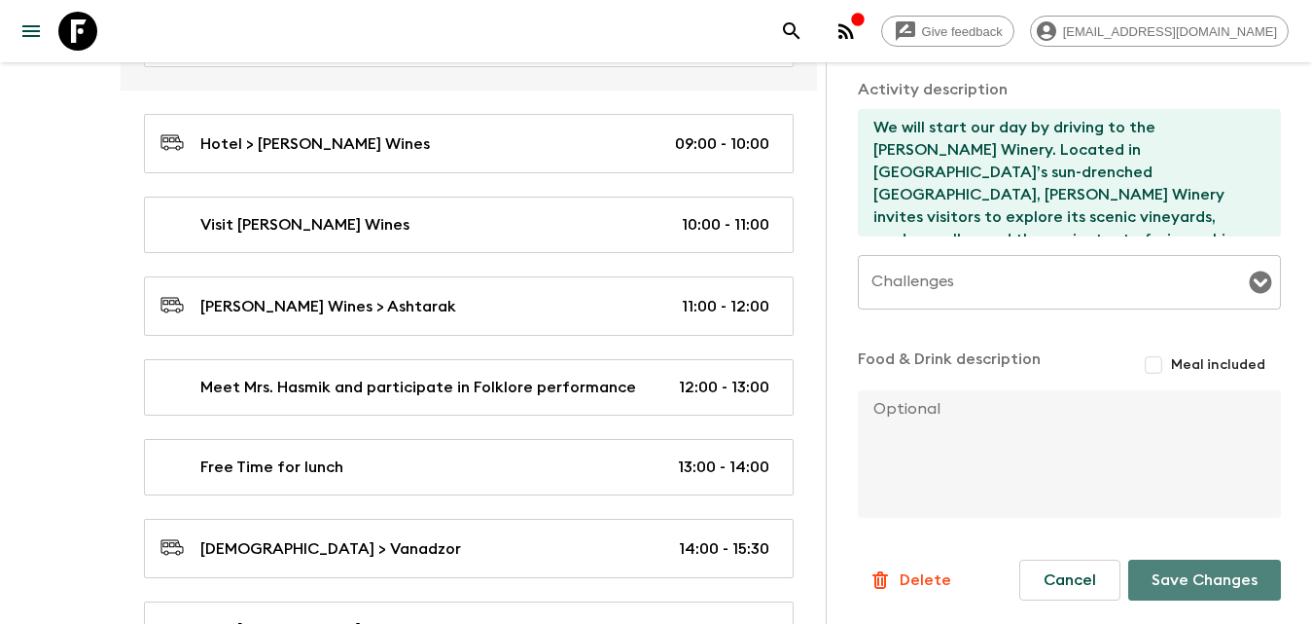
click at [1206, 568] on button "Save Changes" at bounding box center [1204, 579] width 153 height 41
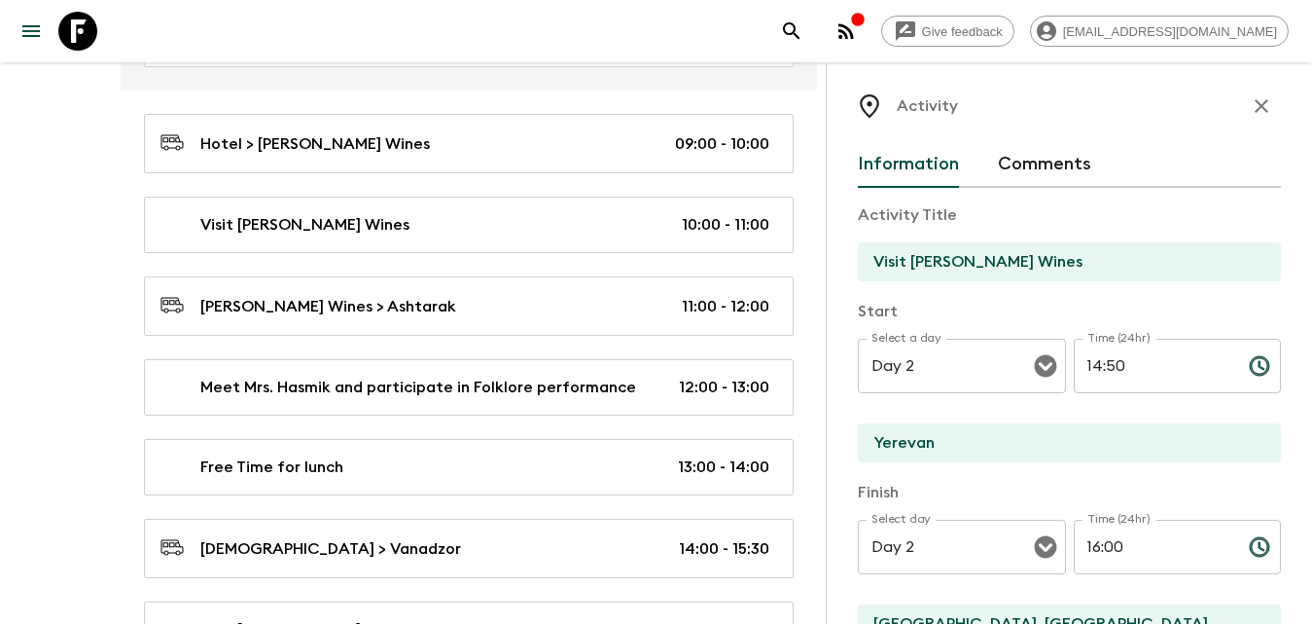
scroll to position [0, 0]
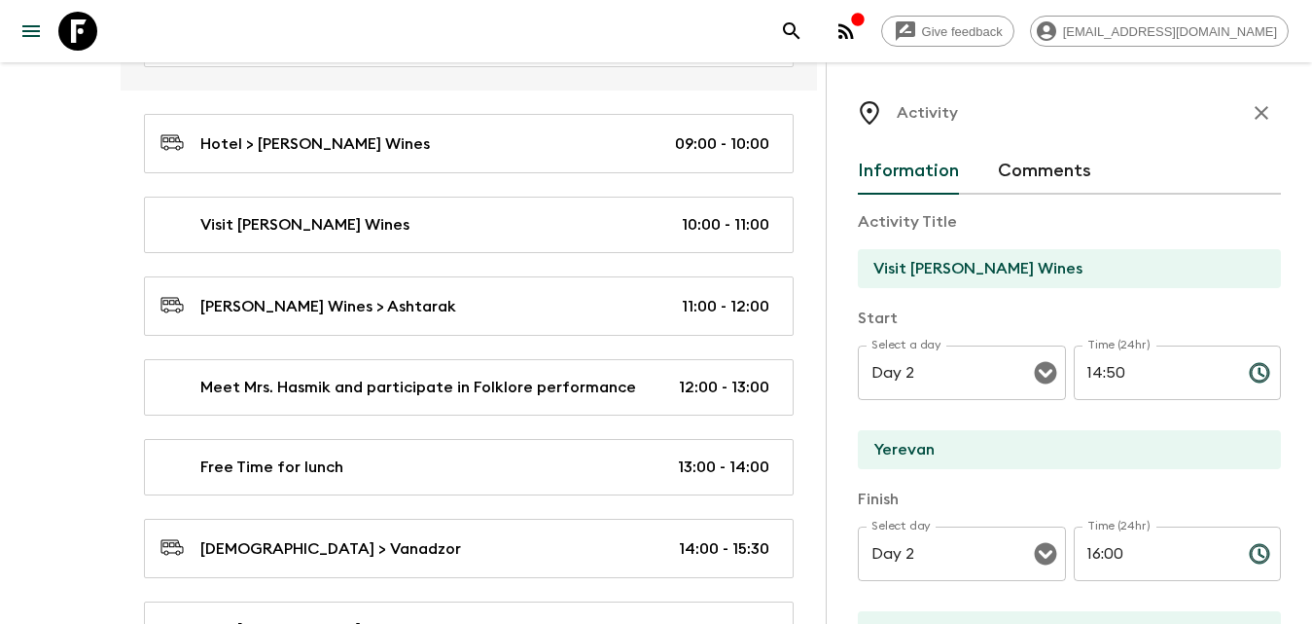
click at [1253, 112] on icon "button" at bounding box center [1261, 112] width 23 height 23
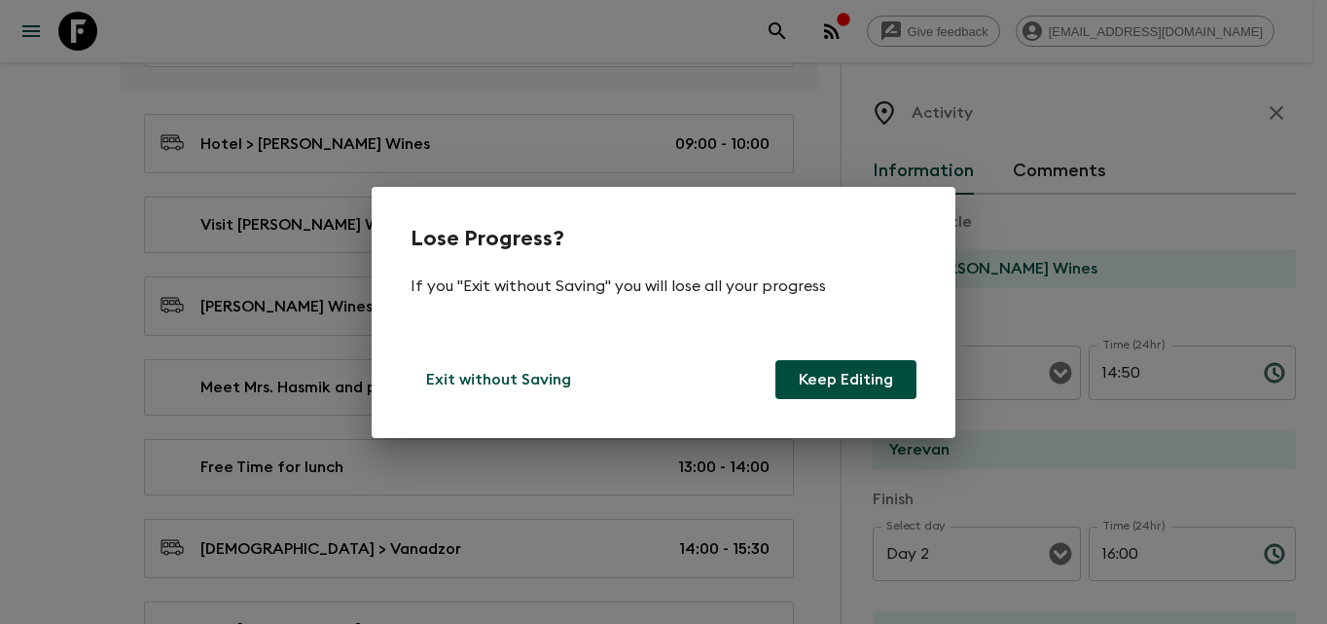
click at [817, 379] on button "Keep Editing" at bounding box center [845, 379] width 141 height 39
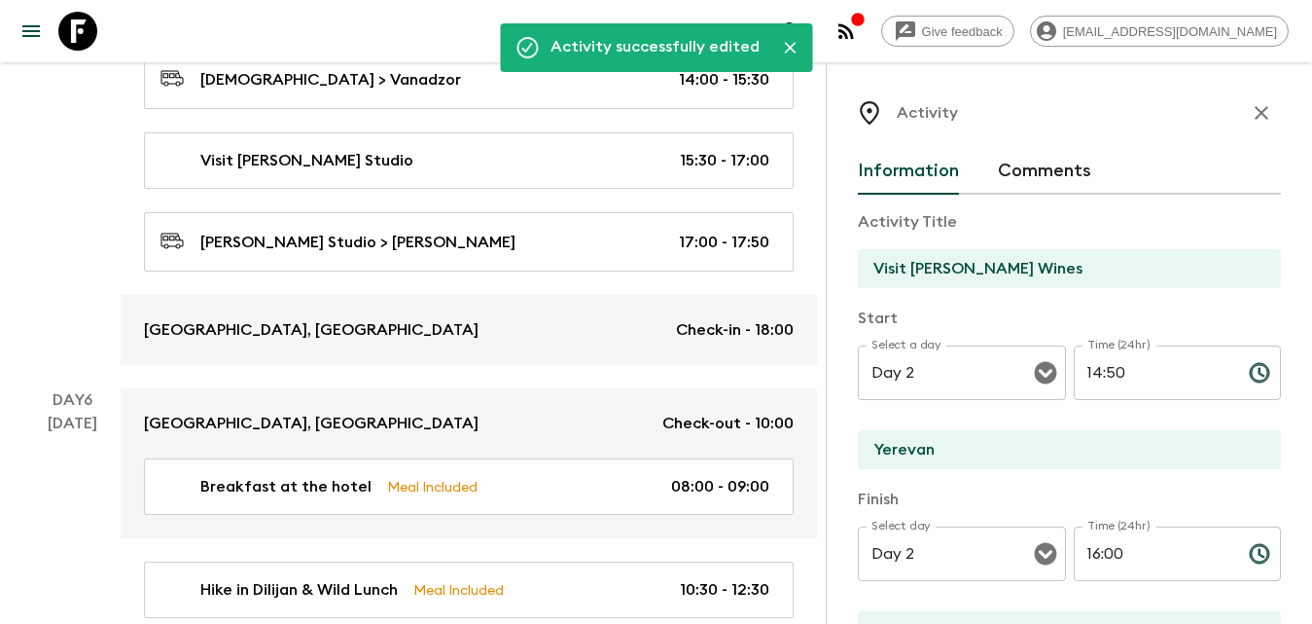
click at [1255, 110] on icon "button" at bounding box center [1262, 113] width 14 height 14
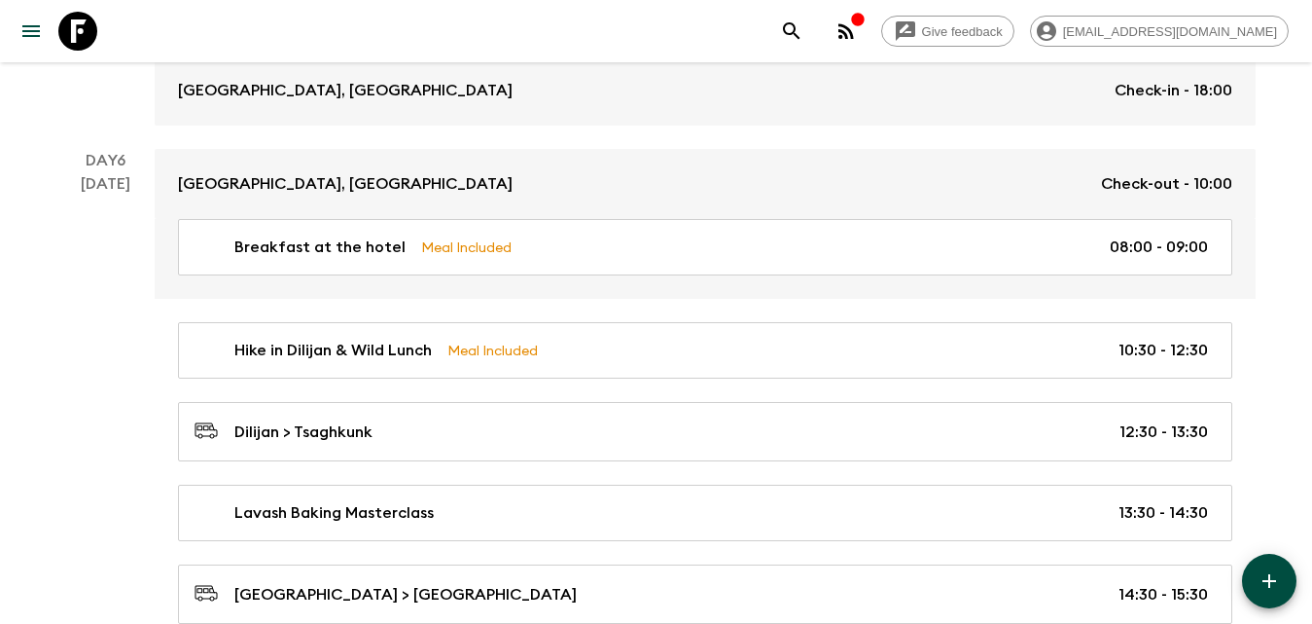
scroll to position [3447, 0]
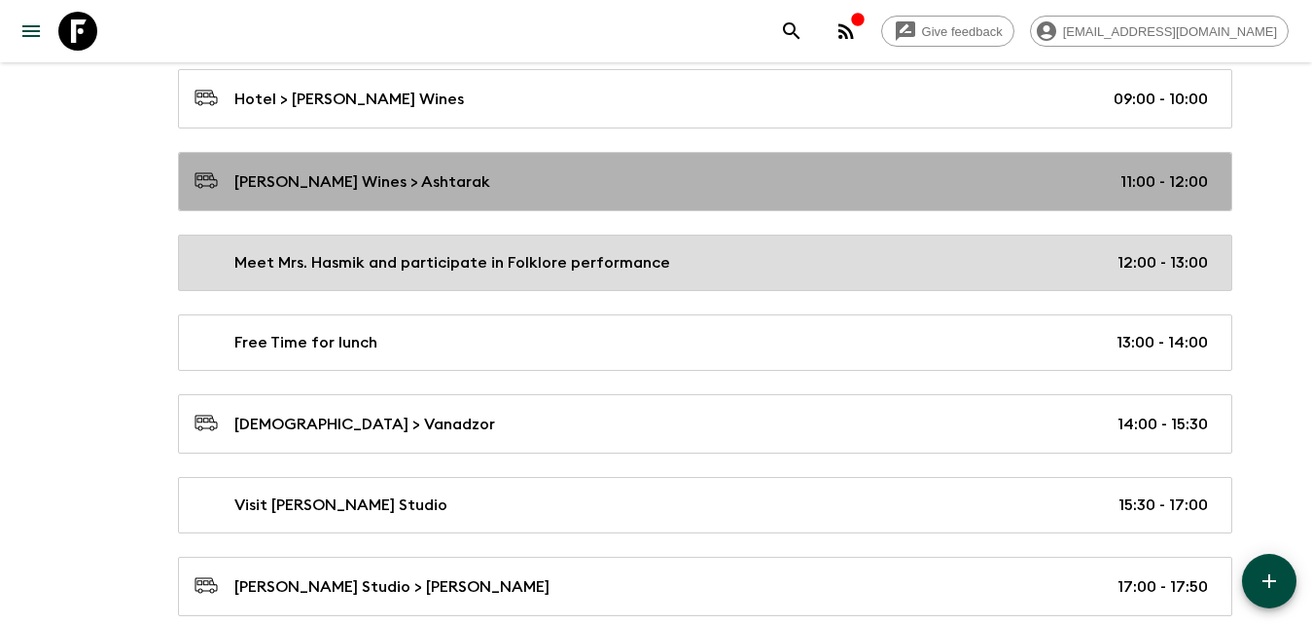
drag, startPoint x: 463, startPoint y: 174, endPoint x: 619, endPoint y: 236, distance: 167.6
click at [463, 174] on div "[PERSON_NAME] Wines > Ashtarak 11:00 - 12:00" at bounding box center [702, 181] width 1014 height 26
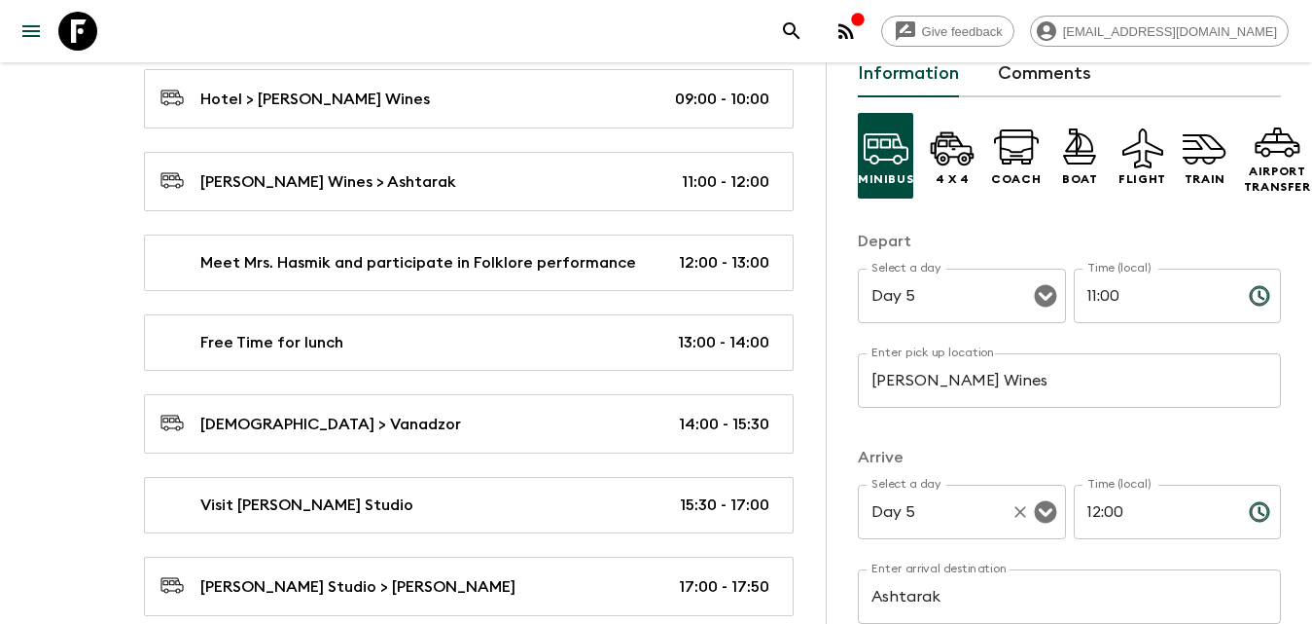
scroll to position [195, 0]
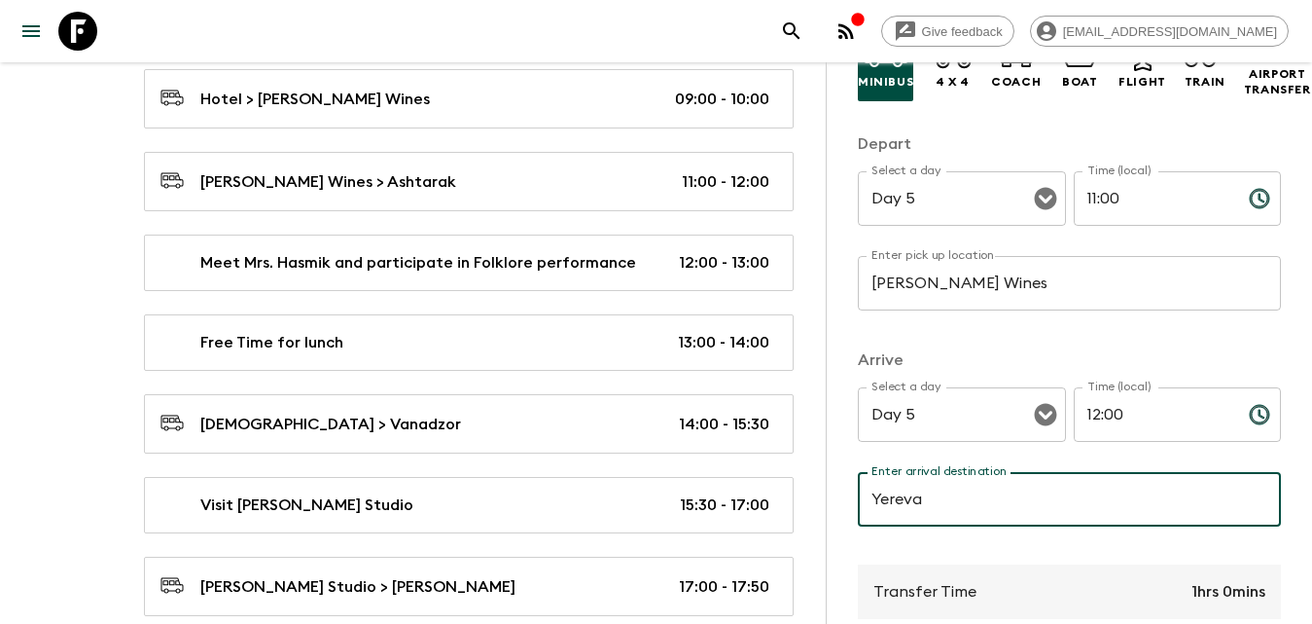
type input "Yerevan"
click at [989, 206] on input "Day 5" at bounding box center [935, 198] width 136 height 37
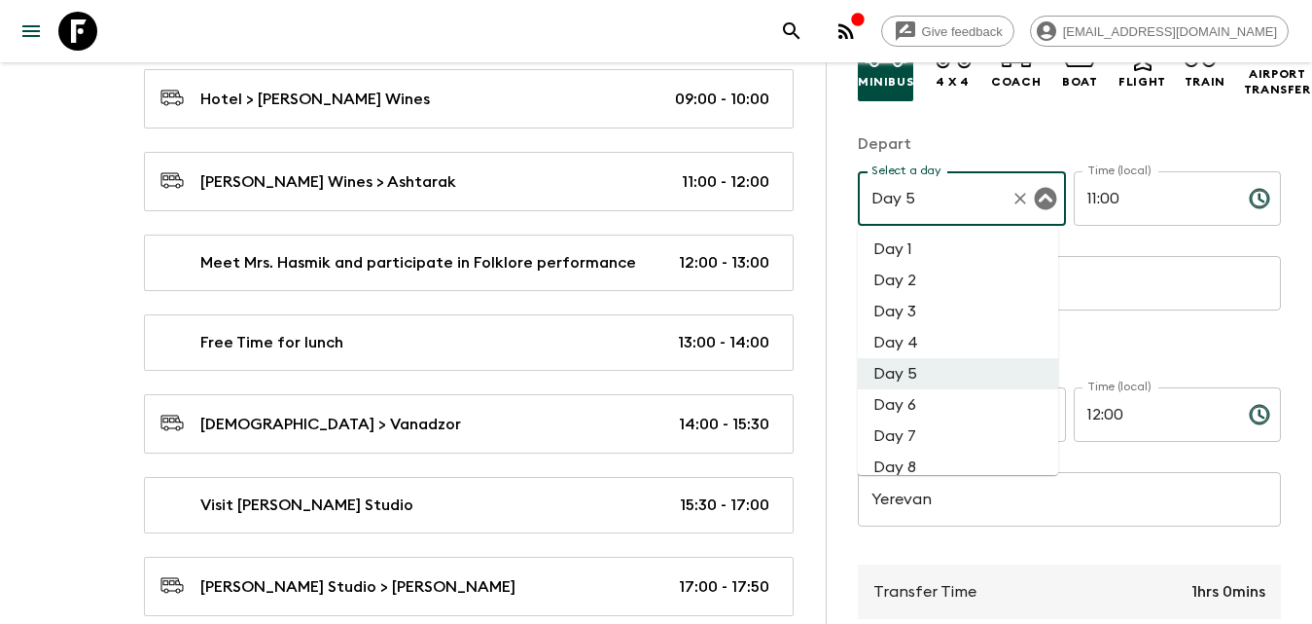
click at [927, 282] on li "Day 2" at bounding box center [958, 280] width 200 height 31
type input "Day 2"
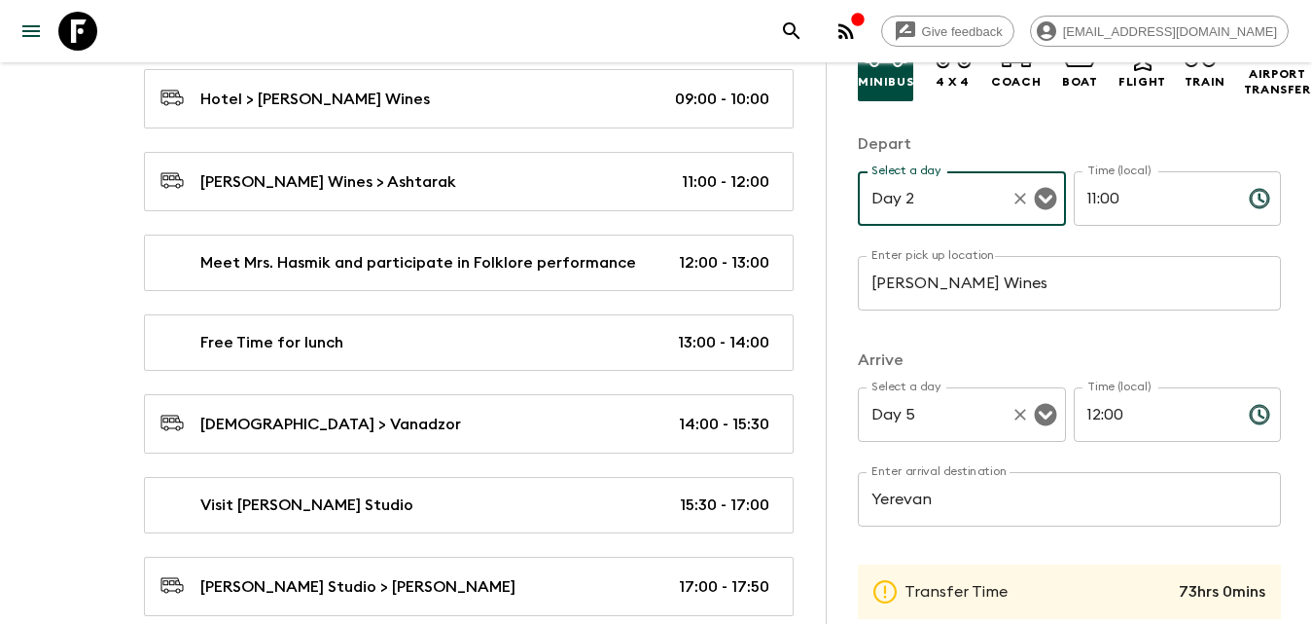
click at [960, 395] on div "Day 5 Select a day" at bounding box center [962, 414] width 208 height 54
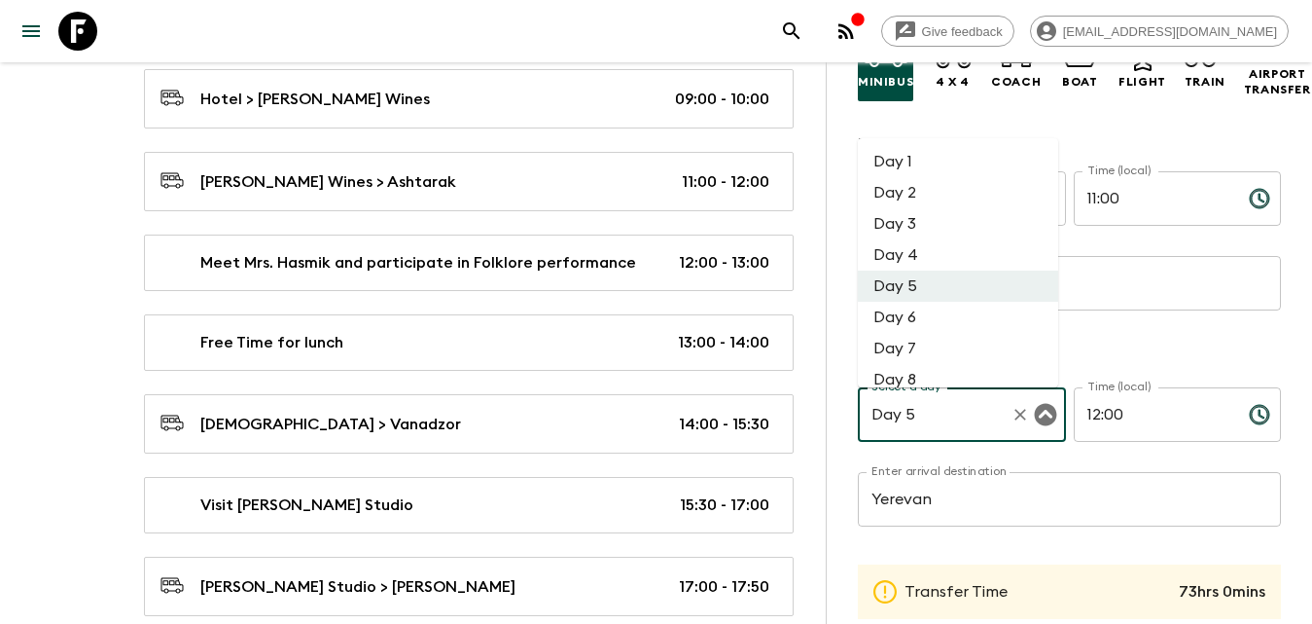
click at [940, 188] on li "Day 2" at bounding box center [958, 192] width 200 height 31
type input "Day 2"
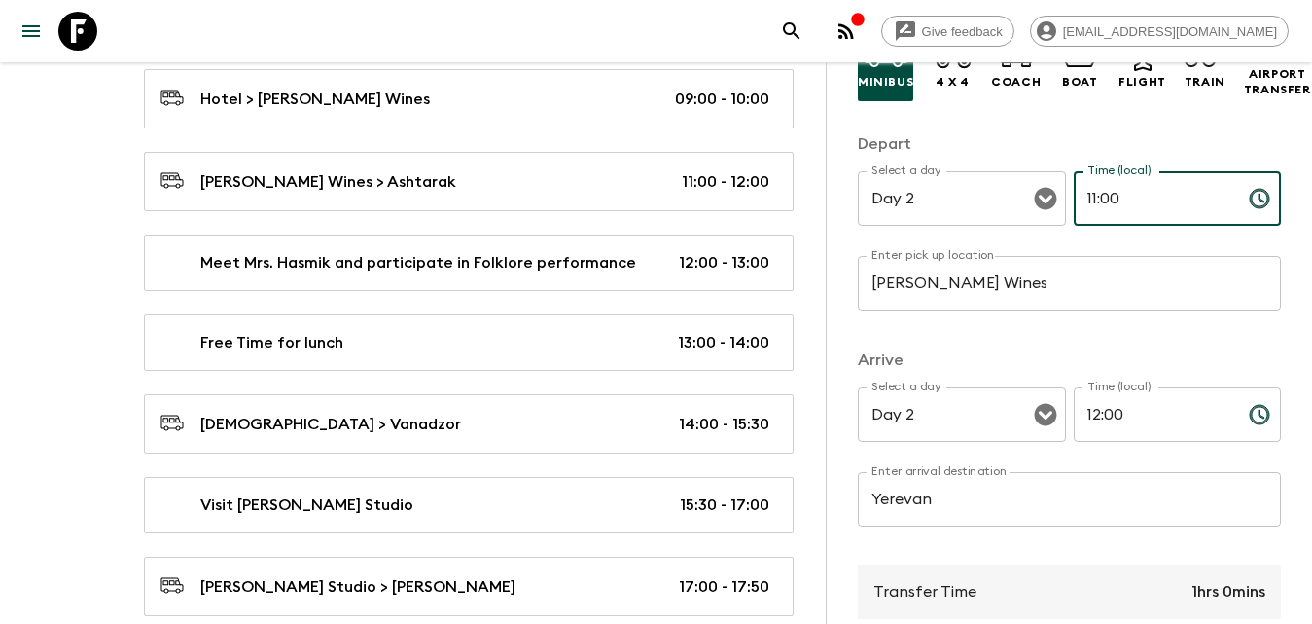
drag, startPoint x: 1130, startPoint y: 195, endPoint x: 1066, endPoint y: 196, distance: 64.2
click at [1074, 196] on input "11:00" at bounding box center [1154, 198] width 160 height 54
type input "16:00"
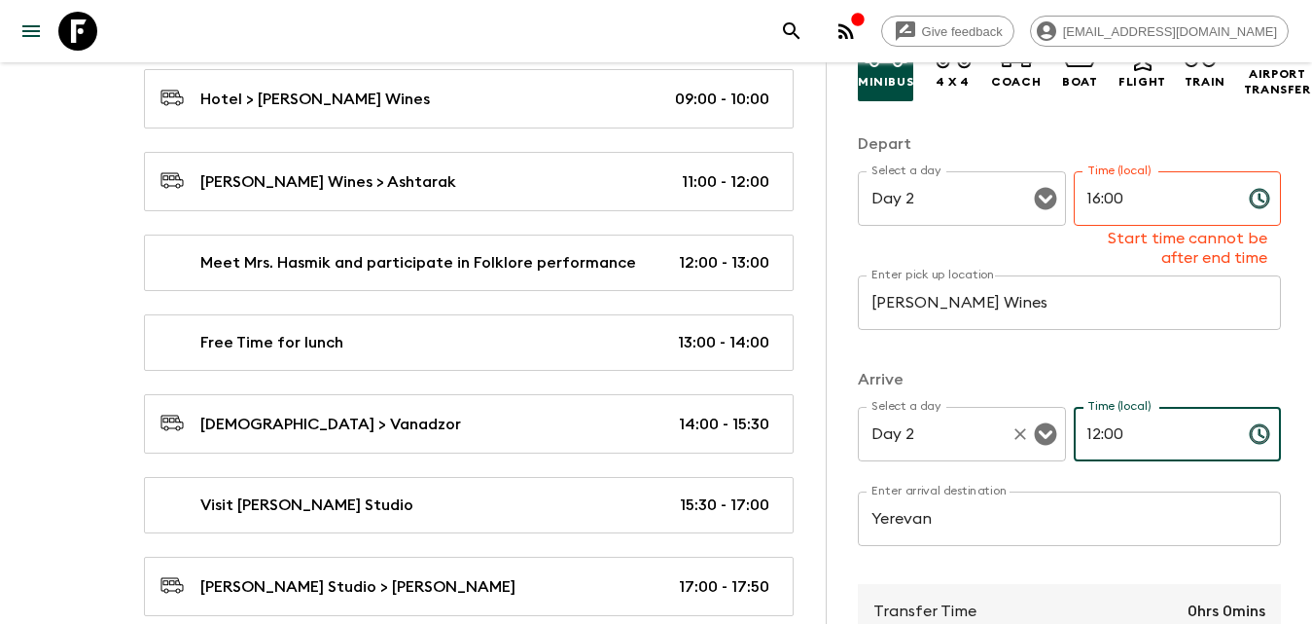
drag, startPoint x: 1069, startPoint y: 415, endPoint x: 1028, endPoint y: 414, distance: 40.9
click at [1028, 414] on div "Select a day Day 2 Select a day ​ Time (local) 12:00 Time (local) ​" at bounding box center [1069, 445] width 423 height 77
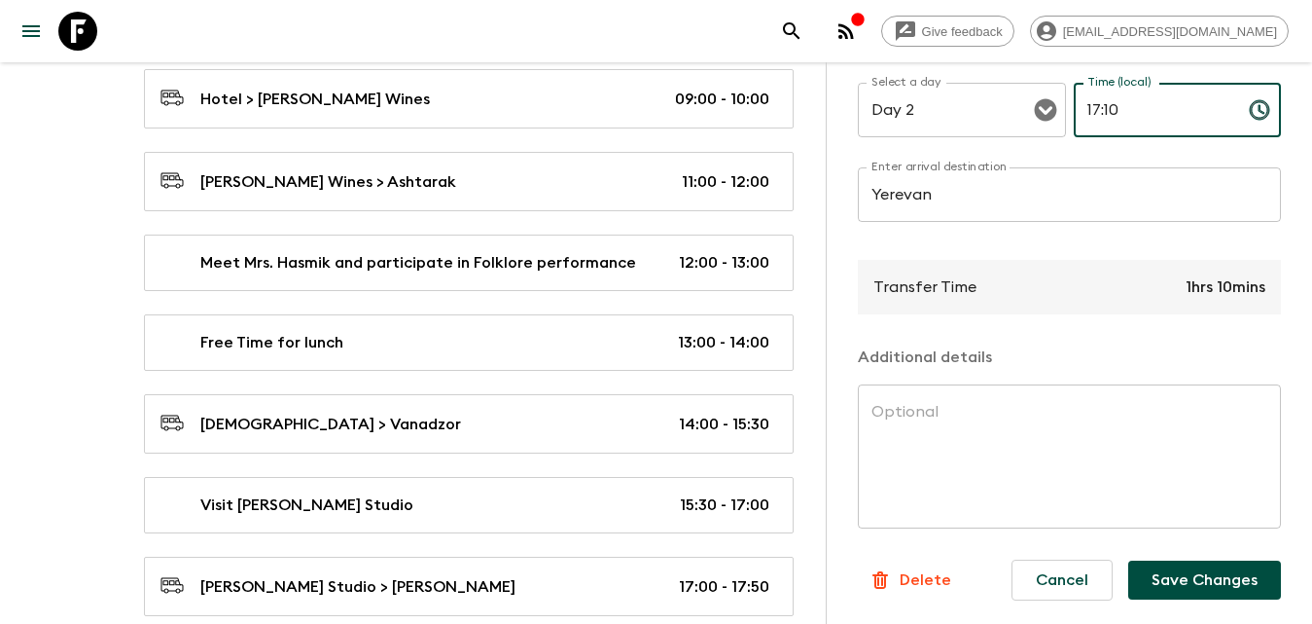
scroll to position [3544, 0]
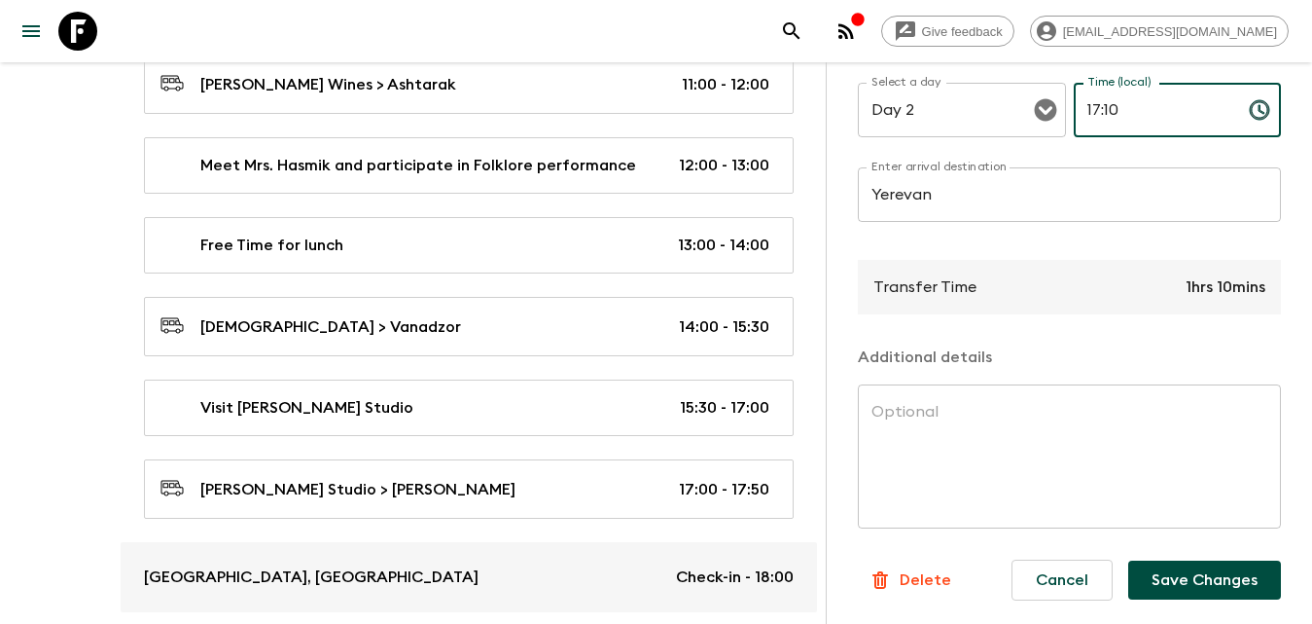
type input "17:10"
click at [1202, 560] on button "Save Changes" at bounding box center [1204, 579] width 153 height 39
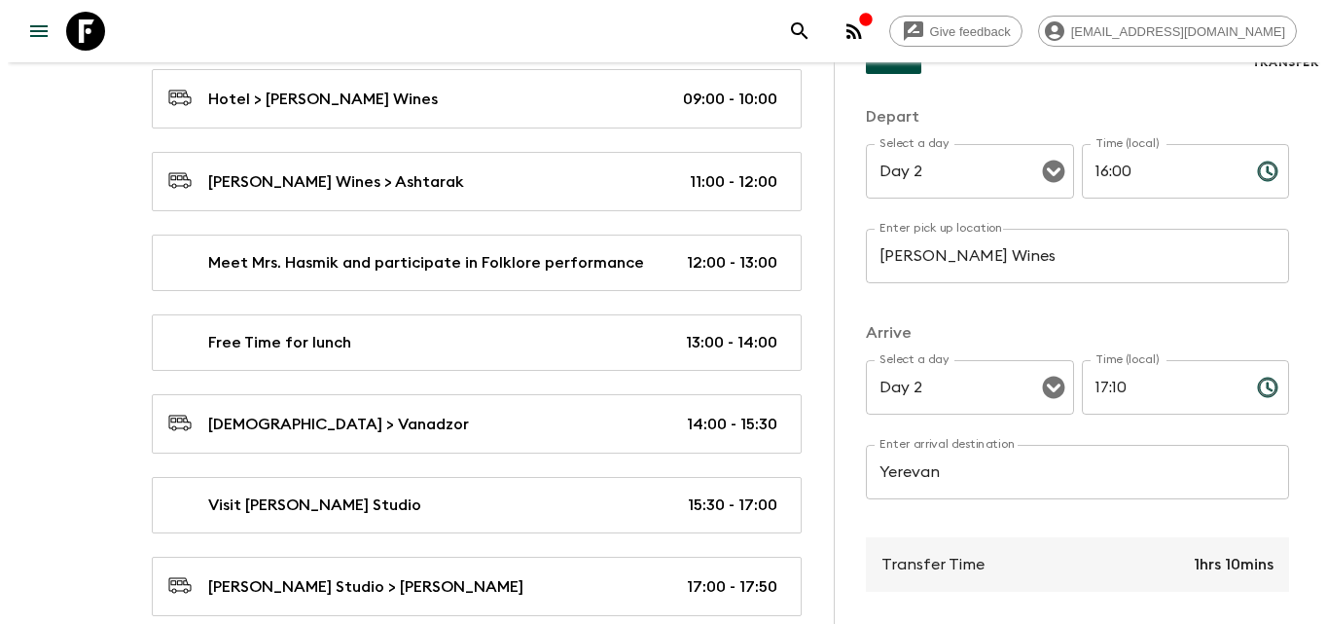
scroll to position [0, 0]
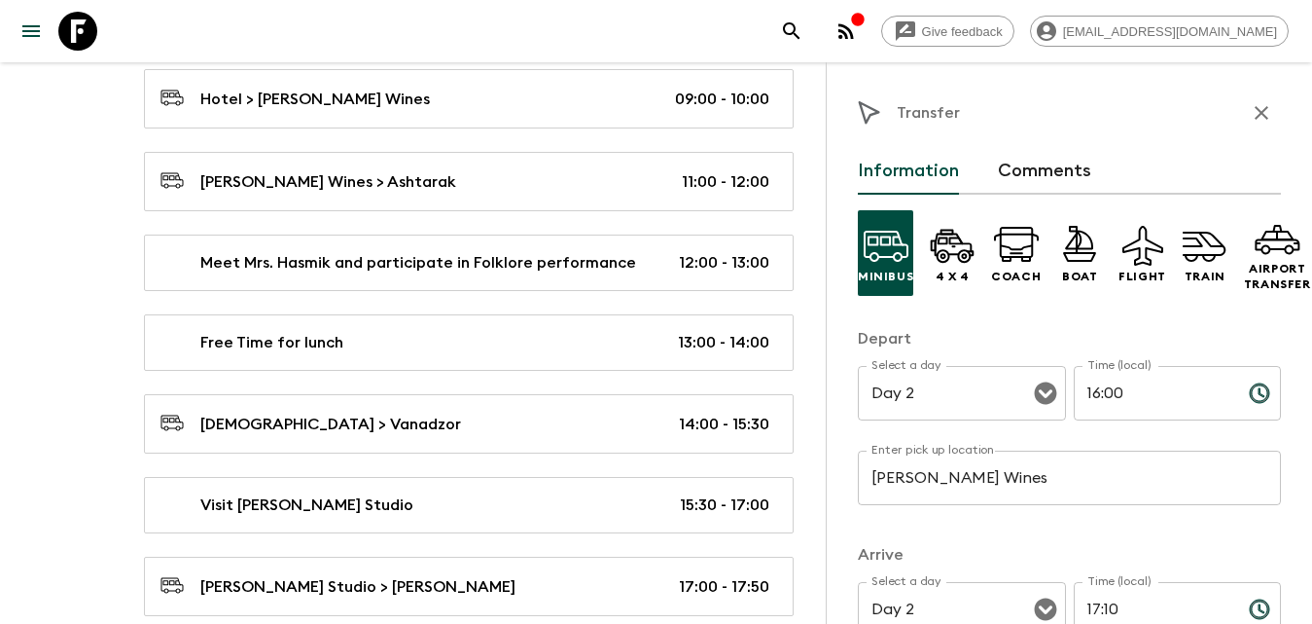
click at [1250, 107] on icon "button" at bounding box center [1261, 112] width 23 height 23
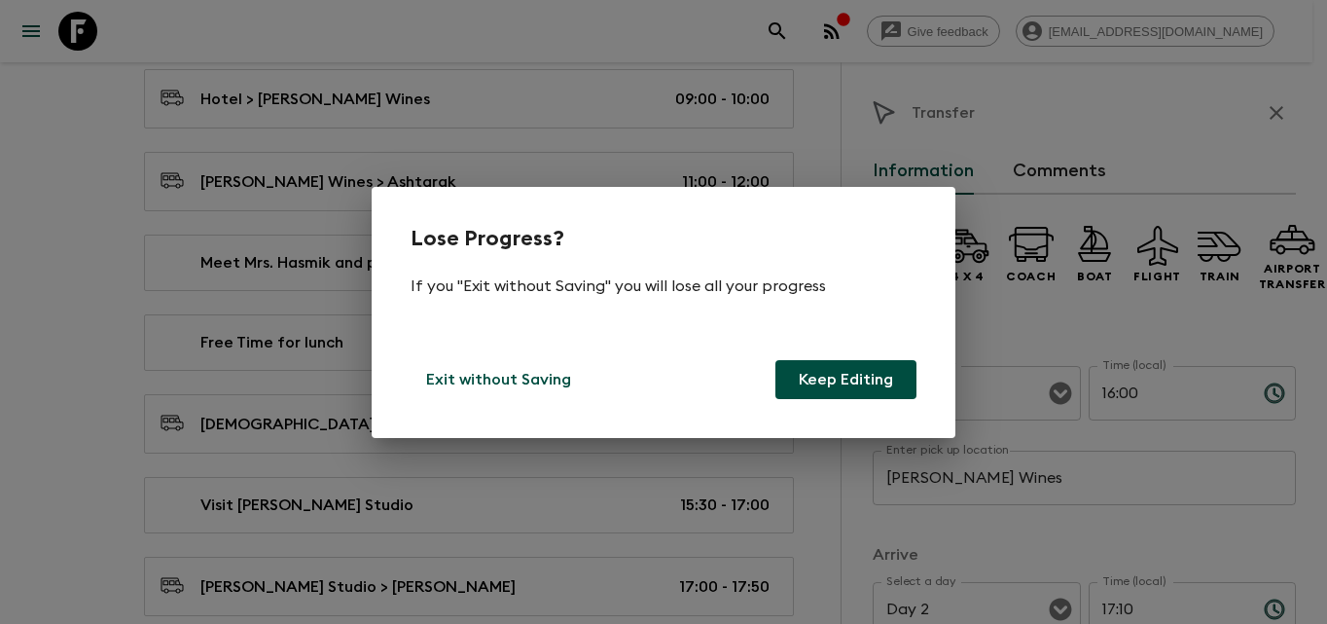
click at [850, 382] on button "Keep Editing" at bounding box center [845, 379] width 141 height 39
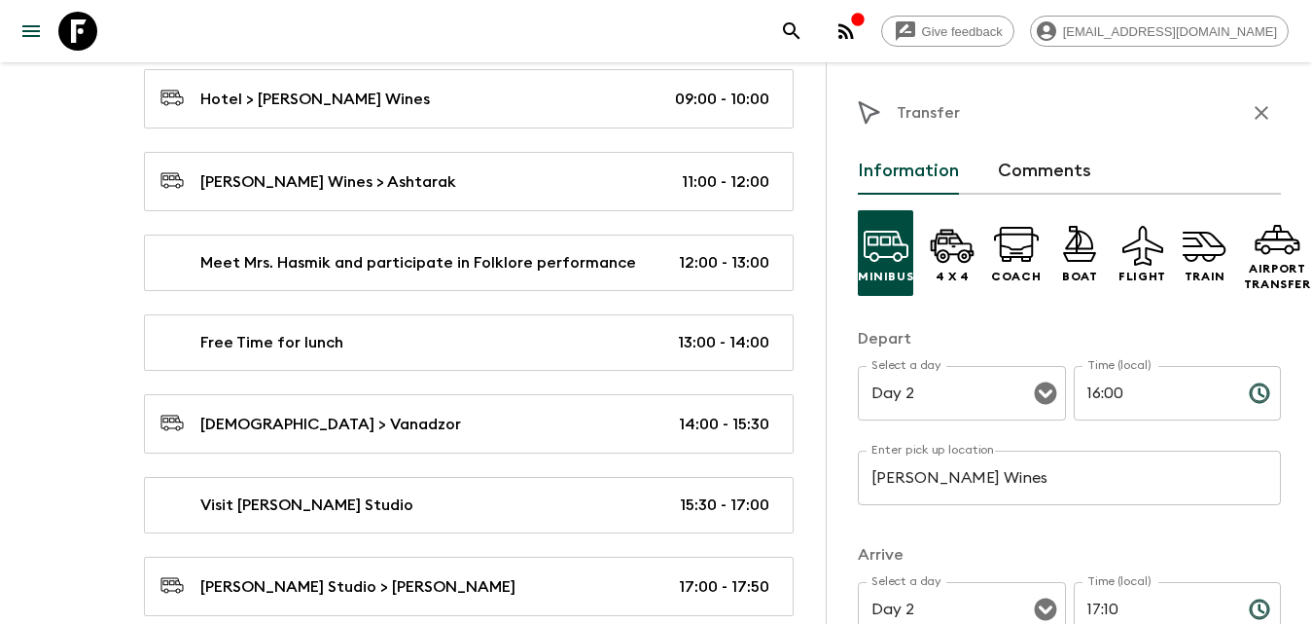
click at [1250, 107] on icon "button" at bounding box center [1261, 112] width 23 height 23
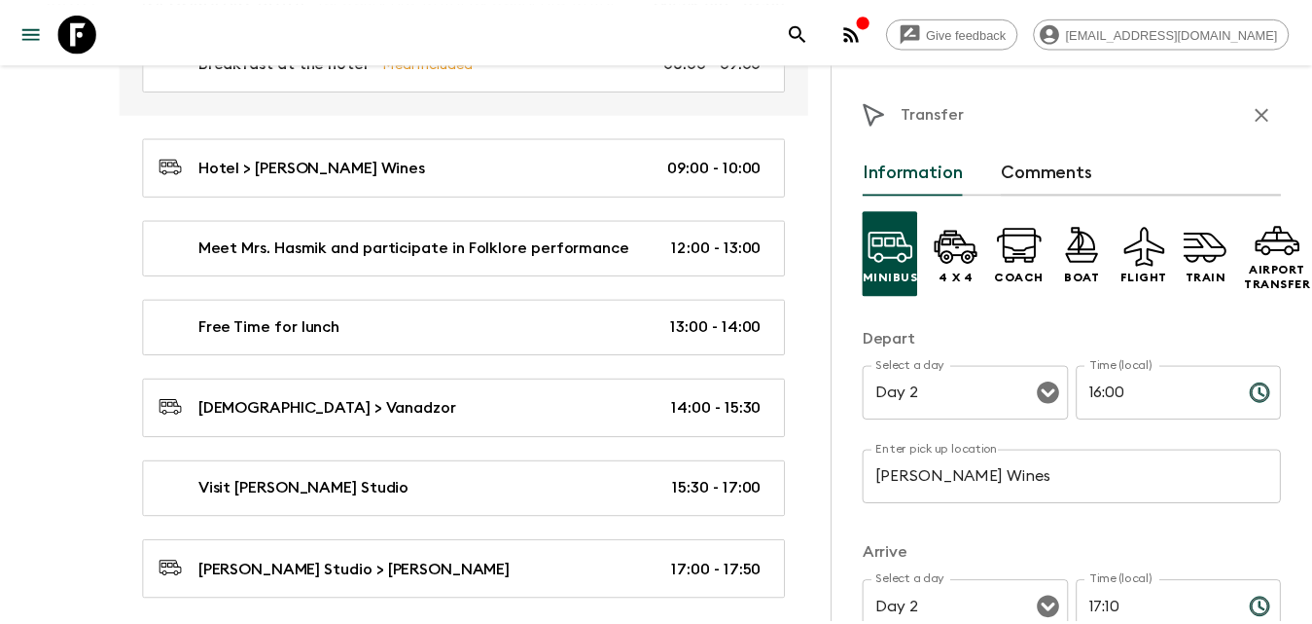
scroll to position [3514, 0]
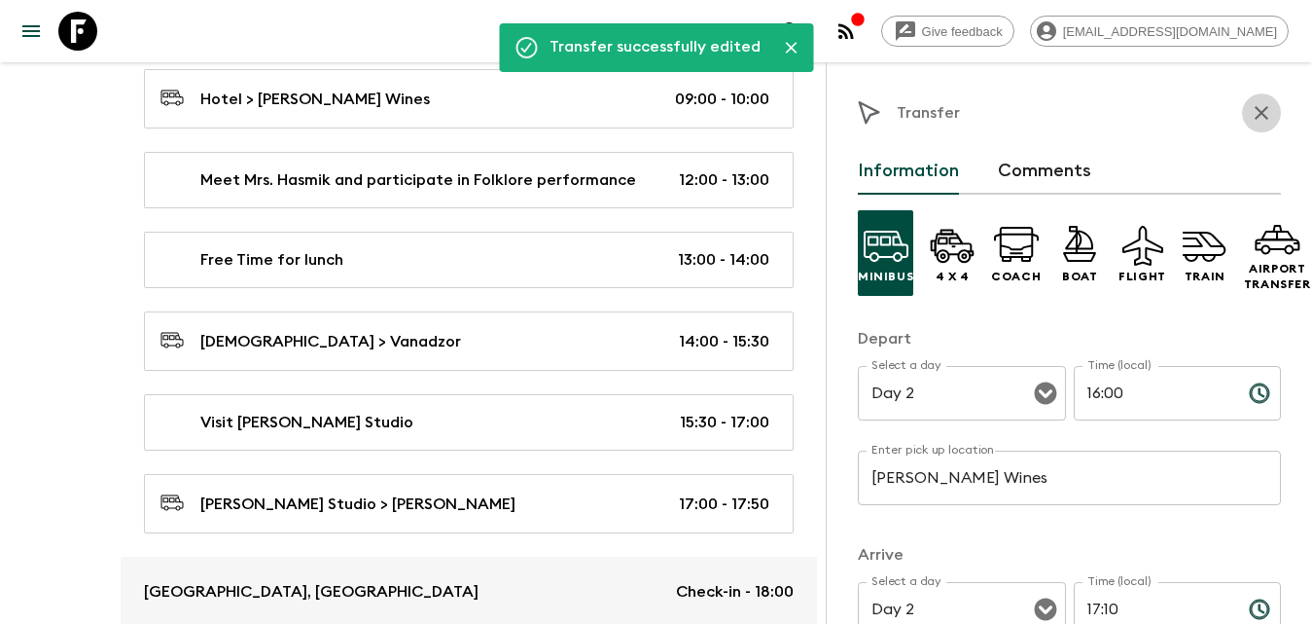
drag, startPoint x: 1244, startPoint y: 109, endPoint x: 504, endPoint y: 383, distance: 789.5
click at [1255, 109] on icon "button" at bounding box center [1262, 113] width 14 height 14
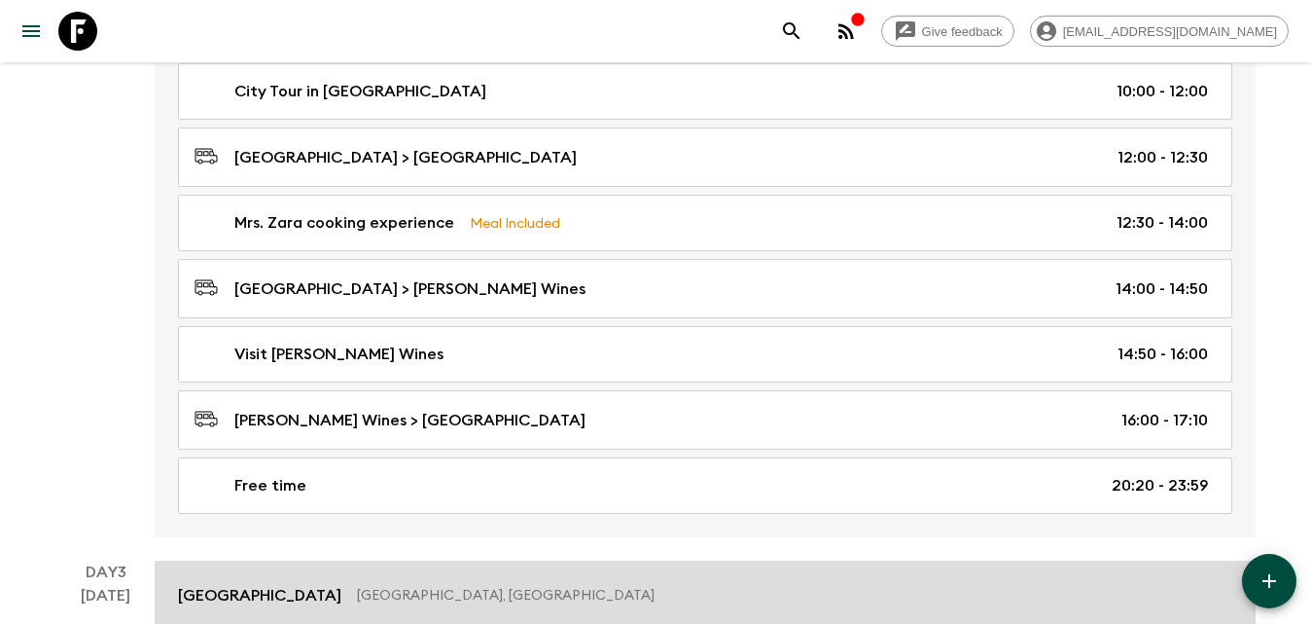
scroll to position [1167, 0]
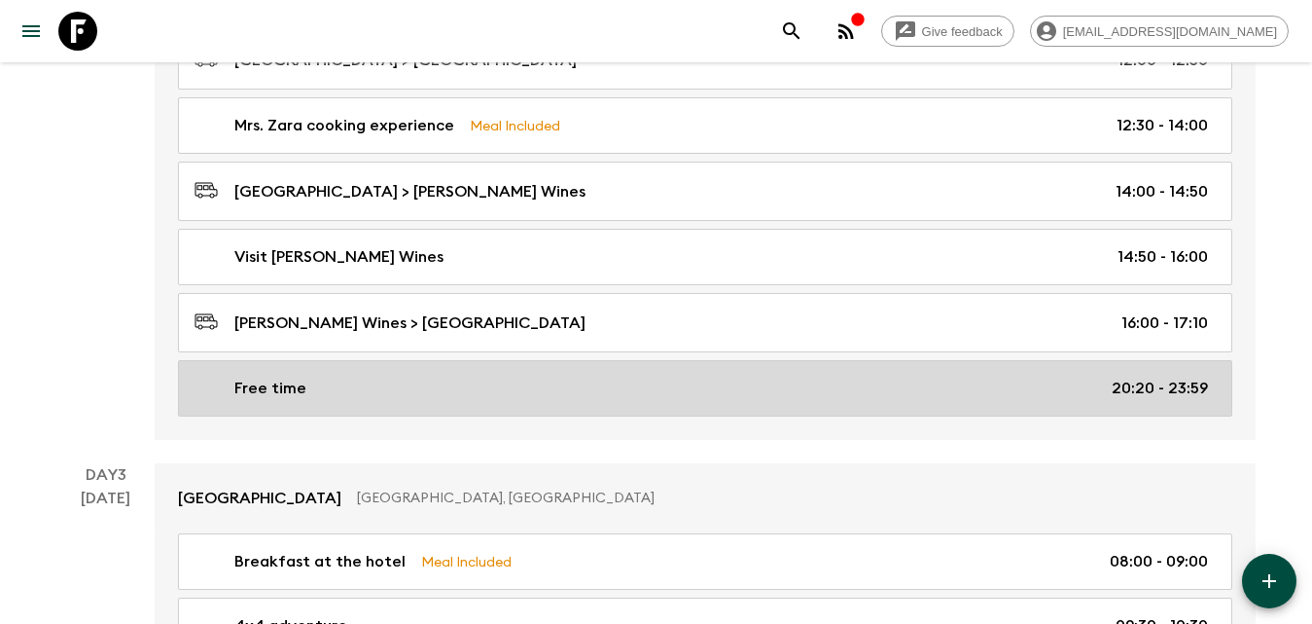
click at [696, 392] on div "Free time 20:20 - 23:59" at bounding box center [702, 387] width 1014 height 23
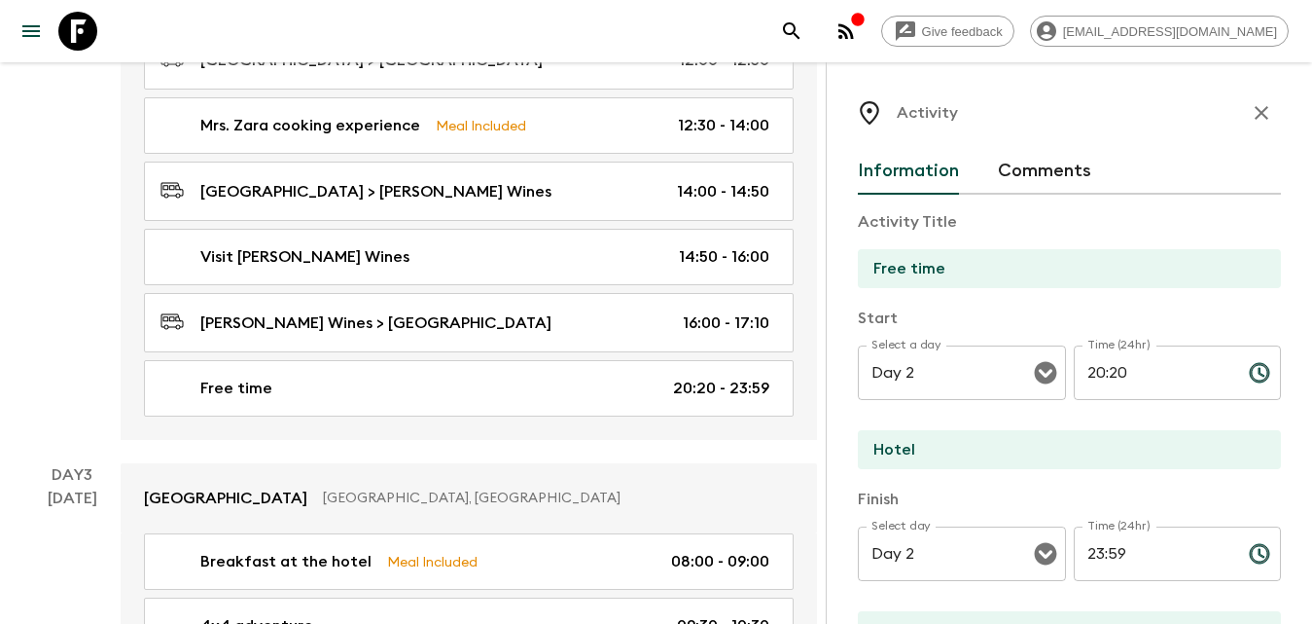
scroll to position [97, 0]
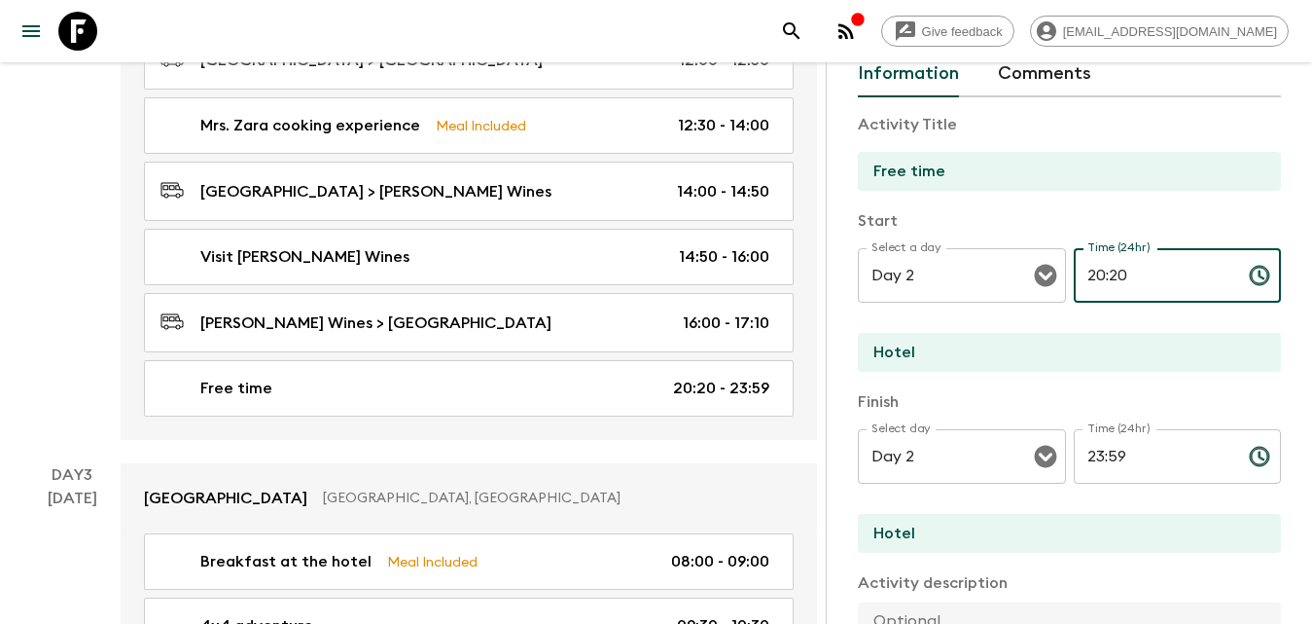
drag, startPoint x: 1077, startPoint y: 270, endPoint x: 1065, endPoint y: 271, distance: 11.7
click at [1065, 271] on div "Select a day Day 2 Select a day ​ Time (24hr) 20:20 Time (24hr) ​" at bounding box center [1069, 286] width 423 height 77
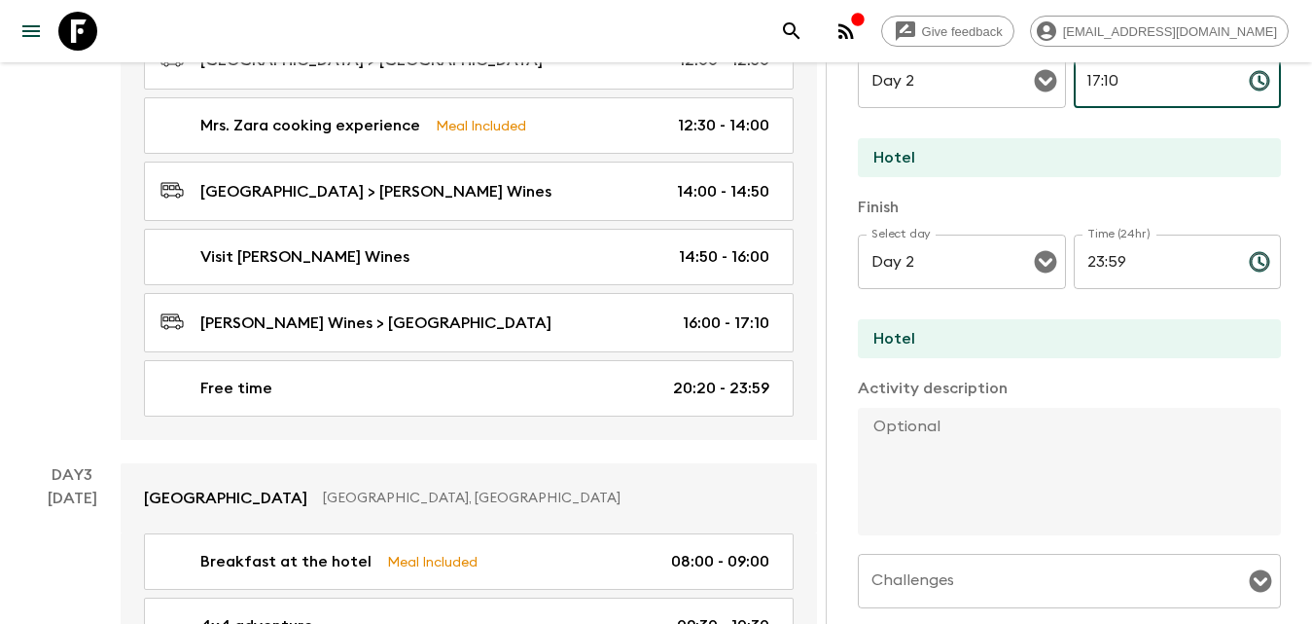
scroll to position [590, 0]
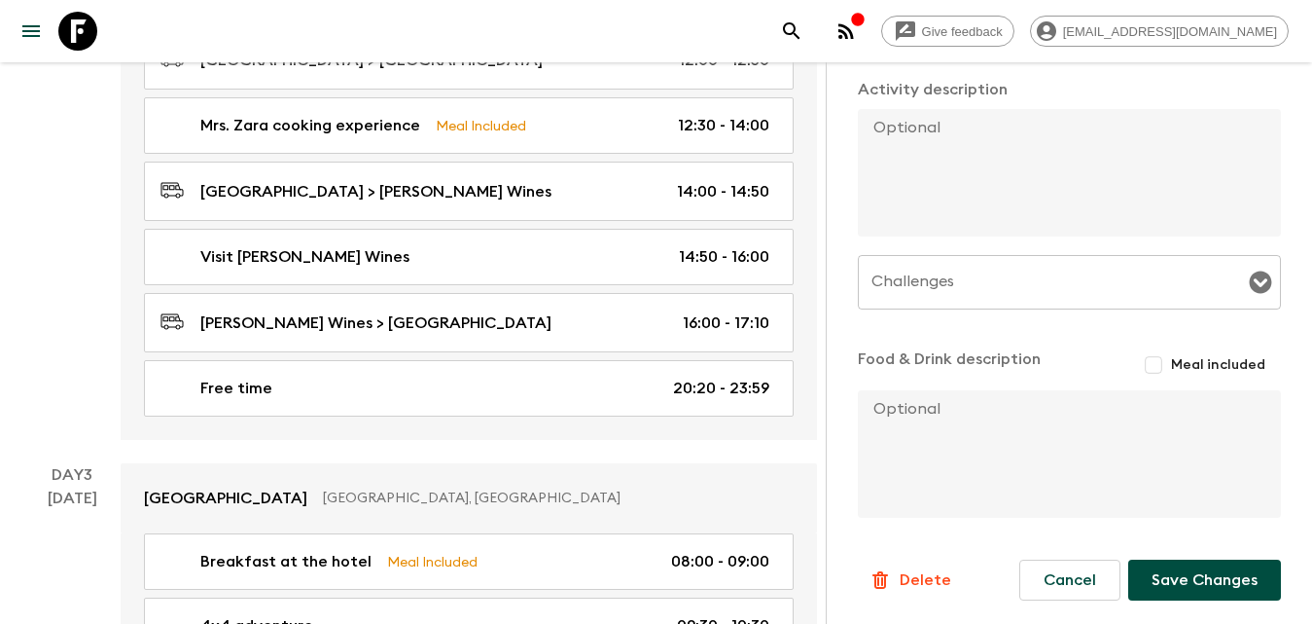
type input "17:10"
click at [1192, 575] on button "Save Changes" at bounding box center [1204, 579] width 153 height 41
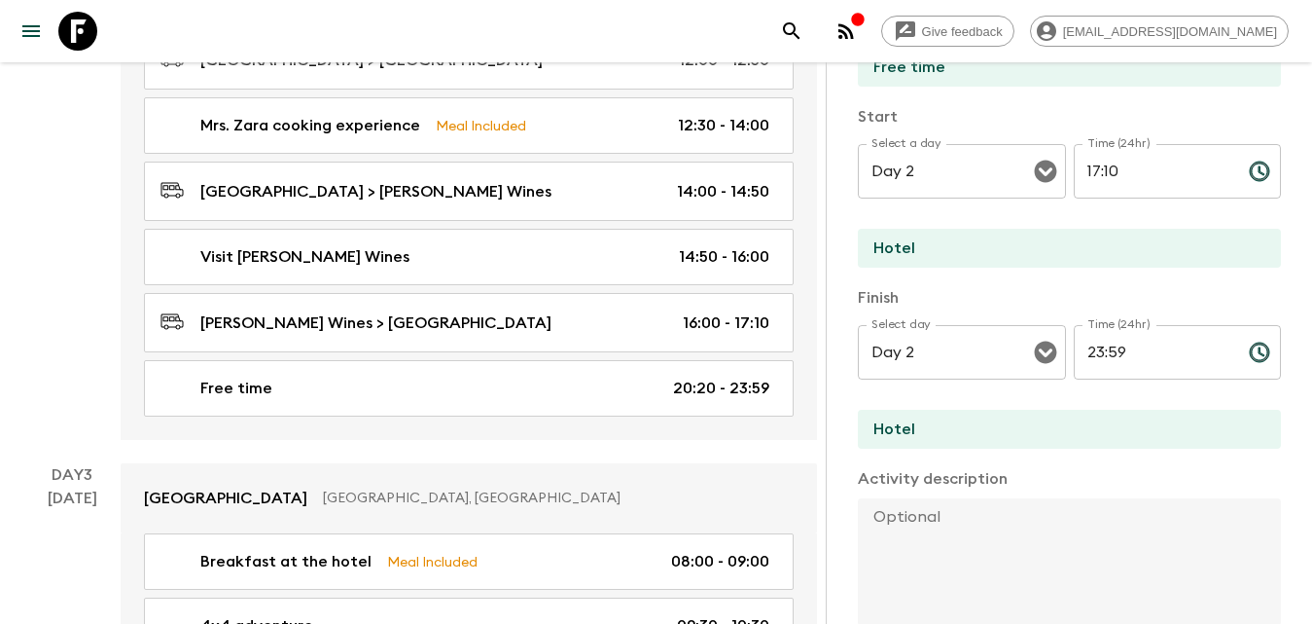
scroll to position [7, 0]
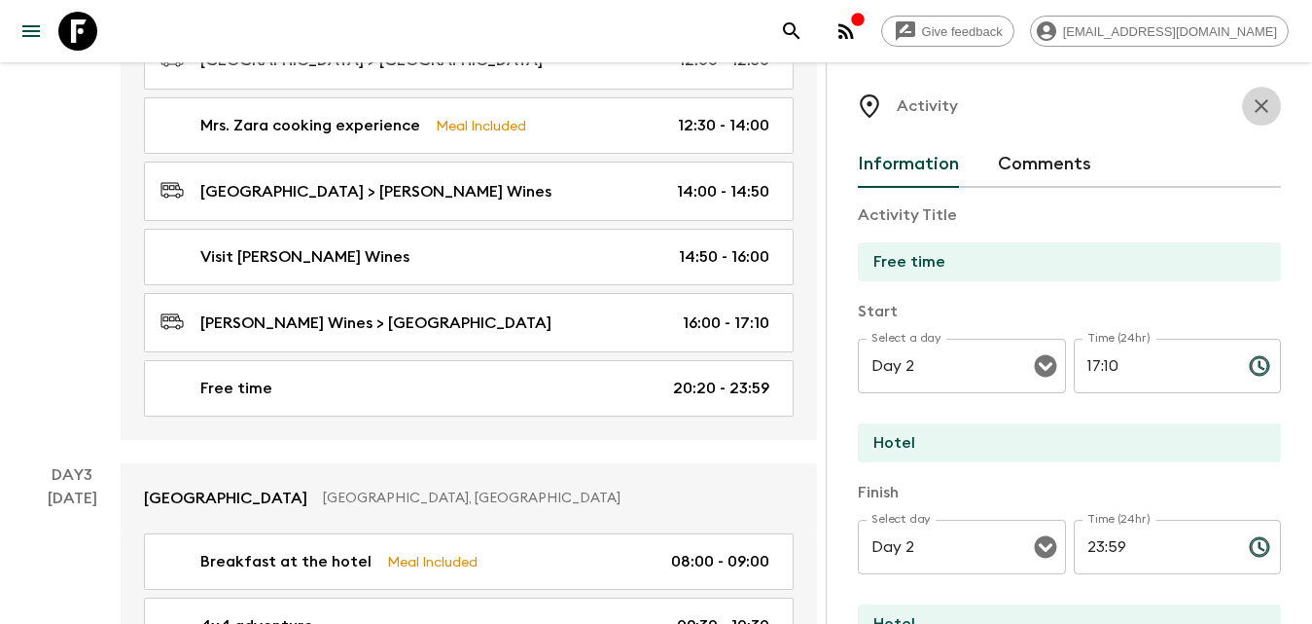
click at [1255, 109] on icon "button" at bounding box center [1262, 106] width 14 height 14
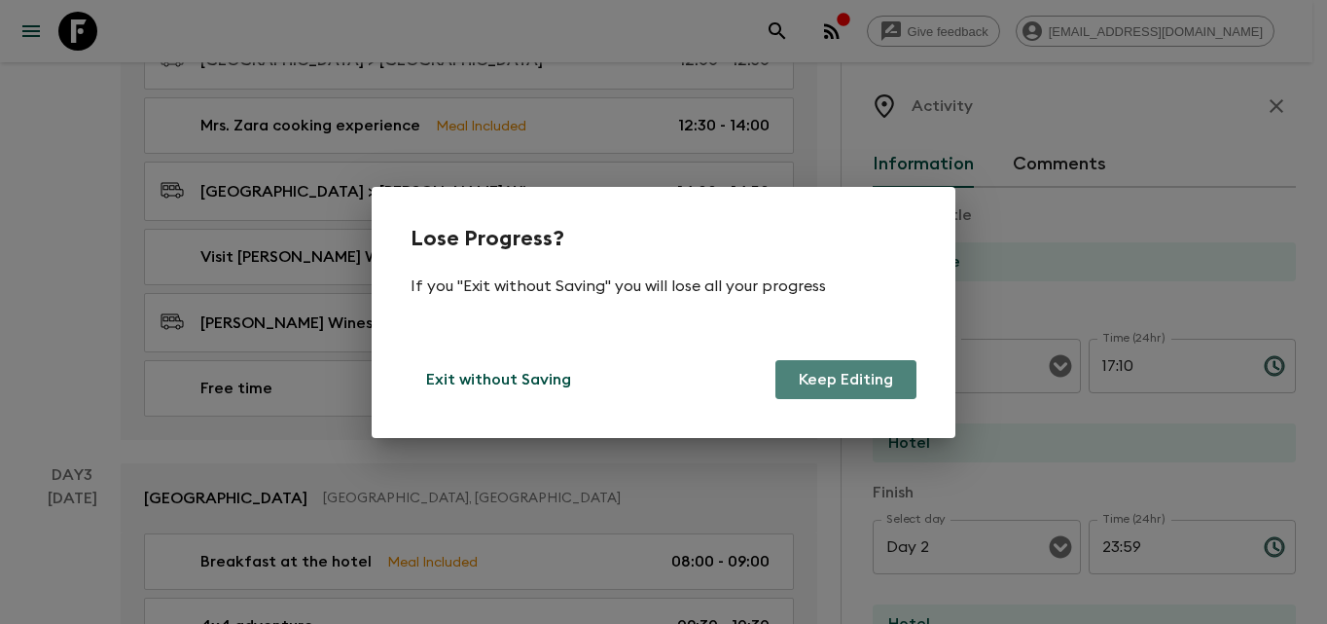
click at [858, 381] on button "Keep Editing" at bounding box center [845, 379] width 141 height 39
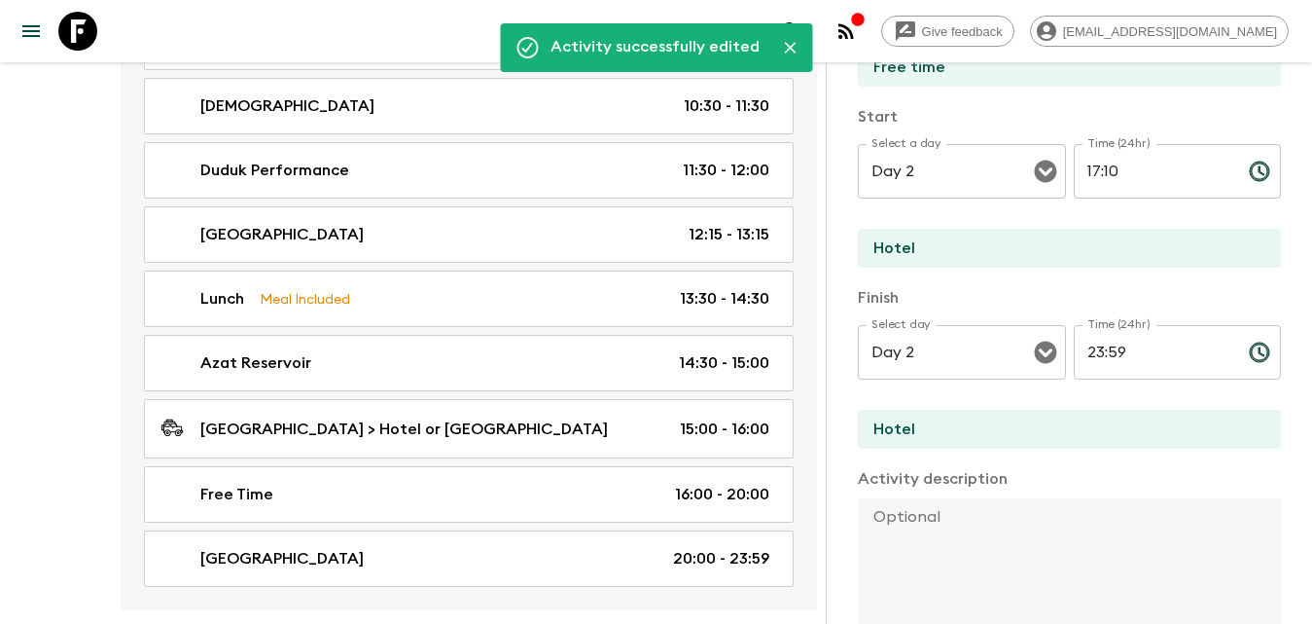
scroll to position [0, 0]
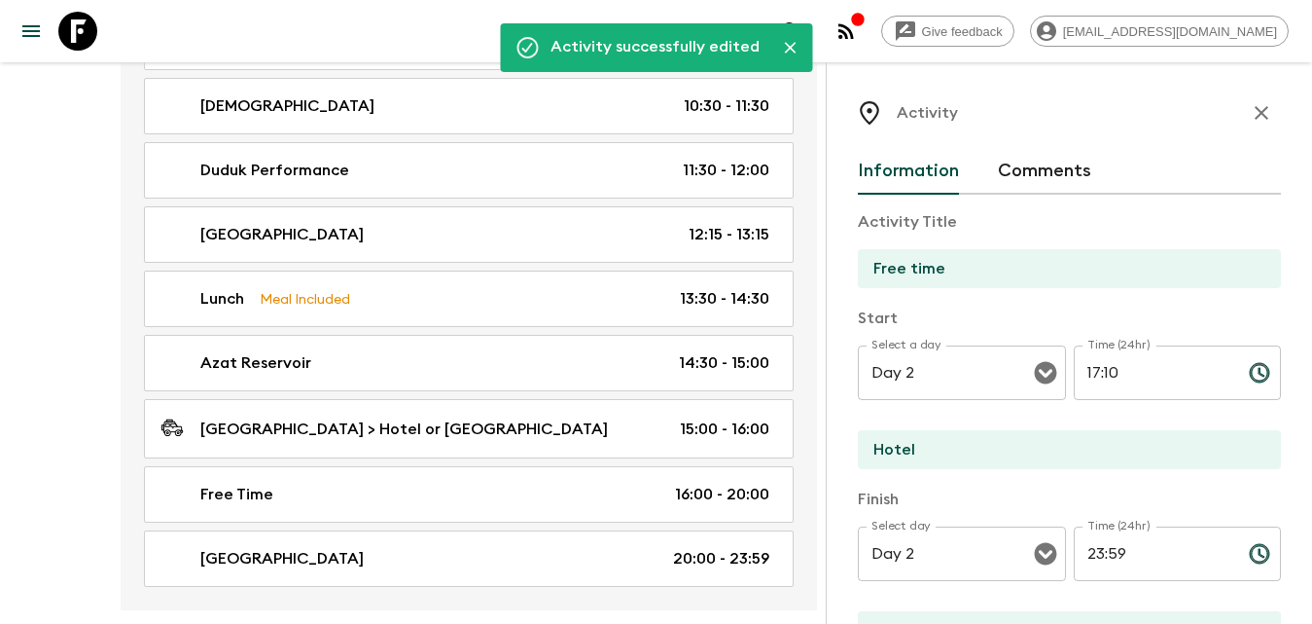
drag, startPoint x: 1248, startPoint y: 110, endPoint x: 1129, endPoint y: 227, distance: 166.5
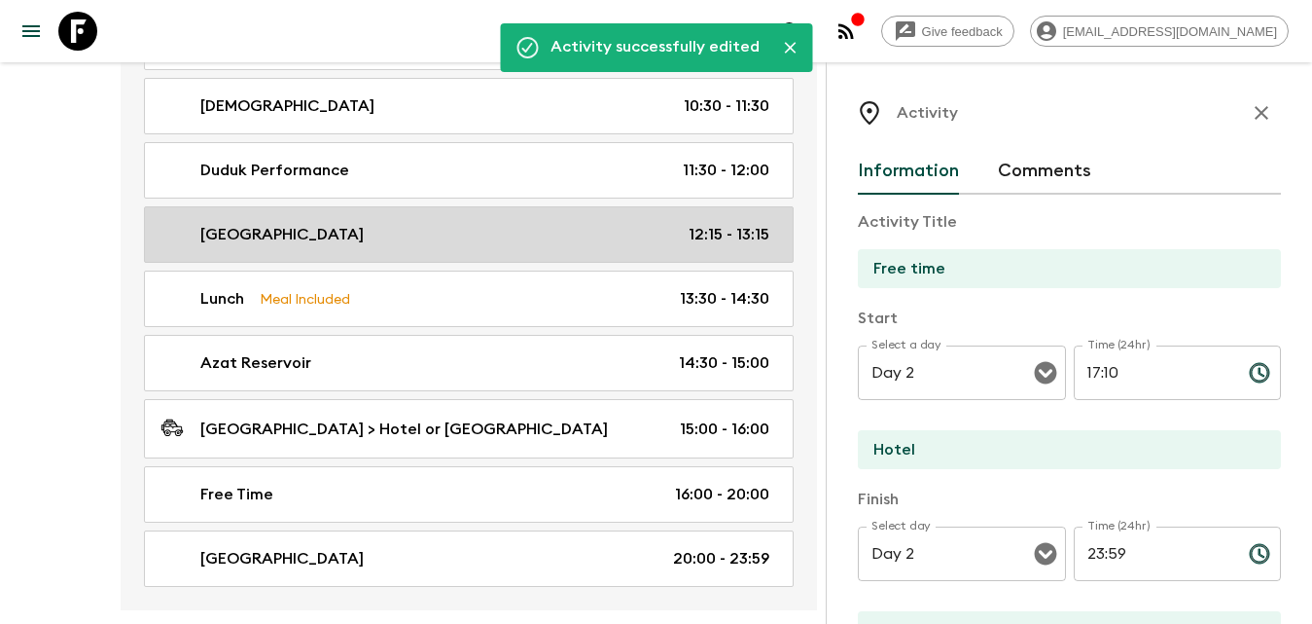
click at [1250, 110] on icon "button" at bounding box center [1261, 112] width 23 height 23
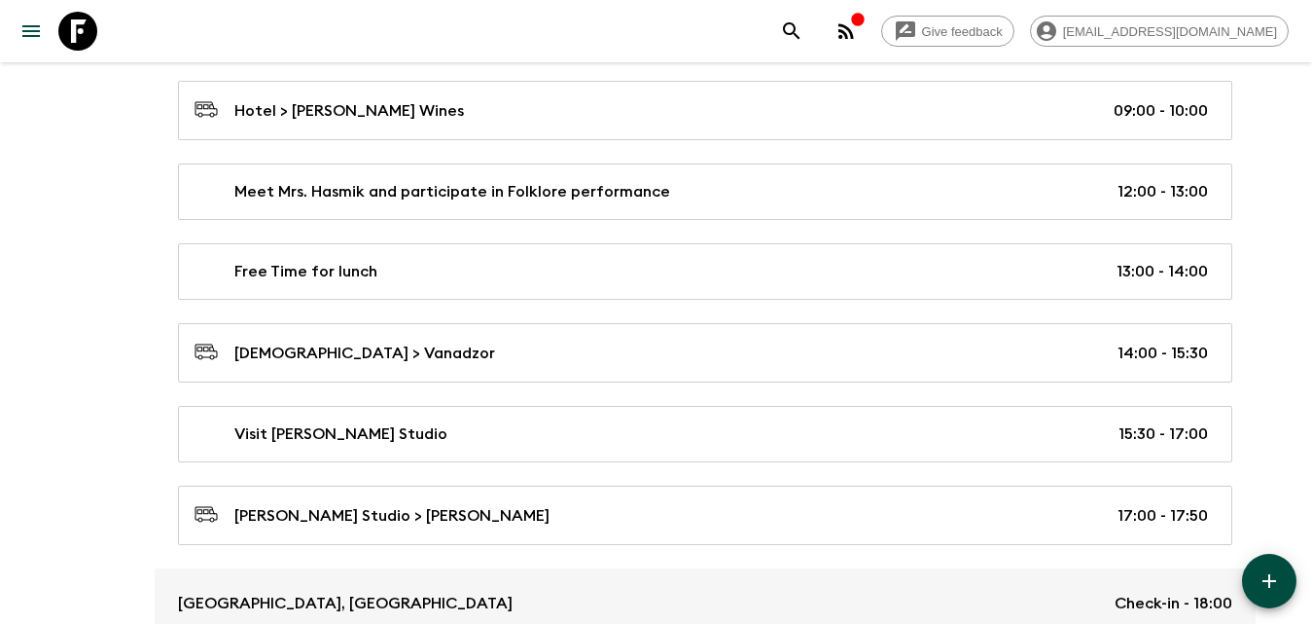
scroll to position [3307, 0]
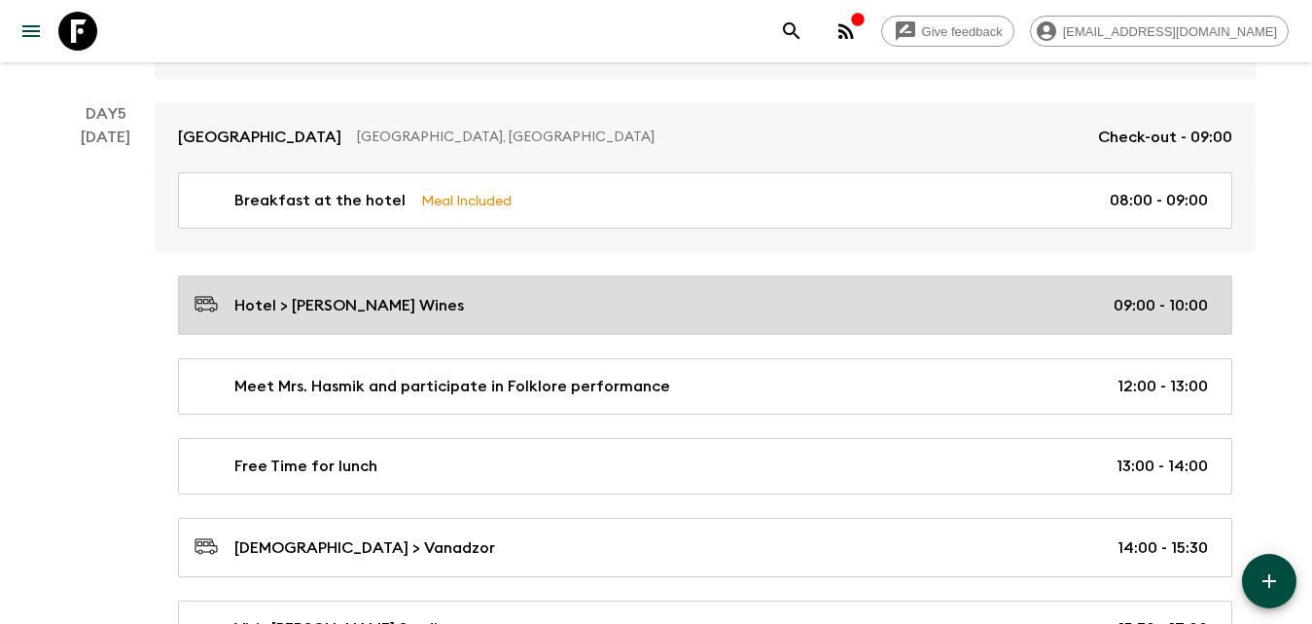
click at [464, 306] on div "Hotel > [PERSON_NAME] Wines 09:00 - 10:00" at bounding box center [702, 305] width 1014 height 26
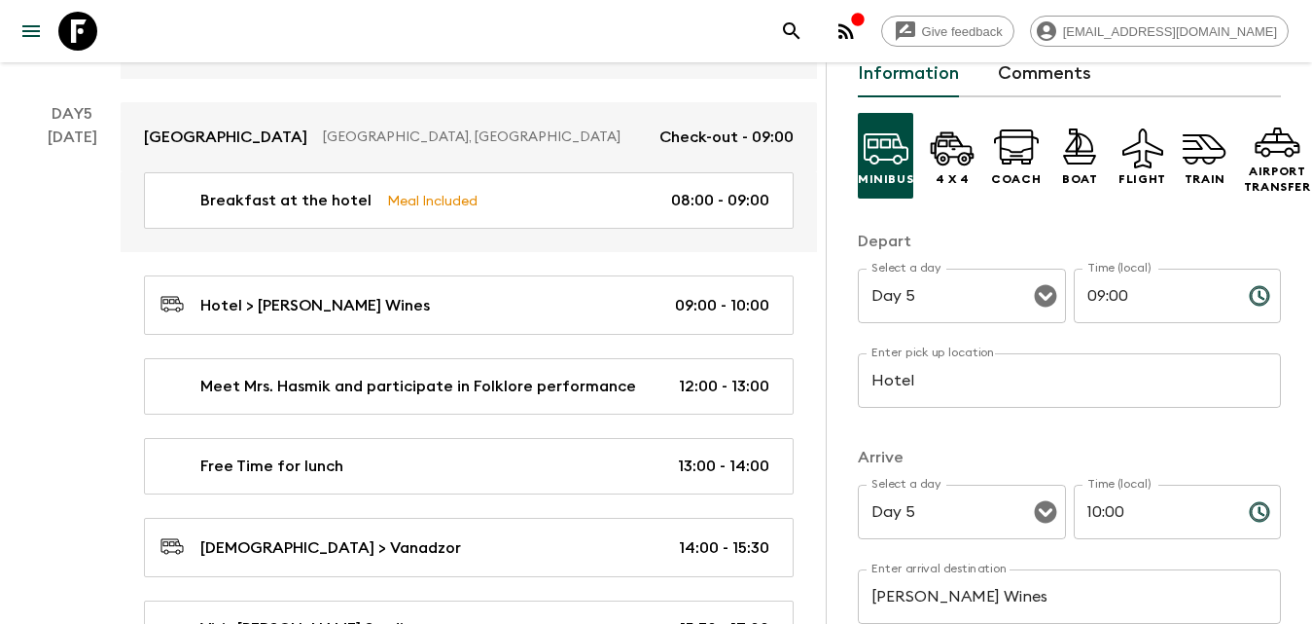
scroll to position [292, 0]
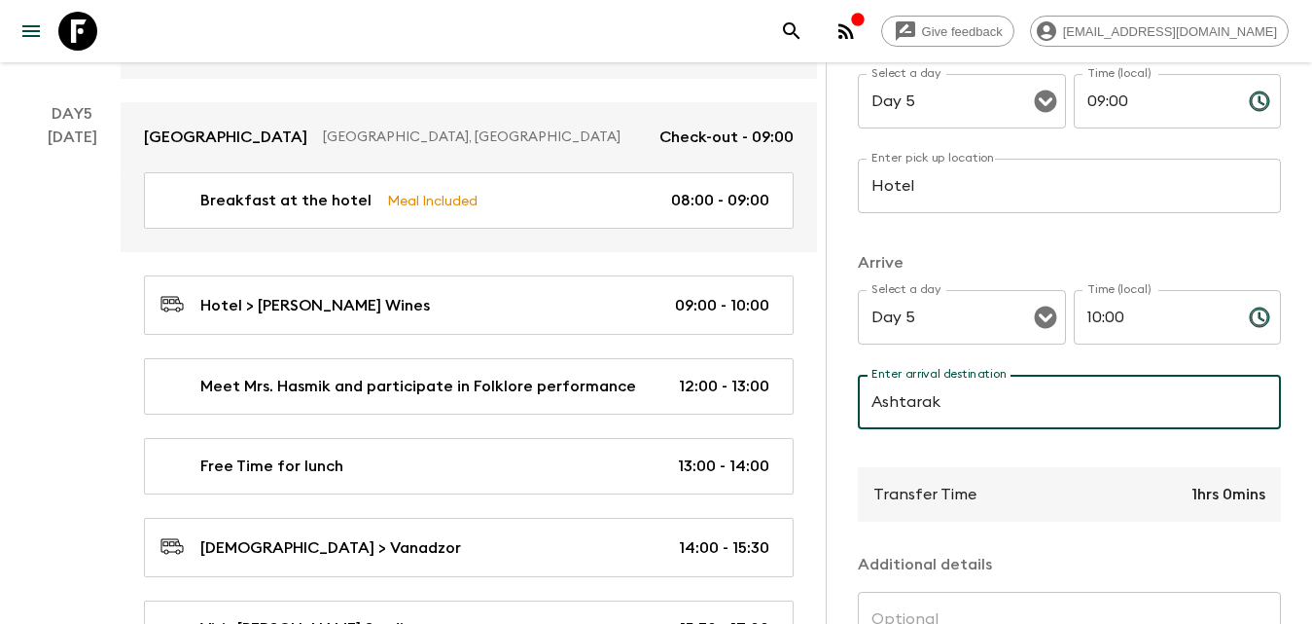
type input "Ashtarak"
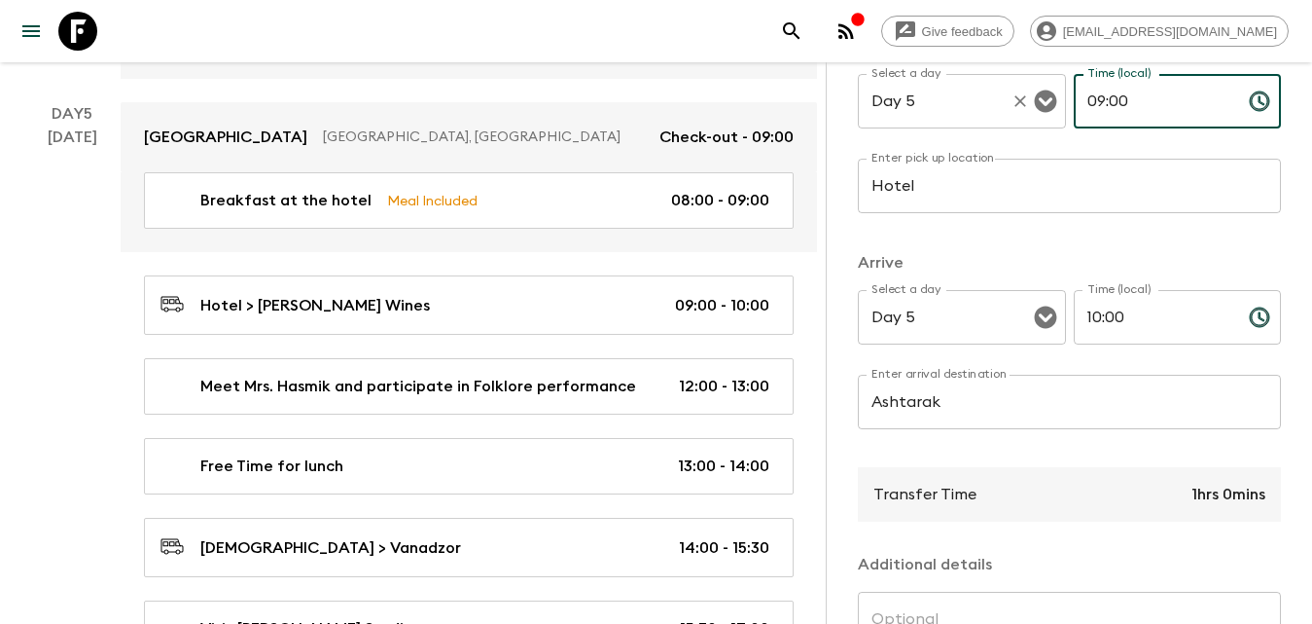
drag, startPoint x: 1124, startPoint y: 101, endPoint x: 1044, endPoint y: 100, distance: 79.8
click at [1044, 101] on div "Select a day Day 5 Select a day ​ Time (local) 09:00 Time (local) ​" at bounding box center [1069, 112] width 423 height 77
type input "10:00"
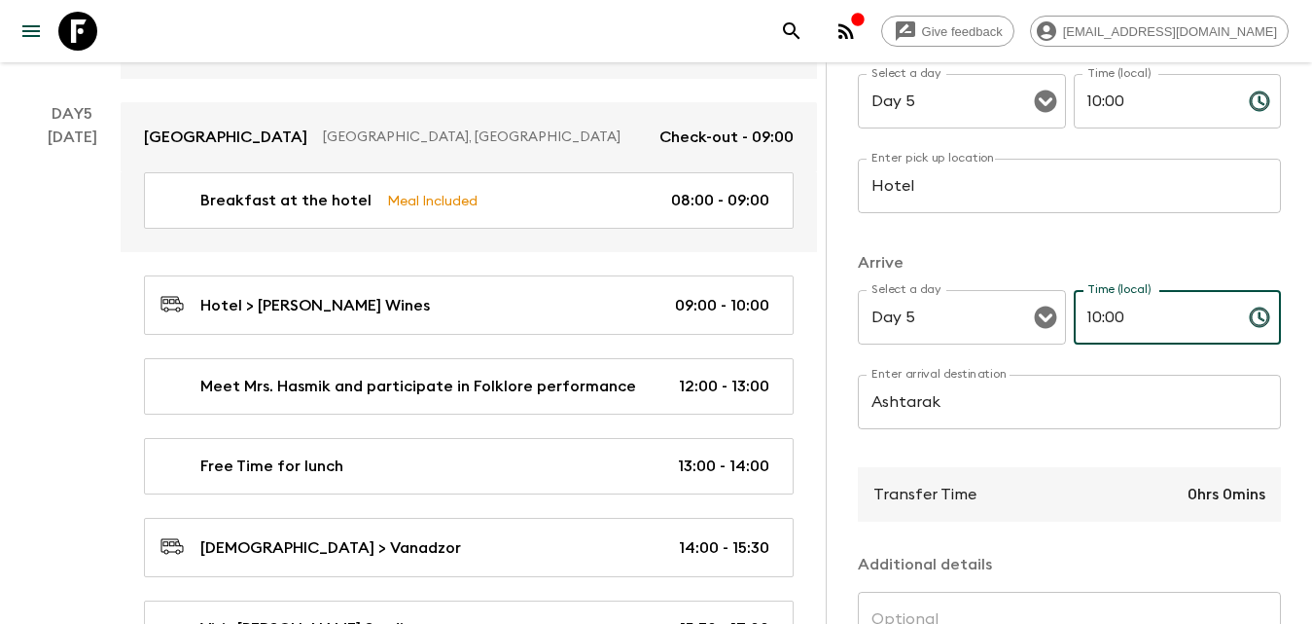
drag, startPoint x: 1108, startPoint y: 321, endPoint x: 1093, endPoint y: 314, distance: 16.1
click at [1081, 321] on input "10:00" at bounding box center [1154, 317] width 160 height 54
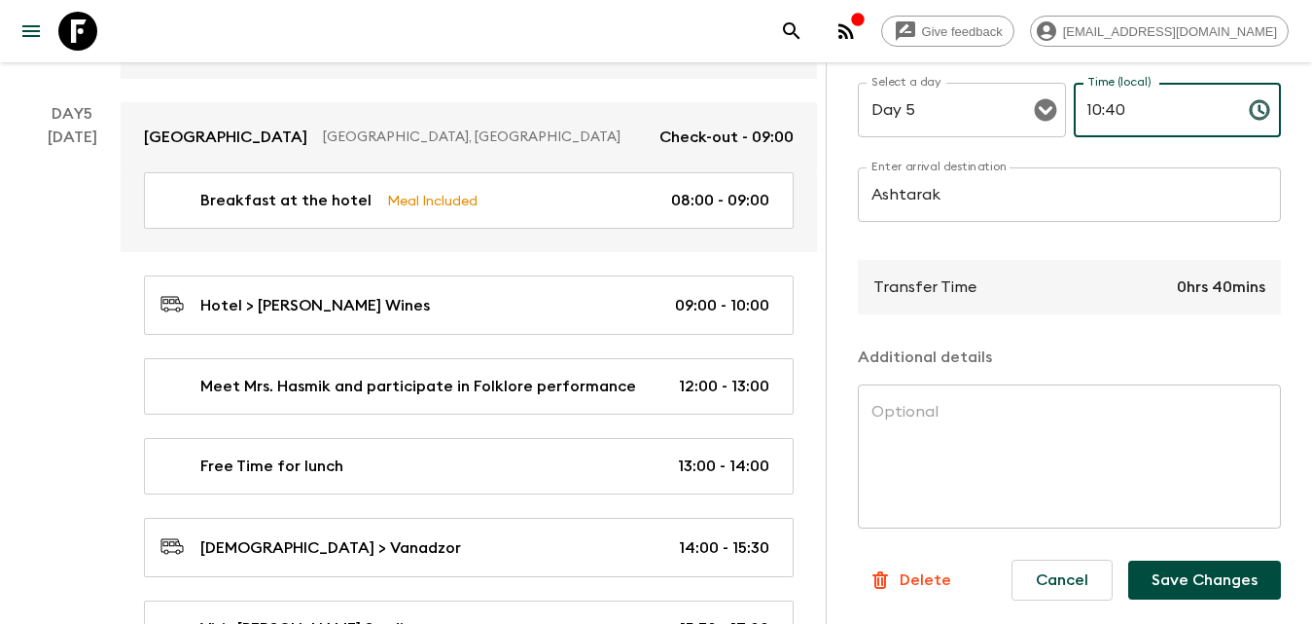
scroll to position [3502, 0]
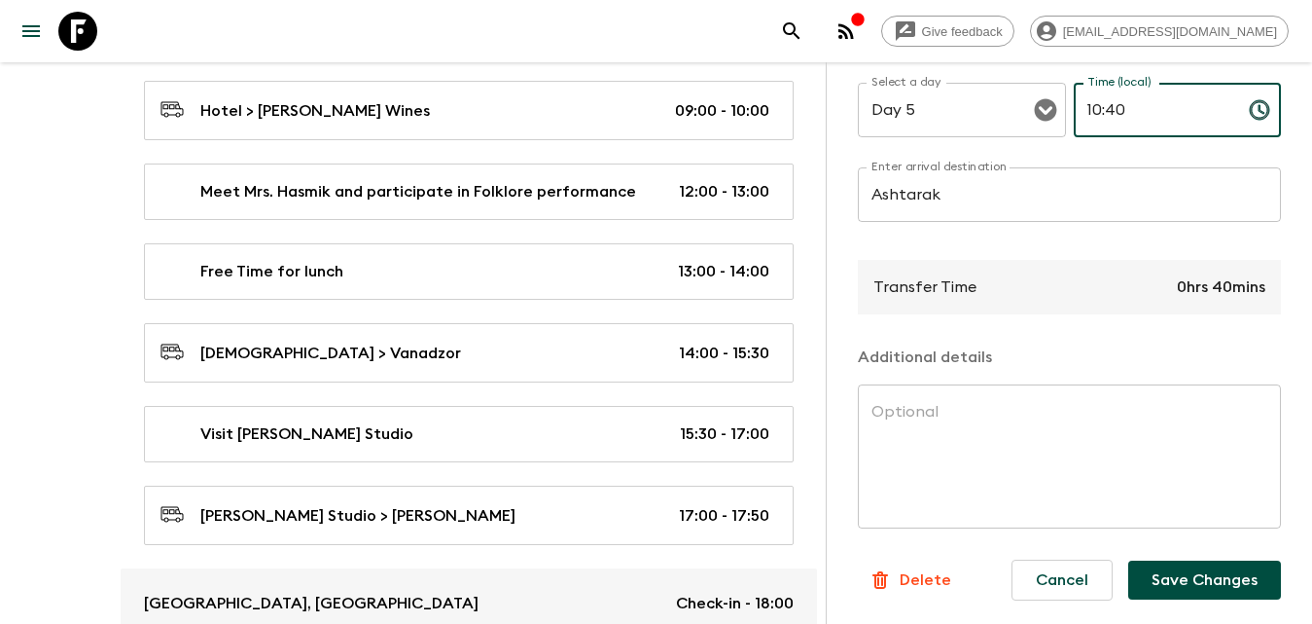
type input "10:40"
click at [1186, 568] on button "Save Changes" at bounding box center [1204, 579] width 153 height 39
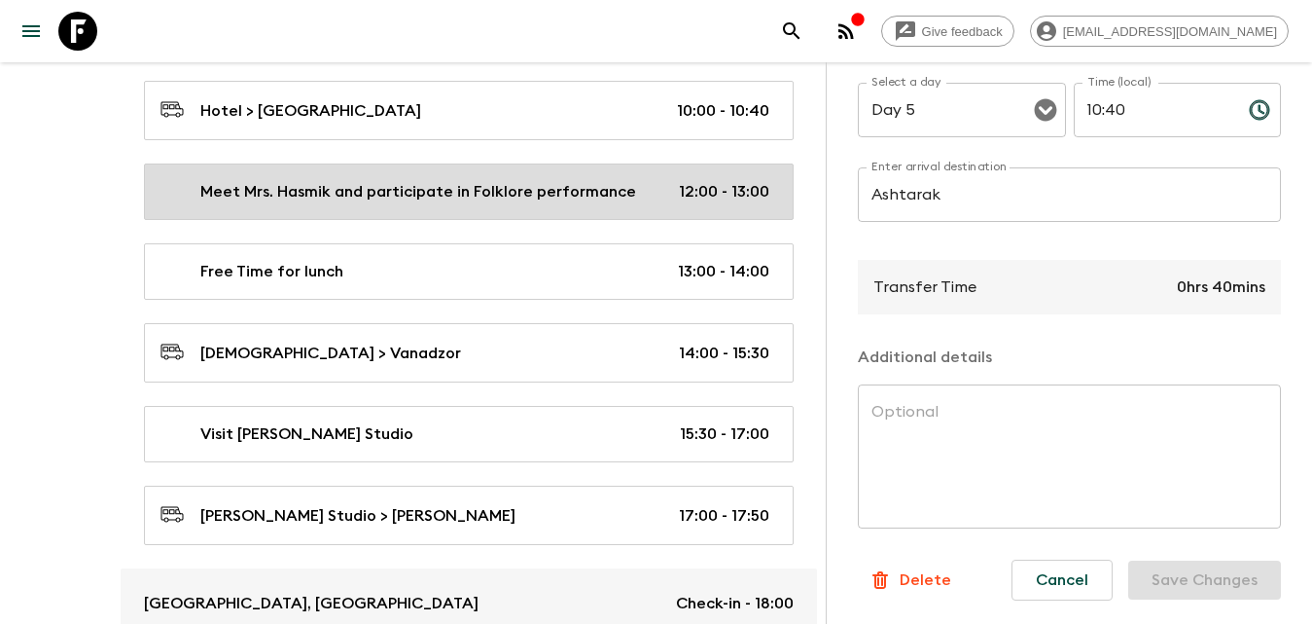
click at [462, 195] on p "Meet Mrs. Hasmik and participate in Folklore performance" at bounding box center [418, 191] width 436 height 23
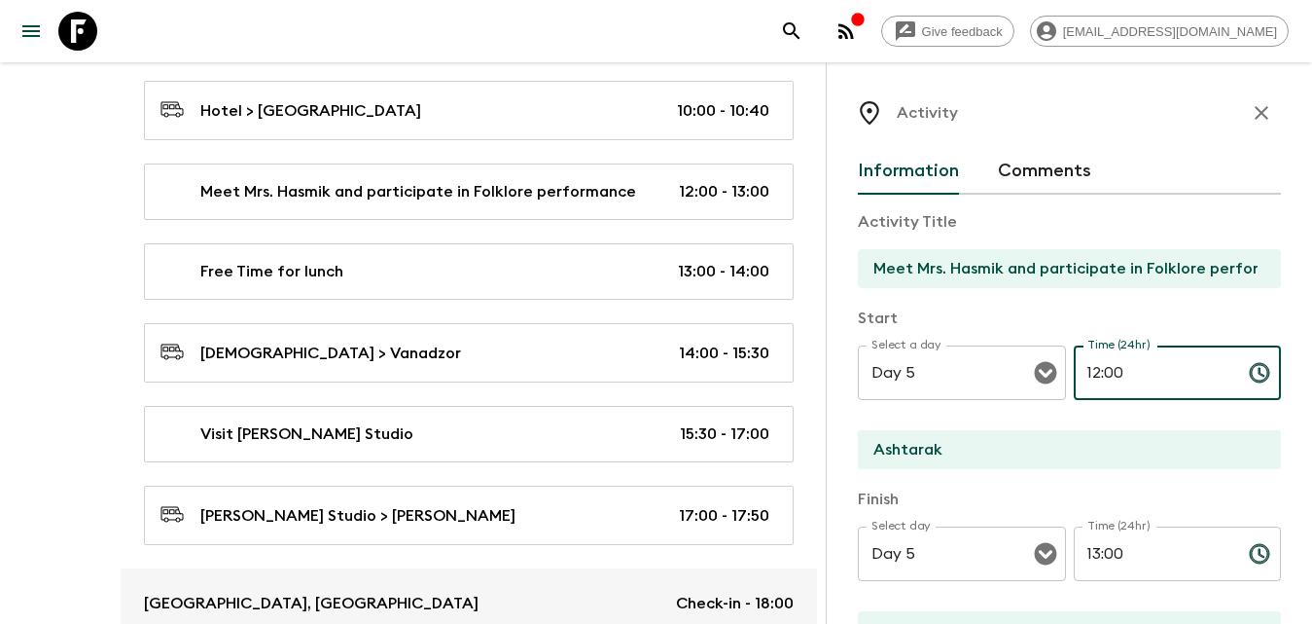
drag, startPoint x: 1128, startPoint y: 374, endPoint x: 1068, endPoint y: 374, distance: 60.3
click at [1074, 374] on input "12:00" at bounding box center [1154, 372] width 160 height 54
type input "10:40"
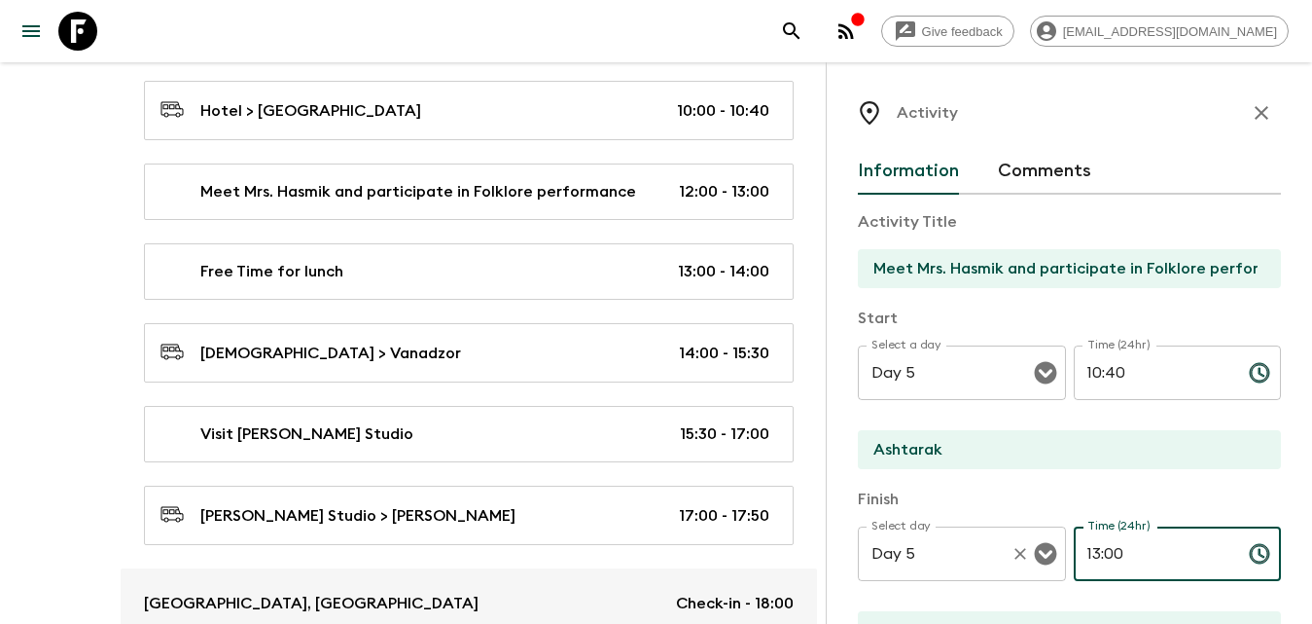
drag, startPoint x: 1072, startPoint y: 560, endPoint x: 1042, endPoint y: 560, distance: 30.2
click at [1042, 560] on div "Select day Day 5 Select day ​ Time (24hr) 13:00 Time (24hr) ​" at bounding box center [1069, 564] width 423 height 77
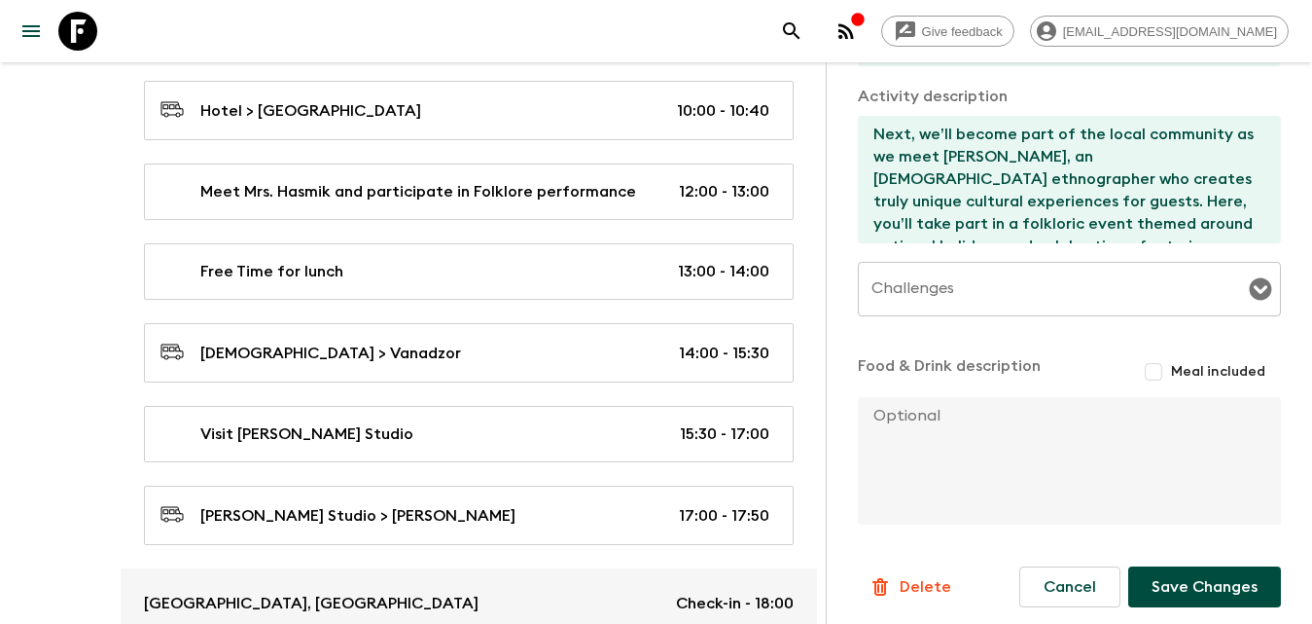
scroll to position [590, 0]
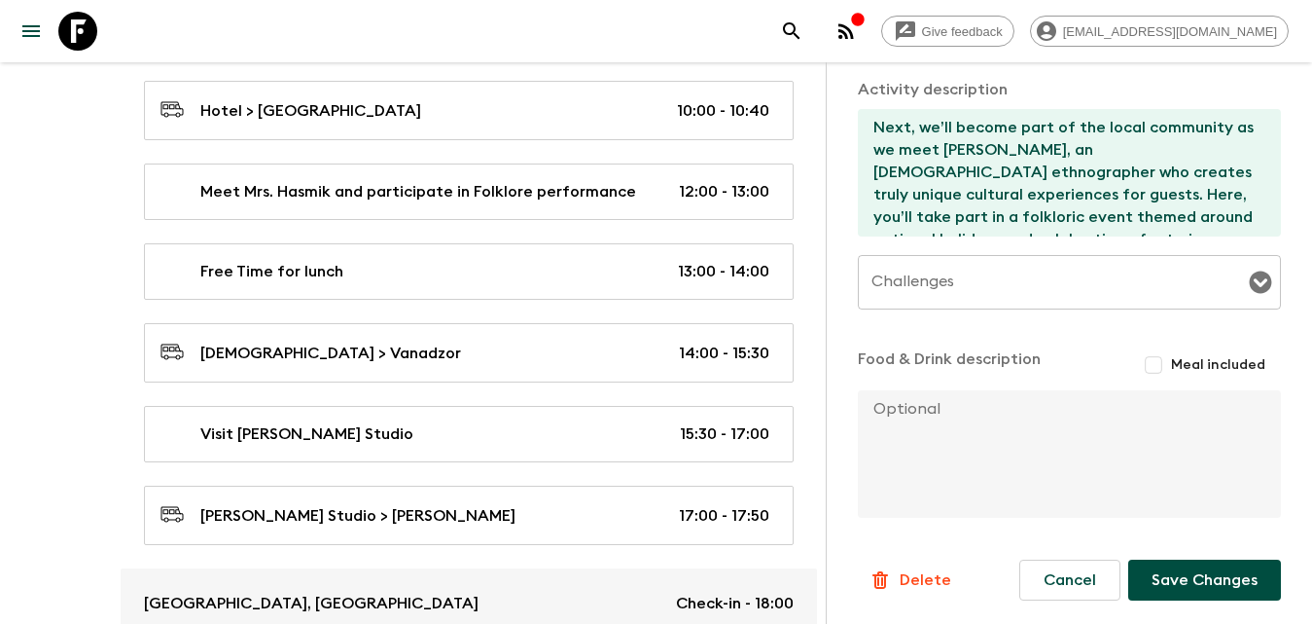
type input "12:00"
click at [1202, 580] on button "Save Changes" at bounding box center [1204, 579] width 153 height 41
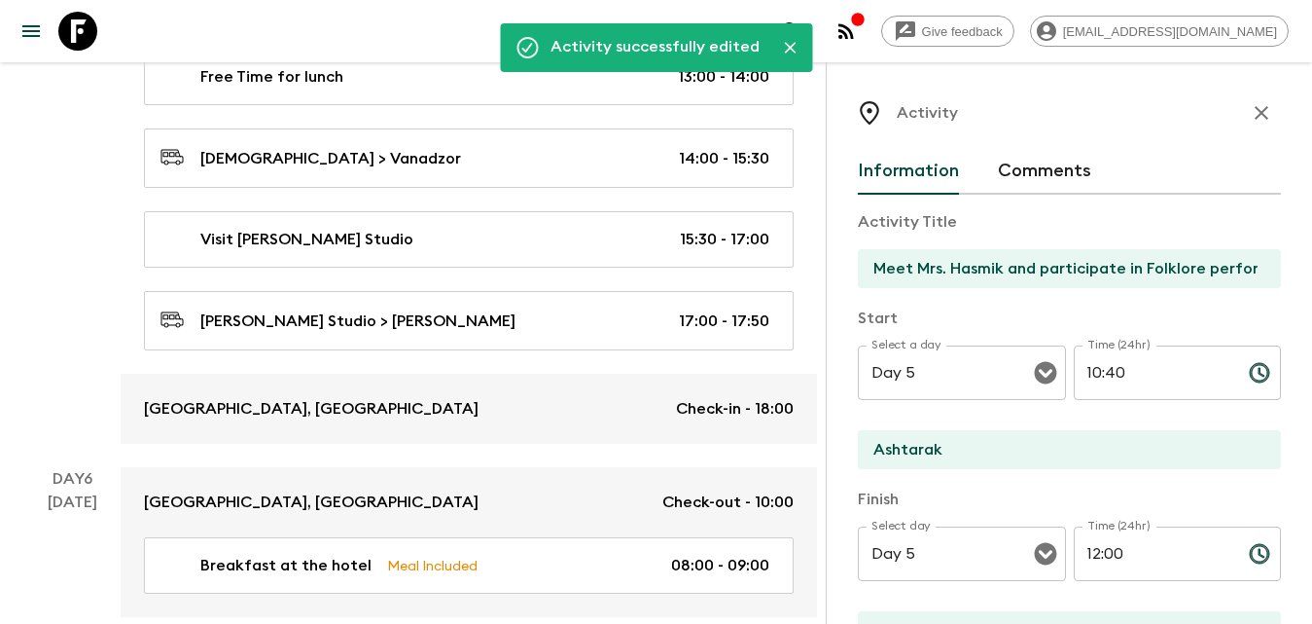
scroll to position [3307, 0]
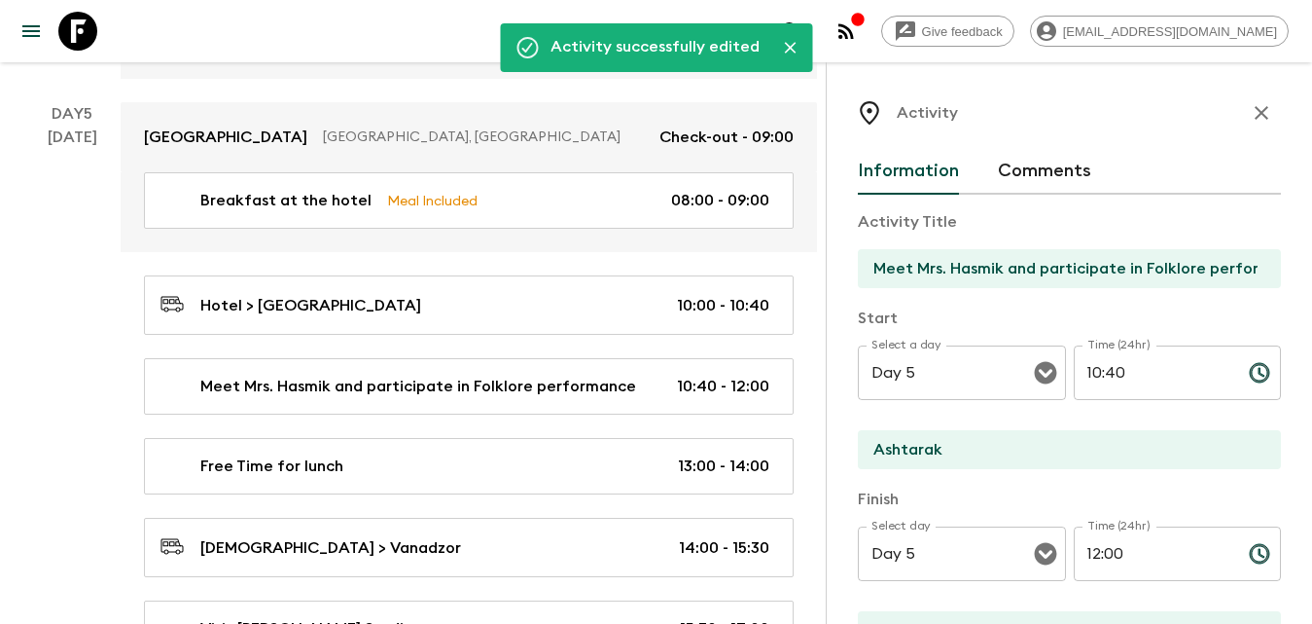
click at [1250, 110] on icon "button" at bounding box center [1261, 112] width 23 height 23
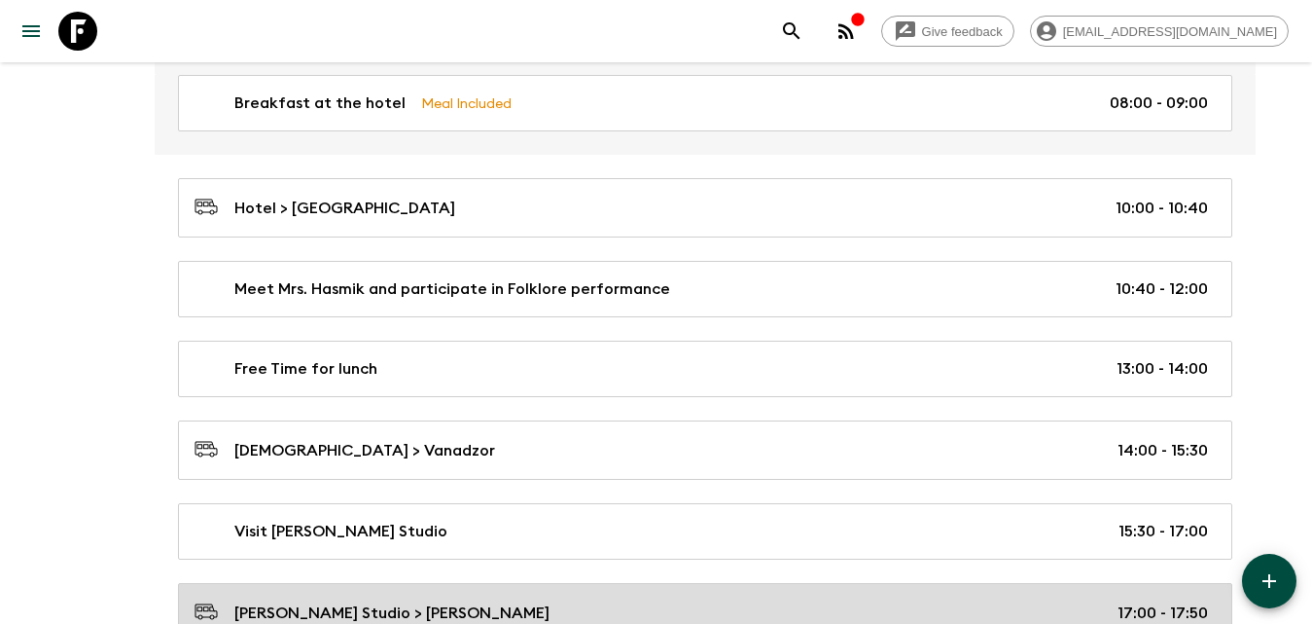
scroll to position [3502, 0]
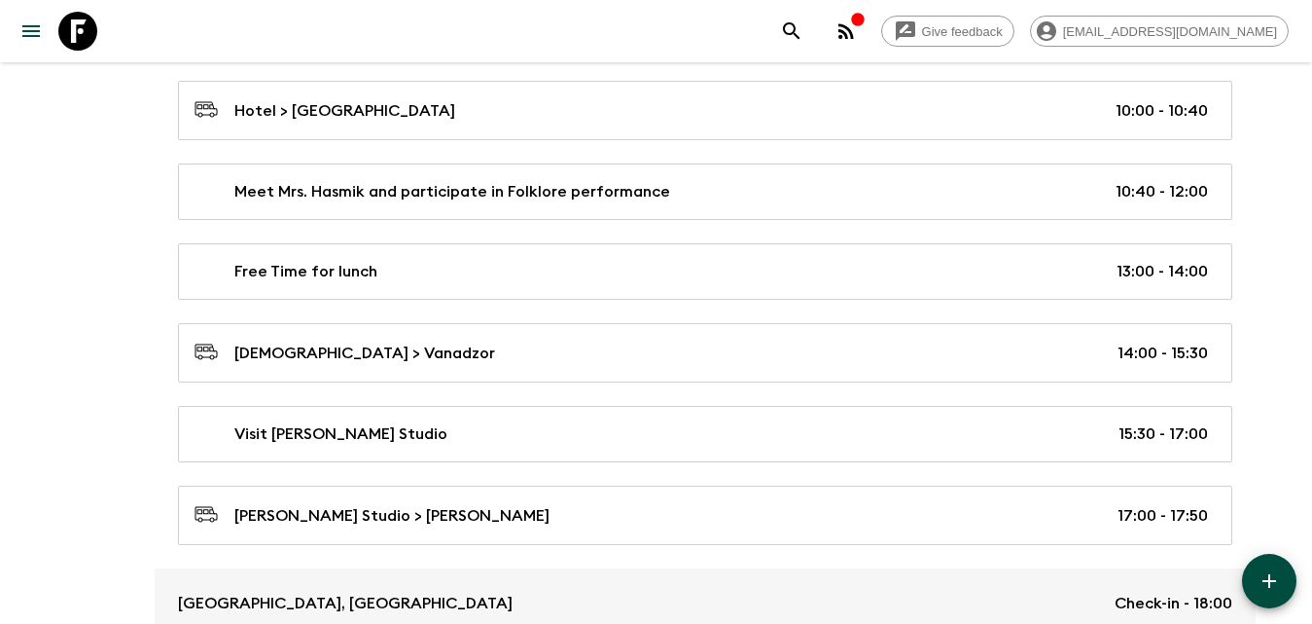
click at [1294, 573] on button "button" at bounding box center [1269, 581] width 54 height 54
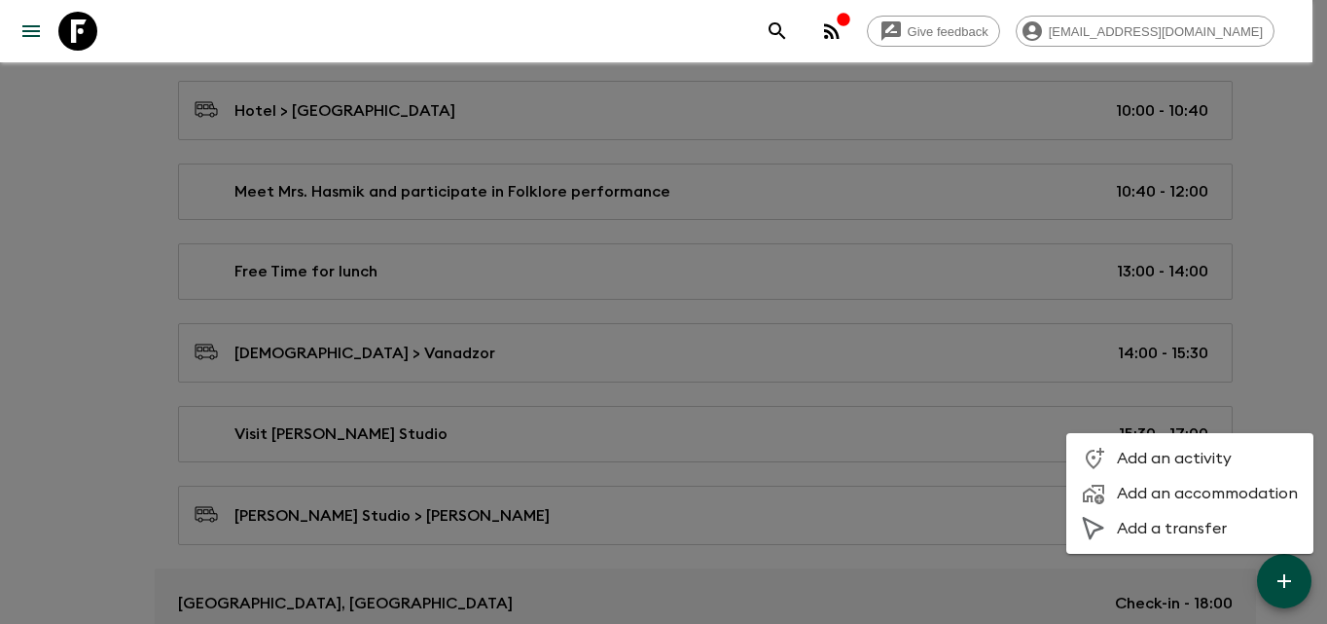
click at [1164, 453] on span "Add an activity" at bounding box center [1207, 457] width 181 height 19
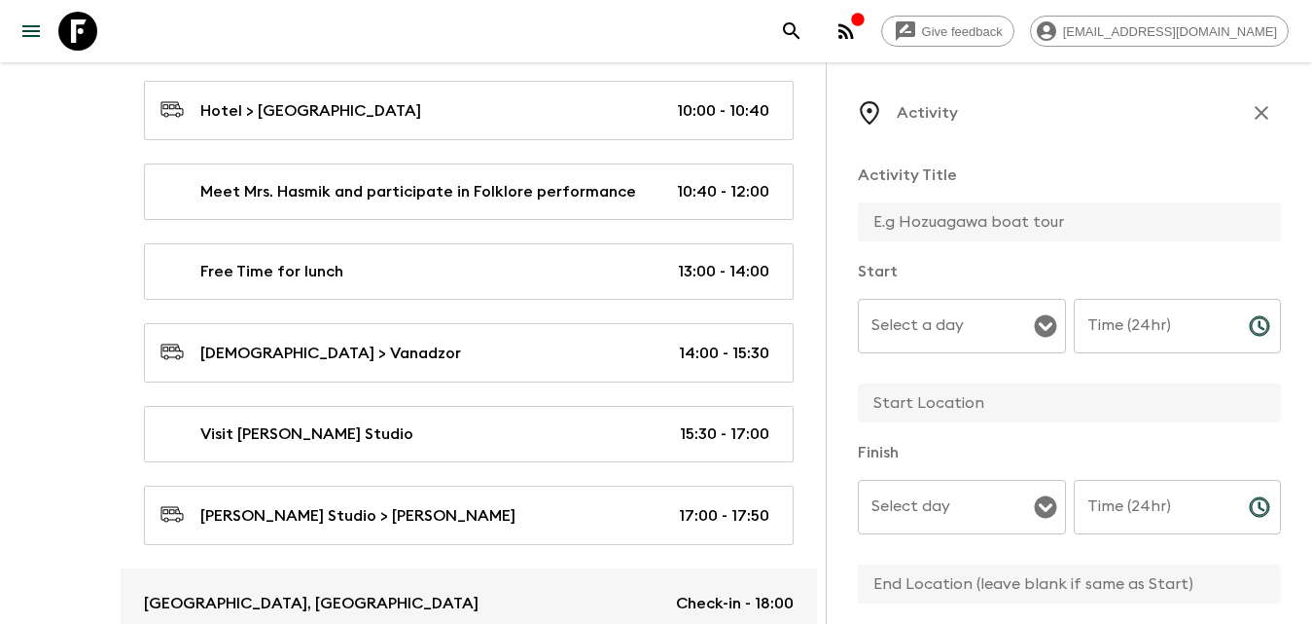
click at [964, 223] on input "text" at bounding box center [1062, 221] width 408 height 39
type input "Free Time"
click at [994, 421] on input "text" at bounding box center [1062, 402] width 408 height 39
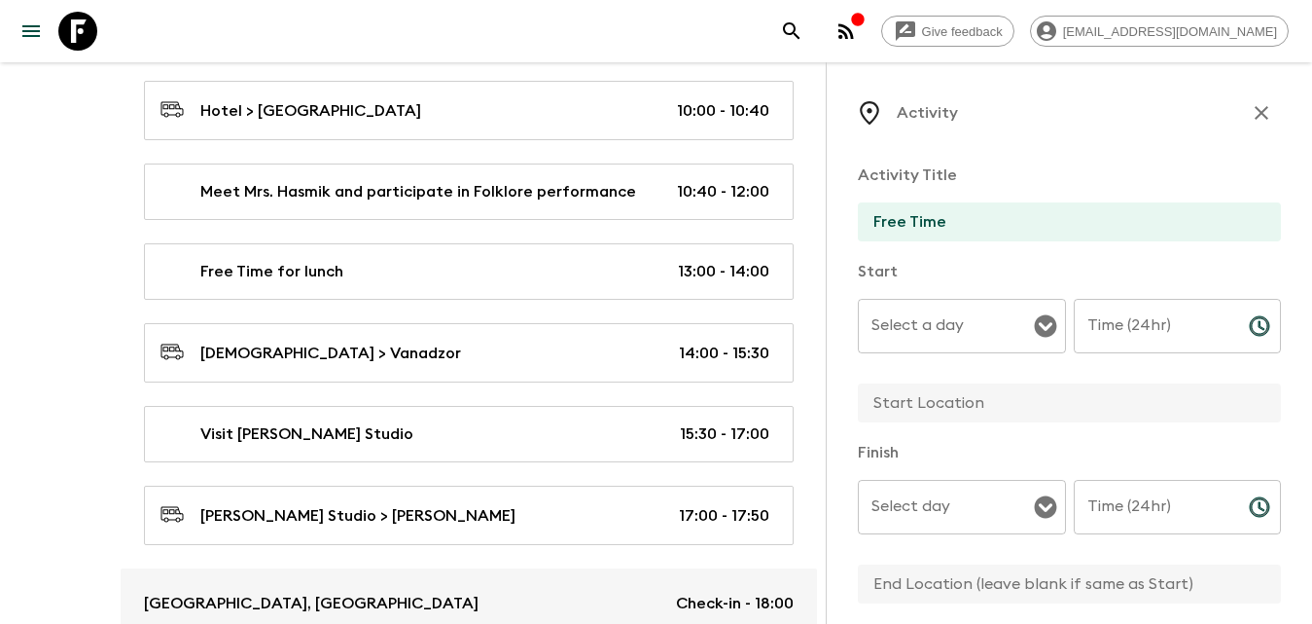
type input "Dilijan"
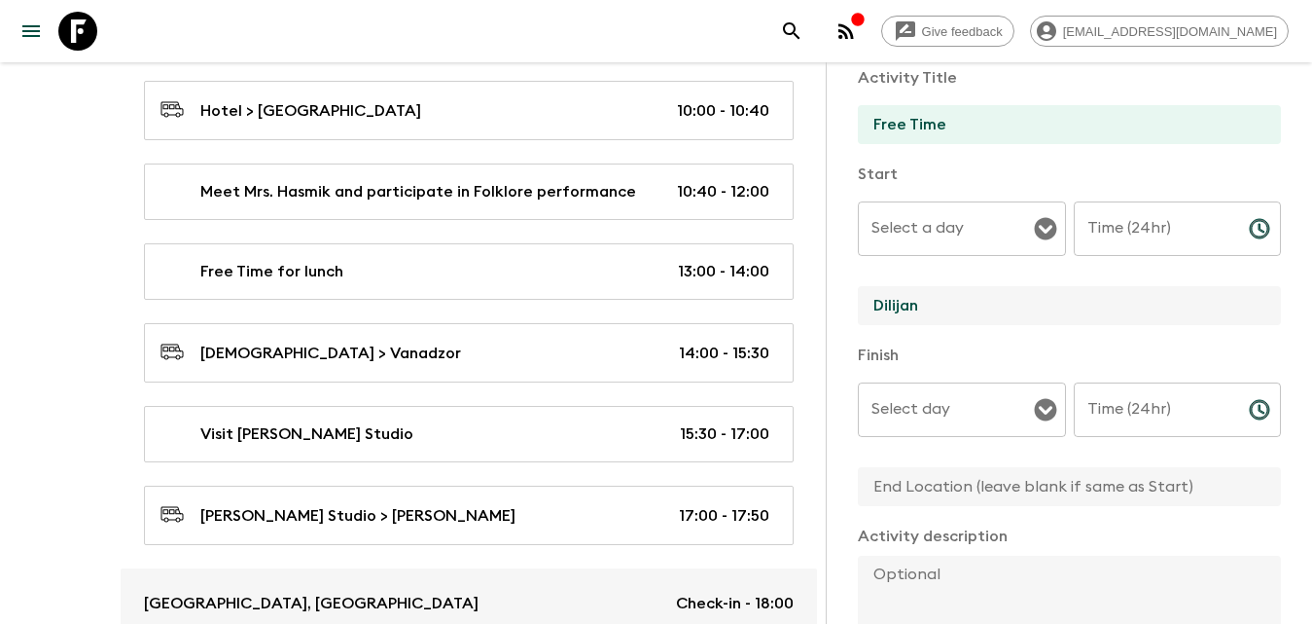
click at [967, 504] on input "text" at bounding box center [1062, 486] width 408 height 39
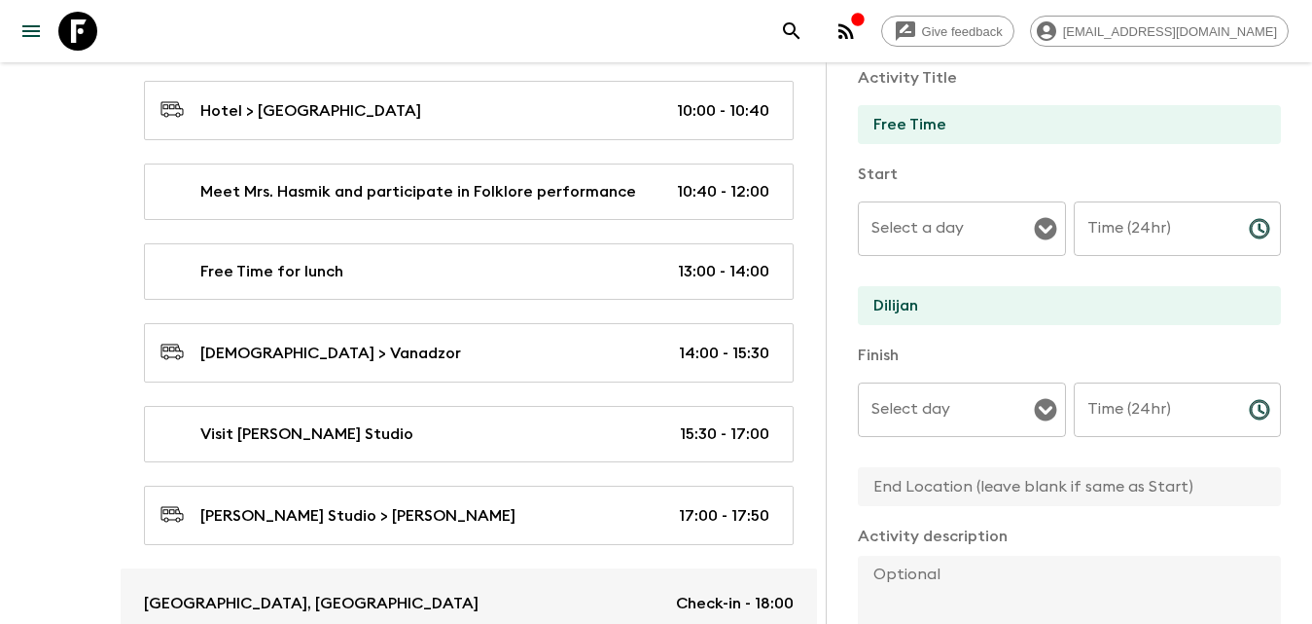
click at [954, 477] on input "text" at bounding box center [1062, 486] width 408 height 39
type input "Dilijan"
click at [983, 222] on input "Select a day" at bounding box center [947, 228] width 161 height 37
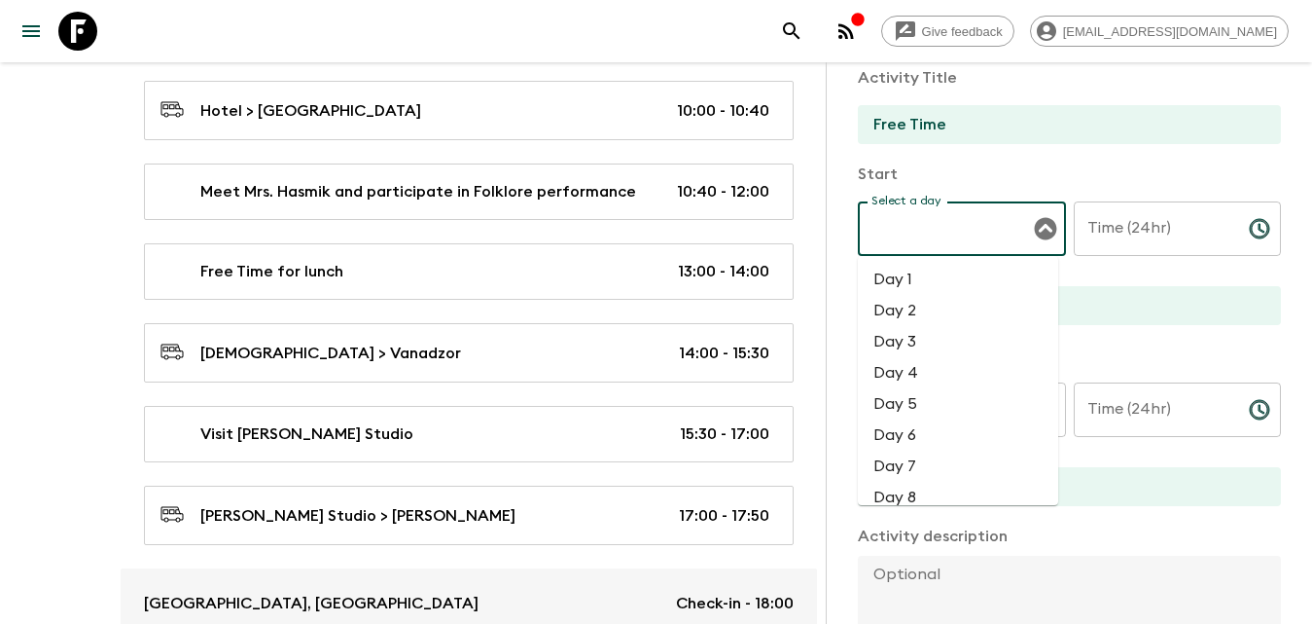
click at [917, 398] on li "Day 5" at bounding box center [958, 403] width 200 height 31
type input "Day 5"
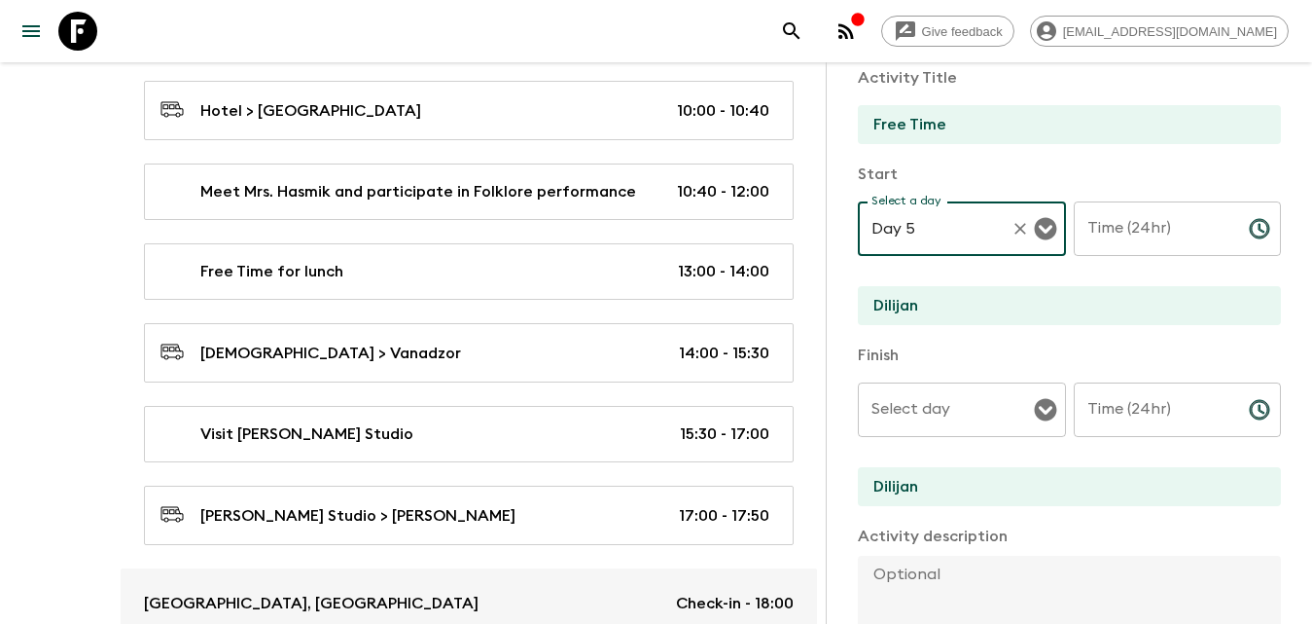
click at [964, 423] on input "Select day" at bounding box center [947, 409] width 161 height 37
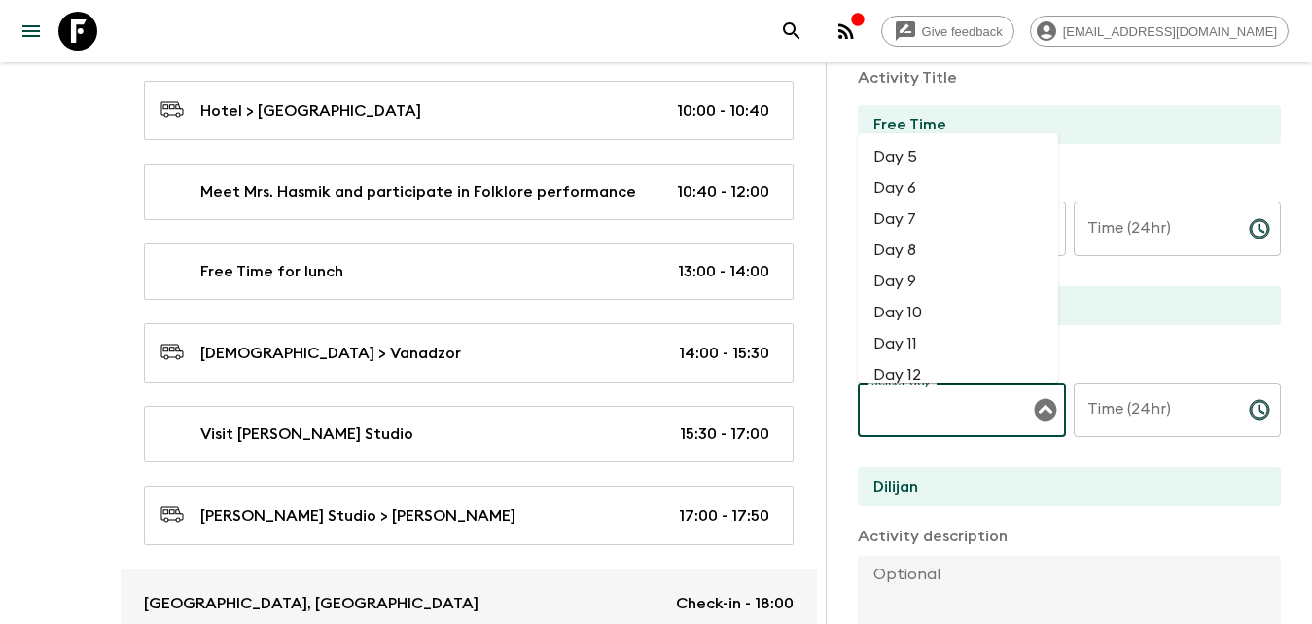
click at [912, 155] on li "Day 5" at bounding box center [958, 156] width 200 height 31
type input "Day 5"
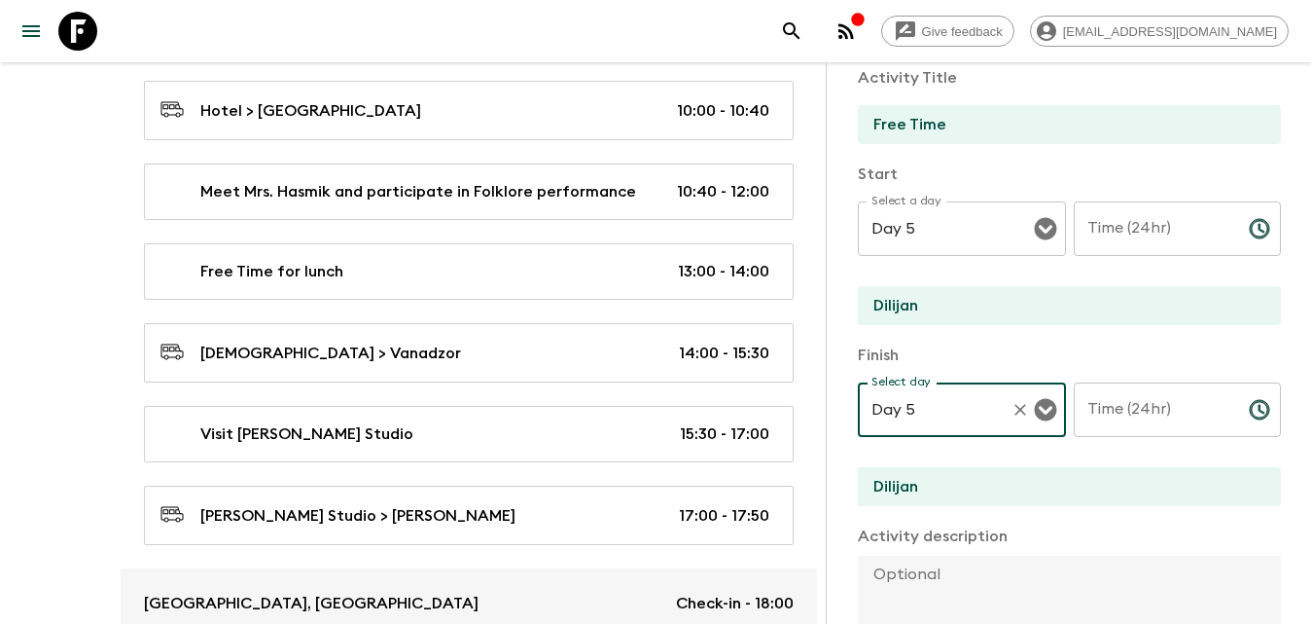
click at [1167, 225] on input "Time (24hr)" at bounding box center [1154, 228] width 160 height 54
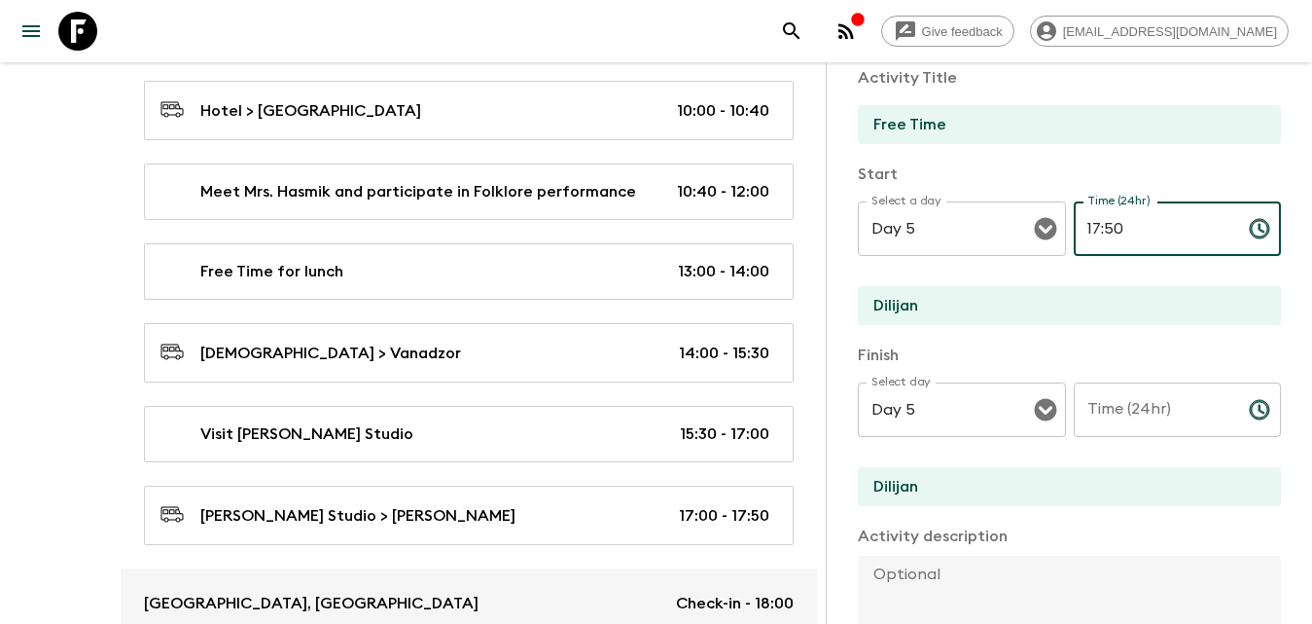
type input "17:50"
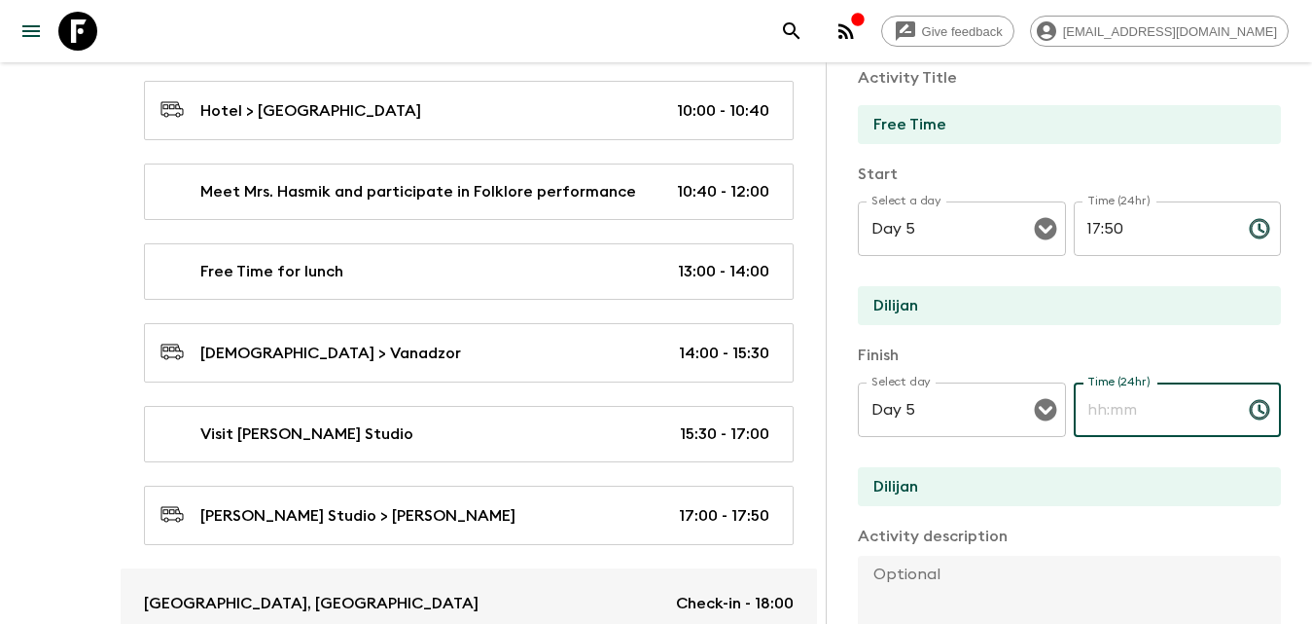
click at [1166, 412] on input "Time (24hr)" at bounding box center [1154, 409] width 160 height 54
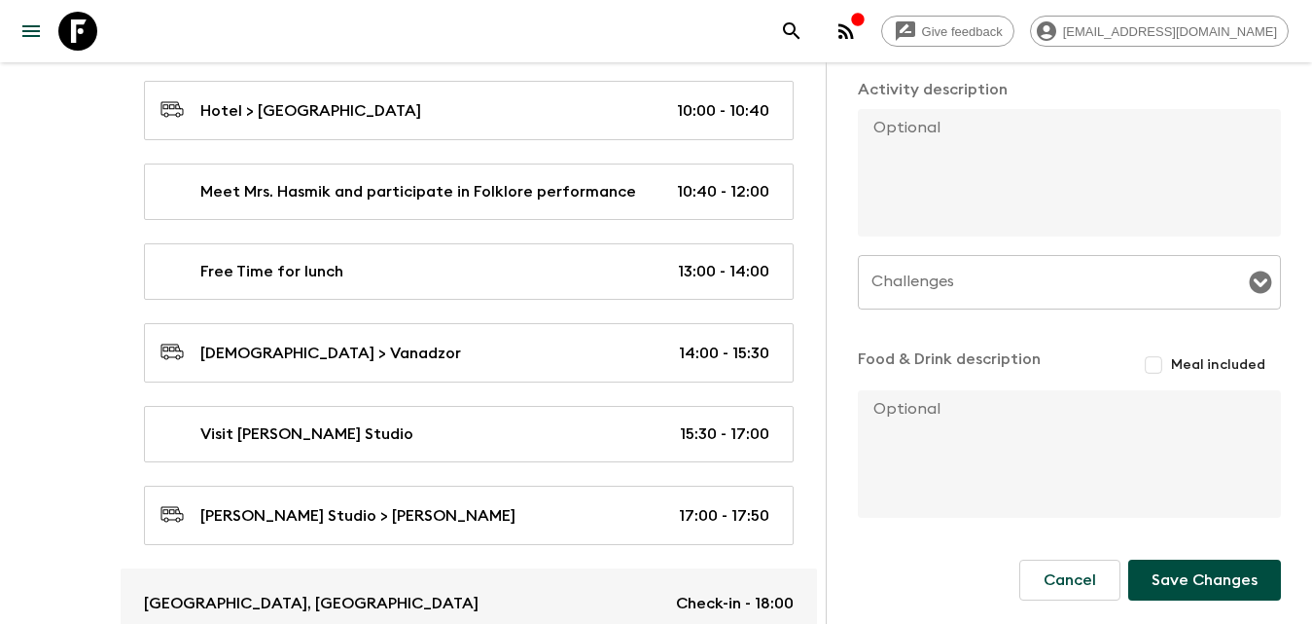
scroll to position [3599, 0]
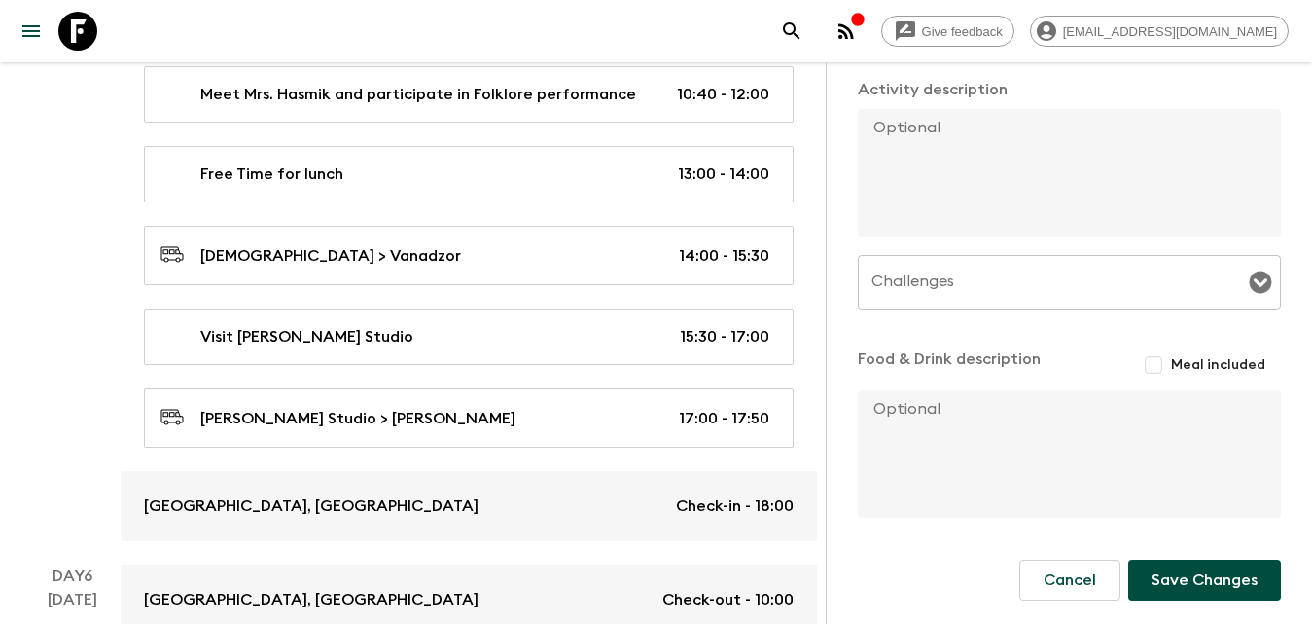
type input "23:59"
click at [1237, 569] on button "Save Changes" at bounding box center [1204, 579] width 153 height 41
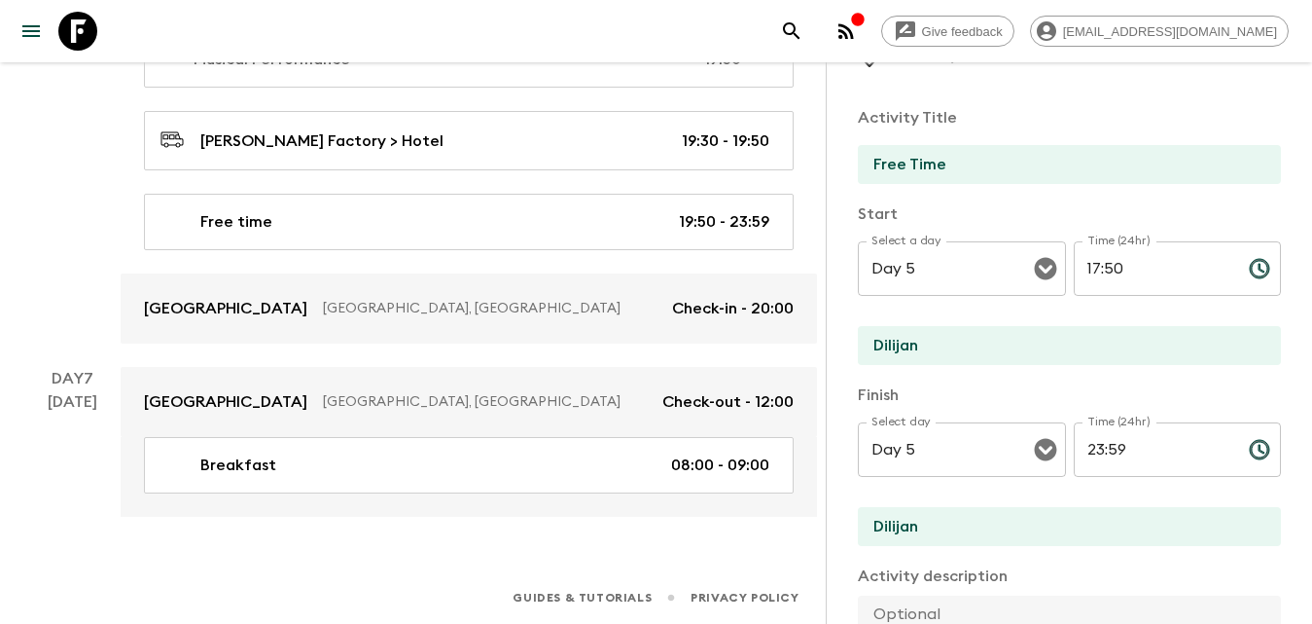
scroll to position [0, 0]
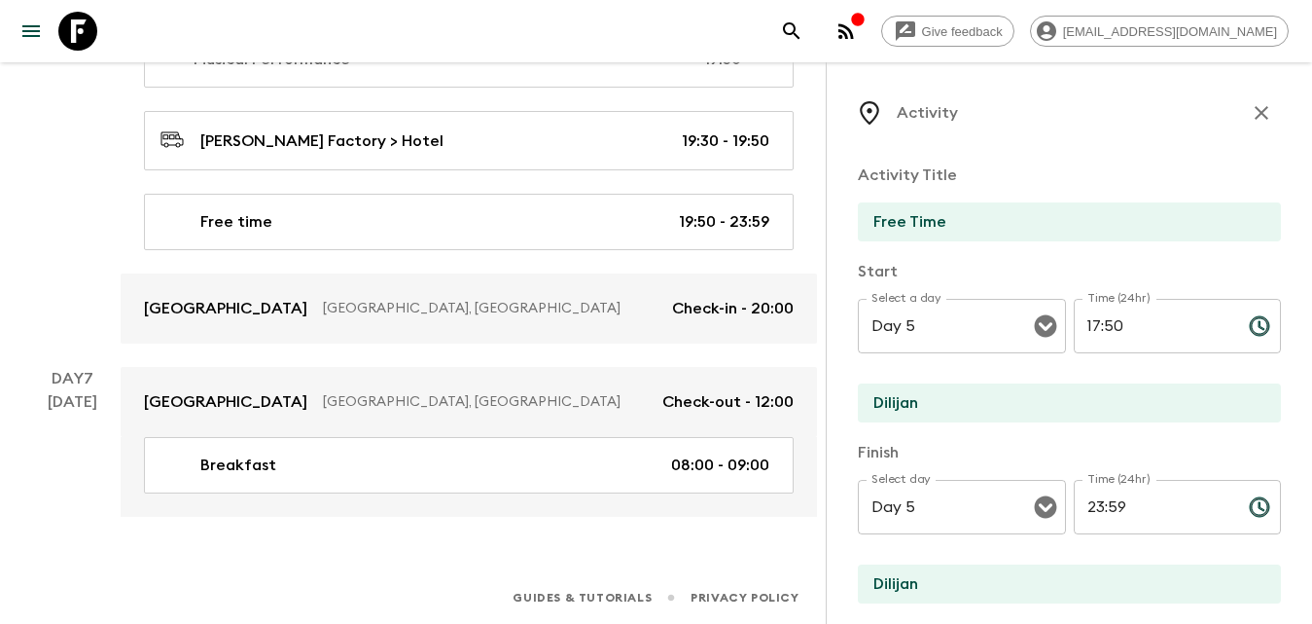
click at [1250, 107] on icon "button" at bounding box center [1261, 112] width 23 height 23
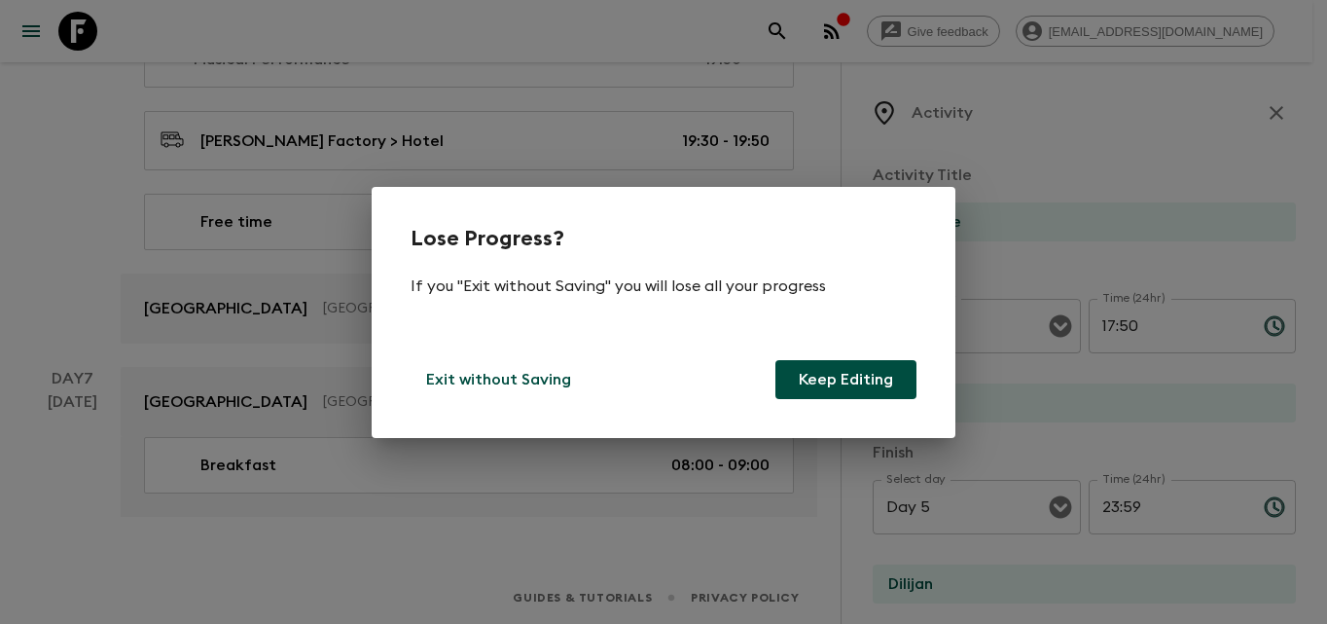
click at [924, 375] on div "Lose Progress? If you "Exit without Saving" you will lose all your progress Exi…" at bounding box center [664, 312] width 584 height 251
drag, startPoint x: 873, startPoint y: 374, endPoint x: 957, endPoint y: 361, distance: 85.6
click at [881, 374] on button "Keep Editing" at bounding box center [845, 379] width 141 height 39
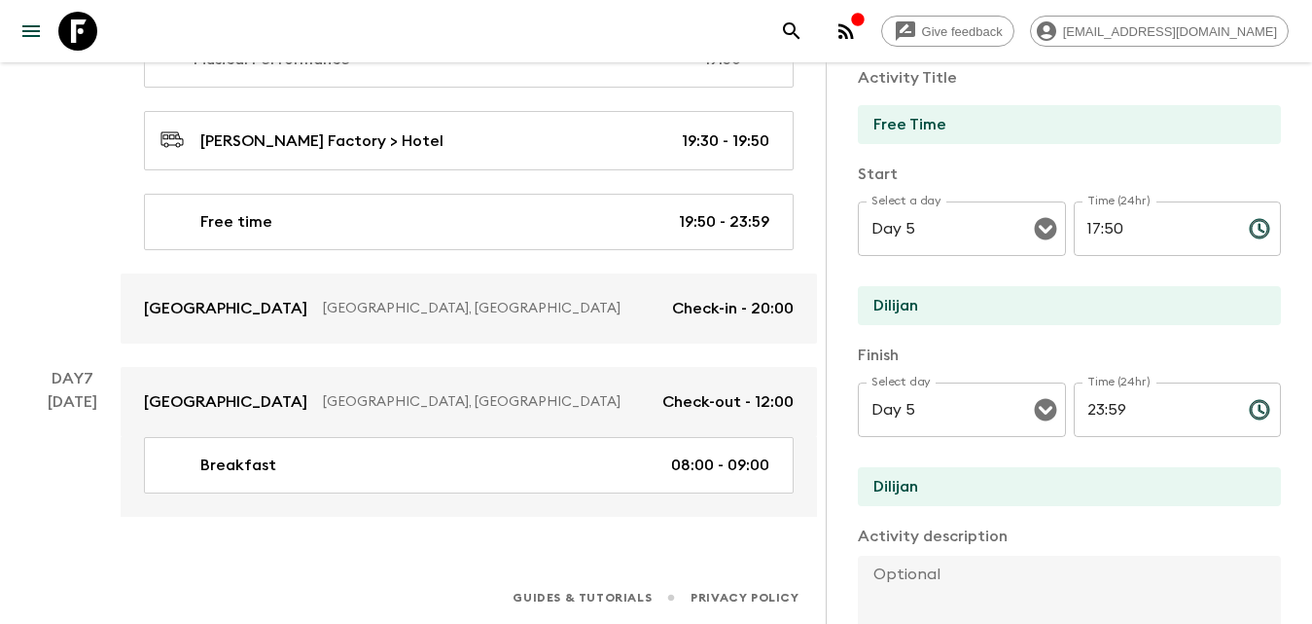
scroll to position [544, 0]
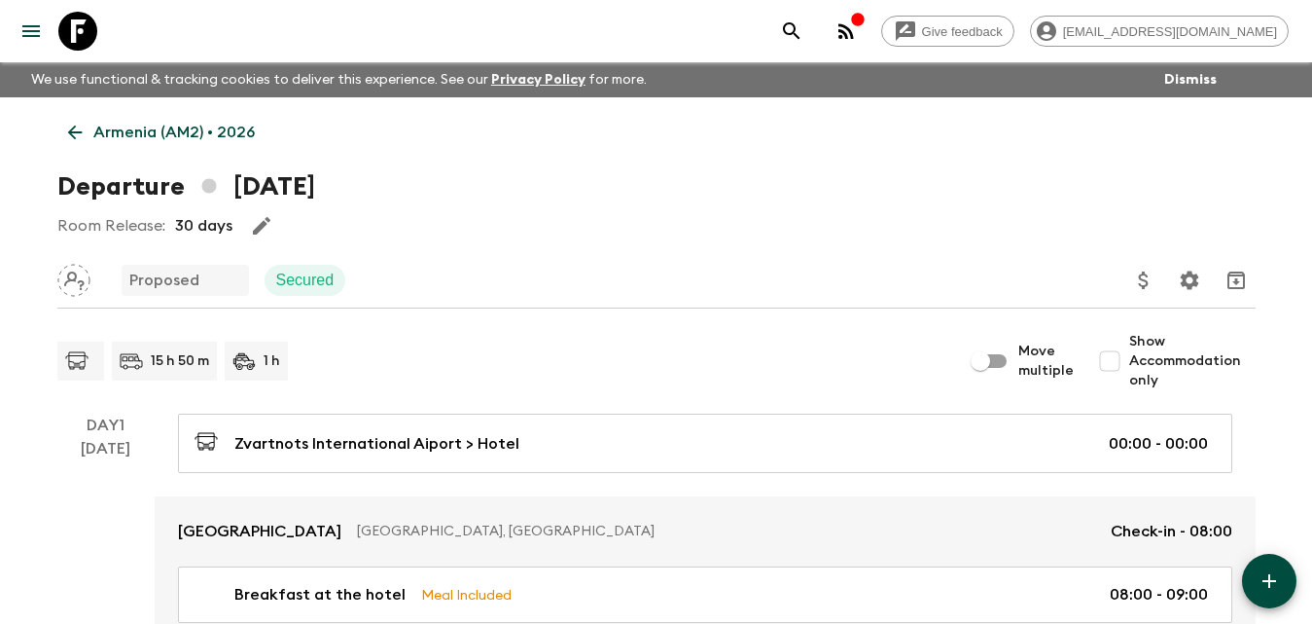
click at [64, 128] on icon at bounding box center [74, 132] width 21 height 21
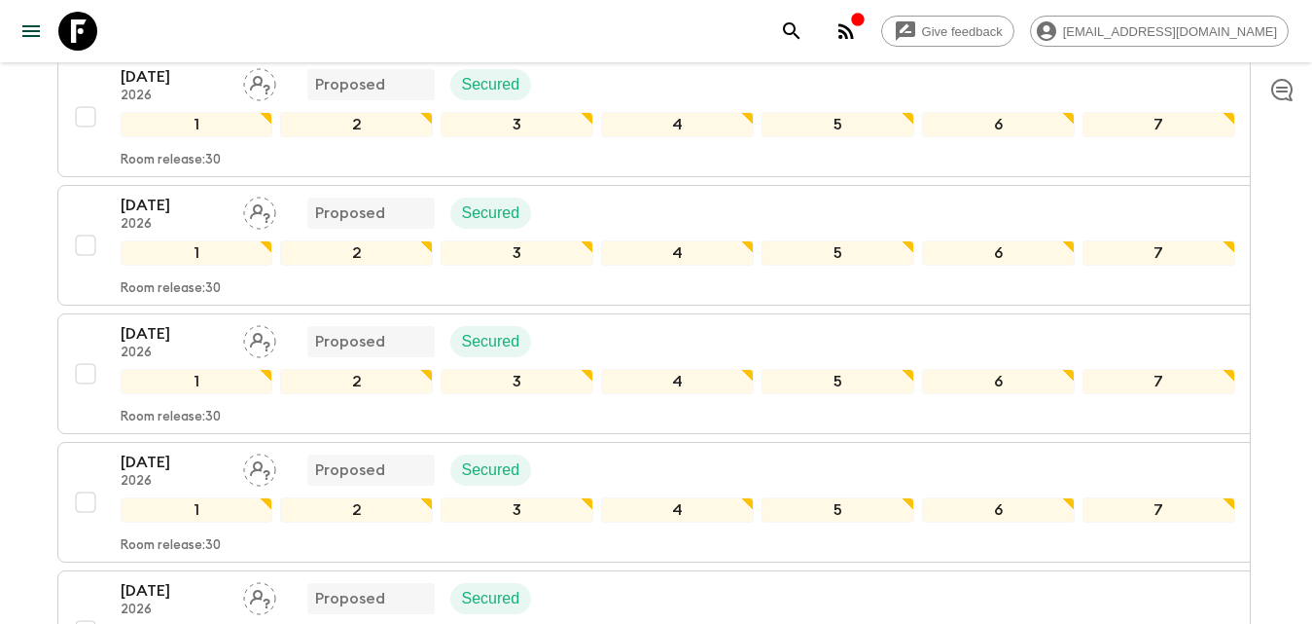
scroll to position [584, 0]
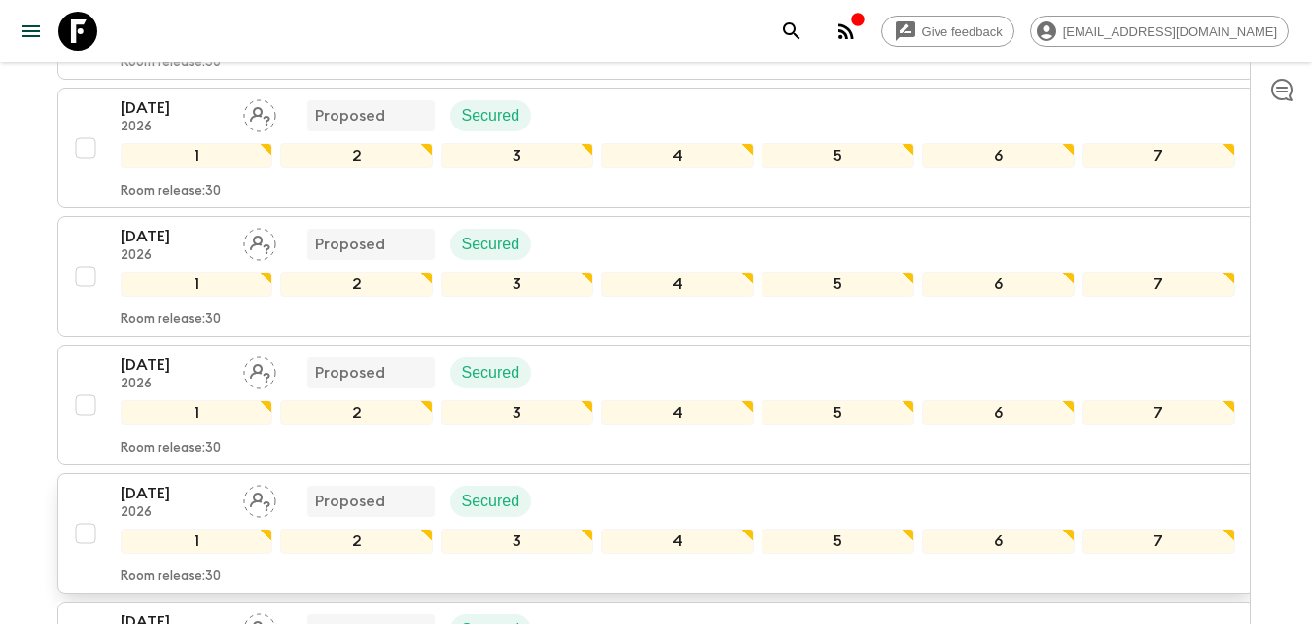
click at [167, 494] on p "[DATE]" at bounding box center [174, 493] width 107 height 23
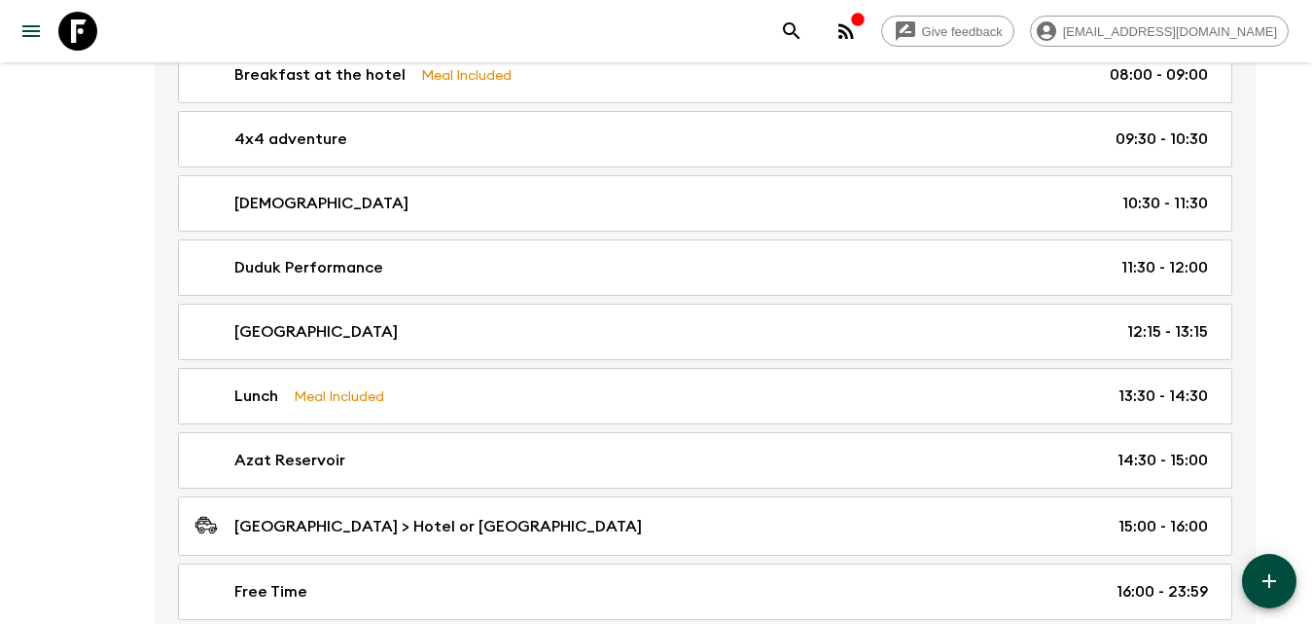
scroll to position [1751, 0]
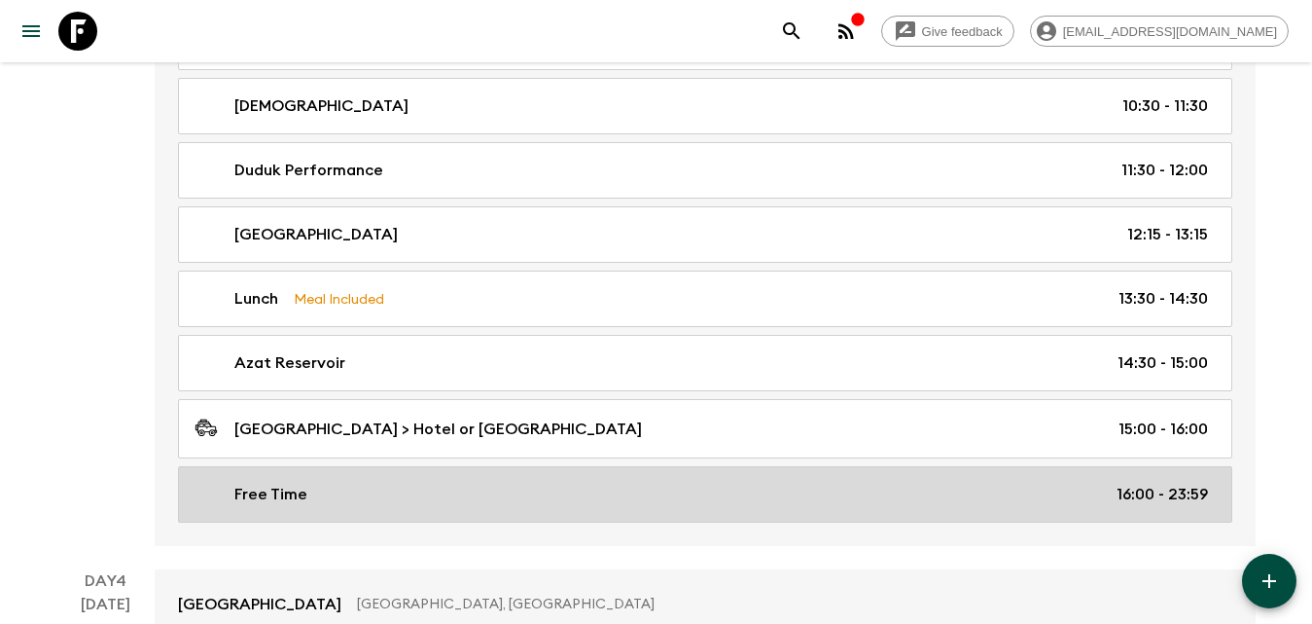
click at [778, 482] on link "Free Time 16:00 - 23:59" at bounding box center [705, 494] width 1054 height 56
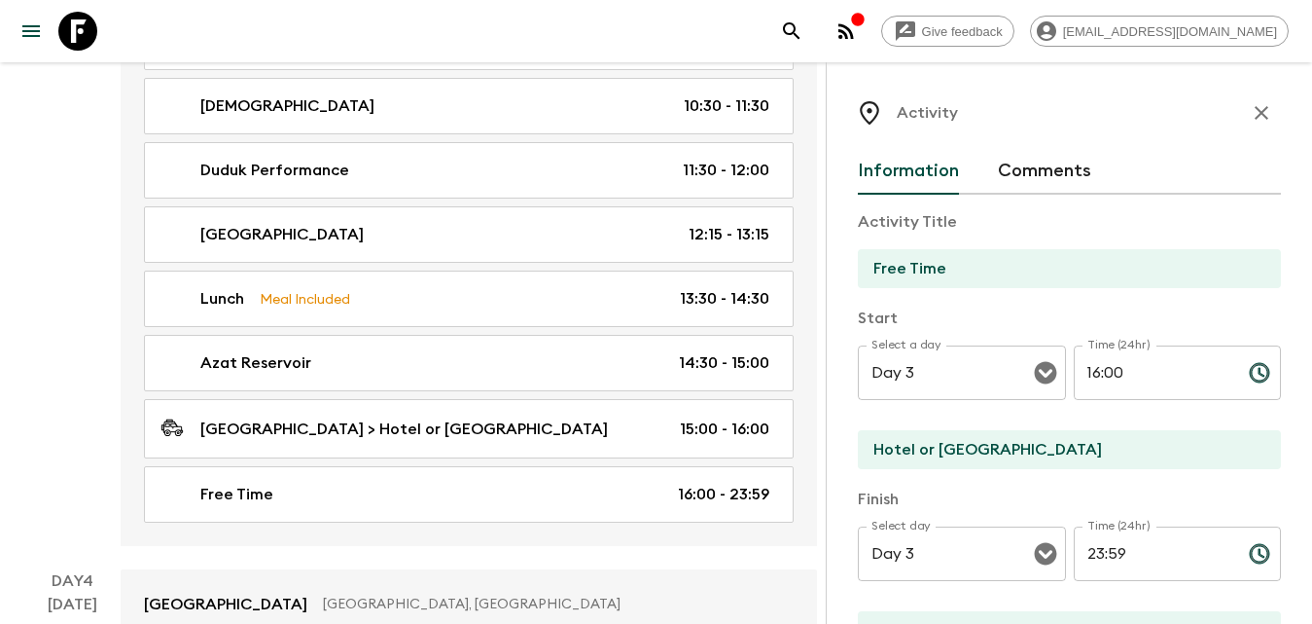
scroll to position [97, 0]
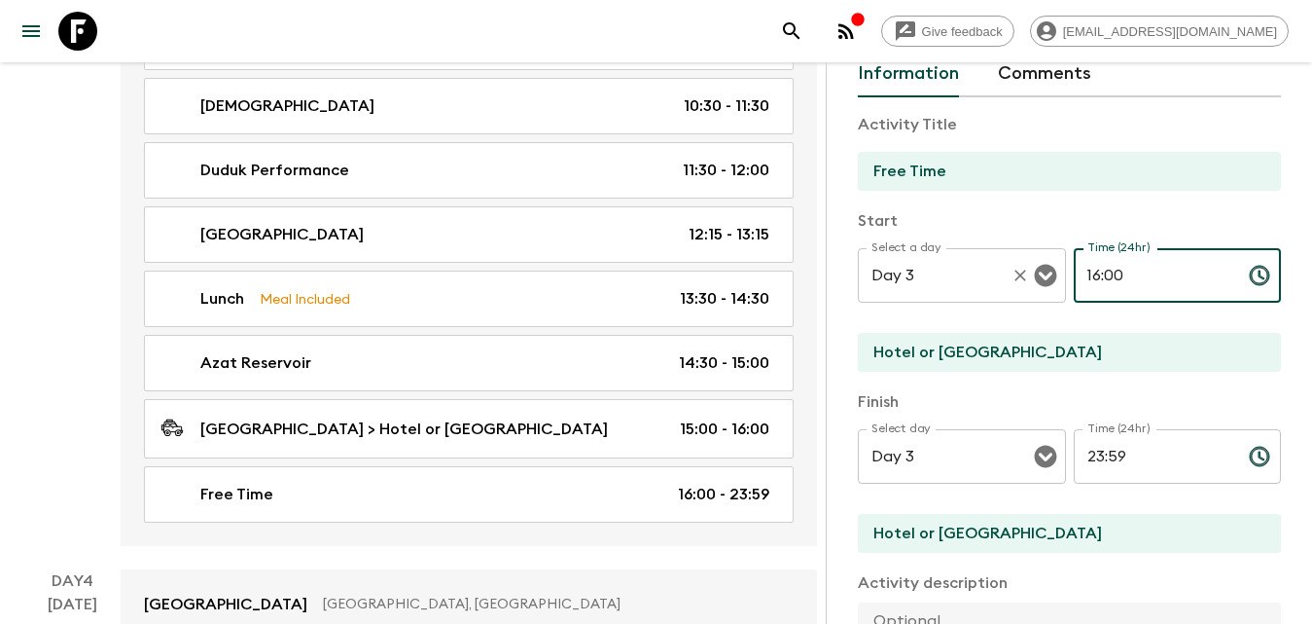
drag, startPoint x: 1064, startPoint y: 281, endPoint x: 1006, endPoint y: 281, distance: 58.4
click at [1006, 281] on div "Select a day Day 3 Select a day ​ Time (24hr) 16:00 Time (24hr) ​" at bounding box center [1069, 286] width 423 height 77
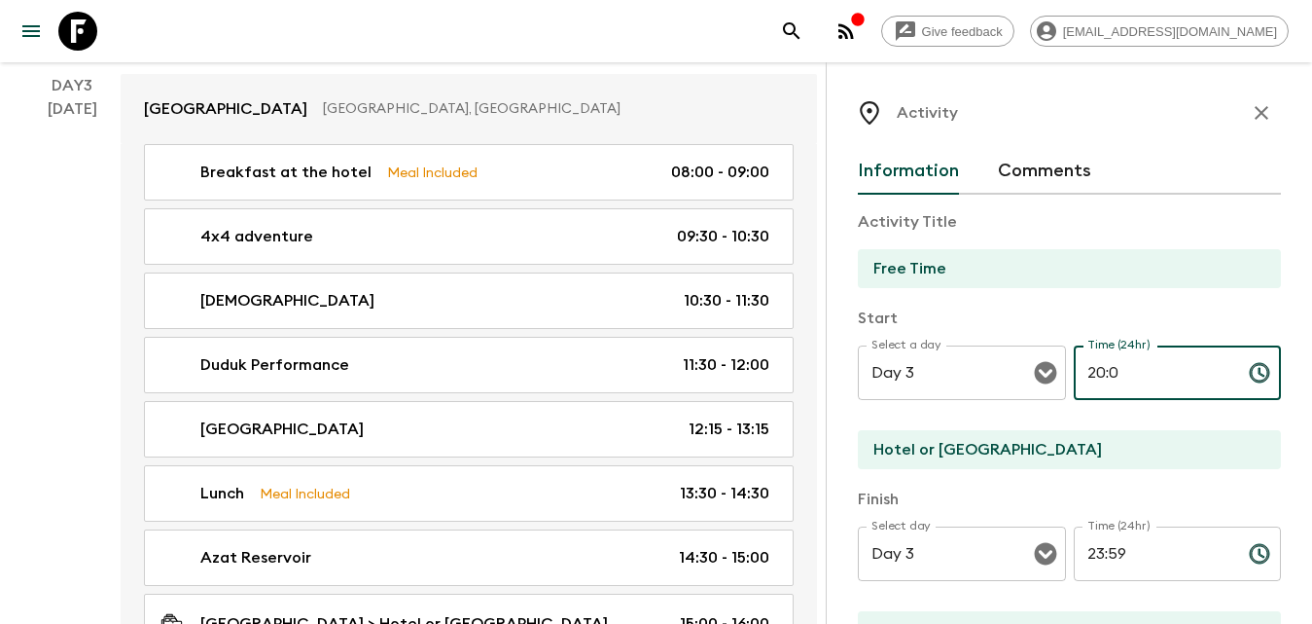
scroll to position [1459, 0]
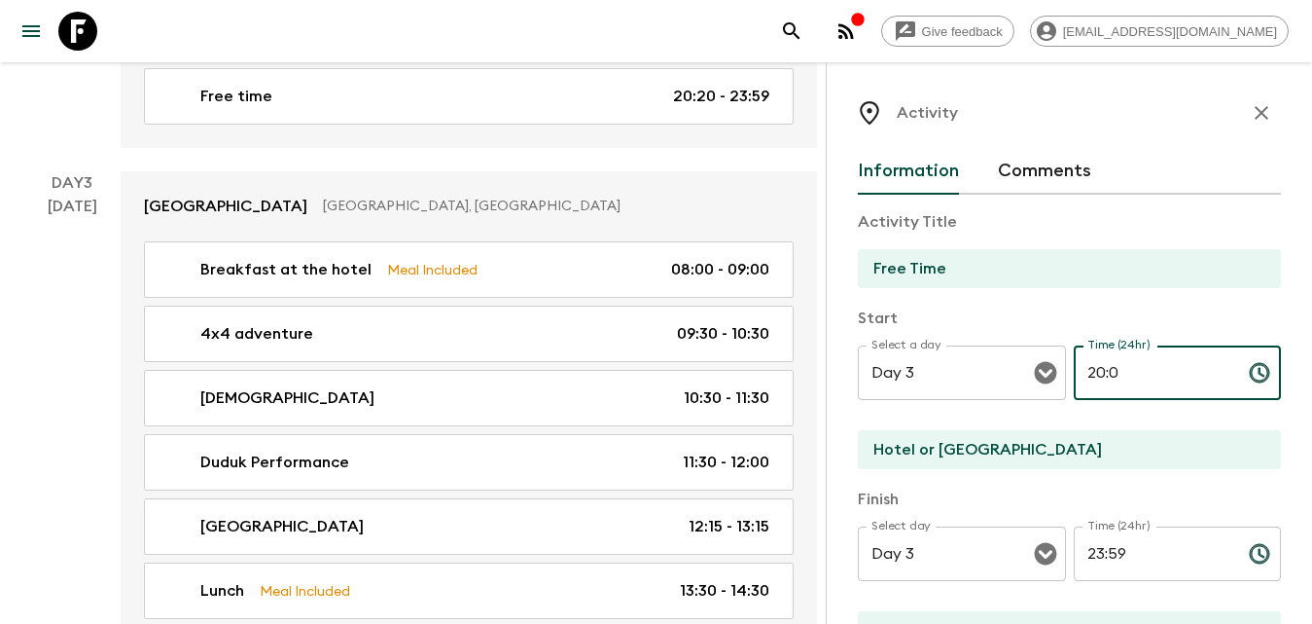
type input "20:0"
click at [1250, 107] on icon "button" at bounding box center [1261, 112] width 23 height 23
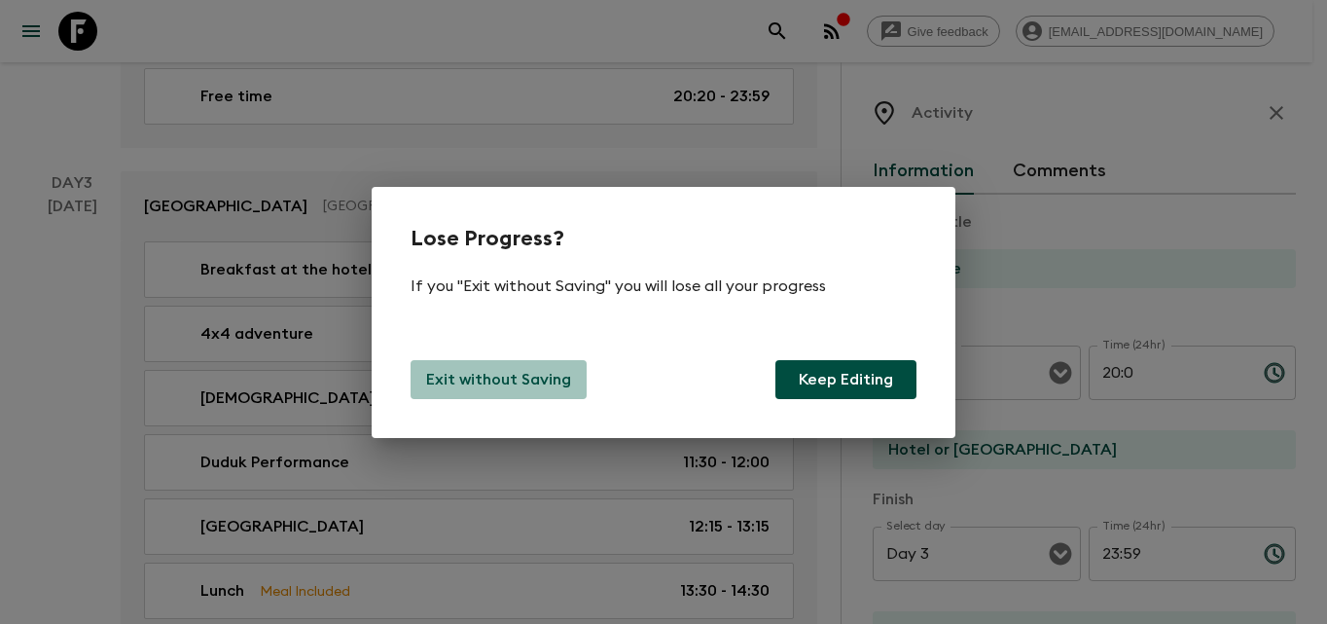
click at [493, 384] on p "Exit without Saving" at bounding box center [498, 379] width 145 height 23
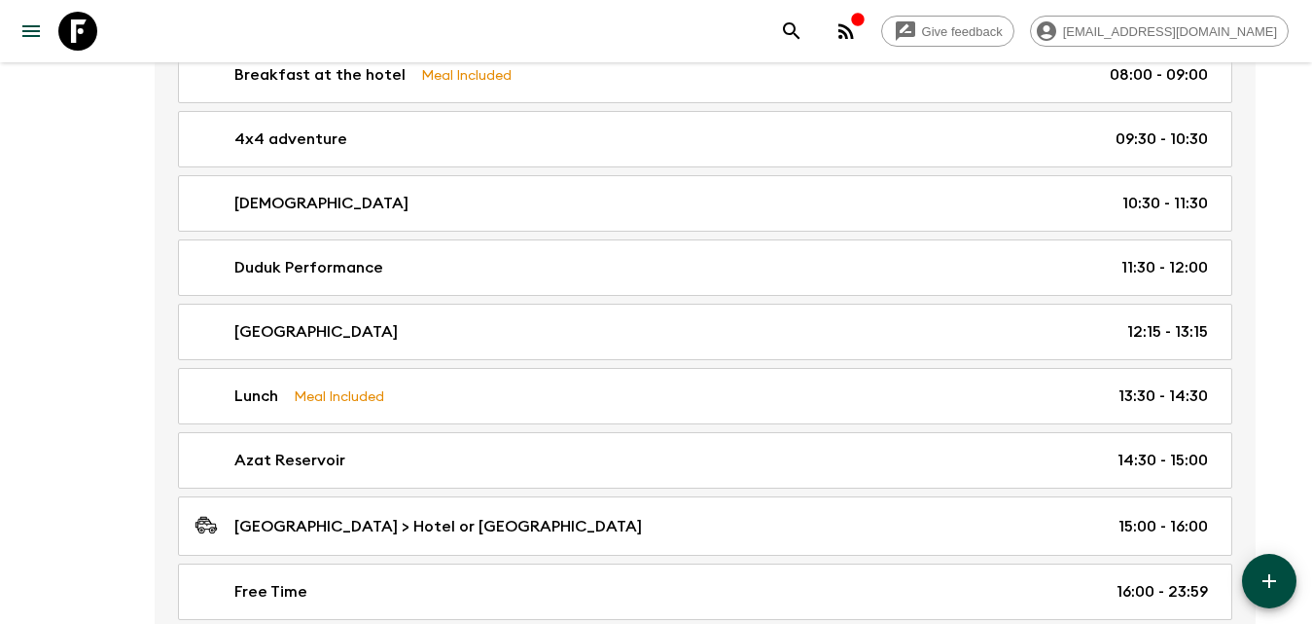
scroll to position [1751, 0]
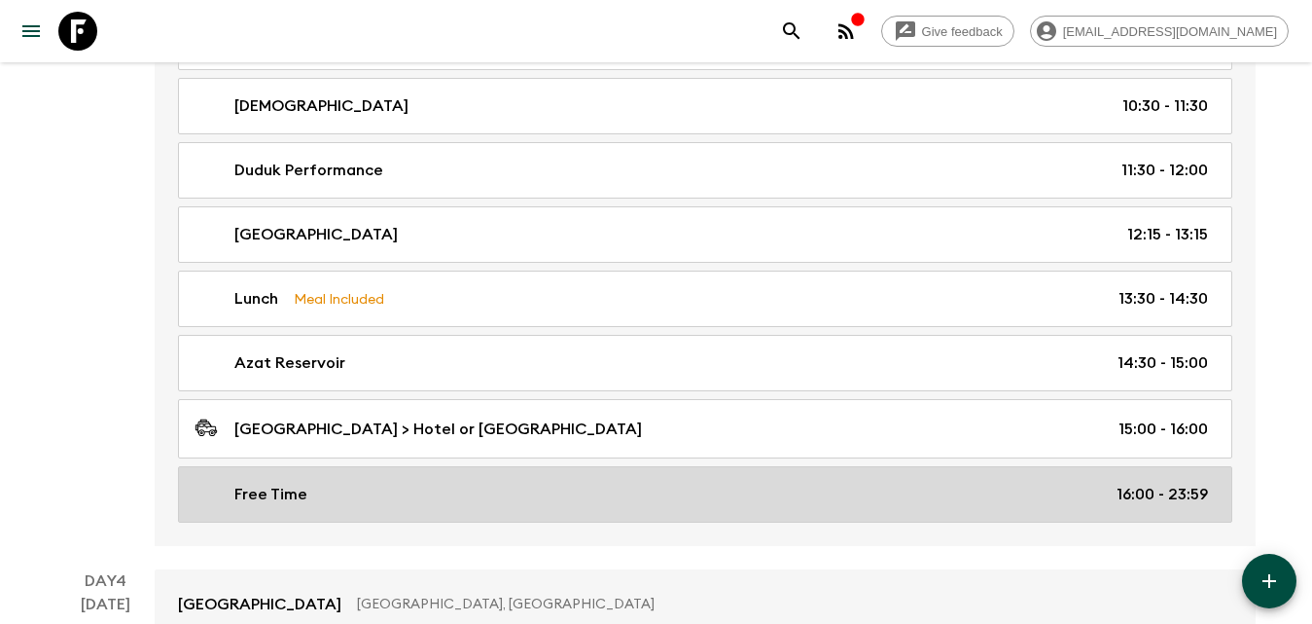
click at [408, 493] on div "Free Time 16:00 - 23:59" at bounding box center [702, 493] width 1014 height 23
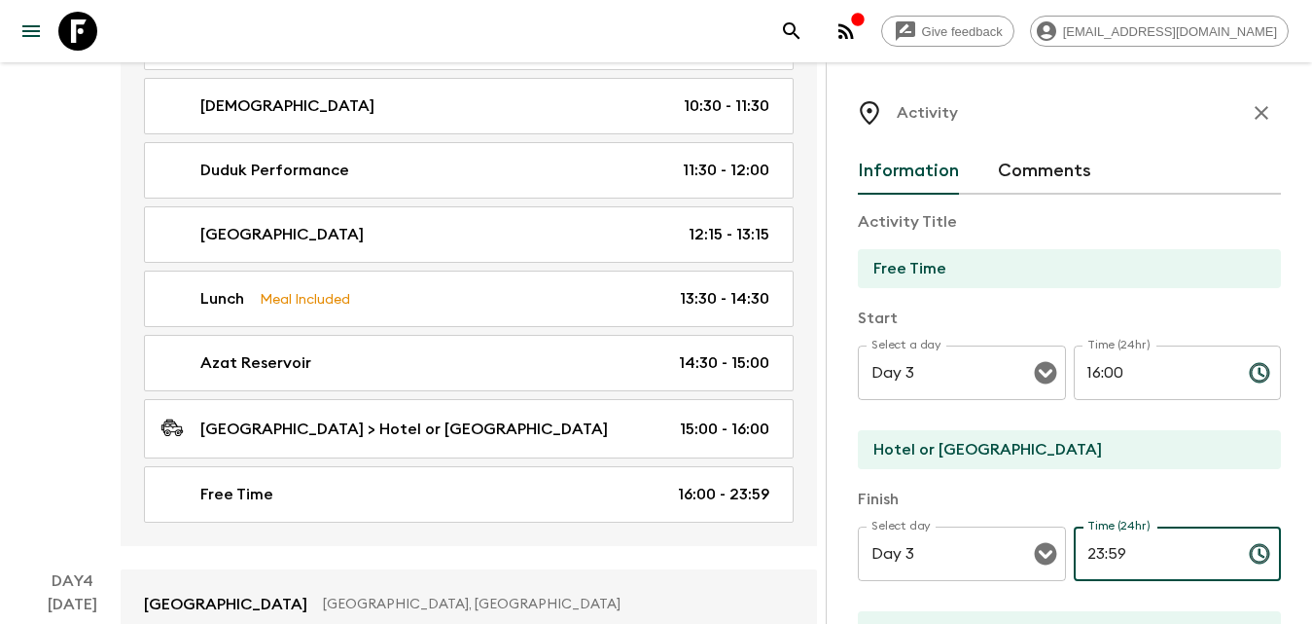
drag, startPoint x: 1141, startPoint y: 547, endPoint x: 1006, endPoint y: 514, distance: 139.2
click at [995, 537] on div "Select day Day 3 Select day ​ Time (24hr) 23:59 Time (24hr) ​" at bounding box center [1069, 564] width 423 height 77
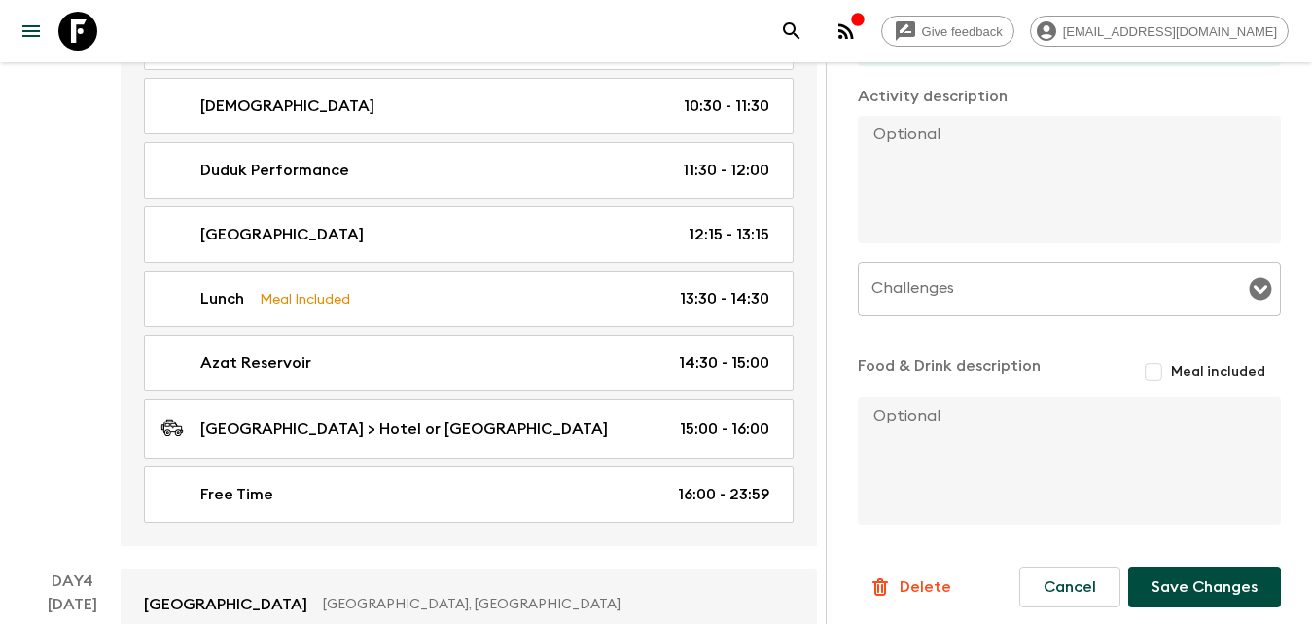
scroll to position [590, 0]
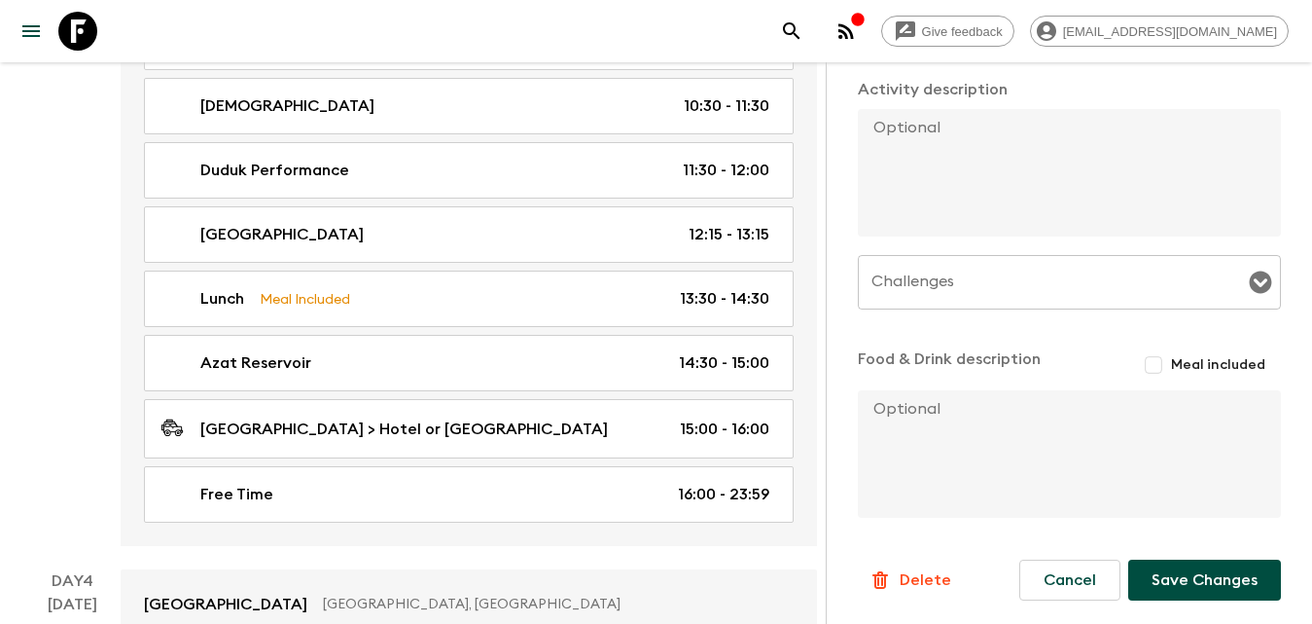
type input "20:00"
click at [1234, 579] on button "Save Changes" at bounding box center [1204, 579] width 153 height 41
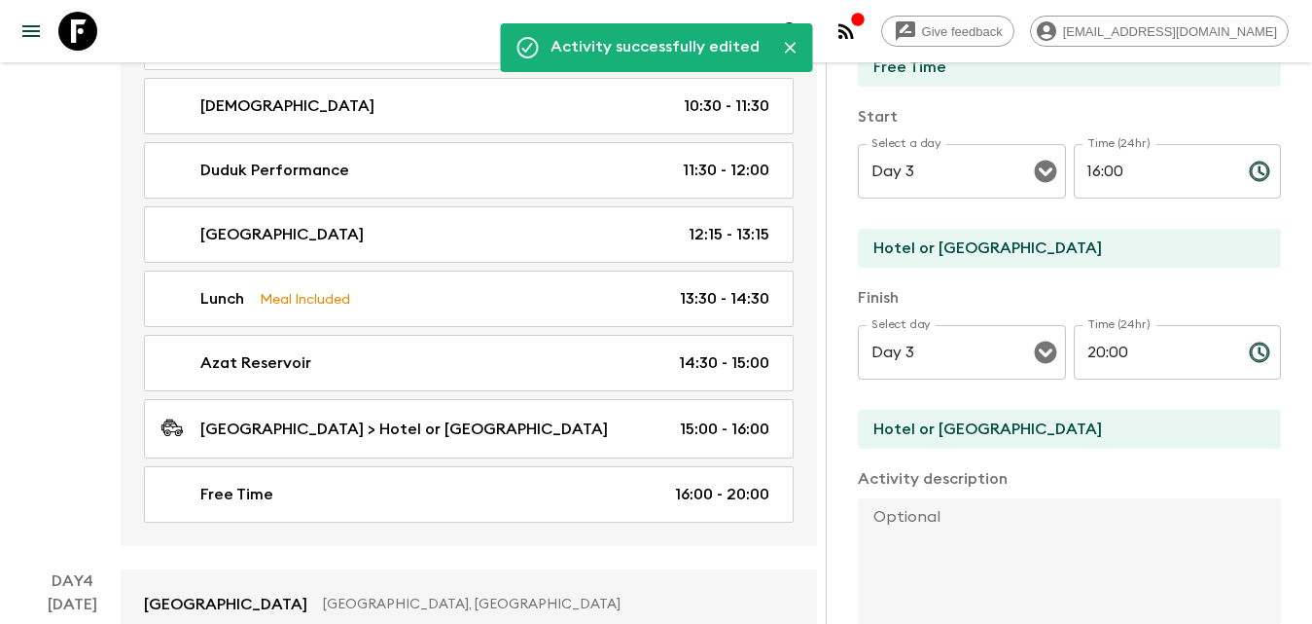
scroll to position [0, 0]
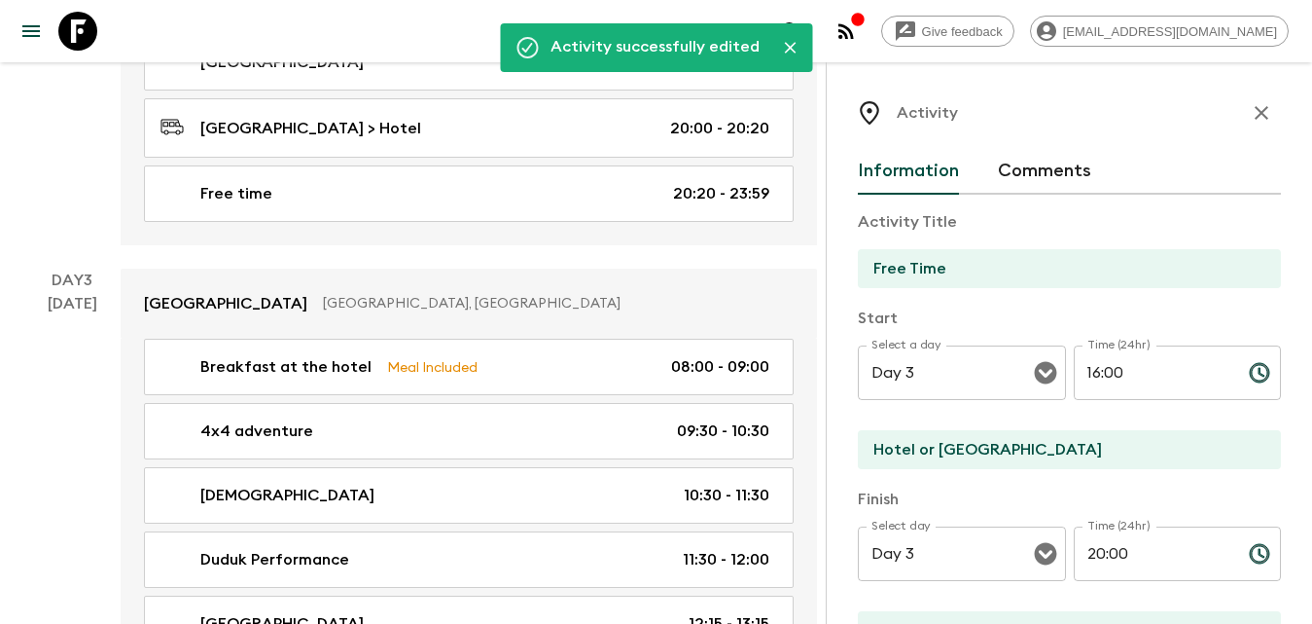
click at [1253, 110] on icon "button" at bounding box center [1261, 112] width 23 height 23
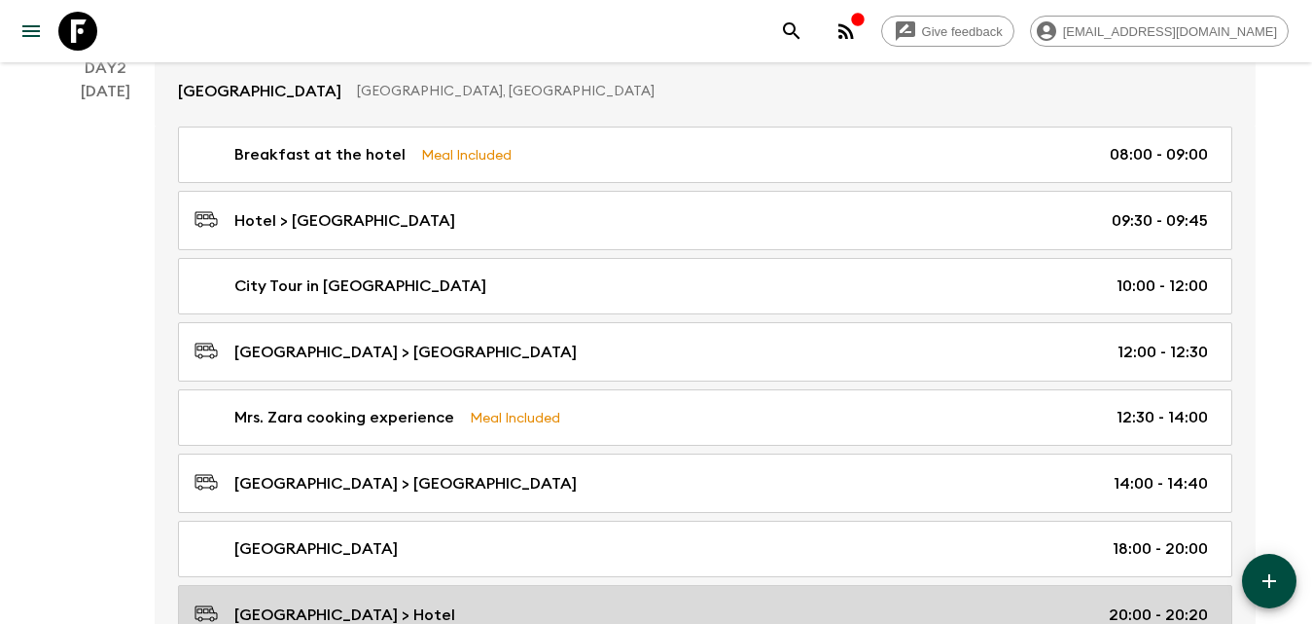
scroll to position [973, 0]
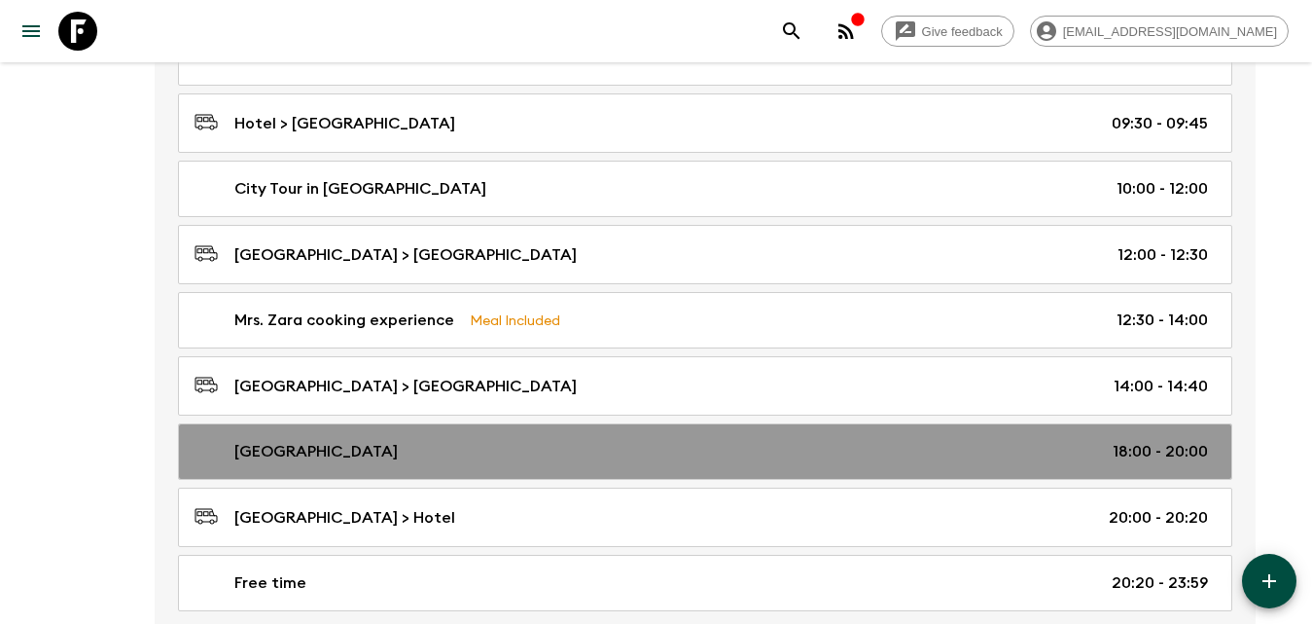
click at [397, 441] on div "[GEOGRAPHIC_DATA] 18:00 - 20:00" at bounding box center [702, 451] width 1014 height 23
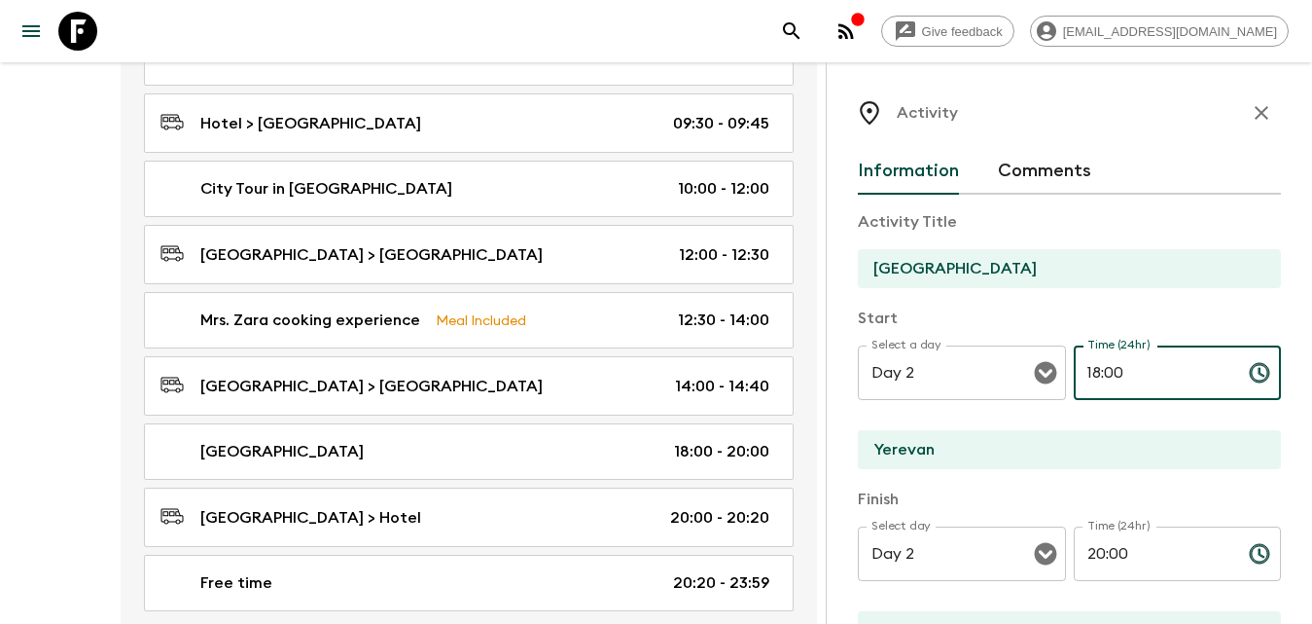
drag, startPoint x: 1168, startPoint y: 380, endPoint x: 1142, endPoint y: 380, distance: 26.3
click at [1154, 380] on input "18:00" at bounding box center [1154, 372] width 160 height 54
drag, startPoint x: 899, startPoint y: 374, endPoint x: 943, endPoint y: 348, distance: 50.6
click at [901, 373] on input "Day 2" at bounding box center [935, 372] width 136 height 37
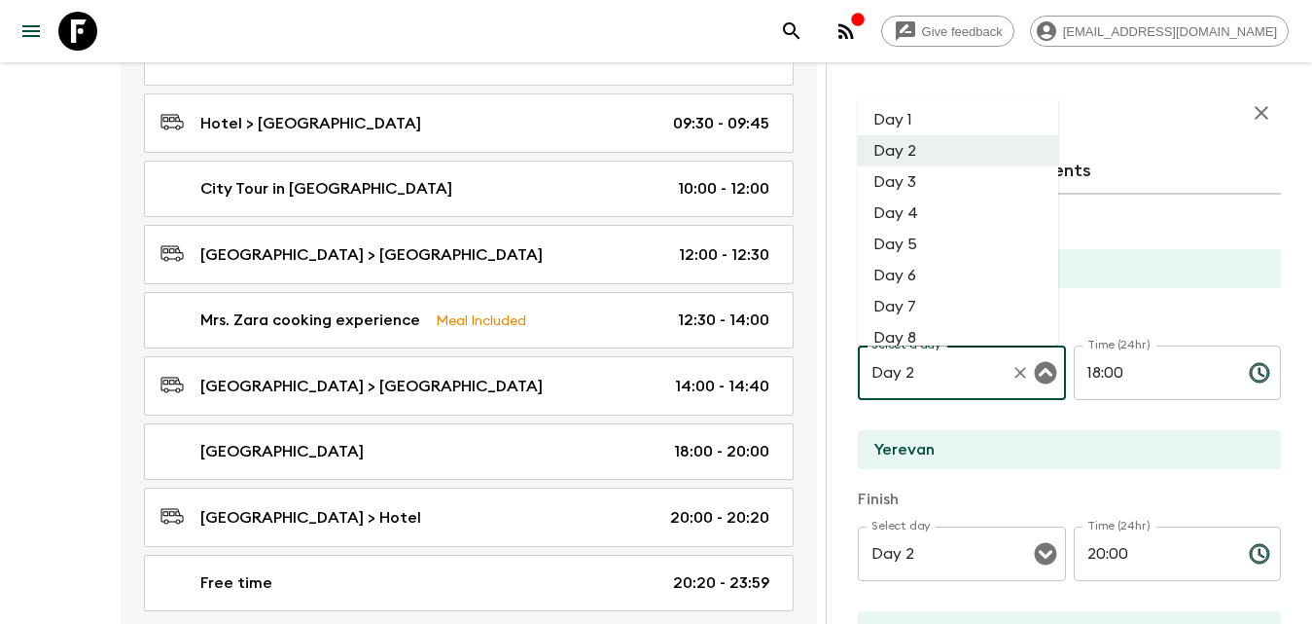
click at [915, 185] on li "Day 3" at bounding box center [958, 181] width 200 height 31
type input "Day 3"
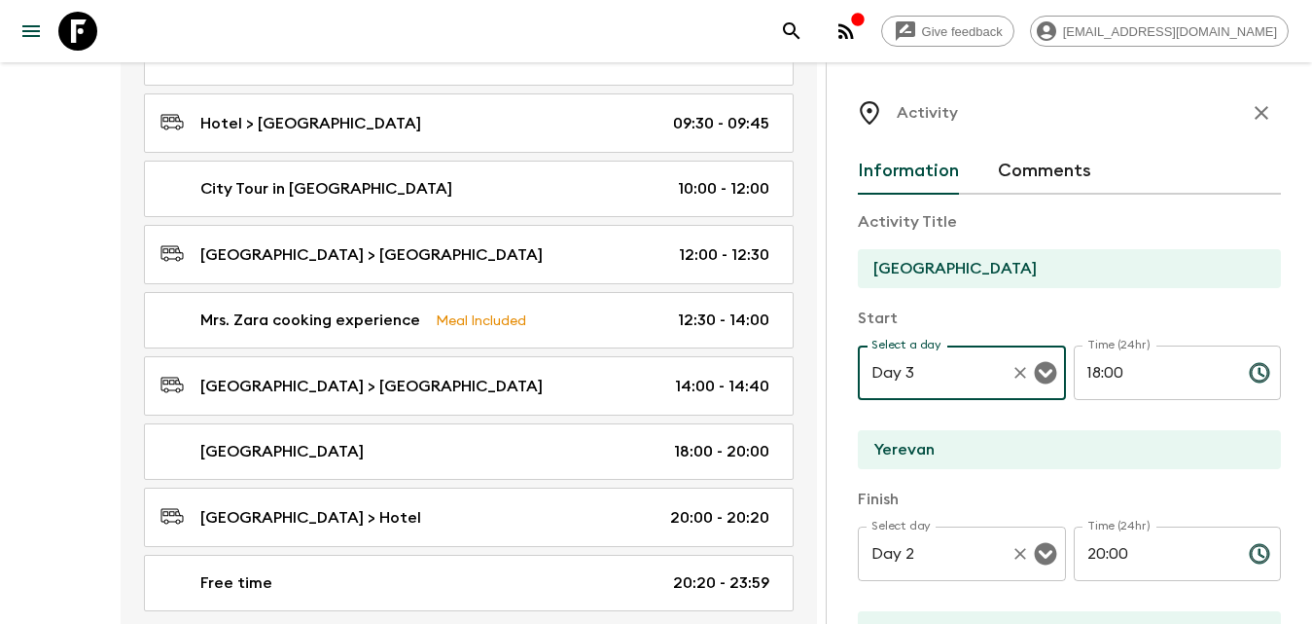
click at [952, 530] on div "Day 2 Select day" at bounding box center [962, 553] width 208 height 54
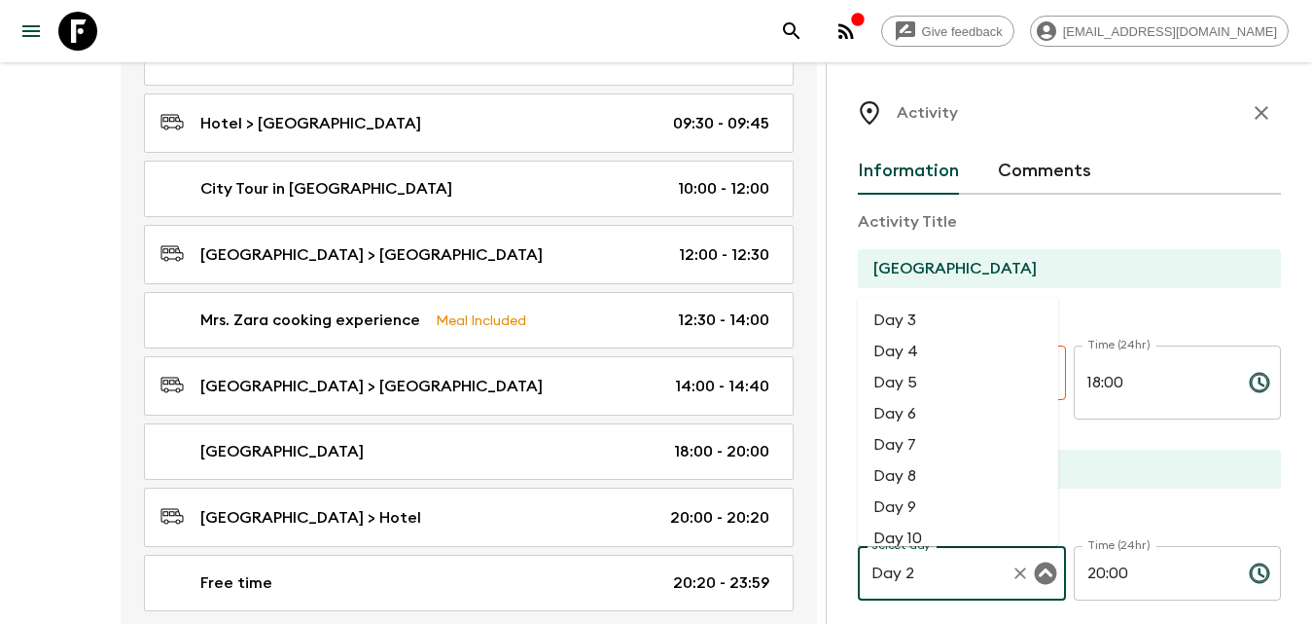
click at [914, 319] on li "Day 3" at bounding box center [958, 319] width 200 height 31
type input "Day 3"
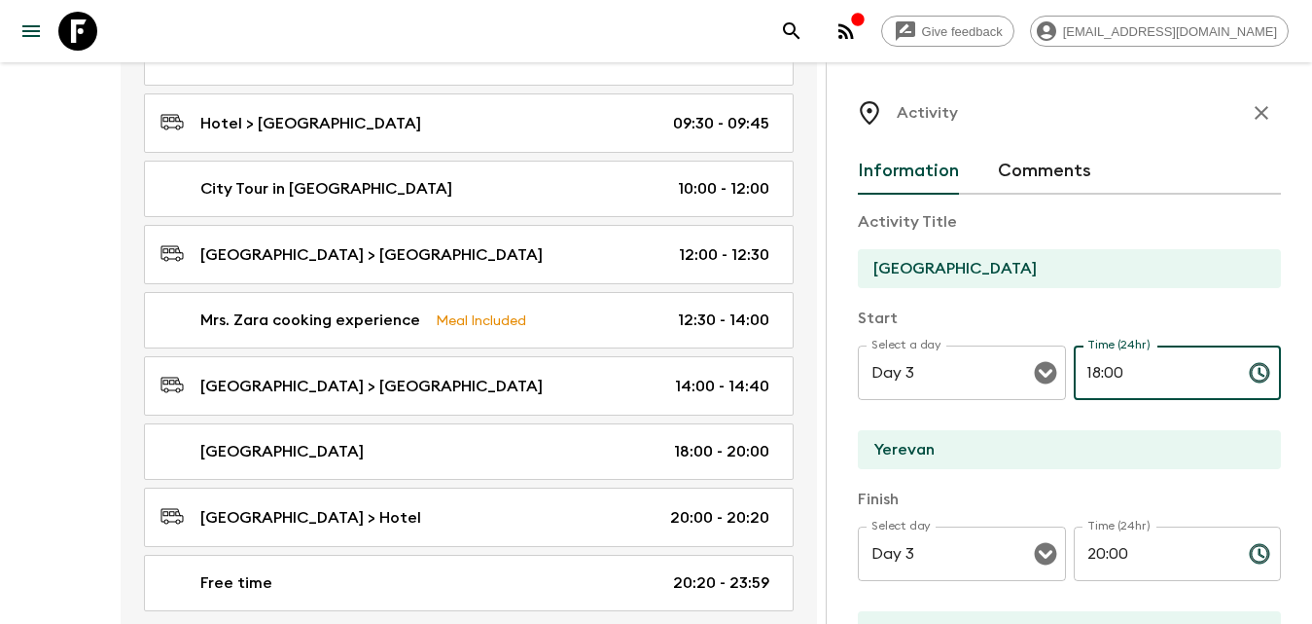
drag, startPoint x: 1151, startPoint y: 368, endPoint x: 1070, endPoint y: 380, distance: 81.7
click at [1143, 368] on input "18:00" at bounding box center [1154, 372] width 160 height 54
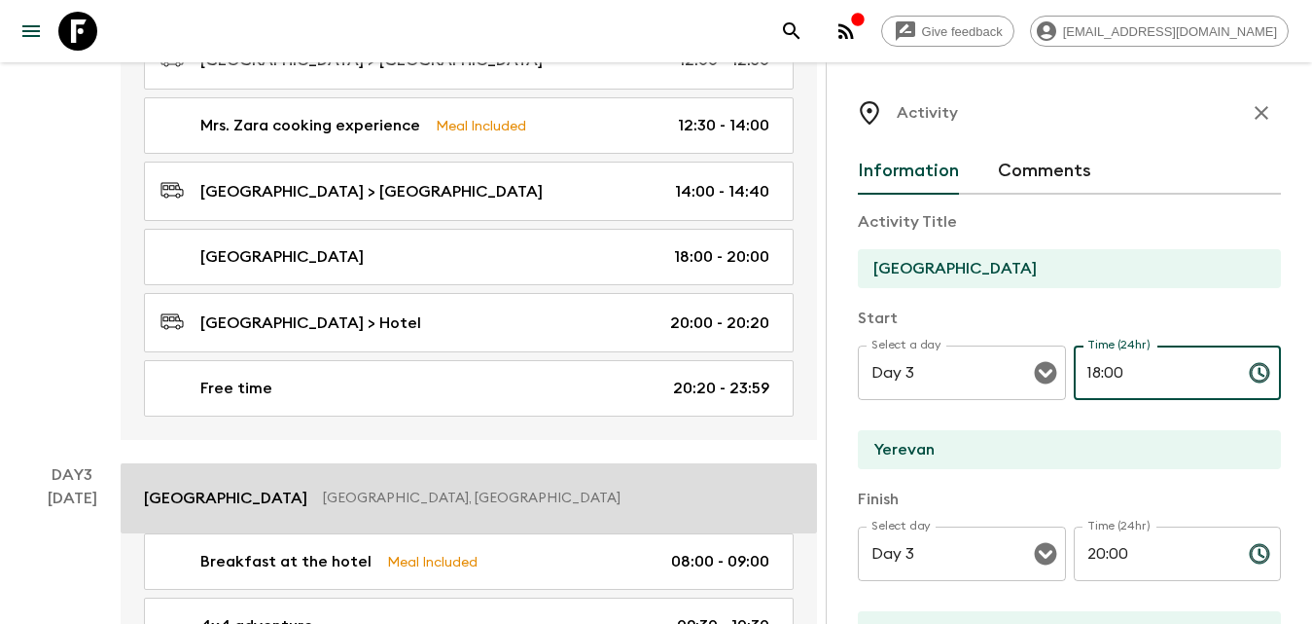
scroll to position [1362, 0]
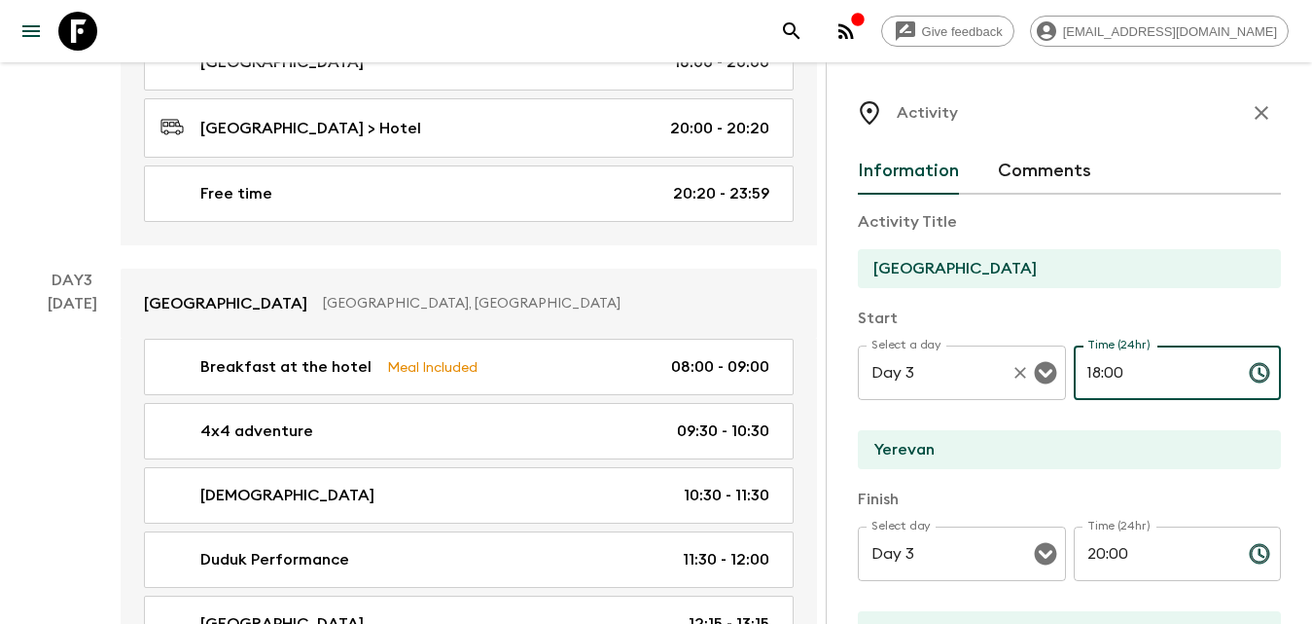
drag, startPoint x: 1128, startPoint y: 375, endPoint x: 1029, endPoint y: 375, distance: 99.2
click at [1029, 375] on div "Select a day Day 3 Select a day ​ Time (24hr) 18:00 Time (24hr) ​" at bounding box center [1069, 383] width 423 height 77
type input "20:00"
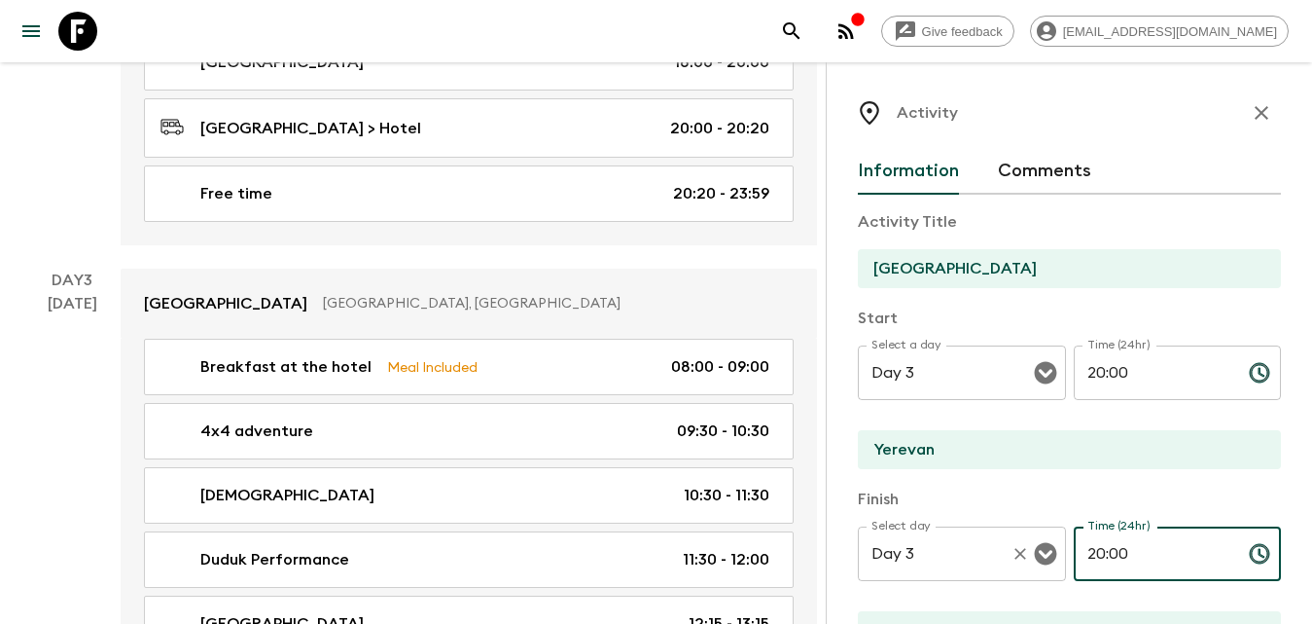
drag, startPoint x: 1148, startPoint y: 551, endPoint x: 1040, endPoint y: 532, distance: 109.5
click at [1041, 546] on div "Select day Day 3 Select day ​ Time (24hr) 20:00 Time (24hr) ​" at bounding box center [1069, 564] width 423 height 77
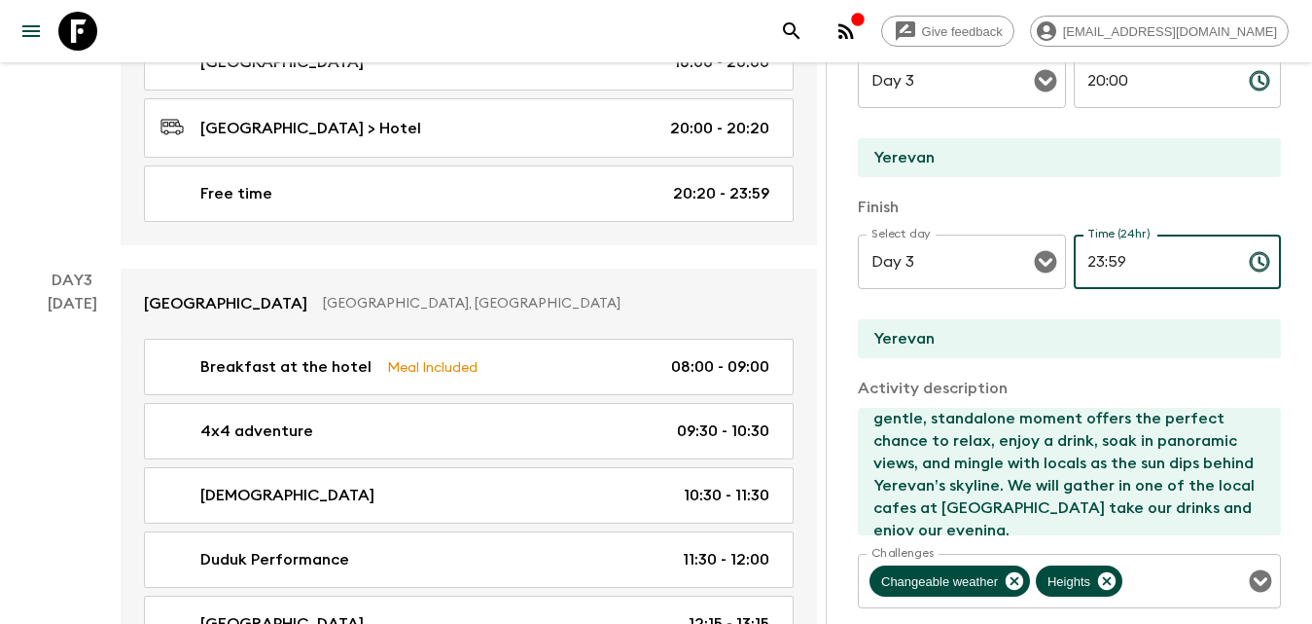
scroll to position [584, 0]
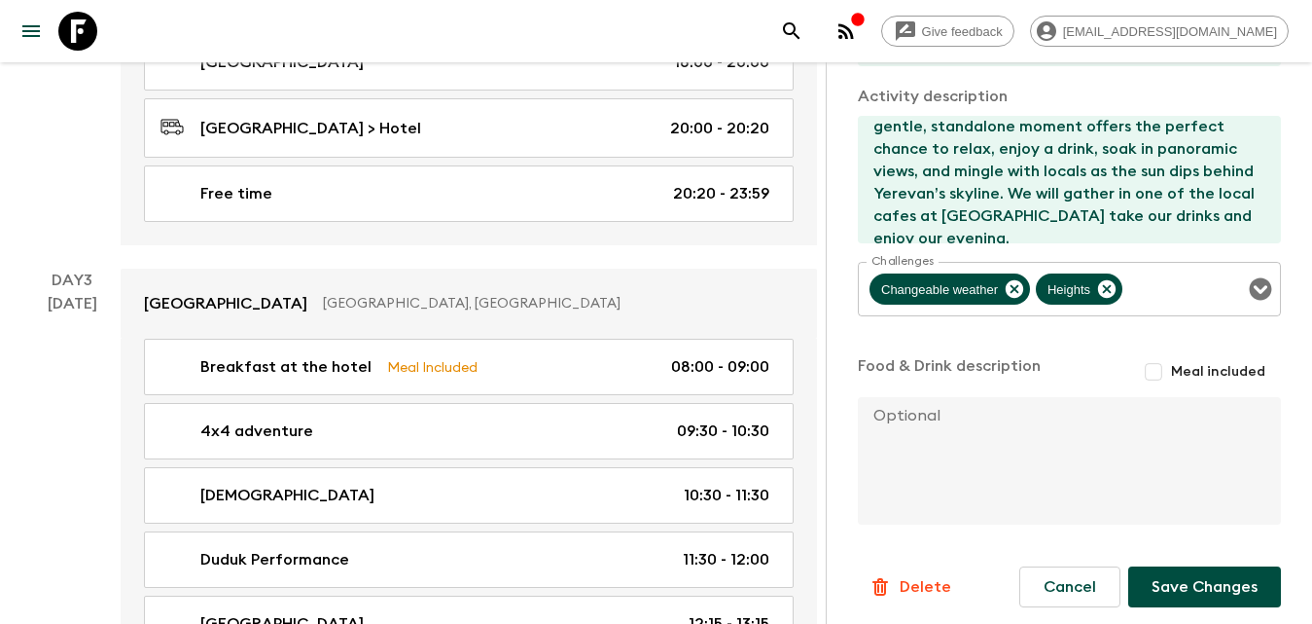
type input "23:59"
click at [1182, 578] on button "Save Changes" at bounding box center [1204, 586] width 153 height 41
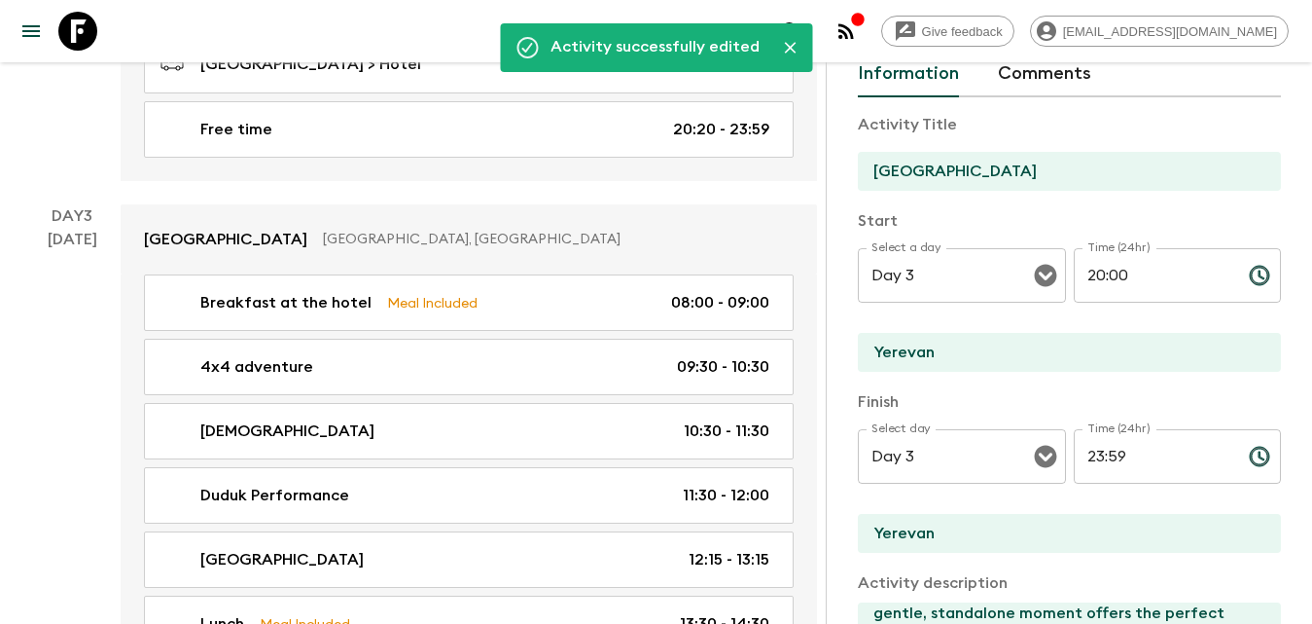
scroll to position [0, 0]
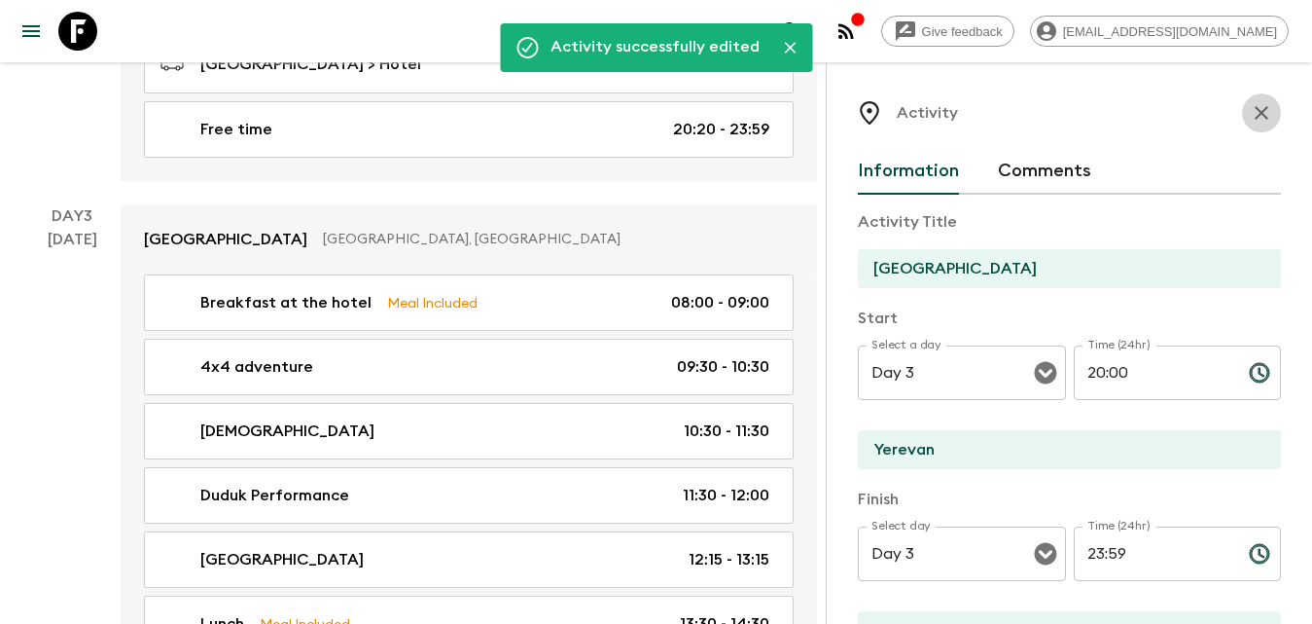
click at [1255, 117] on icon "button" at bounding box center [1262, 113] width 14 height 14
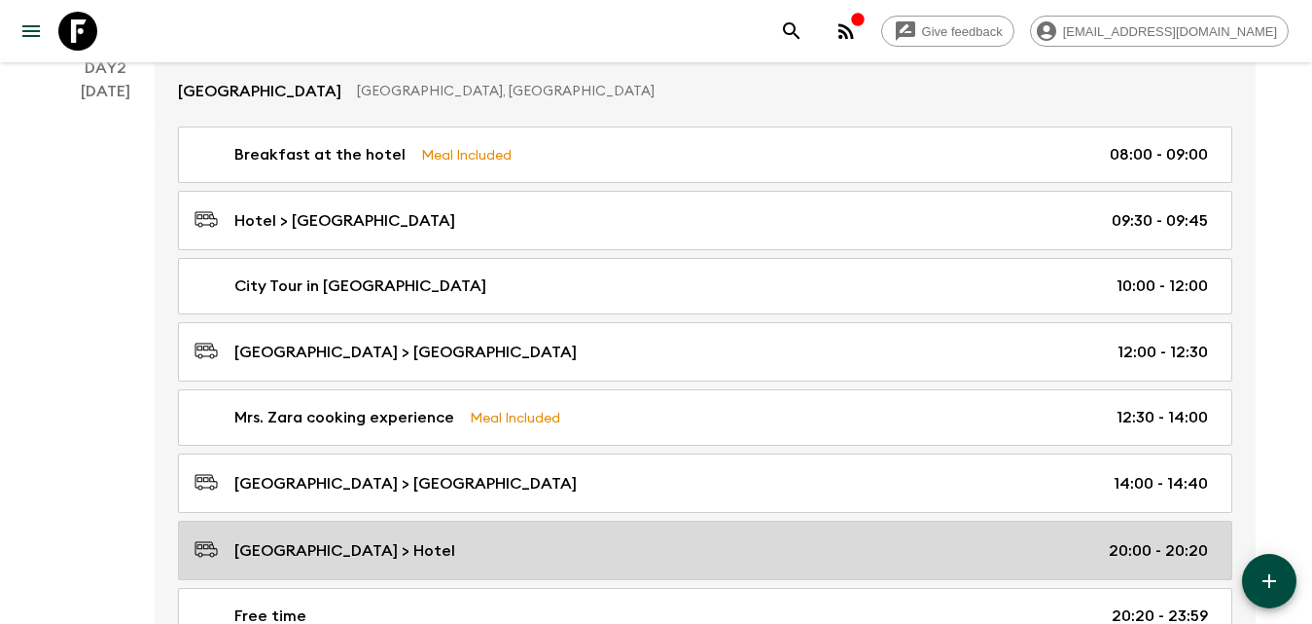
scroll to position [973, 0]
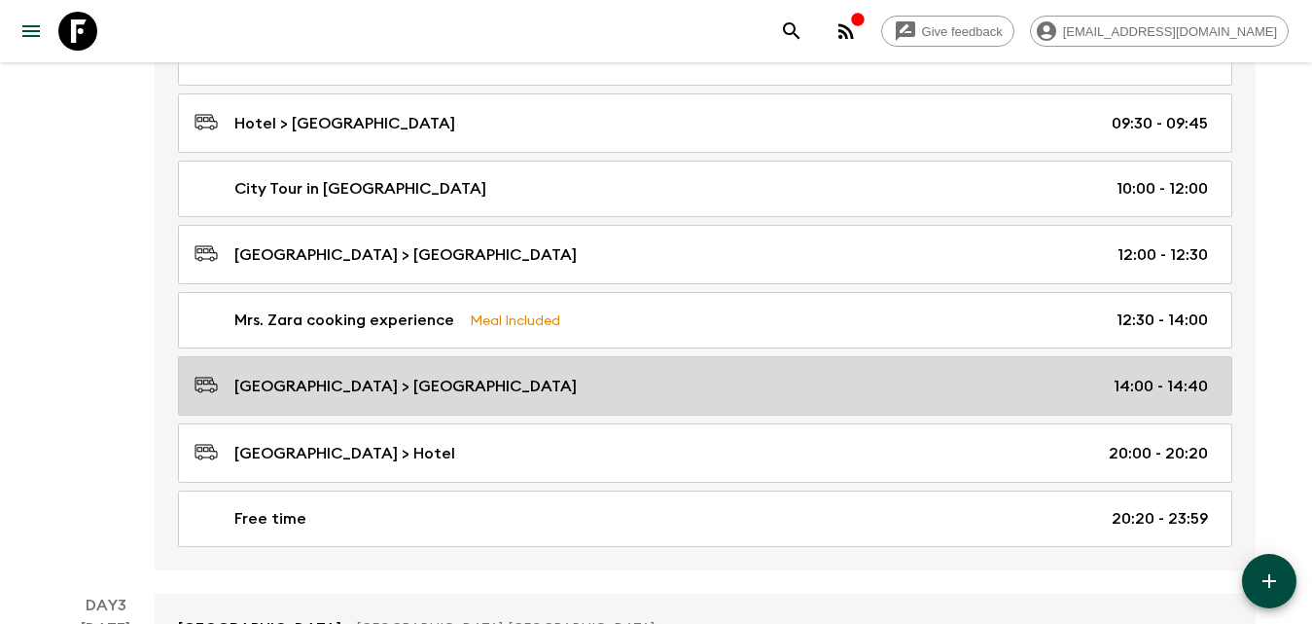
click at [362, 397] on p "[GEOGRAPHIC_DATA] > [GEOGRAPHIC_DATA]" at bounding box center [405, 386] width 342 height 23
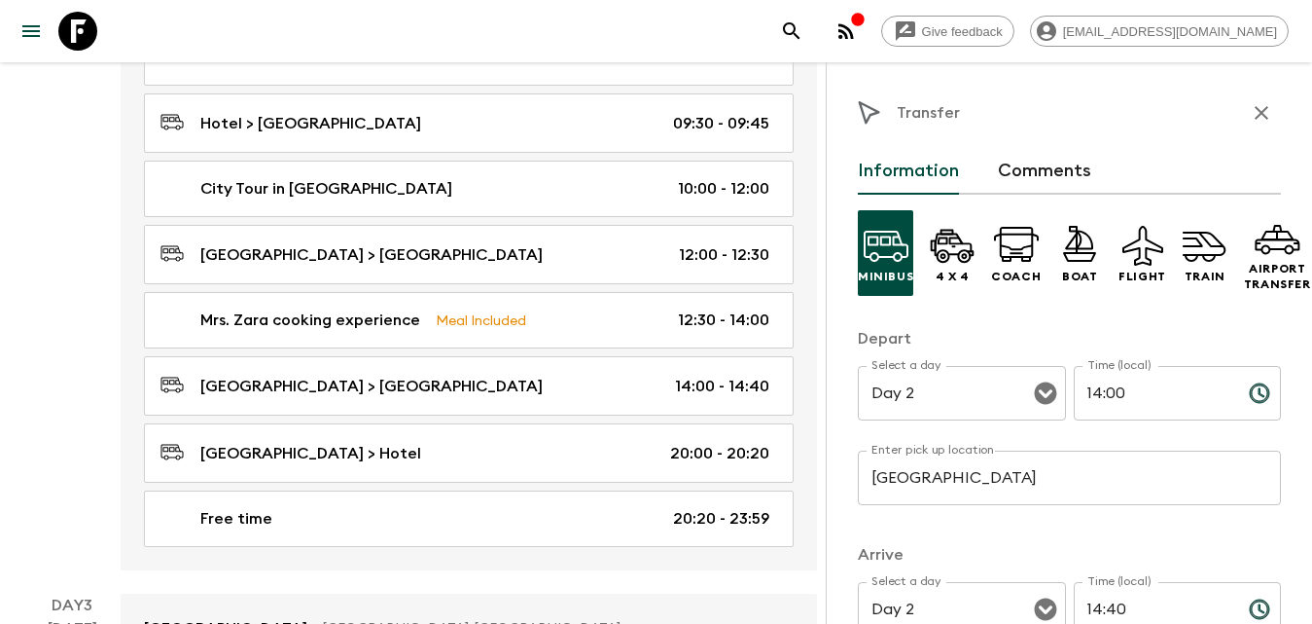
scroll to position [97, 0]
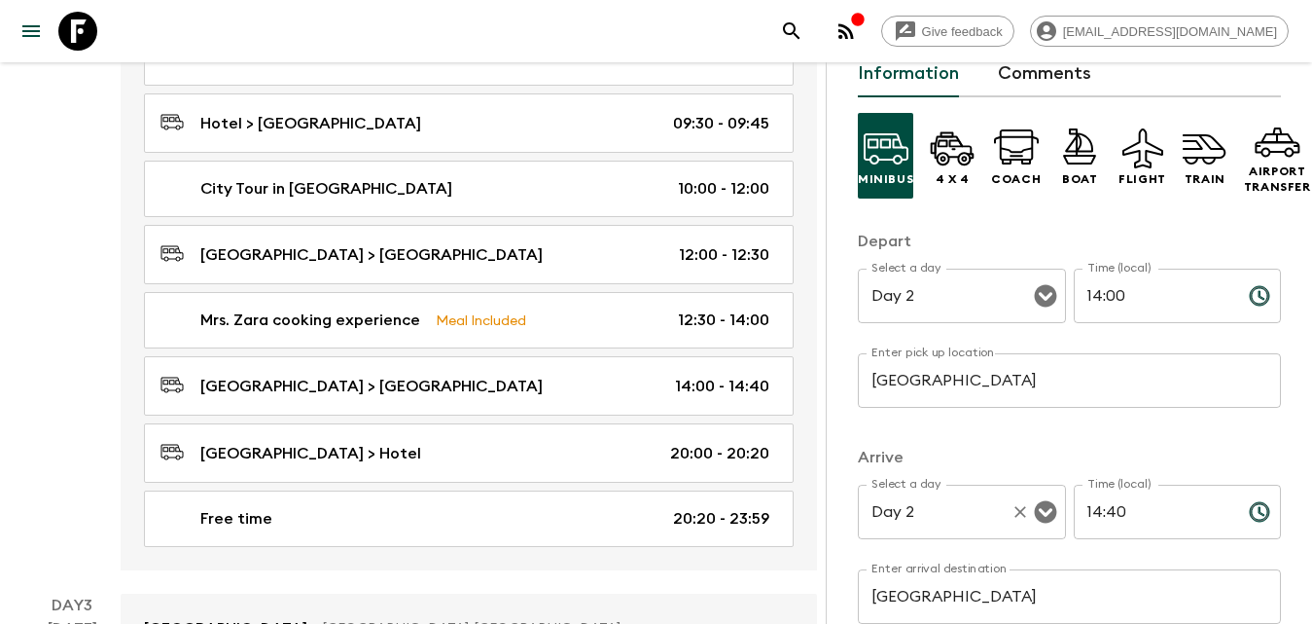
drag, startPoint x: 1109, startPoint y: 517, endPoint x: 1046, endPoint y: 518, distance: 63.3
click at [1046, 518] on div "Select a day Day 2 Select a day ​ Time (local) 14:40 Time (local) ​" at bounding box center [1069, 522] width 423 height 77
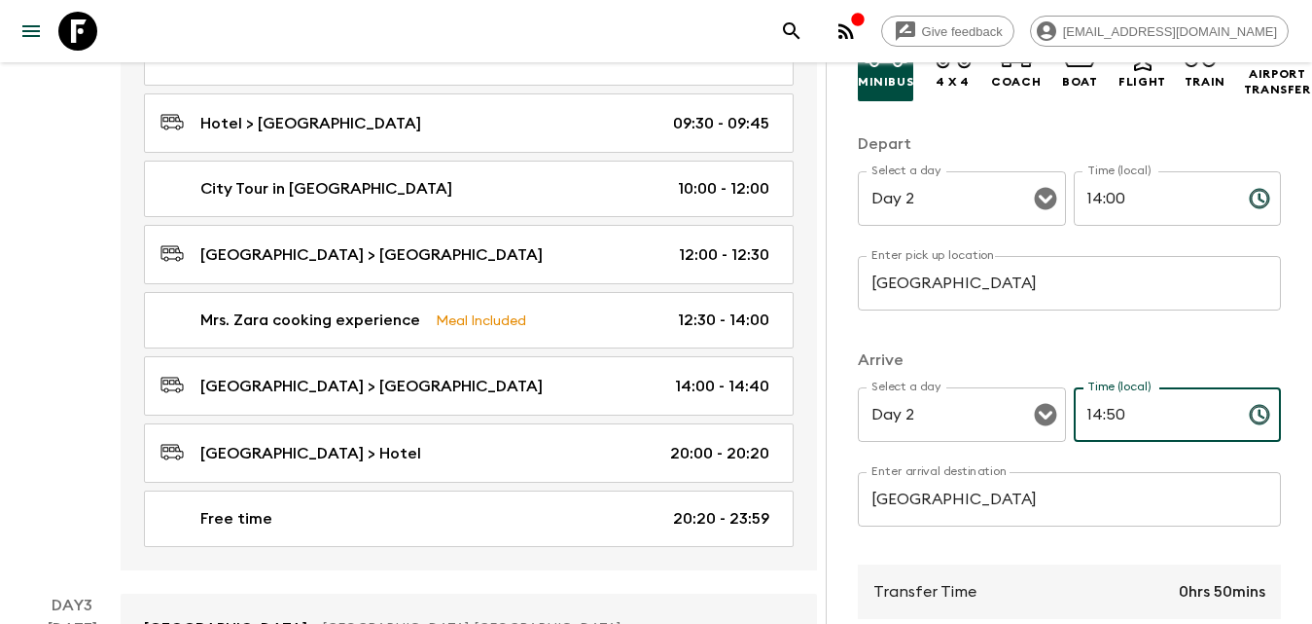
type input "14:50"
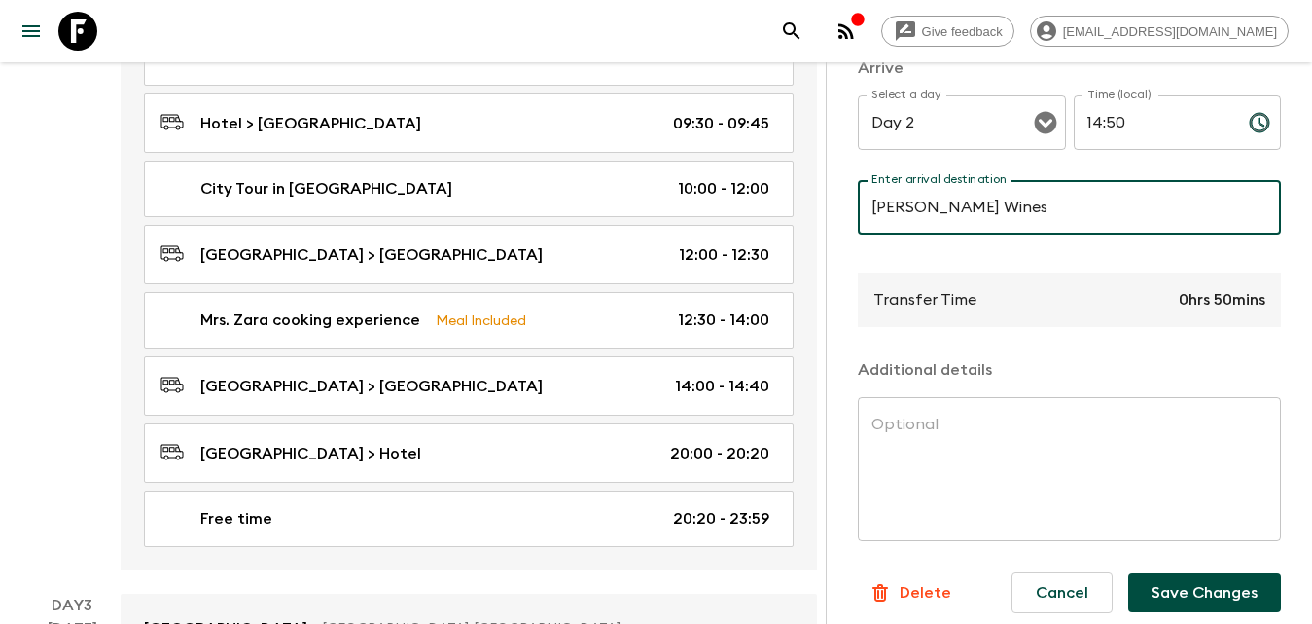
scroll to position [514, 0]
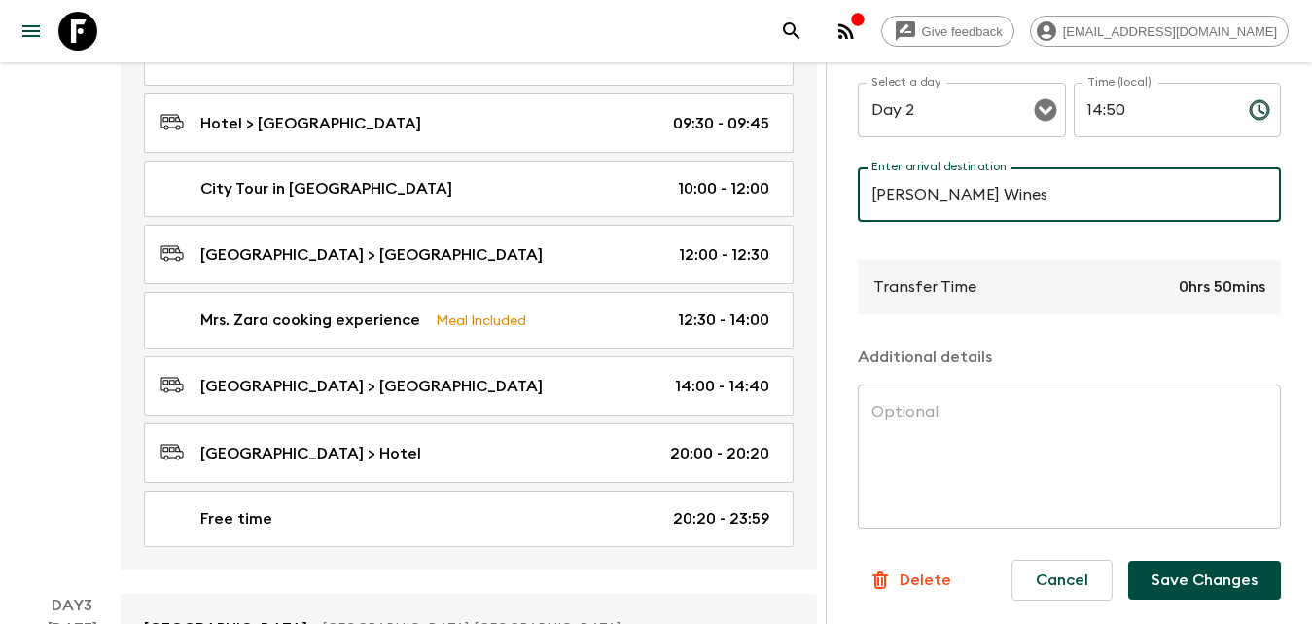
type input "[PERSON_NAME] Wines"
click at [1216, 568] on button "Save Changes" at bounding box center [1204, 579] width 153 height 39
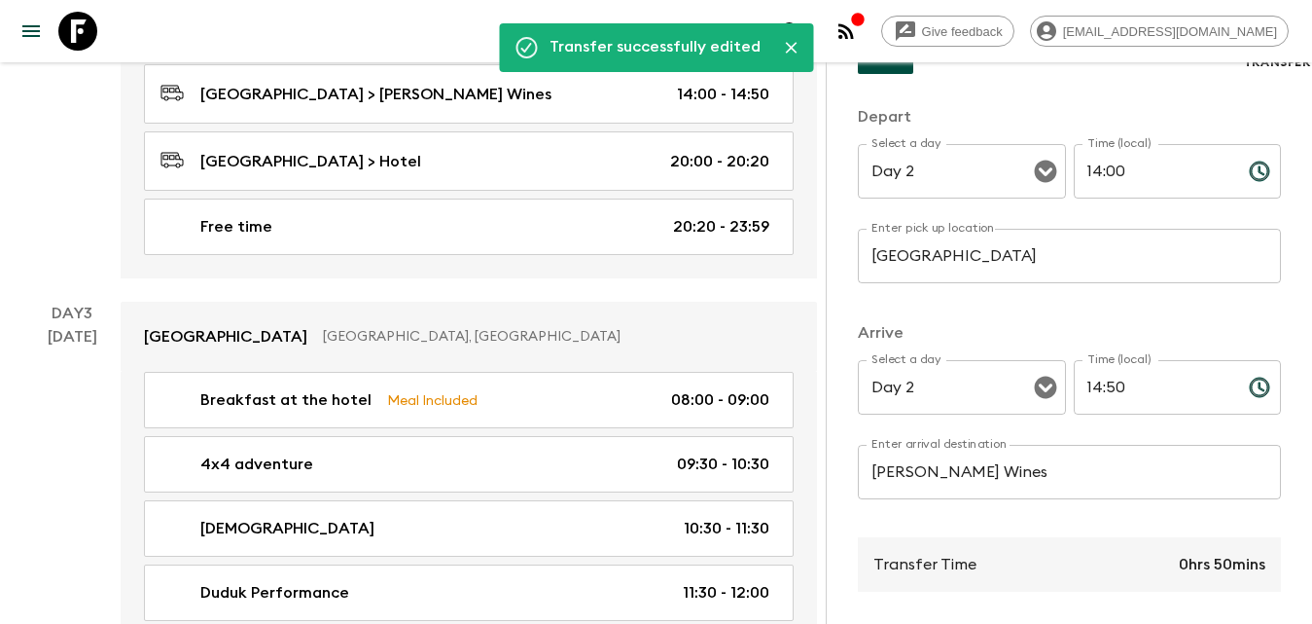
scroll to position [0, 0]
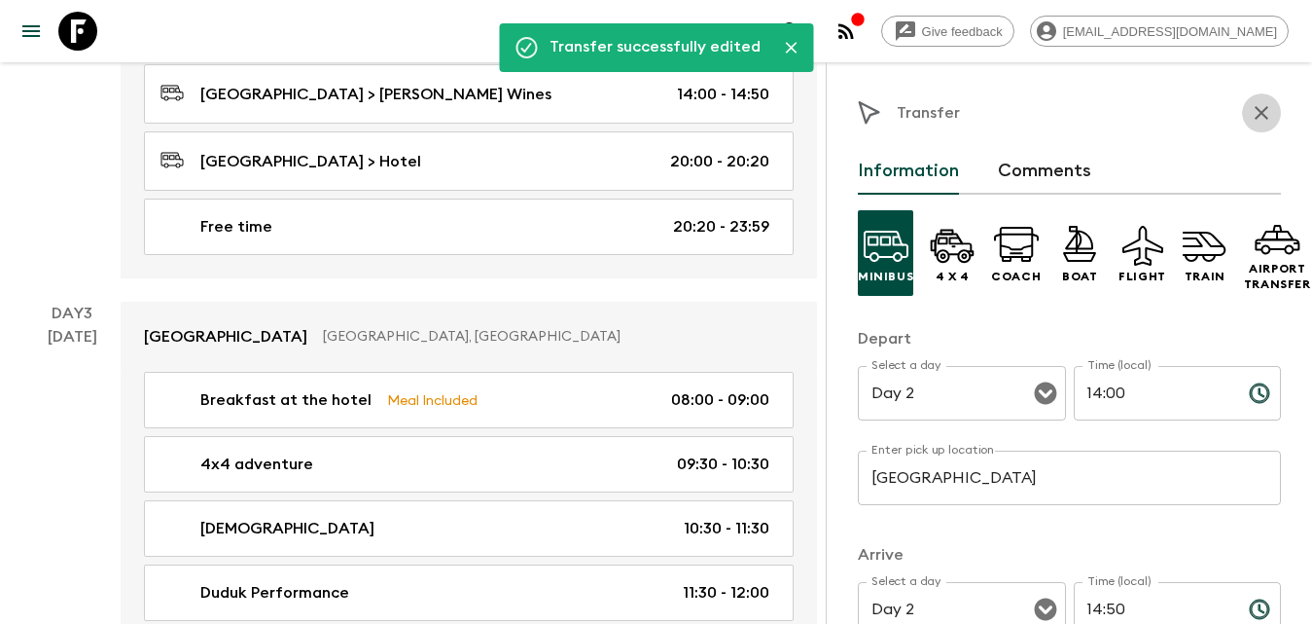
click at [1255, 111] on icon "button" at bounding box center [1262, 113] width 14 height 14
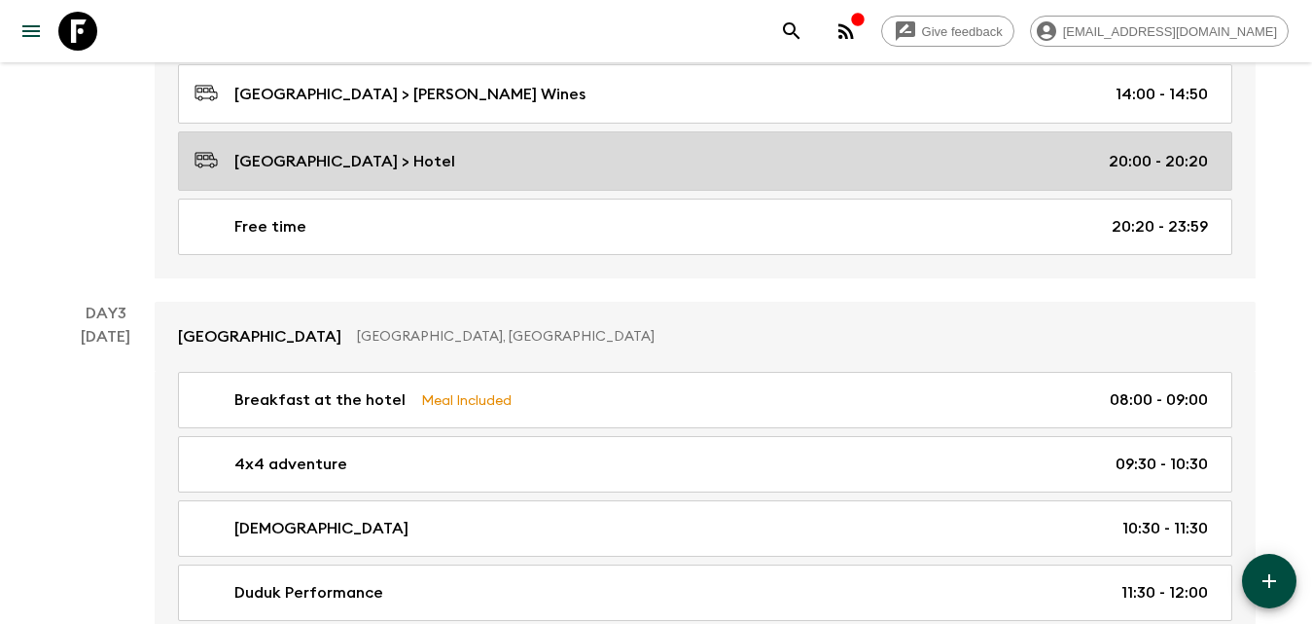
click at [490, 164] on div "[GEOGRAPHIC_DATA] > Hotel 20:00 - 20:20" at bounding box center [702, 161] width 1014 height 26
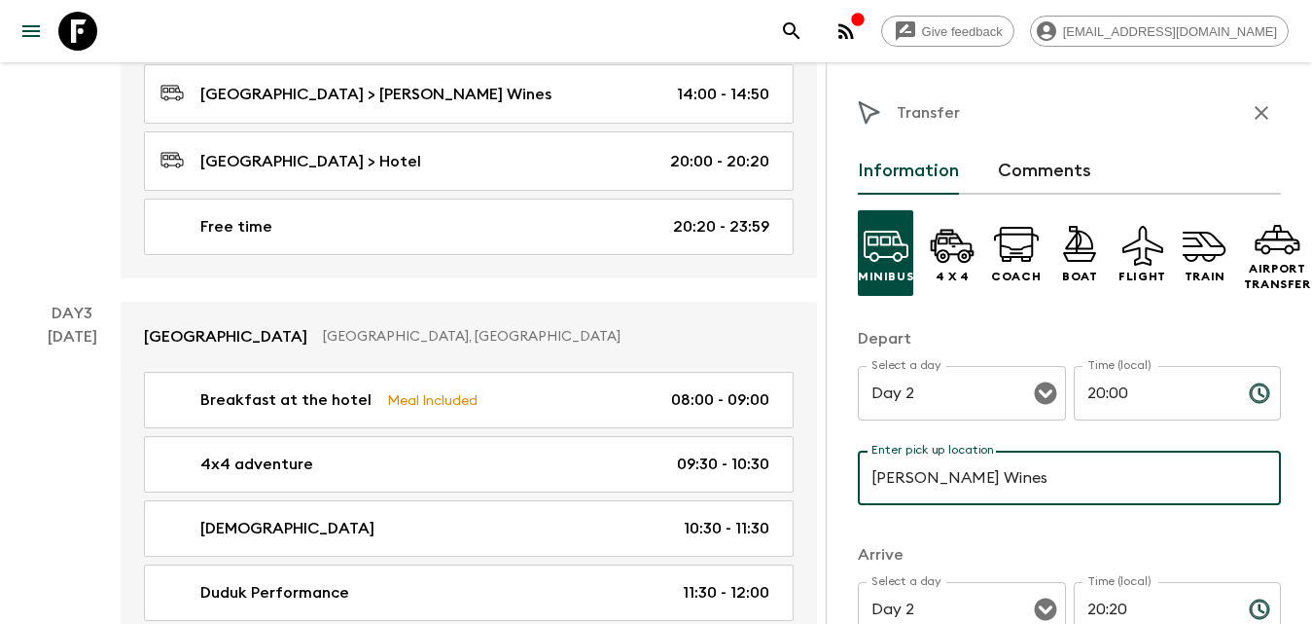
scroll to position [195, 0]
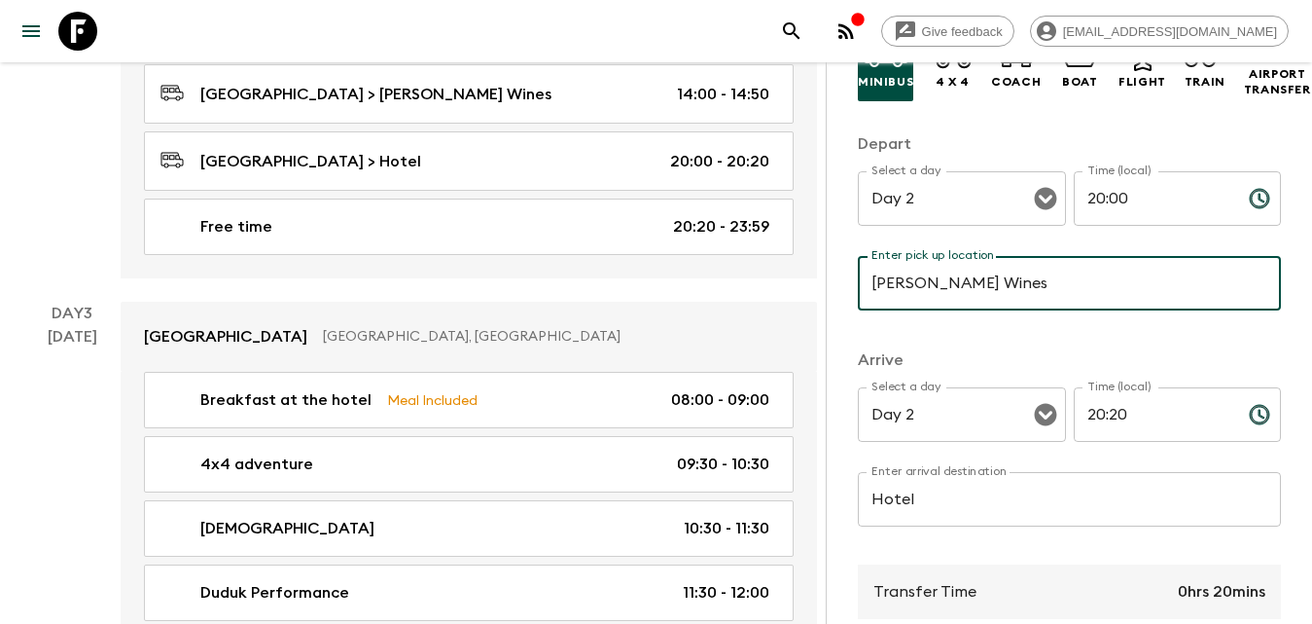
type input "[PERSON_NAME] Wines"
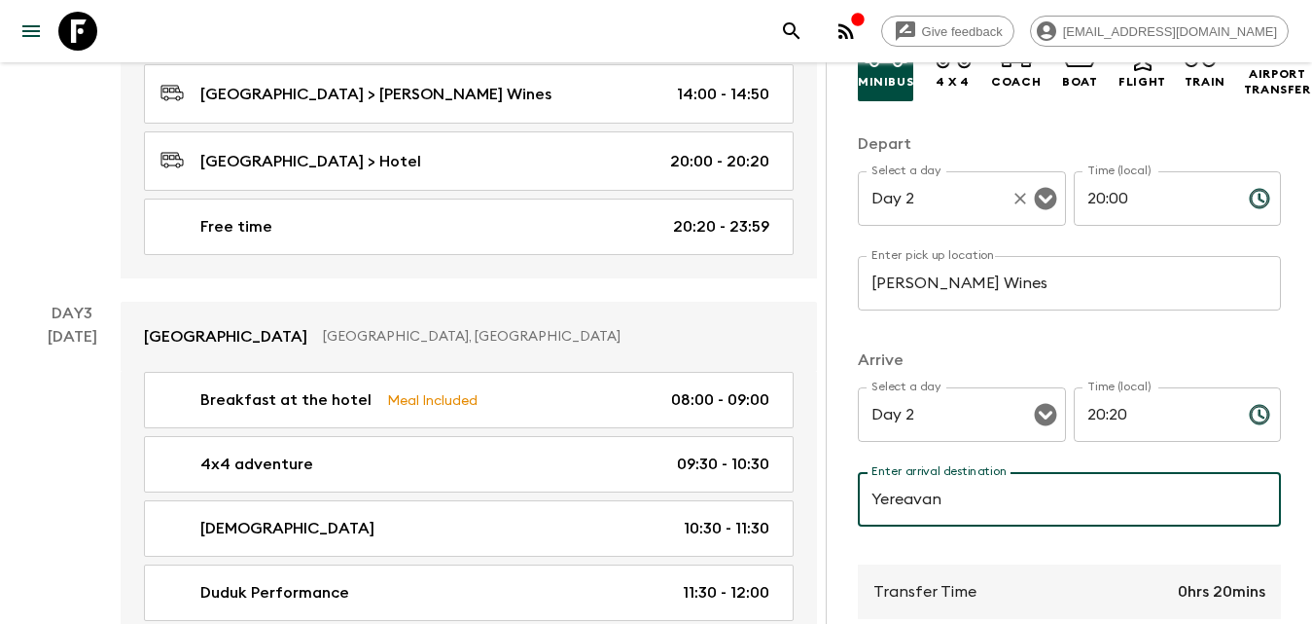
type input "Yereavan"
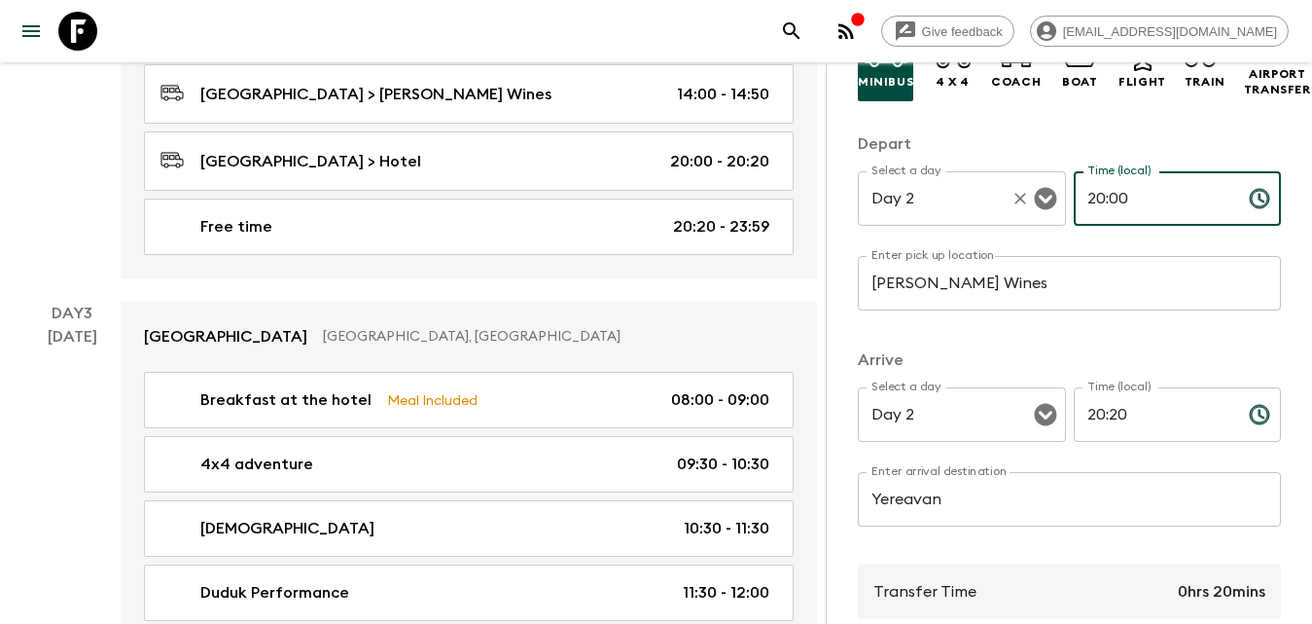
drag, startPoint x: 1026, startPoint y: 192, endPoint x: 998, endPoint y: 196, distance: 28.5
click at [998, 195] on div "Select a day Day 2 Select a day ​ Time (local) 20:00 Time (local) ​" at bounding box center [1069, 209] width 423 height 77
type input "16:00"
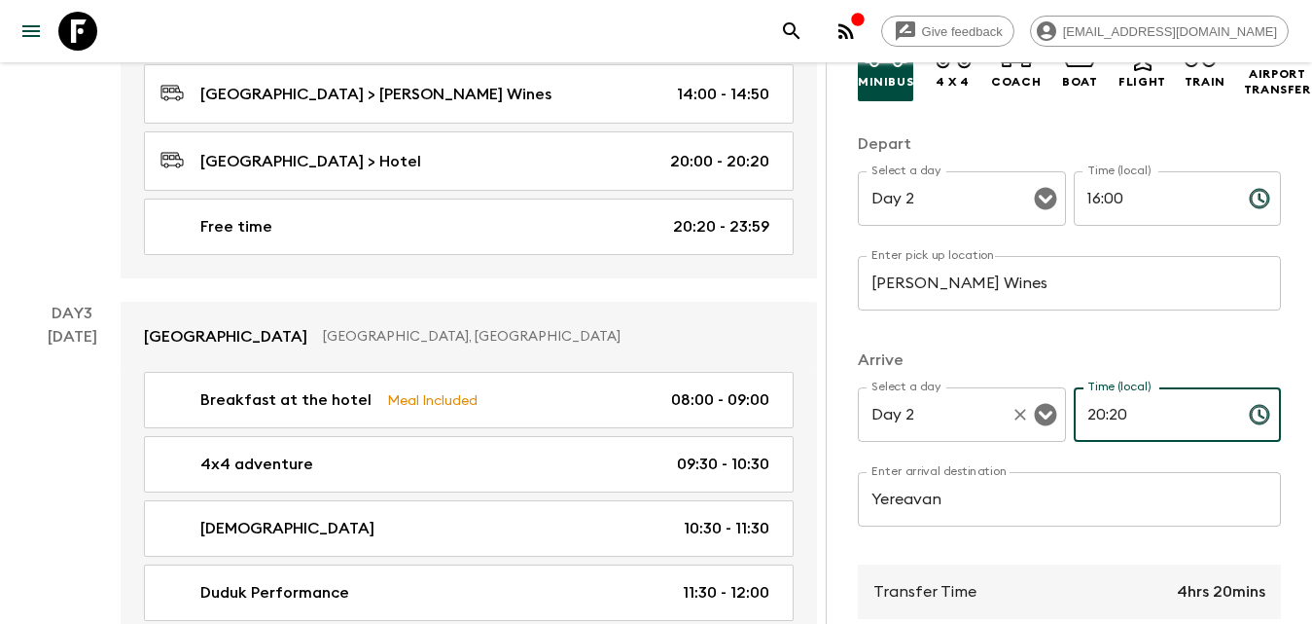
drag, startPoint x: 1125, startPoint y: 411, endPoint x: 1052, endPoint y: 400, distance: 73.9
click at [1061, 410] on div "Select a day Day 2 Select a day ​ Time (local) 20:20 Time (local) ​" at bounding box center [1069, 425] width 423 height 77
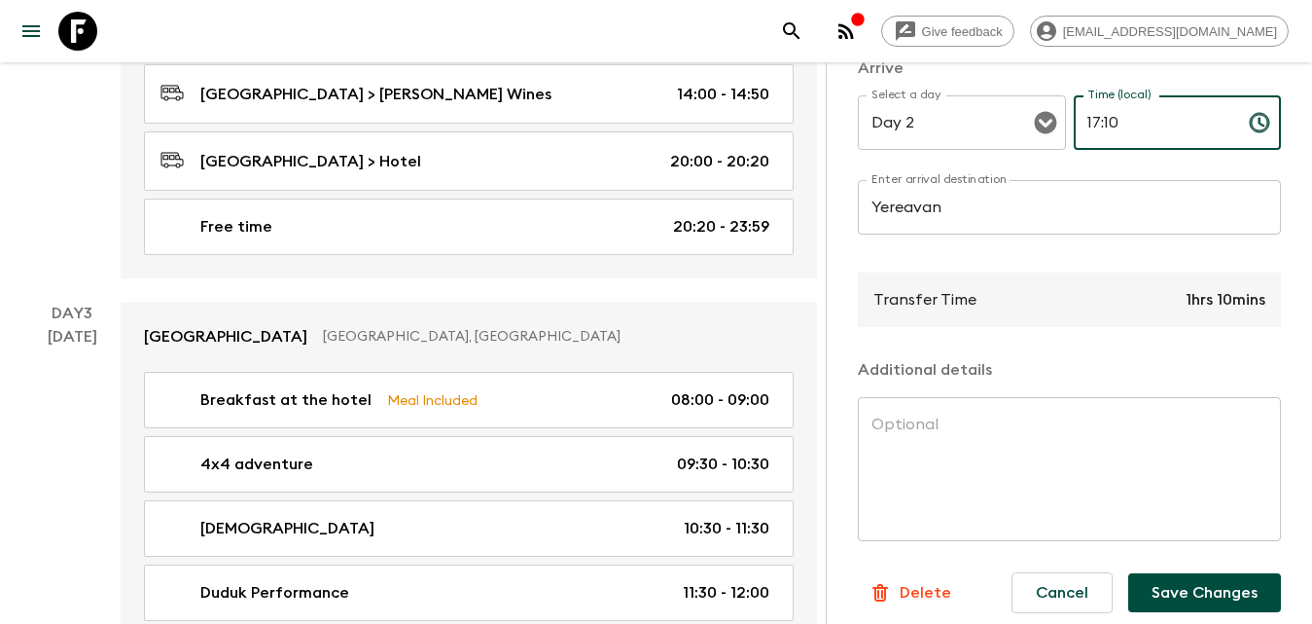
scroll to position [514, 0]
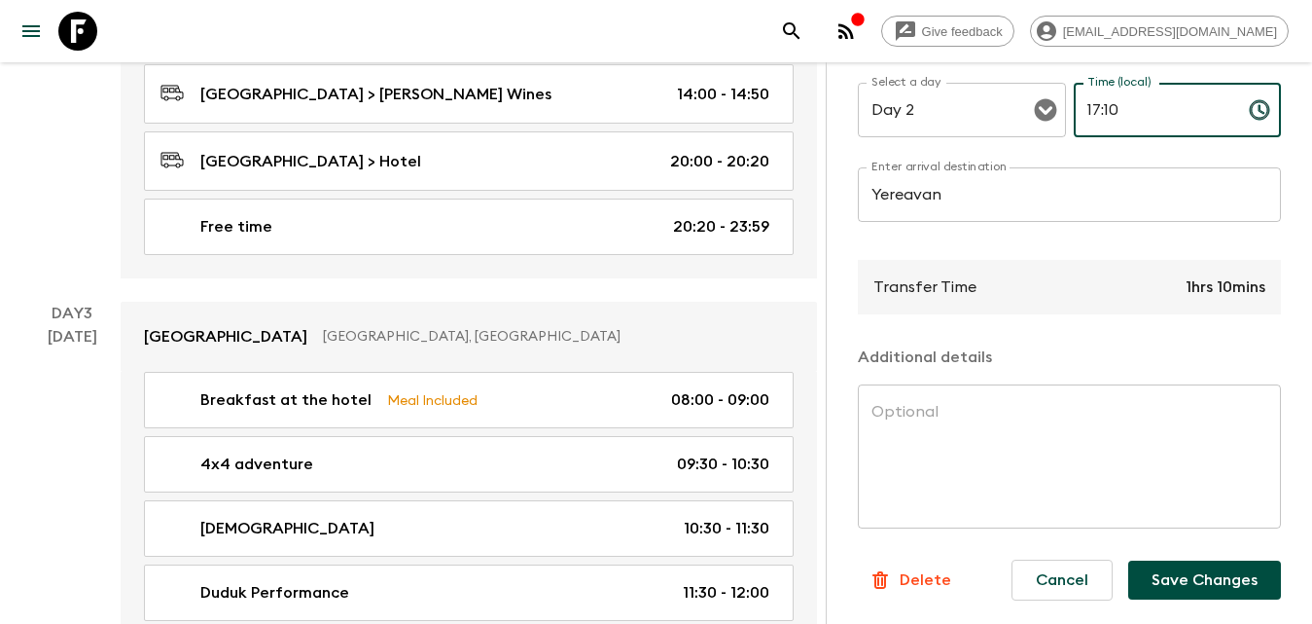
type input "17:10"
click at [1184, 567] on button "Save Changes" at bounding box center [1204, 579] width 153 height 39
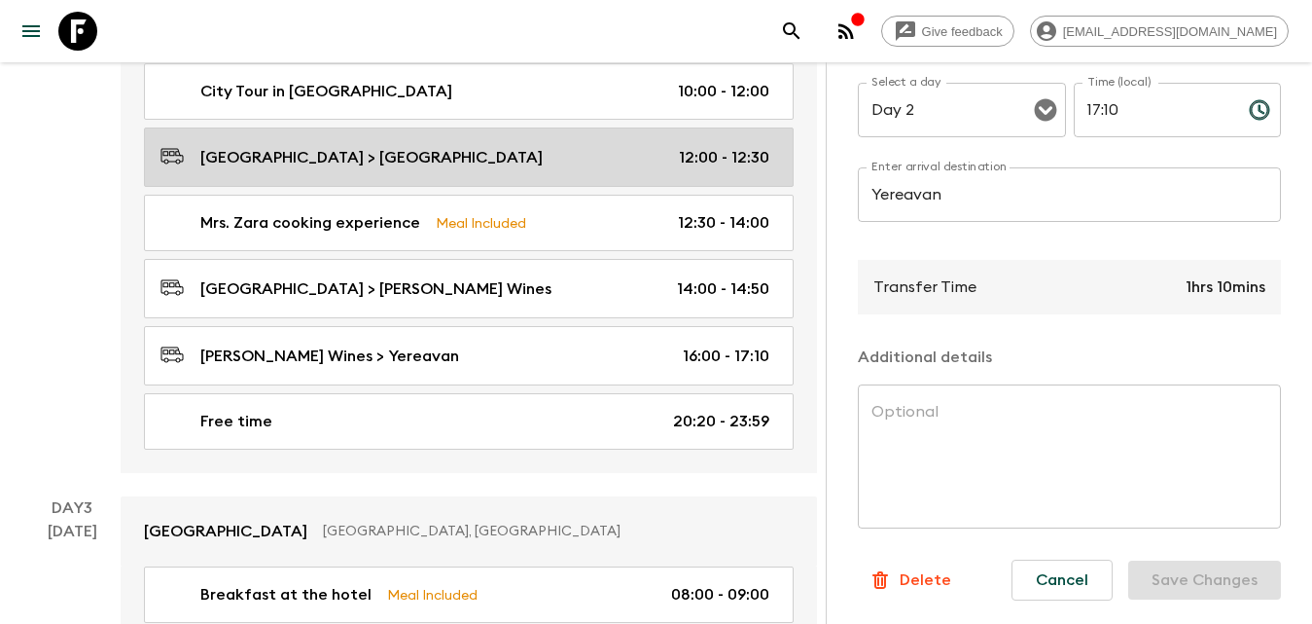
scroll to position [973, 0]
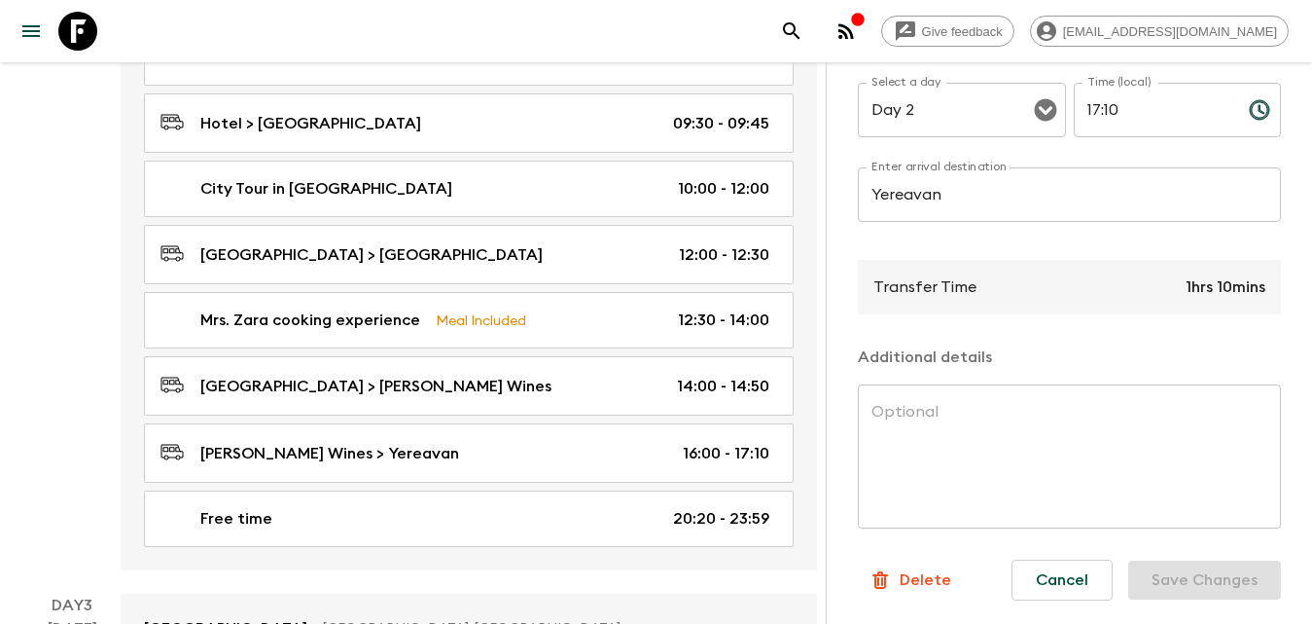
click at [909, 176] on input "Yereavan" at bounding box center [1069, 194] width 423 height 54
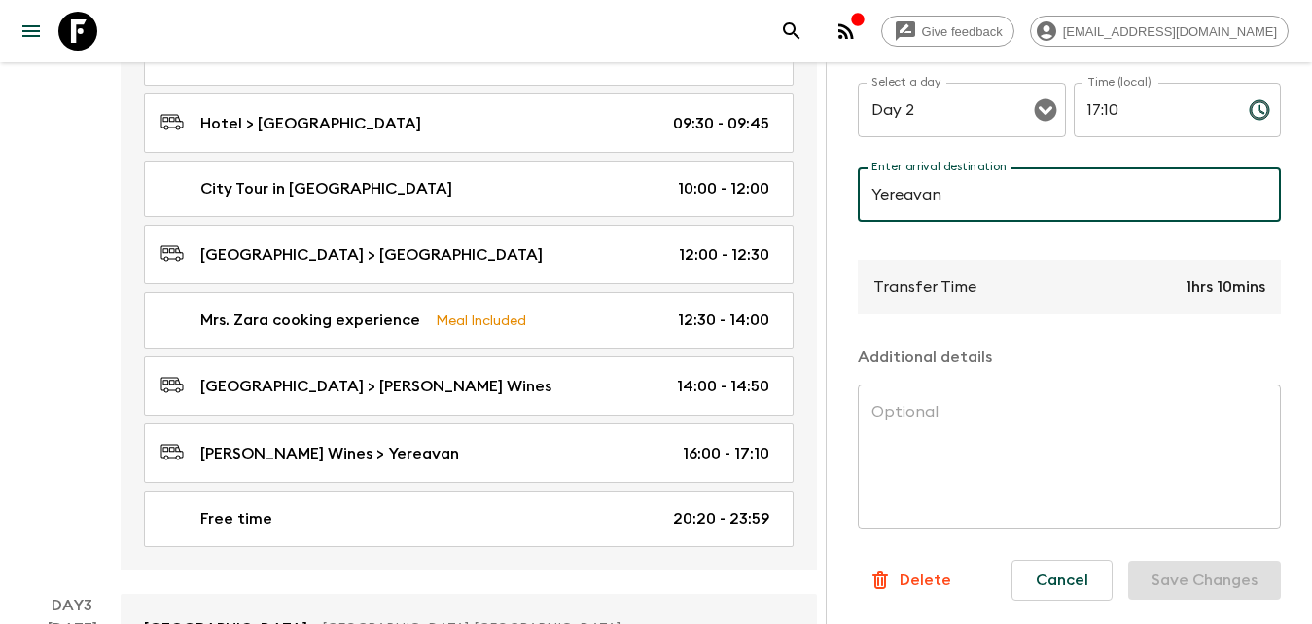
click at [912, 178] on input "Yereavan" at bounding box center [1069, 194] width 423 height 54
click at [911, 177] on input "Yereavan" at bounding box center [1069, 194] width 423 height 54
click at [939, 186] on input "Yereavan" at bounding box center [1069, 194] width 423 height 54
click at [980, 172] on input "Yereavan" at bounding box center [1069, 194] width 423 height 54
click at [911, 184] on input "Yereavan" at bounding box center [1069, 194] width 423 height 54
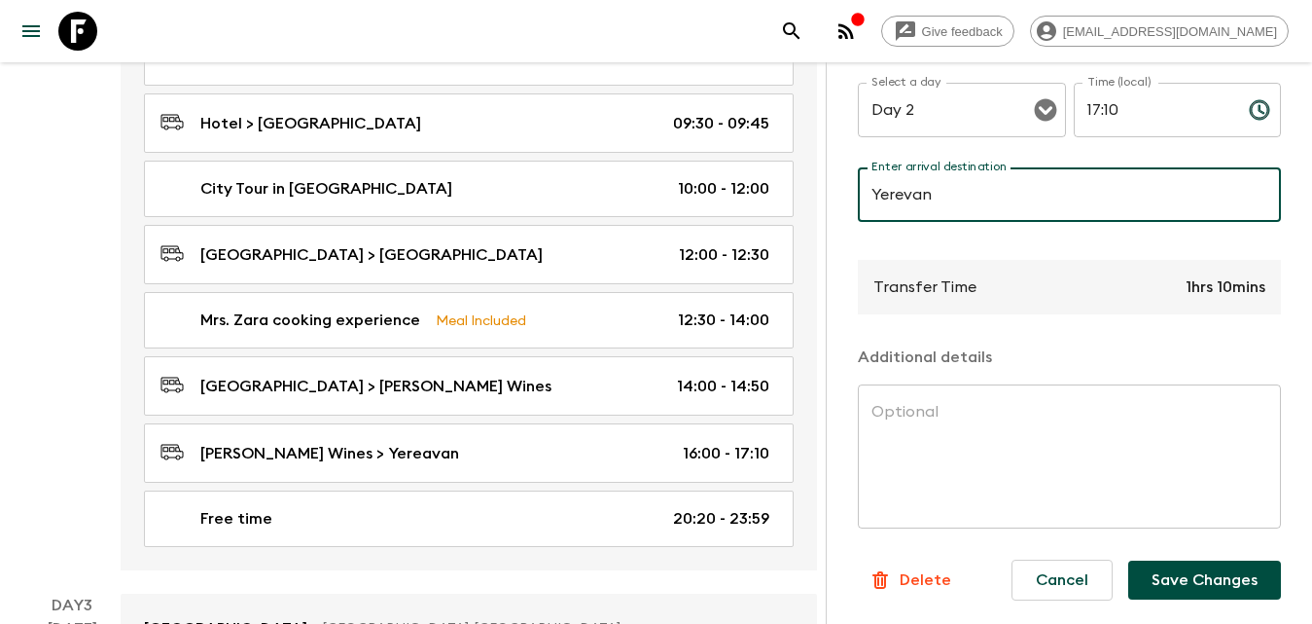
type input "Yerevan"
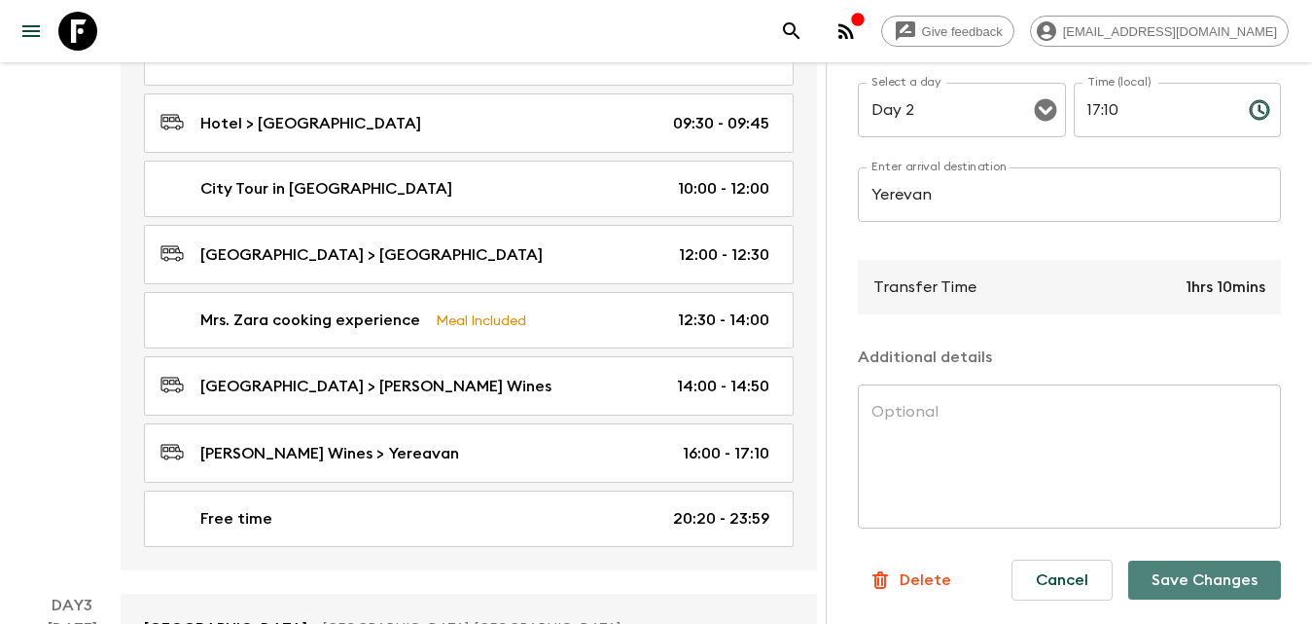
click at [1203, 580] on button "Save Changes" at bounding box center [1204, 579] width 153 height 39
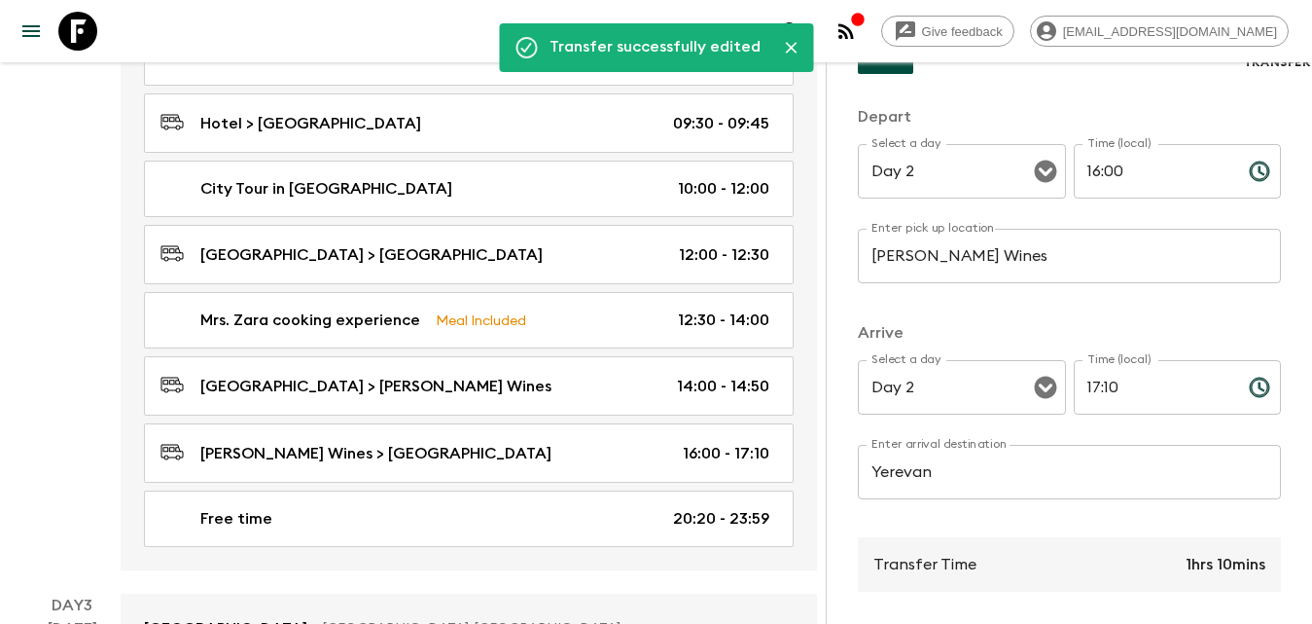
scroll to position [0, 0]
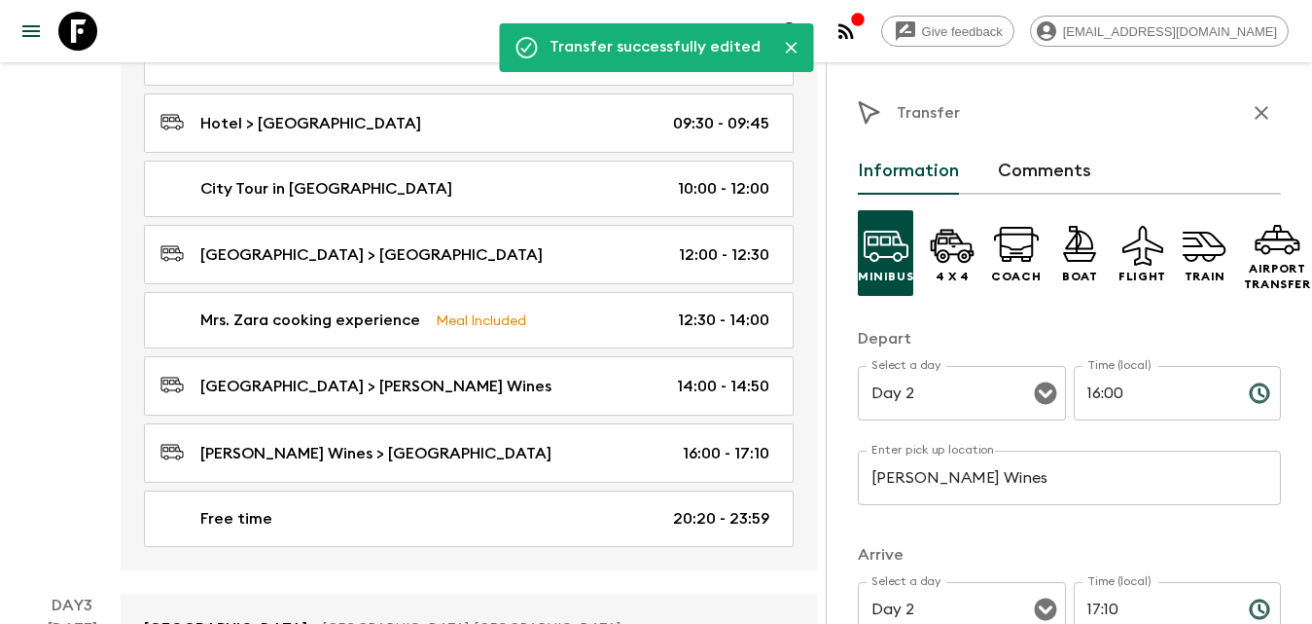
click at [1253, 113] on icon "button" at bounding box center [1261, 112] width 23 height 23
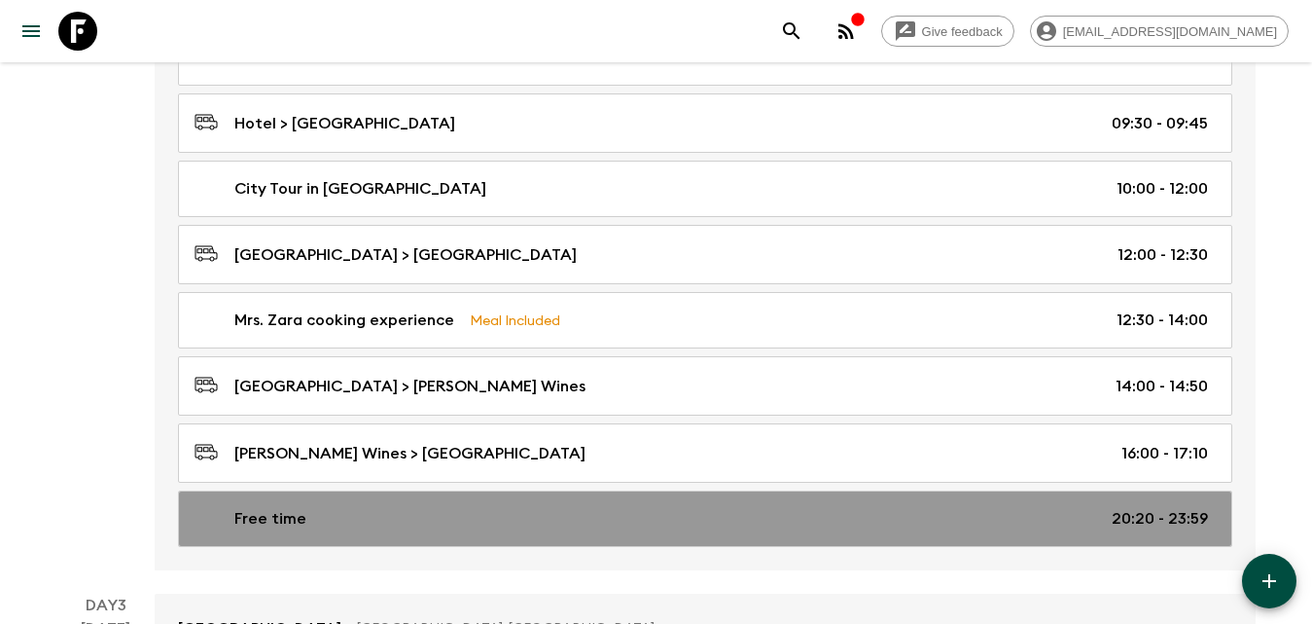
click at [353, 519] on div "Free time 20:20 - 23:59" at bounding box center [702, 518] width 1014 height 23
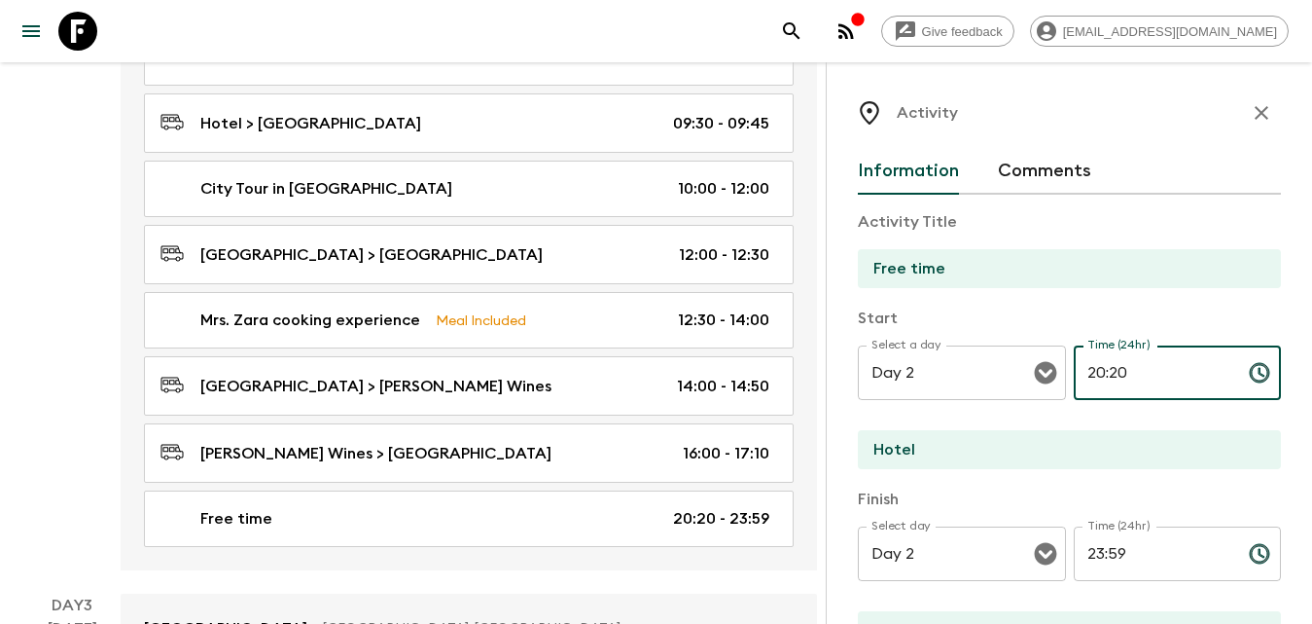
drag, startPoint x: 1137, startPoint y: 370, endPoint x: 1081, endPoint y: 369, distance: 56.4
click at [1081, 369] on input "20:20" at bounding box center [1154, 372] width 160 height 54
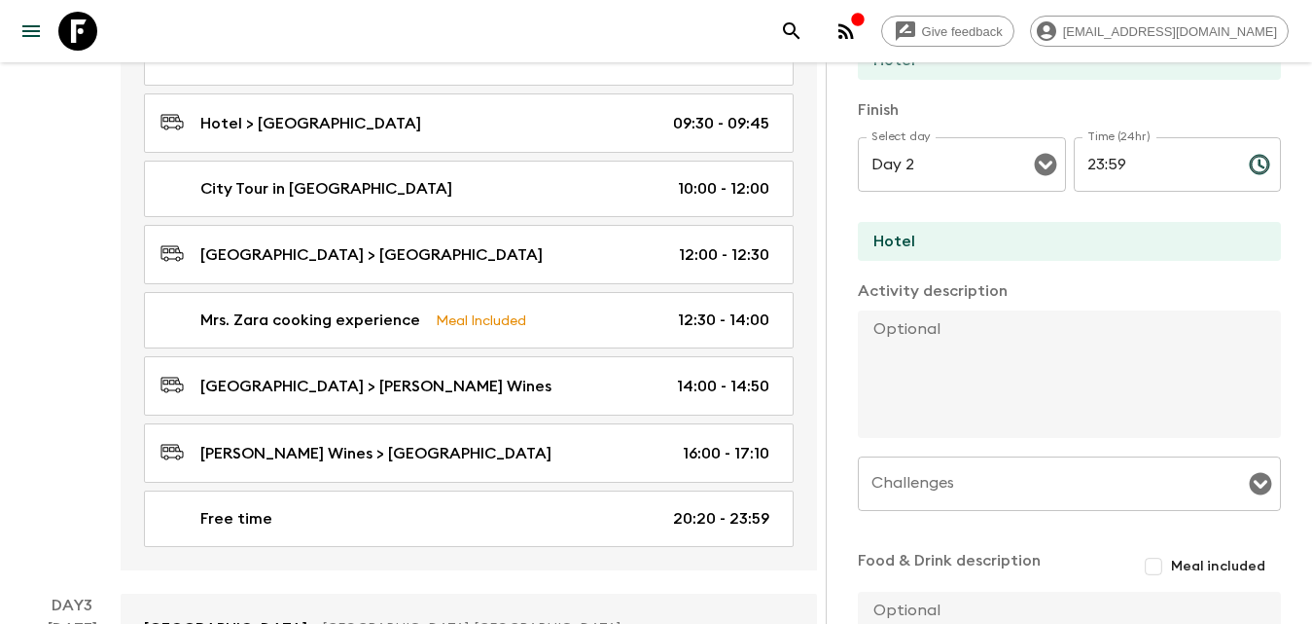
scroll to position [584, 0]
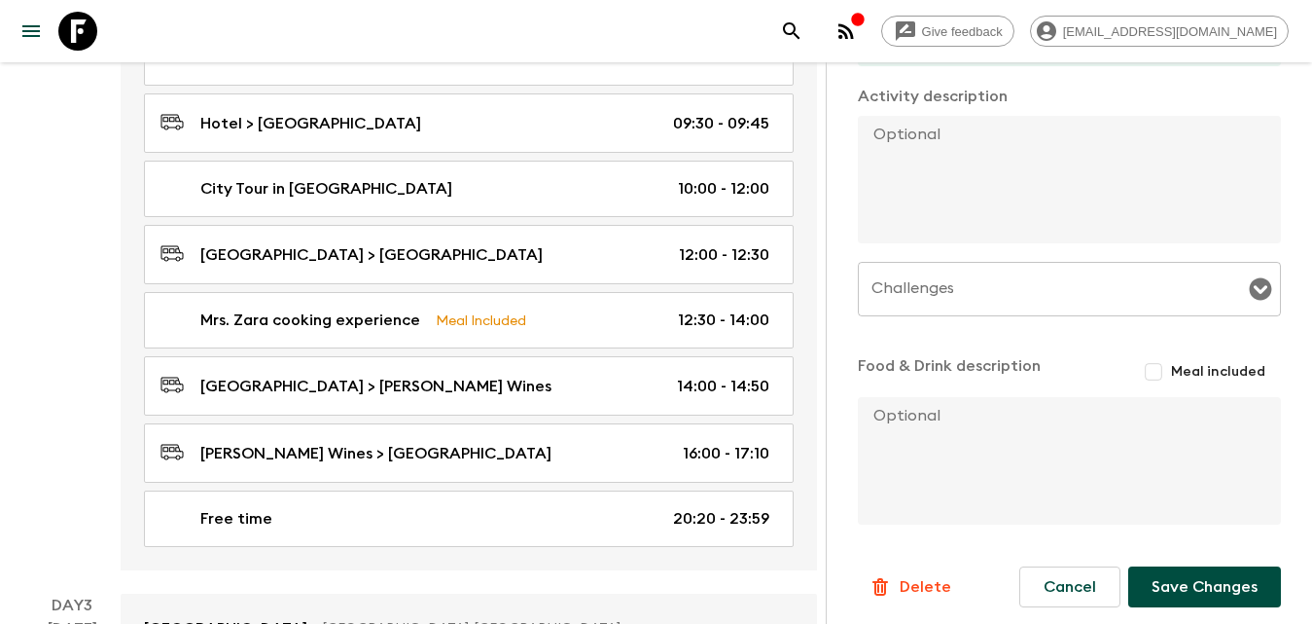
type input "17:10"
click at [1225, 573] on button "Save Changes" at bounding box center [1204, 586] width 153 height 41
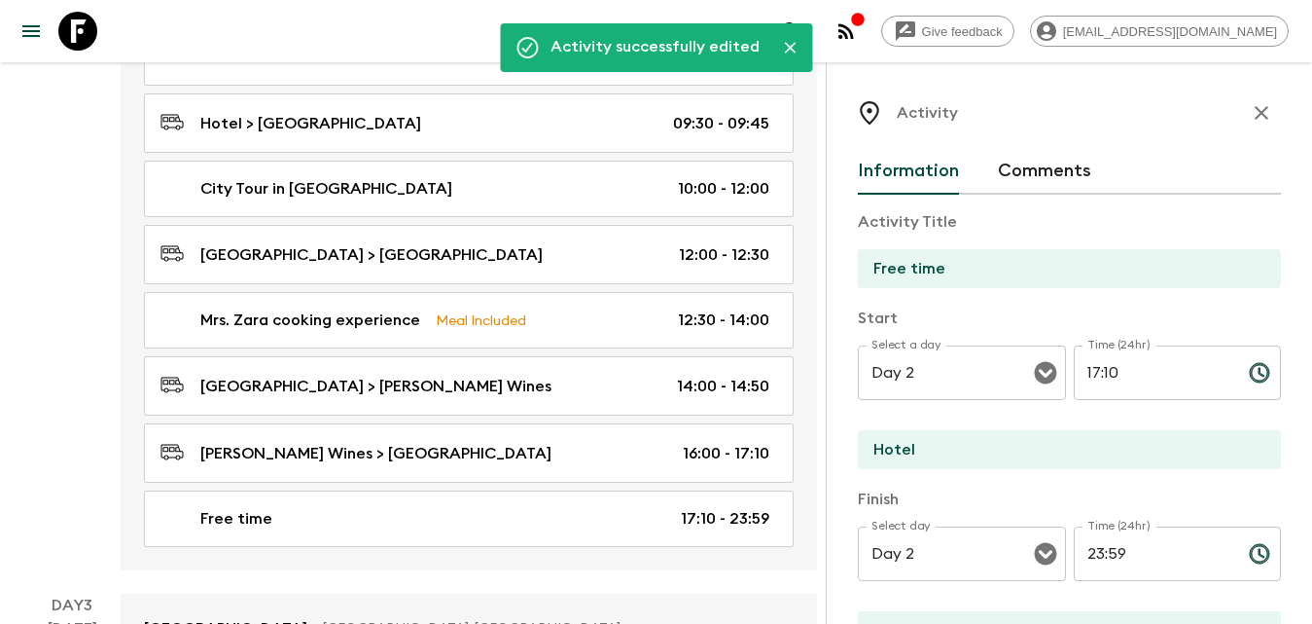
scroll to position [875, 0]
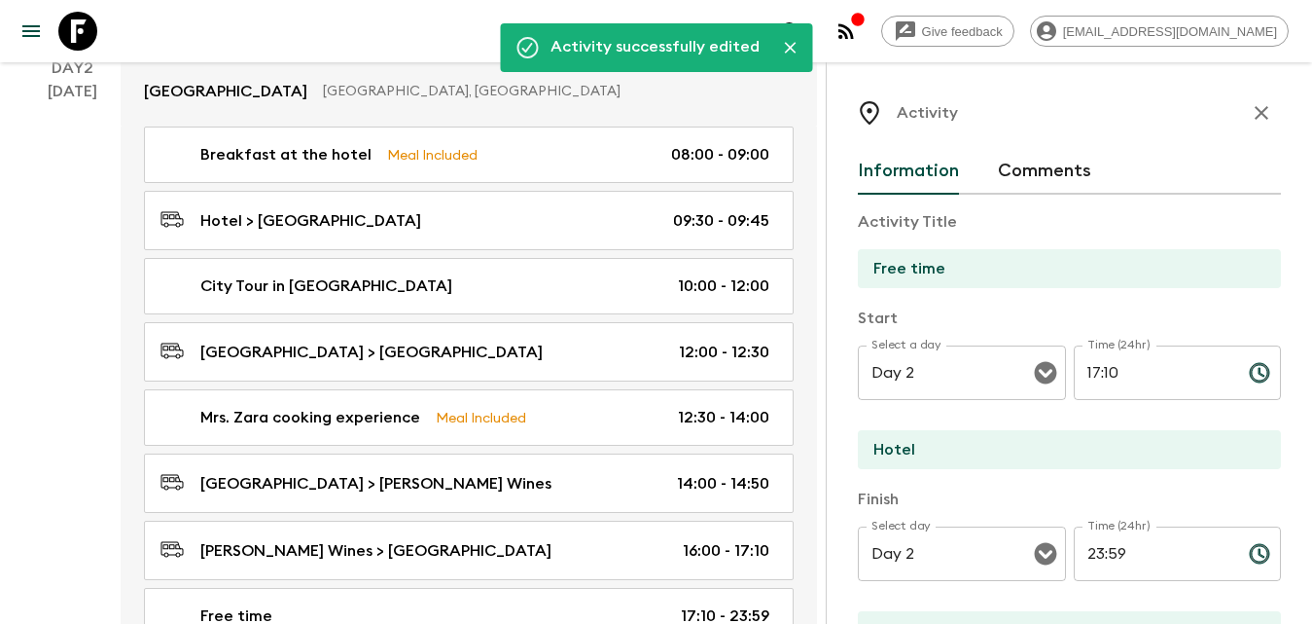
click at [1255, 104] on icon "button" at bounding box center [1261, 112] width 23 height 23
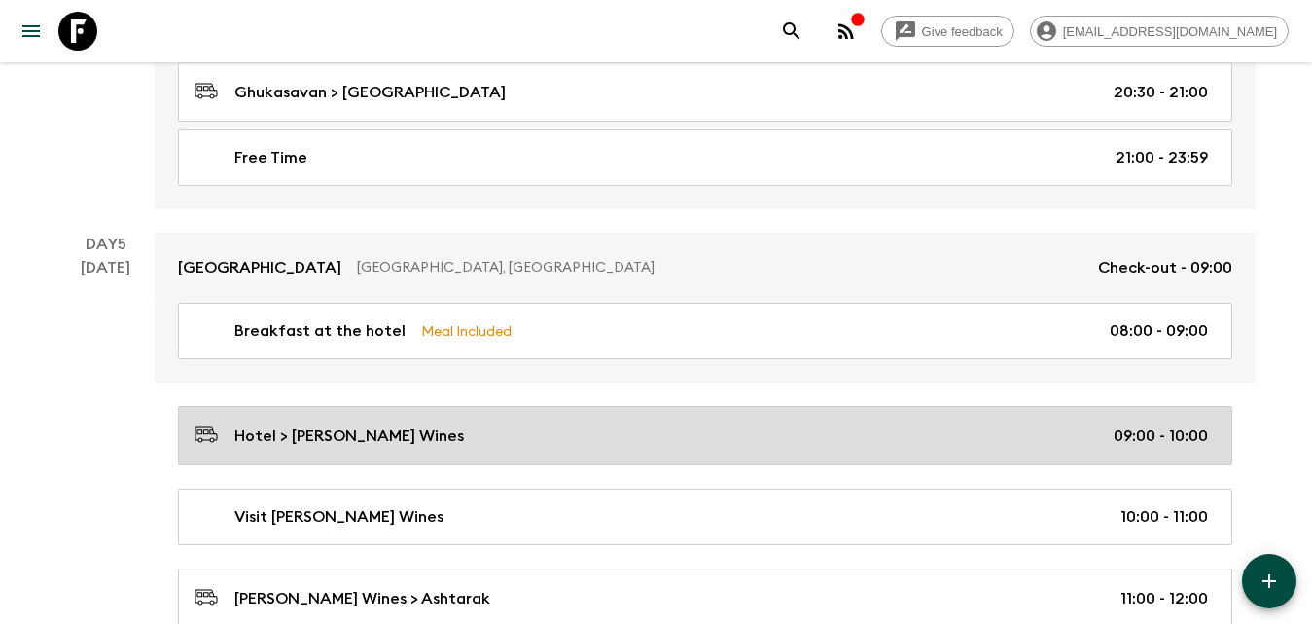
scroll to position [3210, 0]
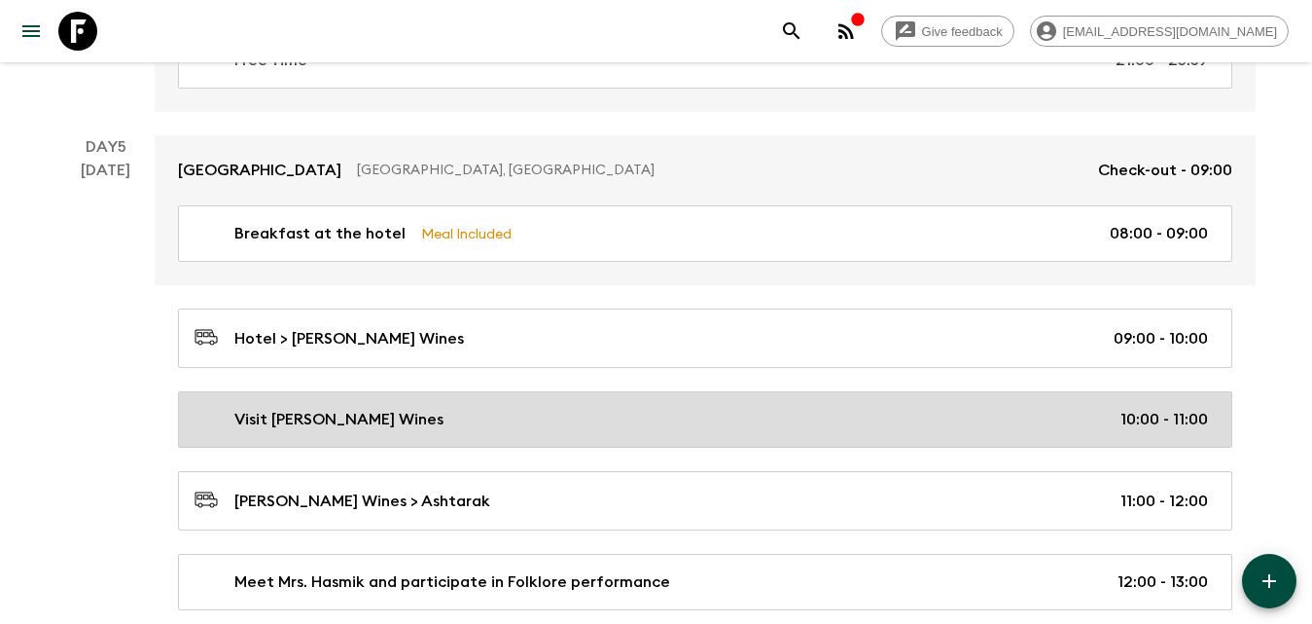
click at [360, 422] on p "Visit [PERSON_NAME] Wines" at bounding box center [338, 419] width 209 height 23
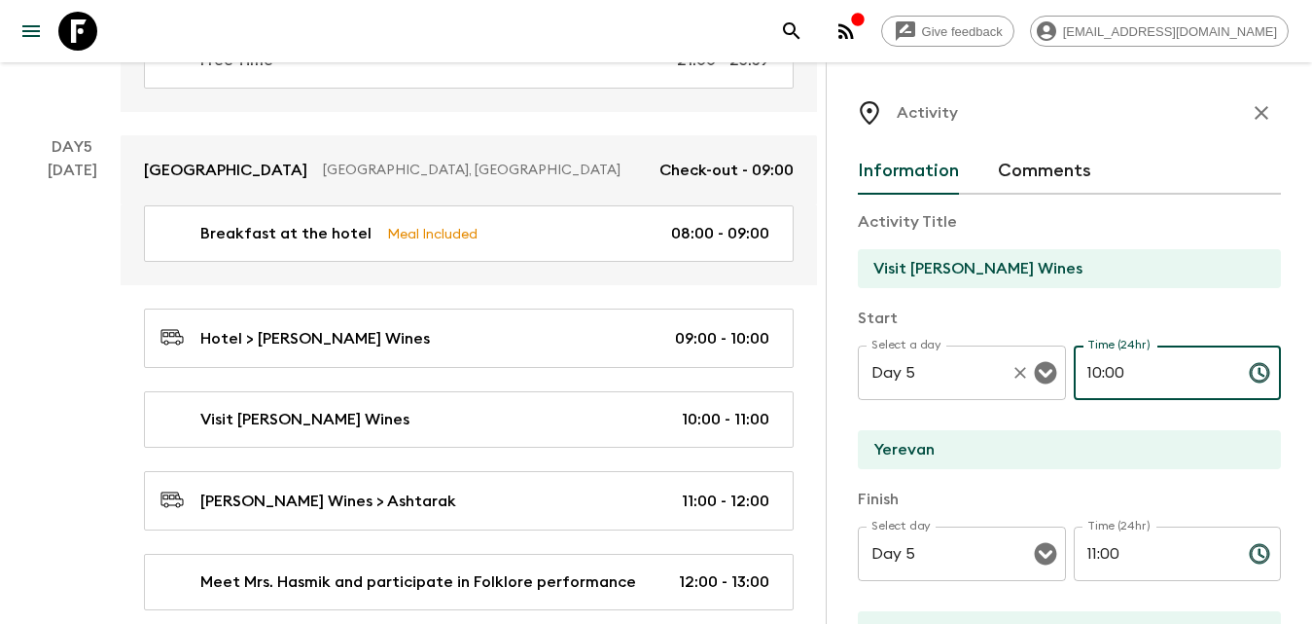
drag, startPoint x: 1149, startPoint y: 373, endPoint x: 1044, endPoint y: 375, distance: 105.1
click at [1044, 375] on div "Select a day Day 5 Select a day ​ Time (24hr) 10:00 Time (24hr) ​" at bounding box center [1069, 383] width 423 height 77
type input "14:50"
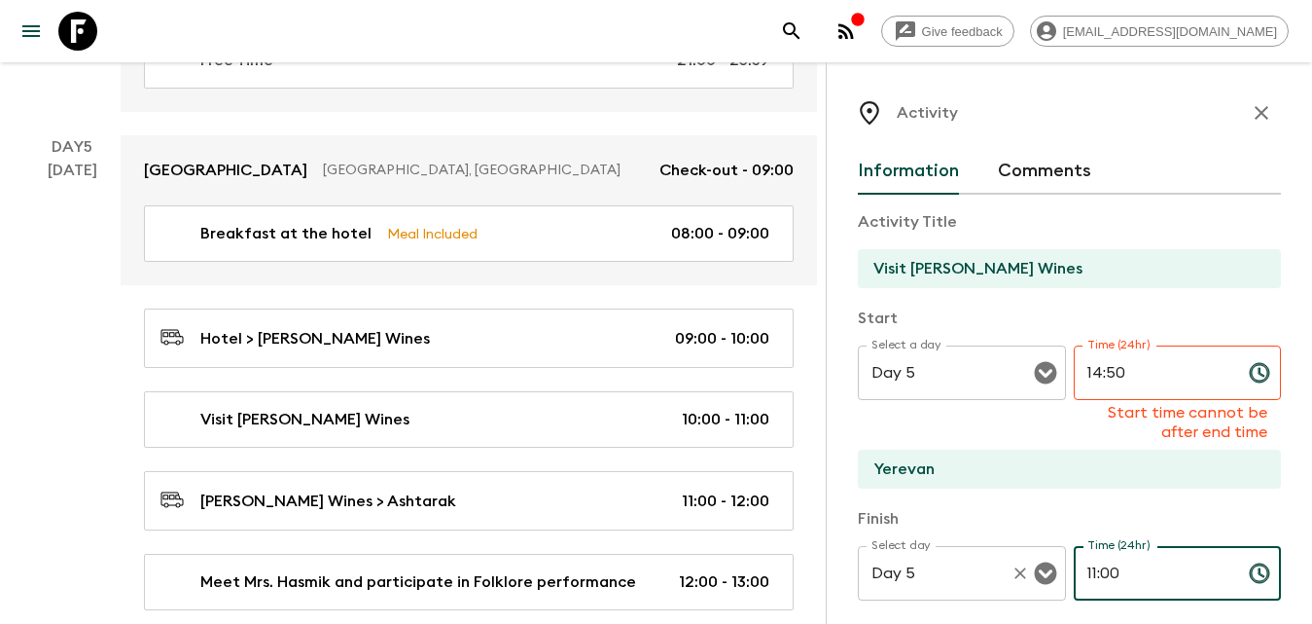
drag, startPoint x: 1073, startPoint y: 568, endPoint x: 1054, endPoint y: 576, distance: 21.0
click at [1059, 571] on div "Select day Day 5 Select day ​ Time (24hr) 11:00 Time (24hr) ​" at bounding box center [1069, 584] width 423 height 77
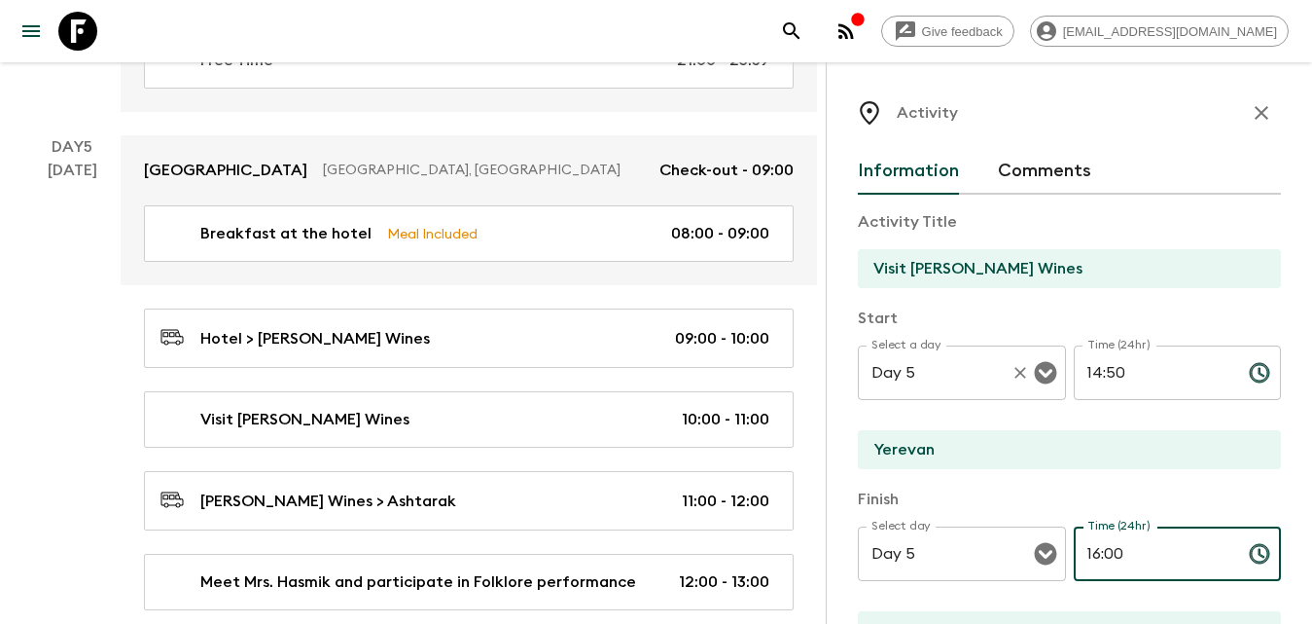
click at [980, 394] on div "Day 5 Select a day" at bounding box center [962, 372] width 208 height 54
type input "16:00"
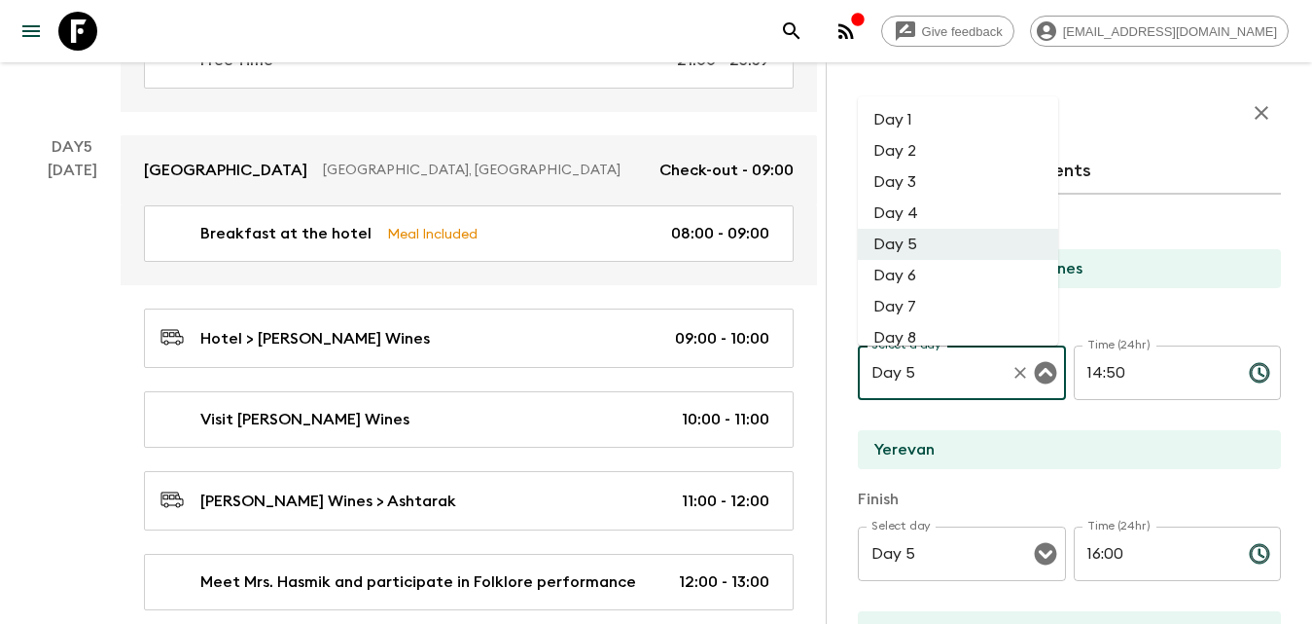
click at [921, 142] on li "Day 2" at bounding box center [958, 150] width 200 height 31
type input "Day 2"
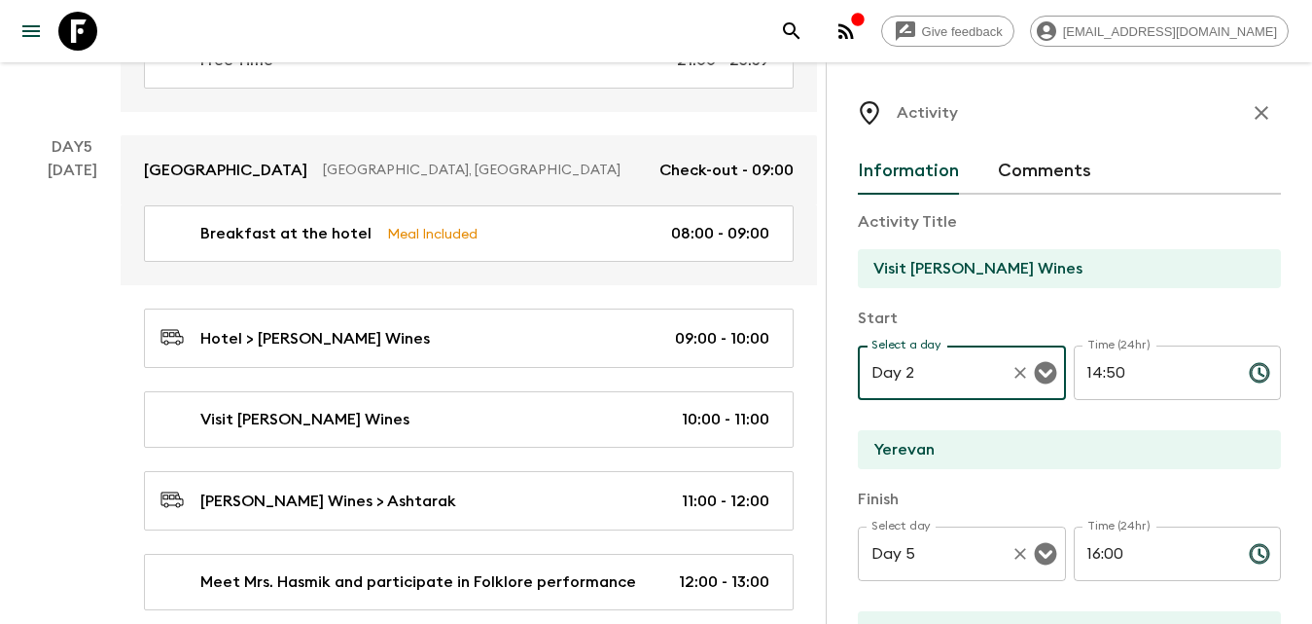
click at [1034, 559] on icon "Open" at bounding box center [1045, 554] width 22 height 22
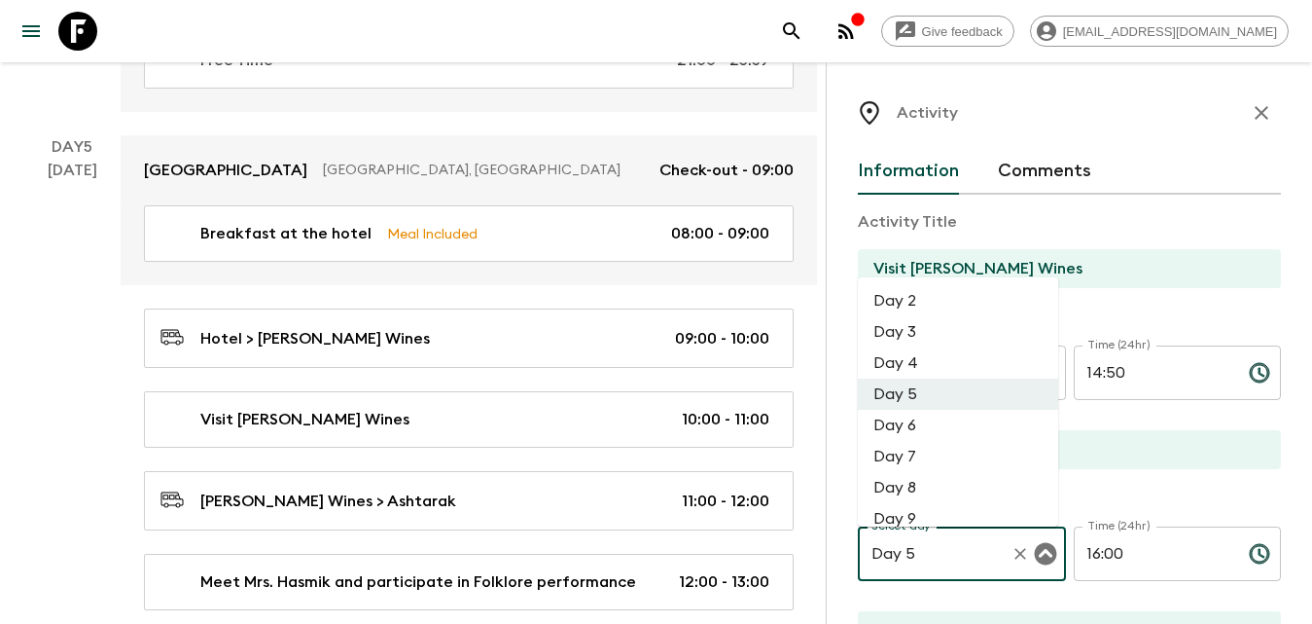
click at [977, 310] on li "Day 2" at bounding box center [958, 300] width 200 height 31
type input "Day 2"
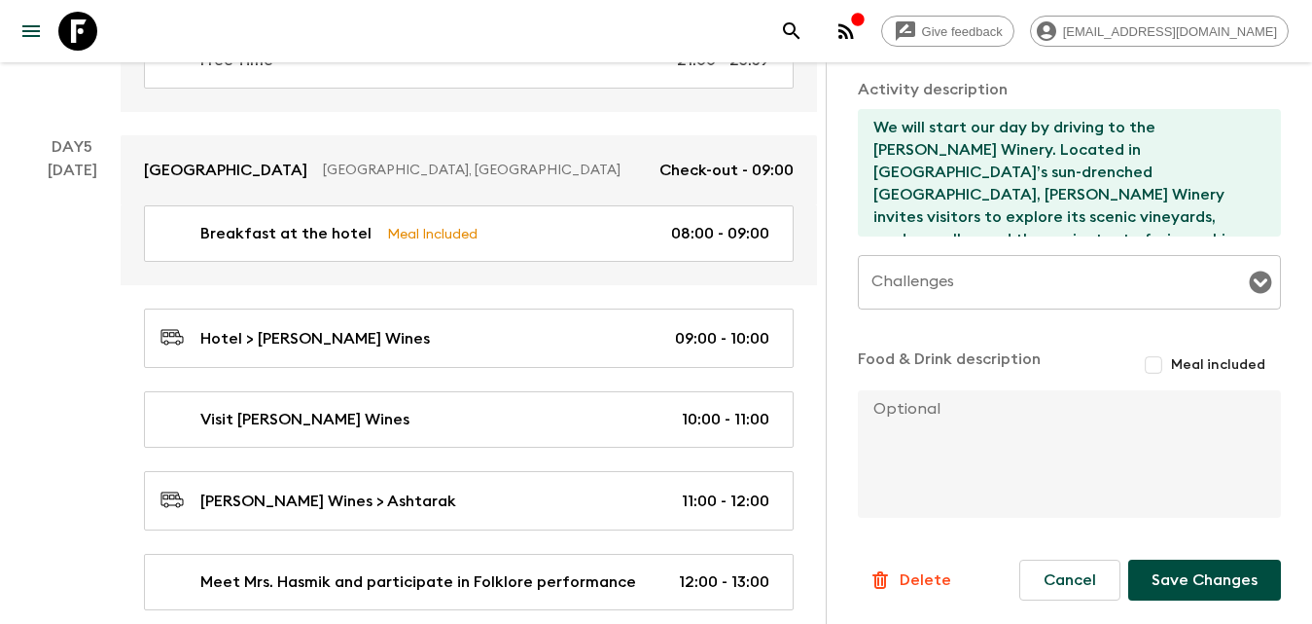
scroll to position [3307, 0]
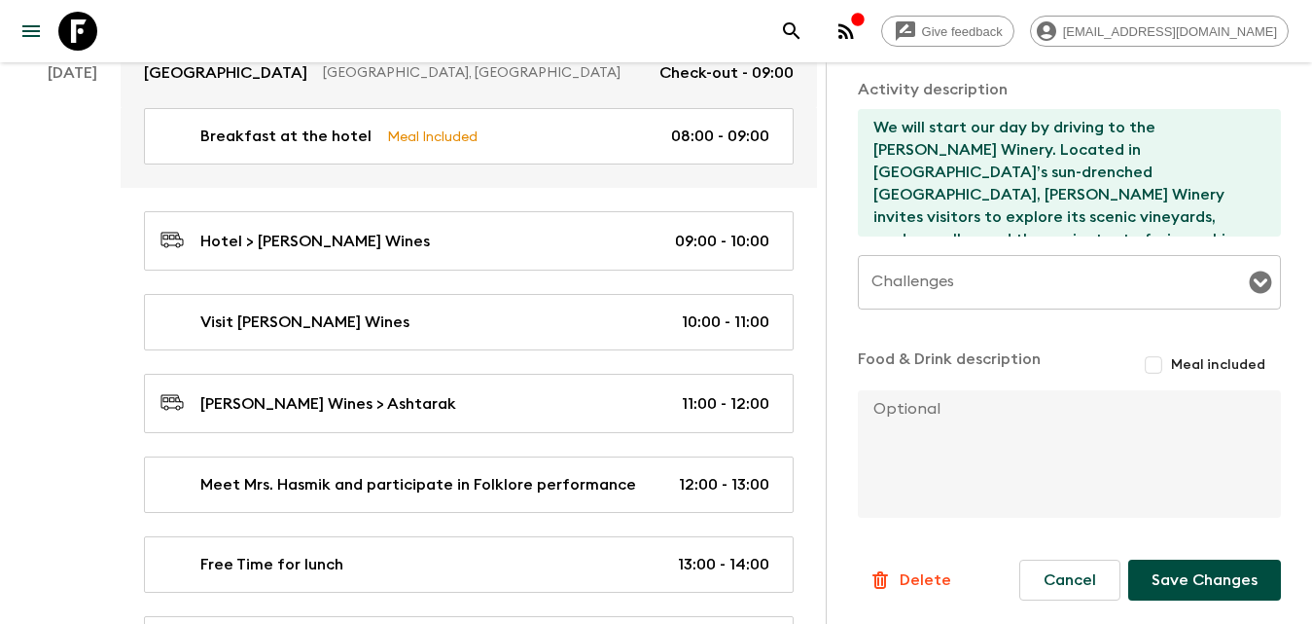
click at [1200, 558] on form "Activity Title Visit Karas Wines Start Select a day Day 2 Select a day ​ Time (…" at bounding box center [1069, 102] width 423 height 996
click at [1200, 566] on button "Save Changes" at bounding box center [1204, 579] width 153 height 41
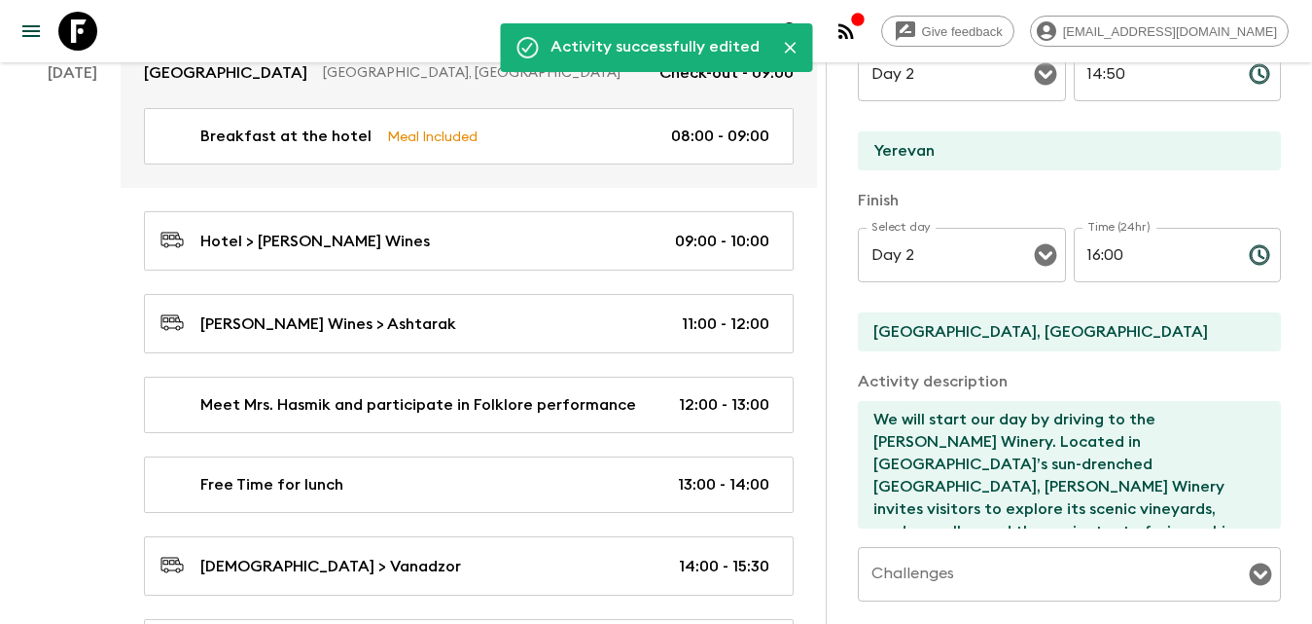
scroll to position [0, 0]
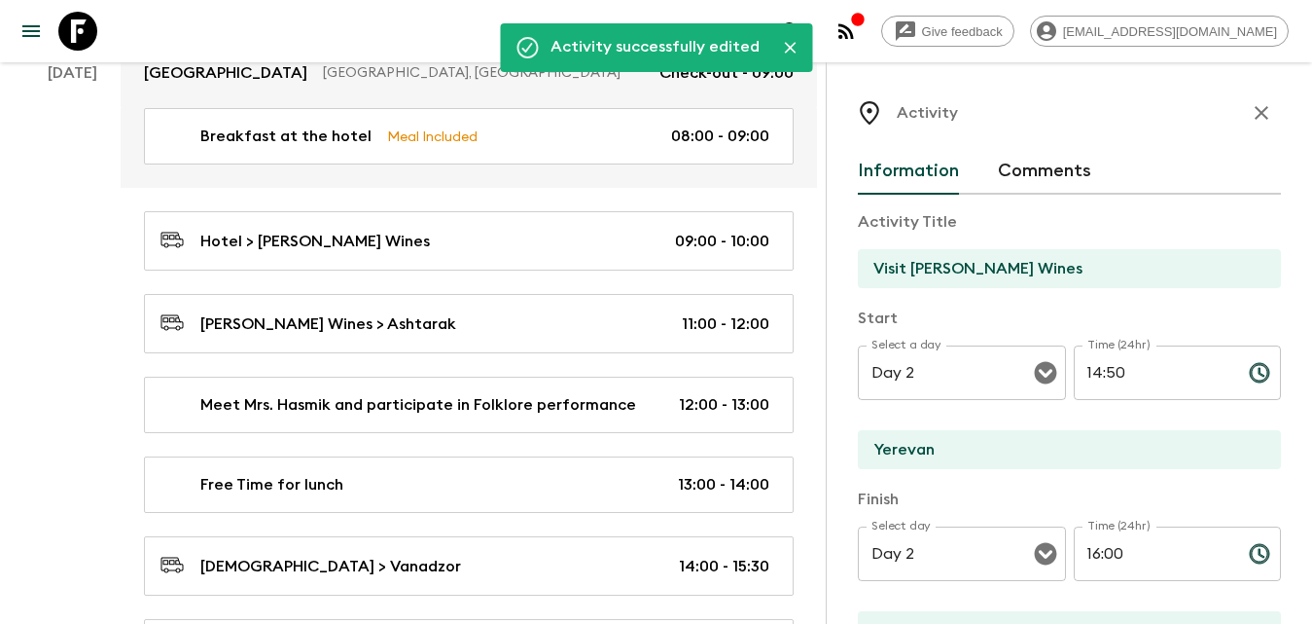
click at [1255, 116] on icon "button" at bounding box center [1262, 113] width 14 height 14
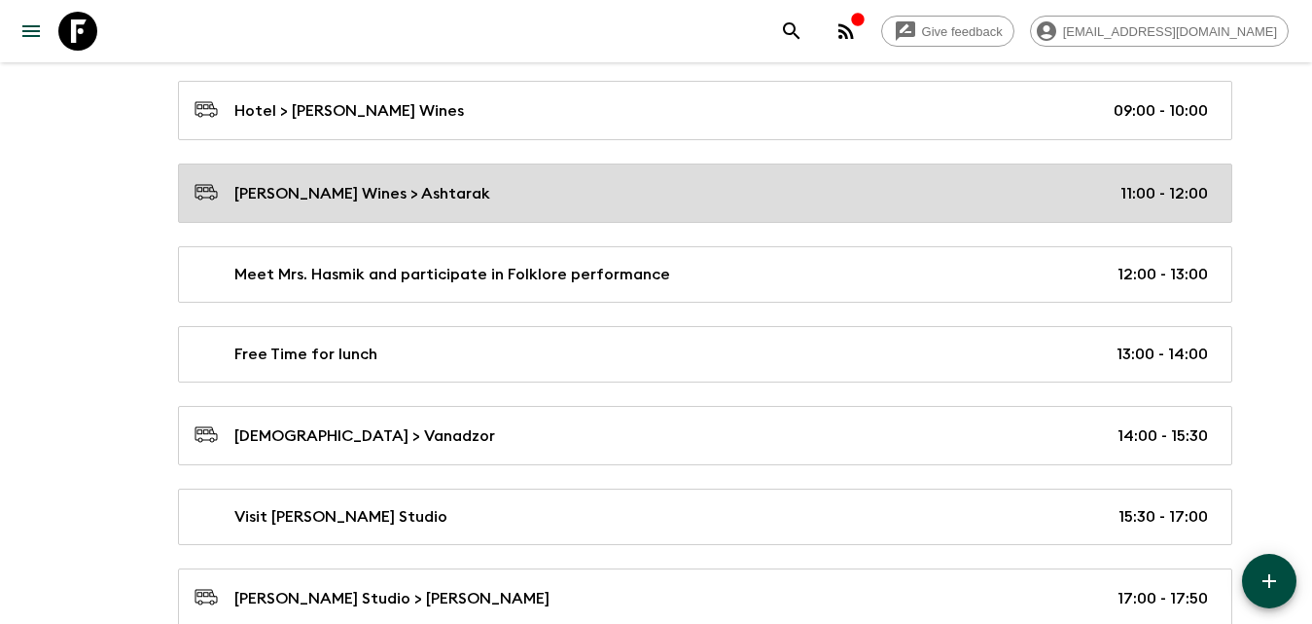
scroll to position [3405, 0]
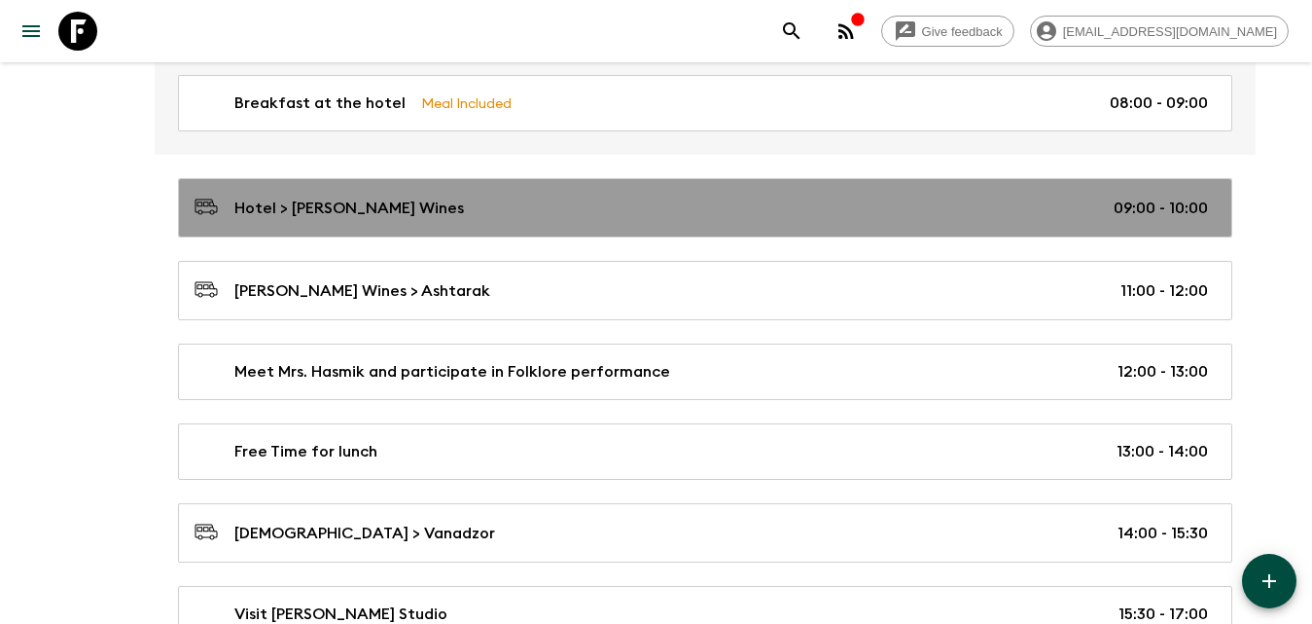
click at [364, 204] on p "Hotel > [PERSON_NAME] Wines" at bounding box center [349, 207] width 230 height 23
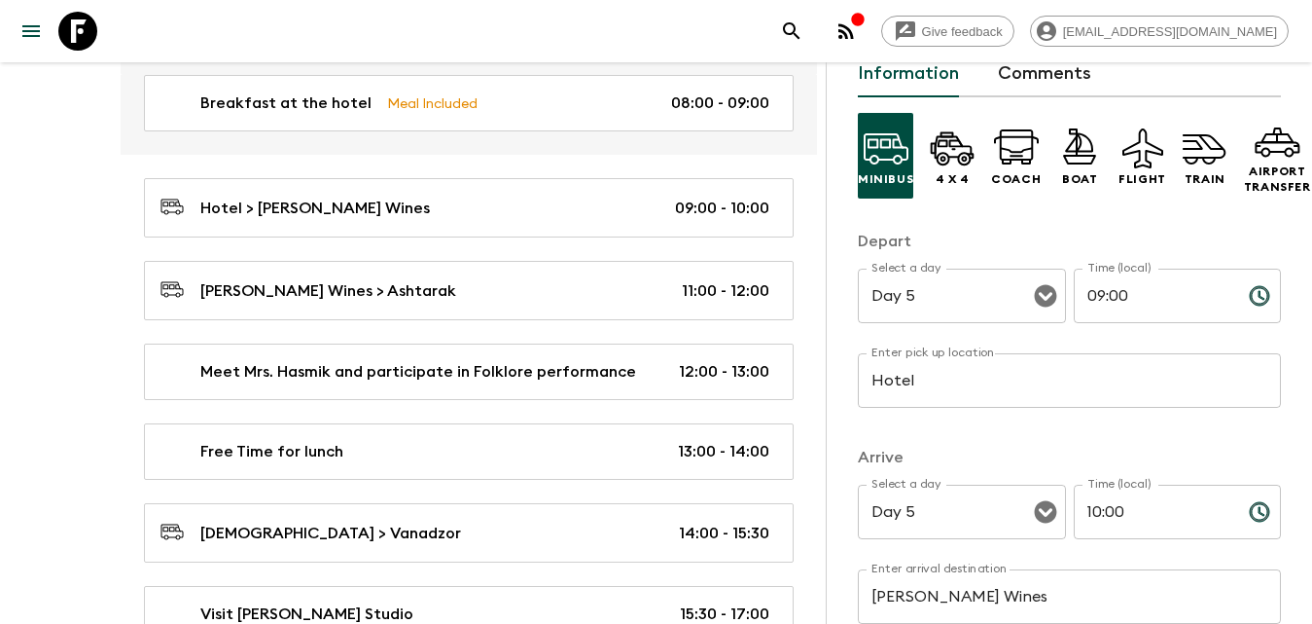
scroll to position [195, 0]
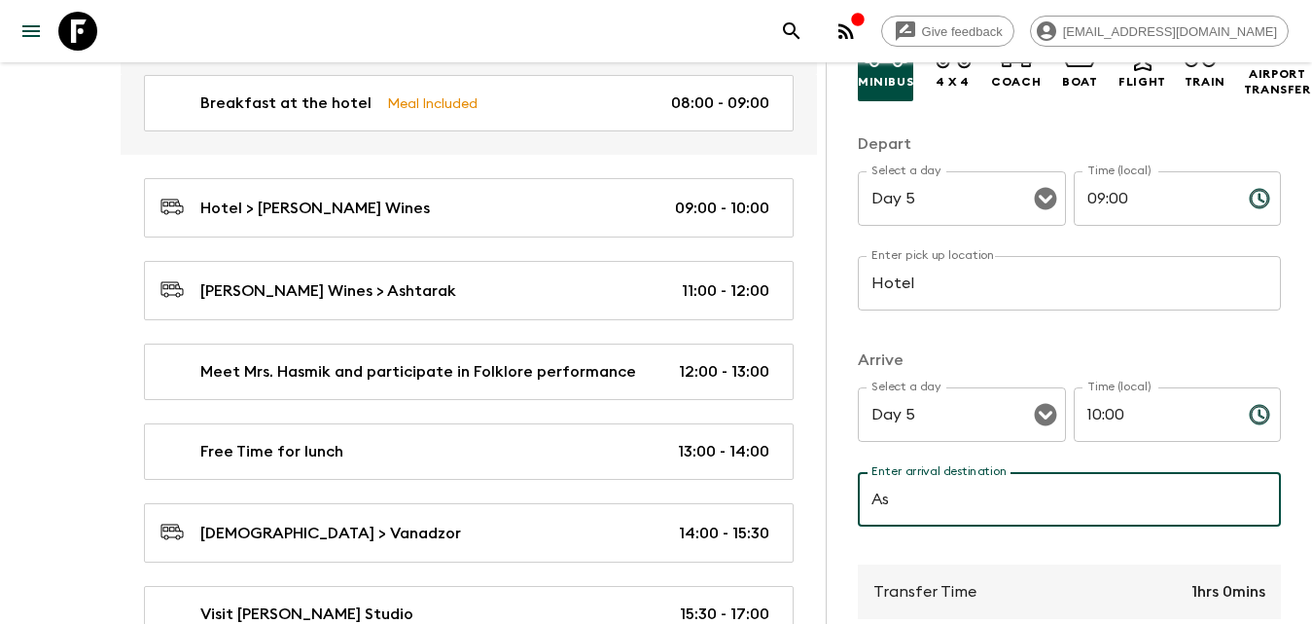
type input "Ashtarak"
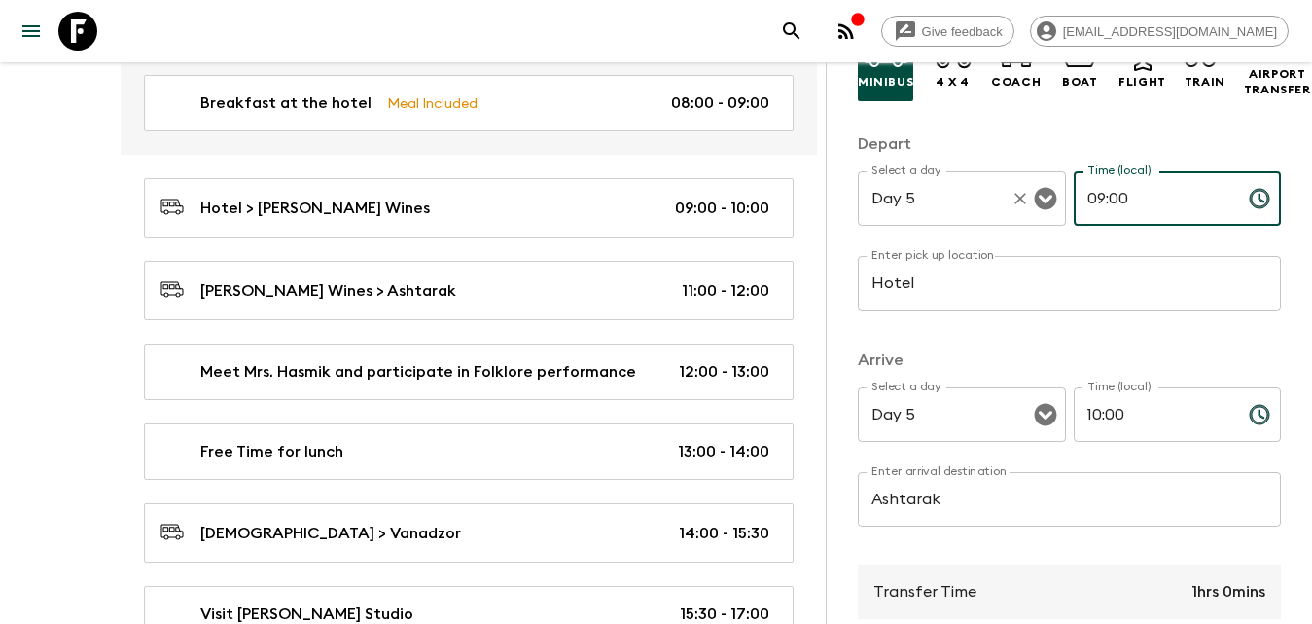
drag, startPoint x: 1141, startPoint y: 204, endPoint x: 1052, endPoint y: 195, distance: 90.0
click at [1040, 203] on div "Select a day Day 5 Select a day ​ Time (local) 09:00 Time (local) ​" at bounding box center [1069, 209] width 423 height 77
type input "10:00"
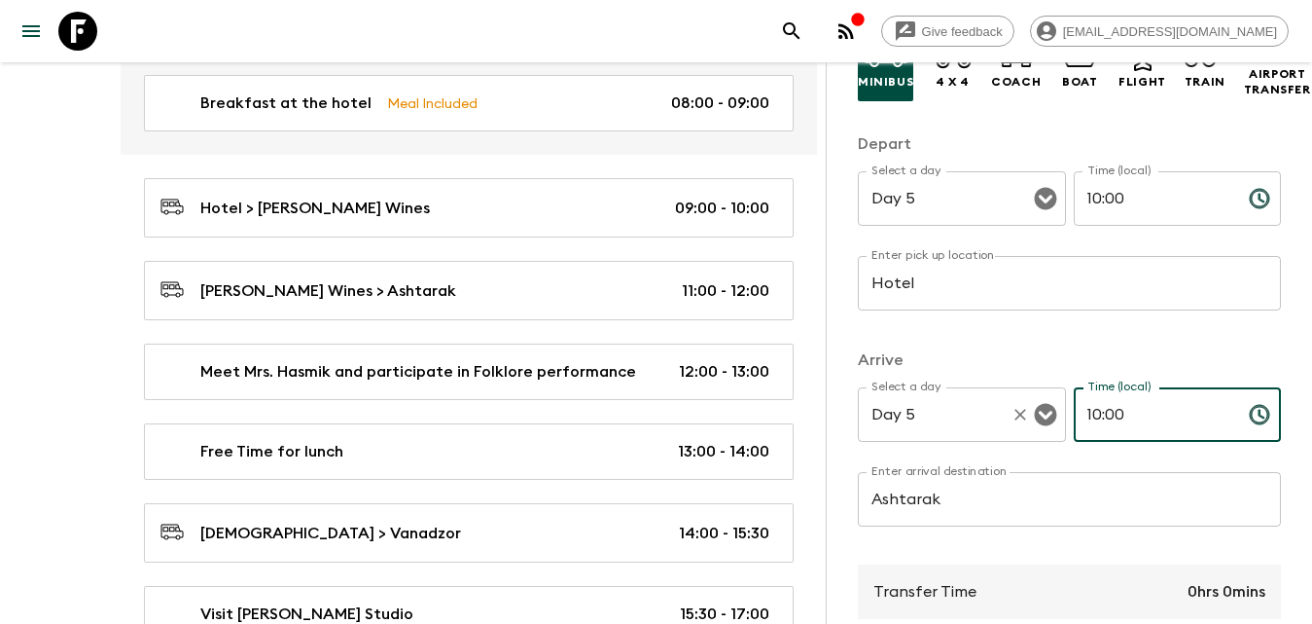
drag, startPoint x: 1144, startPoint y: 410, endPoint x: 1031, endPoint y: 393, distance: 114.0
click at [1038, 408] on div "Select a day Day 5 Select a day ​ Time (local) 10:00 Time (local) ​" at bounding box center [1069, 425] width 423 height 77
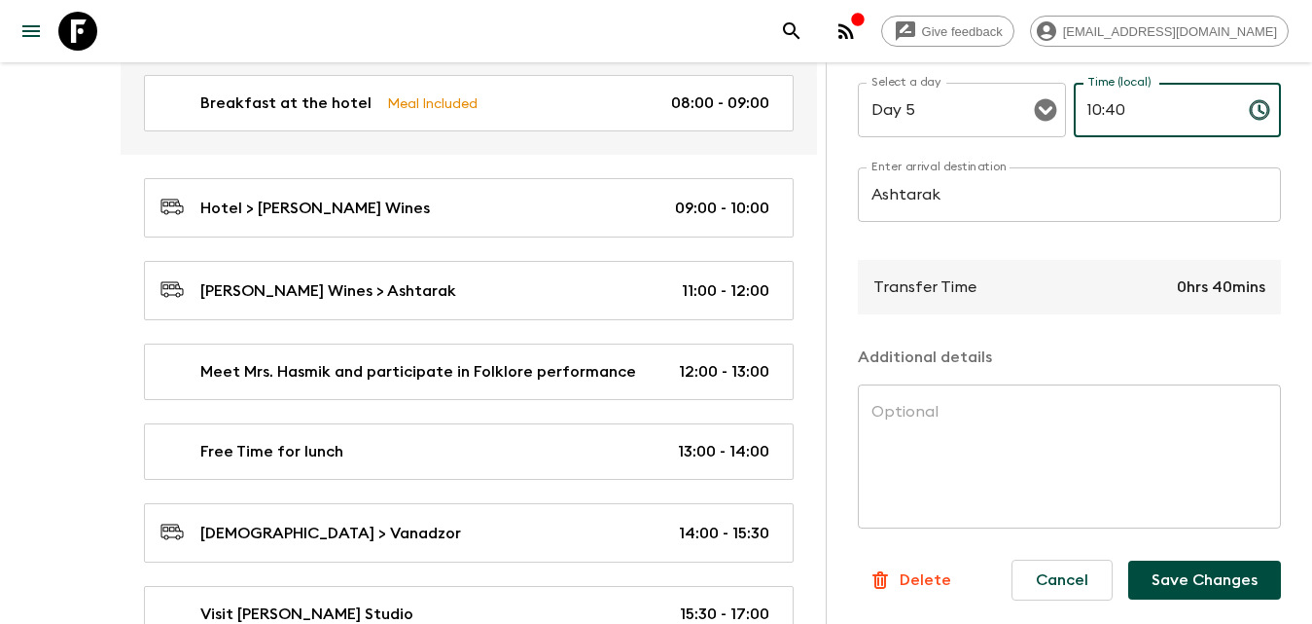
scroll to position [3502, 0]
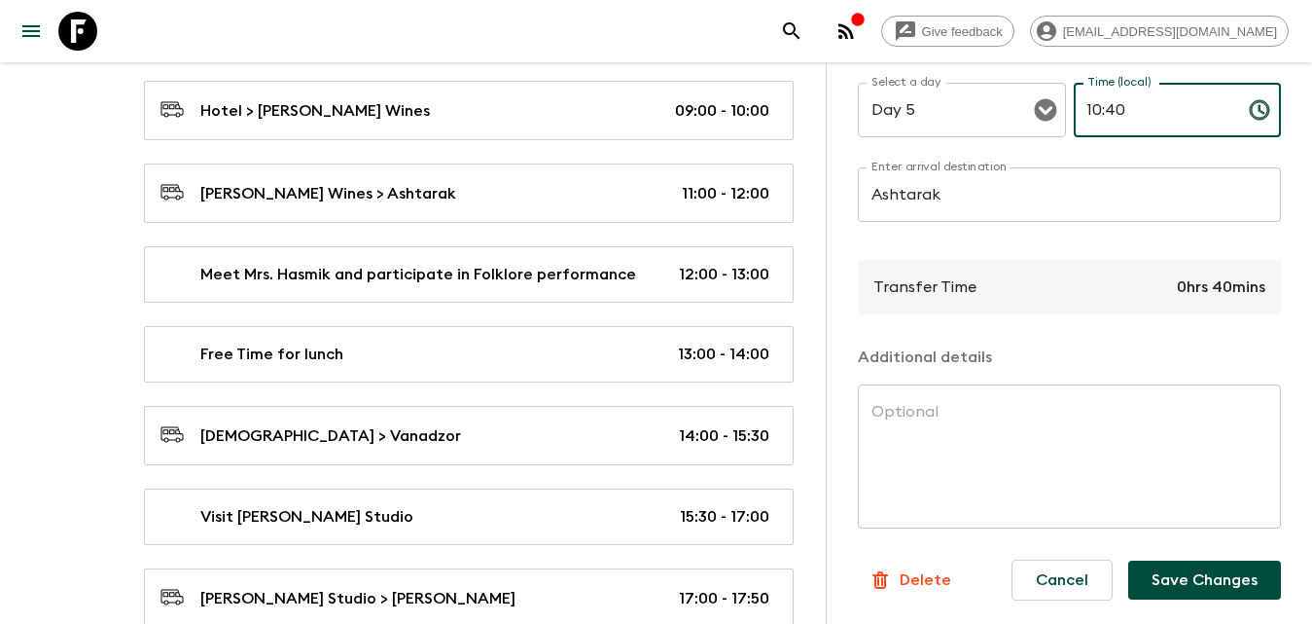
type input "10:40"
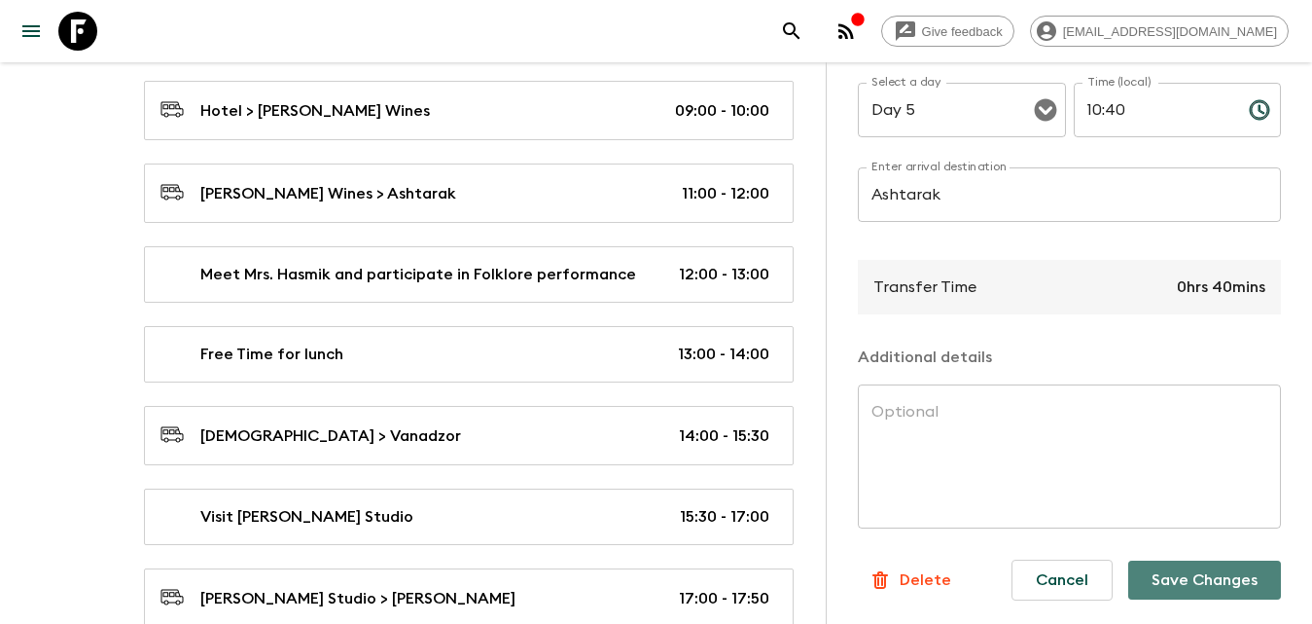
click at [1179, 569] on button "Save Changes" at bounding box center [1204, 579] width 153 height 39
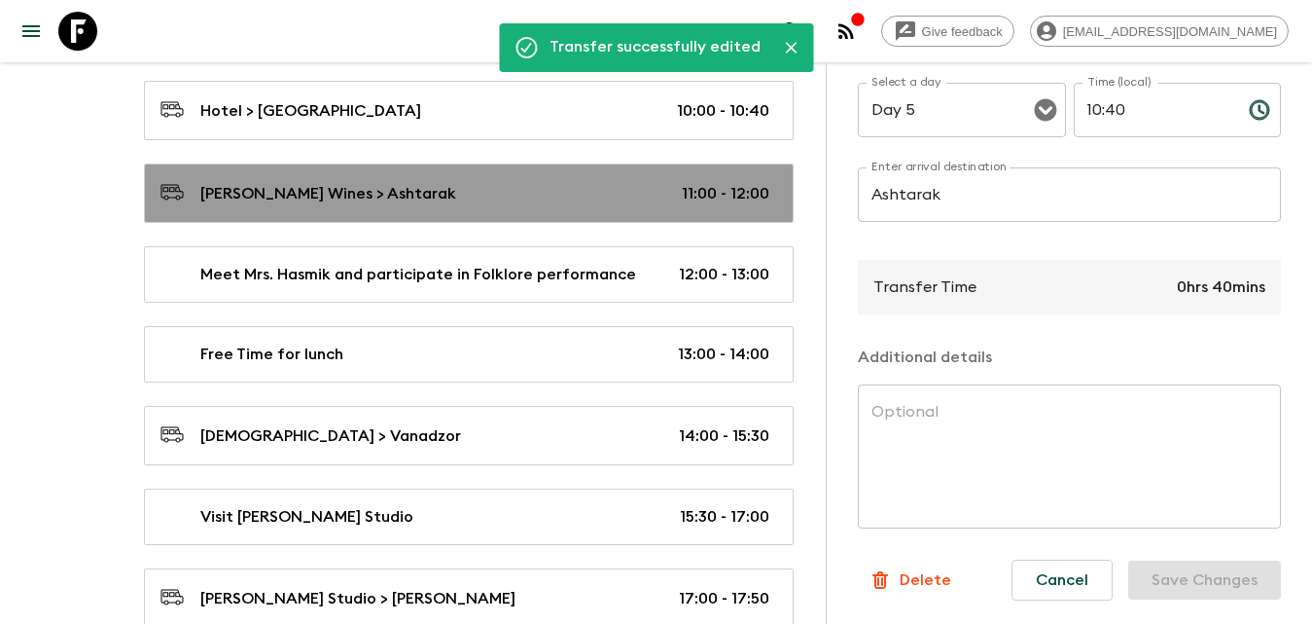
click at [385, 178] on link "[PERSON_NAME] Wines > Ashtarak 11:00 - 12:00" at bounding box center [469, 192] width 650 height 59
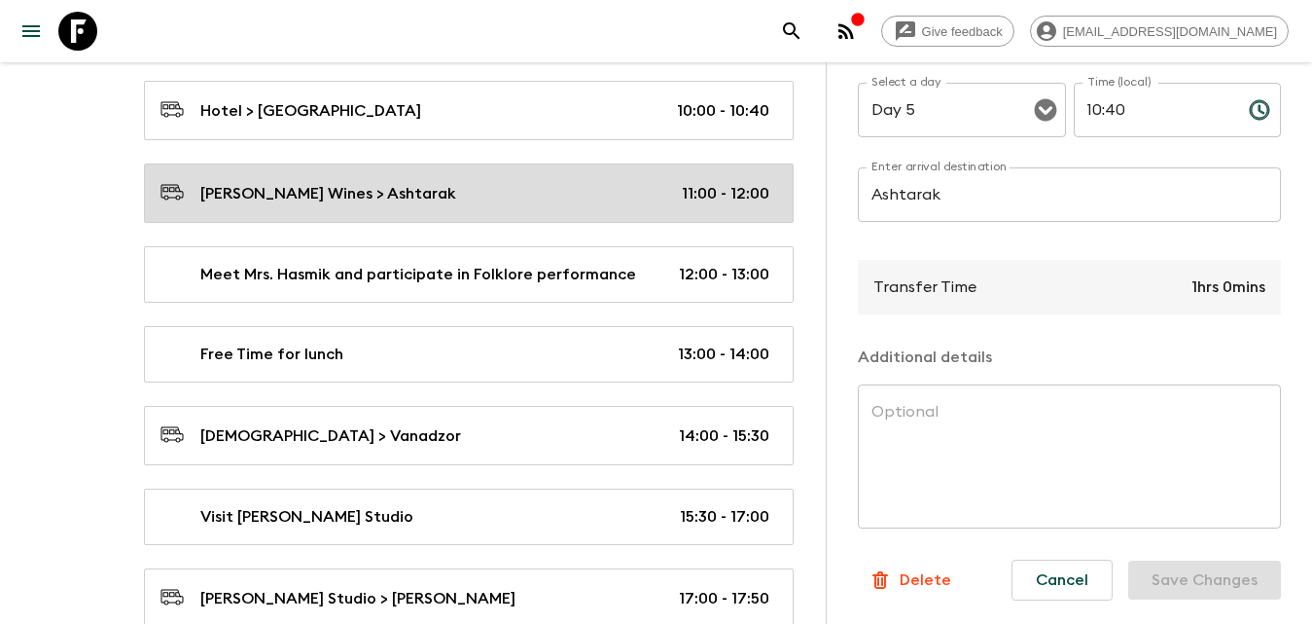
type input "[PERSON_NAME] Wines"
type input "11:00"
type input "12:00"
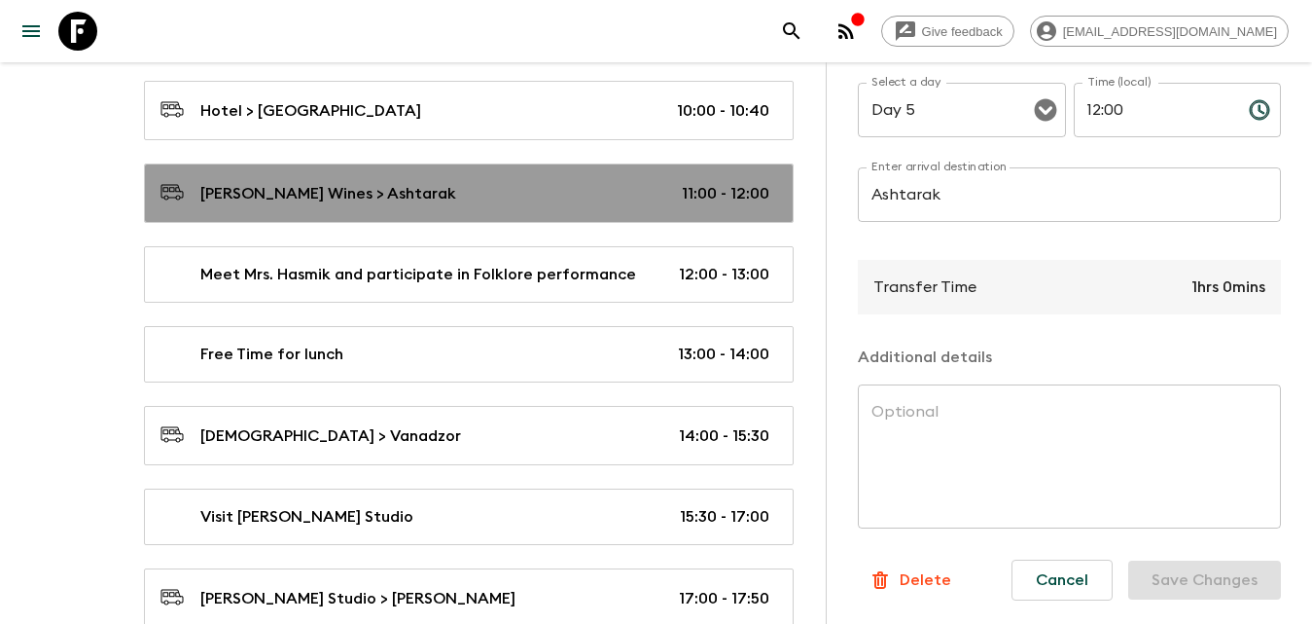
drag, startPoint x: 397, startPoint y: 189, endPoint x: 423, endPoint y: 200, distance: 28.7
click at [397, 189] on div "[PERSON_NAME] Wines > Ashtarak 11:00 - 12:00" at bounding box center [465, 193] width 609 height 26
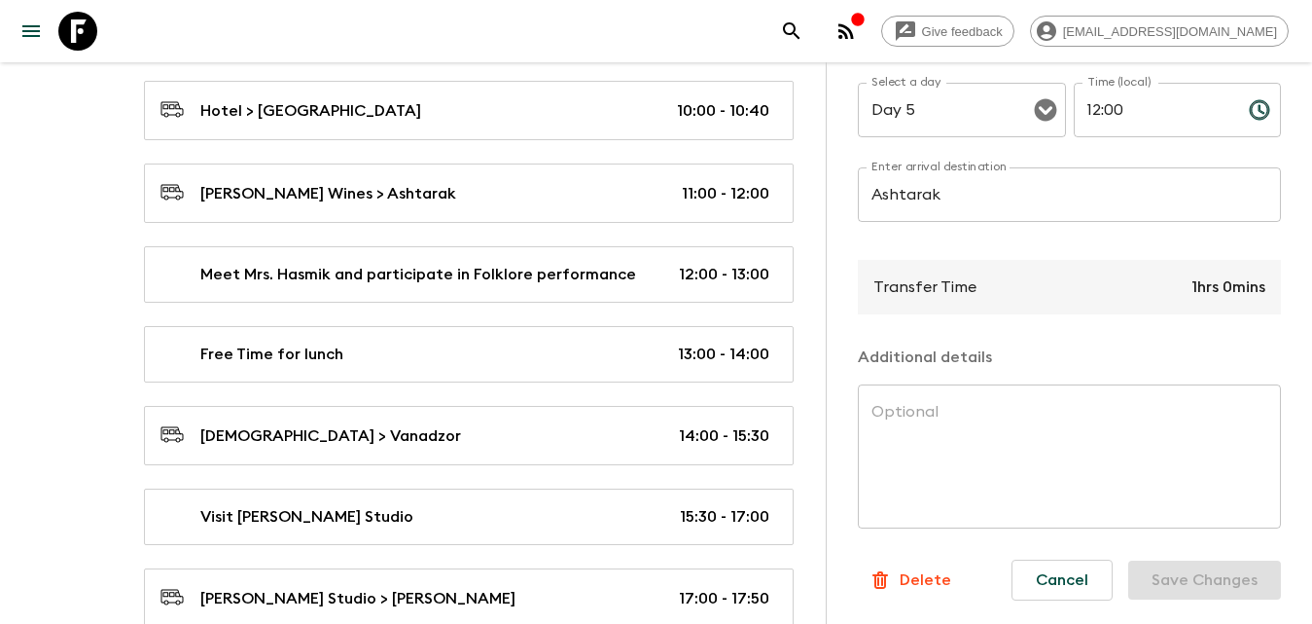
click at [932, 568] on p "Delete" at bounding box center [926, 579] width 52 height 23
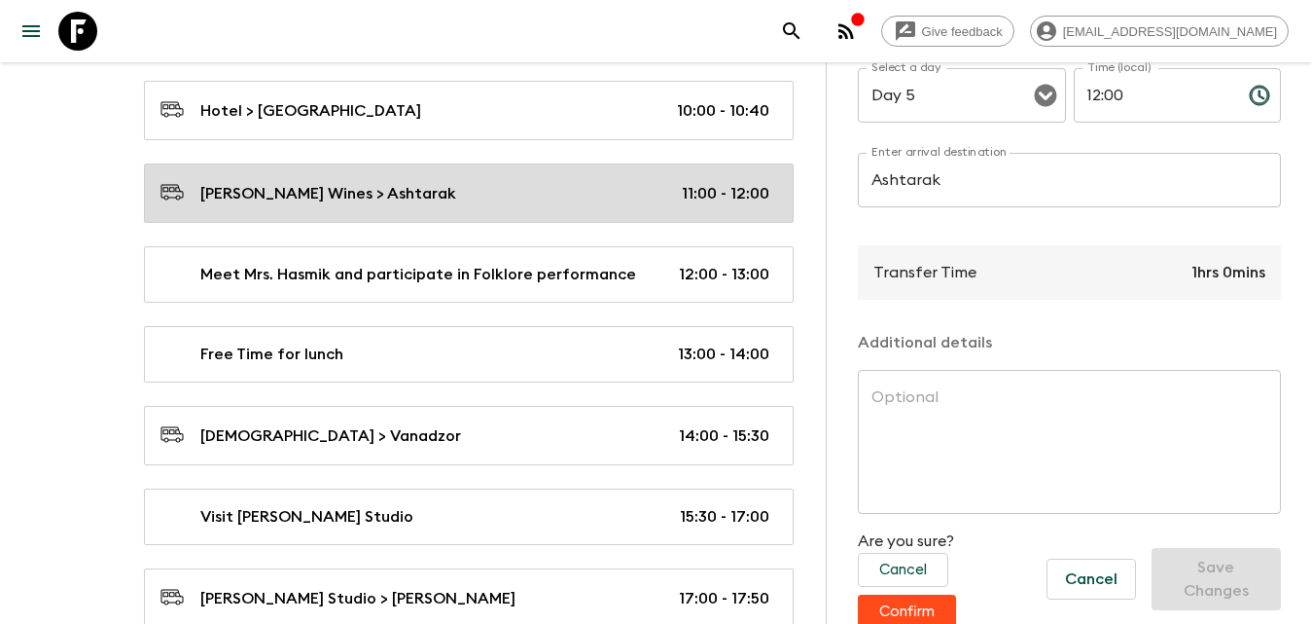
click at [428, 178] on link "[PERSON_NAME] Wines > Ashtarak 11:00 - 12:00" at bounding box center [469, 192] width 650 height 59
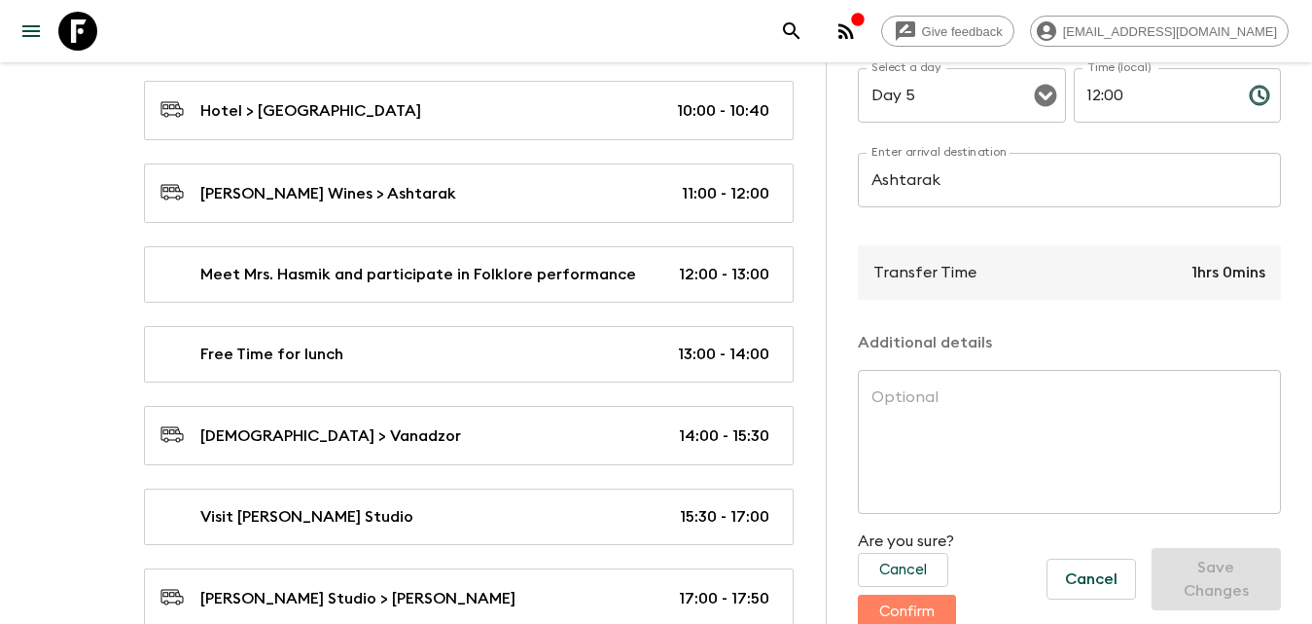
click at [893, 600] on button "Confirm" at bounding box center [907, 611] width 98 height 34
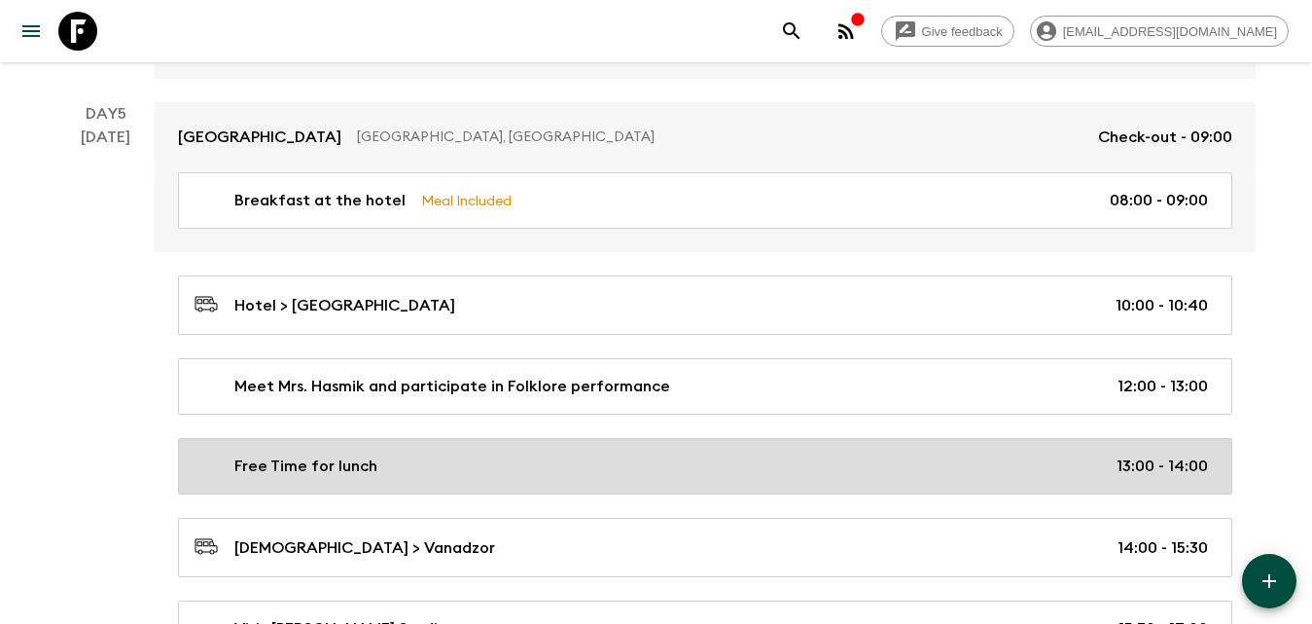
scroll to position [3405, 0]
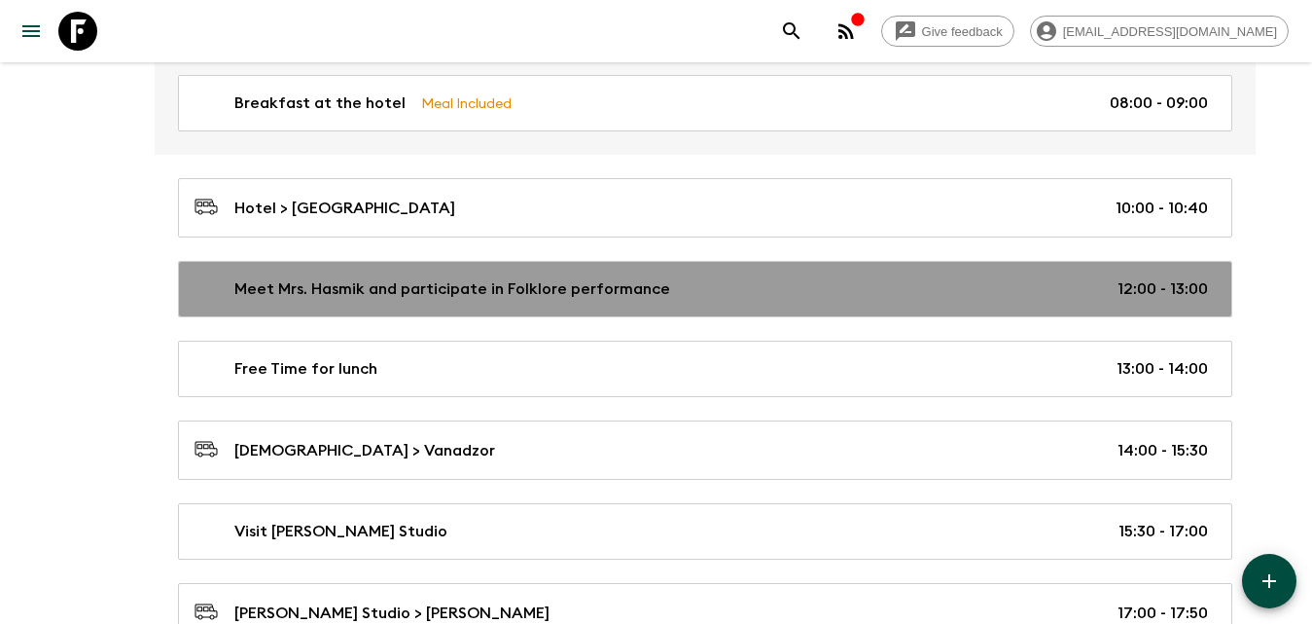
click at [428, 288] on p "Meet Mrs. Hasmik and participate in Folklore performance" at bounding box center [452, 288] width 436 height 23
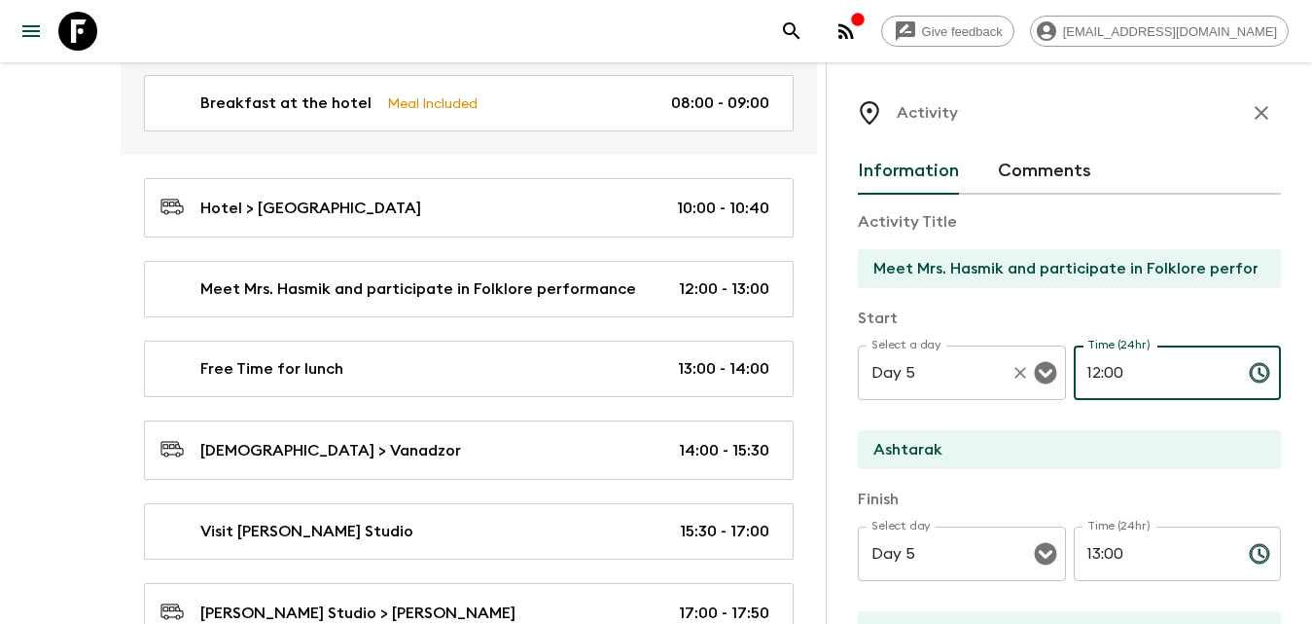
drag, startPoint x: 1046, startPoint y: 368, endPoint x: 1033, endPoint y: 369, distance: 12.7
click at [1033, 369] on div "Select a day Day 5 Select a day ​ Time (24hr) 12:00 Time (24hr) ​" at bounding box center [1069, 383] width 423 height 77
type input "10:40"
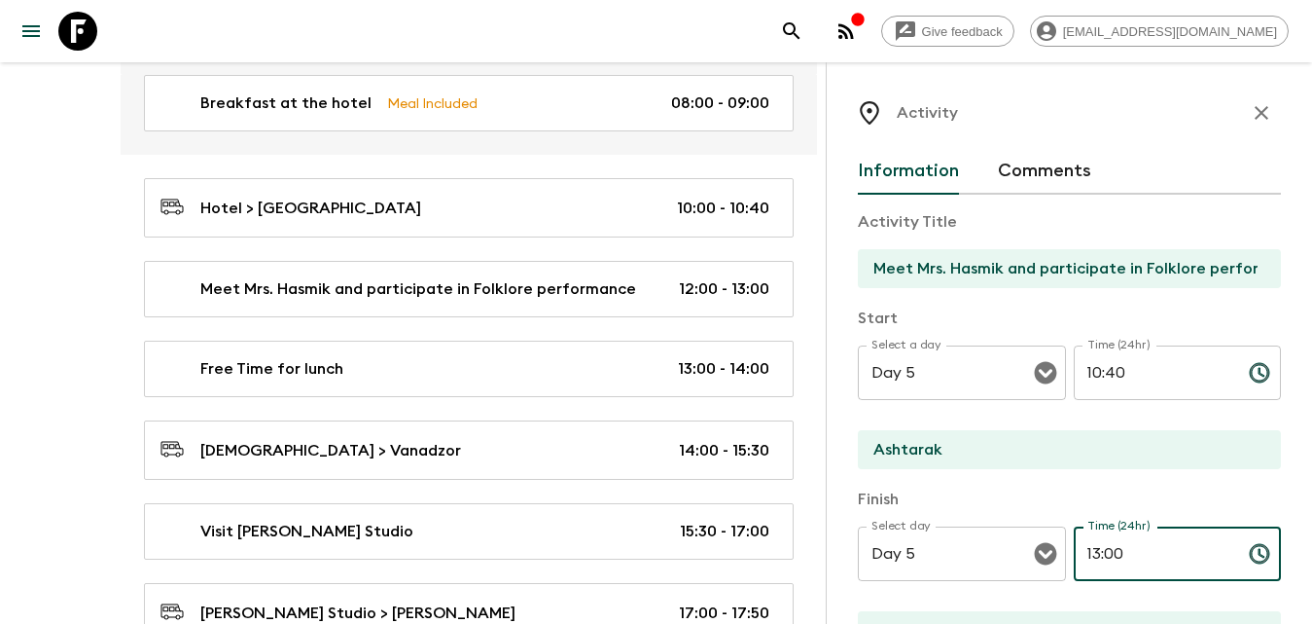
drag, startPoint x: 1103, startPoint y: 555, endPoint x: 1068, endPoint y: 560, distance: 35.4
click at [1064, 560] on div "Select day Day 5 Select day ​ Time (24hr) 13:00 Time (24hr) ​" at bounding box center [1069, 564] width 423 height 77
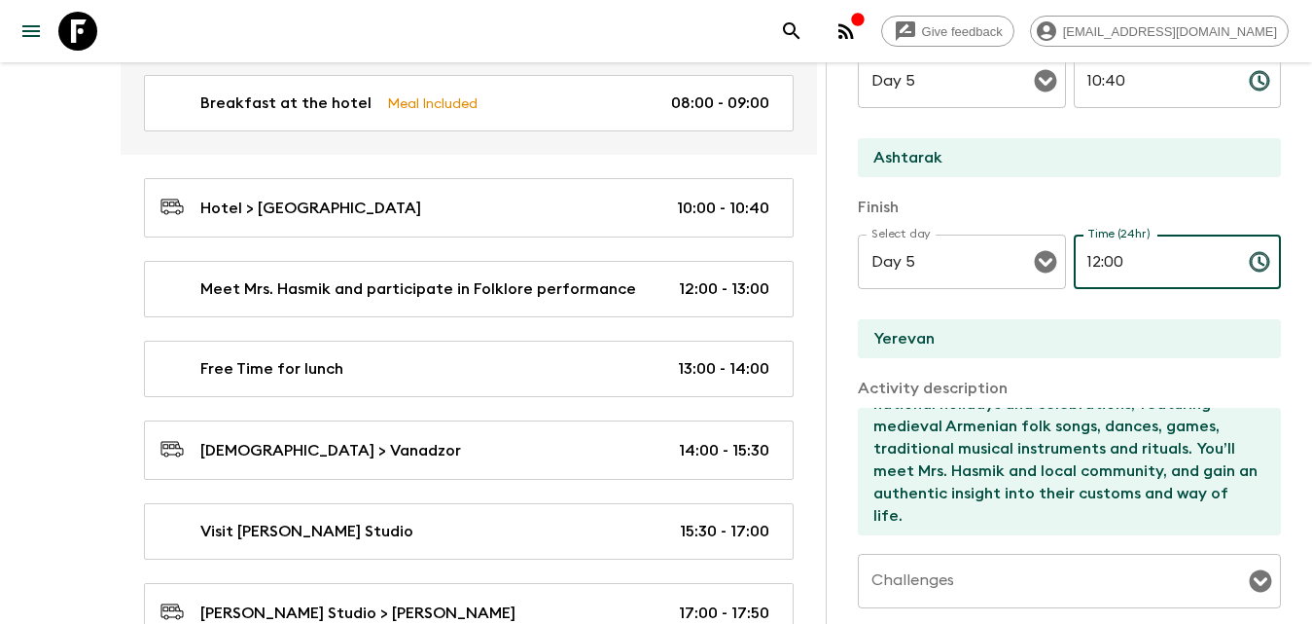
scroll to position [584, 0]
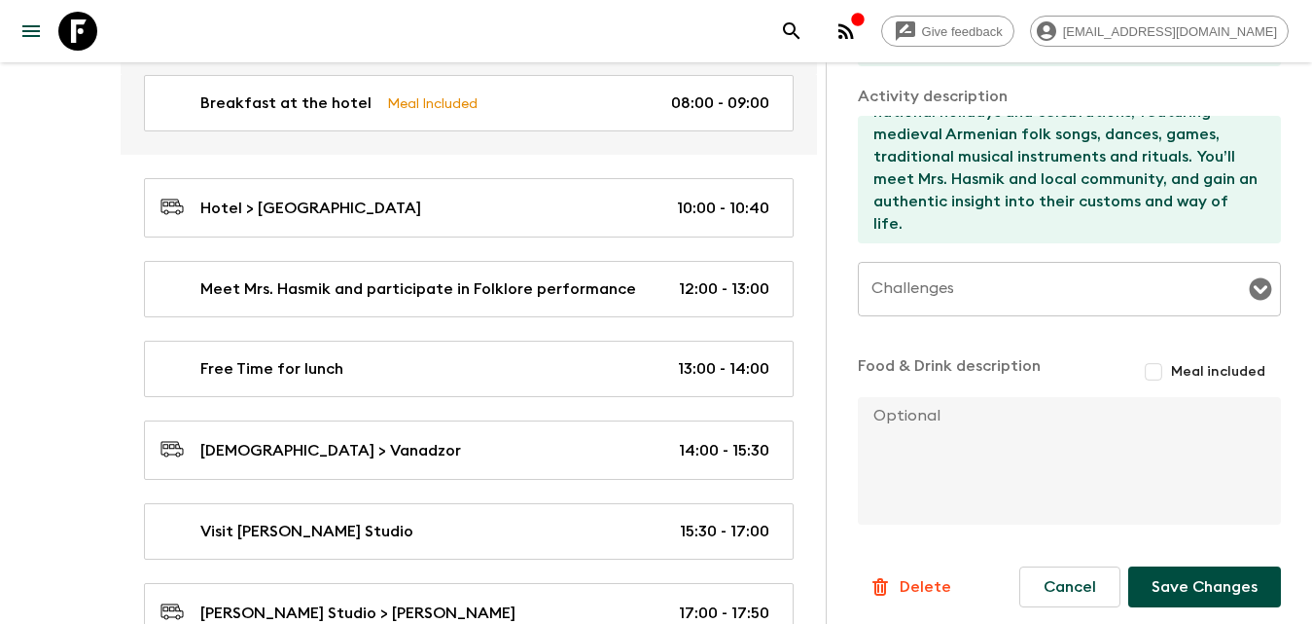
type input "12:00"
click at [1197, 576] on button "Save Changes" at bounding box center [1204, 586] width 153 height 41
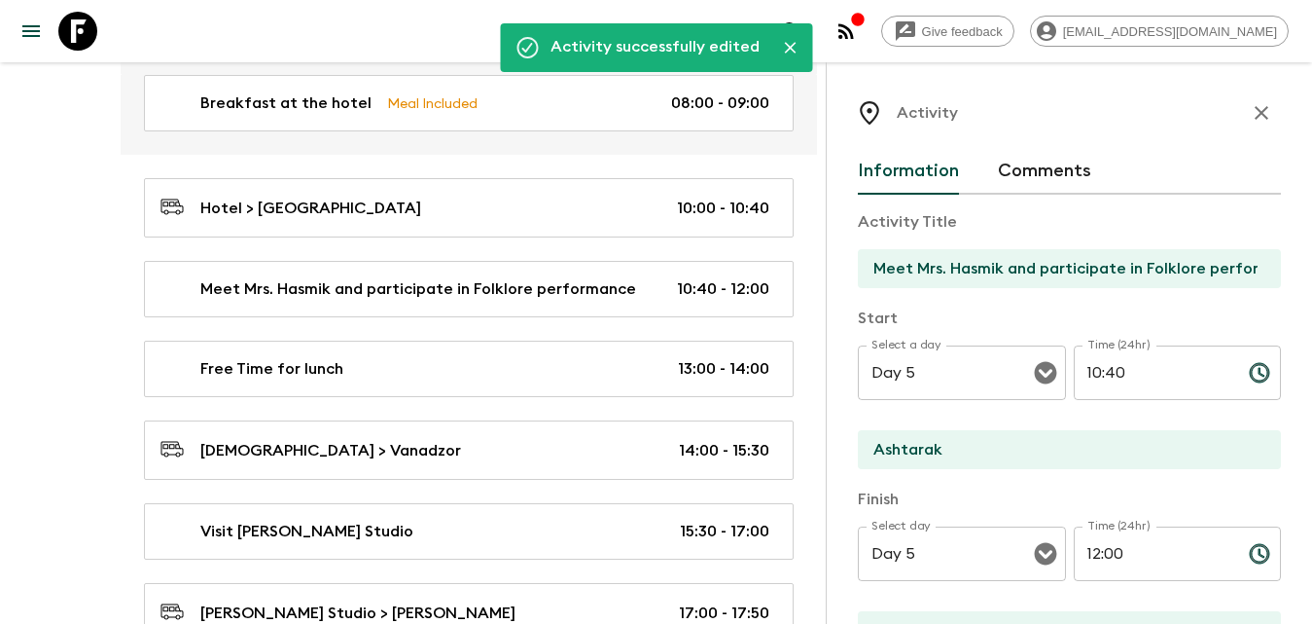
scroll to position [3016, 0]
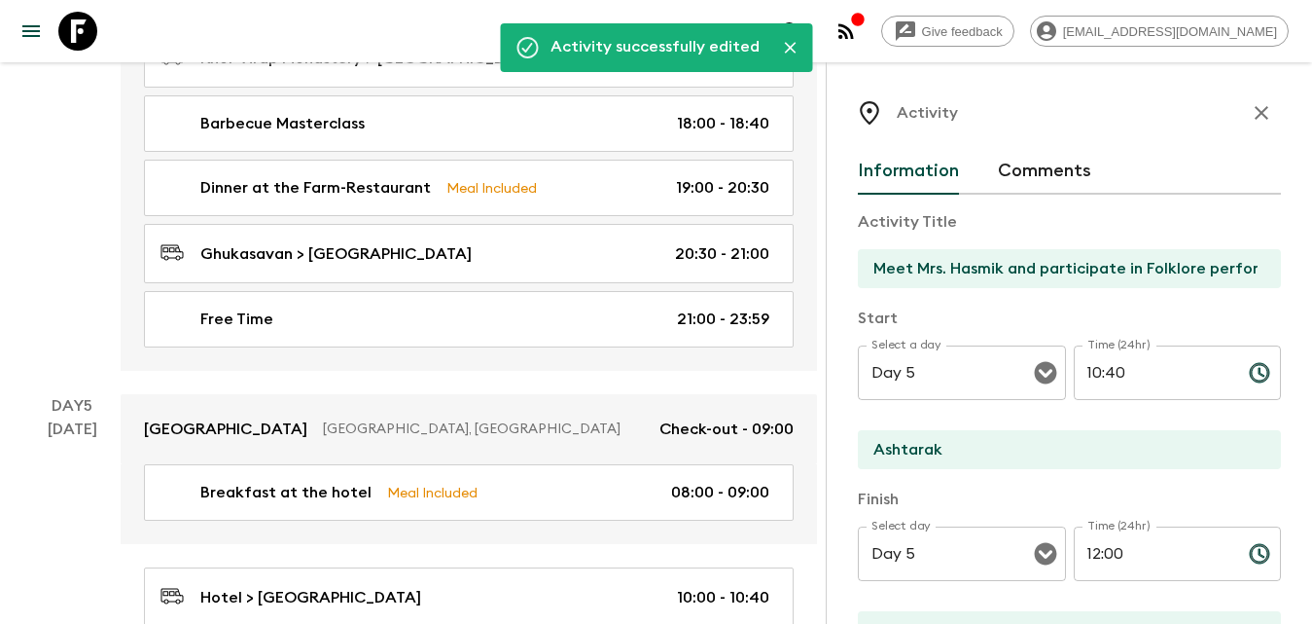
click at [1255, 108] on icon "button" at bounding box center [1262, 113] width 14 height 14
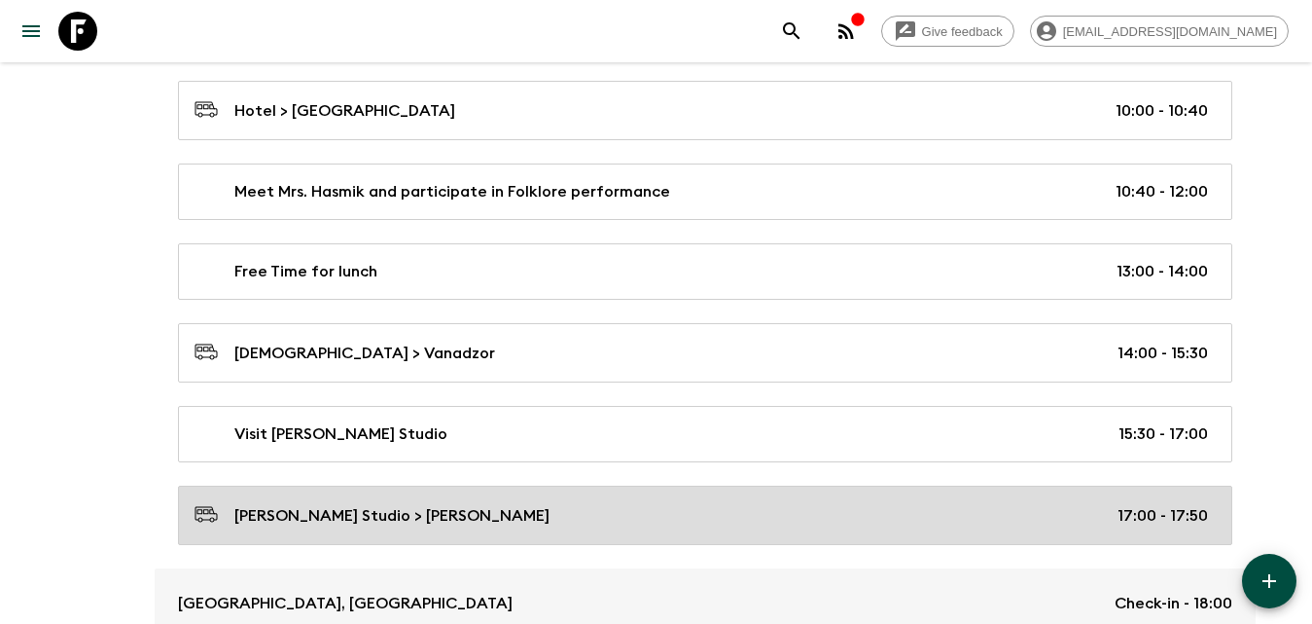
scroll to position [3599, 0]
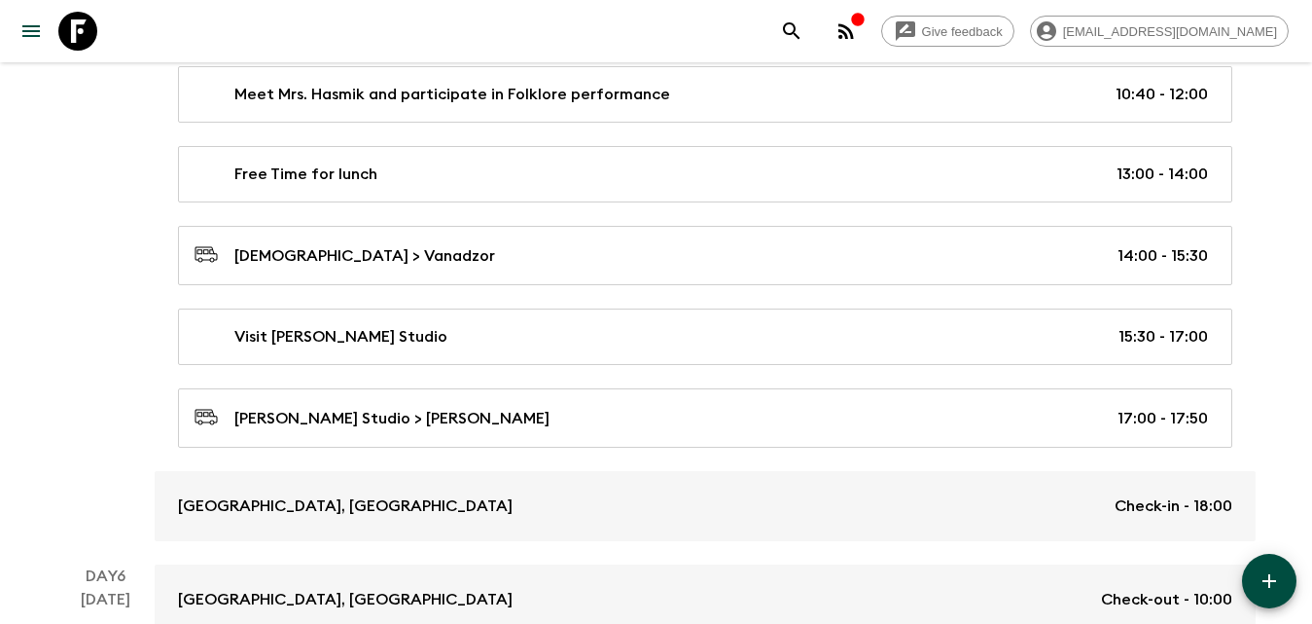
click at [1279, 567] on button "button" at bounding box center [1269, 581] width 54 height 54
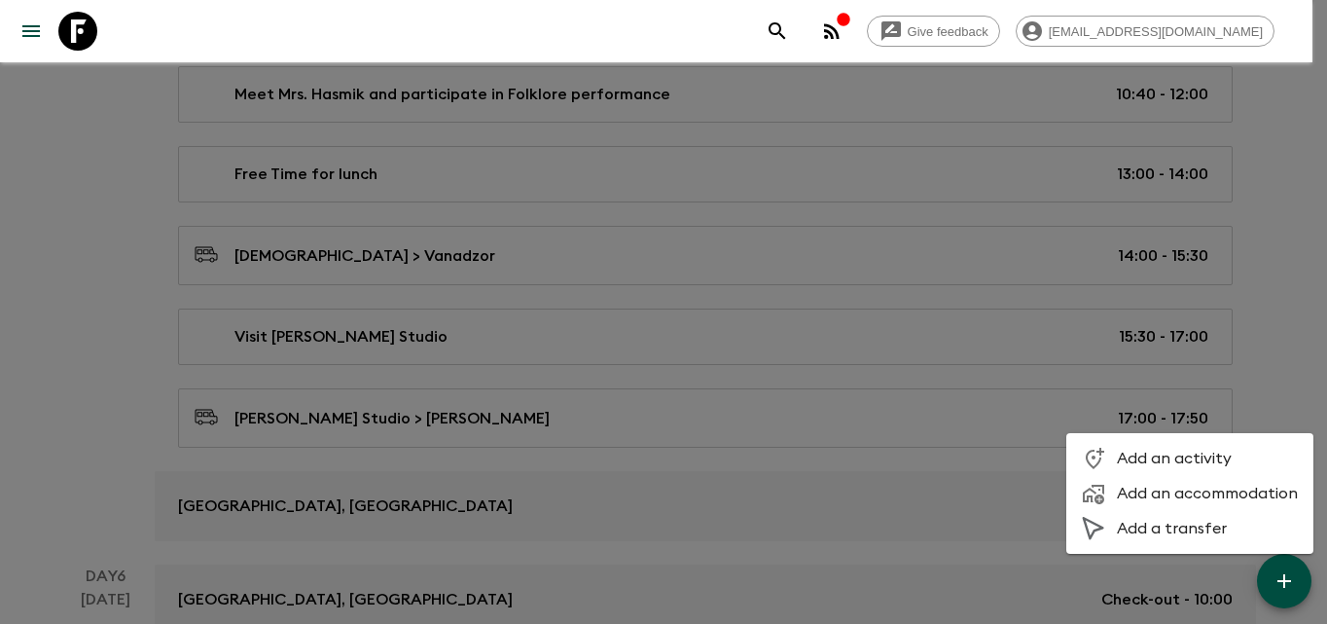
click at [1203, 451] on span "Add an activity" at bounding box center [1207, 457] width 181 height 19
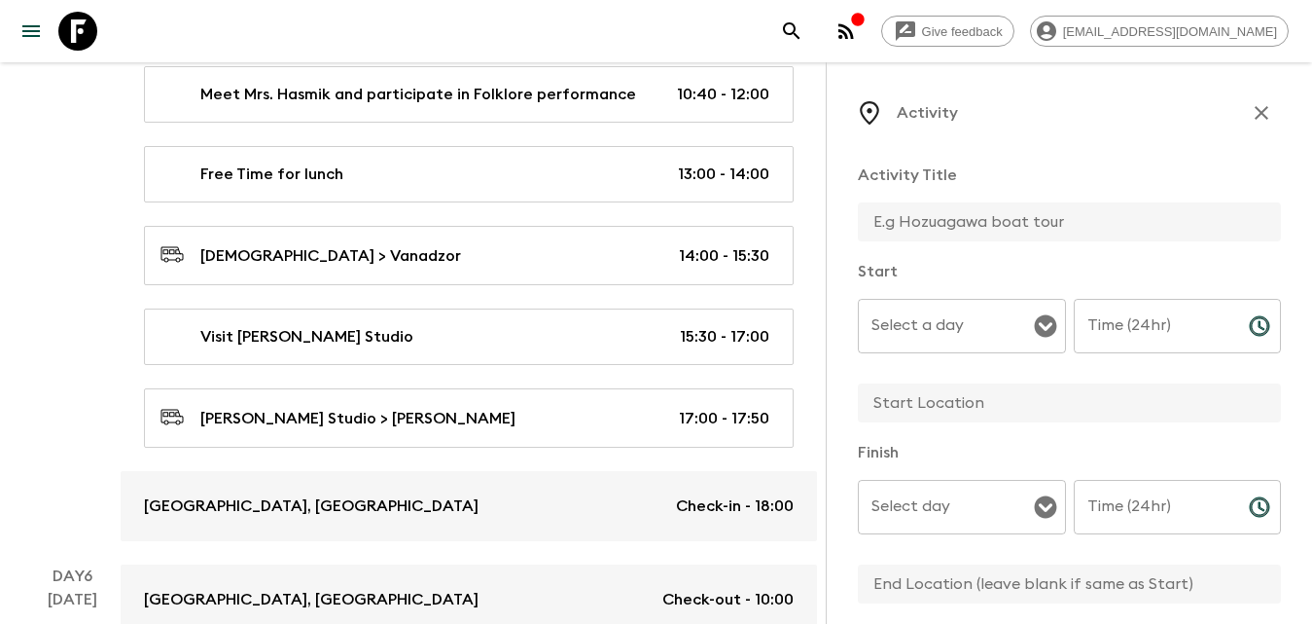
drag, startPoint x: 1021, startPoint y: 192, endPoint x: 1025, endPoint y: 211, distance: 19.8
click at [1021, 202] on div "Activity Title" at bounding box center [1069, 203] width 423 height 81
click at [1027, 218] on input "text" at bounding box center [1062, 221] width 408 height 39
type input "G"
type input "Free Time"
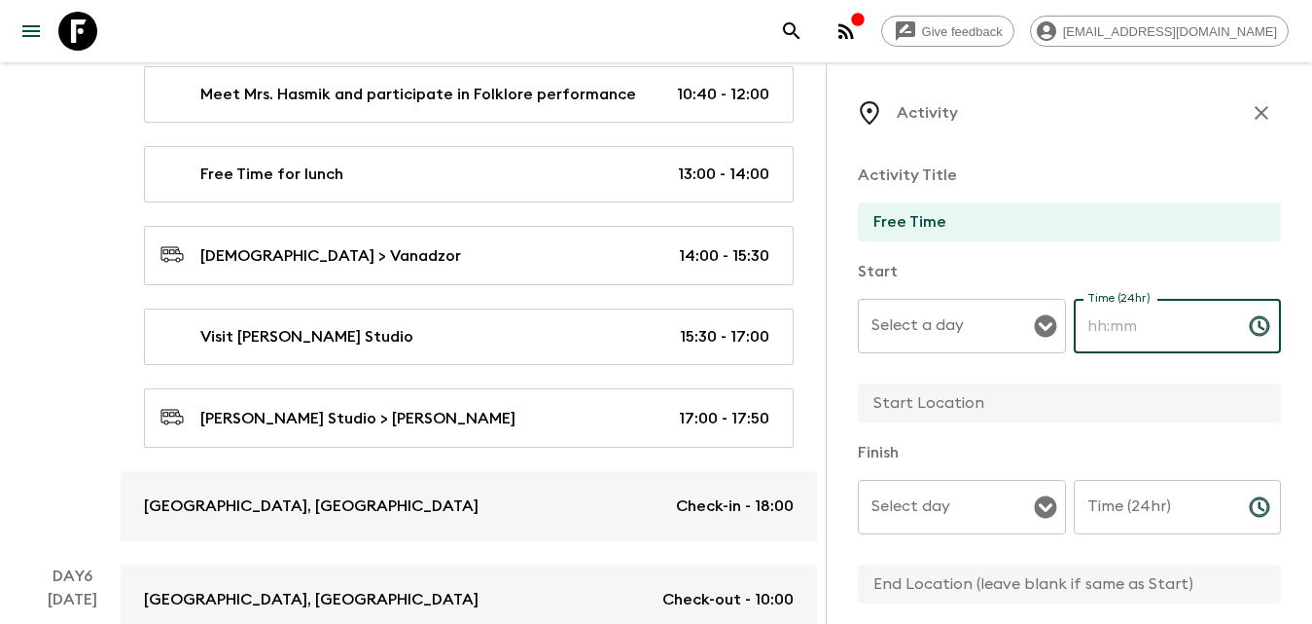
click at [1150, 320] on input "Time (24hr)" at bounding box center [1154, 326] width 160 height 54
type input "17:50"
click at [1169, 486] on input "Time (24hr)" at bounding box center [1154, 507] width 160 height 54
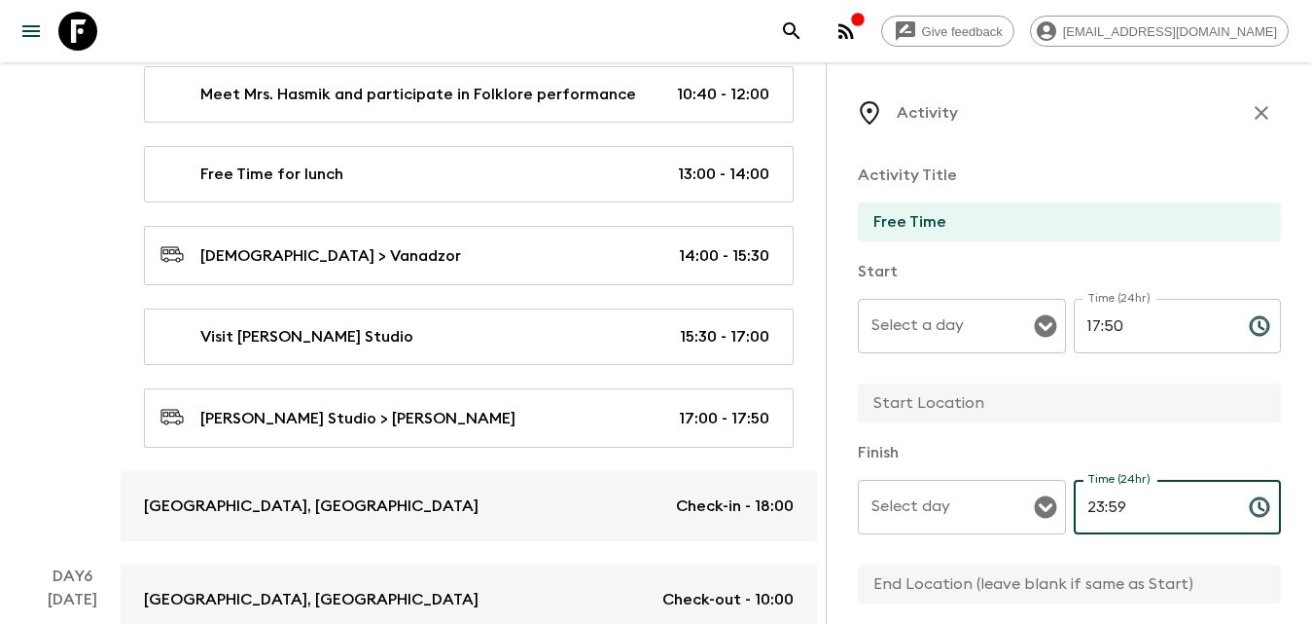
click at [945, 304] on div "Select a day" at bounding box center [962, 326] width 208 height 54
type input "23:59"
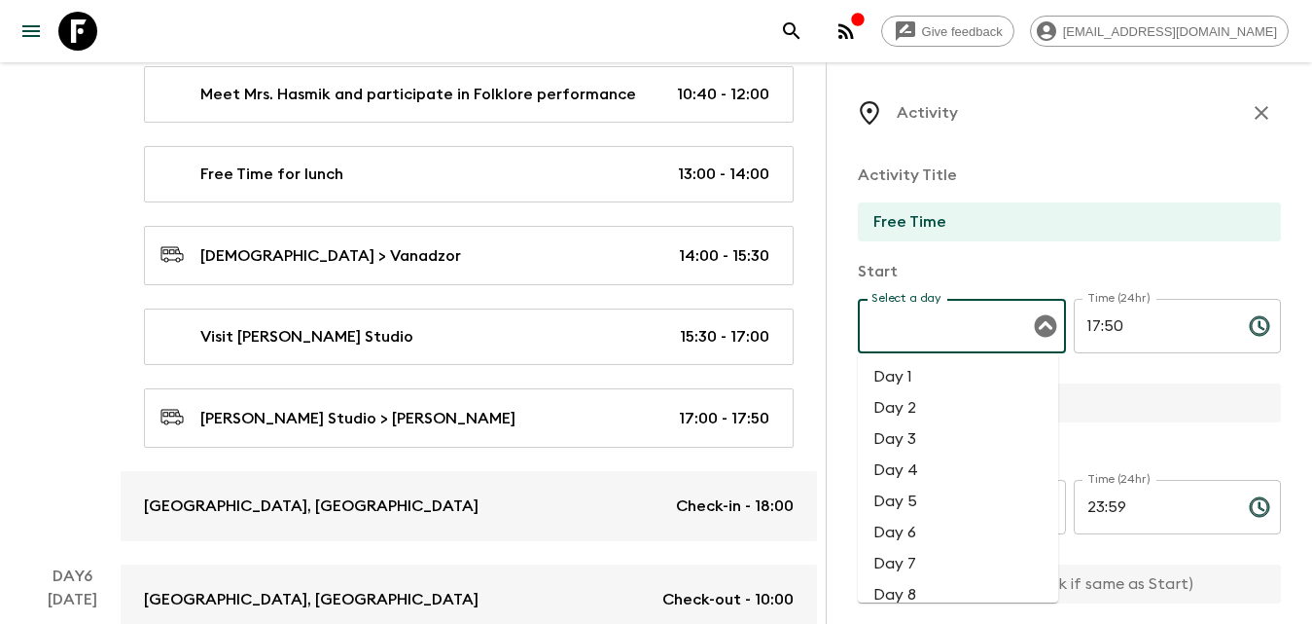
click at [925, 493] on li "Day 5" at bounding box center [958, 500] width 200 height 31
type input "Day 5"
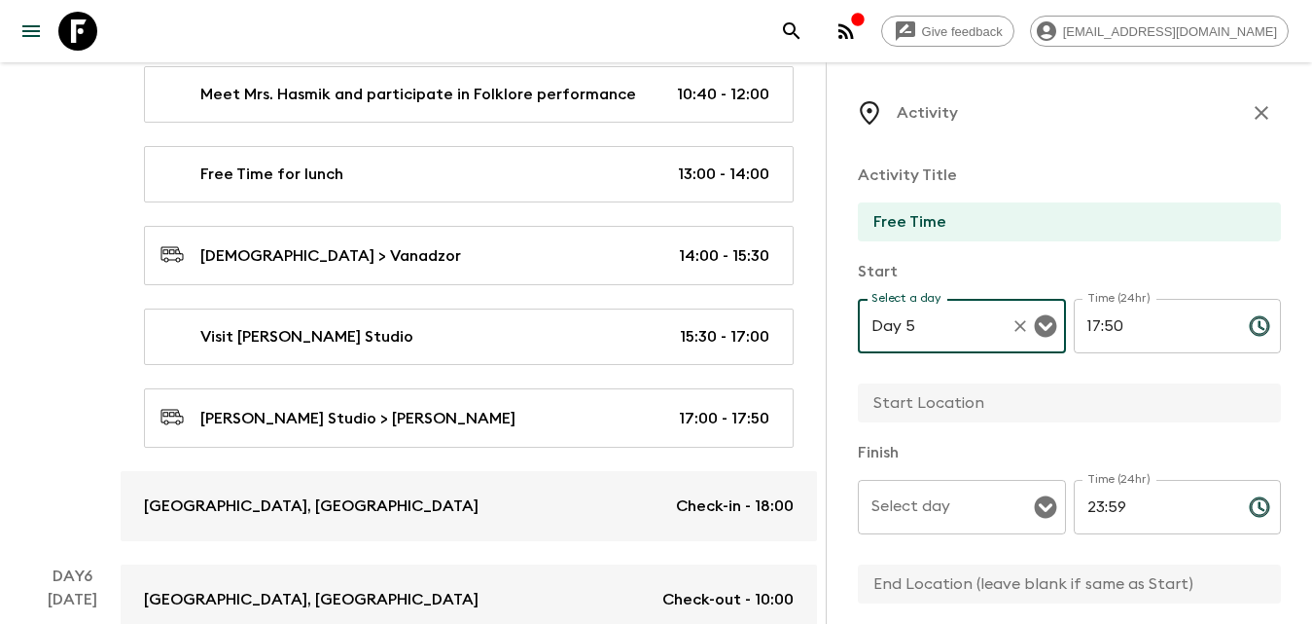
click at [942, 504] on div "Select day Select day ​" at bounding box center [962, 518] width 208 height 77
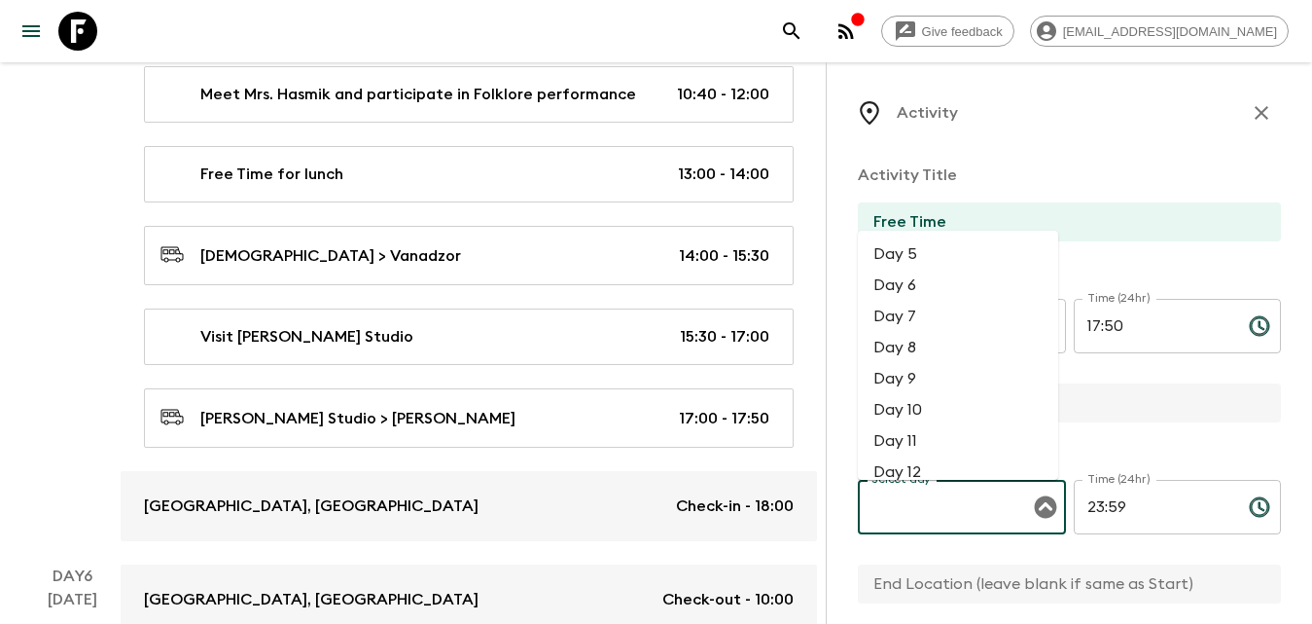
click at [904, 257] on li "Day 5" at bounding box center [958, 253] width 200 height 31
type input "Day 5"
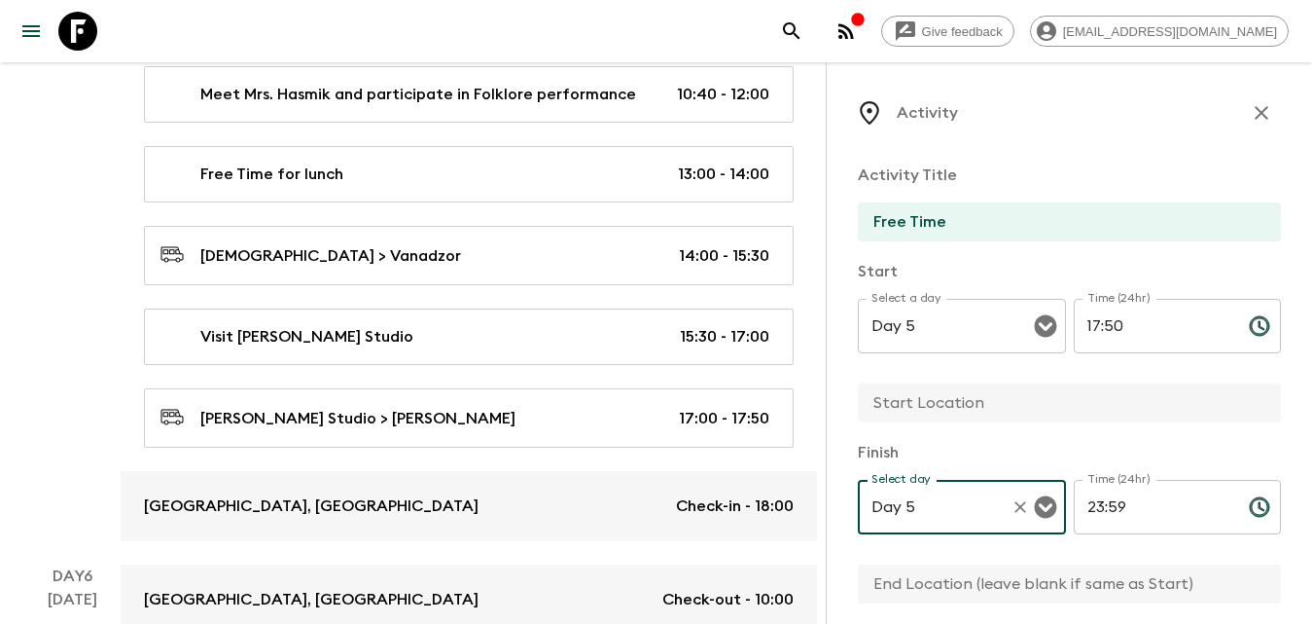
click at [957, 406] on input "text" at bounding box center [1062, 402] width 408 height 39
type input "Dilijan"
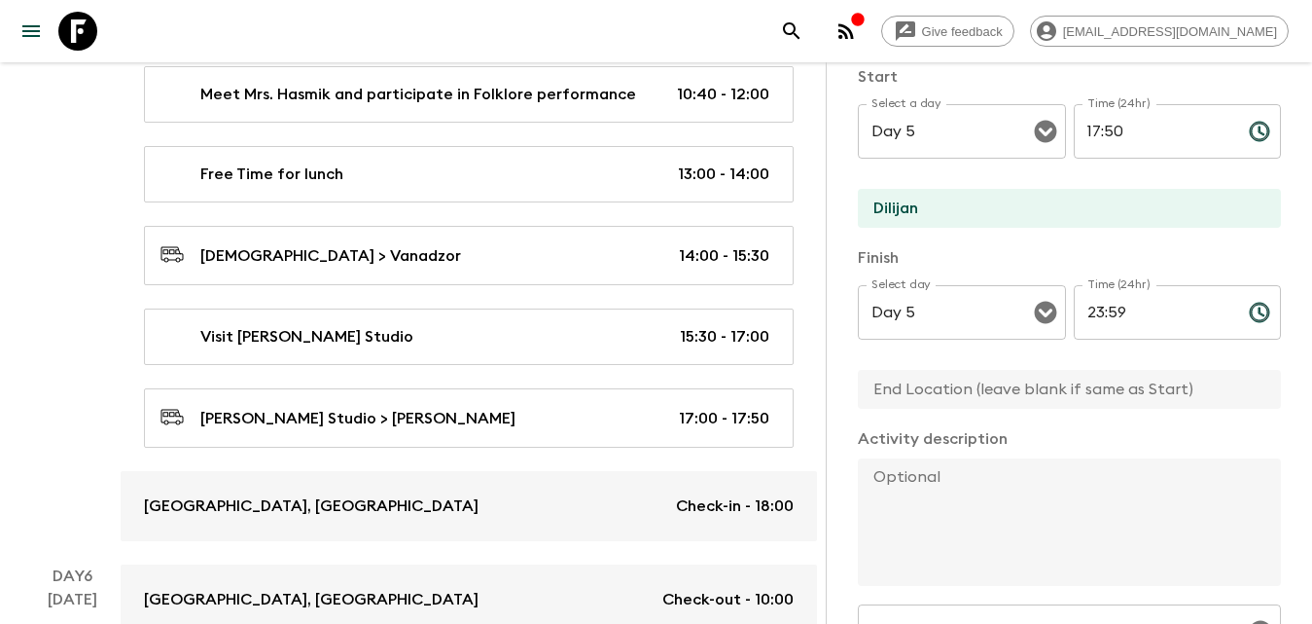
click at [1003, 396] on input "text" at bounding box center [1062, 389] width 408 height 39
click at [960, 399] on input "text" at bounding box center [1062, 389] width 408 height 39
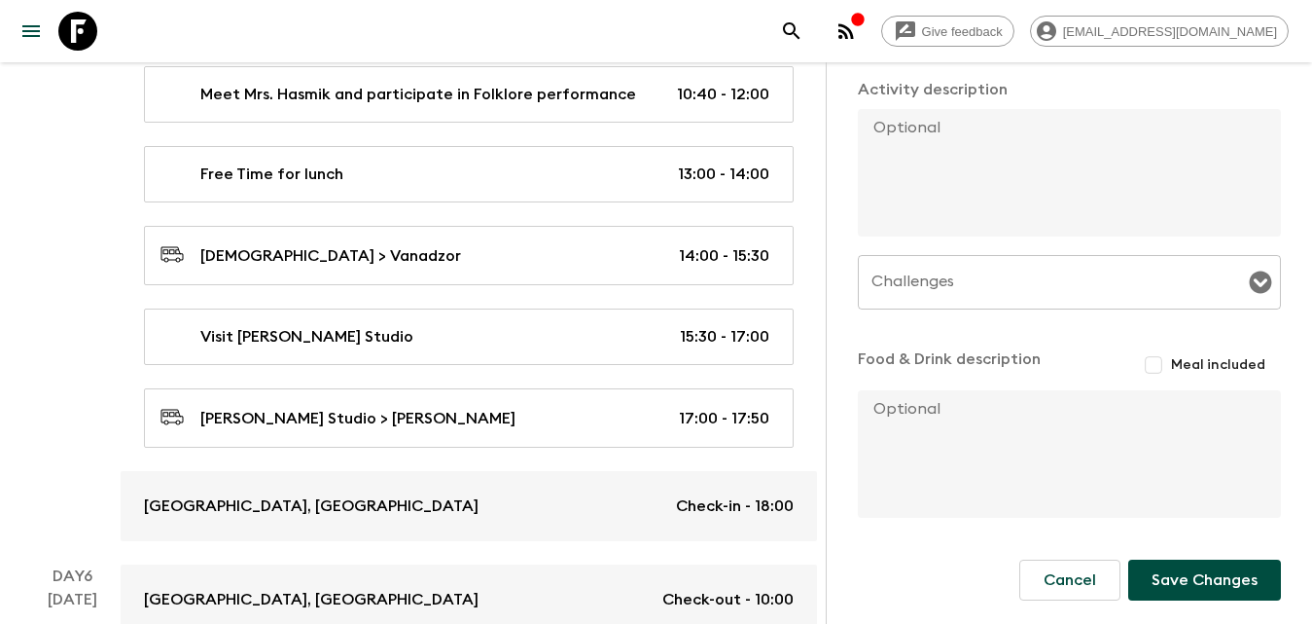
scroll to position [3697, 0]
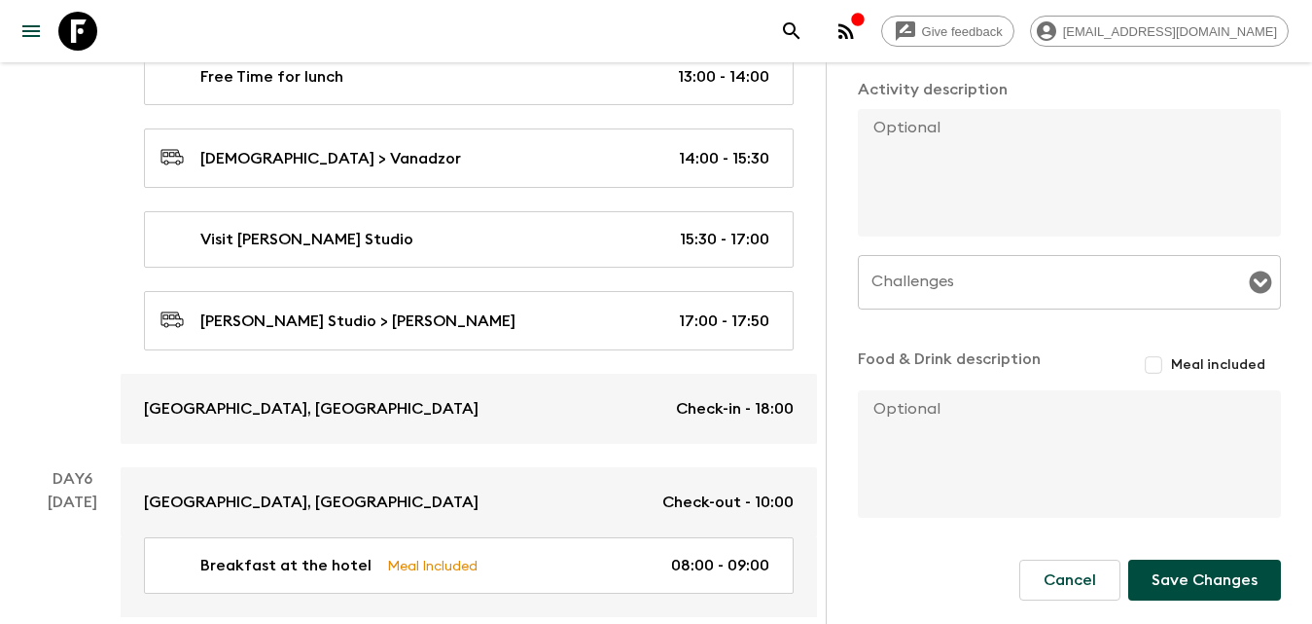
type input "Dilijan"
click at [1187, 563] on button "Save Changes" at bounding box center [1204, 579] width 153 height 41
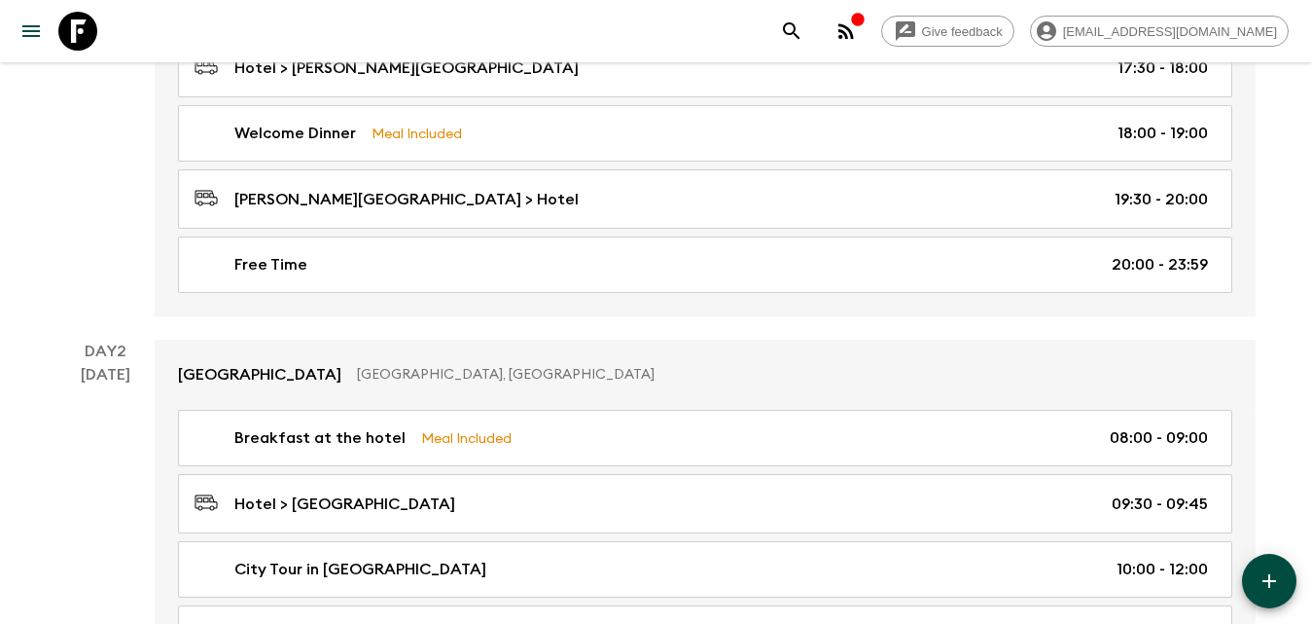
scroll to position [106, 0]
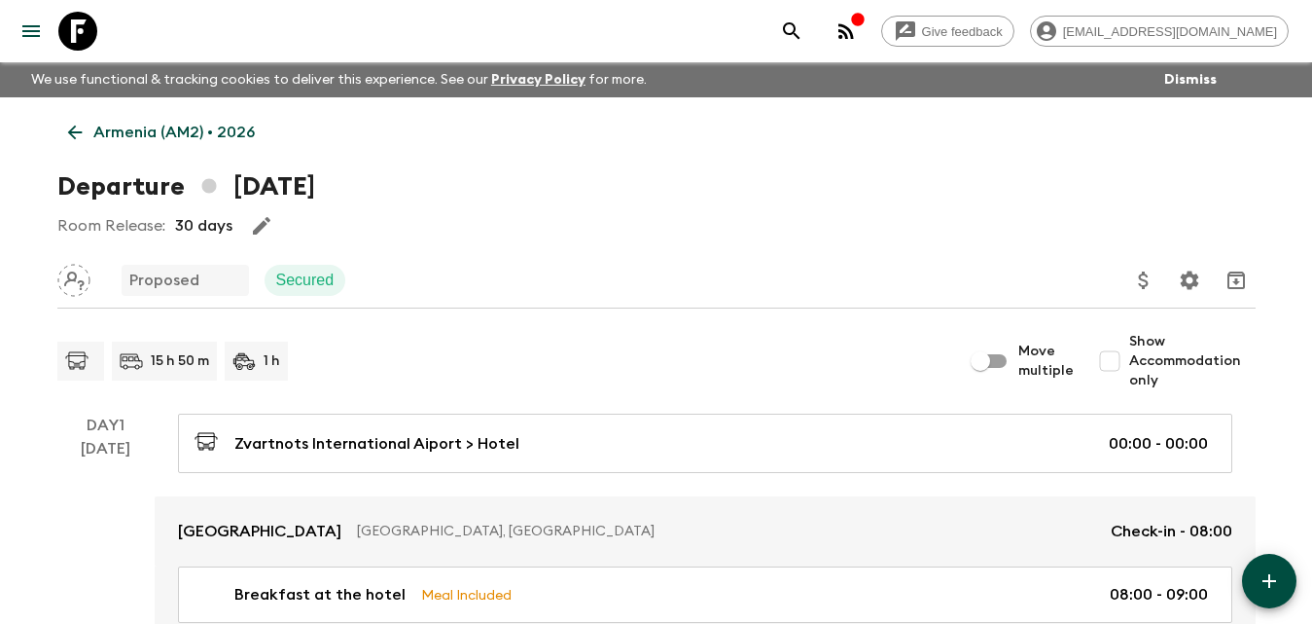
click at [108, 118] on link "Armenia (AM2) • 2026" at bounding box center [161, 132] width 208 height 39
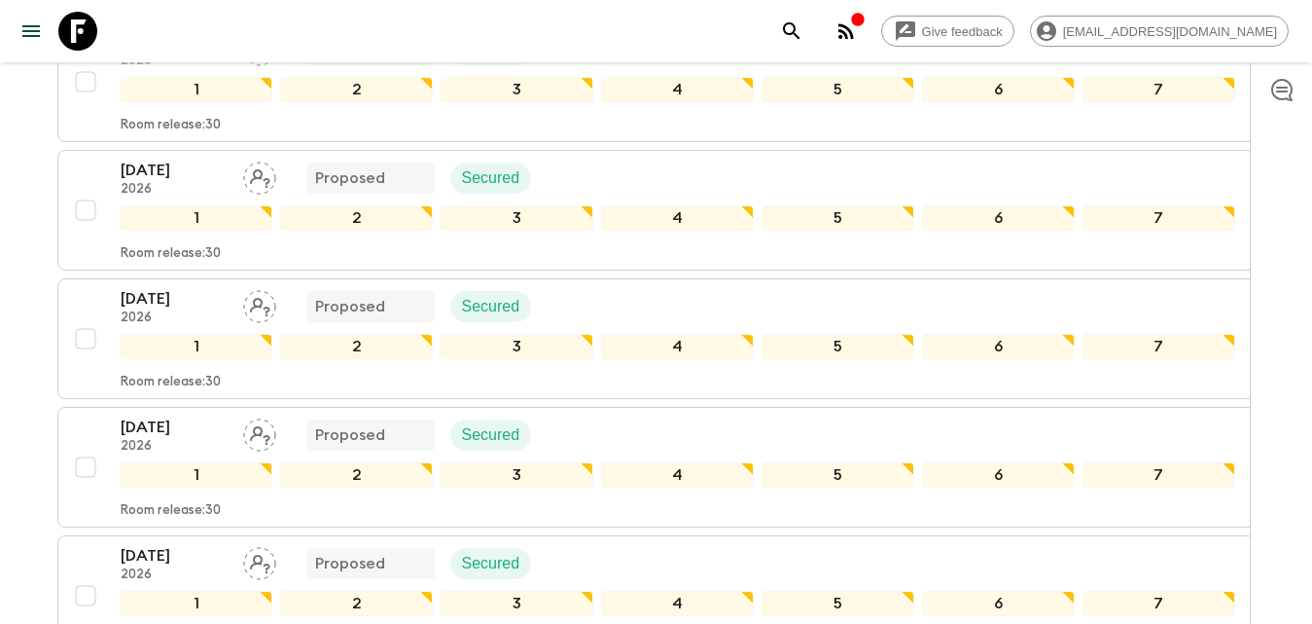
scroll to position [875, 0]
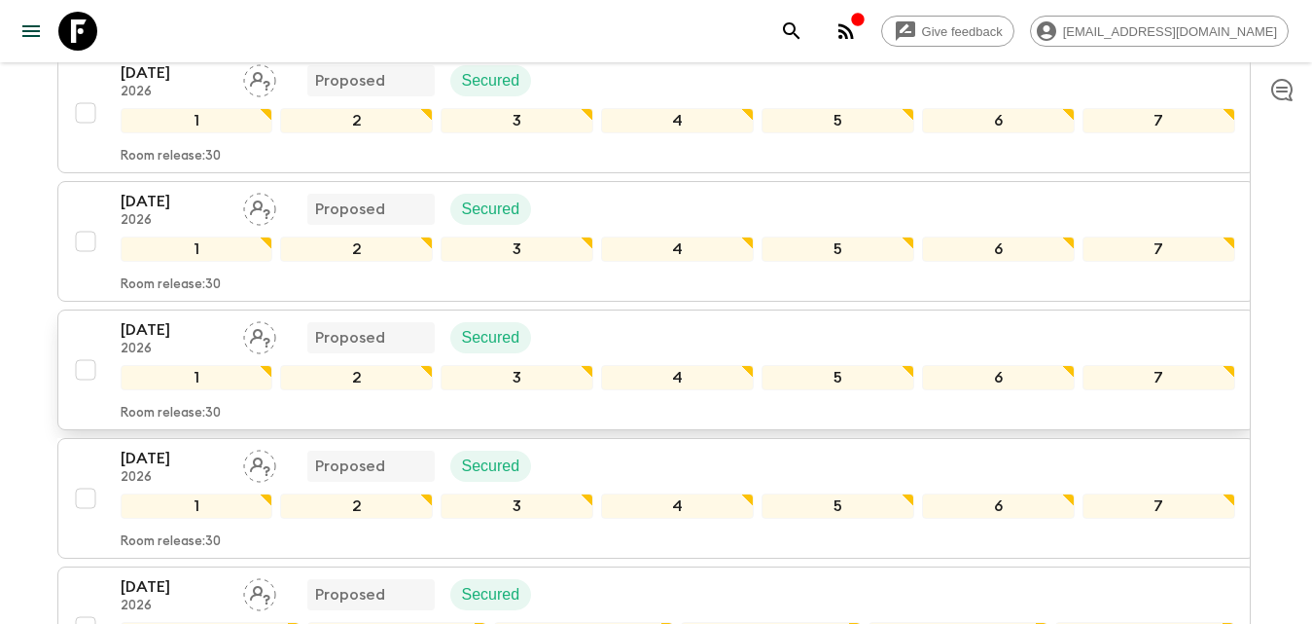
click at [161, 332] on p "[DATE]" at bounding box center [174, 329] width 107 height 23
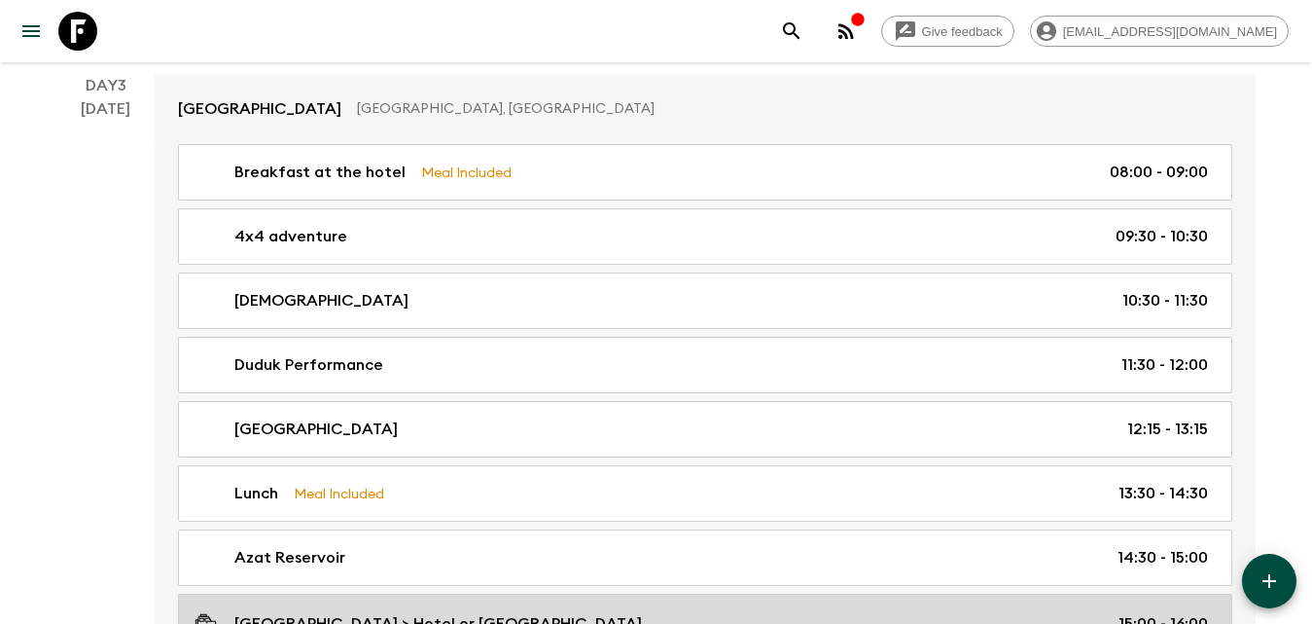
scroll to position [1751, 0]
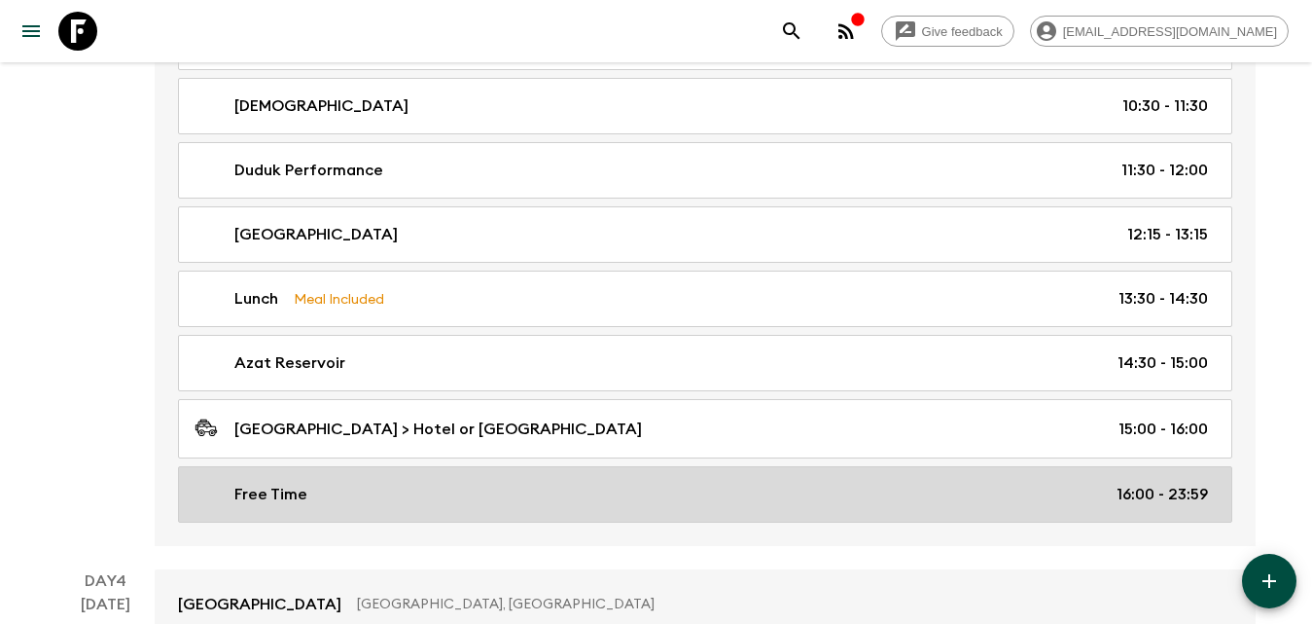
click at [379, 477] on link "Free Time 16:00 - 23:59" at bounding box center [705, 494] width 1054 height 56
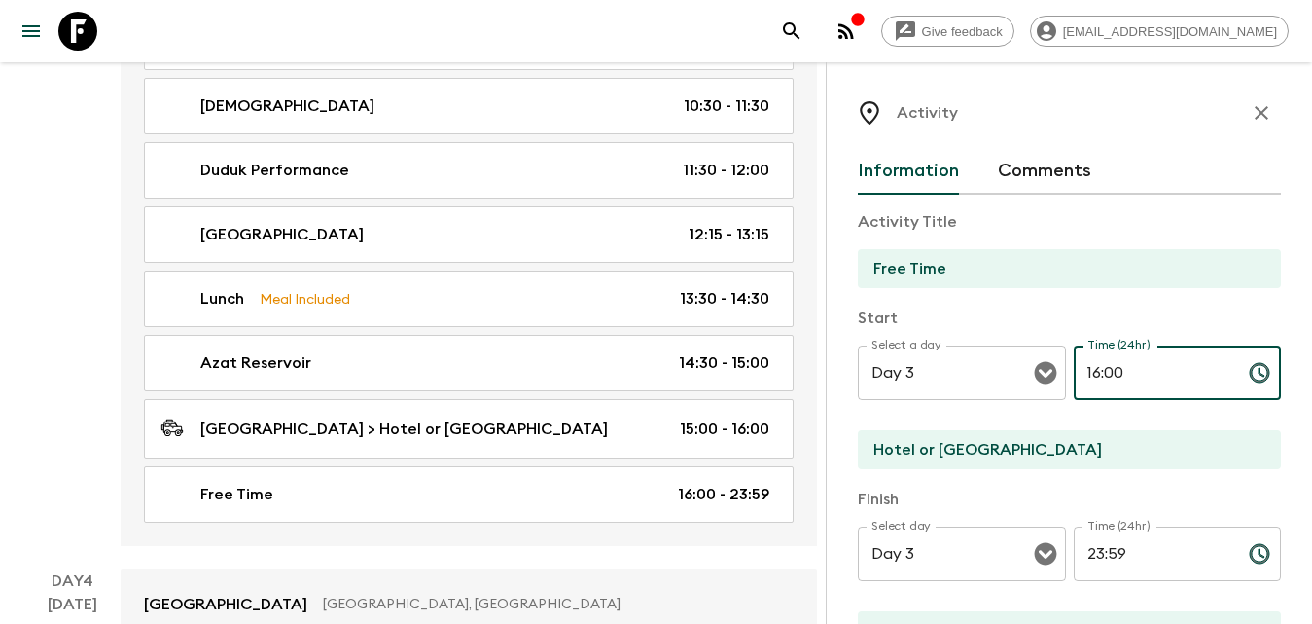
drag, startPoint x: 1142, startPoint y: 371, endPoint x: 1140, endPoint y: 607, distance: 236.4
click at [1077, 382] on input "16:00" at bounding box center [1154, 372] width 160 height 54
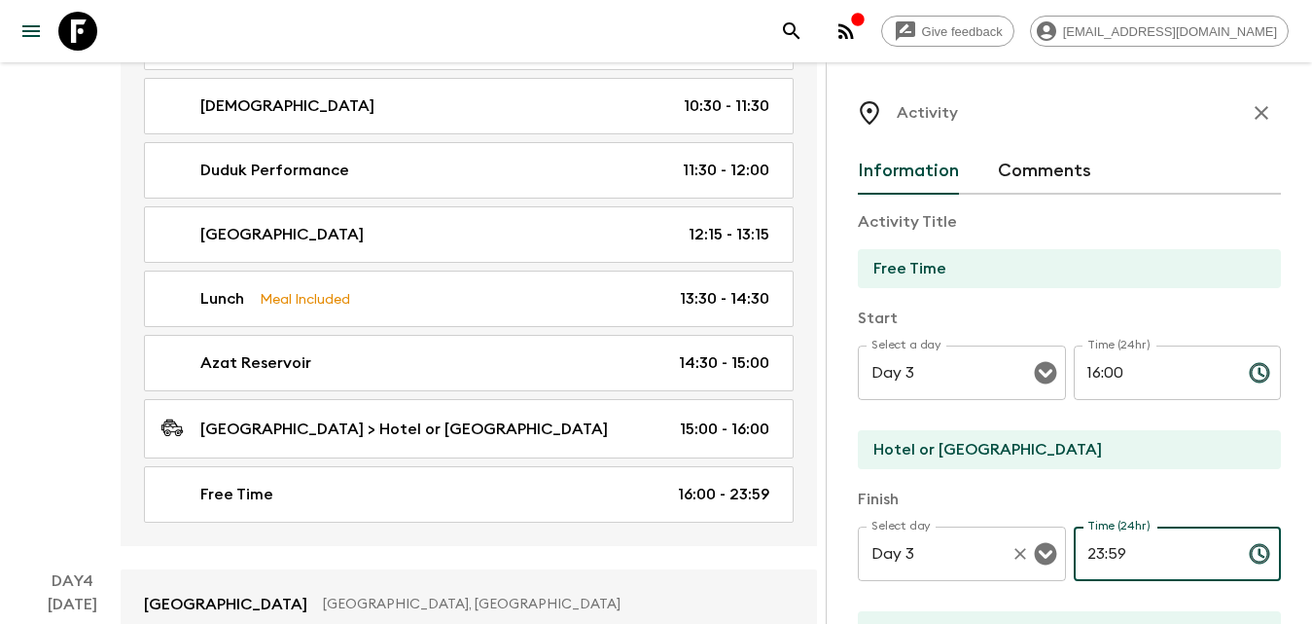
drag, startPoint x: 1153, startPoint y: 558, endPoint x: 1038, endPoint y: 557, distance: 114.8
click at [1038, 557] on div "Select day Day 3 Select day ​ Time (24hr) 23:59 Time (24hr) ​" at bounding box center [1069, 564] width 423 height 77
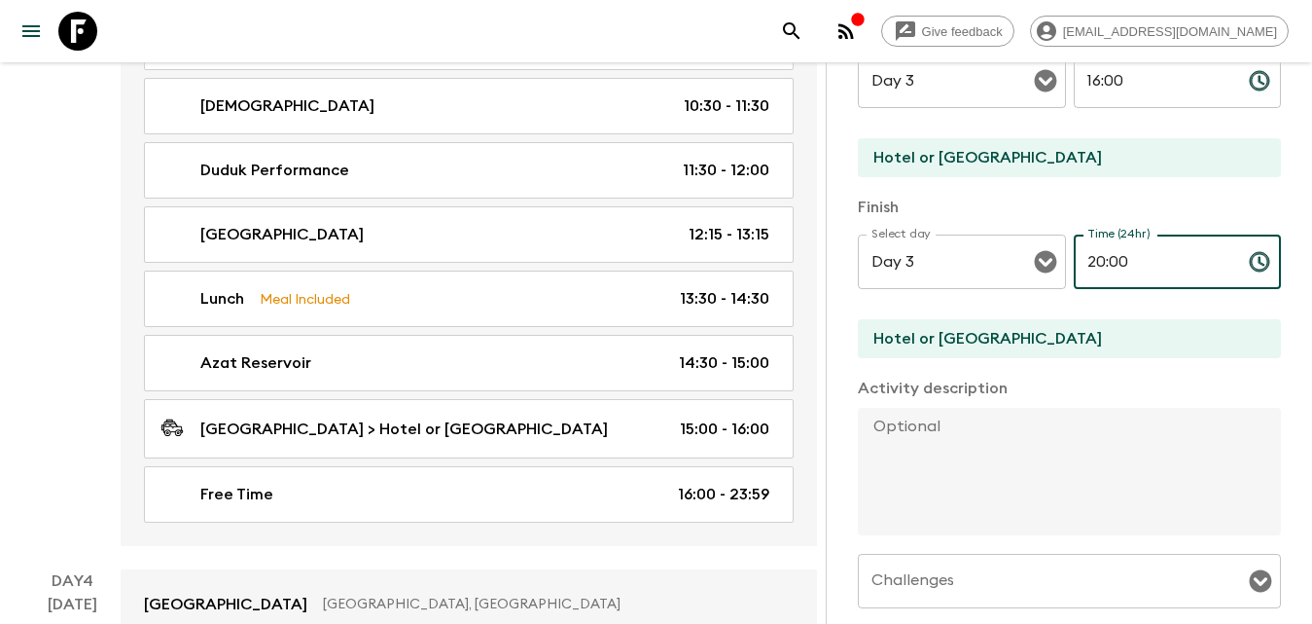
scroll to position [584, 0]
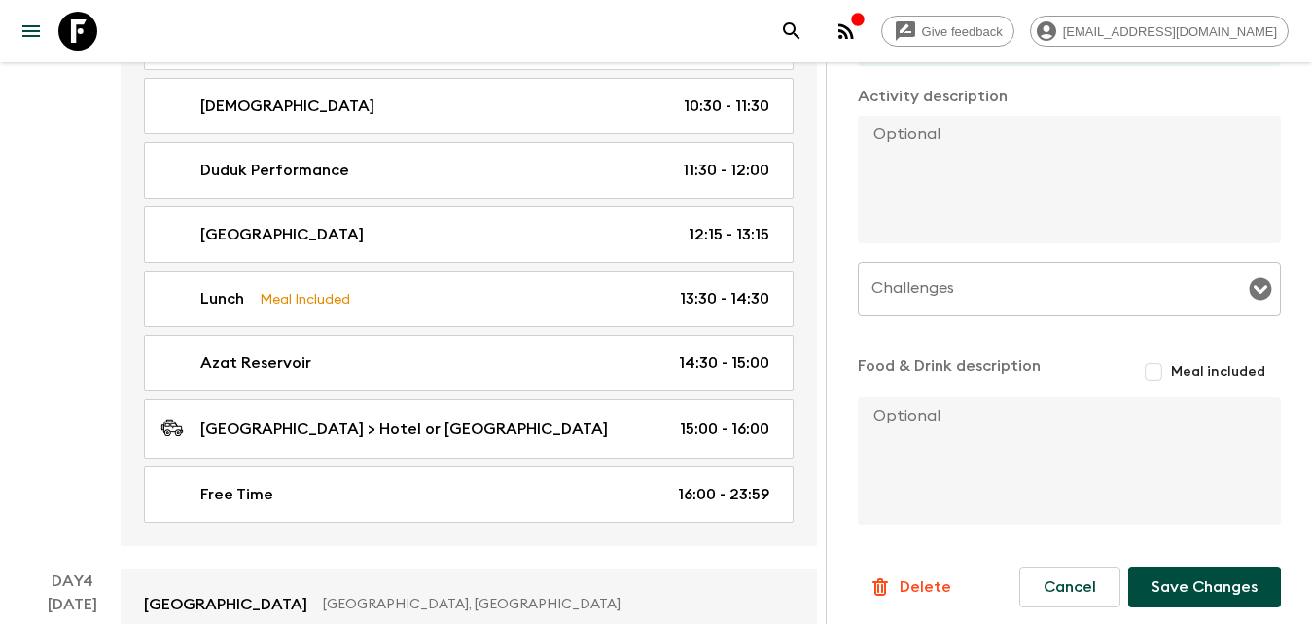
type input "20:00"
click at [1227, 579] on button "Save Changes" at bounding box center [1204, 586] width 153 height 41
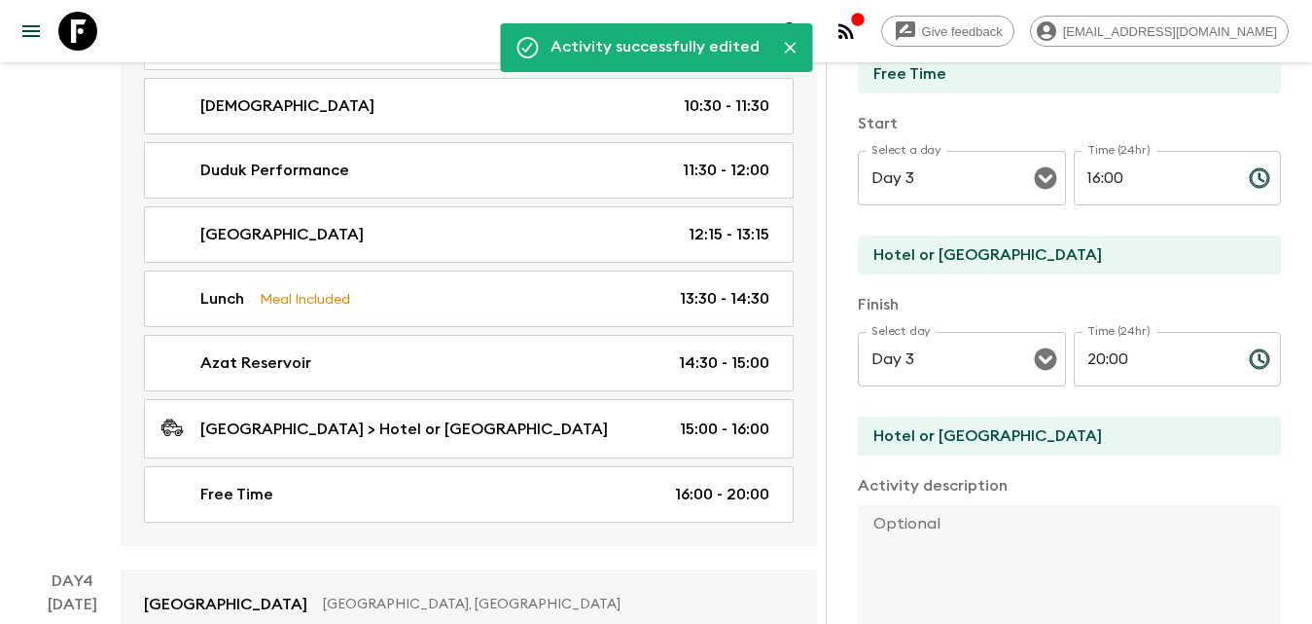
scroll to position [0, 0]
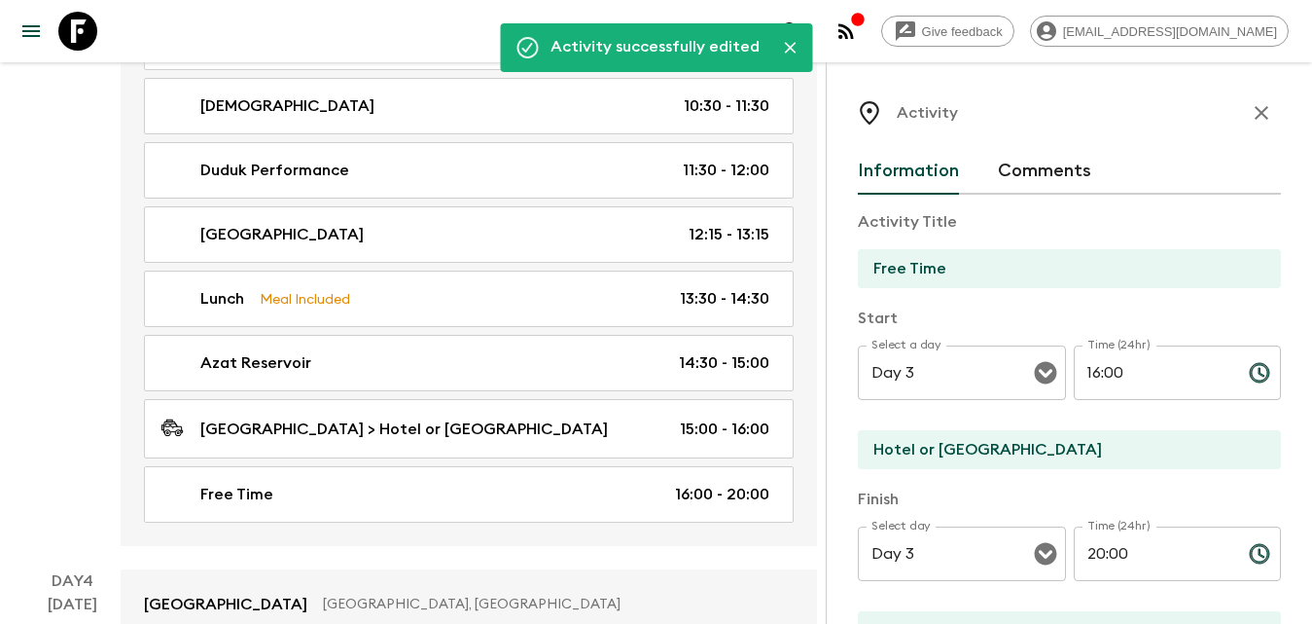
click at [1261, 111] on button "button" at bounding box center [1261, 112] width 39 height 39
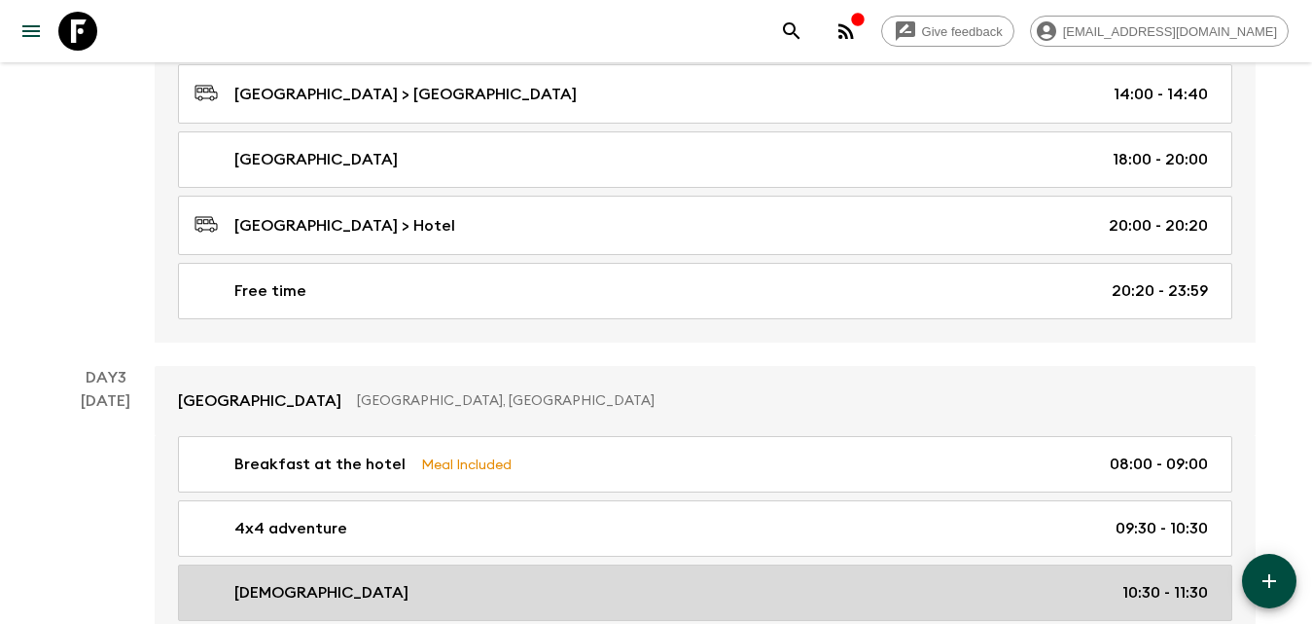
scroll to position [1070, 0]
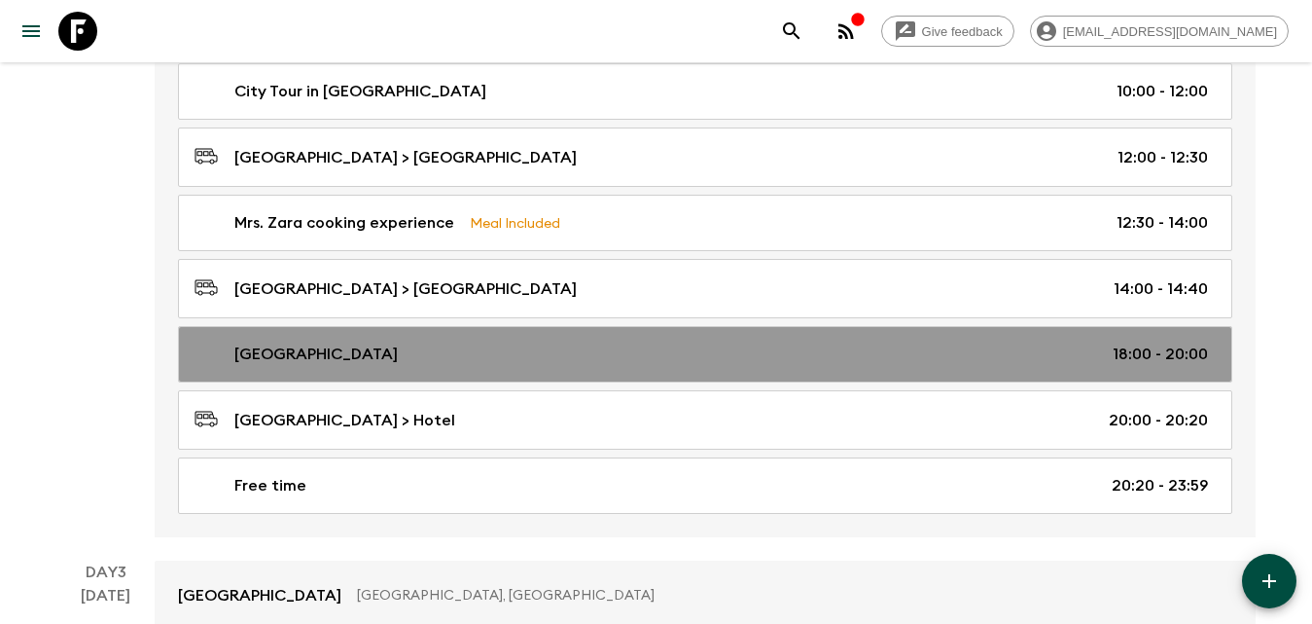
click at [415, 364] on div "[GEOGRAPHIC_DATA] 18:00 - 20:00" at bounding box center [702, 353] width 1014 height 23
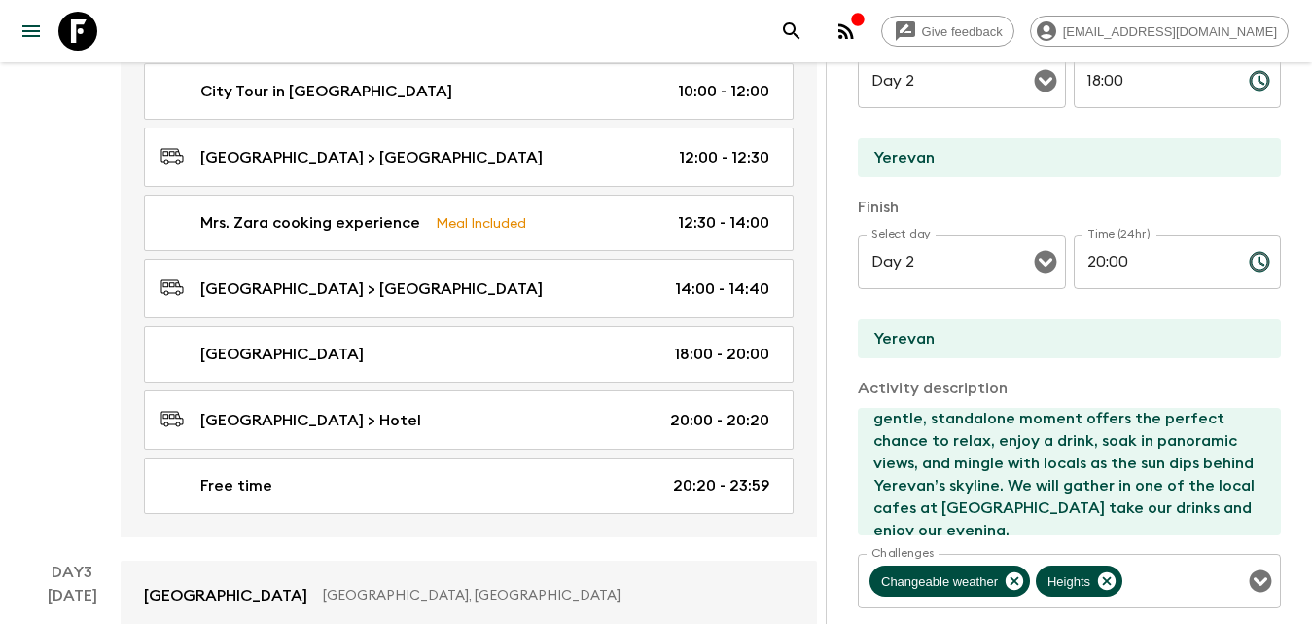
scroll to position [157, 0]
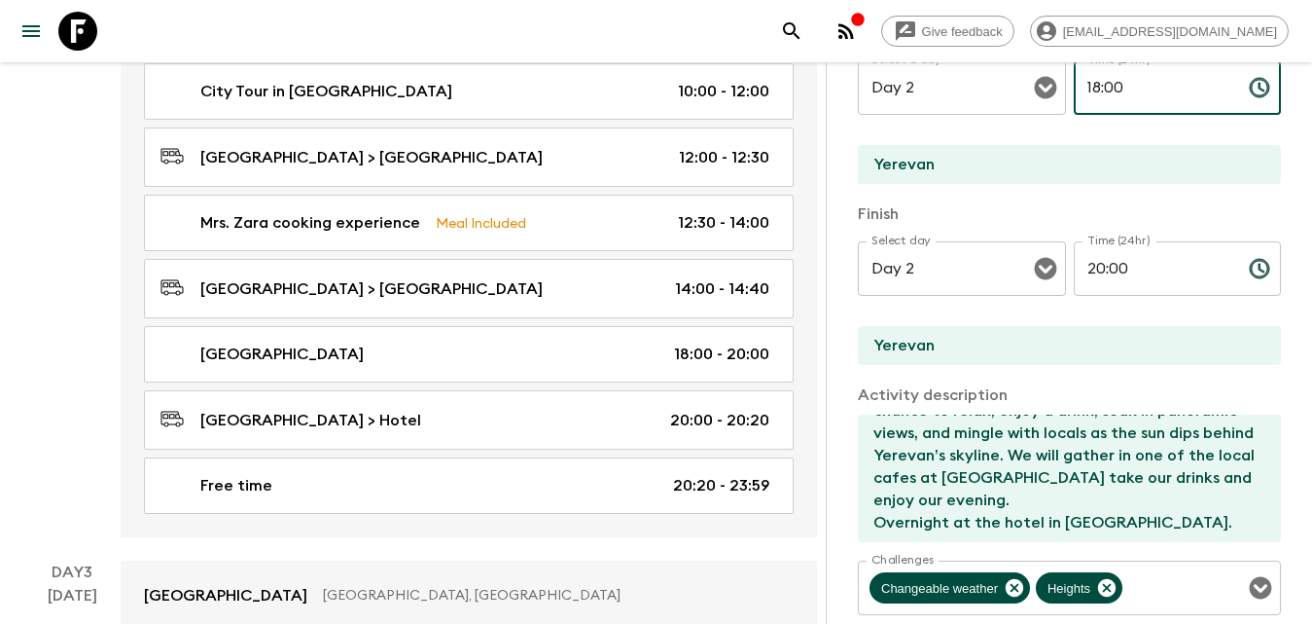
drag, startPoint x: 1128, startPoint y: 83, endPoint x: 1085, endPoint y: 87, distance: 43.9
click at [1075, 81] on input "18:00" at bounding box center [1154, 87] width 160 height 54
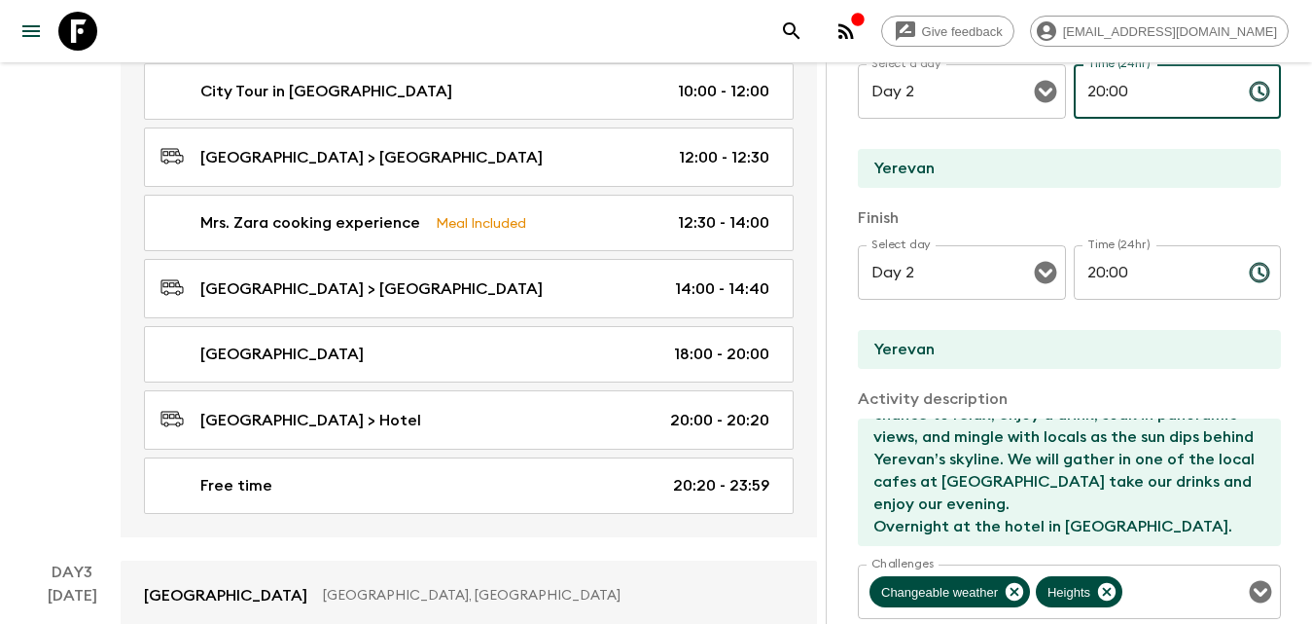
type input "20:00"
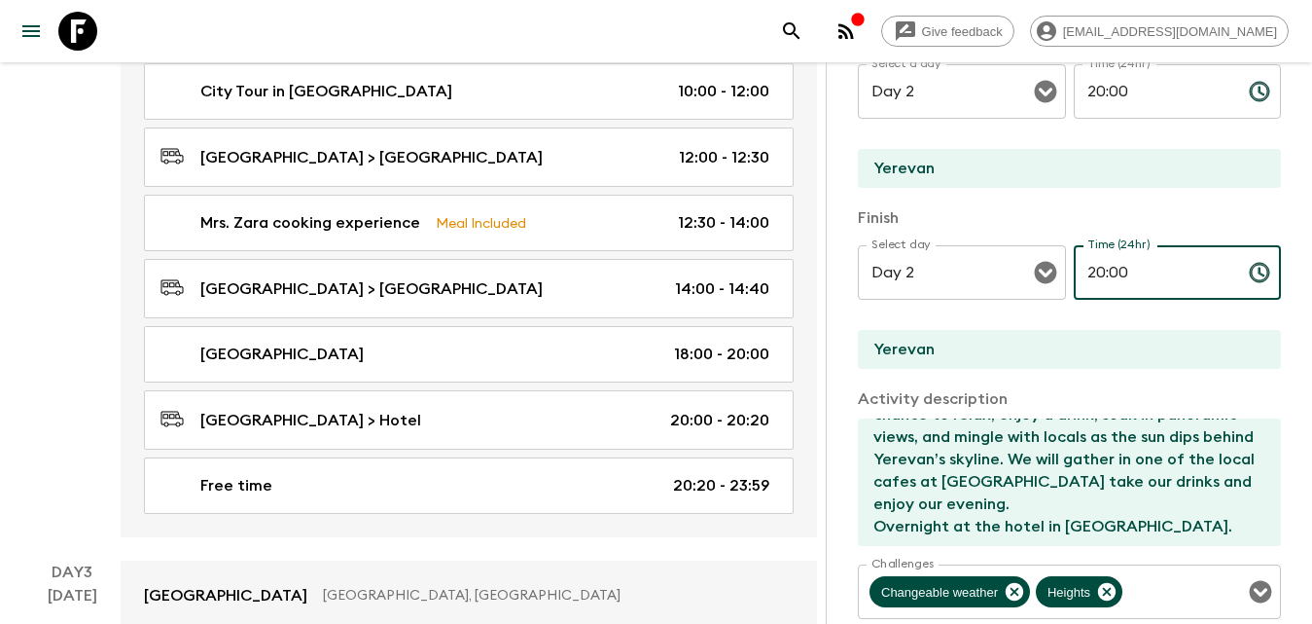
drag, startPoint x: 1127, startPoint y: 263, endPoint x: 1063, endPoint y: 284, distance: 67.7
click at [1060, 283] on div "Select day Day 2 Select day ​ Time (24hr) 20:00 Time (24hr) ​" at bounding box center [1069, 283] width 423 height 77
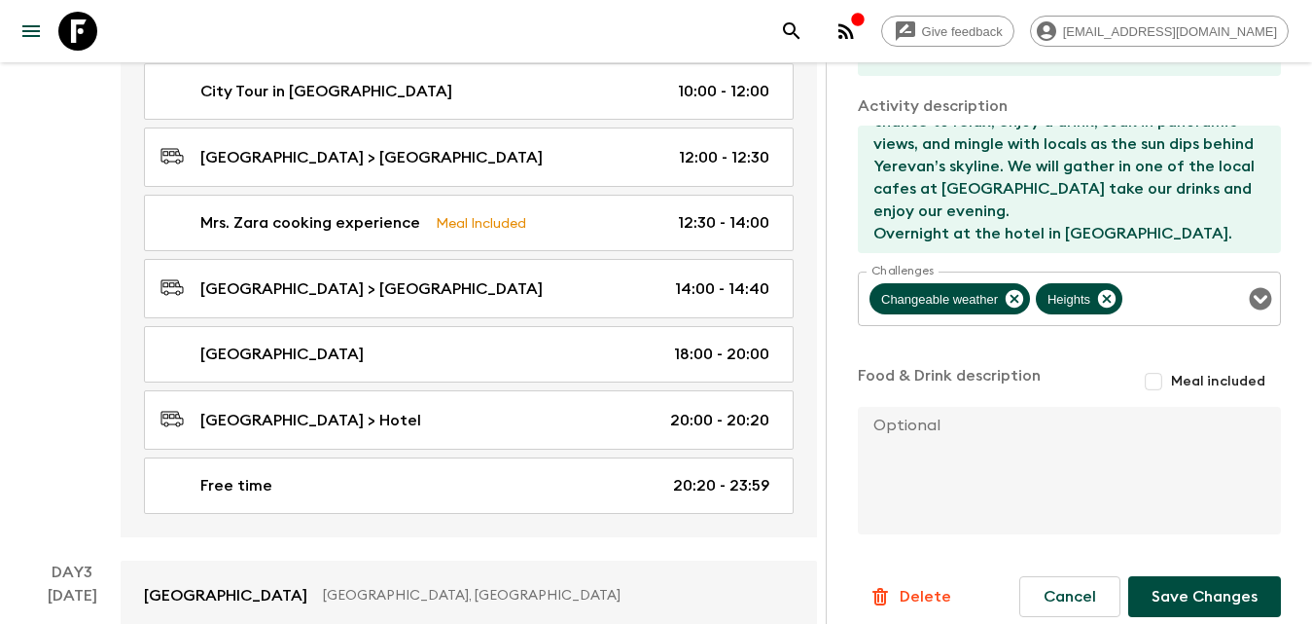
scroll to position [590, 0]
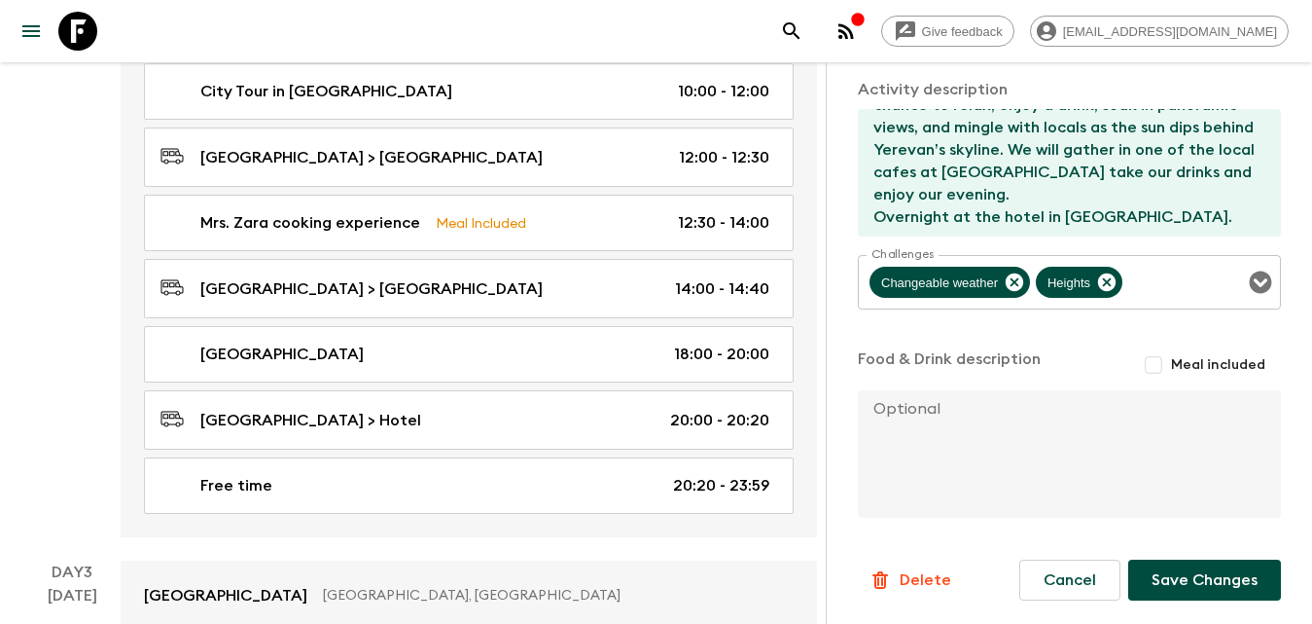
type input "23:59"
click at [1211, 582] on button "Save Changes" at bounding box center [1204, 579] width 153 height 41
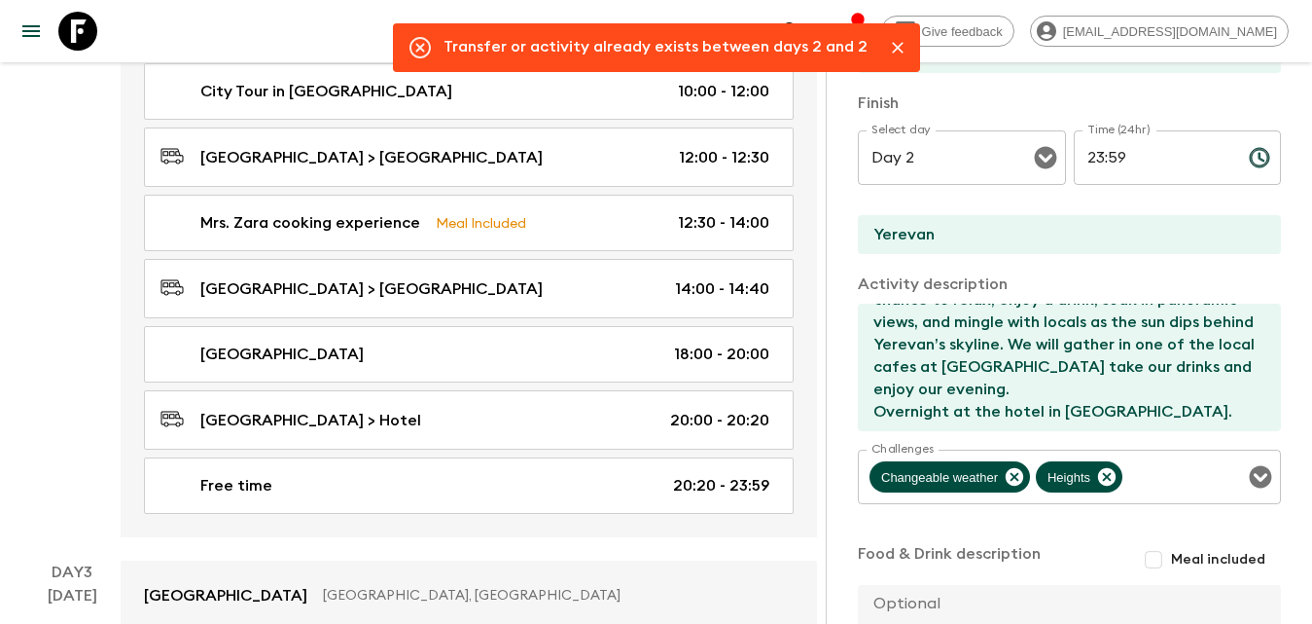
scroll to position [299, 0]
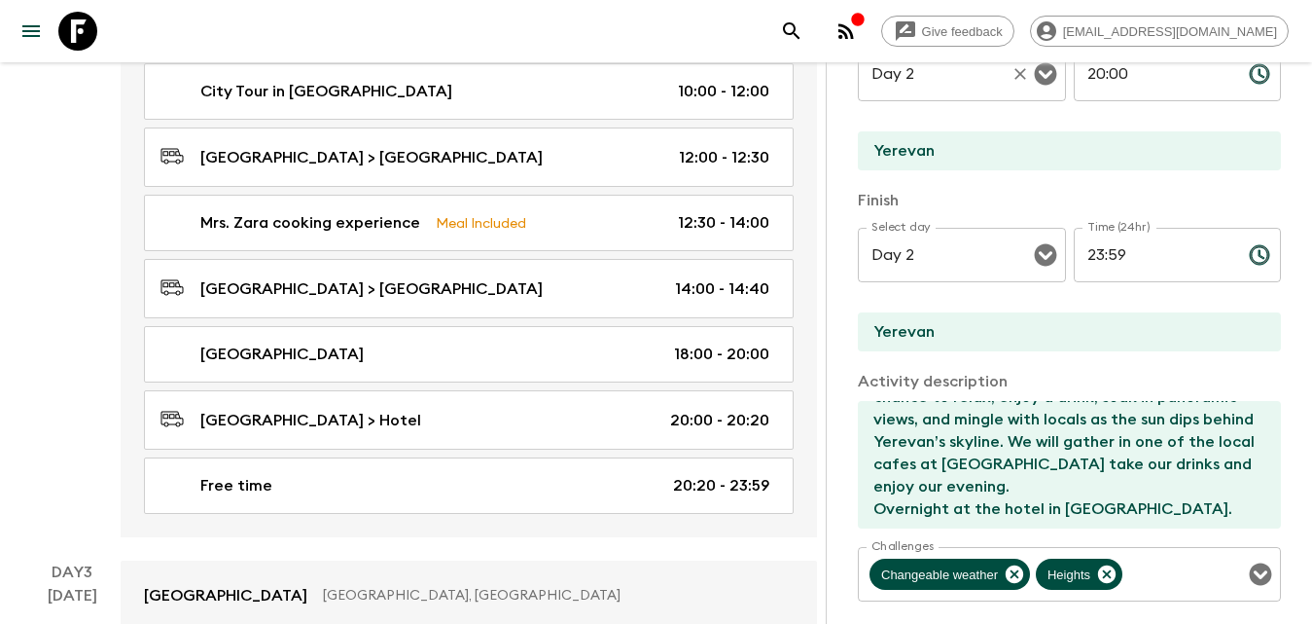
click at [1011, 82] on icon "Clear" at bounding box center [1020, 73] width 19 height 19
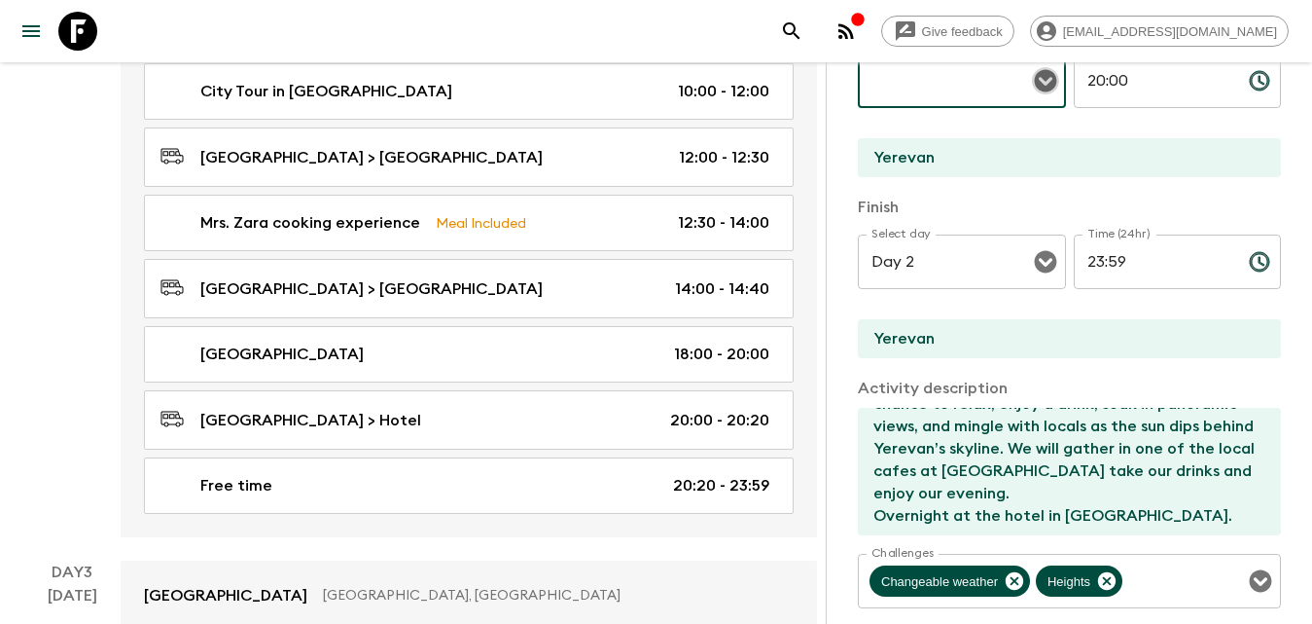
click at [1037, 83] on icon "Open" at bounding box center [1045, 80] width 23 height 23
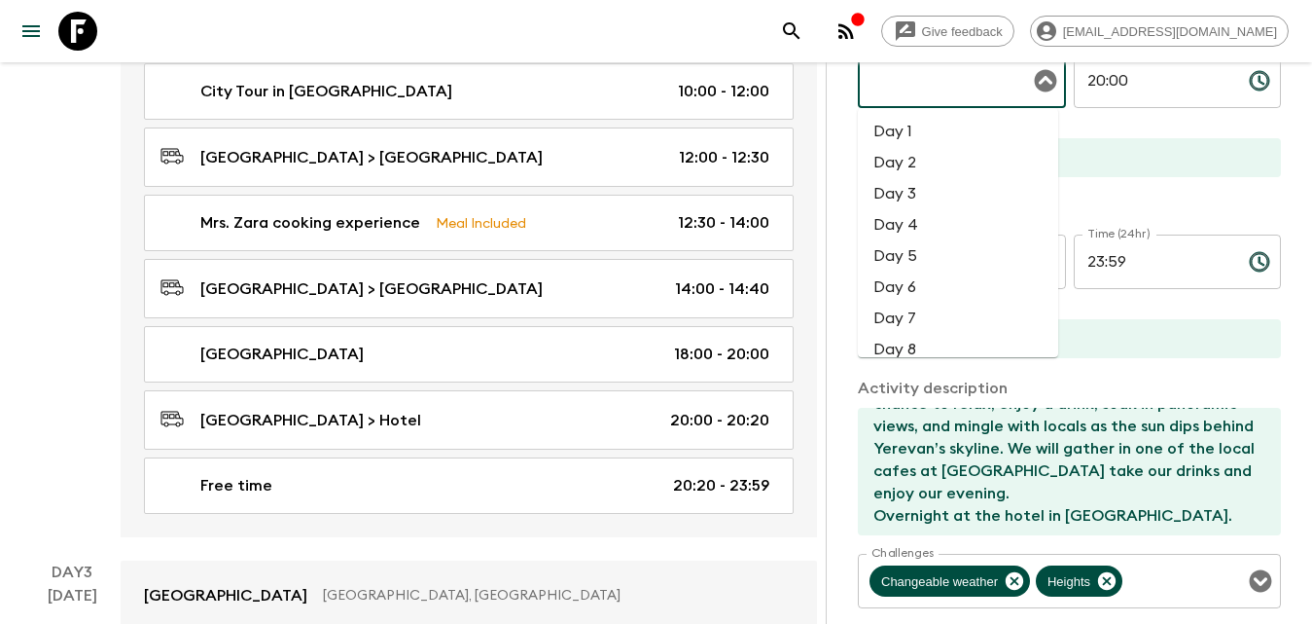
click at [924, 191] on li "Day 3" at bounding box center [958, 193] width 200 height 31
type input "Day 3"
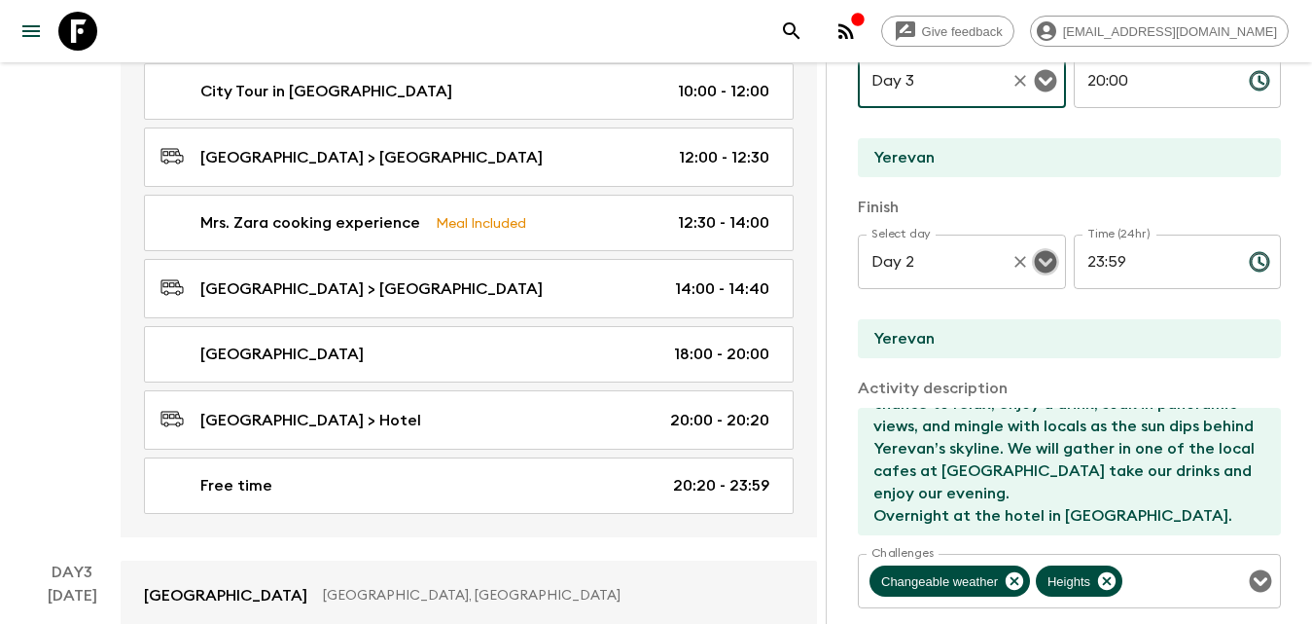
click at [1035, 253] on icon "Open" at bounding box center [1045, 262] width 22 height 22
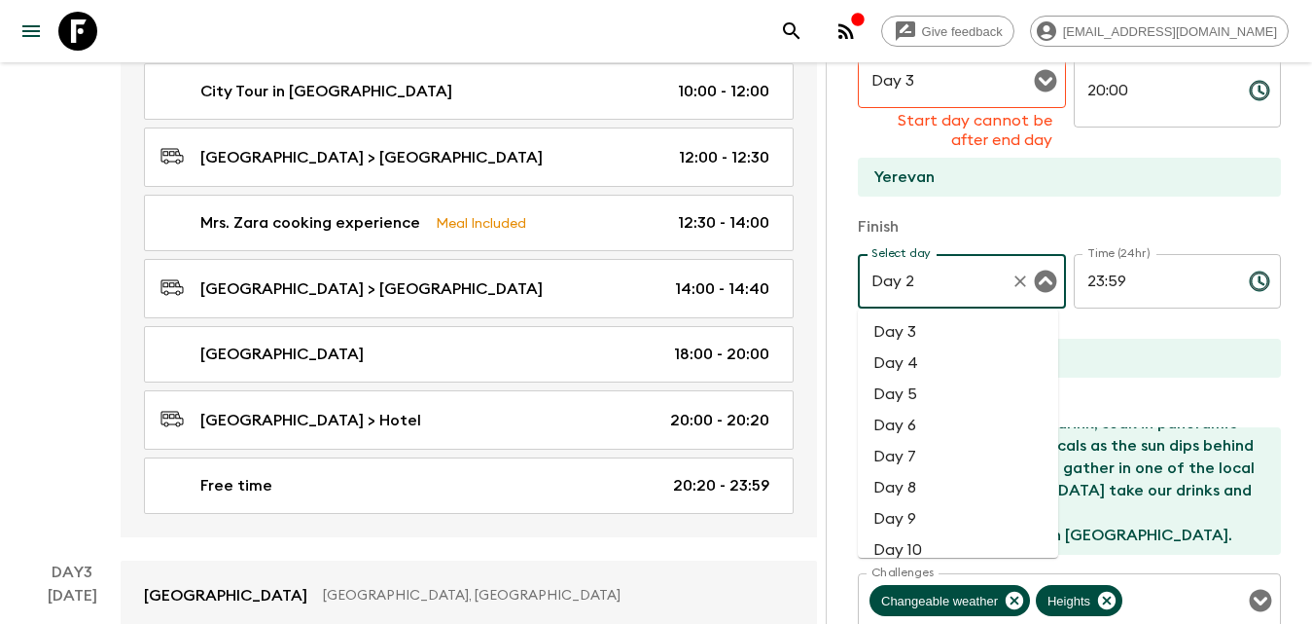
click at [934, 331] on li "Day 3" at bounding box center [958, 331] width 200 height 31
type input "Day 3"
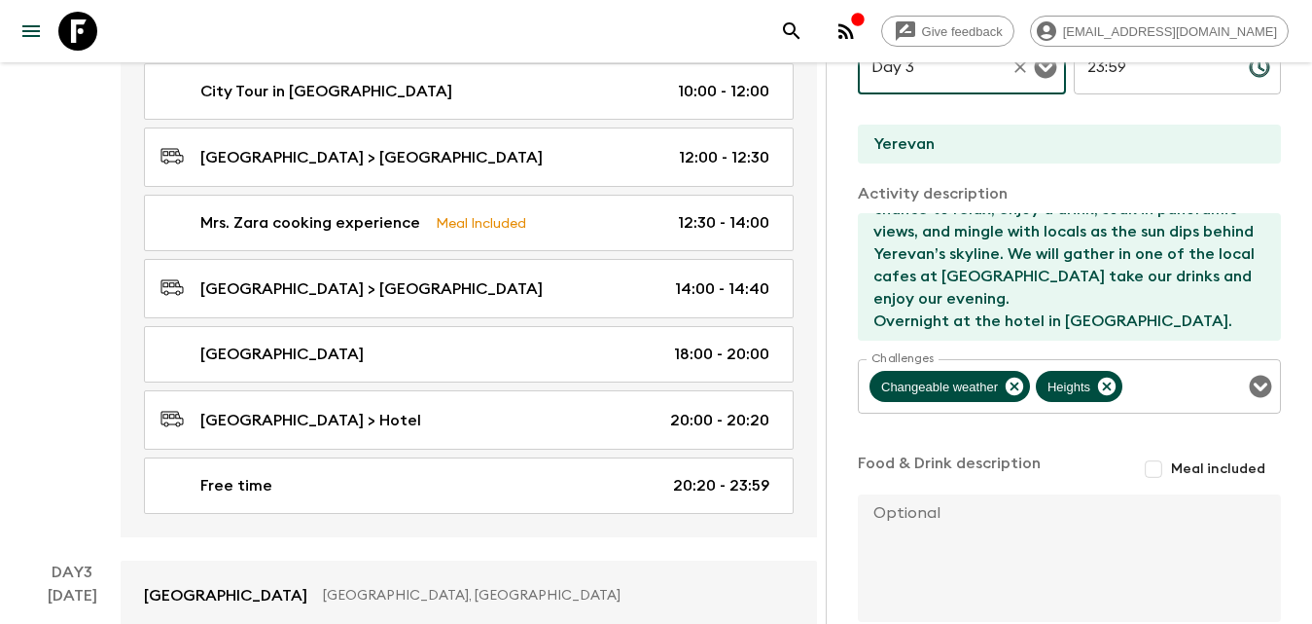
scroll to position [584, 0]
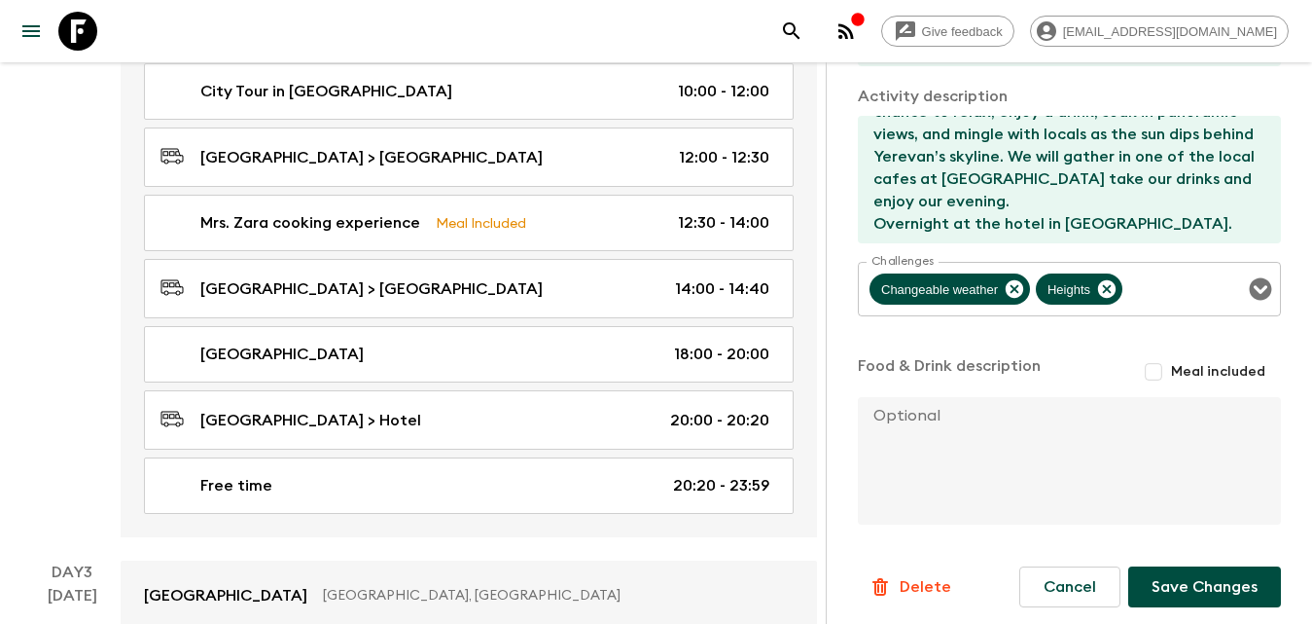
click at [1193, 588] on button "Save Changes" at bounding box center [1204, 586] width 153 height 41
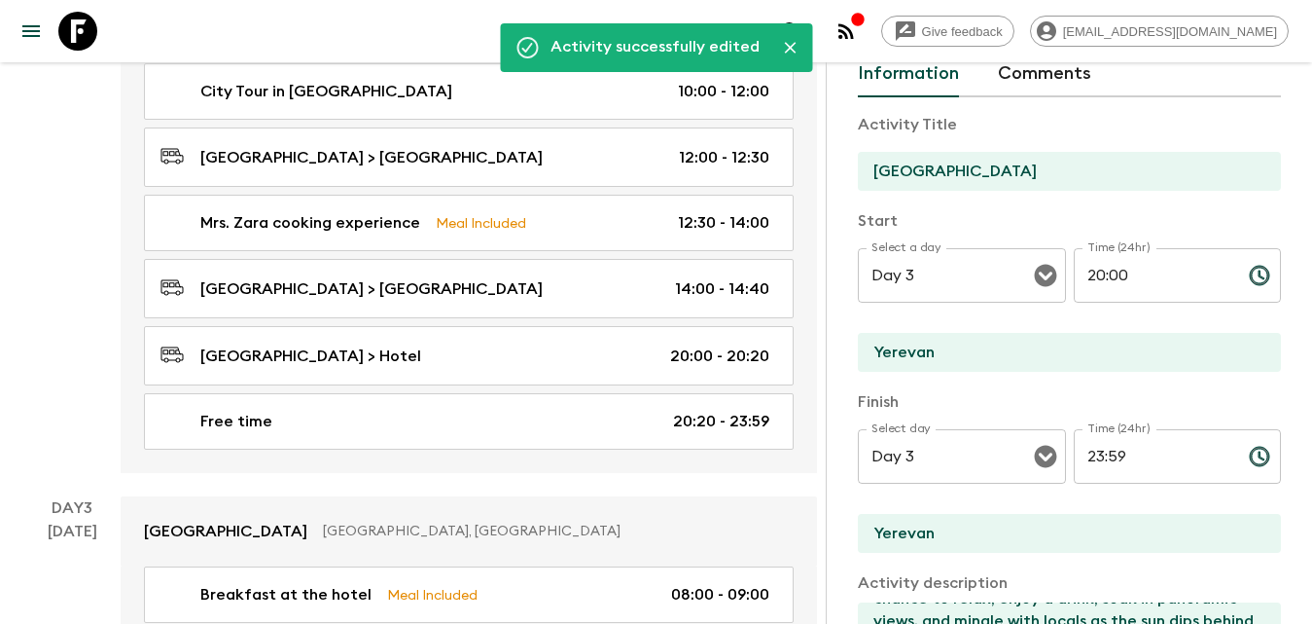
scroll to position [0, 0]
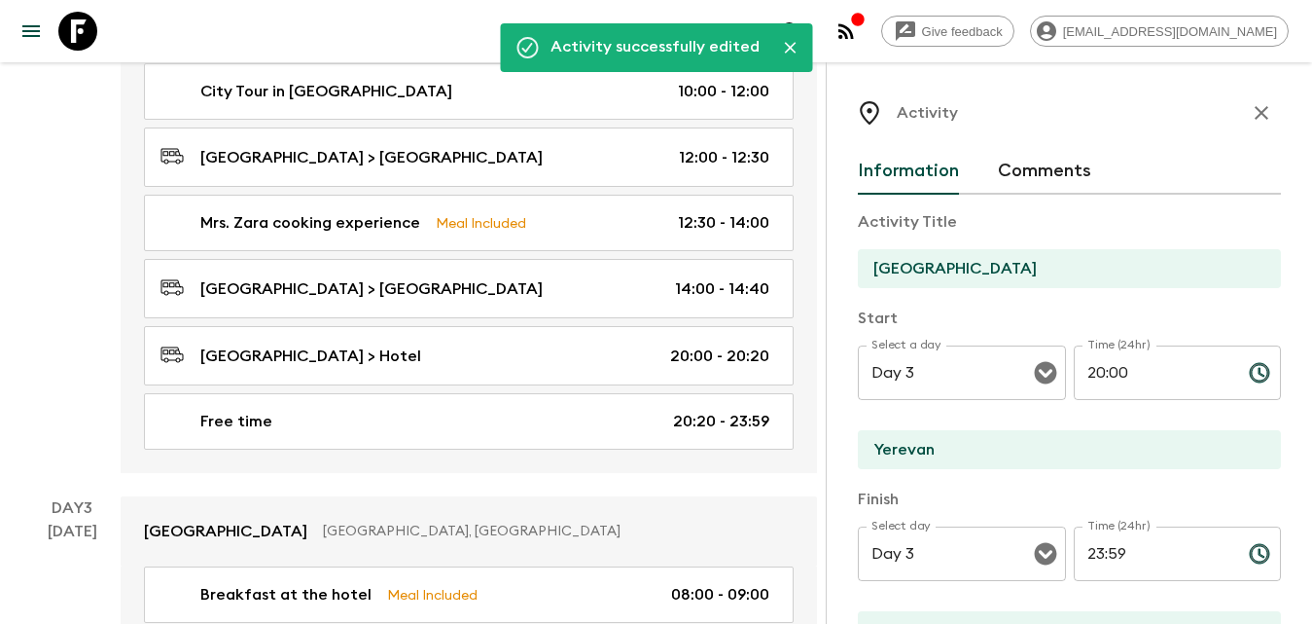
click at [1251, 102] on icon "button" at bounding box center [1261, 112] width 23 height 23
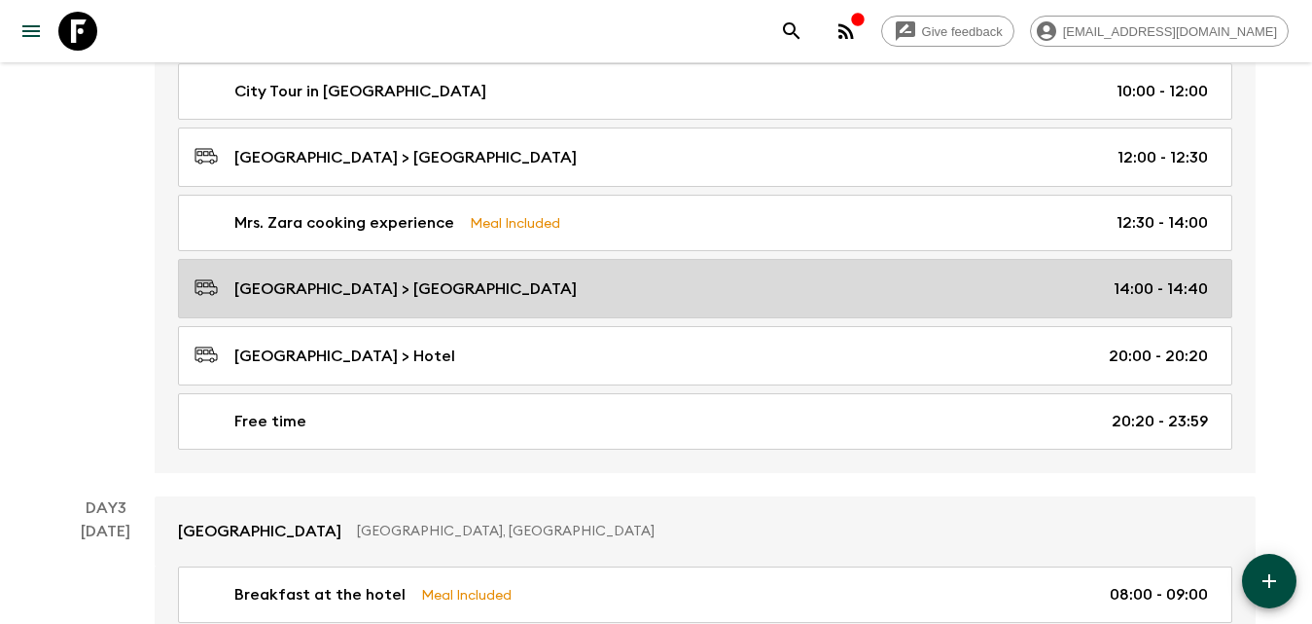
click at [329, 290] on p "[GEOGRAPHIC_DATA] > [GEOGRAPHIC_DATA]" at bounding box center [405, 288] width 342 height 23
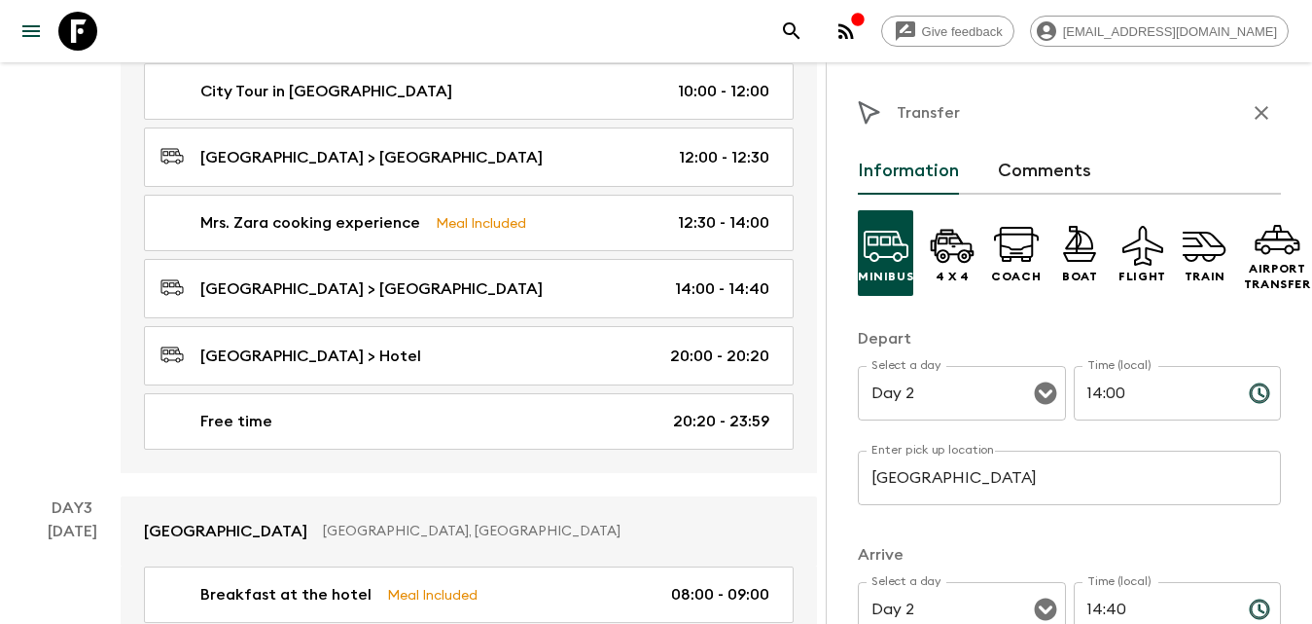
scroll to position [97, 0]
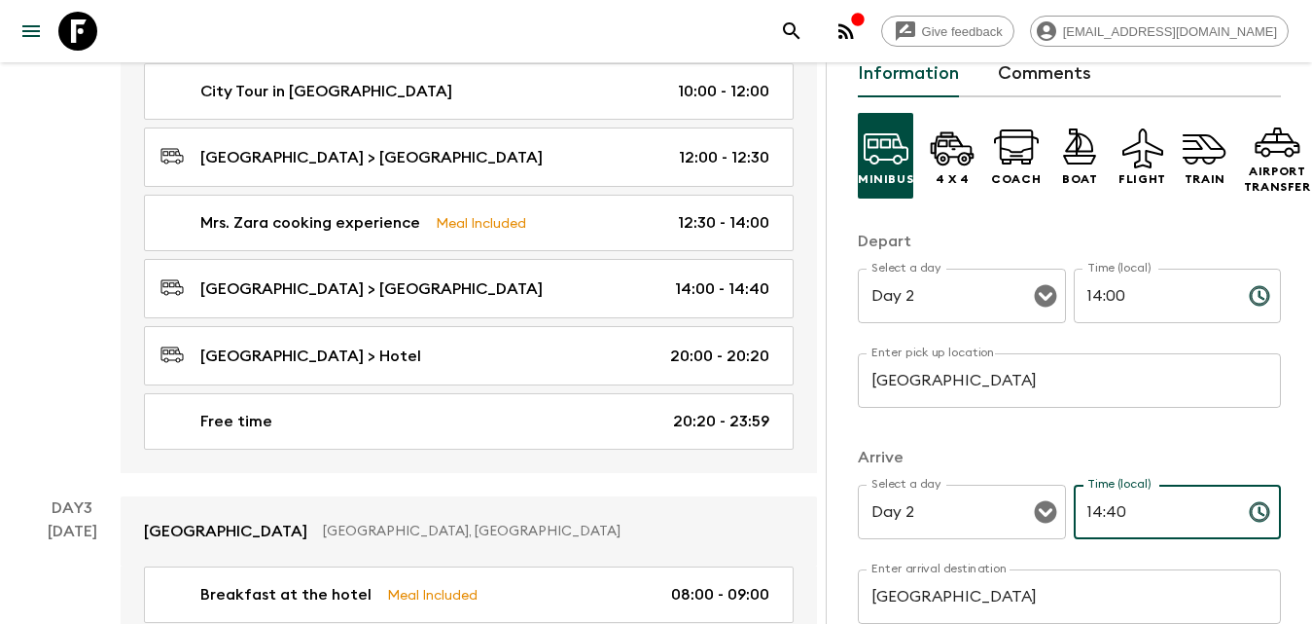
drag, startPoint x: 1135, startPoint y: 506, endPoint x: 1102, endPoint y: 514, distance: 34.0
click at [1102, 514] on input "14:40" at bounding box center [1154, 511] width 160 height 54
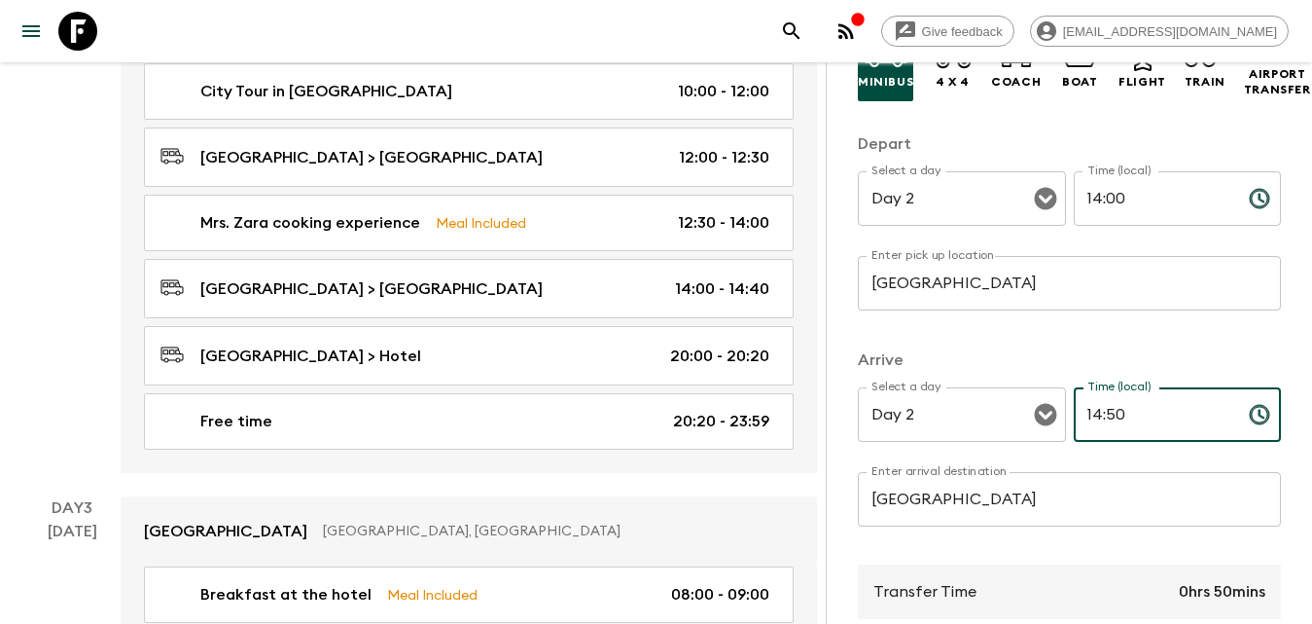
type input "14:50"
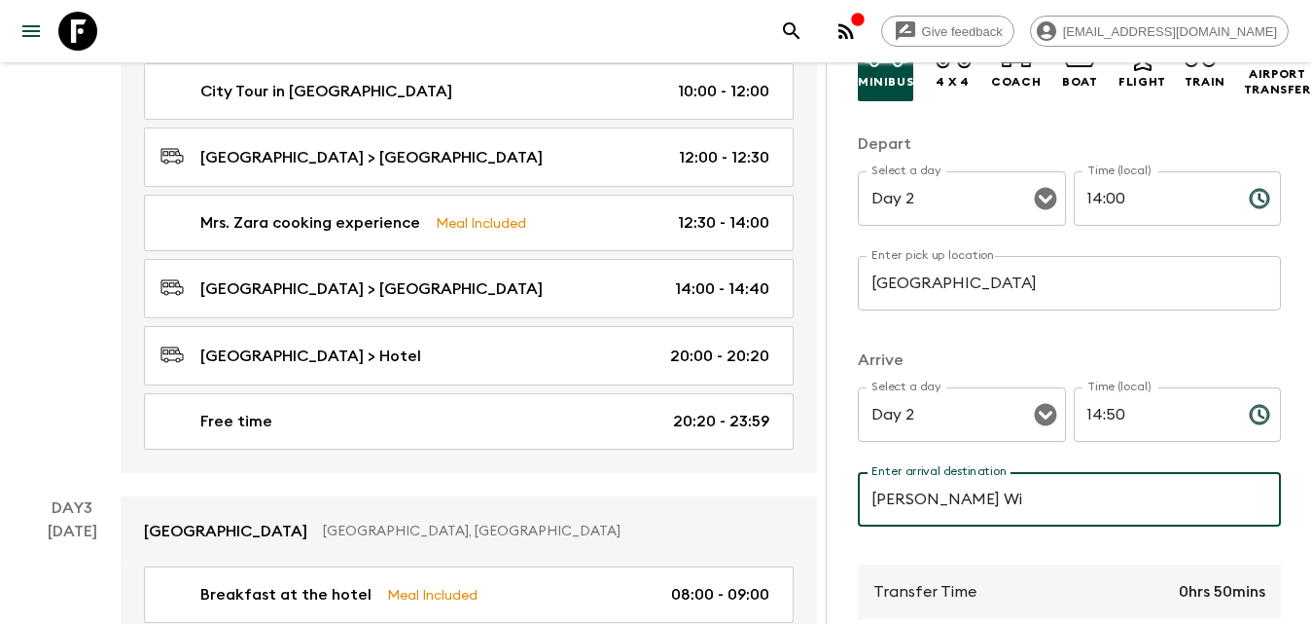
type input "[PERSON_NAME] Wines"
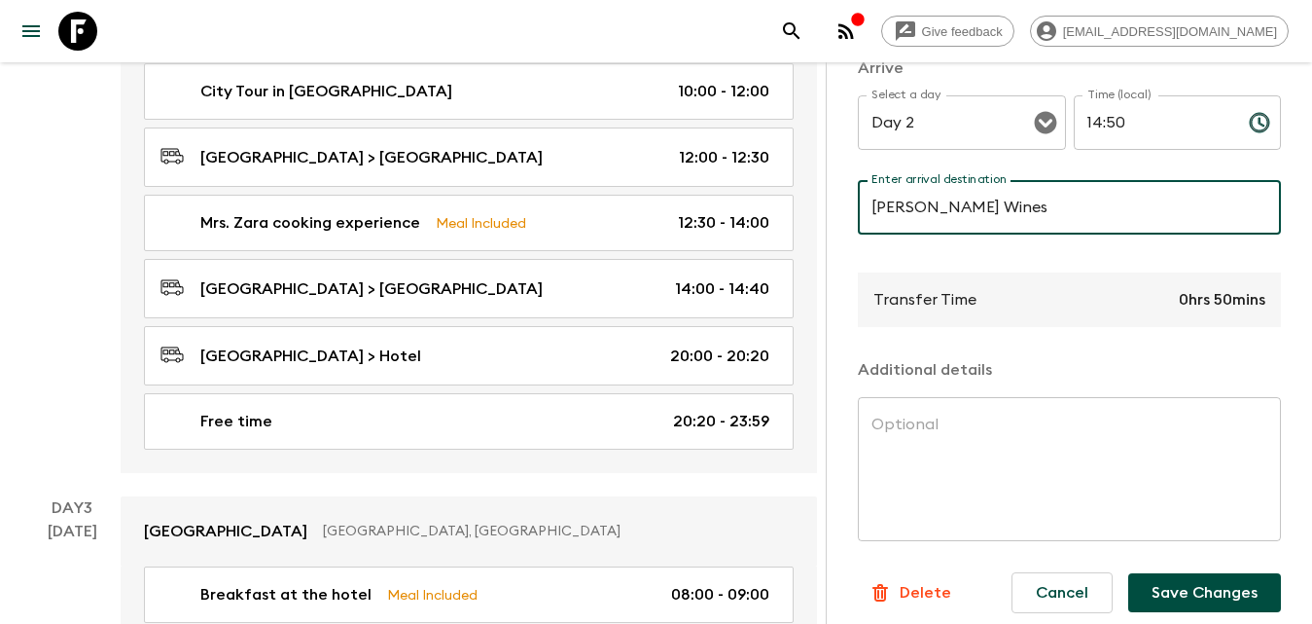
scroll to position [1167, 0]
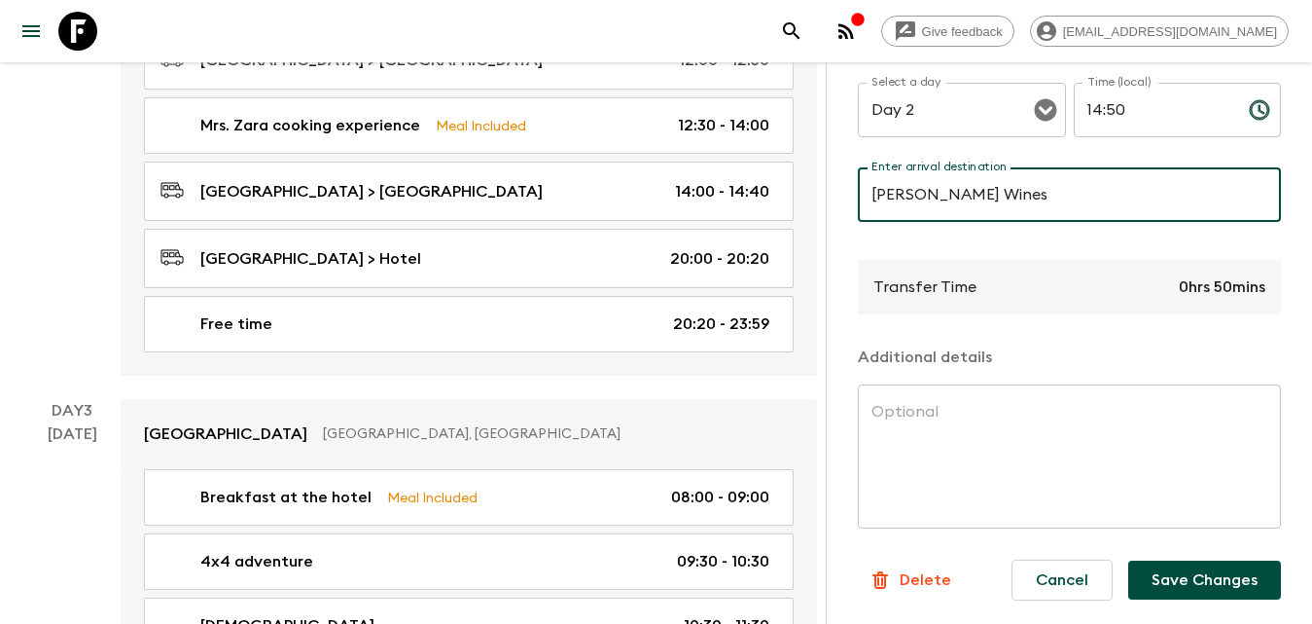
click at [1190, 568] on button "Save Changes" at bounding box center [1204, 579] width 153 height 39
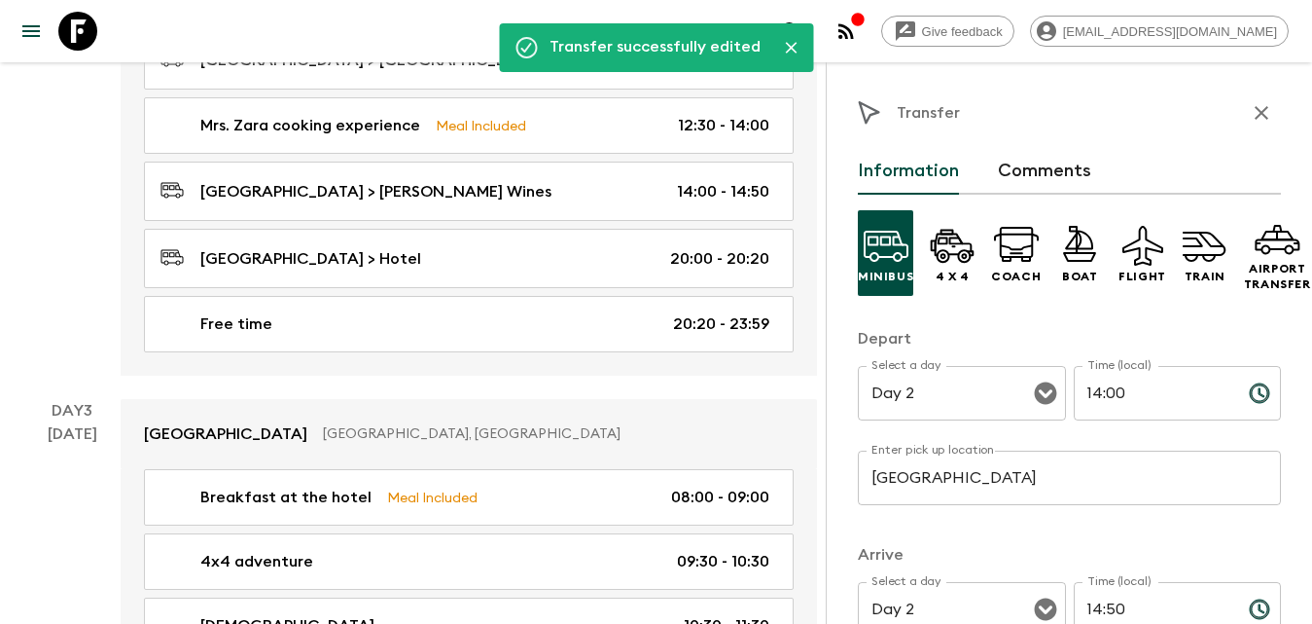
scroll to position [973, 0]
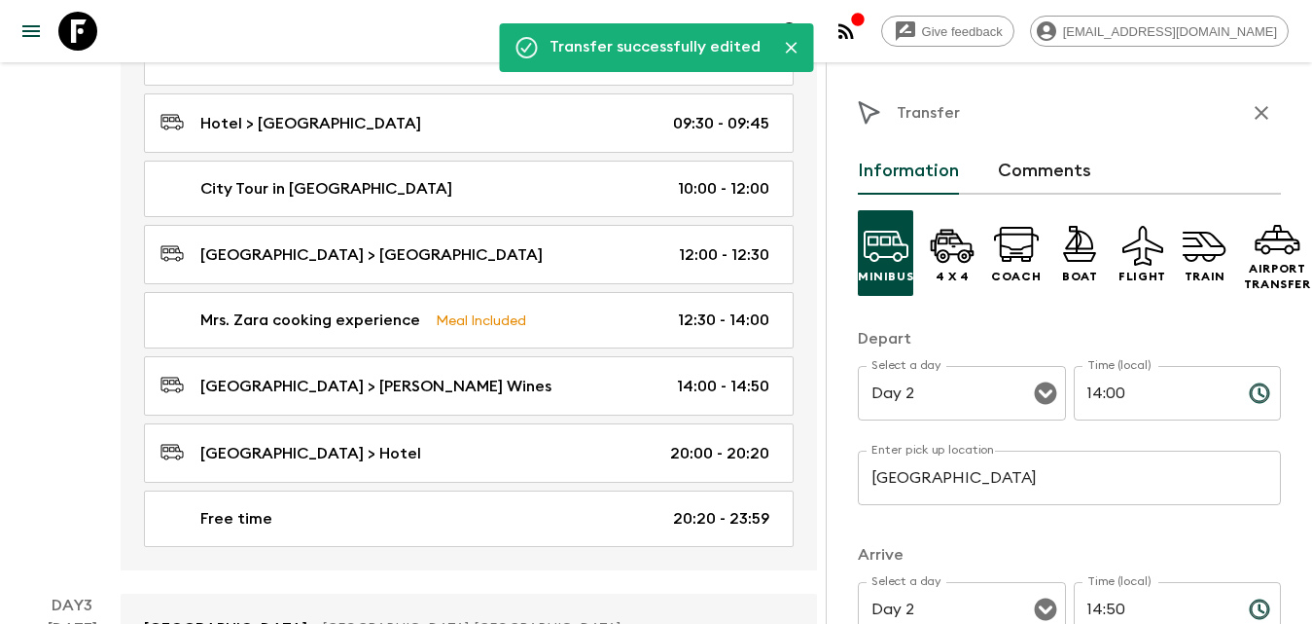
click at [1255, 117] on icon "button" at bounding box center [1262, 113] width 14 height 14
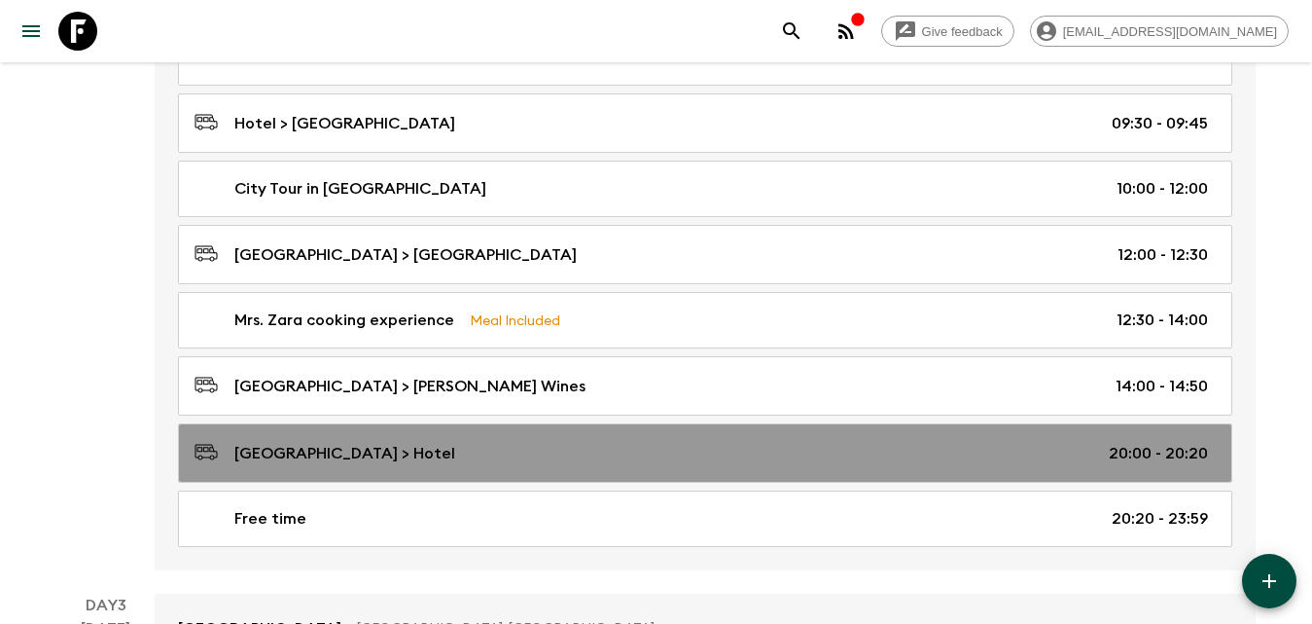
click at [447, 430] on link "[GEOGRAPHIC_DATA] > Hotel 20:00 - 20:20" at bounding box center [705, 452] width 1054 height 59
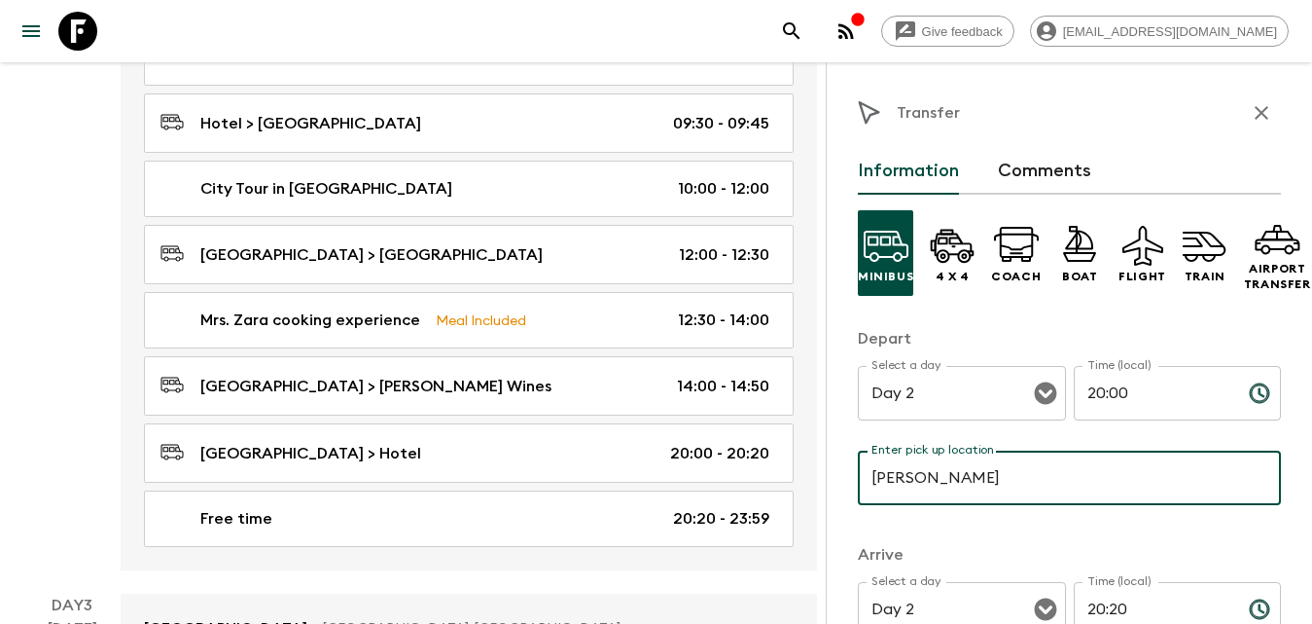
type input "[PERSON_NAME] Wines"
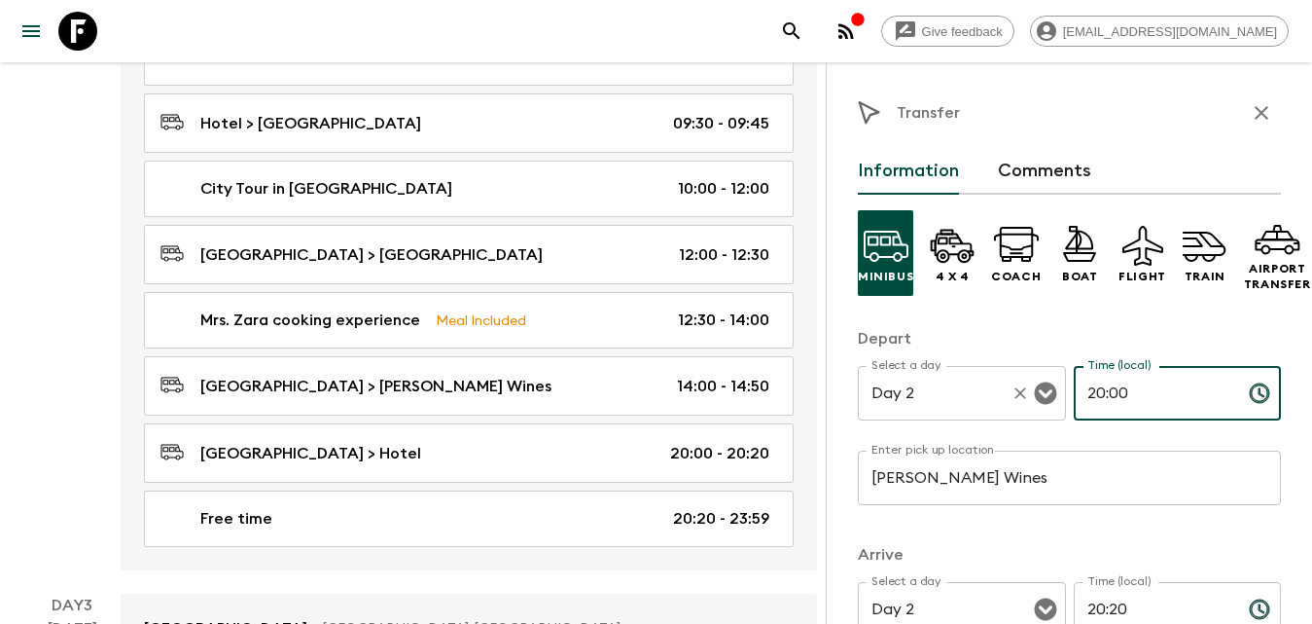
drag, startPoint x: 1155, startPoint y: 395, endPoint x: 1052, endPoint y: 395, distance: 103.1
click at [1052, 395] on div "Select a day Day 2 Select a day ​ Time (local) 20:00 Time (local) ​" at bounding box center [1069, 404] width 423 height 77
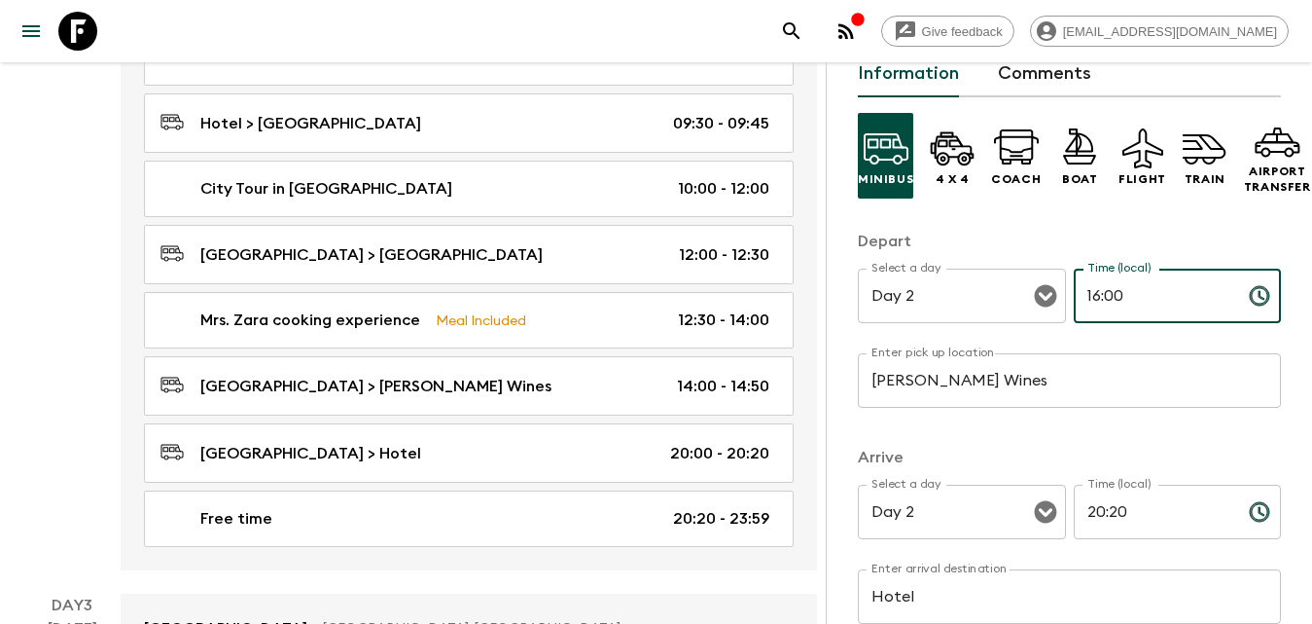
type input "16:00"
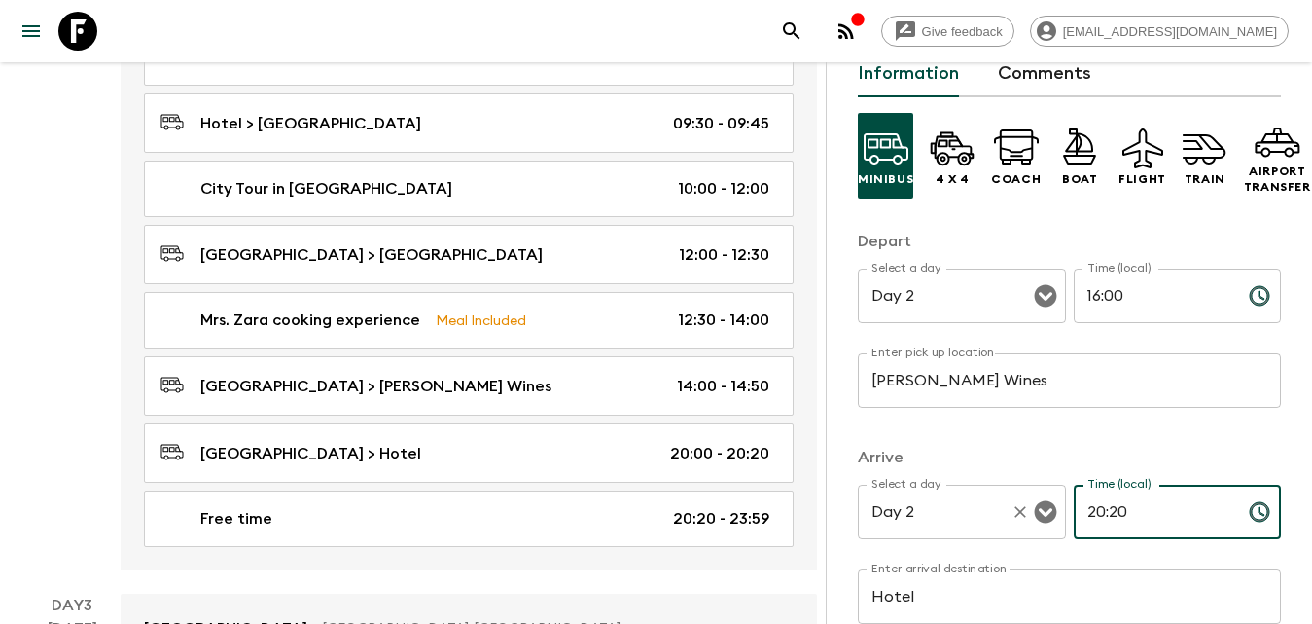
drag, startPoint x: 1116, startPoint y: 519, endPoint x: 1023, endPoint y: 519, distance: 92.4
click at [1023, 519] on div "Select a day Day 2 Select a day ​ Time (local) 20:20 Time (local) ​" at bounding box center [1069, 522] width 423 height 77
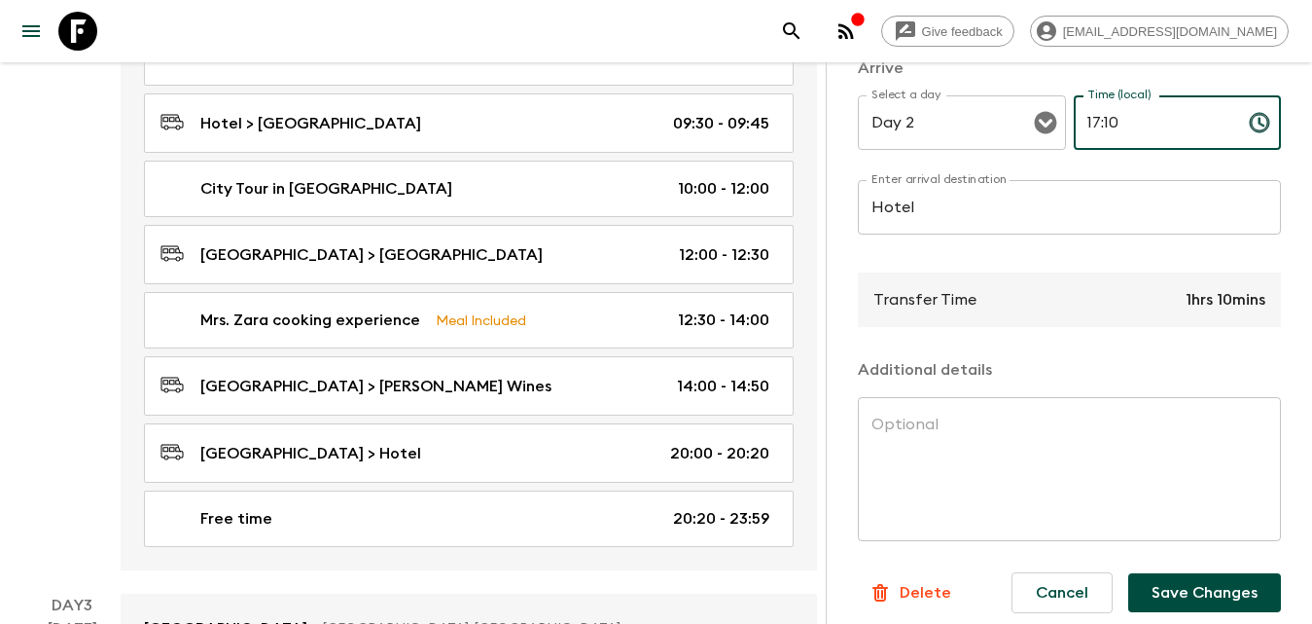
scroll to position [514, 0]
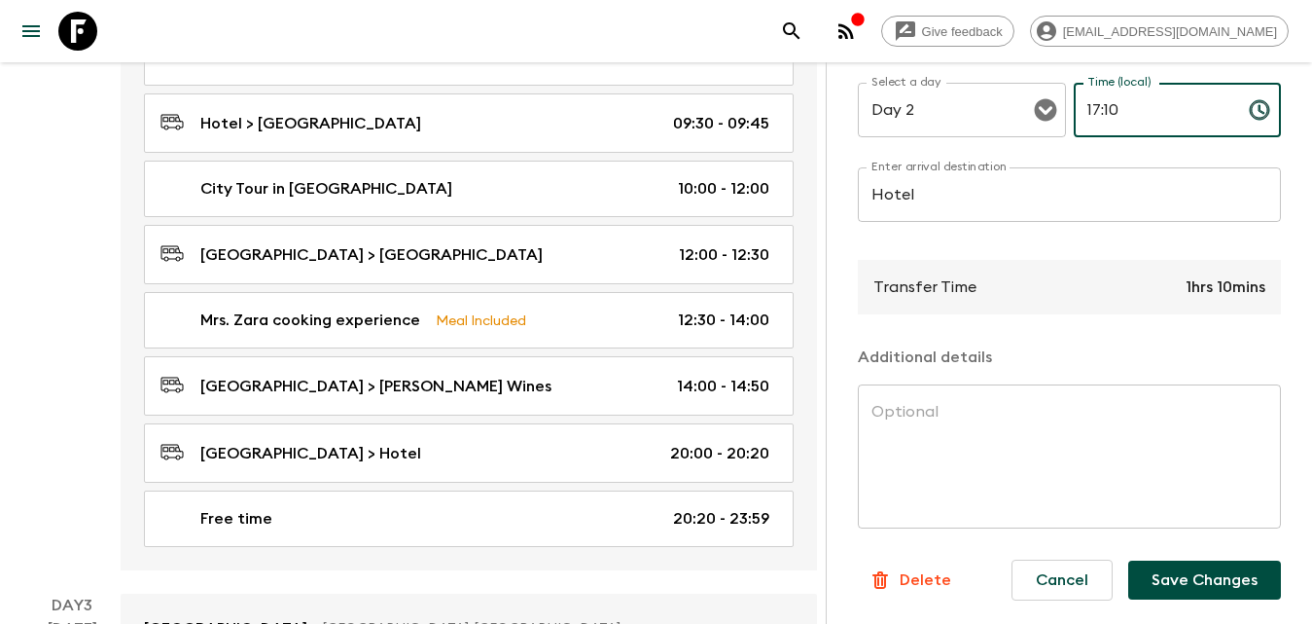
type input "17:10"
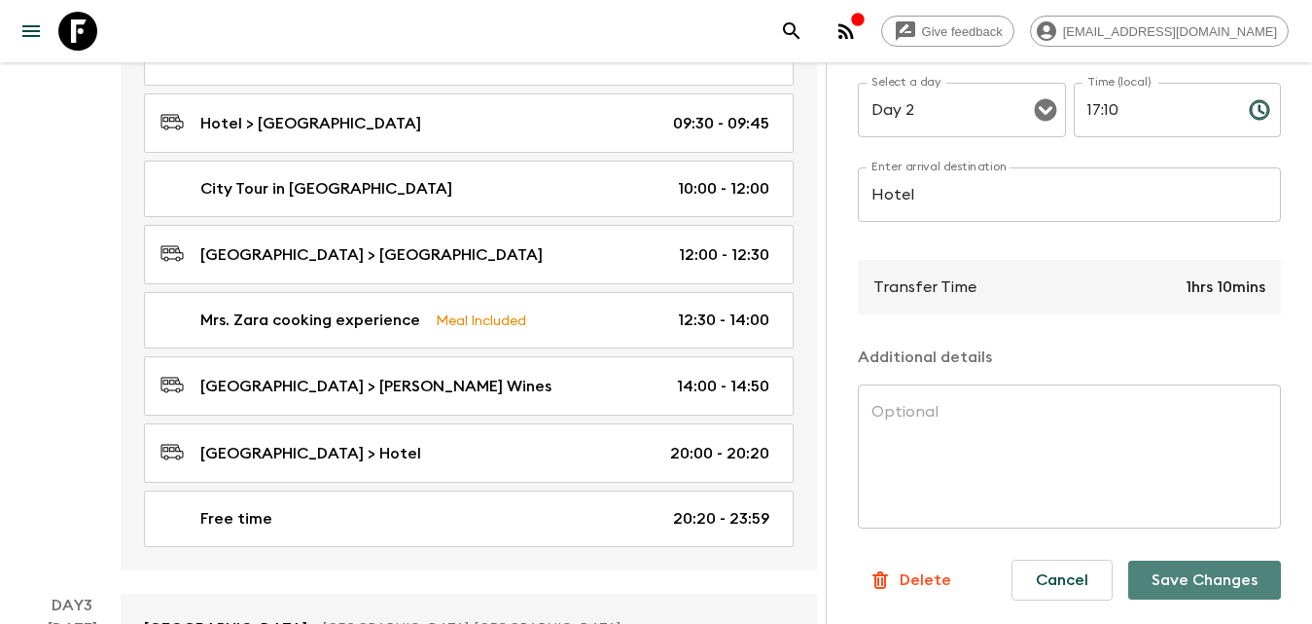
drag, startPoint x: 1209, startPoint y: 570, endPoint x: 1198, endPoint y: 564, distance: 12.2
click at [1208, 569] on button "Save Changes" at bounding box center [1204, 579] width 153 height 39
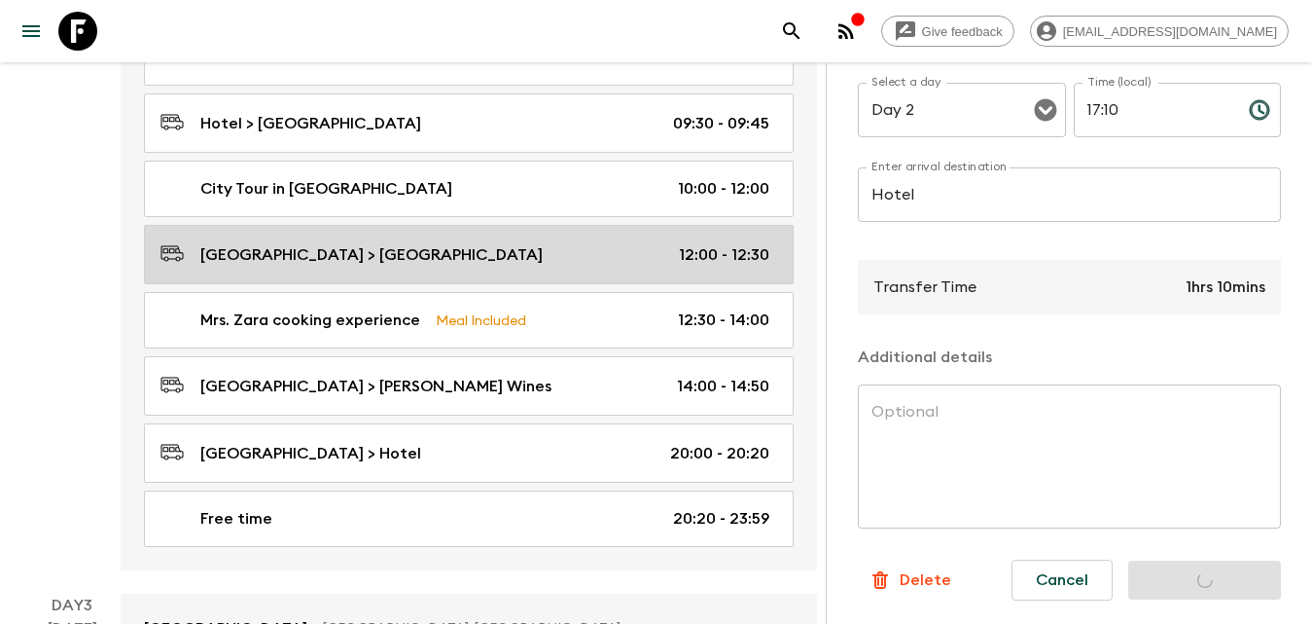
scroll to position [681, 0]
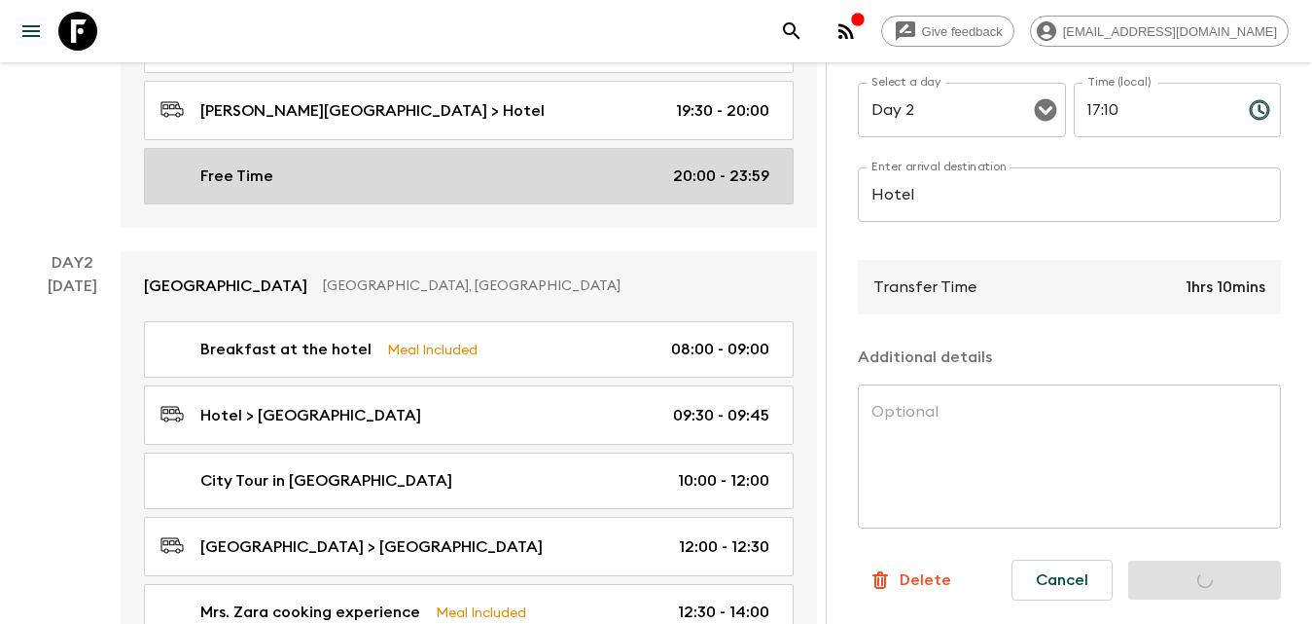
click at [358, 179] on div "Free Time 20:00 - 23:59" at bounding box center [465, 175] width 609 height 23
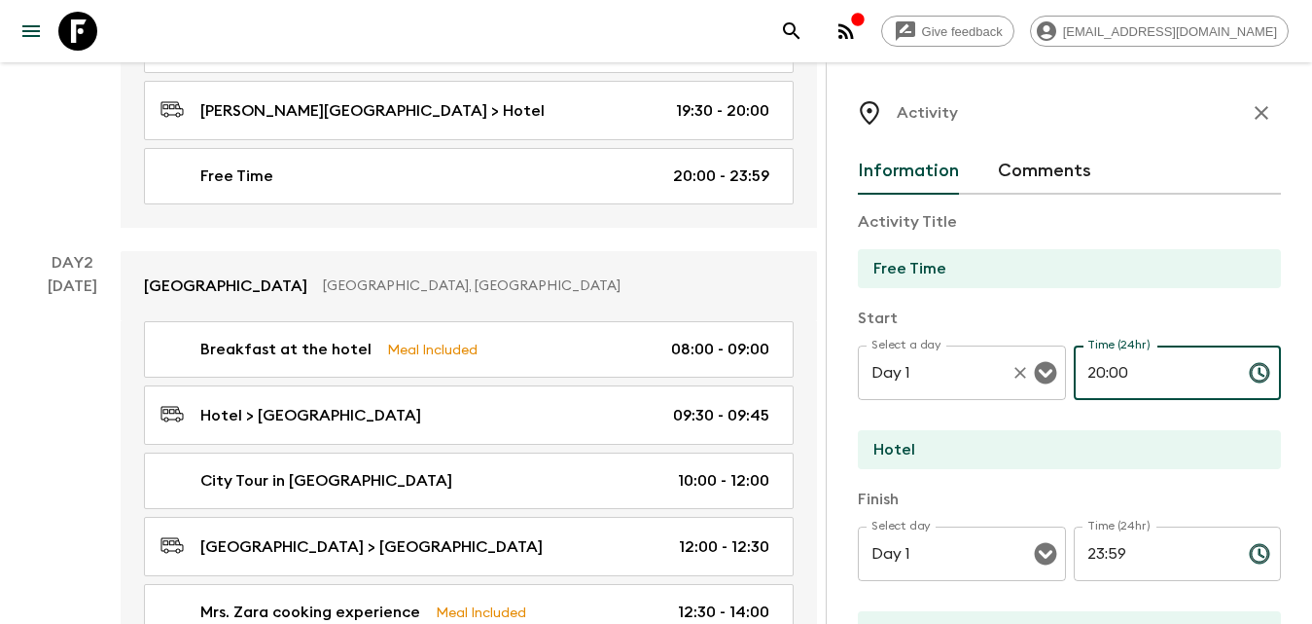
drag, startPoint x: 1117, startPoint y: 379, endPoint x: 1037, endPoint y: 376, distance: 79.8
click at [1028, 384] on div "Select a day Day 1 Select a day ​ Time (24hr) 20:00 Time (24hr) ​" at bounding box center [1069, 383] width 423 height 77
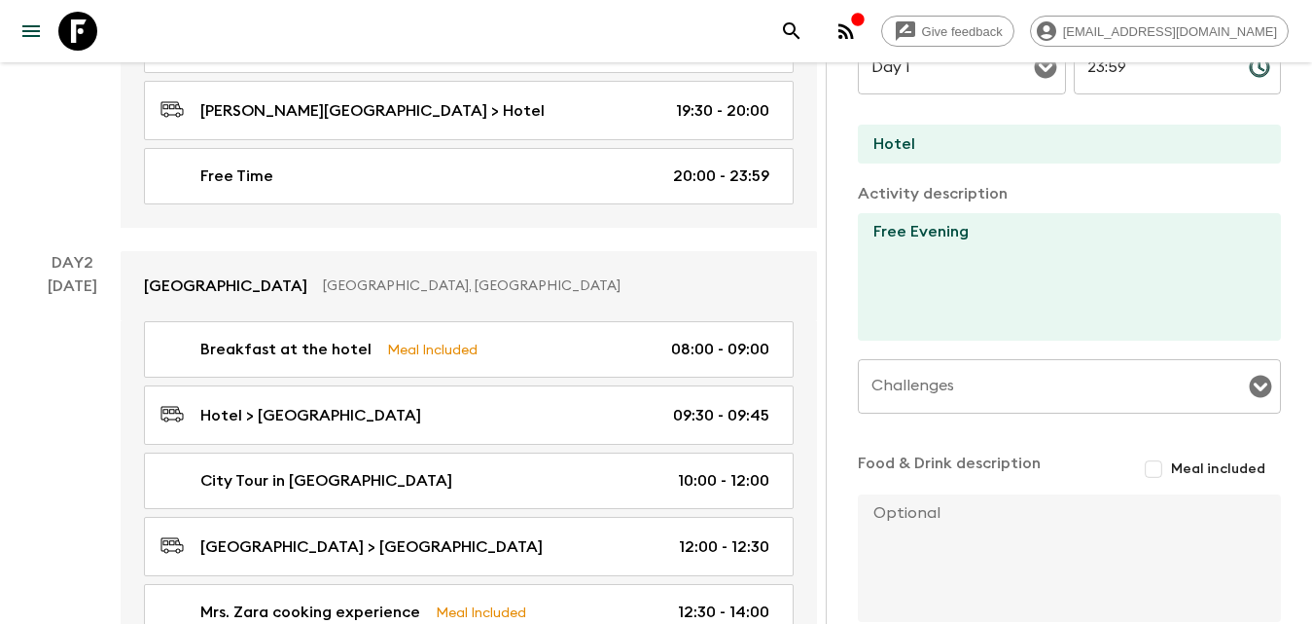
scroll to position [875, 0]
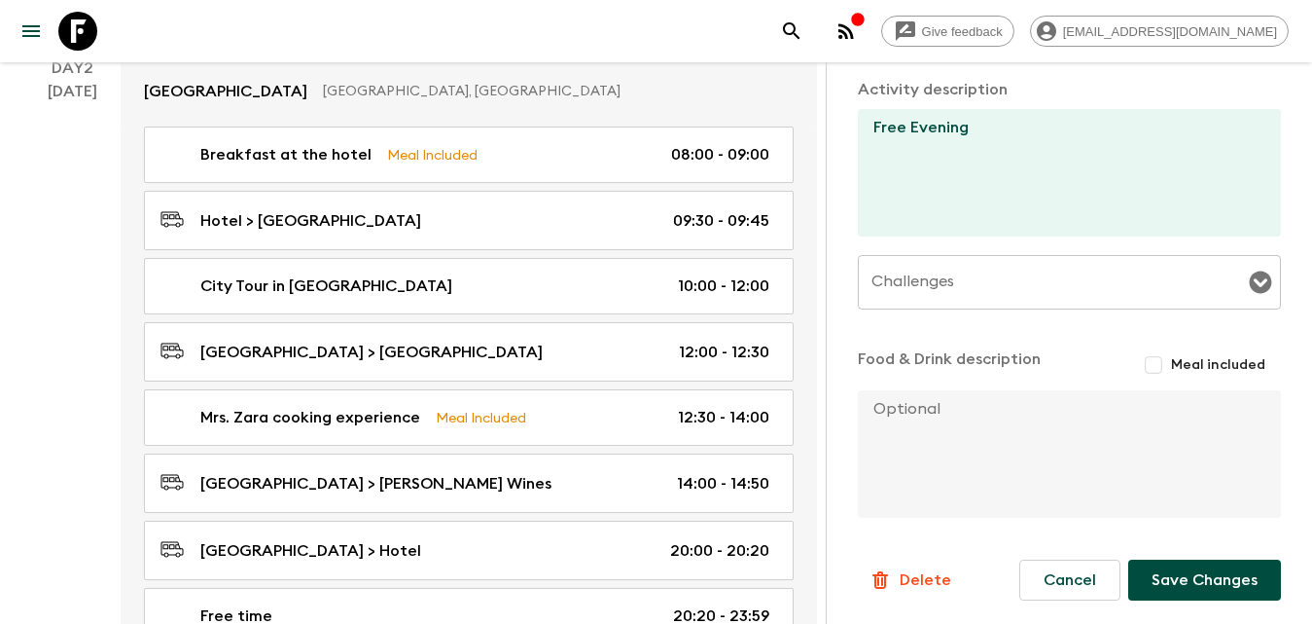
type input "17:10"
click at [1184, 585] on button "Save Changes" at bounding box center [1204, 579] width 153 height 41
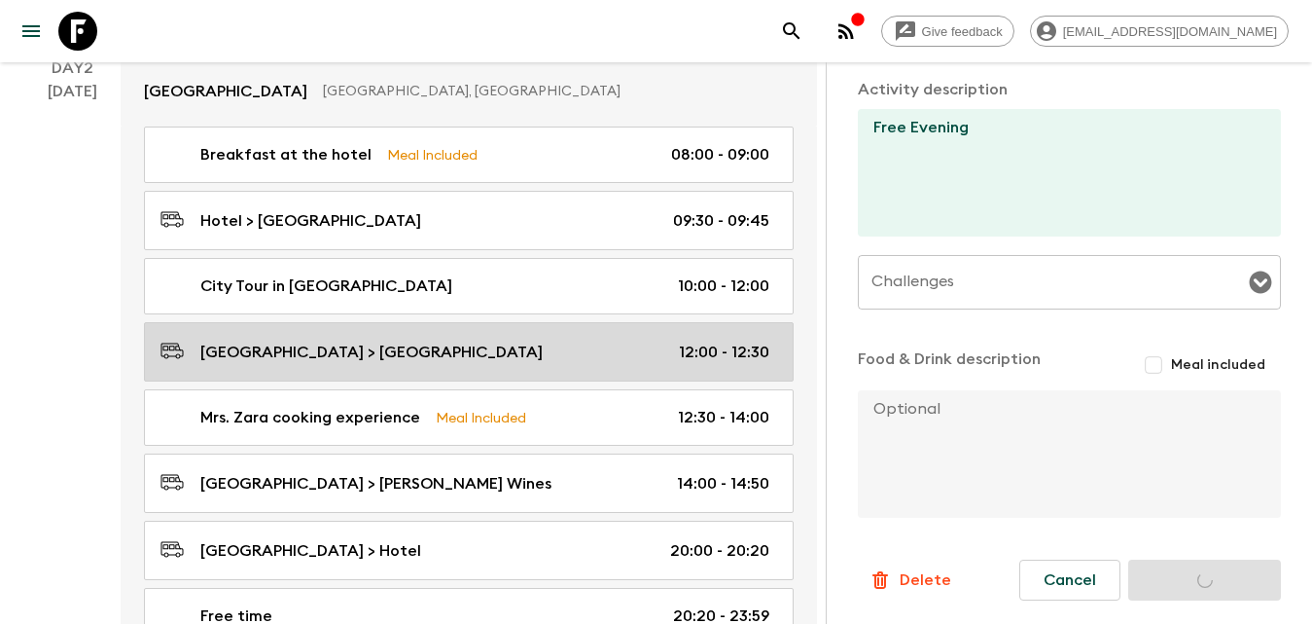
scroll to position [681, 0]
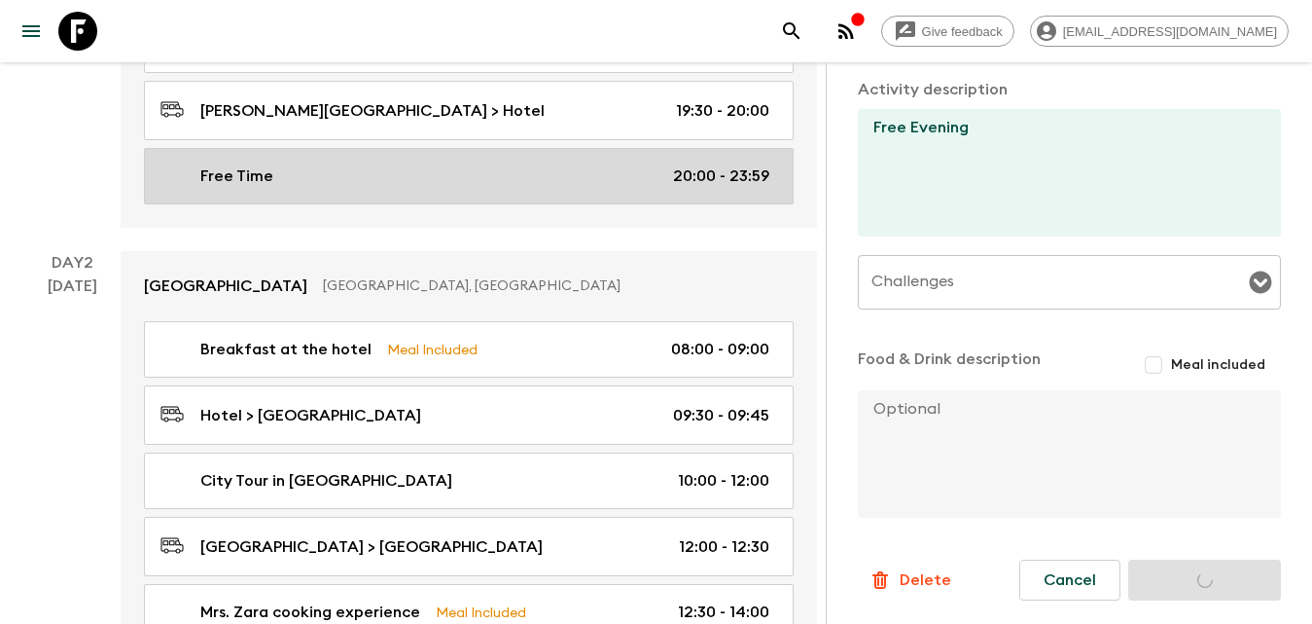
click at [336, 179] on div "Free Time 20:00 - 23:59" at bounding box center [465, 175] width 609 height 23
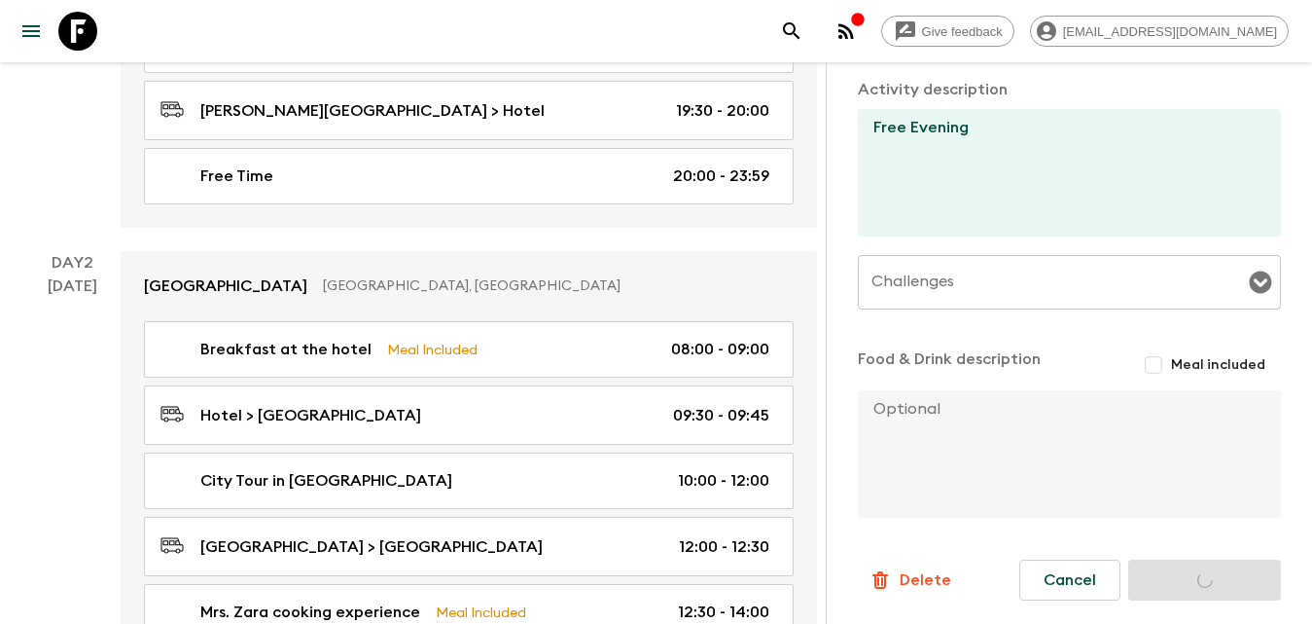
click at [941, 576] on p "Delete" at bounding box center [926, 579] width 52 height 23
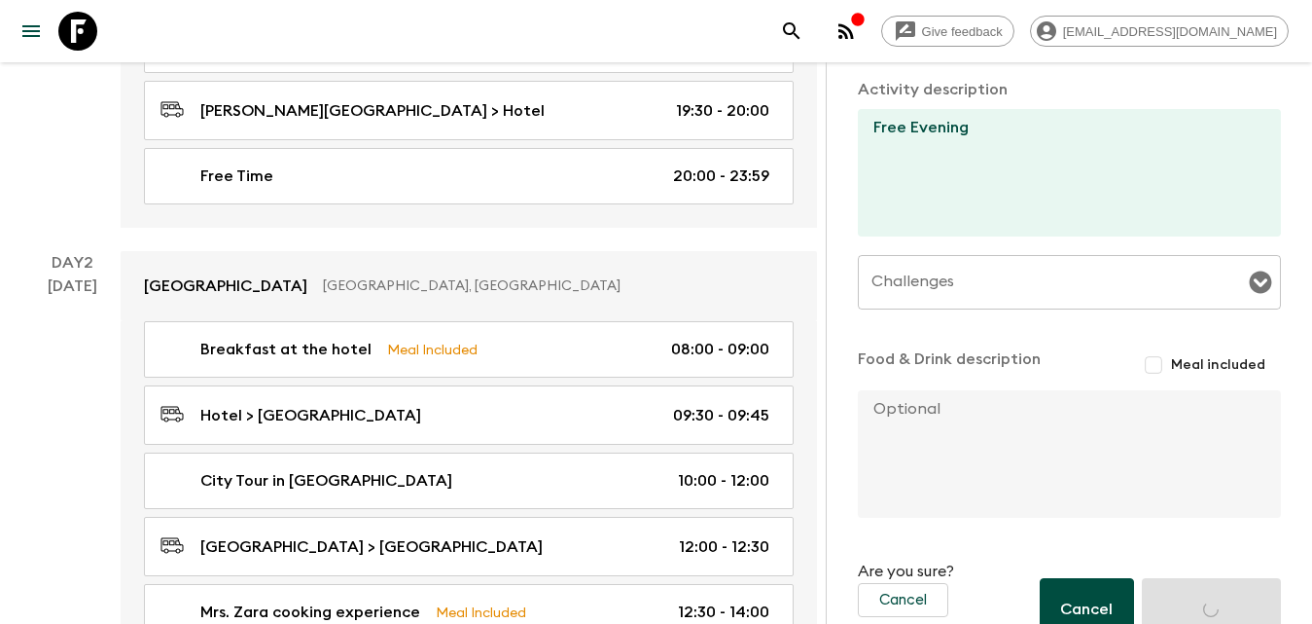
click at [1085, 598] on button "Cancel" at bounding box center [1087, 609] width 94 height 62
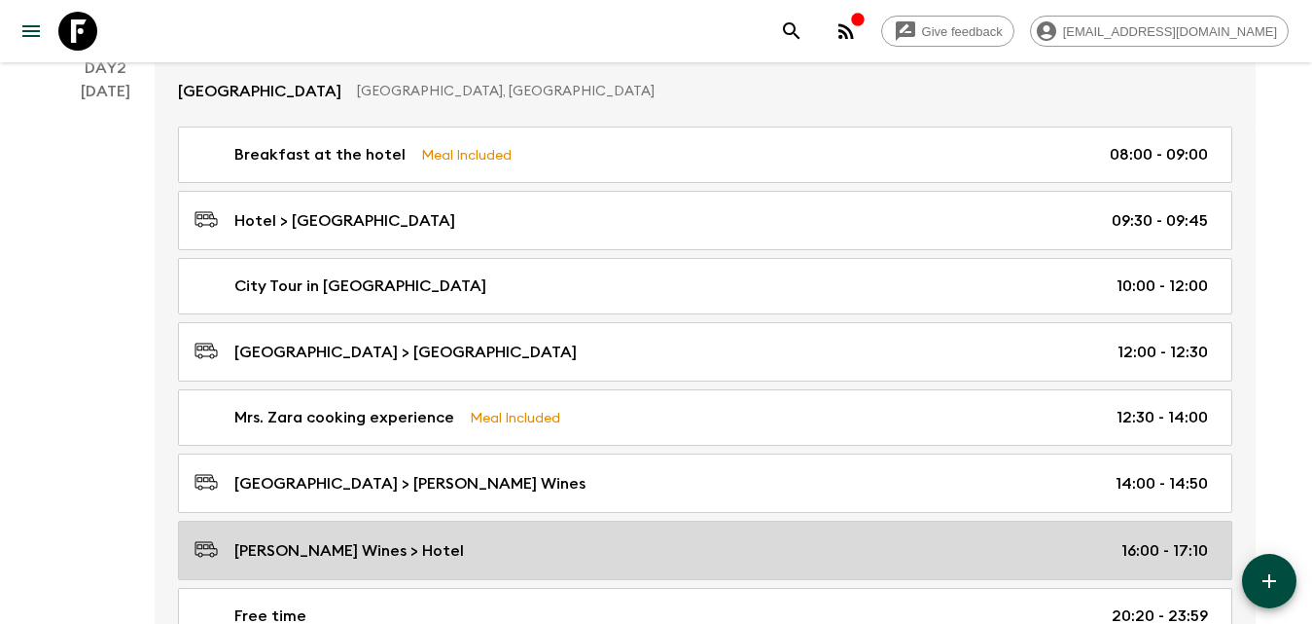
scroll to position [1070, 0]
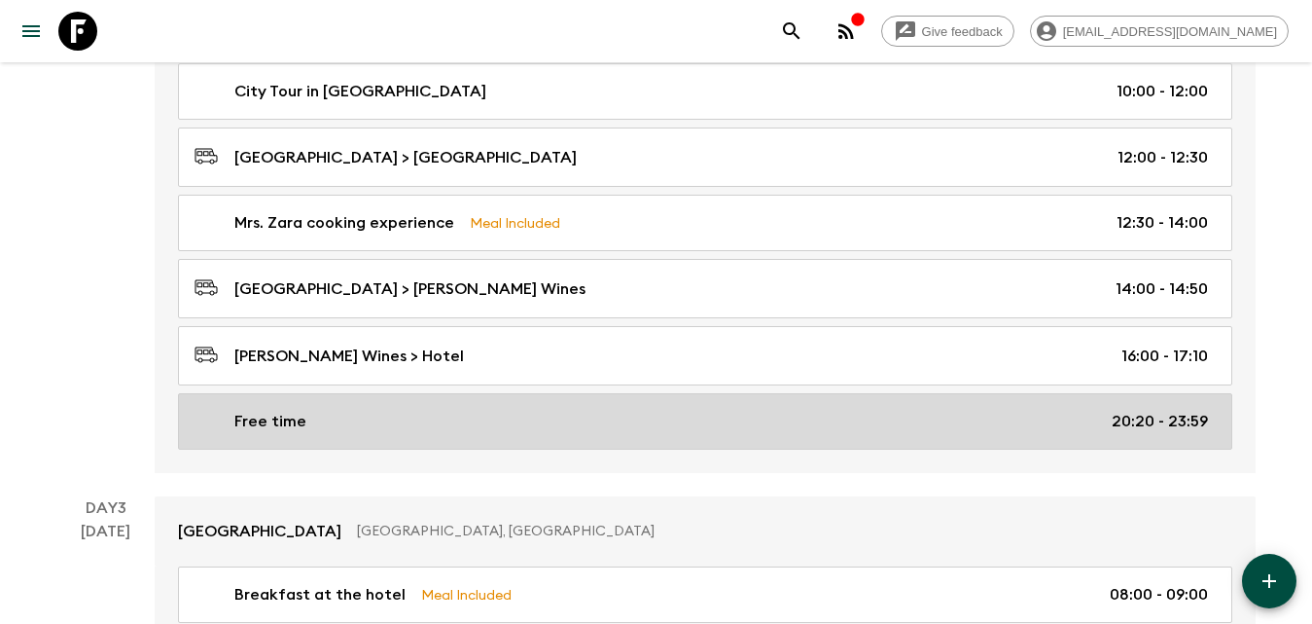
click at [311, 416] on div "Free time 20:20 - 23:59" at bounding box center [702, 421] width 1014 height 23
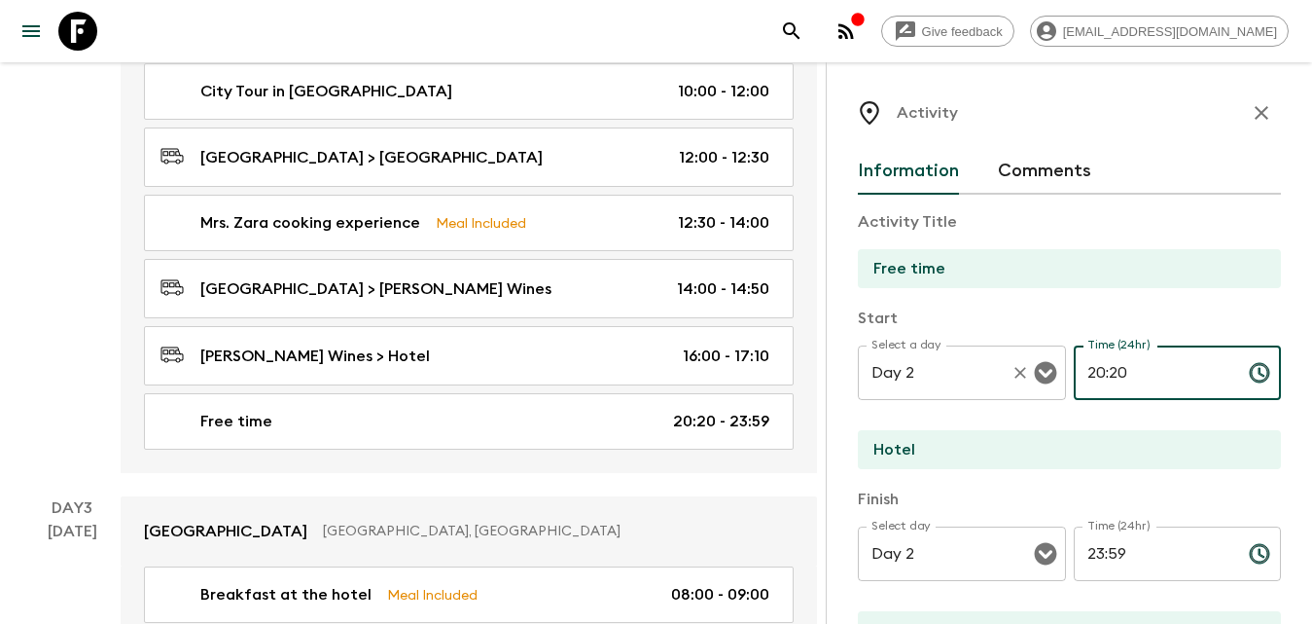
click at [1020, 384] on div "Select a day Day 2 Select a day ​ Time (24hr) 20:20 Time (24hr) ​" at bounding box center [1069, 383] width 423 height 77
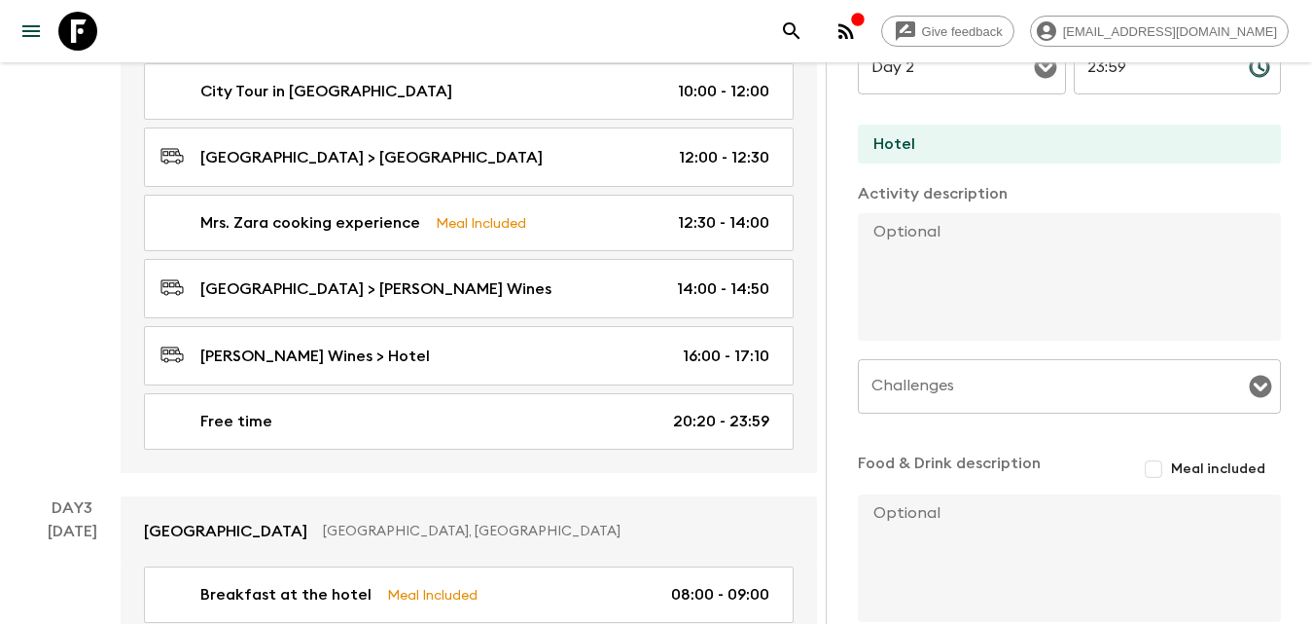
scroll to position [590, 0]
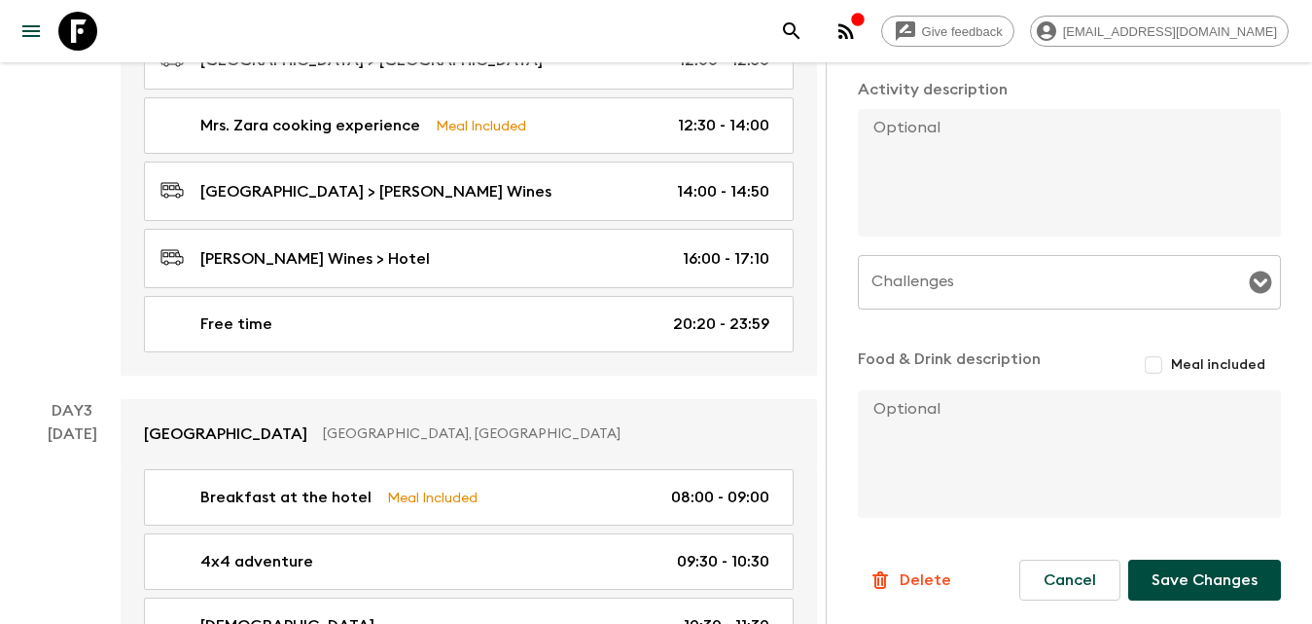
type input "17:10"
click at [1197, 577] on button "Save Changes" at bounding box center [1204, 579] width 153 height 41
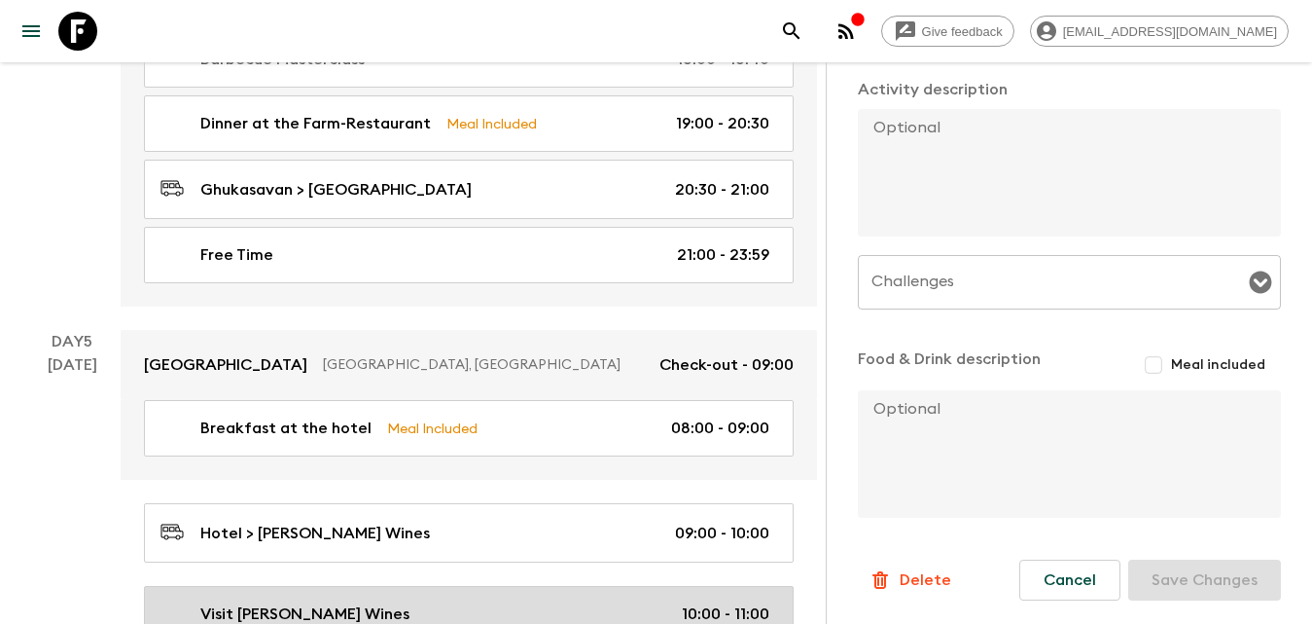
scroll to position [3210, 0]
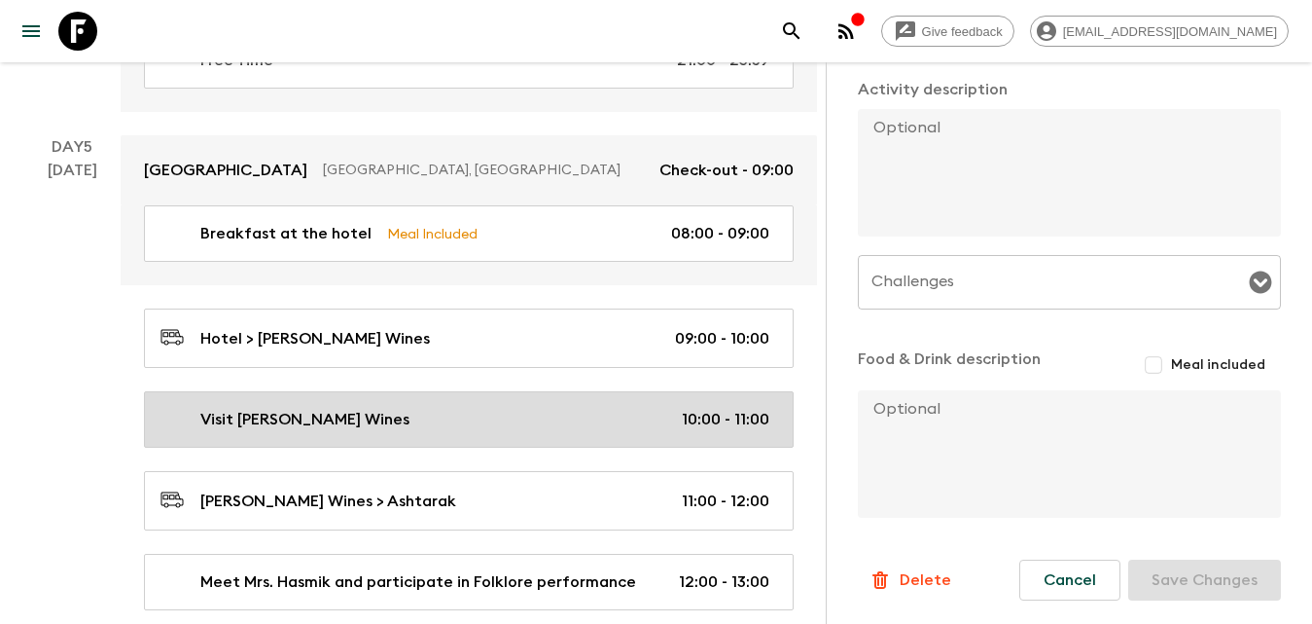
click at [346, 405] on link "Visit [PERSON_NAME] Wines 10:00 - 11:00" at bounding box center [469, 419] width 650 height 56
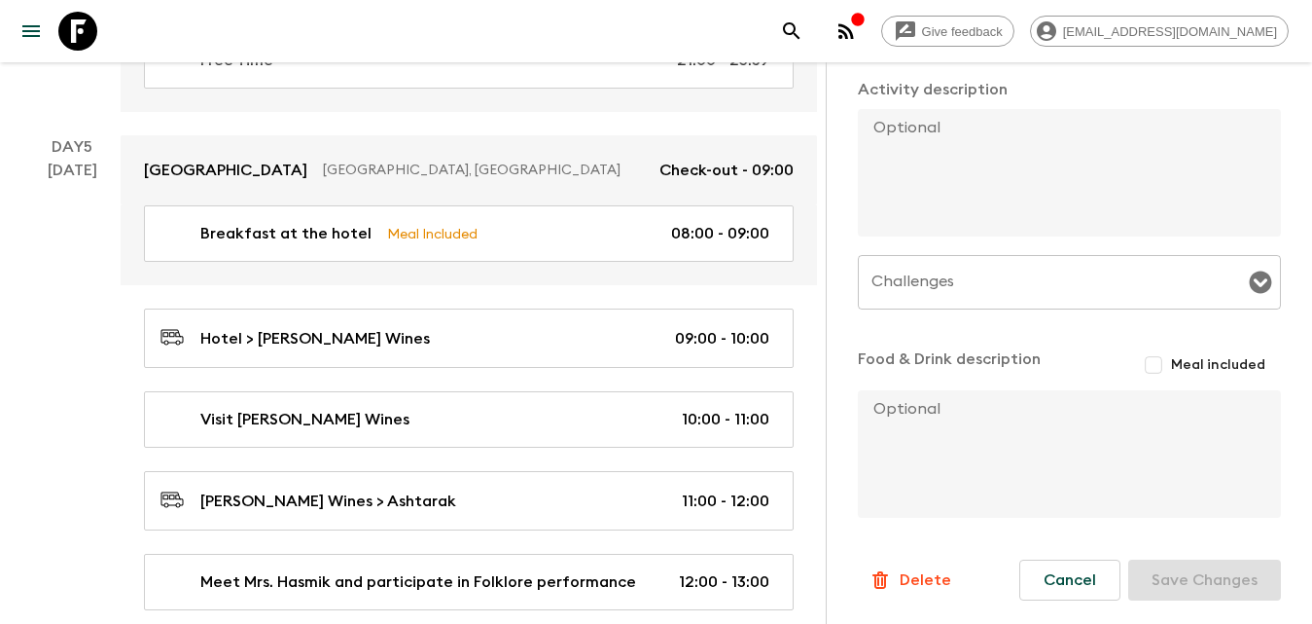
type input "Visit [PERSON_NAME] Wines"
type input "Yerevan"
type input "[GEOGRAPHIC_DATA], [GEOGRAPHIC_DATA]"
type textarea "We will start our day by driving to the [PERSON_NAME] Winery. Located in [GEOGR…"
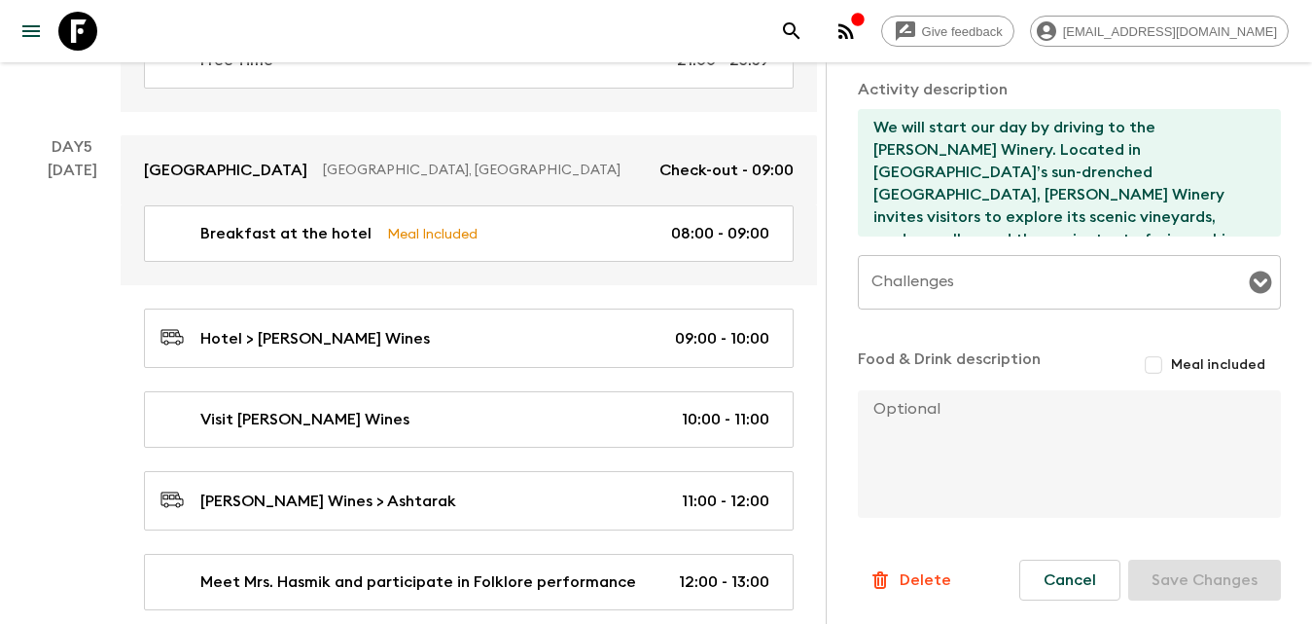
type input "Day 5"
type input "10:00"
type input "Day 5"
type input "11:00"
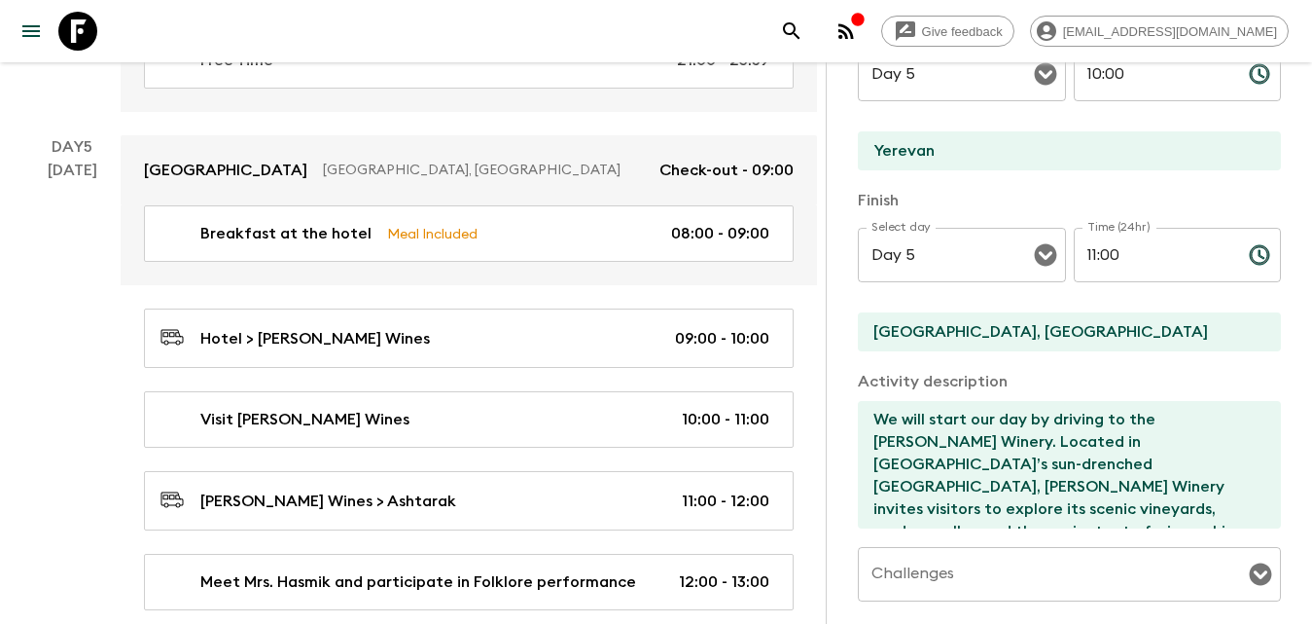
scroll to position [7, 0]
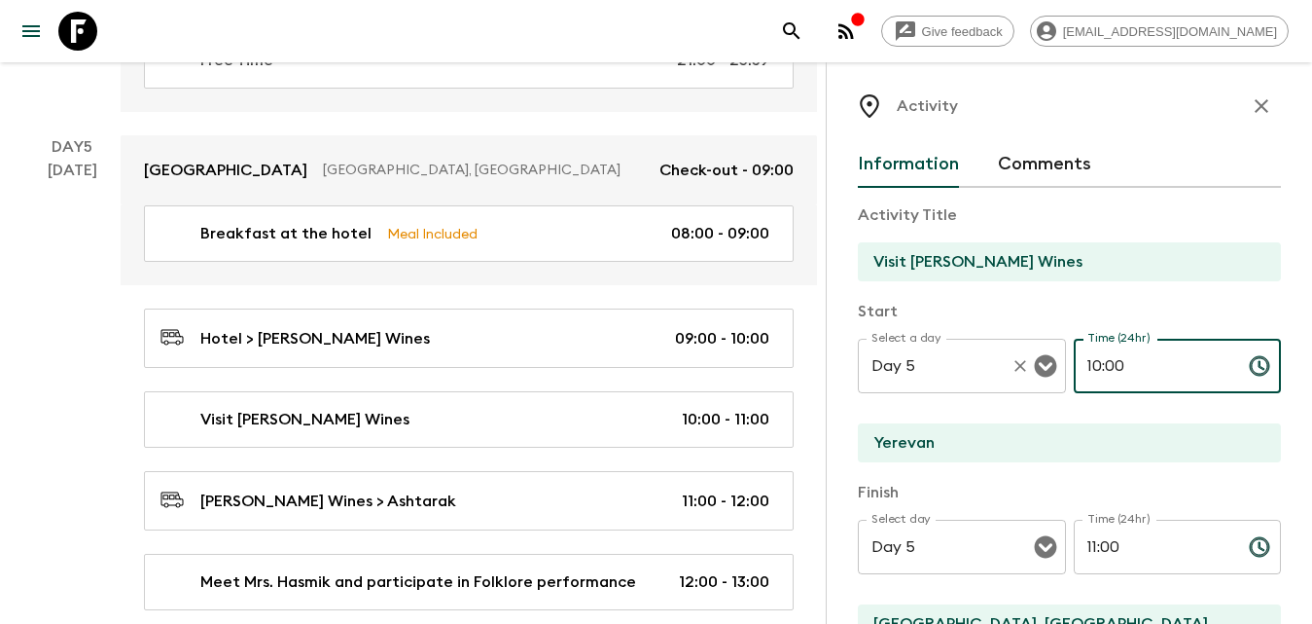
drag, startPoint x: 1119, startPoint y: 375, endPoint x: 1044, endPoint y: 388, distance: 76.0
click at [1044, 388] on div "Select a day Day 5 Select a day ​ Time (24hr) 10:00 Time (24hr) ​" at bounding box center [1069, 377] width 423 height 77
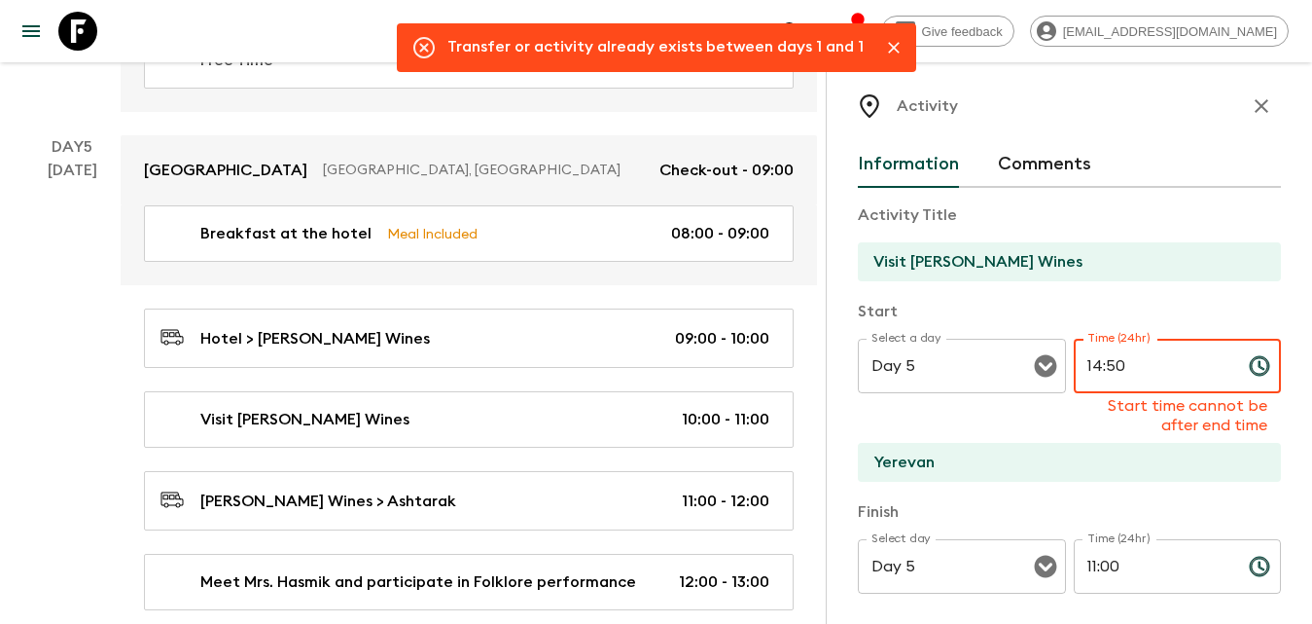
type input "14:50"
drag, startPoint x: 1130, startPoint y: 547, endPoint x: 1099, endPoint y: 565, distance: 36.2
click at [1099, 565] on div "Time (24hr) 11:00 Time (24hr) ​" at bounding box center [1178, 577] width 208 height 77
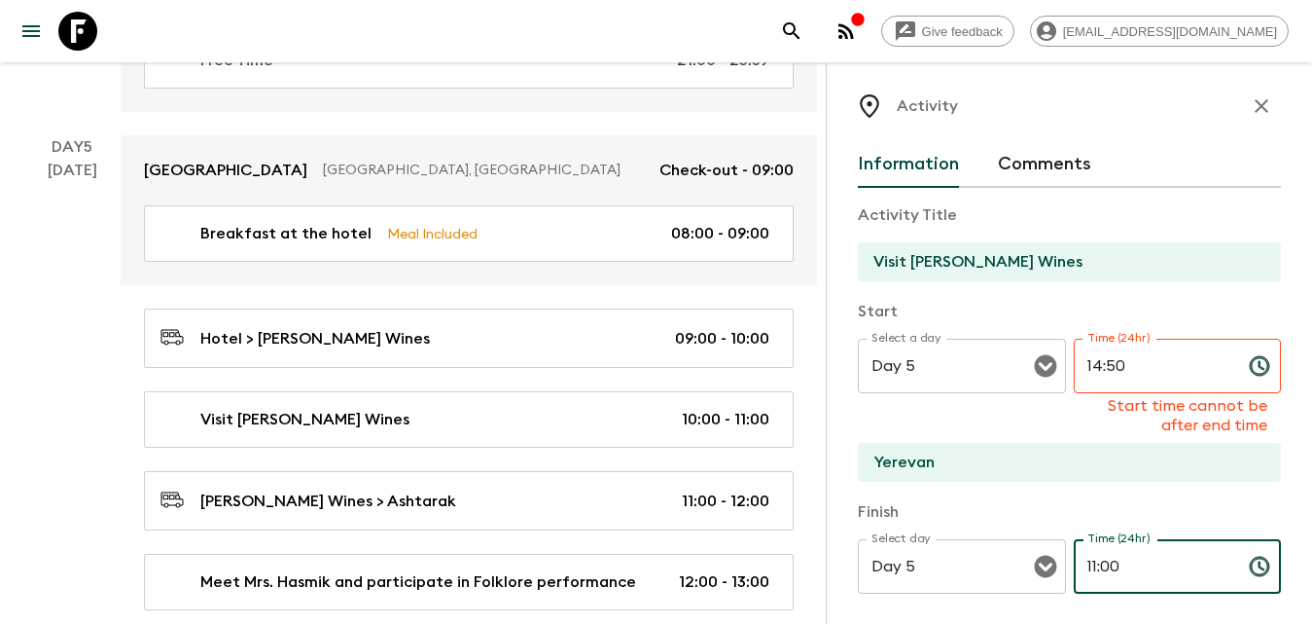
drag, startPoint x: 1134, startPoint y: 569, endPoint x: 1070, endPoint y: 578, distance: 64.8
click at [1062, 587] on div "Select day Day 5 Select day ​ Time (24hr) 11:00 Time (24hr) ​" at bounding box center [1069, 577] width 423 height 77
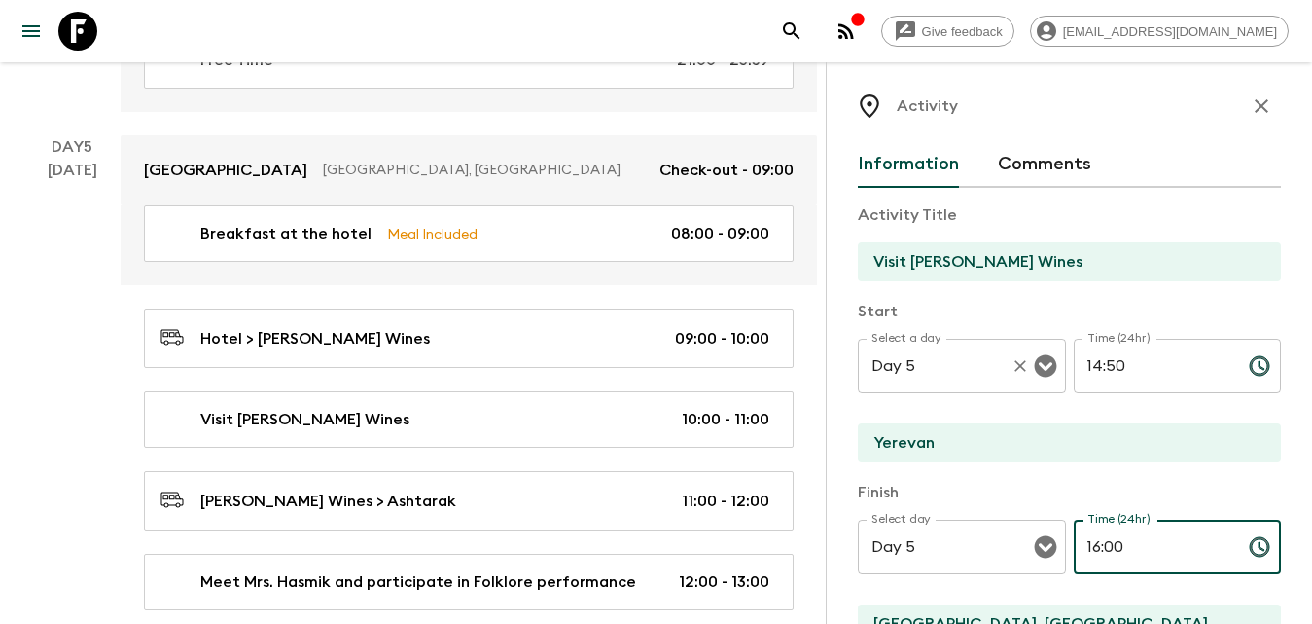
click at [1034, 360] on icon "Open" at bounding box center [1045, 366] width 22 height 22
type input "16:00"
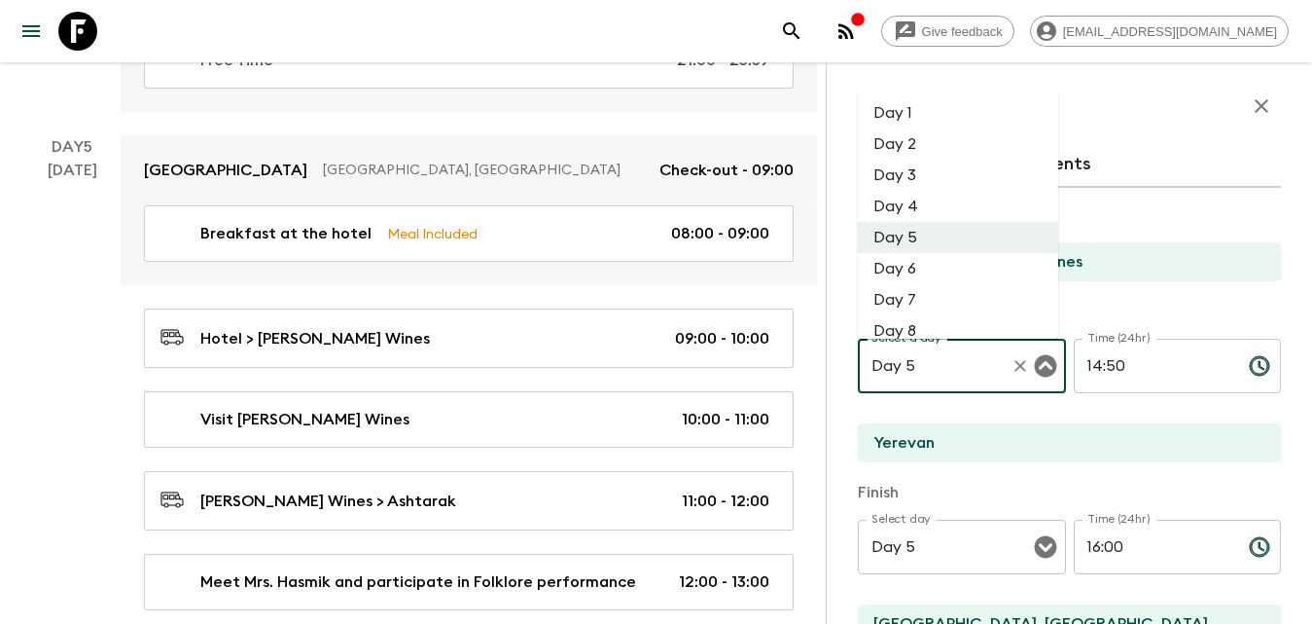
click at [924, 139] on li "Day 2" at bounding box center [958, 143] width 200 height 31
type input "Day 2"
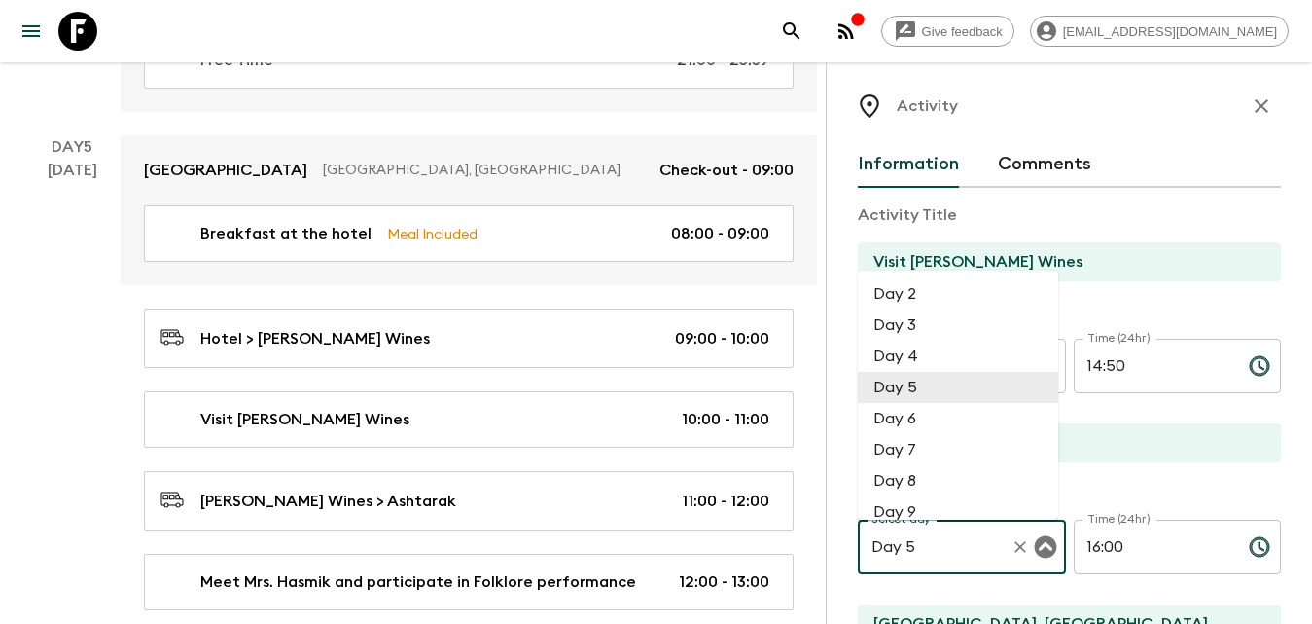
click at [987, 557] on input "Day 5" at bounding box center [935, 546] width 136 height 37
drag, startPoint x: 911, startPoint y: 295, endPoint x: 1015, endPoint y: 350, distance: 117.9
click at [911, 295] on li "Day 2" at bounding box center [958, 293] width 200 height 31
type input "Day 2"
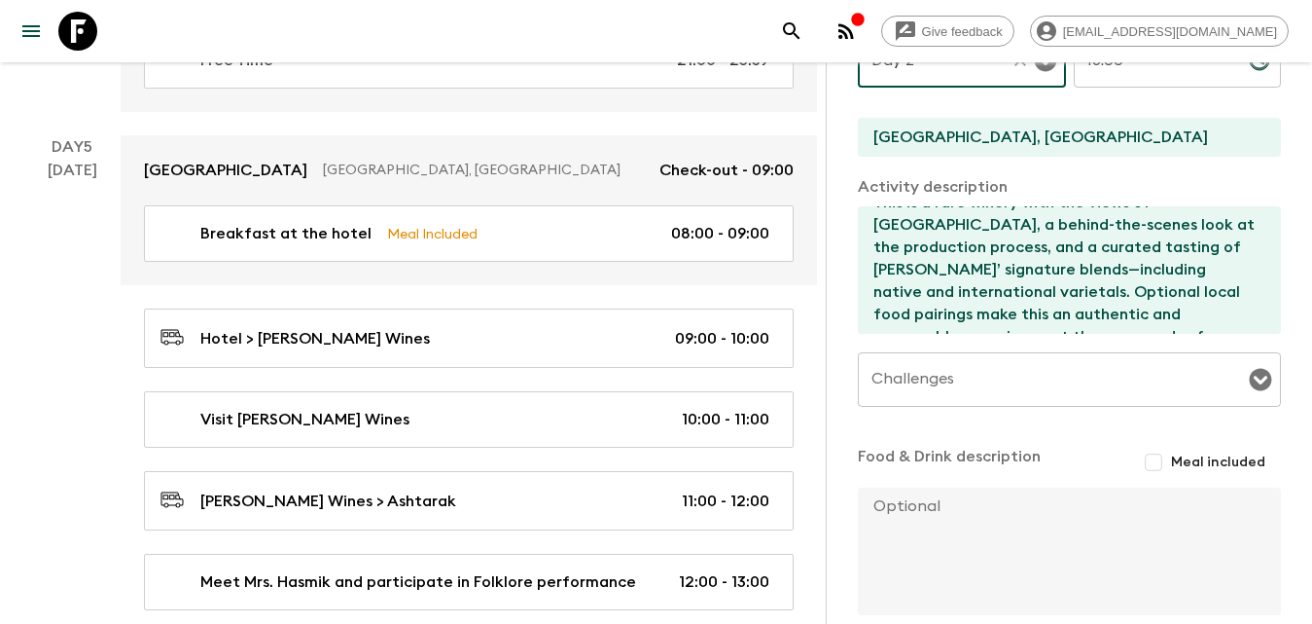
scroll to position [590, 0]
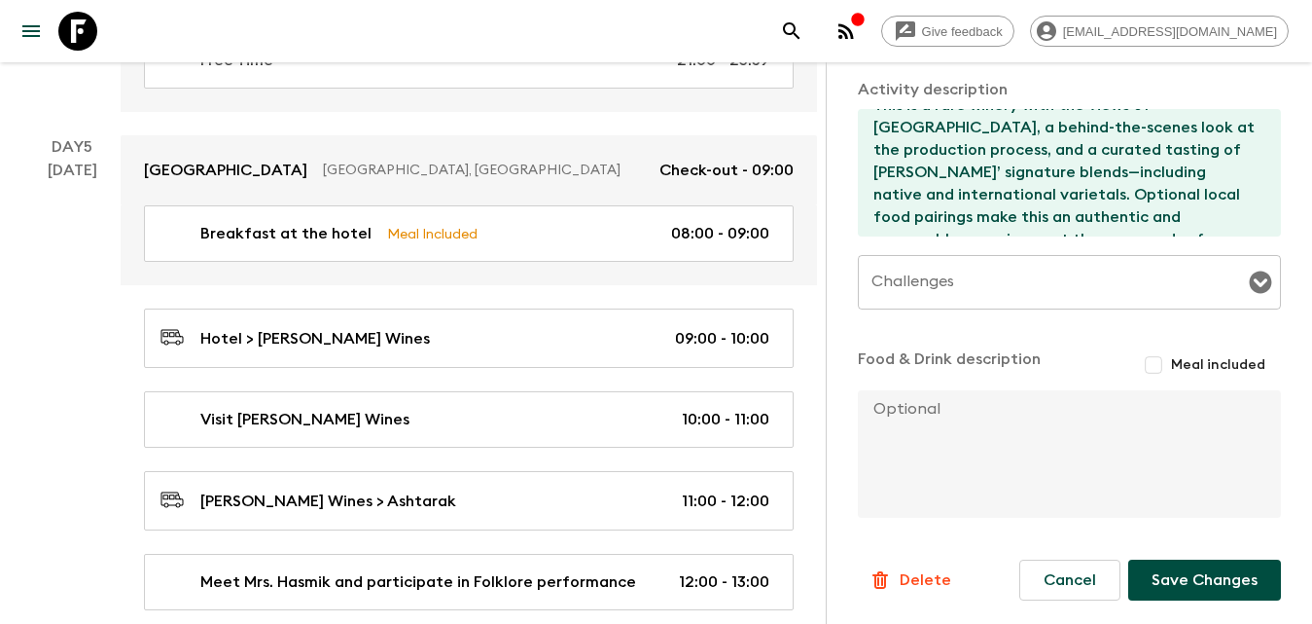
click at [1204, 572] on button "Save Changes" at bounding box center [1204, 579] width 153 height 41
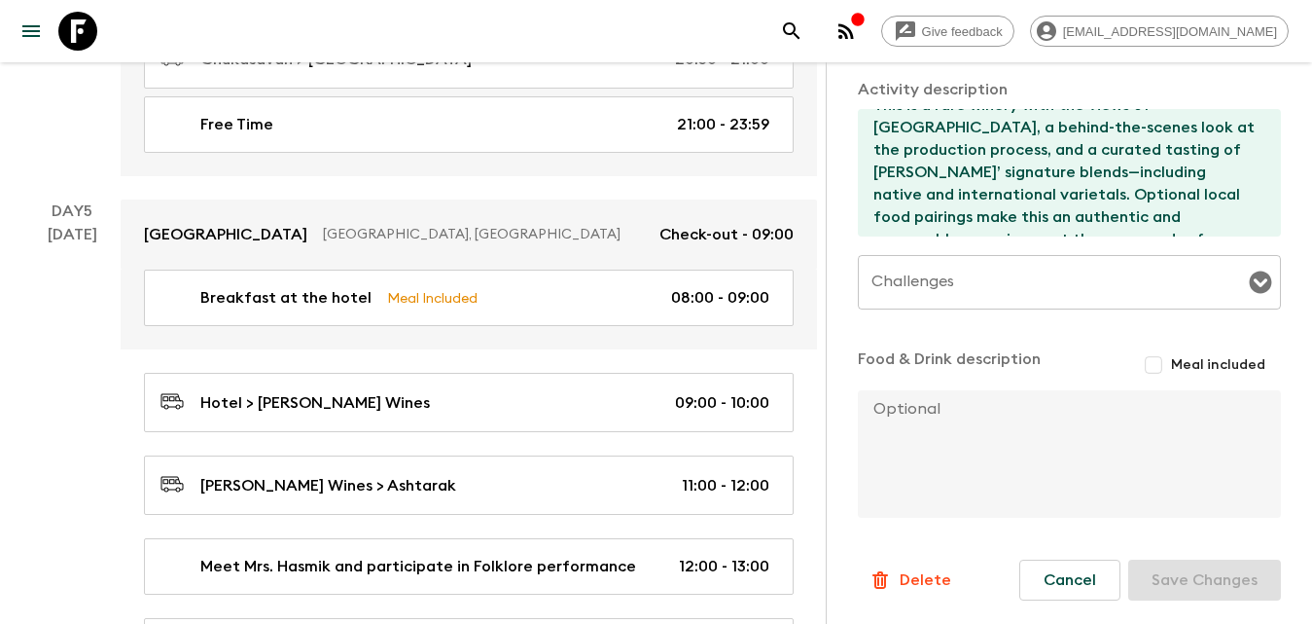
scroll to position [3274, 0]
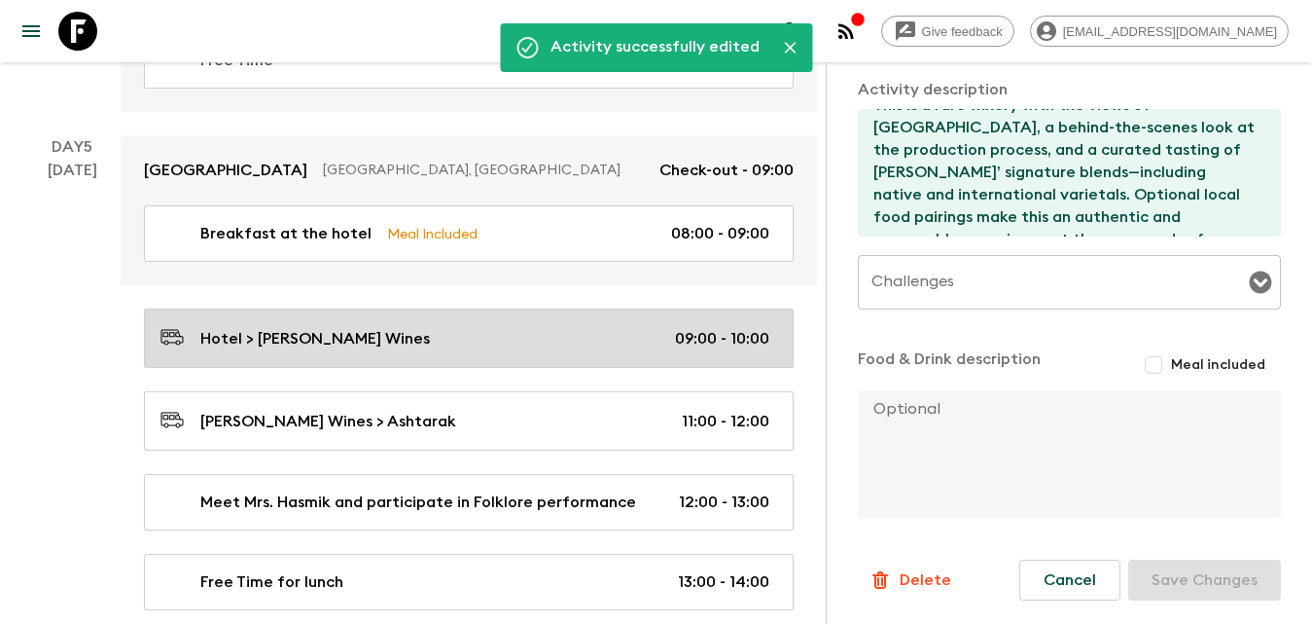
click at [642, 336] on div "Hotel > [PERSON_NAME] Wines 09:00 - 10:00" at bounding box center [465, 338] width 609 height 26
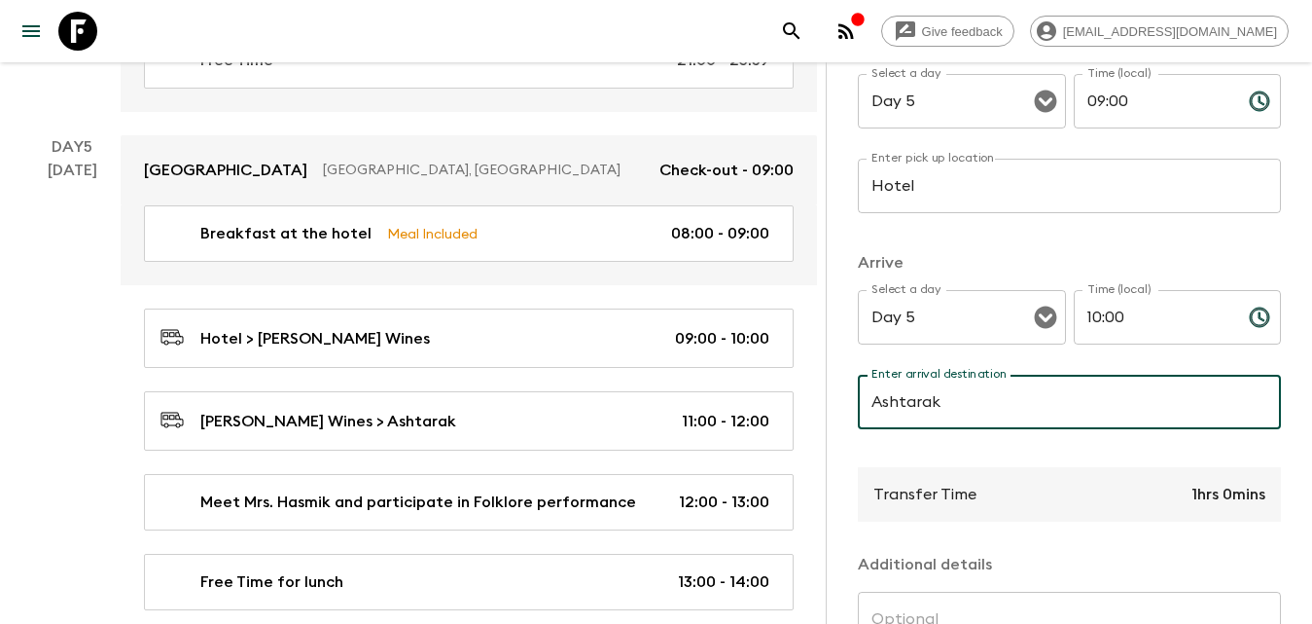
scroll to position [97, 0]
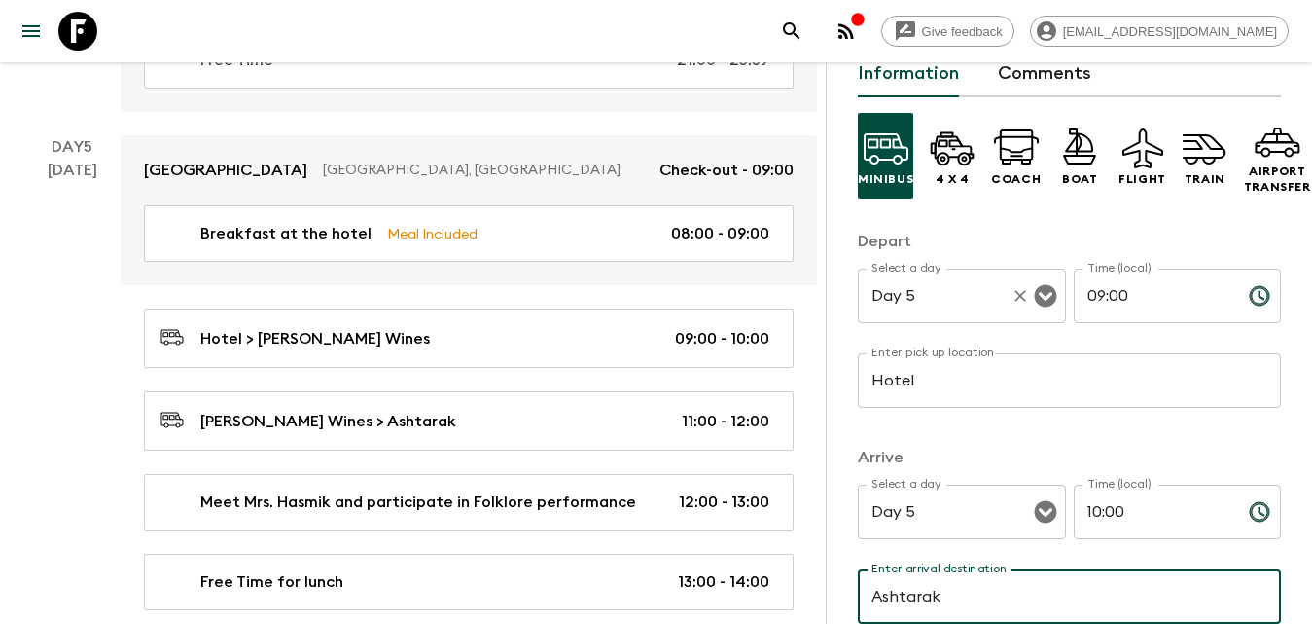
type input "Ashtarak"
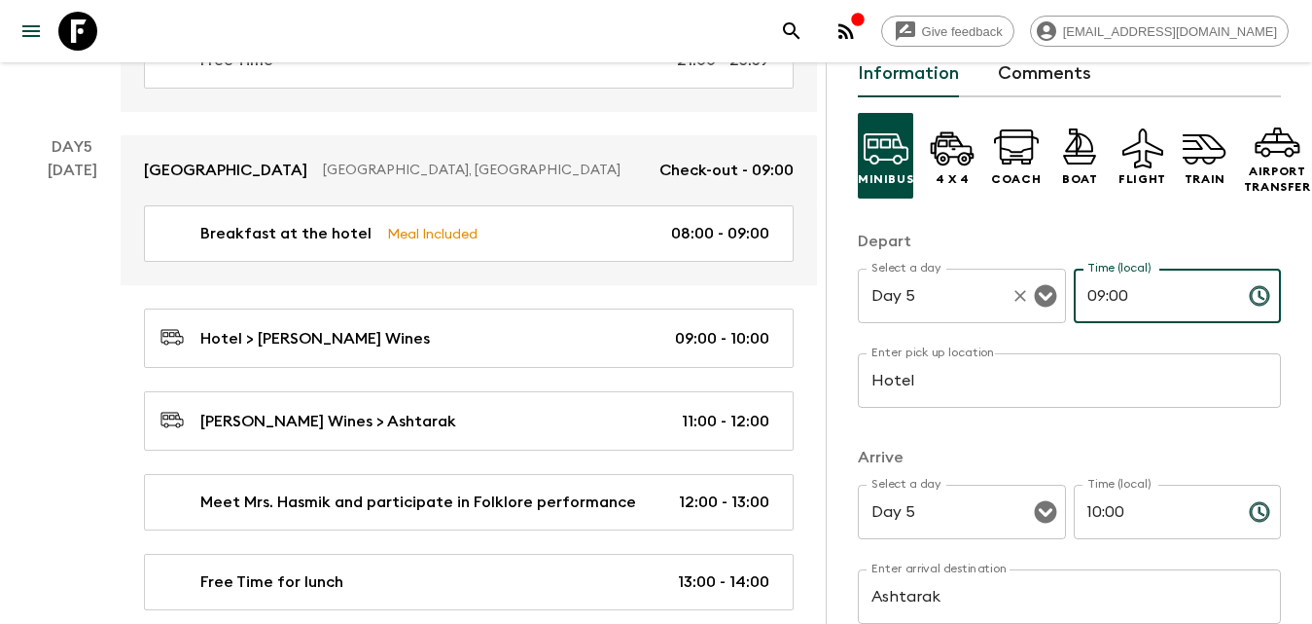
click at [1032, 307] on div "Select a day Day 5 Select a day ​ Time (local) 09:00 Time (local) ​" at bounding box center [1069, 306] width 423 height 77
click at [1151, 281] on input "09:00" at bounding box center [1154, 295] width 160 height 54
drag, startPoint x: 1096, startPoint y: 294, endPoint x: 1064, endPoint y: 292, distance: 32.2
click at [1064, 292] on div "Select a day Day 5 Select a day ​ Time (local) 09:00 Time (local) ​" at bounding box center [1069, 306] width 423 height 77
type input "10:00"
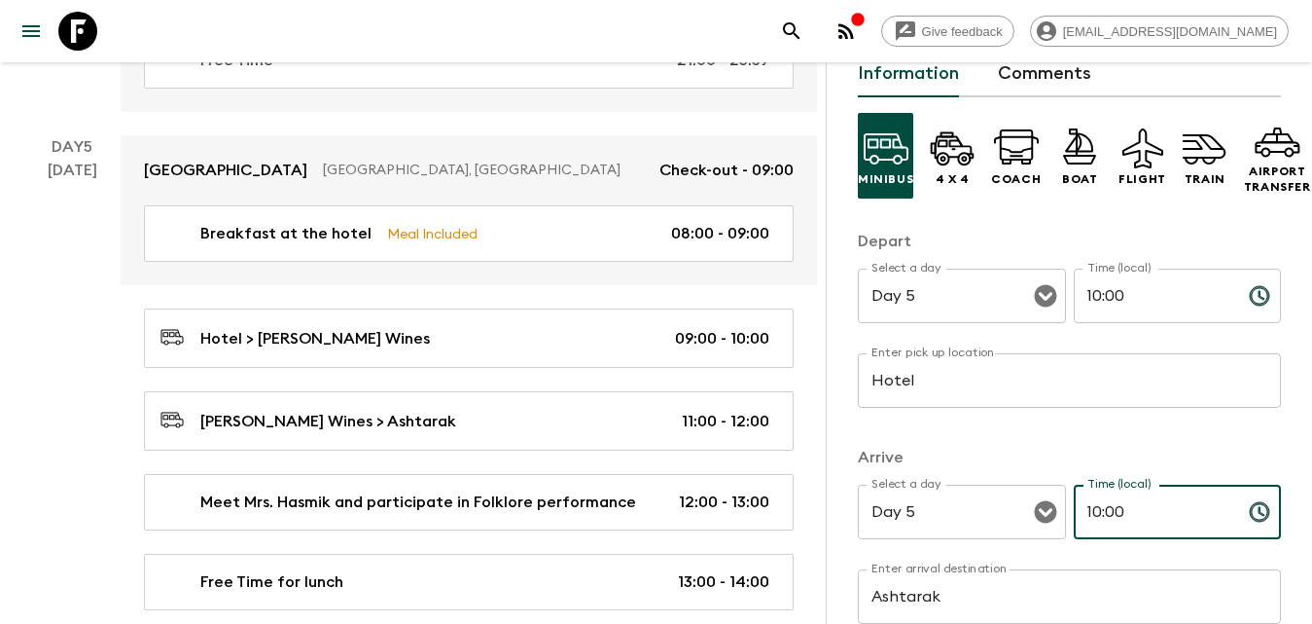
click at [1150, 508] on input "10:00" at bounding box center [1154, 511] width 160 height 54
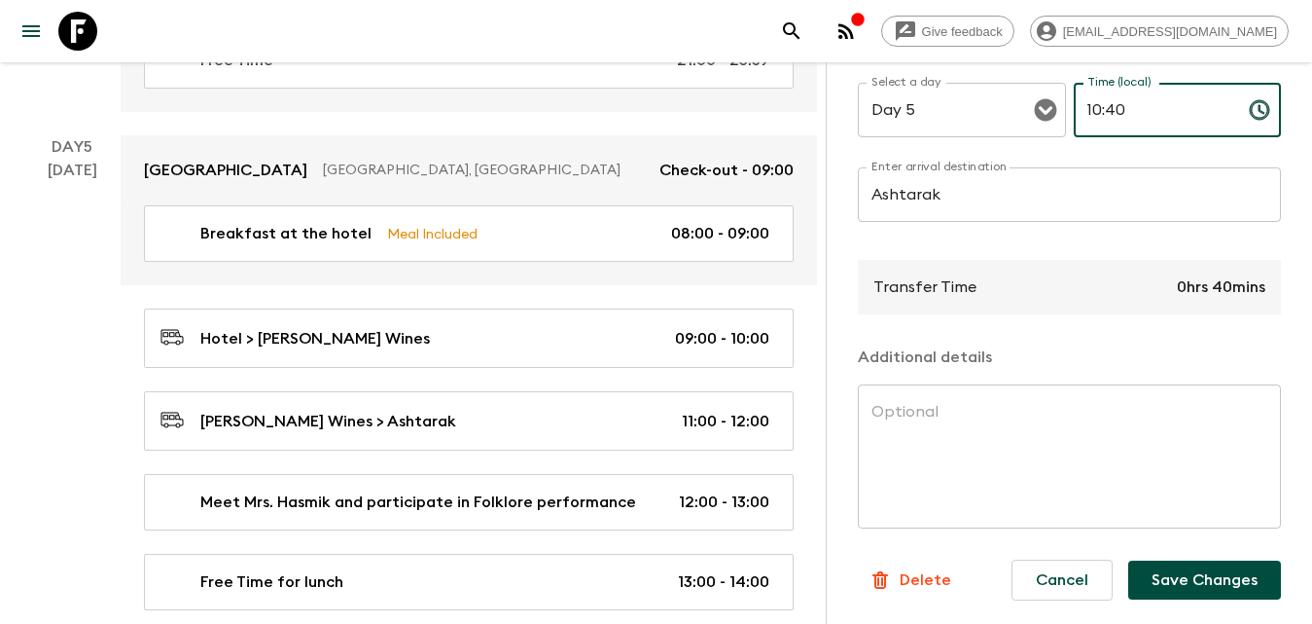
scroll to position [3469, 0]
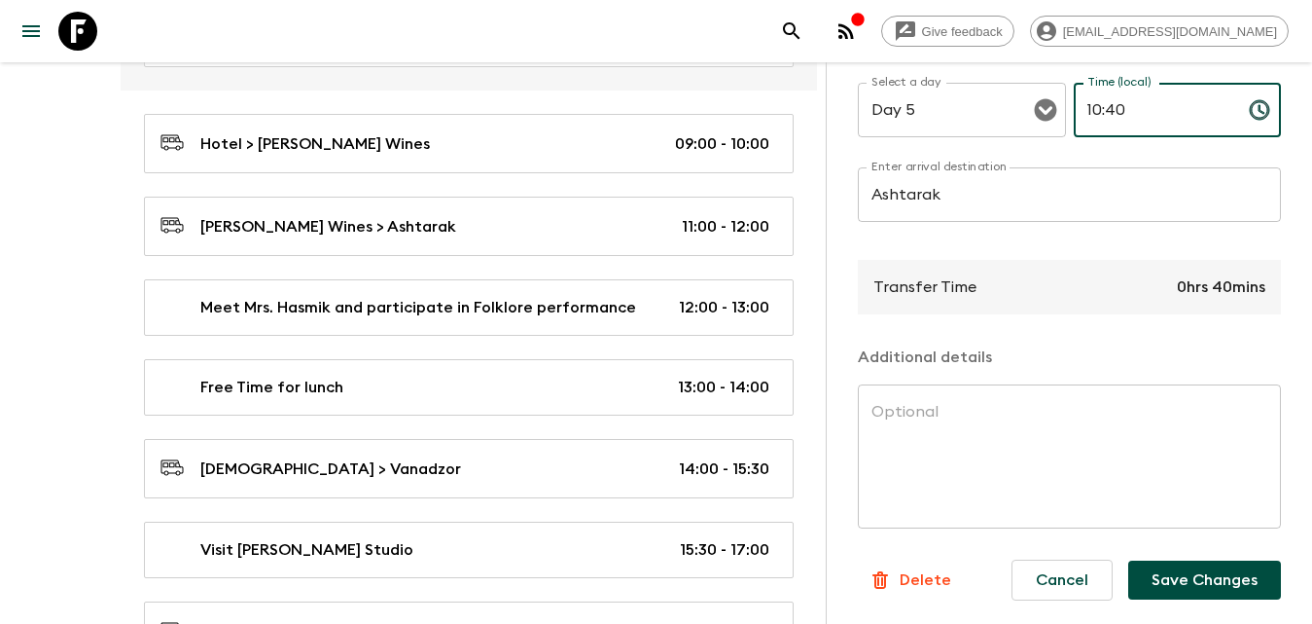
type input "10:40"
click at [1194, 578] on button "Save Changes" at bounding box center [1204, 579] width 153 height 39
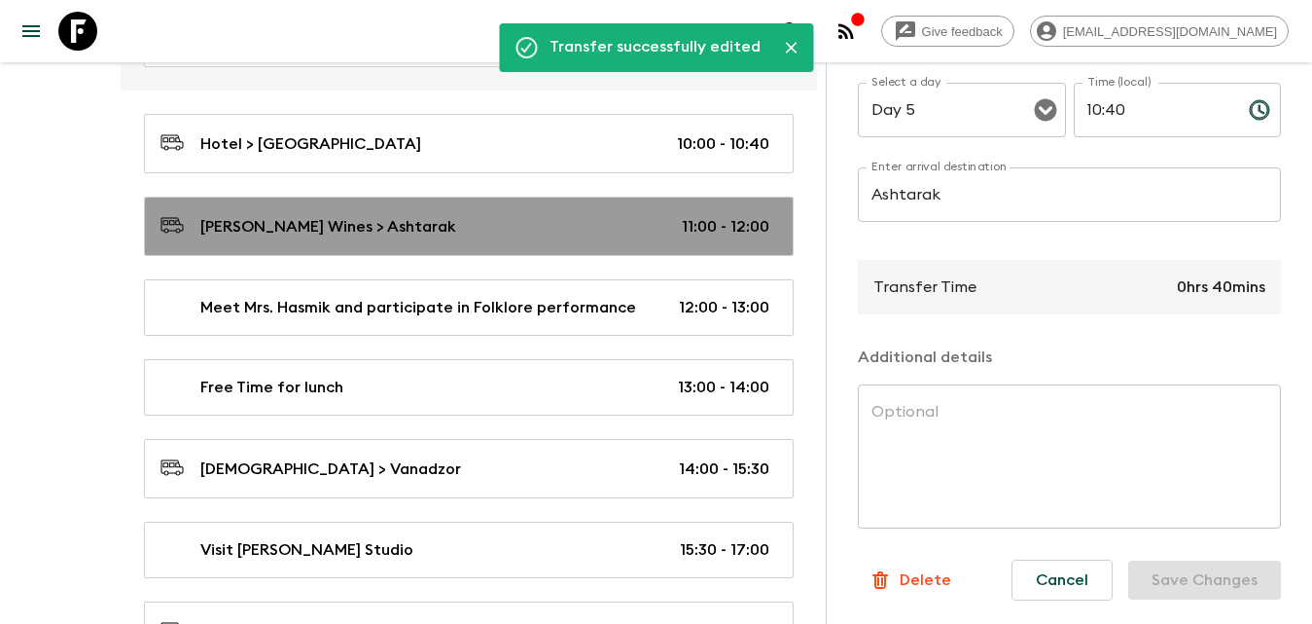
click at [671, 235] on div "[PERSON_NAME] Wines > Ashtarak 11:00 - 12:00" at bounding box center [465, 226] width 609 height 26
type input "[PERSON_NAME] Wines"
type input "11:00"
type input "12:00"
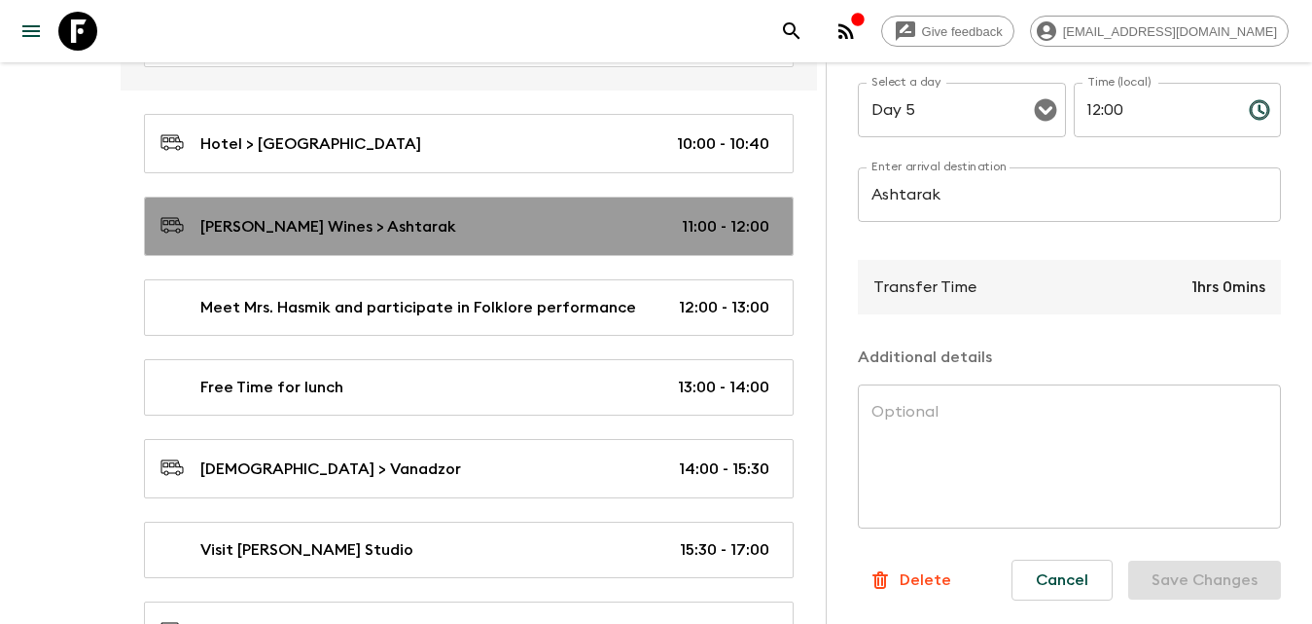
click at [401, 242] on link "[PERSON_NAME] Wines > Ashtarak 11:00 - 12:00" at bounding box center [469, 225] width 650 height 59
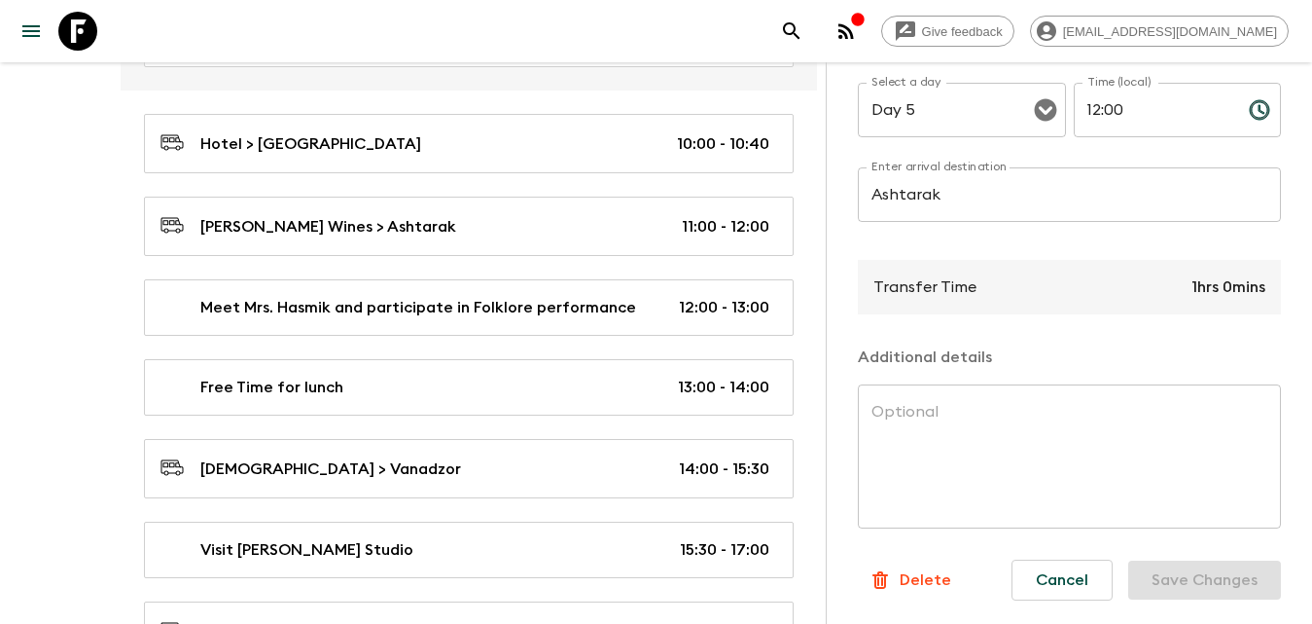
click at [936, 572] on p "Delete" at bounding box center [926, 579] width 52 height 23
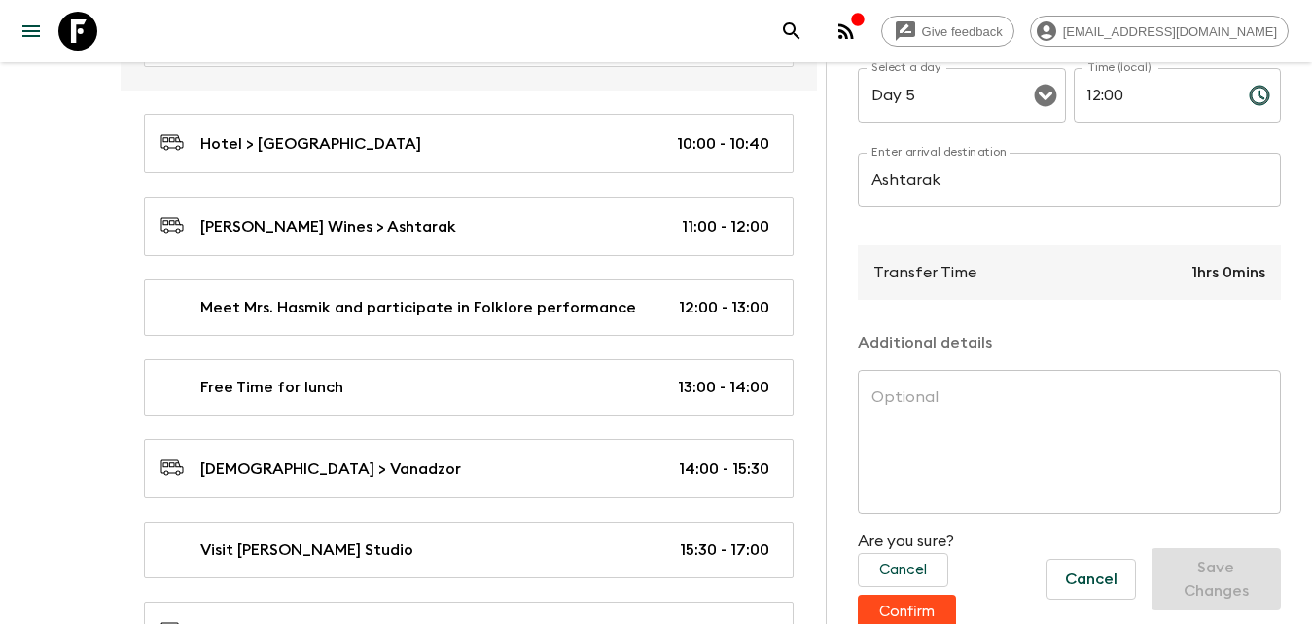
scroll to position [541, 0]
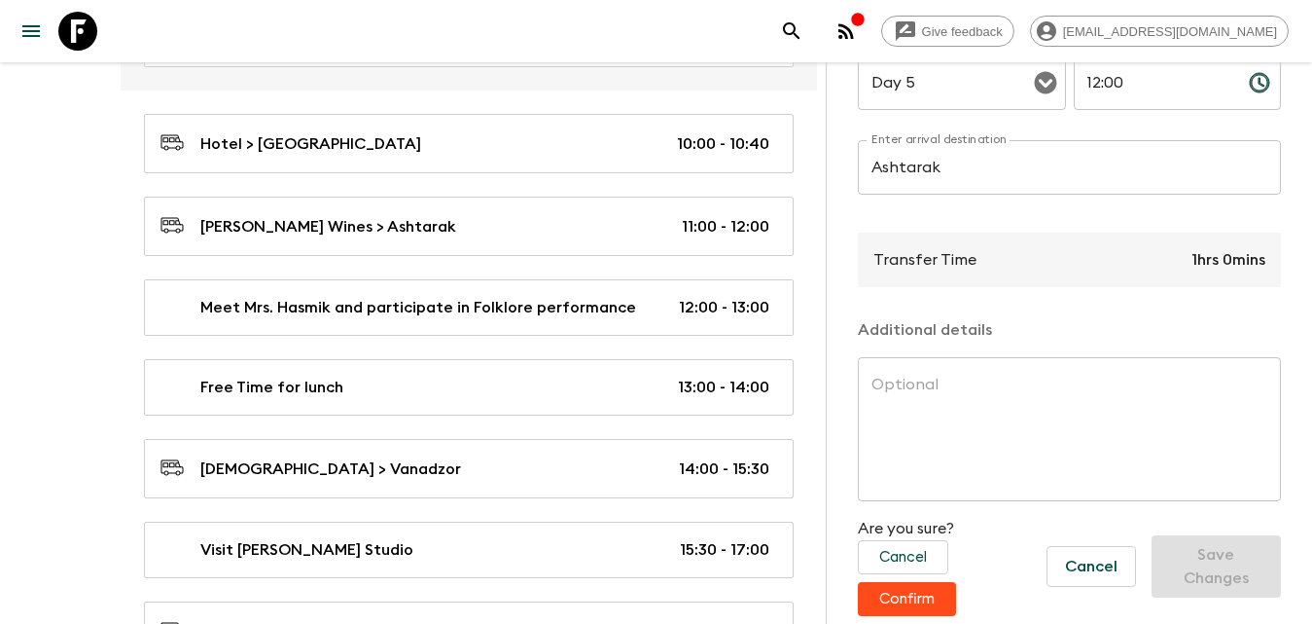
click at [912, 601] on div "Minibus 4 x 4 Coach Boat Flight Train Airport Transfer Depart Select a day Day …" at bounding box center [1069, 161] width 423 height 986
click at [930, 583] on button "Confirm" at bounding box center [907, 599] width 98 height 34
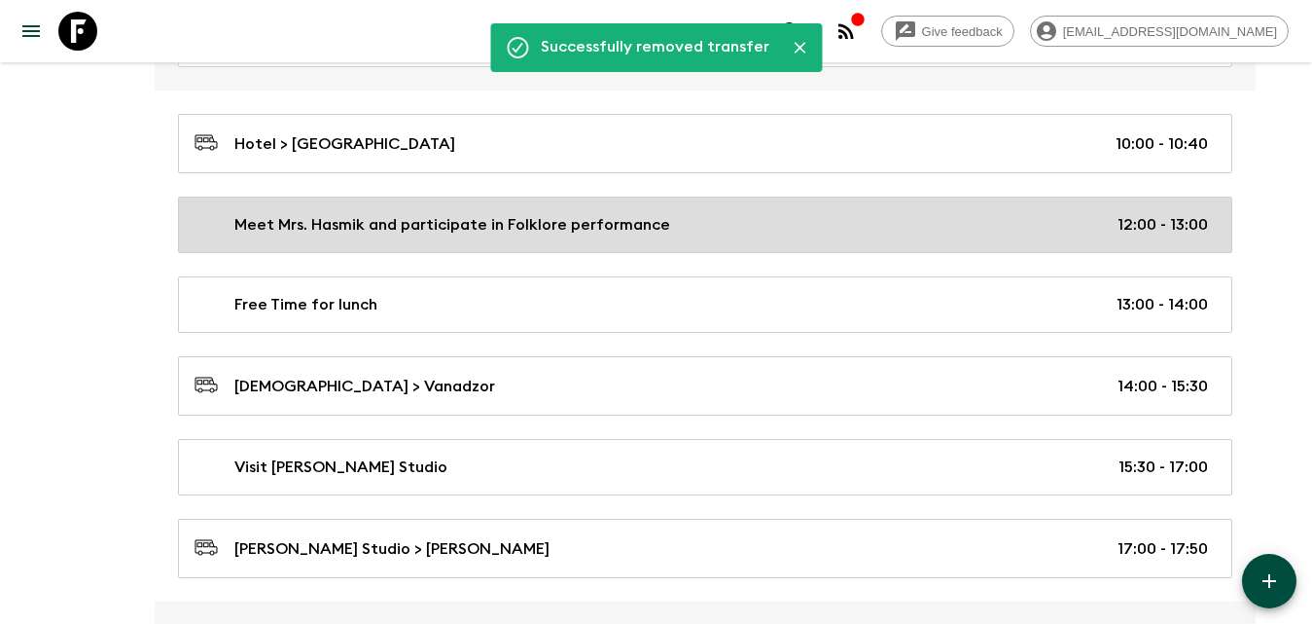
click at [373, 212] on link "Meet Mrs. Hasmik and participate in Folklore performance 12:00 - 13:00" at bounding box center [705, 224] width 1054 height 56
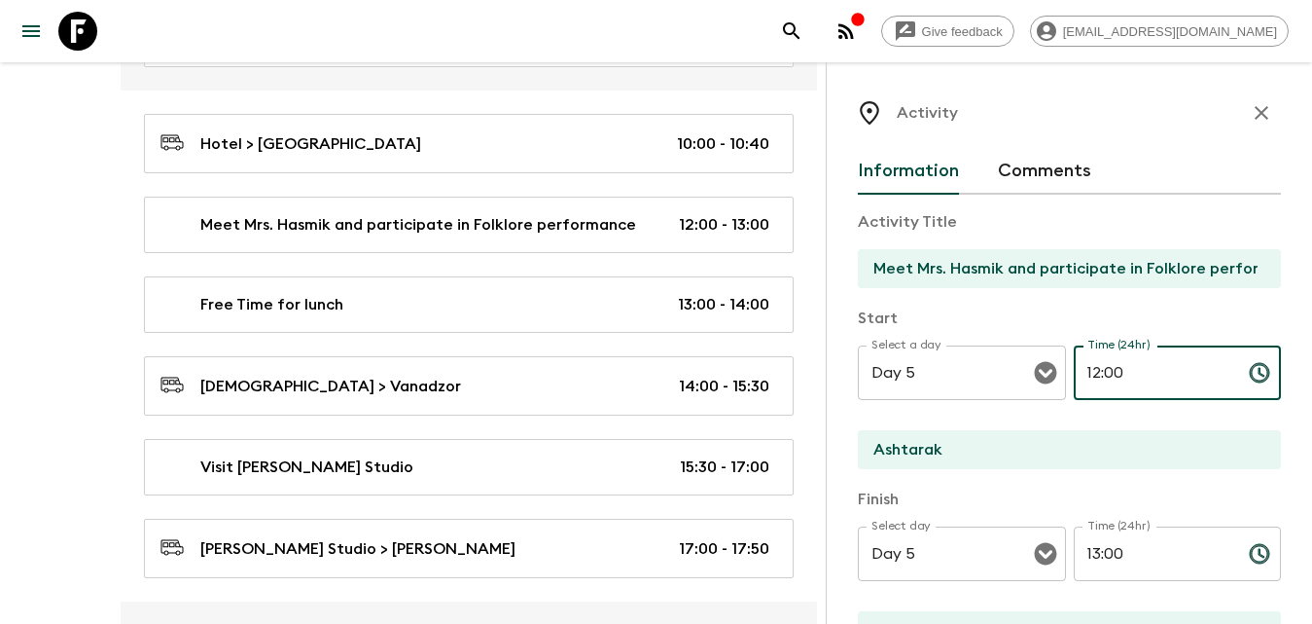
drag, startPoint x: 1144, startPoint y: 369, endPoint x: 1059, endPoint y: 370, distance: 84.6
click at [1059, 370] on div "Select a day Day 5 Select a day ​ Time (24hr) 12:00 Time (24hr) ​" at bounding box center [1069, 383] width 423 height 77
type input "10:40"
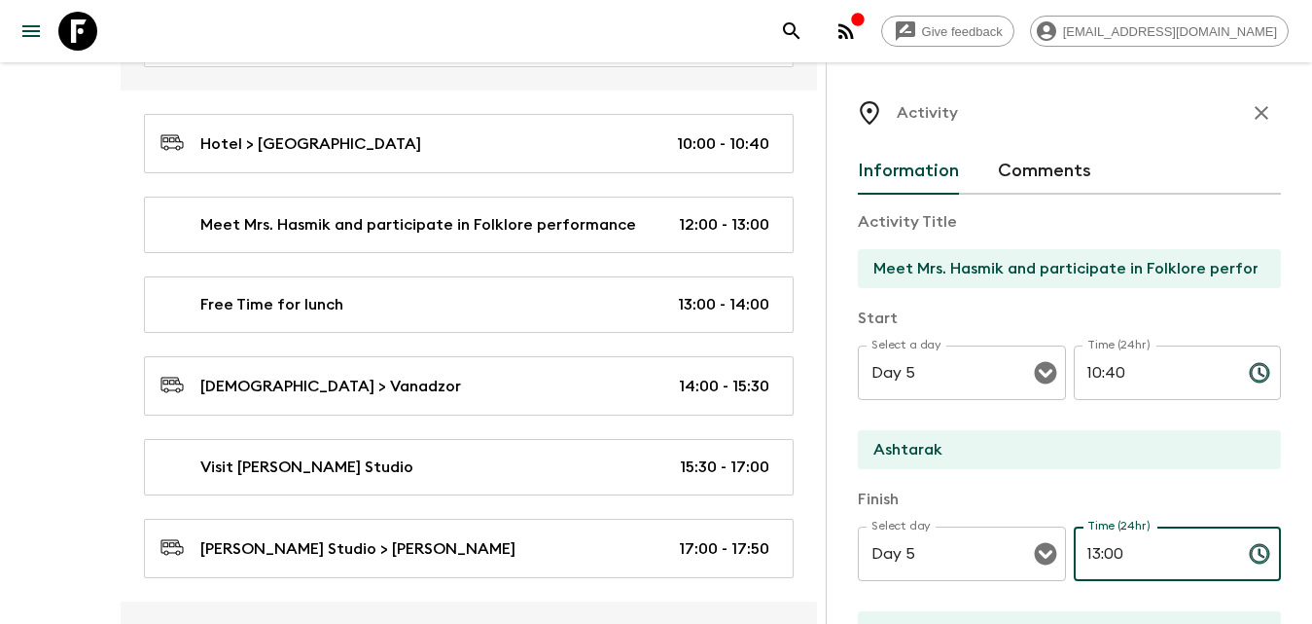
drag, startPoint x: 1154, startPoint y: 551, endPoint x: 1063, endPoint y: 552, distance: 90.5
click at [1064, 552] on div "Select day Day 5 Select day ​ Time (24hr) 13:00 Time (24hr) ​" at bounding box center [1069, 564] width 423 height 77
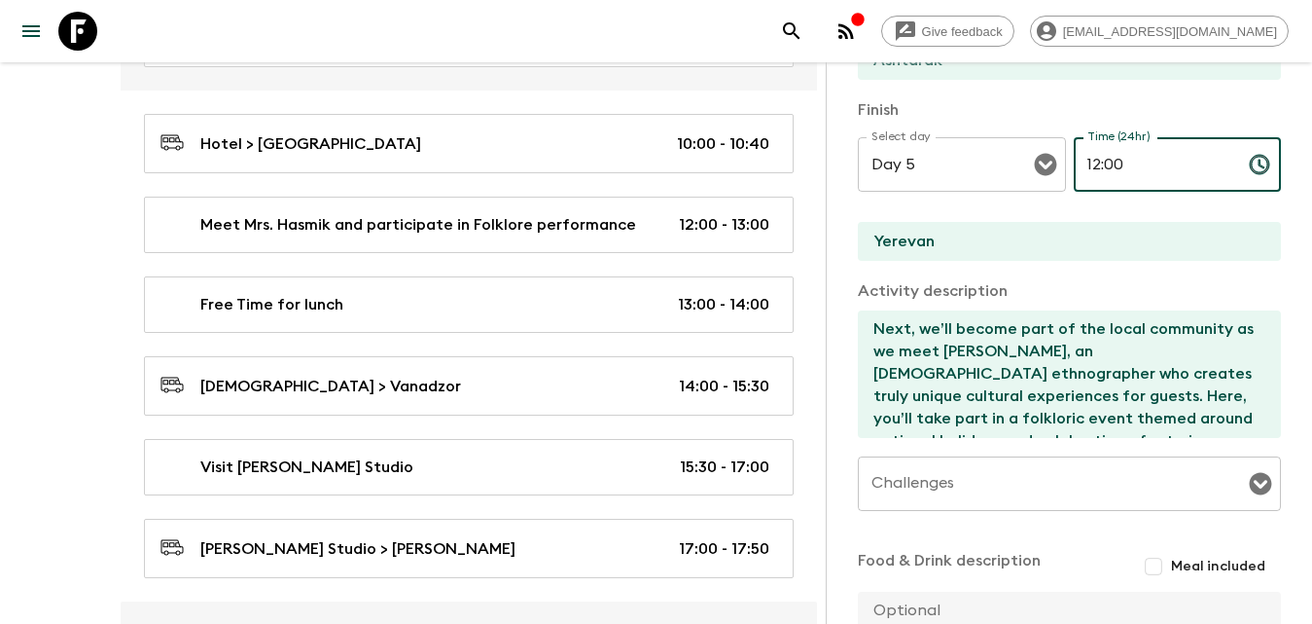
scroll to position [590, 0]
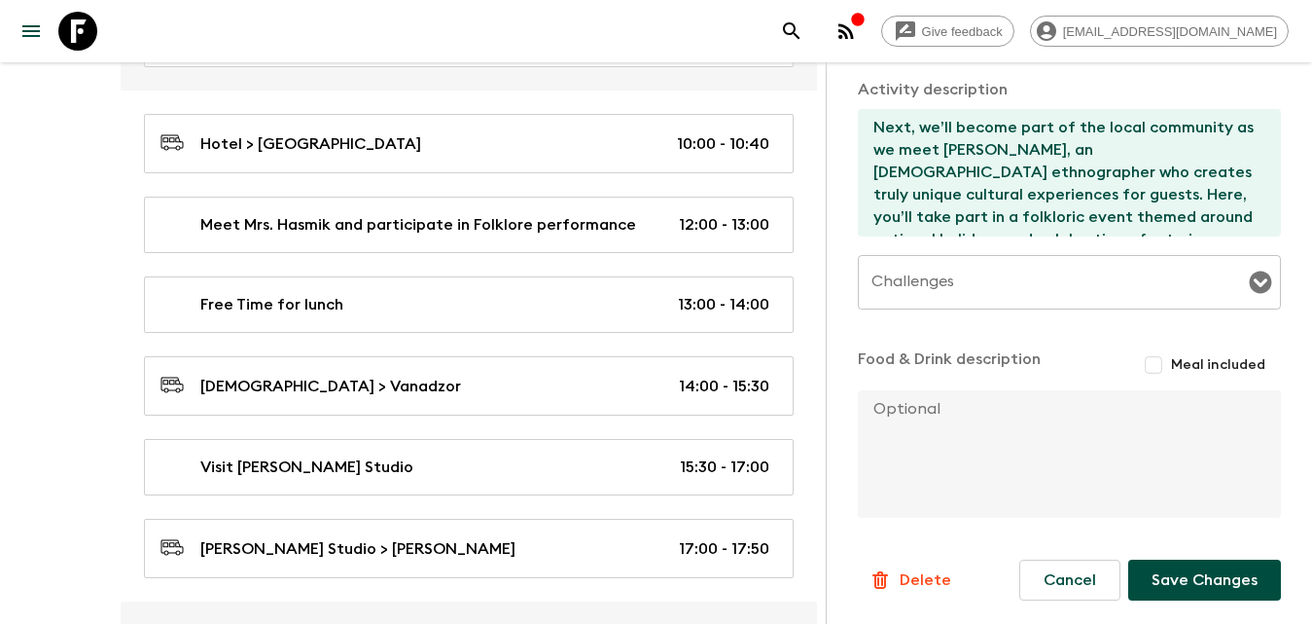
type input "12:00"
click at [1206, 580] on button "Save Changes" at bounding box center [1204, 579] width 153 height 41
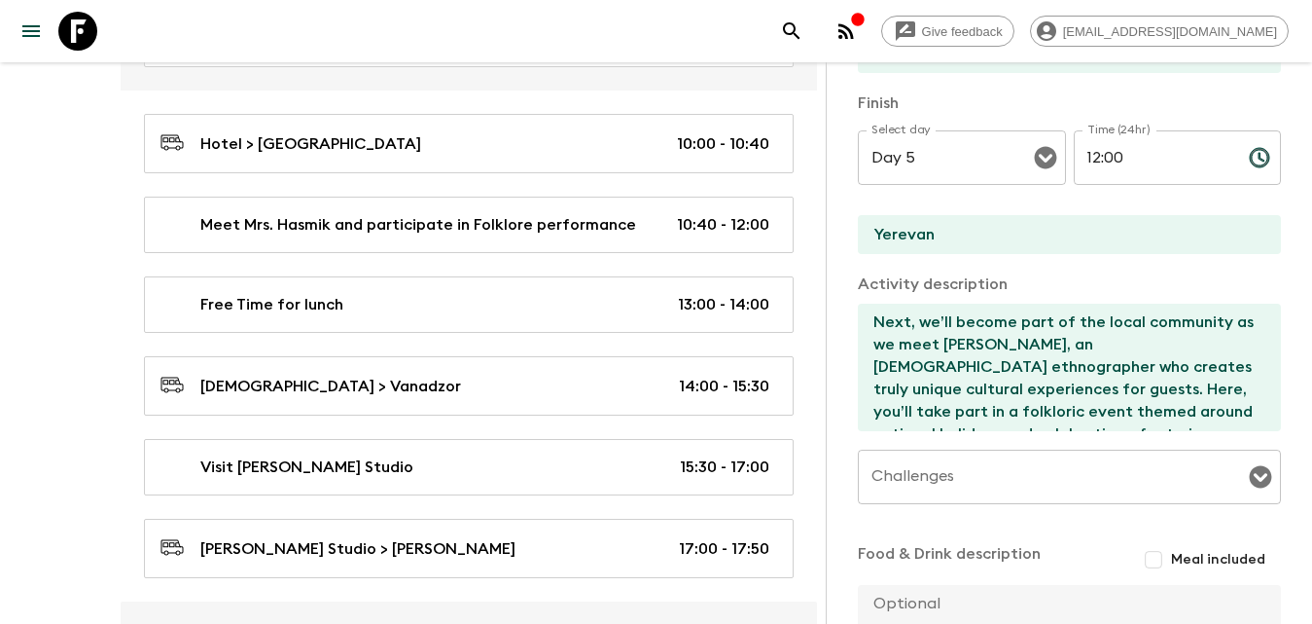
scroll to position [7, 0]
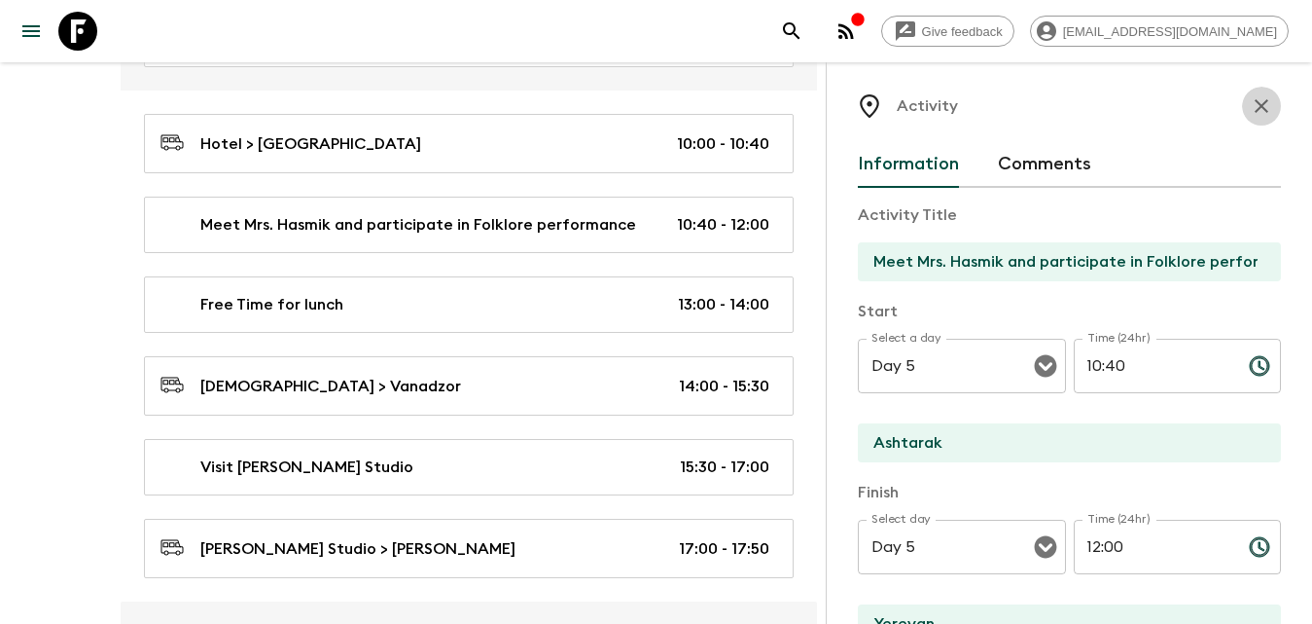
click at [1259, 108] on button "button" at bounding box center [1261, 106] width 39 height 39
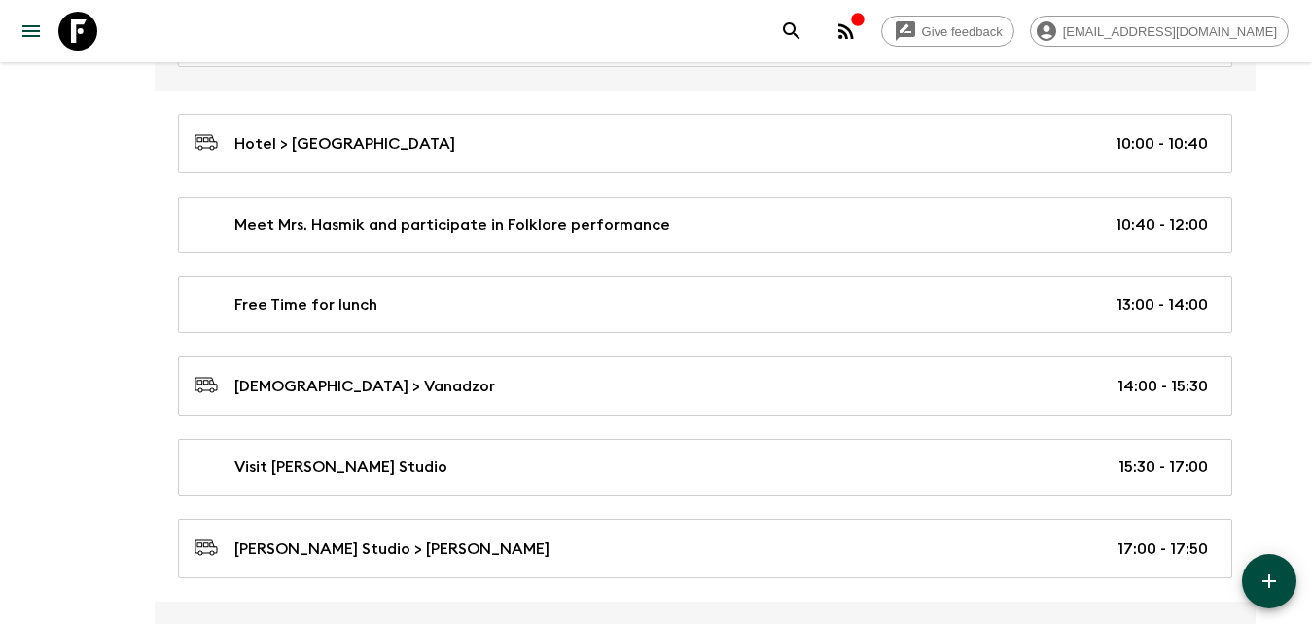
scroll to position [3566, 0]
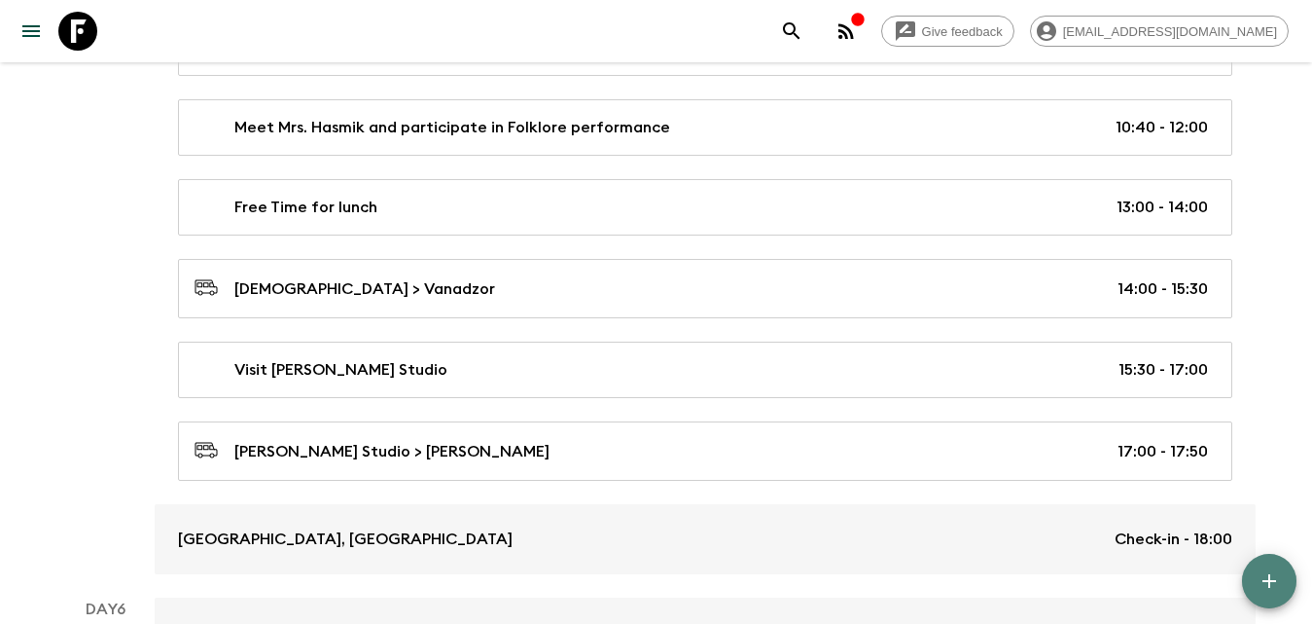
click at [1285, 570] on button "button" at bounding box center [1269, 581] width 54 height 54
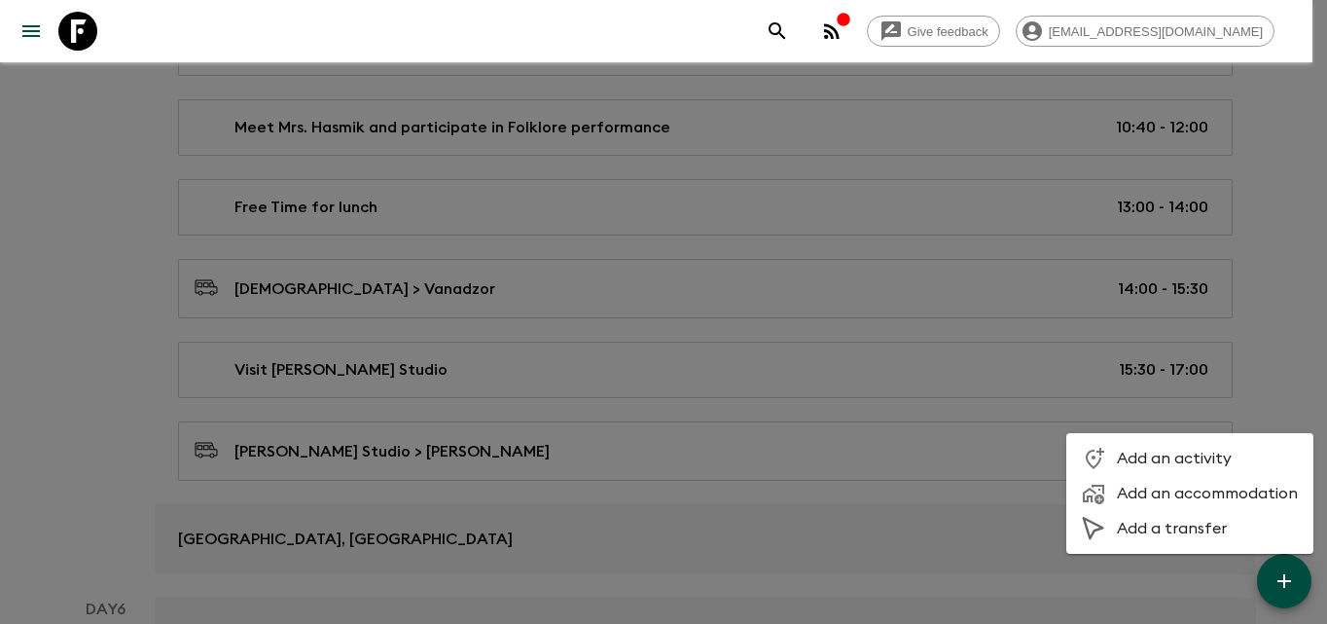
click at [1123, 458] on span "Add an activity" at bounding box center [1207, 457] width 181 height 19
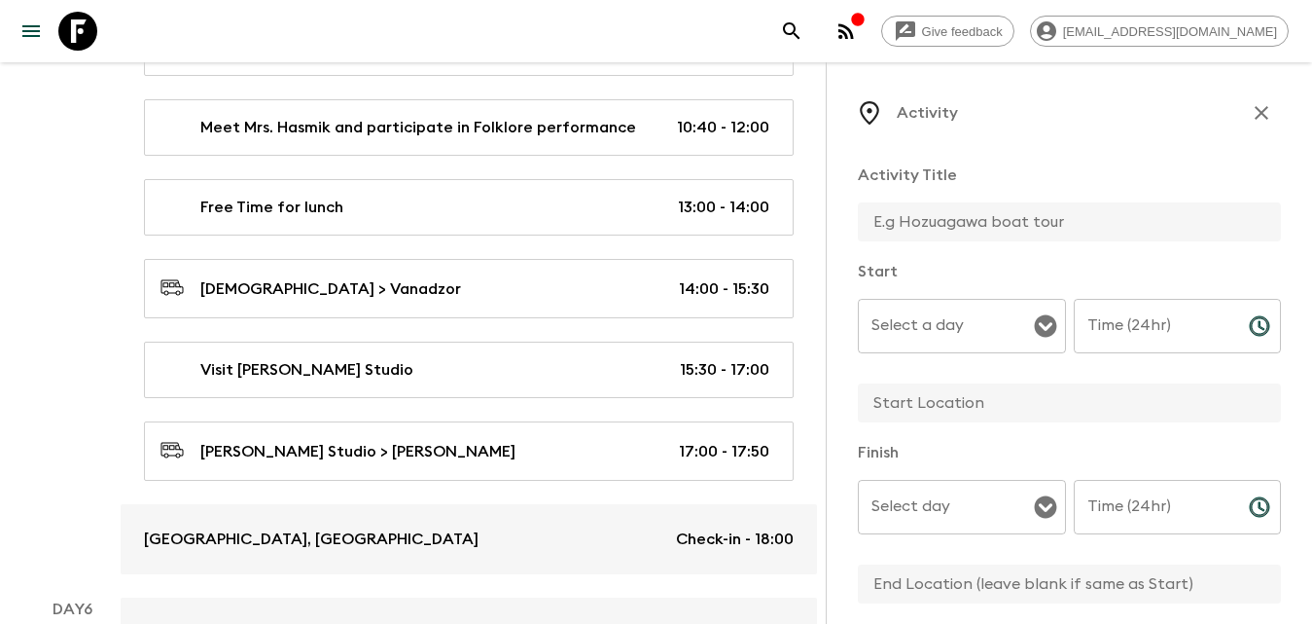
click at [1023, 218] on input "text" at bounding box center [1062, 221] width 408 height 39
type input "Free Time"
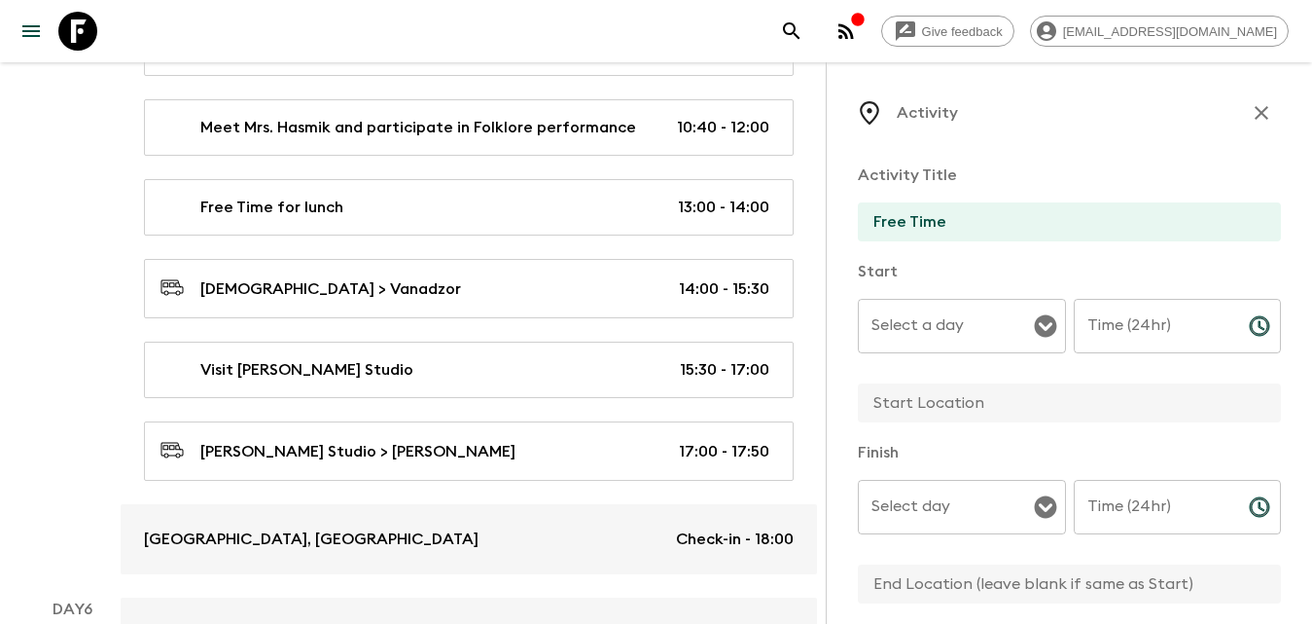
click at [969, 410] on input "text" at bounding box center [1062, 402] width 408 height 39
type input "Dilijan"
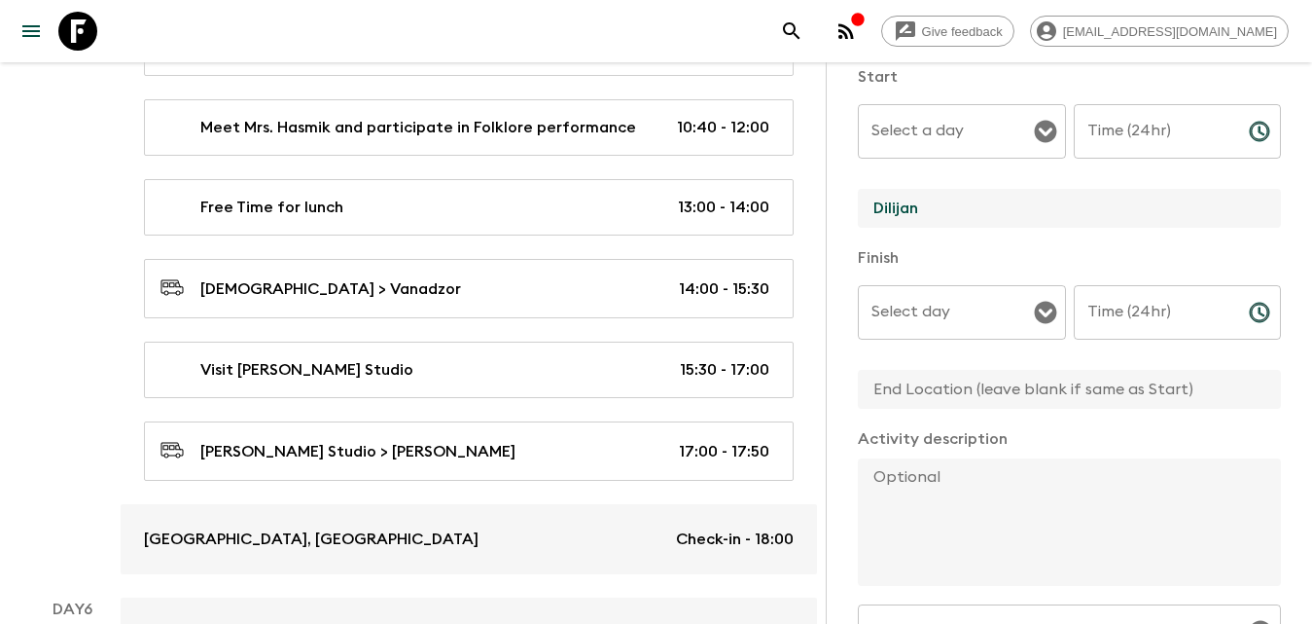
click at [994, 389] on input "text" at bounding box center [1062, 389] width 408 height 39
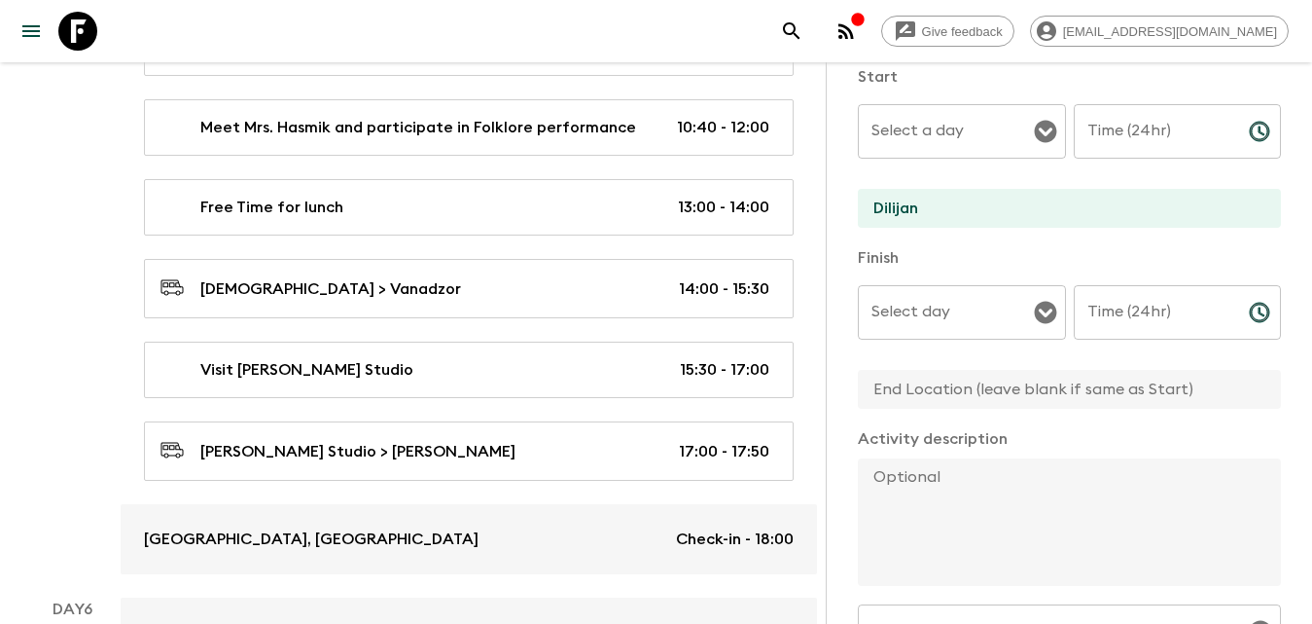
click at [962, 376] on input "text" at bounding box center [1062, 389] width 408 height 39
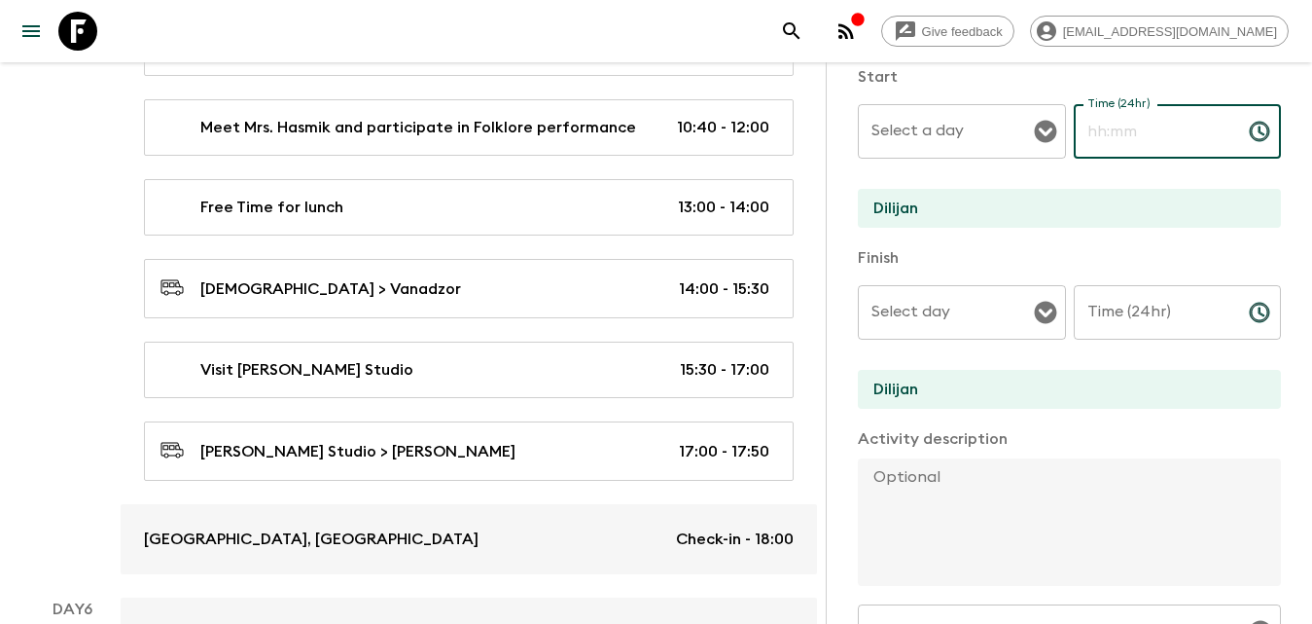
click at [1136, 141] on input "Time (24hr)" at bounding box center [1154, 131] width 160 height 54
click at [1200, 306] on input "Time (24hr)" at bounding box center [1154, 312] width 160 height 54
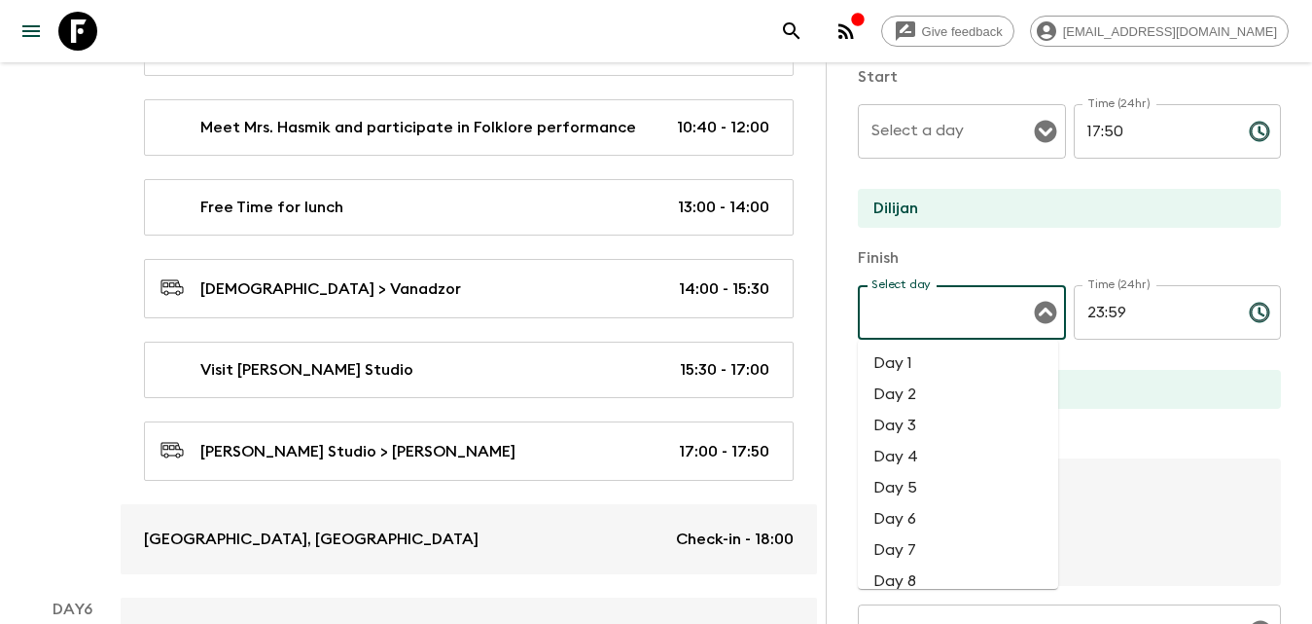
click at [1012, 318] on input "Select day" at bounding box center [947, 312] width 161 height 37
click at [903, 487] on li "Day 5" at bounding box center [958, 487] width 200 height 31
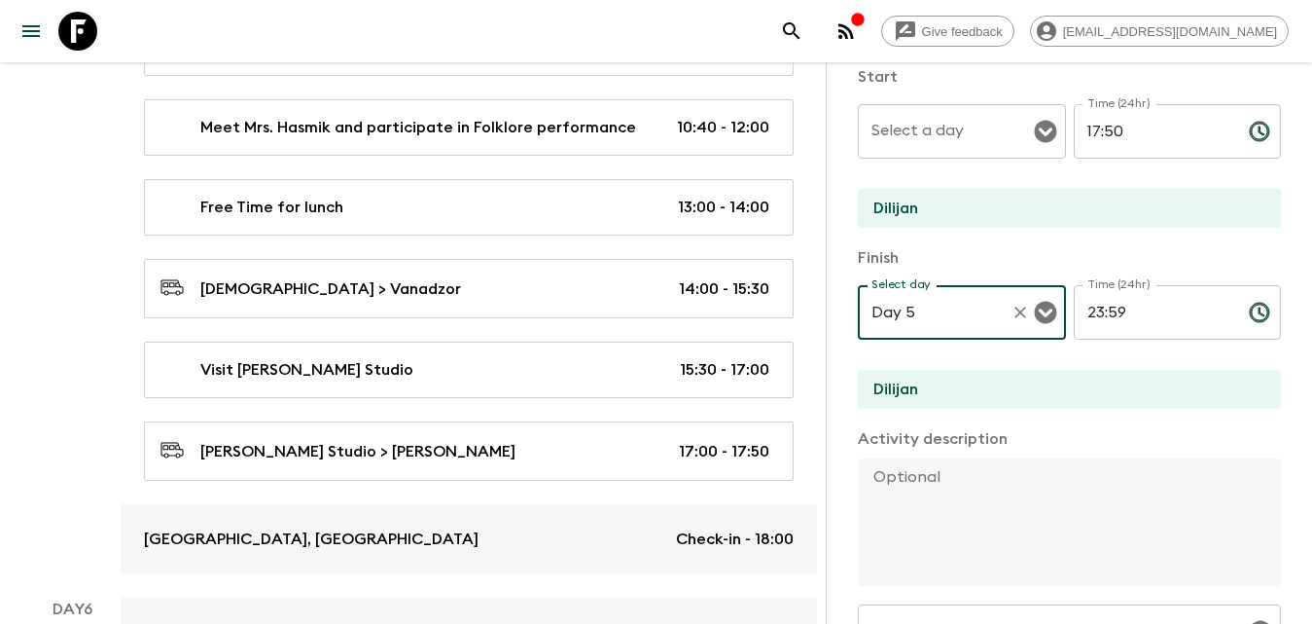
click at [962, 154] on div "Select a day" at bounding box center [962, 131] width 208 height 54
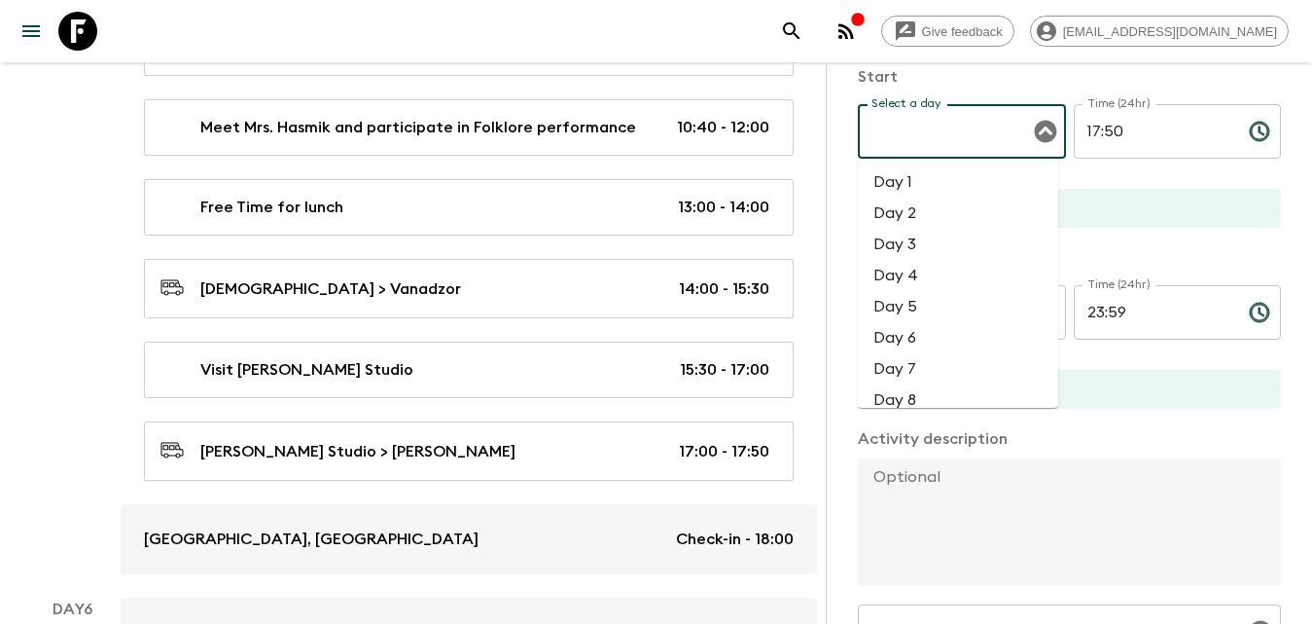
click at [934, 304] on li "Day 5" at bounding box center [958, 306] width 200 height 31
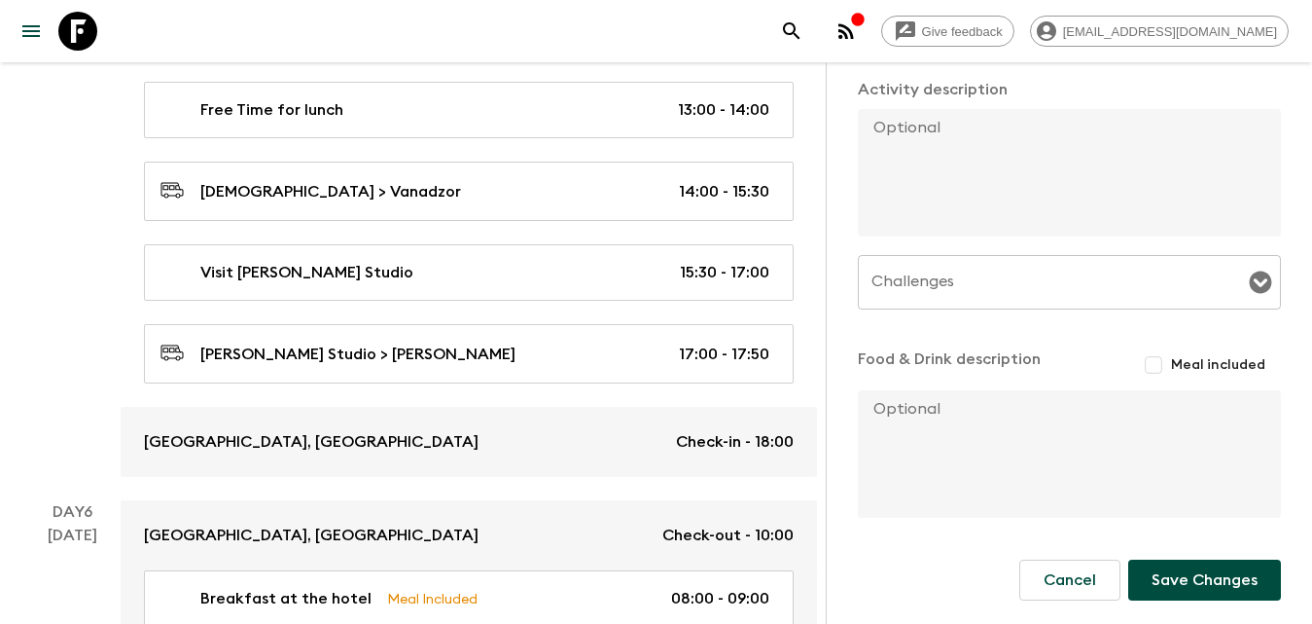
scroll to position [3858, 0]
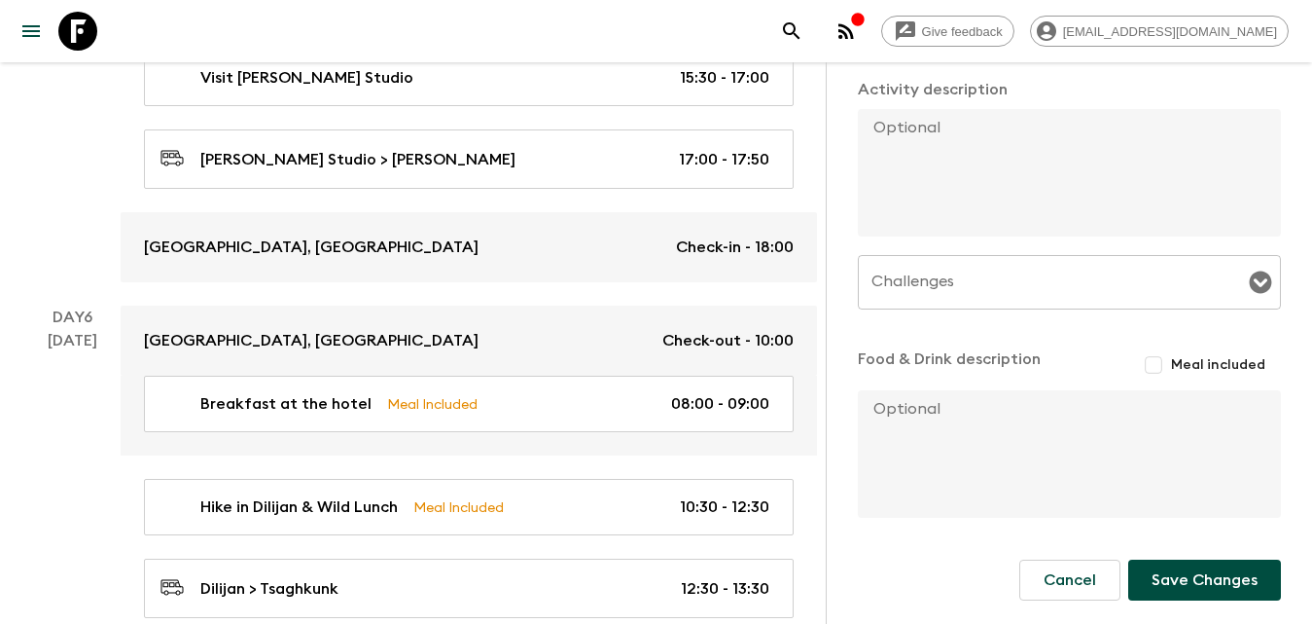
click at [1191, 570] on button "Save Changes" at bounding box center [1204, 579] width 153 height 41
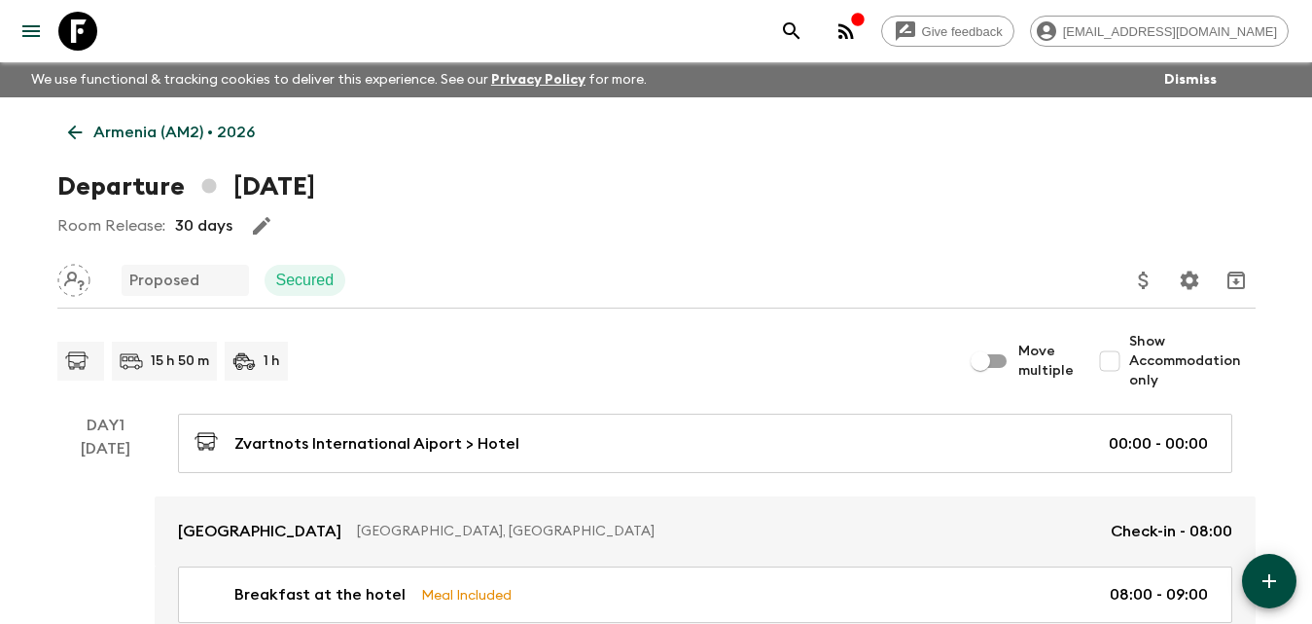
click at [93, 129] on p "Armenia (AM2) • 2026" at bounding box center [173, 132] width 161 height 23
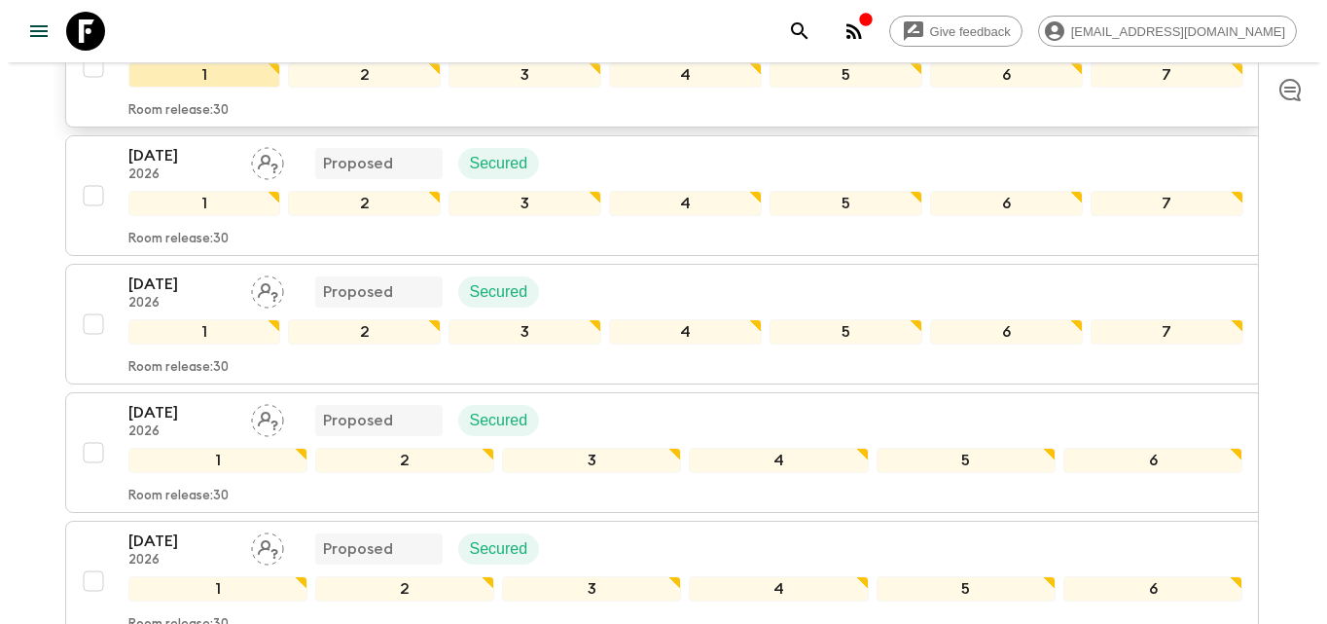
scroll to position [952, 0]
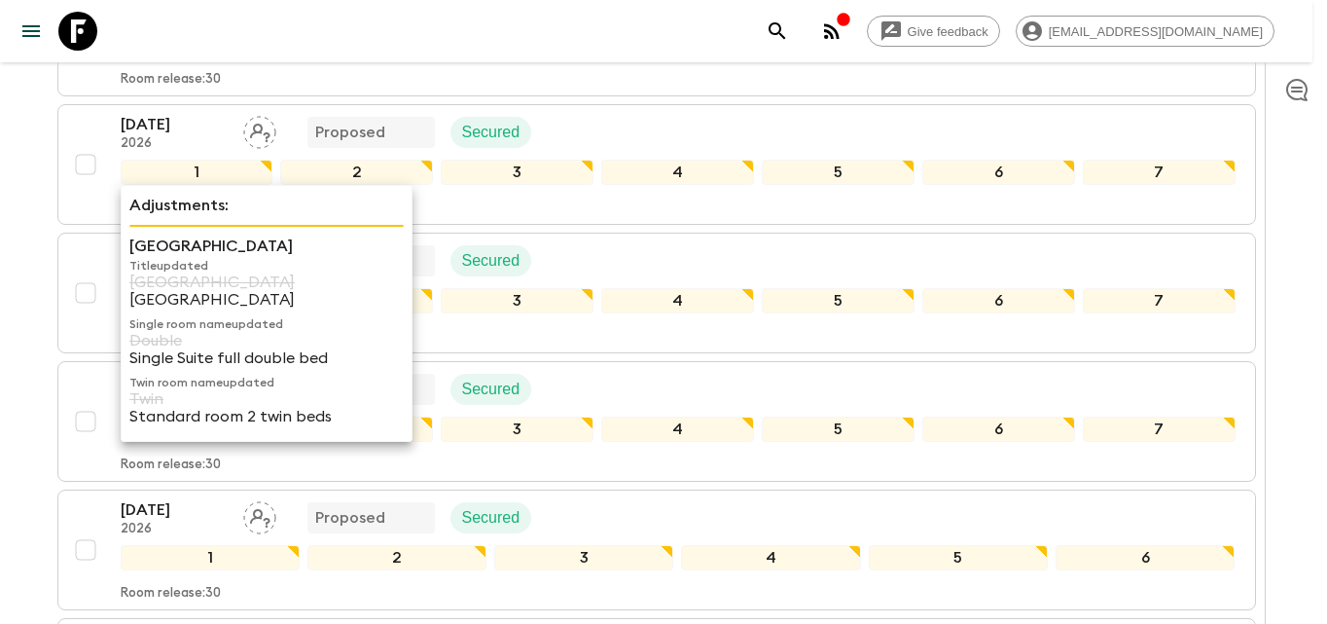
click at [139, 252] on p "[GEOGRAPHIC_DATA]" at bounding box center [266, 245] width 274 height 23
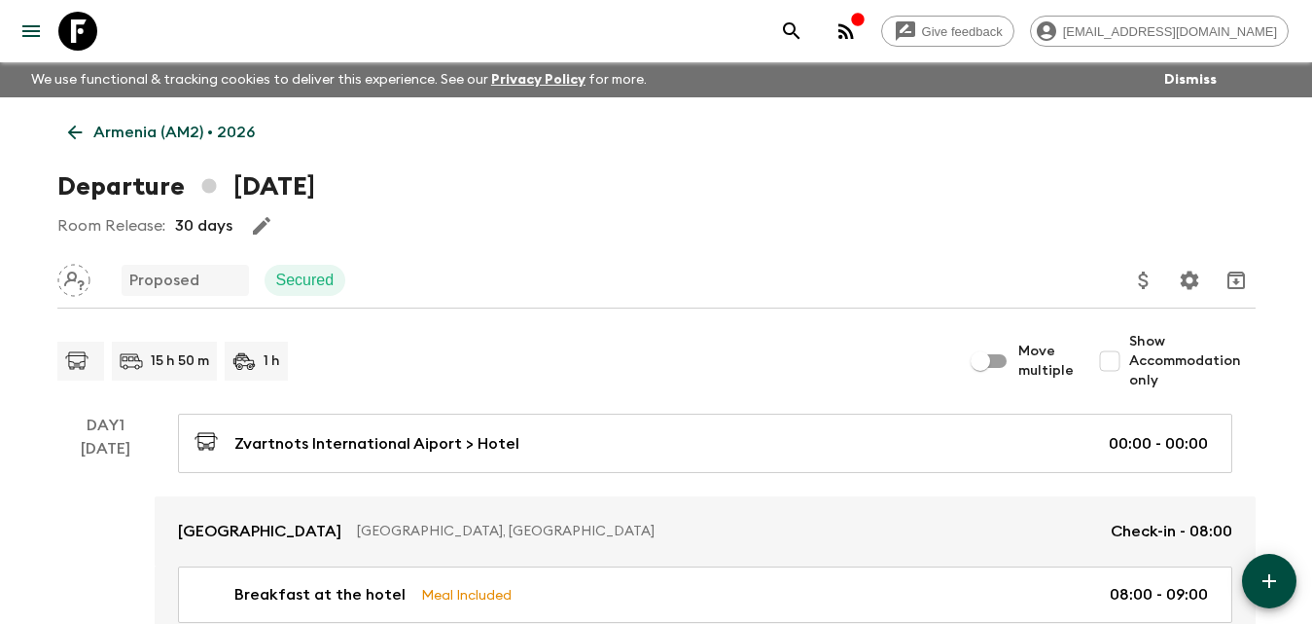
drag, startPoint x: 89, startPoint y: 131, endPoint x: 111, endPoint y: 149, distance: 27.7
click at [92, 131] on link "Armenia (AM2) • 2026" at bounding box center [161, 132] width 208 height 39
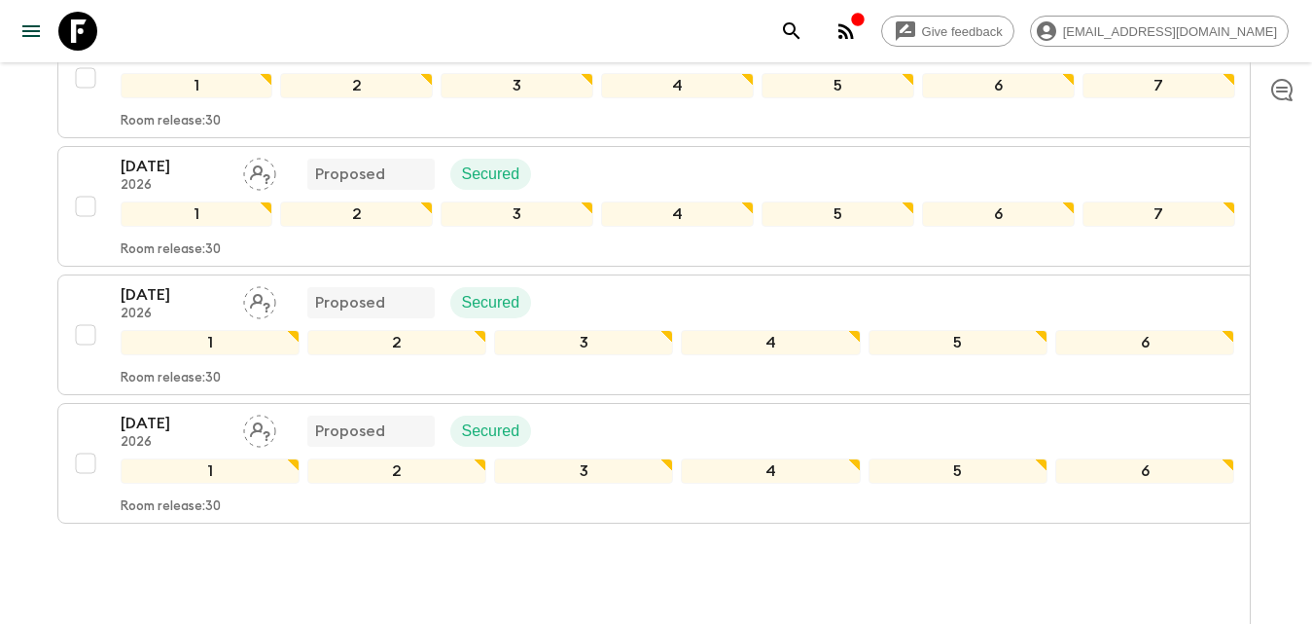
scroll to position [973, 0]
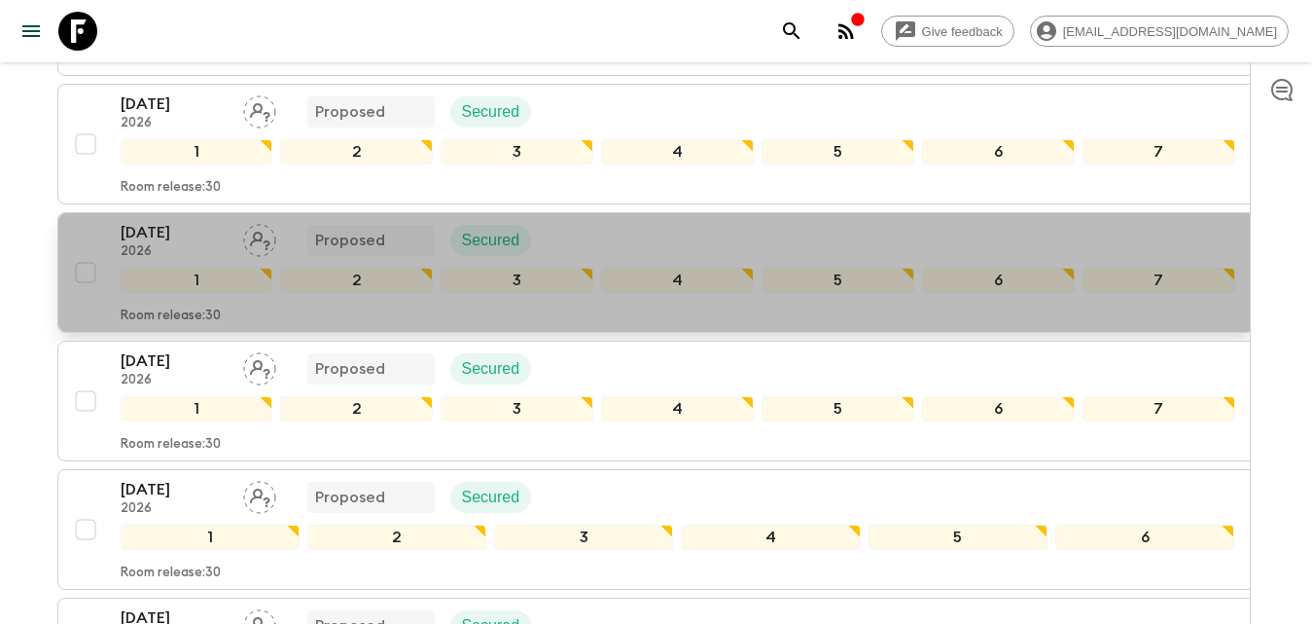
click at [157, 229] on p "[DATE]" at bounding box center [174, 232] width 107 height 23
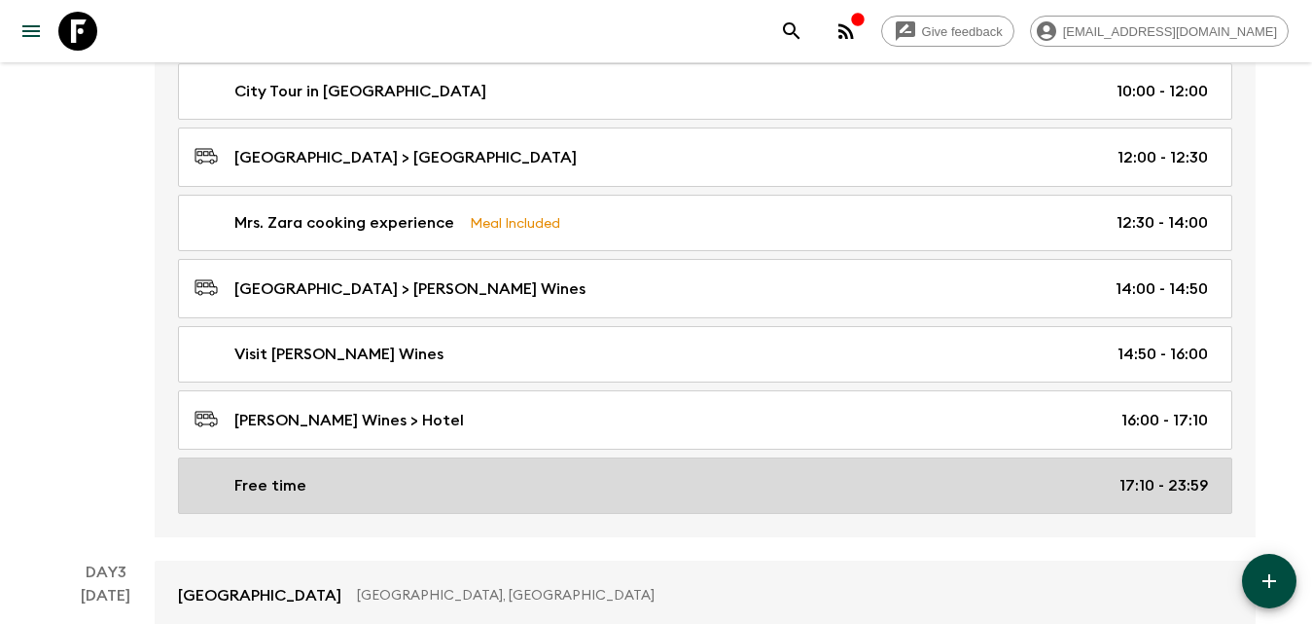
scroll to position [1265, 0]
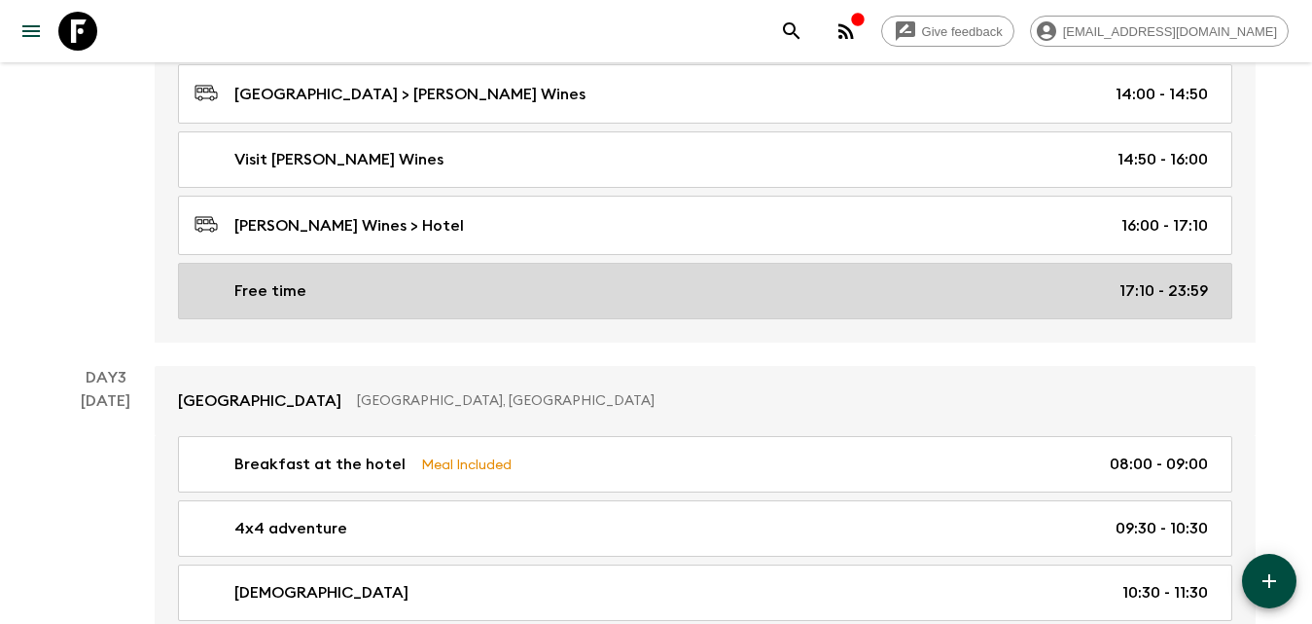
click at [467, 271] on link "Free time 17:10 - 23:59" at bounding box center [705, 291] width 1054 height 56
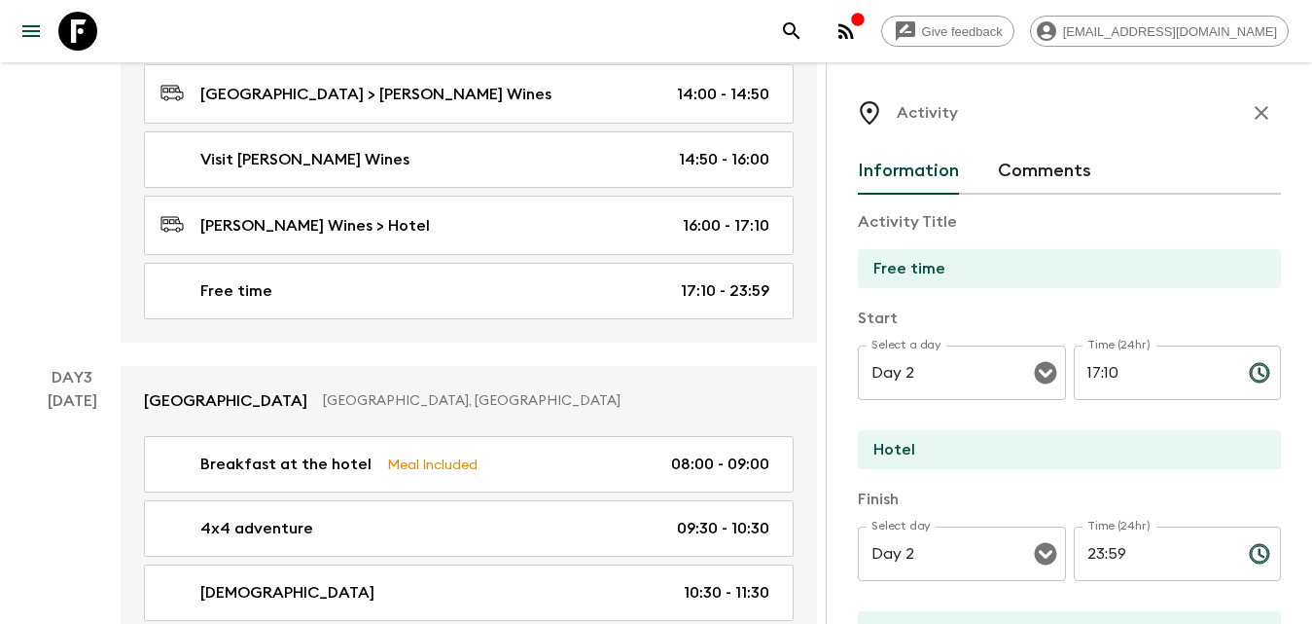
scroll to position [973, 0]
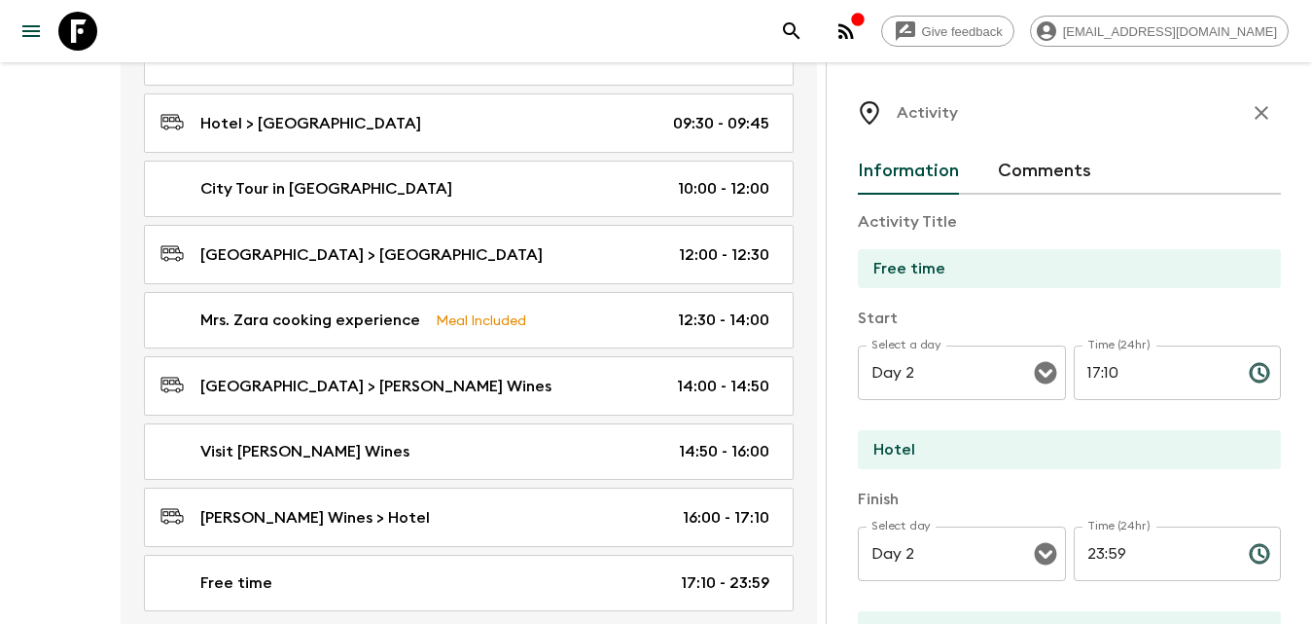
click at [1250, 111] on icon "button" at bounding box center [1261, 112] width 23 height 23
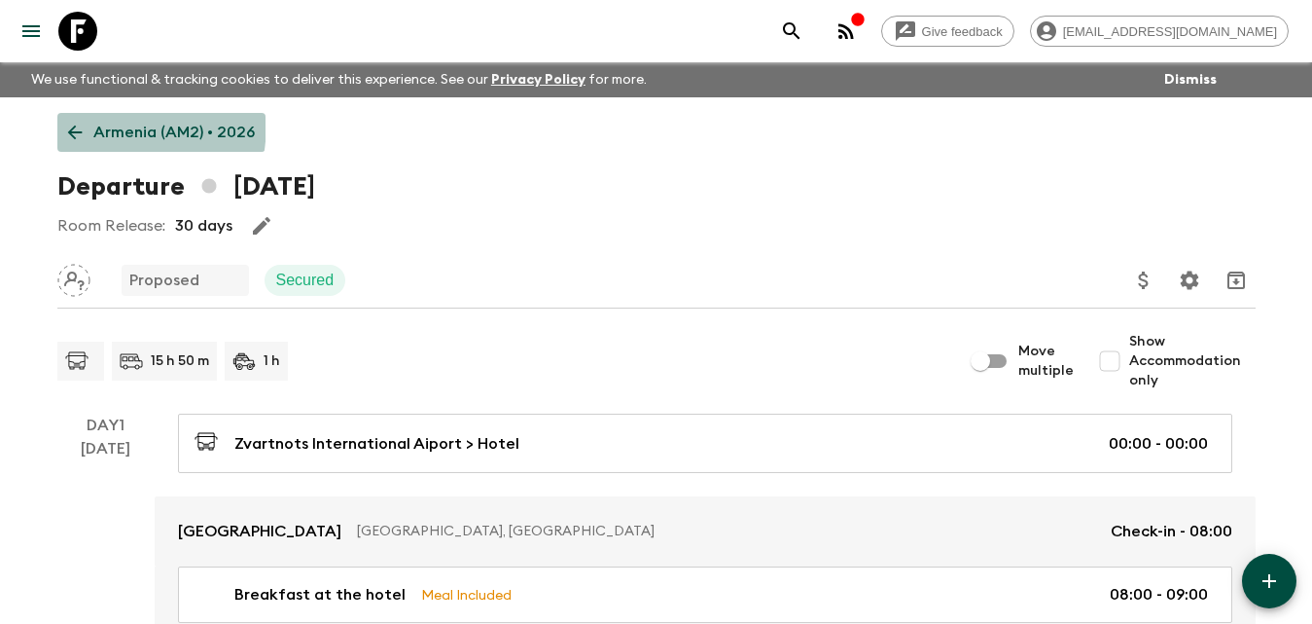
click at [61, 122] on link "Armenia (AM2) • 2026" at bounding box center [161, 132] width 208 height 39
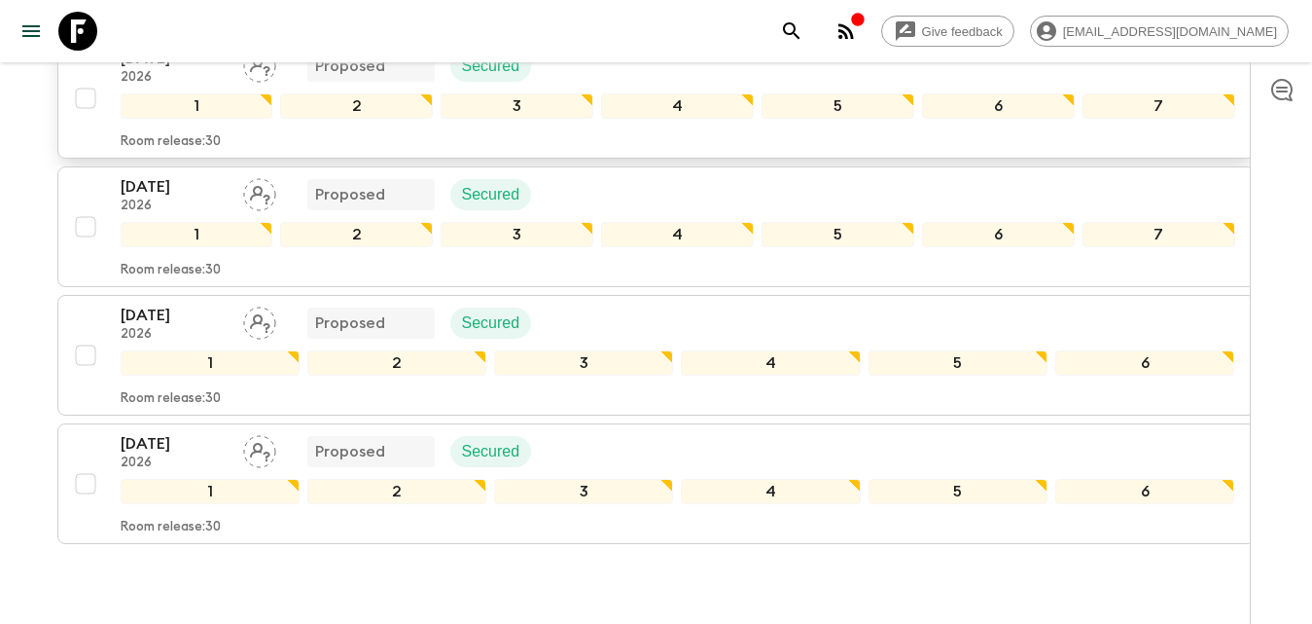
scroll to position [952, 0]
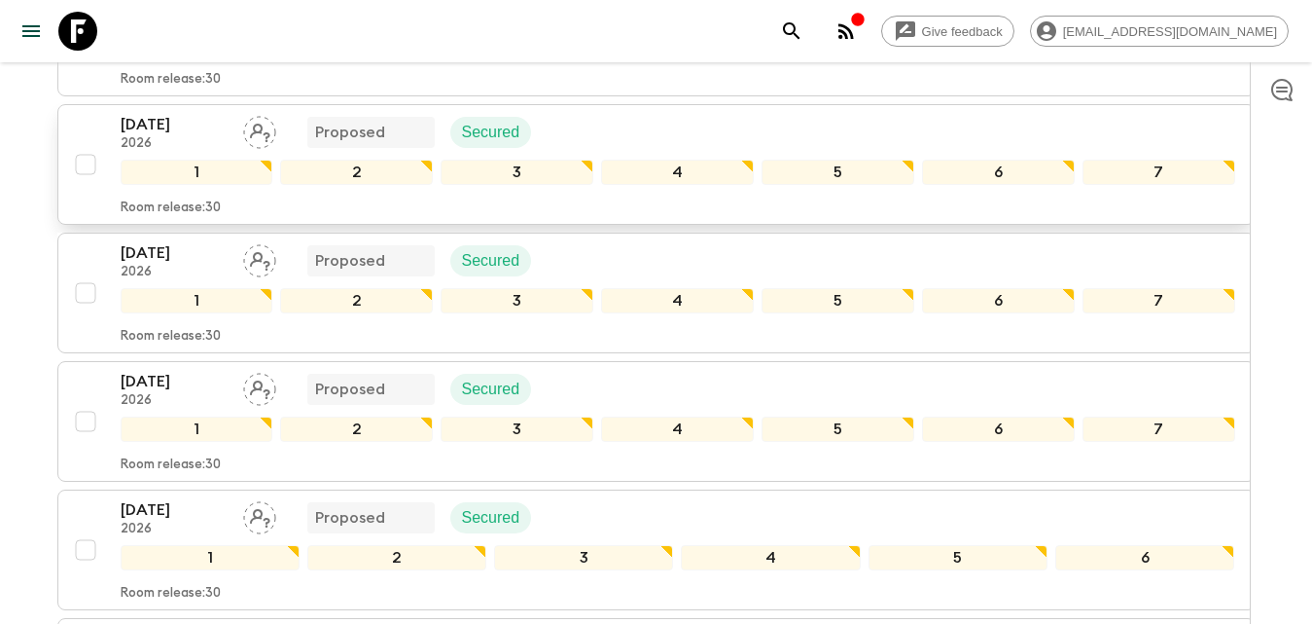
click at [168, 125] on p "[DATE]" at bounding box center [174, 124] width 107 height 23
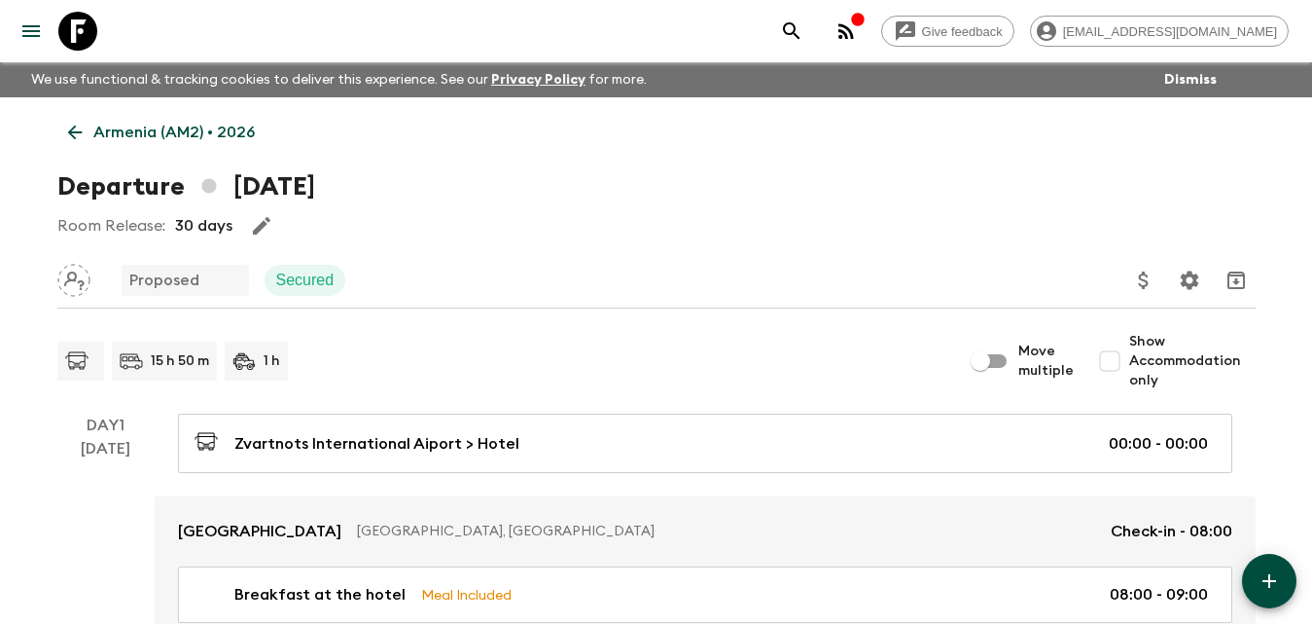
click at [95, 134] on p "Armenia (AM2) • 2026" at bounding box center [173, 132] width 161 height 23
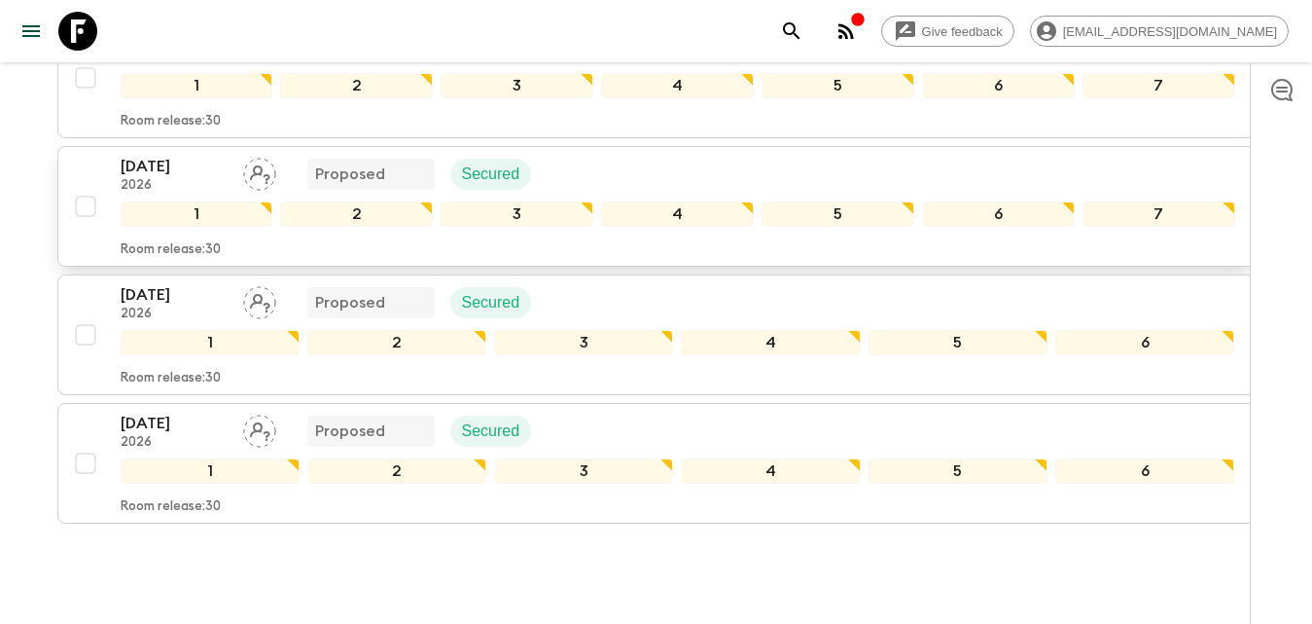
scroll to position [1070, 0]
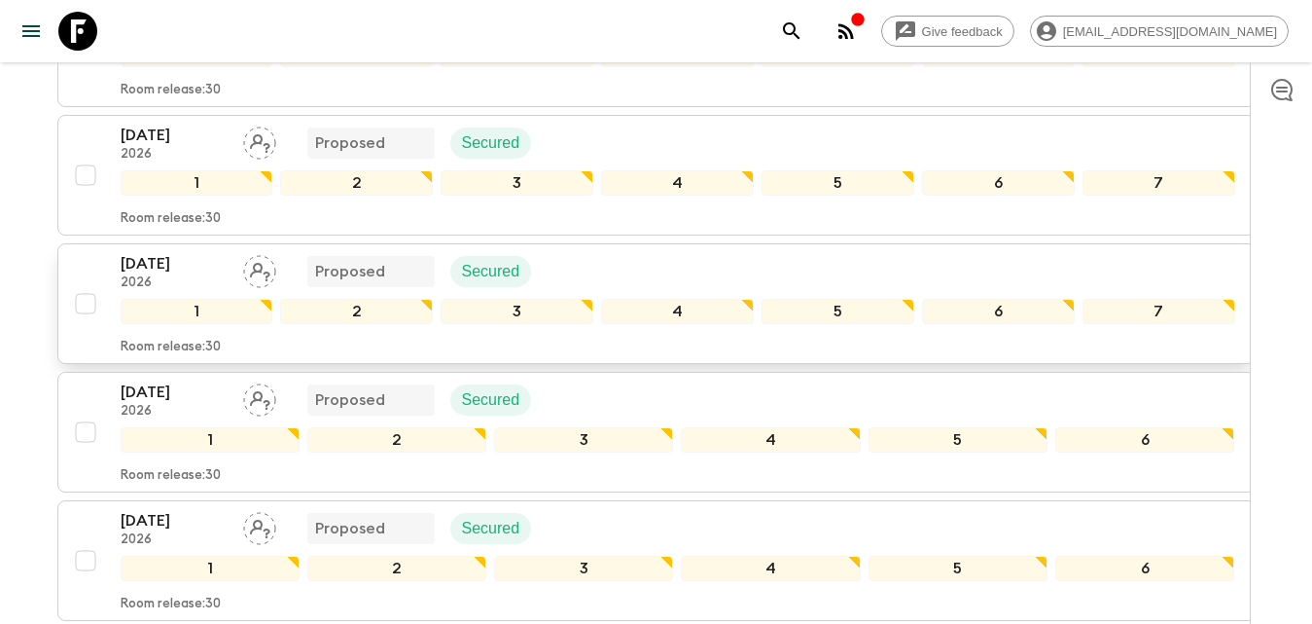
click at [161, 268] on p "[DATE]" at bounding box center [174, 263] width 107 height 23
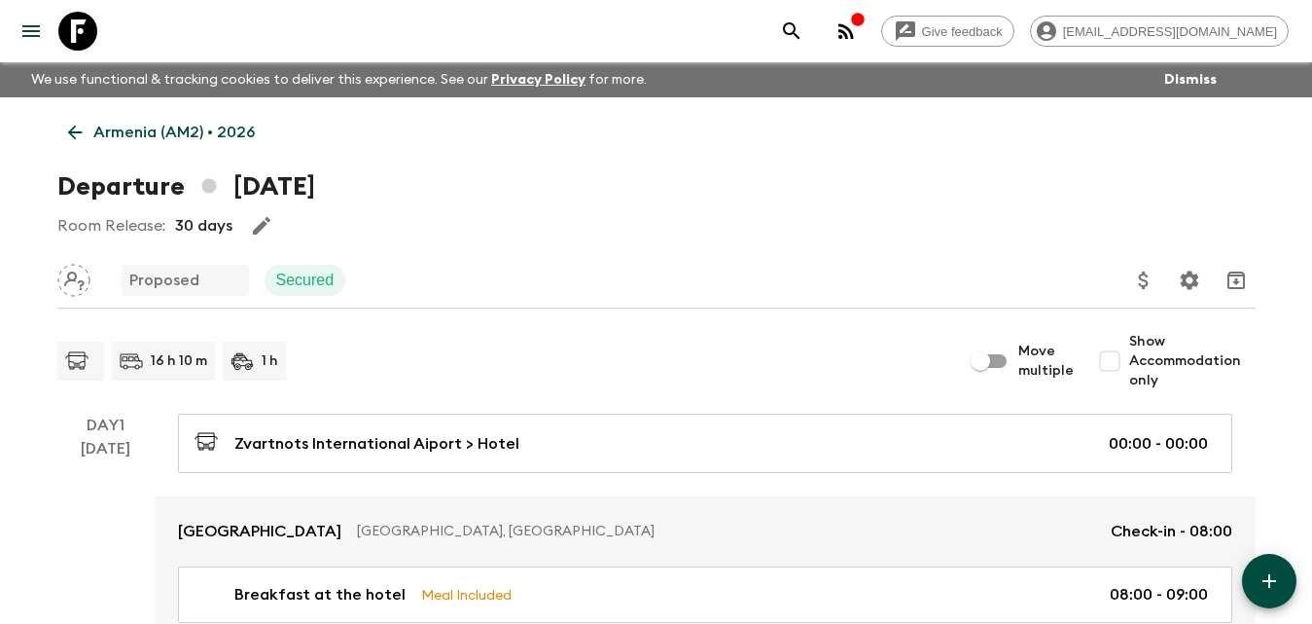
click at [68, 132] on icon at bounding box center [74, 132] width 15 height 15
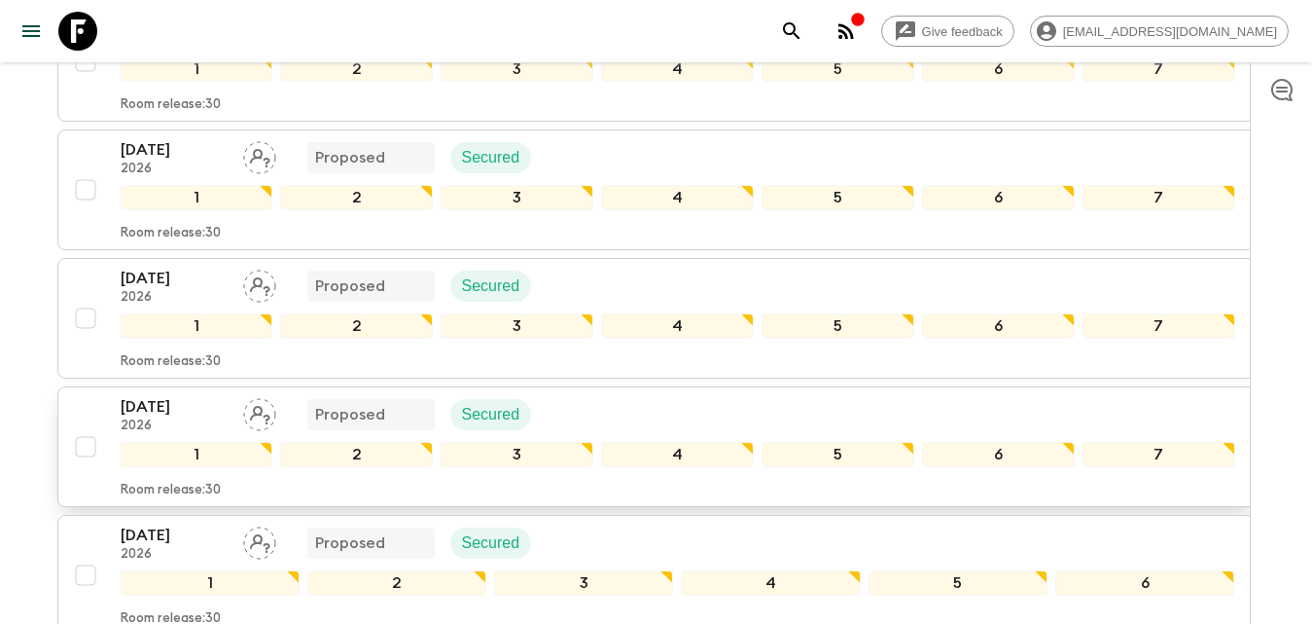
scroll to position [1244, 0]
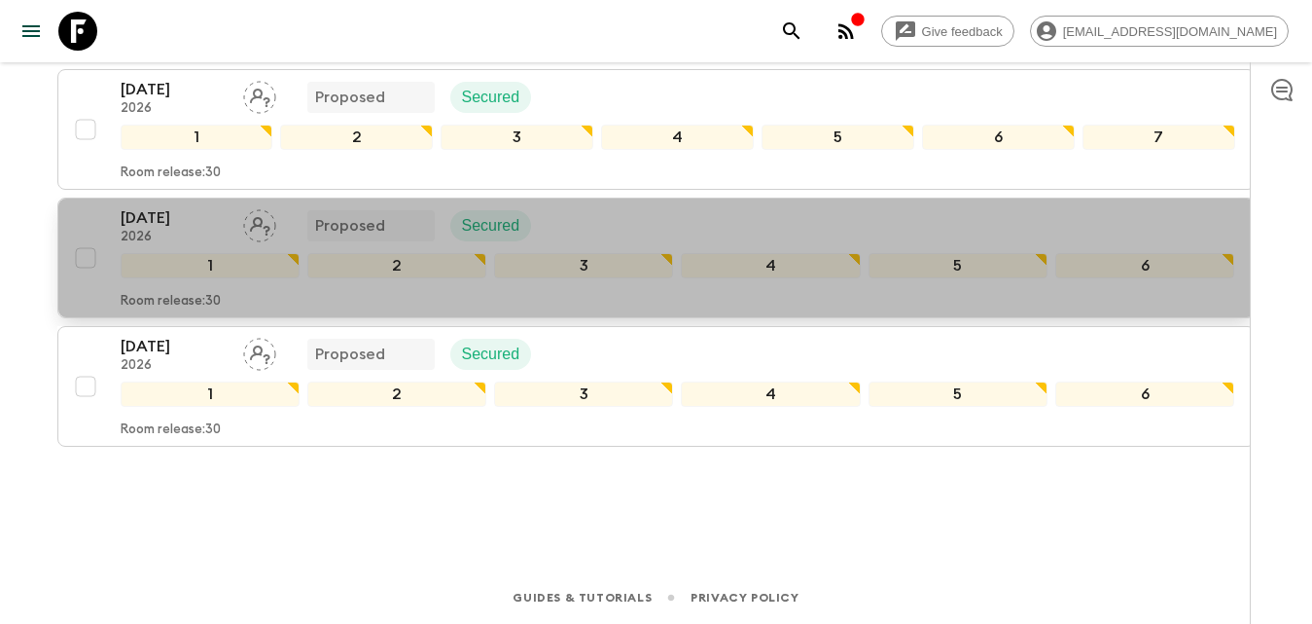
click at [163, 201] on button "11 Oct 2026 2026 Proposed Secured 1 2 3 4 5 6 Room release: 30" at bounding box center [656, 257] width 1198 height 121
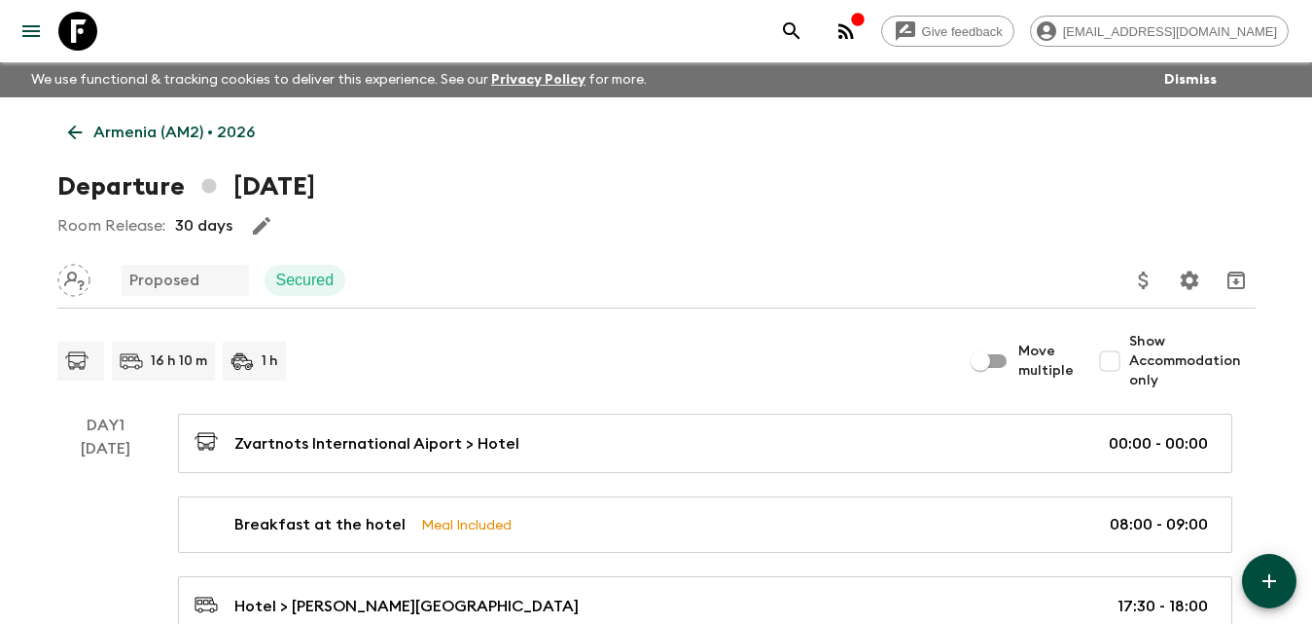
click at [76, 132] on icon at bounding box center [74, 132] width 15 height 15
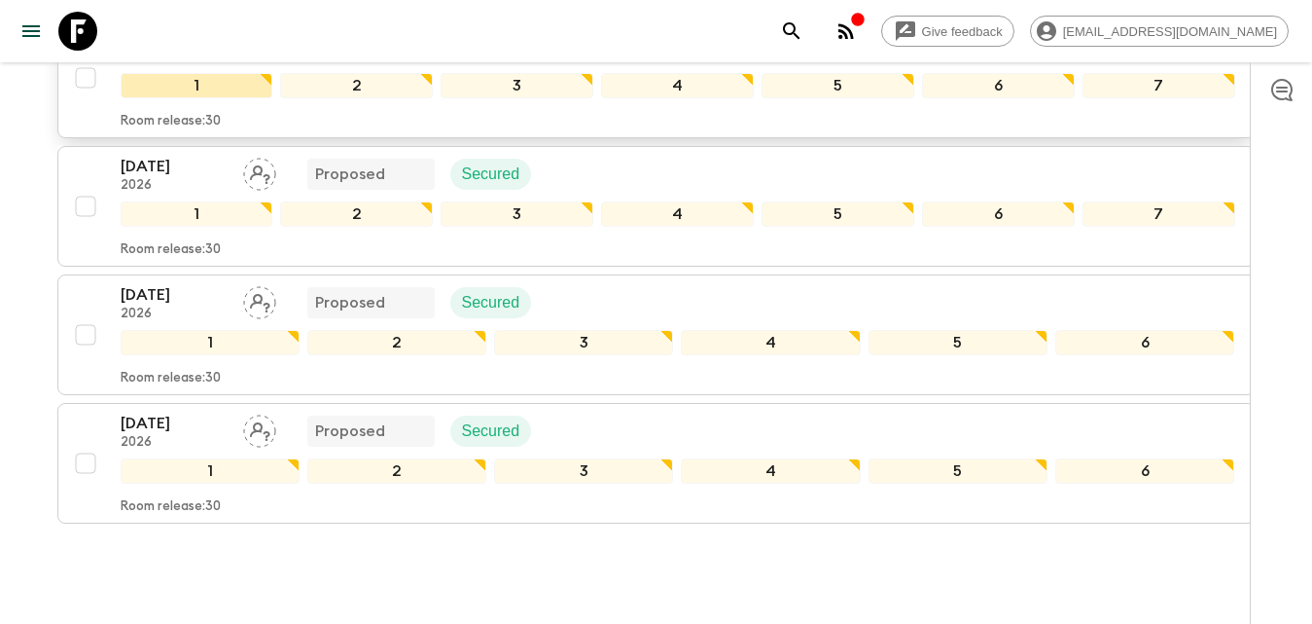
scroll to position [1070, 0]
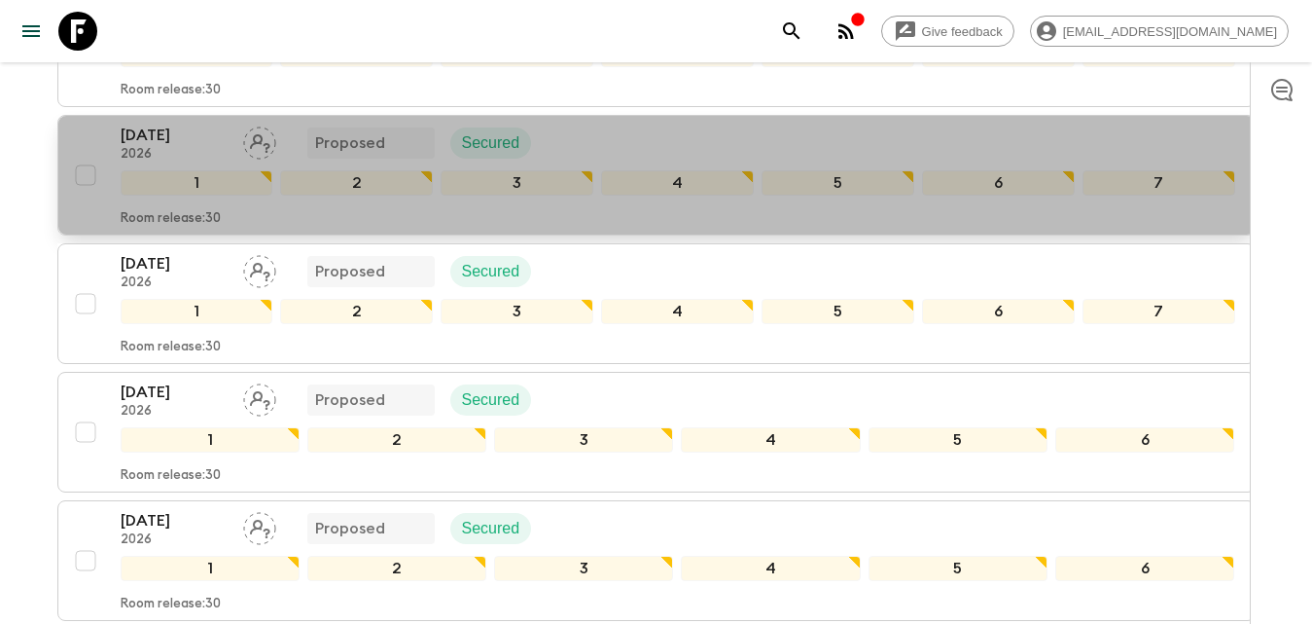
click at [158, 131] on p "[DATE]" at bounding box center [174, 135] width 107 height 23
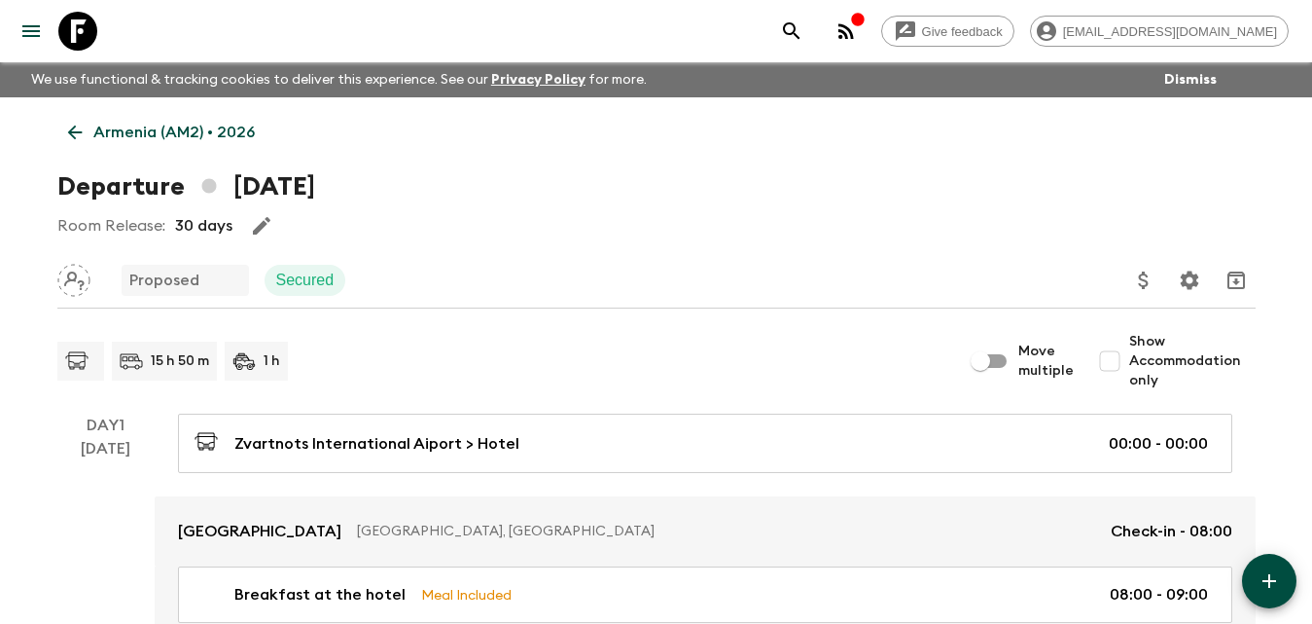
click at [73, 135] on icon at bounding box center [74, 132] width 21 height 21
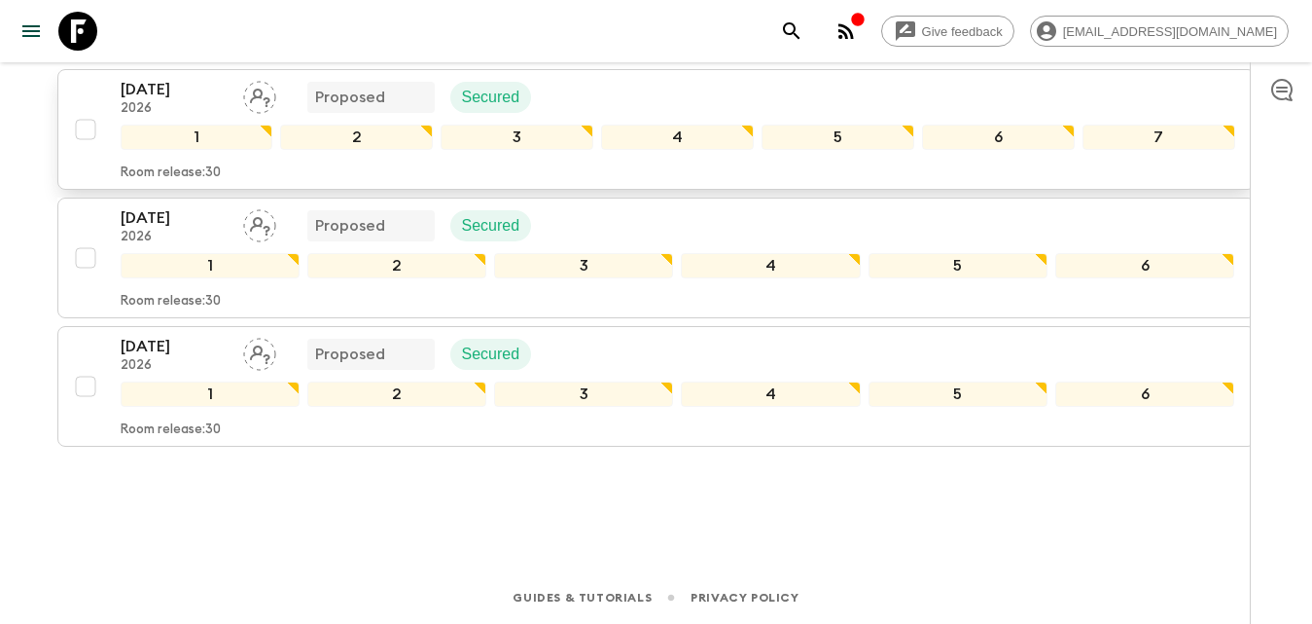
scroll to position [1050, 0]
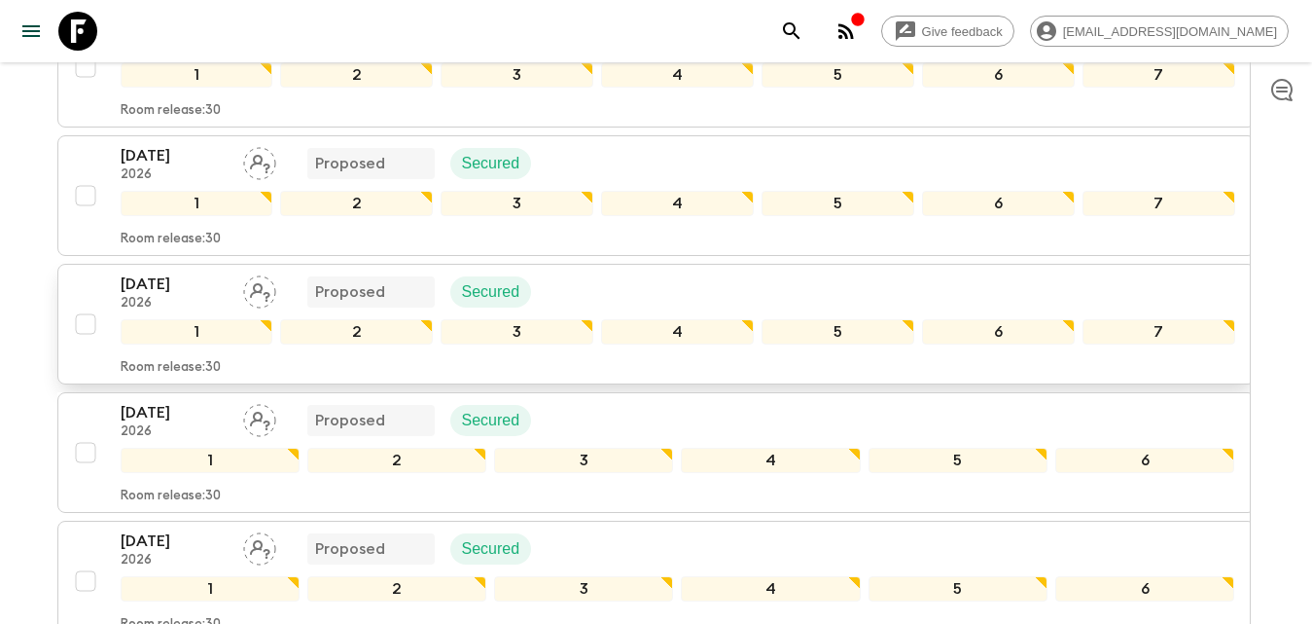
click at [144, 284] on p "[DATE]" at bounding box center [174, 283] width 107 height 23
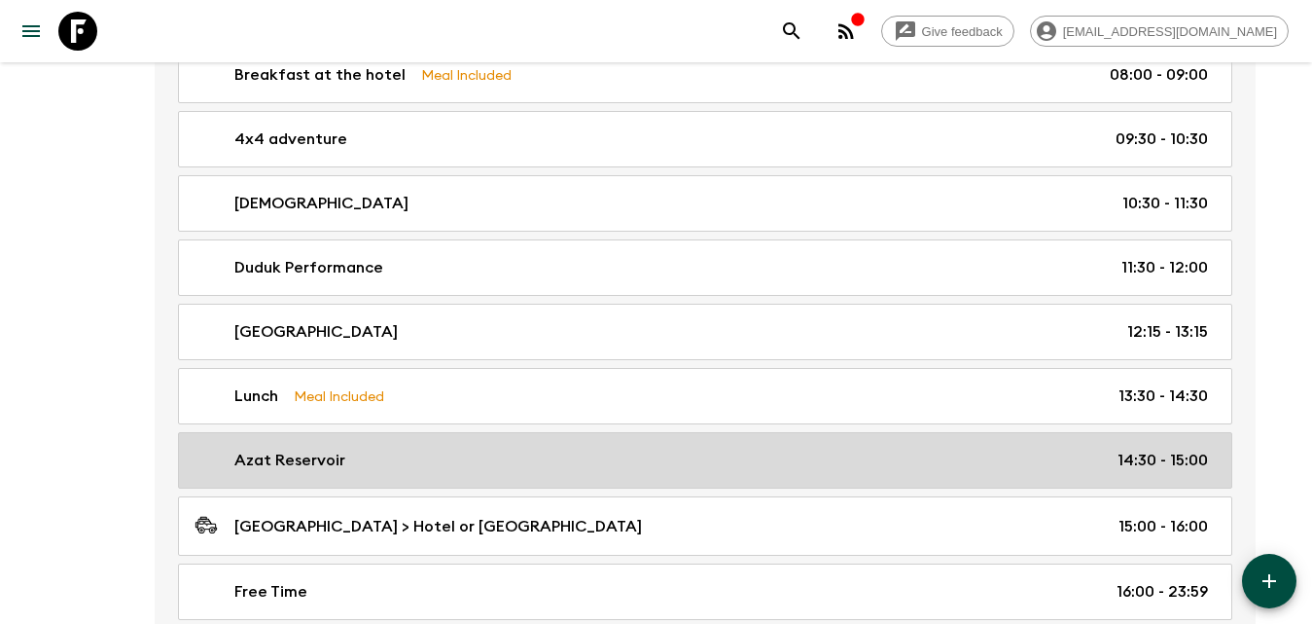
scroll to position [1751, 0]
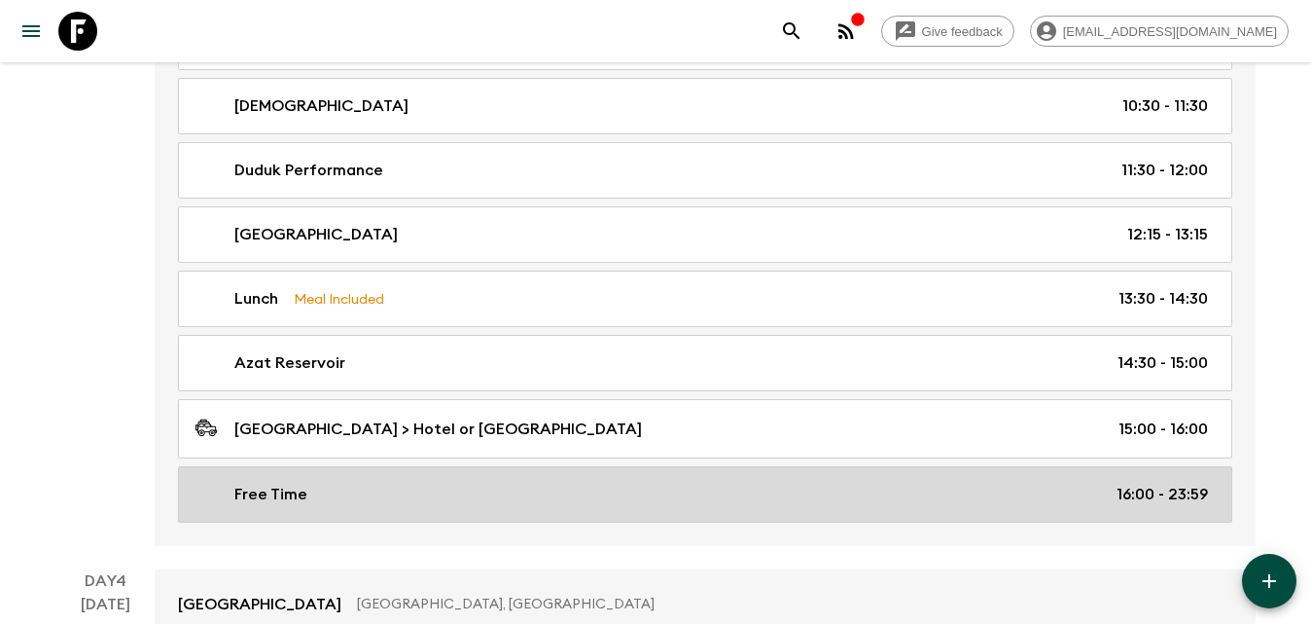
click at [928, 497] on div "Free Time 16:00 - 23:59" at bounding box center [702, 493] width 1014 height 23
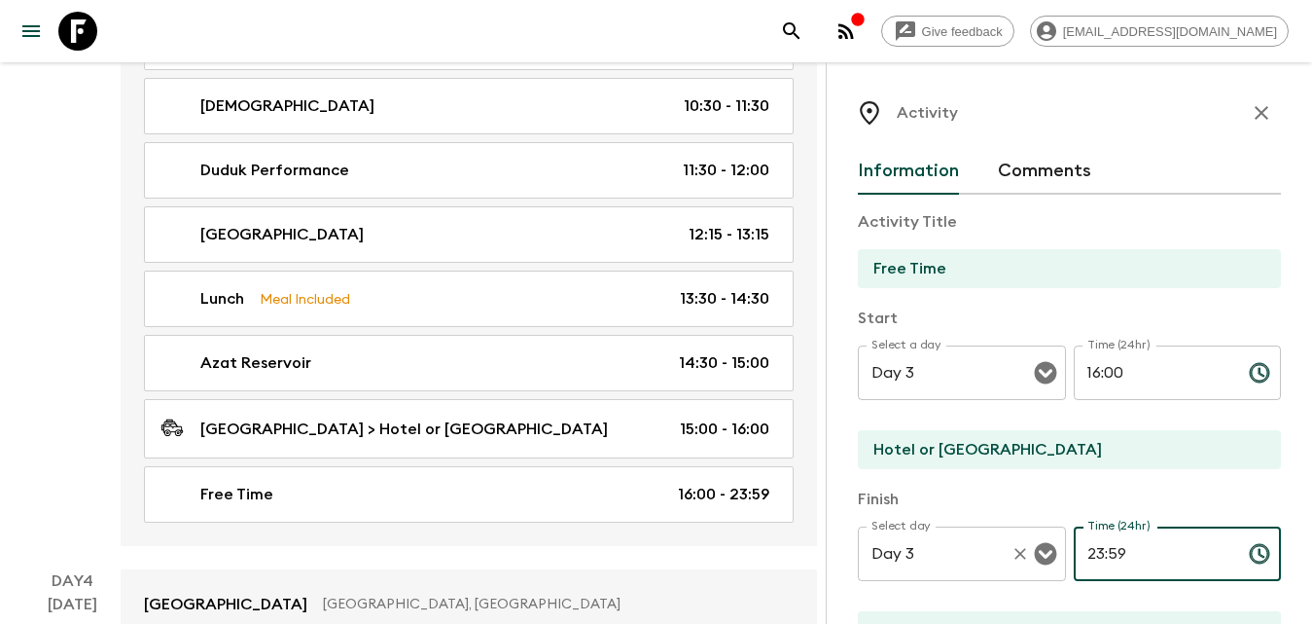
drag, startPoint x: 1155, startPoint y: 547, endPoint x: 1050, endPoint y: 529, distance: 106.5
click at [1044, 548] on div "Select day Day 3 Select day ​ Time (24hr) 23:59 Time (24hr) ​" at bounding box center [1069, 564] width 423 height 77
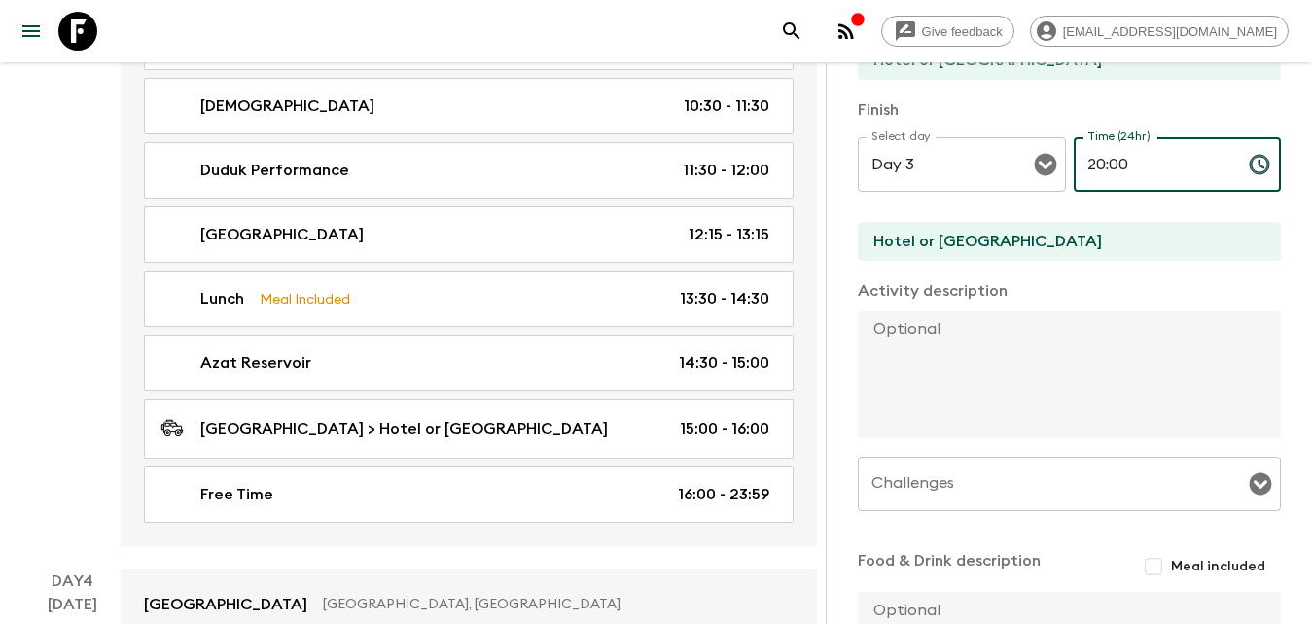
scroll to position [590, 0]
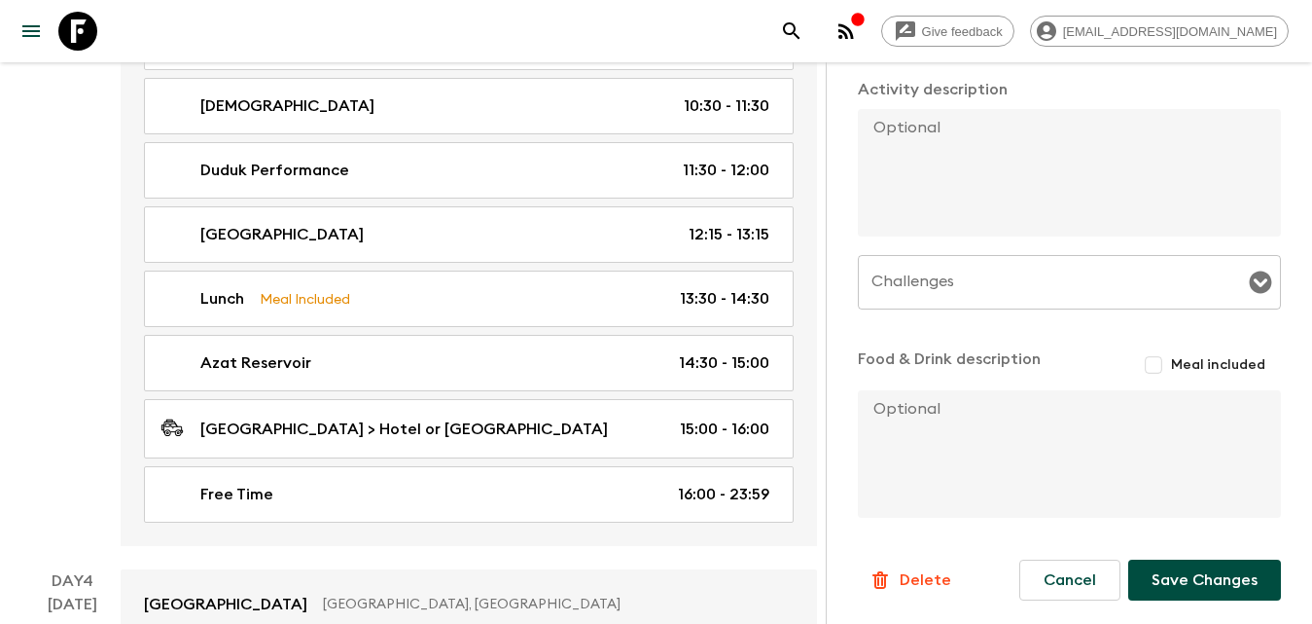
click at [1197, 575] on button "Save Changes" at bounding box center [1204, 579] width 153 height 41
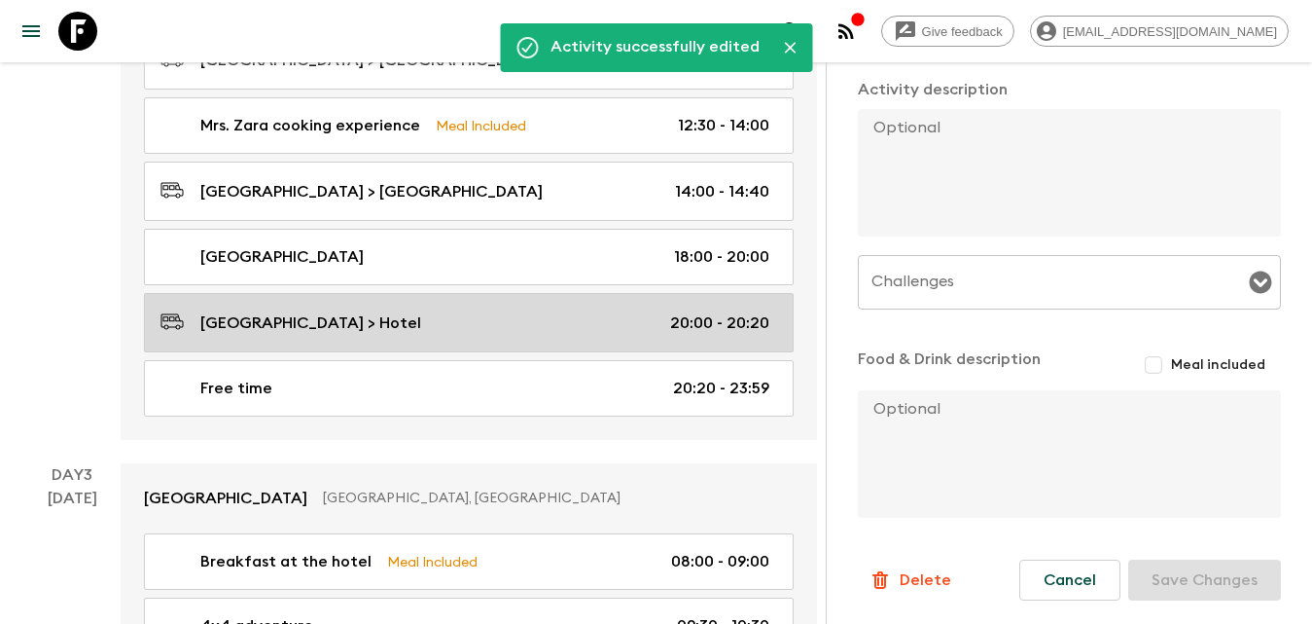
scroll to position [1070, 0]
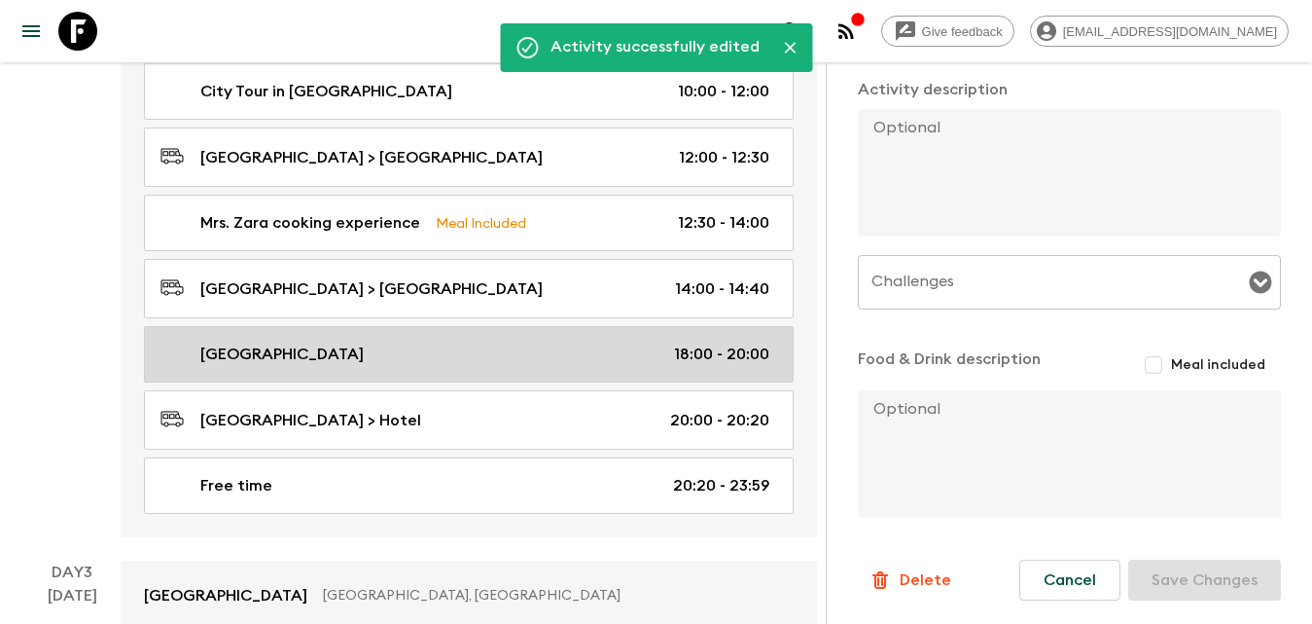
click at [341, 344] on div "[GEOGRAPHIC_DATA] 18:00 - 20:00" at bounding box center [465, 353] width 609 height 23
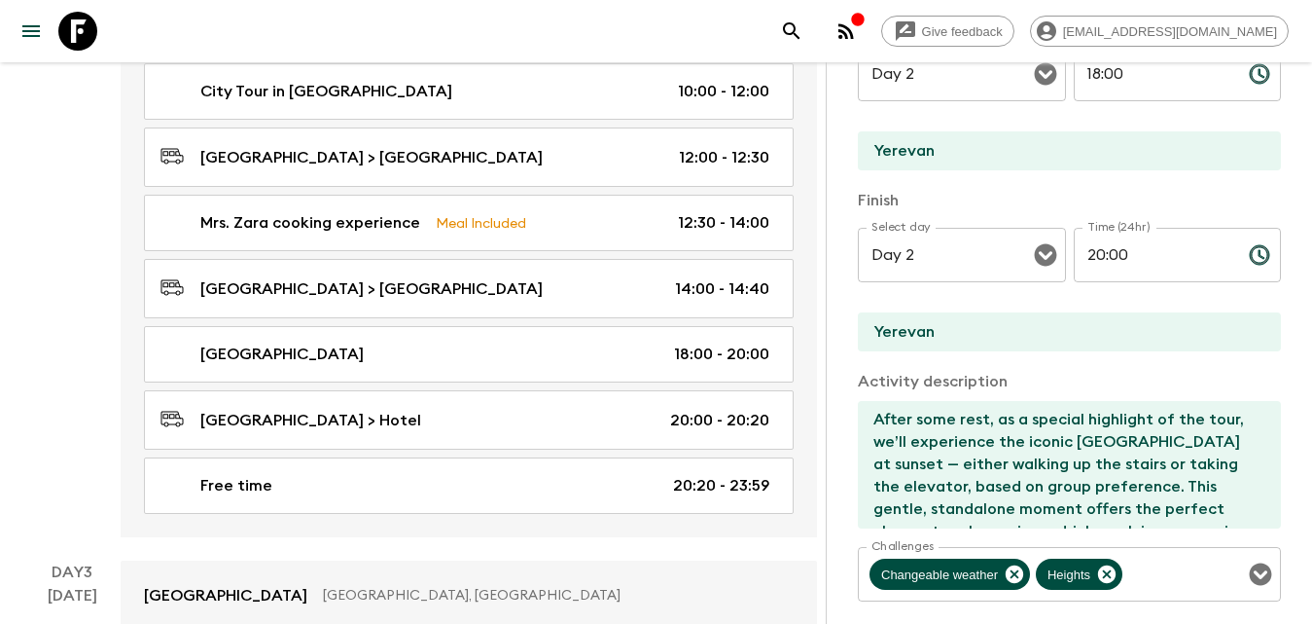
scroll to position [104, 0]
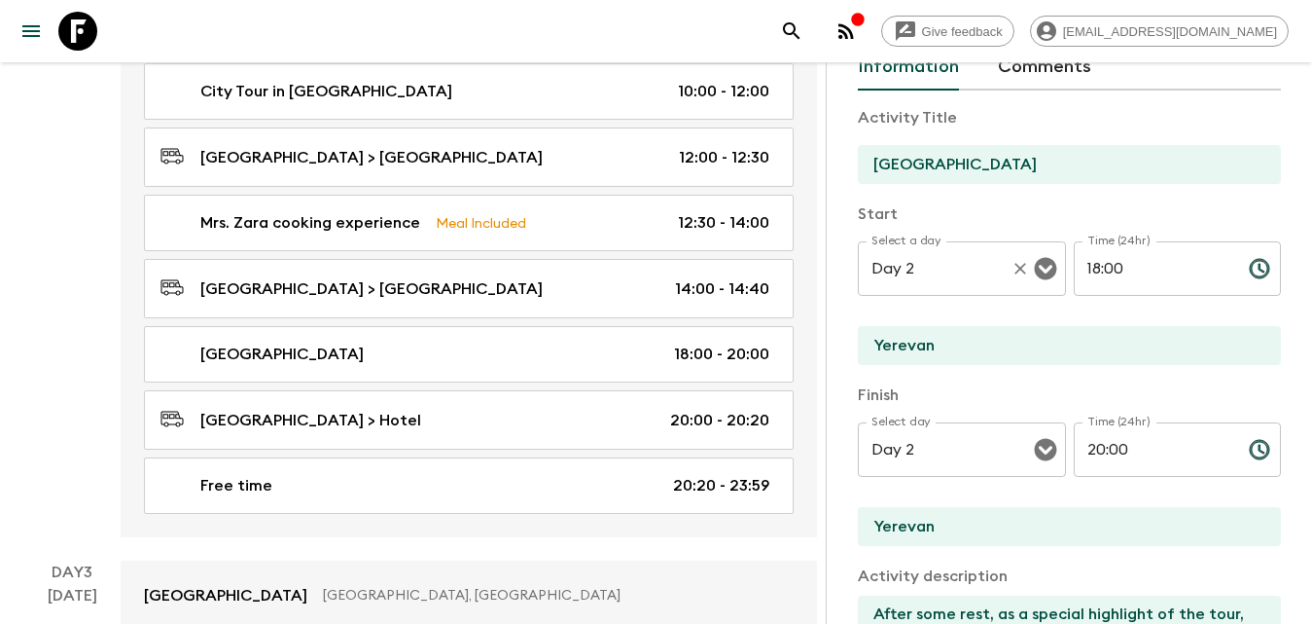
click at [1017, 258] on button "Clear" at bounding box center [1020, 268] width 27 height 27
click at [1047, 271] on icon "Open" at bounding box center [1045, 269] width 22 height 22
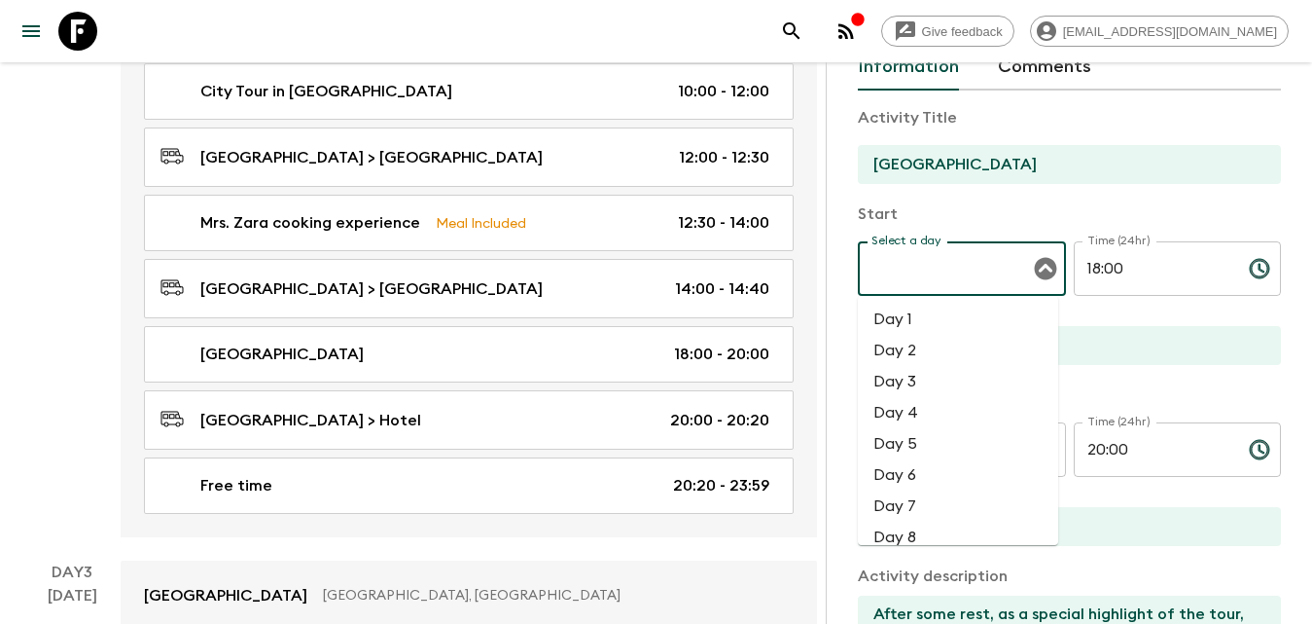
click at [903, 365] on li "Day 2" at bounding box center [958, 350] width 200 height 31
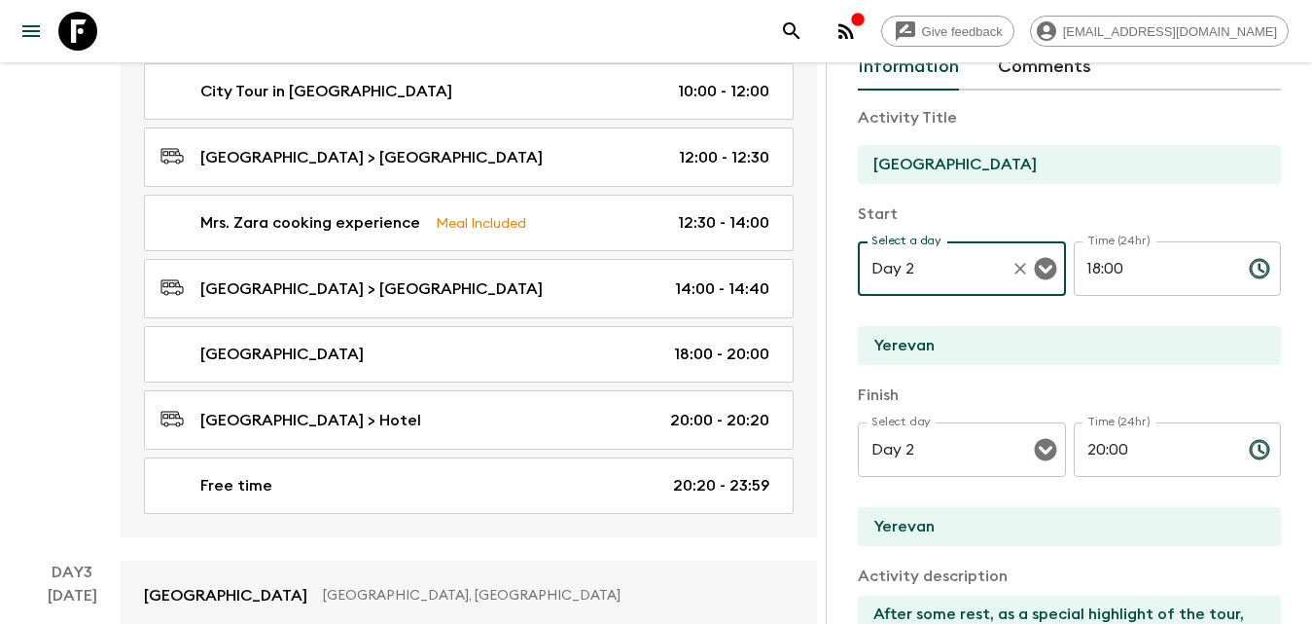
drag, startPoint x: 995, startPoint y: 274, endPoint x: 1030, endPoint y: 274, distance: 35.0
click at [1000, 274] on div "Day 2 Select a day" at bounding box center [962, 268] width 208 height 54
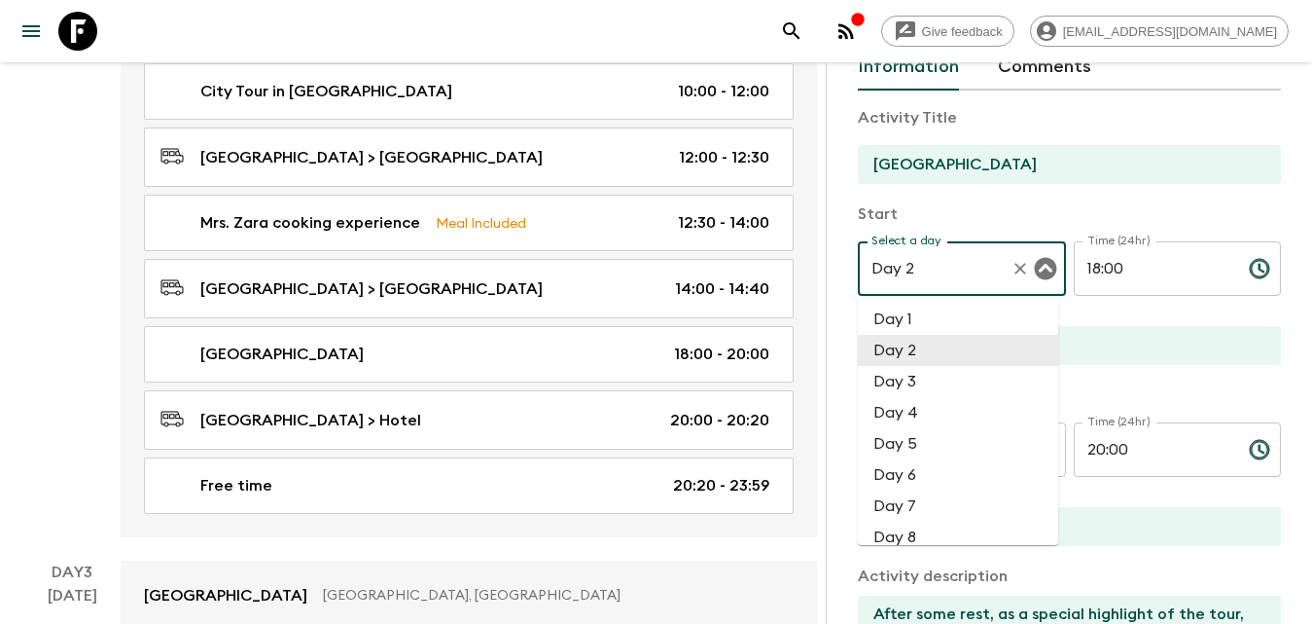
click at [1034, 271] on icon "Close" at bounding box center [1045, 269] width 22 height 22
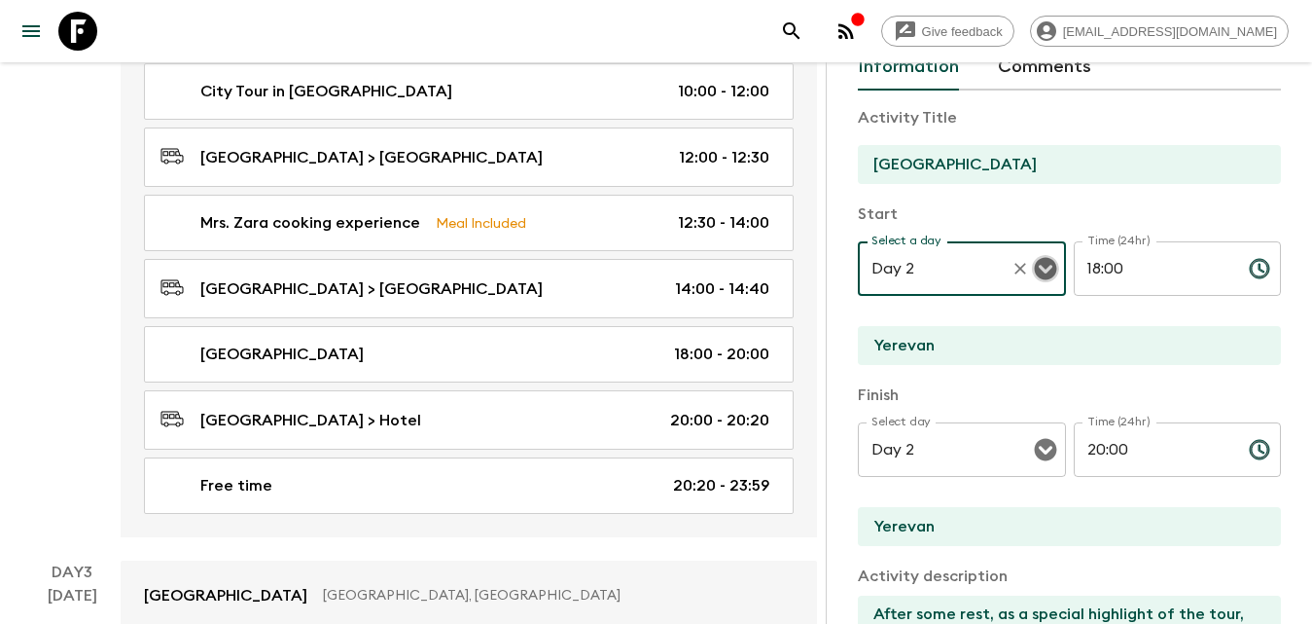
click at [1047, 260] on icon "Open" at bounding box center [1045, 268] width 23 height 23
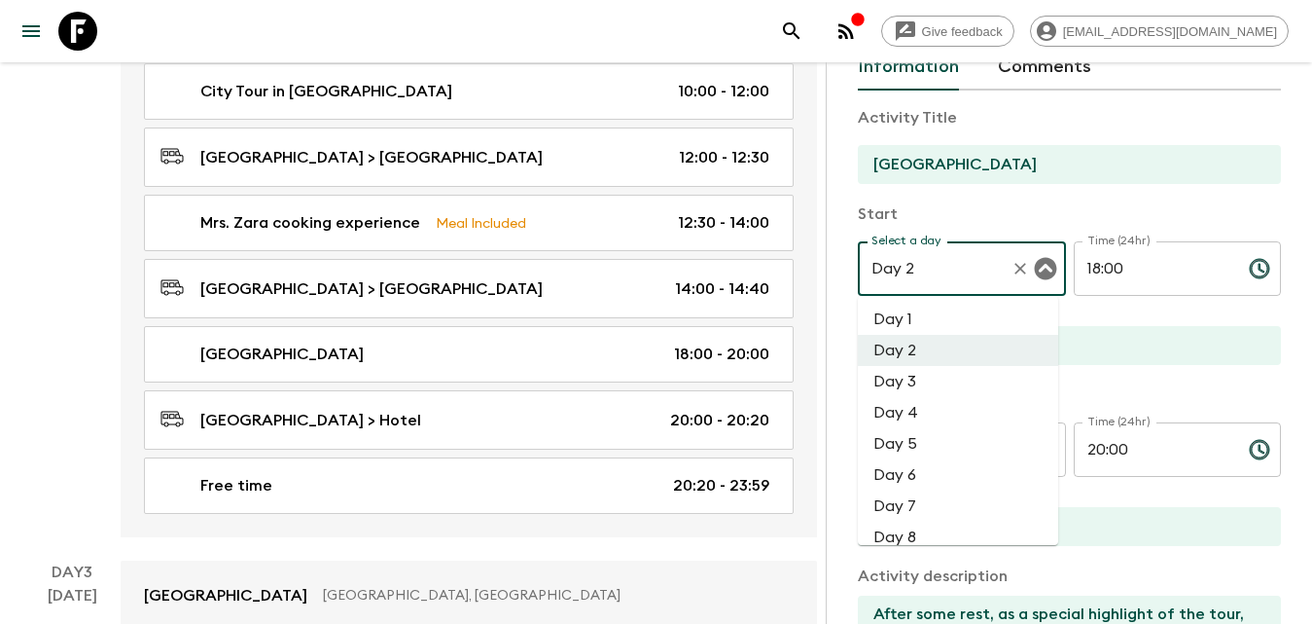
click at [945, 385] on li "Day 3" at bounding box center [958, 381] width 200 height 31
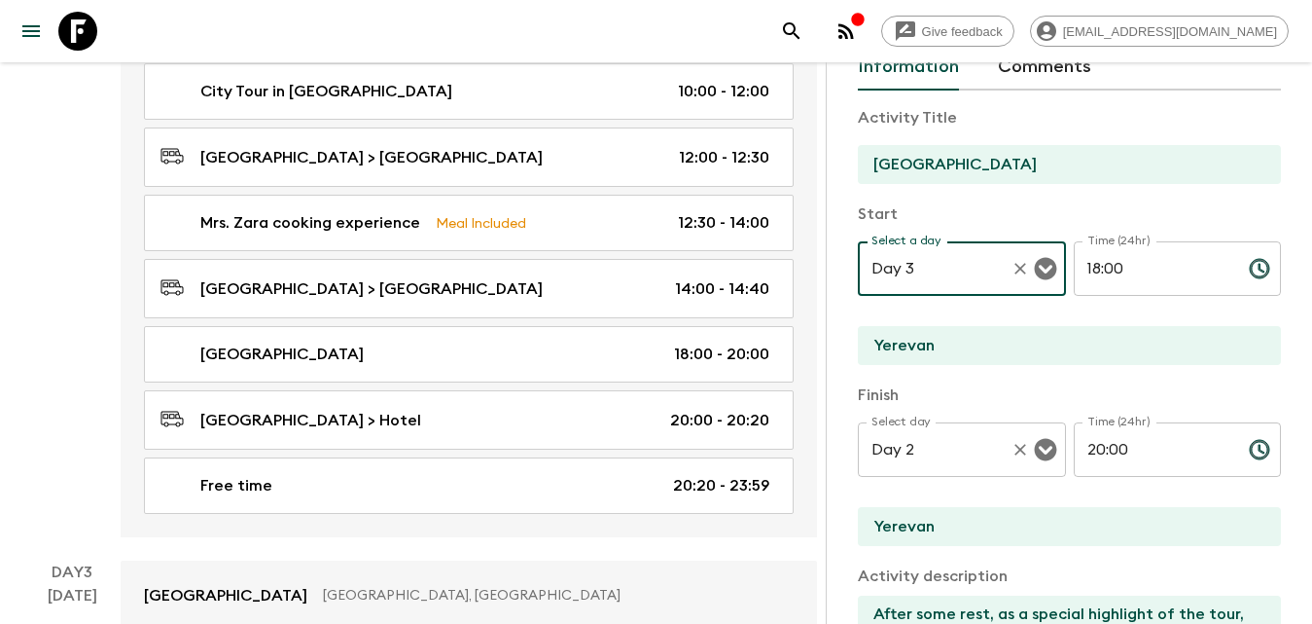
click at [1039, 444] on icon "Open" at bounding box center [1045, 450] width 22 height 22
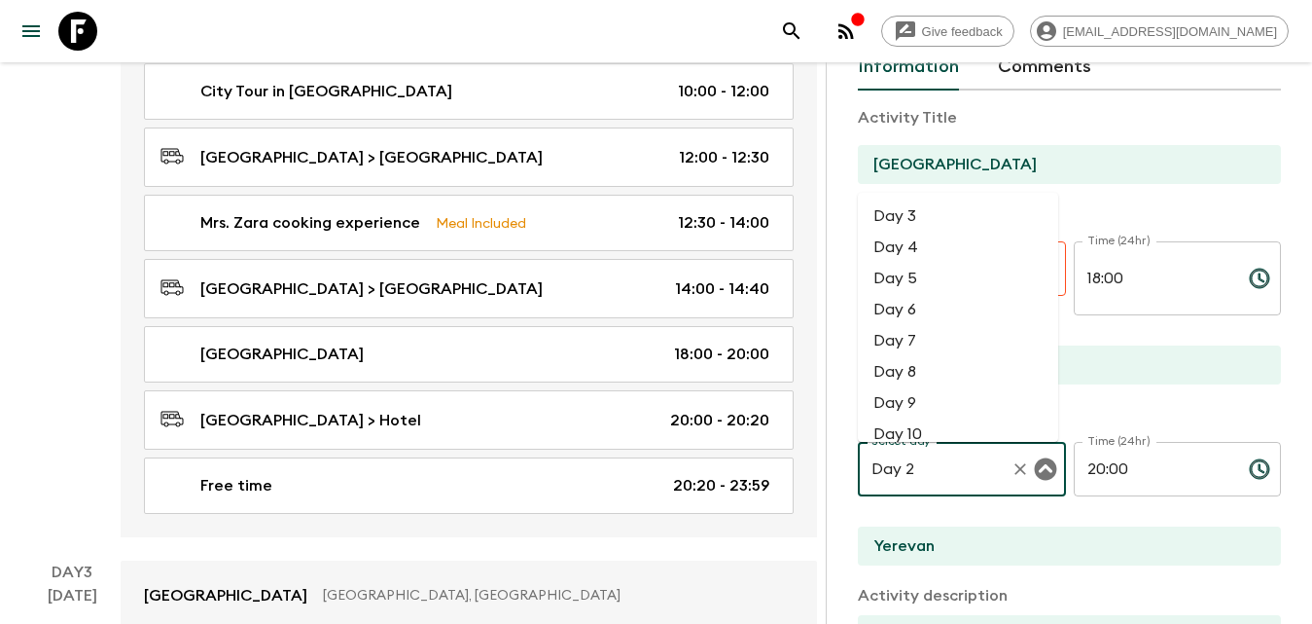
drag, startPoint x: 946, startPoint y: 215, endPoint x: 999, endPoint y: 226, distance: 54.6
click at [946, 215] on li "Day 3" at bounding box center [958, 215] width 200 height 31
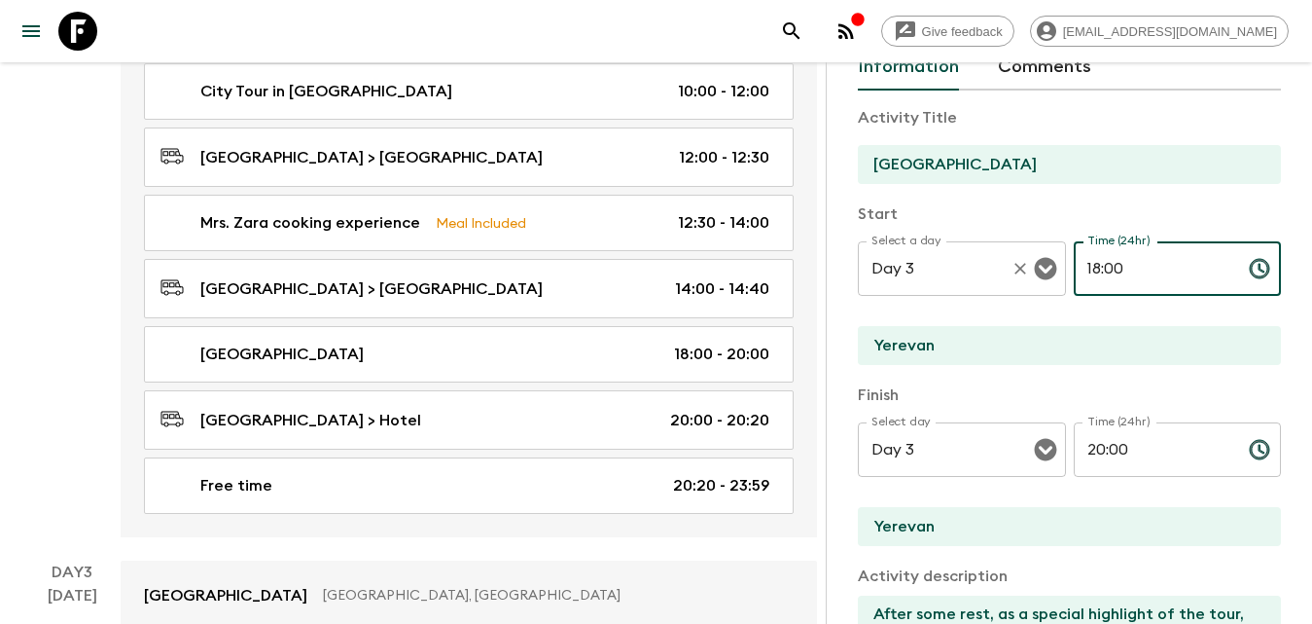
drag, startPoint x: 1113, startPoint y: 262, endPoint x: 1051, endPoint y: 262, distance: 62.3
click at [1051, 262] on div "Select a day Day 3 Select a day ​ Time (24hr) 18:00 Time (24hr) ​" at bounding box center [1069, 279] width 423 height 77
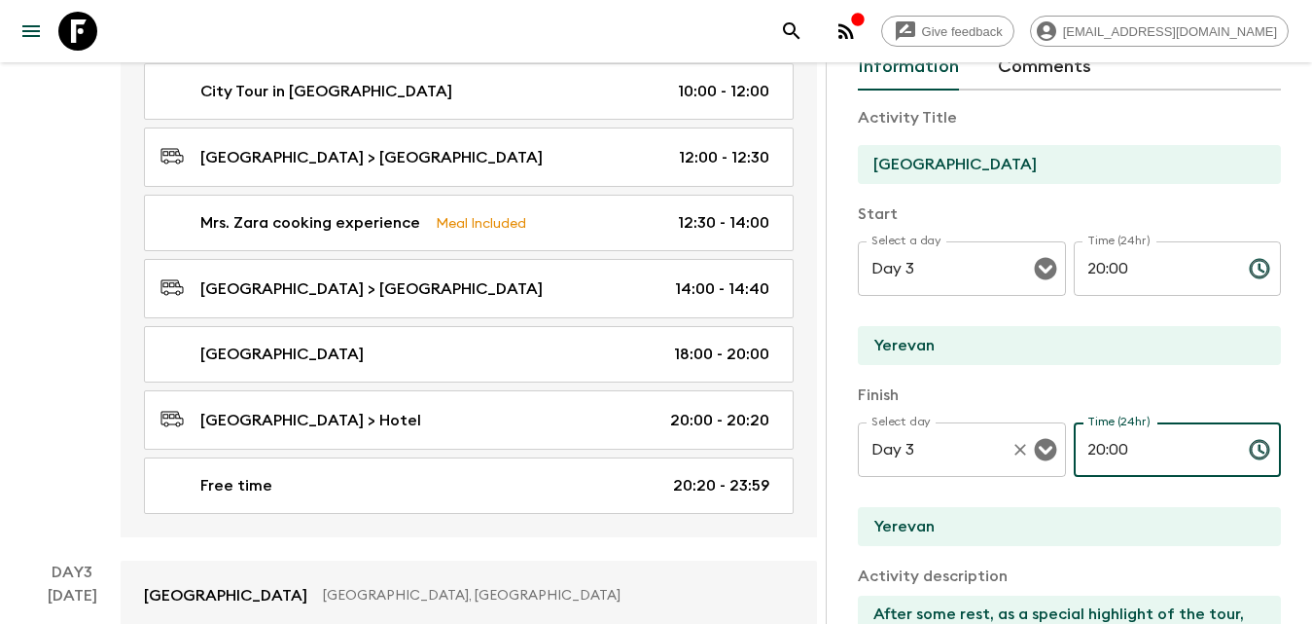
click at [1049, 446] on div "Select day Day 3 Select day ​ Time (24hr) 20:00 Time (24hr) ​" at bounding box center [1069, 460] width 423 height 77
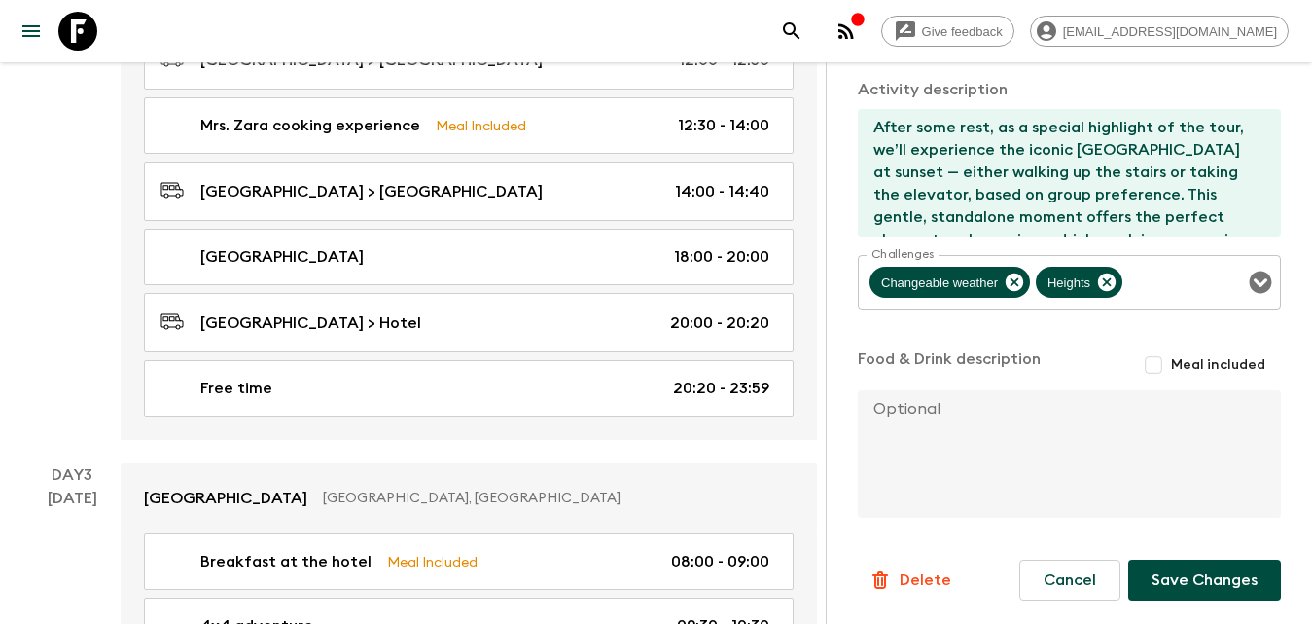
scroll to position [1265, 0]
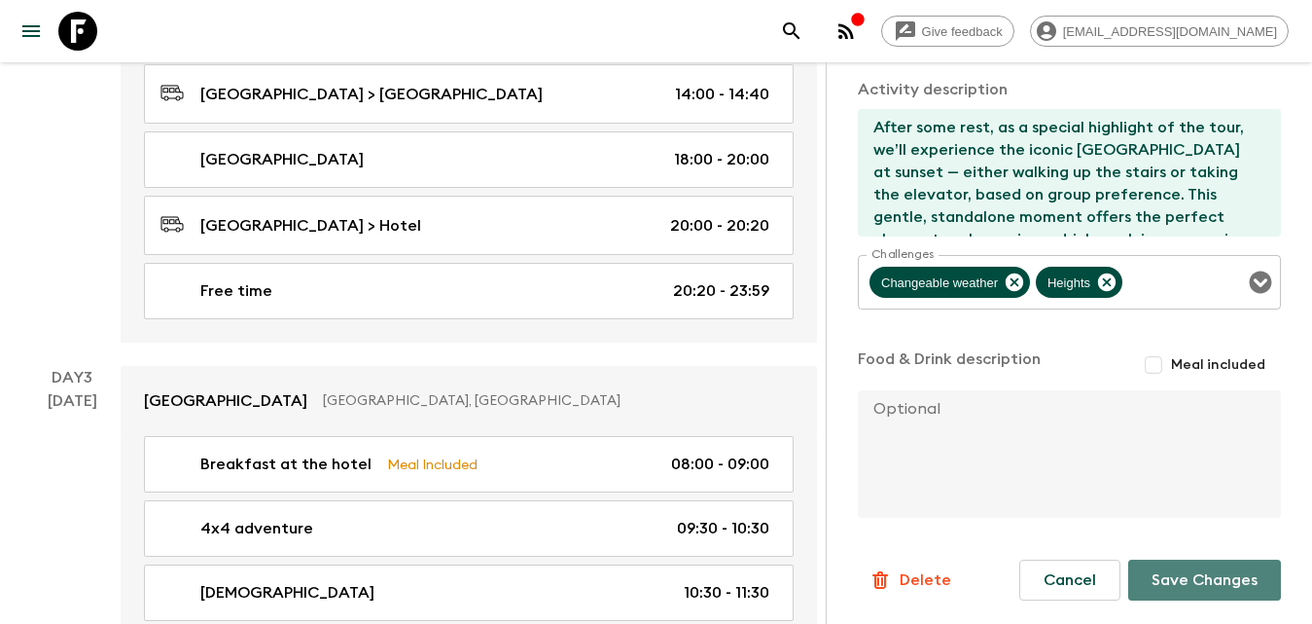
click at [1187, 570] on button "Save Changes" at bounding box center [1204, 579] width 153 height 41
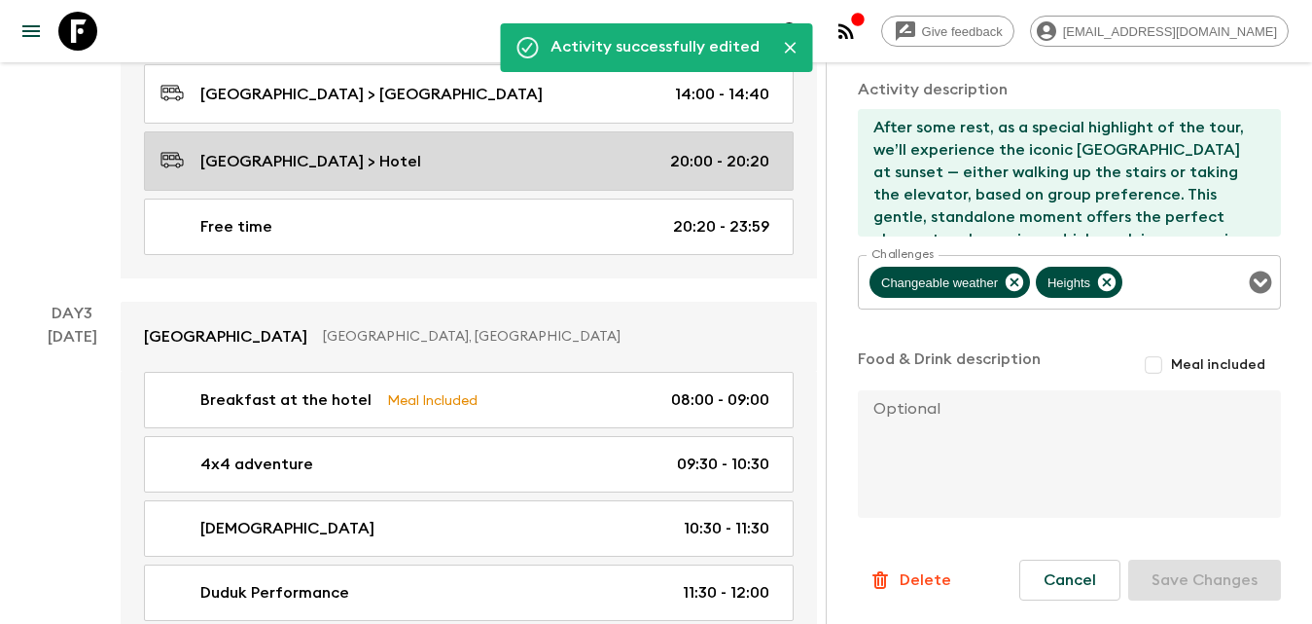
scroll to position [1070, 0]
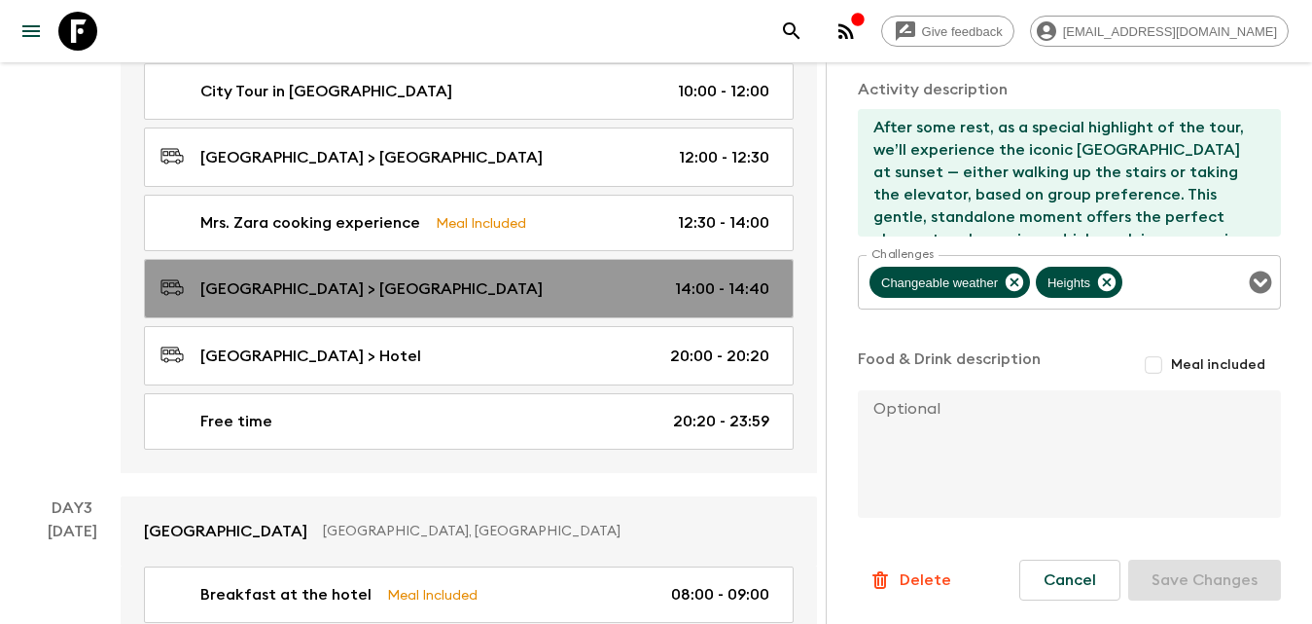
click at [383, 296] on p "[GEOGRAPHIC_DATA] > [GEOGRAPHIC_DATA]" at bounding box center [371, 288] width 342 height 23
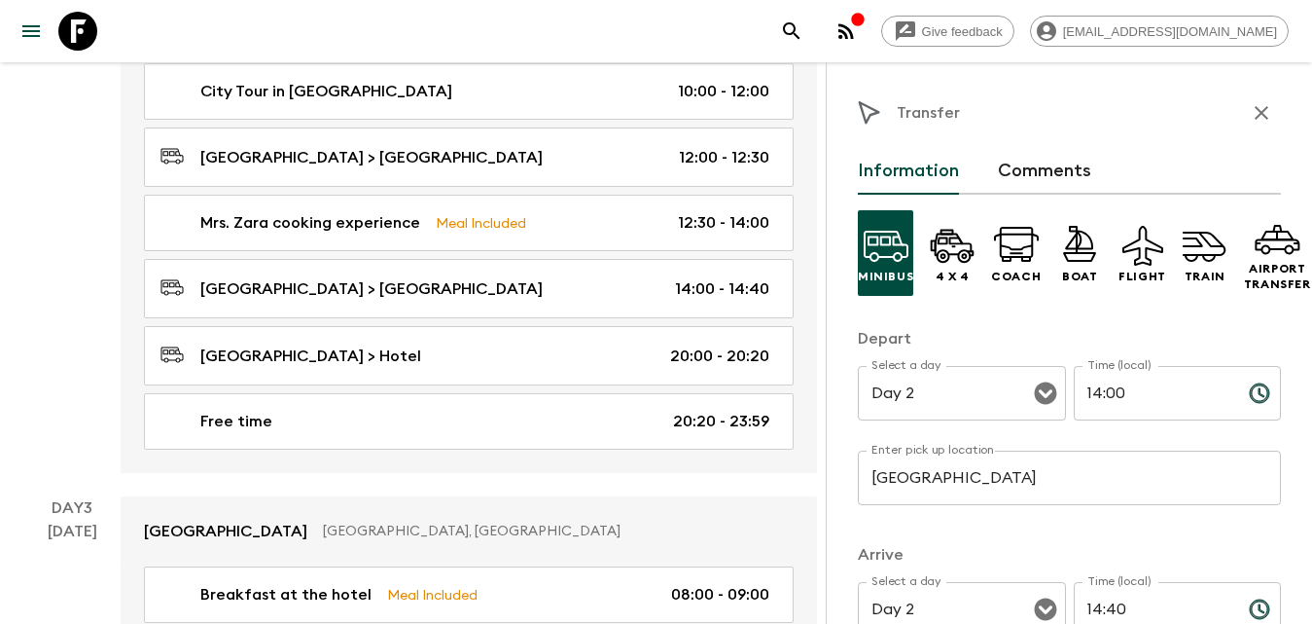
scroll to position [195, 0]
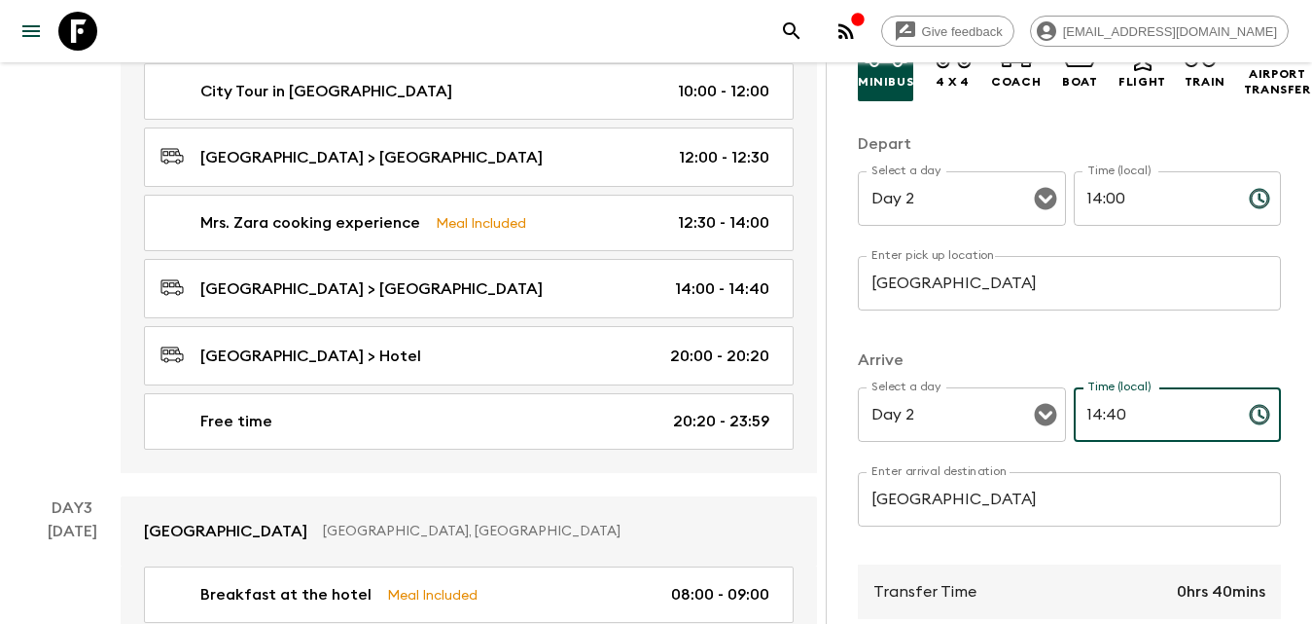
click at [1129, 425] on input "14:40" at bounding box center [1154, 414] width 160 height 54
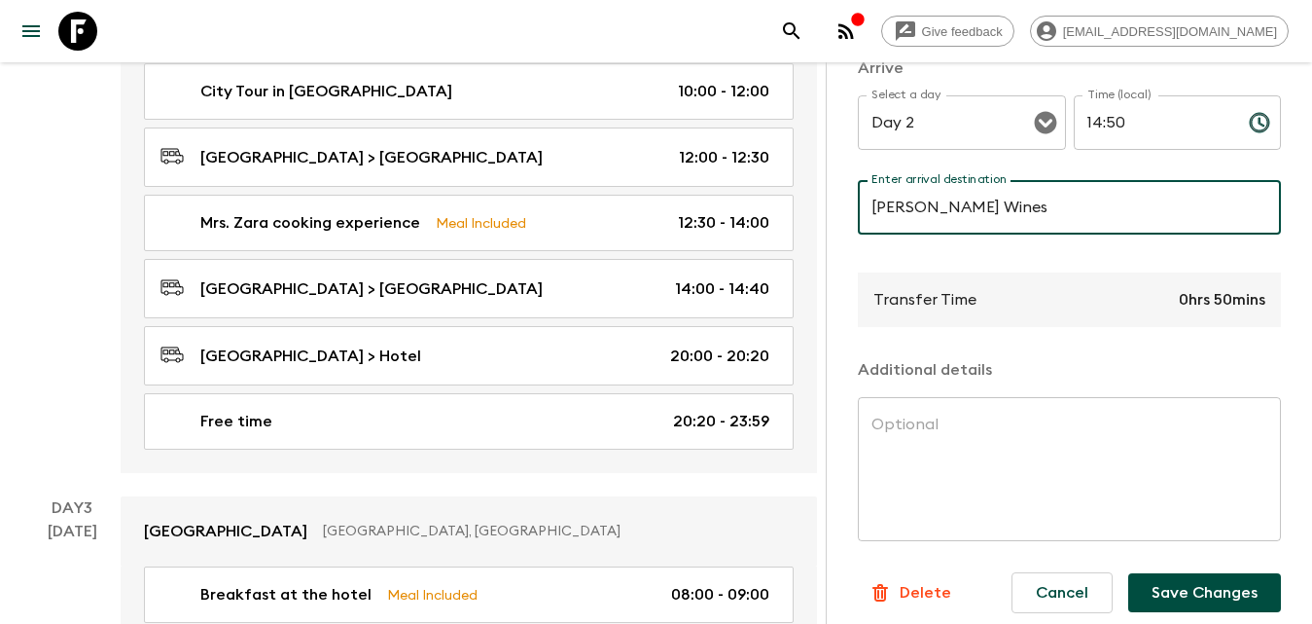
scroll to position [514, 0]
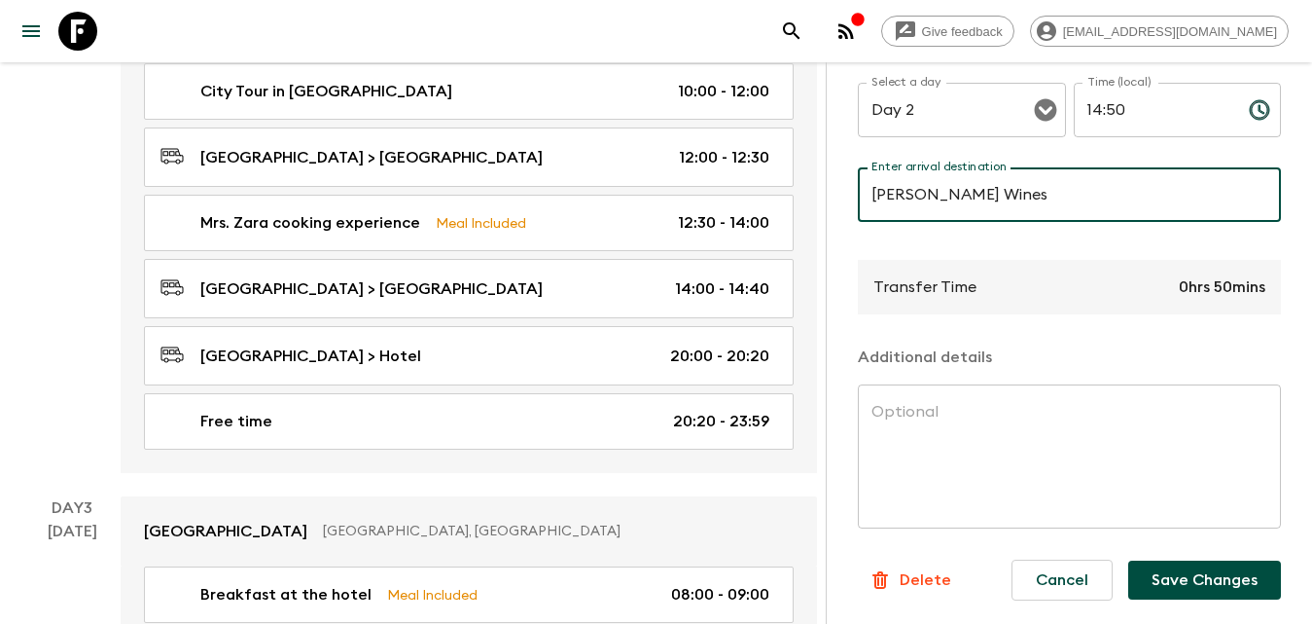
click at [1183, 569] on button "Save Changes" at bounding box center [1204, 579] width 153 height 39
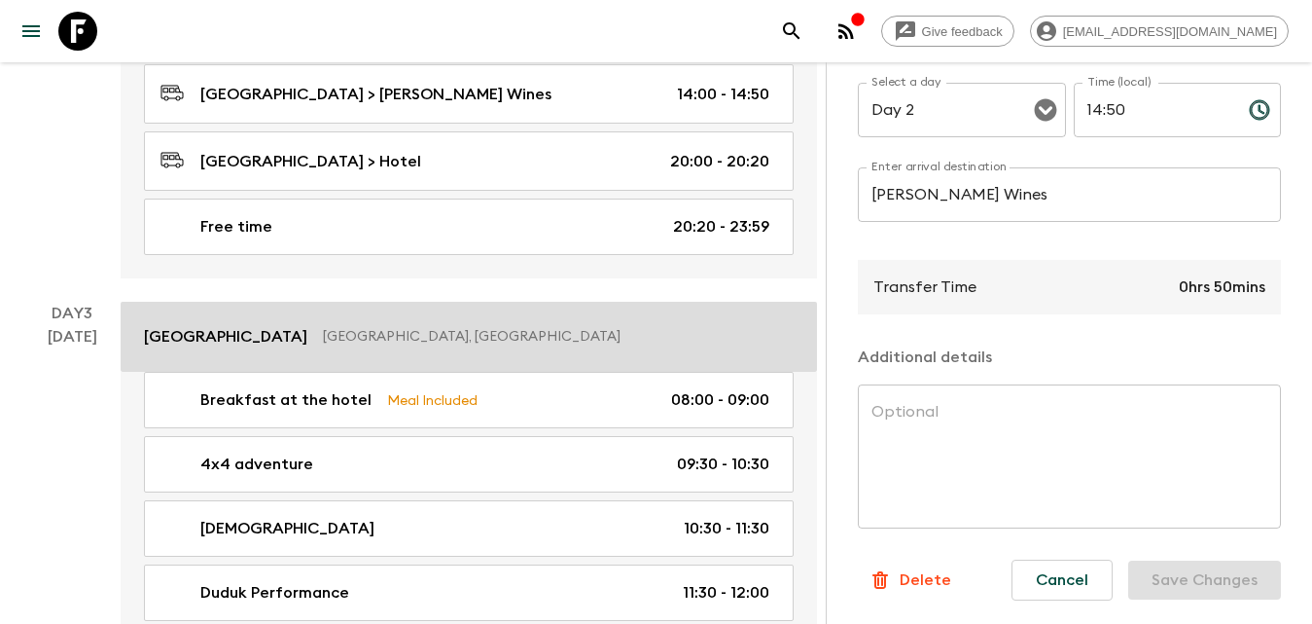
scroll to position [1167, 0]
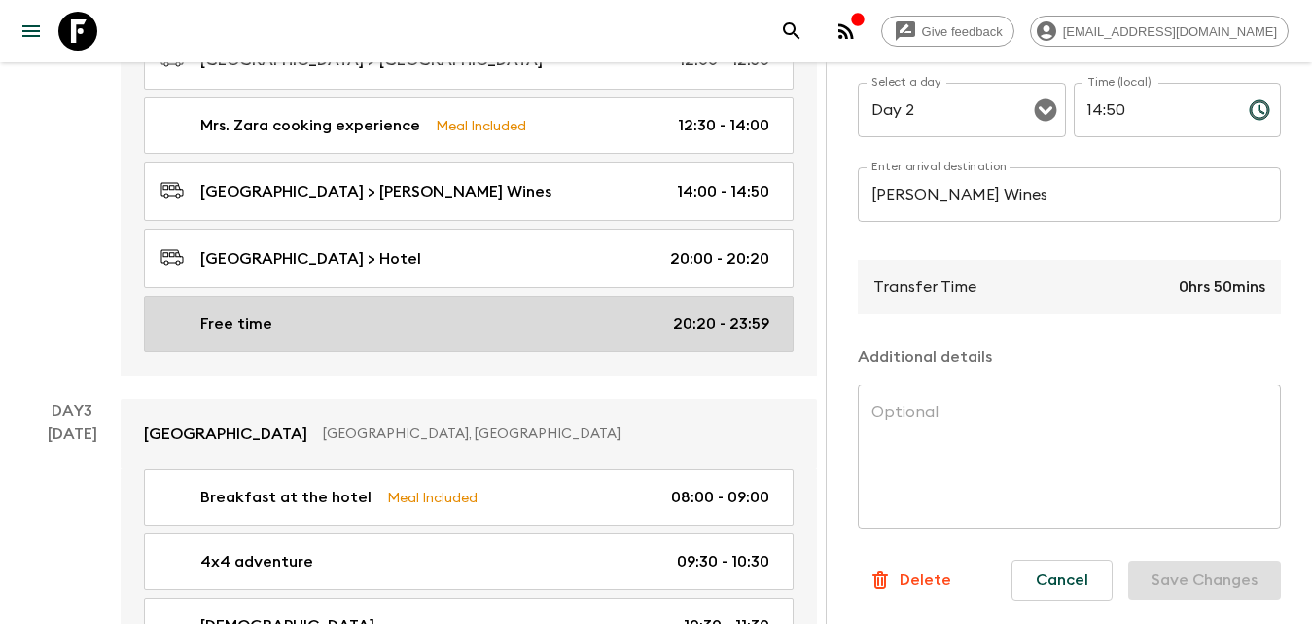
click at [489, 313] on div "Free time 20:20 - 23:59" at bounding box center [465, 323] width 609 height 23
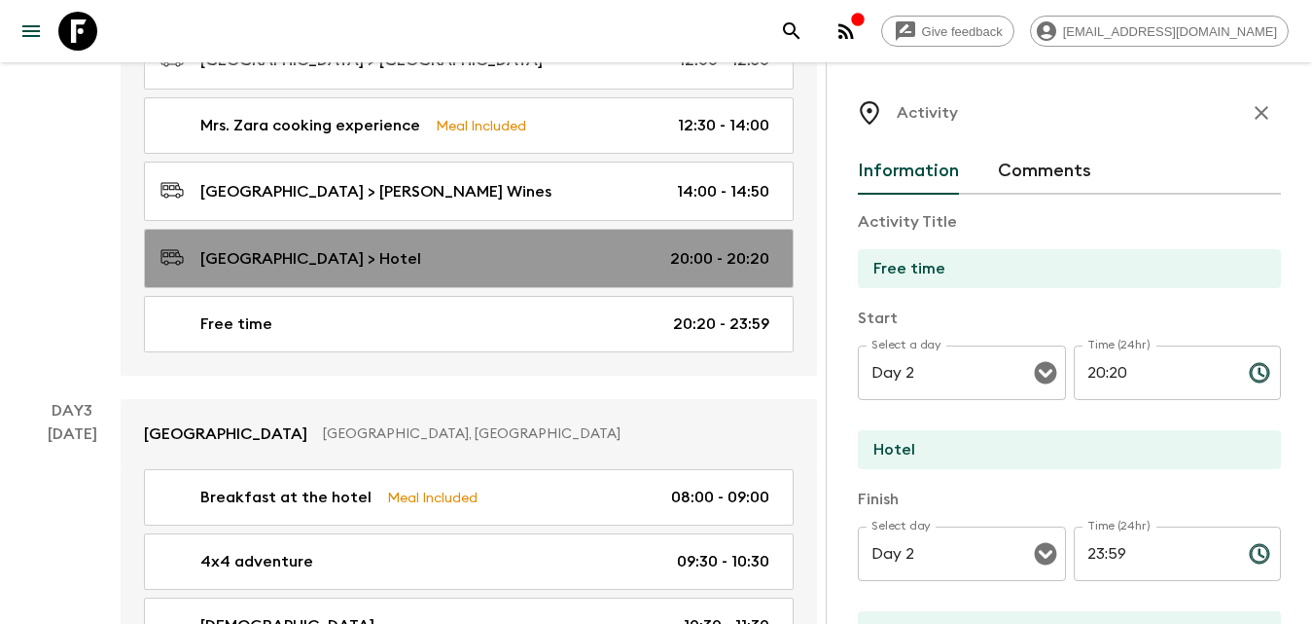
click at [449, 265] on div "[GEOGRAPHIC_DATA] > Hotel 20:00 - 20:20" at bounding box center [465, 258] width 609 height 26
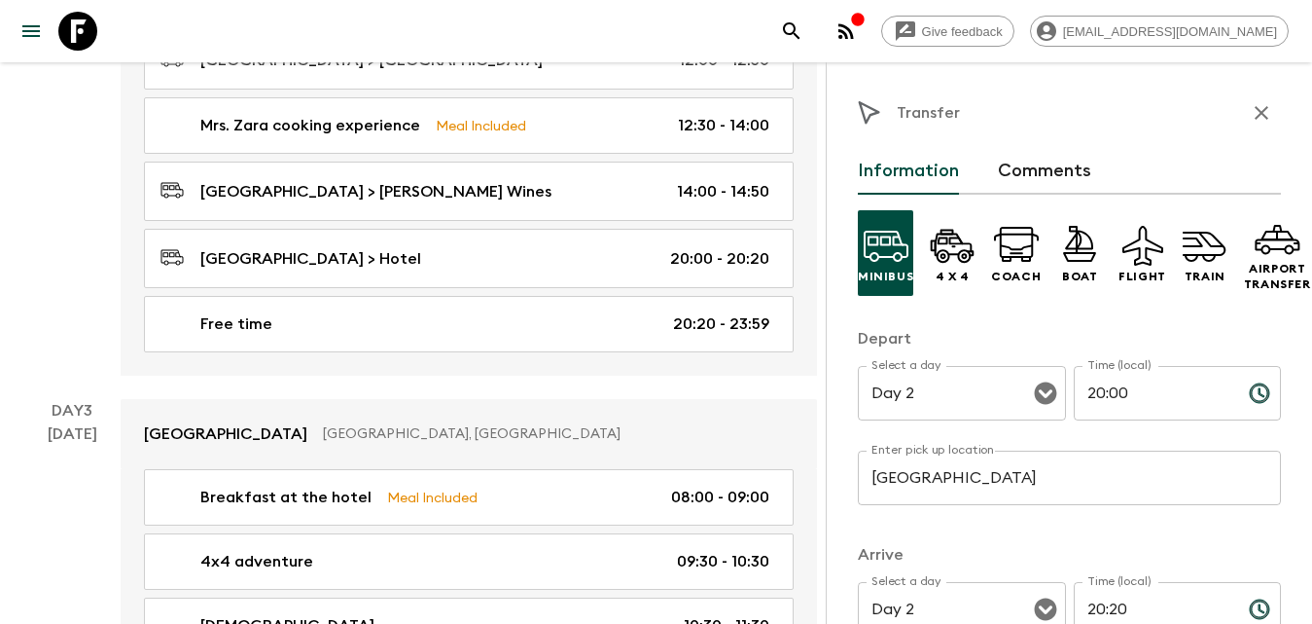
scroll to position [195, 0]
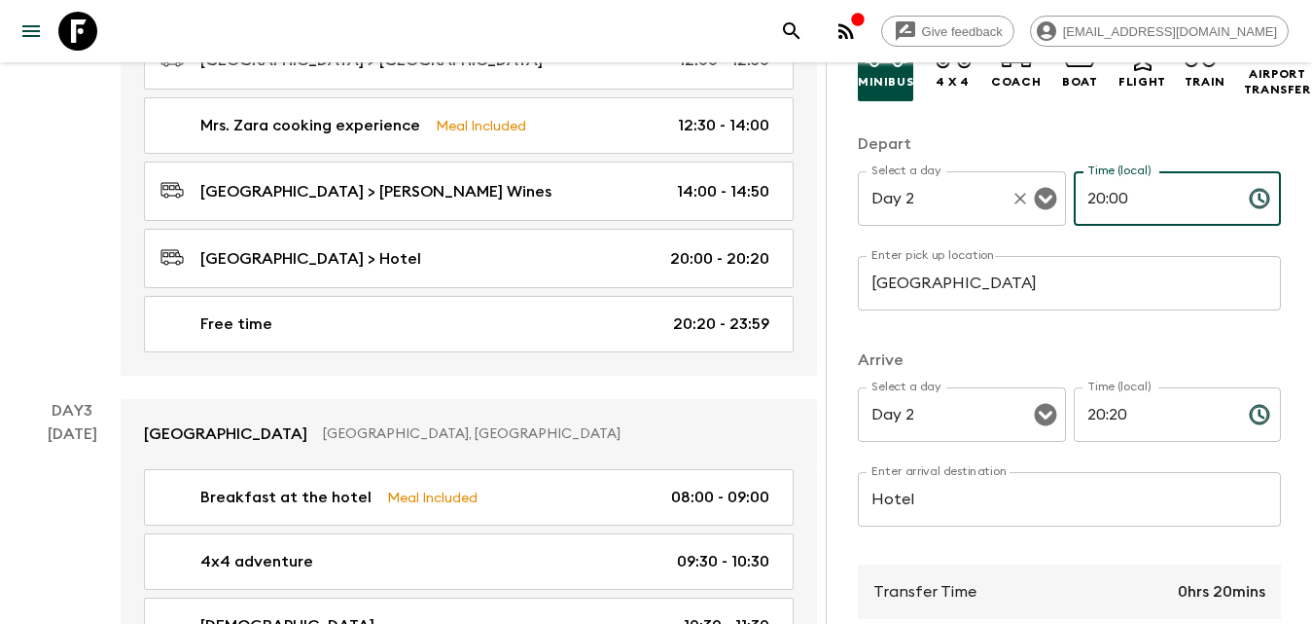
drag, startPoint x: 1129, startPoint y: 198, endPoint x: 1022, endPoint y: 198, distance: 107.0
click at [1022, 198] on div "Select a day Day 2 Select a day ​ Time (local) 20:00 Time (local) ​" at bounding box center [1069, 209] width 423 height 77
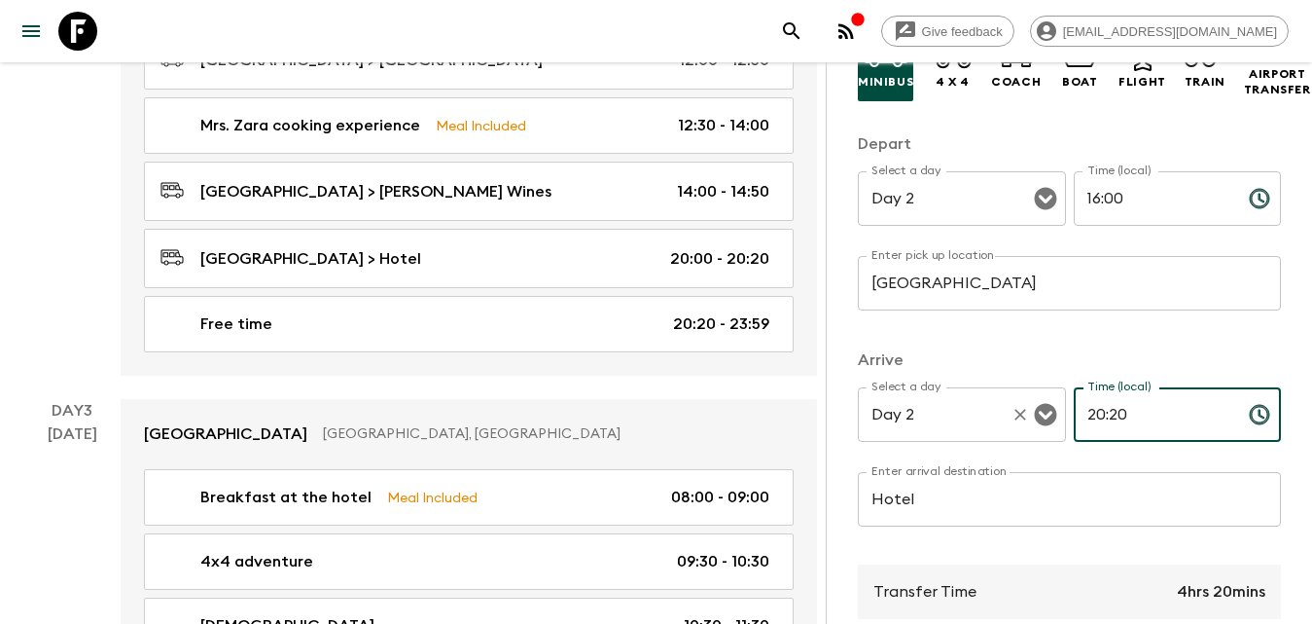
drag, startPoint x: 1136, startPoint y: 422, endPoint x: 1036, endPoint y: 421, distance: 100.2
click at [1037, 422] on div "Select a day Day 2 Select a day ​ Time (local) 20:20 Time (local) ​" at bounding box center [1069, 425] width 423 height 77
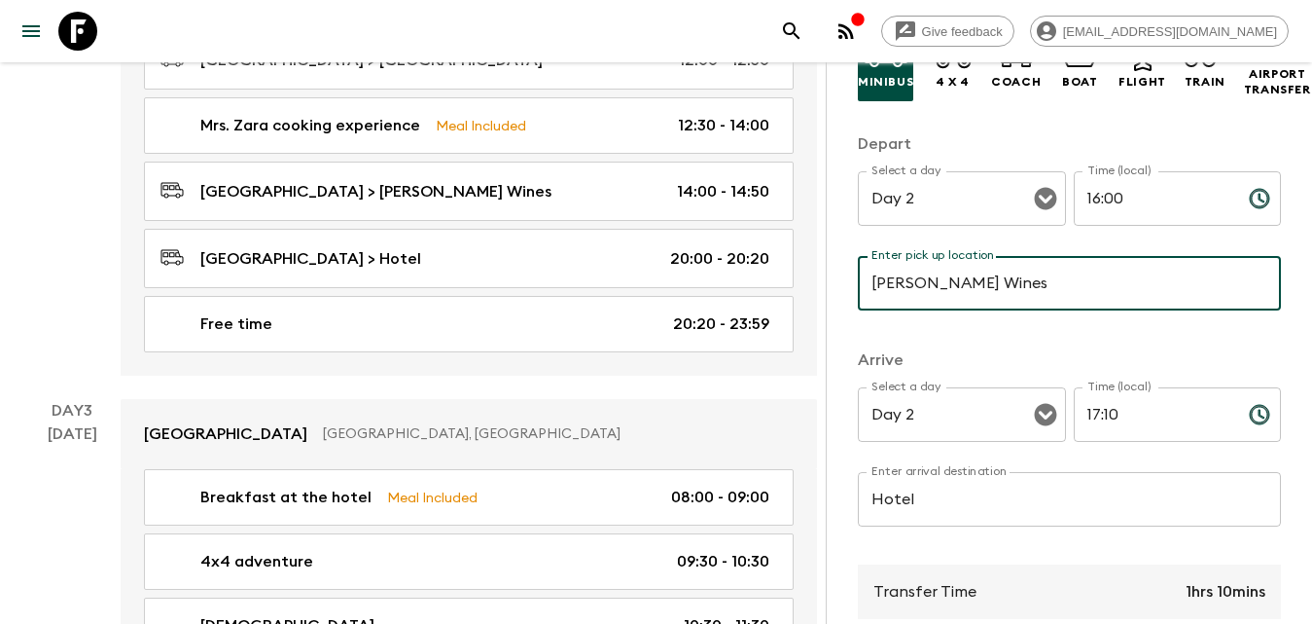
click at [979, 494] on input "Hotel" at bounding box center [1069, 499] width 423 height 54
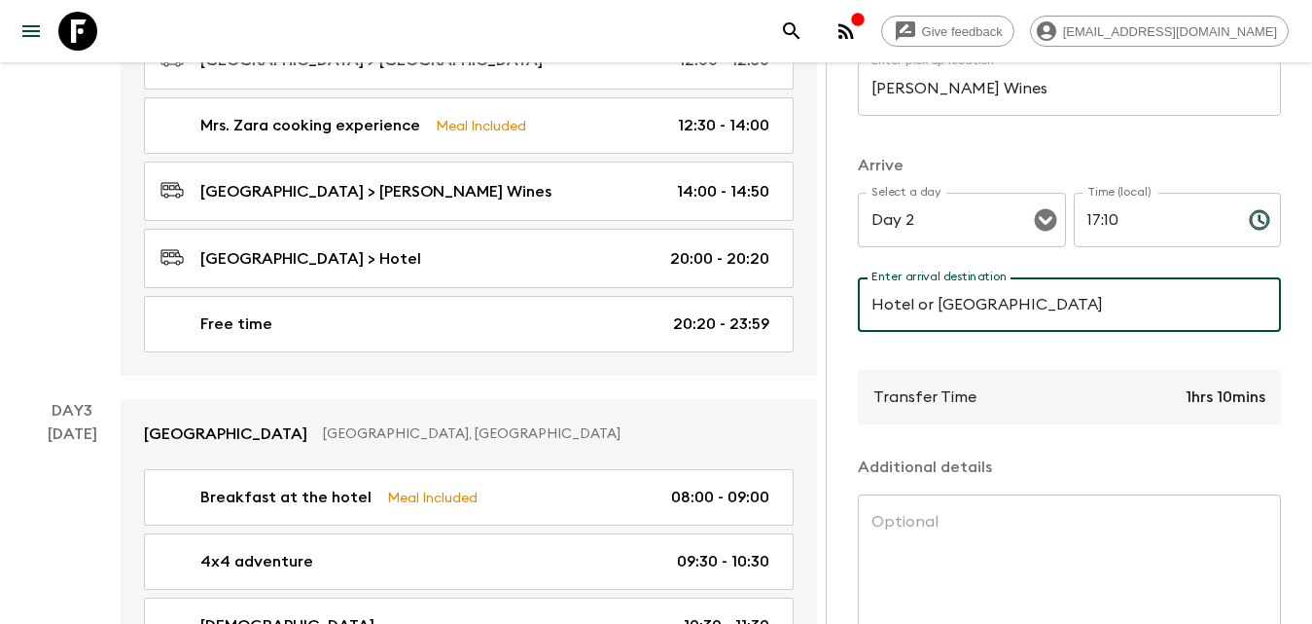
scroll to position [486, 0]
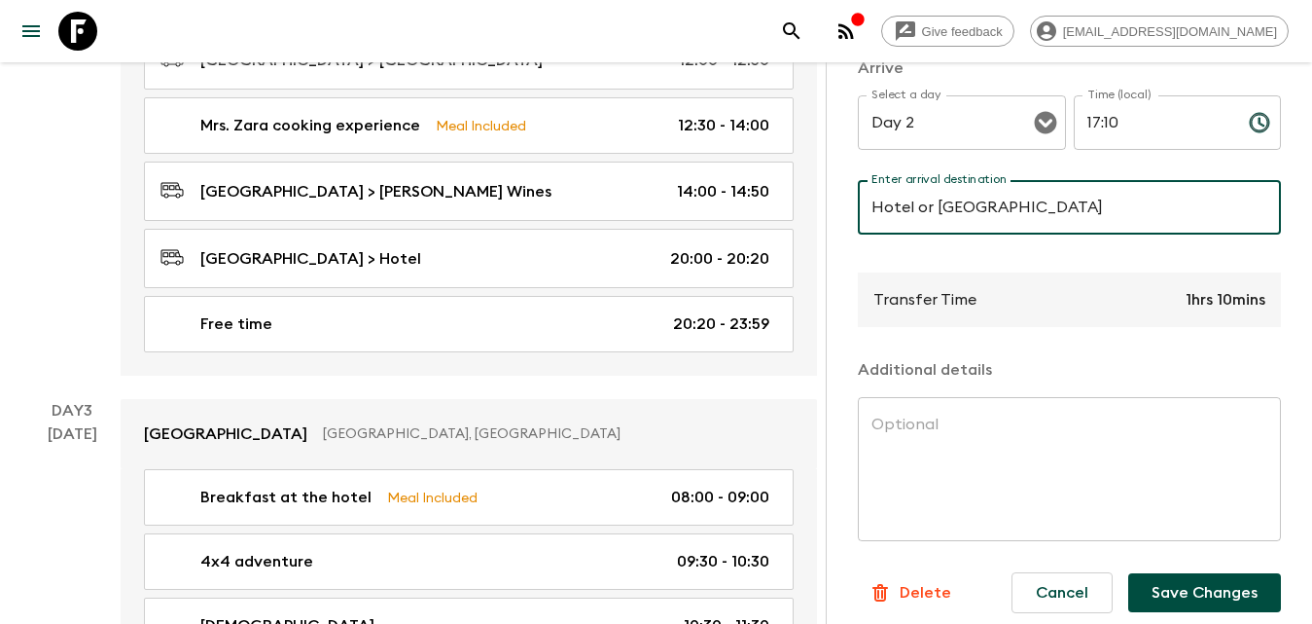
click at [1193, 595] on button "Save Changes" at bounding box center [1204, 592] width 153 height 39
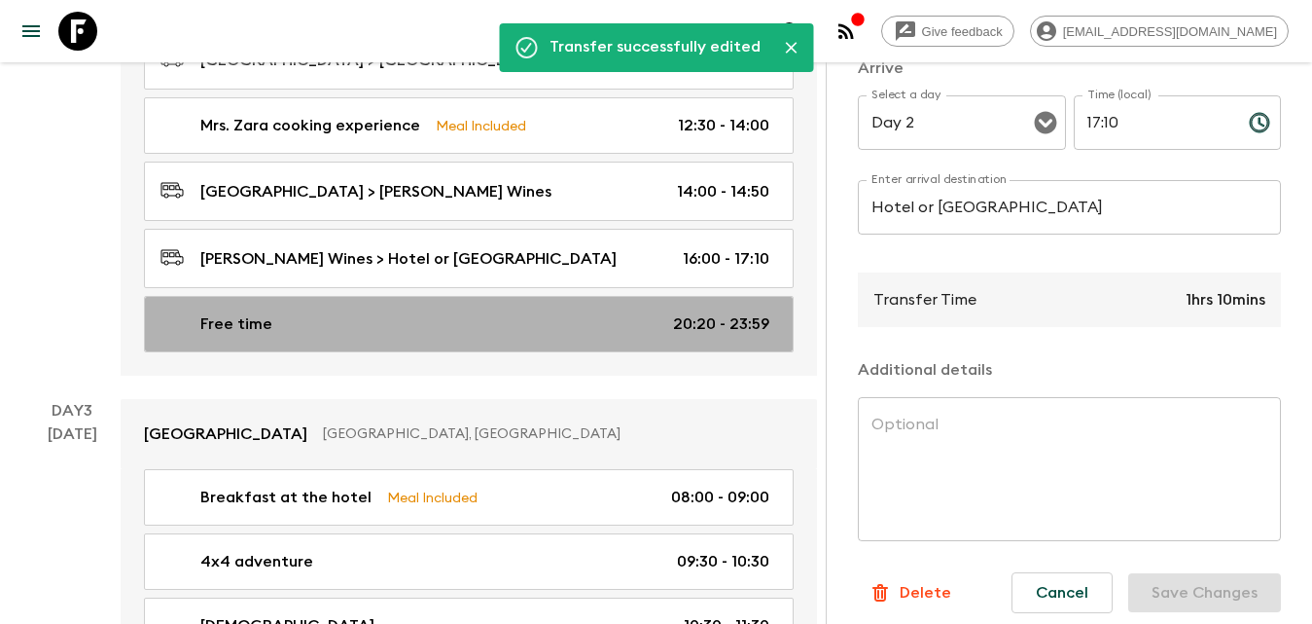
drag, startPoint x: 403, startPoint y: 312, endPoint x: 777, endPoint y: 355, distance: 377.0
click at [404, 312] on div "Free time 20:20 - 23:59" at bounding box center [465, 323] width 609 height 23
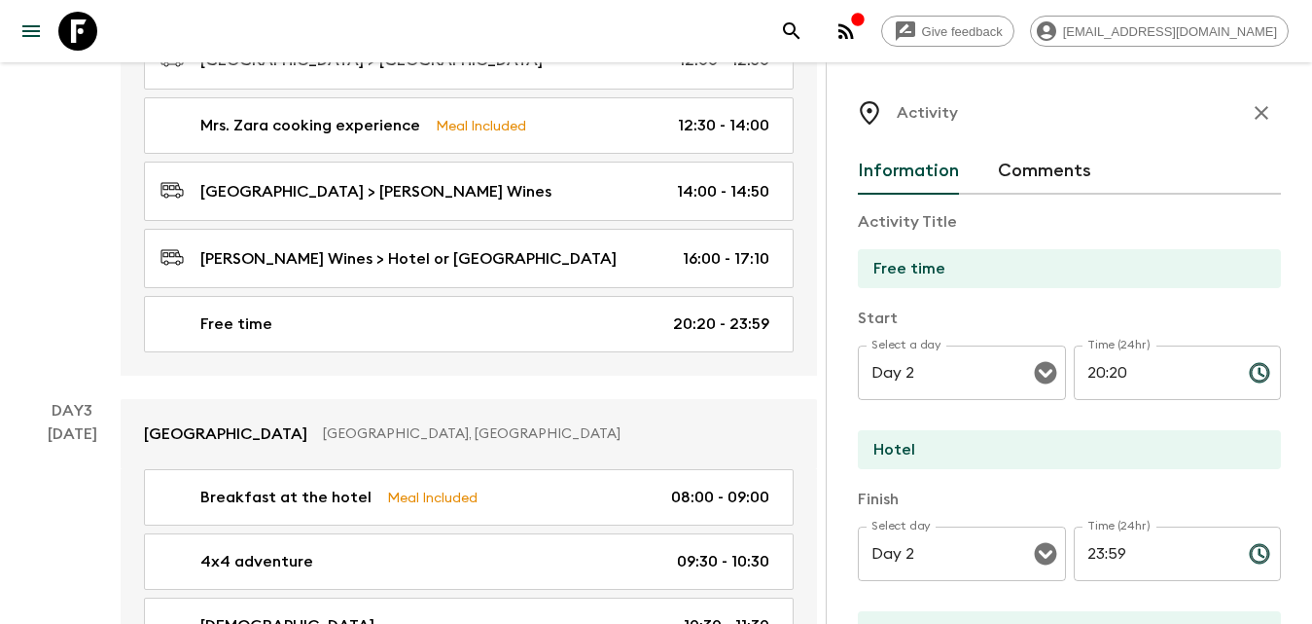
scroll to position [97, 0]
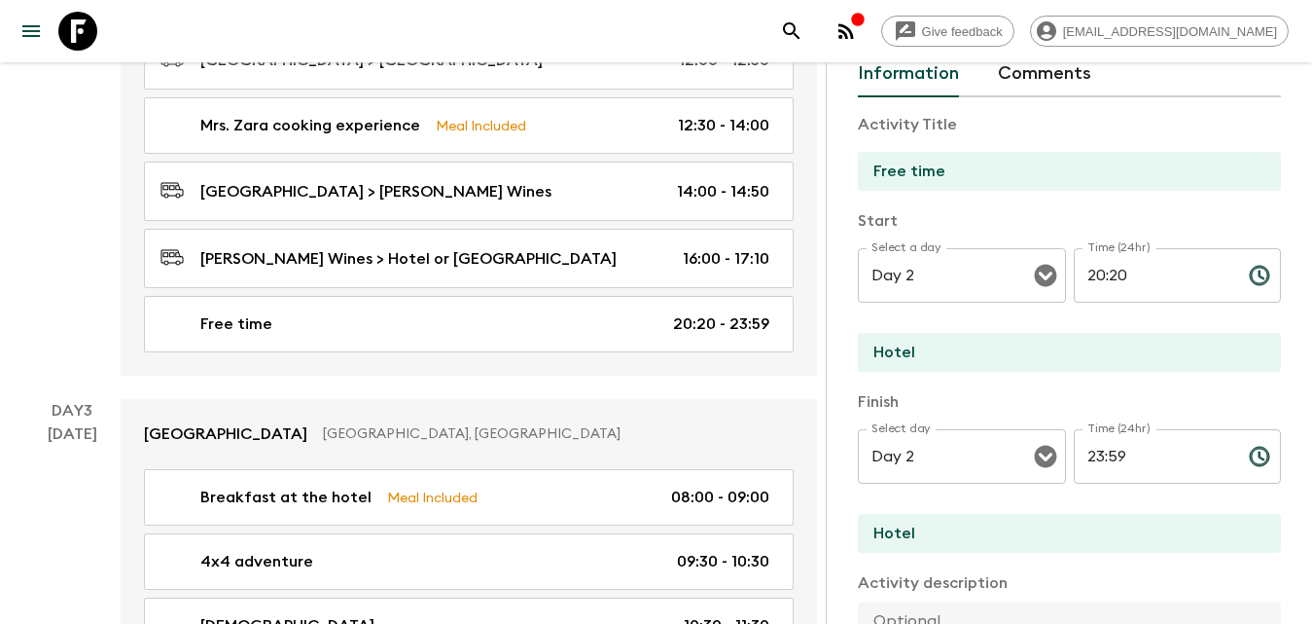
click at [1127, 385] on div "Activity Title Free time Start Select a day Day 2 Select a day ​ Time (24hr) 20…" at bounding box center [1069, 555] width 423 height 916
drag, startPoint x: 1139, startPoint y: 280, endPoint x: 1061, endPoint y: 295, distance: 79.2
click at [1061, 295] on div "Select a day Day 2 Select a day ​ Time (24hr) 20:20 Time (24hr) ​" at bounding box center [1069, 286] width 423 height 77
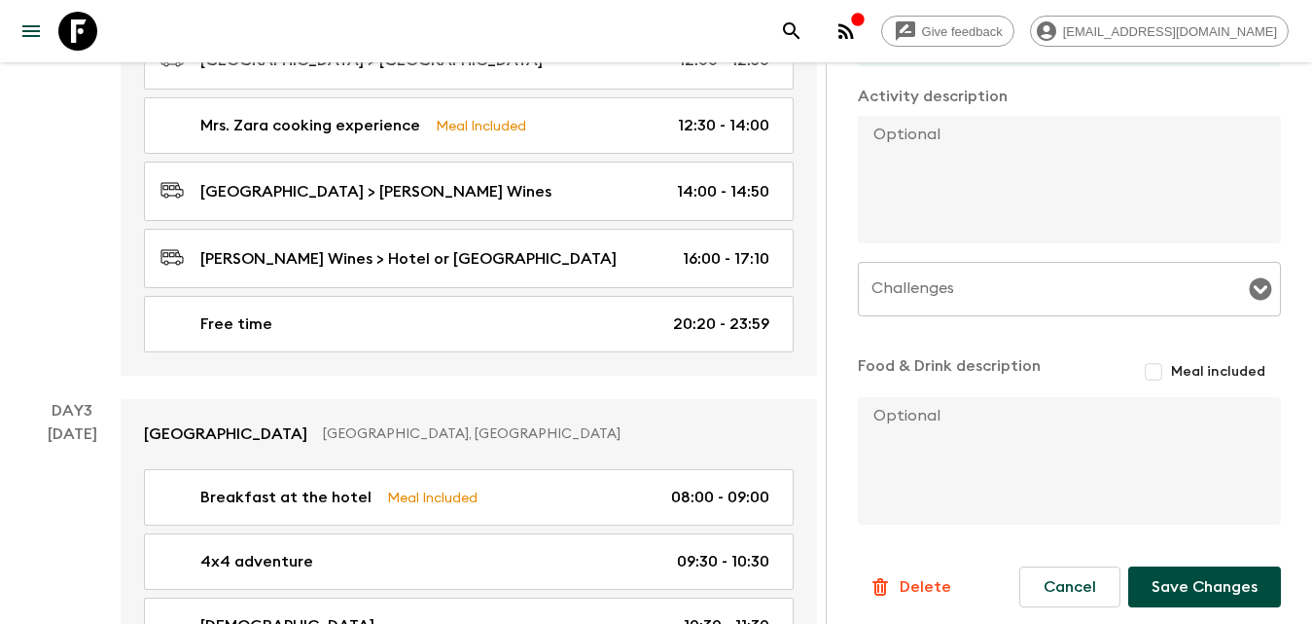
scroll to position [1362, 0]
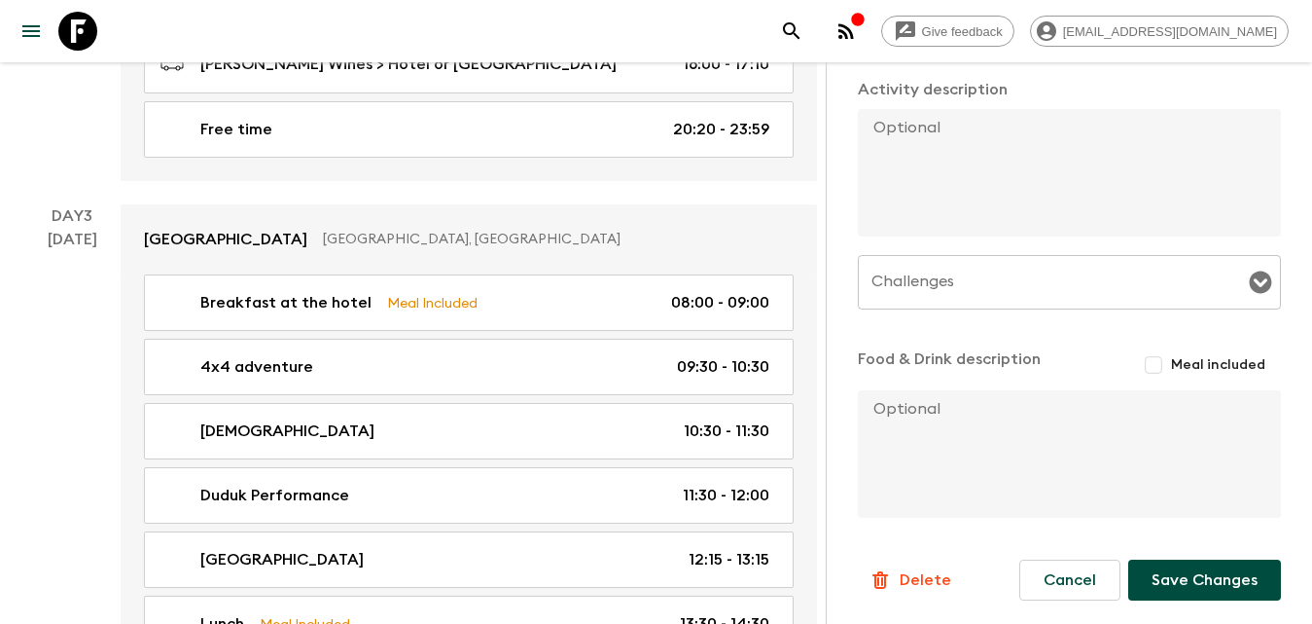
click at [1202, 559] on button "Save Changes" at bounding box center [1204, 579] width 153 height 41
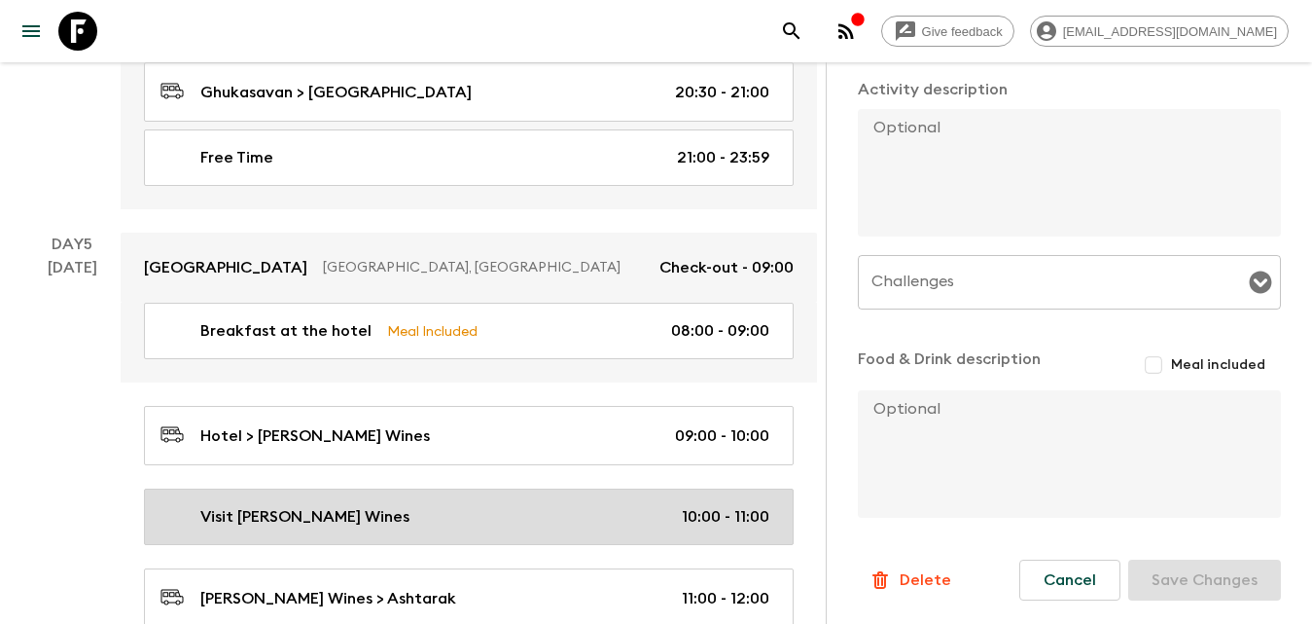
scroll to position [3210, 0]
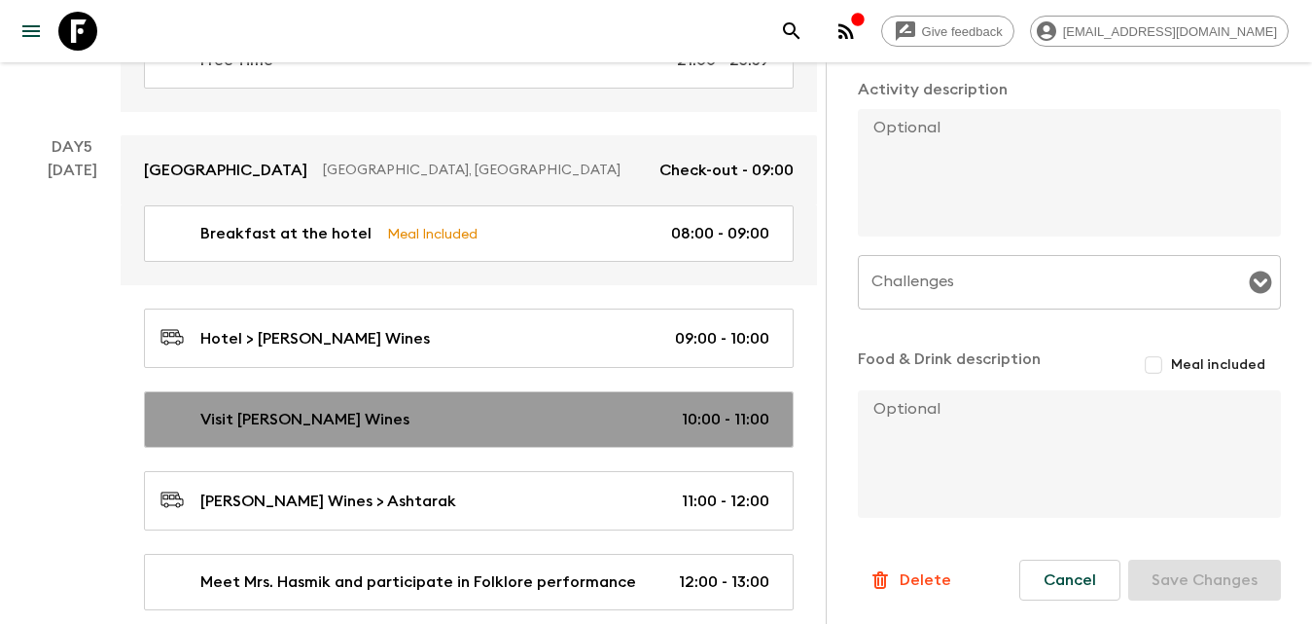
click at [308, 421] on p "Visit [PERSON_NAME] Wines" at bounding box center [304, 419] width 209 height 23
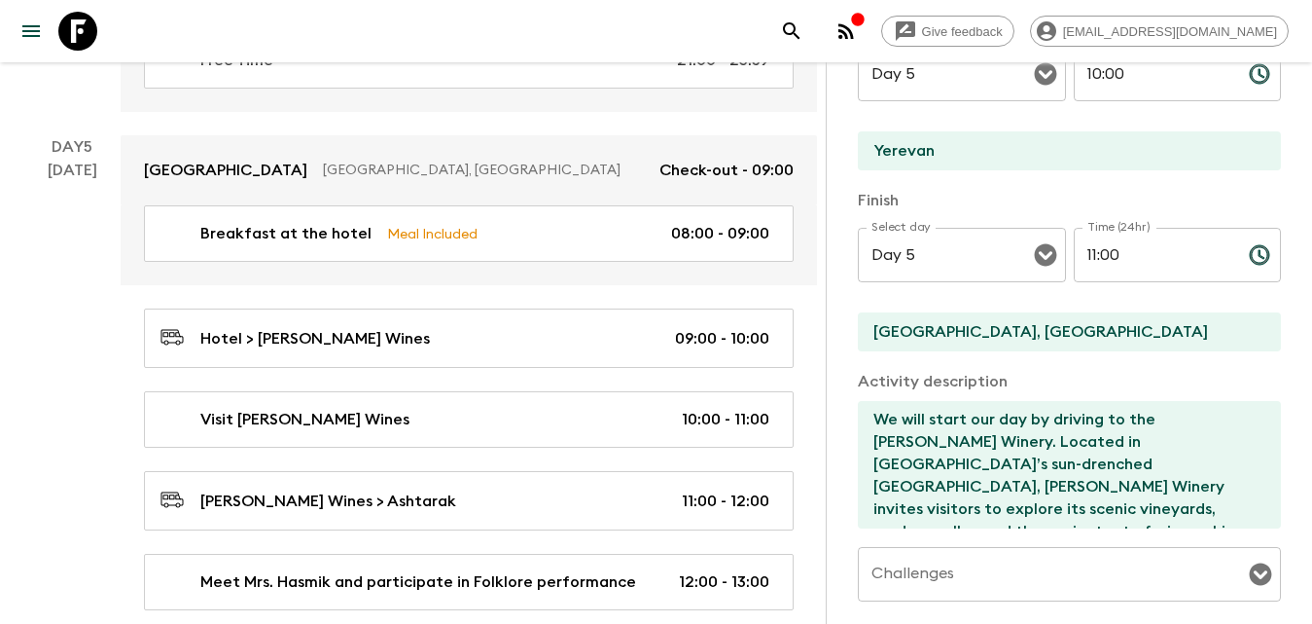
scroll to position [201, 0]
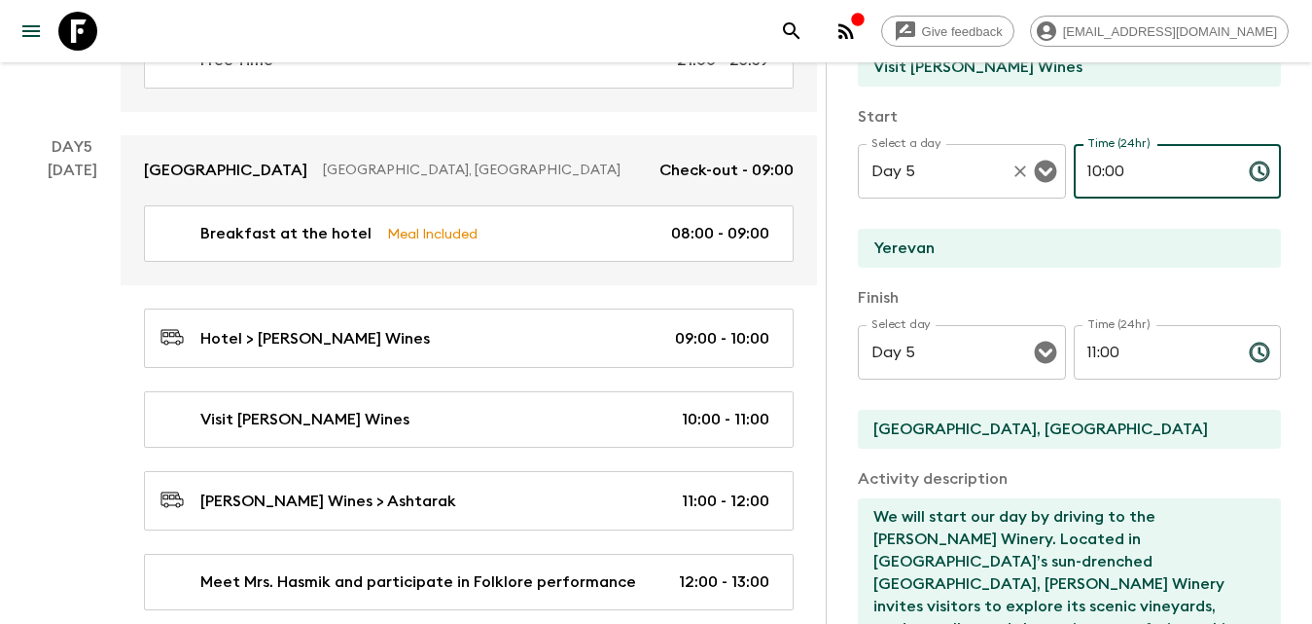
drag, startPoint x: 1145, startPoint y: 184, endPoint x: 1033, endPoint y: 200, distance: 113.1
click at [1028, 196] on div "Select a day Day 5 Select a day ​ Time (24hr) 10:00 Time (24hr) ​" at bounding box center [1069, 182] width 423 height 77
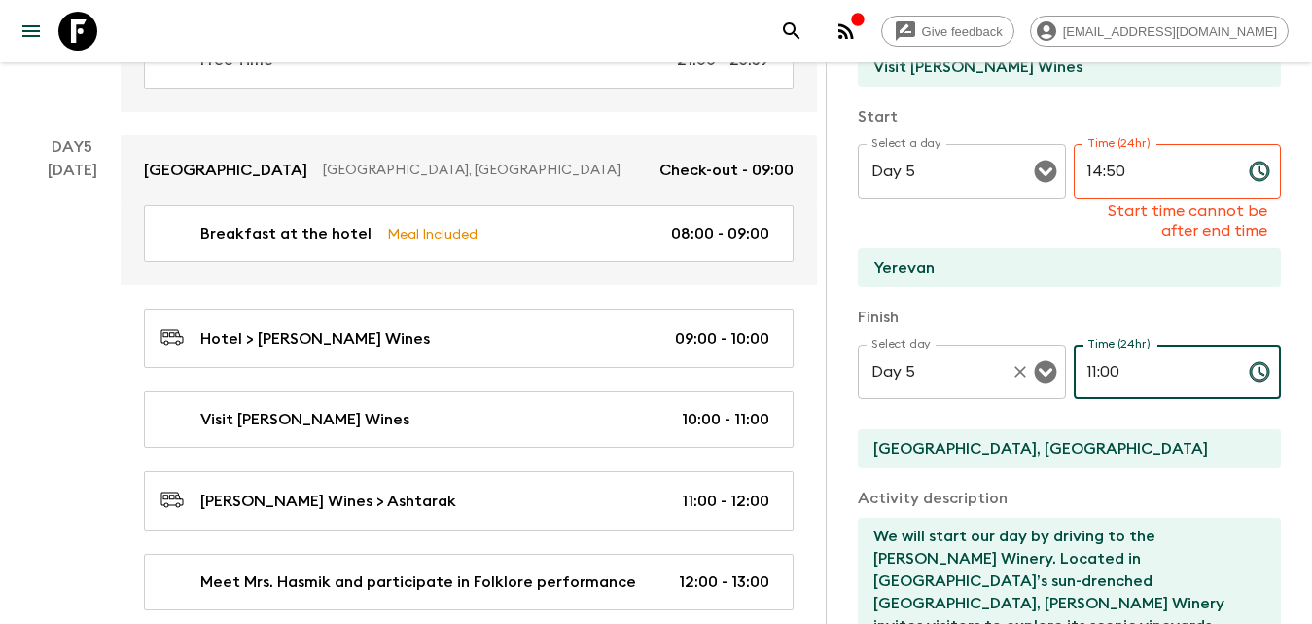
drag, startPoint x: 1144, startPoint y: 369, endPoint x: 1054, endPoint y: 376, distance: 89.8
click at [1054, 376] on div "Select day Day 5 Select day ​ Time (24hr) 11:00 Time (24hr) ​" at bounding box center [1069, 382] width 423 height 77
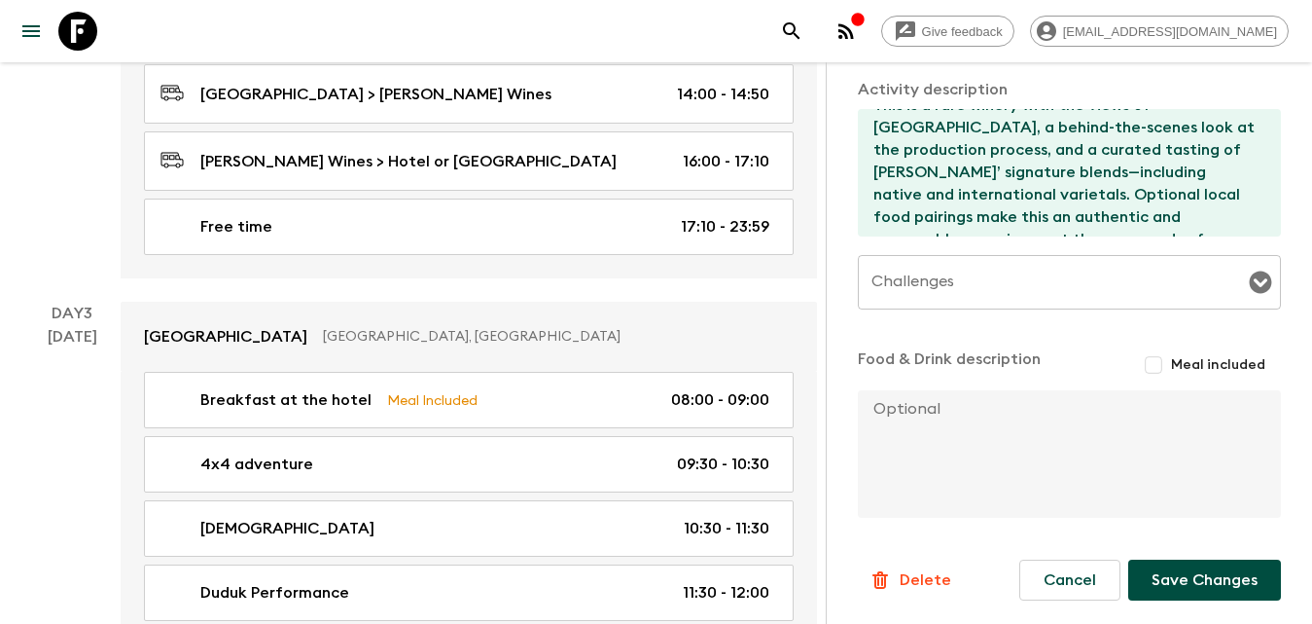
scroll to position [1459, 0]
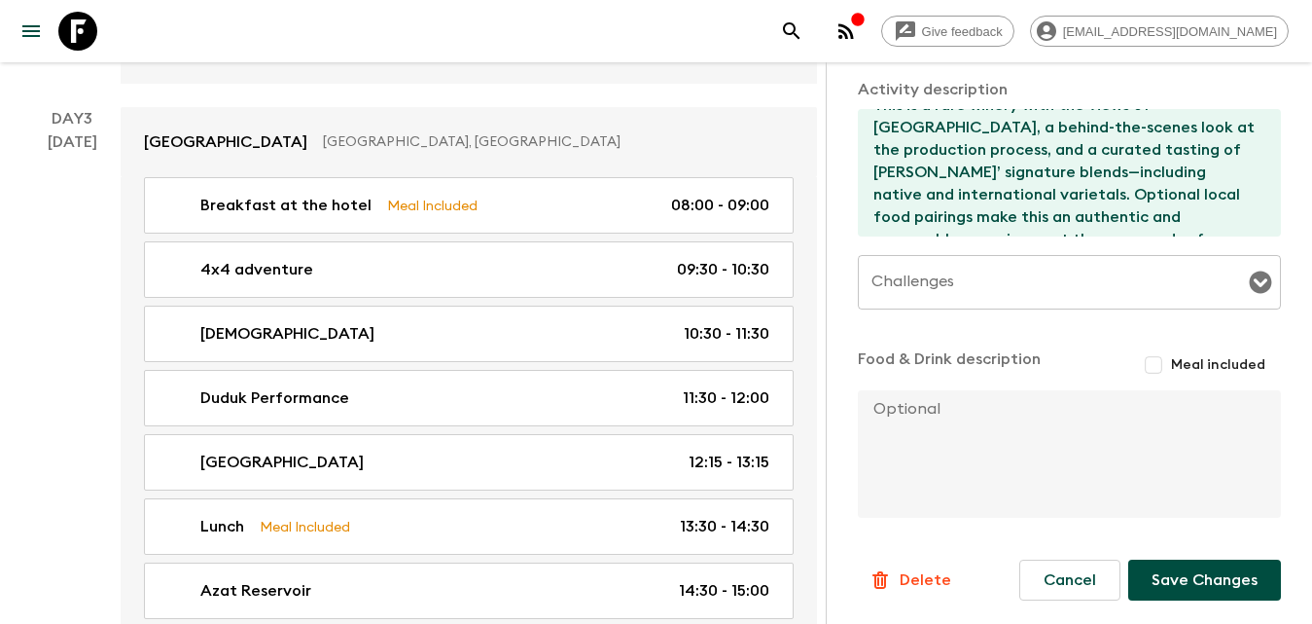
click at [1187, 594] on button "Save Changes" at bounding box center [1204, 579] width 153 height 41
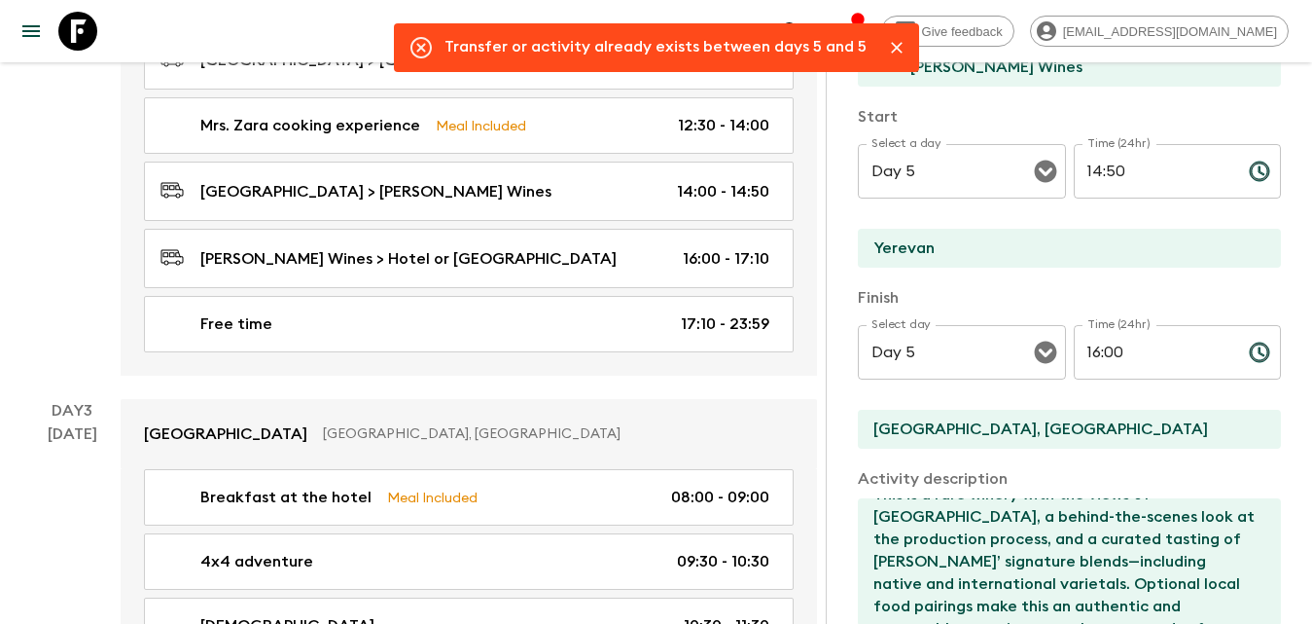
scroll to position [0, 0]
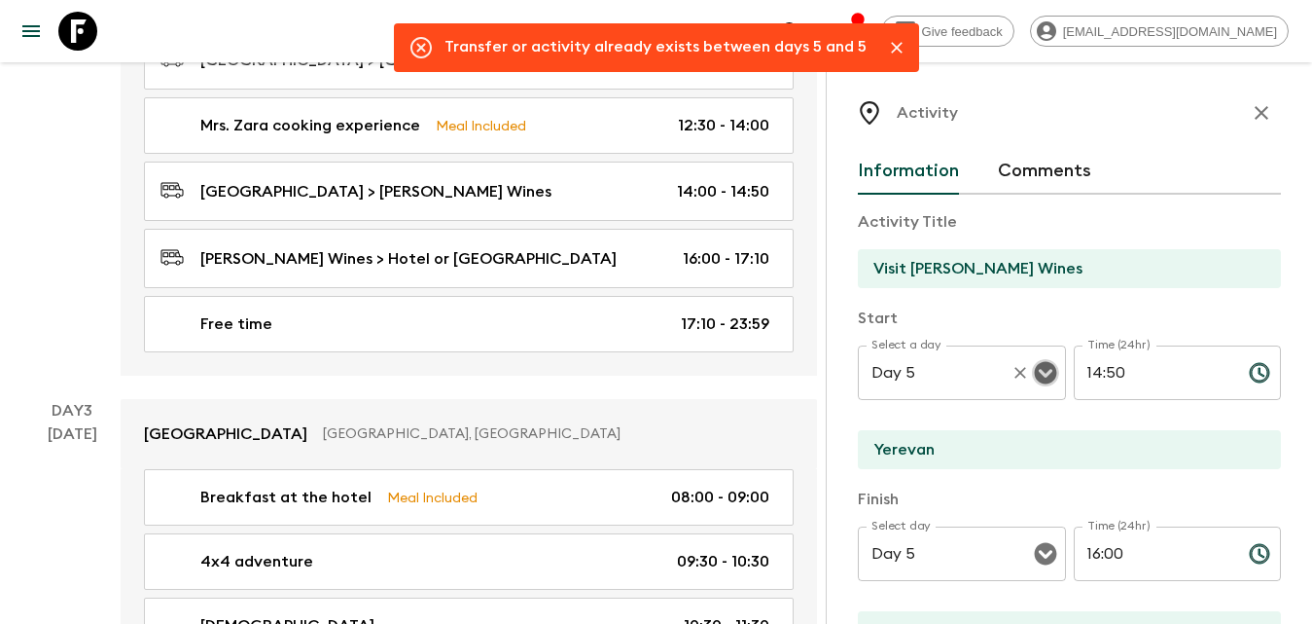
click at [1034, 380] on icon "Open" at bounding box center [1045, 372] width 23 height 23
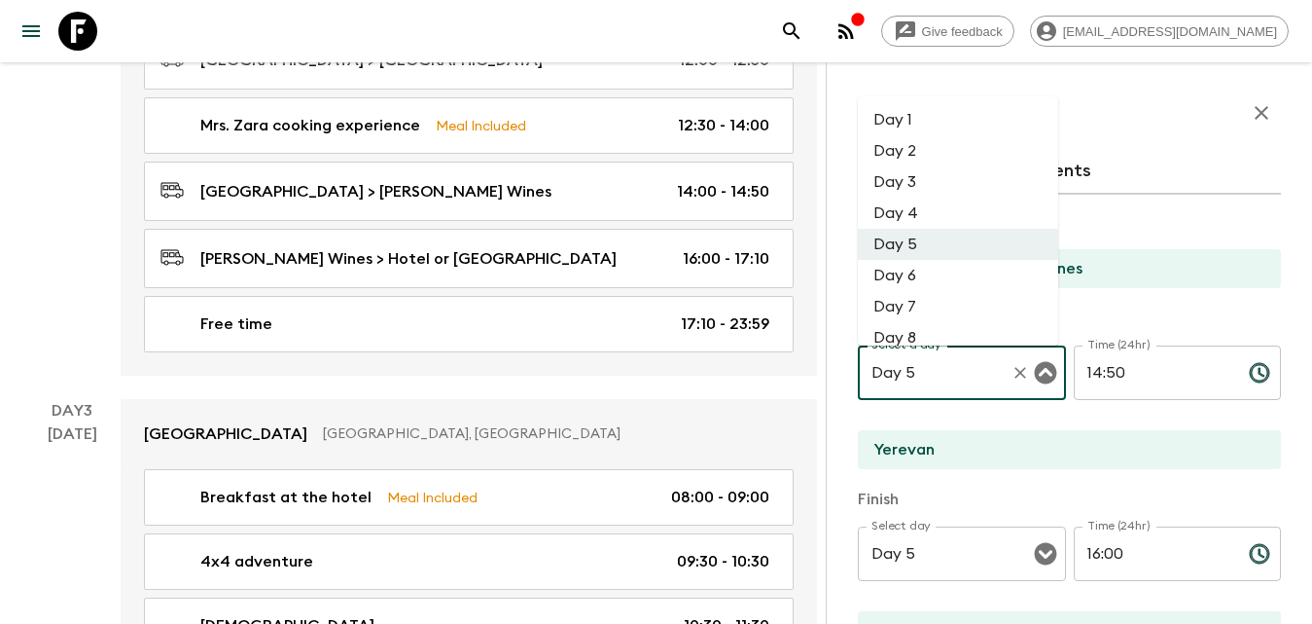
click at [928, 154] on li "Day 2" at bounding box center [958, 150] width 200 height 31
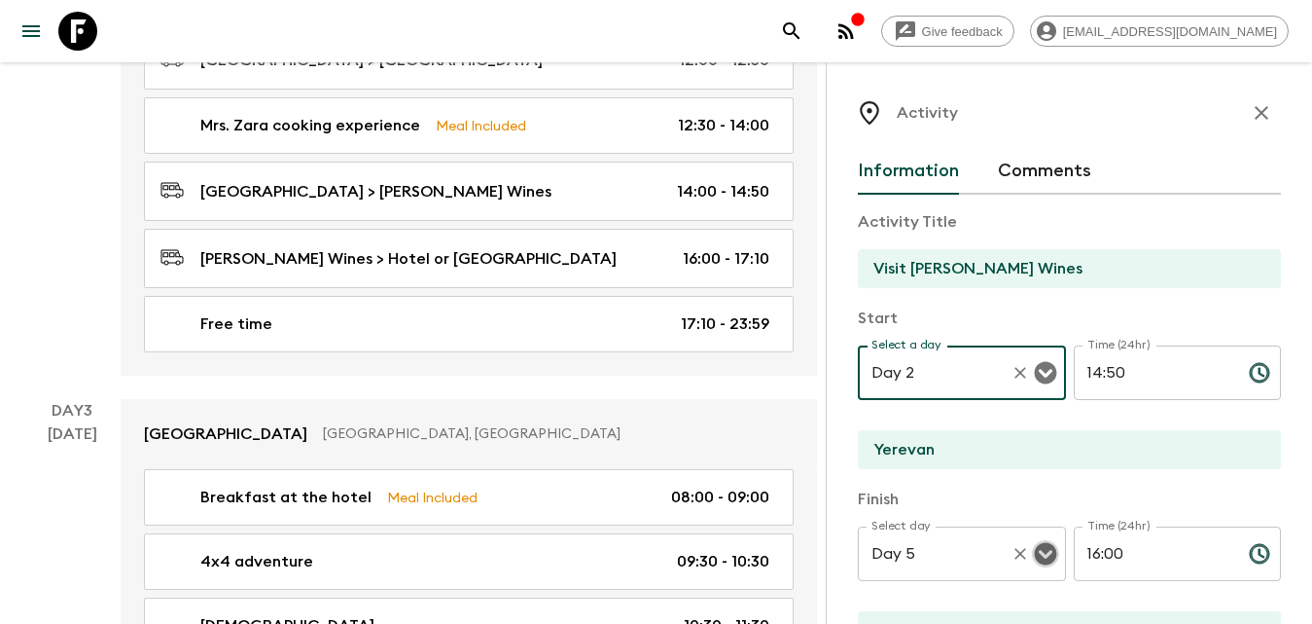
drag, startPoint x: 1033, startPoint y: 559, endPoint x: 1033, endPoint y: 529, distance: 30.2
click at [1034, 558] on icon "Open" at bounding box center [1045, 554] width 22 height 22
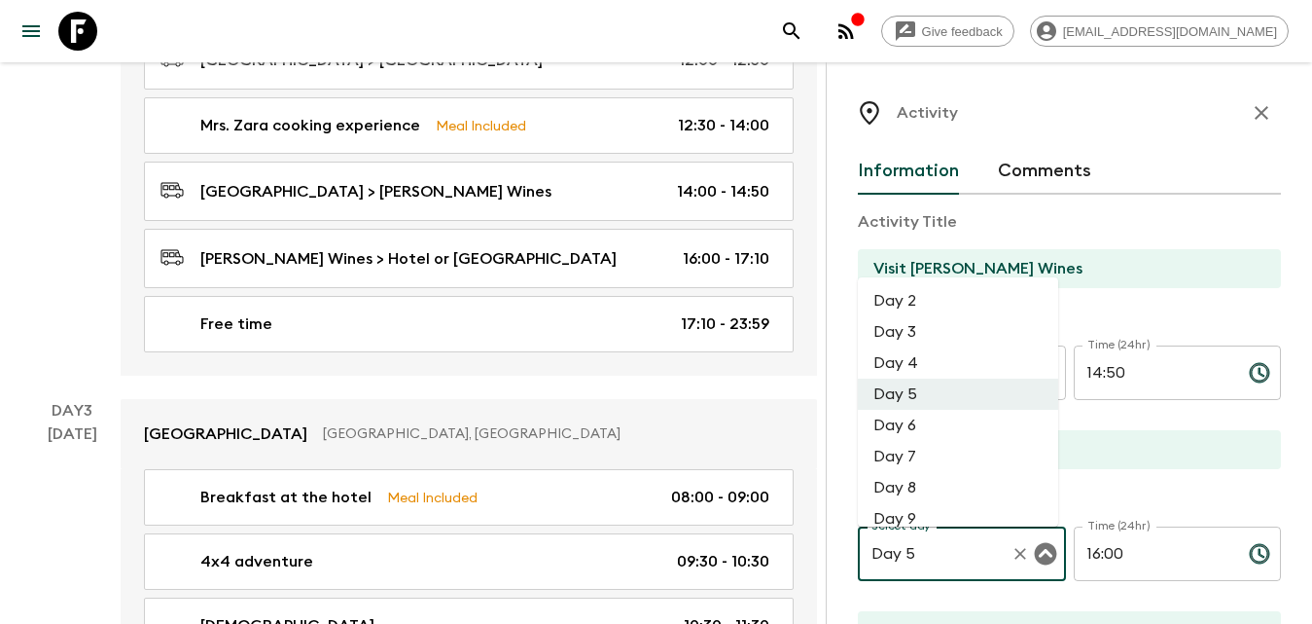
drag, startPoint x: 936, startPoint y: 302, endPoint x: 1091, endPoint y: 329, distance: 158.0
click at [937, 302] on li "Day 2" at bounding box center [958, 300] width 200 height 31
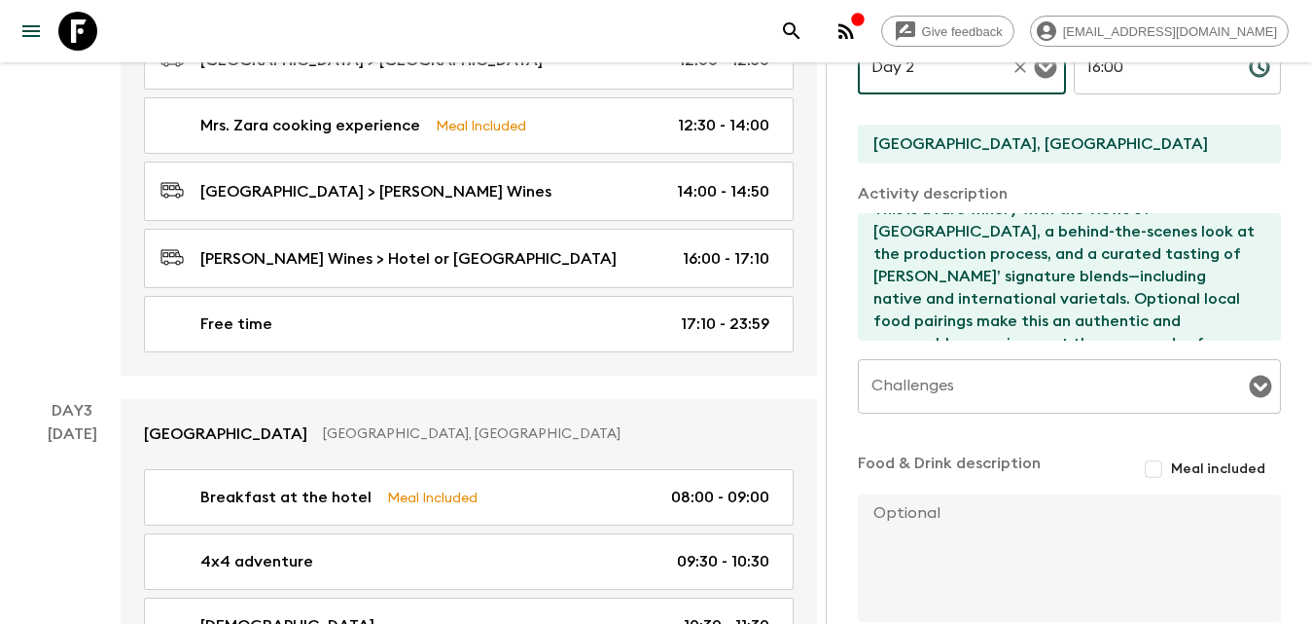
scroll to position [1362, 0]
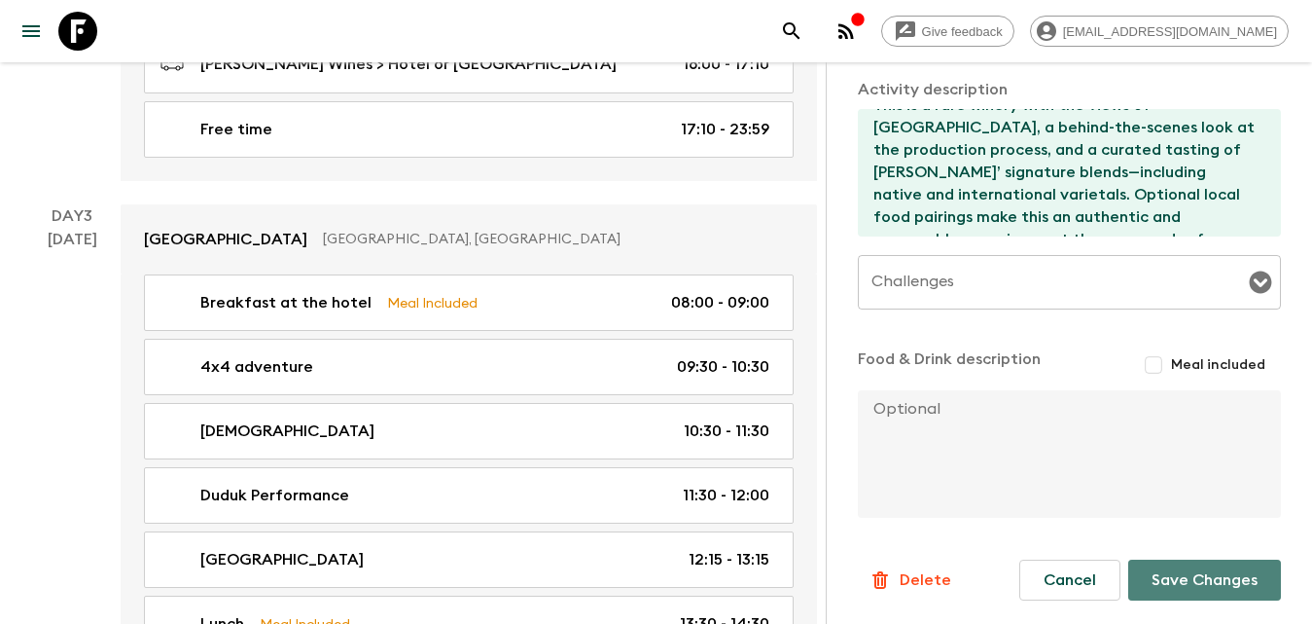
drag, startPoint x: 1213, startPoint y: 581, endPoint x: 1321, endPoint y: 463, distance: 159.7
click at [1214, 579] on button "Save Changes" at bounding box center [1204, 579] width 153 height 41
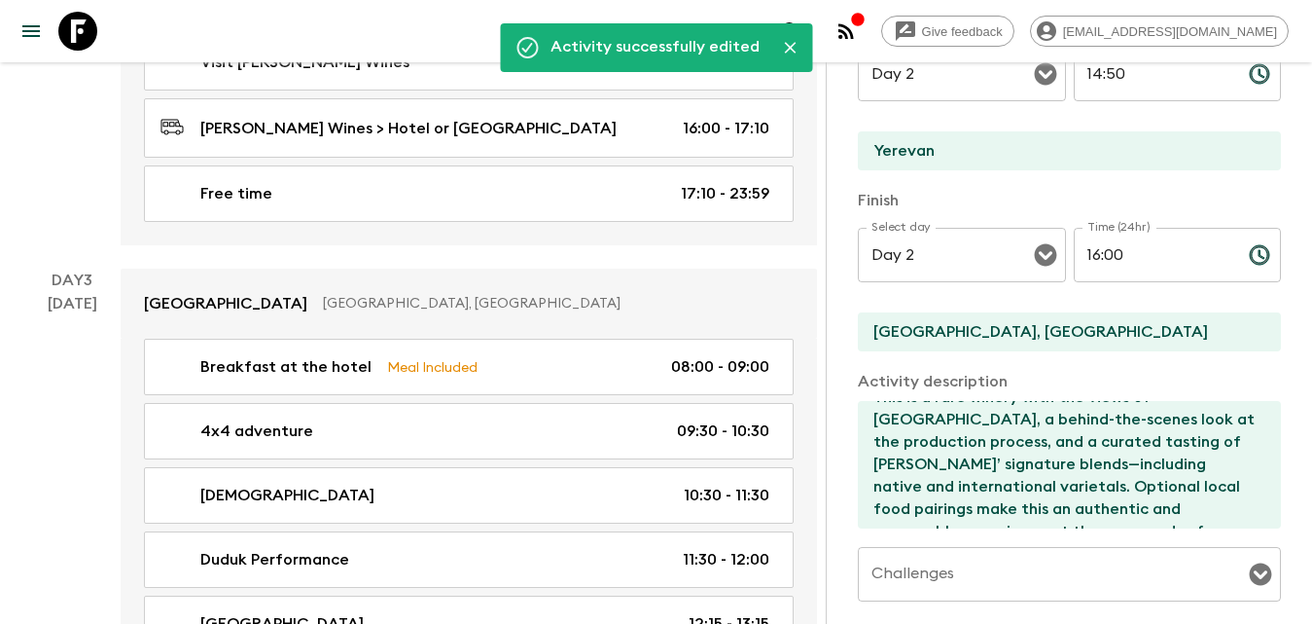
scroll to position [0, 0]
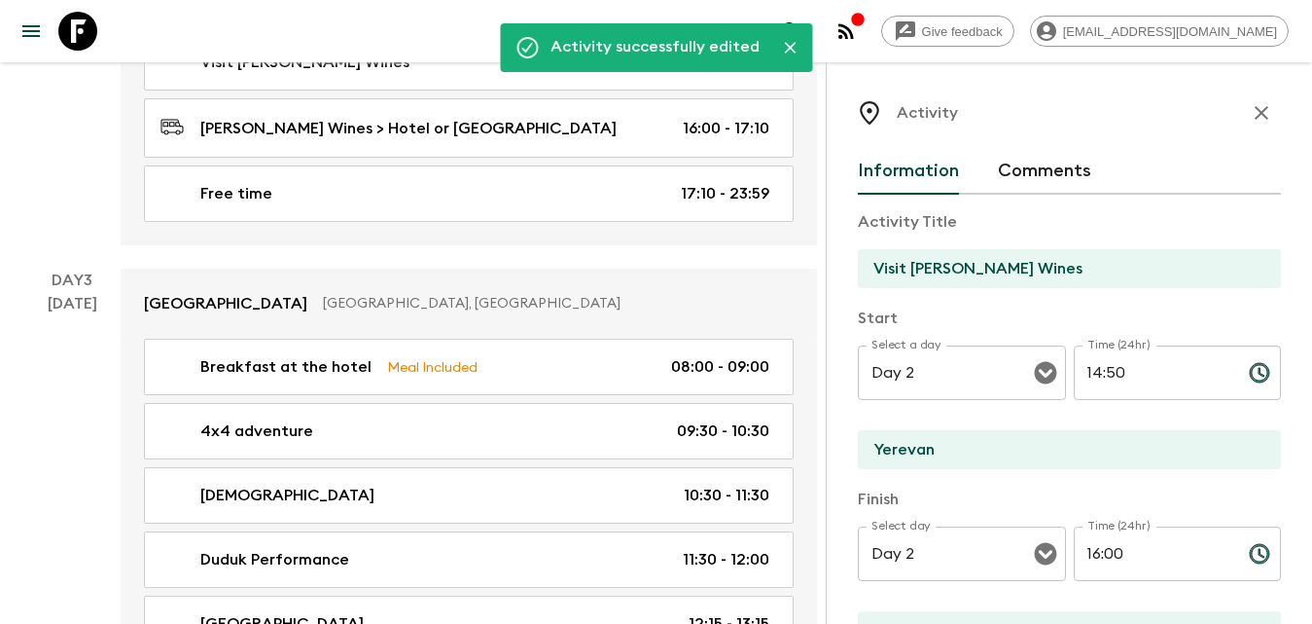
click at [1260, 119] on button "button" at bounding box center [1261, 112] width 39 height 39
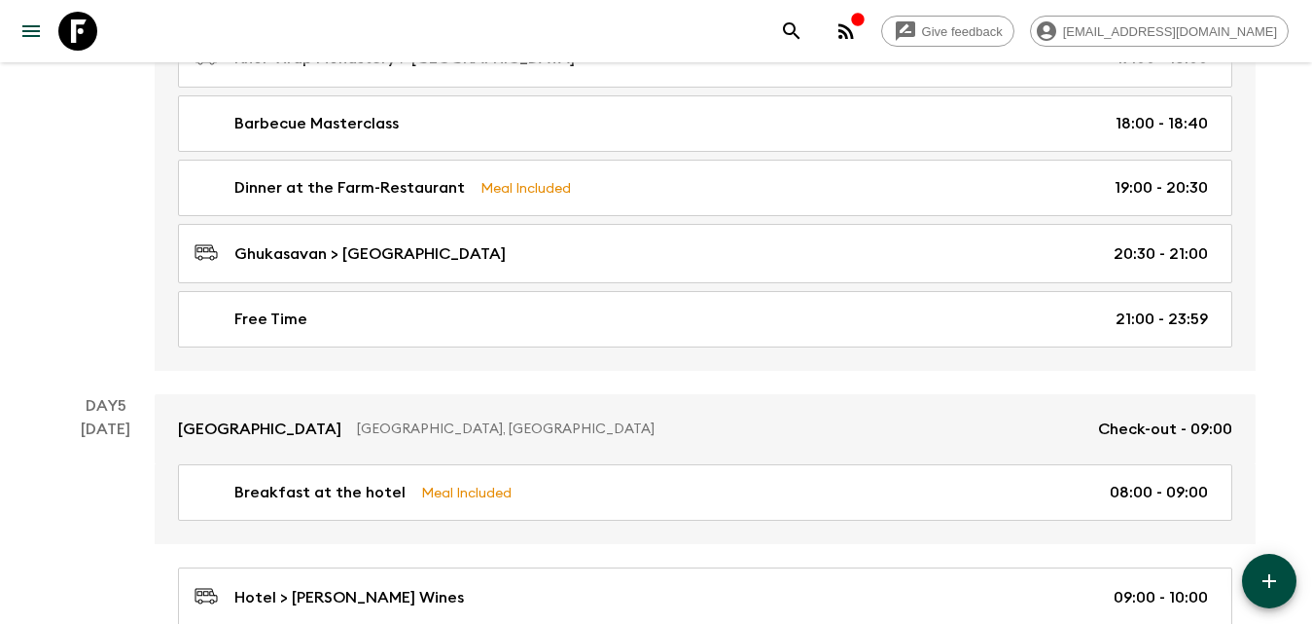
scroll to position [3307, 0]
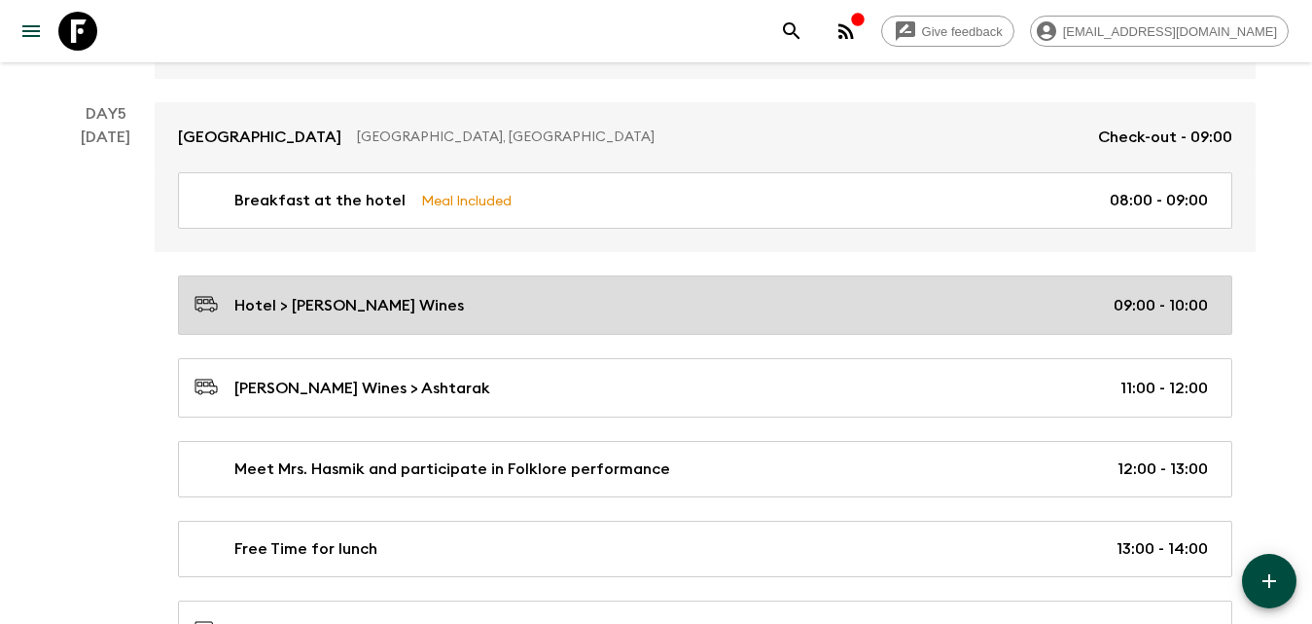
click at [347, 312] on p "Hotel > [PERSON_NAME] Wines" at bounding box center [349, 305] width 230 height 23
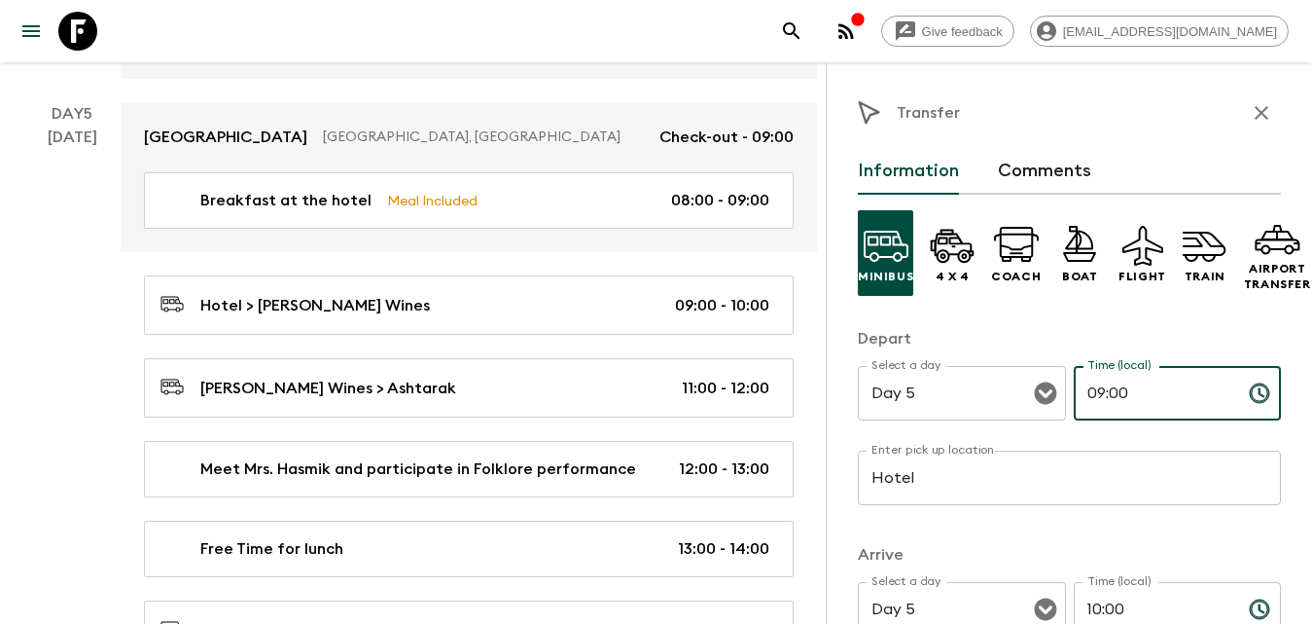
drag, startPoint x: 1124, startPoint y: 390, endPoint x: 1064, endPoint y: 389, distance: 59.3
click at [1064, 389] on div "Select a day Day 5 Select a day ​ Time (local) 09:00 Time (local) ​" at bounding box center [1069, 404] width 423 height 77
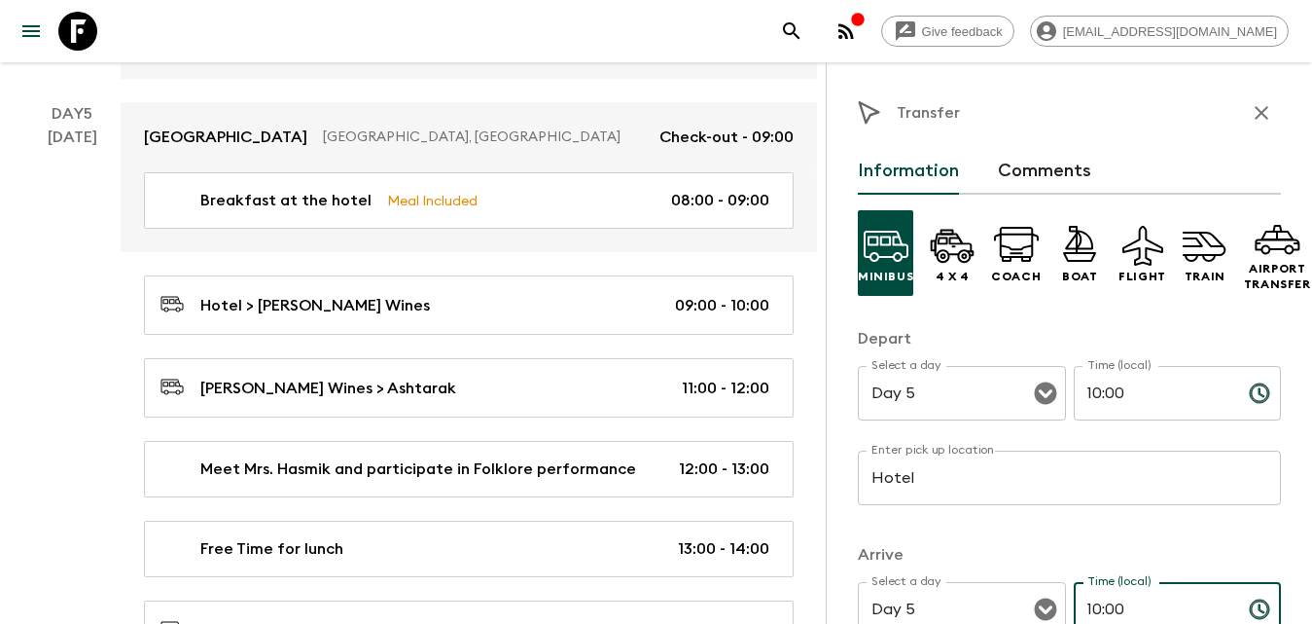
drag, startPoint x: 1125, startPoint y: 606, endPoint x: 1079, endPoint y: 603, distance: 46.8
click at [1074, 604] on input "10:00" at bounding box center [1154, 609] width 160 height 54
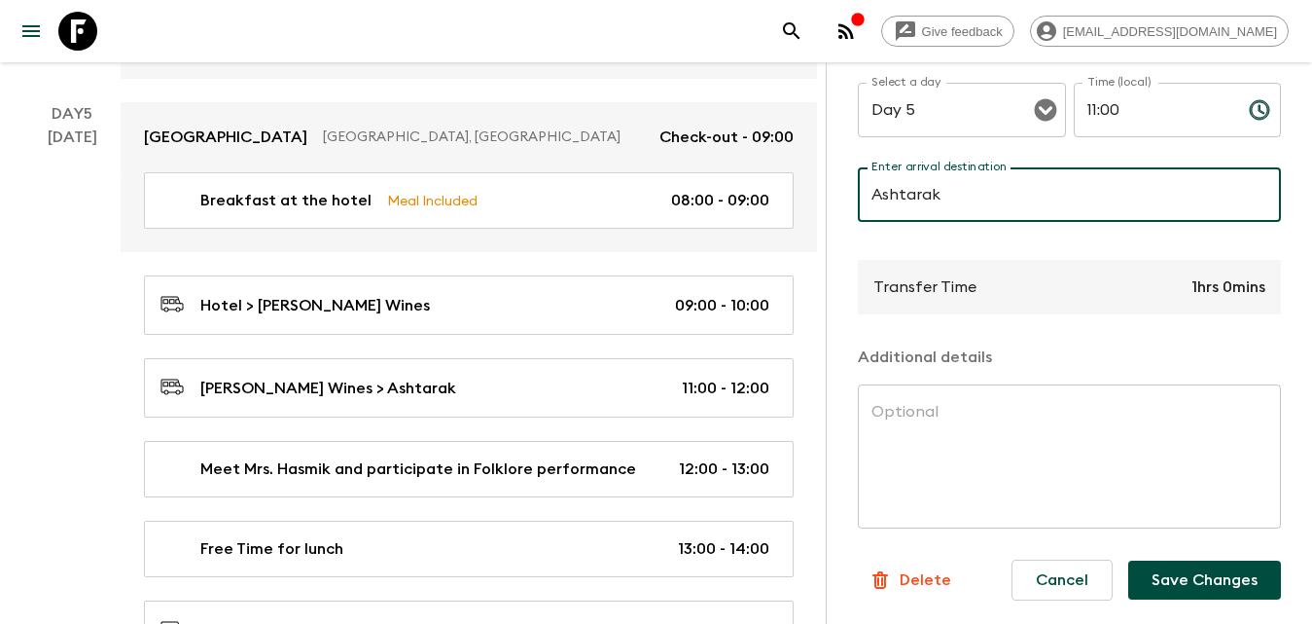
scroll to position [3502, 0]
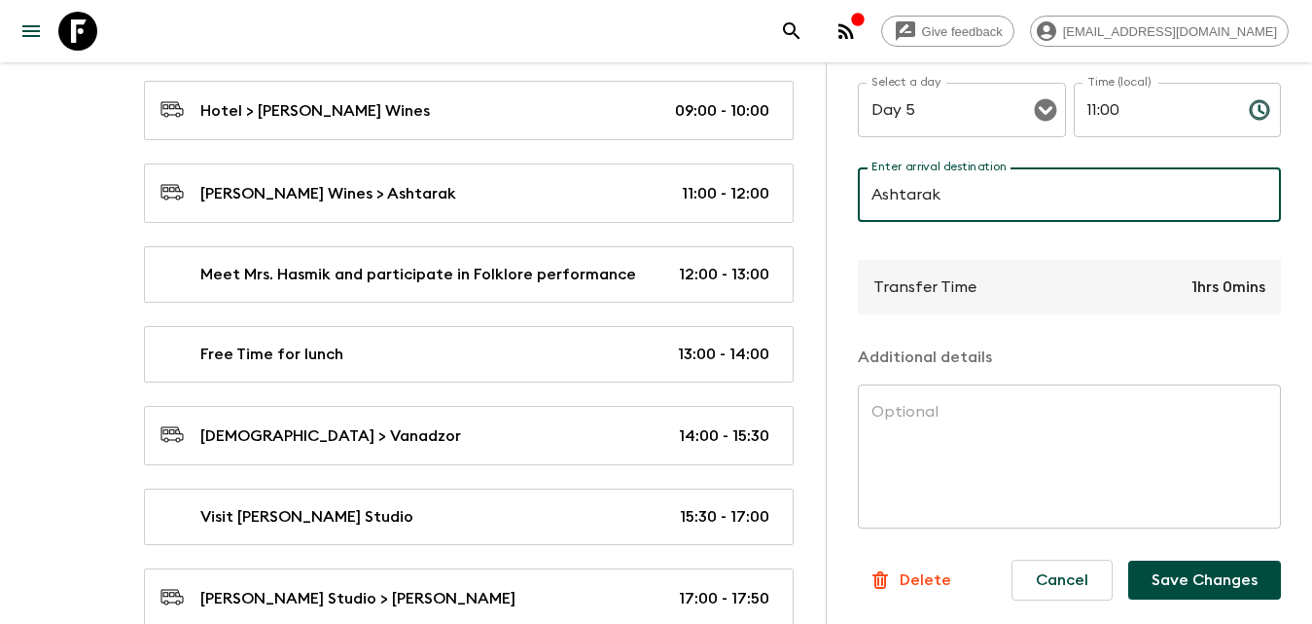
click at [1161, 564] on button "Save Changes" at bounding box center [1204, 579] width 153 height 39
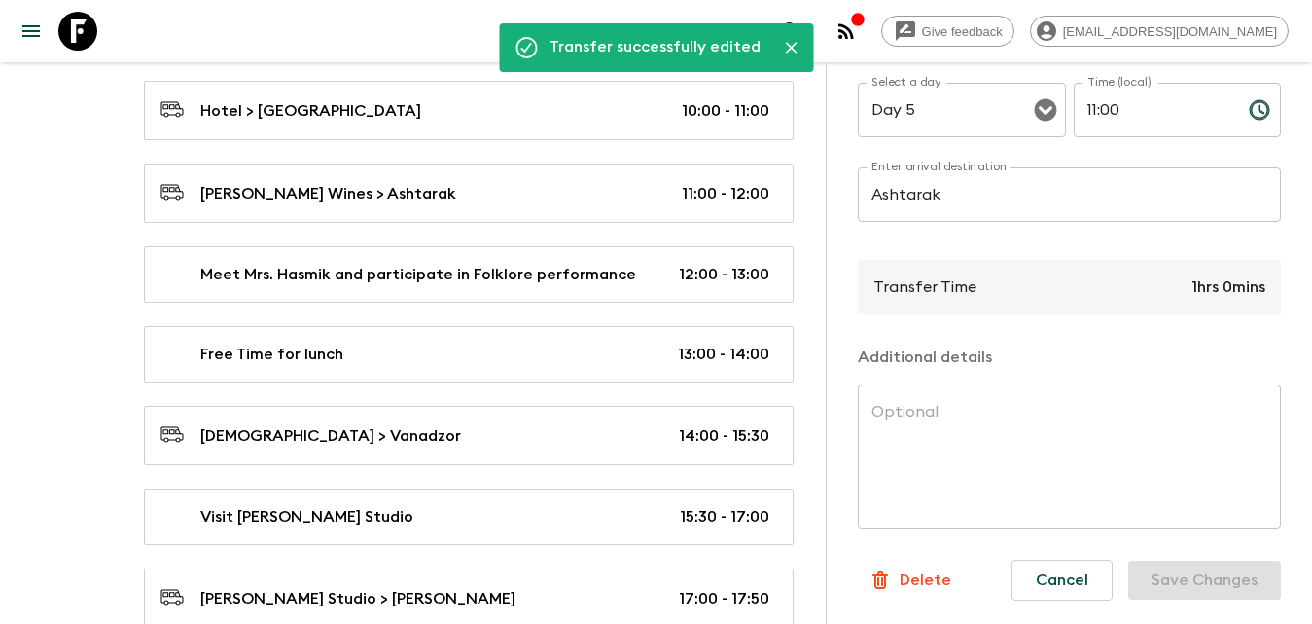
scroll to position [222, 0]
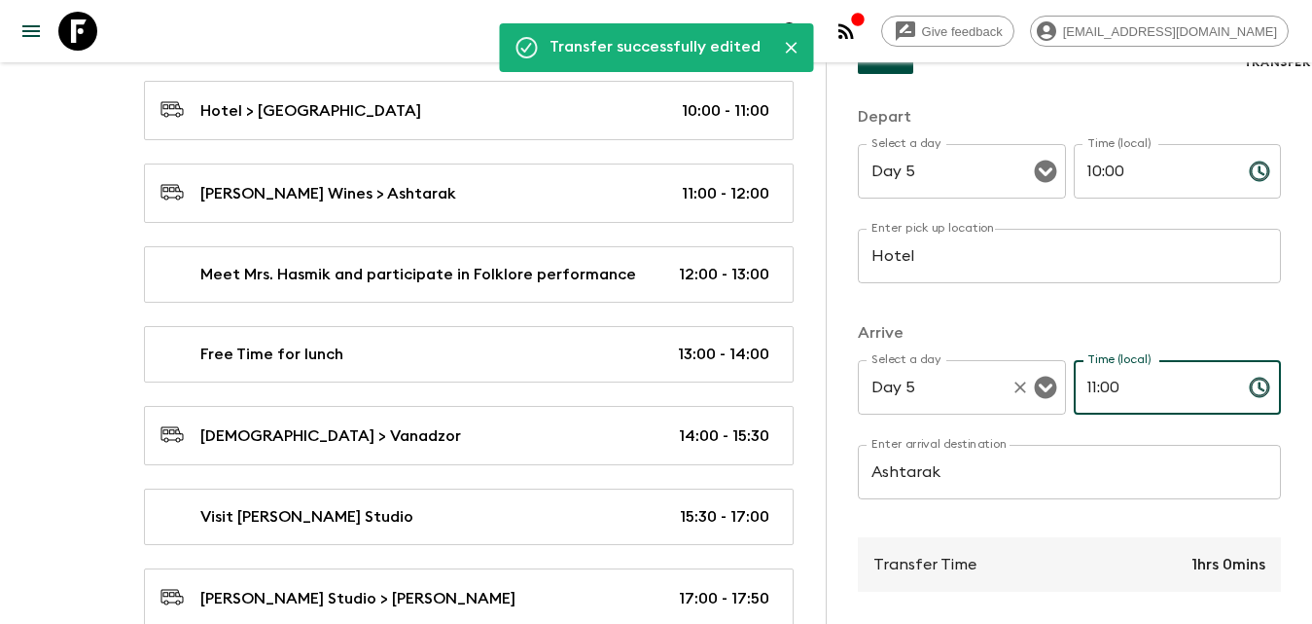
drag, startPoint x: 1124, startPoint y: 395, endPoint x: 997, endPoint y: 395, distance: 126.5
click at [997, 395] on div "Select a day Day 5 Select a day ​ Time (local) 11:00 Time (local) ​" at bounding box center [1069, 398] width 423 height 77
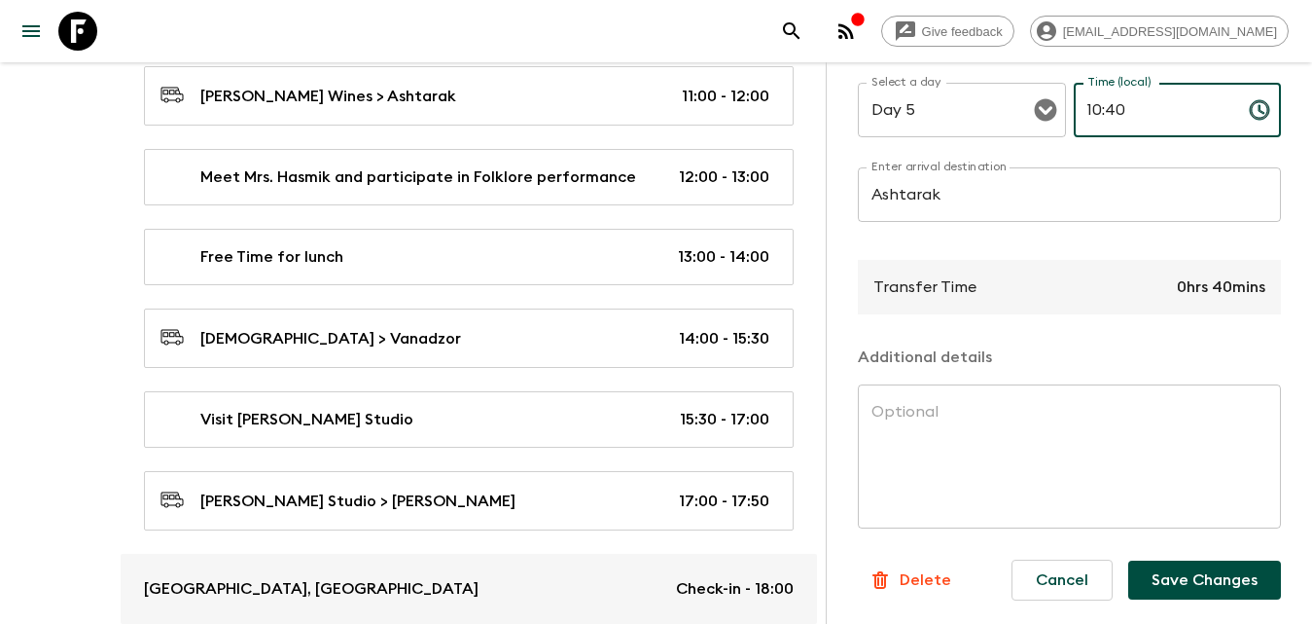
scroll to position [3794, 0]
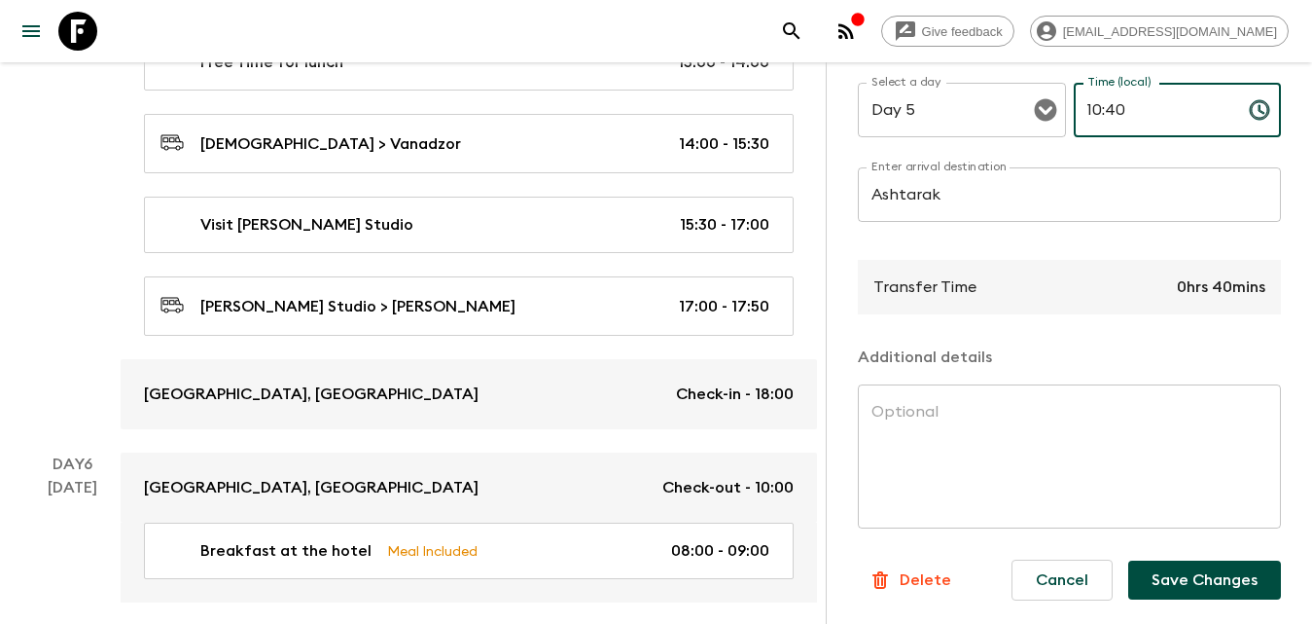
click at [1190, 545] on div "Cancel Save Changes" at bounding box center [1138, 580] width 285 height 72
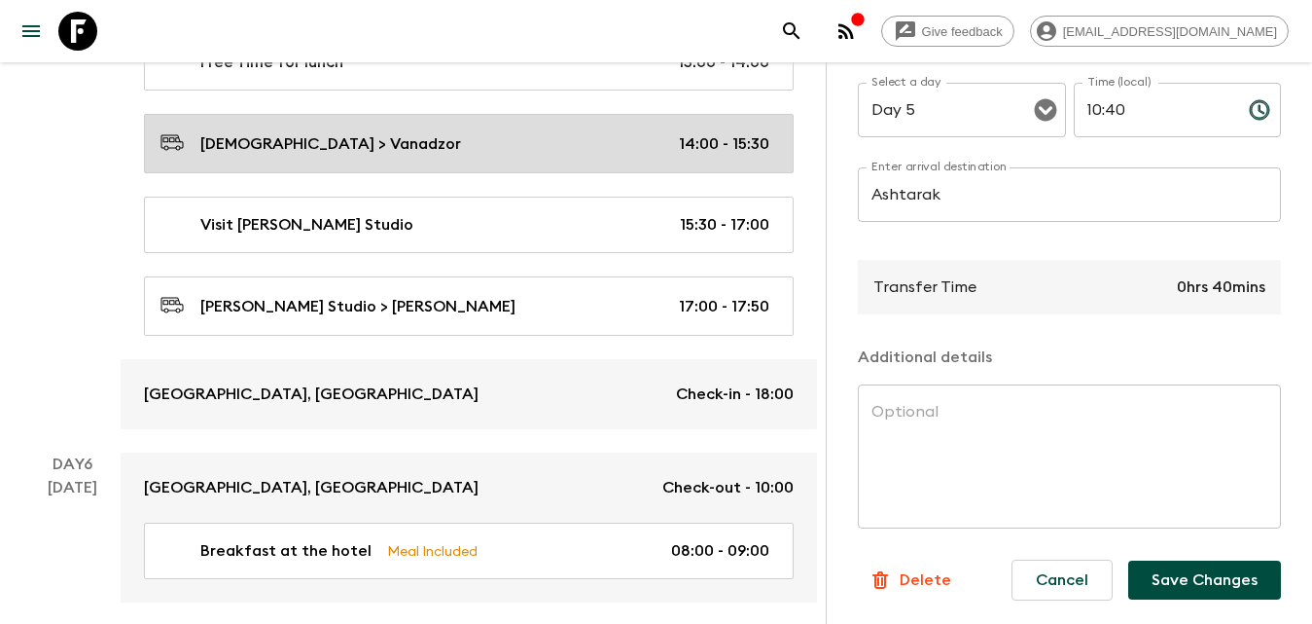
click at [341, 154] on p "[DEMOGRAPHIC_DATA] > Vanadzor" at bounding box center [330, 143] width 261 height 23
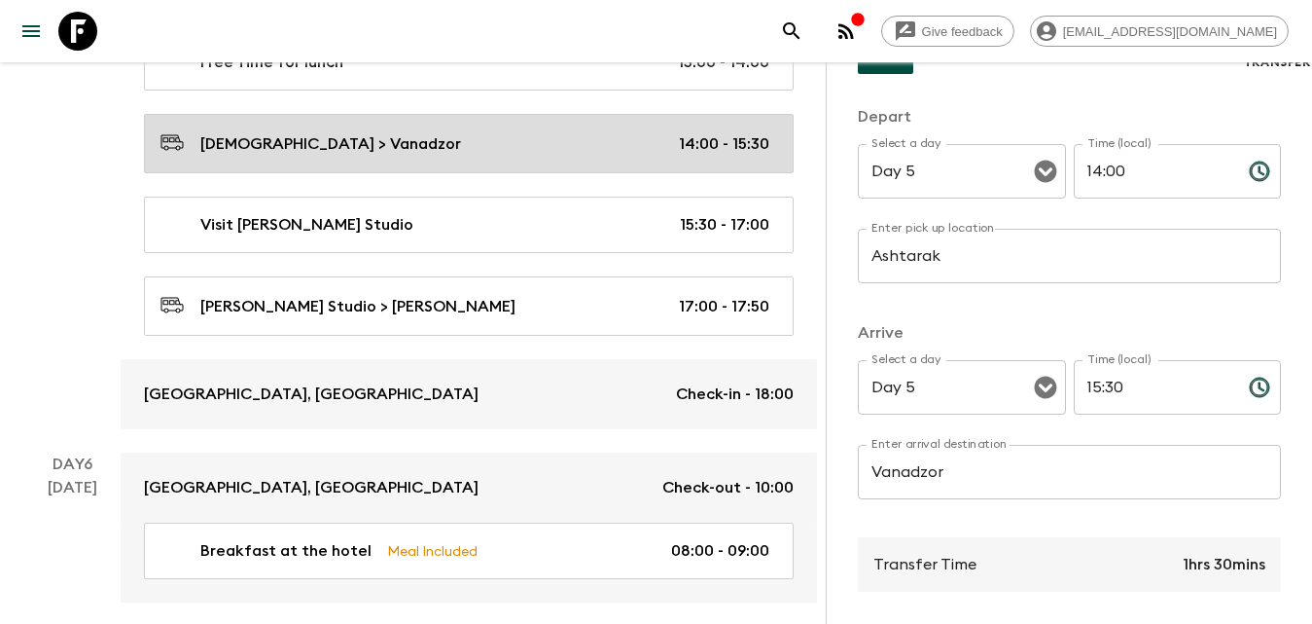
scroll to position [3697, 0]
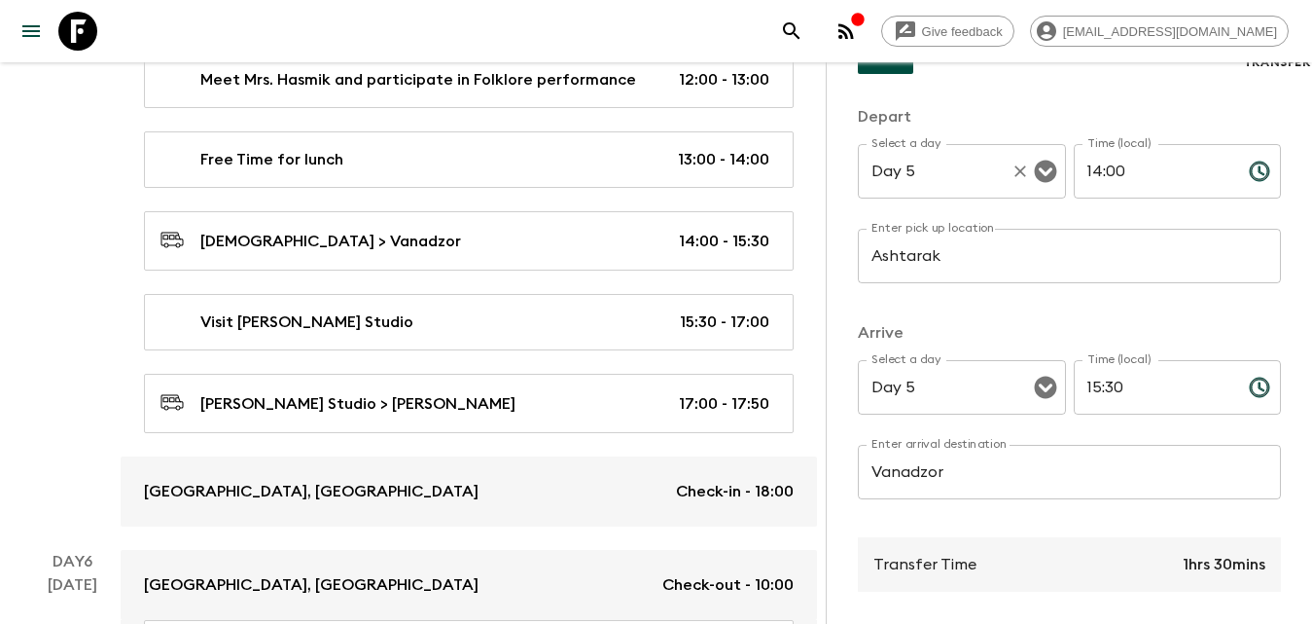
click at [1057, 174] on div "Select a day Day 5 Select a day ​ Time (local) 14:00 Time (local) ​" at bounding box center [1069, 182] width 423 height 77
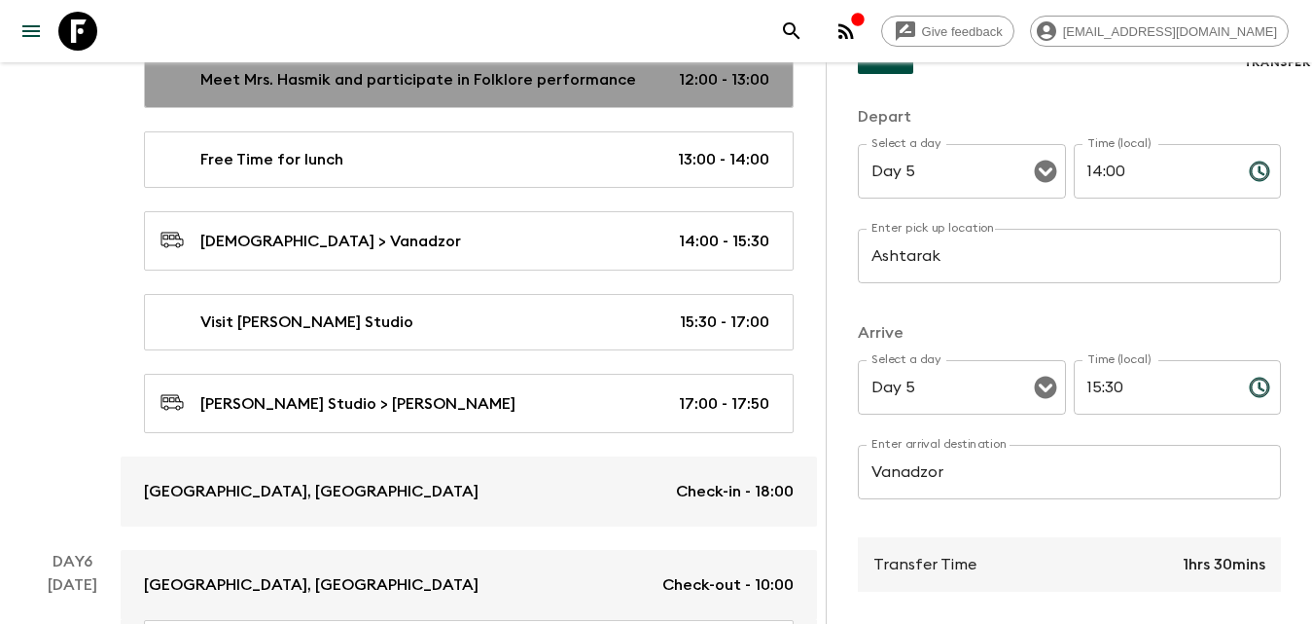
click at [403, 91] on link "Meet Mrs. Hasmik and participate in Folklore performance 12:00 - 13:00" at bounding box center [469, 80] width 650 height 56
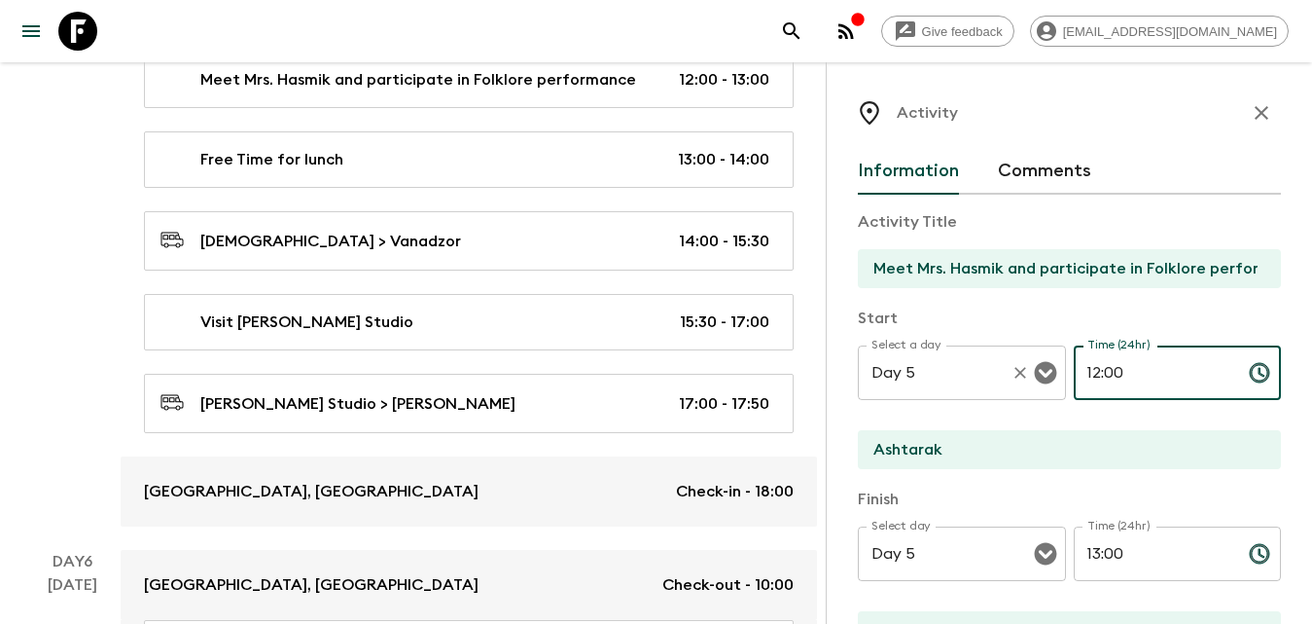
drag, startPoint x: 1137, startPoint y: 381, endPoint x: 1028, endPoint y: 379, distance: 109.0
click at [1030, 379] on div "Select a day Day 5 Select a day ​ Time (24hr) 12:00 Time (24hr) ​" at bounding box center [1069, 383] width 423 height 77
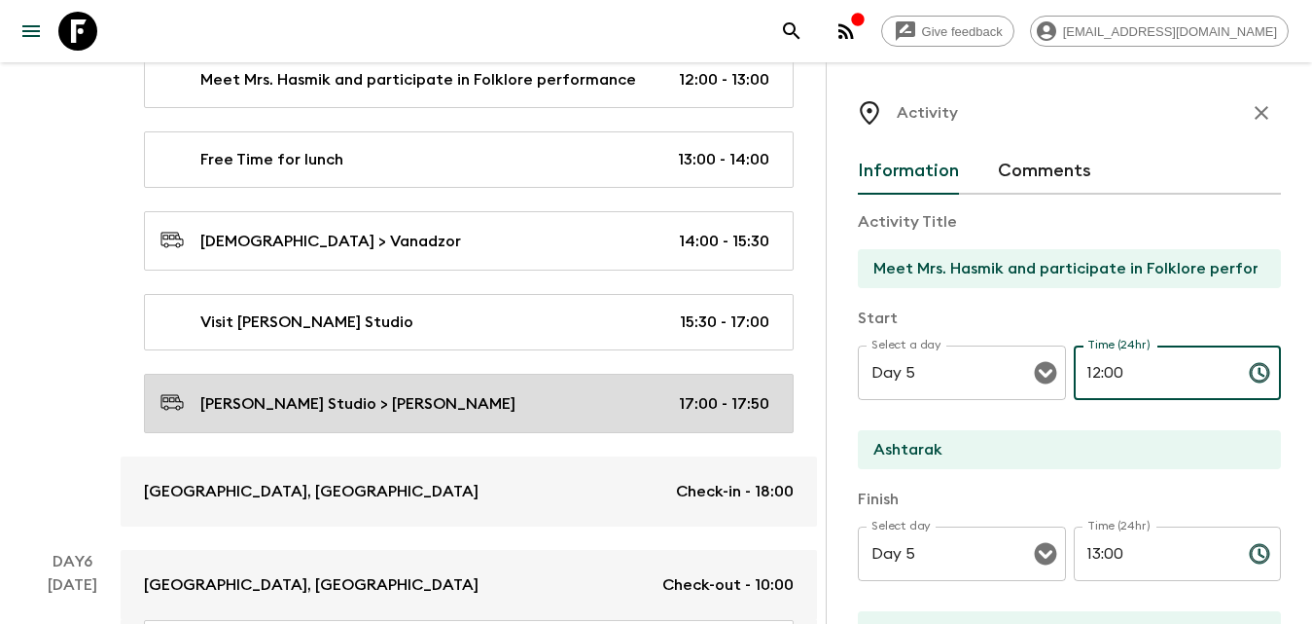
scroll to position [3502, 0]
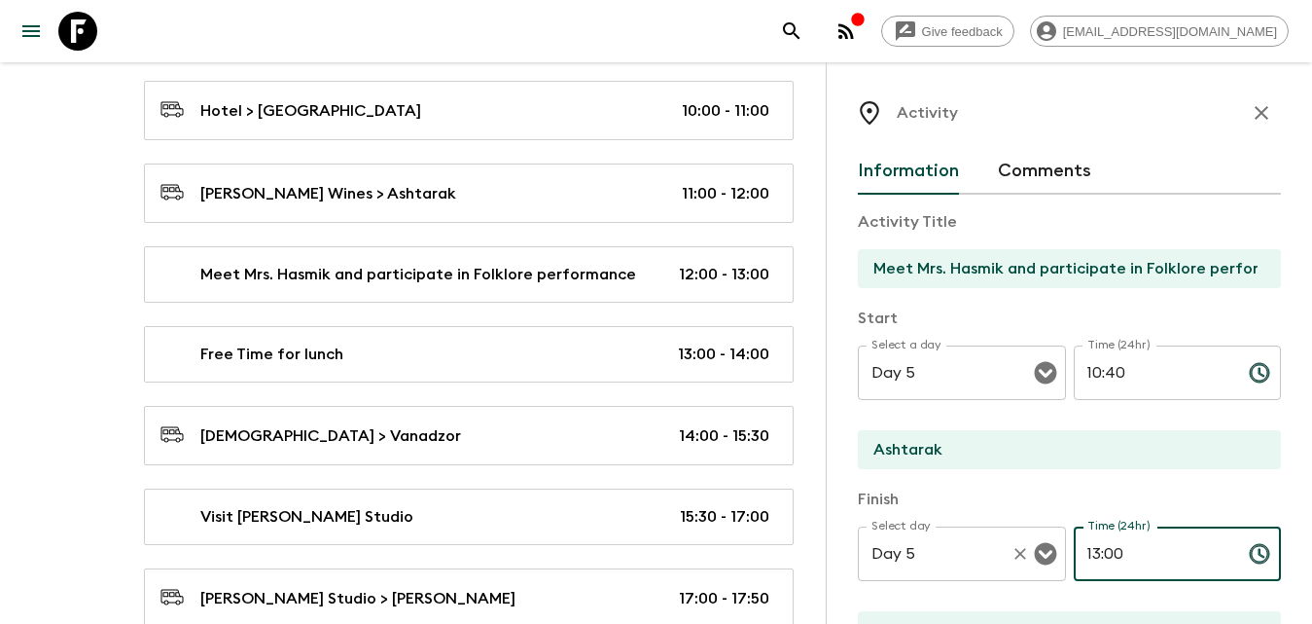
drag, startPoint x: 1116, startPoint y: 555, endPoint x: 1029, endPoint y: 553, distance: 86.6
click at [1029, 554] on div "Select day Day 5 Select day ​ Time (24hr) 13:00 Time (24hr) ​" at bounding box center [1069, 564] width 423 height 77
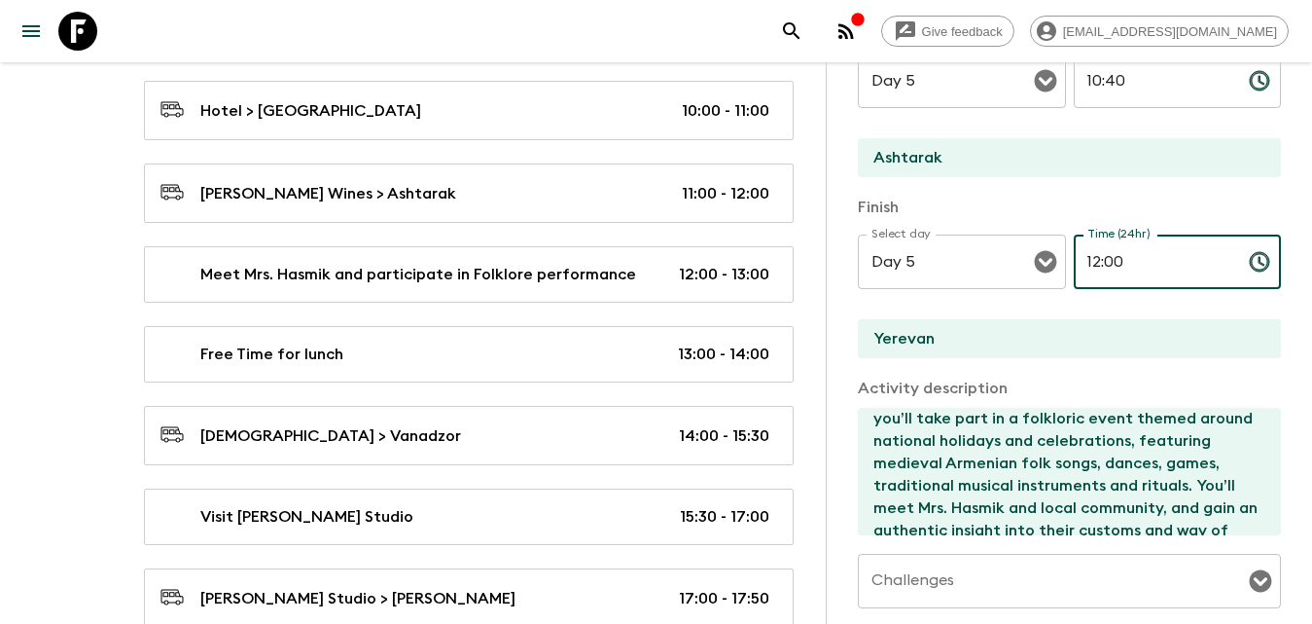
scroll to position [590, 0]
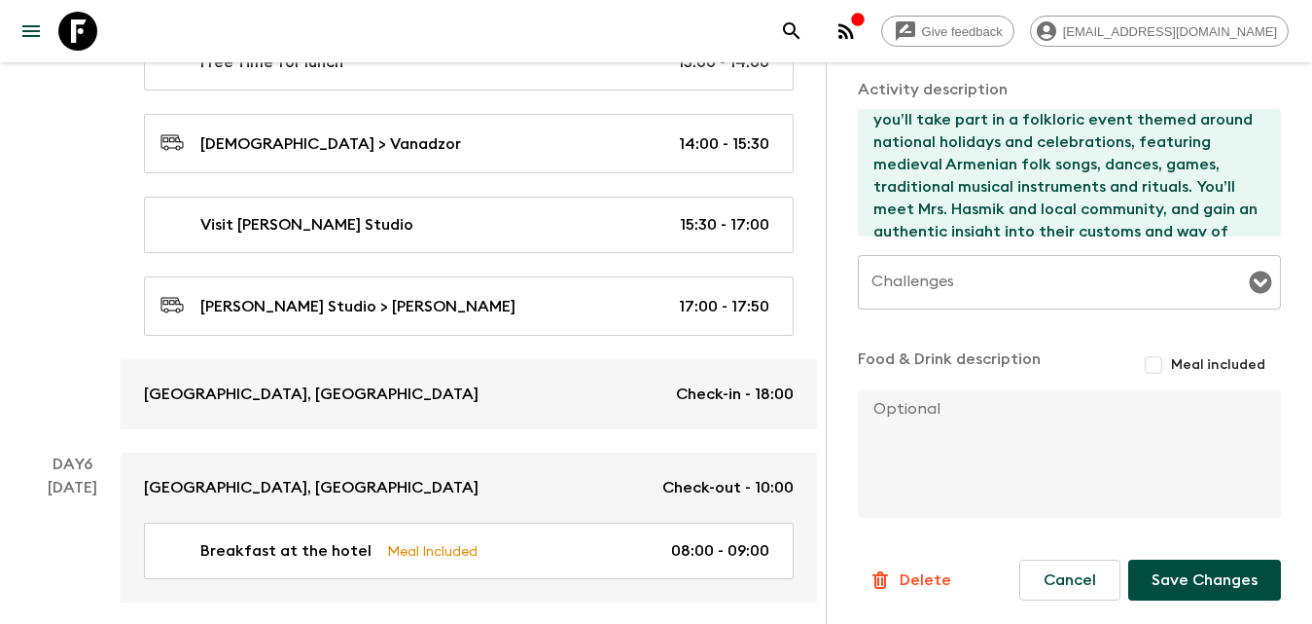
click at [1216, 575] on button "Save Changes" at bounding box center [1204, 579] width 153 height 41
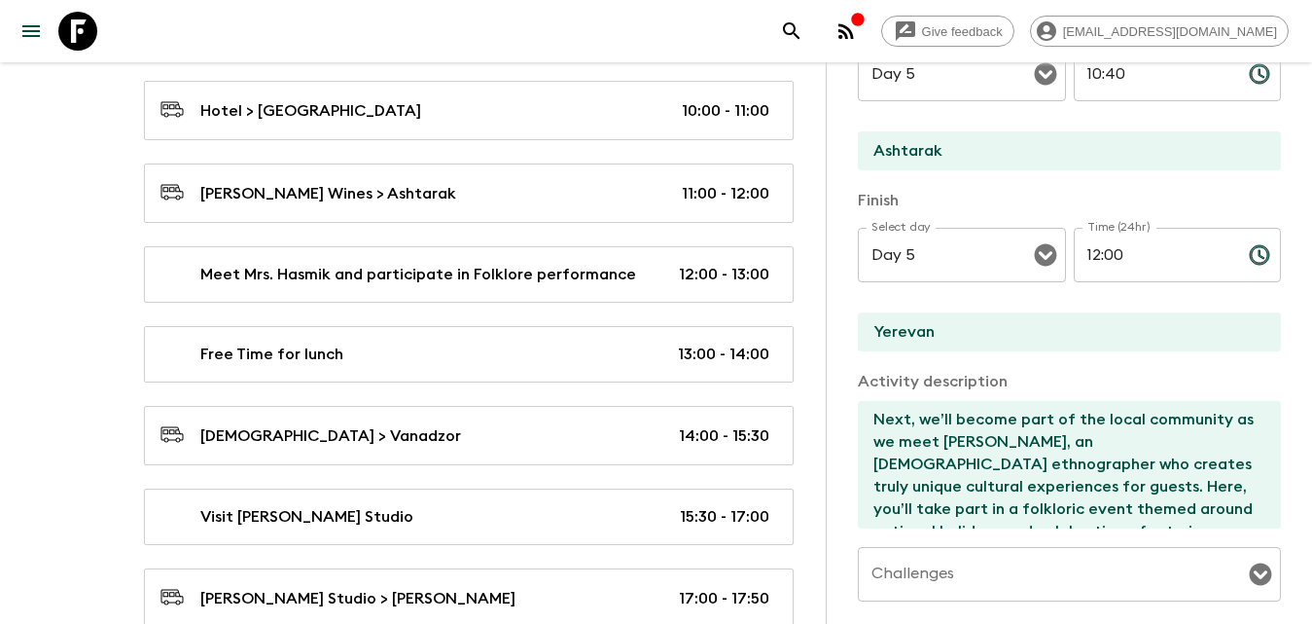
scroll to position [201, 0]
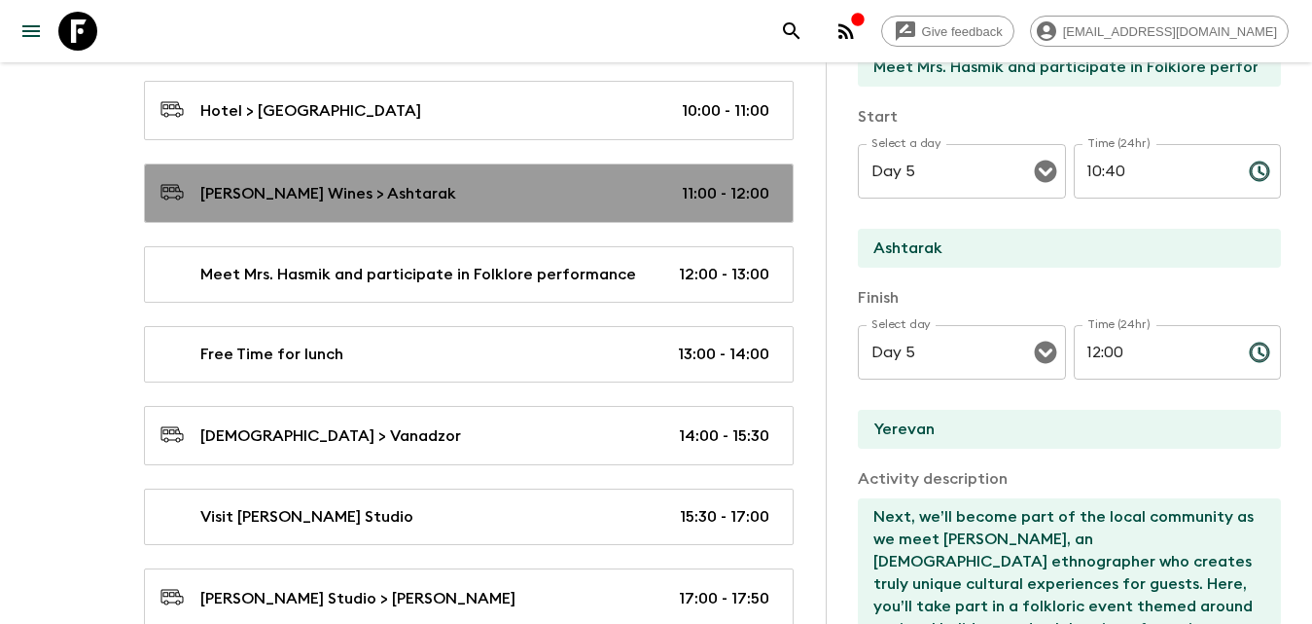
click at [687, 178] on link "[PERSON_NAME] Wines > Ashtarak 11:00 - 12:00" at bounding box center [469, 192] width 650 height 59
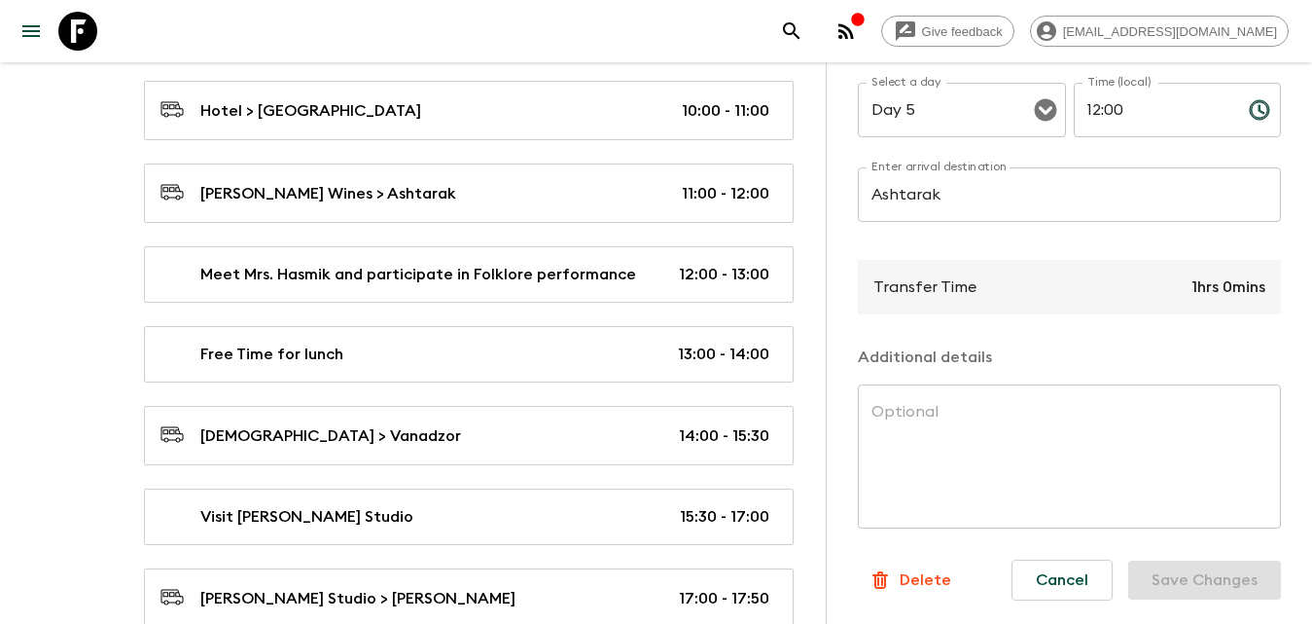
scroll to position [3599, 0]
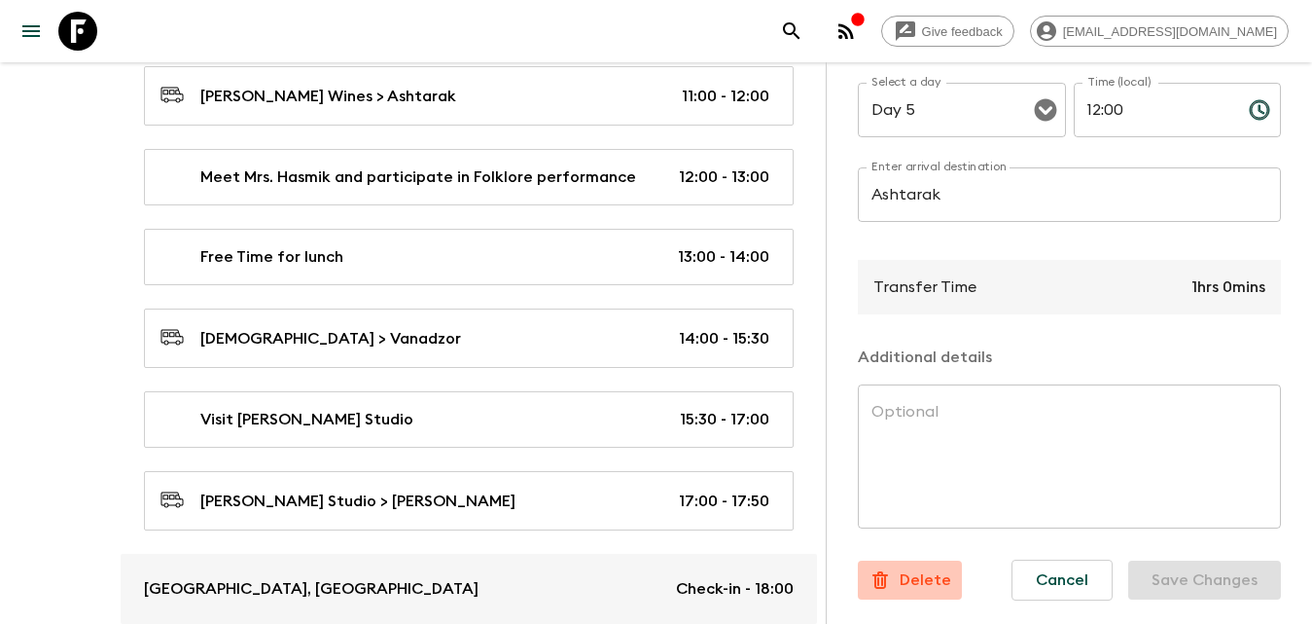
click at [936, 568] on p "Delete" at bounding box center [926, 579] width 52 height 23
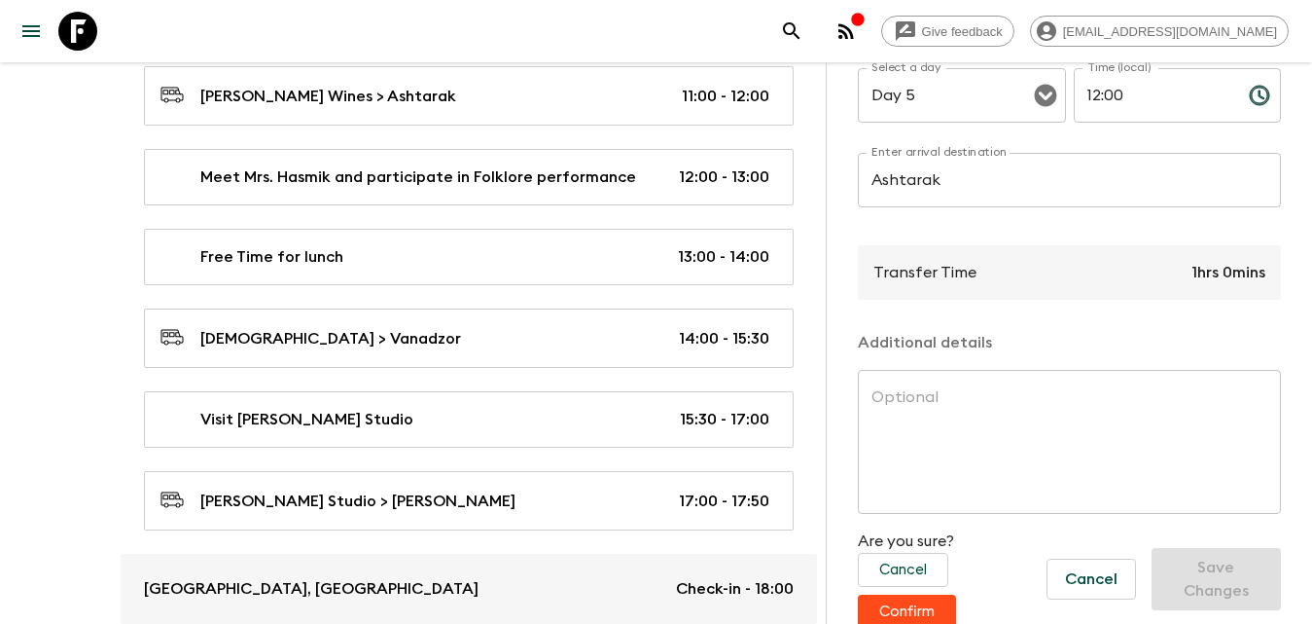
click at [917, 607] on button "Confirm" at bounding box center [907, 611] width 98 height 34
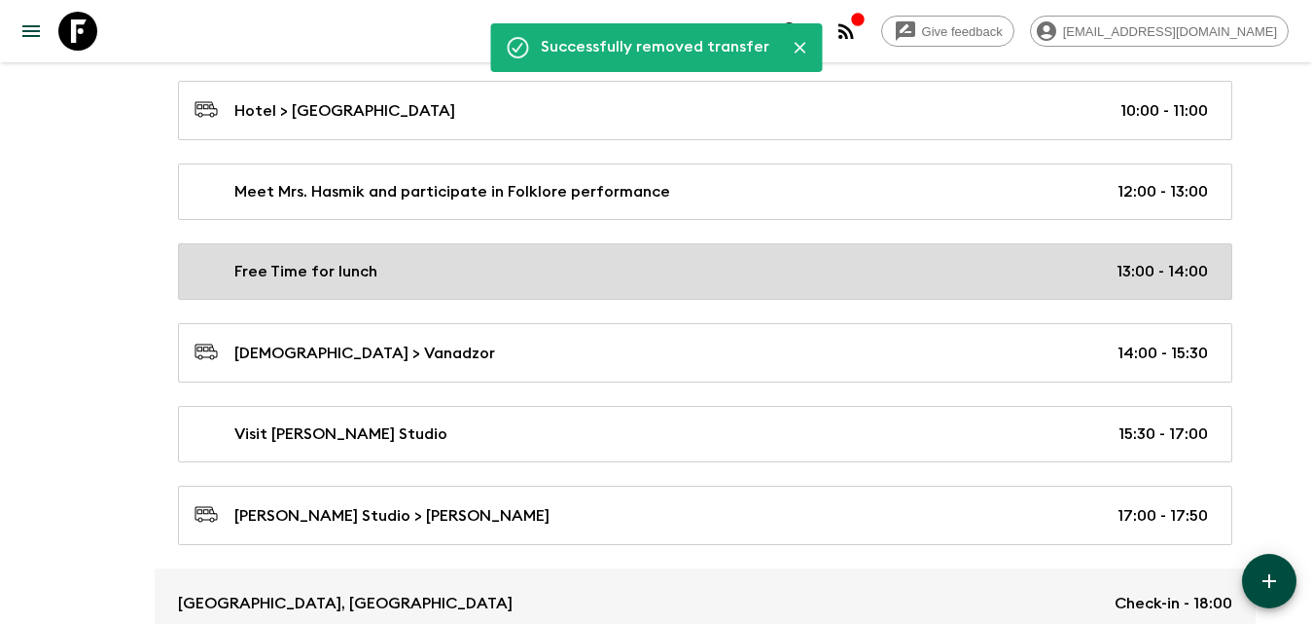
scroll to position [3405, 0]
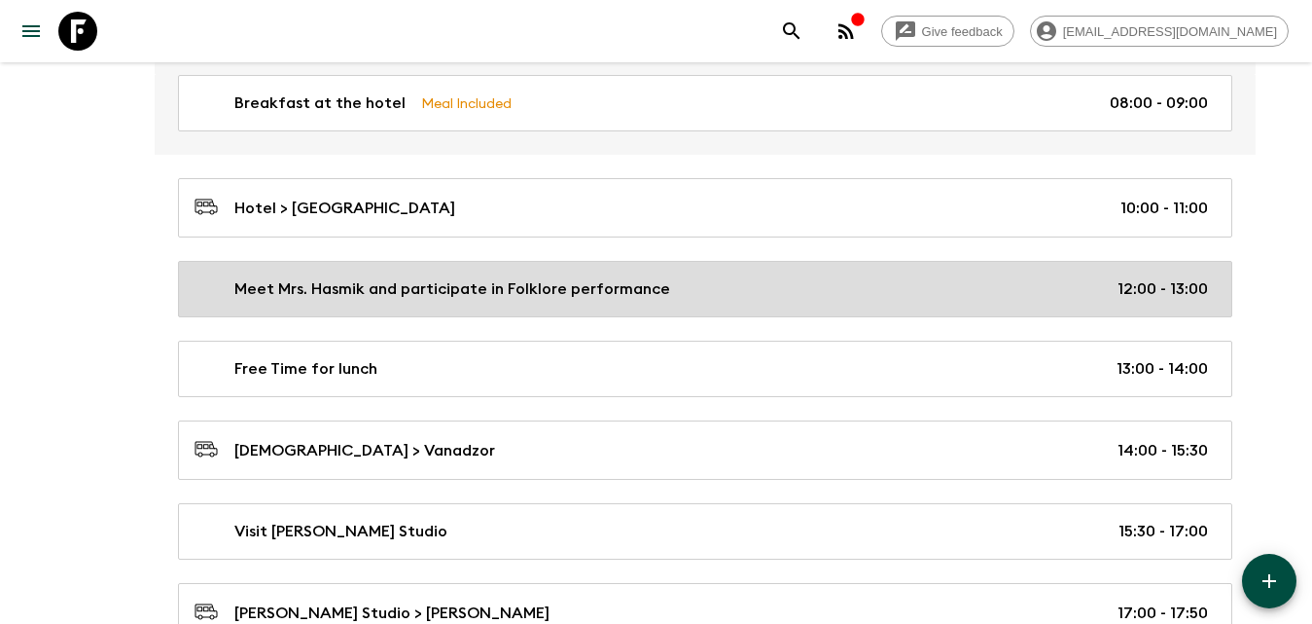
click at [452, 305] on link "Meet Mrs. Hasmik and participate in Folklore performance 12:00 - 13:00" at bounding box center [705, 289] width 1054 height 56
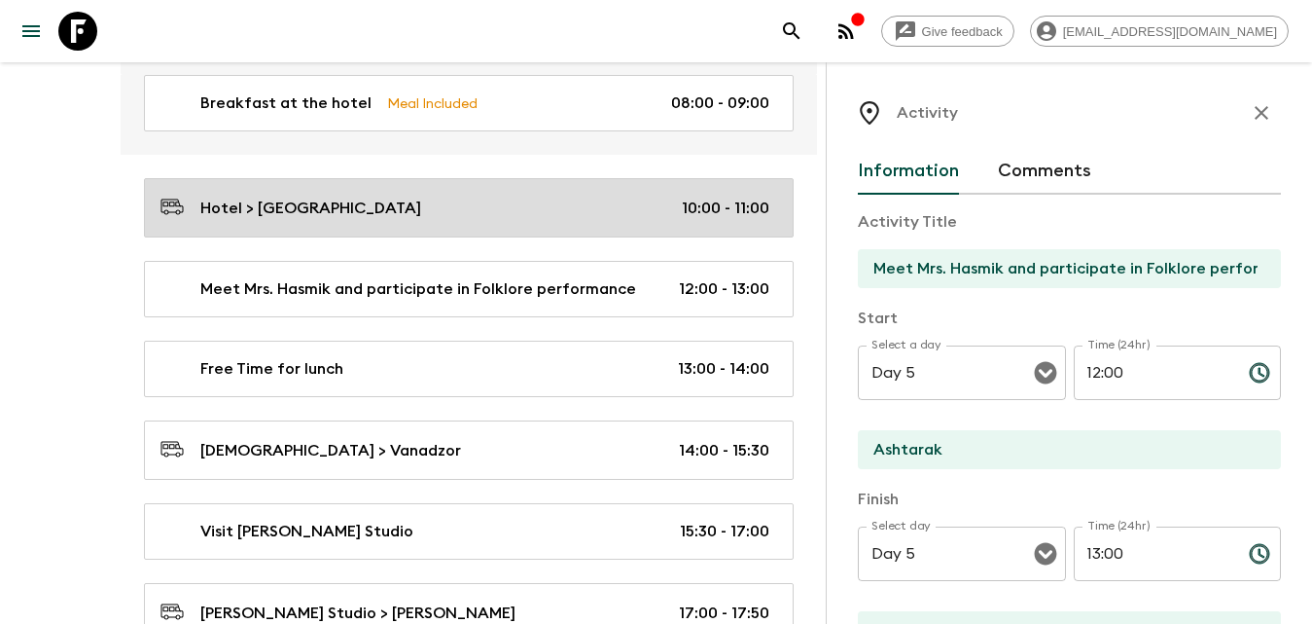
click at [586, 212] on div "Hotel > Ashtarak 10:00 - 11:00" at bounding box center [465, 208] width 609 height 26
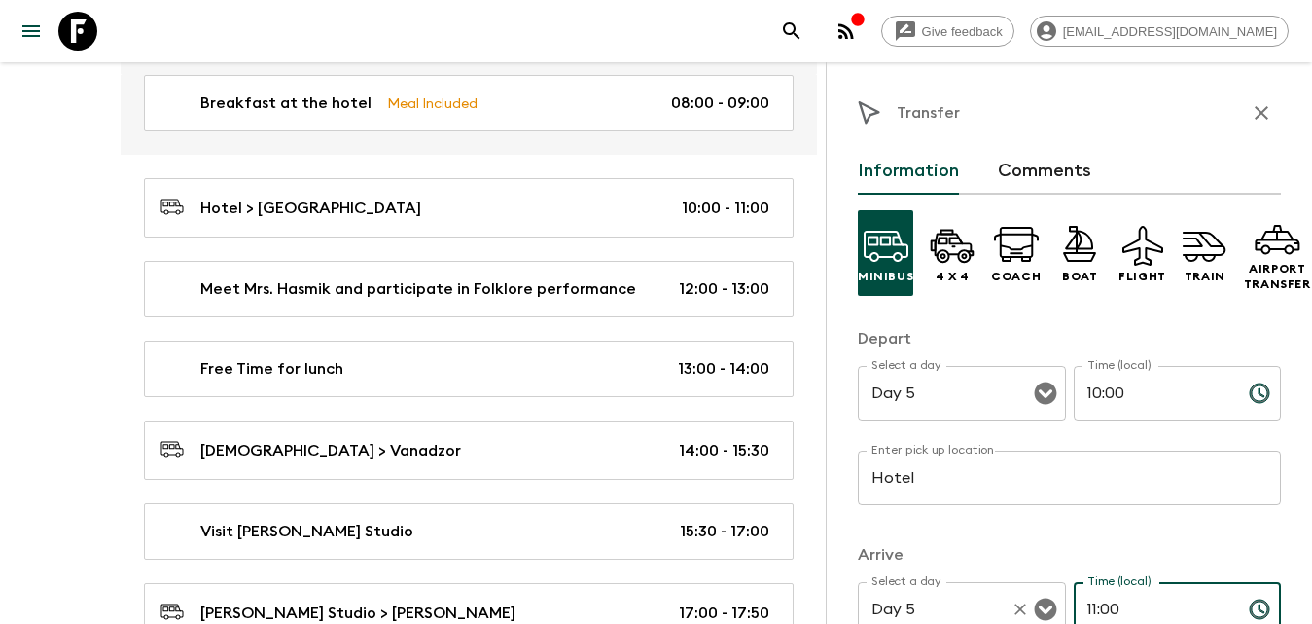
drag, startPoint x: 1152, startPoint y: 599, endPoint x: 1042, endPoint y: 605, distance: 110.1
click at [1042, 605] on div "Select a day Day 5 Select a day ​ Time (local) 11:00 Time (local) ​" at bounding box center [1069, 620] width 423 height 77
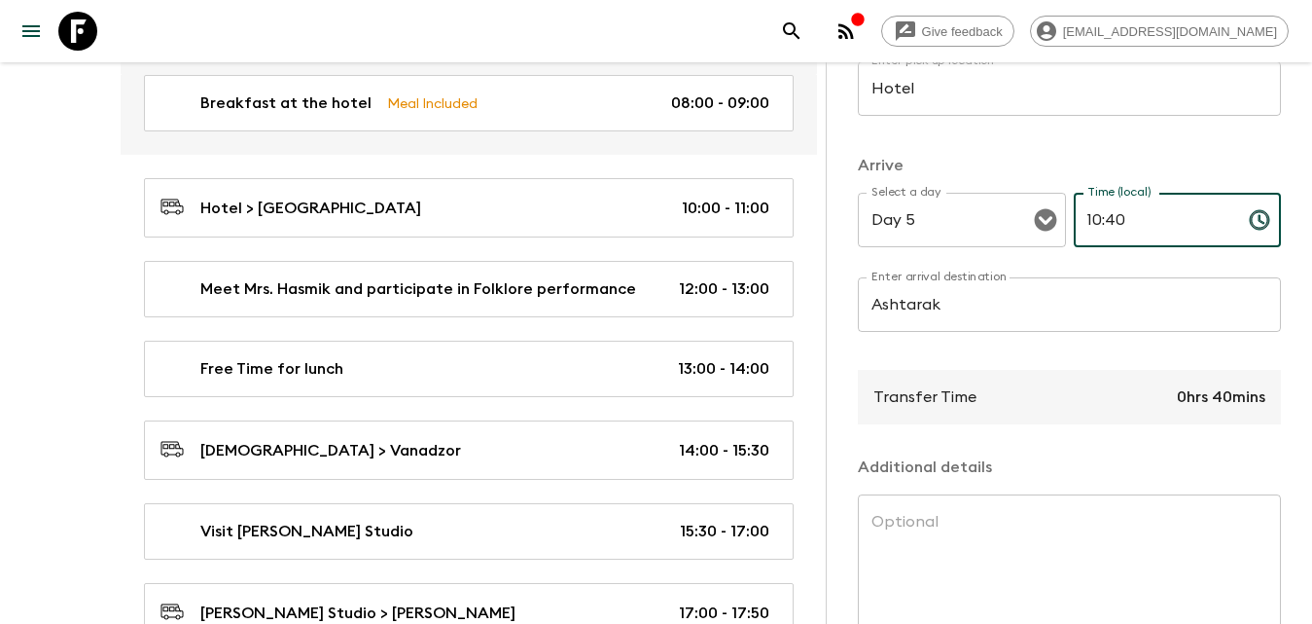
scroll to position [514, 0]
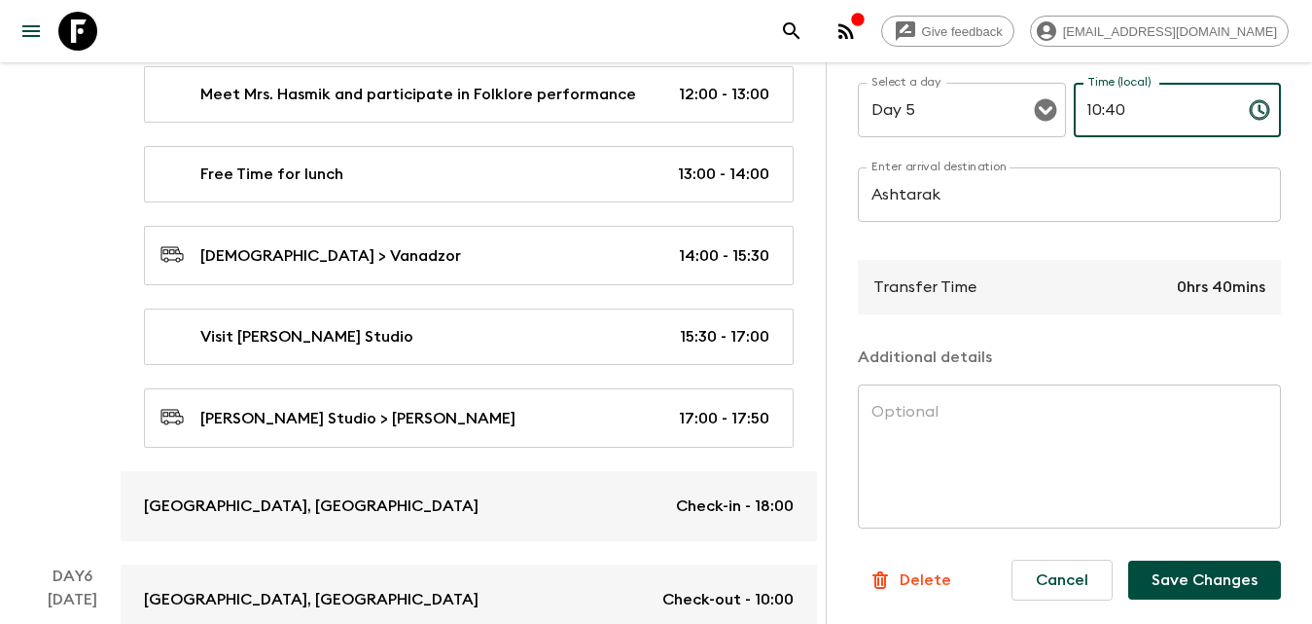
click at [1197, 570] on button "Save Changes" at bounding box center [1204, 579] width 153 height 39
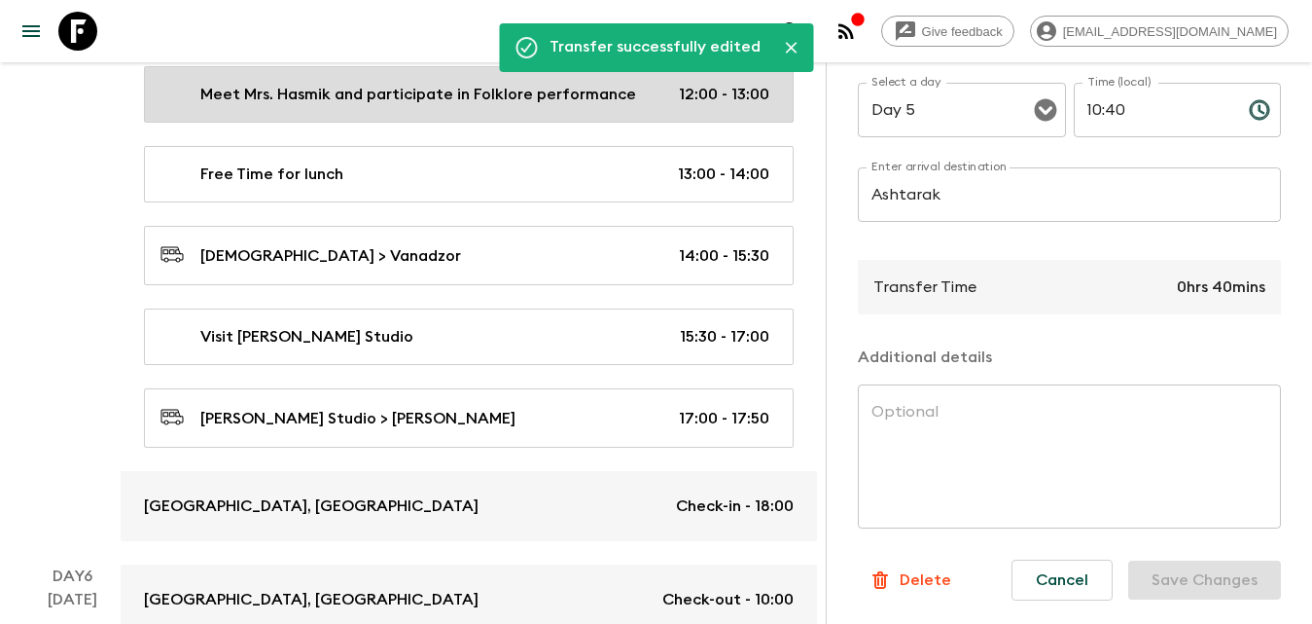
scroll to position [3502, 0]
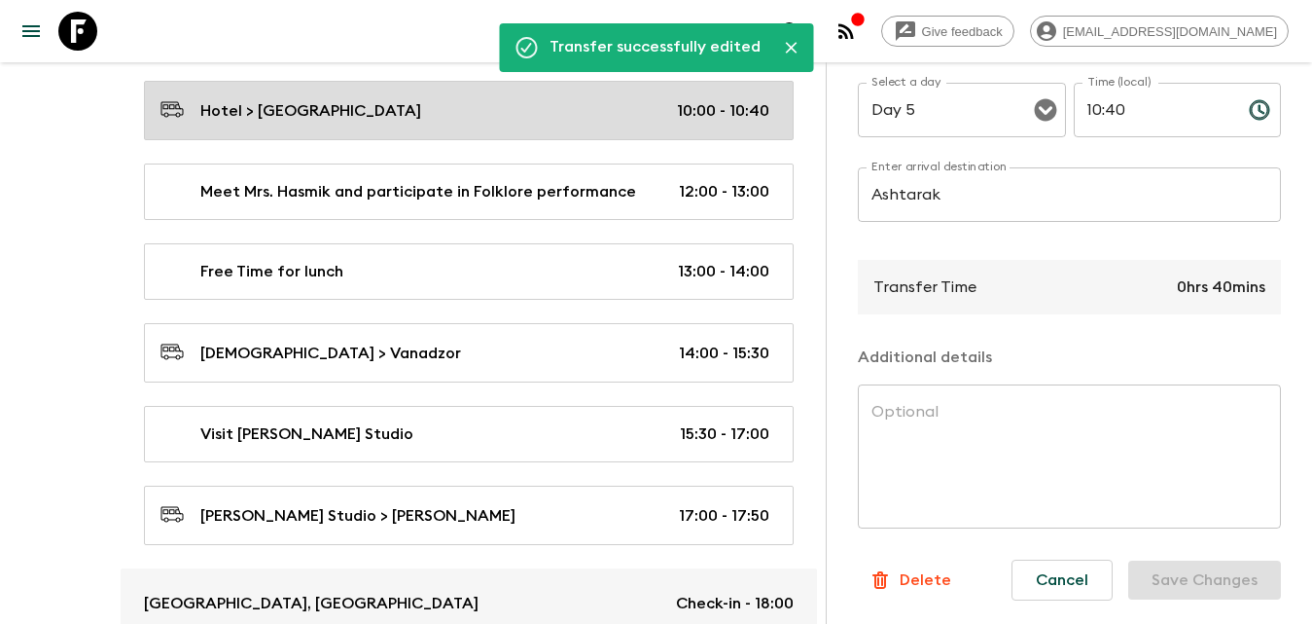
click at [451, 115] on div "Hotel > Ashtarak 10:00 - 10:40" at bounding box center [465, 110] width 609 height 26
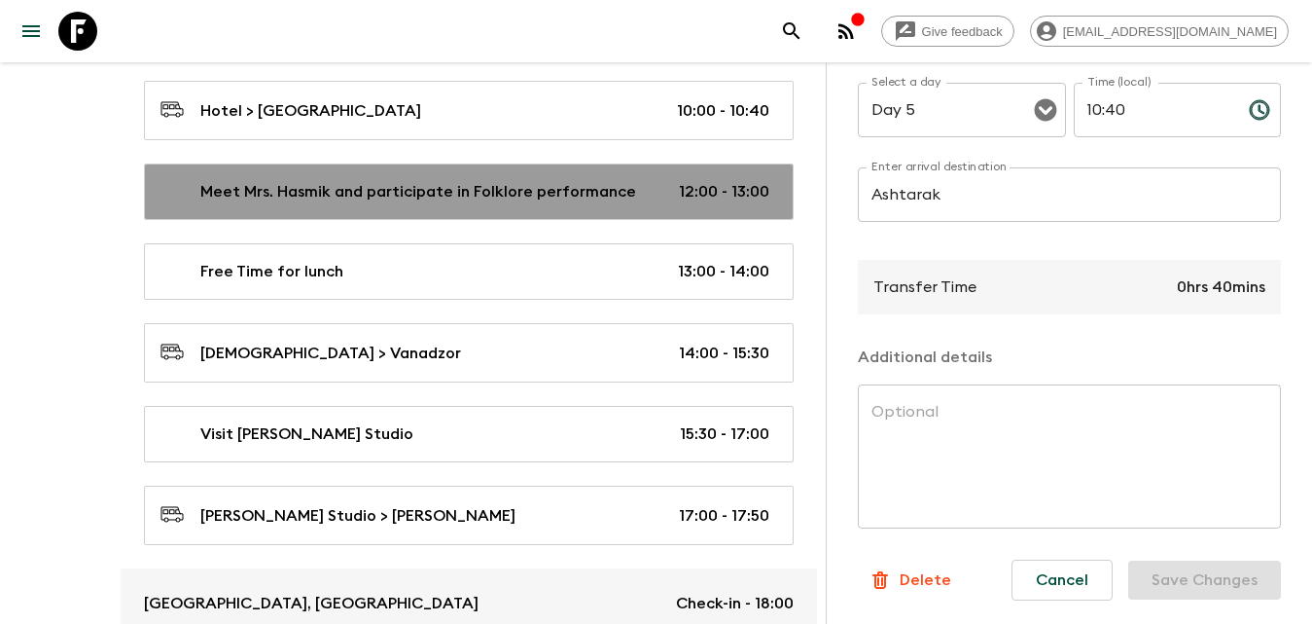
click at [517, 186] on p "Meet Mrs. Hasmik and participate in Folklore performance" at bounding box center [418, 191] width 436 height 23
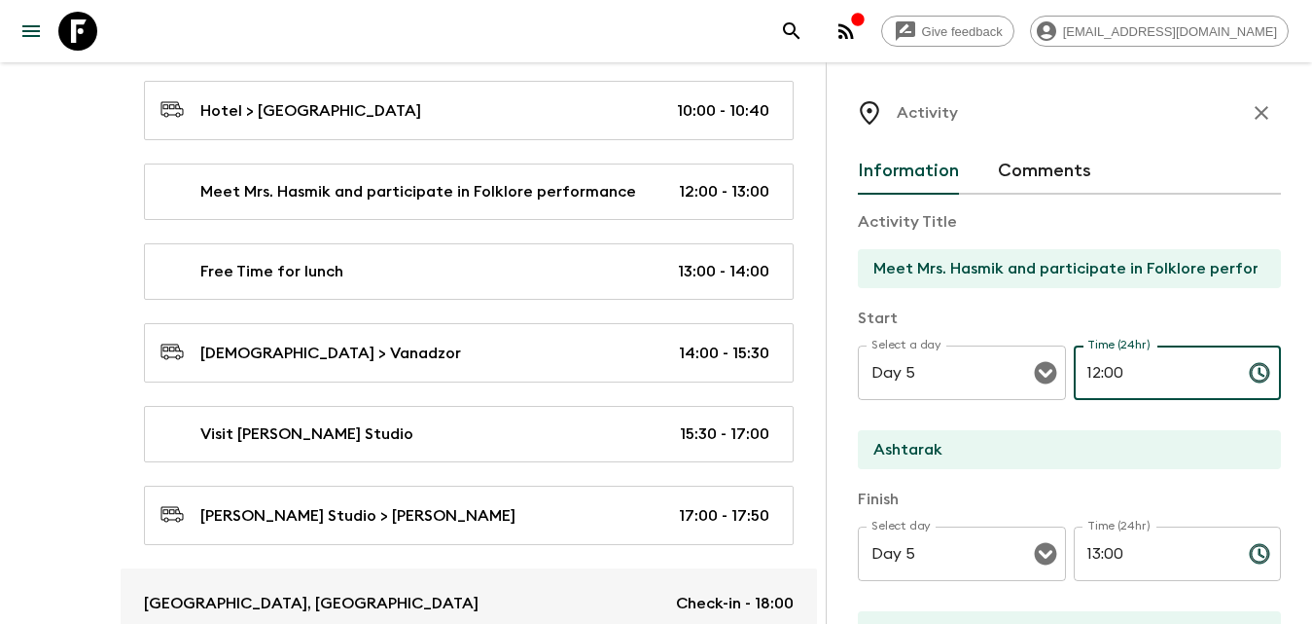
drag, startPoint x: 1090, startPoint y: 365, endPoint x: 1039, endPoint y: 344, distance: 55.5
click at [1033, 366] on div "Select a day Day 5 Select a day ​ Time (24hr) 12:00 Time (24hr) ​" at bounding box center [1069, 383] width 423 height 77
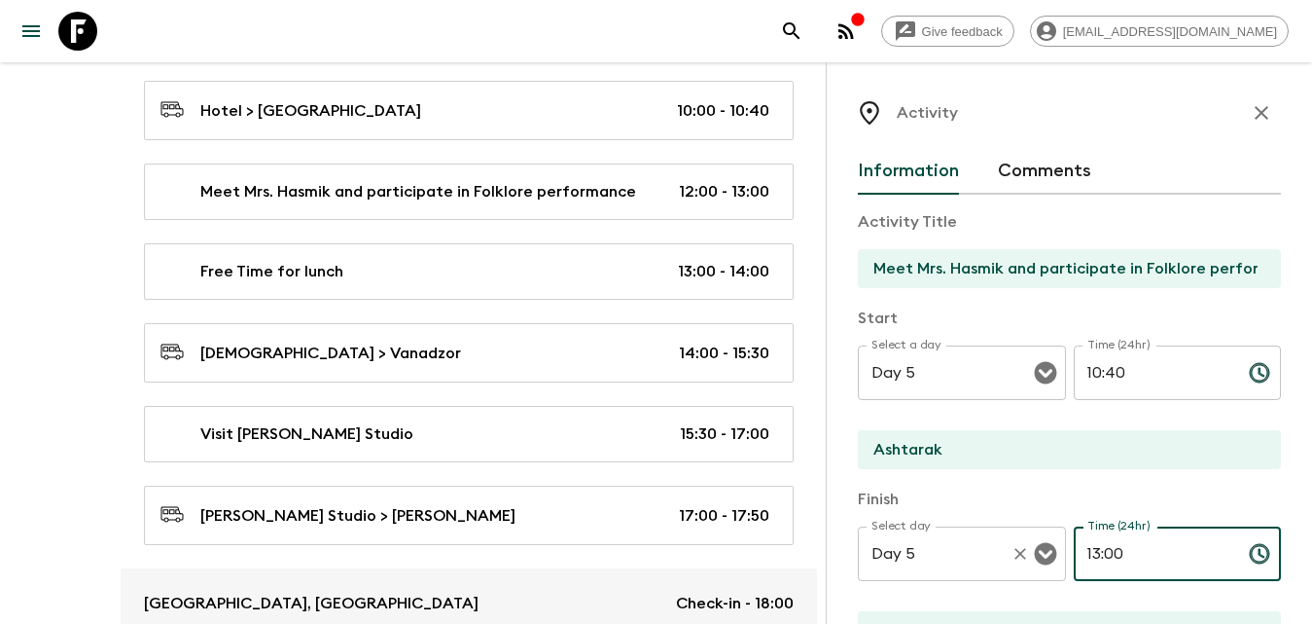
drag, startPoint x: 1104, startPoint y: 555, endPoint x: 1038, endPoint y: 551, distance: 66.3
click at [1030, 554] on div "Select day Day 5 Select day ​ Time (24hr) 13:00 Time (24hr) ​" at bounding box center [1069, 564] width 423 height 77
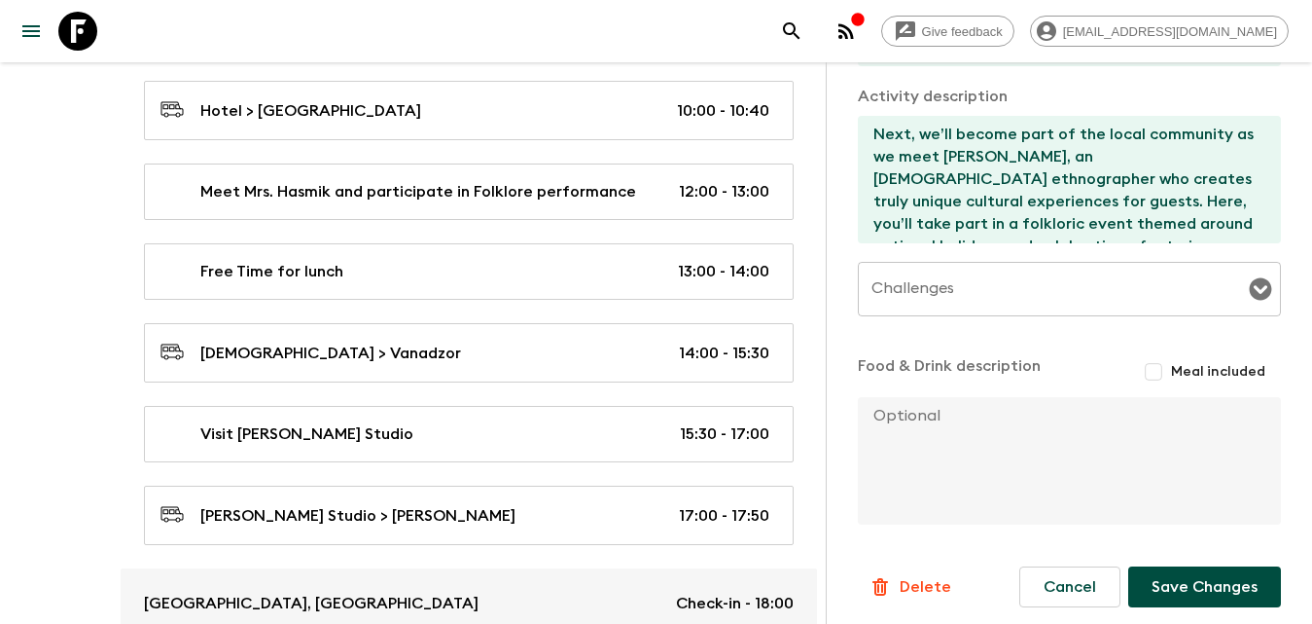
scroll to position [590, 0]
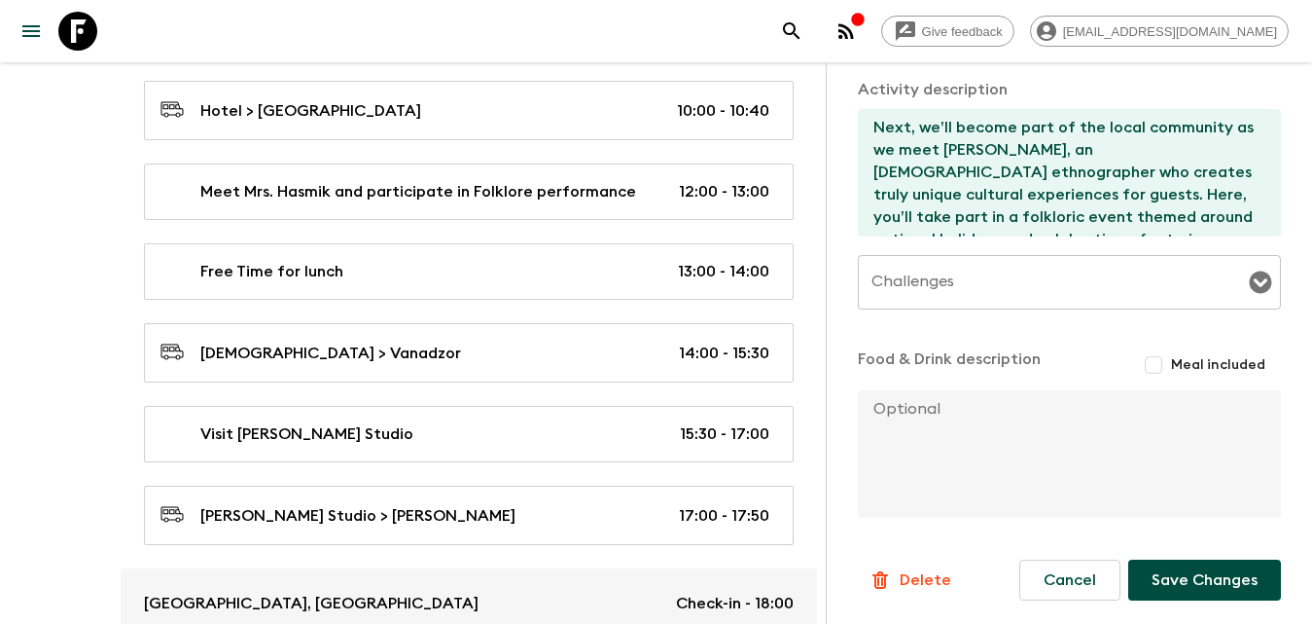
click at [1195, 598] on button "Save Changes" at bounding box center [1204, 579] width 153 height 41
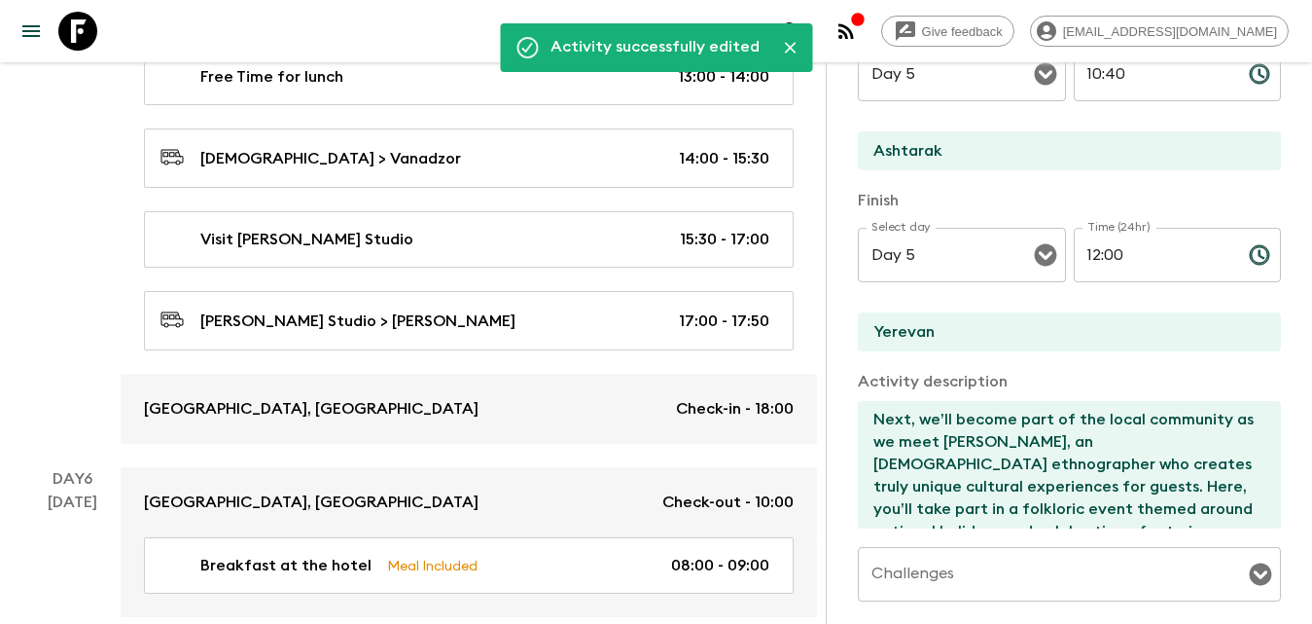
scroll to position [0, 0]
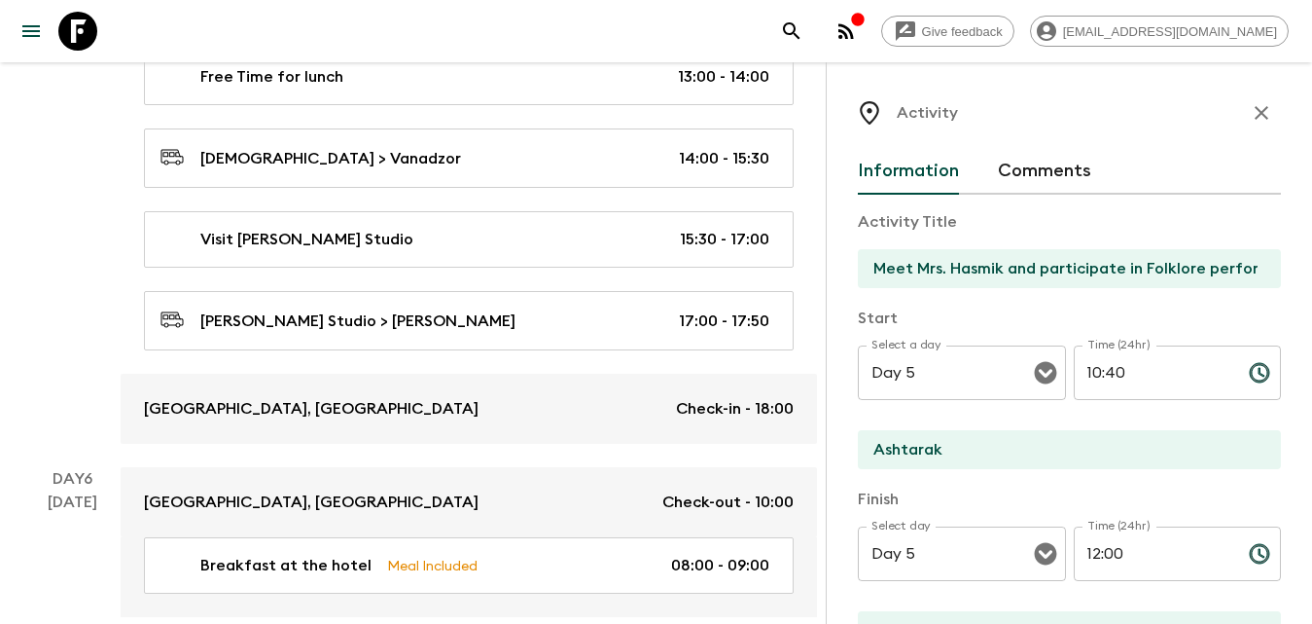
click at [1250, 119] on icon "button" at bounding box center [1261, 112] width 23 height 23
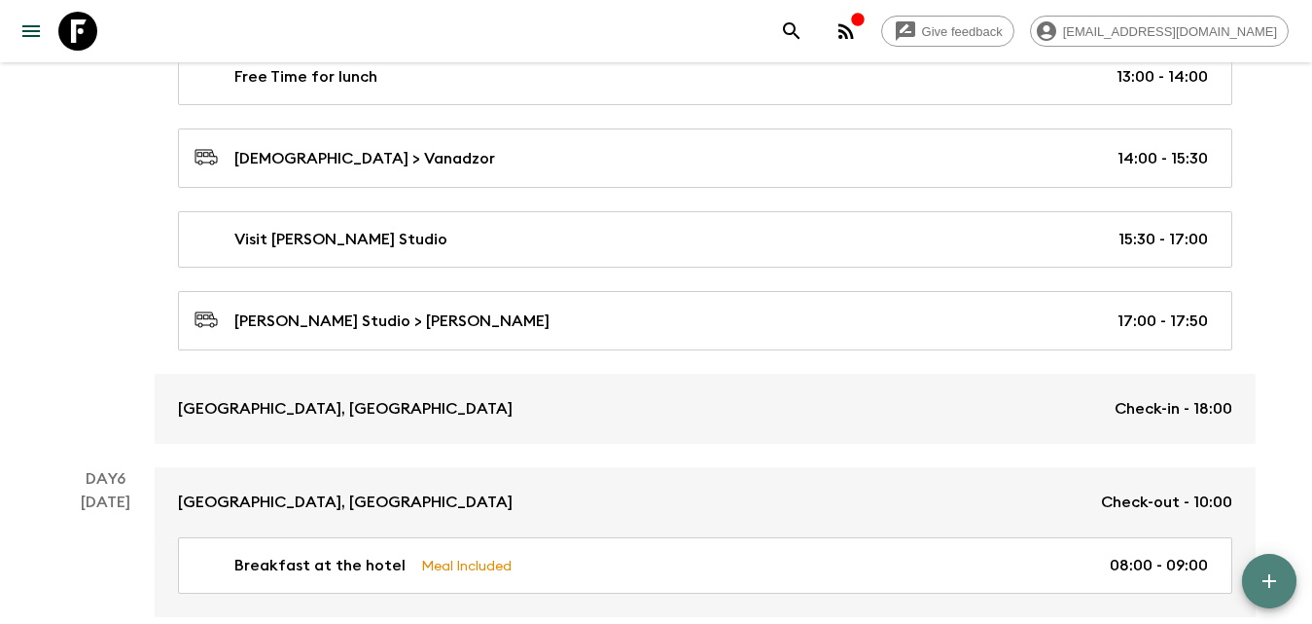
click at [1258, 574] on icon "button" at bounding box center [1269, 580] width 23 height 23
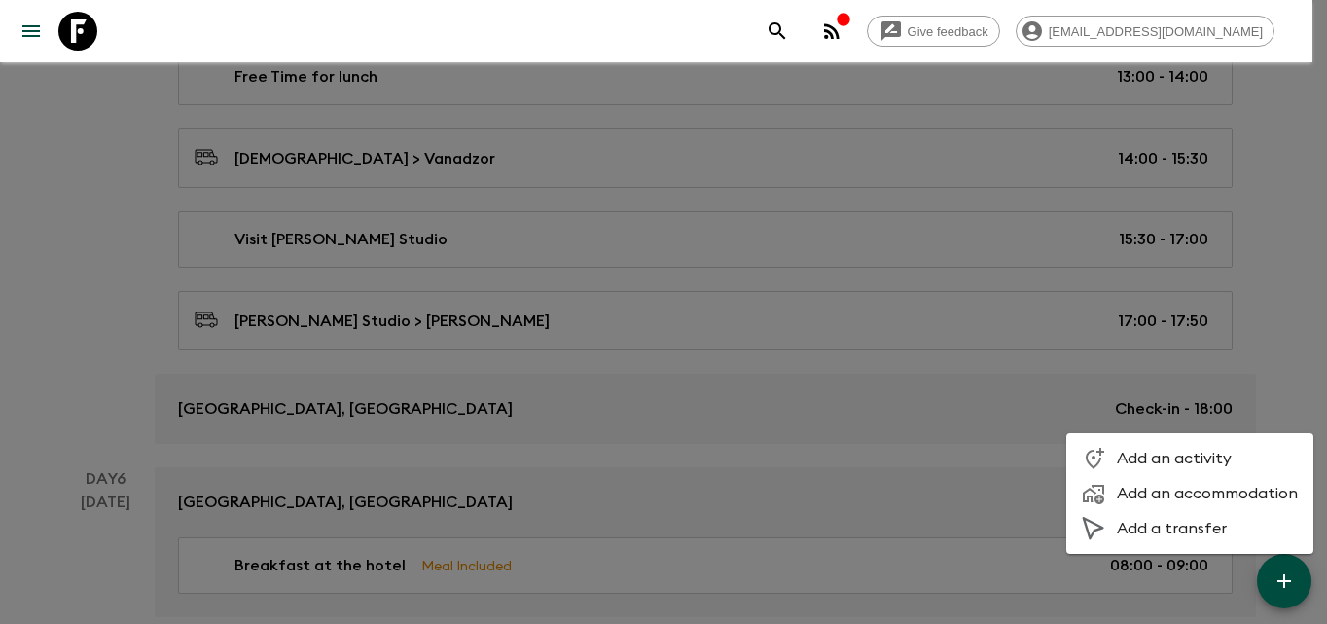
click at [1194, 454] on span "Add an activity" at bounding box center [1207, 457] width 181 height 19
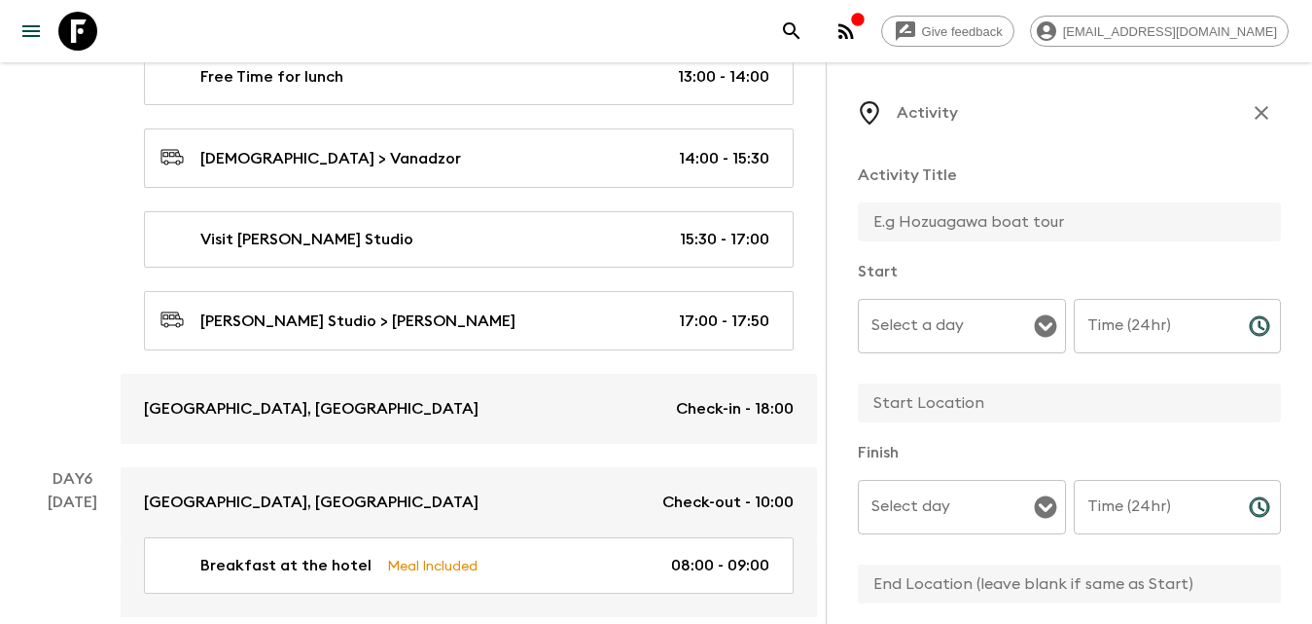
click at [1052, 230] on input "text" at bounding box center [1062, 221] width 408 height 39
click at [1001, 327] on input "Select a day" at bounding box center [947, 325] width 161 height 37
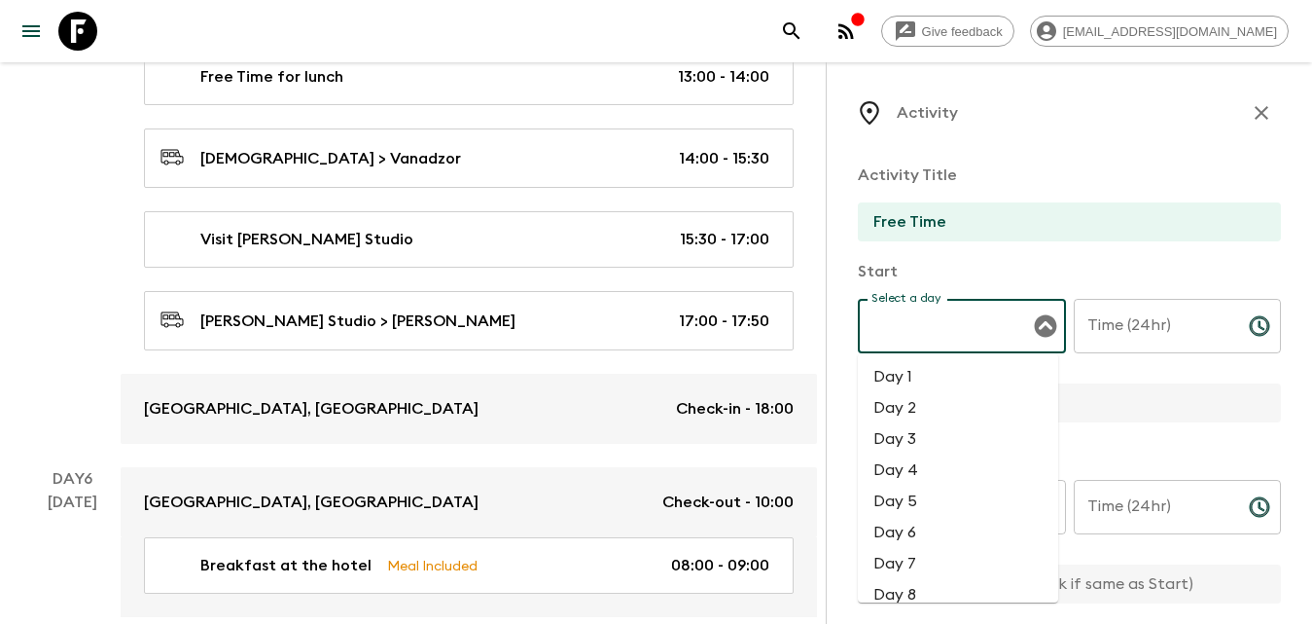
click at [929, 498] on li "Day 5" at bounding box center [958, 500] width 200 height 31
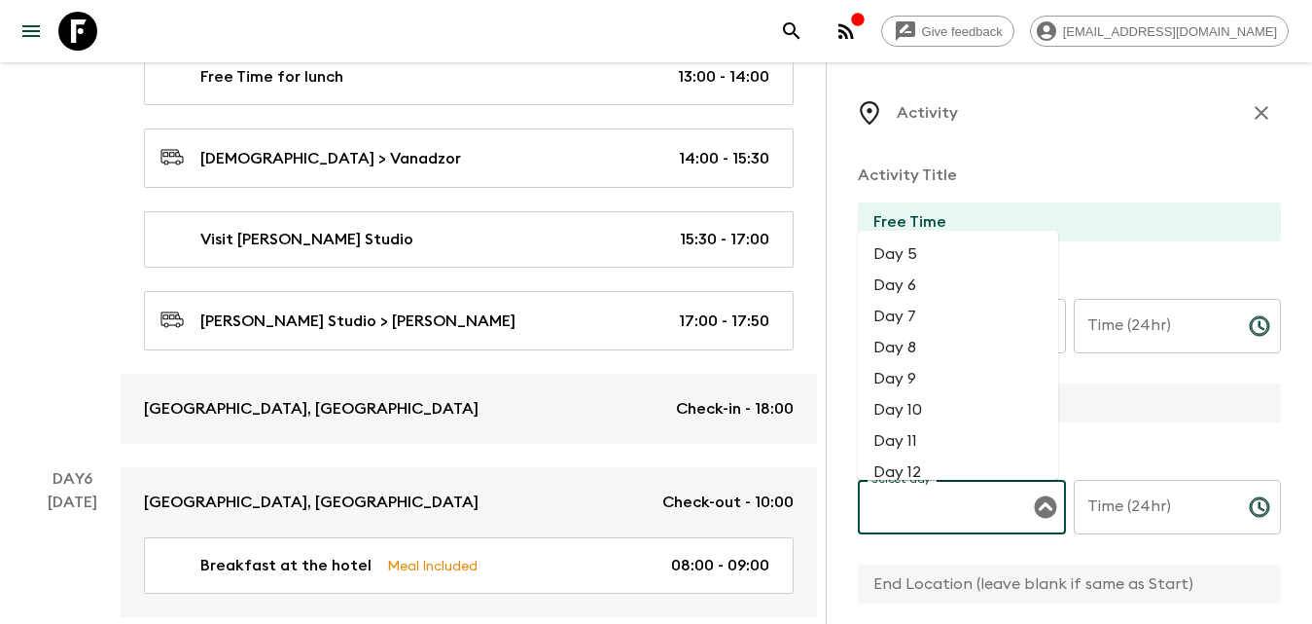
click at [942, 519] on input "Select day" at bounding box center [947, 506] width 161 height 37
click at [906, 255] on li "Day 5" at bounding box center [958, 253] width 200 height 31
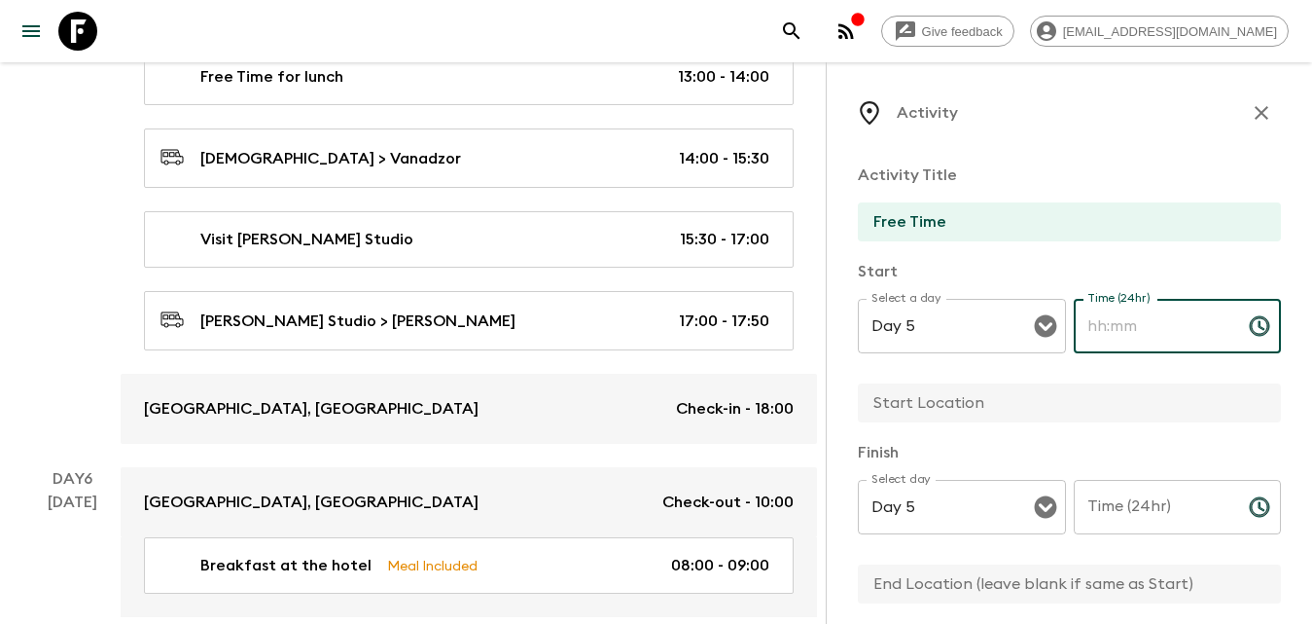
click at [1127, 320] on input "Time (24hr)" at bounding box center [1154, 326] width 160 height 54
click at [1113, 523] on input "Time (24hr)" at bounding box center [1154, 507] width 160 height 54
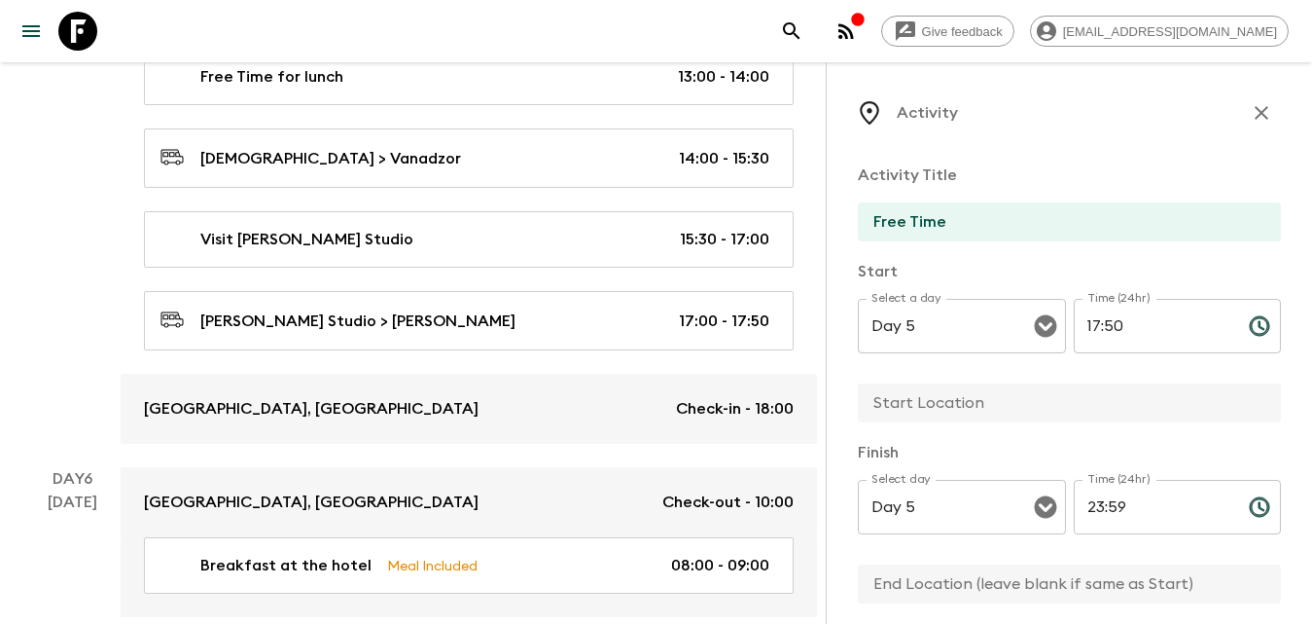
click at [994, 401] on input "text" at bounding box center [1062, 402] width 408 height 39
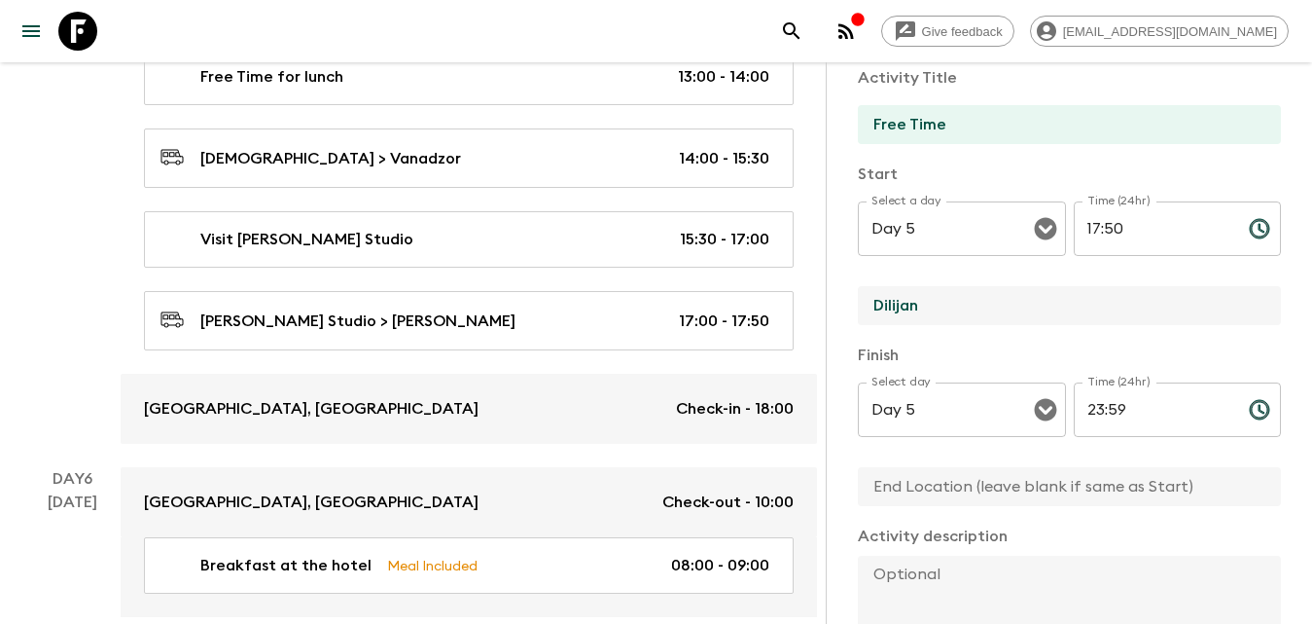
click at [978, 468] on input "text" at bounding box center [1062, 486] width 408 height 39
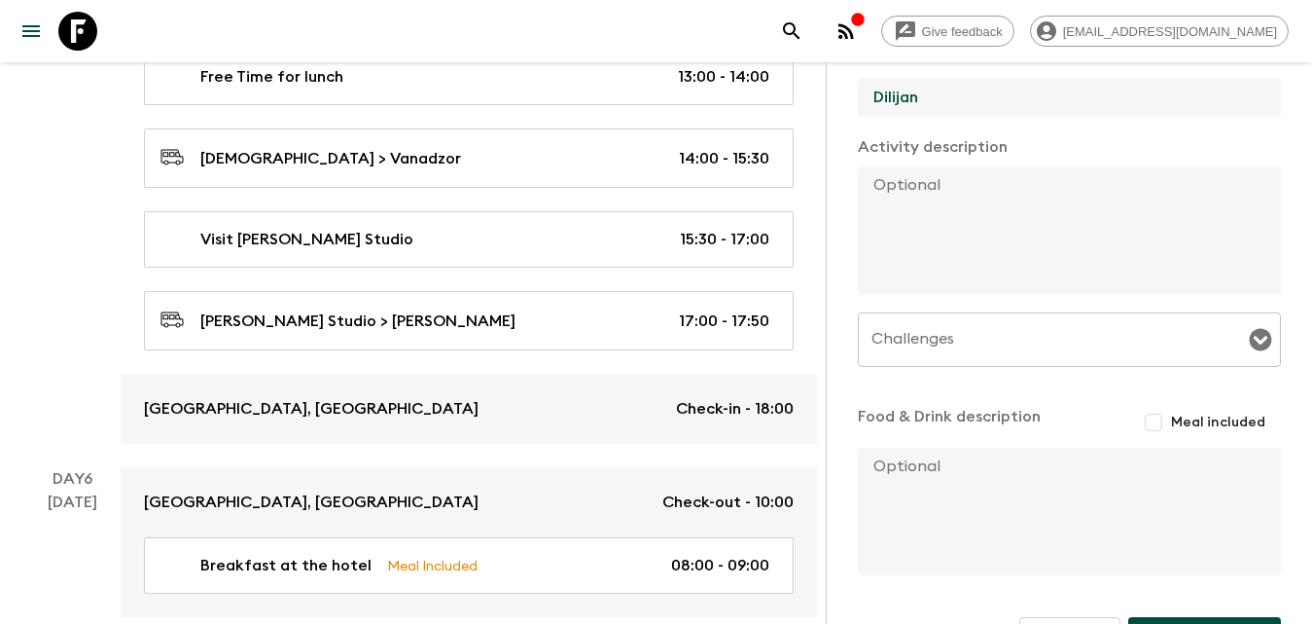
scroll to position [544, 0]
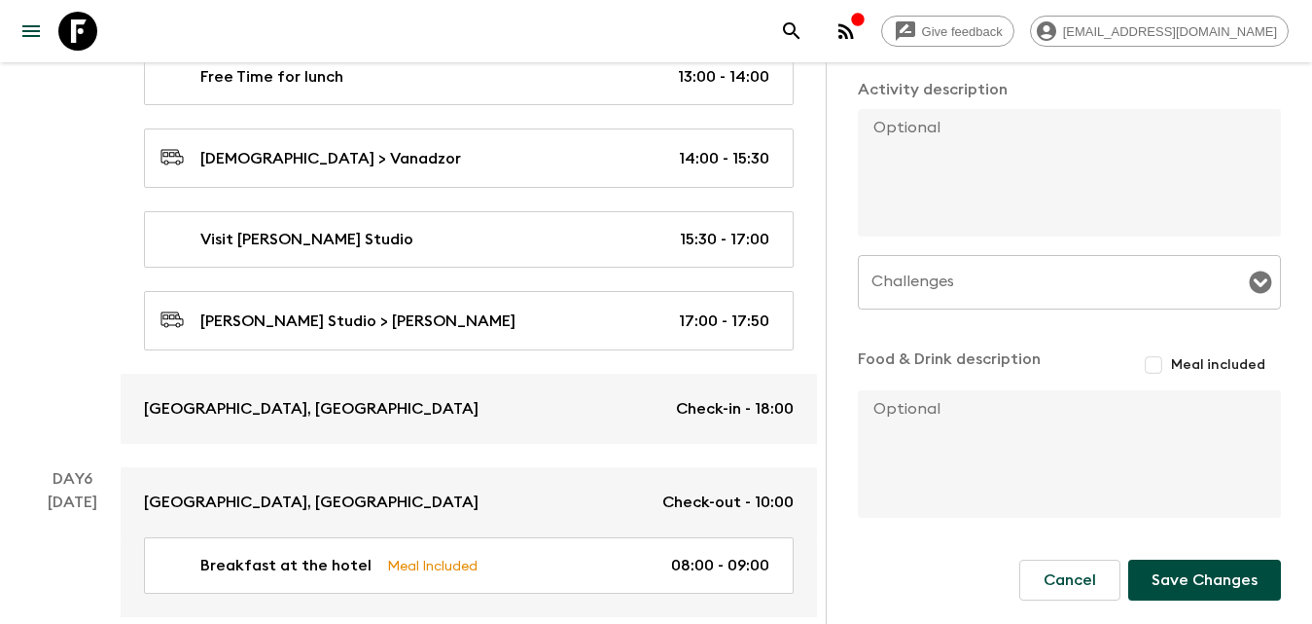
click at [1184, 570] on button "Save Changes" at bounding box center [1204, 579] width 153 height 41
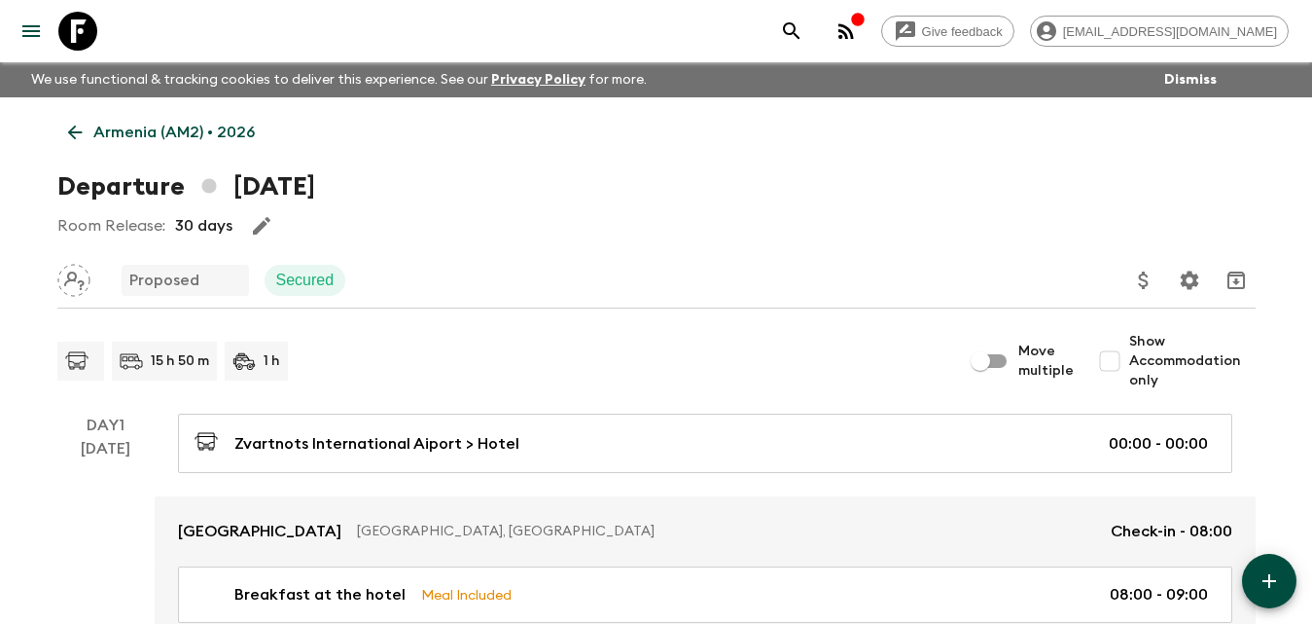
click at [110, 123] on p "Armenia (AM2) • 2026" at bounding box center [173, 132] width 161 height 23
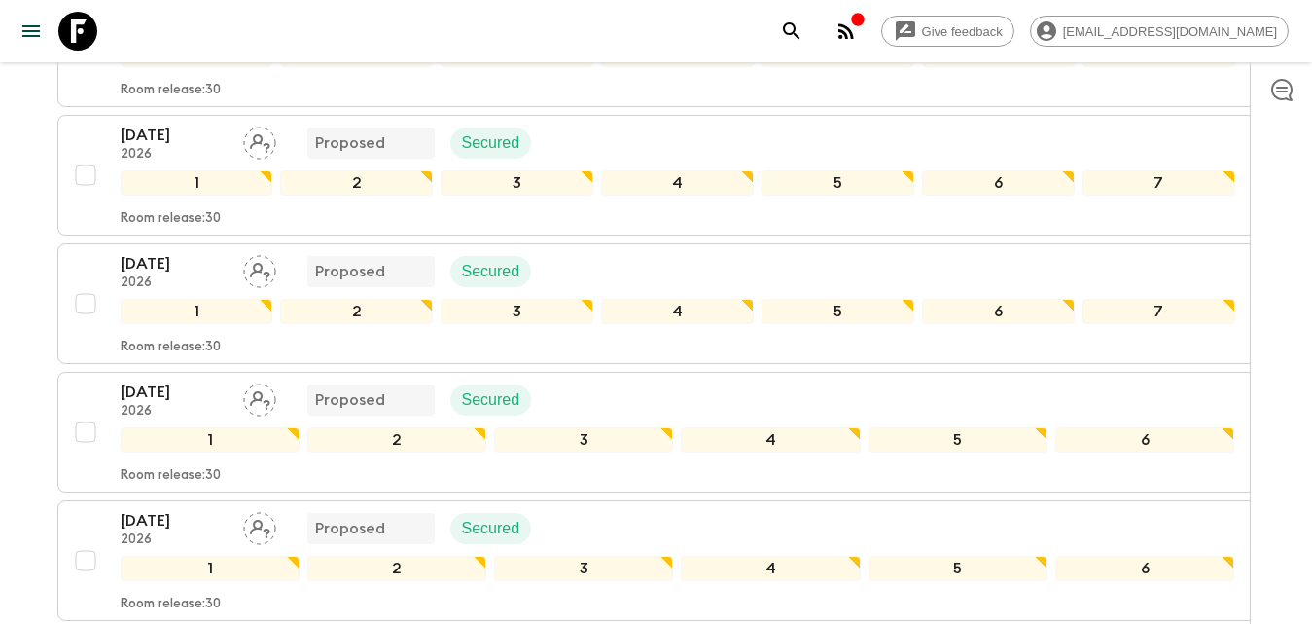
scroll to position [1167, 0]
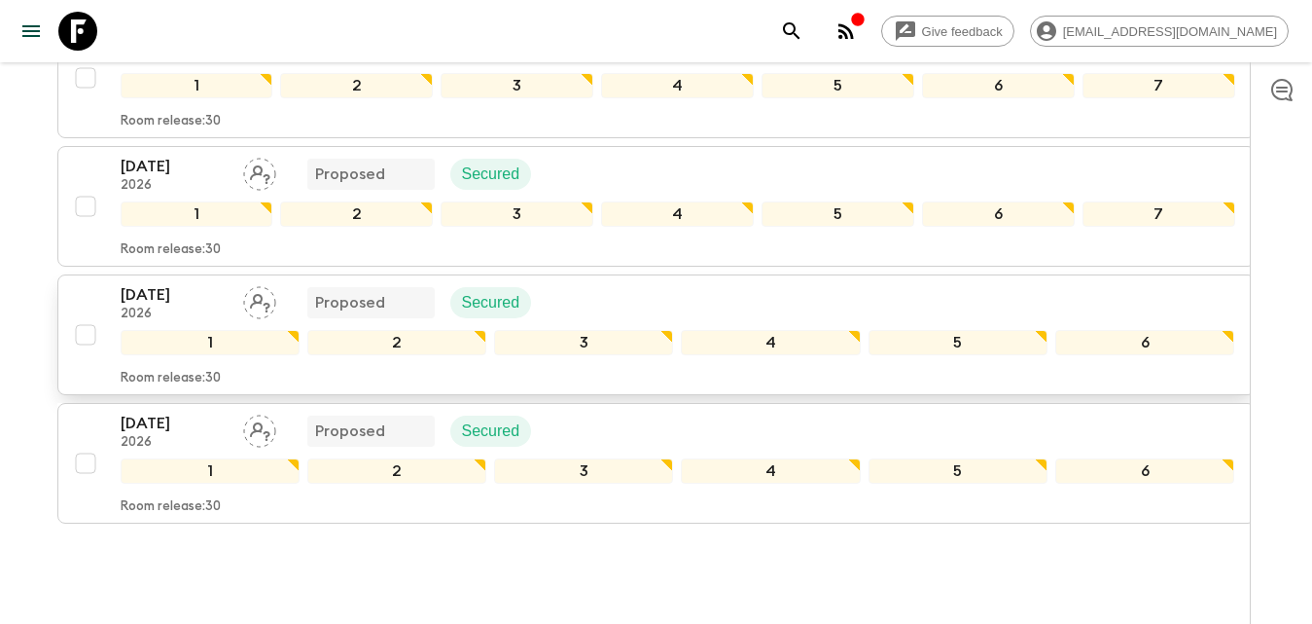
click at [169, 290] on p "[DATE]" at bounding box center [174, 294] width 107 height 23
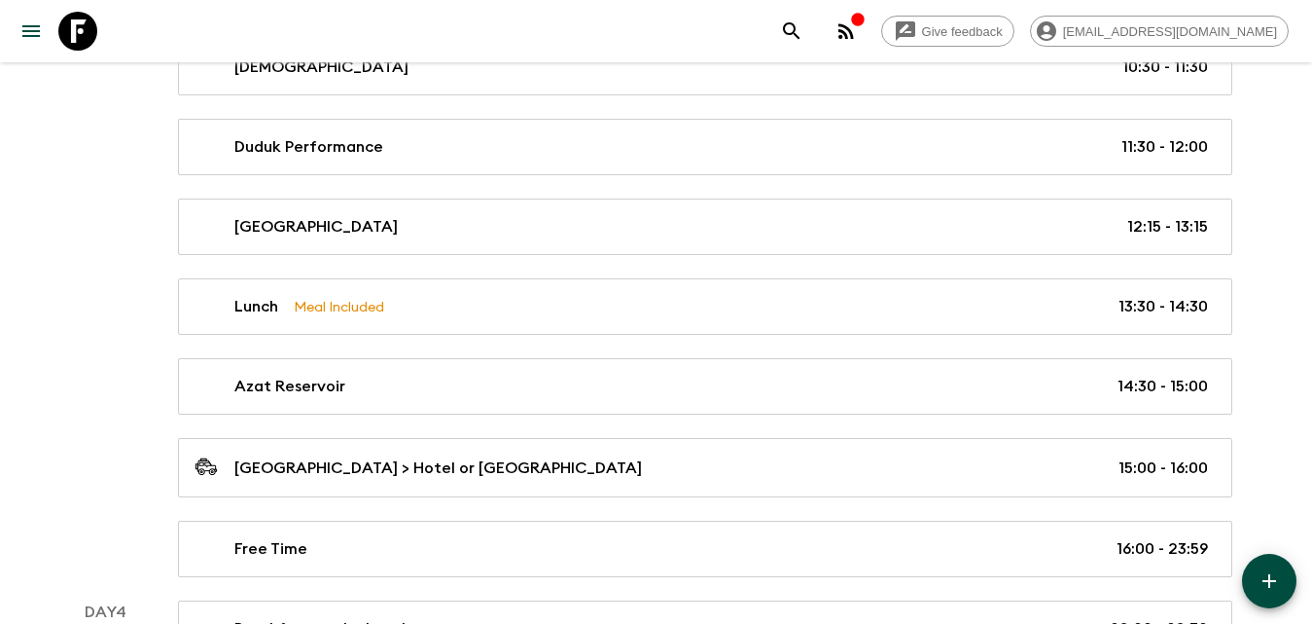
scroll to position [1946, 0]
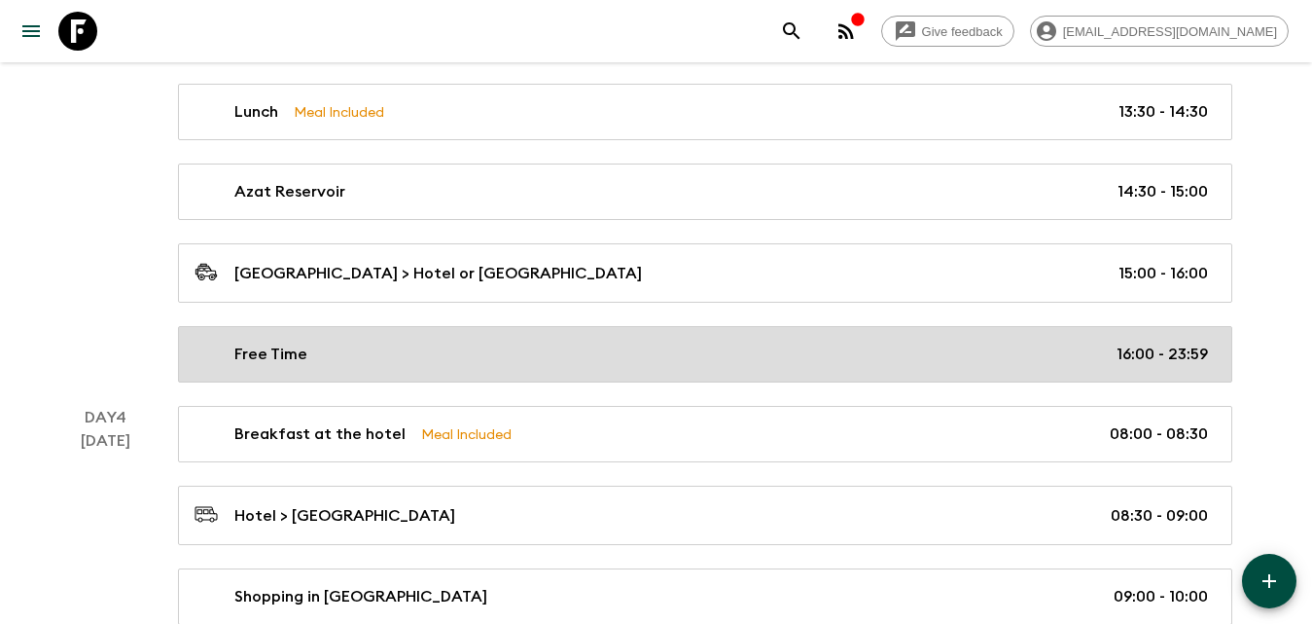
click at [346, 351] on div "Free Time 16:00 - 23:59" at bounding box center [702, 353] width 1014 height 23
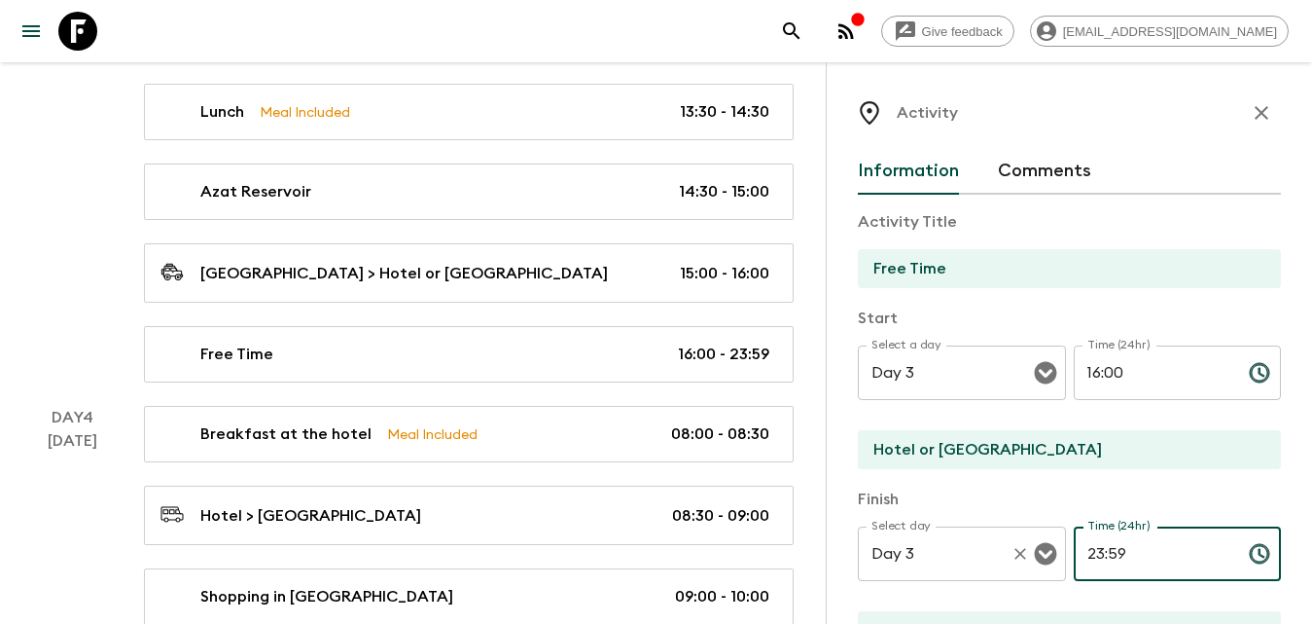
drag, startPoint x: 1086, startPoint y: 557, endPoint x: 1046, endPoint y: 556, distance: 39.9
click at [1046, 556] on div "Select day Day 3 Select day ​ Time (24hr) 23:59 Time (24hr) ​" at bounding box center [1069, 564] width 423 height 77
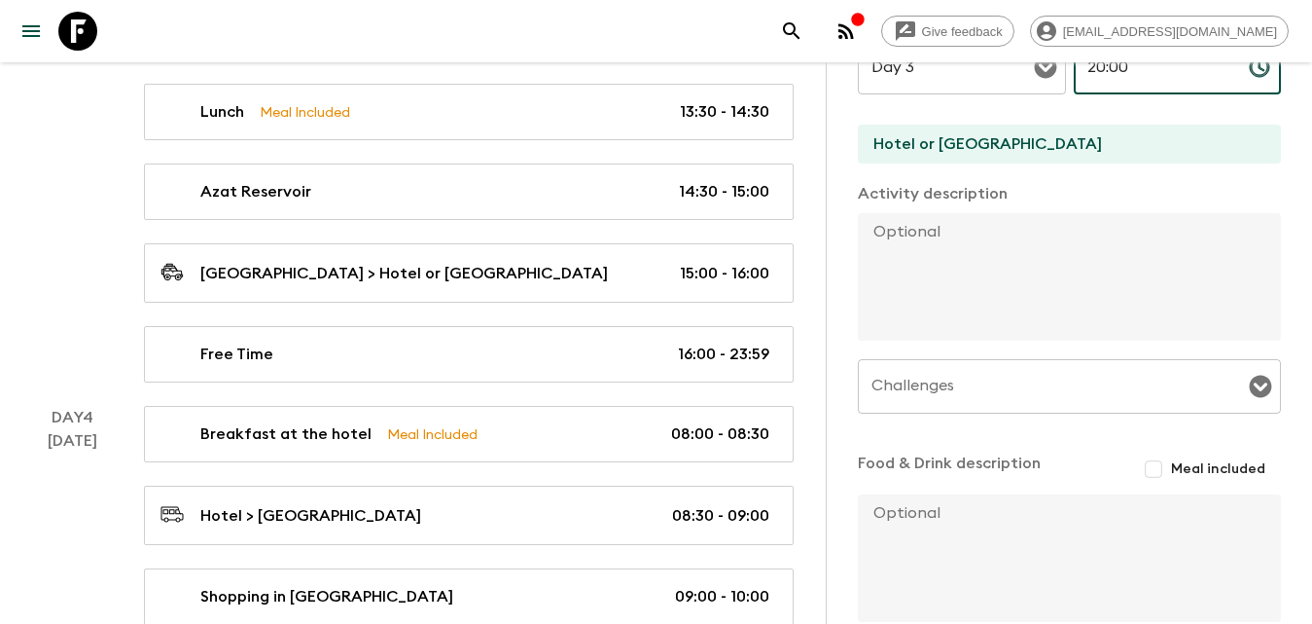
scroll to position [590, 0]
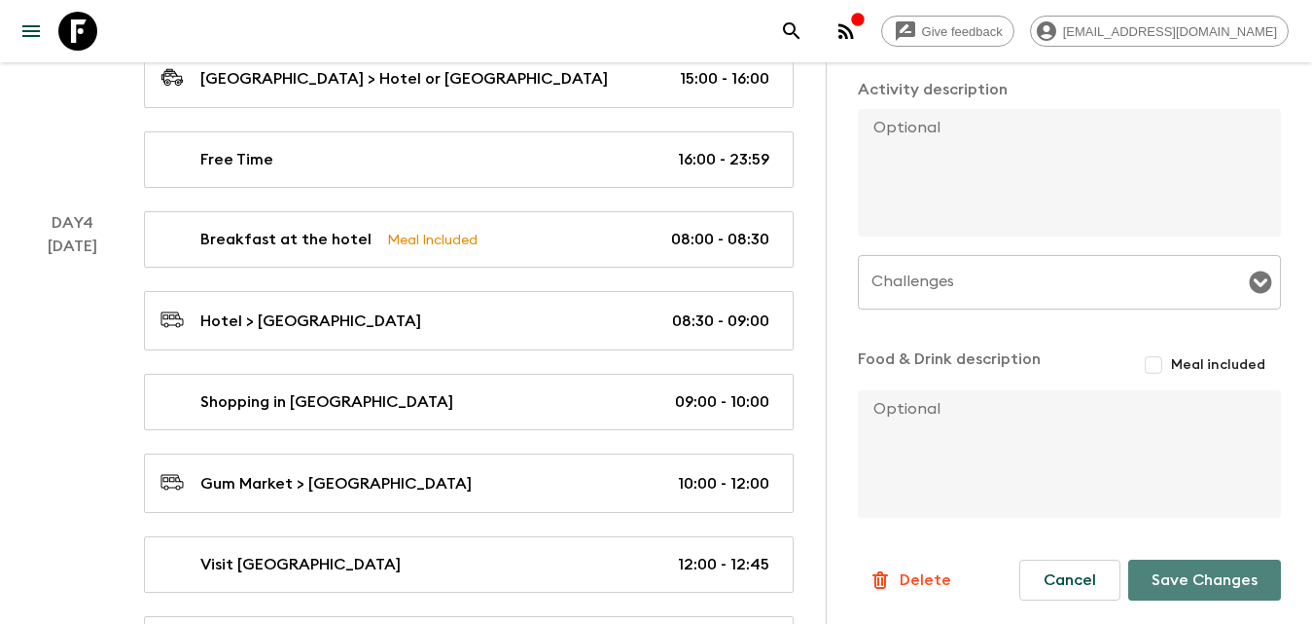
click at [1202, 587] on button "Save Changes" at bounding box center [1204, 579] width 153 height 41
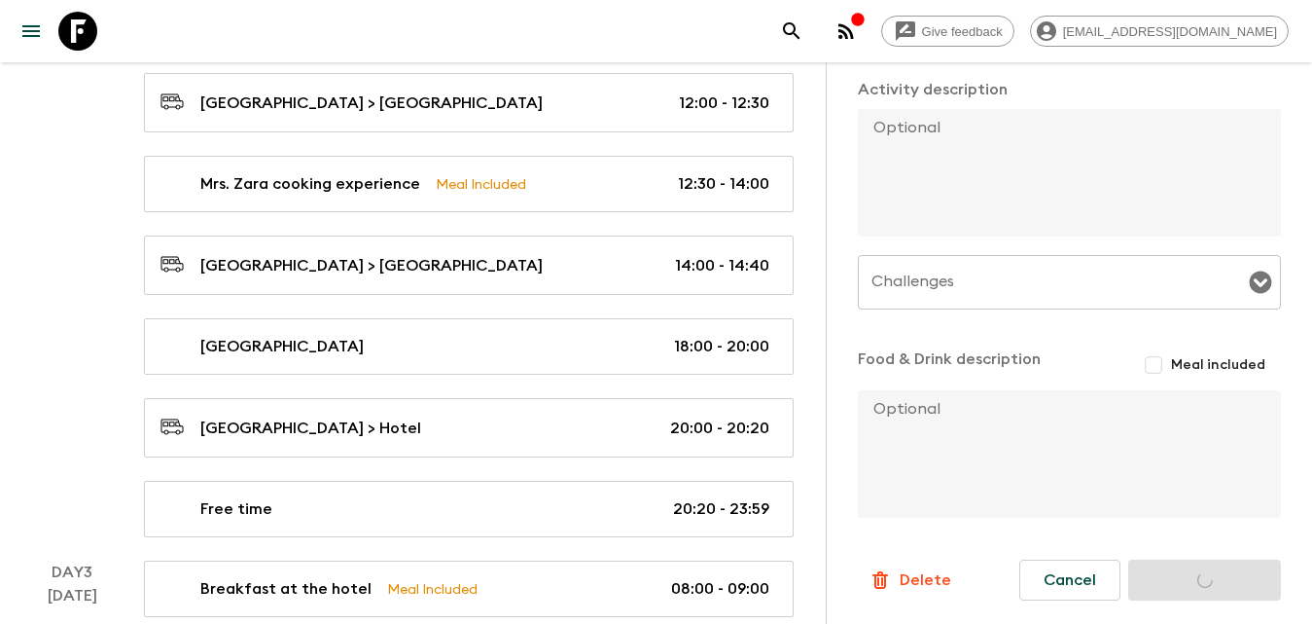
scroll to position [973, 0]
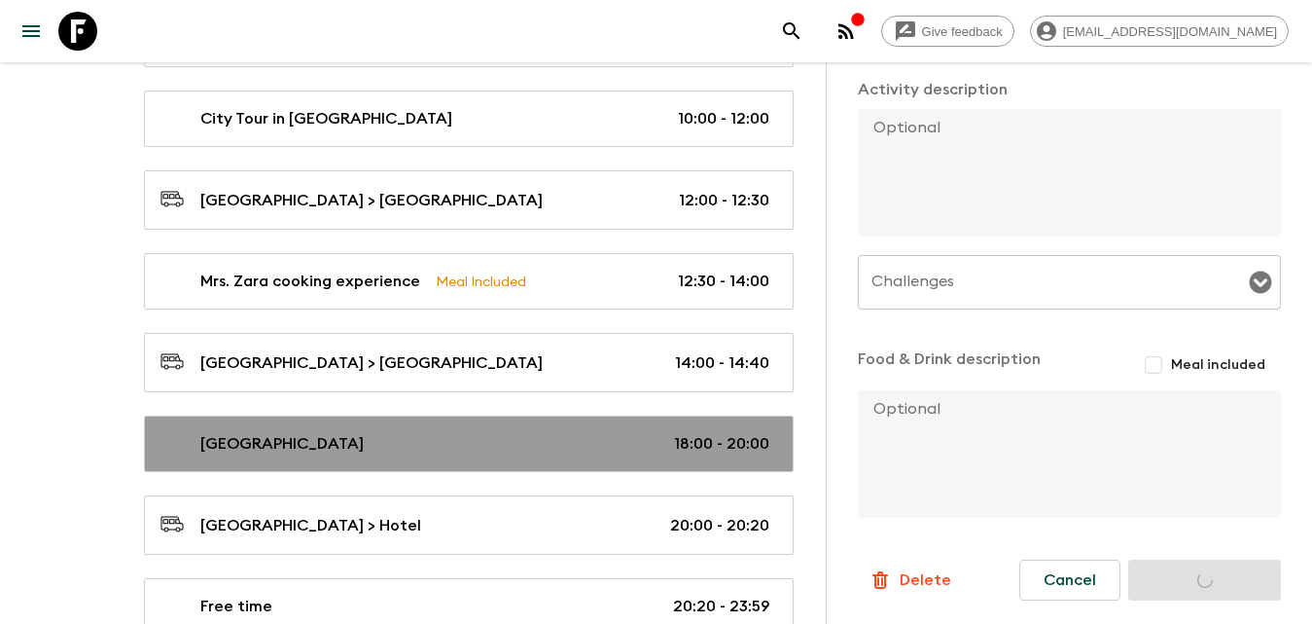
click at [321, 447] on p "[GEOGRAPHIC_DATA]" at bounding box center [281, 443] width 163 height 23
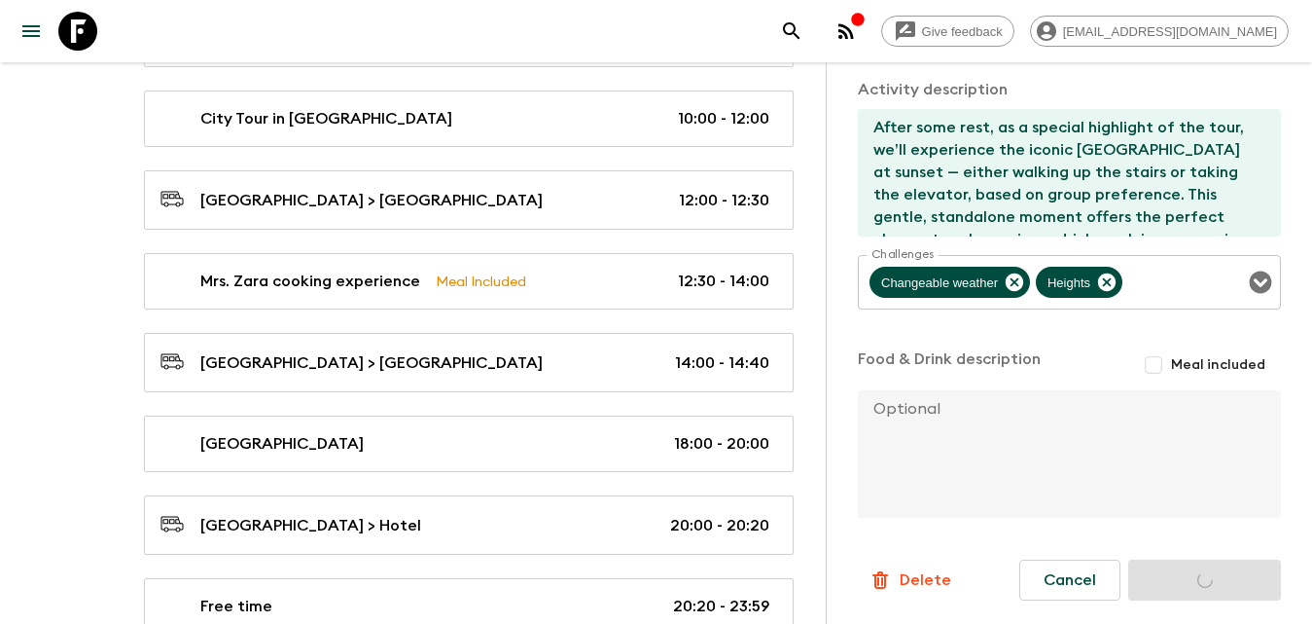
scroll to position [299, 0]
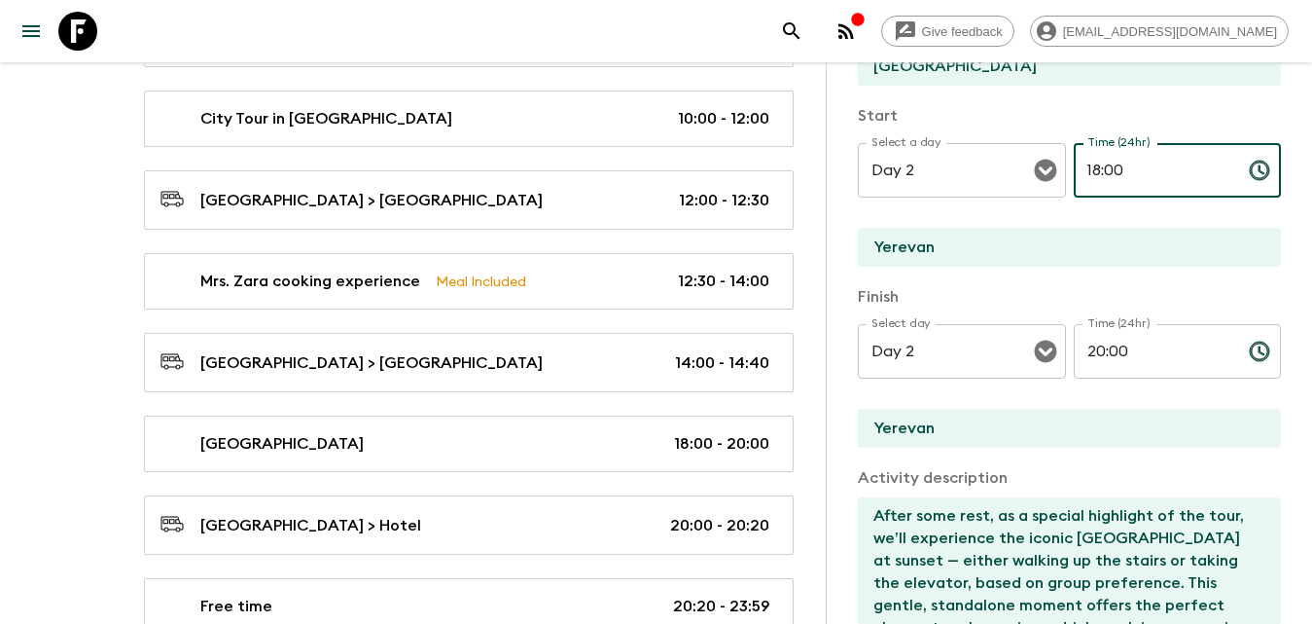
drag, startPoint x: 1152, startPoint y: 68, endPoint x: 1009, endPoint y: 68, distance: 143.0
click at [1009, 68] on div "Activity Title Cascade Complex Start Select a day Day 2 Select a day ​ Time (24…" at bounding box center [1069, 450] width 423 height 916
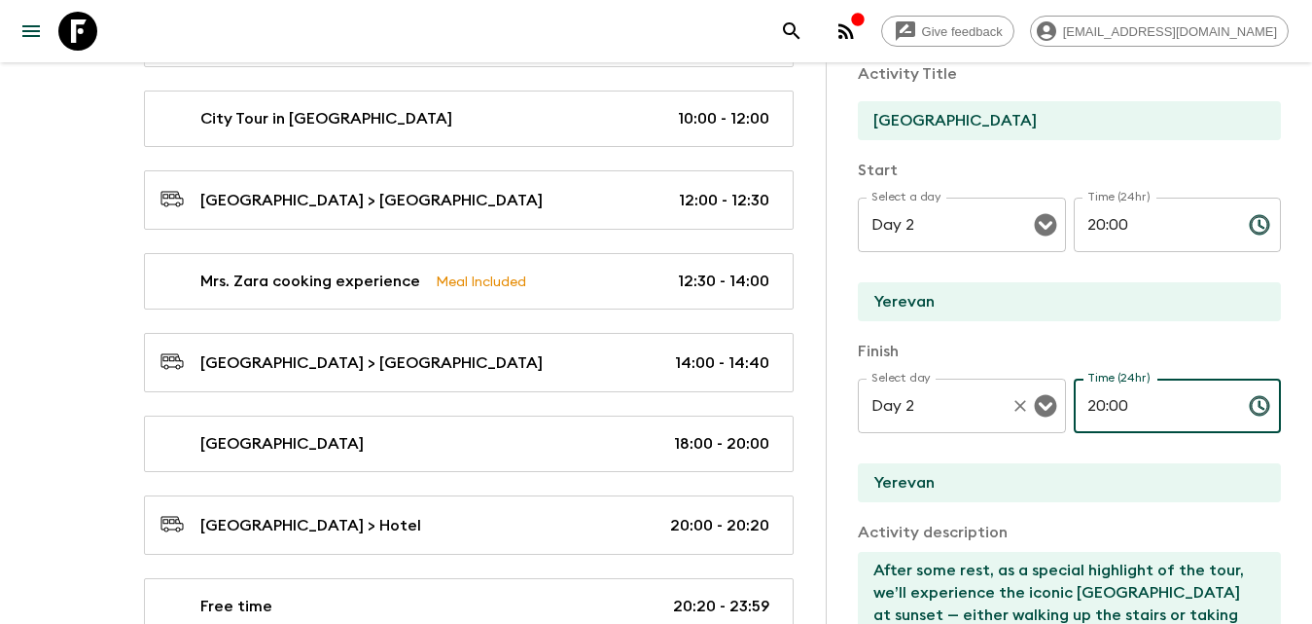
drag, startPoint x: 1161, startPoint y: 396, endPoint x: 1026, endPoint y: 393, distance: 134.3
click at [1029, 400] on div "Select day Day 2 Select day ​ Time (24hr) 20:00 Time (24hr) ​" at bounding box center [1069, 416] width 423 height 77
drag, startPoint x: 1005, startPoint y: 224, endPoint x: 1015, endPoint y: 230, distance: 11.3
click at [1011, 224] on icon "Clear" at bounding box center [1020, 224] width 19 height 19
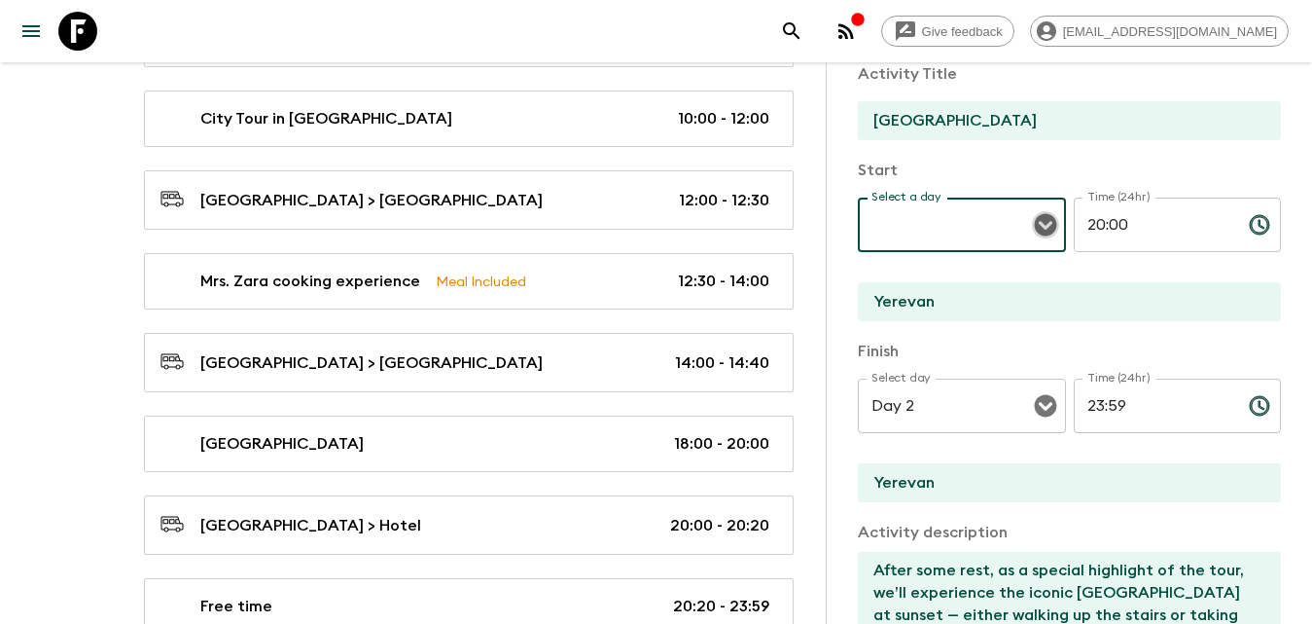
click at [1041, 219] on icon "Open" at bounding box center [1045, 225] width 22 height 22
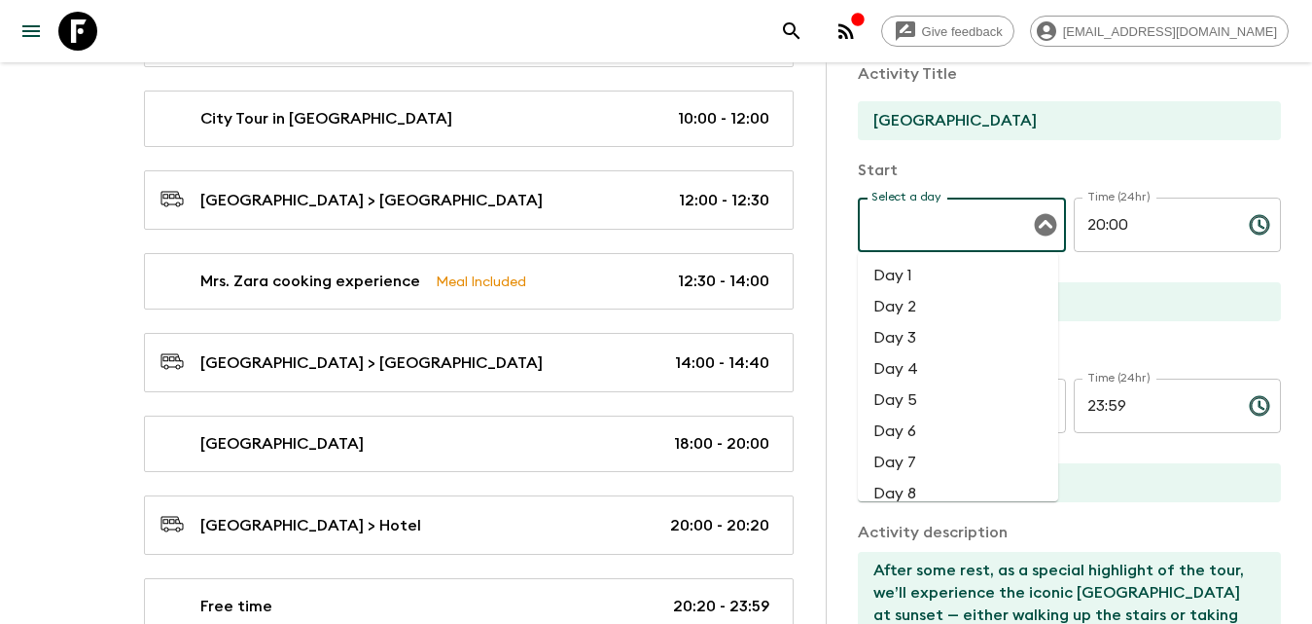
click at [945, 329] on li "Day 3" at bounding box center [958, 337] width 200 height 31
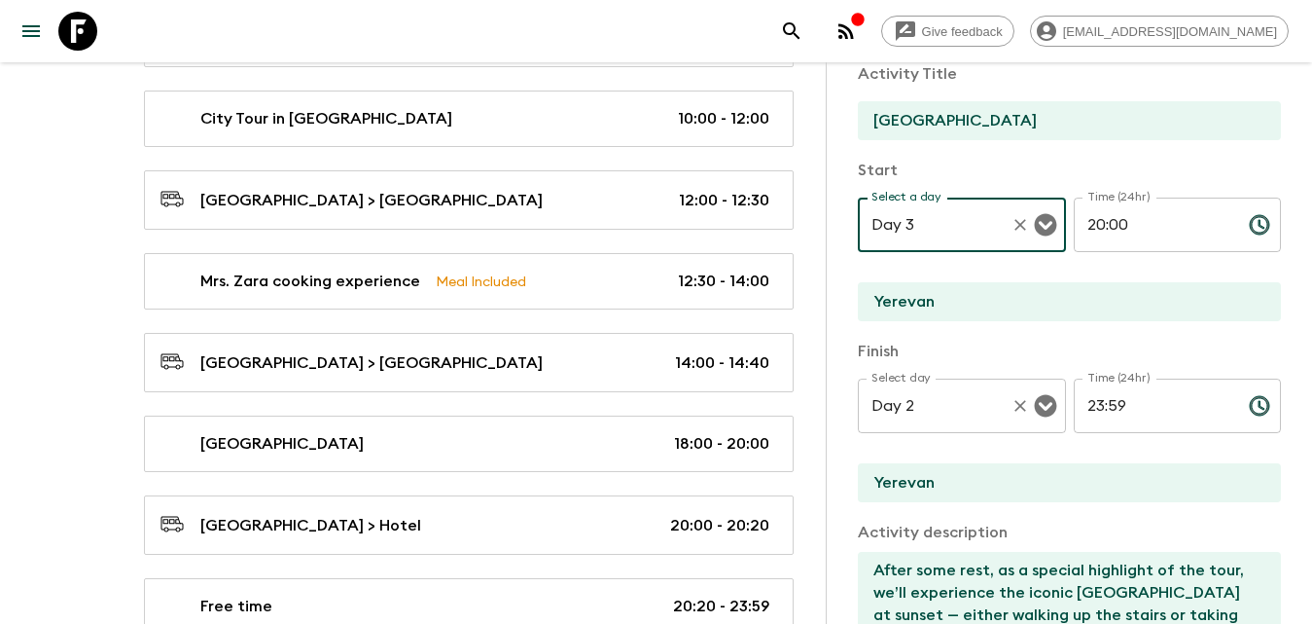
click at [1042, 405] on icon "Open" at bounding box center [1045, 405] width 23 height 23
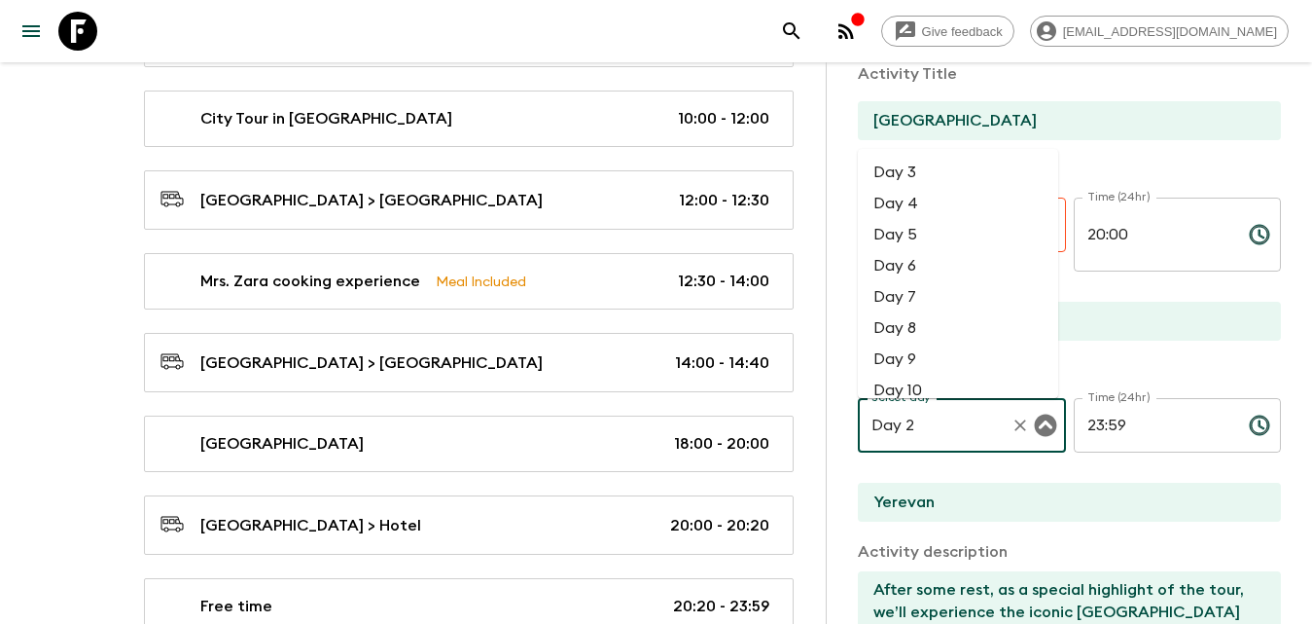
click at [910, 169] on li "Day 3" at bounding box center [958, 172] width 200 height 31
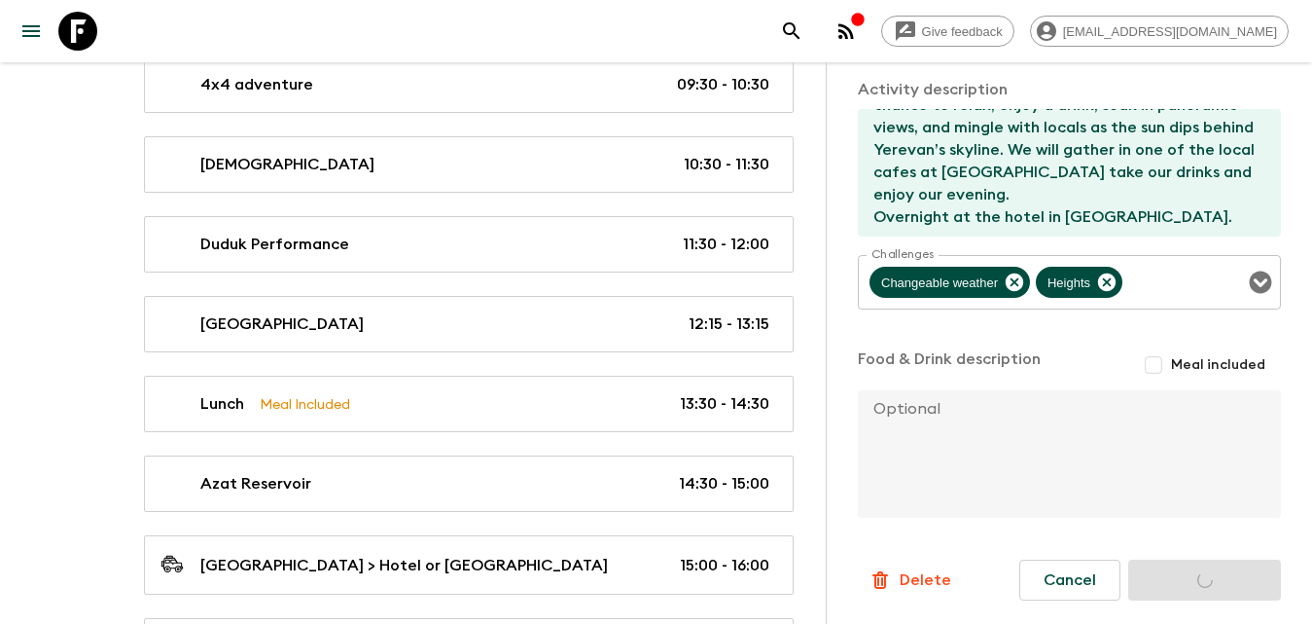
scroll to position [1751, 0]
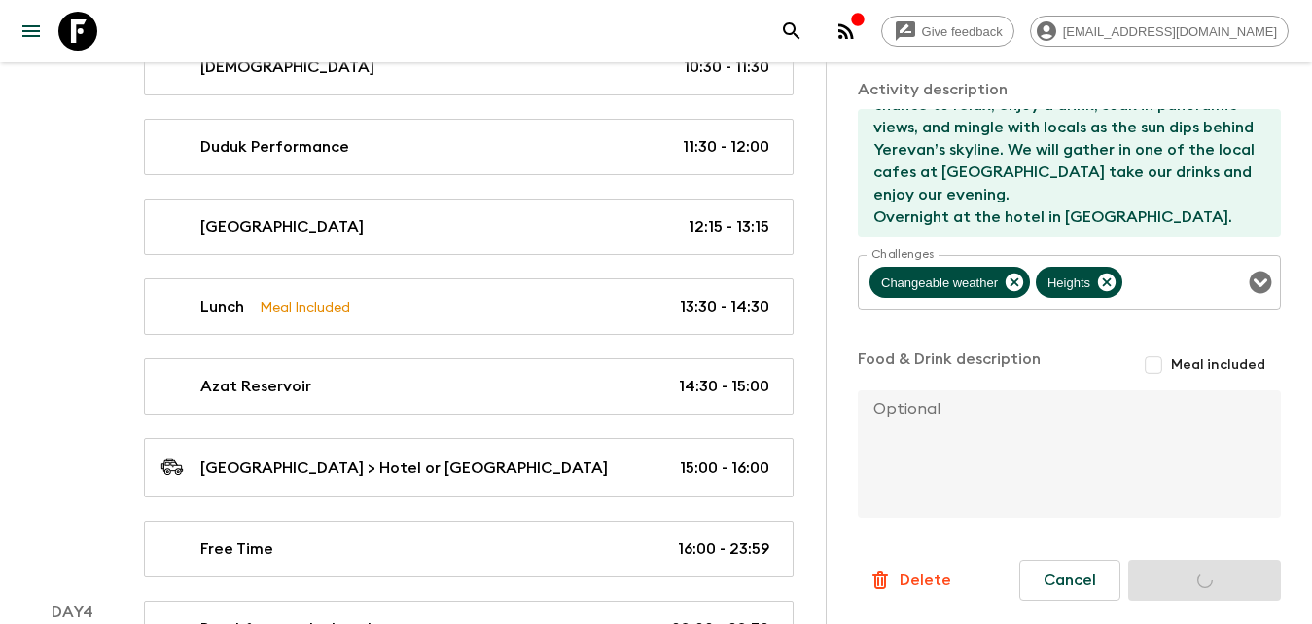
click at [1170, 571] on div "Cancel Save Changes" at bounding box center [1150, 579] width 262 height 41
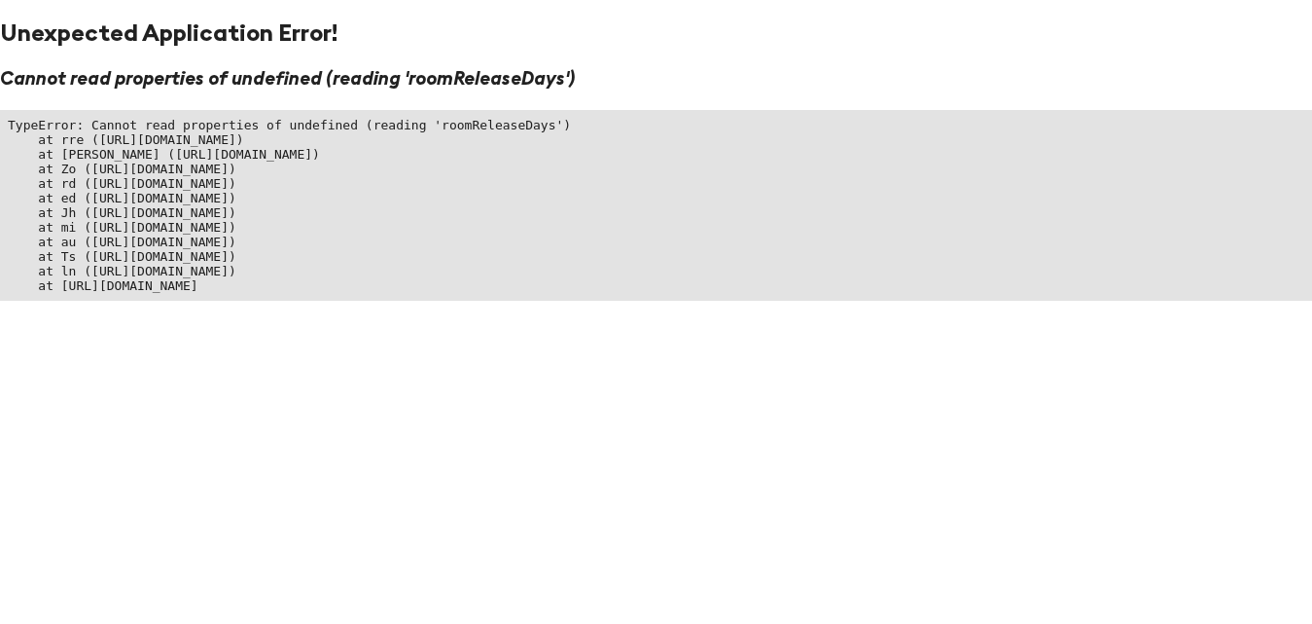
scroll to position [0, 0]
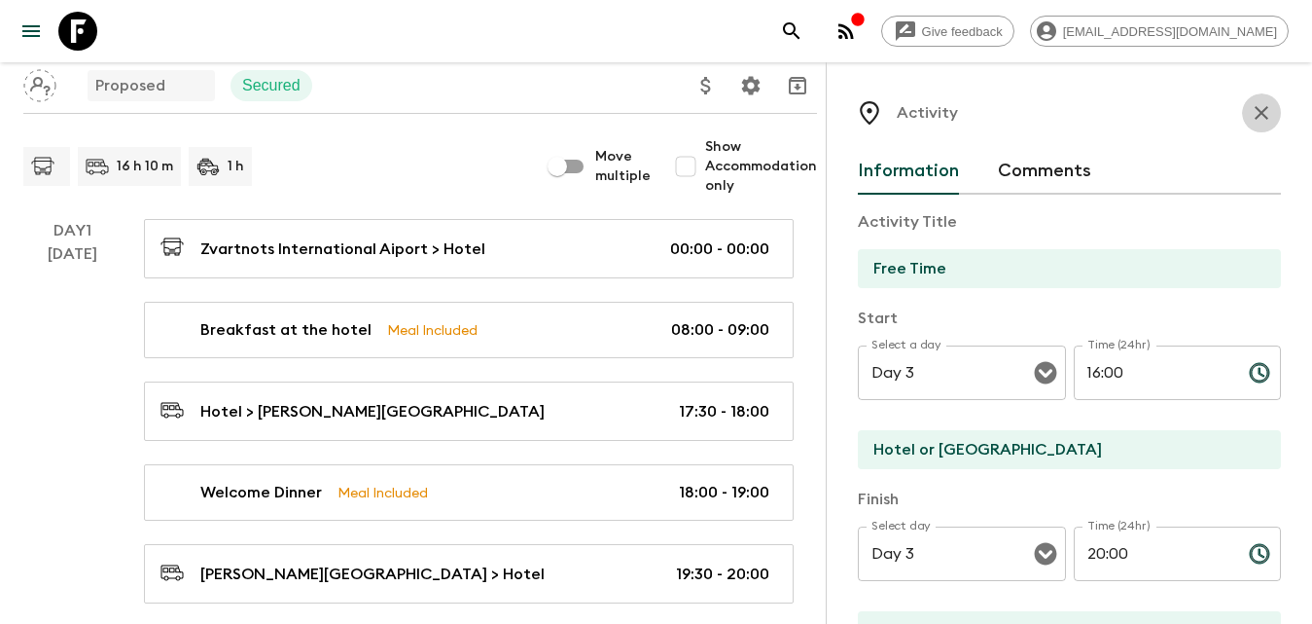
click at [1250, 109] on icon "button" at bounding box center [1261, 112] width 23 height 23
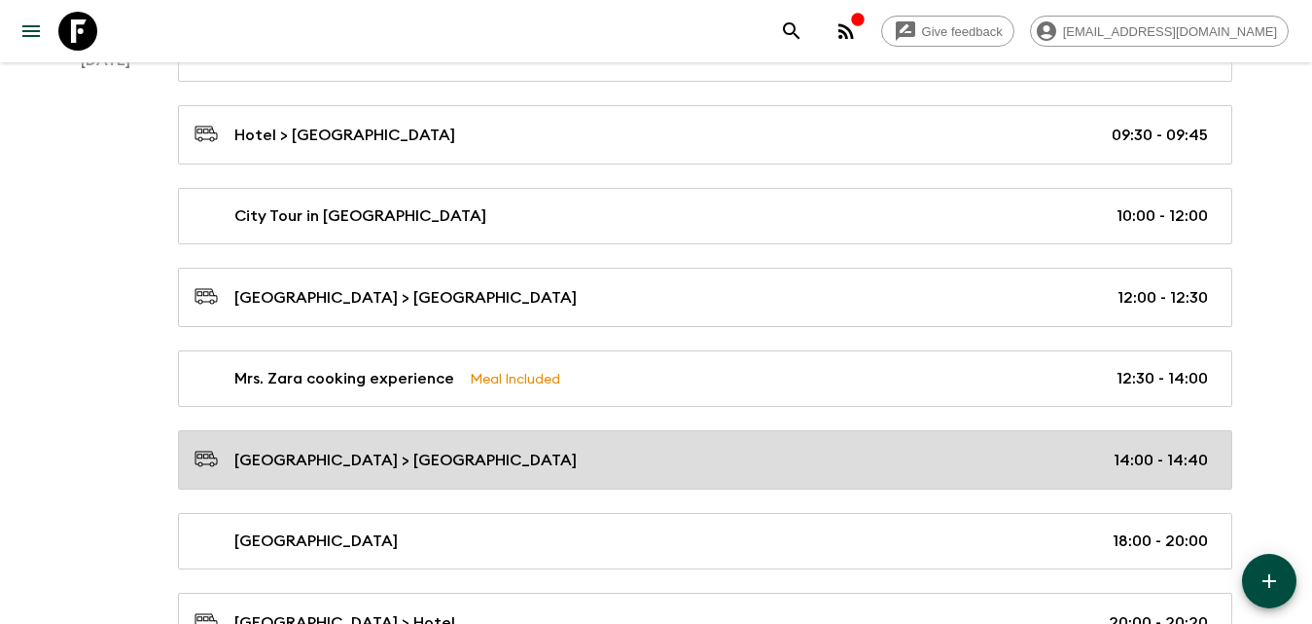
scroll to position [973, 0]
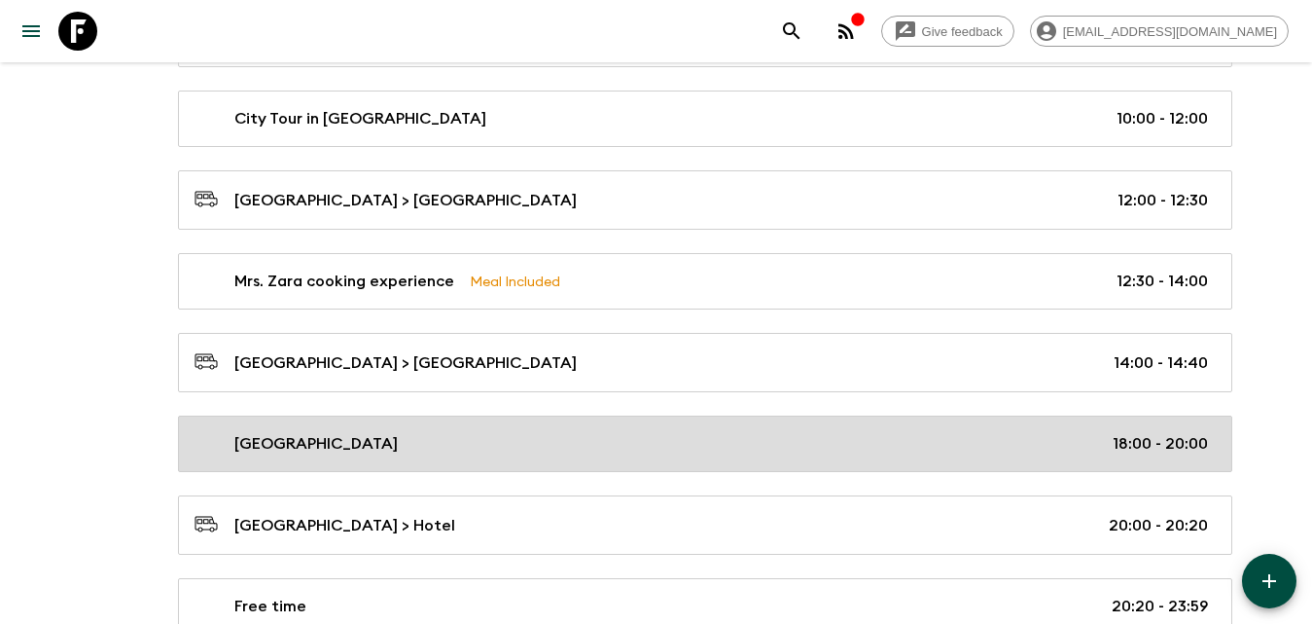
click at [357, 452] on p "[GEOGRAPHIC_DATA]" at bounding box center [315, 443] width 163 height 23
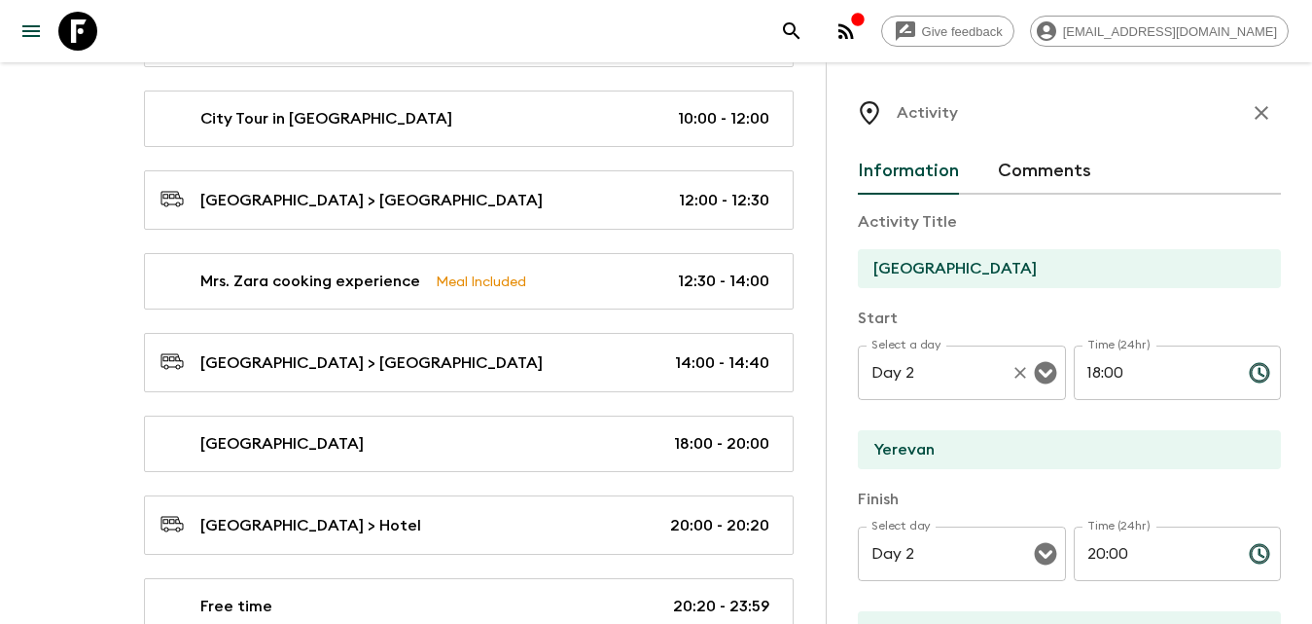
click at [1042, 363] on icon "Open" at bounding box center [1045, 373] width 22 height 22
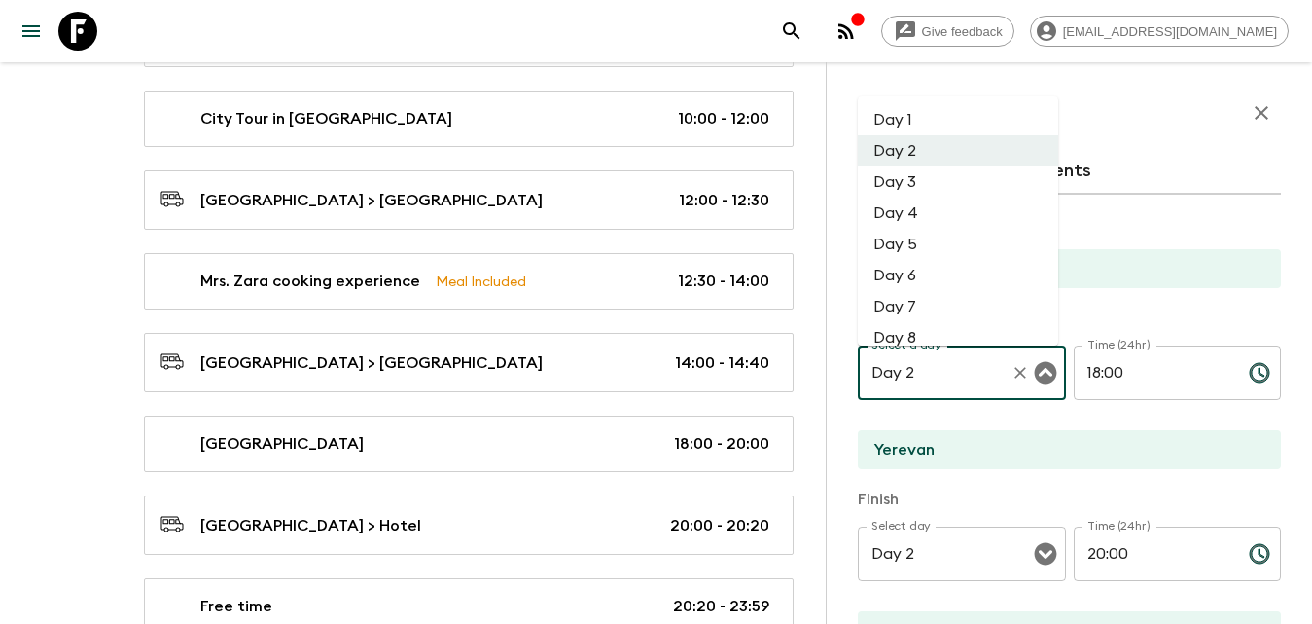
click at [926, 185] on li "Day 3" at bounding box center [958, 181] width 200 height 31
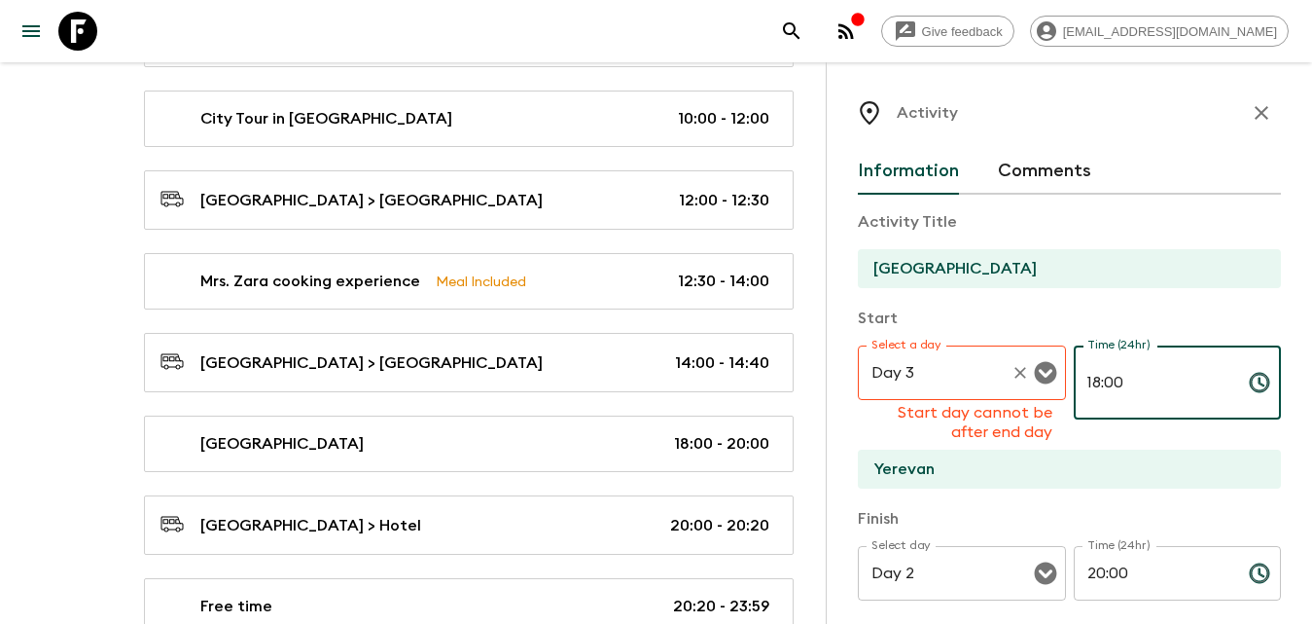
drag, startPoint x: 1068, startPoint y: 382, endPoint x: 1012, endPoint y: 384, distance: 56.5
click at [1012, 384] on div "Select a day Day 3 Select a day Start day cannot be after end day Time (24hr) 1…" at bounding box center [1069, 393] width 423 height 96
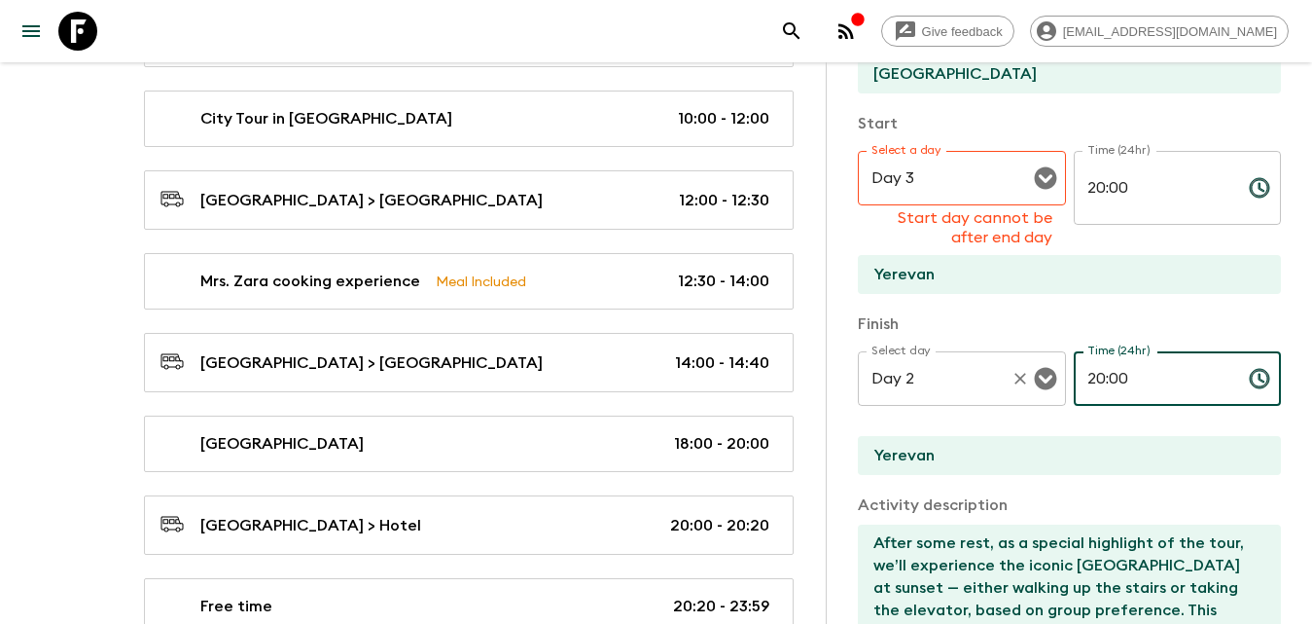
drag, startPoint x: 1110, startPoint y: 381, endPoint x: 1035, endPoint y: 382, distance: 74.9
click at [1036, 381] on div "Select day Day 2 Select day ​ Time (24hr) 20:00 Time (24hr) ​" at bounding box center [1069, 389] width 423 height 77
click at [1035, 383] on icon "Open" at bounding box center [1045, 379] width 22 height 22
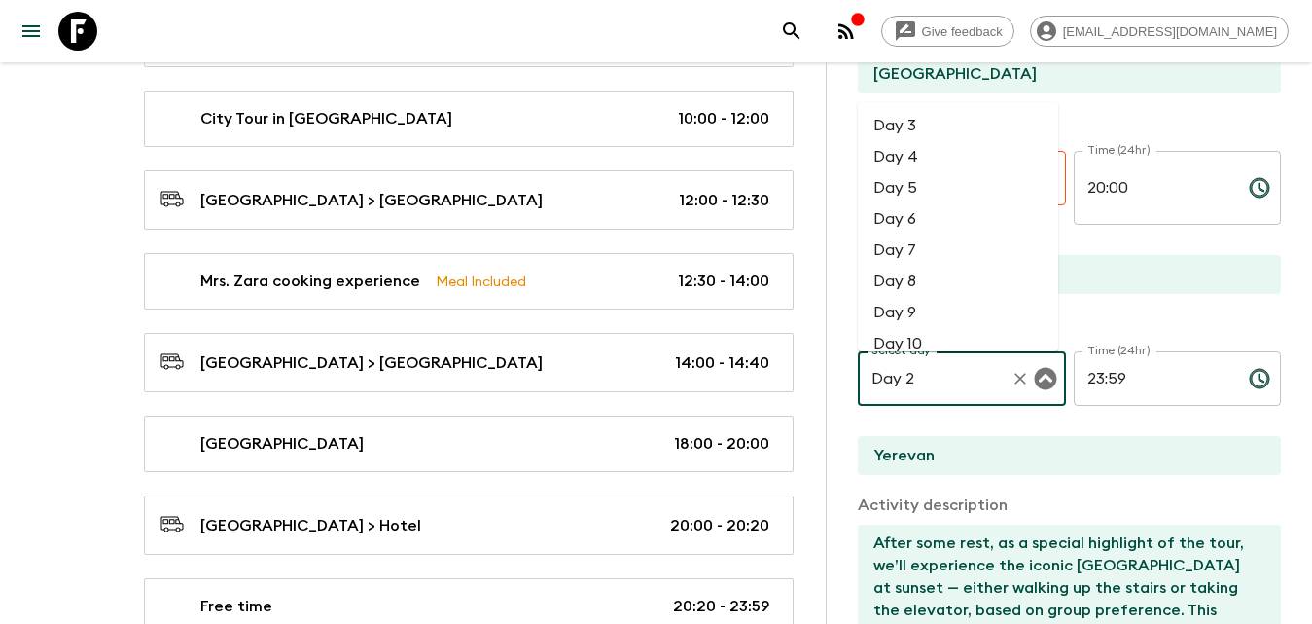
click at [917, 119] on li "Day 3" at bounding box center [958, 125] width 200 height 31
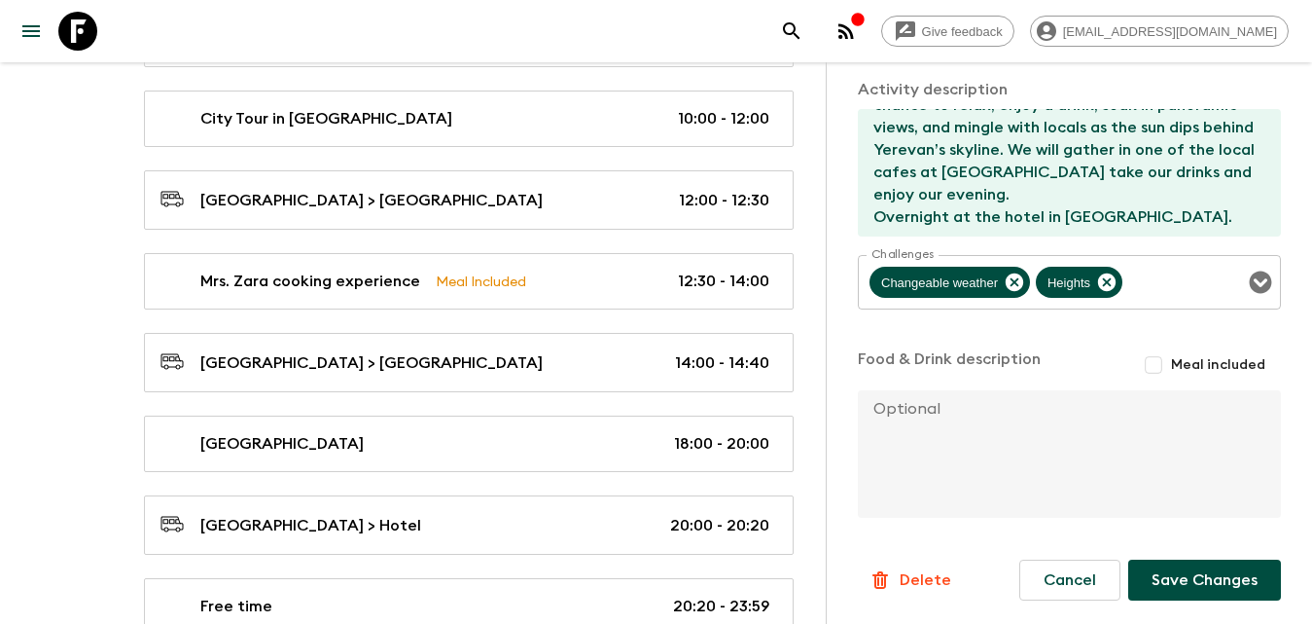
scroll to position [1167, 0]
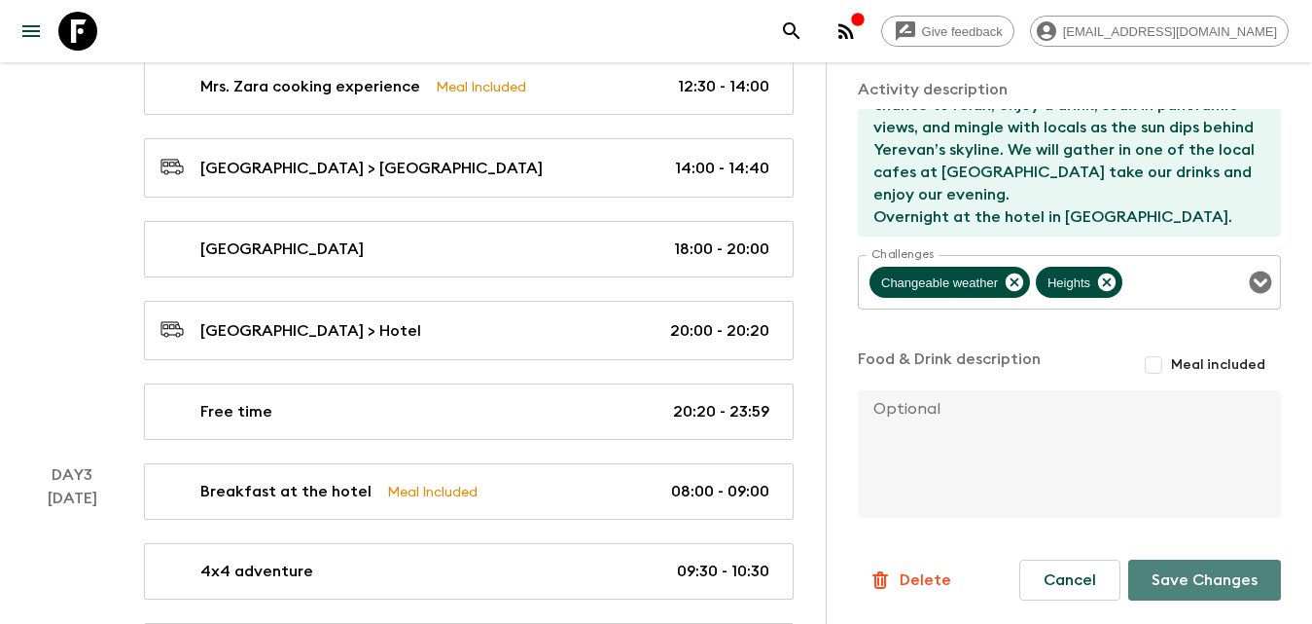
click at [1215, 584] on button "Save Changes" at bounding box center [1204, 579] width 153 height 41
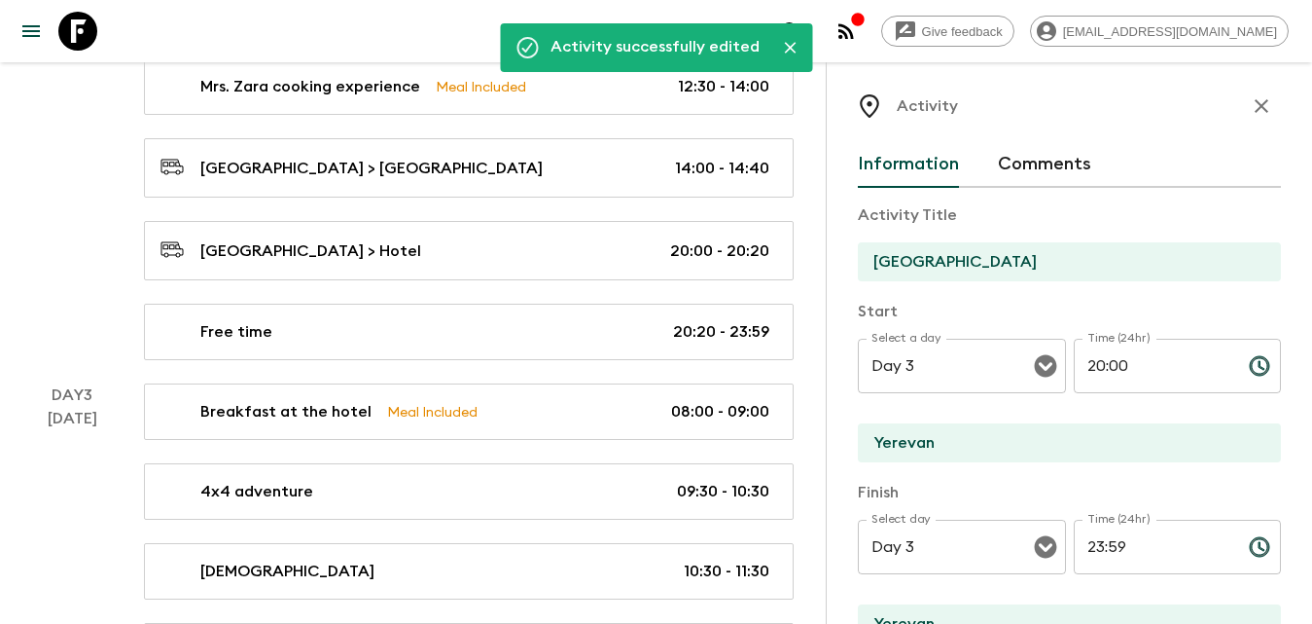
scroll to position [0, 0]
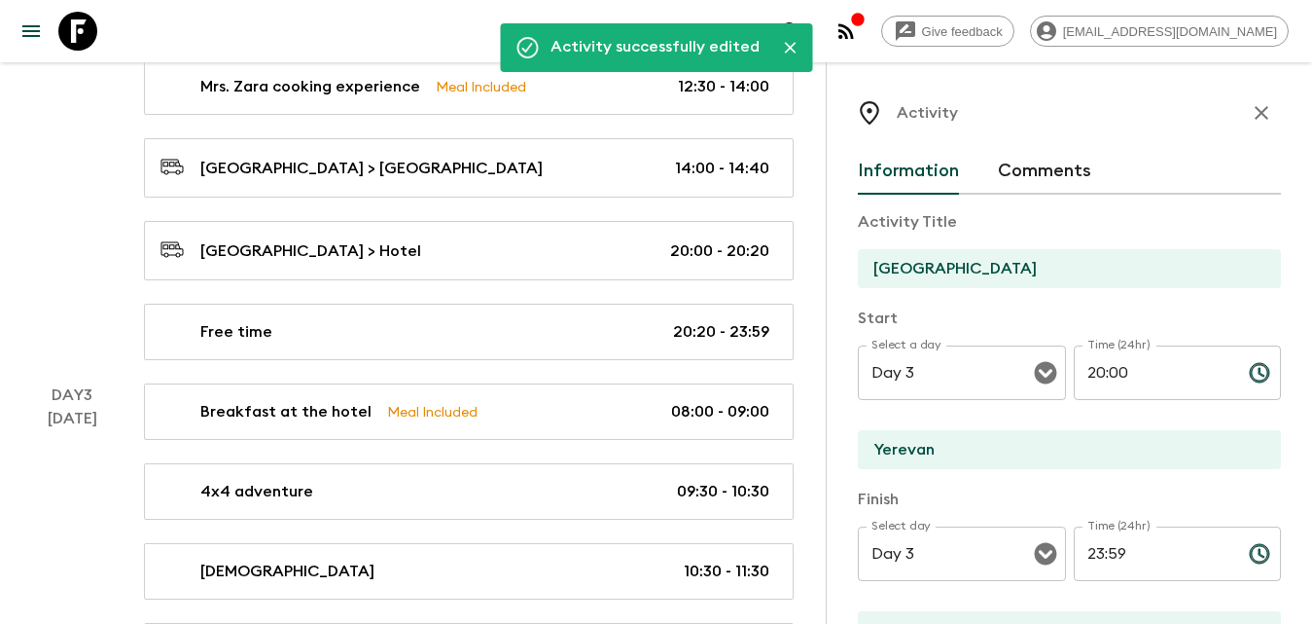
click at [1250, 112] on icon "button" at bounding box center [1261, 112] width 23 height 23
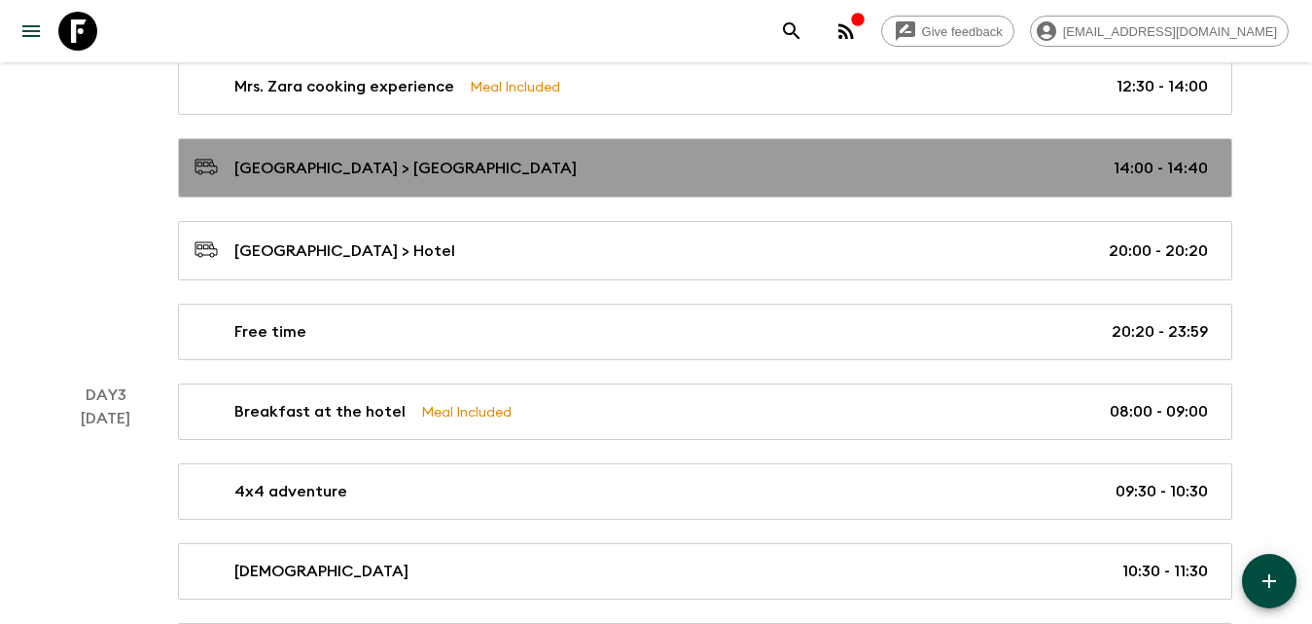
click at [425, 155] on div "[GEOGRAPHIC_DATA] > [GEOGRAPHIC_DATA] 14:00 - 14:40" at bounding box center [702, 168] width 1014 height 26
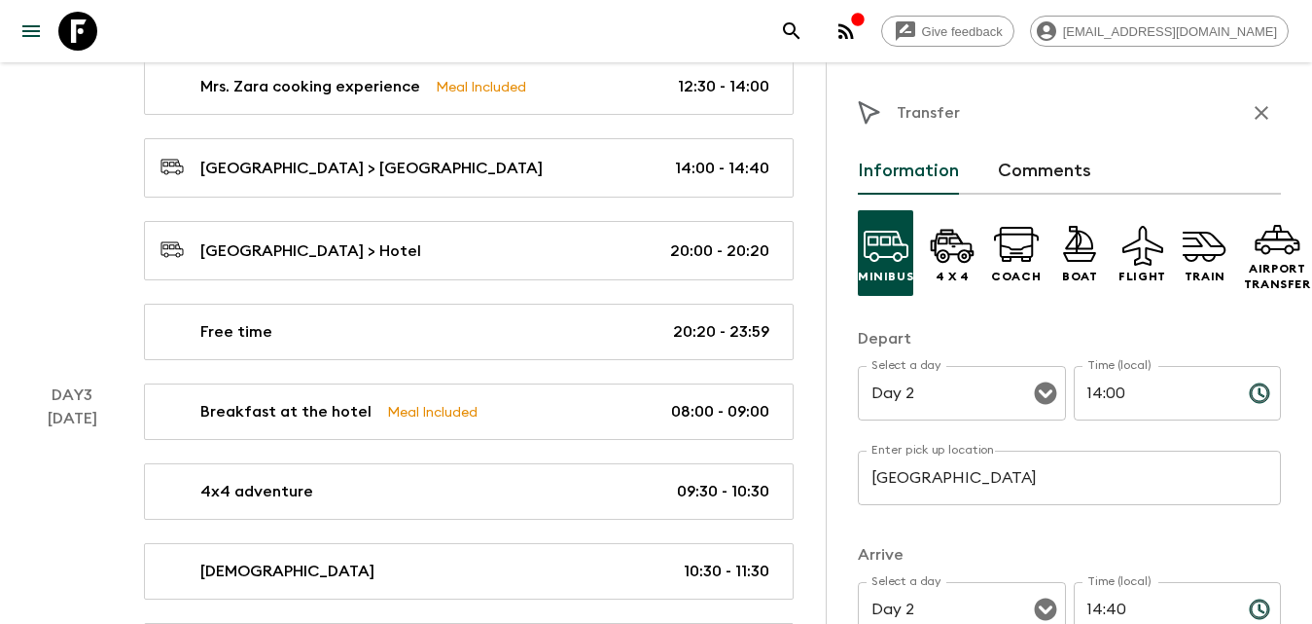
scroll to position [195, 0]
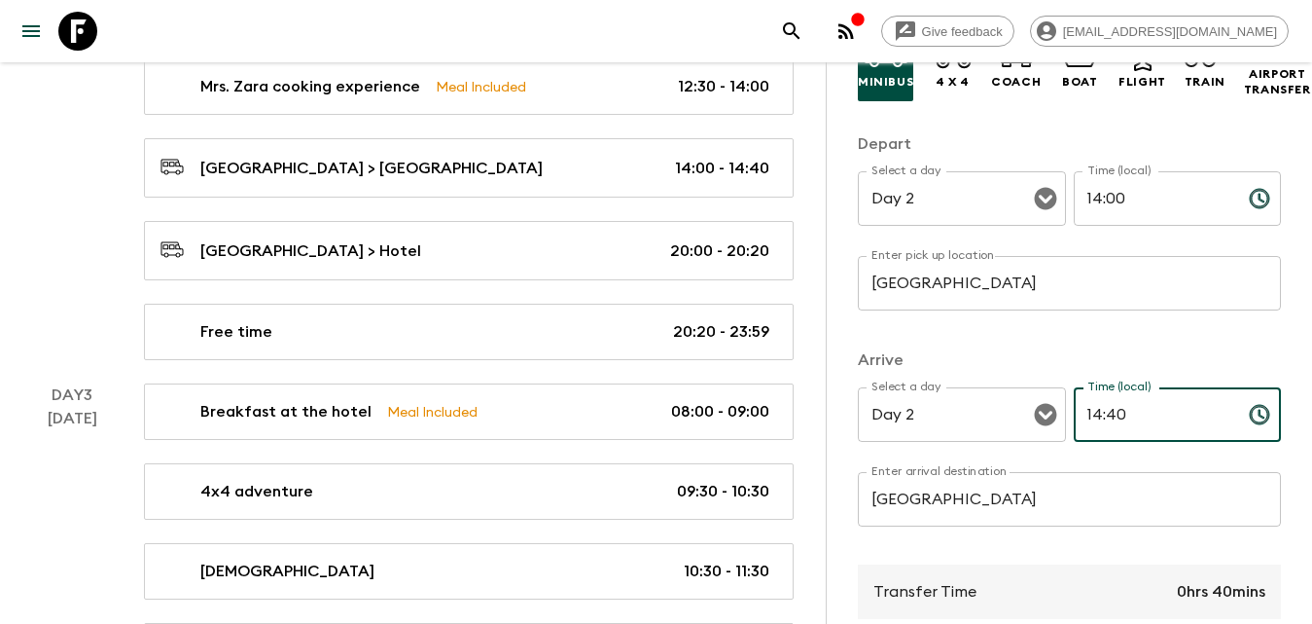
click at [1153, 427] on input "14:40" at bounding box center [1154, 414] width 160 height 54
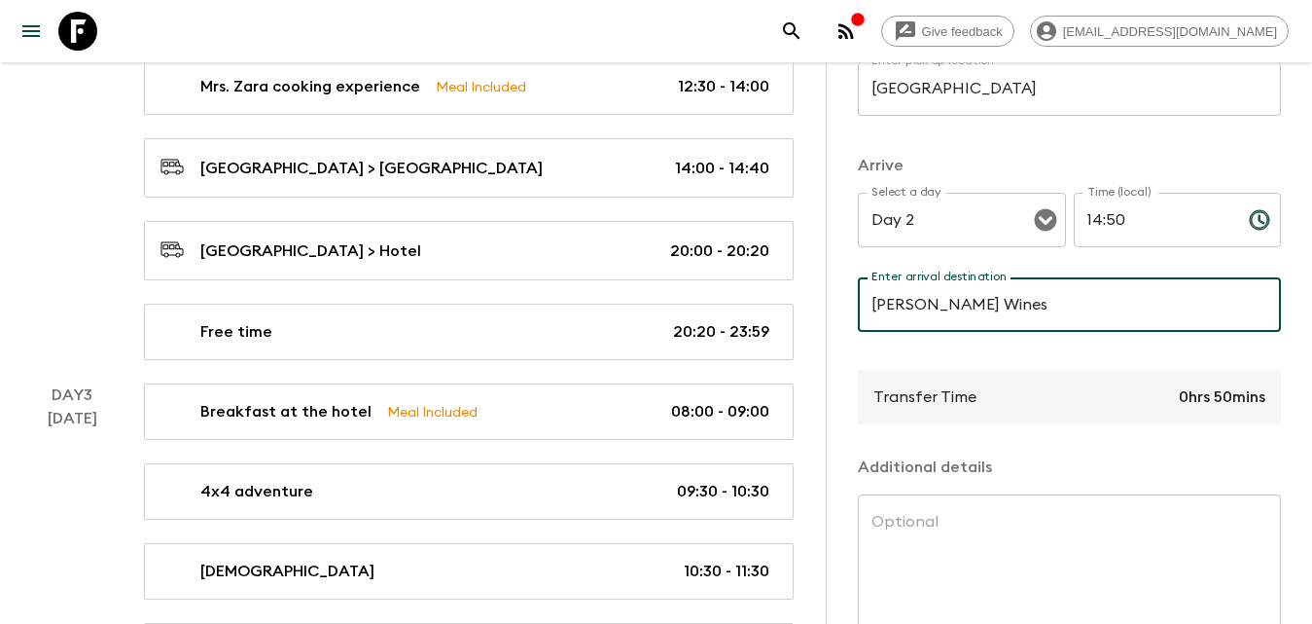
scroll to position [514, 0]
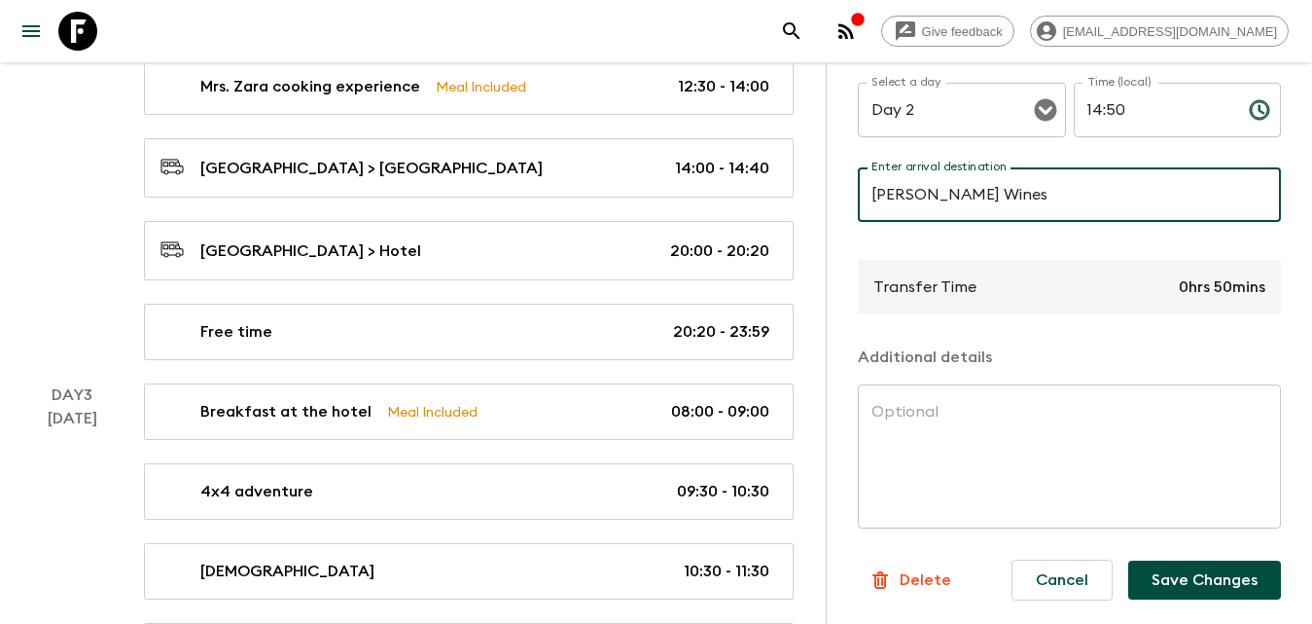
click at [1175, 560] on button "Save Changes" at bounding box center [1204, 579] width 153 height 39
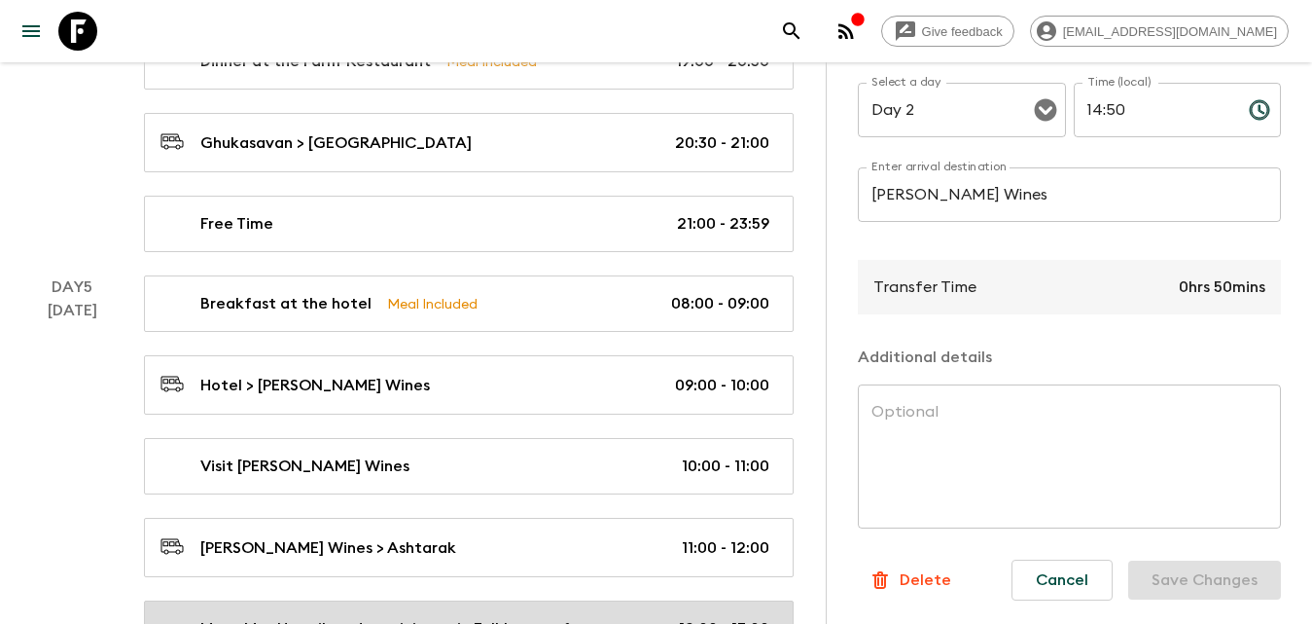
scroll to position [3502, 0]
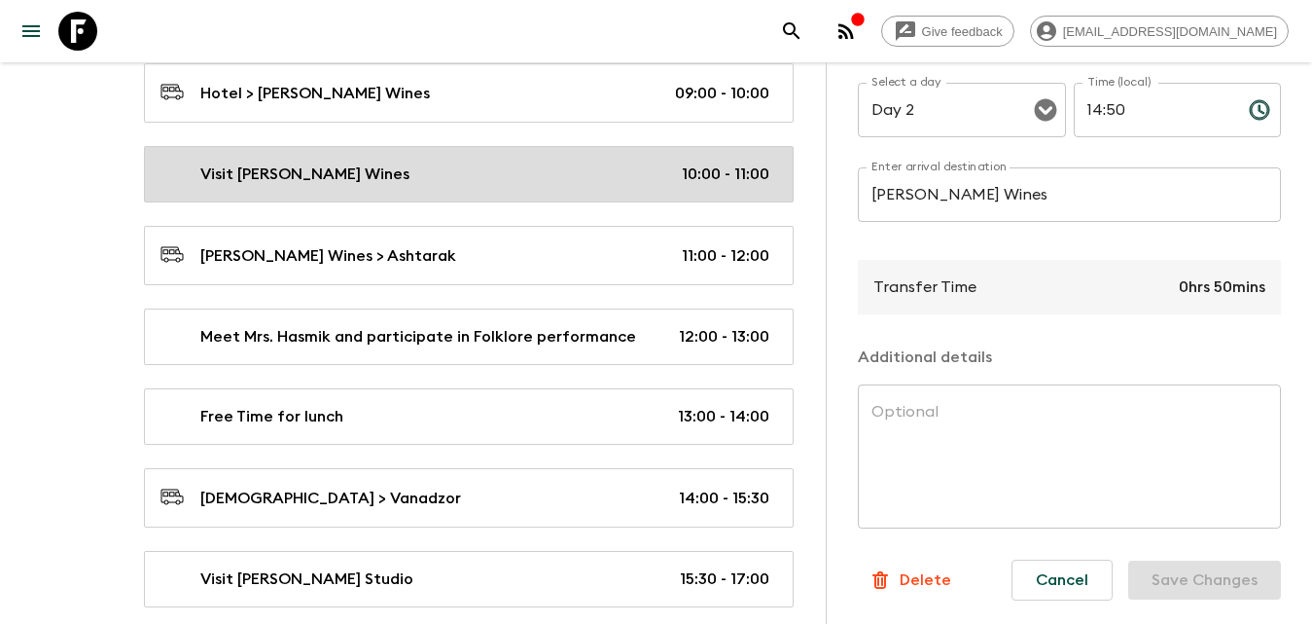
click at [362, 174] on div "Visit [PERSON_NAME] Wines 10:00 - 11:00" at bounding box center [465, 173] width 609 height 23
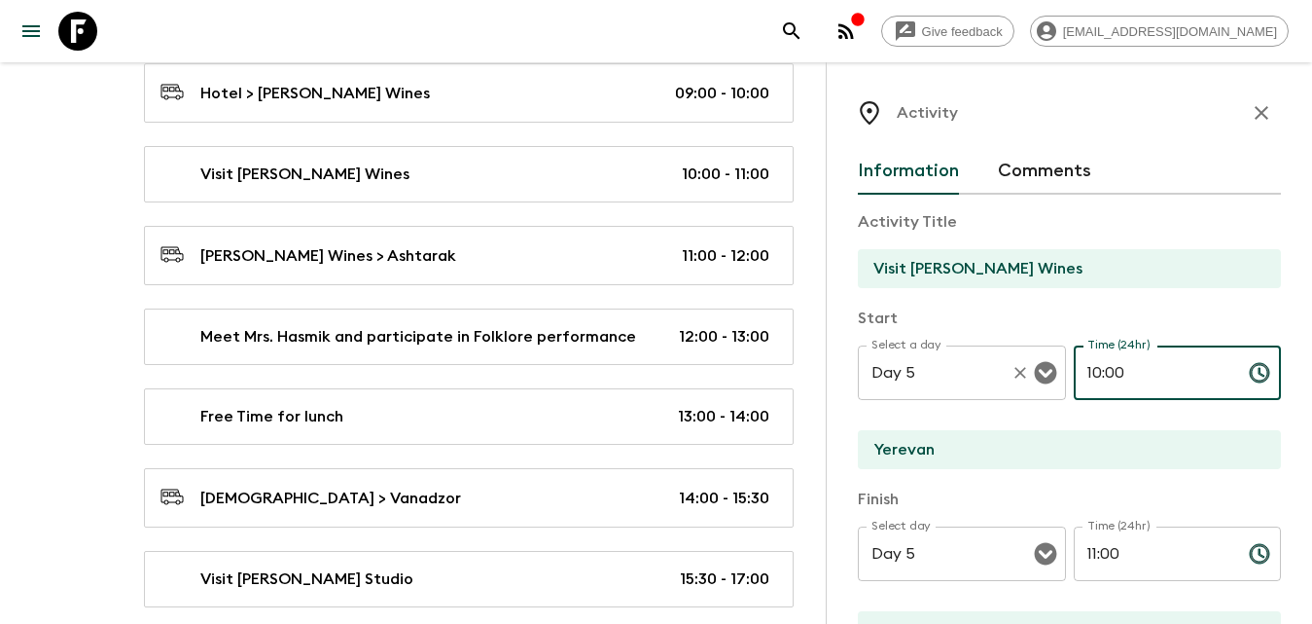
drag, startPoint x: 1161, startPoint y: 387, endPoint x: 1042, endPoint y: 385, distance: 119.7
click at [1042, 385] on div "Select a day Day 5 Select a day ​ Time (24hr) 10:00 Time (24hr) ​" at bounding box center [1069, 383] width 423 height 77
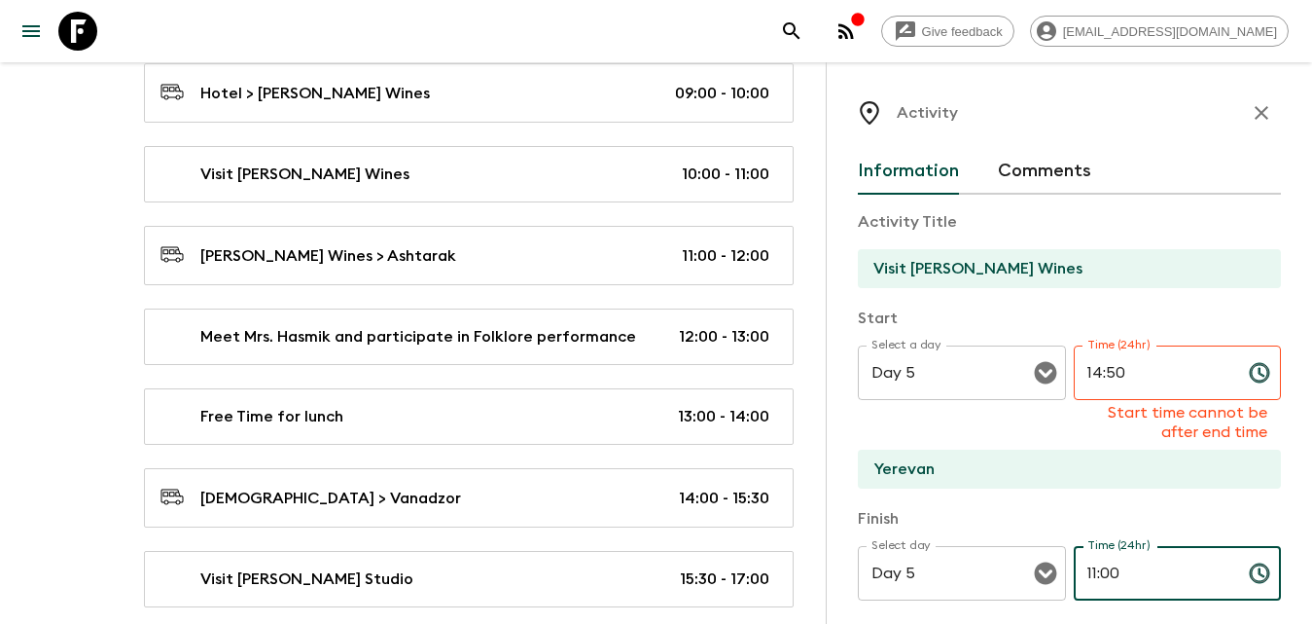
drag, startPoint x: 1147, startPoint y: 536, endPoint x: 1095, endPoint y: 548, distance: 52.9
click at [1095, 548] on div "Time (24hr) 11:00 Time (24hr) ​" at bounding box center [1178, 584] width 208 height 77
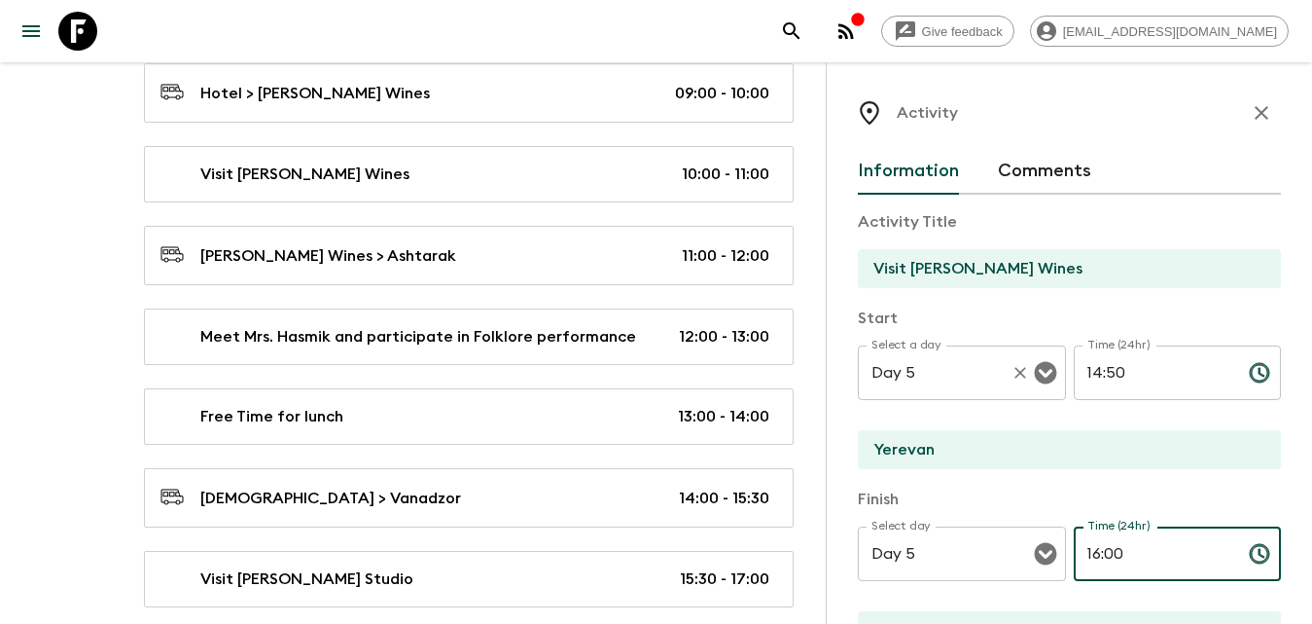
click at [1046, 381] on icon "Open" at bounding box center [1045, 372] width 23 height 23
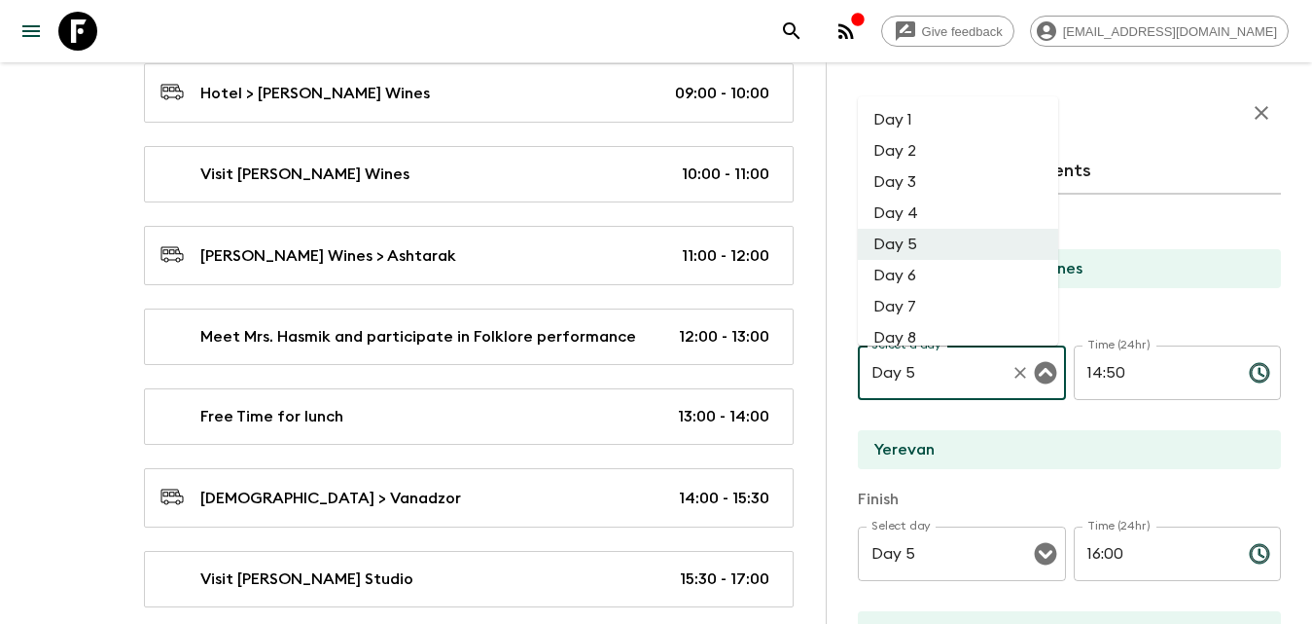
click at [924, 145] on li "Day 2" at bounding box center [958, 150] width 200 height 31
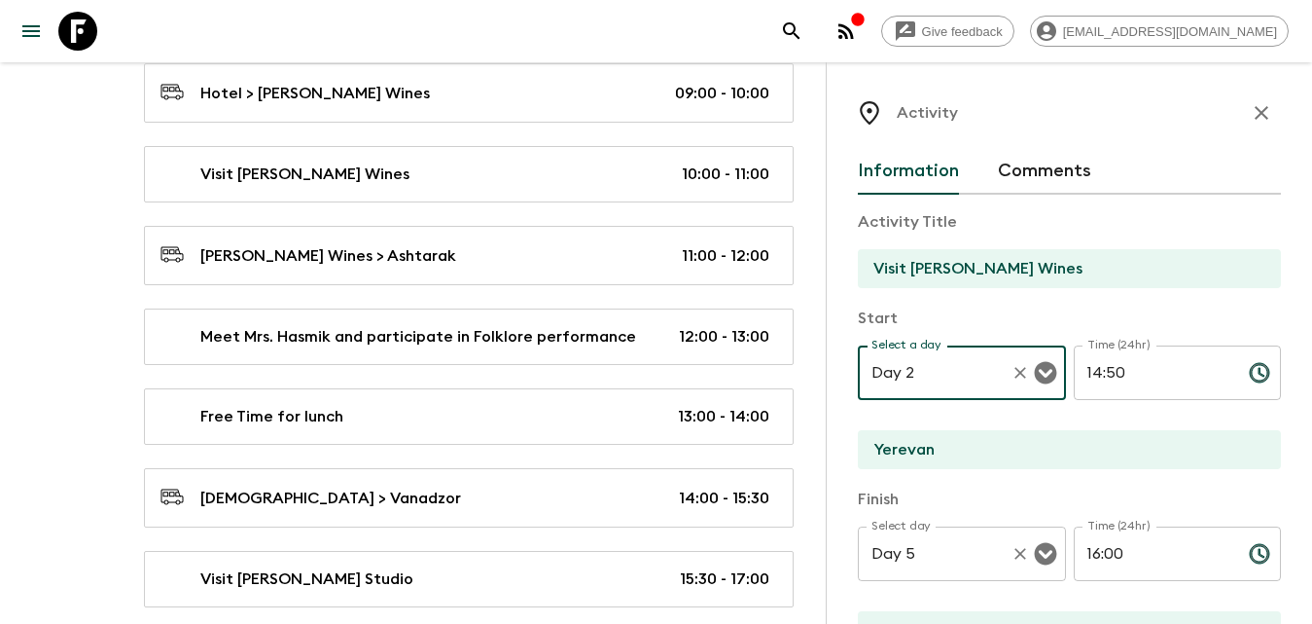
click at [1038, 546] on icon "Open" at bounding box center [1045, 554] width 22 height 22
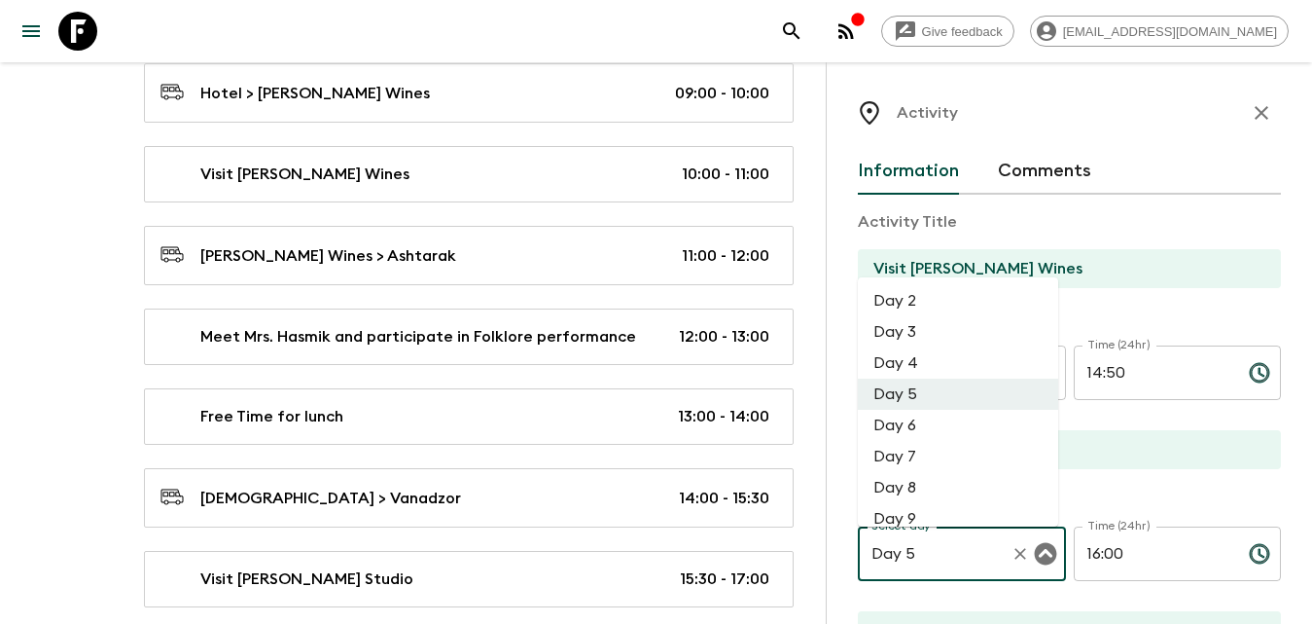
click at [960, 302] on li "Day 2" at bounding box center [958, 300] width 200 height 31
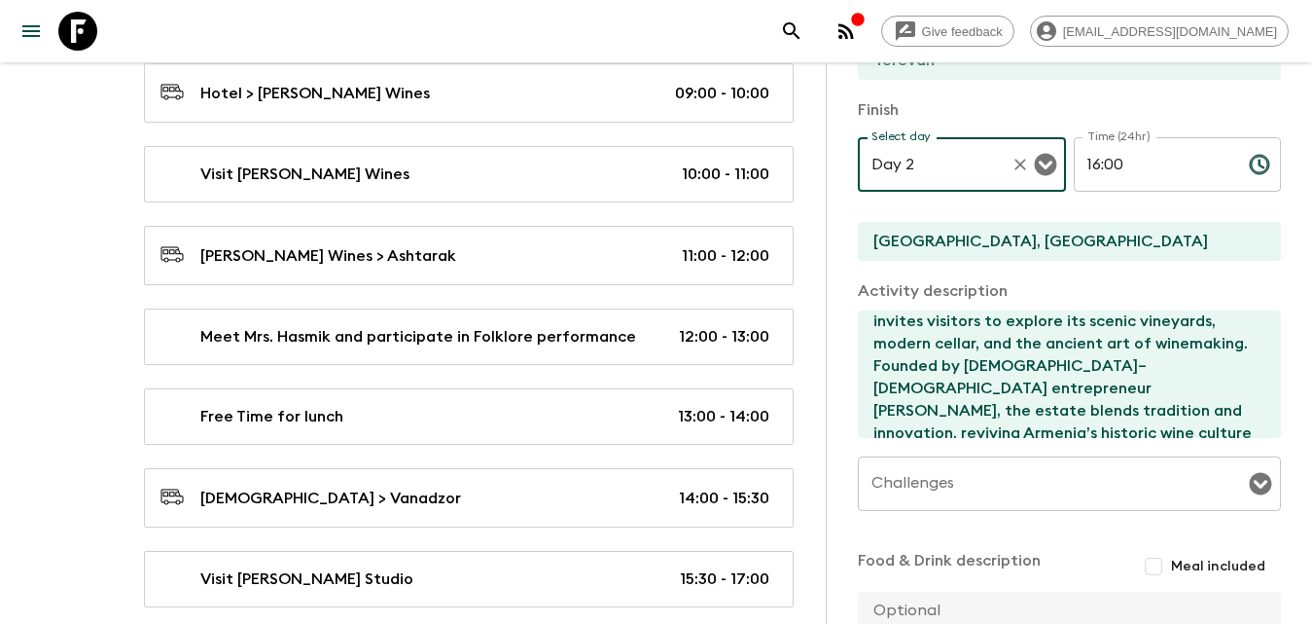
scroll to position [590, 0]
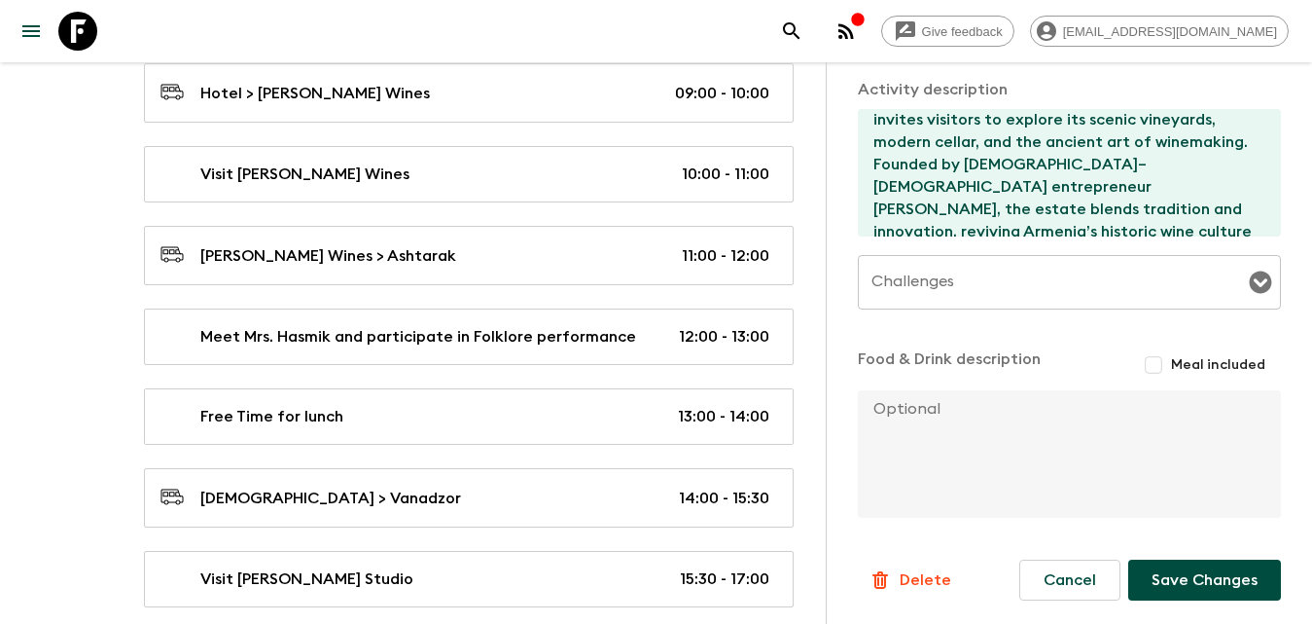
click at [1211, 577] on button "Save Changes" at bounding box center [1204, 579] width 153 height 41
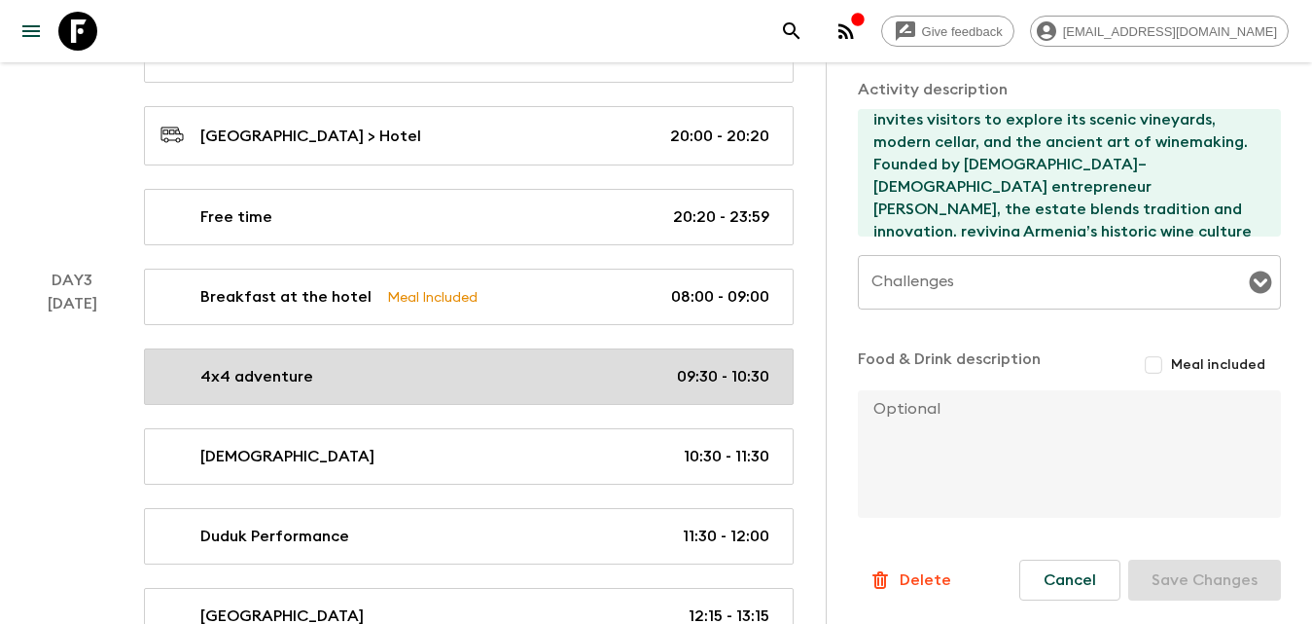
scroll to position [1265, 0]
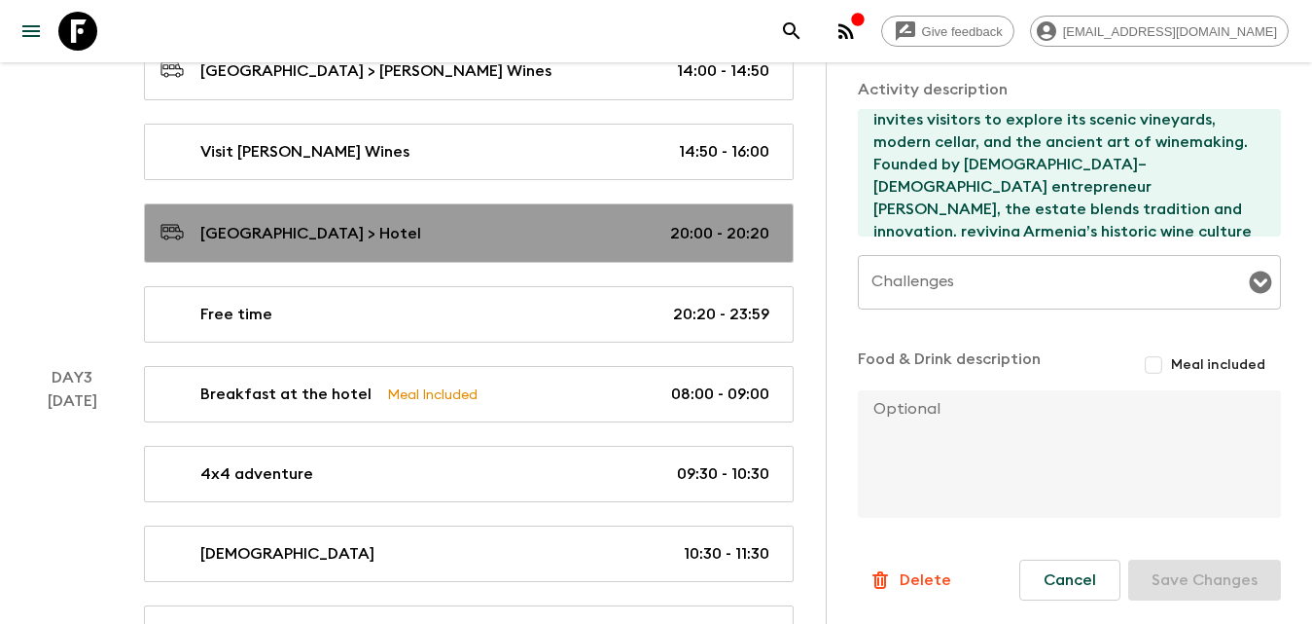
click at [465, 220] on div "[GEOGRAPHIC_DATA] > Hotel 20:00 - 20:20" at bounding box center [465, 233] width 609 height 26
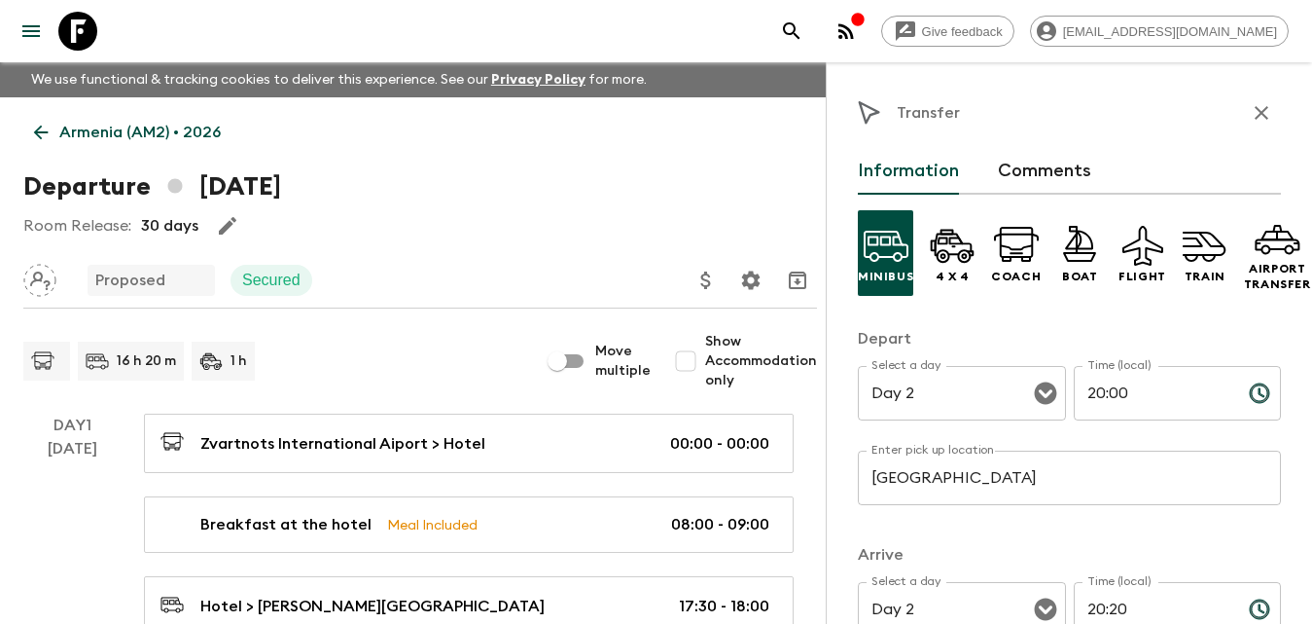
click at [423, 196] on div "Departure 11th October 2026" at bounding box center [420, 186] width 794 height 39
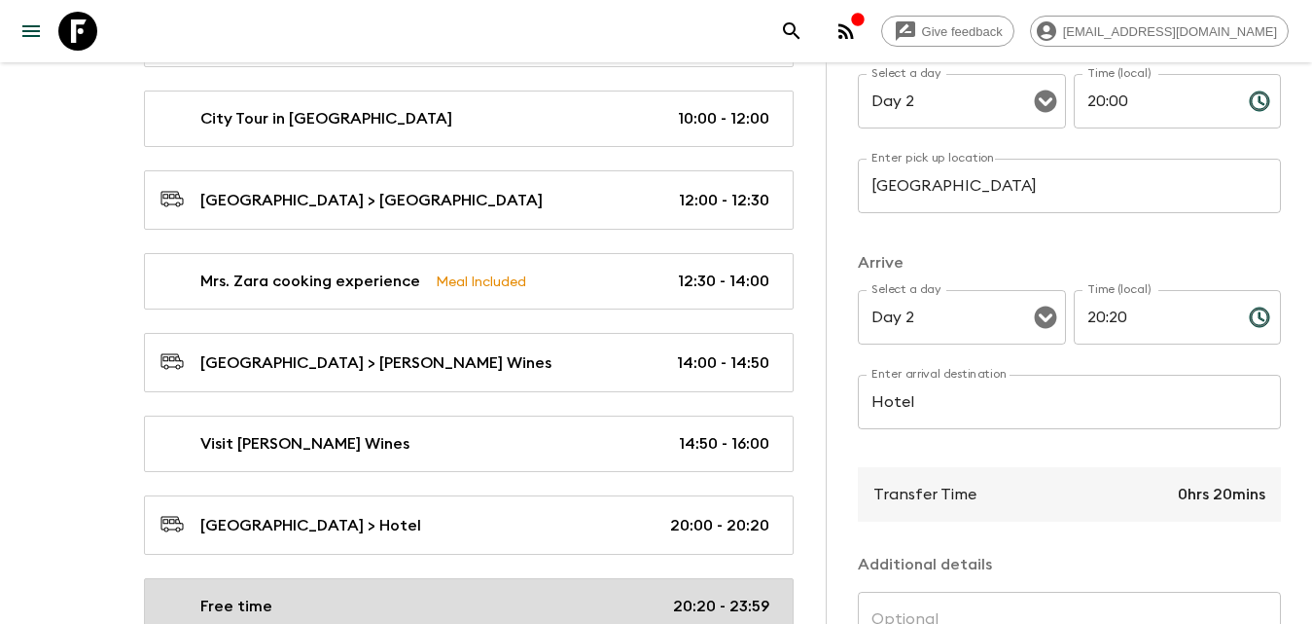
scroll to position [1070, 0]
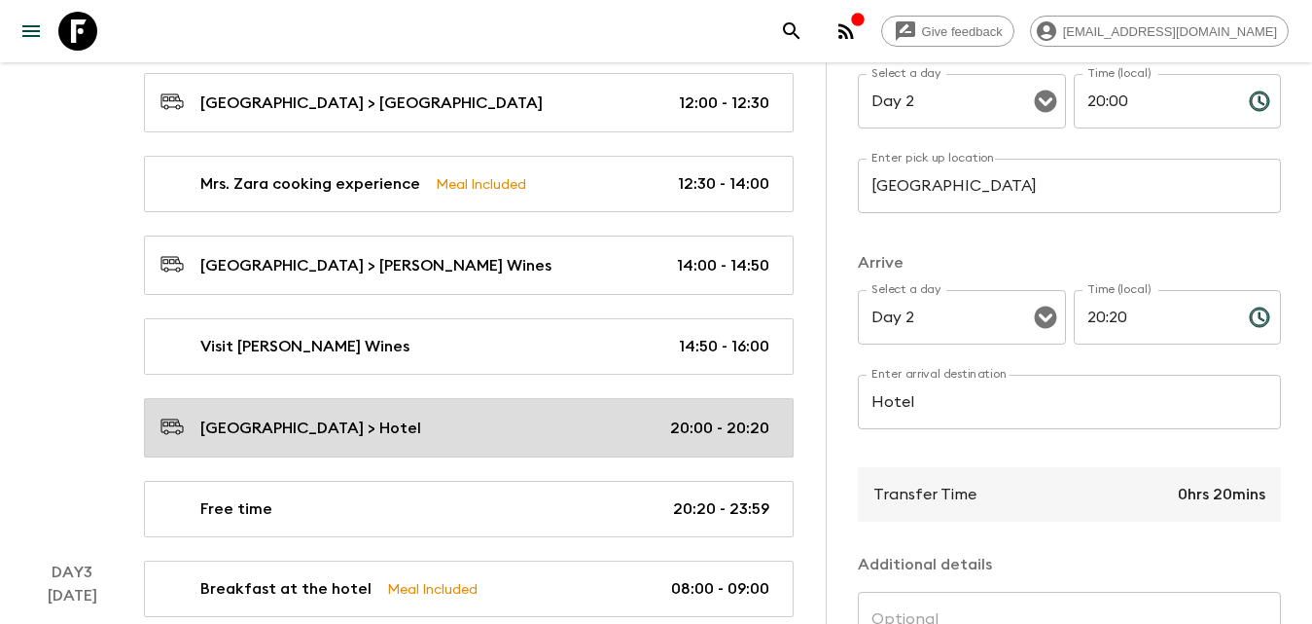
click at [408, 437] on div "[GEOGRAPHIC_DATA] > Hotel 20:00 - 20:20" at bounding box center [465, 427] width 609 height 26
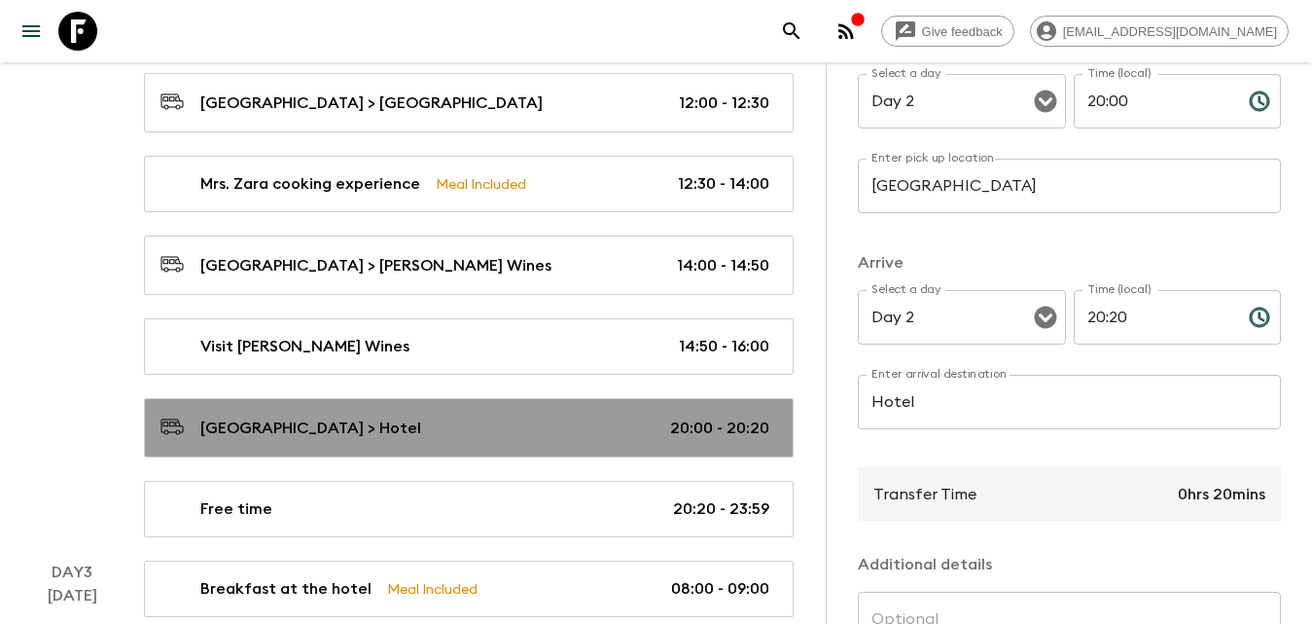
click at [420, 430] on div "[GEOGRAPHIC_DATA] > Hotel 20:00 - 20:20" at bounding box center [465, 427] width 609 height 26
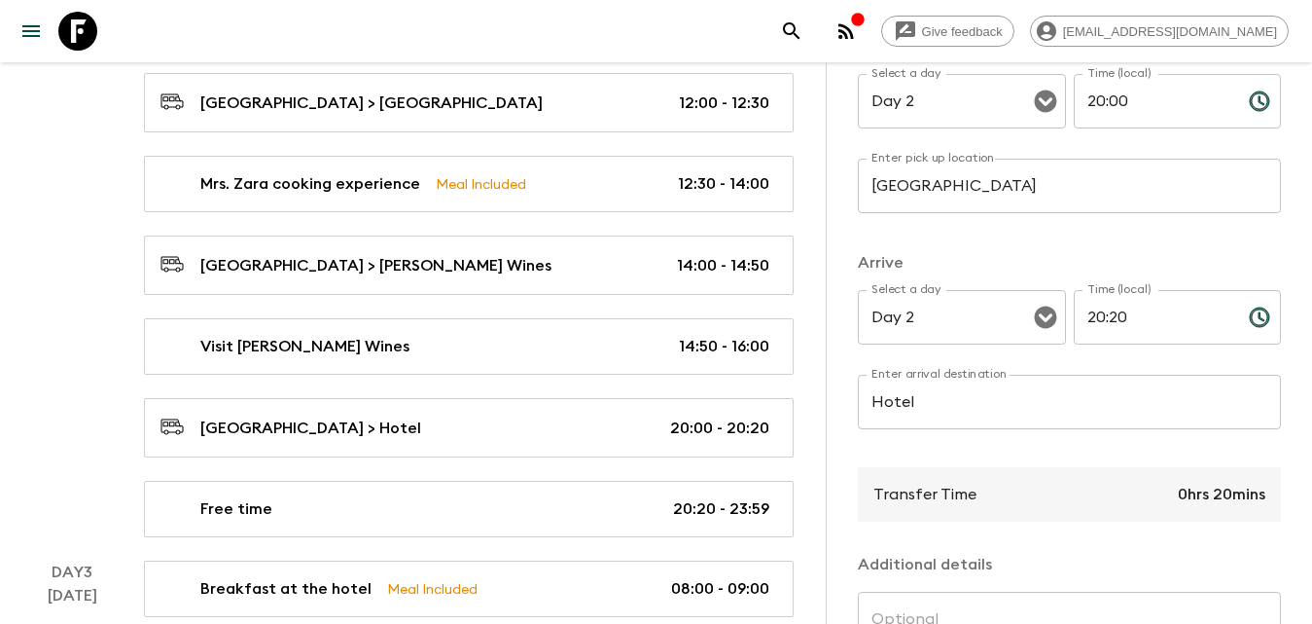
scroll to position [97, 0]
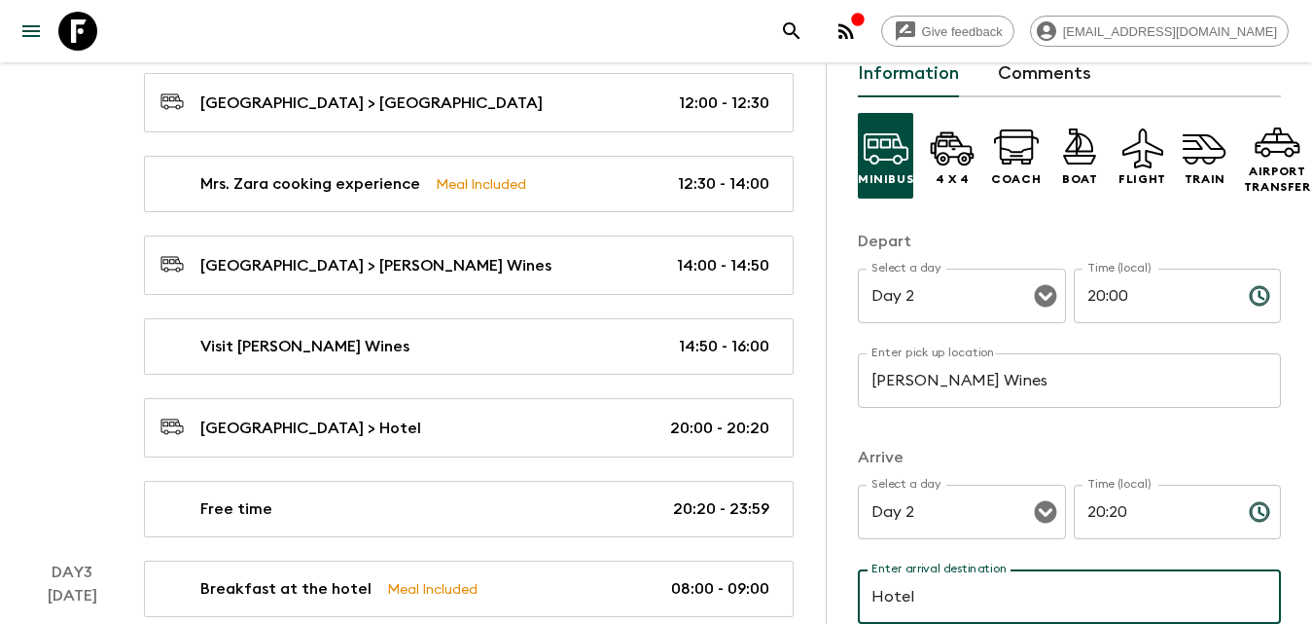
click at [975, 595] on input "Hotel" at bounding box center [1069, 596] width 423 height 54
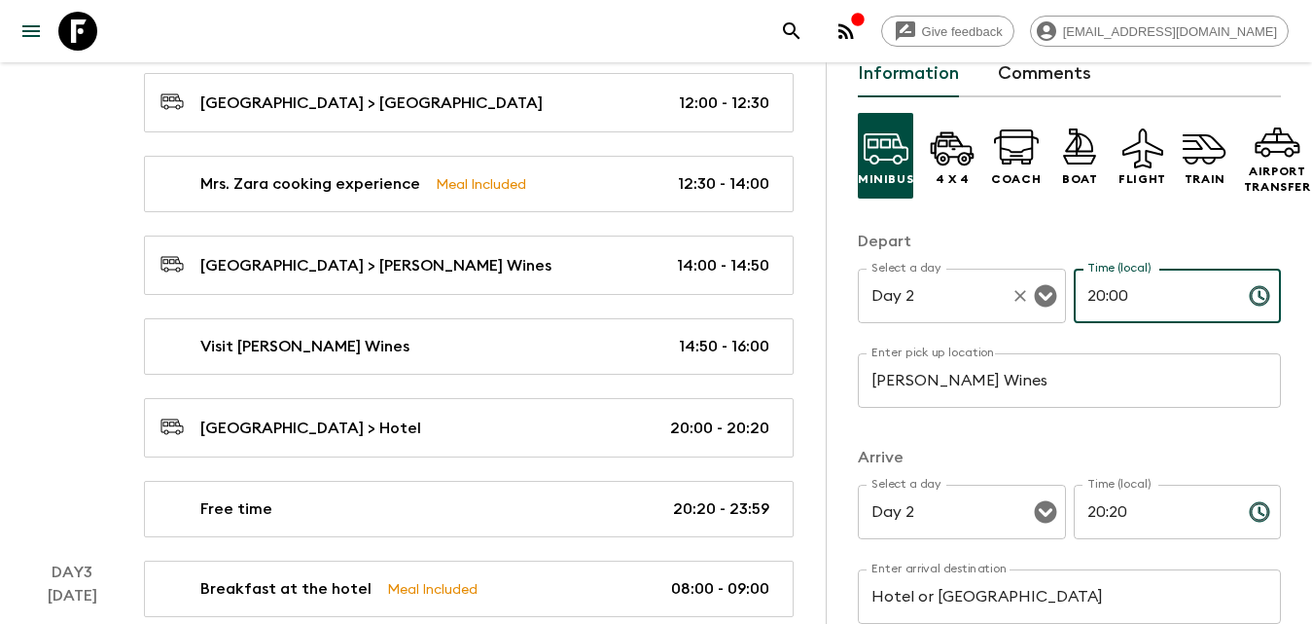
drag, startPoint x: 1147, startPoint y: 291, endPoint x: 1041, endPoint y: 300, distance: 106.4
click at [1041, 300] on div "Select a day Day 2 Select a day ​ Time (local) 20:00 Time (local) ​" at bounding box center [1069, 306] width 423 height 77
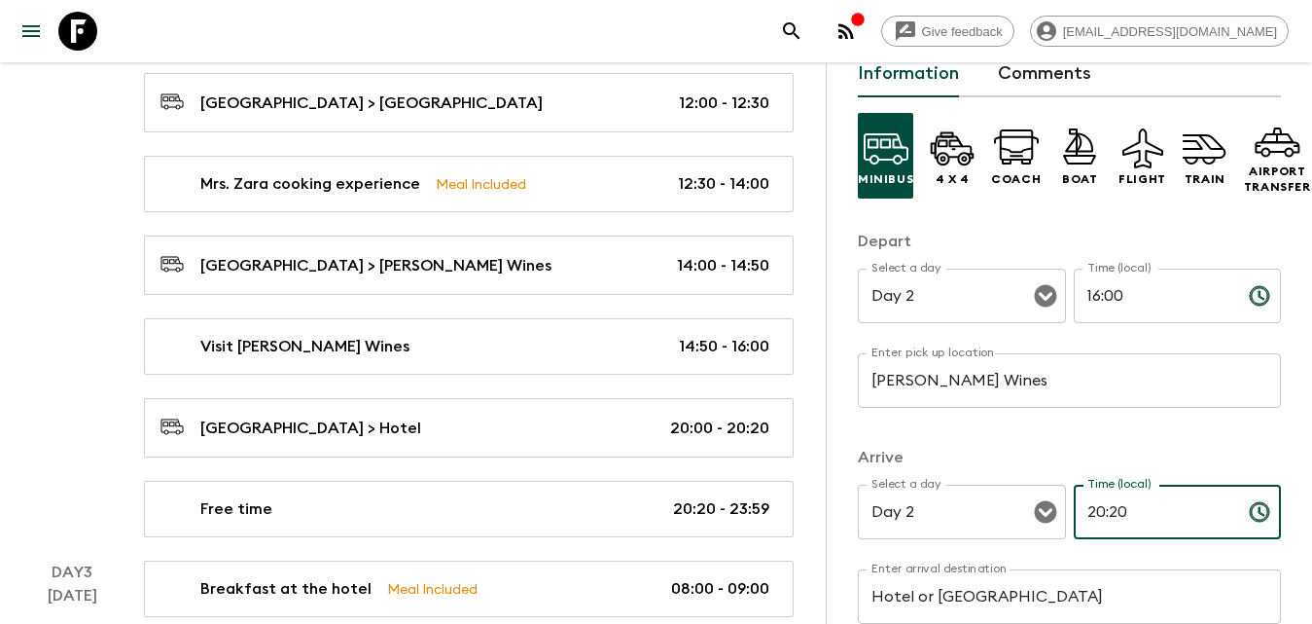
drag, startPoint x: 1095, startPoint y: 507, endPoint x: 1065, endPoint y: 513, distance: 30.7
click at [1065, 513] on div "Select a day Day 2 Select a day ​ Time (local) 20:20 Time (local) ​" at bounding box center [1069, 522] width 423 height 77
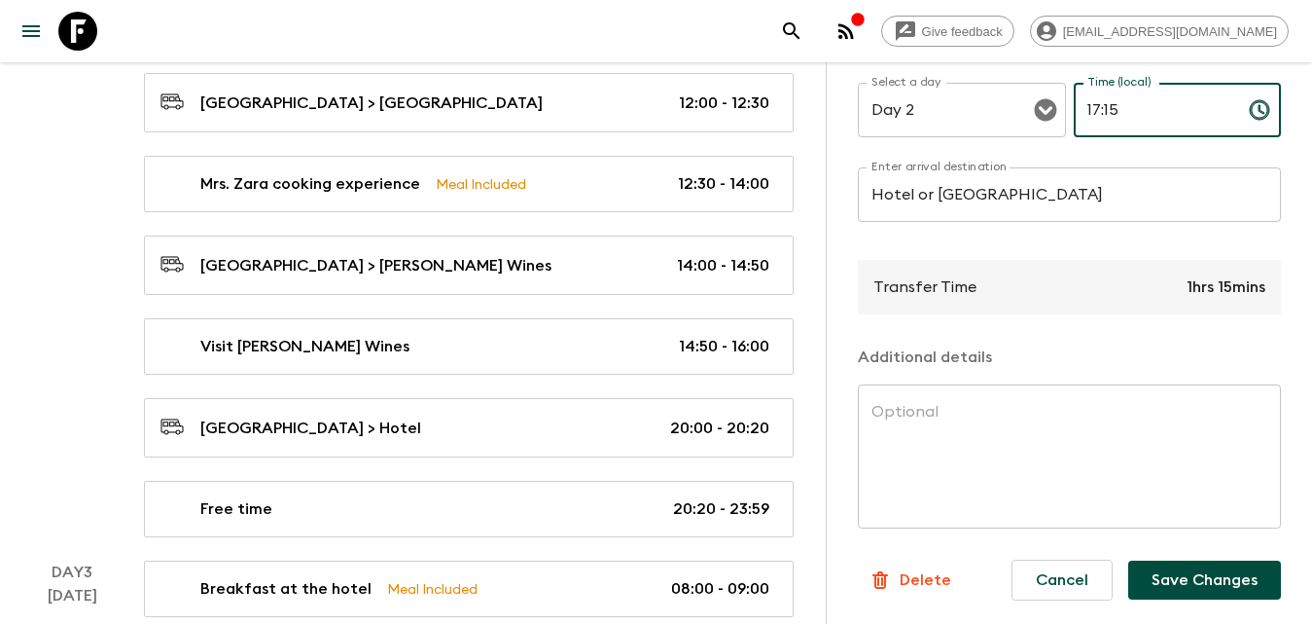
scroll to position [1459, 0]
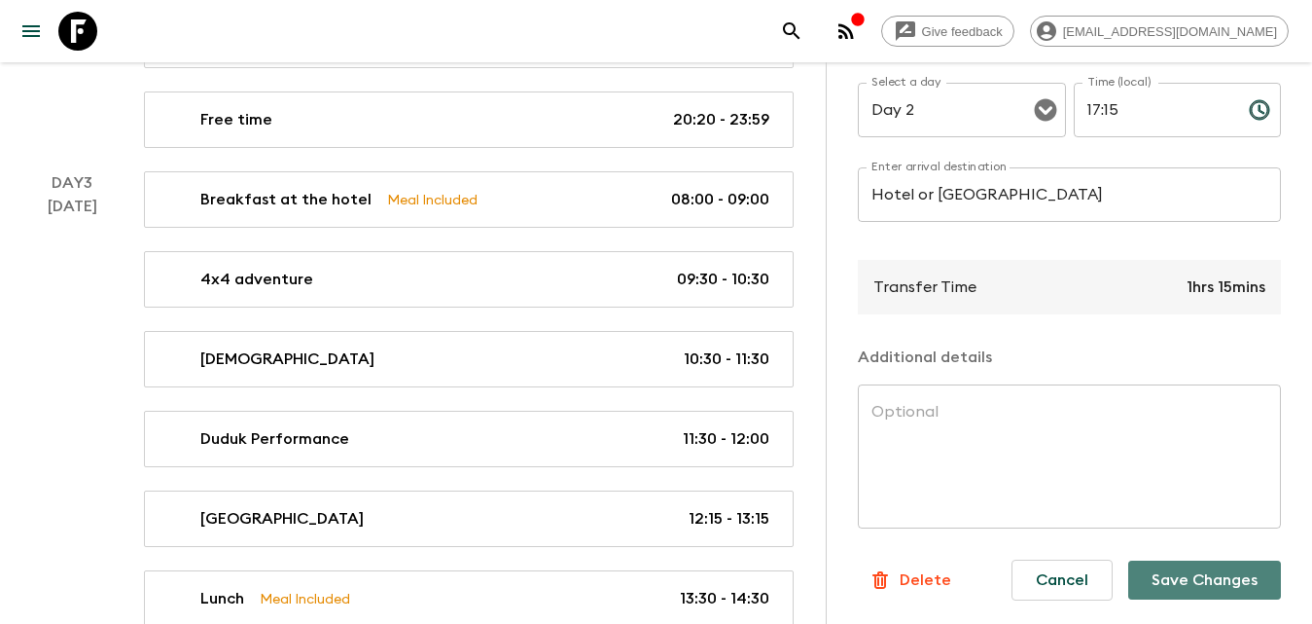
click at [1163, 560] on button "Save Changes" at bounding box center [1204, 579] width 153 height 39
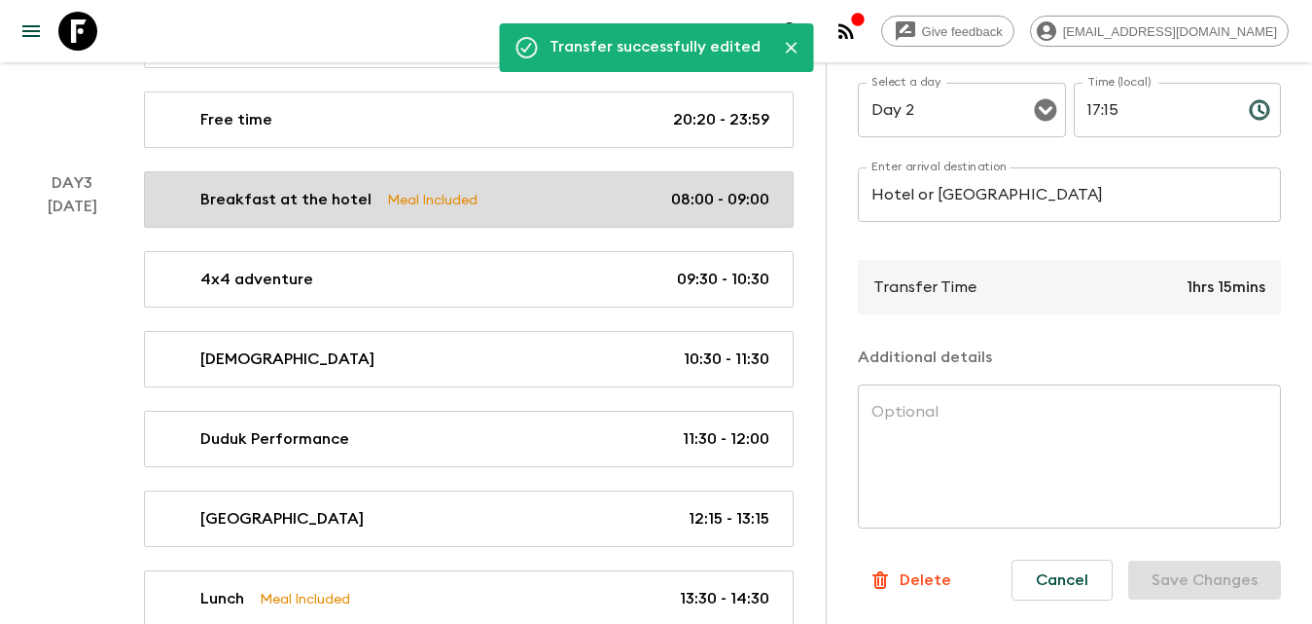
scroll to position [1362, 0]
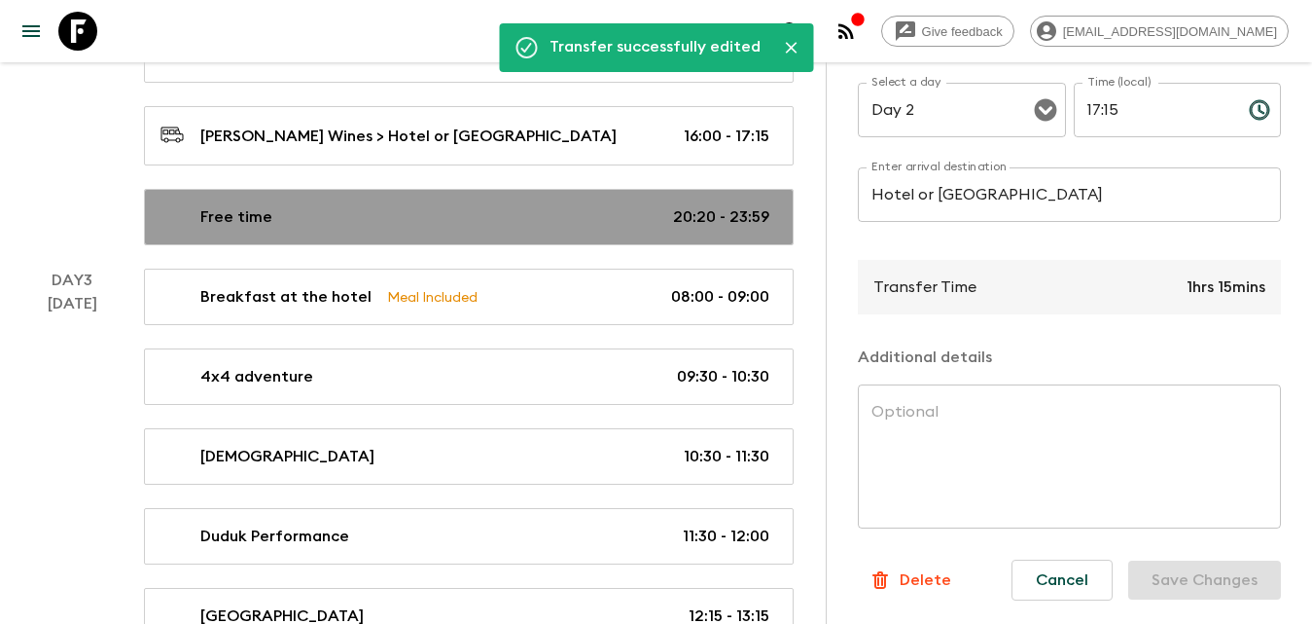
click at [447, 218] on div "Free time 20:20 - 23:59" at bounding box center [465, 216] width 609 height 23
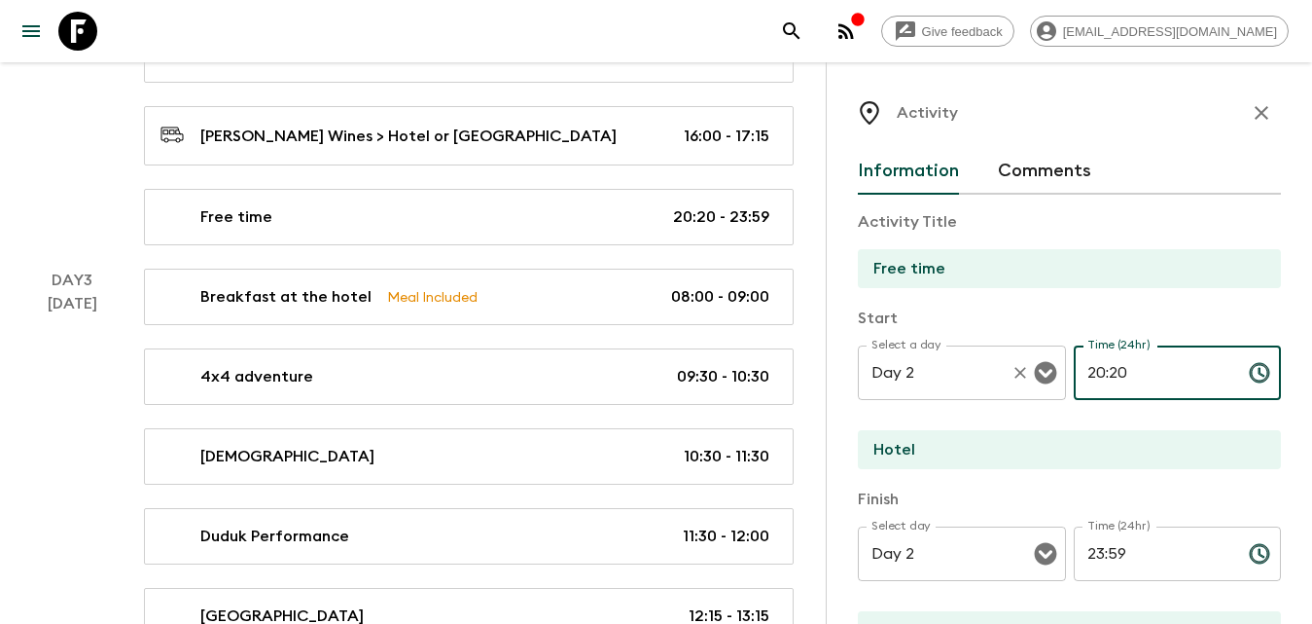
drag, startPoint x: 1140, startPoint y: 368, endPoint x: 1049, endPoint y: 363, distance: 91.6
click at [1048, 368] on div "Select a day Day 2 Select a day ​ Time (24hr) 20:20 Time (24hr) ​" at bounding box center [1069, 383] width 423 height 77
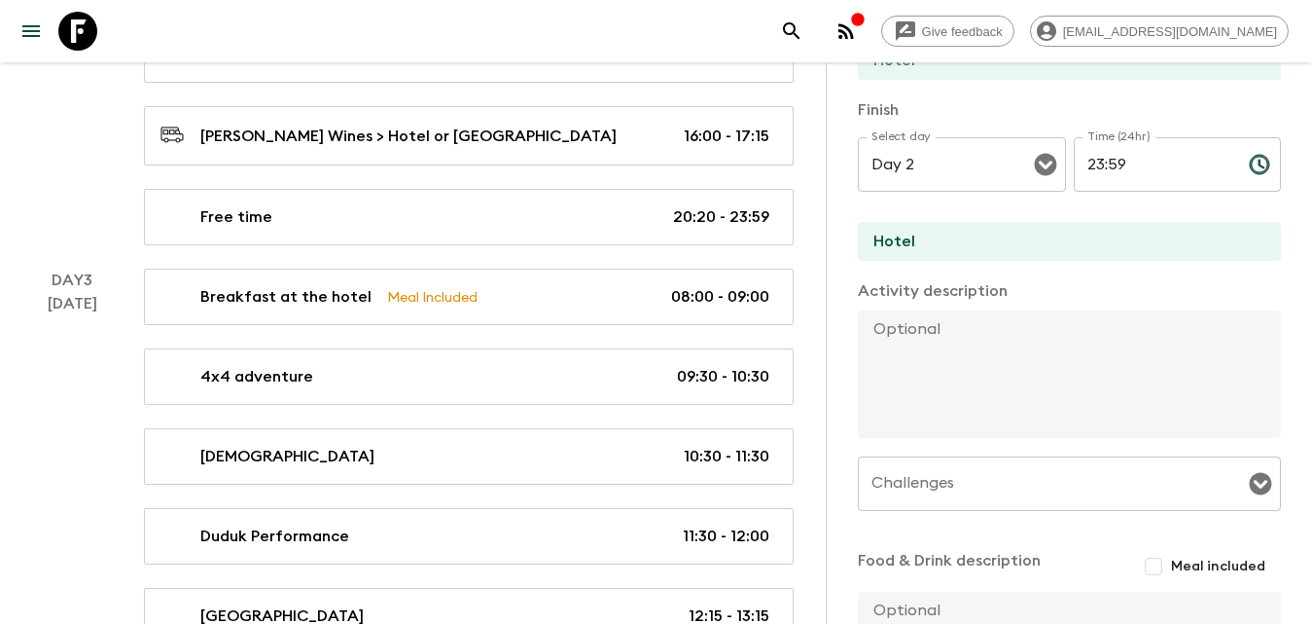
scroll to position [590, 0]
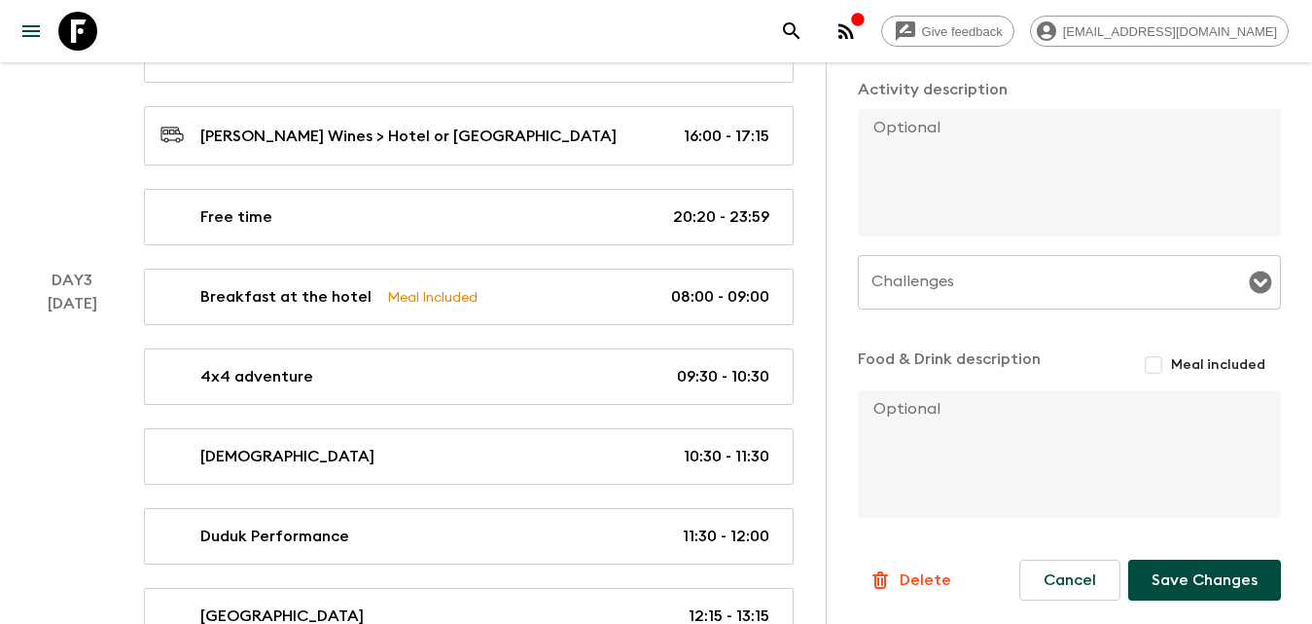
click at [1176, 578] on button "Save Changes" at bounding box center [1204, 579] width 153 height 41
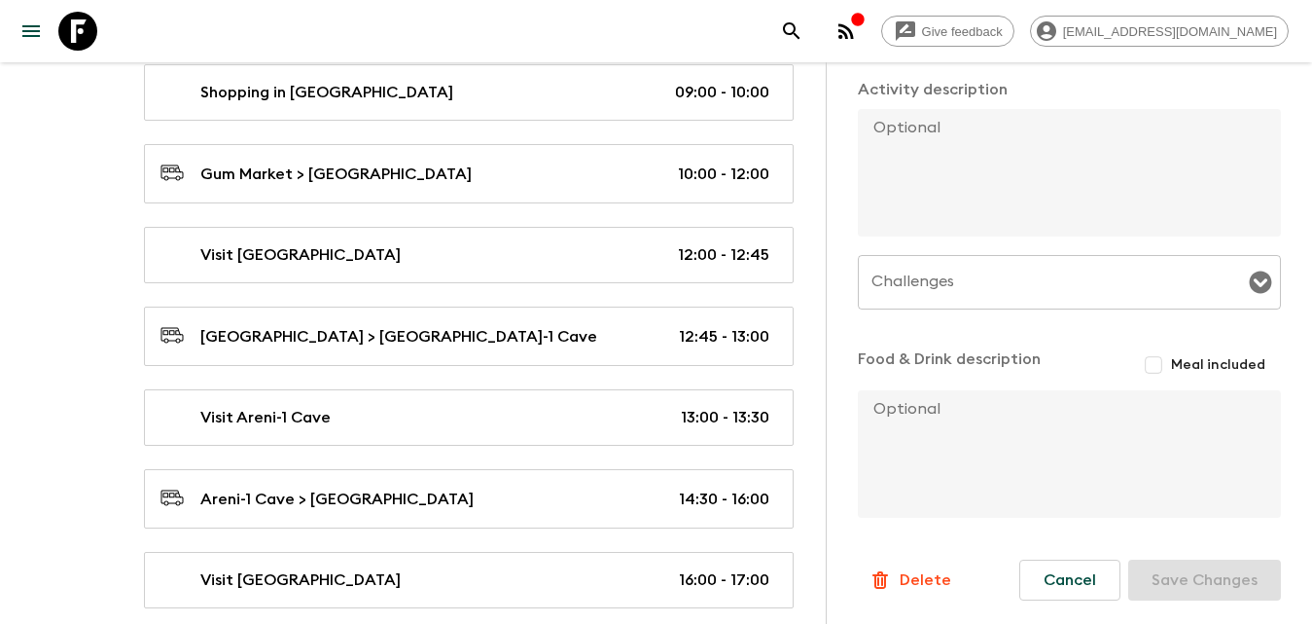
scroll to position [2626, 0]
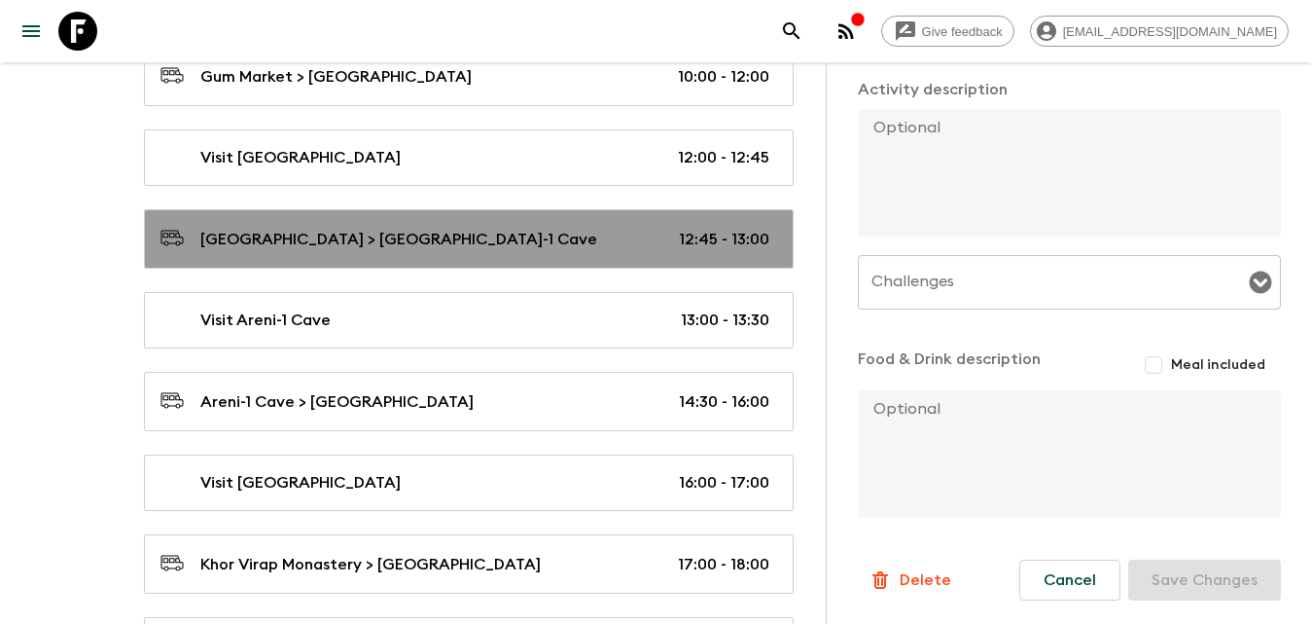
click at [258, 243] on p "[GEOGRAPHIC_DATA] > [GEOGRAPHIC_DATA]-1 Cave" at bounding box center [398, 239] width 397 height 23
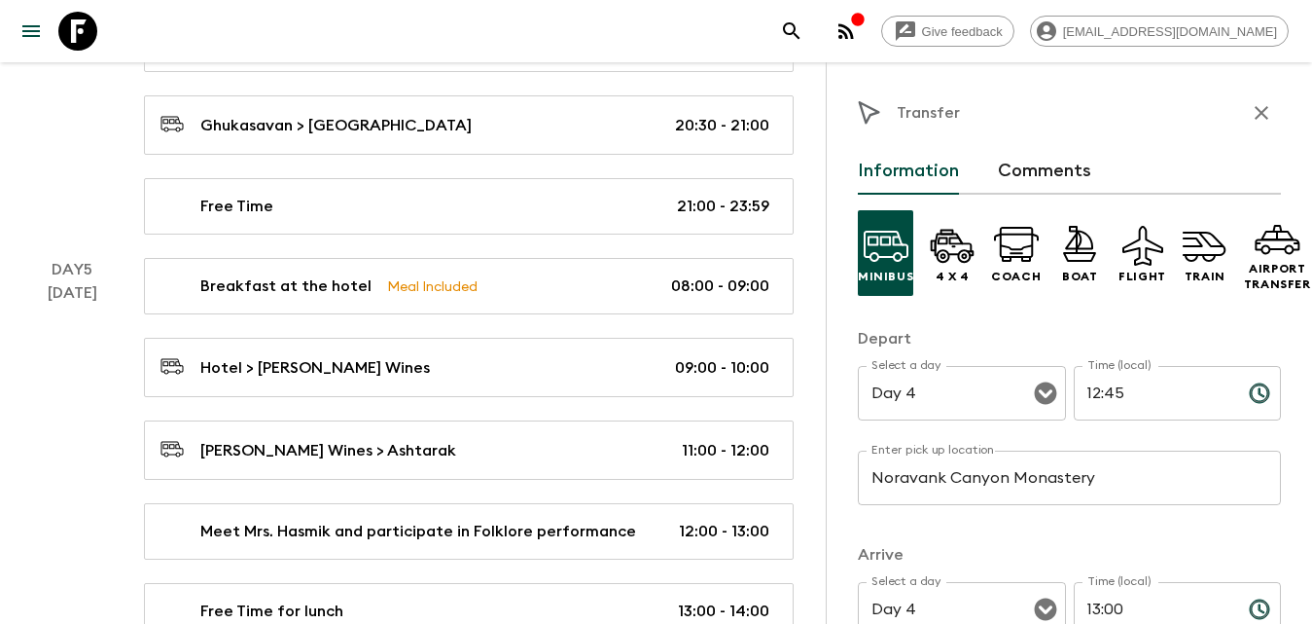
scroll to position [3405, 0]
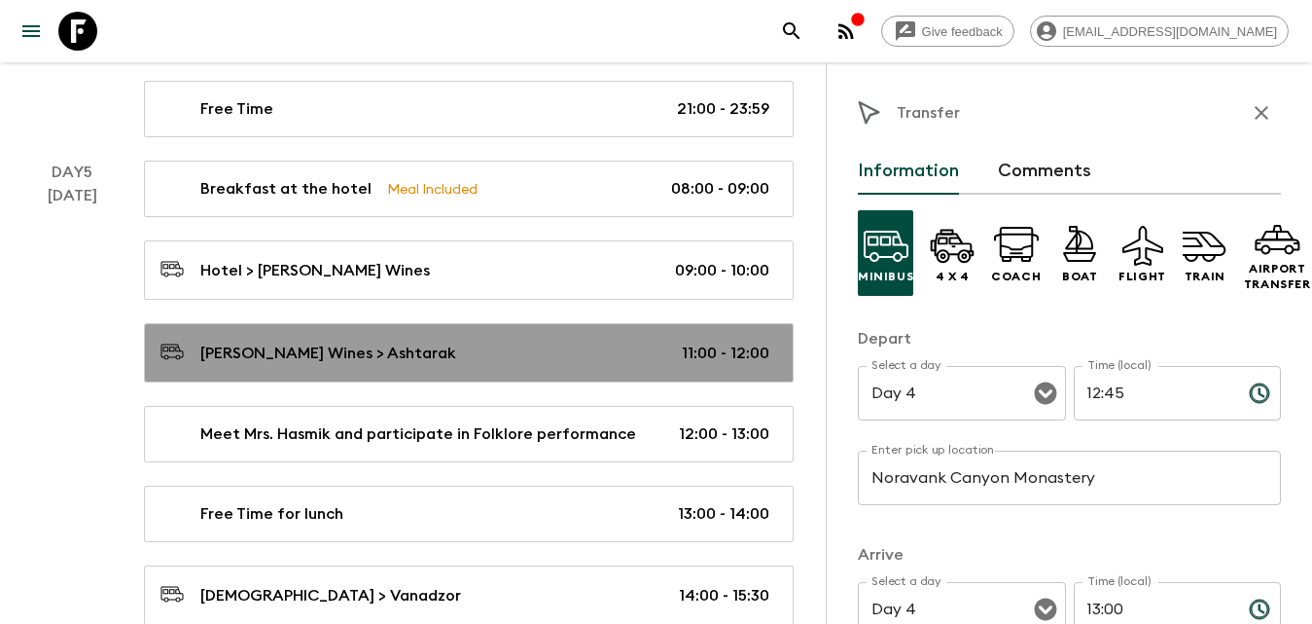
click at [354, 356] on p "[PERSON_NAME] Wines > Ashtarak" at bounding box center [328, 352] width 256 height 23
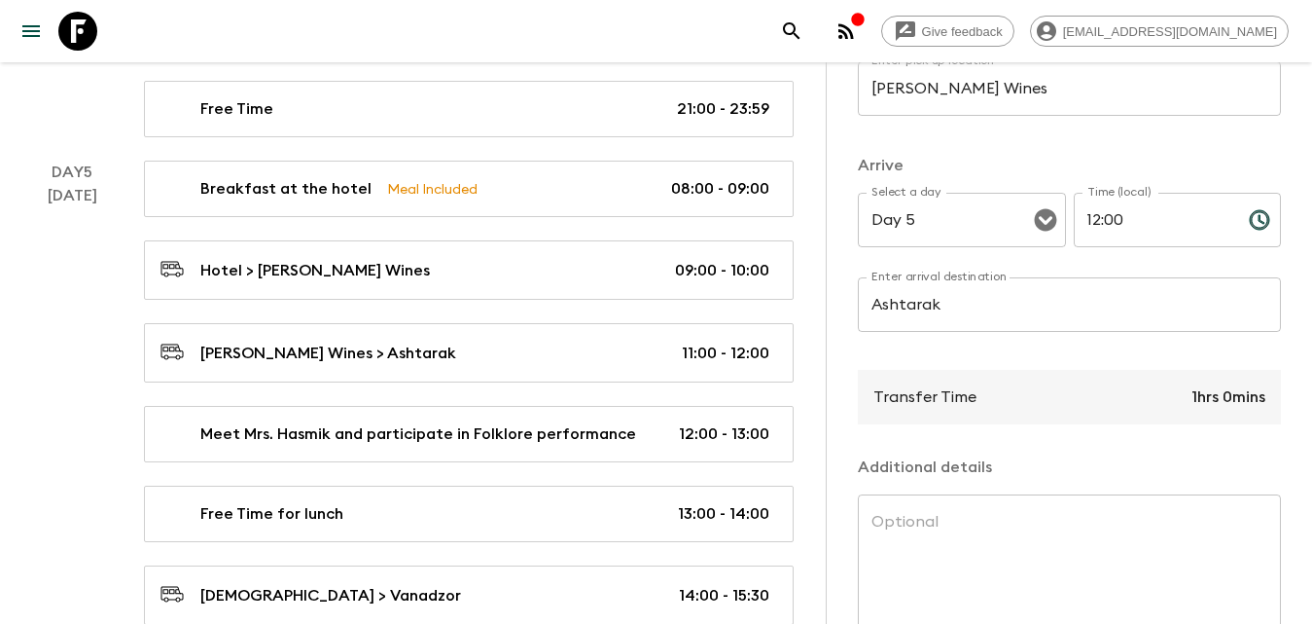
scroll to position [514, 0]
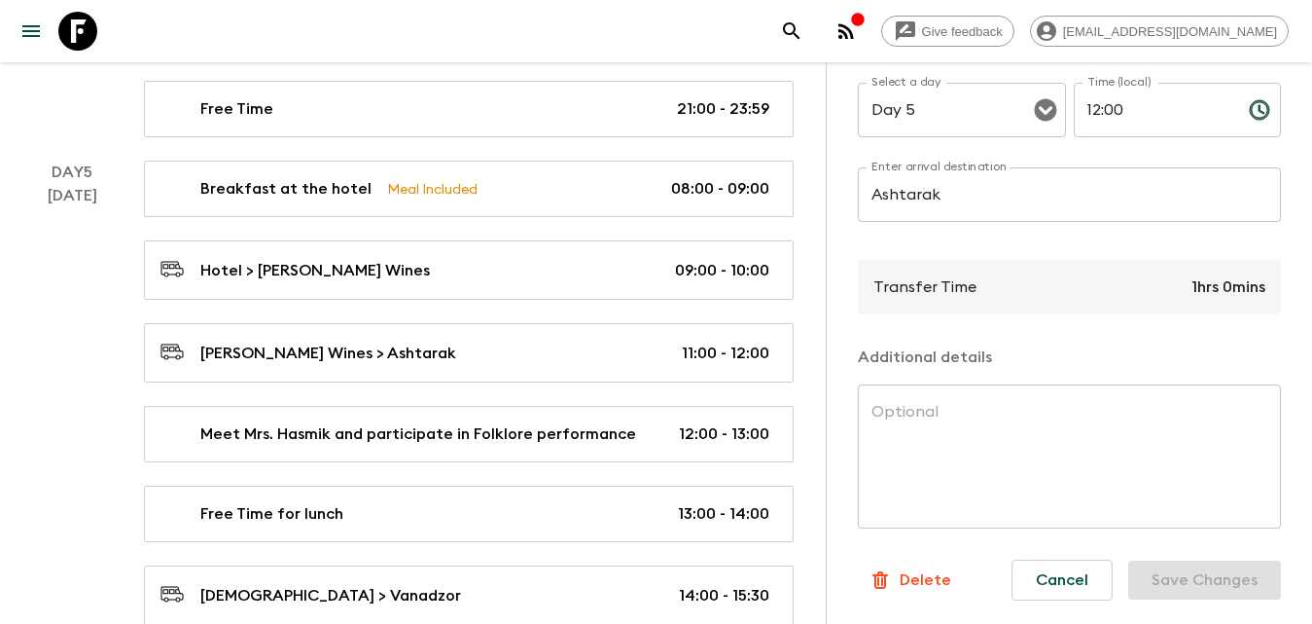
click at [935, 568] on p "Delete" at bounding box center [926, 579] width 52 height 23
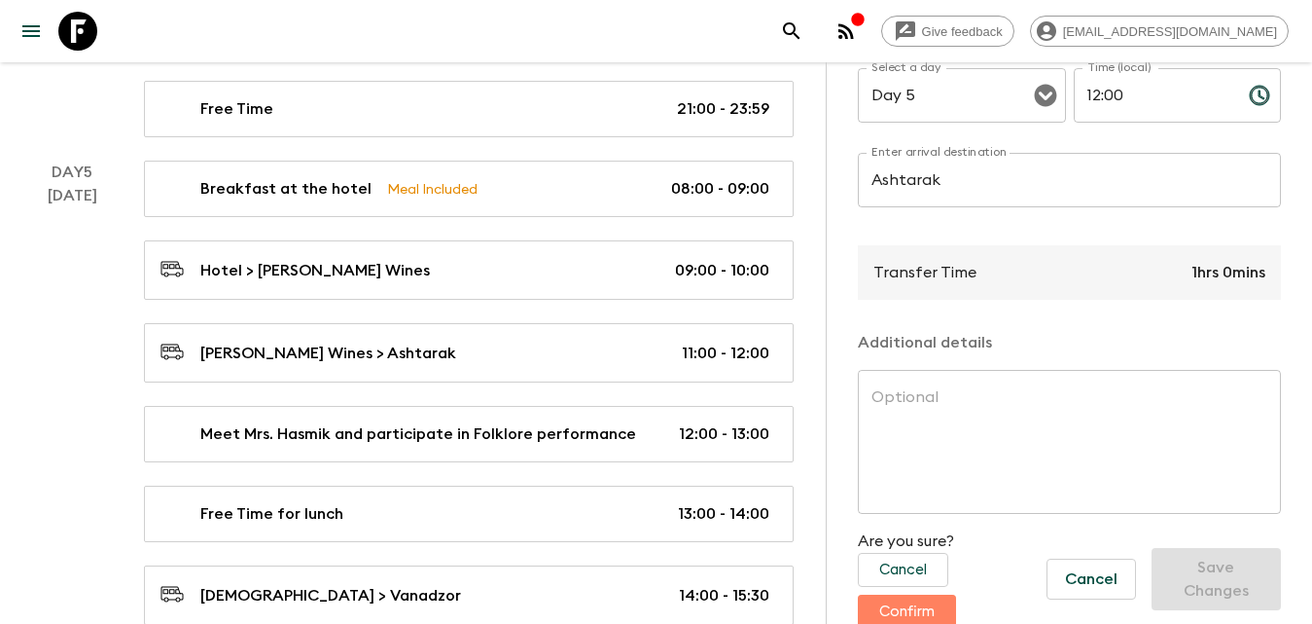
click at [908, 605] on button "Confirm" at bounding box center [907, 611] width 98 height 34
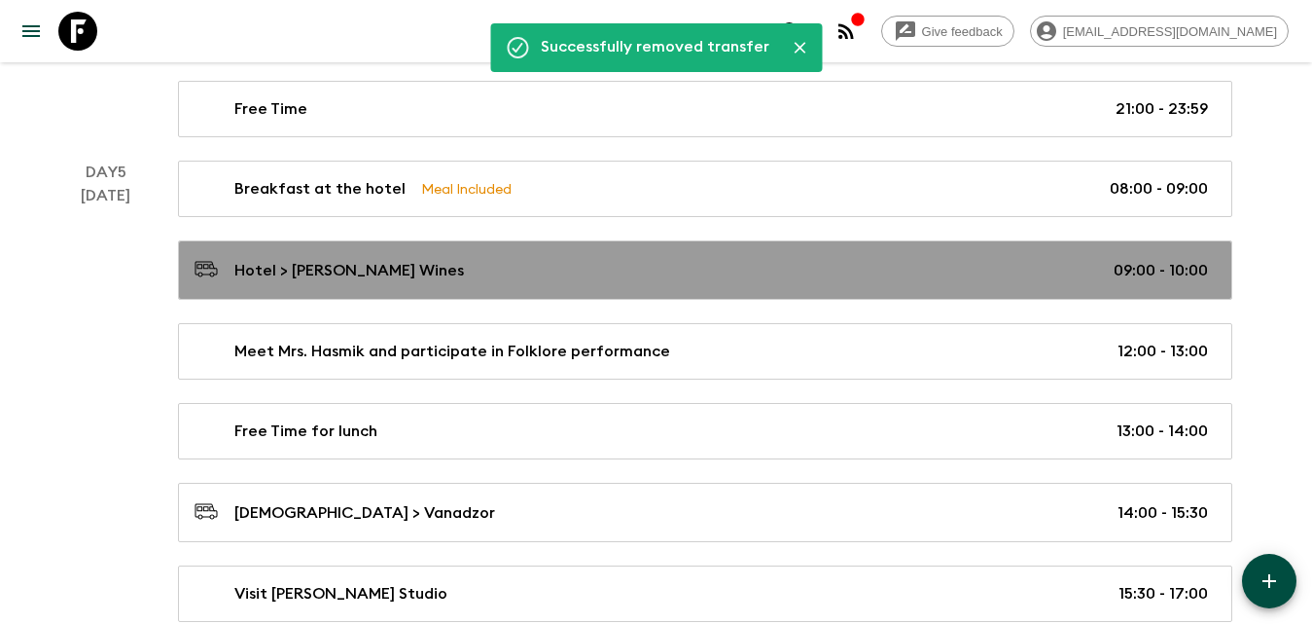
click at [375, 269] on p "Hotel > [PERSON_NAME] Wines" at bounding box center [349, 270] width 230 height 23
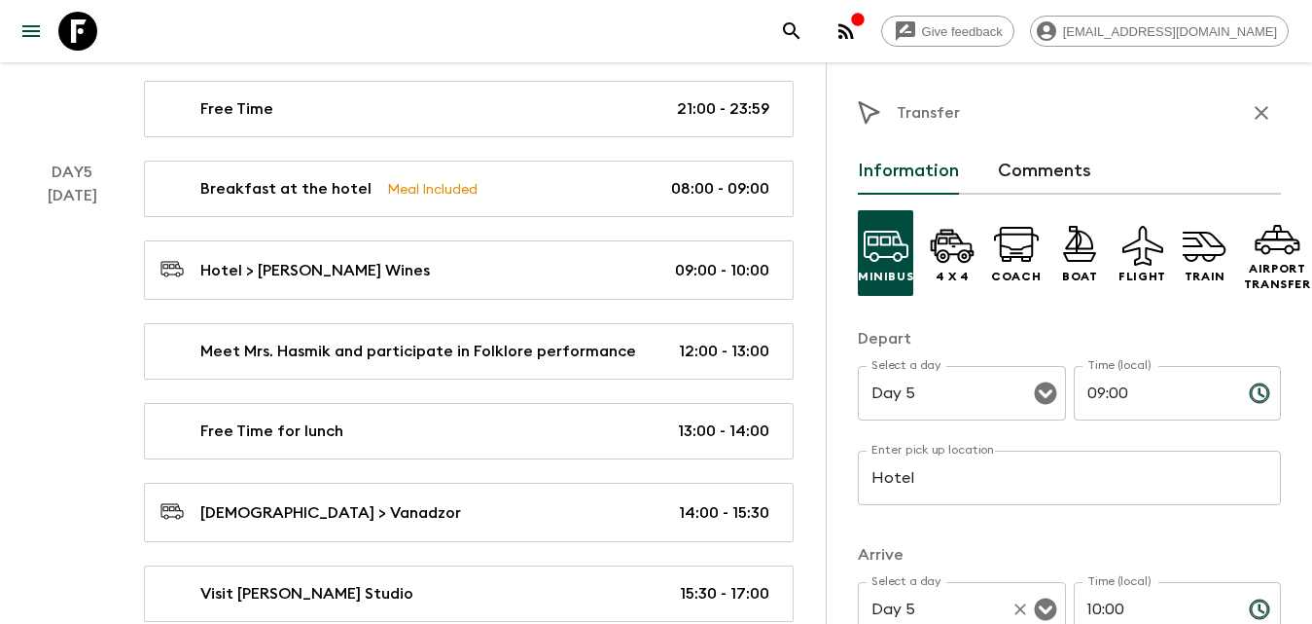
scroll to position [195, 0]
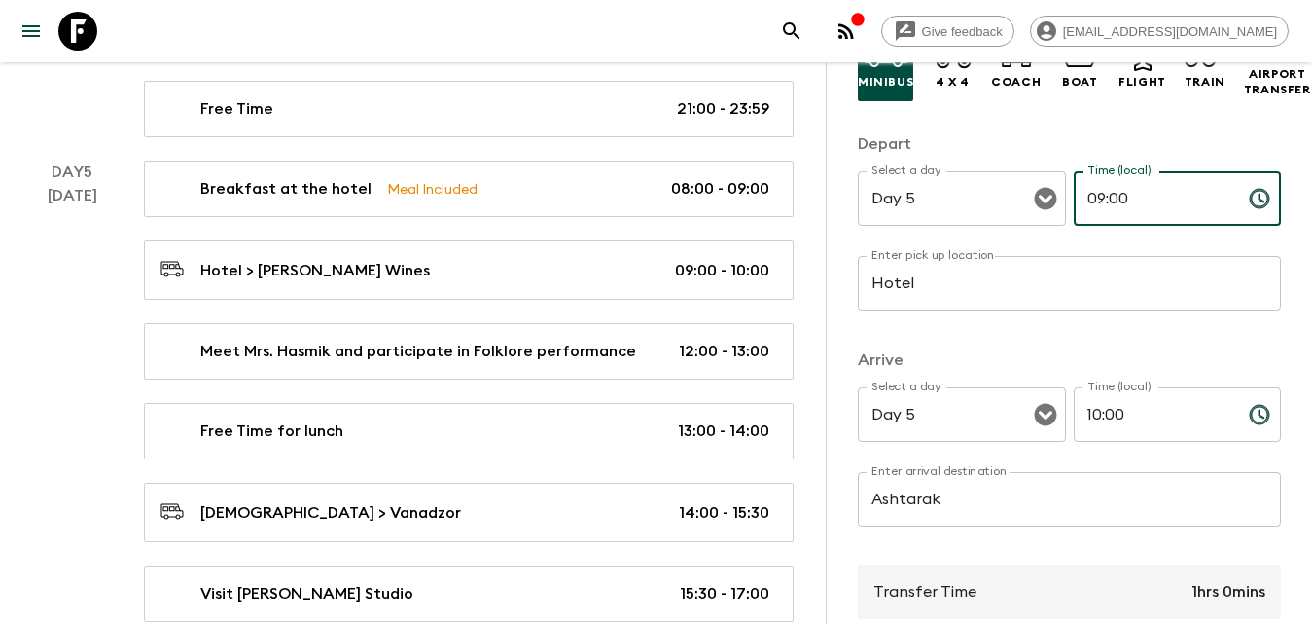
drag, startPoint x: 1116, startPoint y: 196, endPoint x: 1059, endPoint y: 197, distance: 56.5
click at [1059, 196] on div "Select a day Day 5 Select a day ​ Time (local) 09:00 Time (local) ​" at bounding box center [1069, 209] width 423 height 77
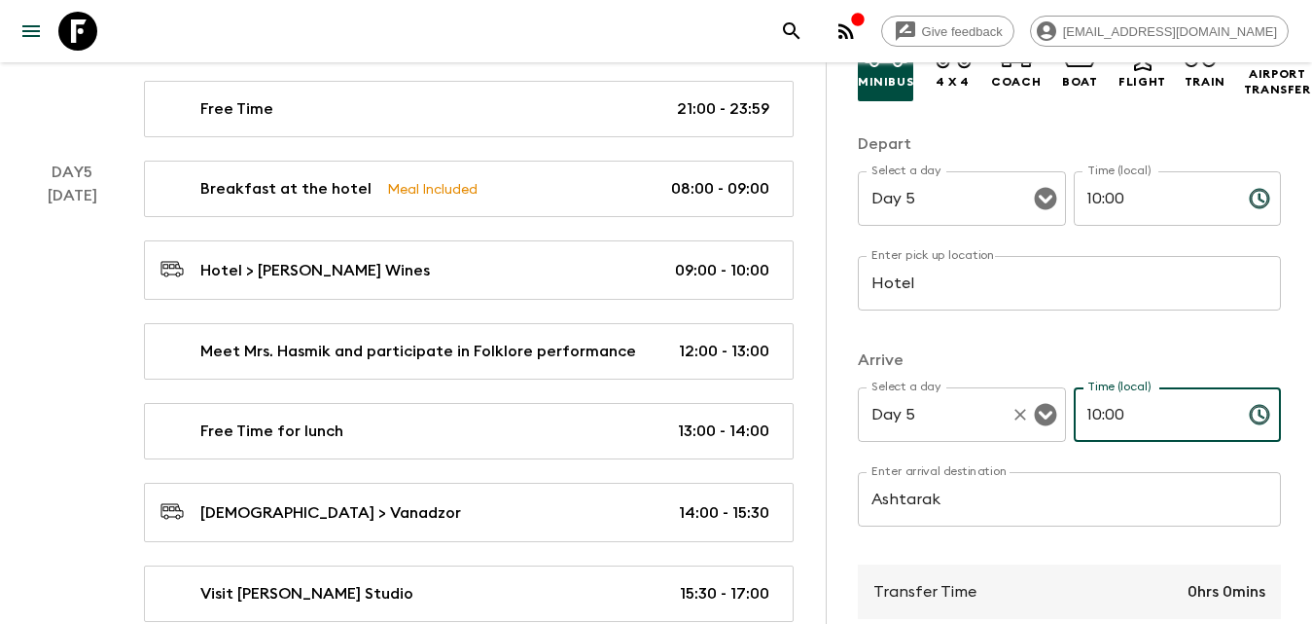
drag, startPoint x: 1146, startPoint y: 422, endPoint x: 1038, endPoint y: 421, distance: 108.0
click at [1039, 422] on div "Select a day Day 5 Select a day ​ Time (local) 10:00 Time (local) ​" at bounding box center [1069, 425] width 423 height 77
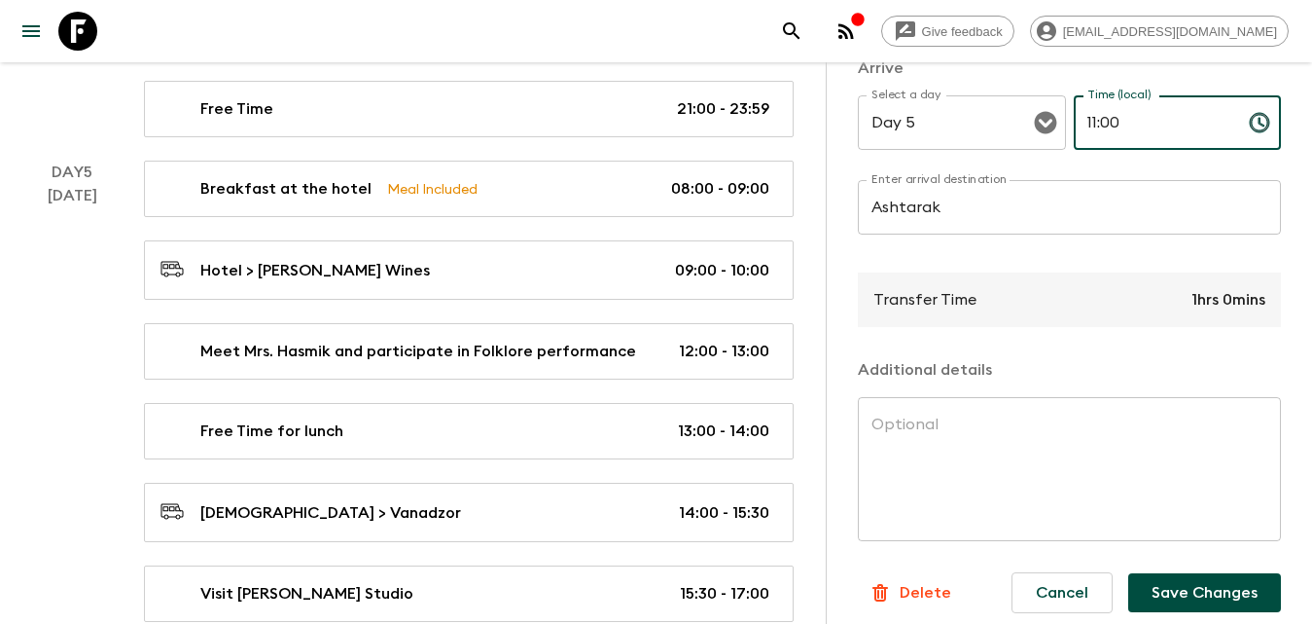
scroll to position [514, 0]
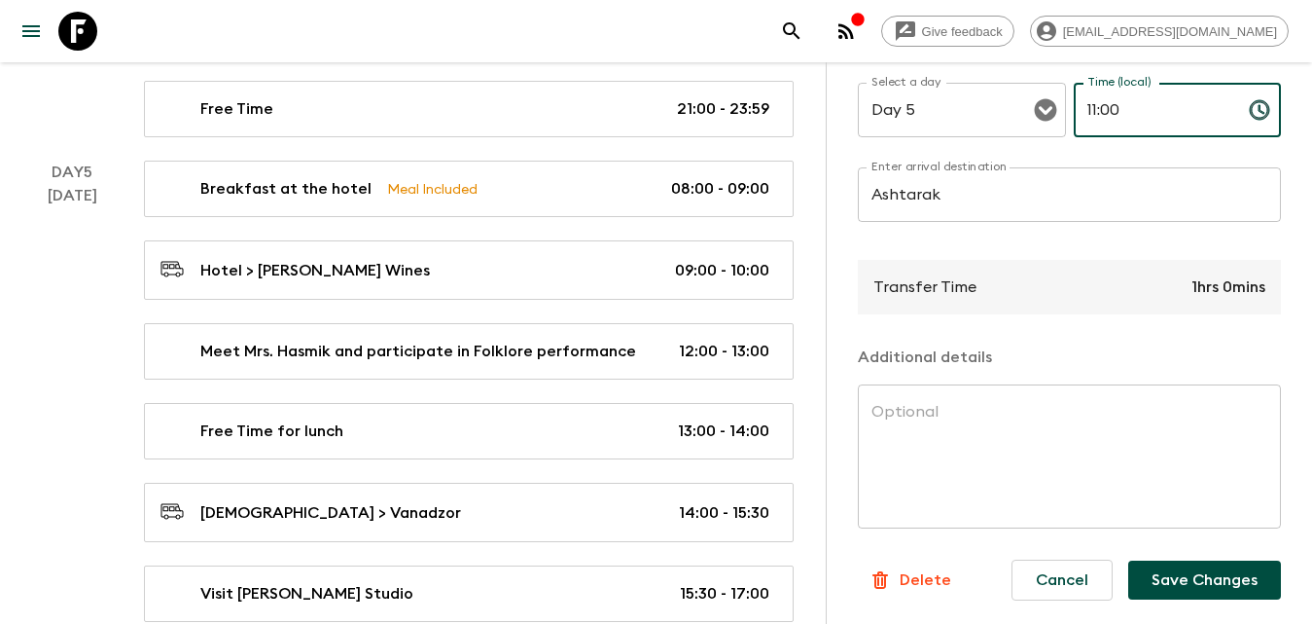
click at [1177, 578] on button "Save Changes" at bounding box center [1204, 579] width 153 height 39
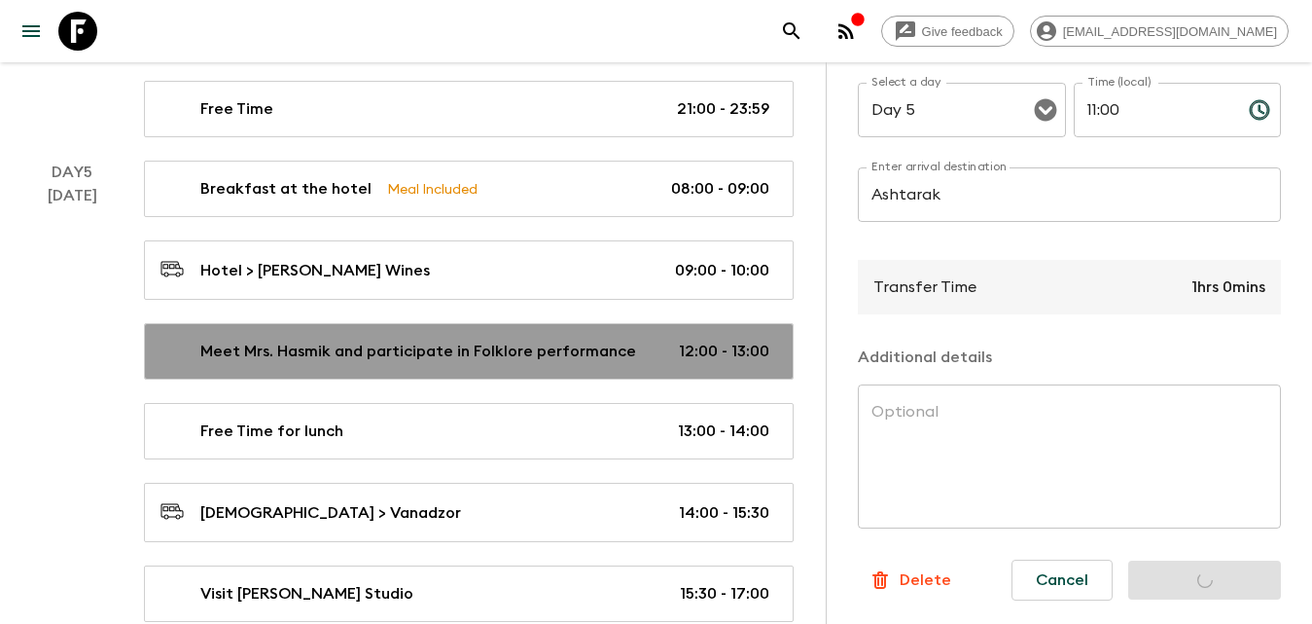
click at [530, 355] on p "Meet Mrs. Hasmik and participate in Folklore performance" at bounding box center [418, 350] width 436 height 23
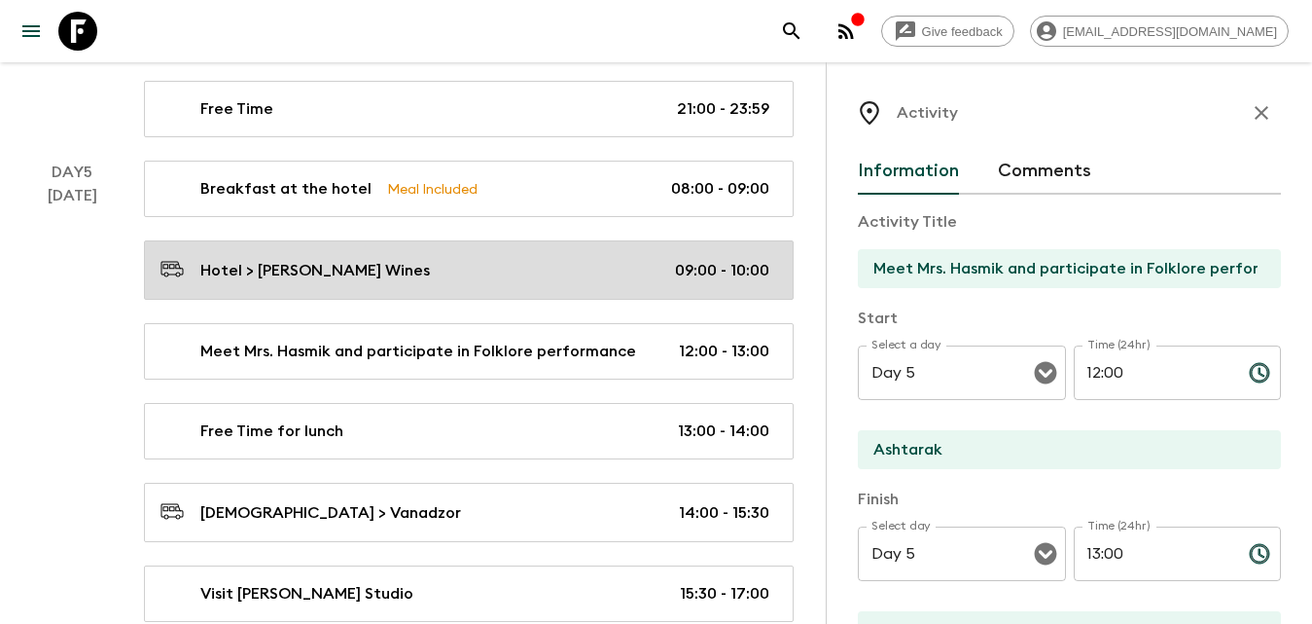
click at [731, 275] on p "09:00 - 10:00" at bounding box center [722, 270] width 94 height 23
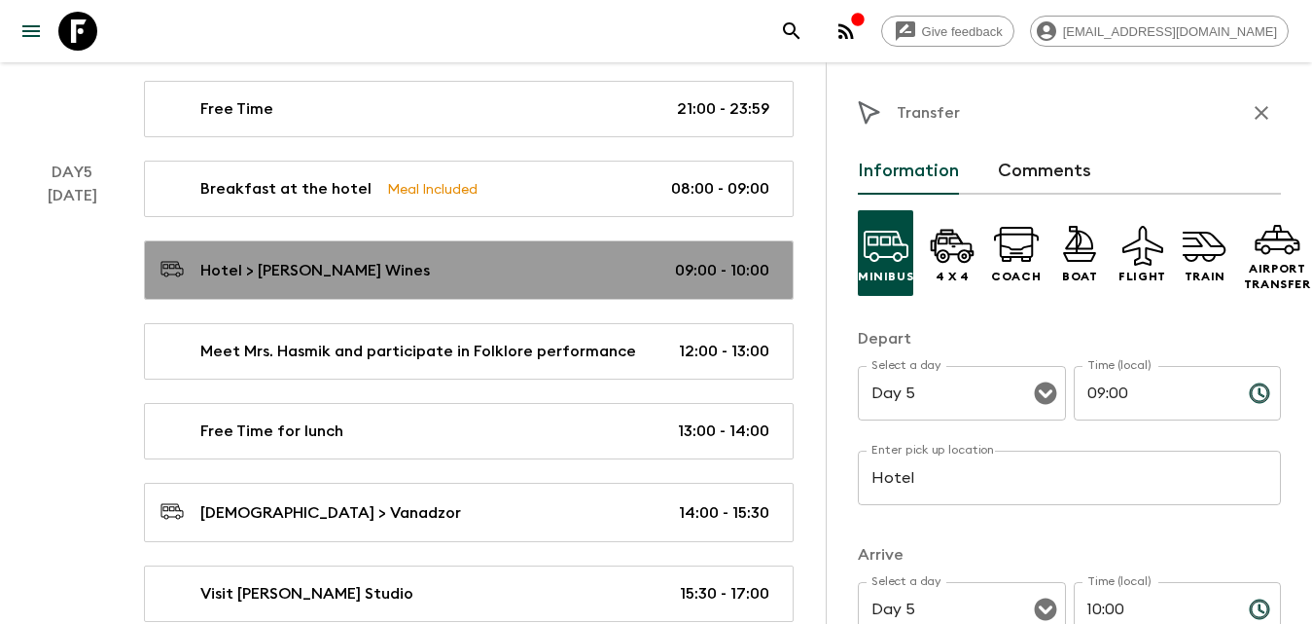
click at [410, 274] on div "Hotel > [PERSON_NAME] Wines 09:00 - 10:00" at bounding box center [465, 270] width 609 height 26
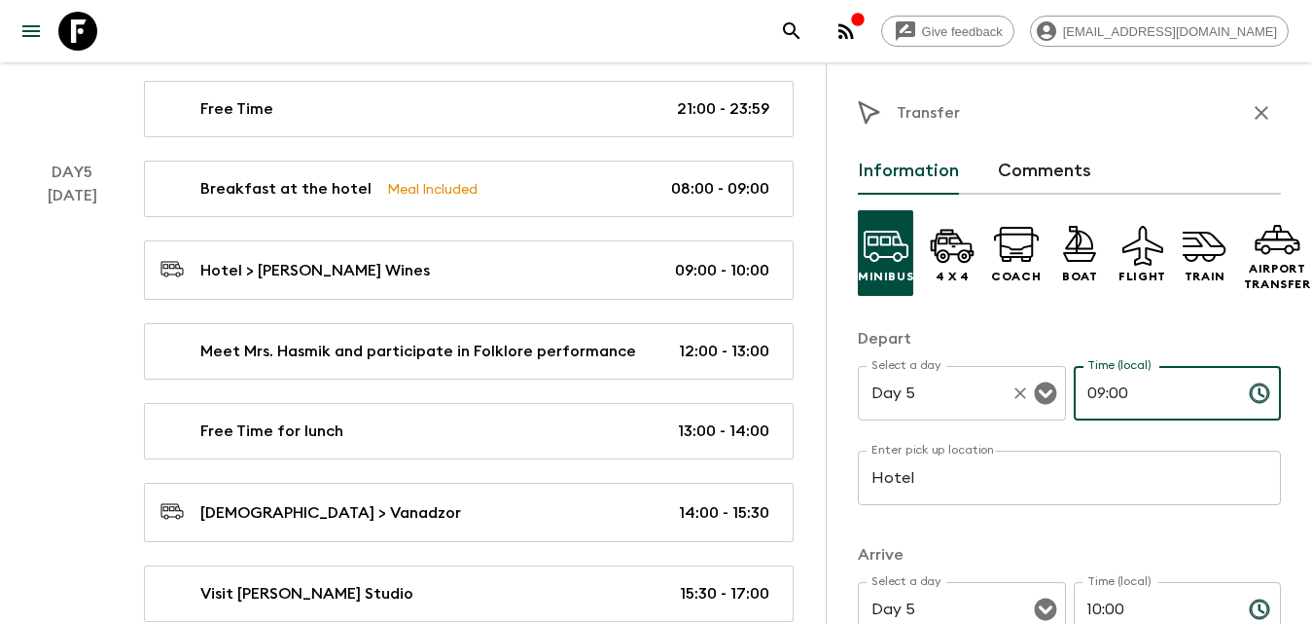
drag, startPoint x: 1165, startPoint y: 390, endPoint x: 1053, endPoint y: 385, distance: 112.9
click at [1032, 397] on div "Select a day Day 5 Select a day ​ Time (local) 09:00 Time (local) ​" at bounding box center [1069, 404] width 423 height 77
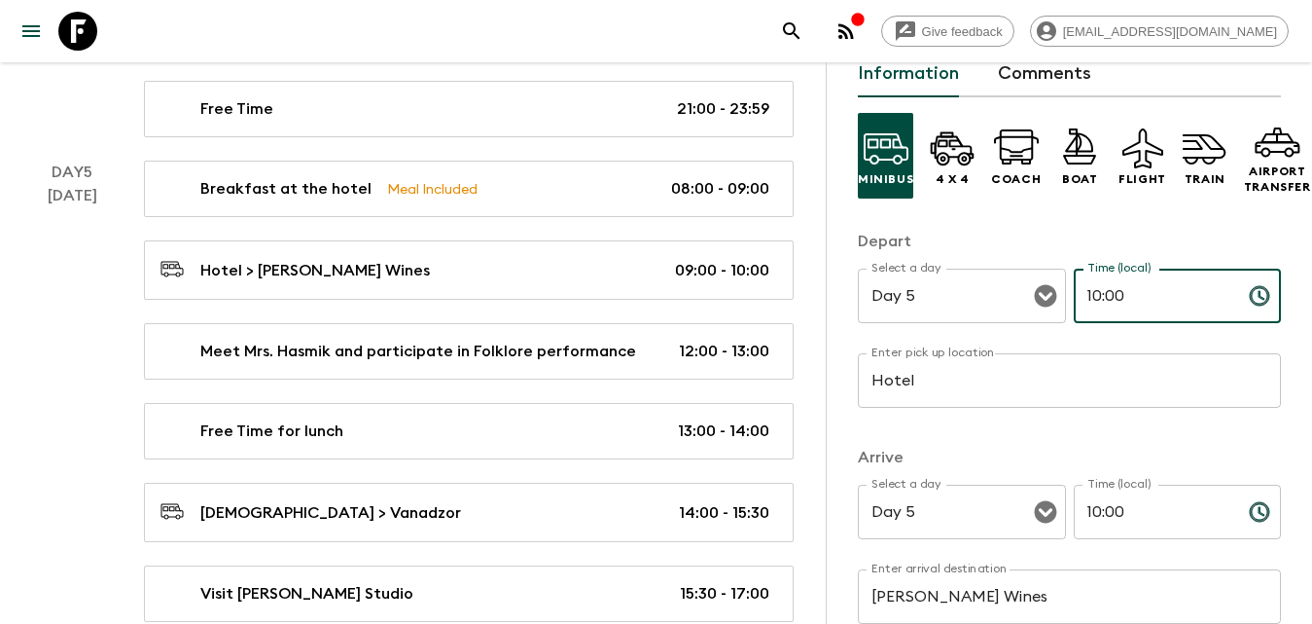
click at [1173, 513] on input "10:00" at bounding box center [1154, 511] width 160 height 54
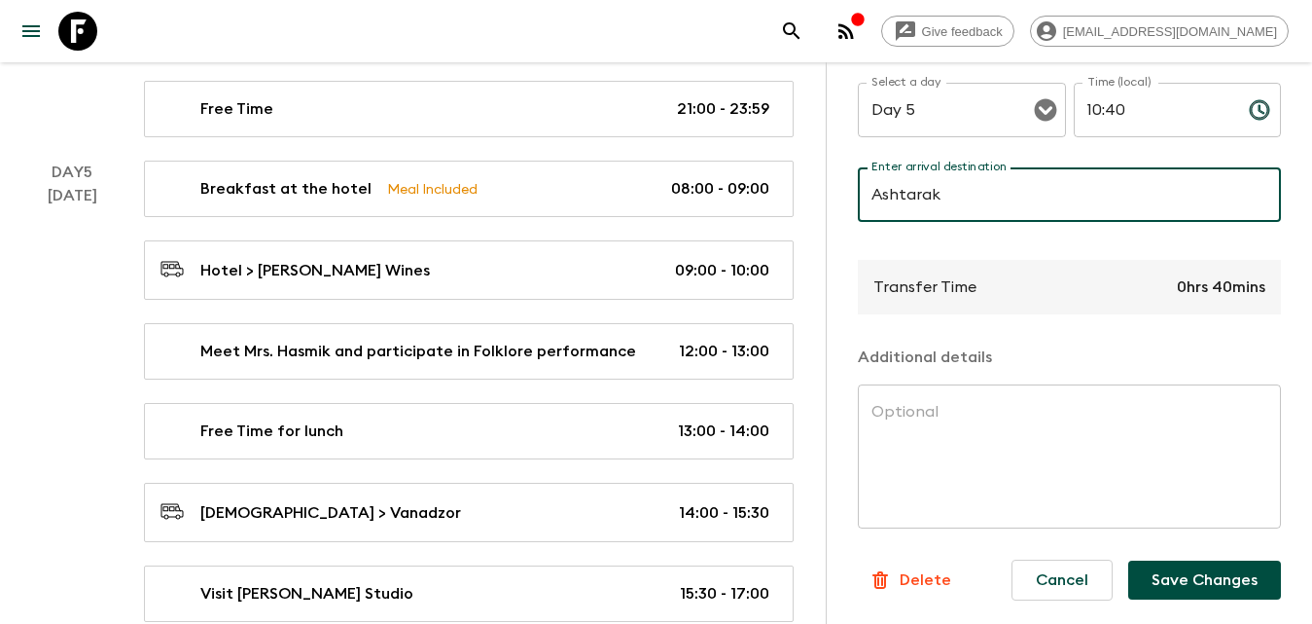
scroll to position [3502, 0]
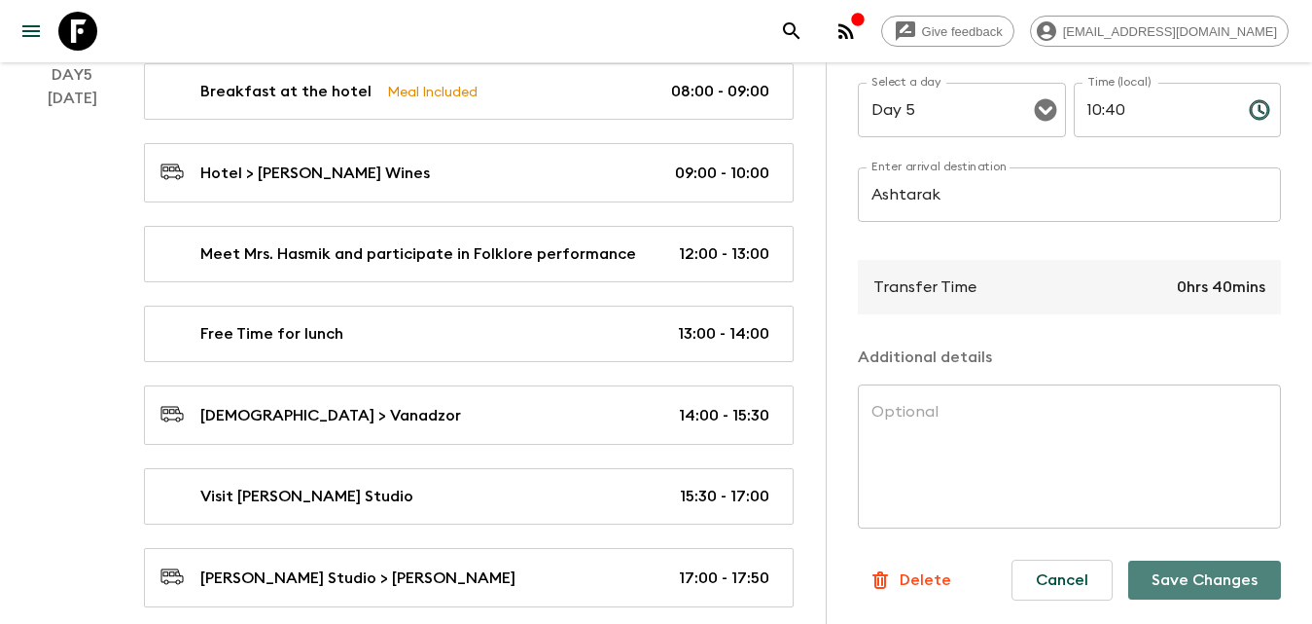
click at [1162, 574] on button "Save Changes" at bounding box center [1204, 579] width 153 height 39
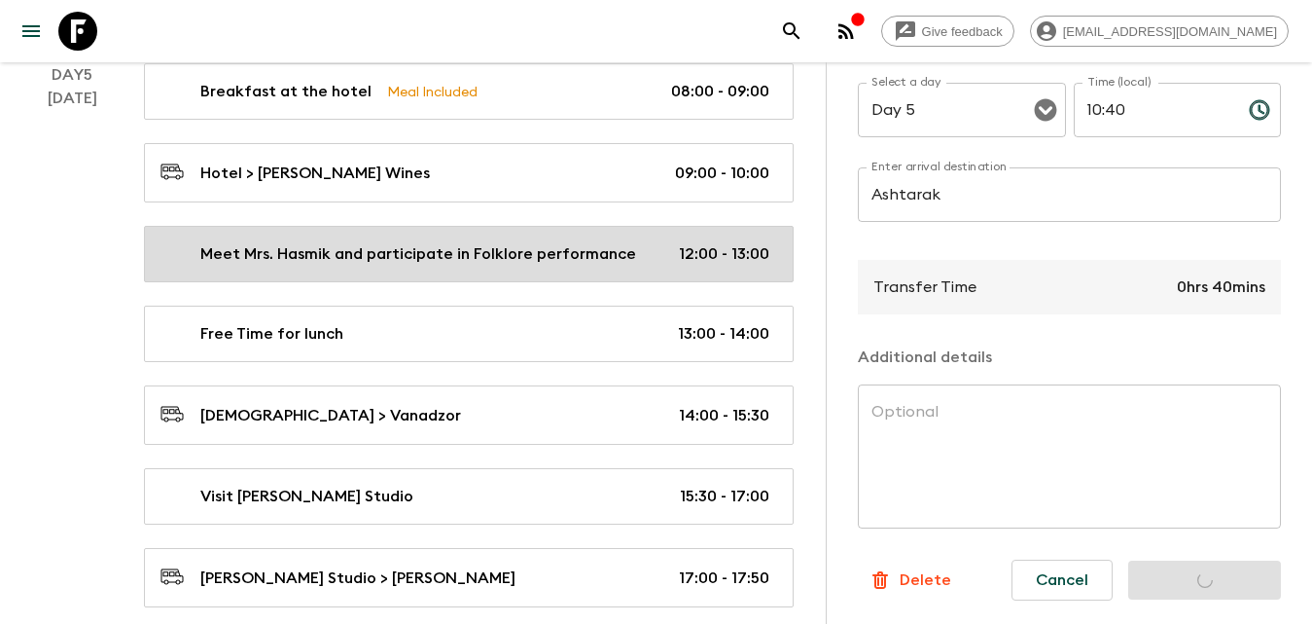
click at [531, 247] on p "Meet Mrs. Hasmik and participate in Folklore performance" at bounding box center [418, 253] width 436 height 23
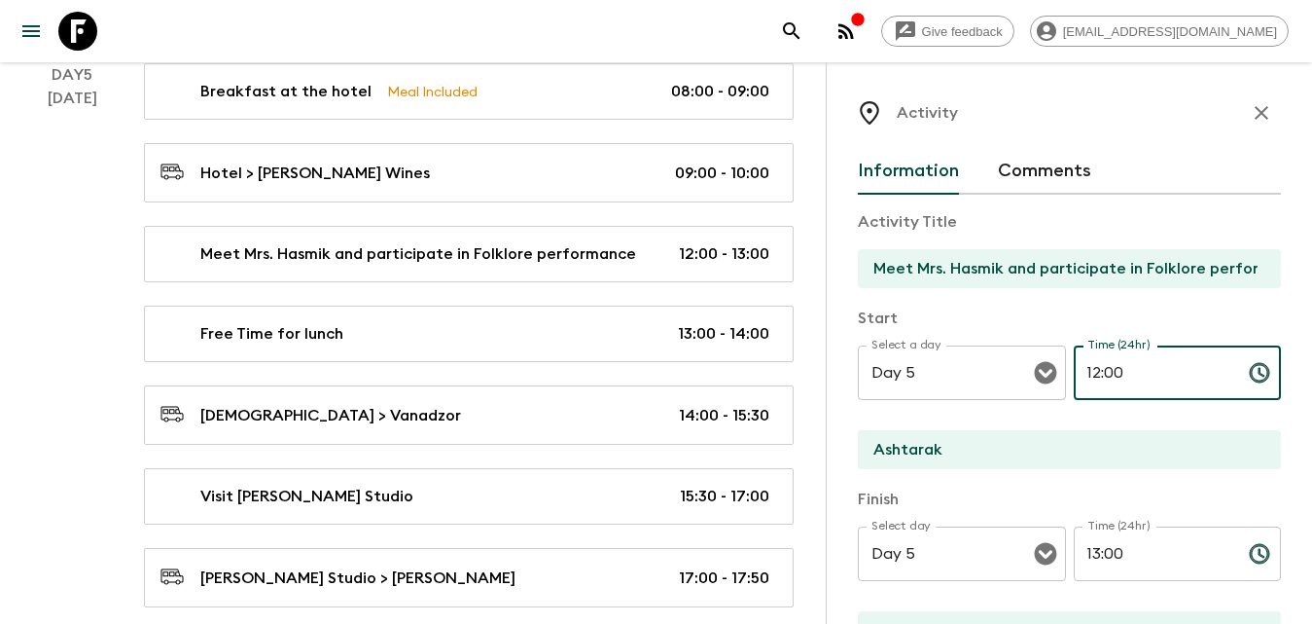
drag, startPoint x: 1161, startPoint y: 369, endPoint x: 1073, endPoint y: 371, distance: 87.6
click at [1074, 371] on input "12:00" at bounding box center [1154, 372] width 160 height 54
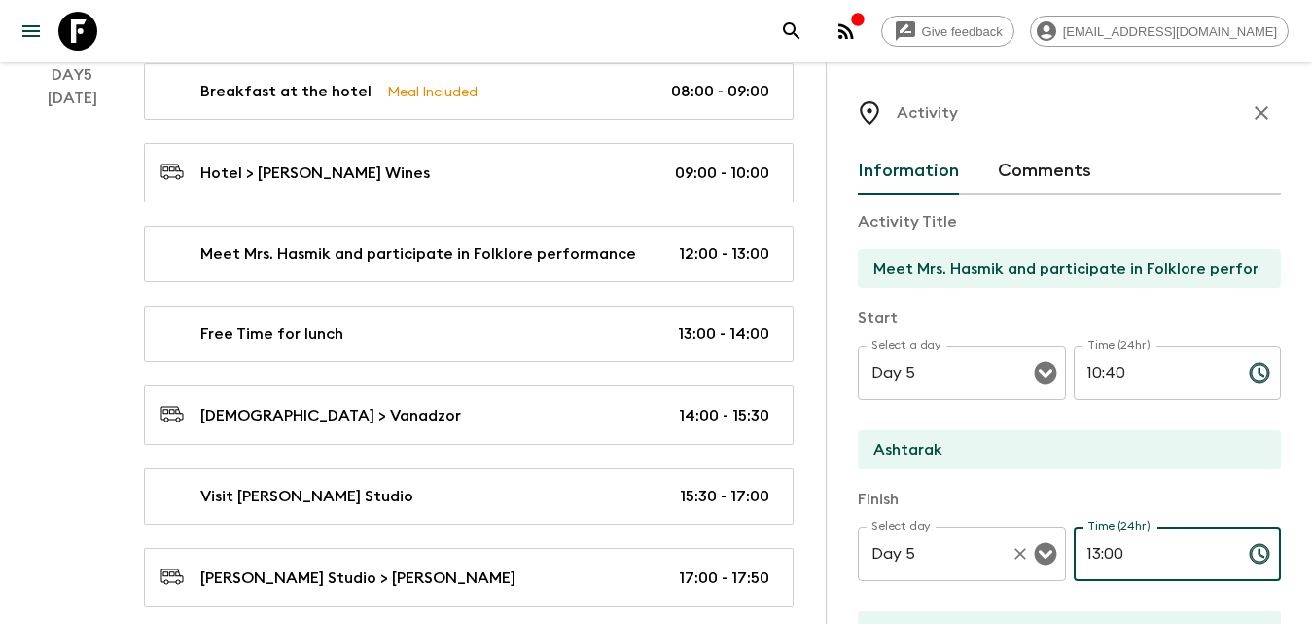
drag, startPoint x: 1124, startPoint y: 554, endPoint x: 1035, endPoint y: 548, distance: 88.7
click at [1035, 548] on div "Select day Day 5 Select day ​ Time (24hr) 13:00 Time (24hr) ​" at bounding box center [1069, 564] width 423 height 77
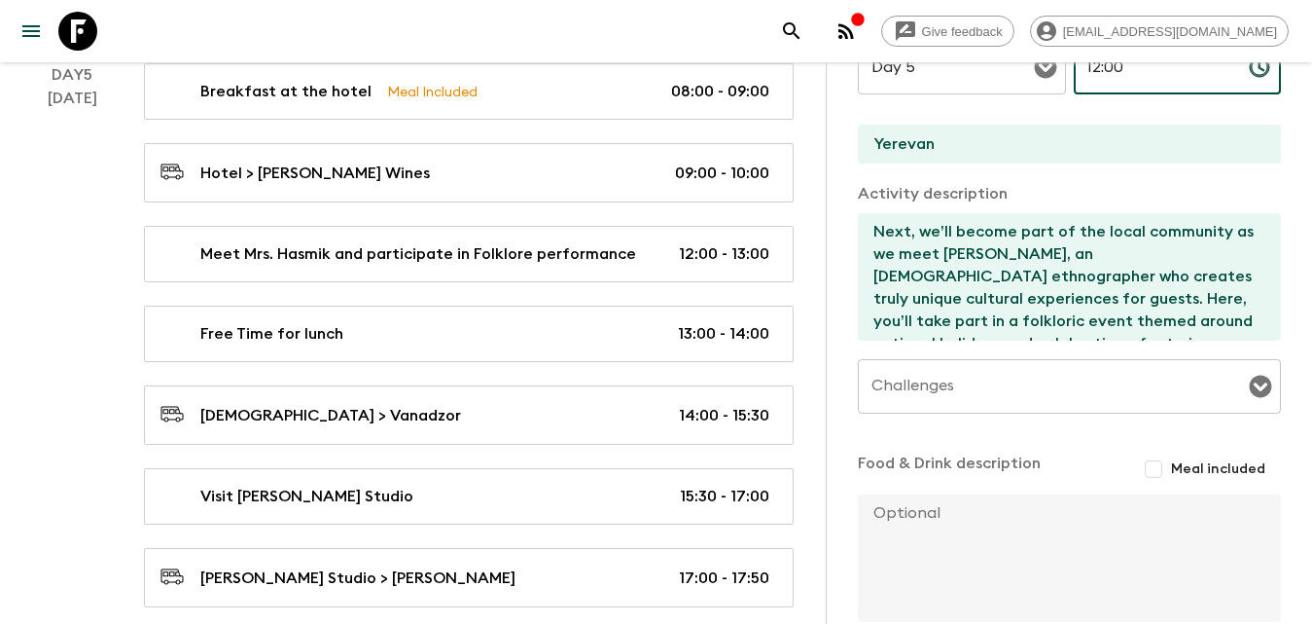
scroll to position [590, 0]
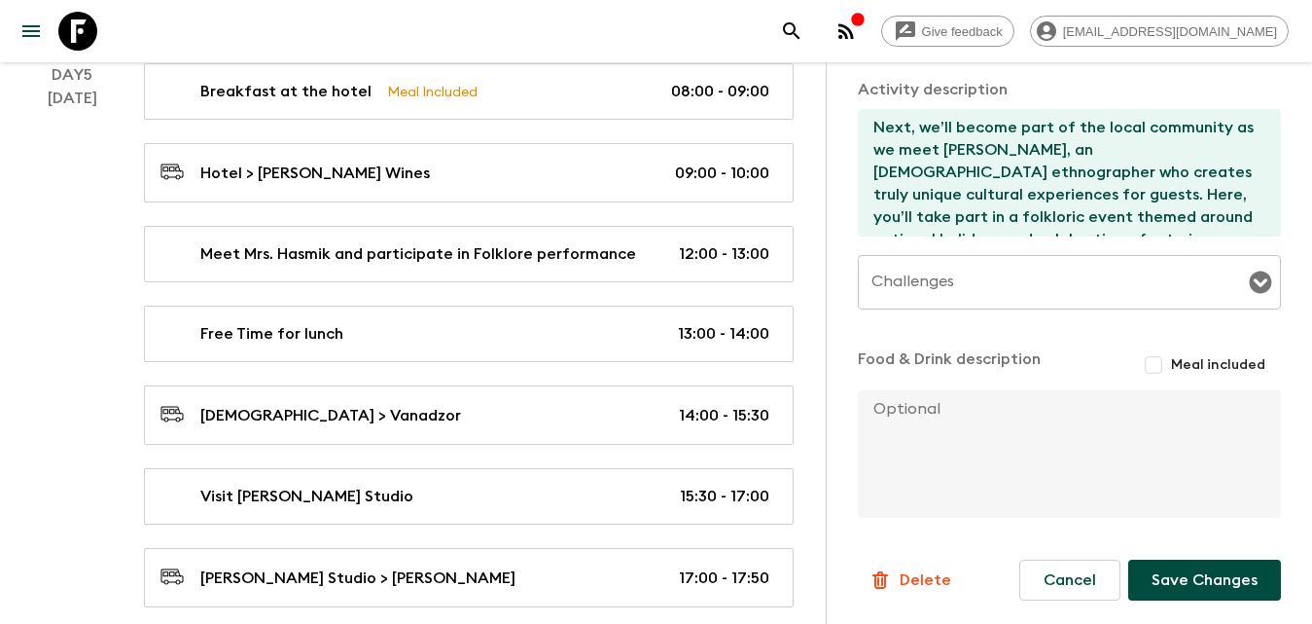
click at [1197, 567] on button "Save Changes" at bounding box center [1204, 579] width 153 height 41
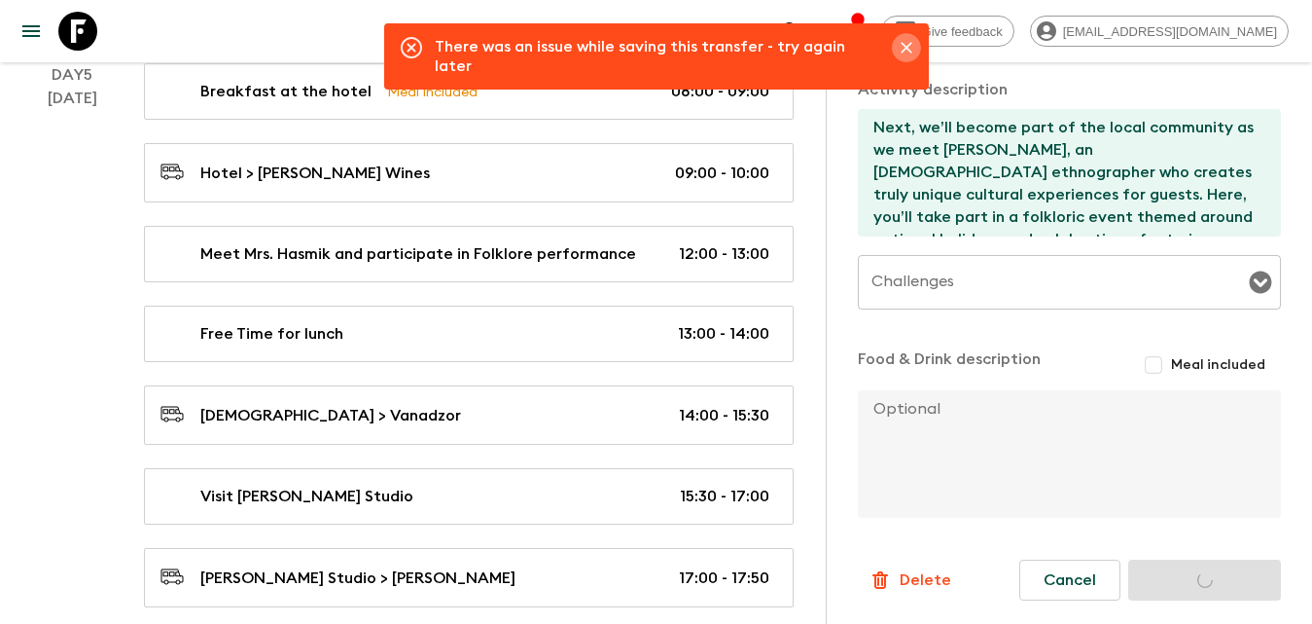
click at [906, 35] on button "Close" at bounding box center [906, 47] width 29 height 29
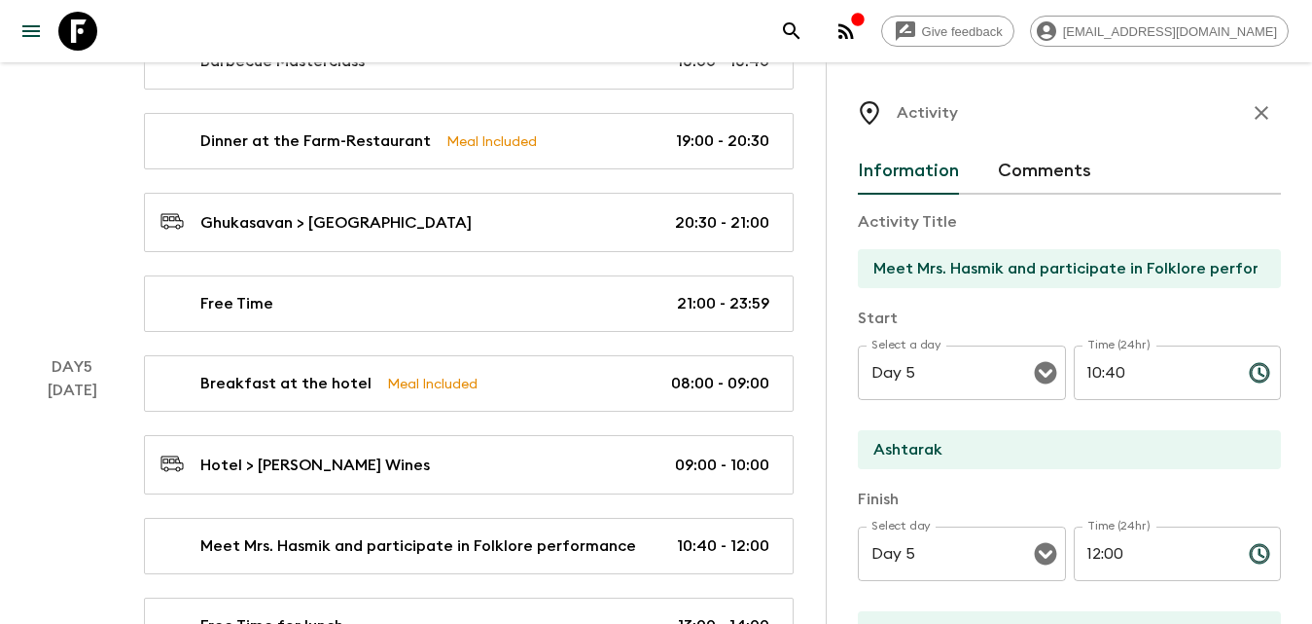
scroll to position [3405, 0]
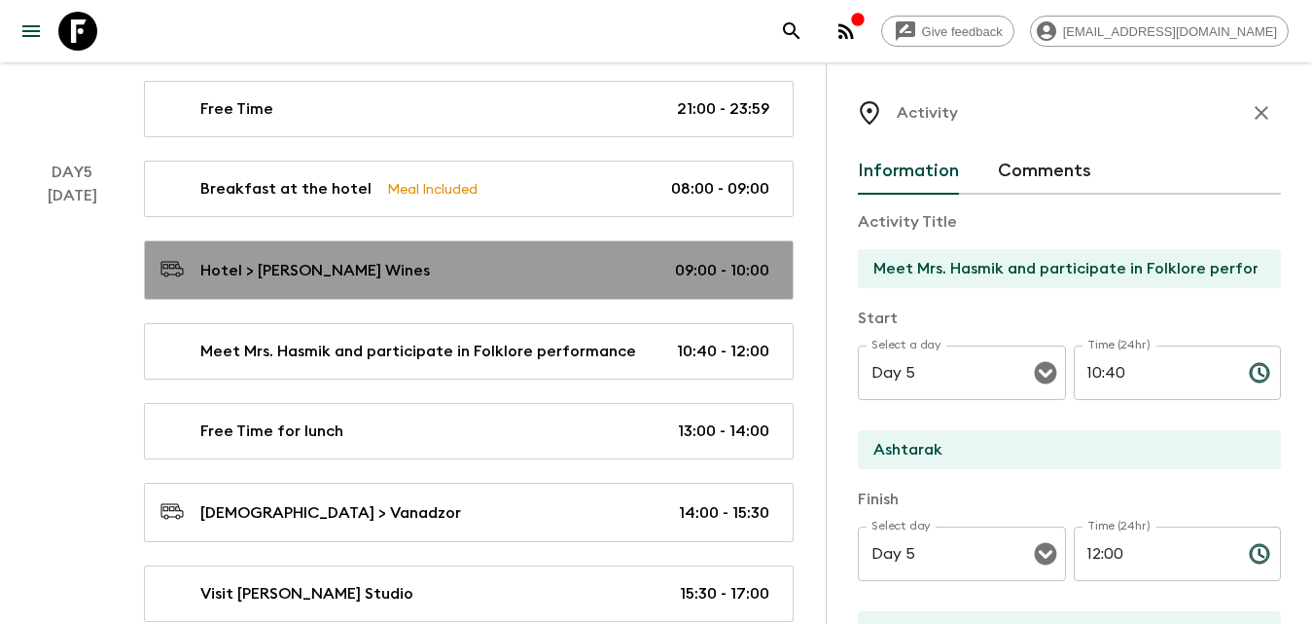
click at [363, 265] on div "Hotel > [PERSON_NAME] Wines 09:00 - 10:00" at bounding box center [465, 270] width 609 height 26
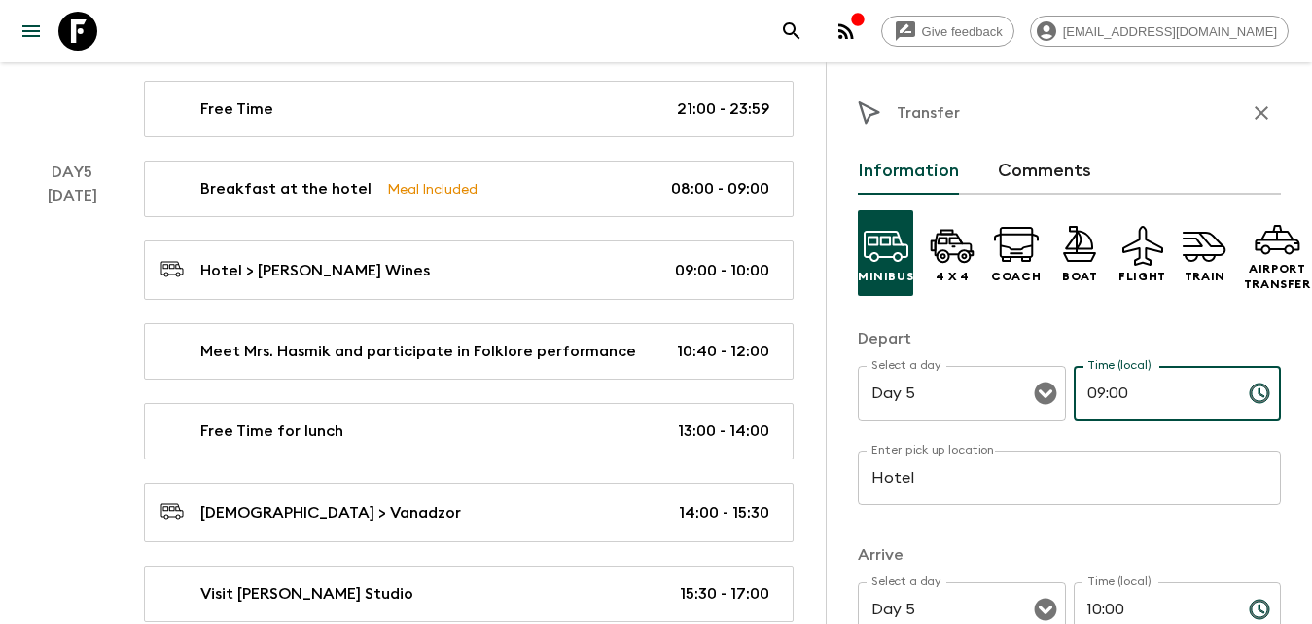
drag, startPoint x: 1126, startPoint y: 409, endPoint x: 1077, endPoint y: 407, distance: 49.6
click at [1078, 407] on input "09:00" at bounding box center [1154, 393] width 160 height 54
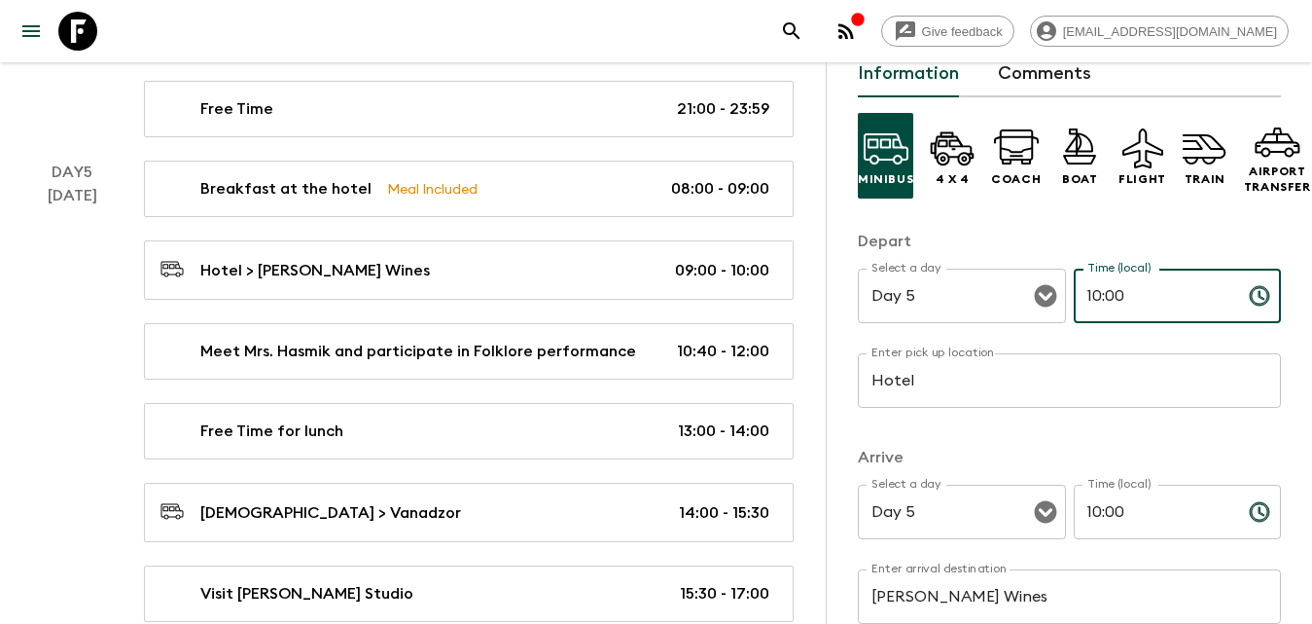
type input "10:00"
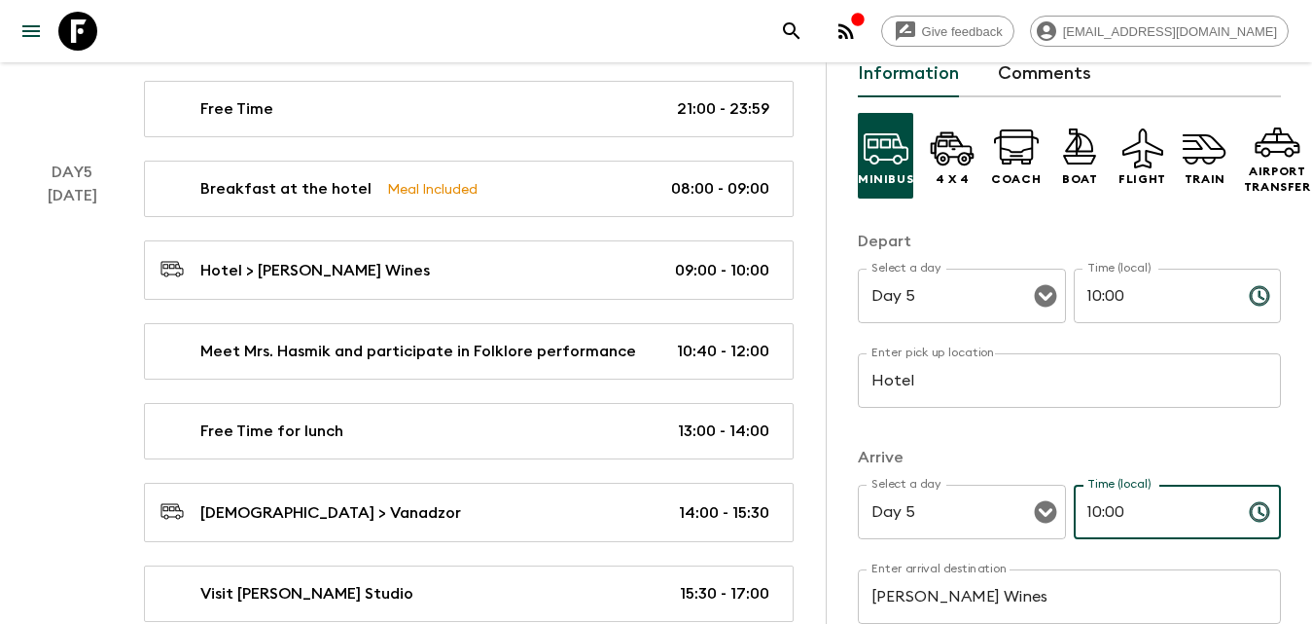
click at [1138, 516] on input "10:00" at bounding box center [1154, 511] width 160 height 54
type input "10:40"
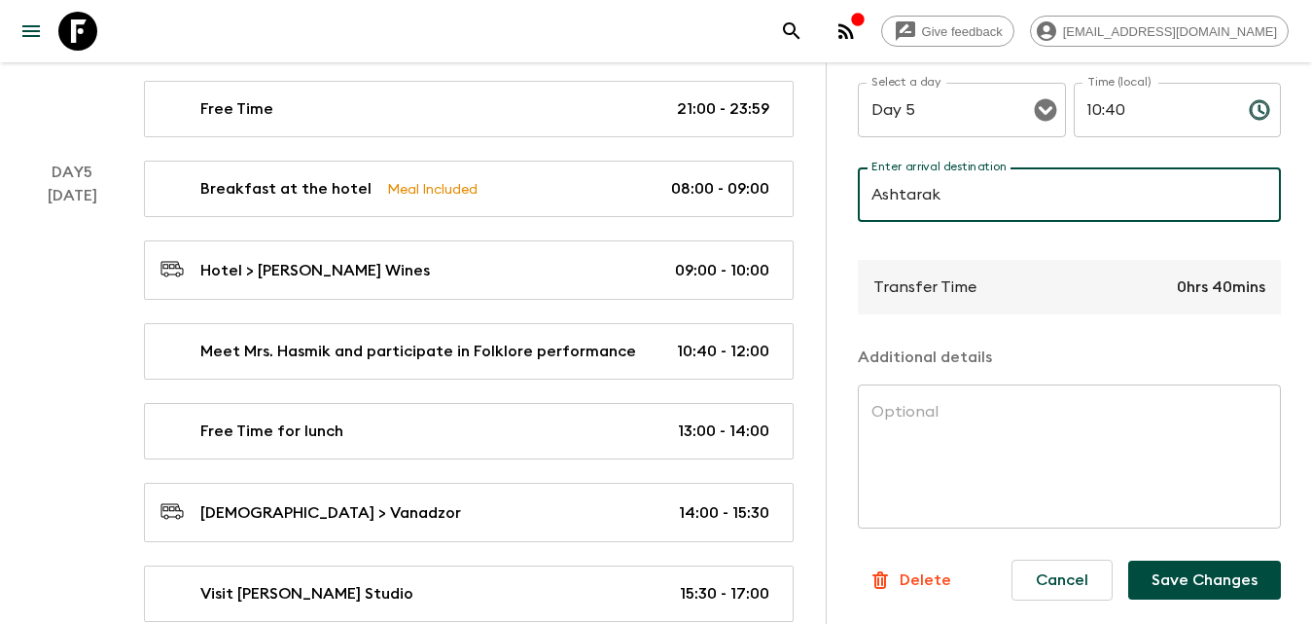
scroll to position [3794, 0]
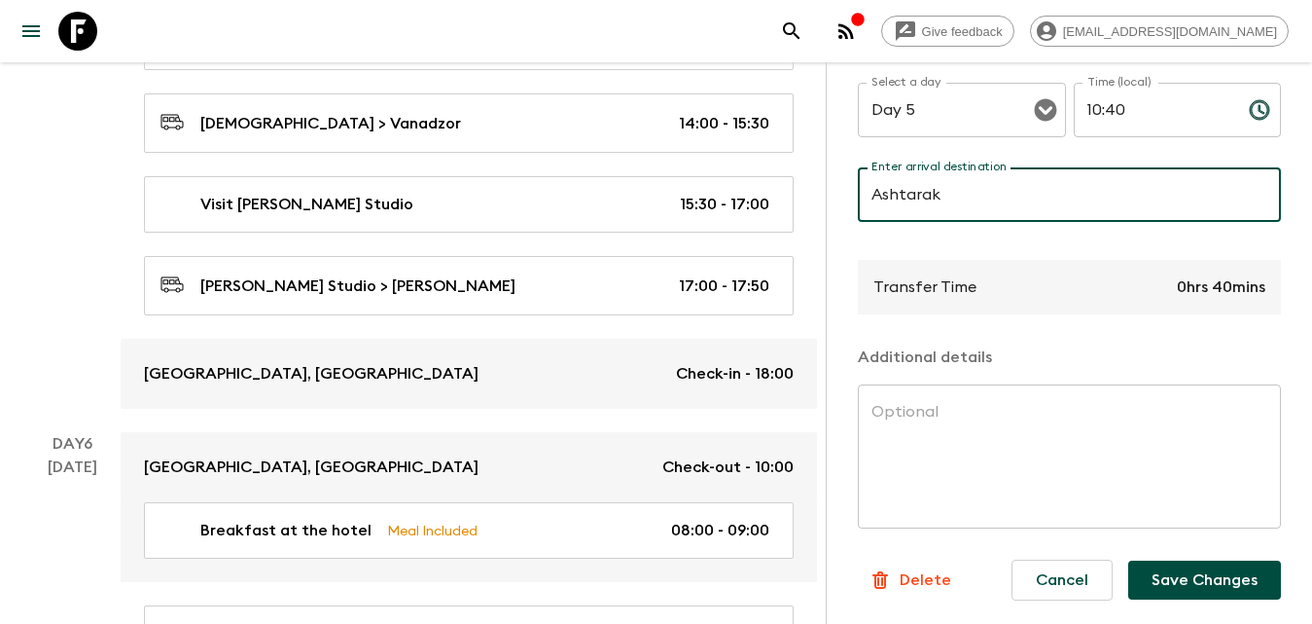
type input "Ashtarak"
click at [1200, 575] on button "Save Changes" at bounding box center [1204, 579] width 153 height 39
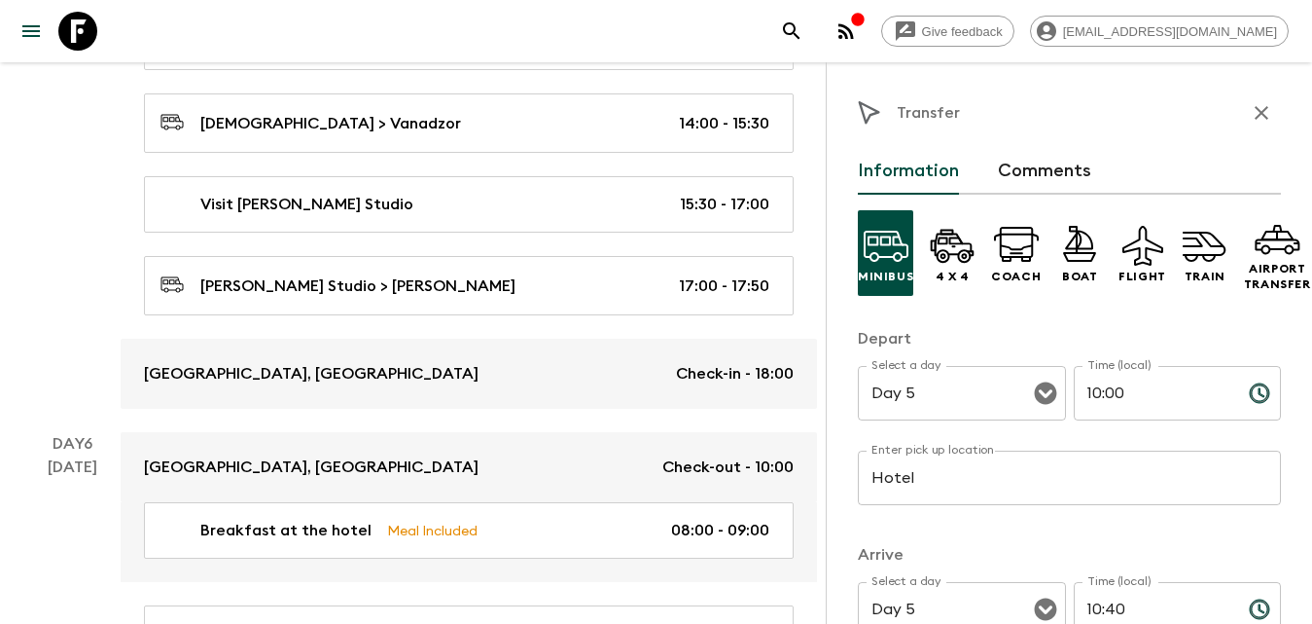
scroll to position [3405, 0]
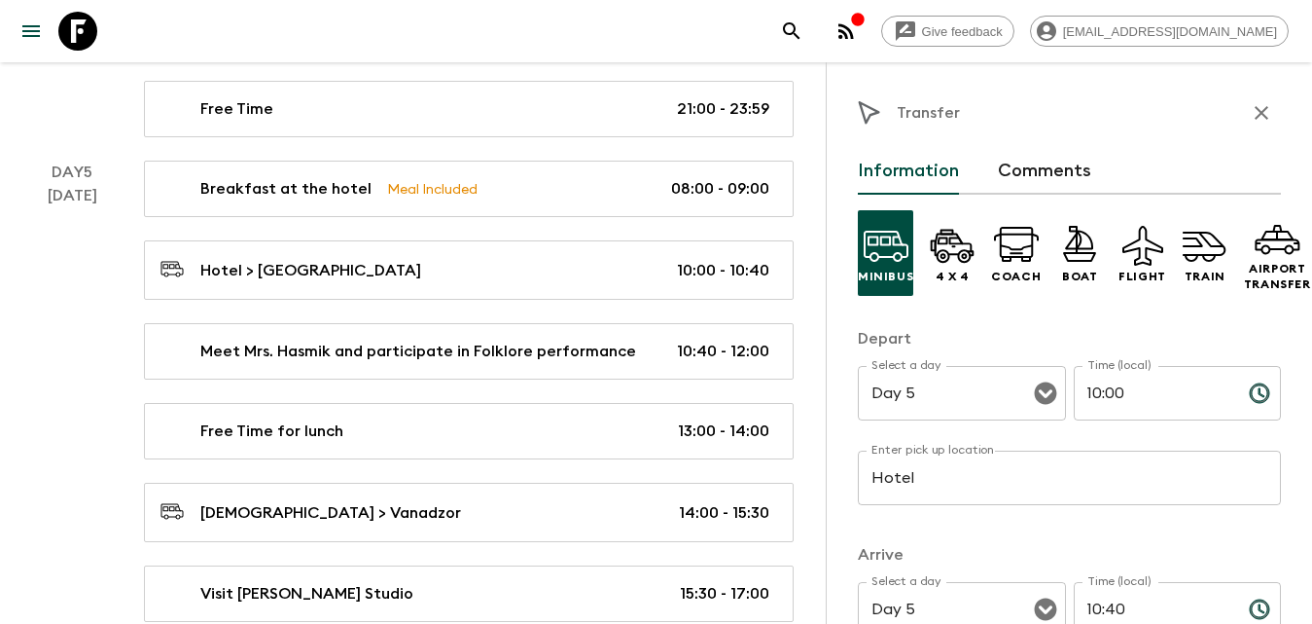
click at [1250, 113] on icon "button" at bounding box center [1261, 112] width 23 height 23
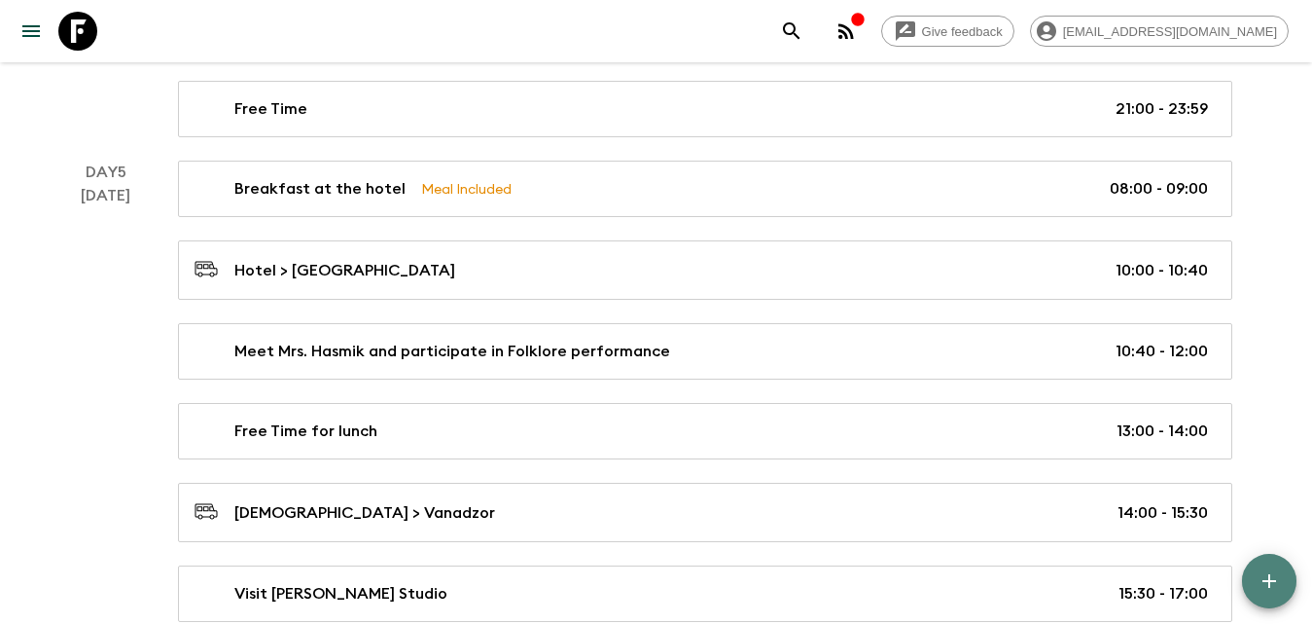
click at [1280, 578] on icon "button" at bounding box center [1269, 580] width 23 height 23
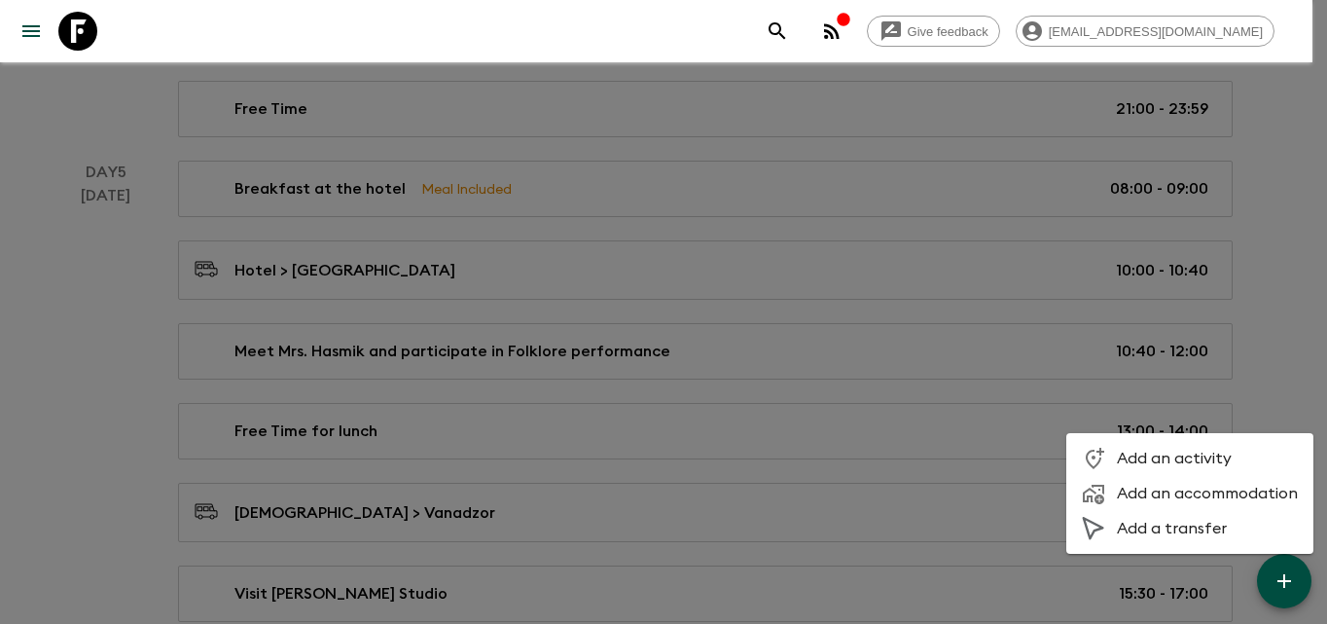
click at [1201, 451] on span "Add an activity" at bounding box center [1207, 457] width 181 height 19
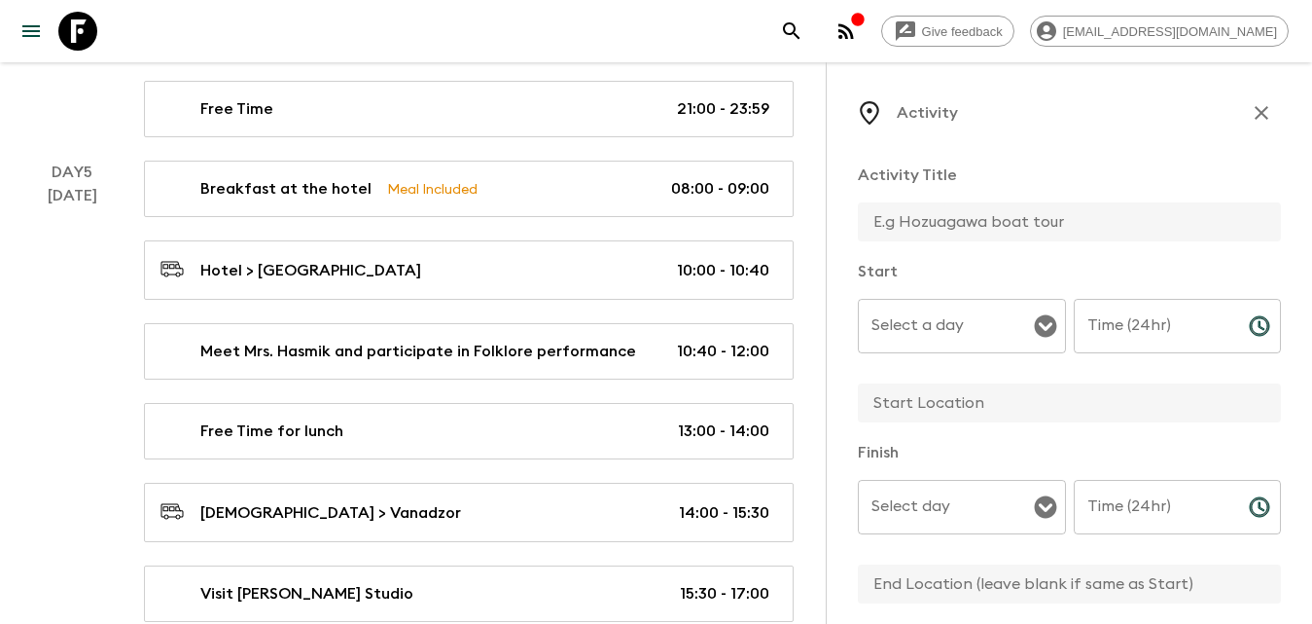
click at [979, 212] on input "text" at bounding box center [1062, 221] width 408 height 39
click at [1046, 325] on icon "Open" at bounding box center [1045, 326] width 22 height 22
type input "Free Day"
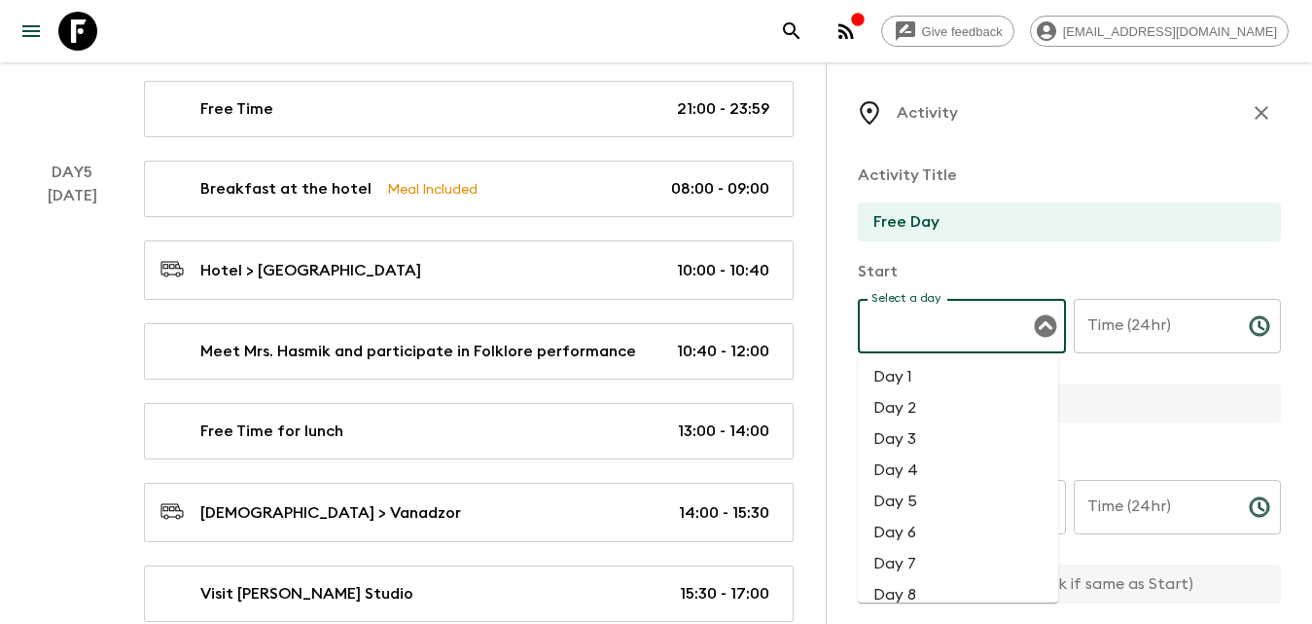
click at [937, 494] on li "Day 5" at bounding box center [958, 500] width 200 height 31
type input "Day 5"
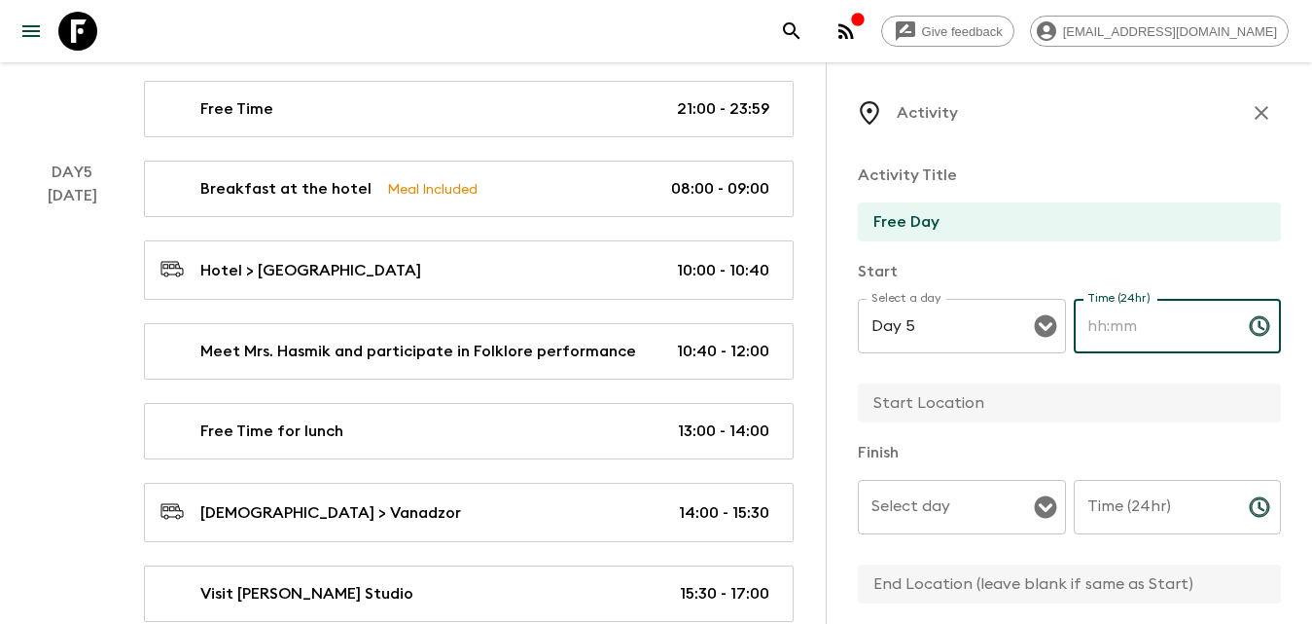
click at [1161, 312] on input "Time (24hr)" at bounding box center [1154, 326] width 160 height 54
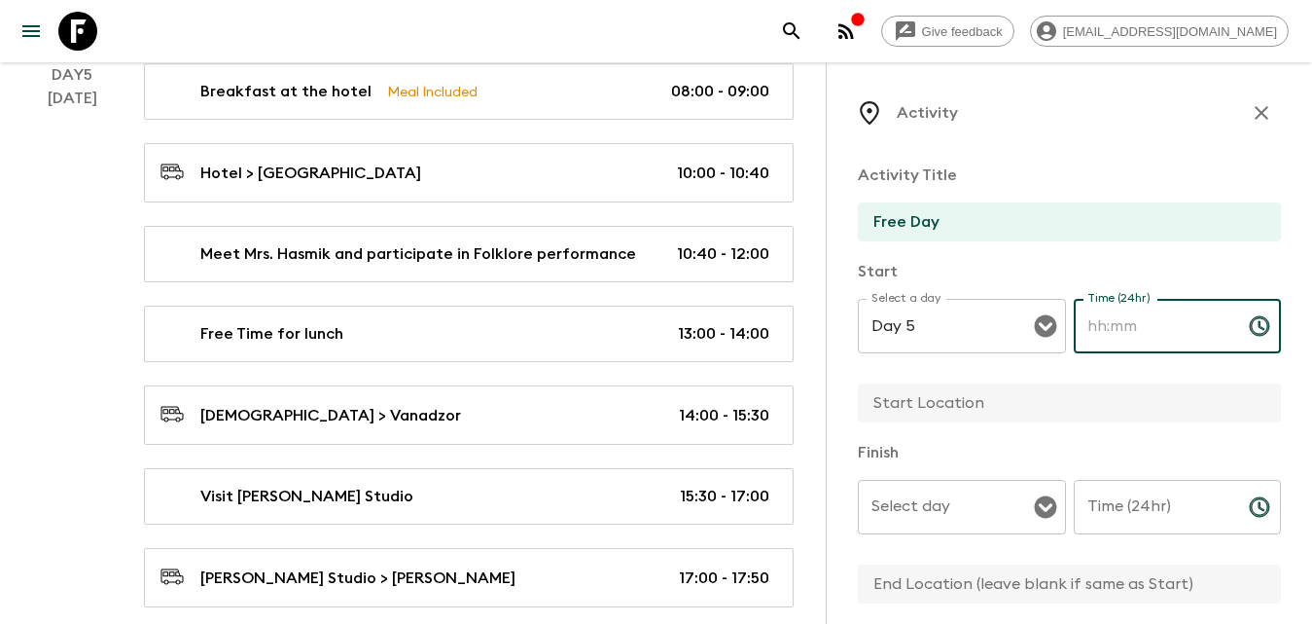
scroll to position [3599, 0]
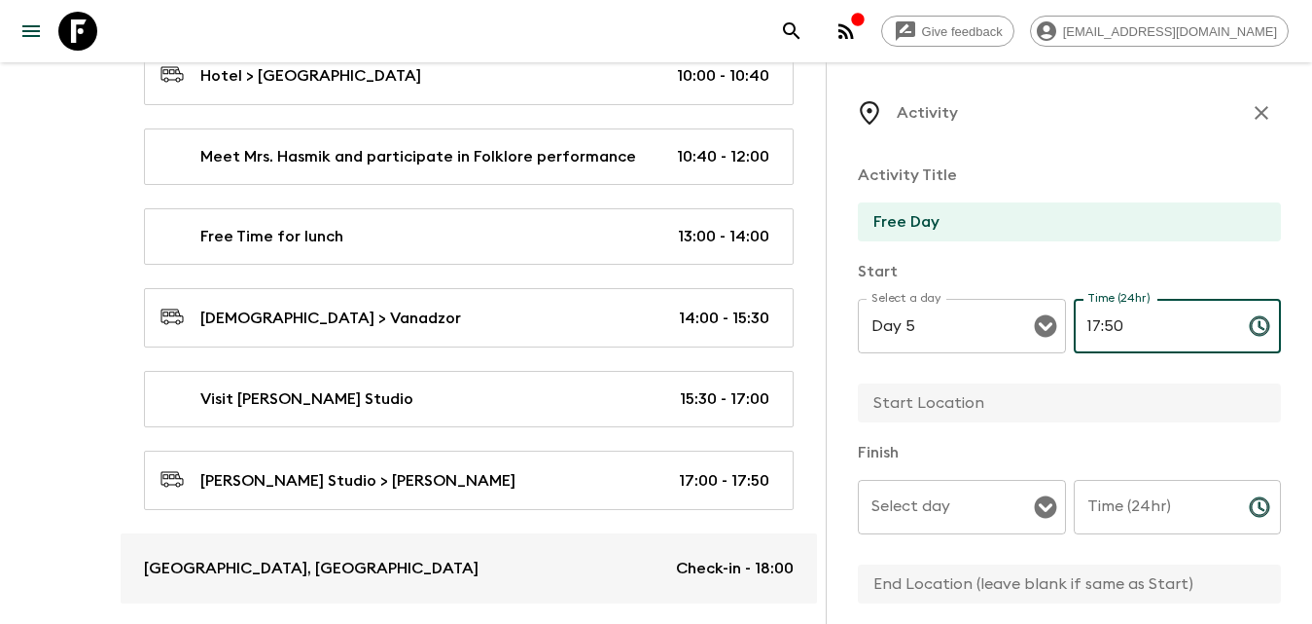
type input "17:50"
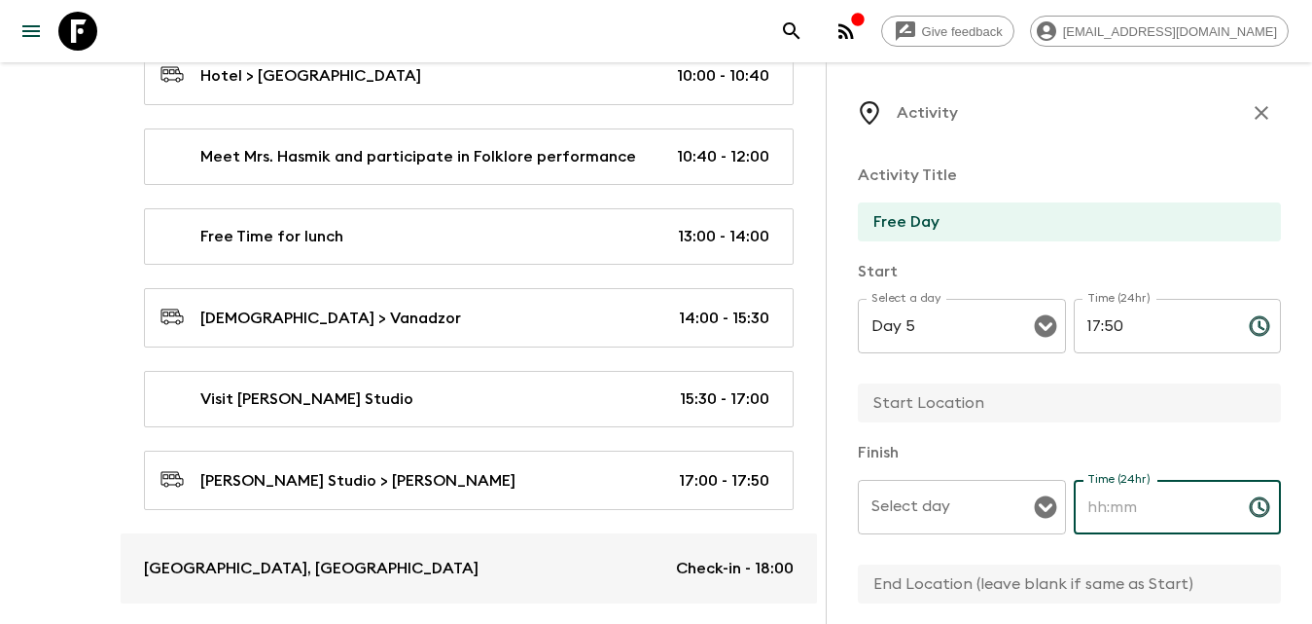
click at [1135, 521] on input "Time (24hr)" at bounding box center [1154, 507] width 160 height 54
type input "23:59"
click at [961, 518] on input "Select day" at bounding box center [947, 506] width 161 height 37
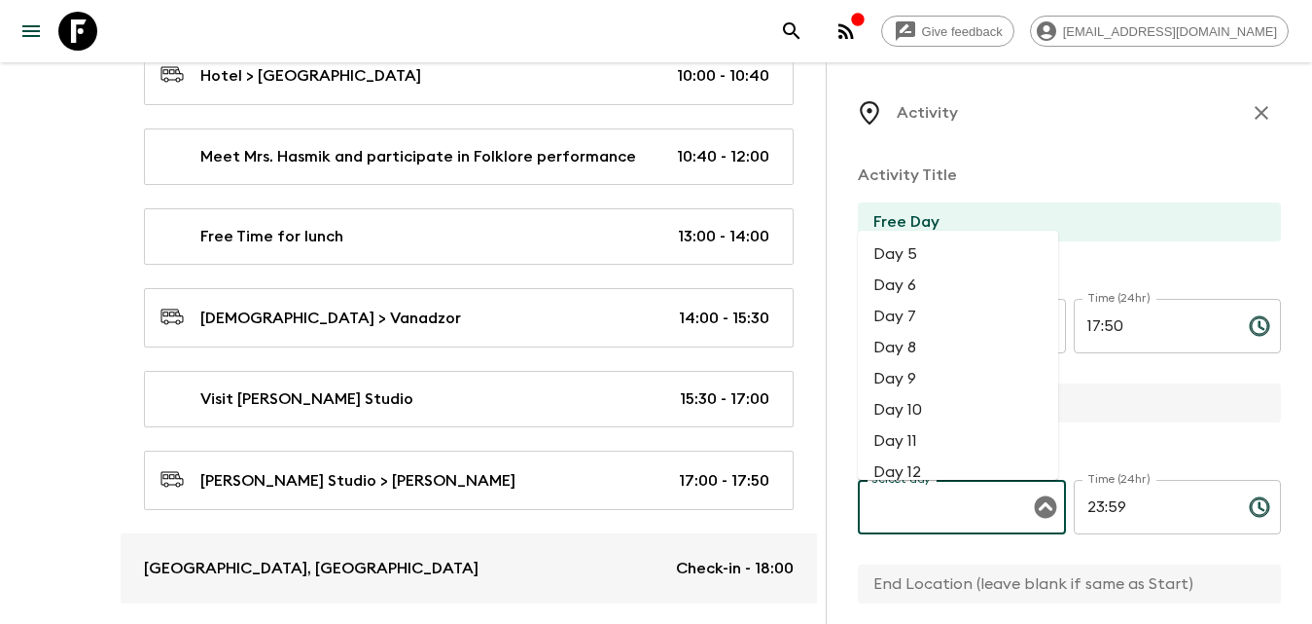
click at [930, 250] on li "Day 5" at bounding box center [958, 253] width 200 height 31
type input "Day 5"
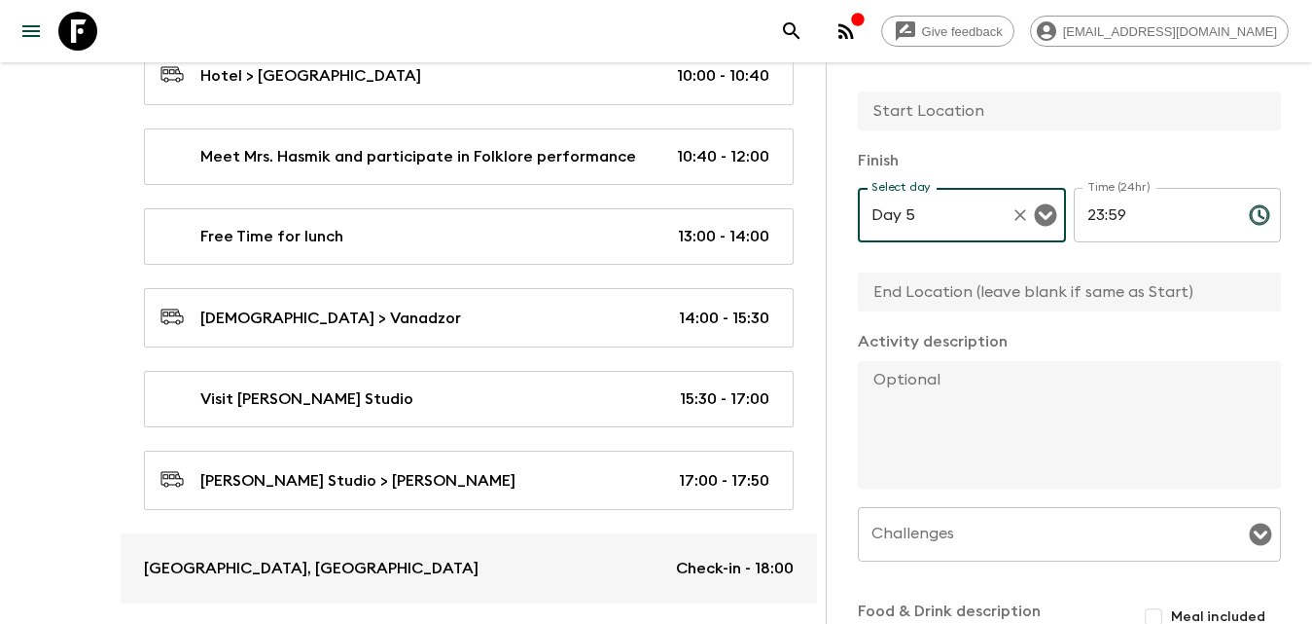
scroll to position [486, 0]
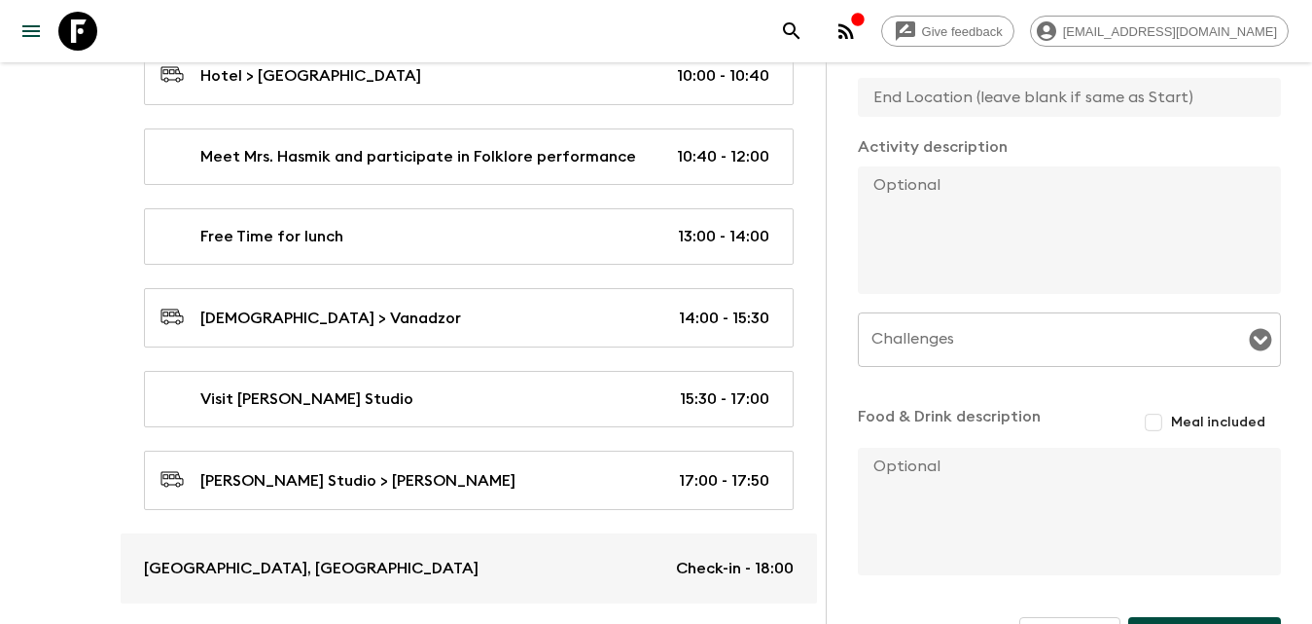
click at [974, 90] on input "text" at bounding box center [1062, 97] width 408 height 39
type input "c"
type input "Dilijan"
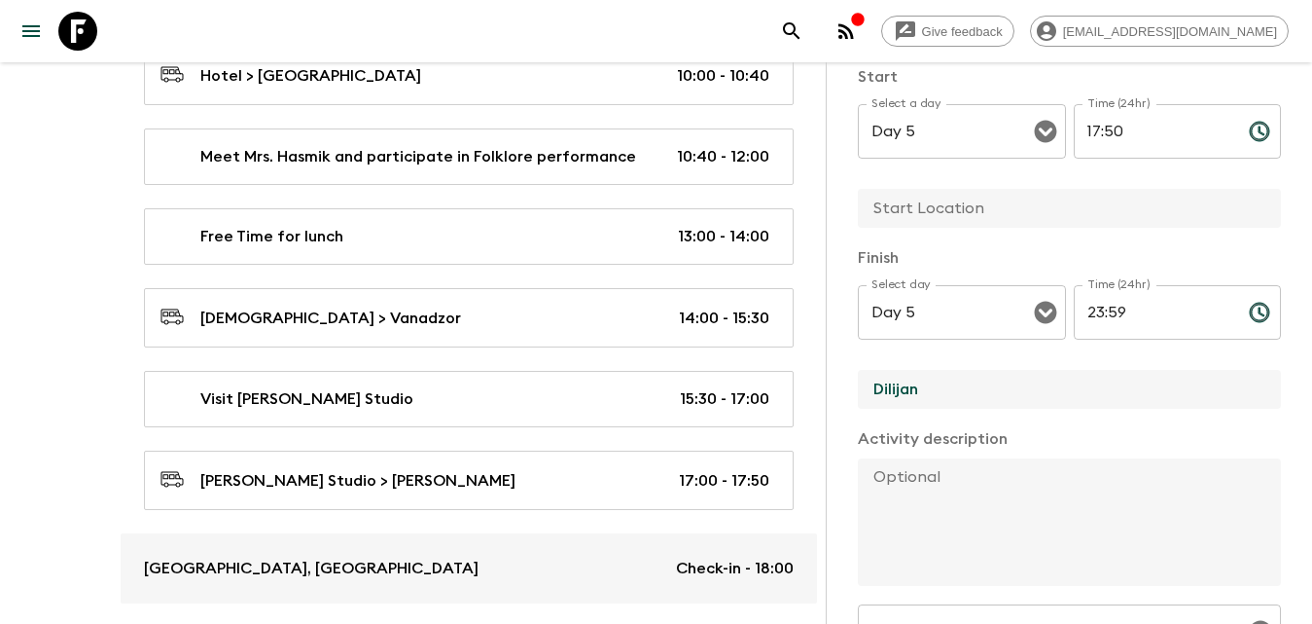
click at [952, 212] on input "text" at bounding box center [1062, 208] width 408 height 39
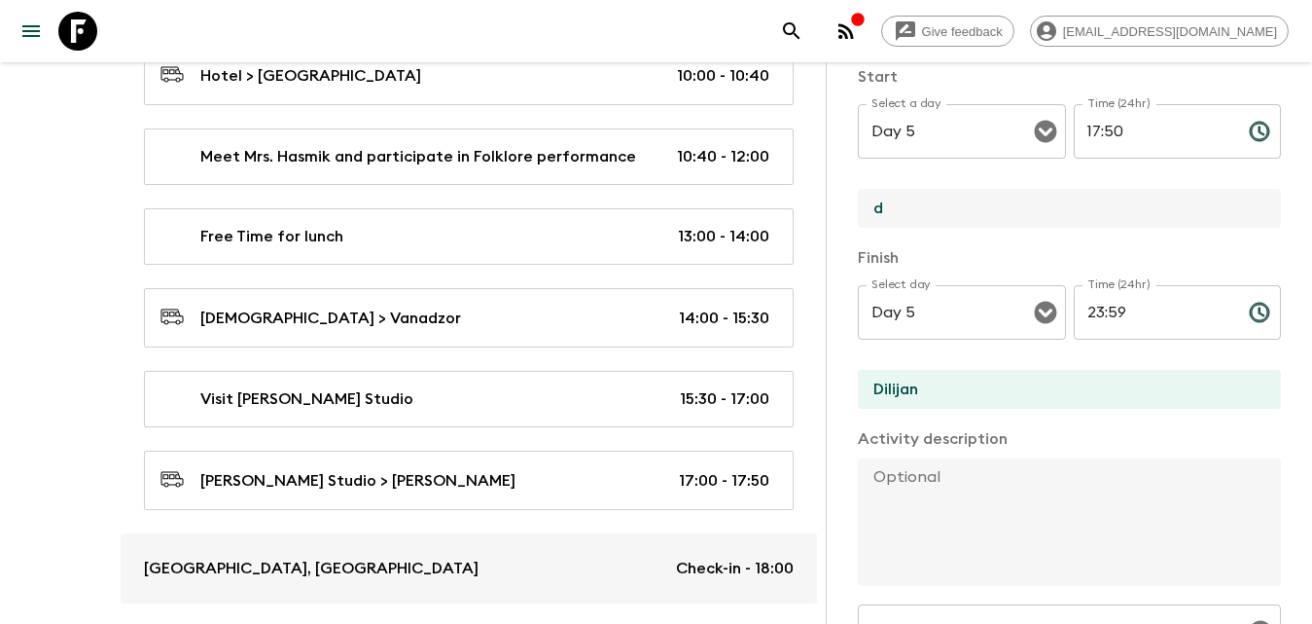
type input "Dilijan"
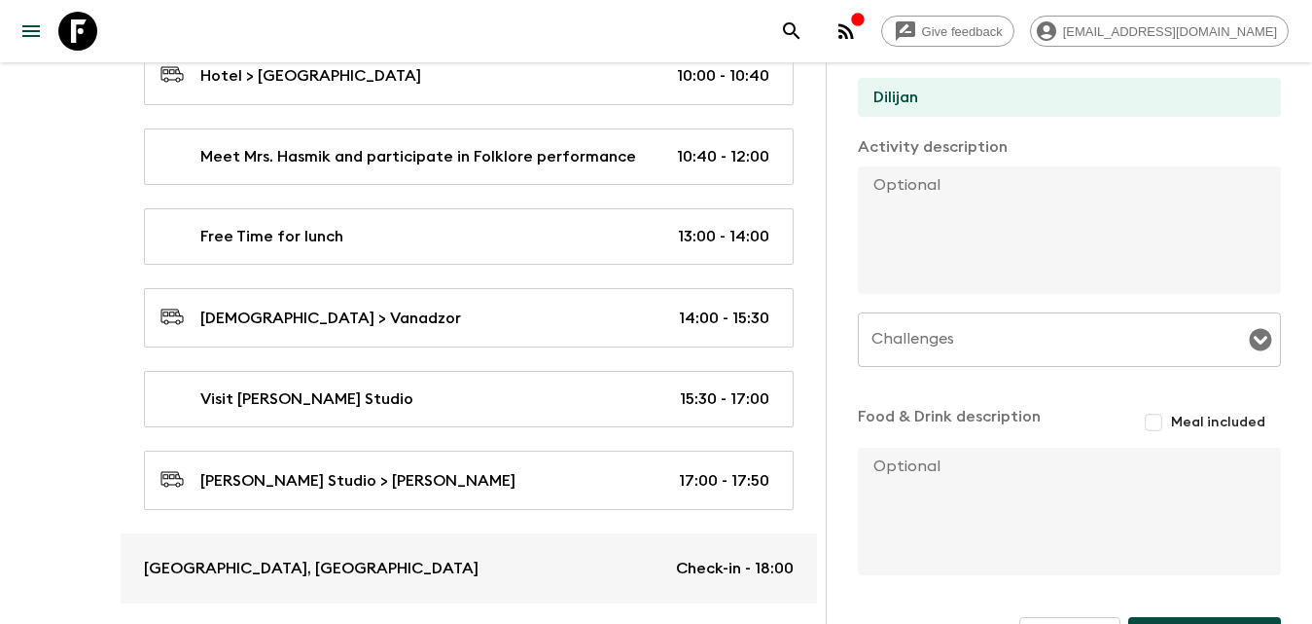
scroll to position [544, 0]
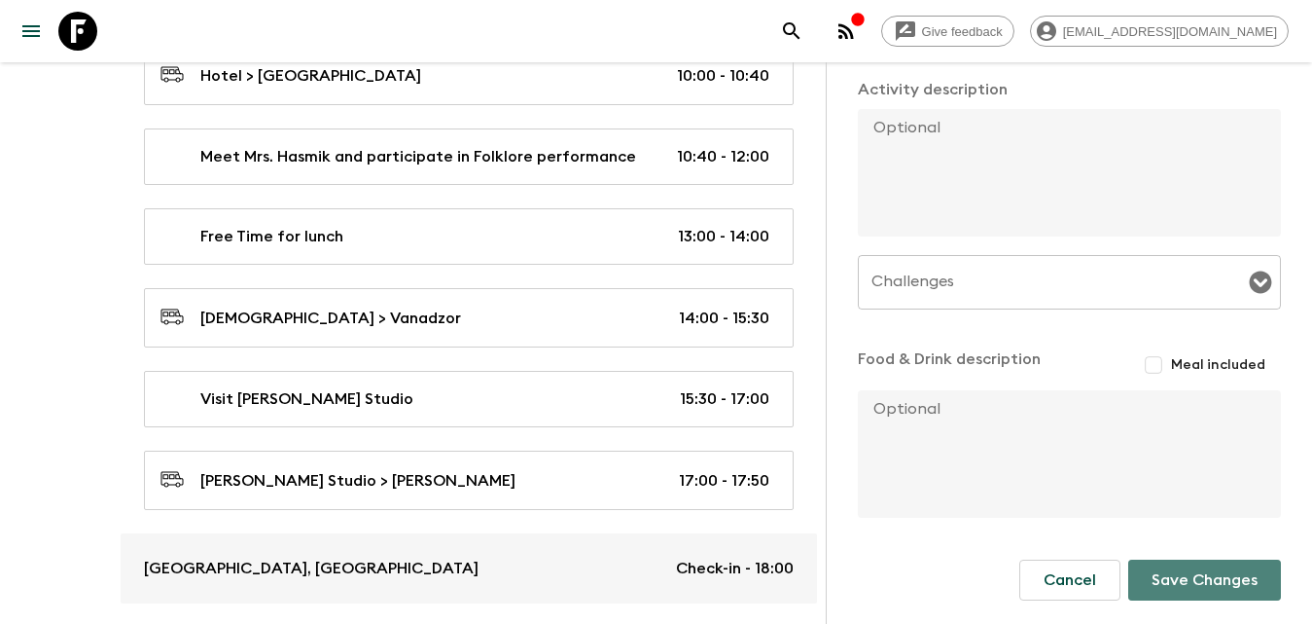
click at [1209, 581] on button "Save Changes" at bounding box center [1204, 579] width 153 height 41
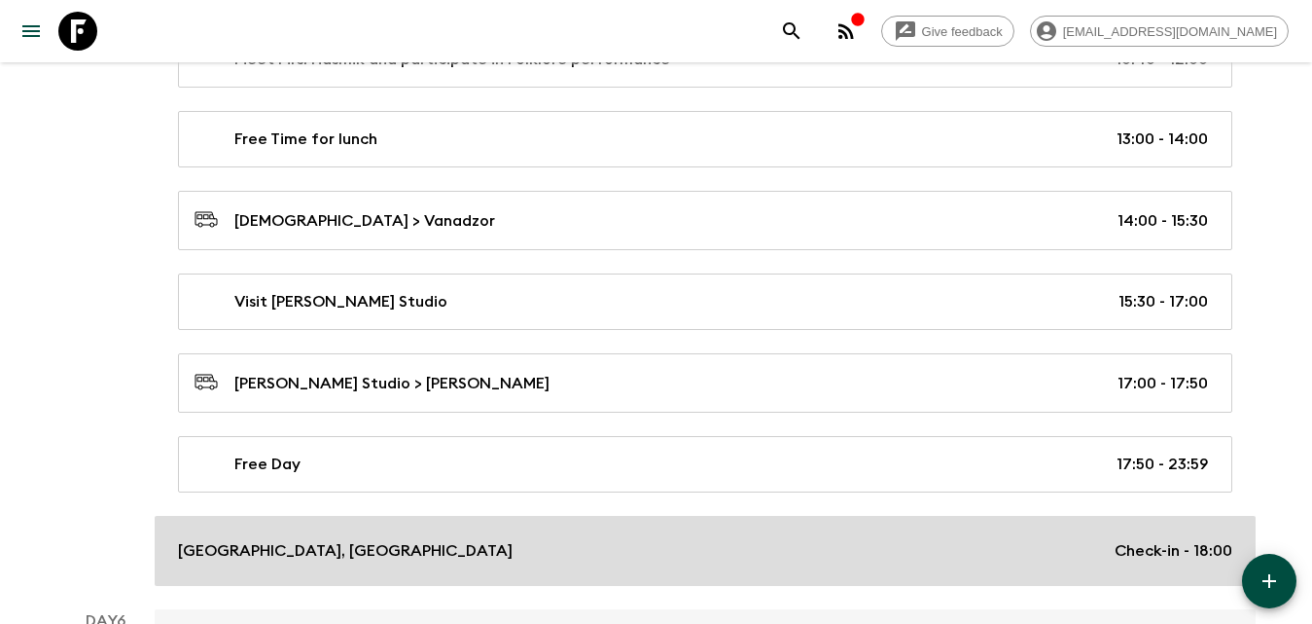
scroll to position [3794, 0]
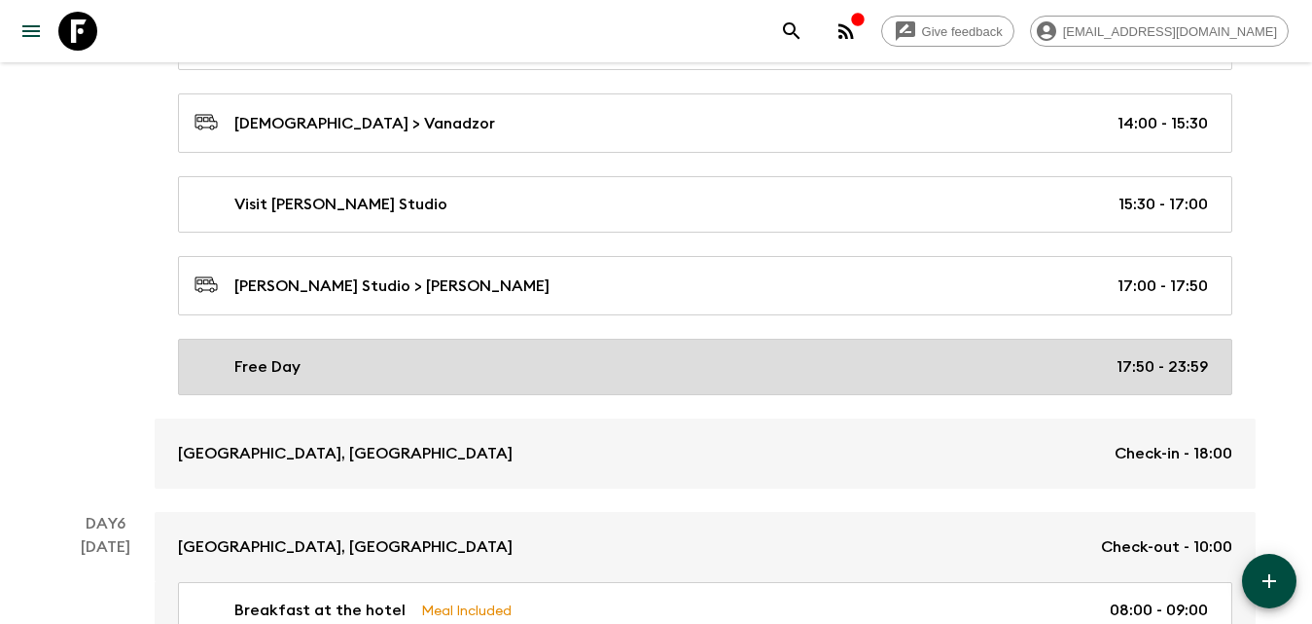
click at [316, 374] on div "Free Day 17:50 - 23:59" at bounding box center [702, 366] width 1014 height 23
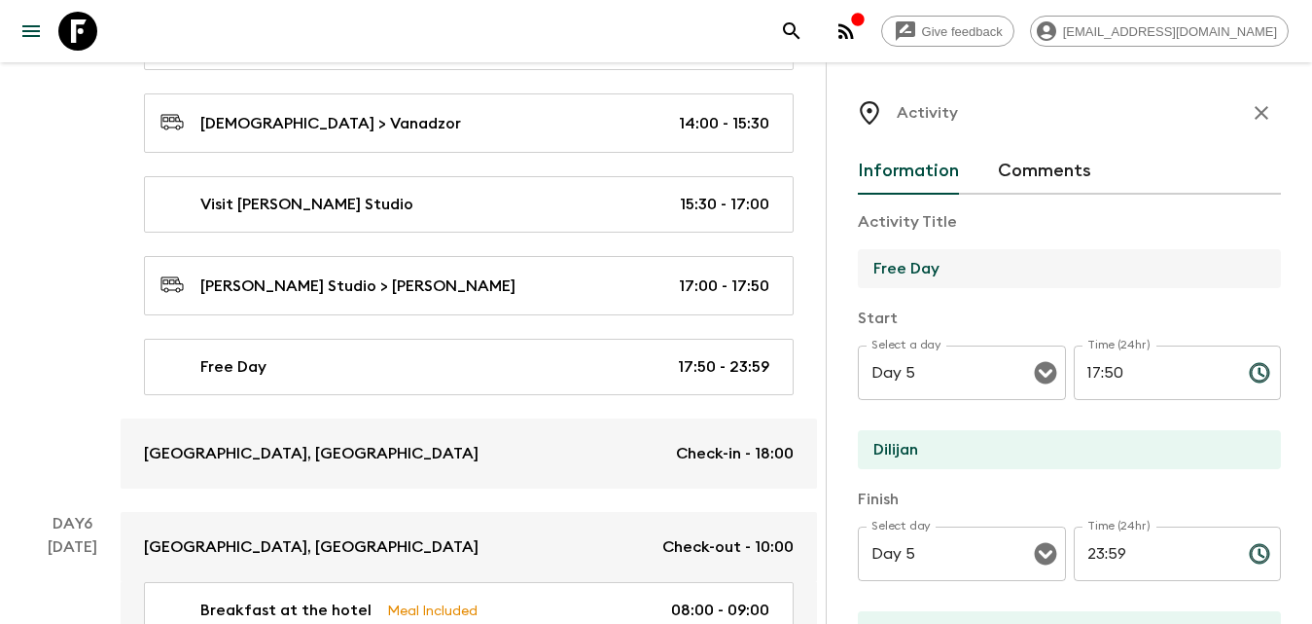
drag, startPoint x: 1042, startPoint y: 270, endPoint x: 923, endPoint y: 267, distance: 118.7
click at [911, 267] on input "Free Day" at bounding box center [1062, 268] width 408 height 39
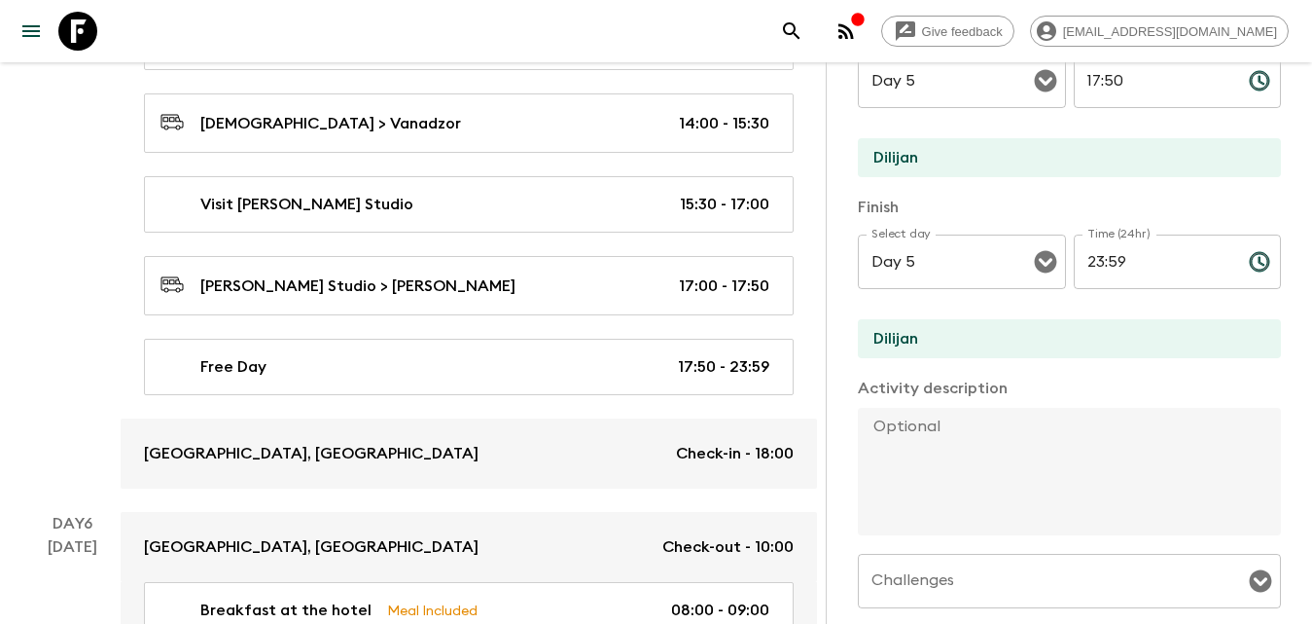
scroll to position [590, 0]
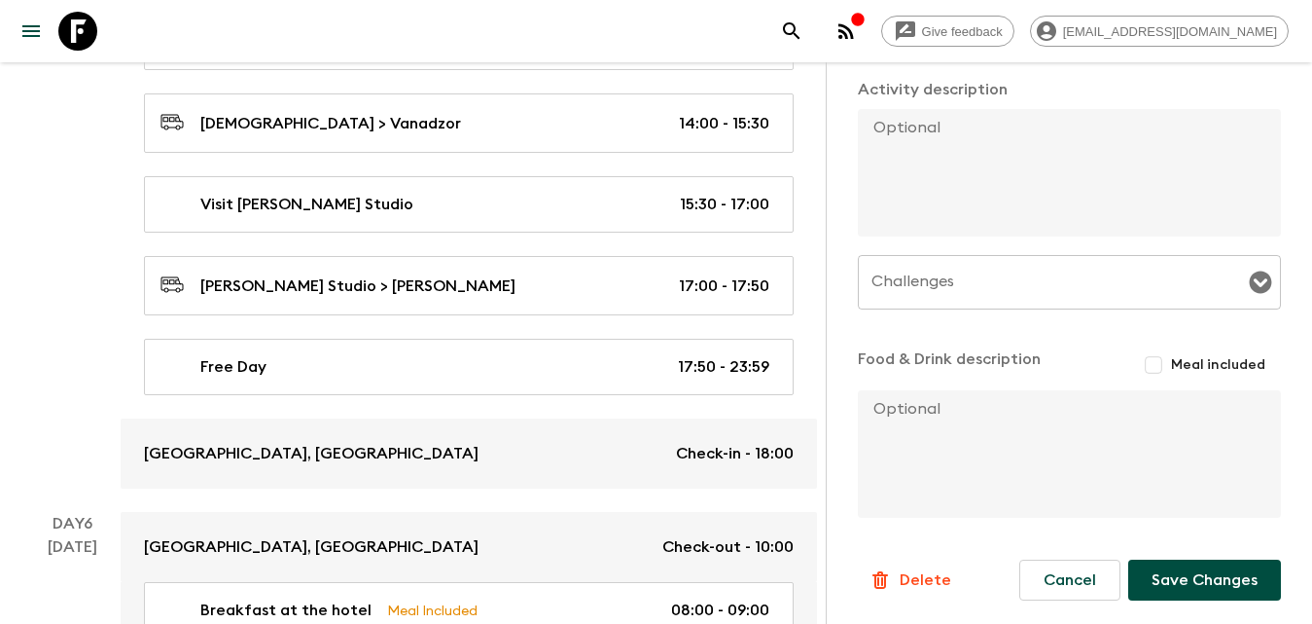
type input "Free Time"
click at [1190, 575] on button "Save Changes" at bounding box center [1204, 579] width 153 height 41
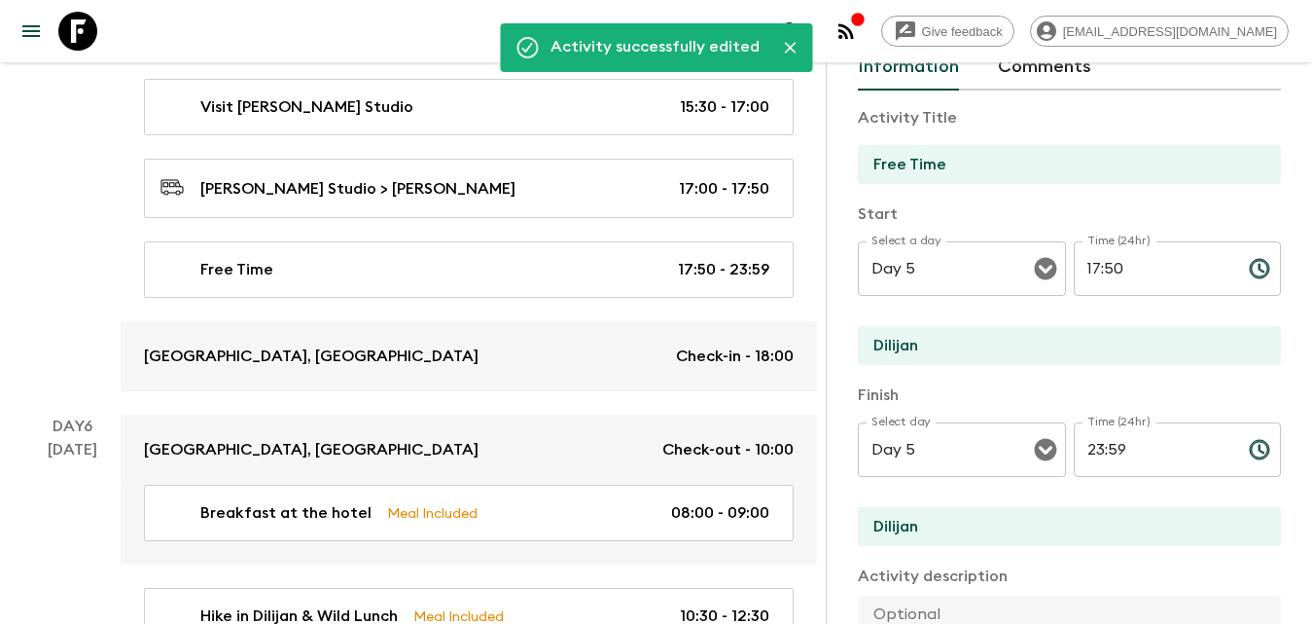
scroll to position [0, 0]
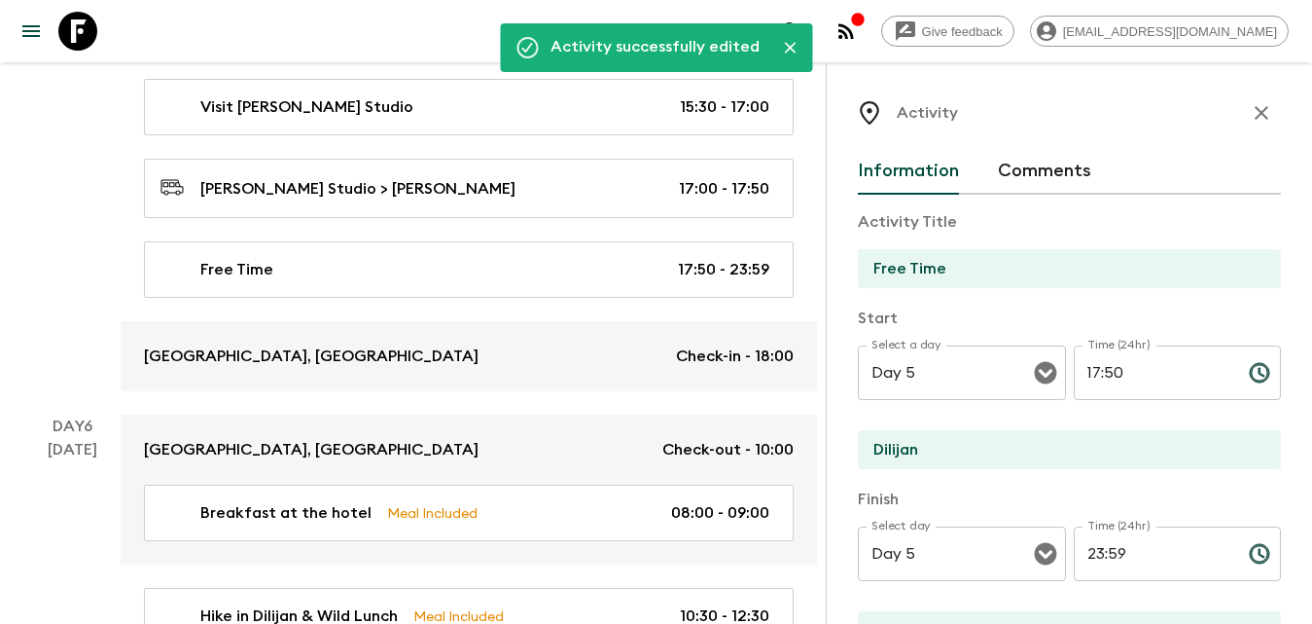
click at [1250, 116] on icon "button" at bounding box center [1261, 112] width 23 height 23
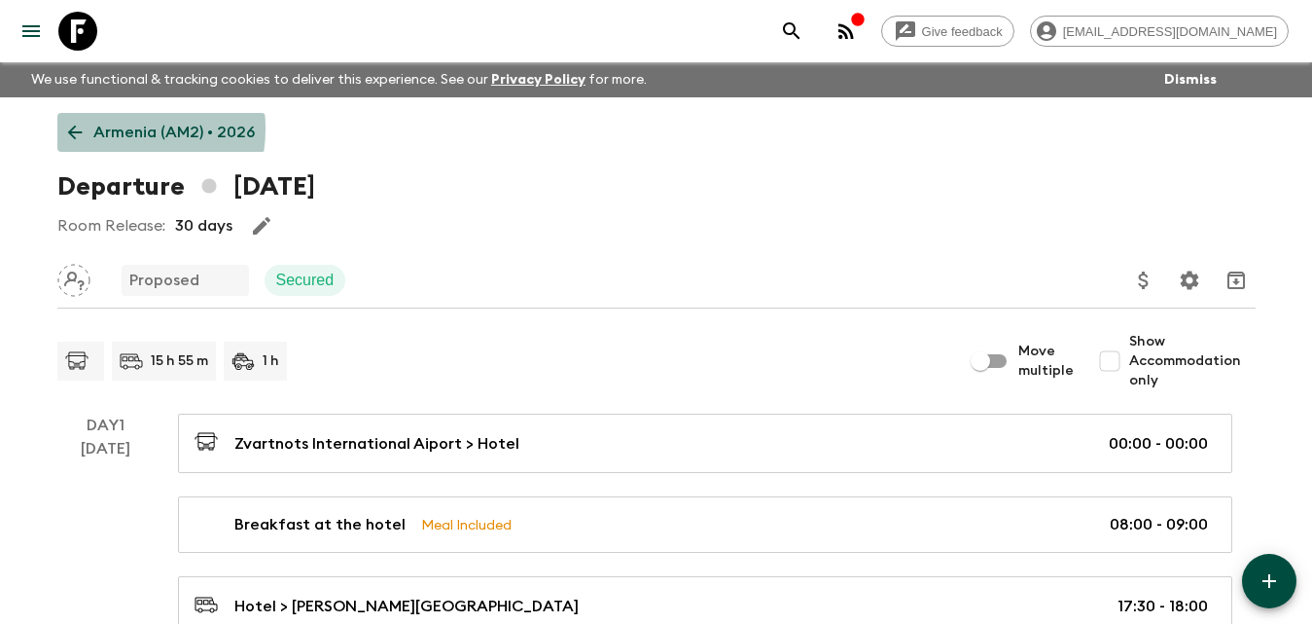
click at [104, 128] on p "Armenia (AM2) • 2026" at bounding box center [173, 132] width 161 height 23
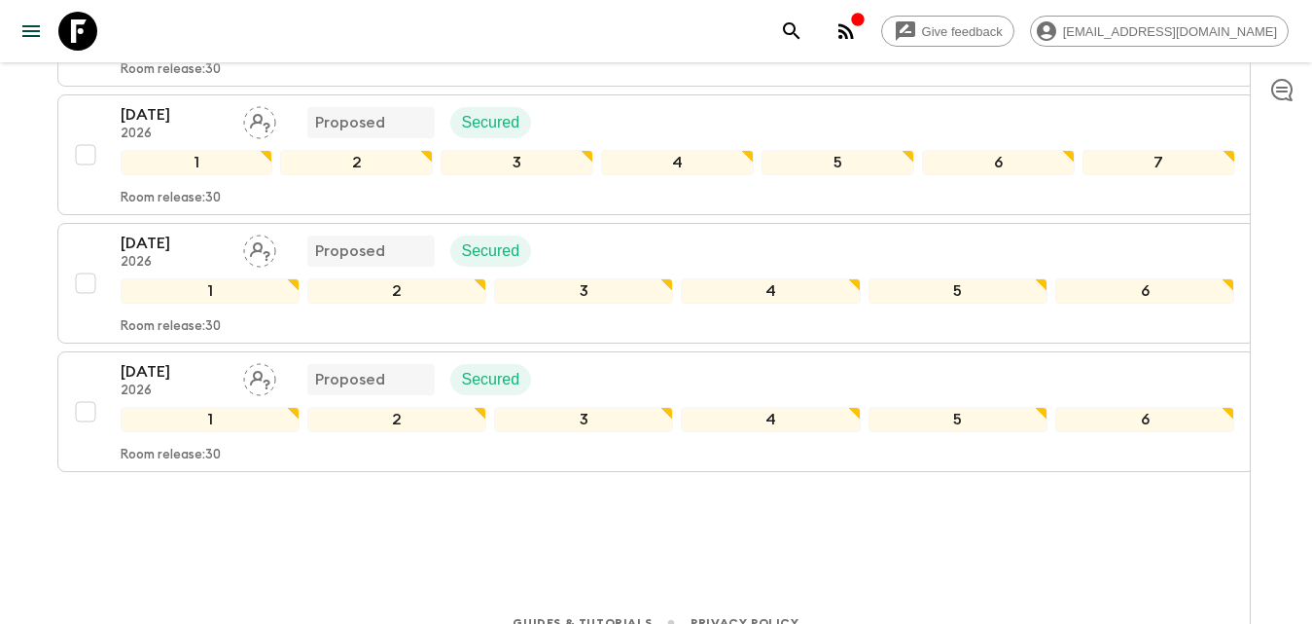
scroll to position [1244, 0]
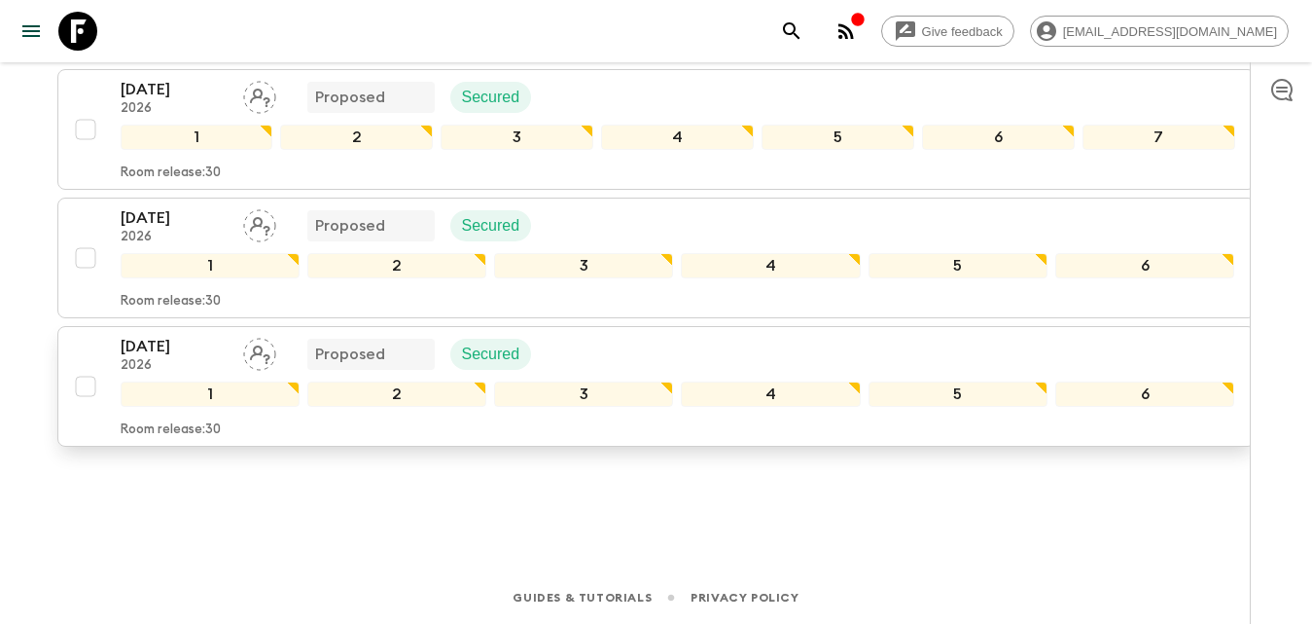
click at [191, 346] on p "[DATE]" at bounding box center [174, 346] width 107 height 23
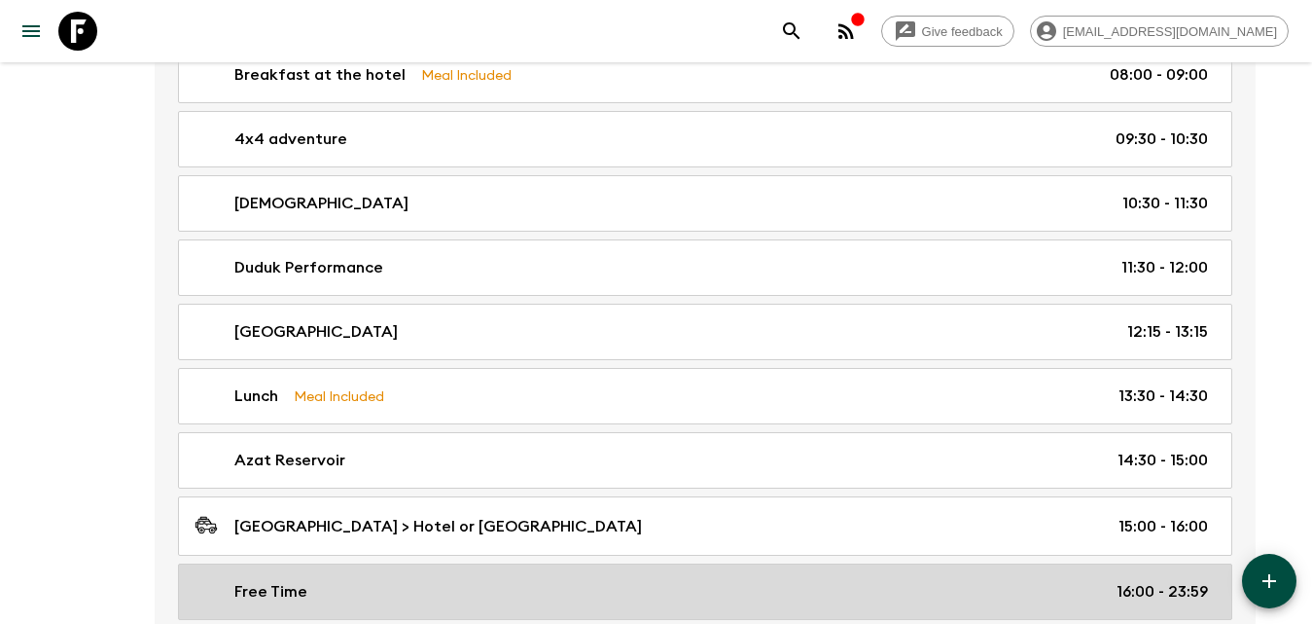
scroll to position [1751, 0]
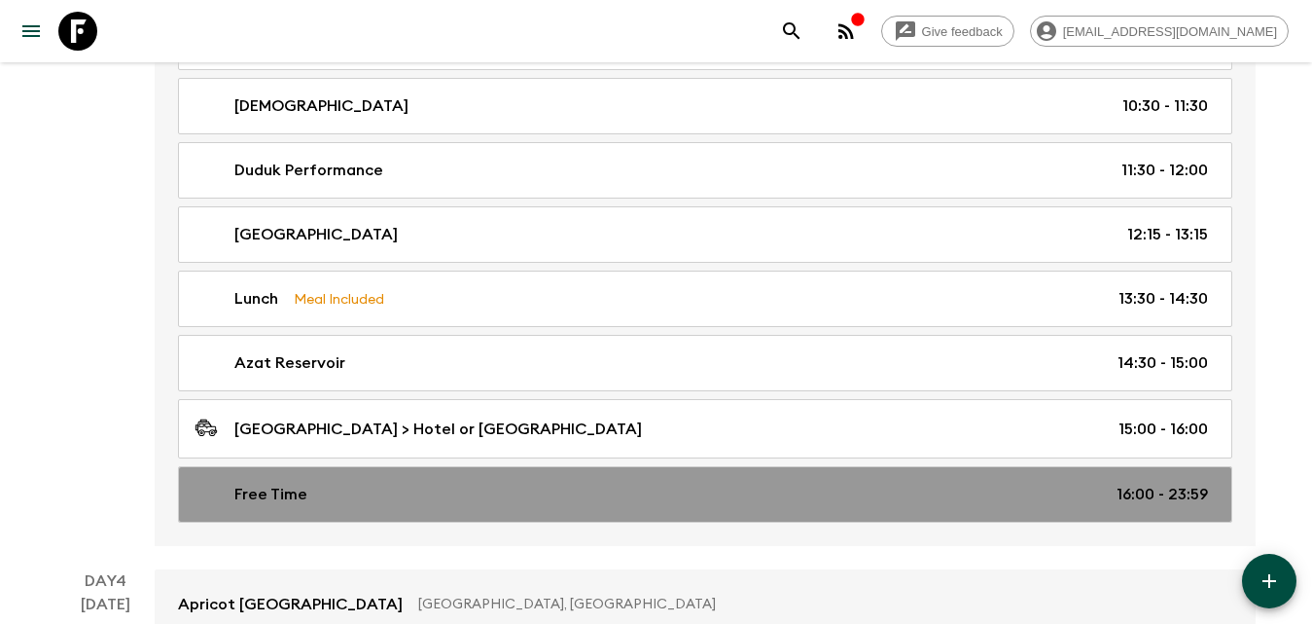
click at [397, 491] on div "Free Time 16:00 - 23:59" at bounding box center [702, 493] width 1014 height 23
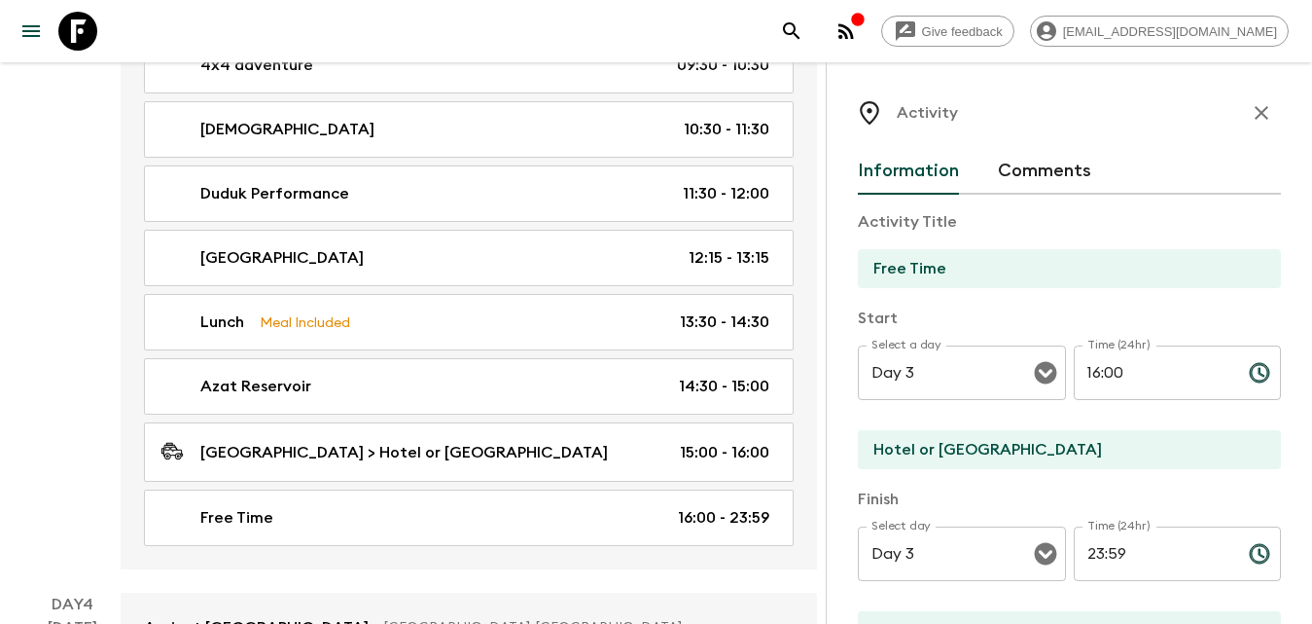
click at [1164, 367] on input "16:00" at bounding box center [1154, 372] width 160 height 54
drag, startPoint x: 1094, startPoint y: 560, endPoint x: 1083, endPoint y: 535, distance: 27.9
click at [1062, 560] on div "Select day Day 3 Select day ​ Time (24hr) 23:59 Time (24hr) ​" at bounding box center [1069, 564] width 423 height 77
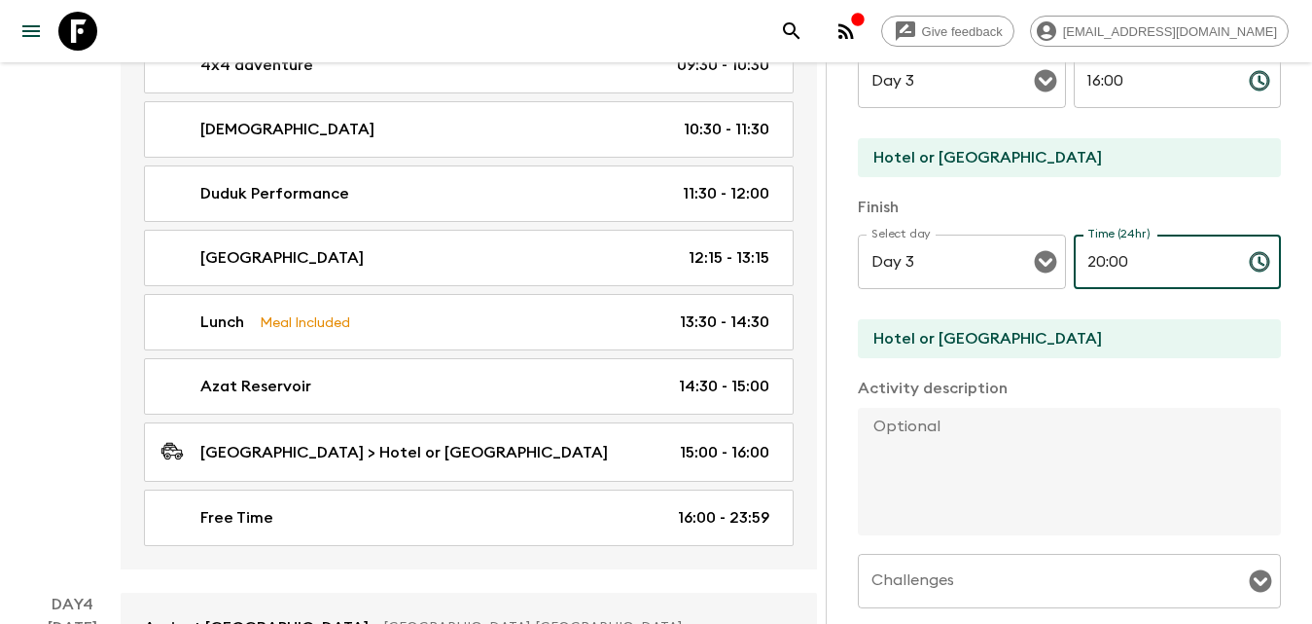
scroll to position [590, 0]
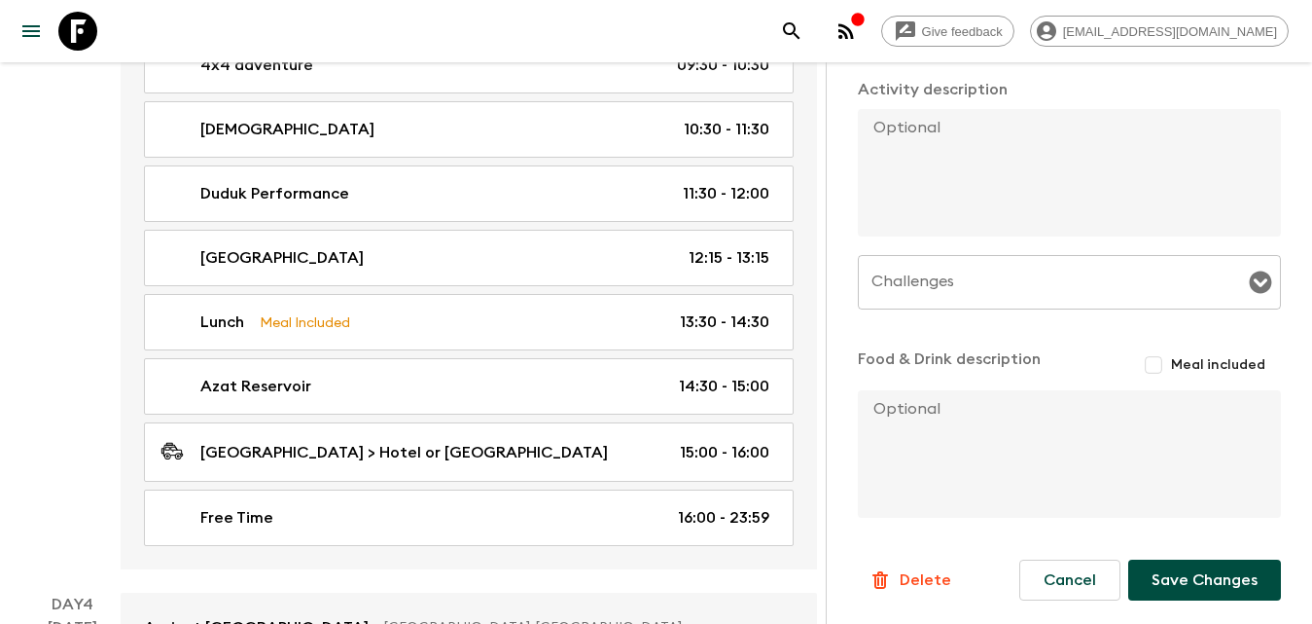
type input "20:00"
click at [1206, 577] on button "Save Changes" at bounding box center [1204, 579] width 153 height 41
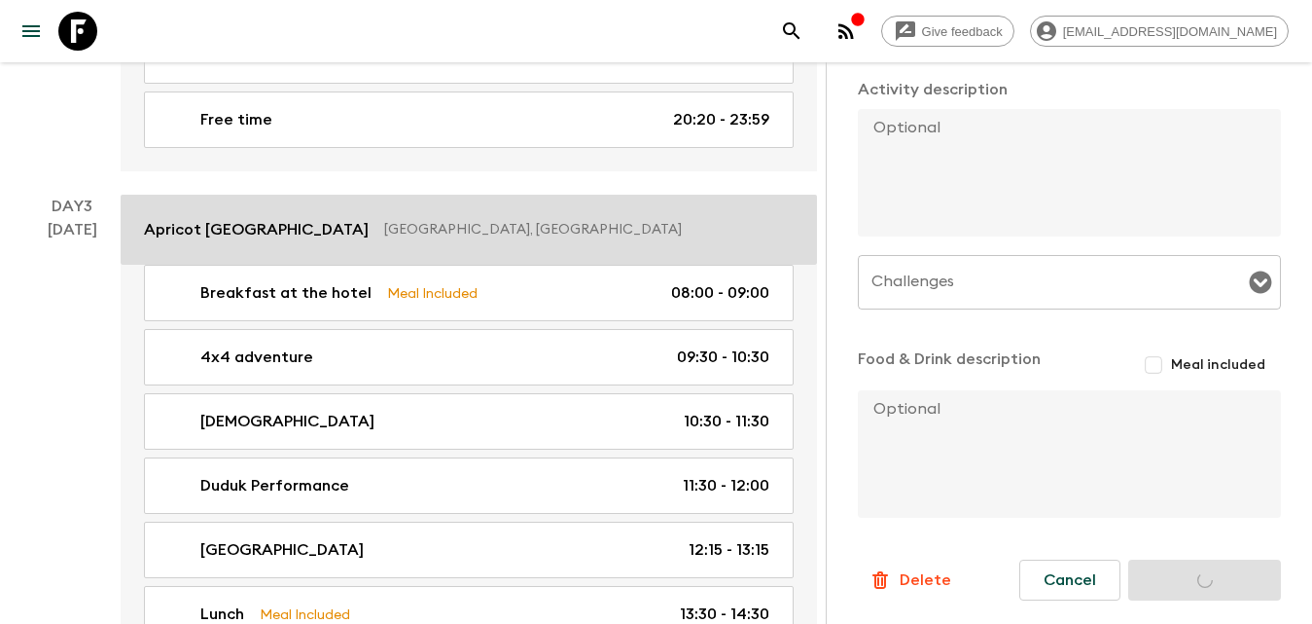
scroll to position [1070, 0]
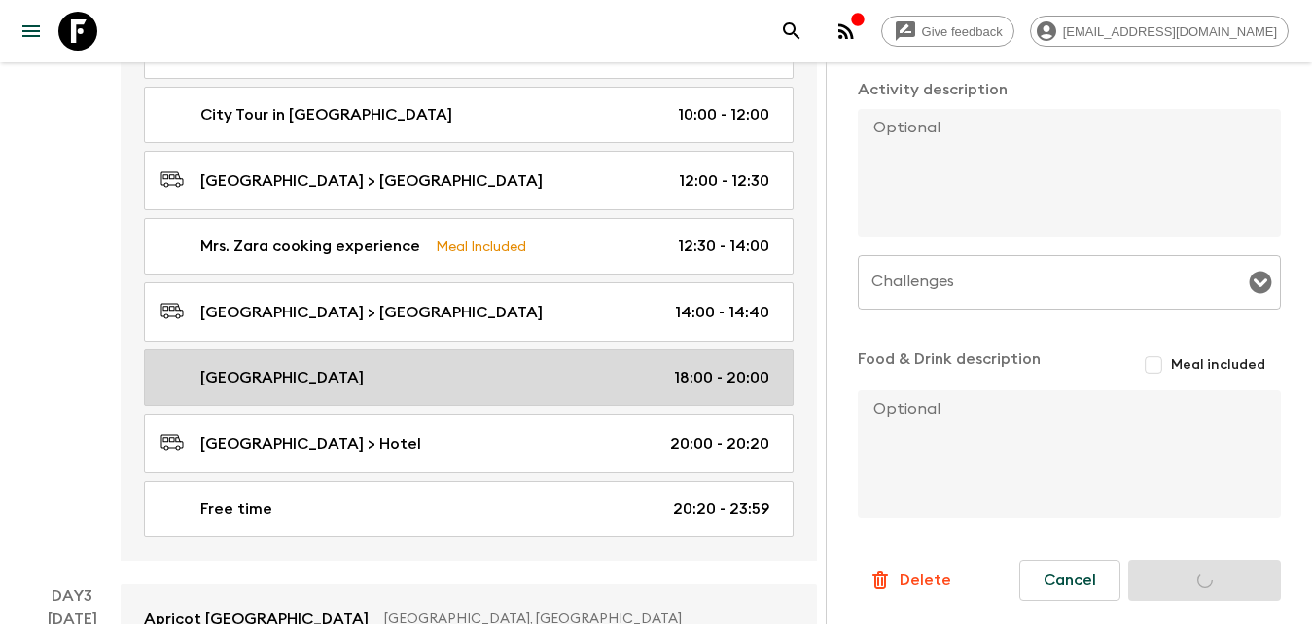
click at [302, 366] on p "[GEOGRAPHIC_DATA]" at bounding box center [281, 377] width 163 height 23
type input "[GEOGRAPHIC_DATA]"
type input "Yerevan"
type textarea "After some rest, as a special highlight of the tour, we’ll experience the iconi…"
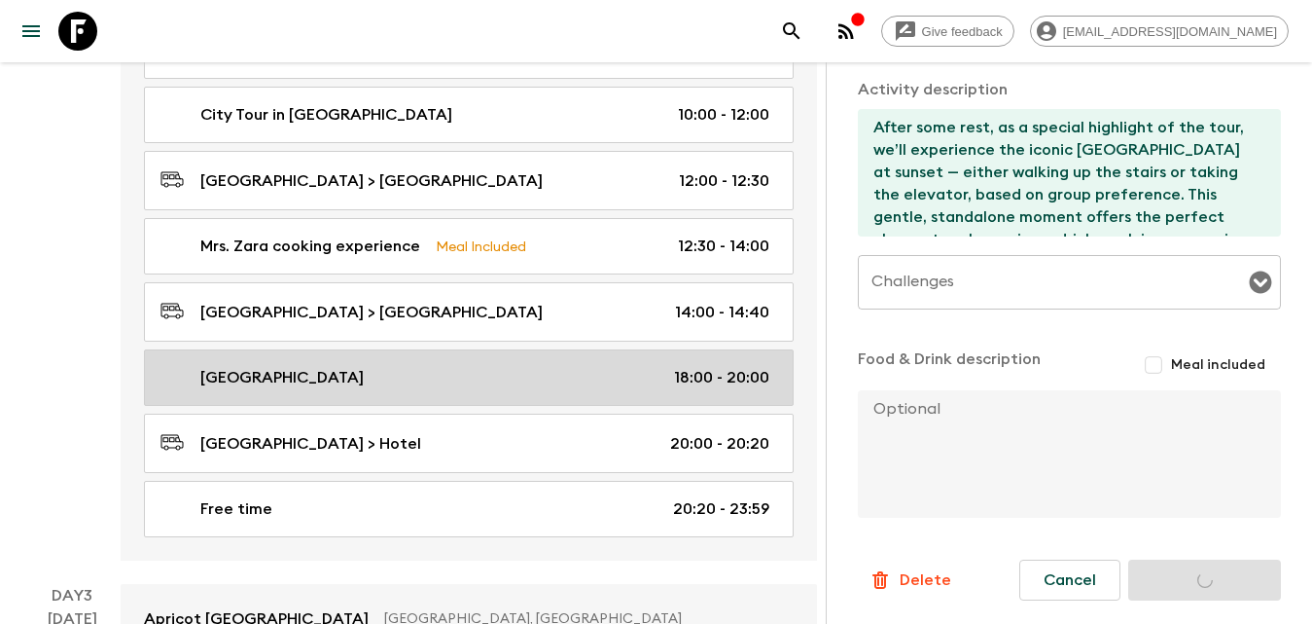
type input "Day 2"
type input "18:00"
type input "Day 2"
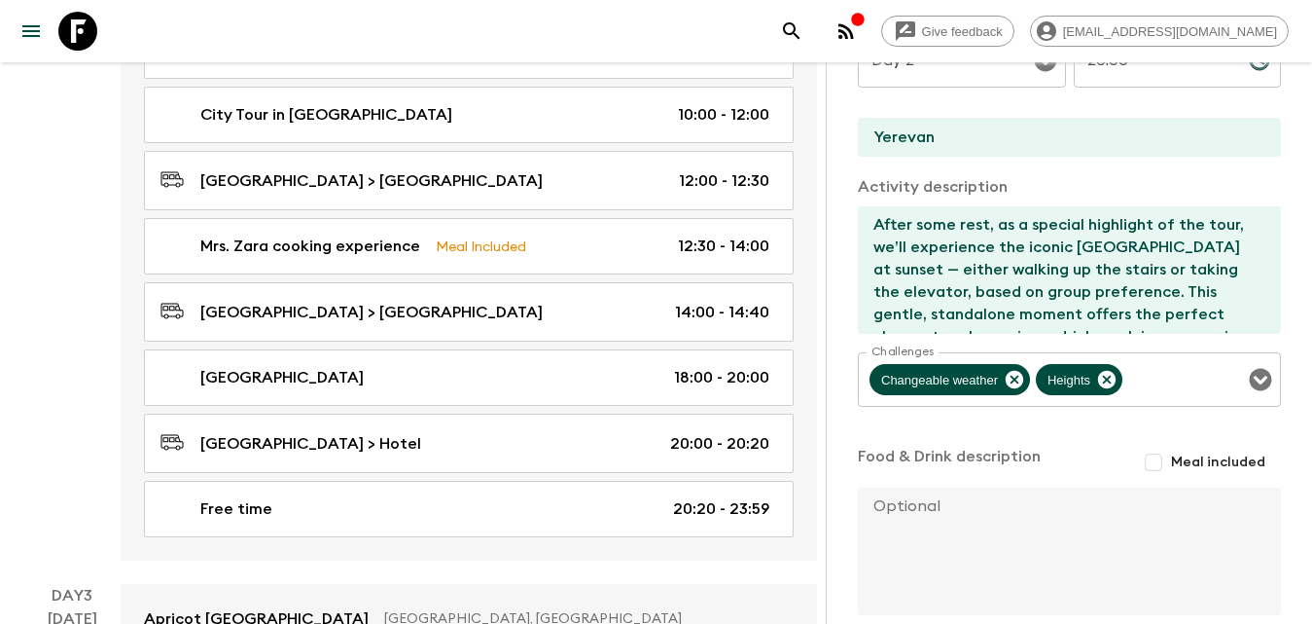
scroll to position [201, 0]
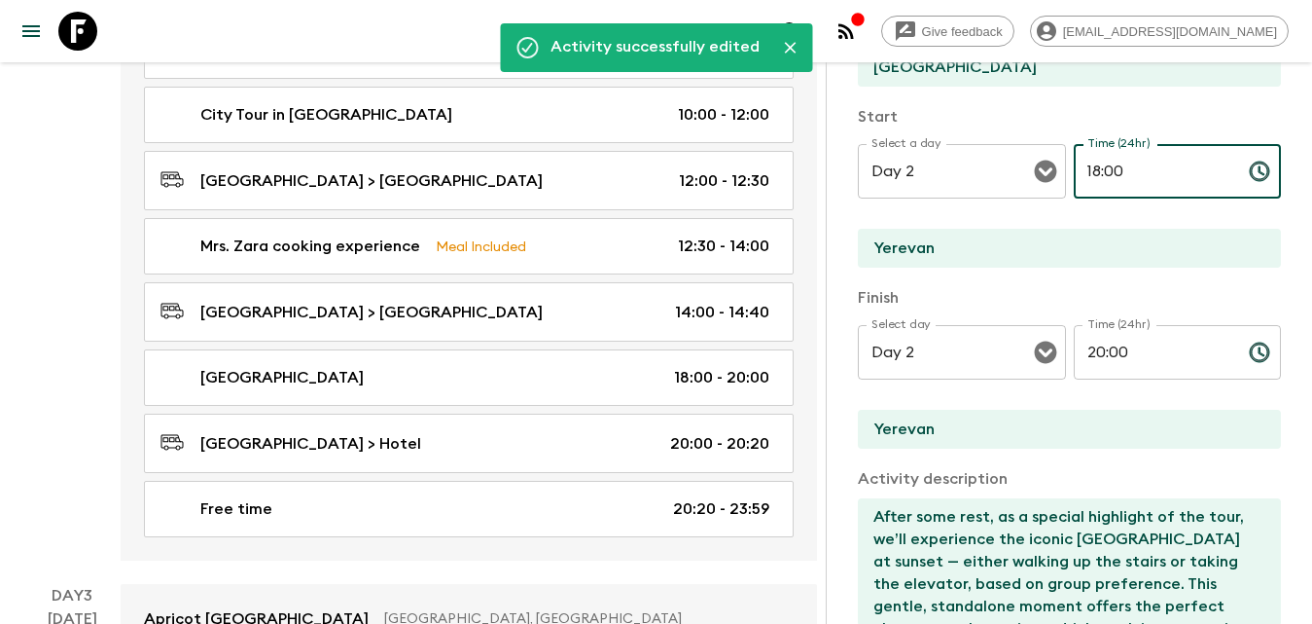
drag, startPoint x: 1125, startPoint y: 171, endPoint x: 1080, endPoint y: 173, distance: 45.8
click at [1080, 173] on input "18:00" at bounding box center [1154, 171] width 160 height 54
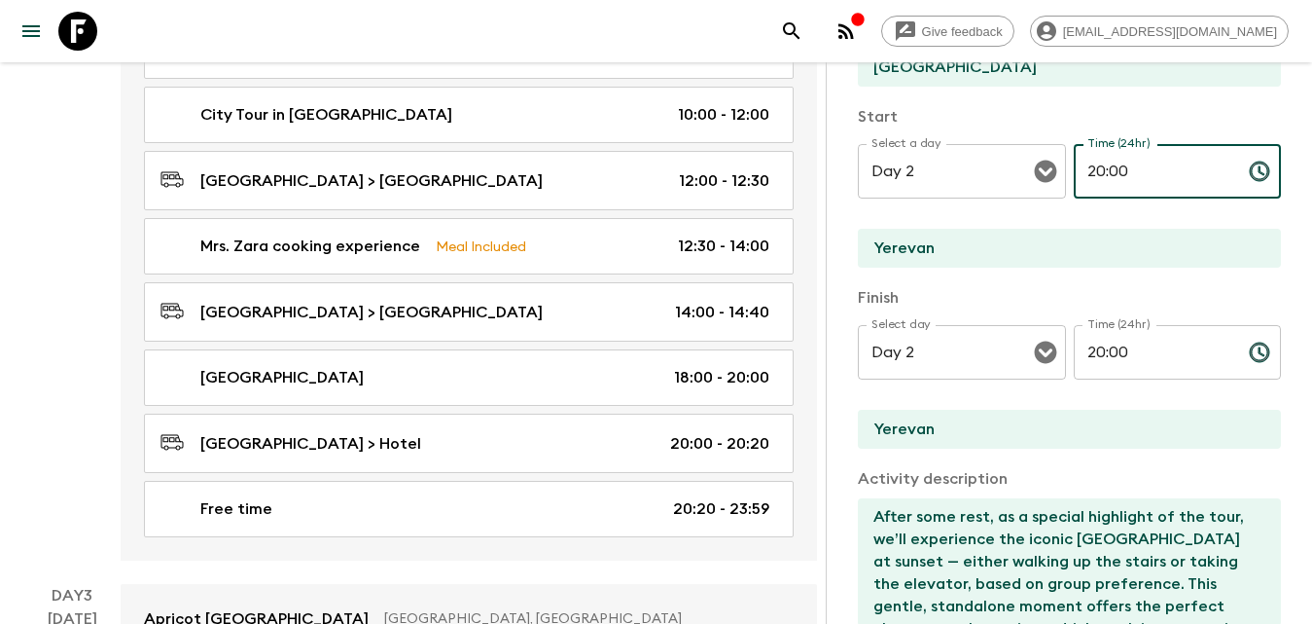
type input "20:00"
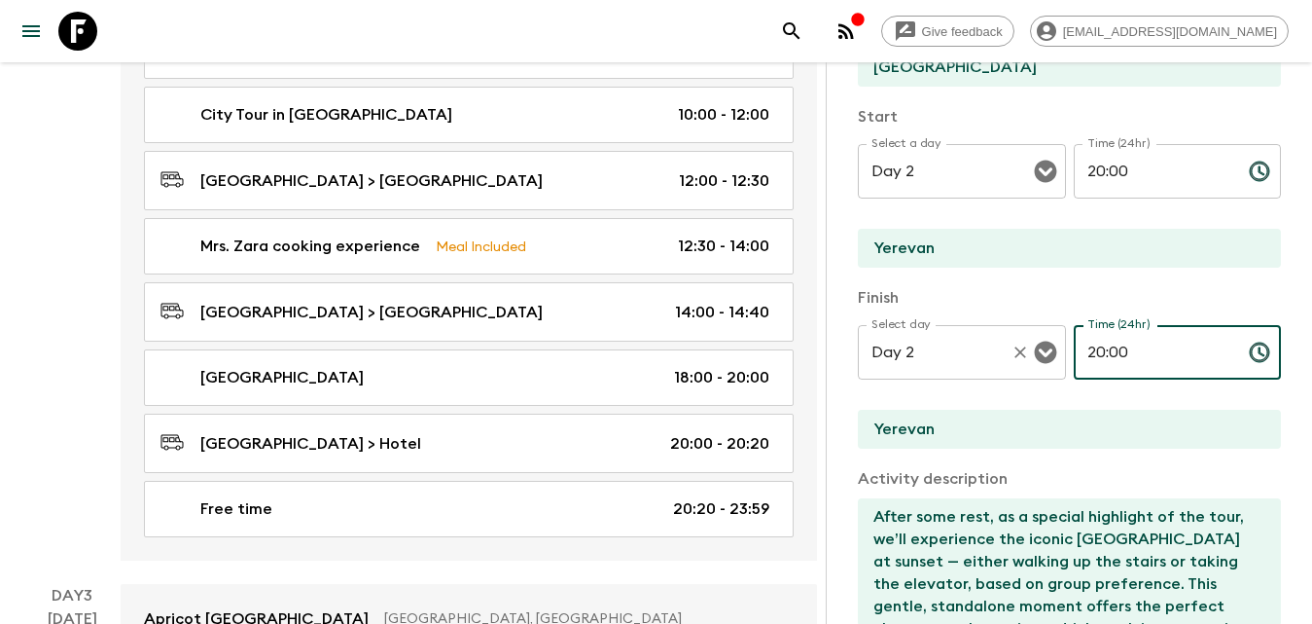
drag, startPoint x: 1147, startPoint y: 339, endPoint x: 1036, endPoint y: 351, distance: 111.5
click at [1035, 350] on div "Select day Day 2 Select day ​ Time (24hr) 20:00 Time (24hr) ​" at bounding box center [1069, 363] width 423 height 77
click at [1034, 163] on icon "Open" at bounding box center [1045, 172] width 22 height 22
type input "23:59"
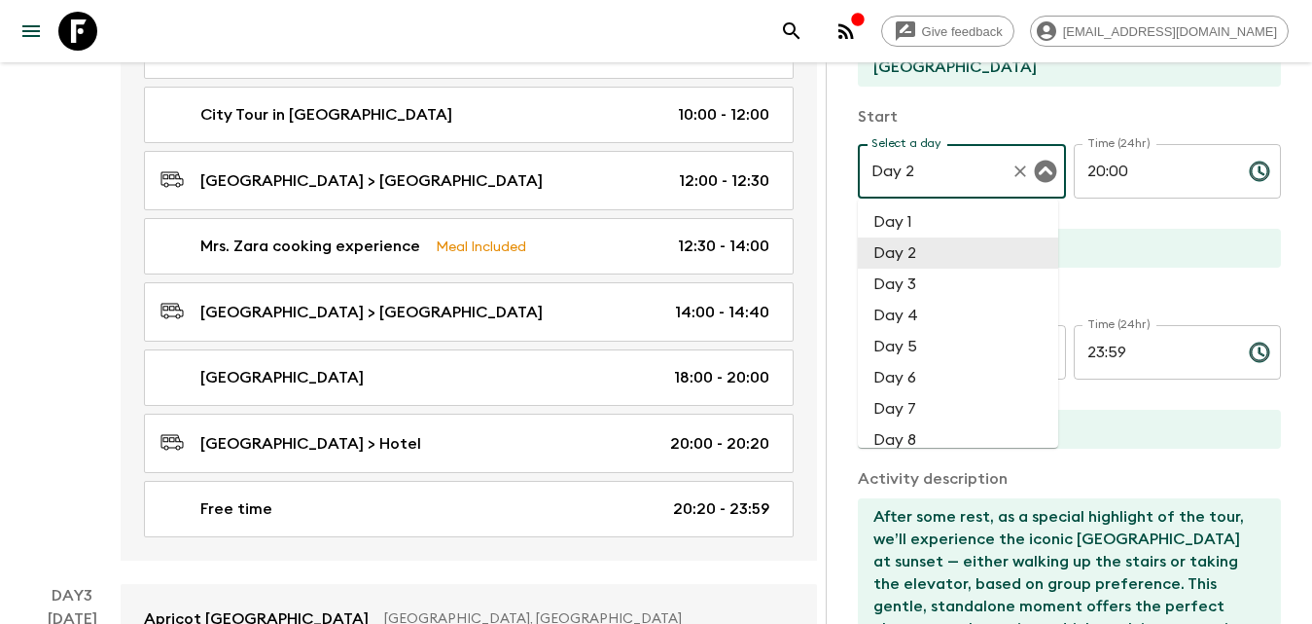
click at [927, 276] on li "Day 3" at bounding box center [958, 283] width 200 height 31
type input "Day 3"
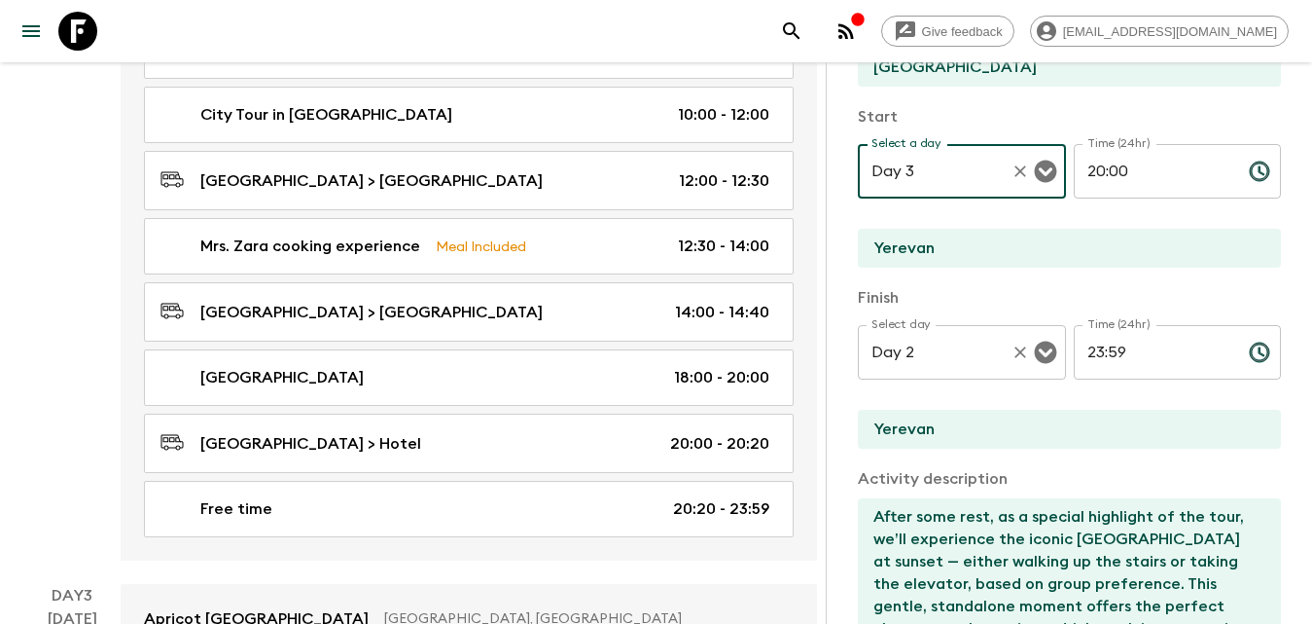
click at [1043, 352] on icon "Open" at bounding box center [1045, 351] width 23 height 23
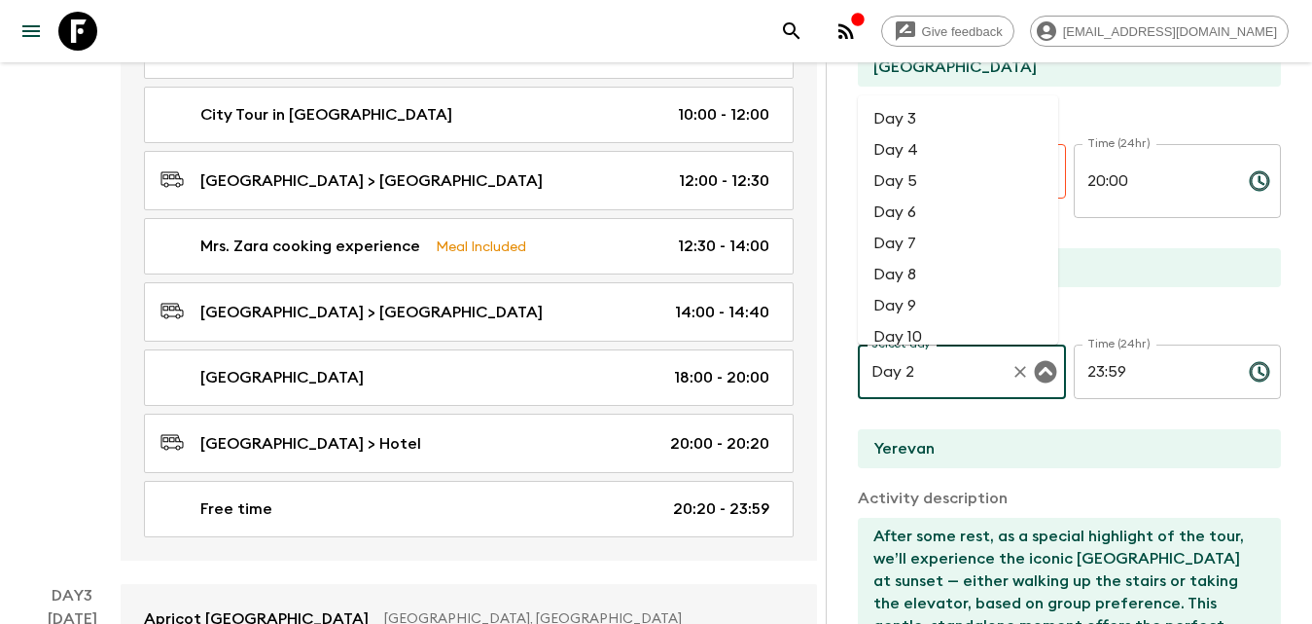
click at [925, 129] on li "Day 3" at bounding box center [958, 118] width 200 height 31
type input "Day 3"
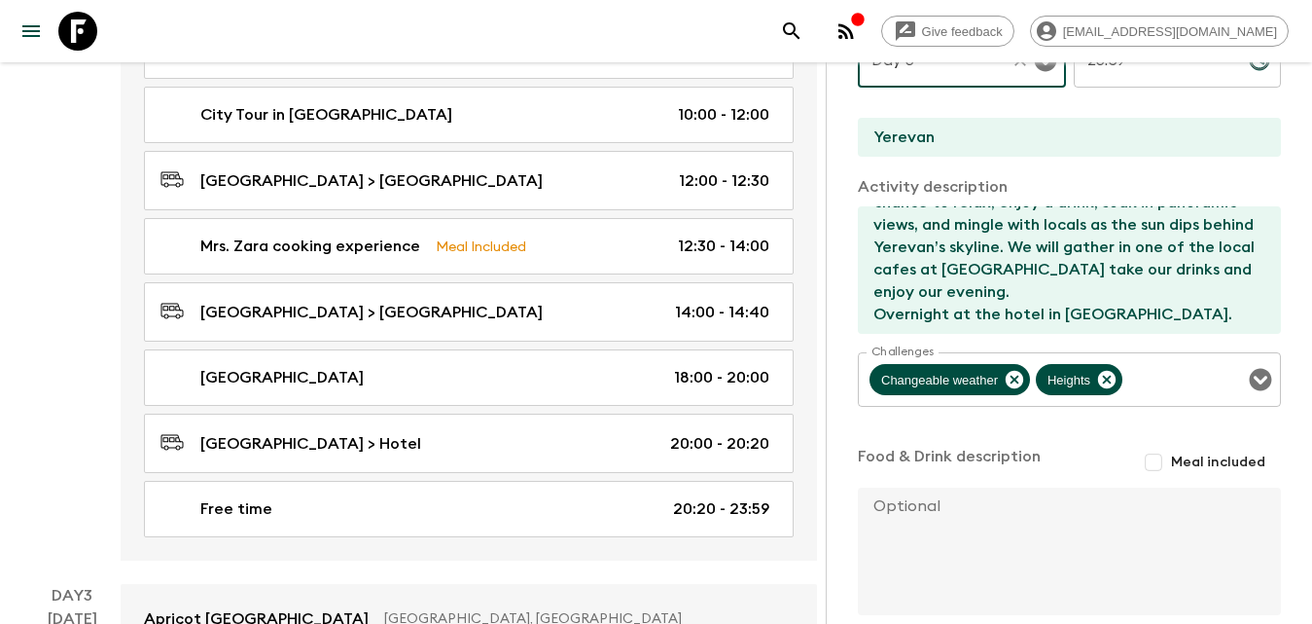
scroll to position [1265, 0]
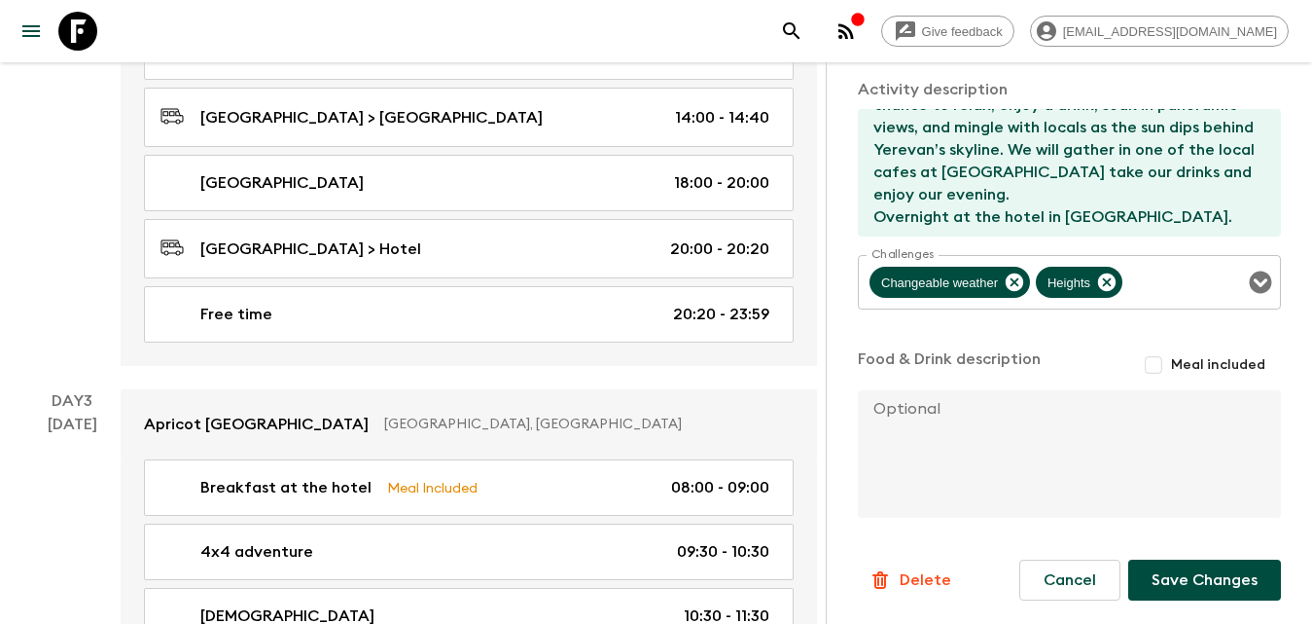
click at [1206, 575] on button "Save Changes" at bounding box center [1204, 579] width 153 height 41
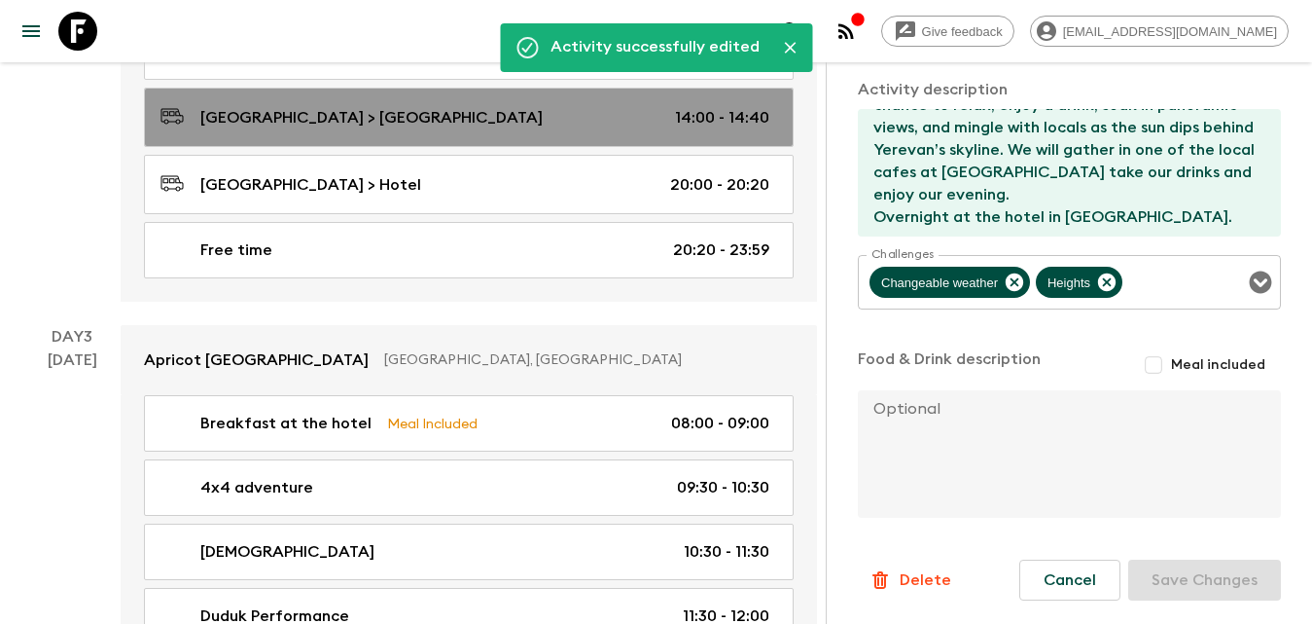
click at [315, 106] on p "[GEOGRAPHIC_DATA] > [GEOGRAPHIC_DATA]" at bounding box center [371, 117] width 342 height 23
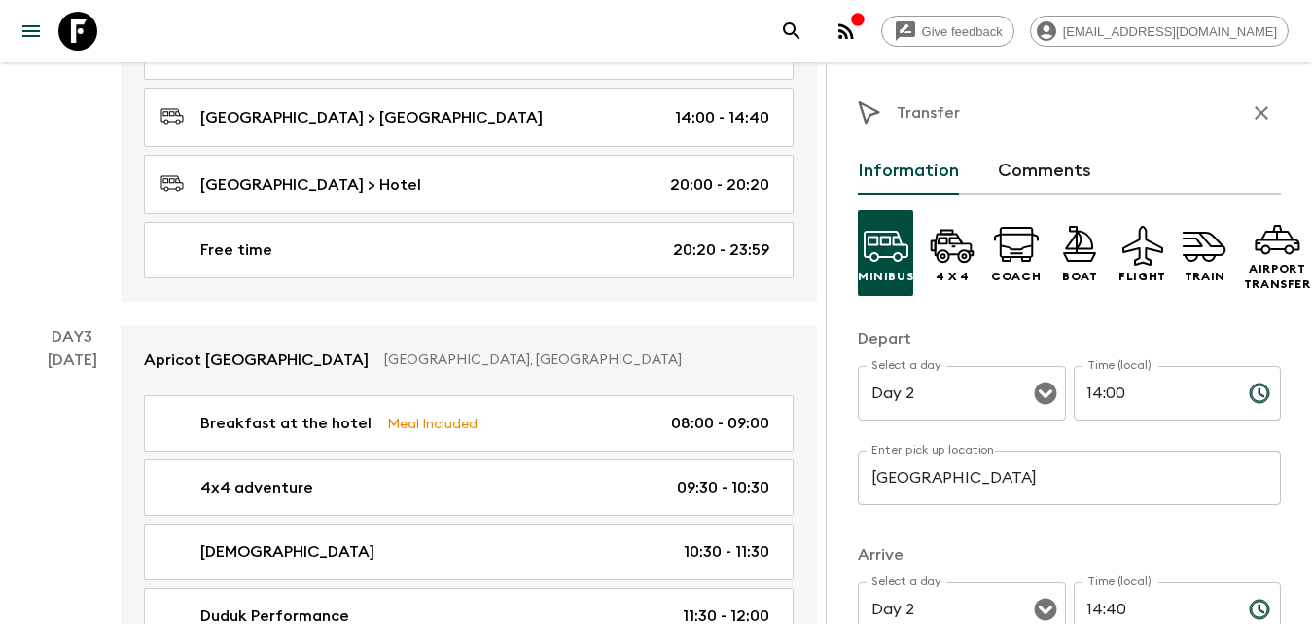
scroll to position [97, 0]
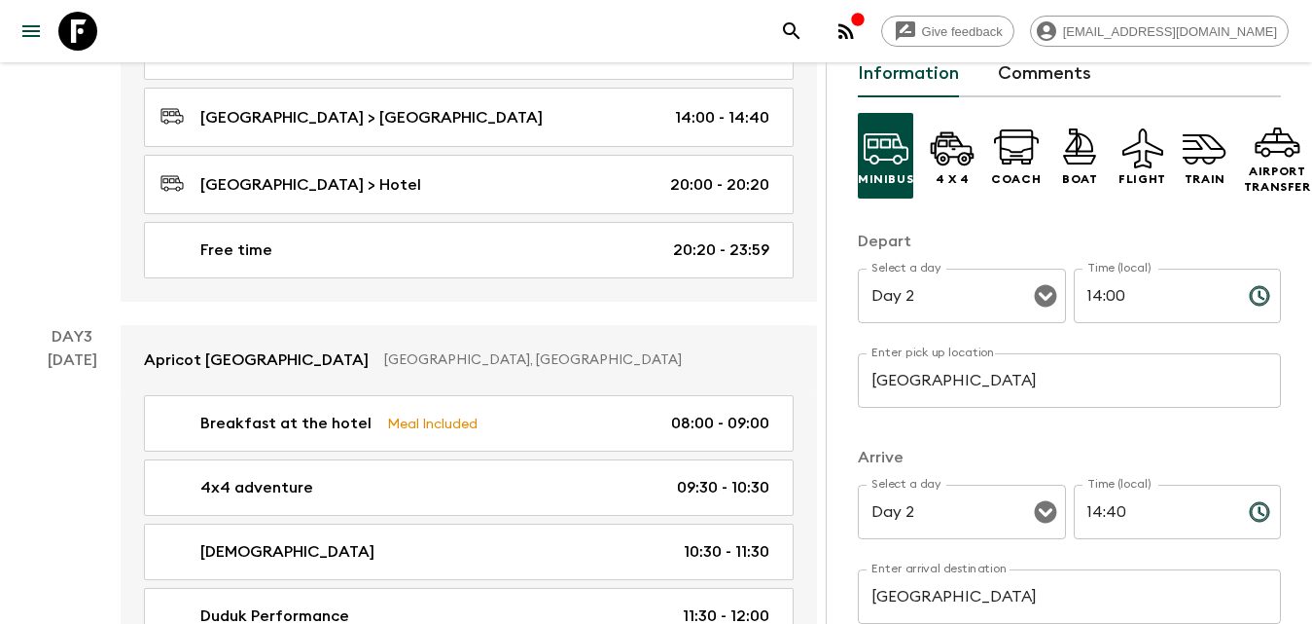
click at [1131, 510] on input "14:40" at bounding box center [1154, 511] width 160 height 54
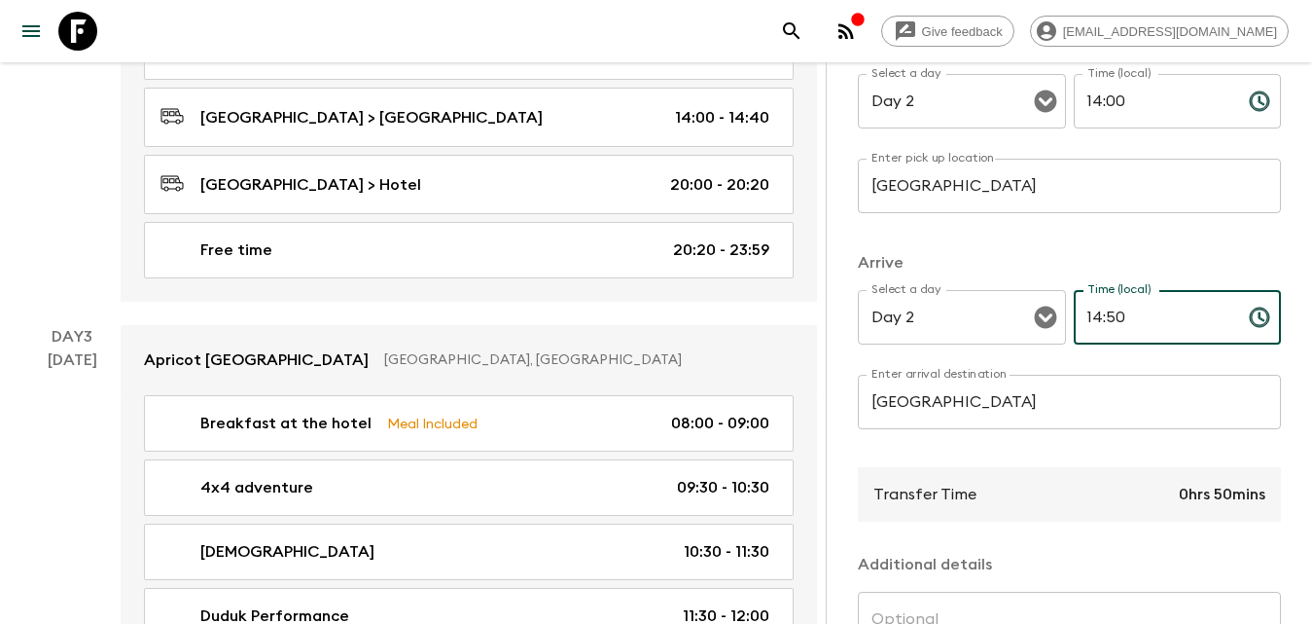
type input "14:50"
click at [1057, 406] on input "[GEOGRAPHIC_DATA]" at bounding box center [1069, 402] width 423 height 54
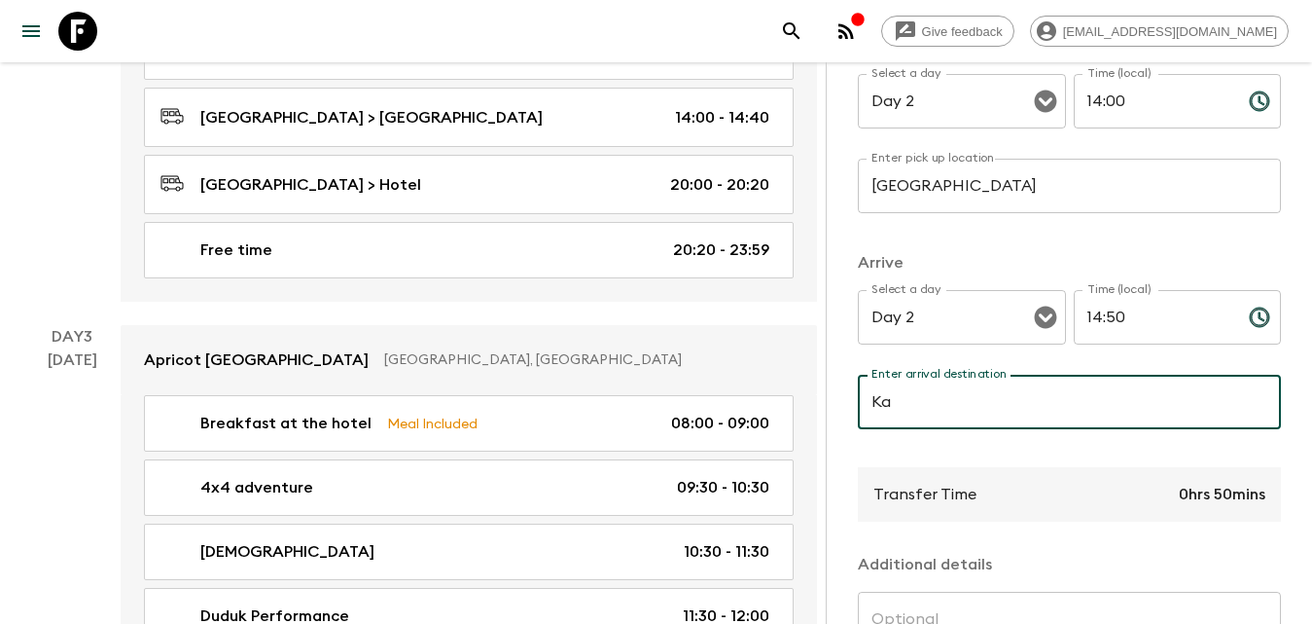
type input "[PERSON_NAME] Wines"
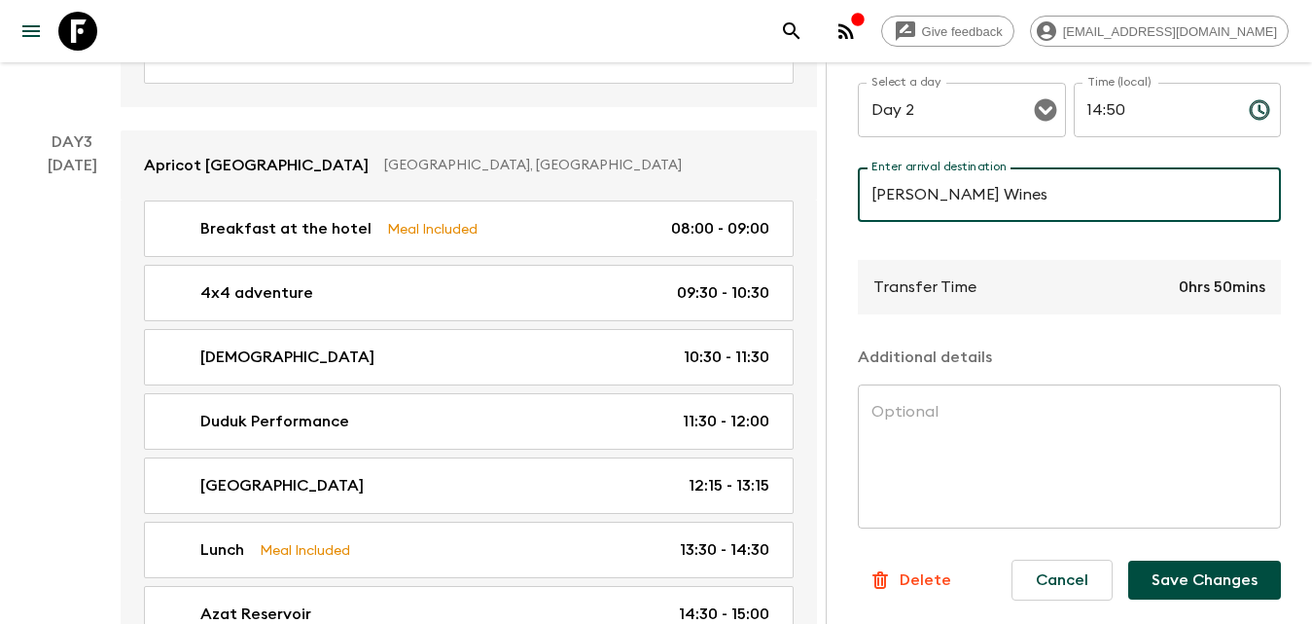
click at [1187, 565] on button "Save Changes" at bounding box center [1204, 579] width 153 height 39
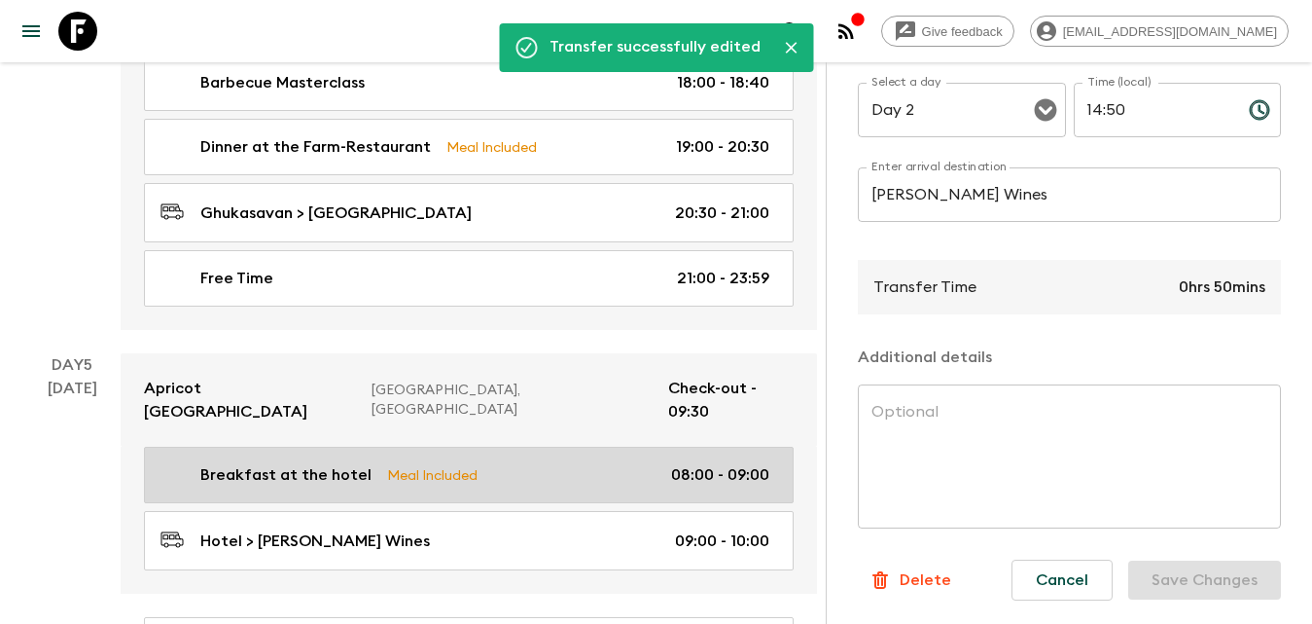
scroll to position [3210, 0]
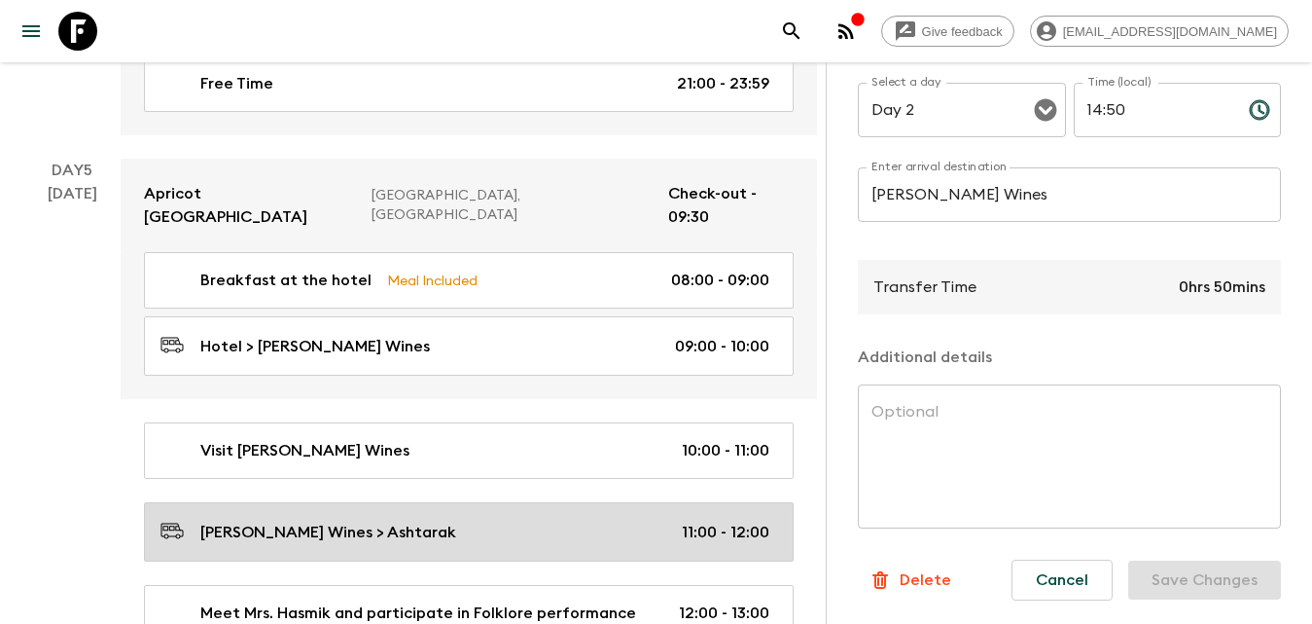
click at [340, 520] on p "[PERSON_NAME] Wines > Ashtarak" at bounding box center [328, 531] width 256 height 23
type input "[PERSON_NAME] Wines"
type input "Ashtarak"
type input "Day 5"
type input "11:00"
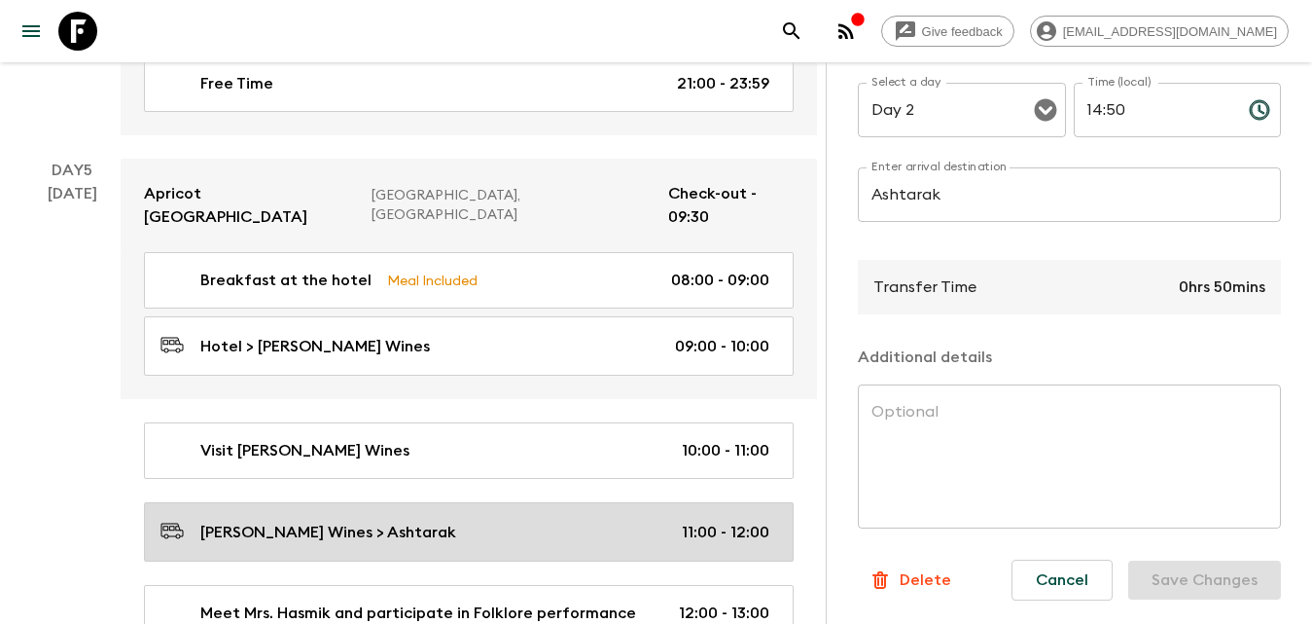
type input "Day 5"
type input "12:00"
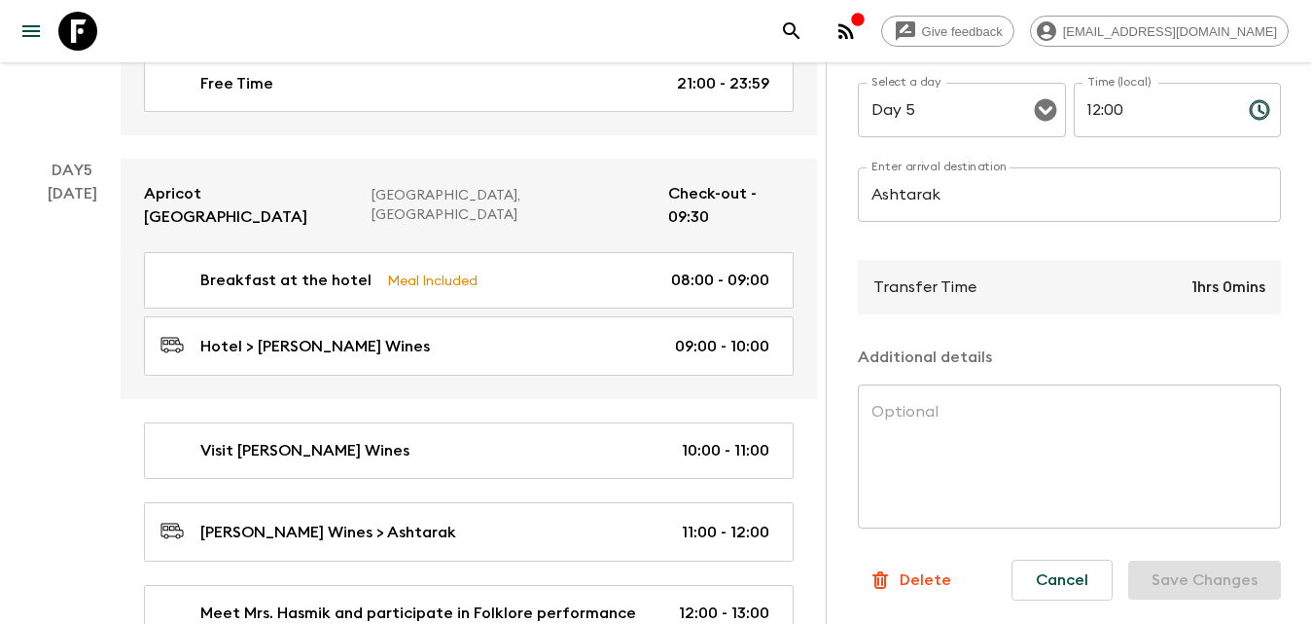
scroll to position [3307, 0]
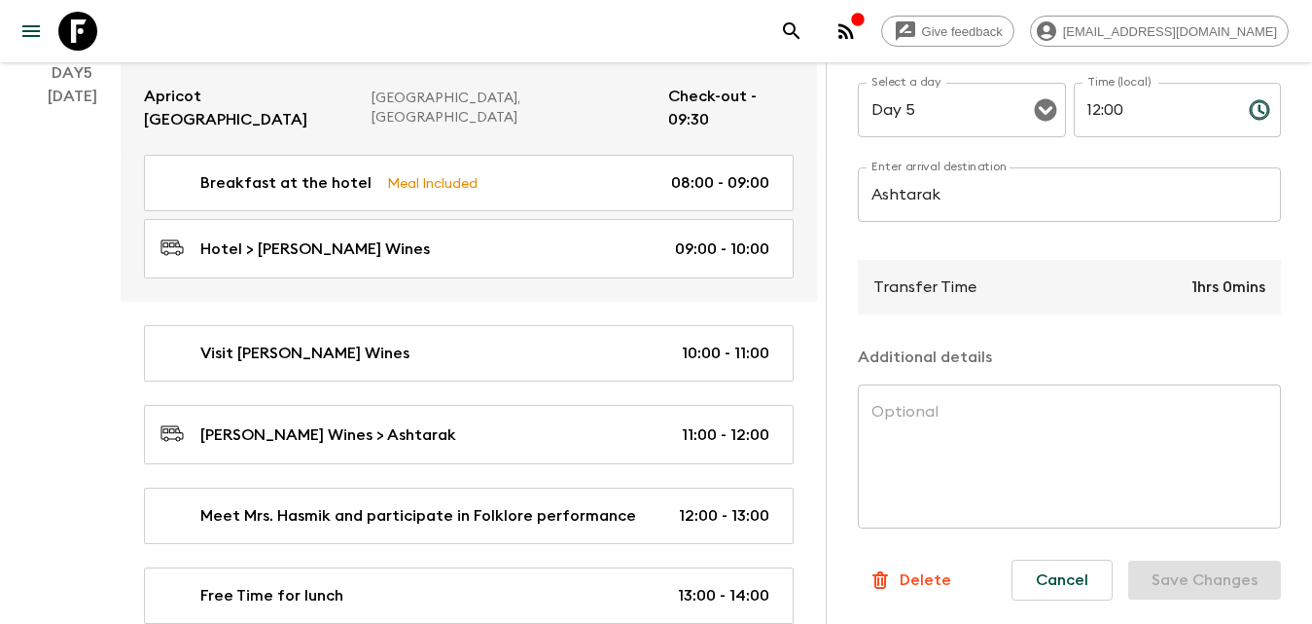
click at [926, 568] on p "Delete" at bounding box center [926, 579] width 52 height 23
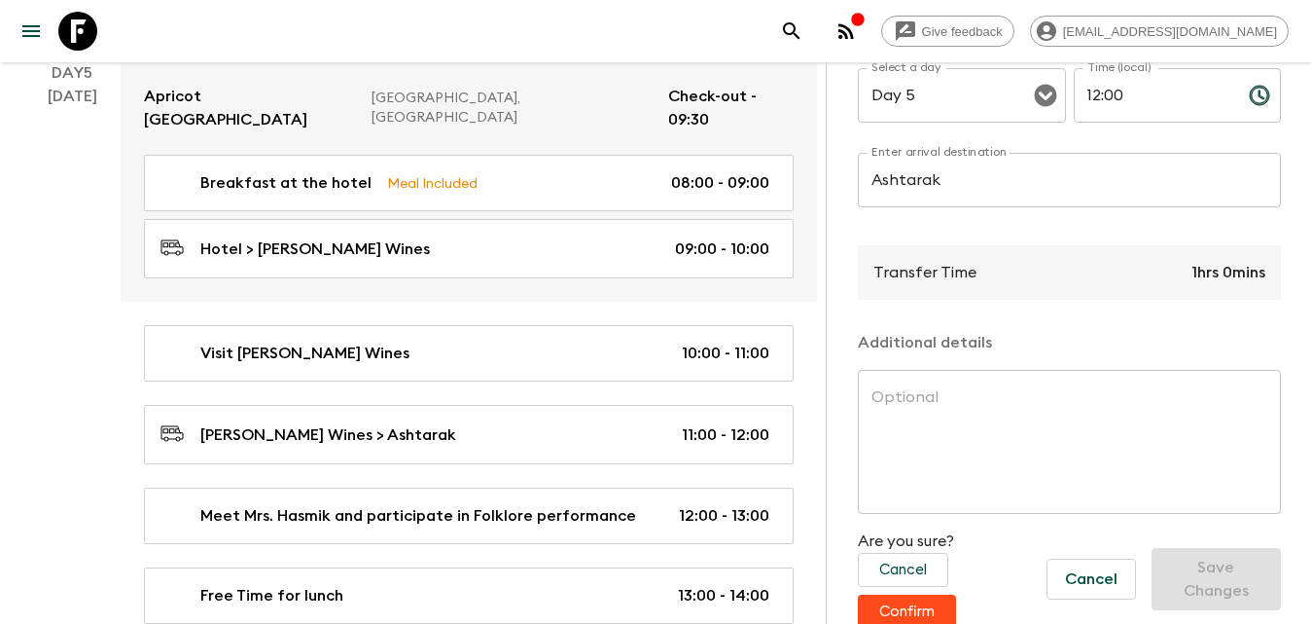
click at [901, 606] on button "Confirm" at bounding box center [907, 611] width 98 height 34
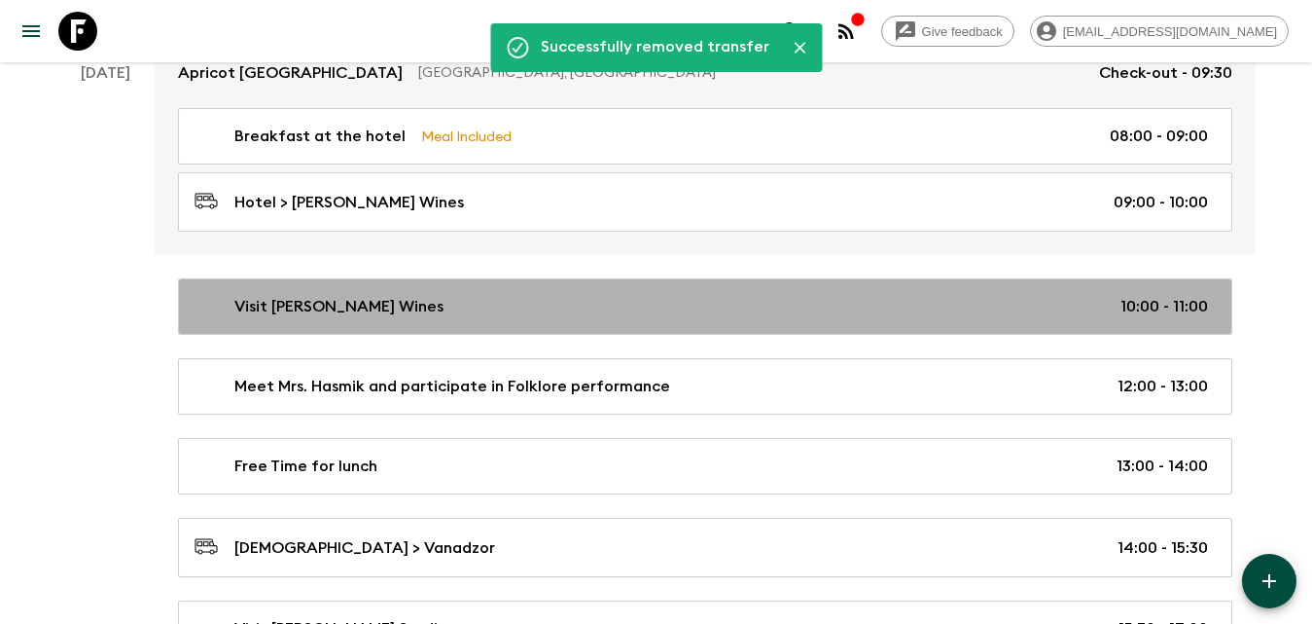
drag, startPoint x: 351, startPoint y: 298, endPoint x: 494, endPoint y: 338, distance: 148.5
click at [351, 299] on p "Visit [PERSON_NAME] Wines" at bounding box center [338, 306] width 209 height 23
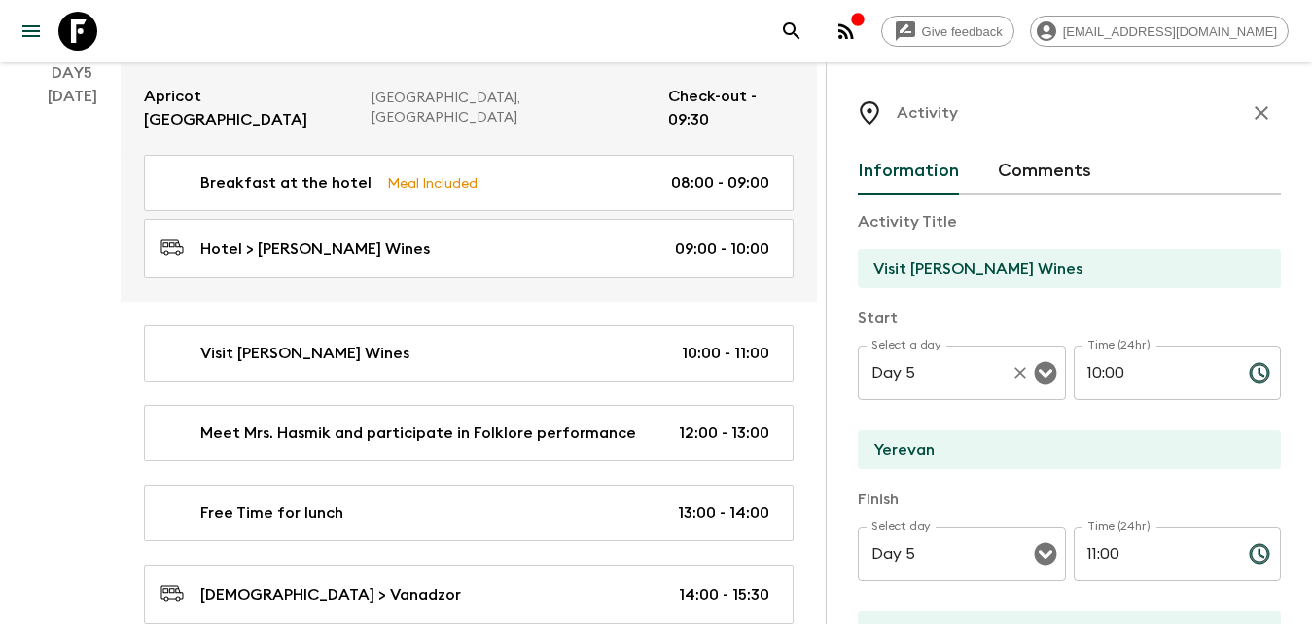
click at [1051, 368] on button "Open" at bounding box center [1045, 372] width 27 height 27
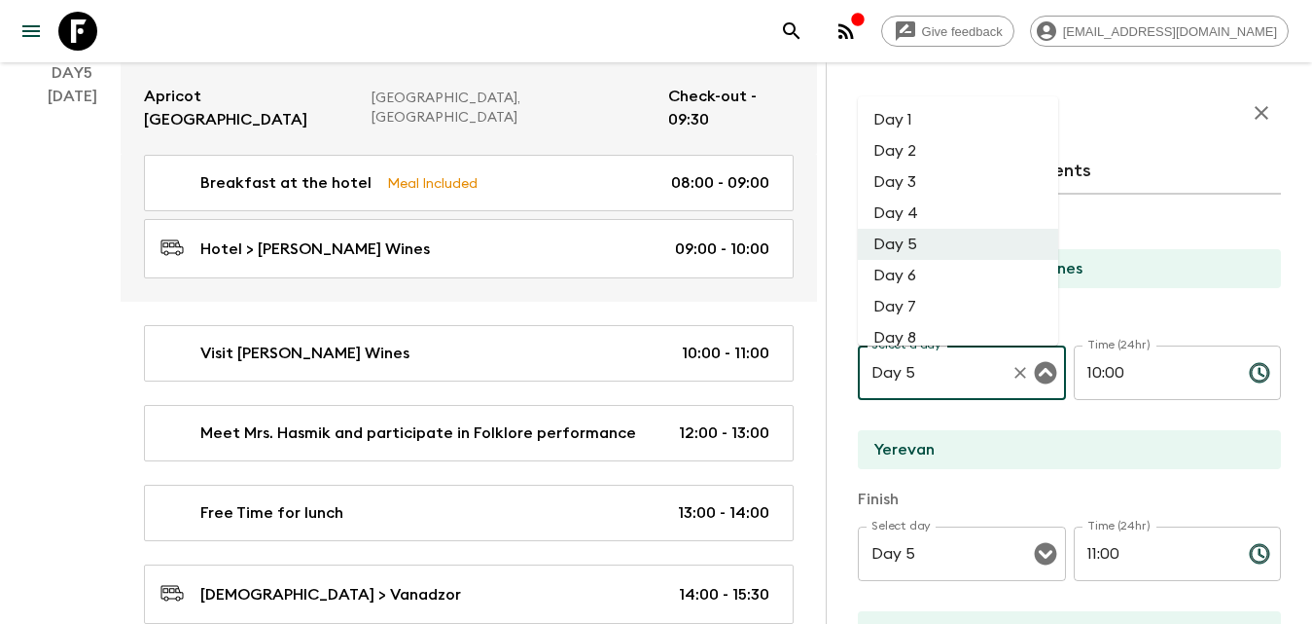
drag, startPoint x: 916, startPoint y: 144, endPoint x: 1106, endPoint y: 307, distance: 250.4
click at [920, 147] on li "Day 2" at bounding box center [958, 150] width 200 height 31
type input "Day 2"
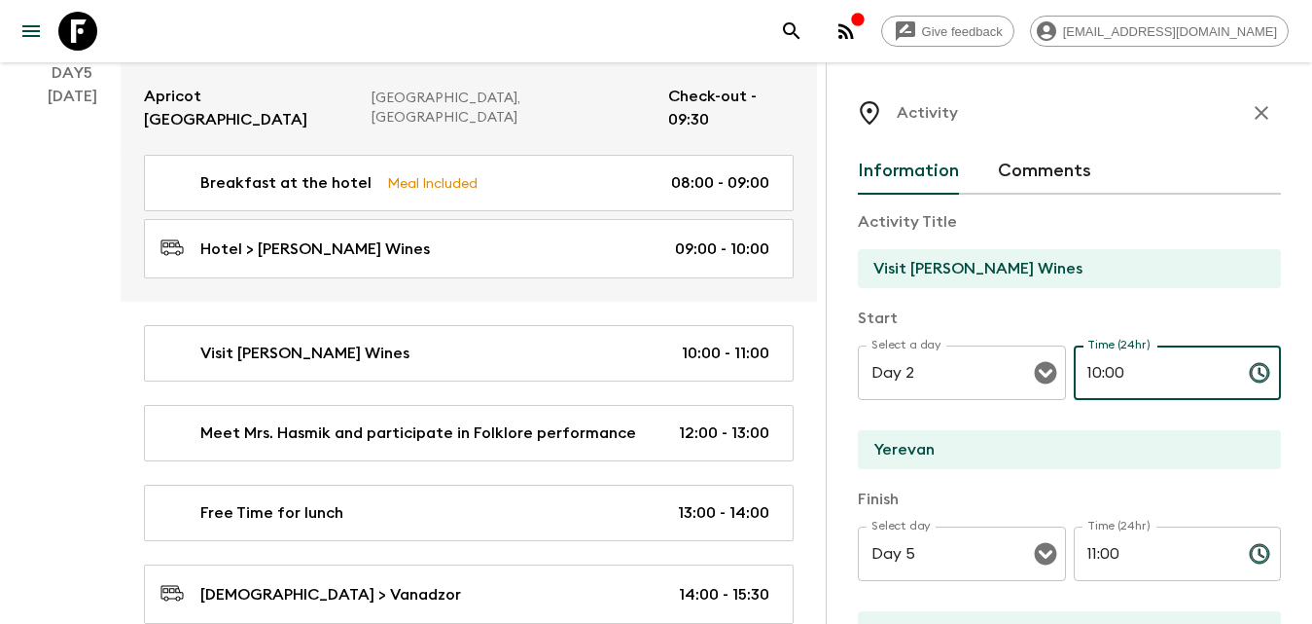
drag, startPoint x: 1149, startPoint y: 369, endPoint x: 1059, endPoint y: 380, distance: 90.3
click at [1061, 381] on div "Select a day Day 2 Select a day ​ Time (24hr) 10:00 Time (24hr) ​" at bounding box center [1069, 383] width 423 height 77
type input "1"
type input "14:50"
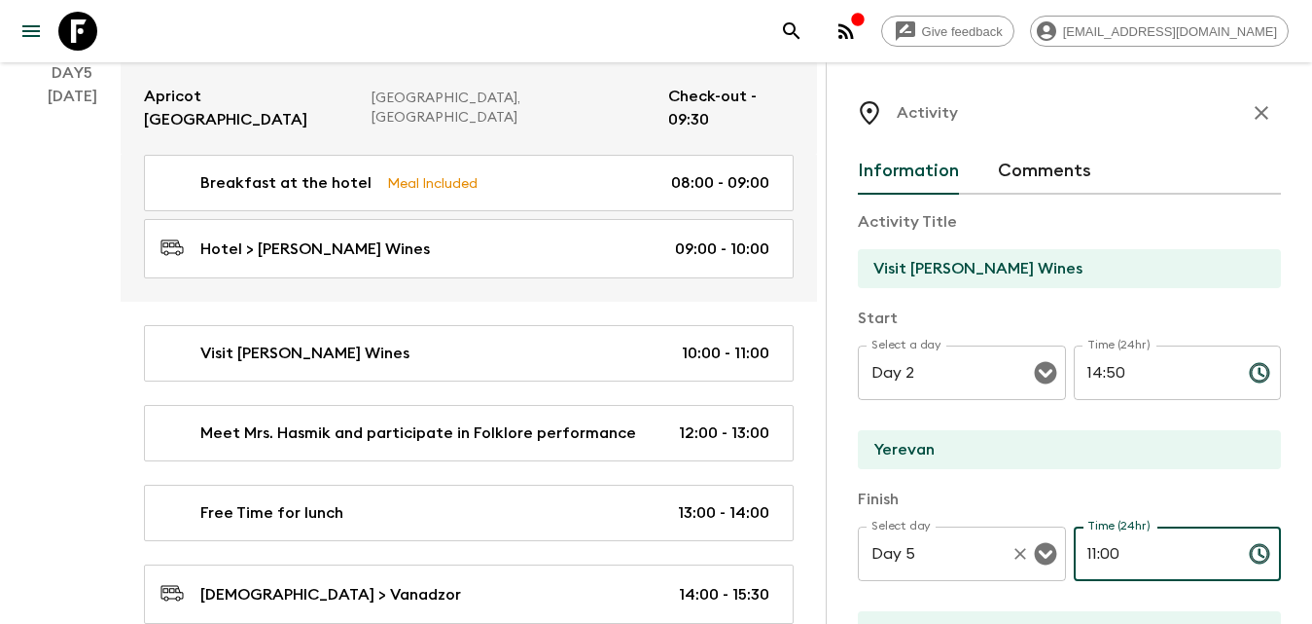
drag, startPoint x: 1135, startPoint y: 556, endPoint x: 1049, endPoint y: 557, distance: 86.6
click at [1049, 557] on div "Select day Day 5 Select day ​ Time (24hr) 11:00 Time (24hr) ​" at bounding box center [1069, 564] width 423 height 77
click at [1034, 558] on icon "Open" at bounding box center [1045, 554] width 22 height 22
type input "16:00"
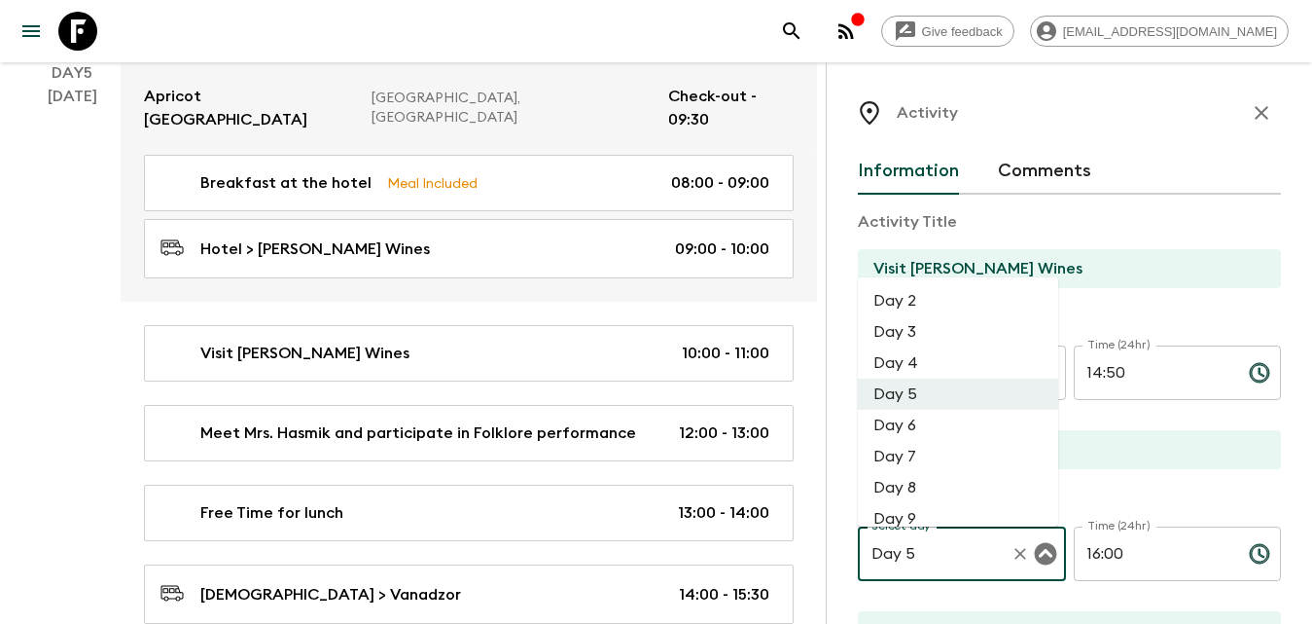
click at [936, 291] on li "Day 2" at bounding box center [958, 300] width 200 height 31
type input "Day 2"
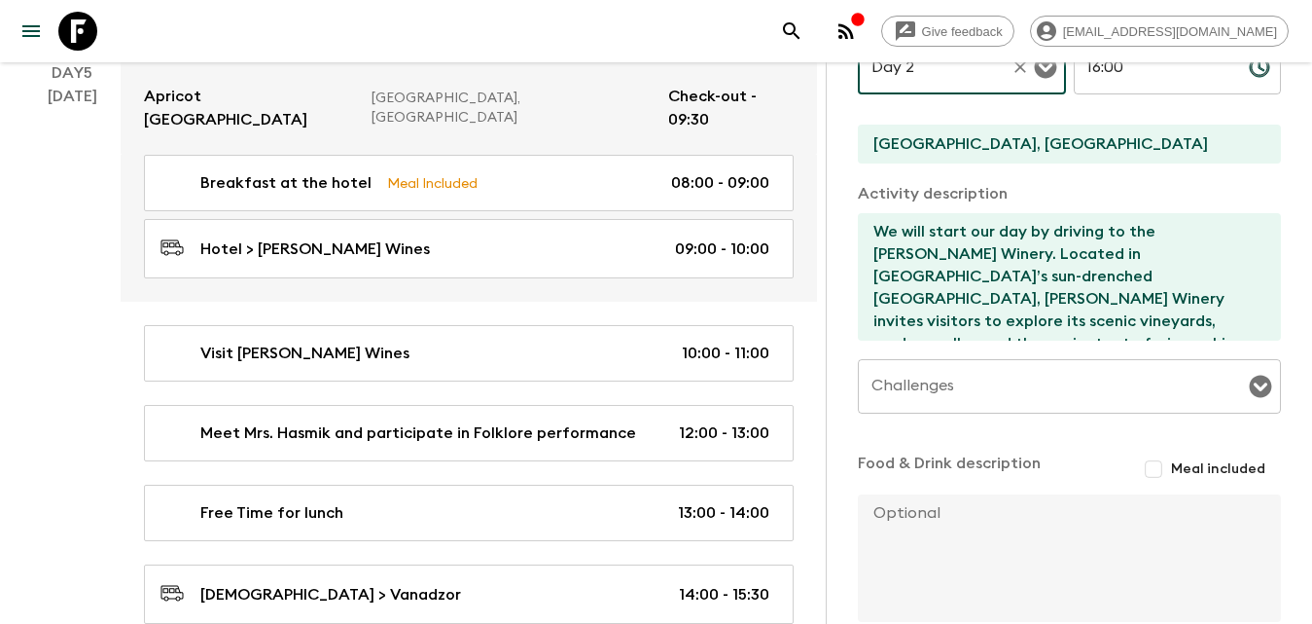
scroll to position [590, 0]
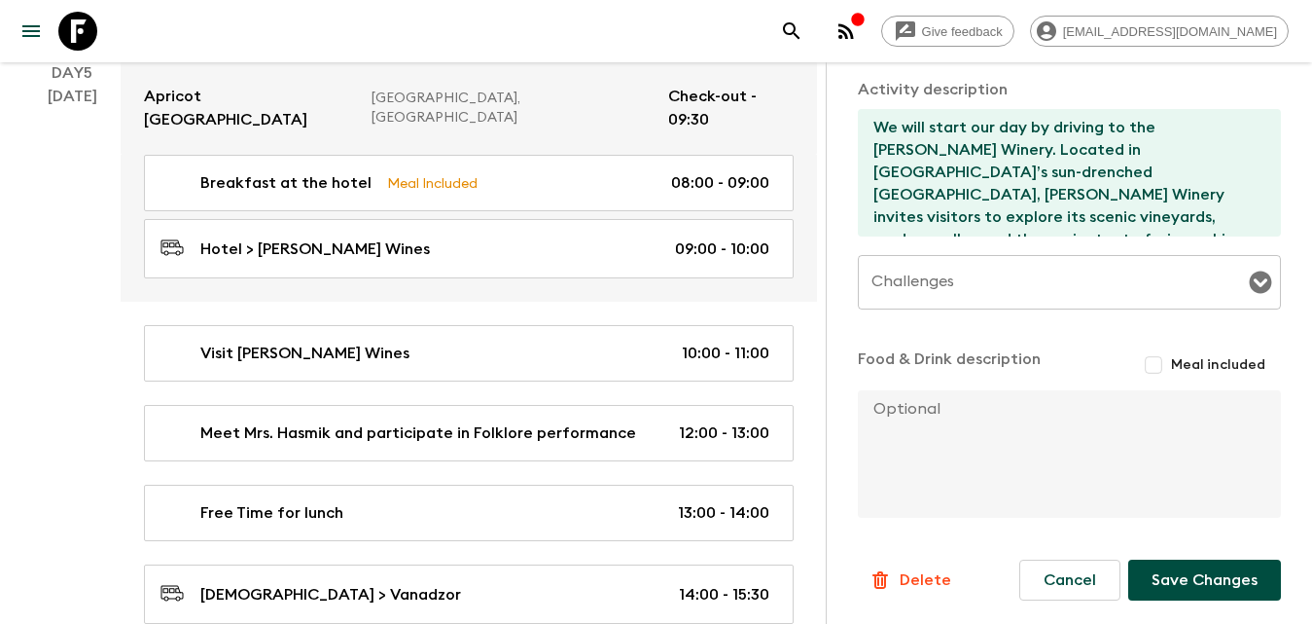
click at [1214, 584] on button "Save Changes" at bounding box center [1204, 579] width 153 height 41
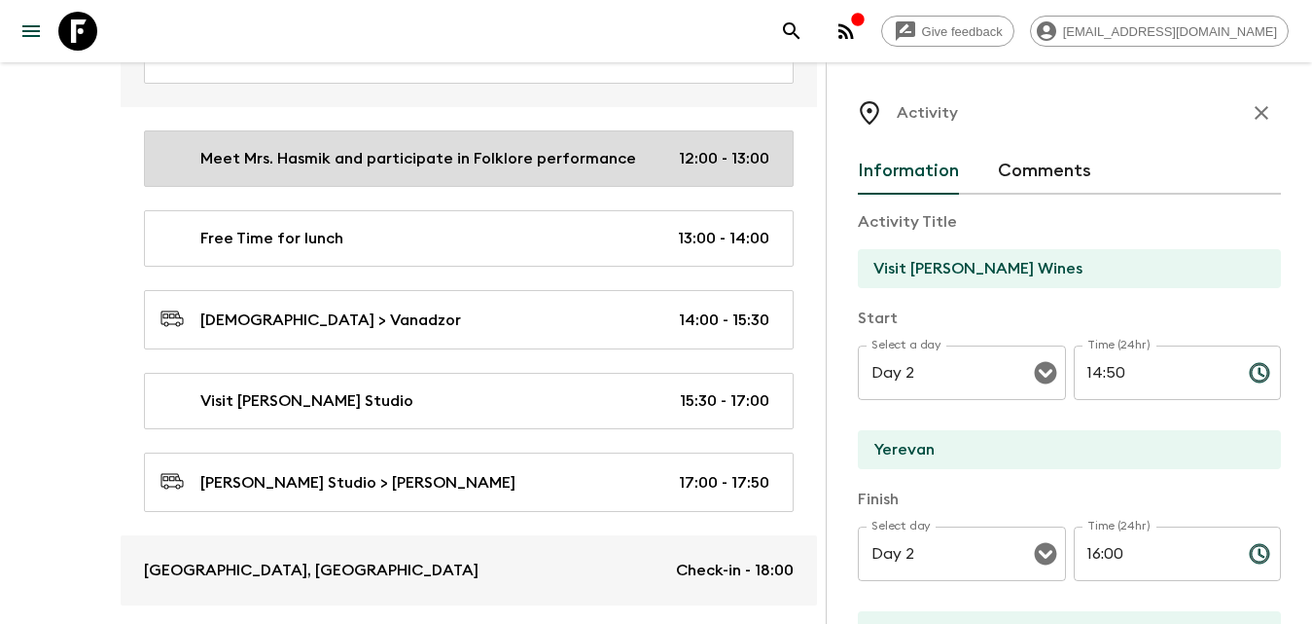
scroll to position [3469, 0]
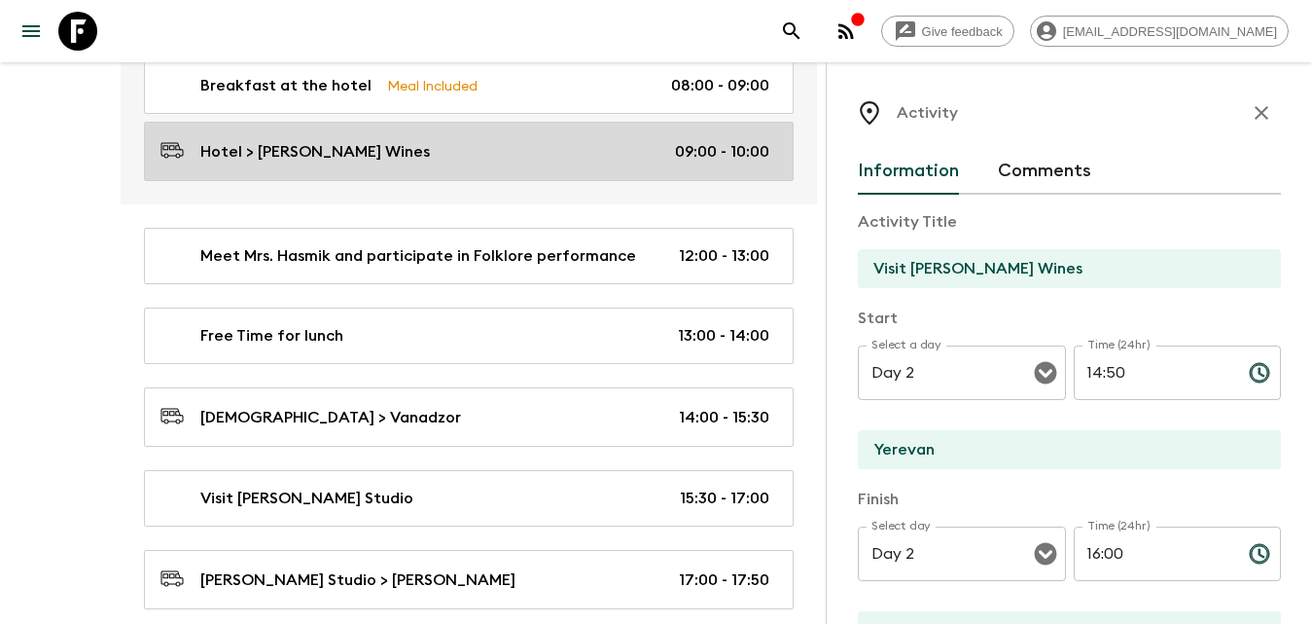
click at [346, 138] on div "Hotel > [PERSON_NAME] Wines 09:00 - 10:00" at bounding box center [465, 151] width 609 height 26
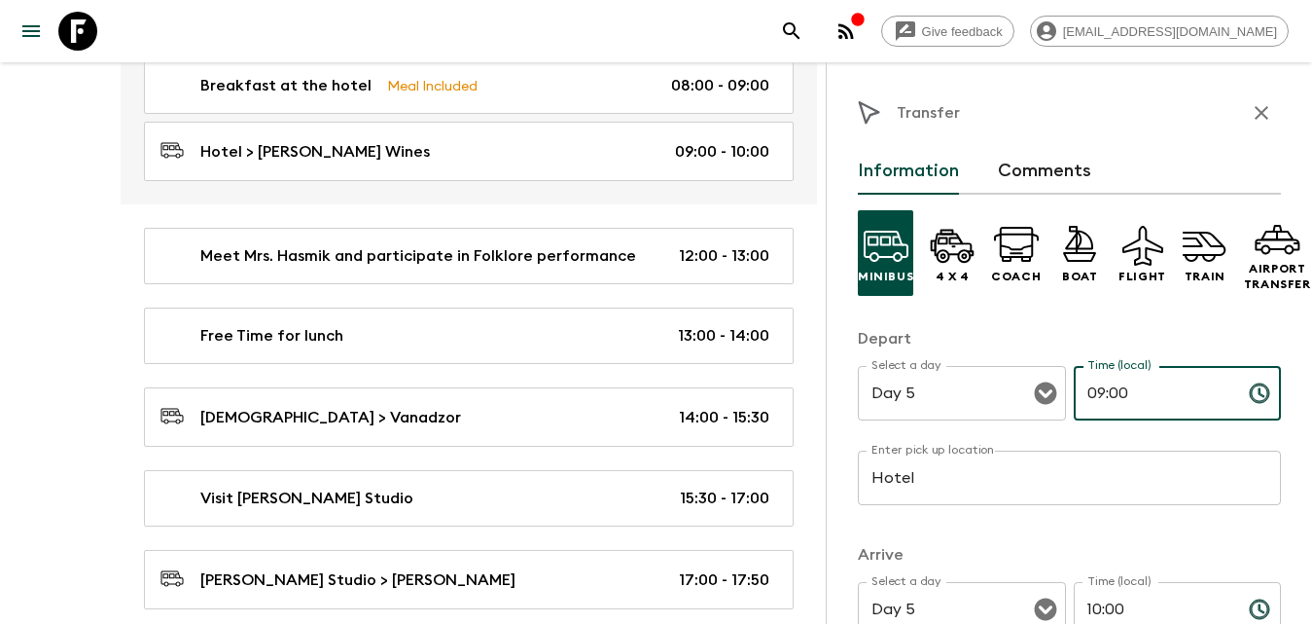
drag, startPoint x: 1162, startPoint y: 397, endPoint x: 1072, endPoint y: 397, distance: 90.5
click at [1074, 398] on input "09:00" at bounding box center [1154, 393] width 160 height 54
click at [1127, 395] on input "09:00" at bounding box center [1154, 393] width 160 height 54
click at [1129, 393] on input "09:00" at bounding box center [1154, 393] width 160 height 54
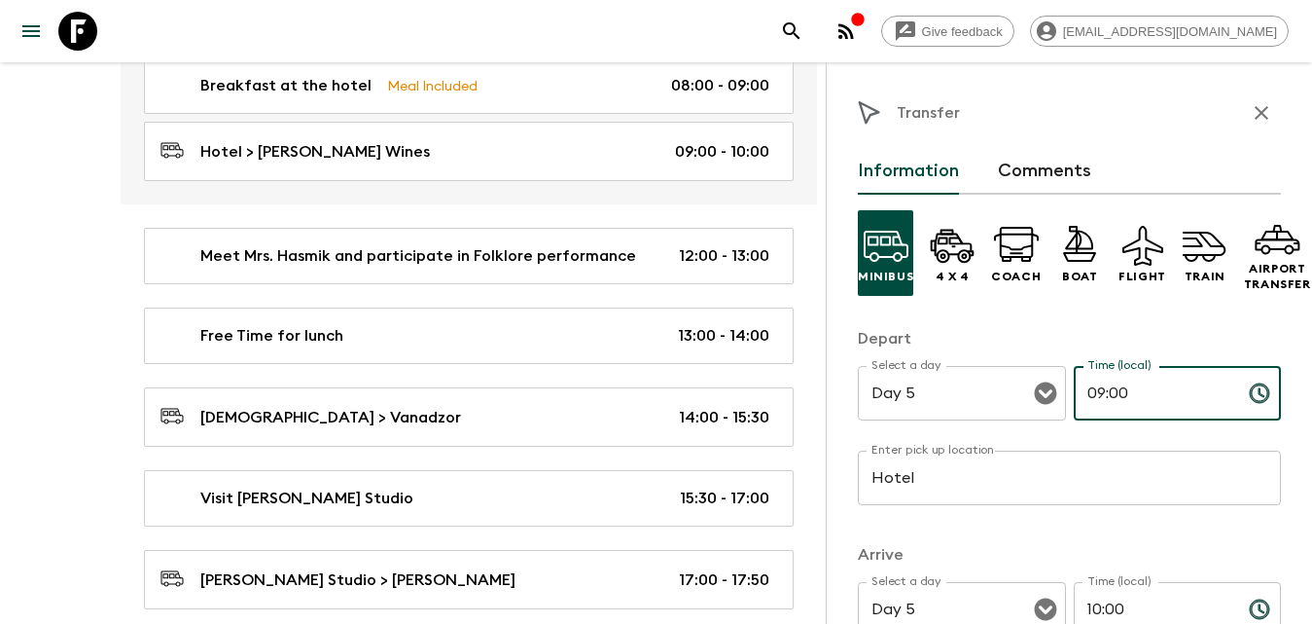
click at [1129, 393] on input "09:00" at bounding box center [1154, 393] width 160 height 54
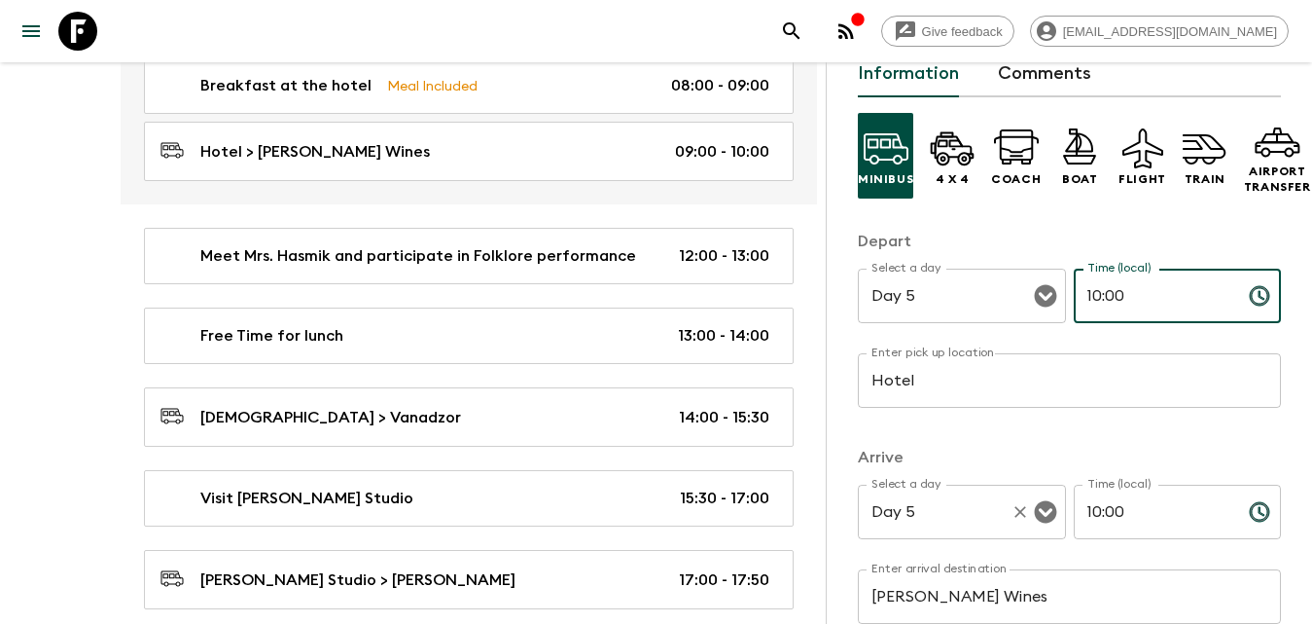
type input "10:00"
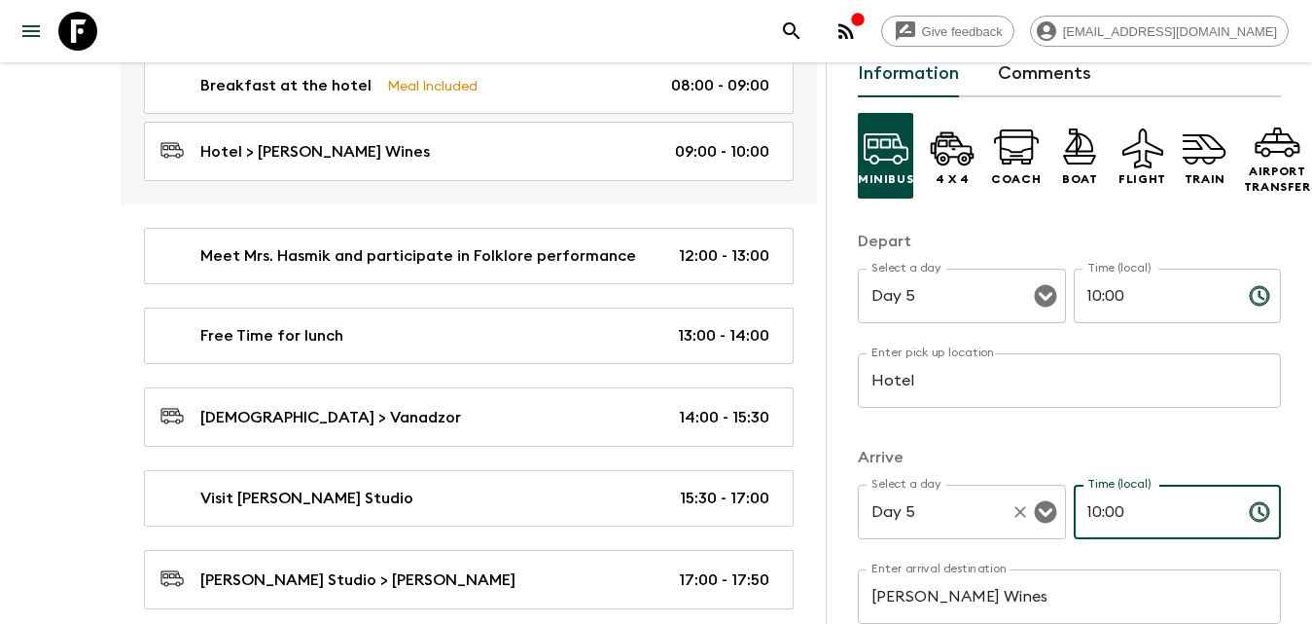
drag, startPoint x: 1049, startPoint y: 527, endPoint x: 1037, endPoint y: 530, distance: 12.0
click at [1037, 530] on div "Select a day Day 5 Select a day ​ Time (local) 10:00 Time (local) ​" at bounding box center [1069, 522] width 423 height 77
type input "1"
click at [1048, 291] on icon "Open" at bounding box center [1045, 296] width 22 height 22
type input "10:40"
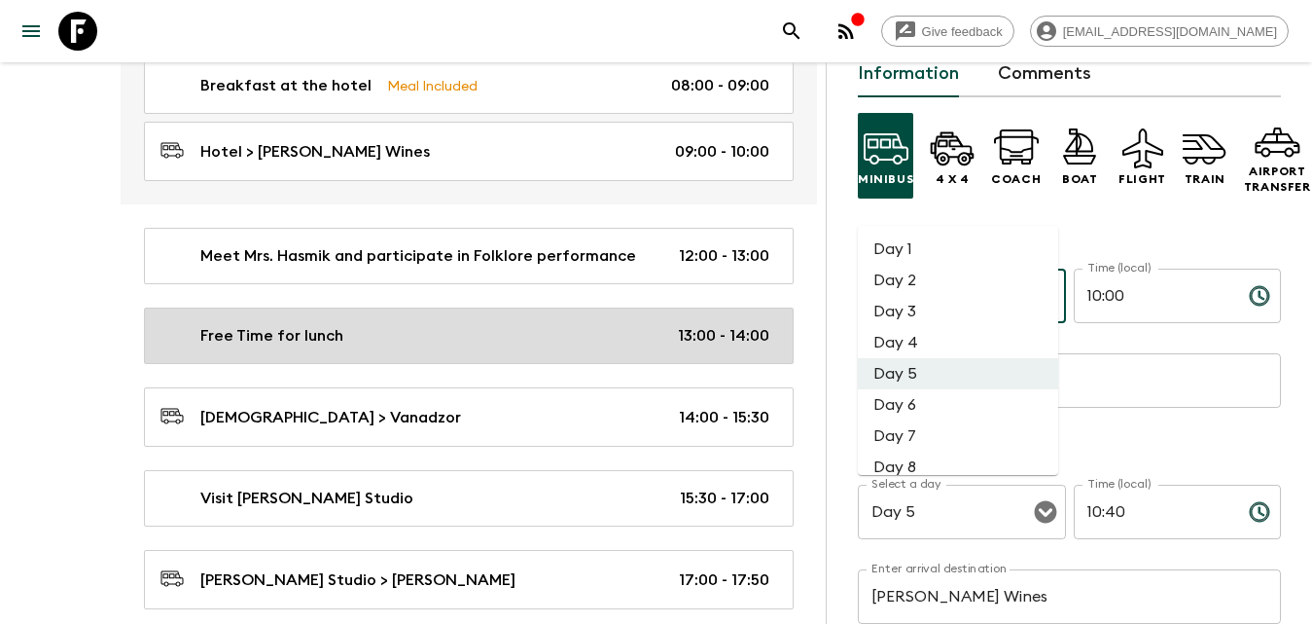
scroll to position [3274, 0]
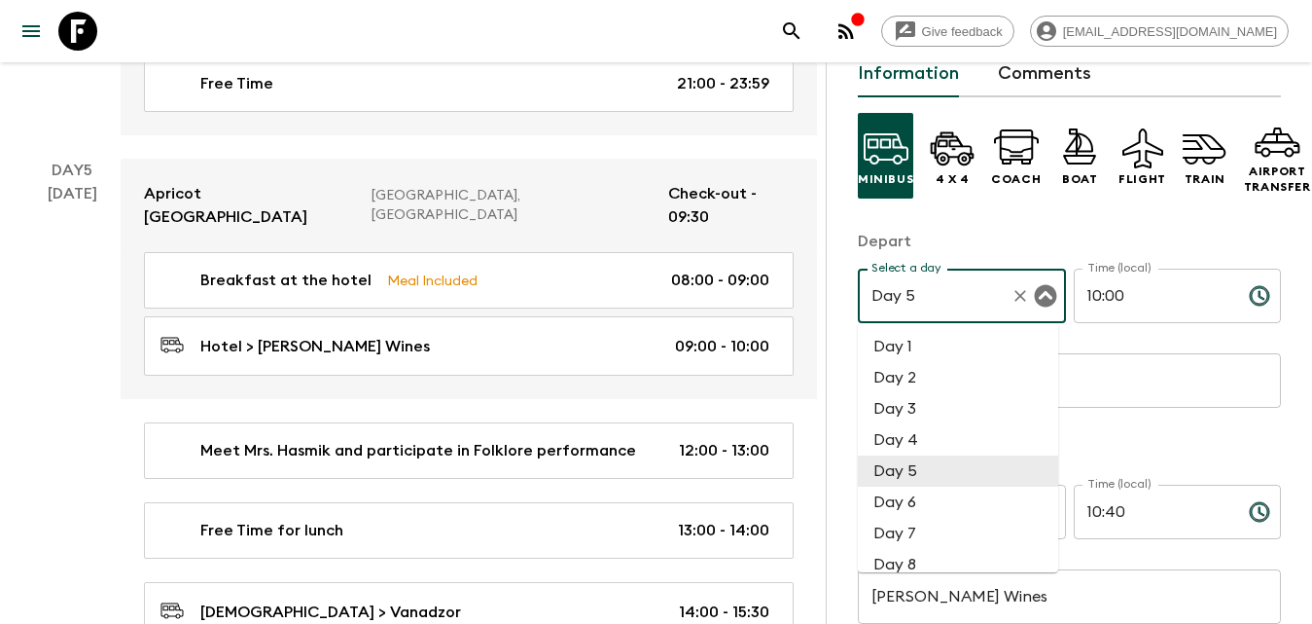
click at [949, 467] on li "Day 5" at bounding box center [958, 470] width 200 height 31
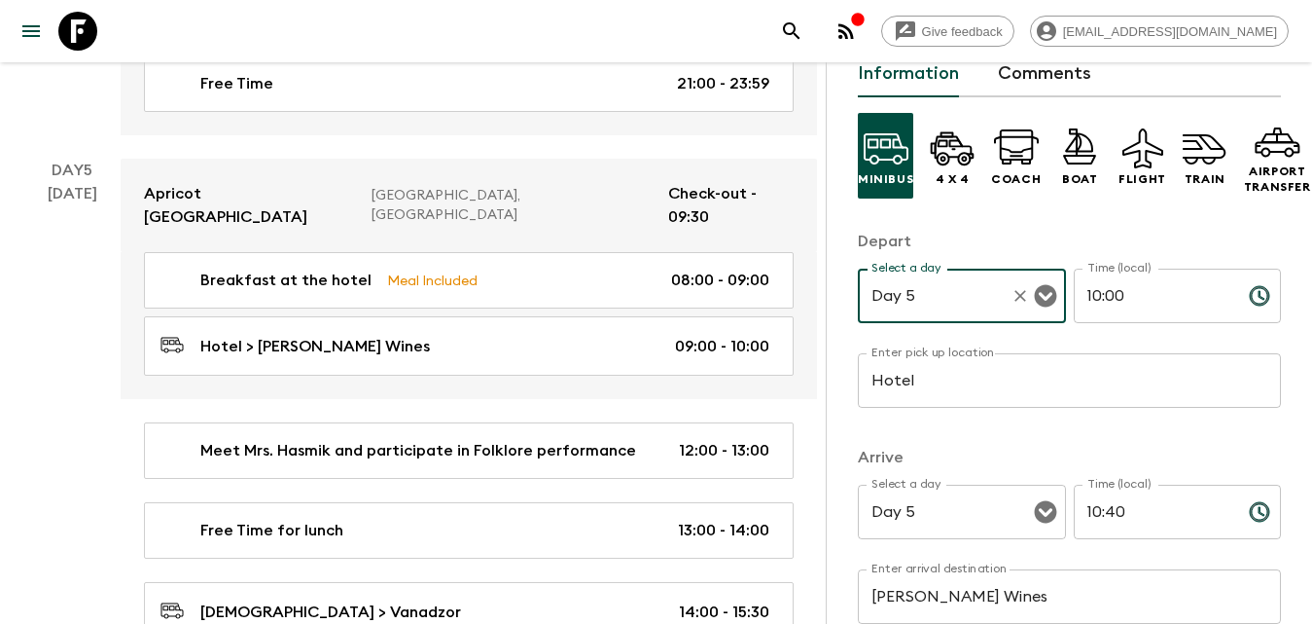
scroll to position [292, 0]
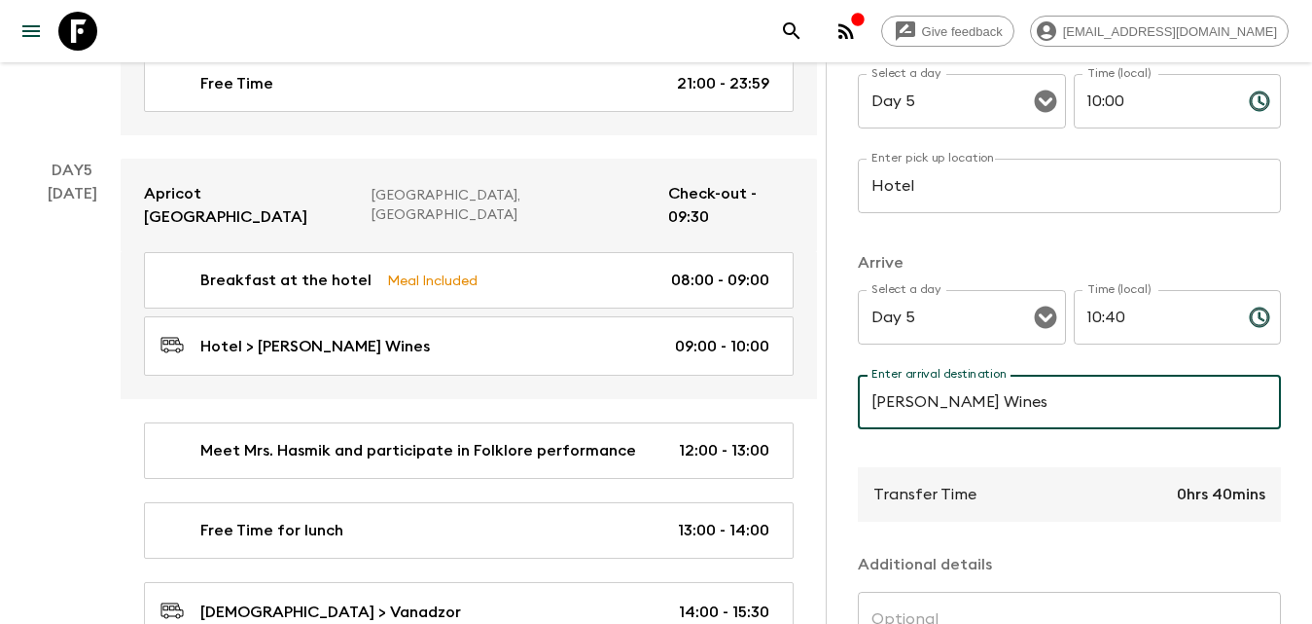
type input "s"
type input "Ashtarak"
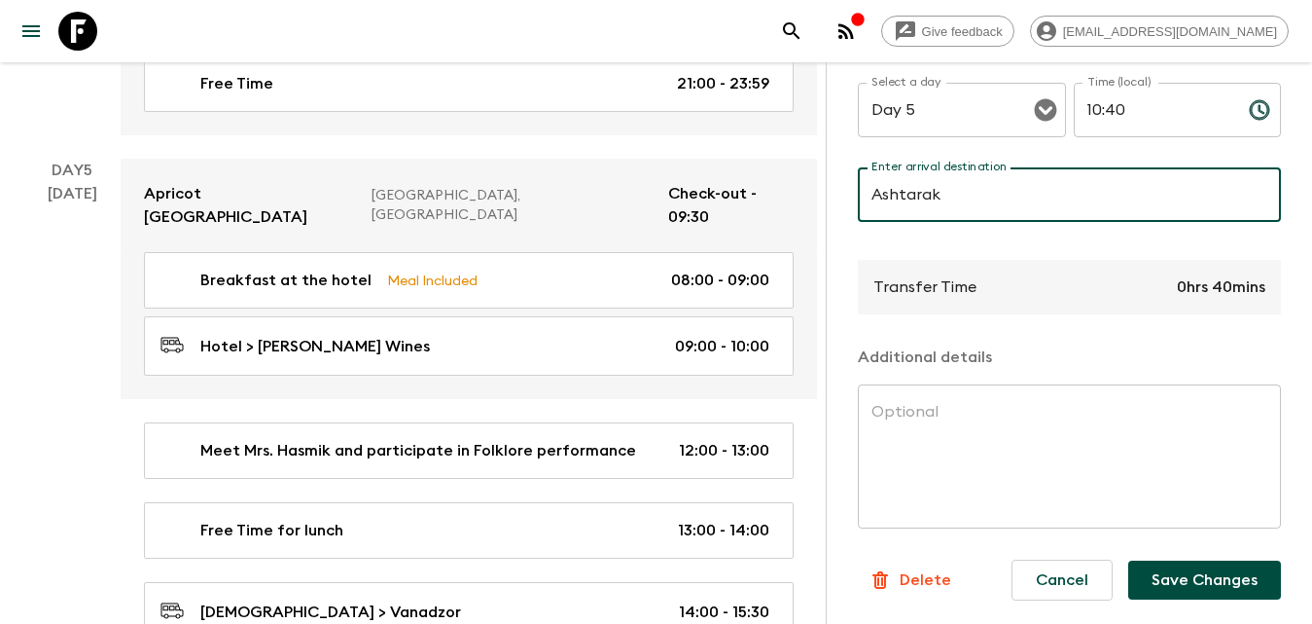
scroll to position [3469, 0]
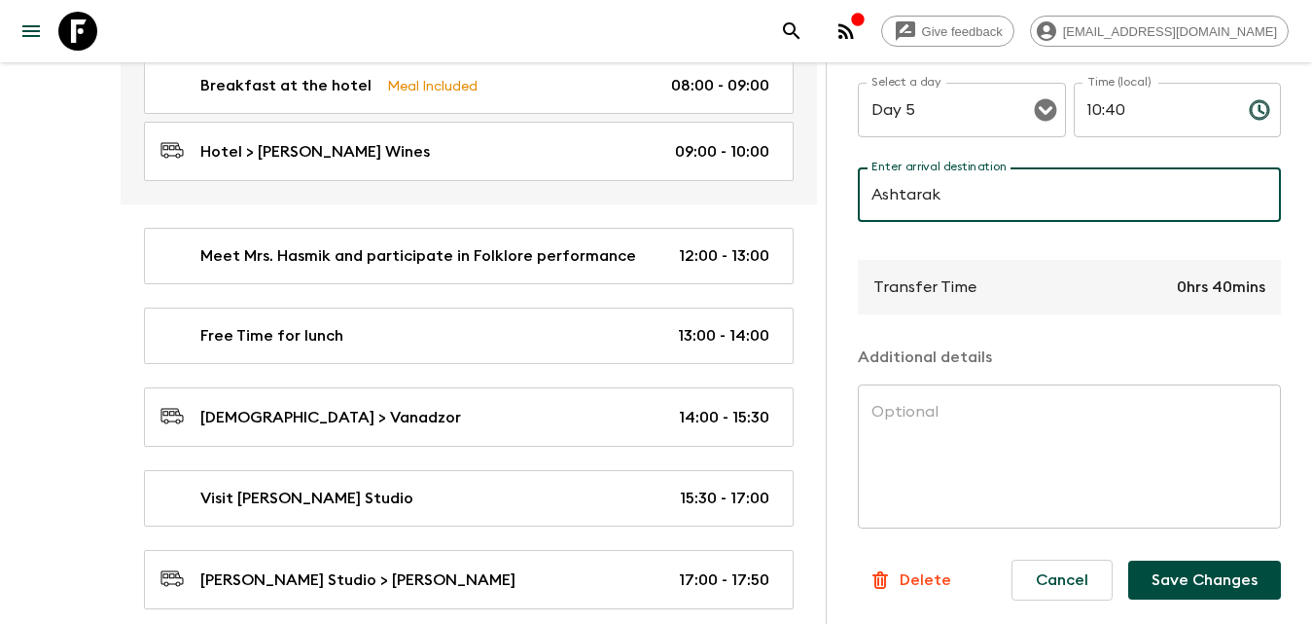
click at [1199, 561] on button "Save Changes" at bounding box center [1204, 579] width 153 height 39
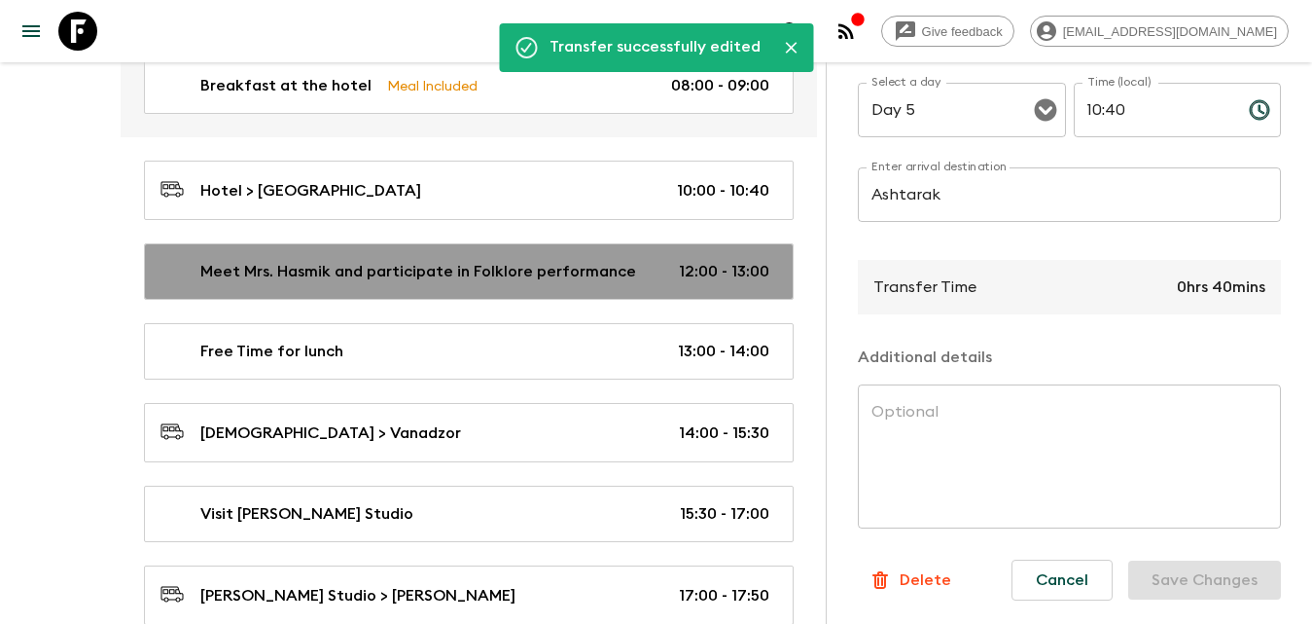
click at [341, 260] on p "Meet Mrs. Hasmik and participate in Folklore performance" at bounding box center [418, 271] width 436 height 23
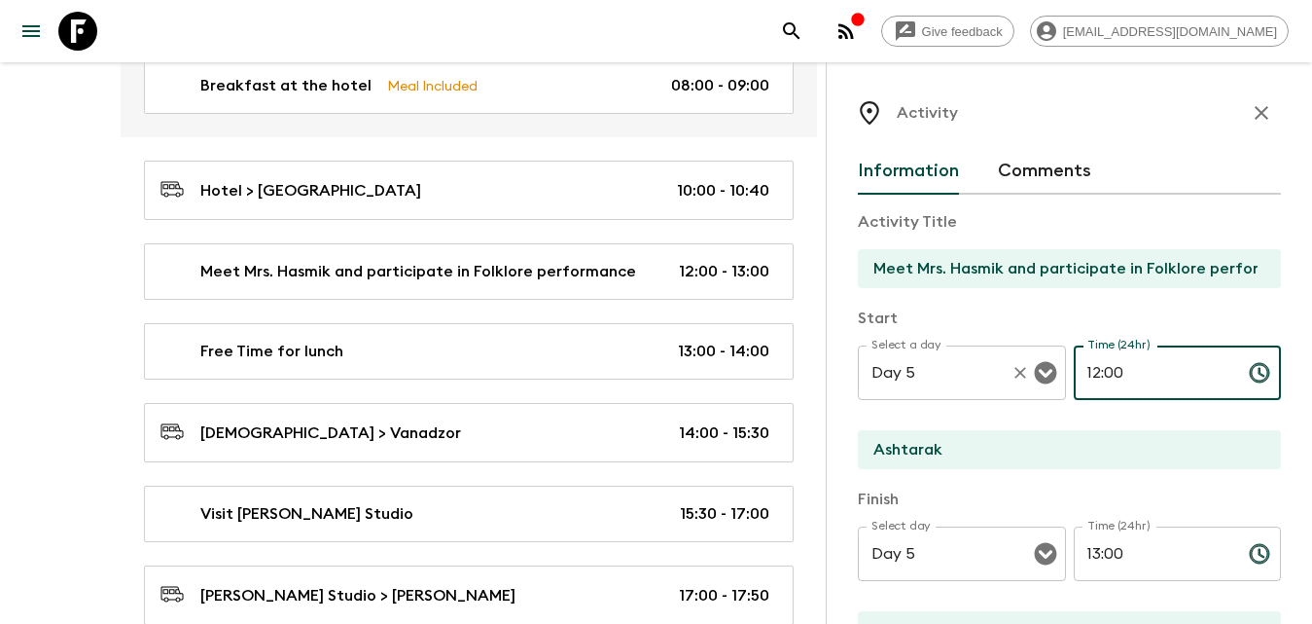
drag, startPoint x: 1086, startPoint y: 366, endPoint x: 1037, endPoint y: 364, distance: 48.7
click at [1032, 367] on div "Select a day Day 5 Select a day ​ Time (24hr) 12:00 Time (24hr) ​" at bounding box center [1069, 383] width 423 height 77
type input "10:40"
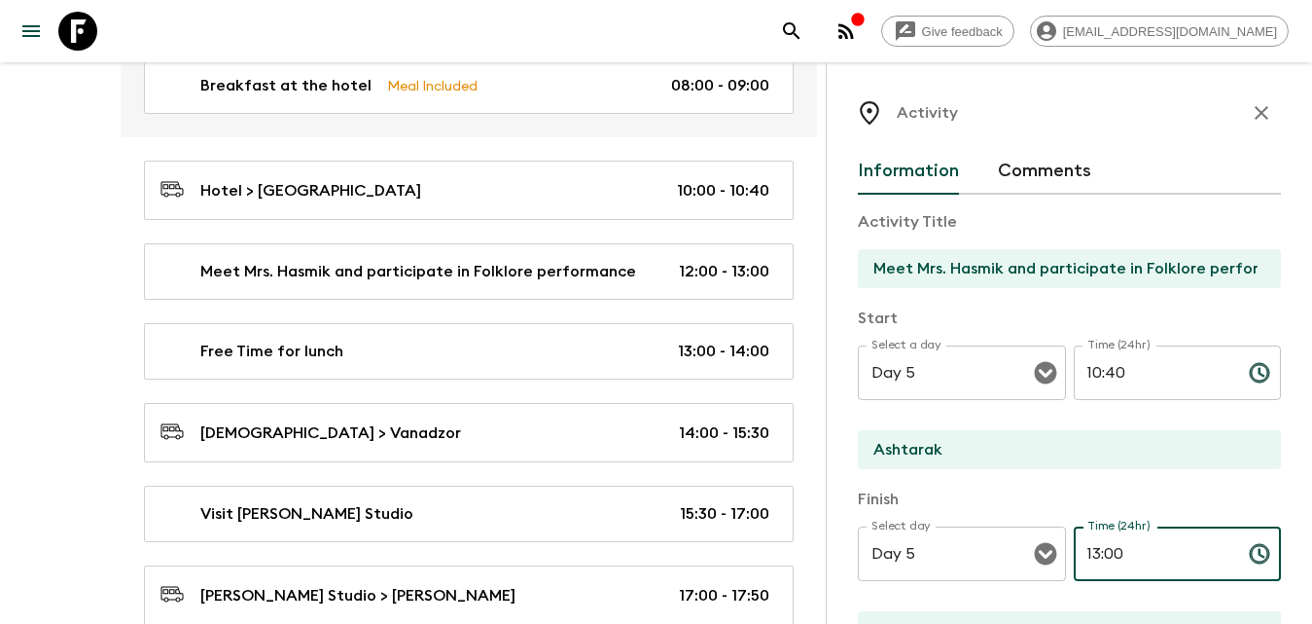
drag, startPoint x: 1131, startPoint y: 545, endPoint x: 1058, endPoint y: 551, distance: 73.2
click at [1058, 551] on div "Select day Day 5 Select day ​ Time (24hr) 13:00 Time (24hr) ​" at bounding box center [1069, 564] width 423 height 77
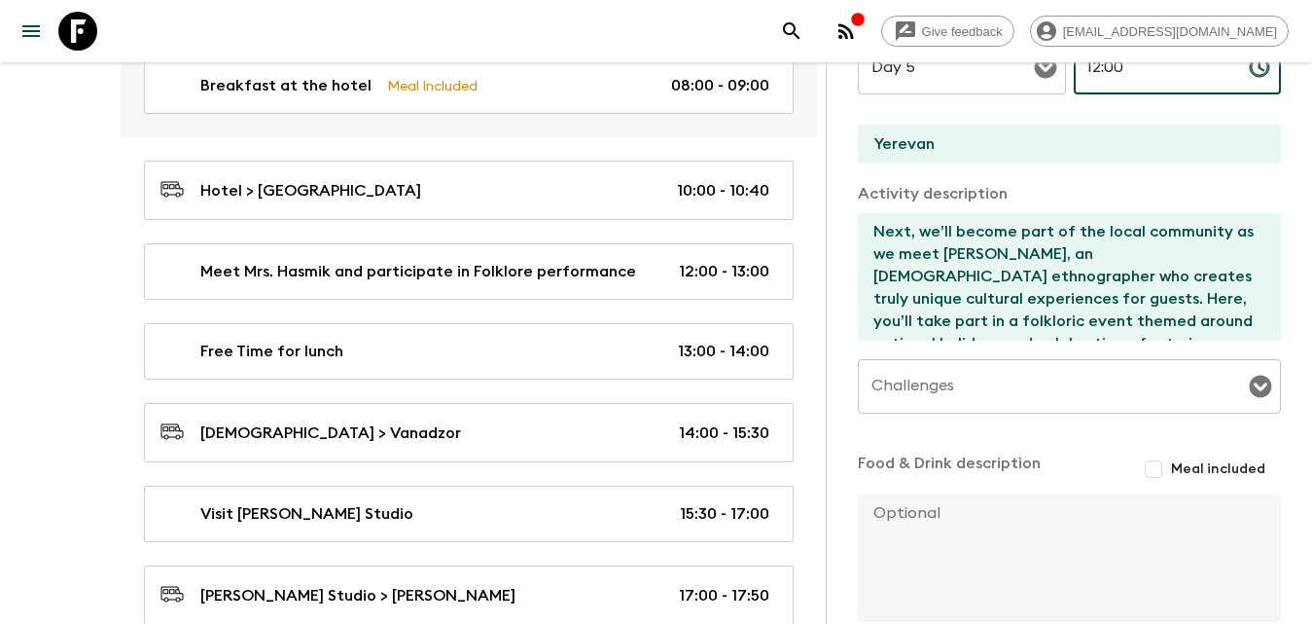
scroll to position [590, 0]
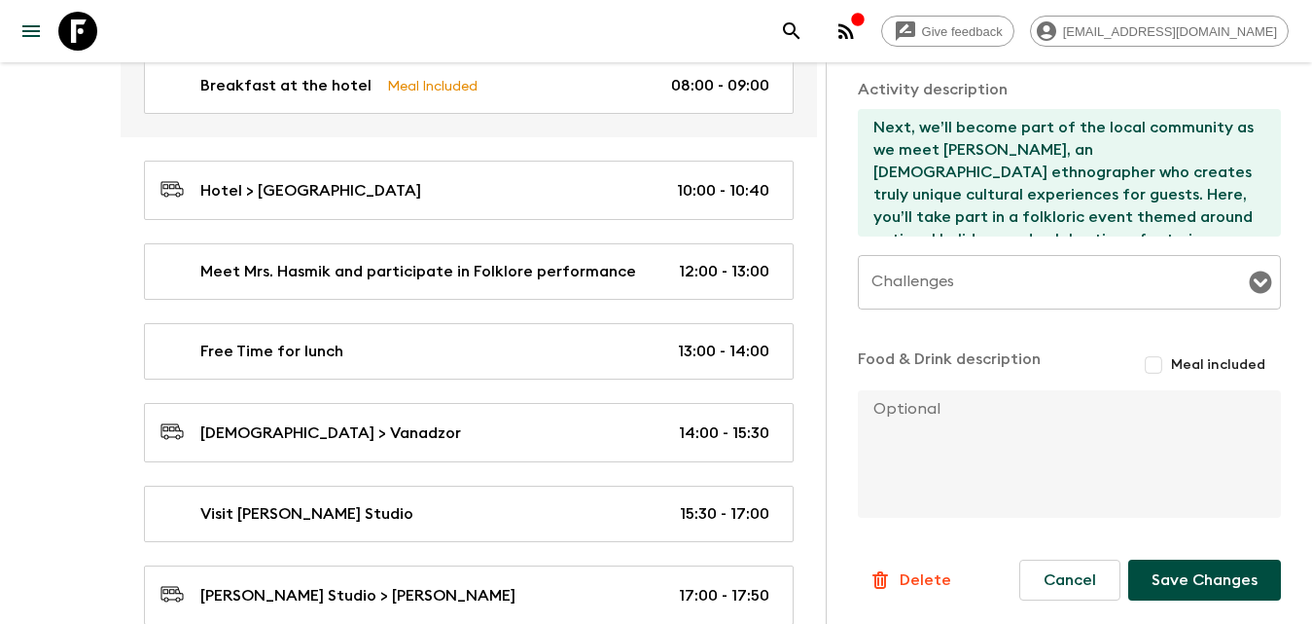
type input "12:00"
drag, startPoint x: 1199, startPoint y: 575, endPoint x: 979, endPoint y: 479, distance: 240.9
click at [1199, 574] on button "Save Changes" at bounding box center [1204, 579] width 153 height 41
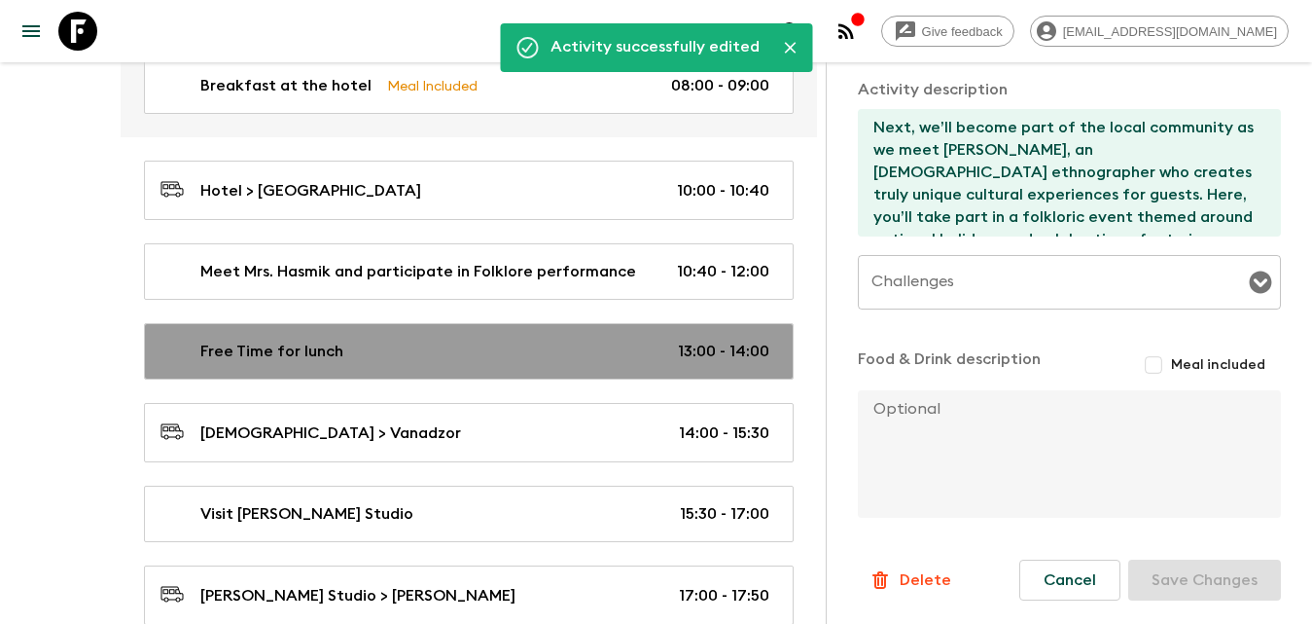
click at [511, 323] on link "Free Time for lunch 13:00 - 14:00" at bounding box center [469, 351] width 650 height 56
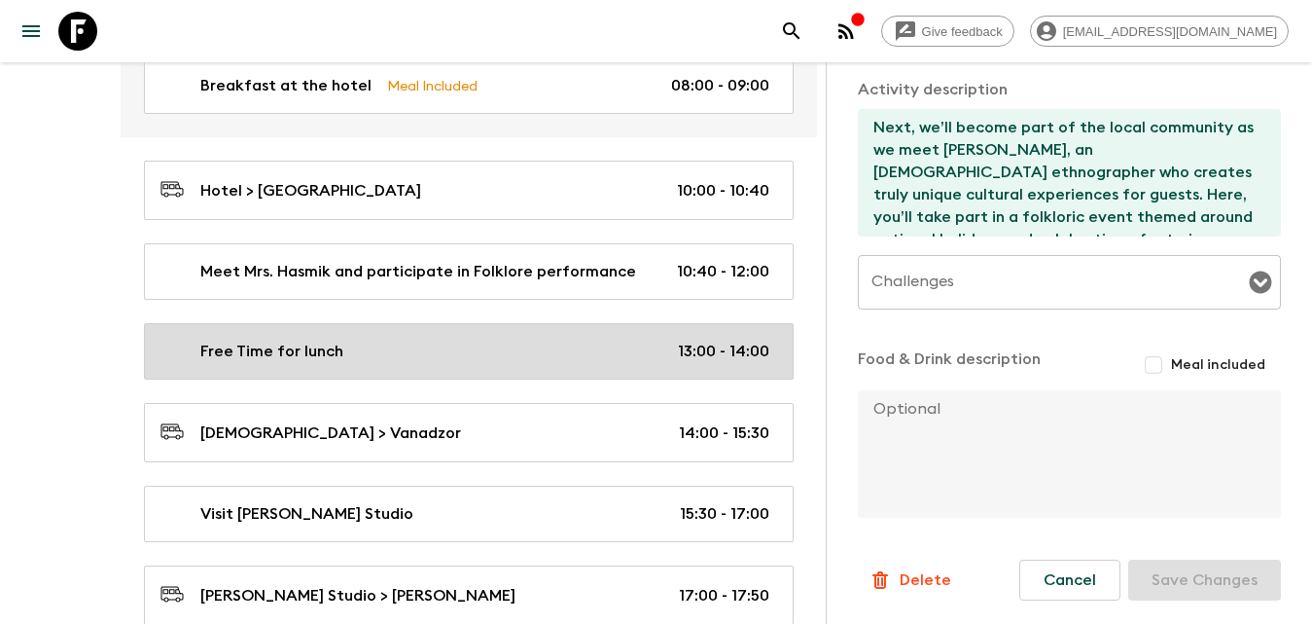
type input "Free Time for lunch"
type input "Ashtarak"
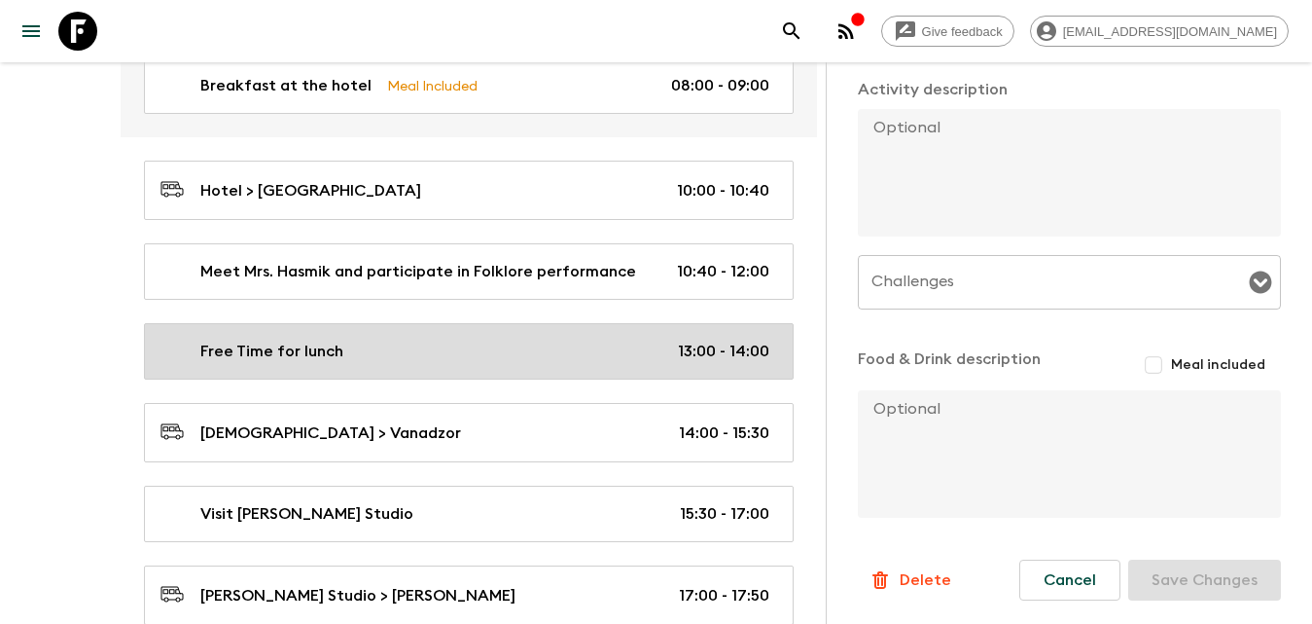
type input "13:00"
type input "14:00"
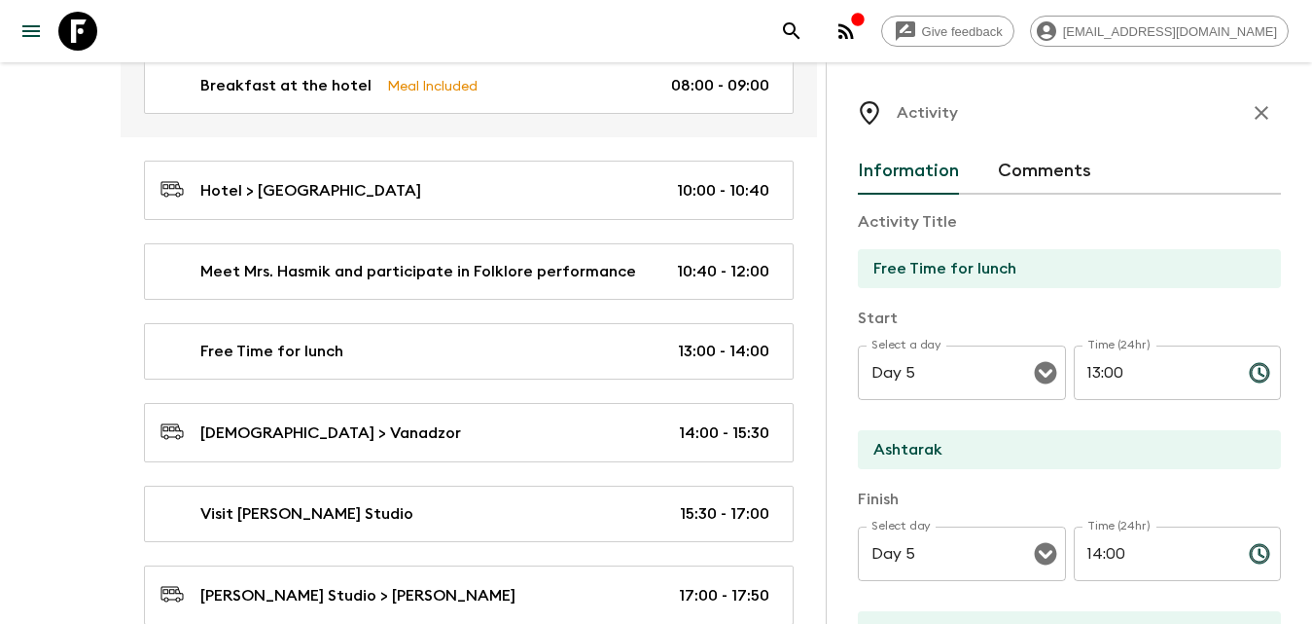
drag, startPoint x: 1248, startPoint y: 113, endPoint x: 1250, endPoint y: 444, distance: 330.7
click at [1255, 113] on icon "button" at bounding box center [1262, 113] width 14 height 14
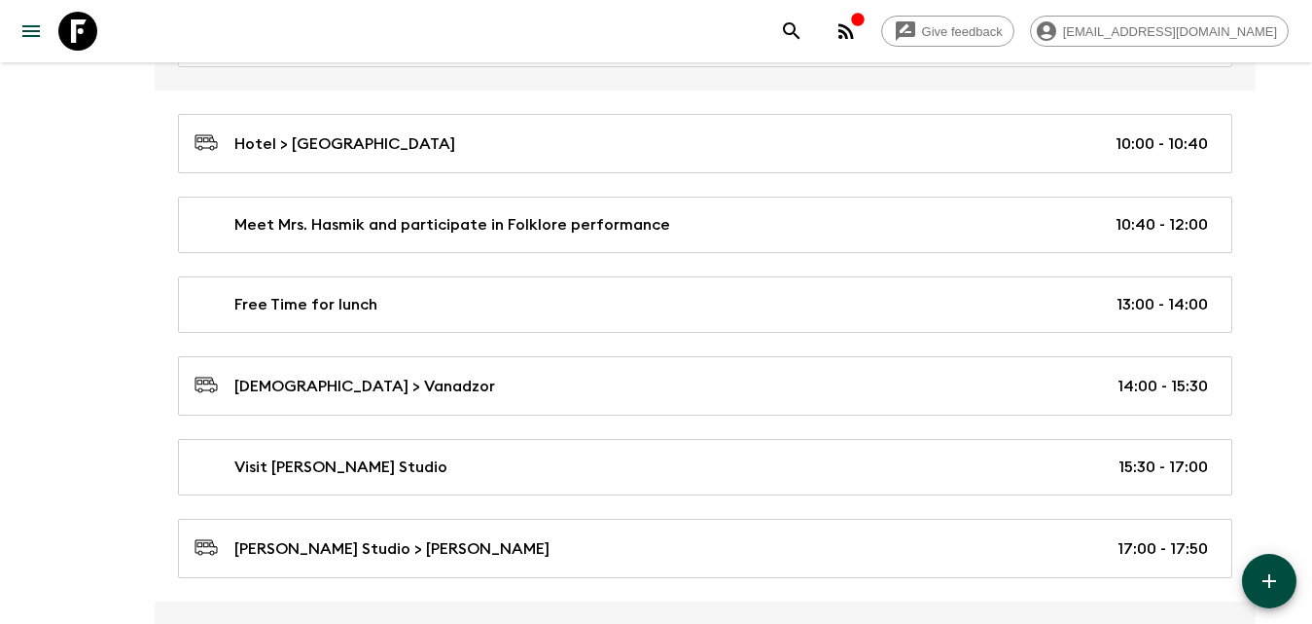
click at [1265, 568] on button "button" at bounding box center [1269, 581] width 54 height 54
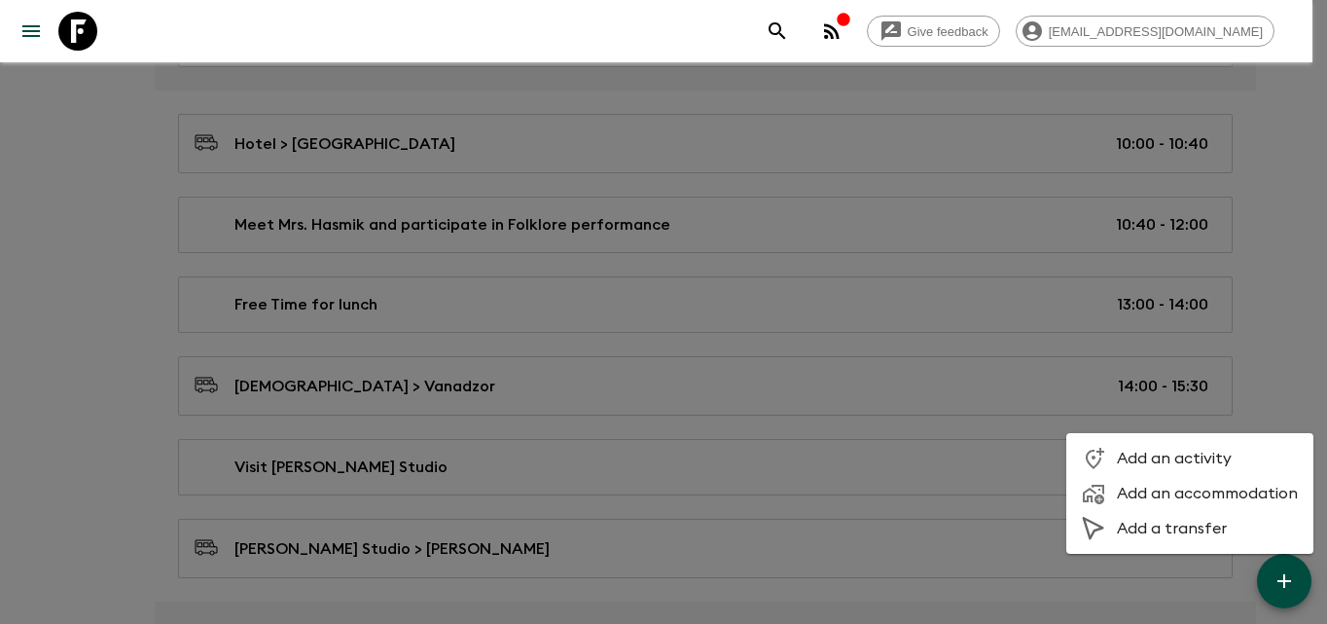
drag, startPoint x: 1197, startPoint y: 463, endPoint x: 1170, endPoint y: 376, distance: 90.5
click at [1197, 462] on span "Add an activity" at bounding box center [1207, 457] width 181 height 19
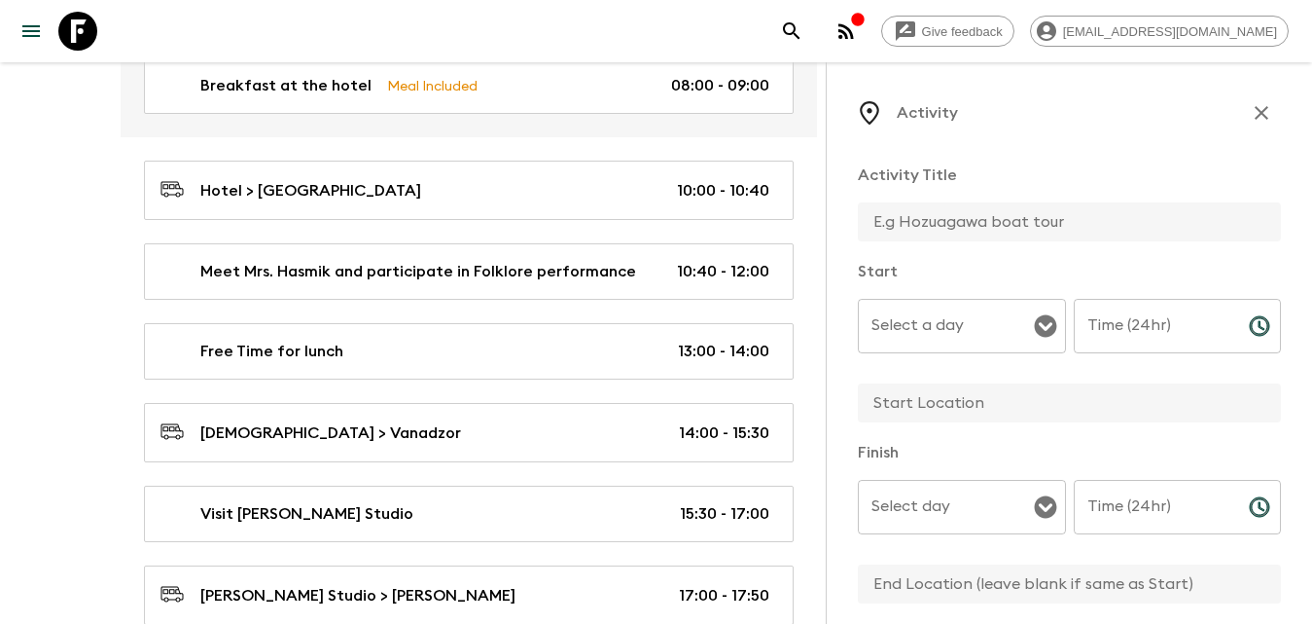
click at [1011, 221] on input "text" at bounding box center [1062, 221] width 408 height 39
click at [1034, 328] on icon "Open" at bounding box center [1045, 326] width 22 height 22
type input "Free Time"
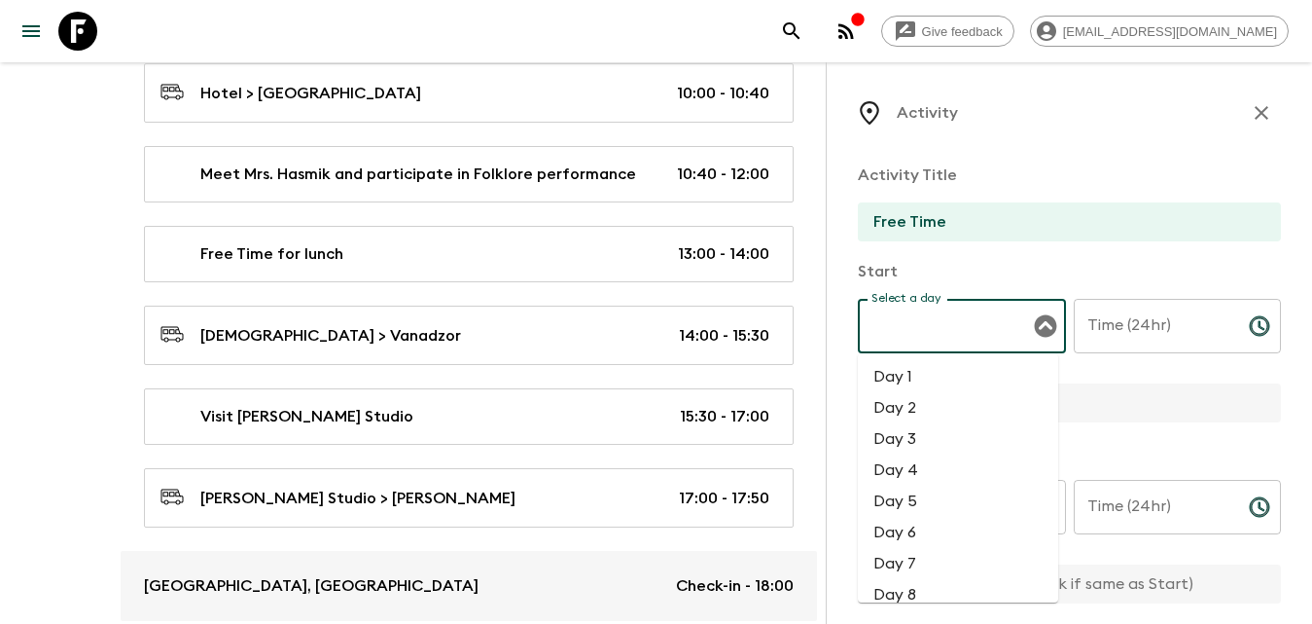
scroll to position [3663, 0]
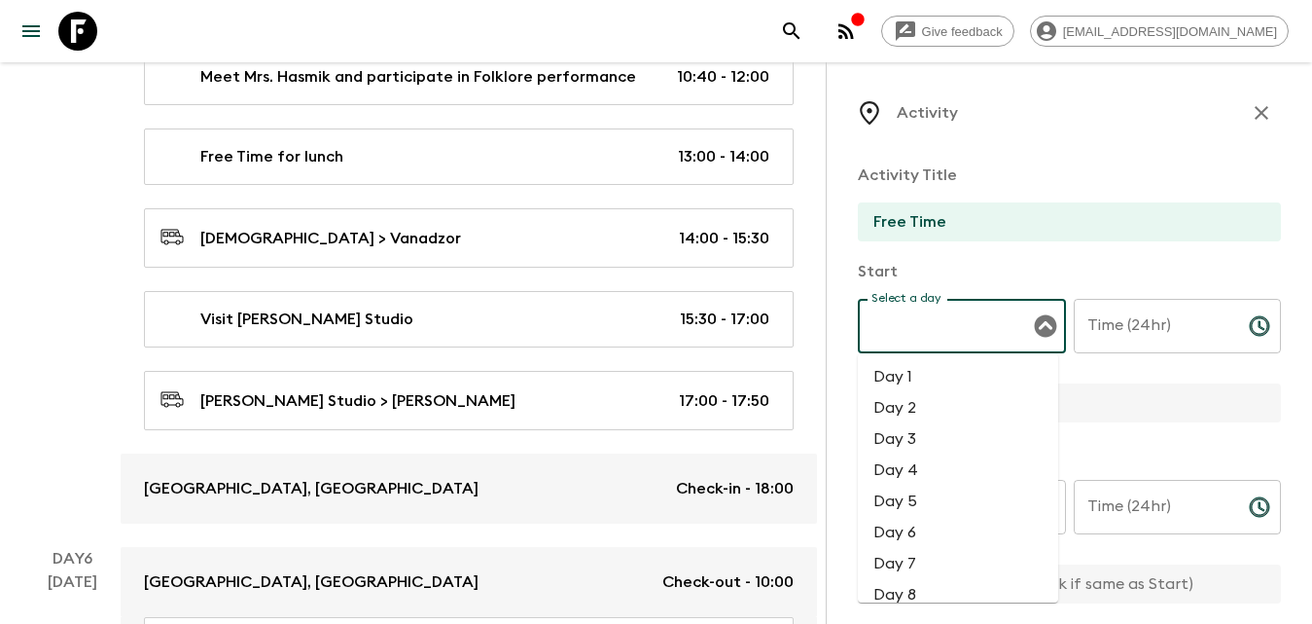
click at [967, 507] on li "Day 5" at bounding box center [958, 500] width 200 height 31
type input "Day 5"
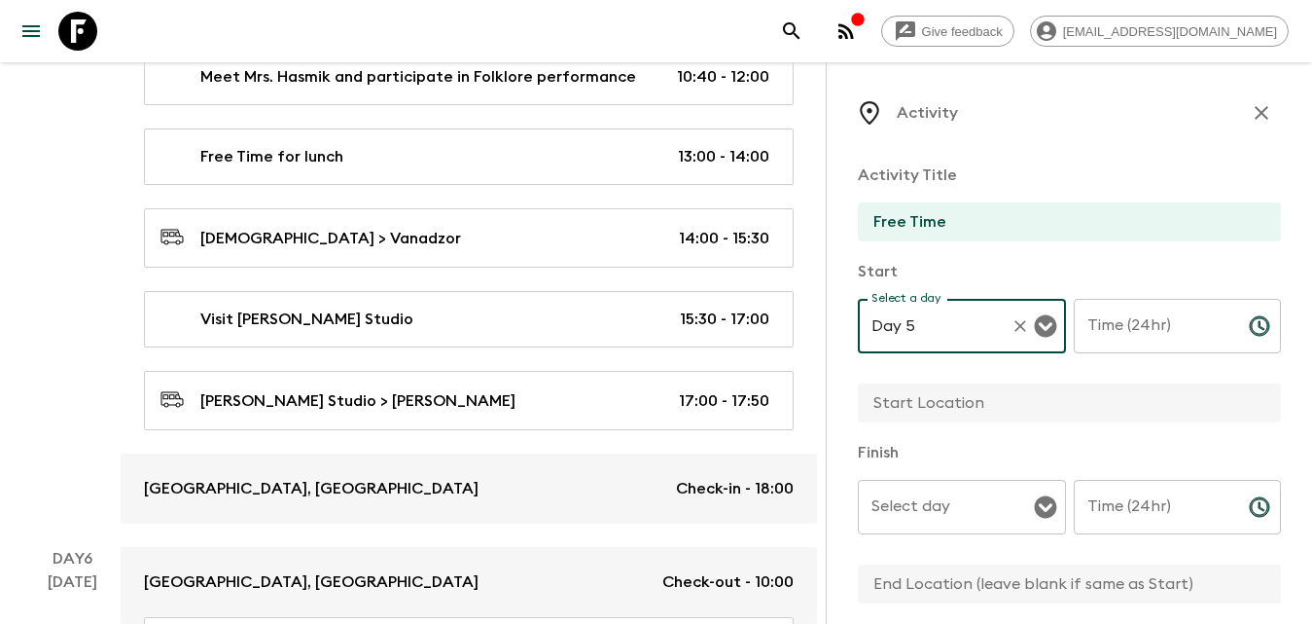
click at [1152, 322] on input "Time (24hr)" at bounding box center [1154, 326] width 160 height 54
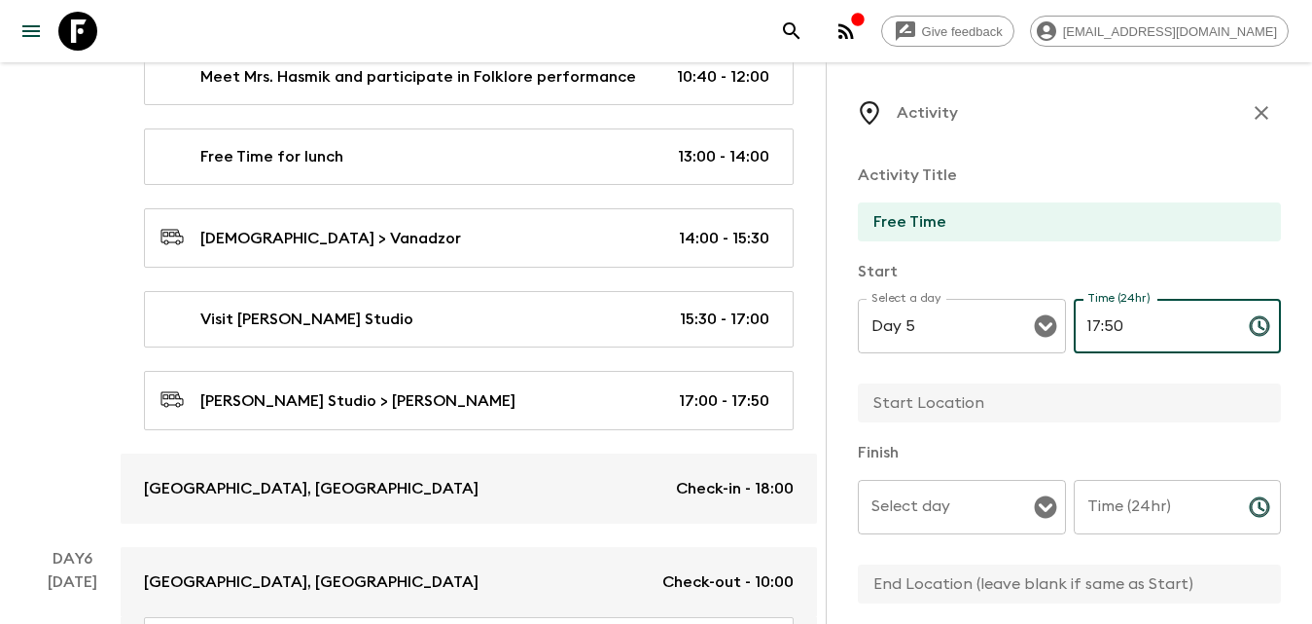
type input "17:50"
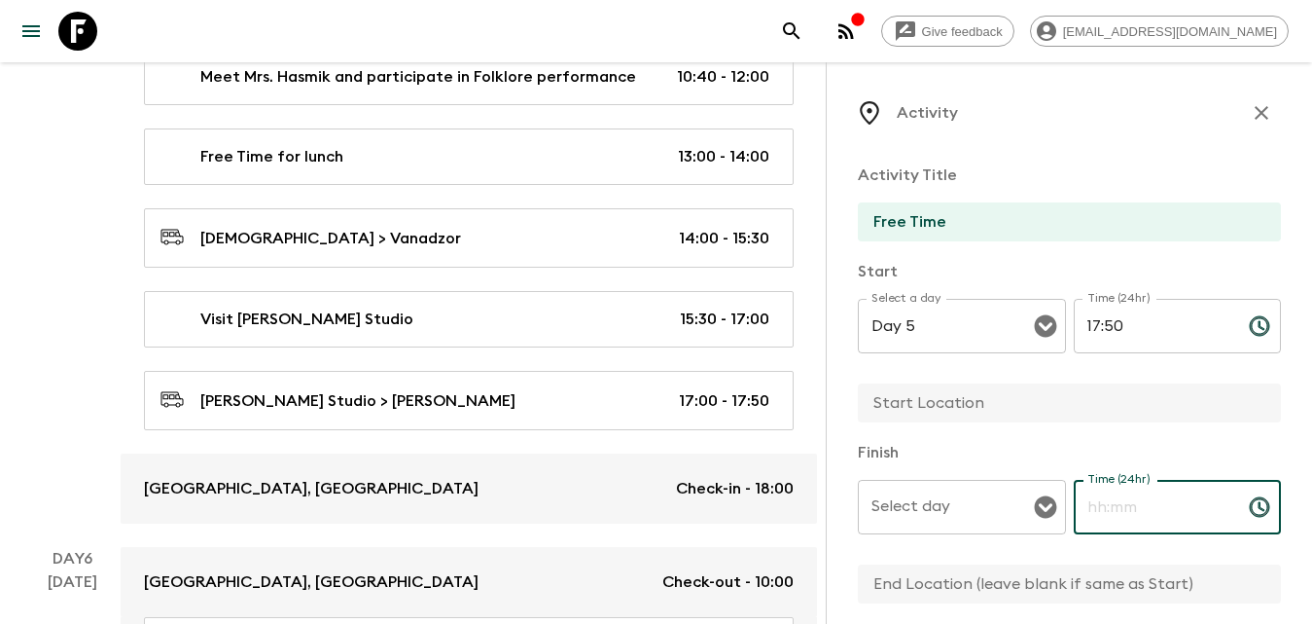
click at [1110, 512] on input "Time (24hr)" at bounding box center [1154, 507] width 160 height 54
type input "23:59"
click at [1017, 495] on input "Select day" at bounding box center [947, 506] width 161 height 37
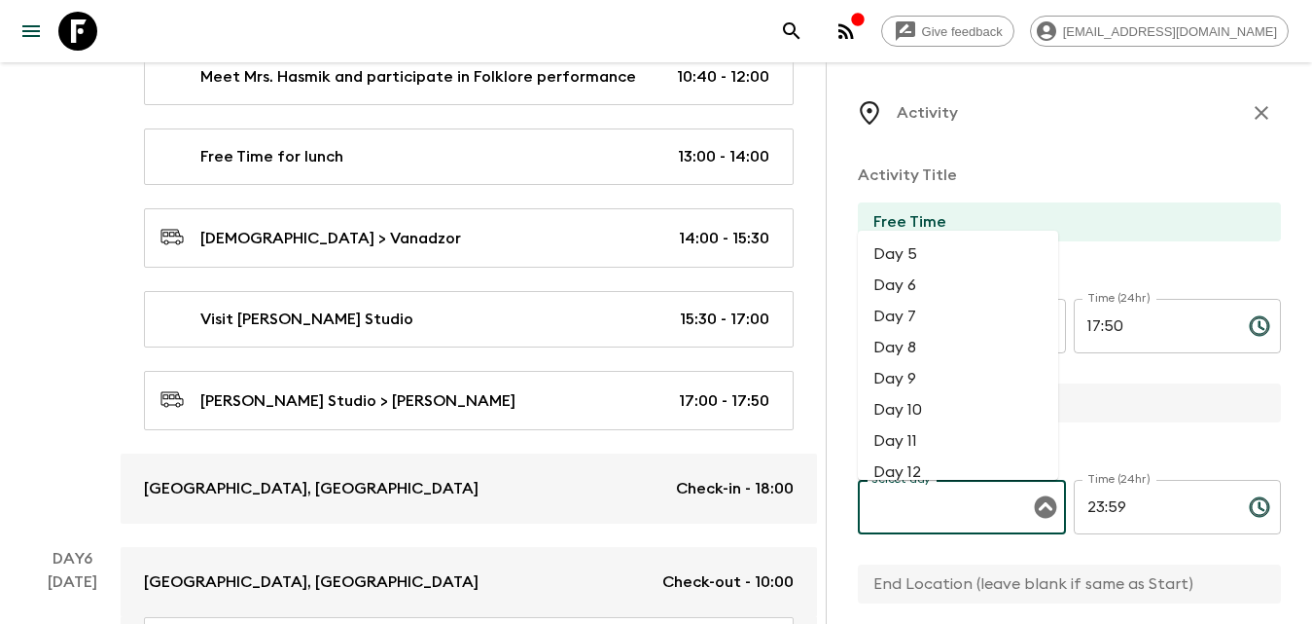
click at [938, 256] on li "Day 5" at bounding box center [958, 253] width 200 height 31
type input "Day 5"
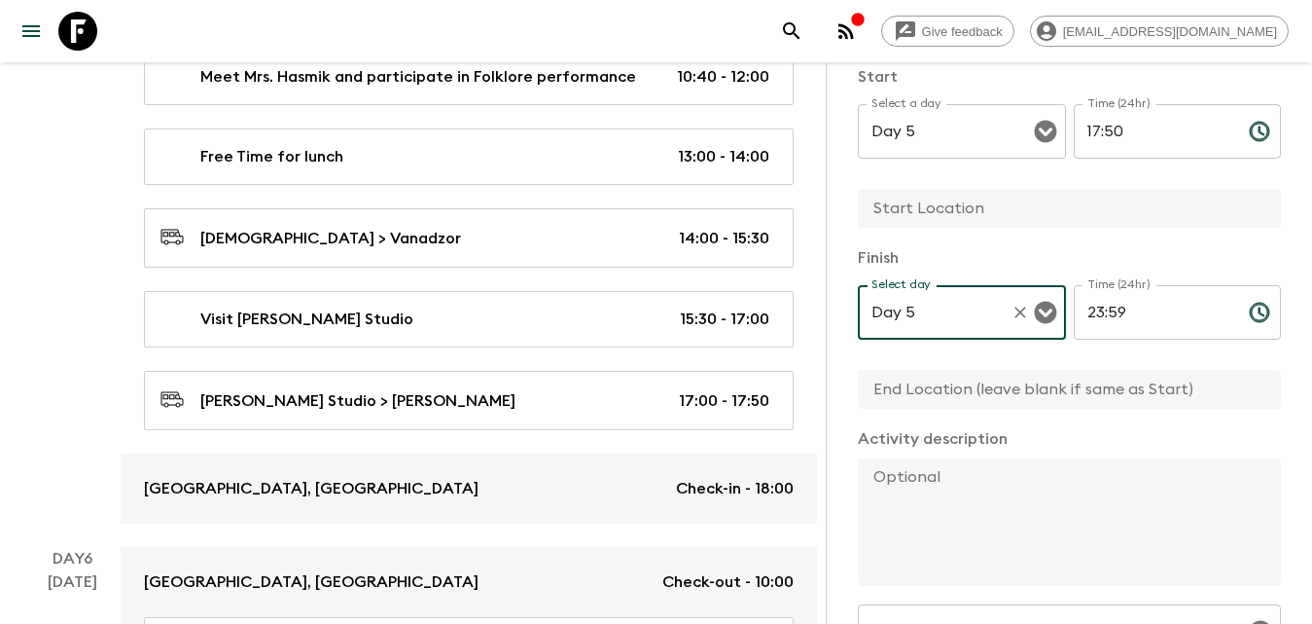
scroll to position [0, 0]
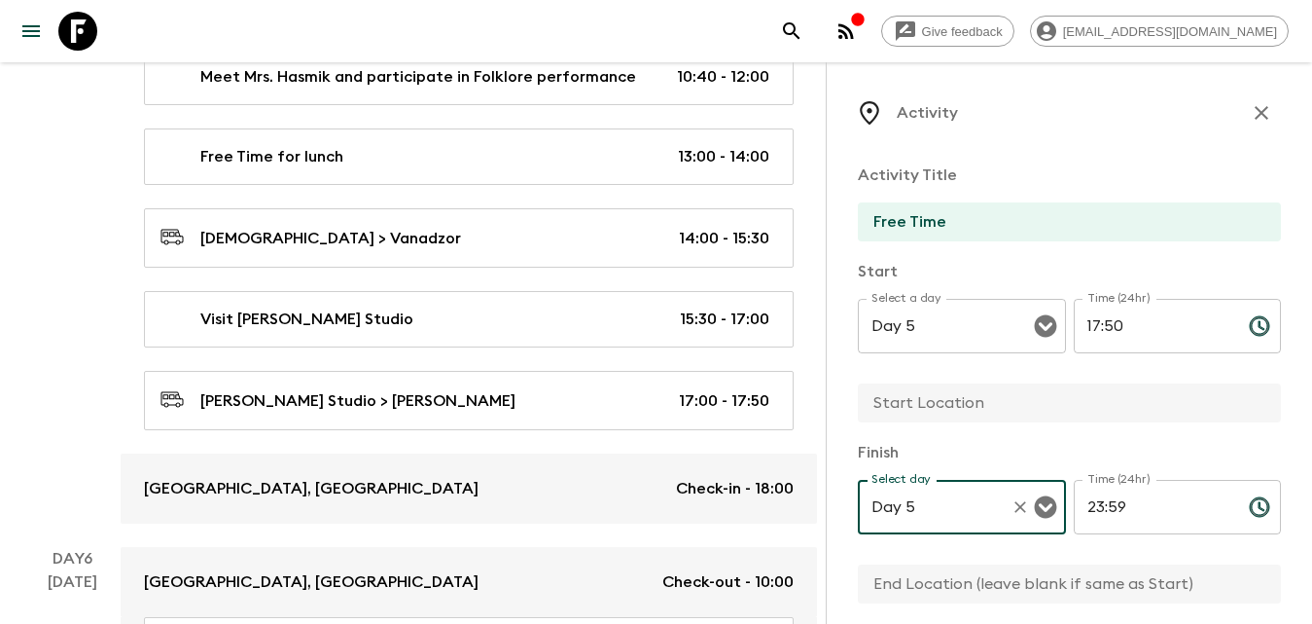
click at [974, 414] on input "text" at bounding box center [1062, 402] width 408 height 39
click at [932, 416] on input "text" at bounding box center [1062, 402] width 408 height 39
type input "Dilijan"
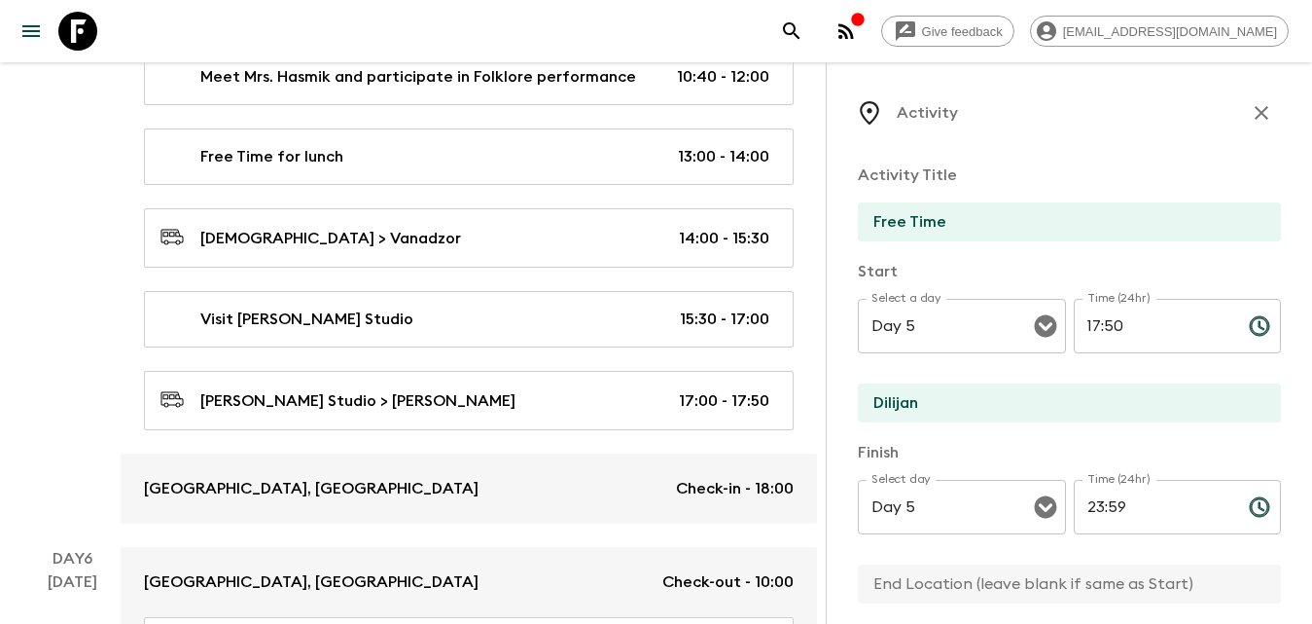
click at [960, 576] on input "text" at bounding box center [1062, 583] width 408 height 39
type input "Dilijan"
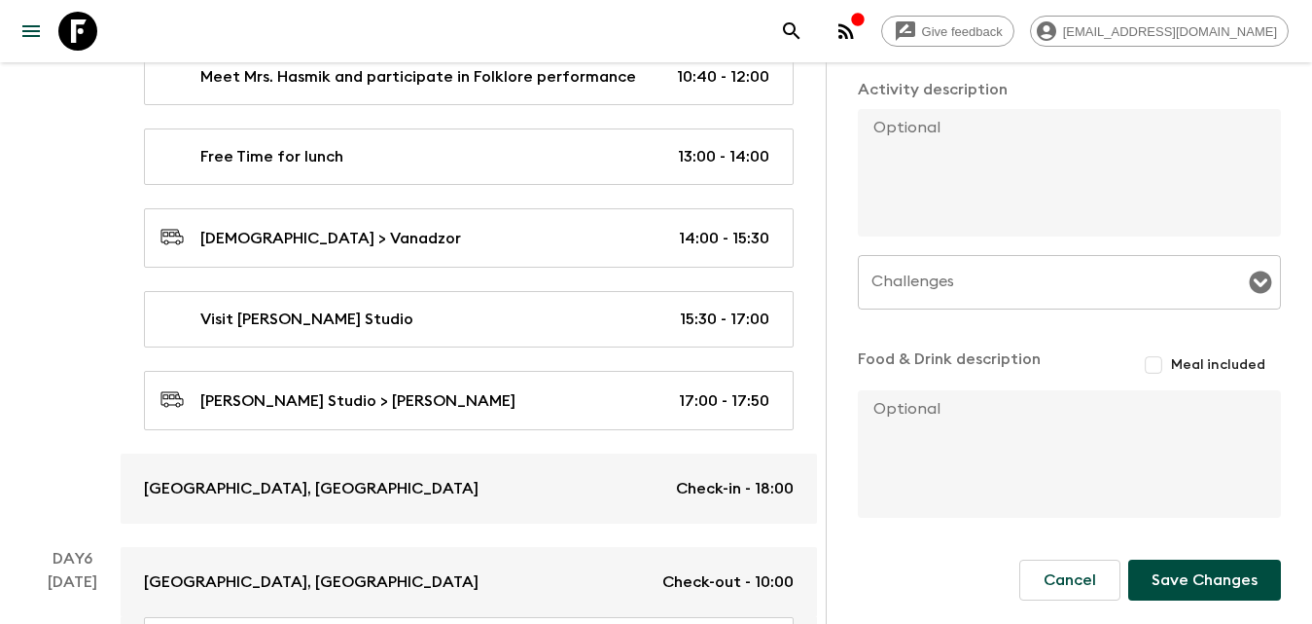
scroll to position [3761, 0]
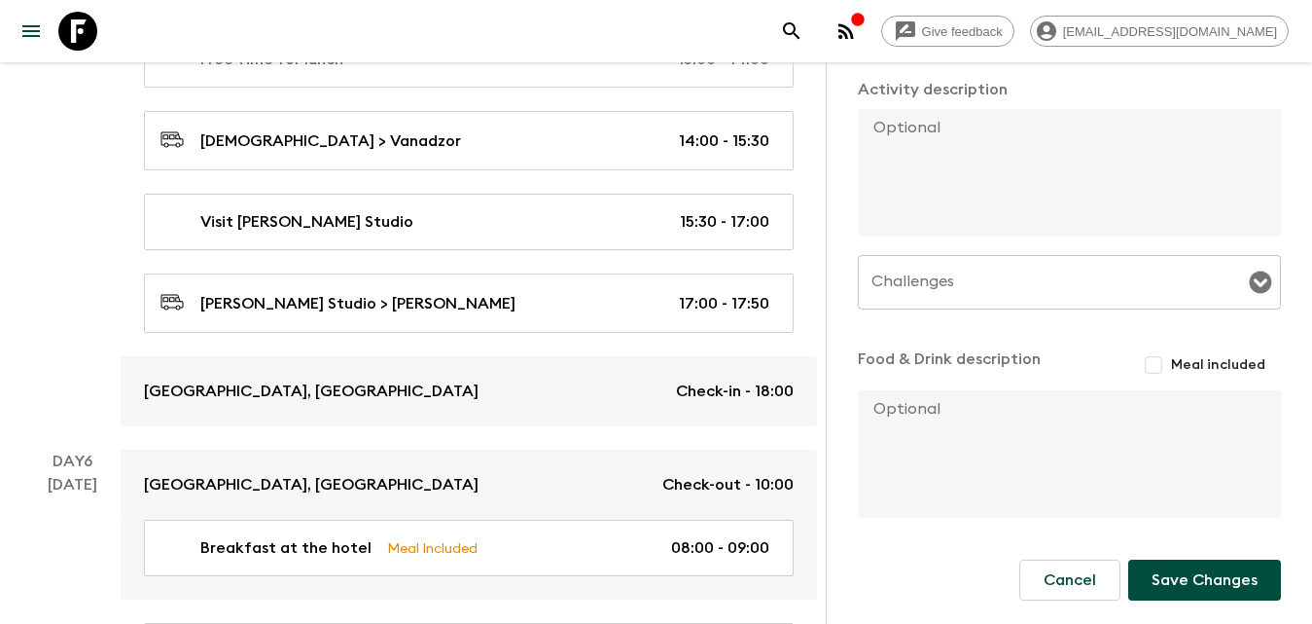
click at [1198, 591] on button "Save Changes" at bounding box center [1204, 579] width 153 height 41
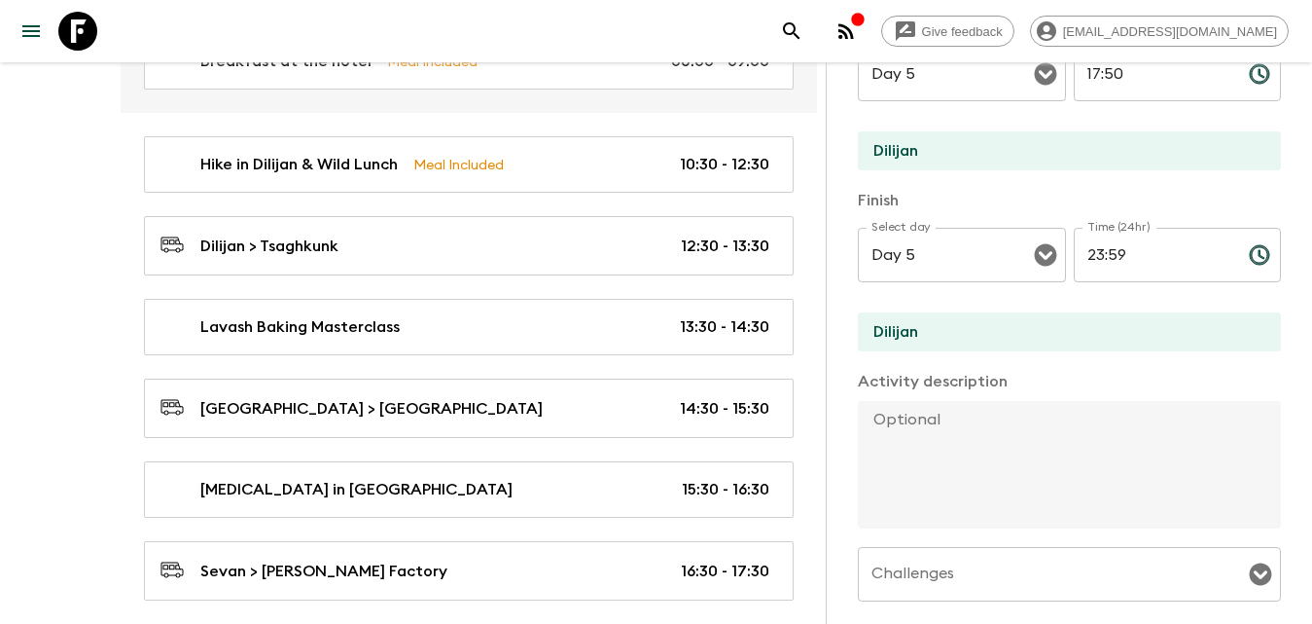
scroll to position [0, 0]
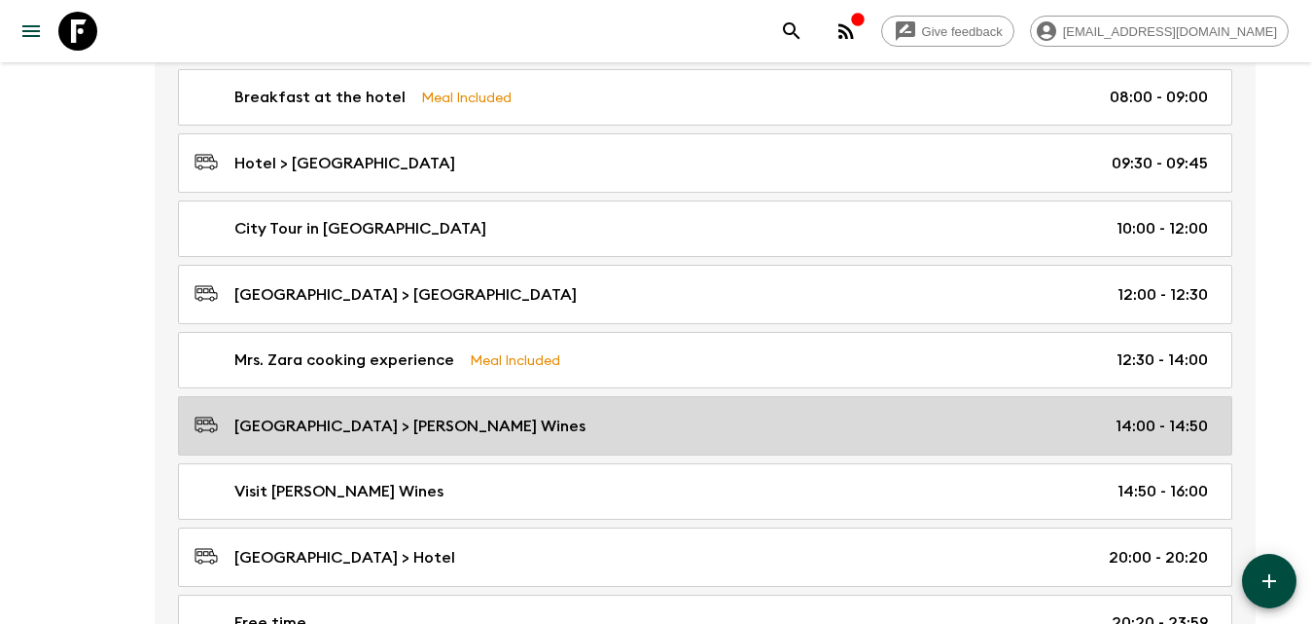
scroll to position [1030, 0]
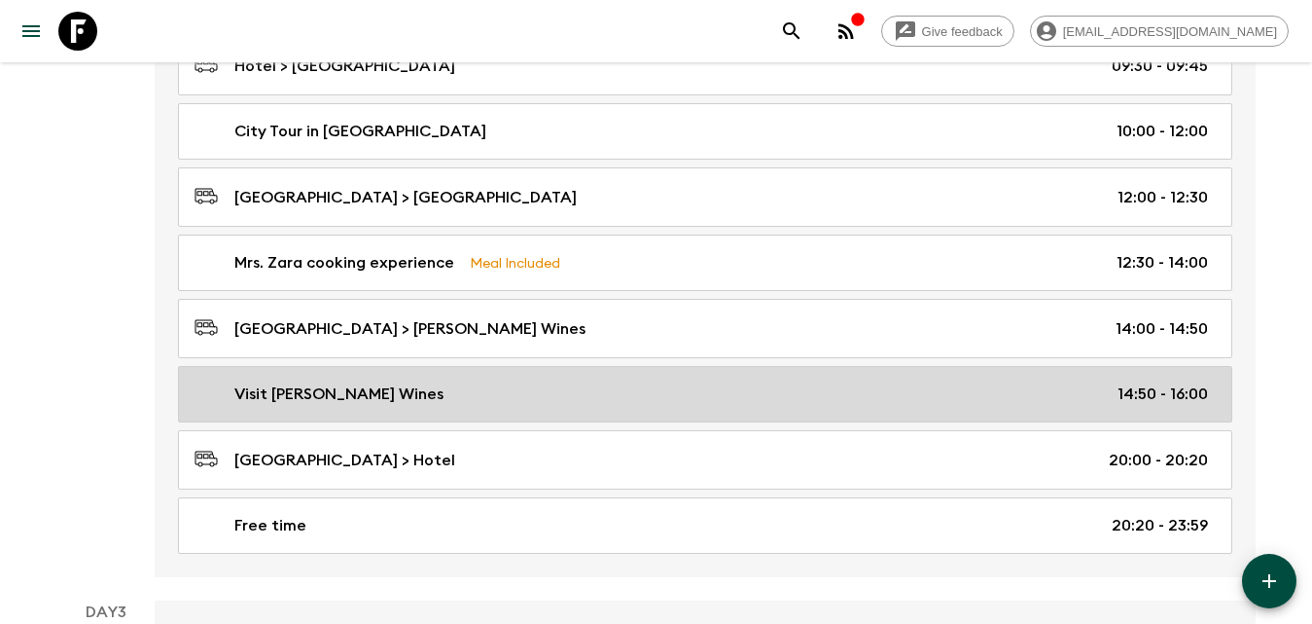
click at [351, 467] on p "[GEOGRAPHIC_DATA] > Hotel" at bounding box center [344, 459] width 221 height 23
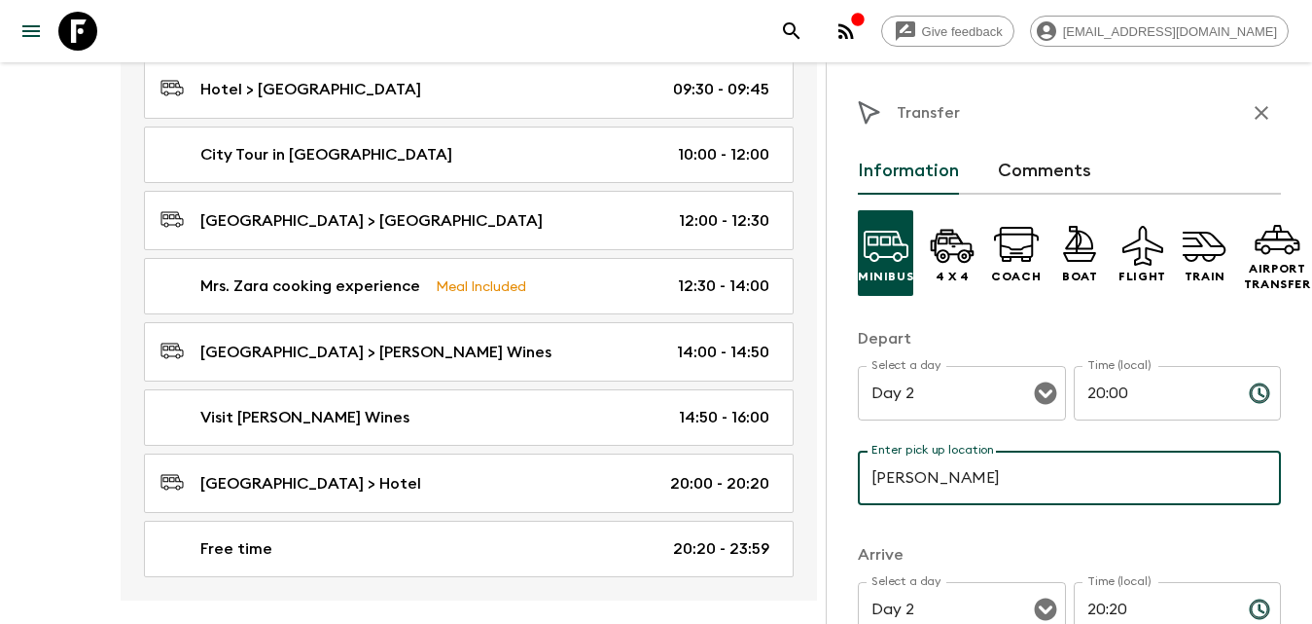
type input "[PERSON_NAME] Wines"
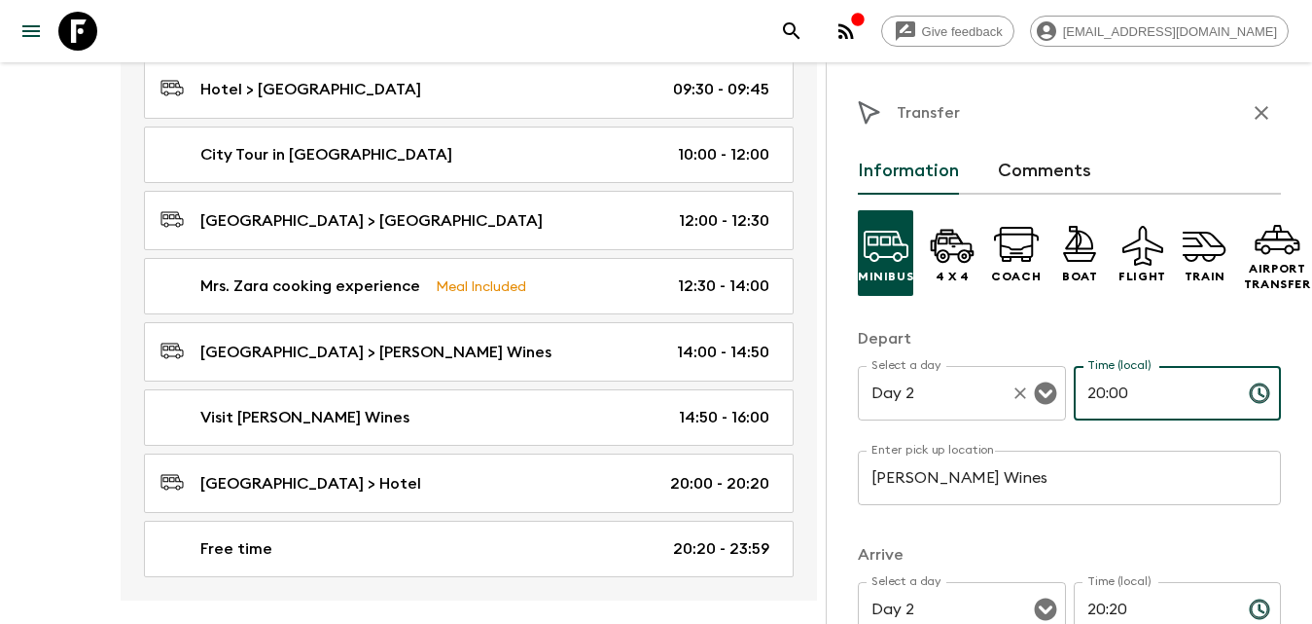
drag, startPoint x: 1145, startPoint y: 385, endPoint x: 1034, endPoint y: 385, distance: 110.9
click at [1034, 385] on div "Select a day Day 2 Select a day ​ Time (local) 20:00 Time (local) ​" at bounding box center [1069, 404] width 423 height 77
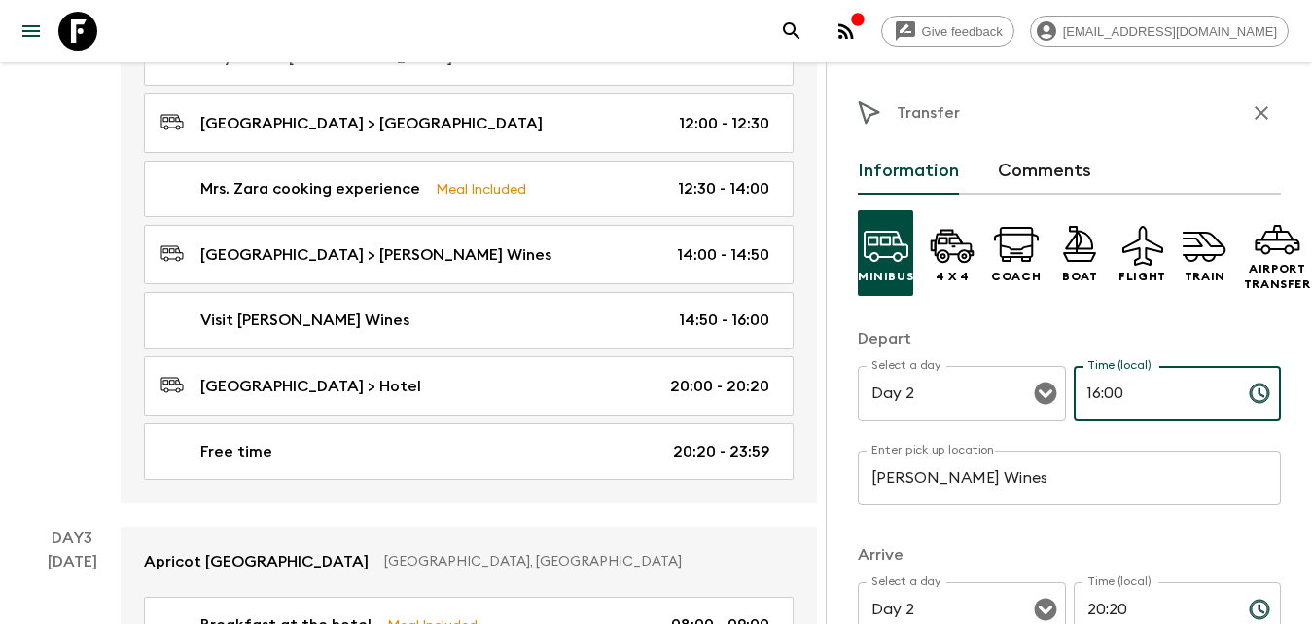
type input "16:00"
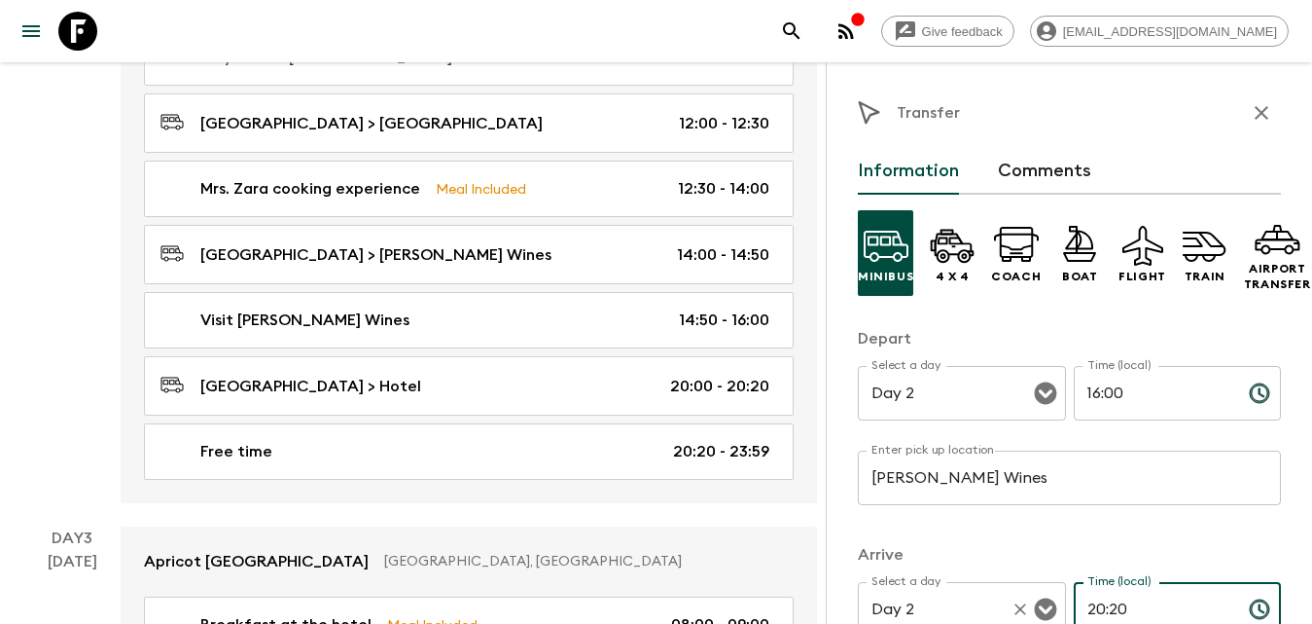
drag, startPoint x: 1098, startPoint y: 611, endPoint x: 1053, endPoint y: 603, distance: 46.4
click at [1045, 616] on div "Select a day Day 2 Select a day ​ Time (local) 20:20 Time (local) ​" at bounding box center [1069, 620] width 423 height 77
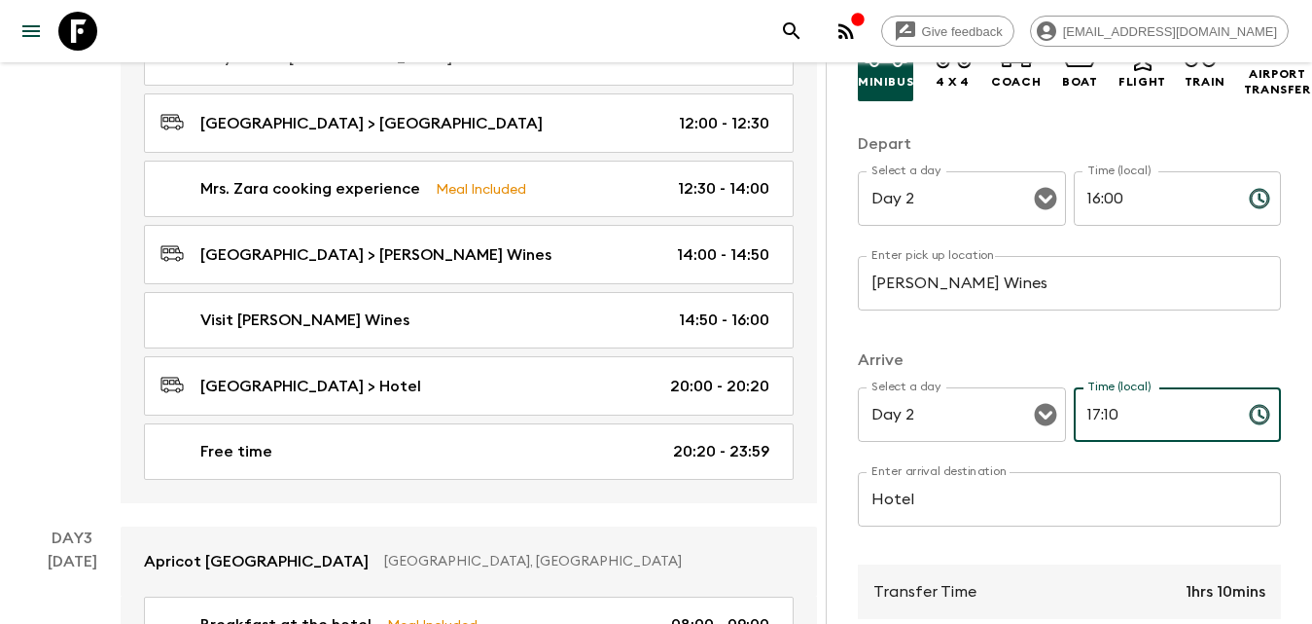
scroll to position [486, 0]
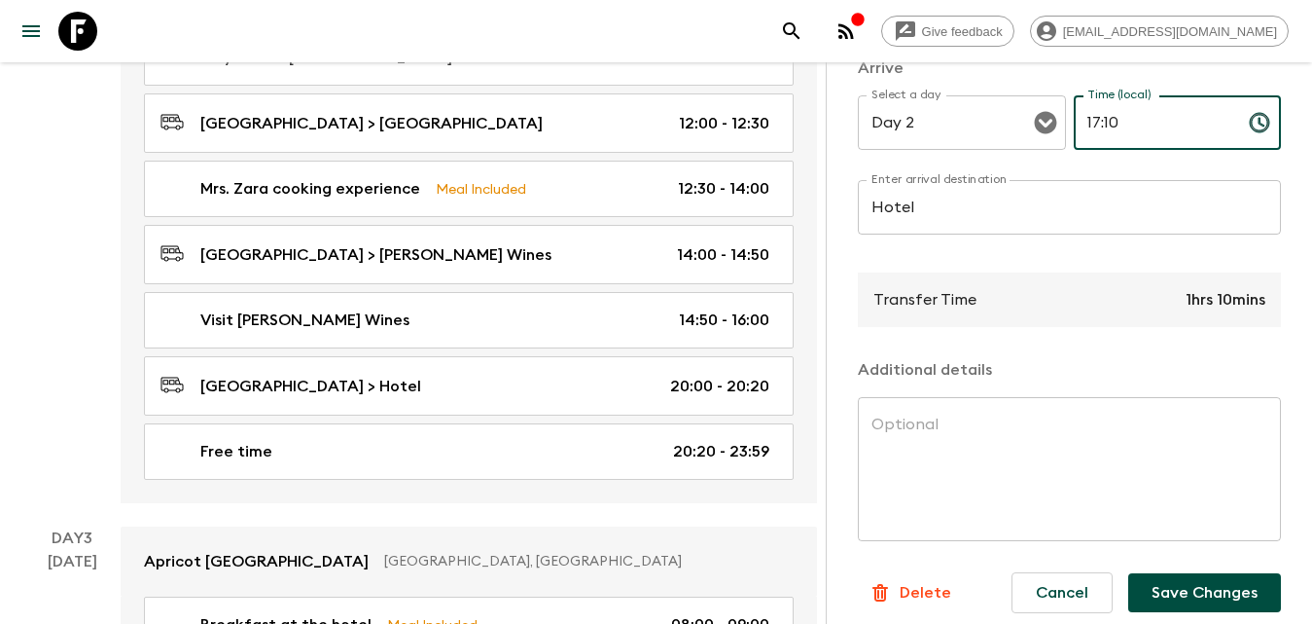
type input "17:10"
drag, startPoint x: 1178, startPoint y: 592, endPoint x: 1116, endPoint y: 580, distance: 63.5
click at [1176, 592] on button "Save Changes" at bounding box center [1204, 592] width 153 height 39
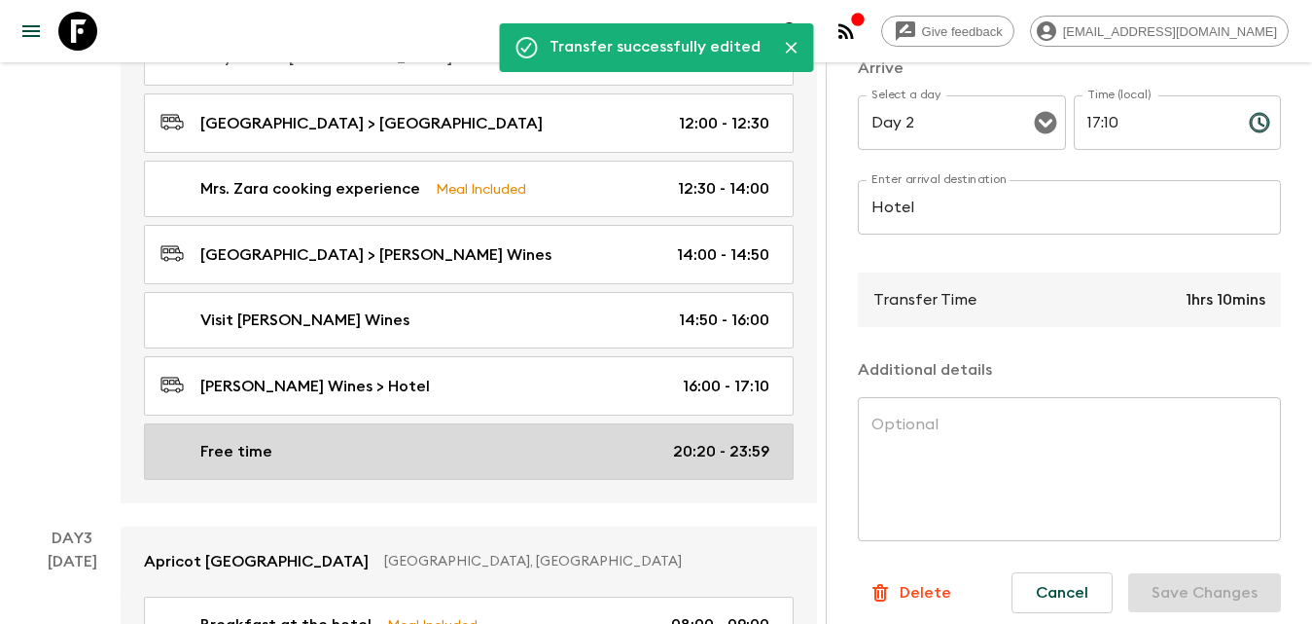
click at [427, 440] on div "Free time 20:20 - 23:59" at bounding box center [465, 451] width 609 height 23
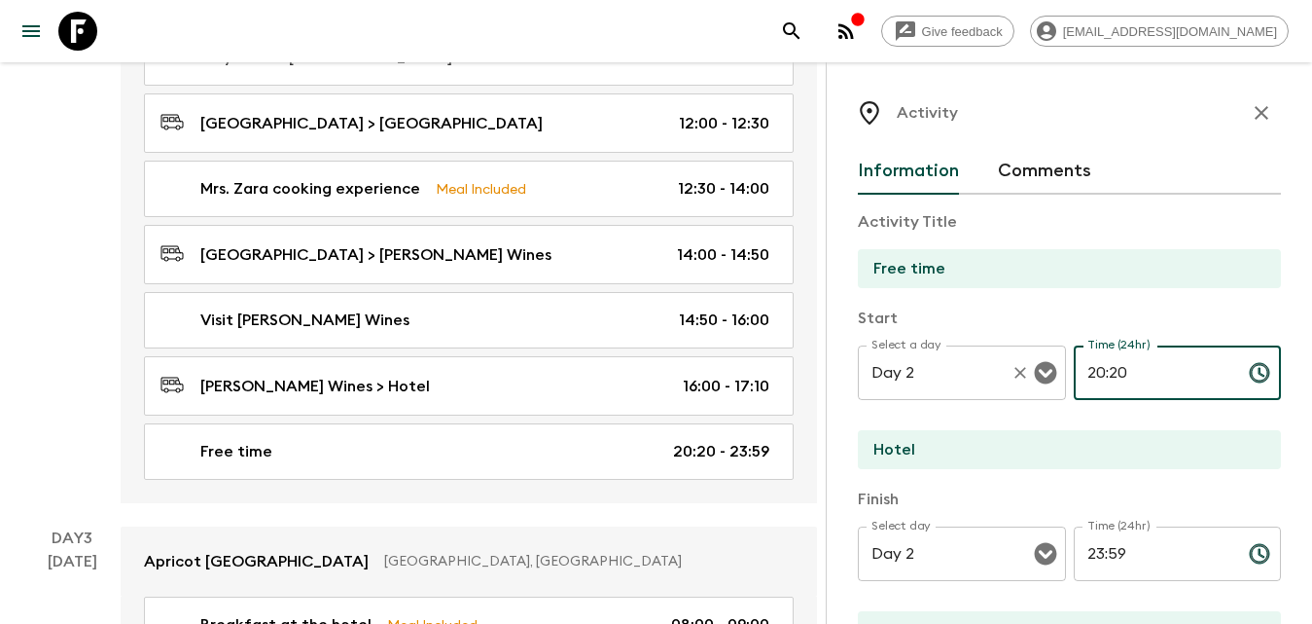
drag, startPoint x: 1137, startPoint y: 366, endPoint x: 1045, endPoint y: 362, distance: 92.5
click at [1044, 366] on div "Select a day Day 2 Select a day ​ Time (24hr) 20:20 Time (24hr) ​" at bounding box center [1069, 383] width 423 height 77
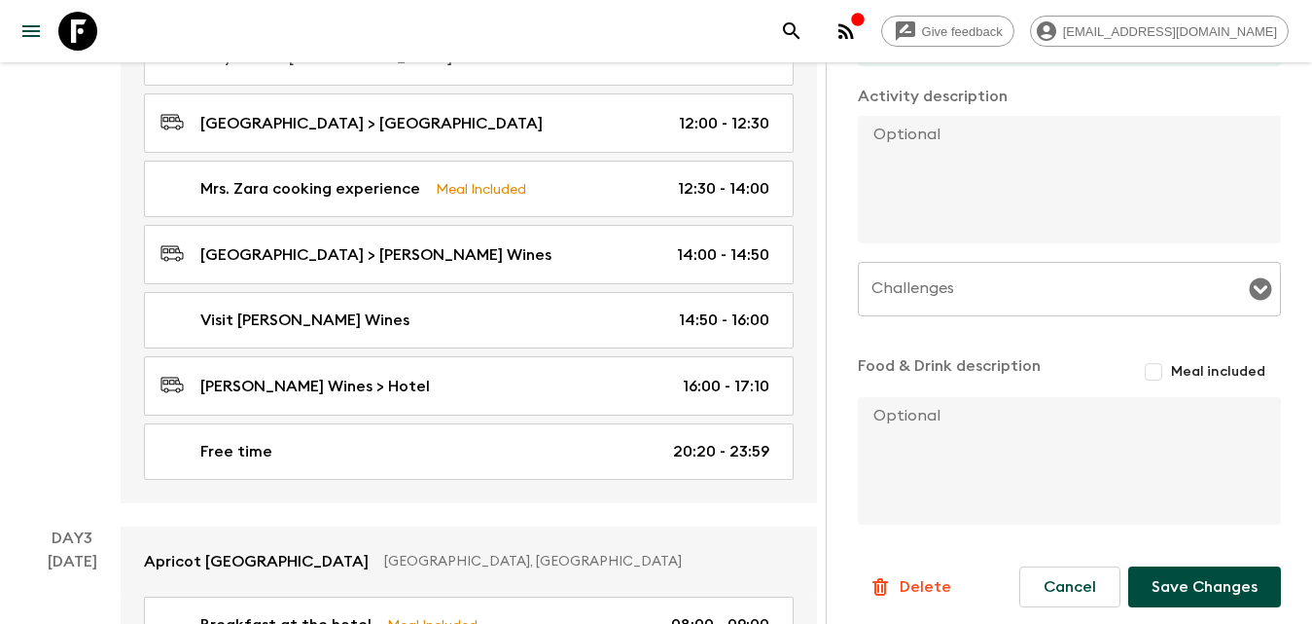
scroll to position [590, 0]
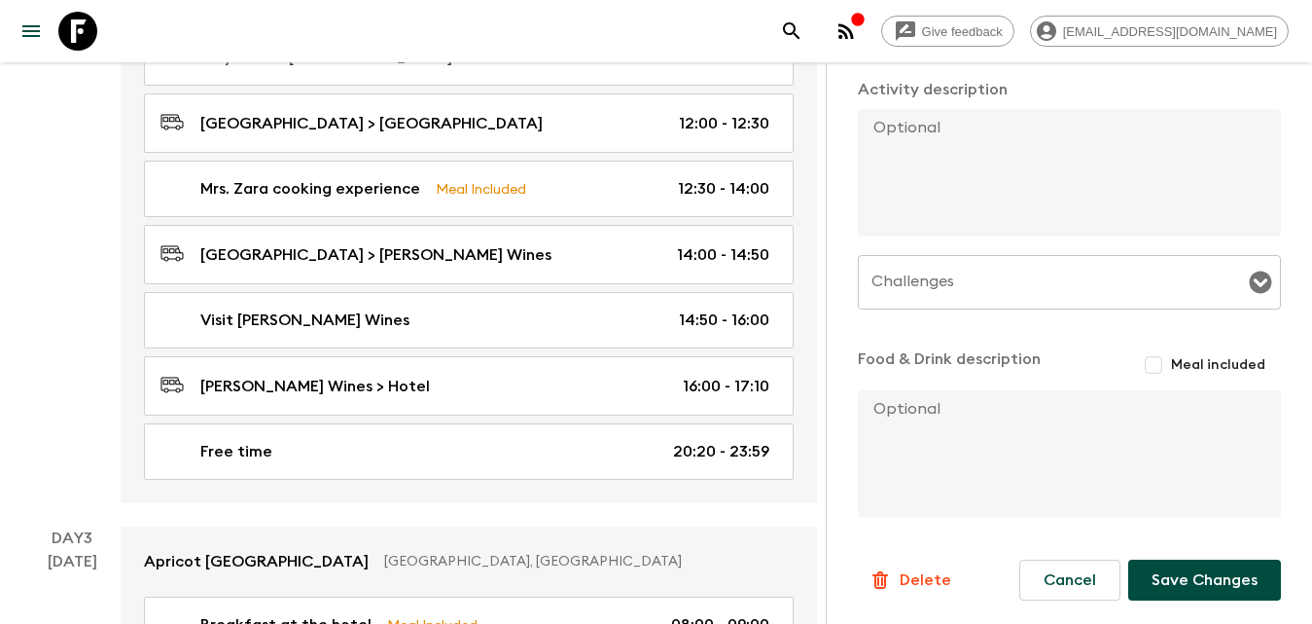
type input "17:10"
click at [1203, 578] on button "Save Changes" at bounding box center [1204, 579] width 153 height 41
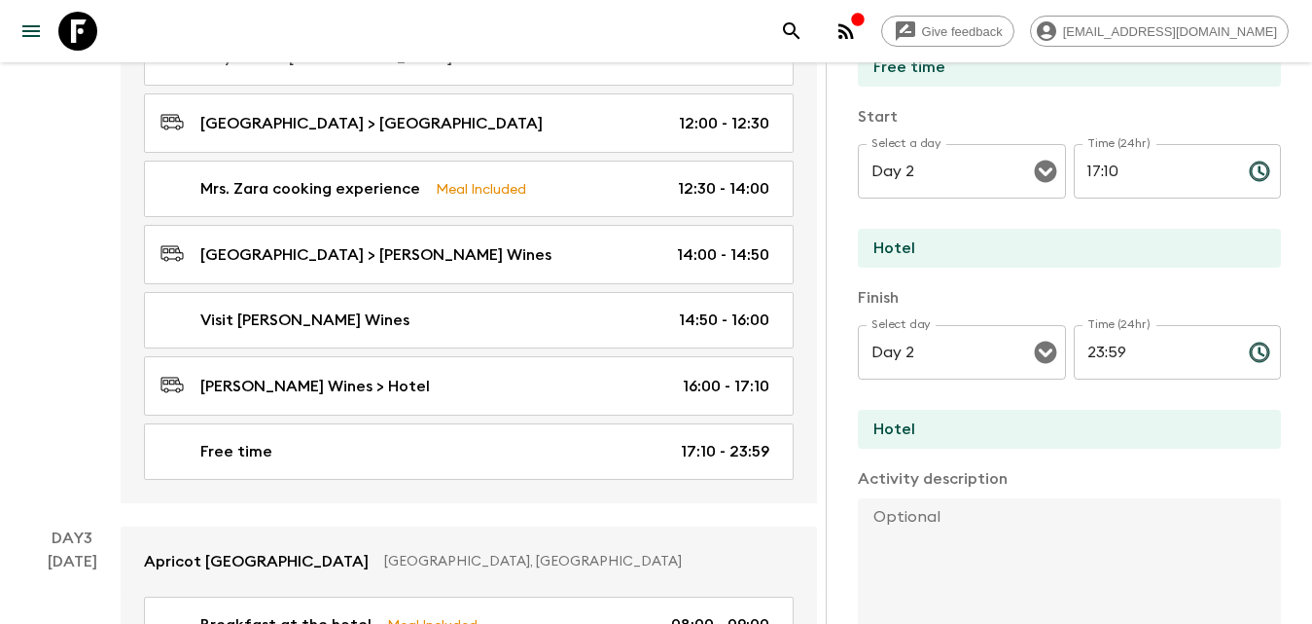
scroll to position [0, 0]
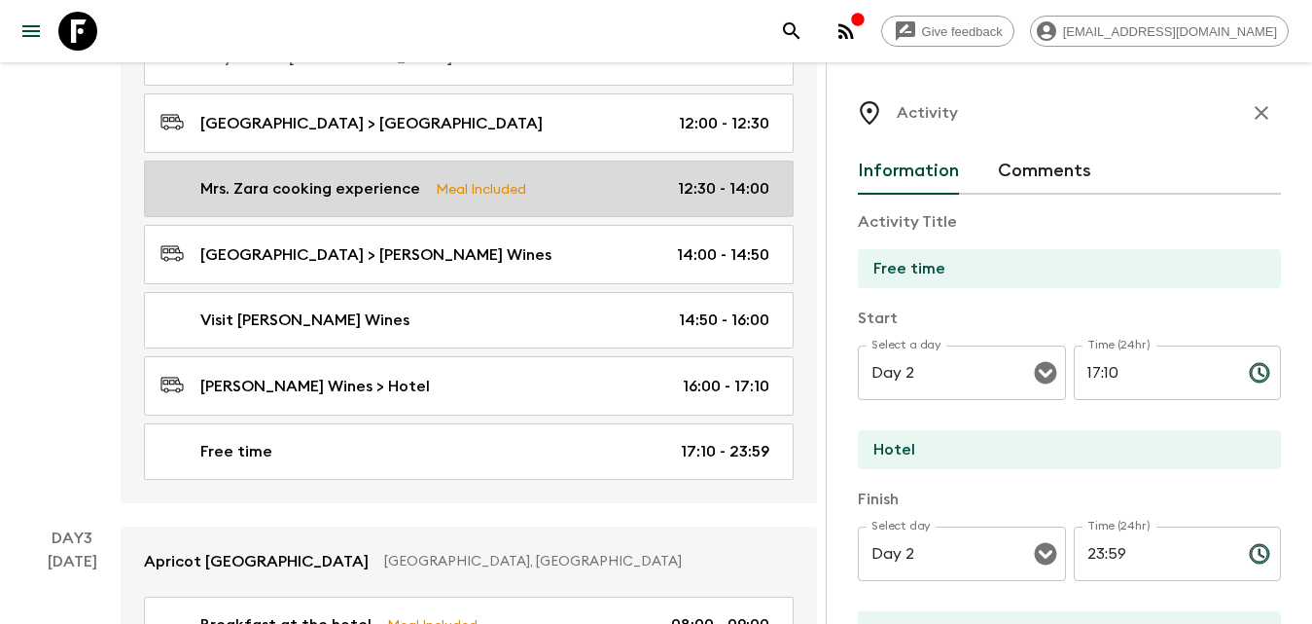
click at [1254, 117] on icon "button" at bounding box center [1261, 112] width 23 height 23
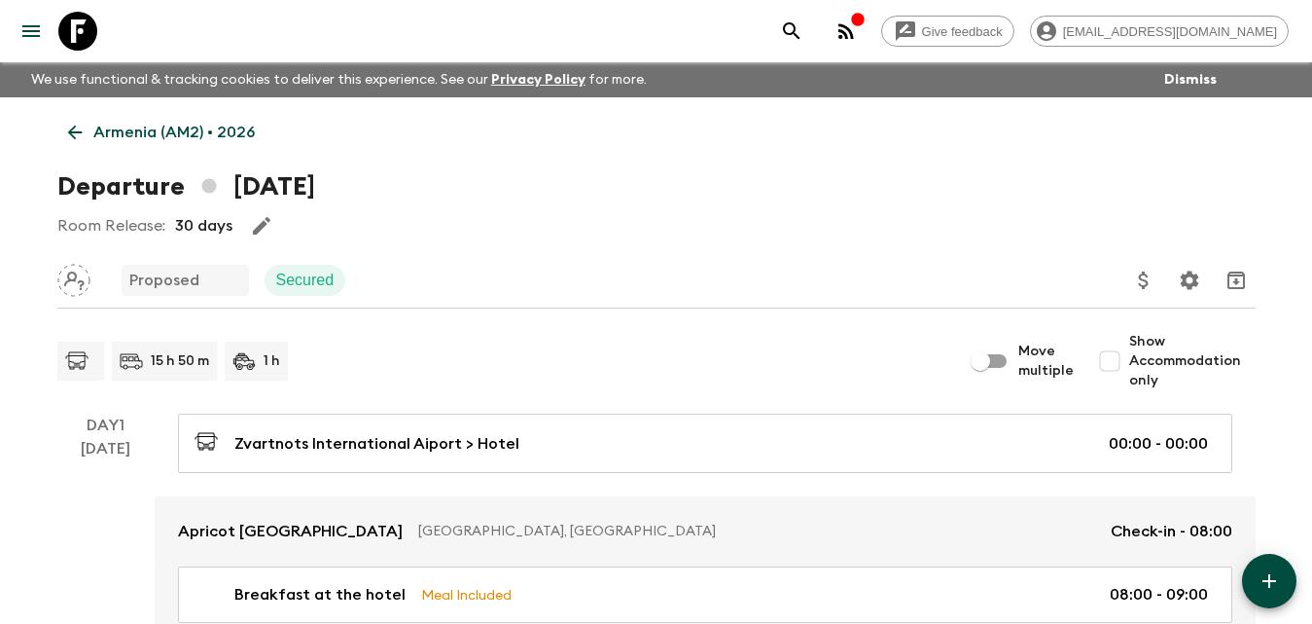
click at [68, 131] on icon at bounding box center [74, 132] width 21 height 21
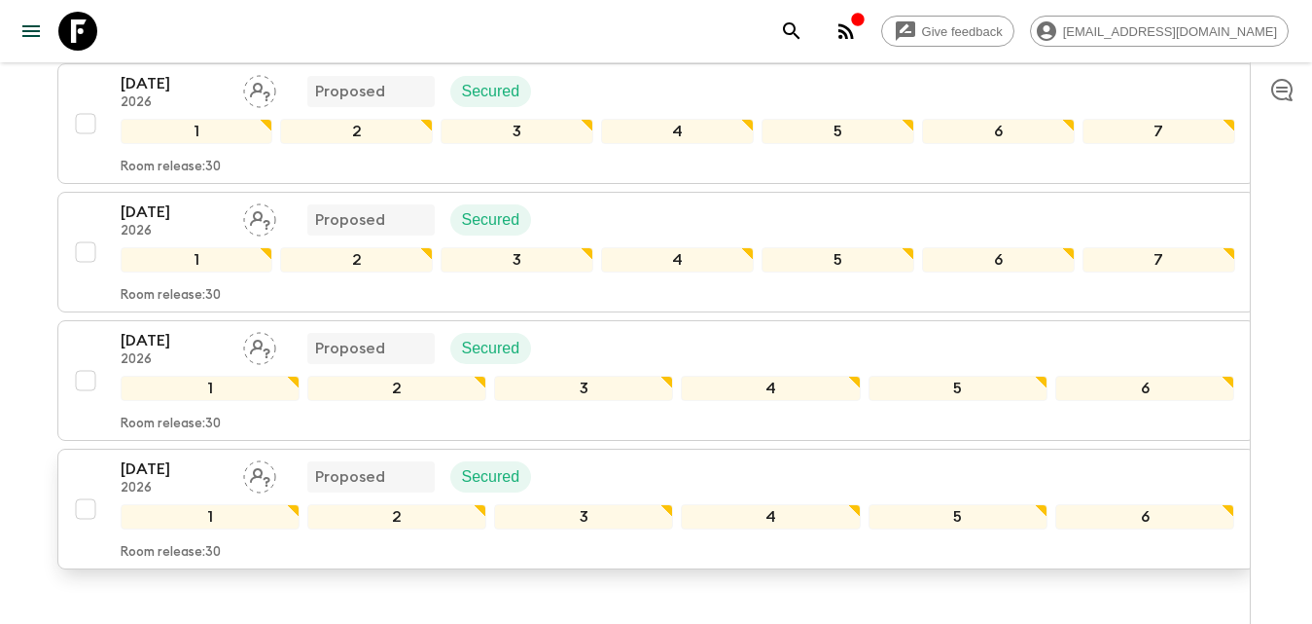
scroll to position [1219, 0]
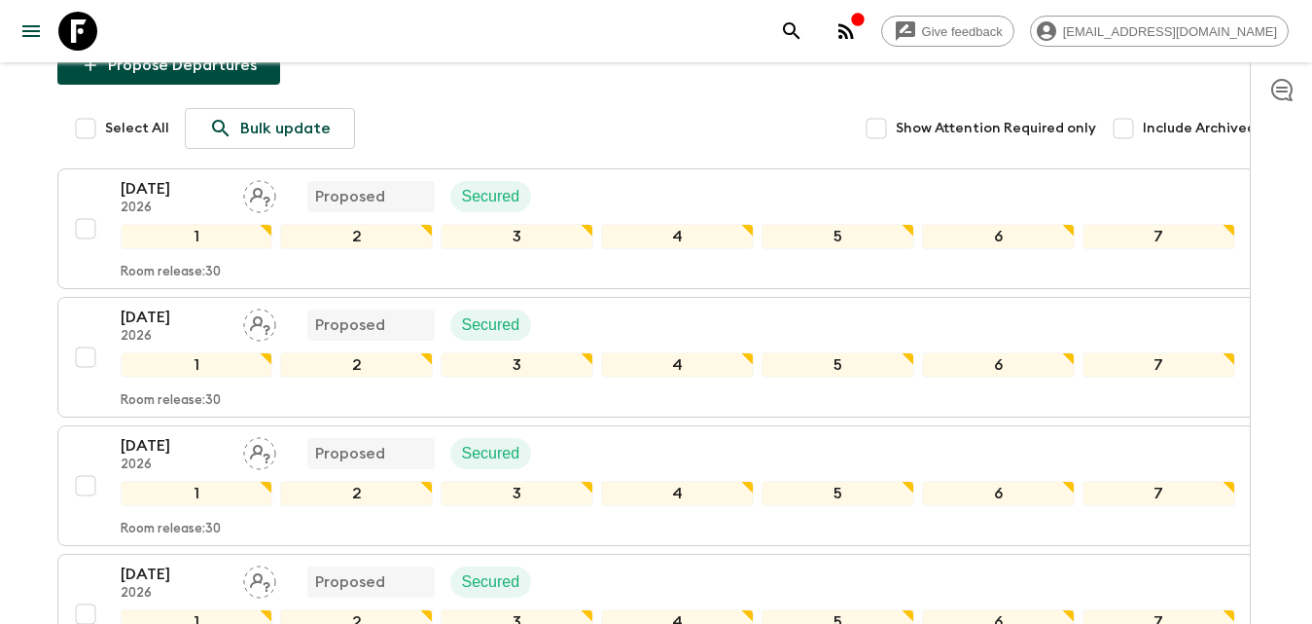
scroll to position [0, 0]
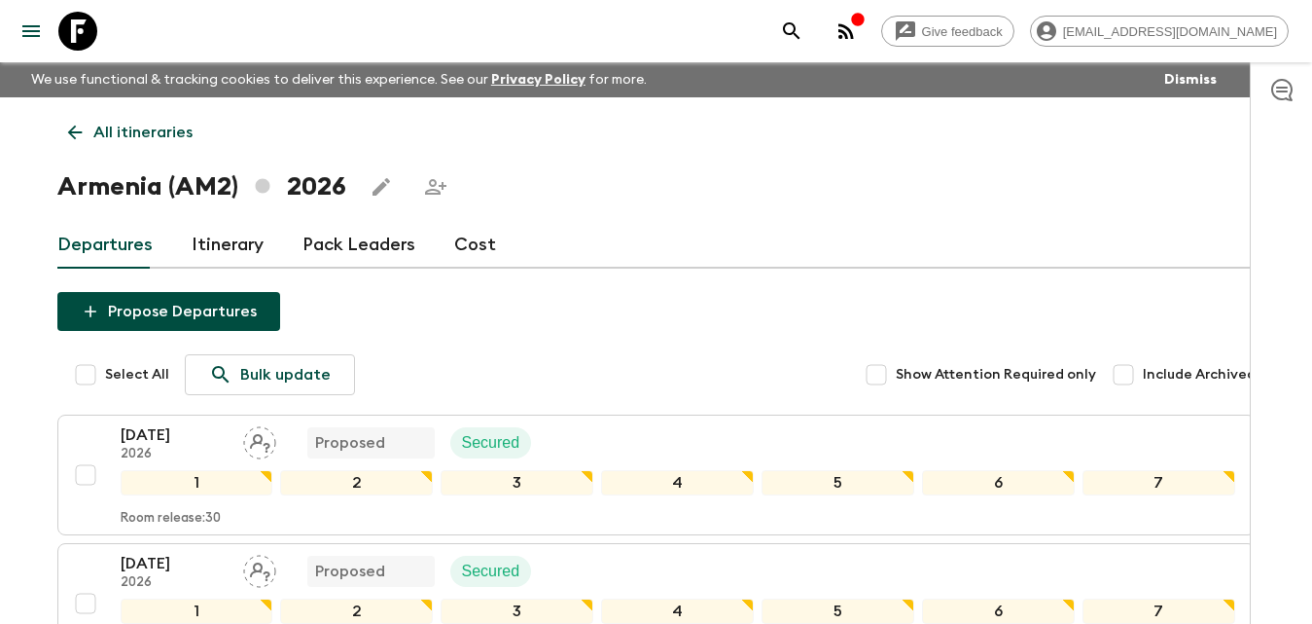
click at [457, 253] on link "Cost" at bounding box center [475, 245] width 42 height 47
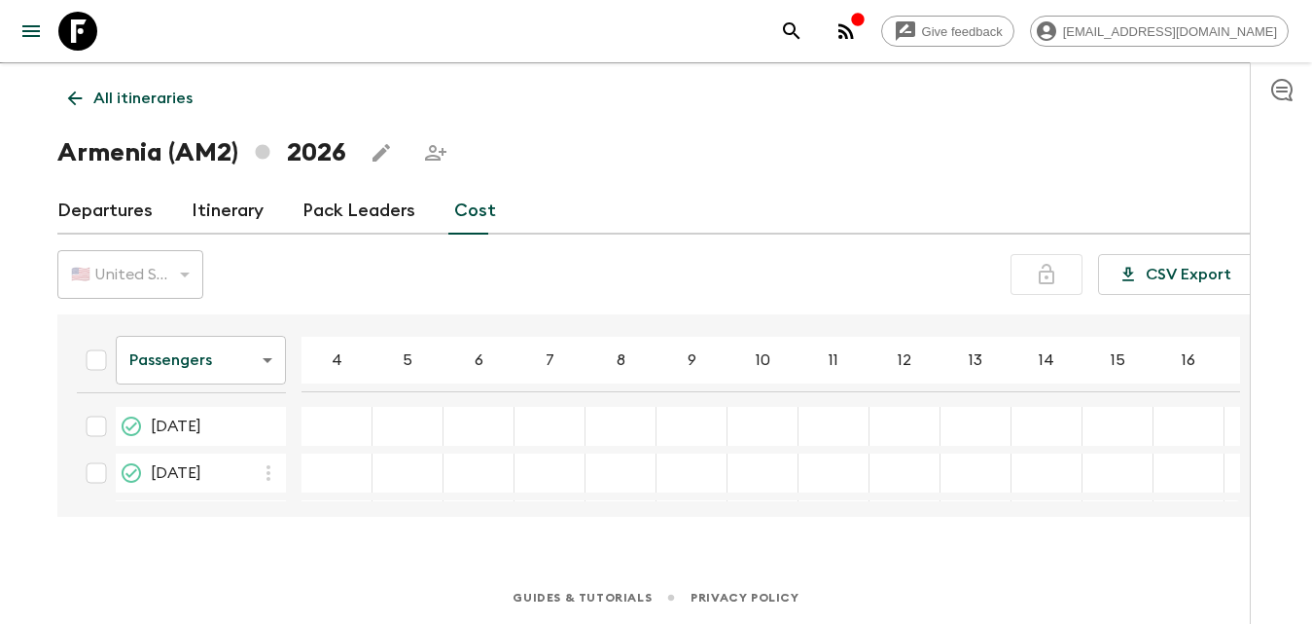
scroll to position [97, 0]
